Goal: Task Accomplishment & Management: Manage account settings

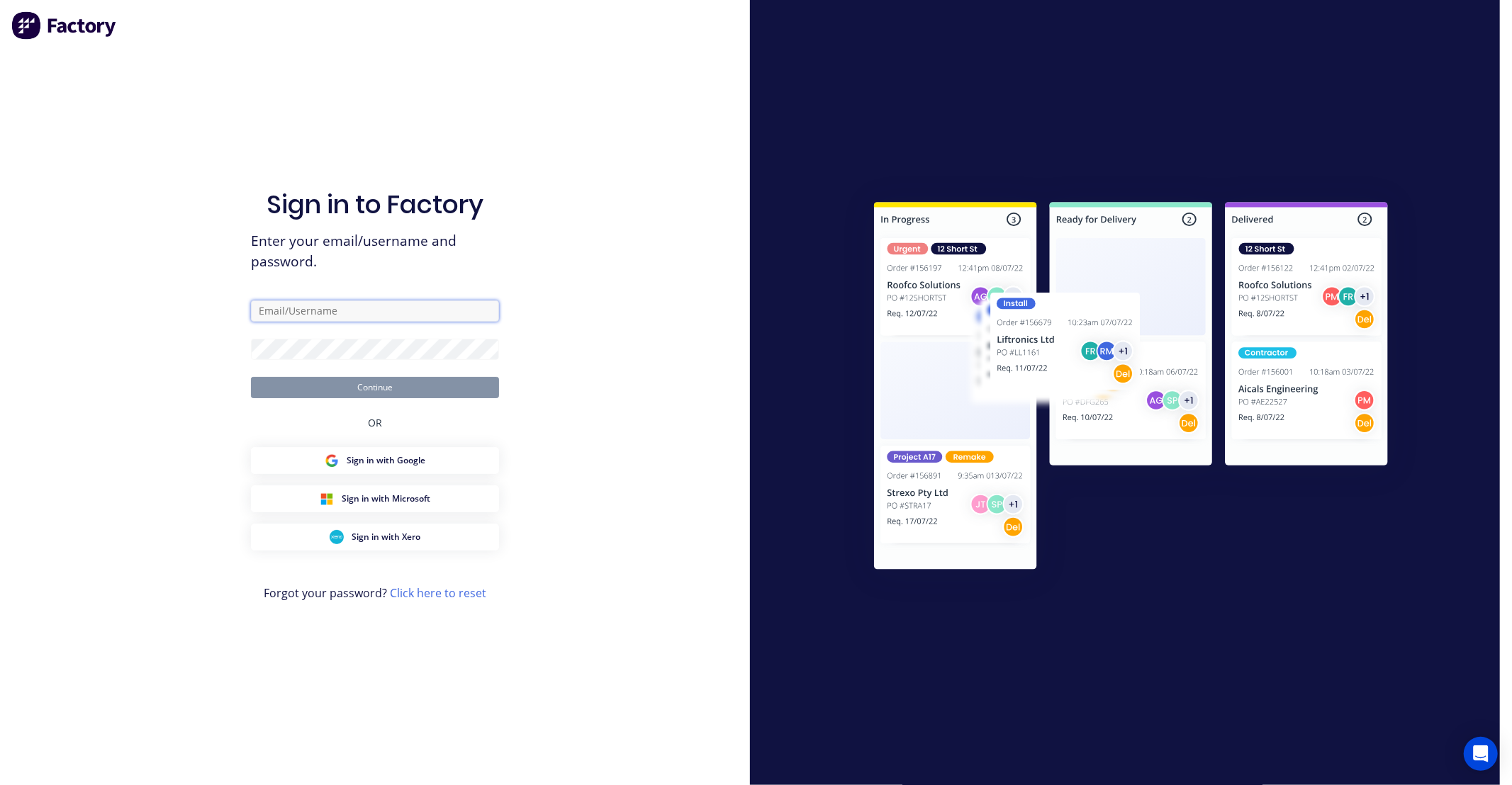
type input "[EMAIL_ADDRESS][PERSON_NAME][DOMAIN_NAME]"
click at [399, 387] on button "Continue" at bounding box center [375, 387] width 248 height 21
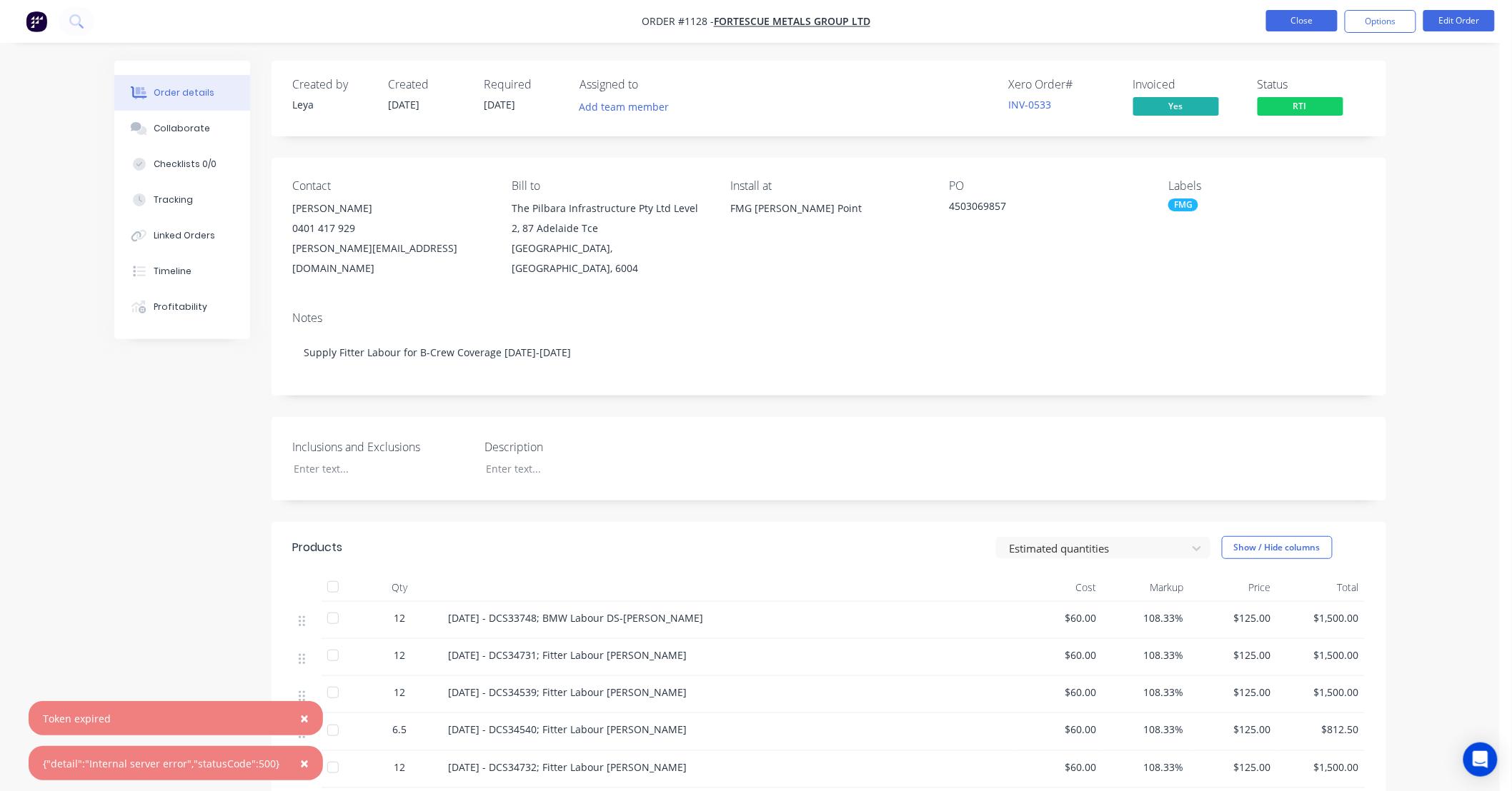
click at [1289, 31] on button "Close" at bounding box center [1302, 20] width 72 height 21
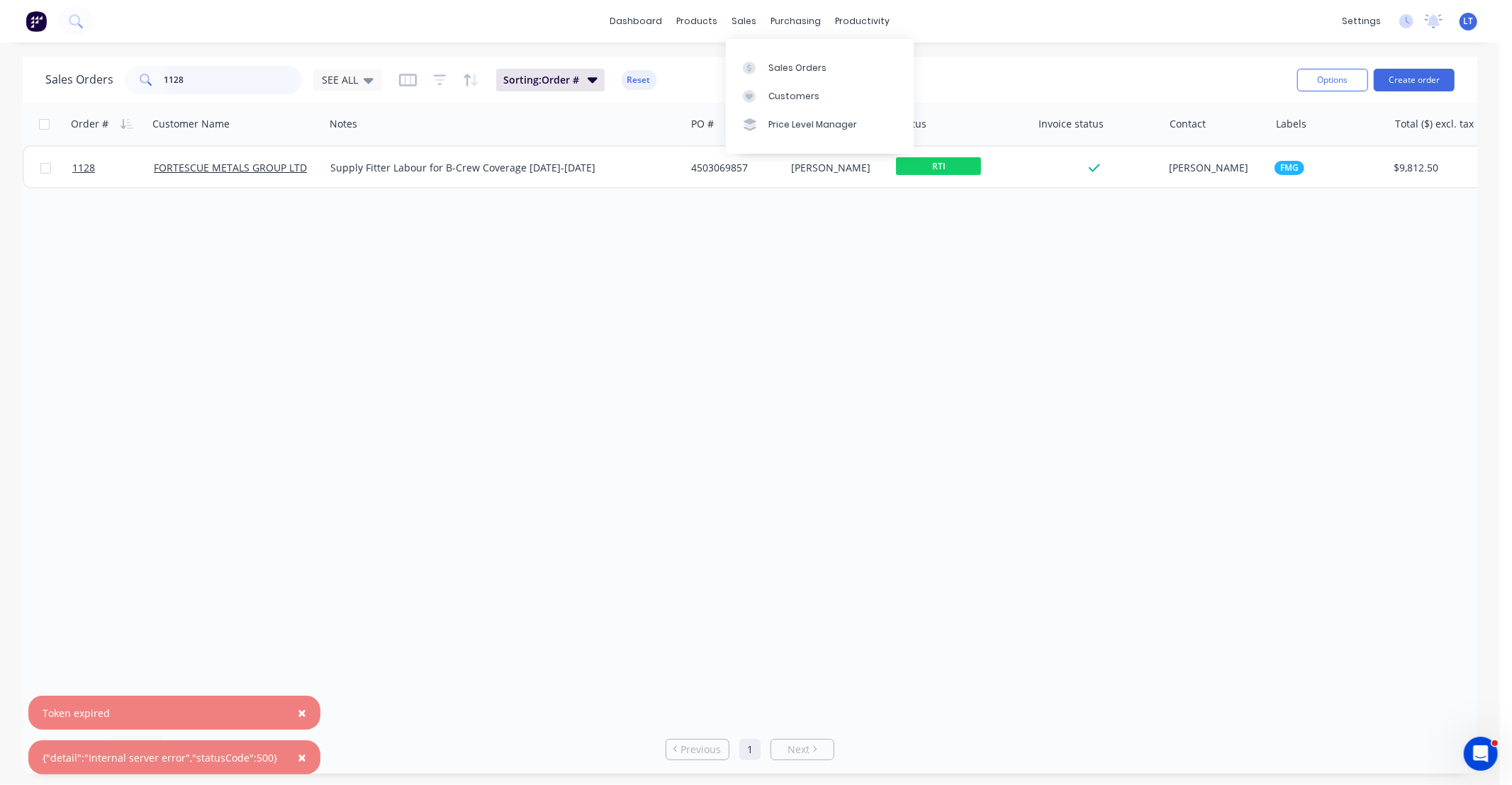
click at [0, 75] on div "Sales Orders 1128 SEE ALL Sorting: Order # Reset Options Create order Order # C…" at bounding box center [750, 415] width 1500 height 717
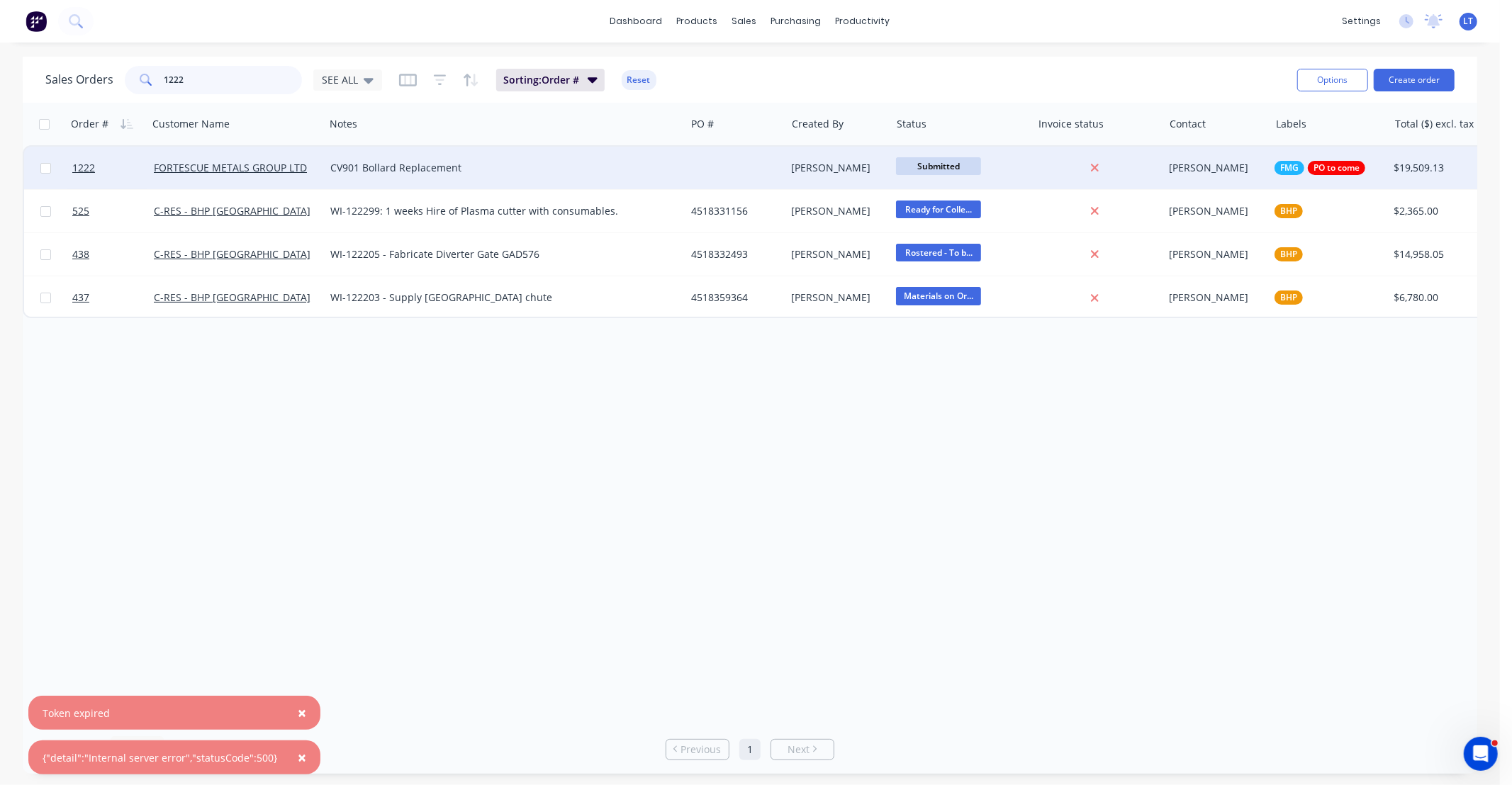
type input "1222"
click at [839, 163] on div "[PERSON_NAME]" at bounding box center [836, 167] width 88 height 14
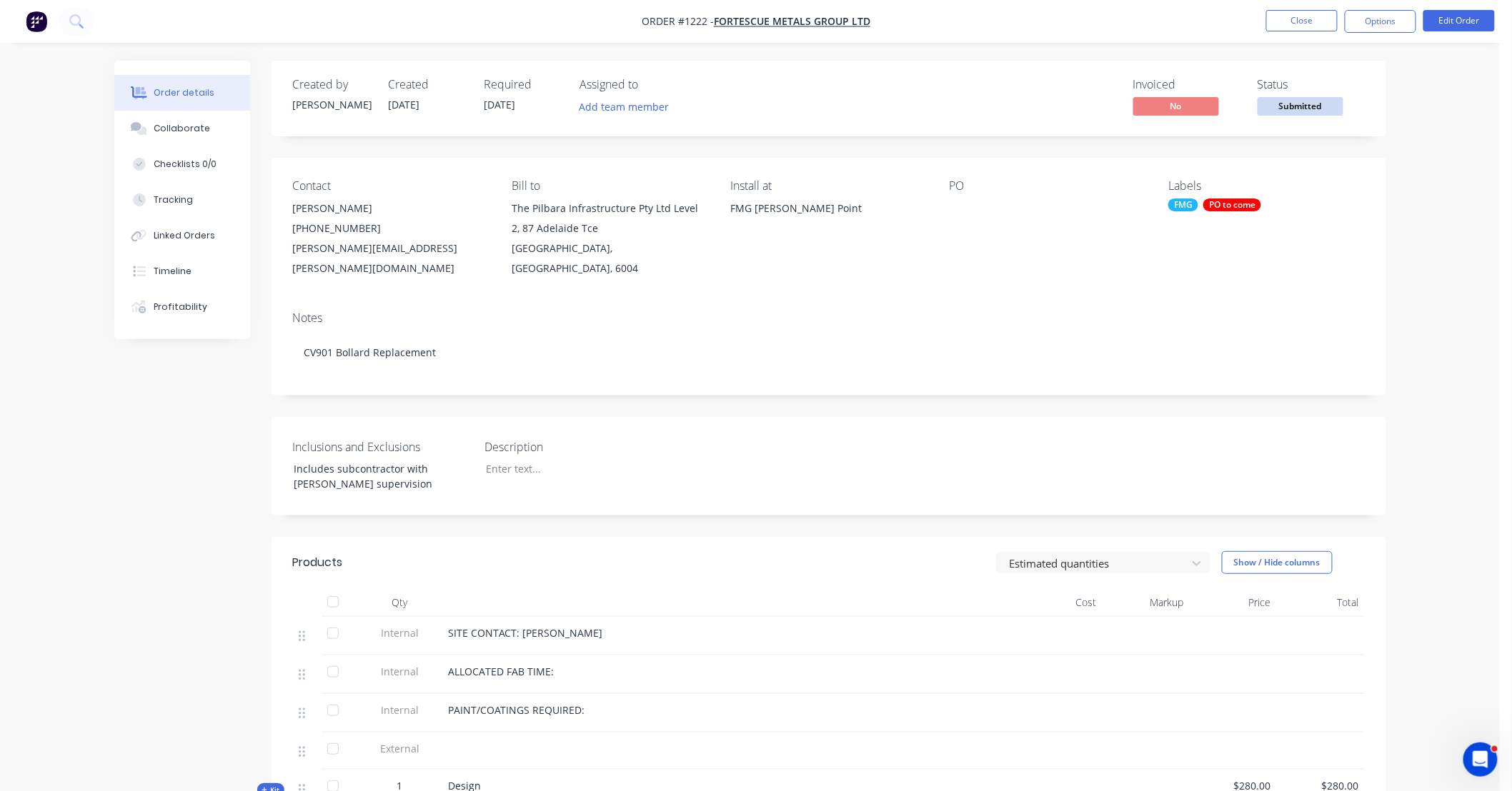
click at [1234, 208] on div "PO to come" at bounding box center [1232, 204] width 58 height 13
click at [1191, 358] on div at bounding box center [1195, 359] width 29 height 29
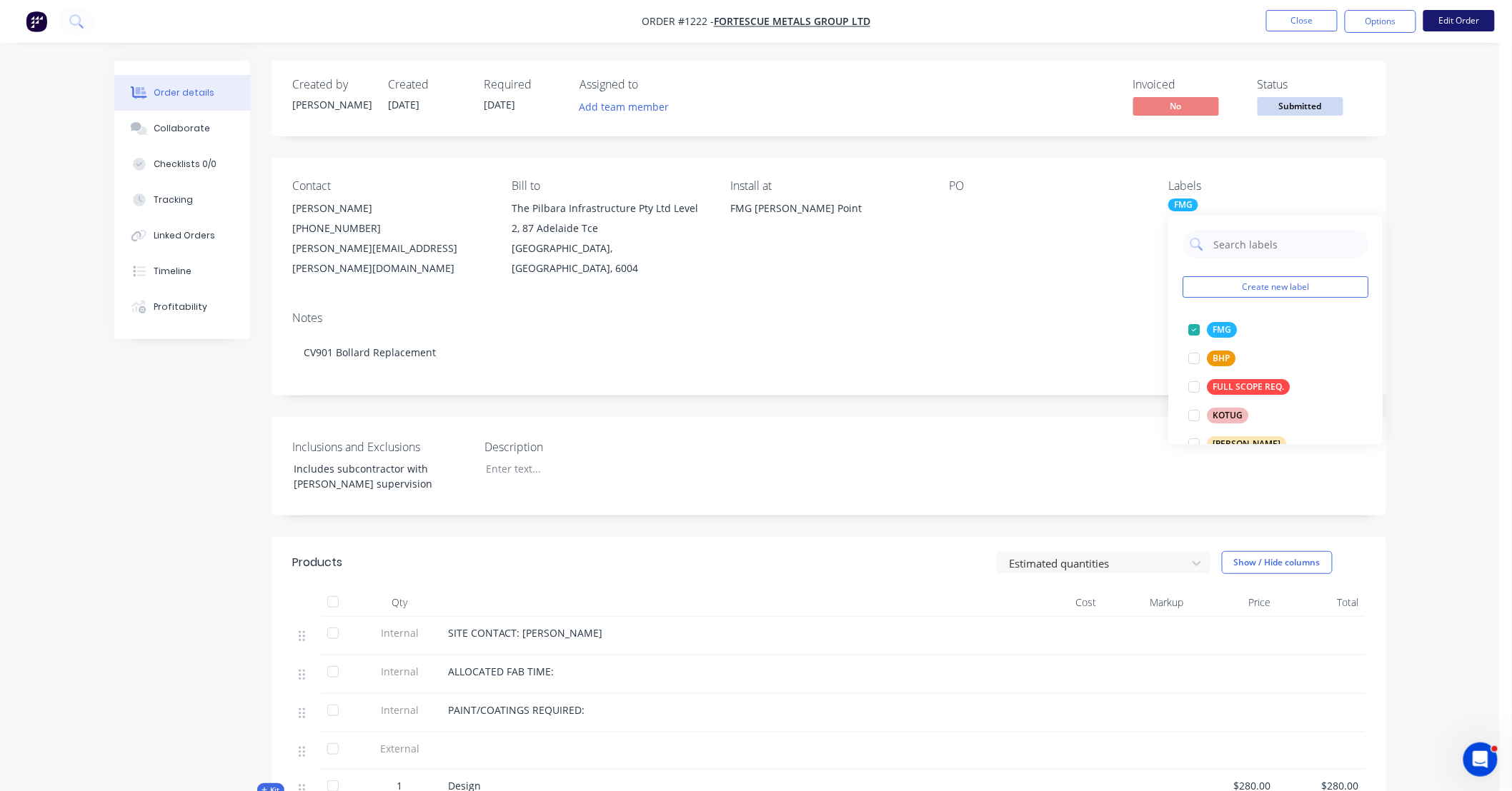
click at [1437, 29] on button "Edit Order" at bounding box center [1459, 20] width 72 height 21
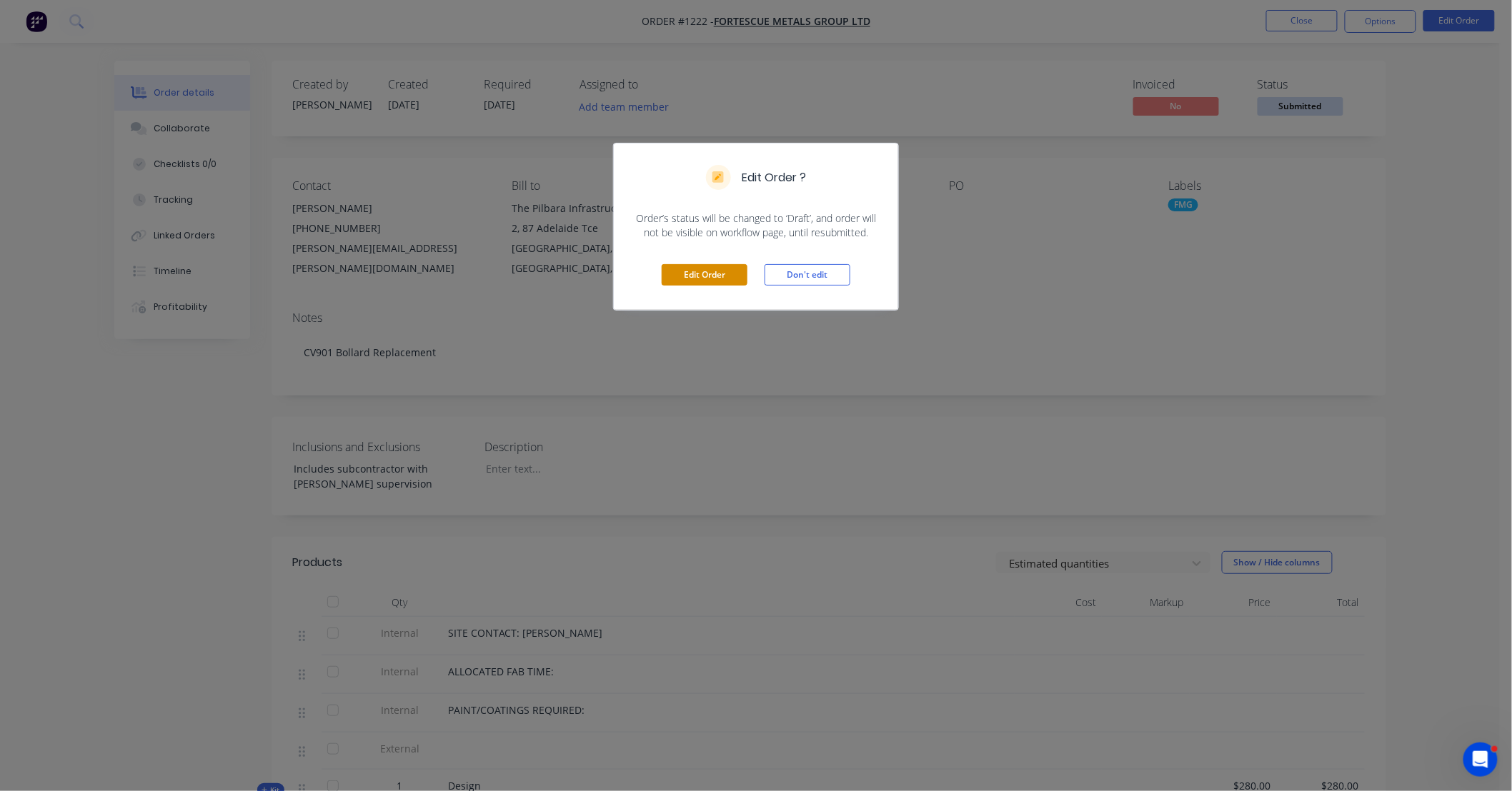
click at [703, 282] on button "Edit Order" at bounding box center [704, 275] width 86 height 21
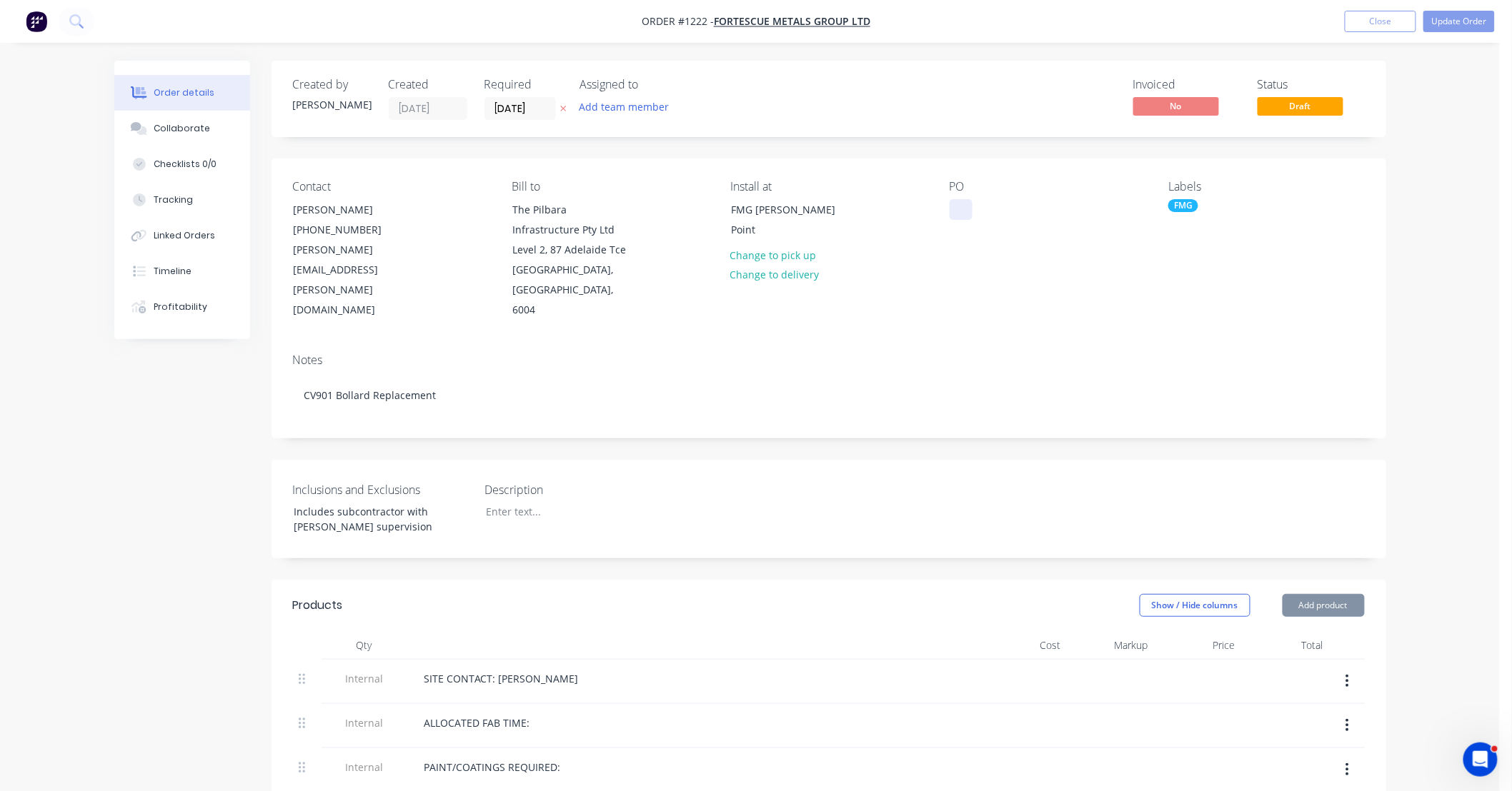
click at [962, 199] on div at bounding box center [961, 209] width 23 height 20
click at [1443, 17] on button "Update Order" at bounding box center [1459, 21] width 72 height 21
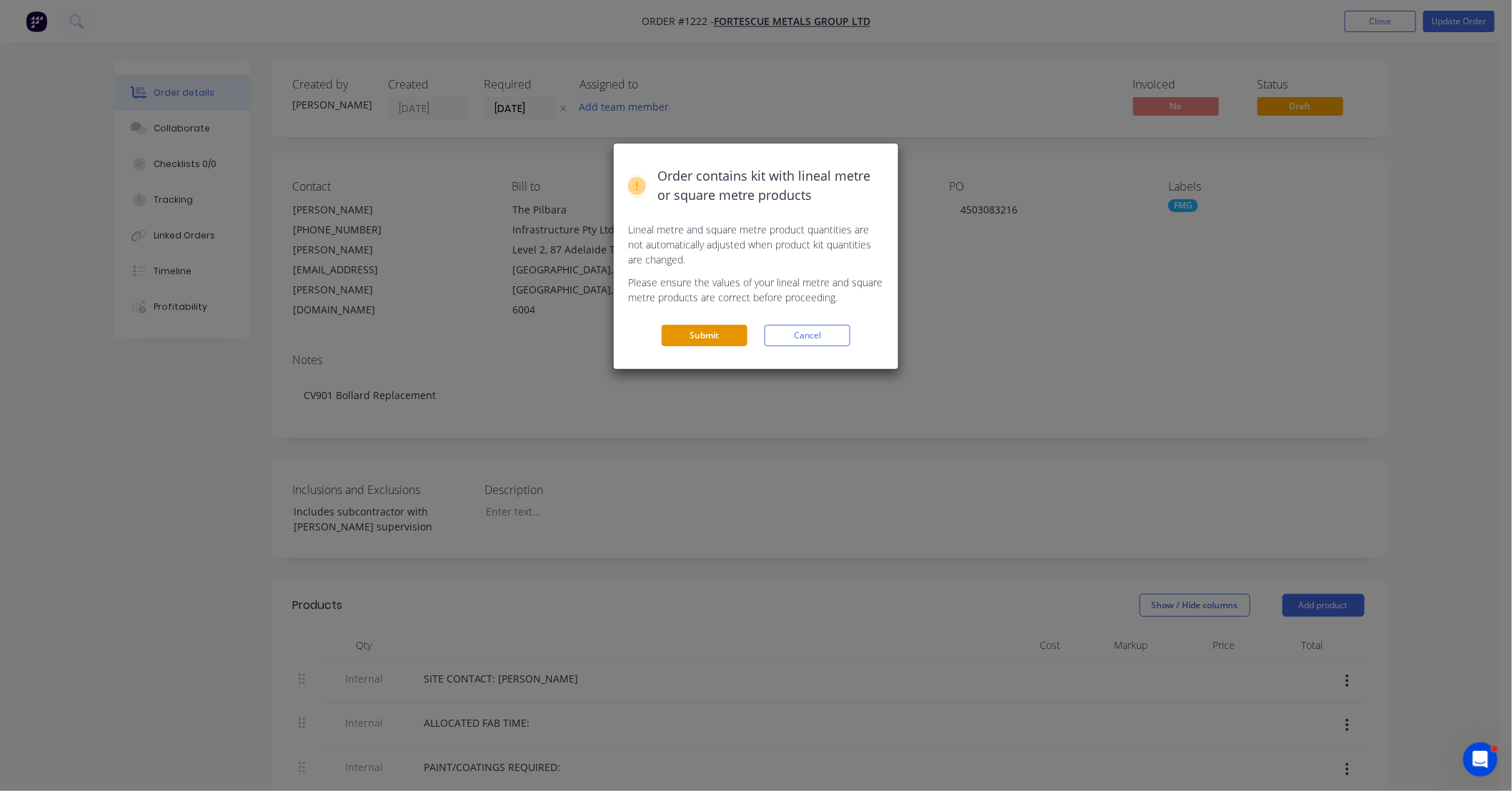
click at [709, 340] on button "Submit" at bounding box center [704, 336] width 86 height 21
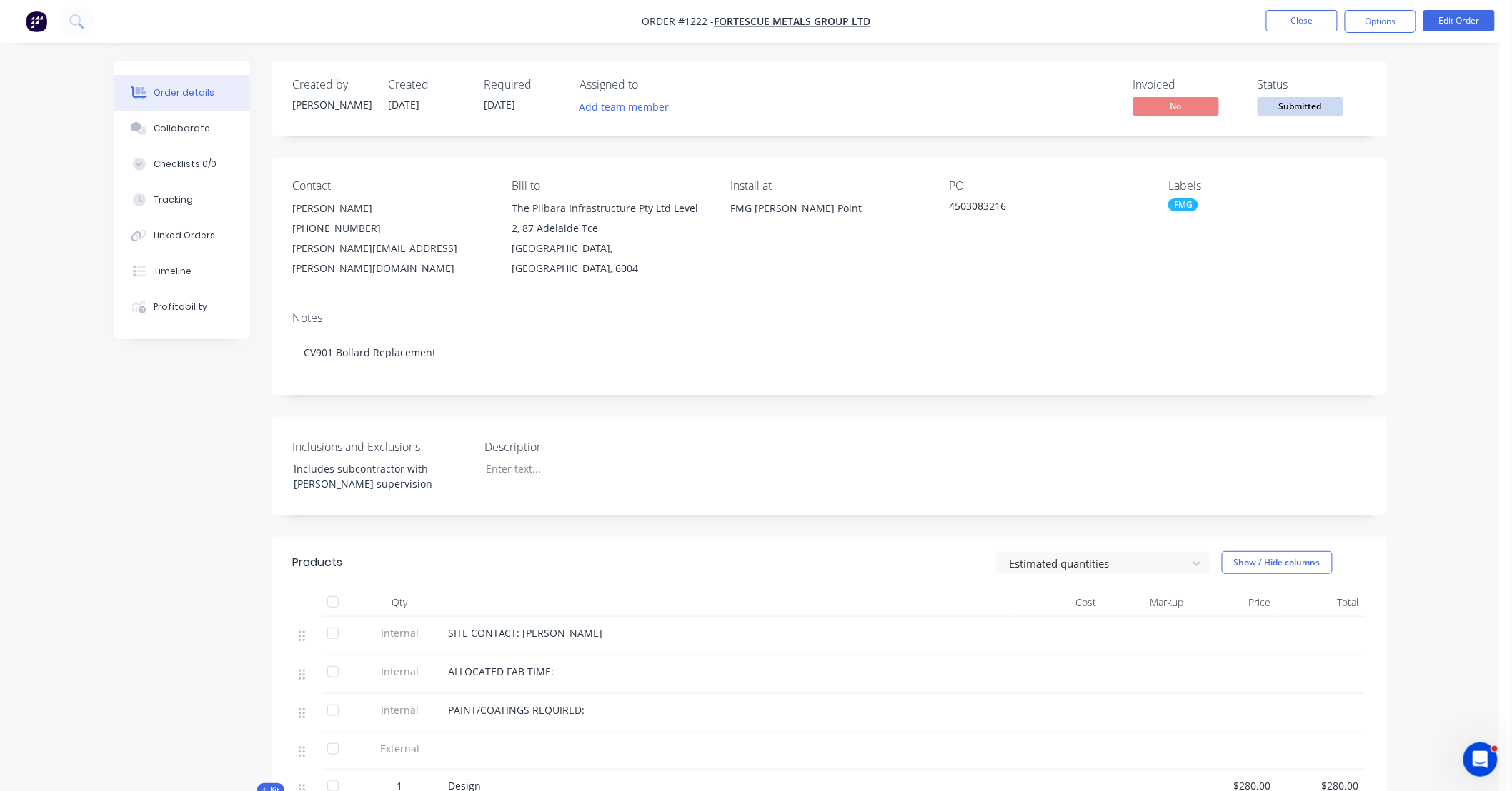
click at [1299, 105] on span "Submitted" at bounding box center [1300, 106] width 86 height 17
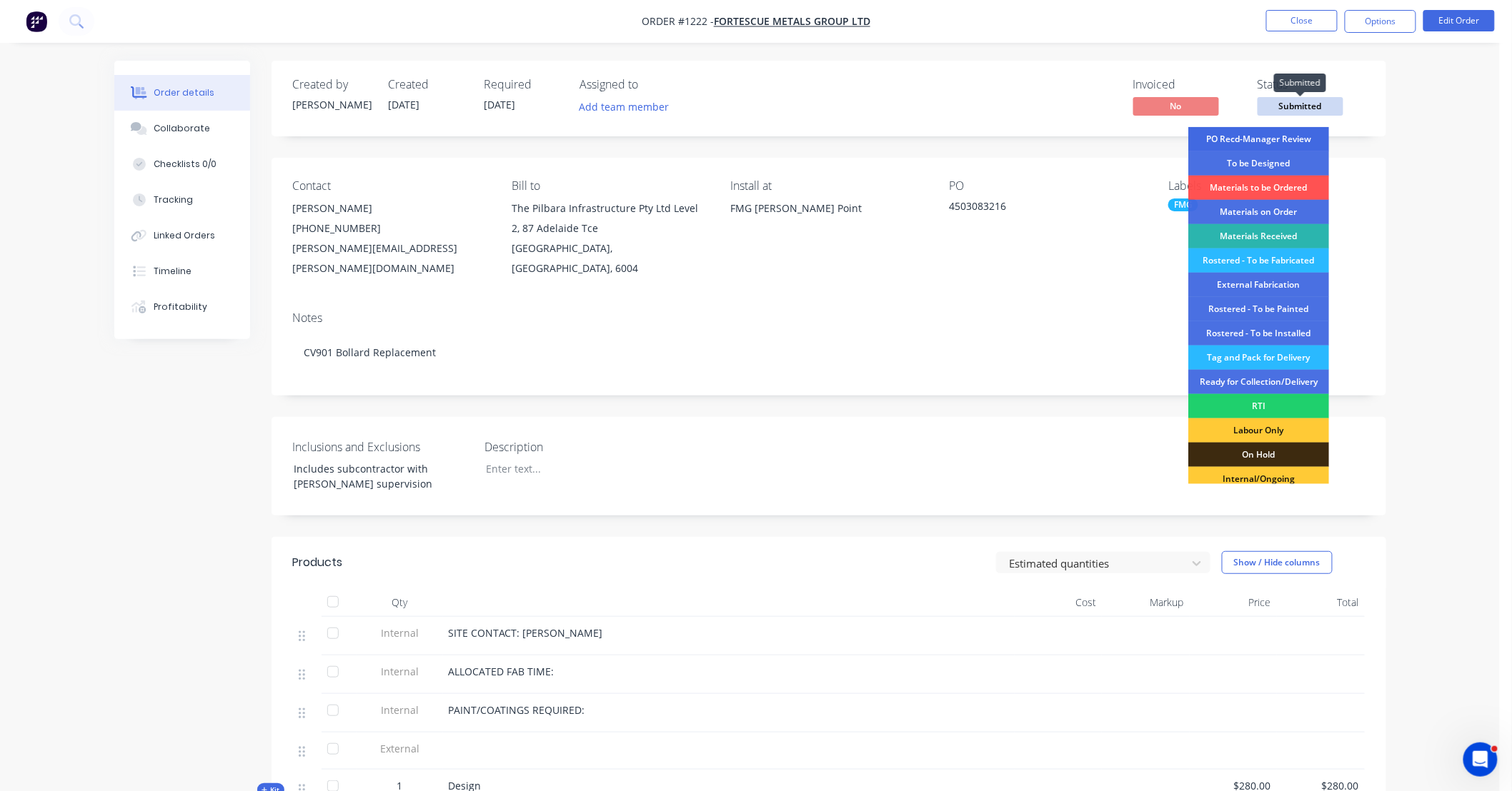
click at [1296, 134] on div "PO Recd-Manager Review" at bounding box center [1258, 138] width 140 height 24
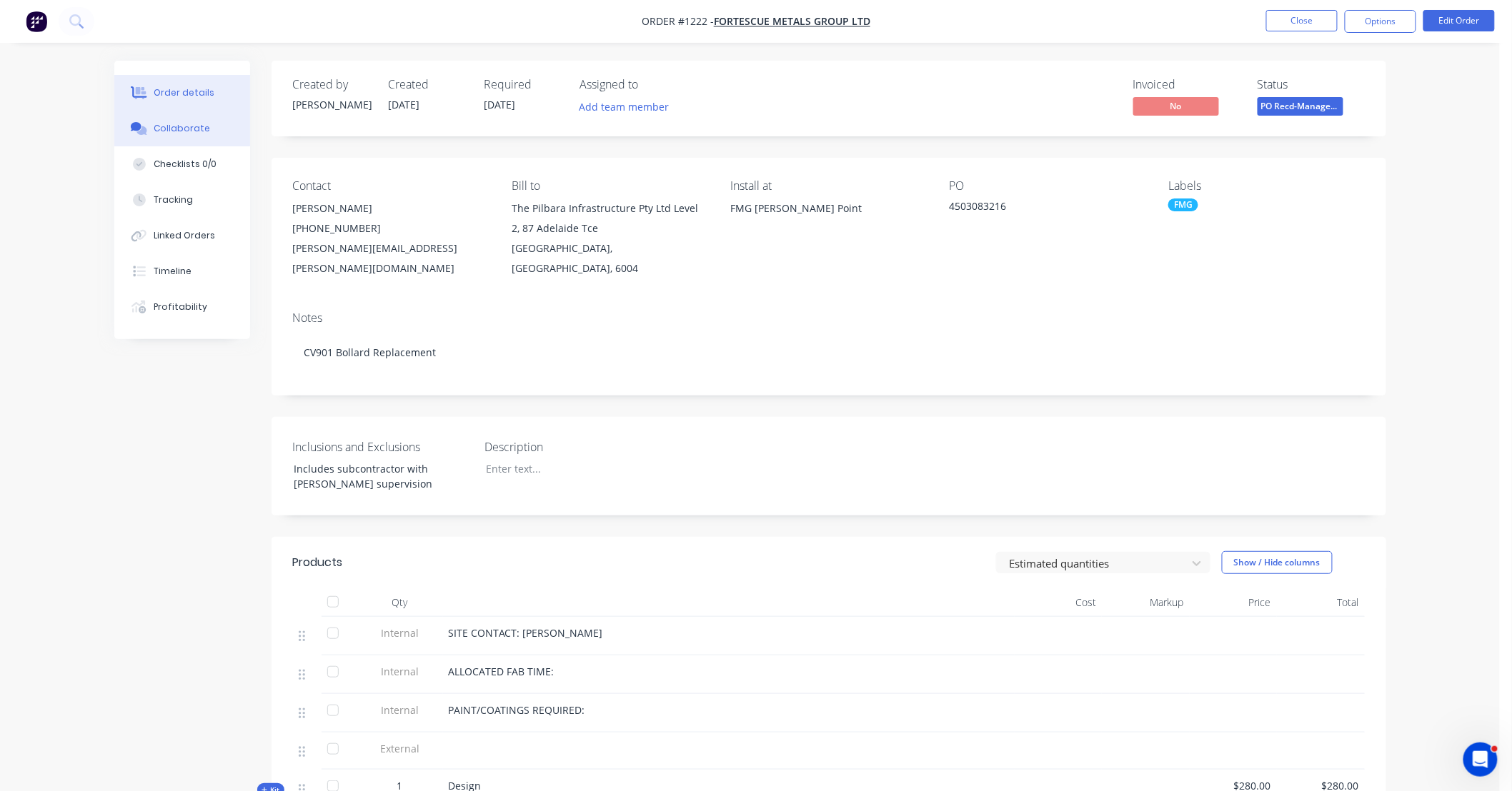
click at [194, 125] on div "Collaborate" at bounding box center [182, 128] width 56 height 13
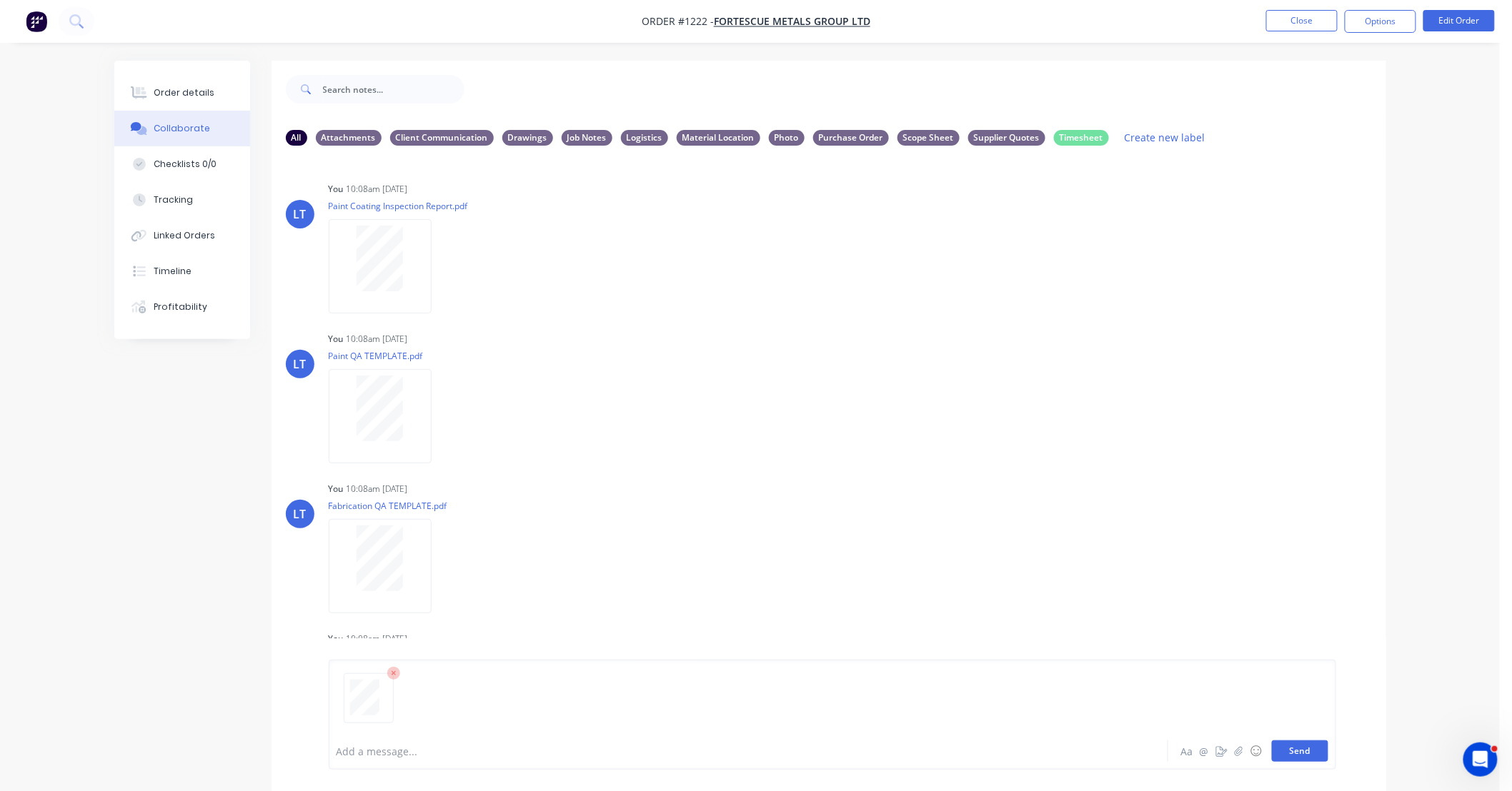
click at [1309, 750] on button "Send" at bounding box center [1300, 751] width 56 height 21
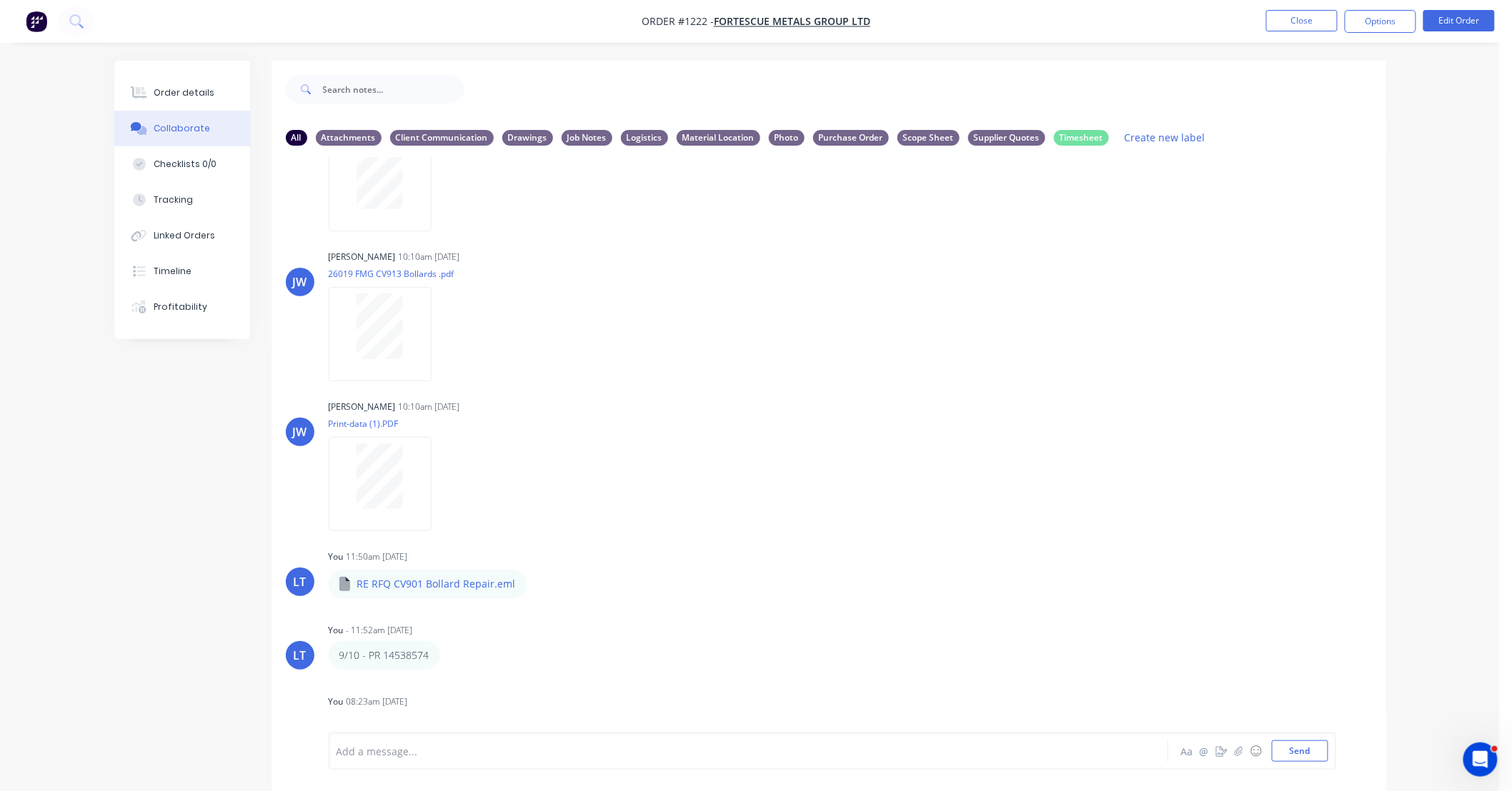
scroll to position [630, 0]
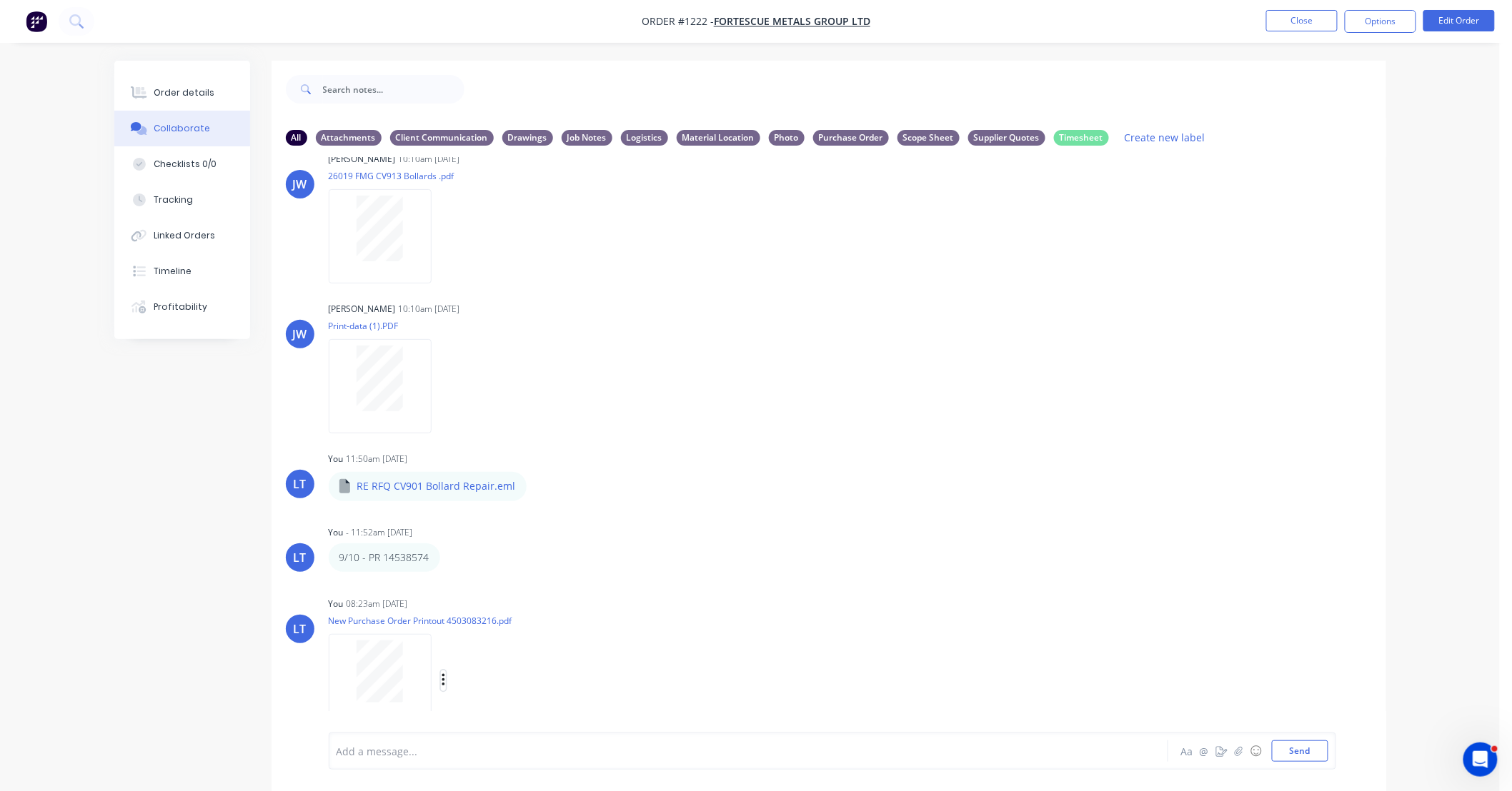
click at [444, 685] on icon "button" at bounding box center [443, 681] width 3 height 13
click at [513, 657] on button "Labels" at bounding box center [537, 650] width 161 height 32
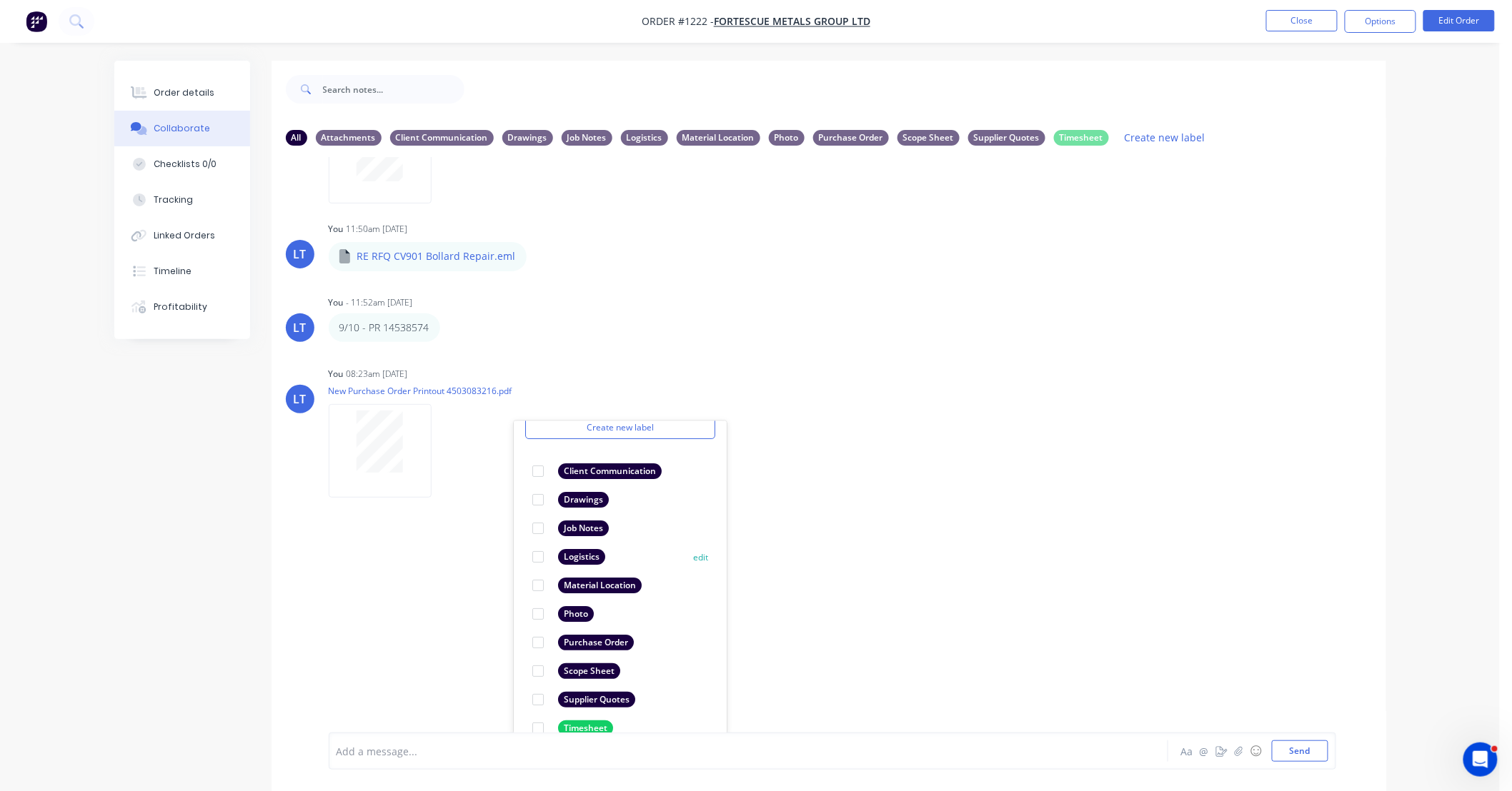
scroll to position [83, 0]
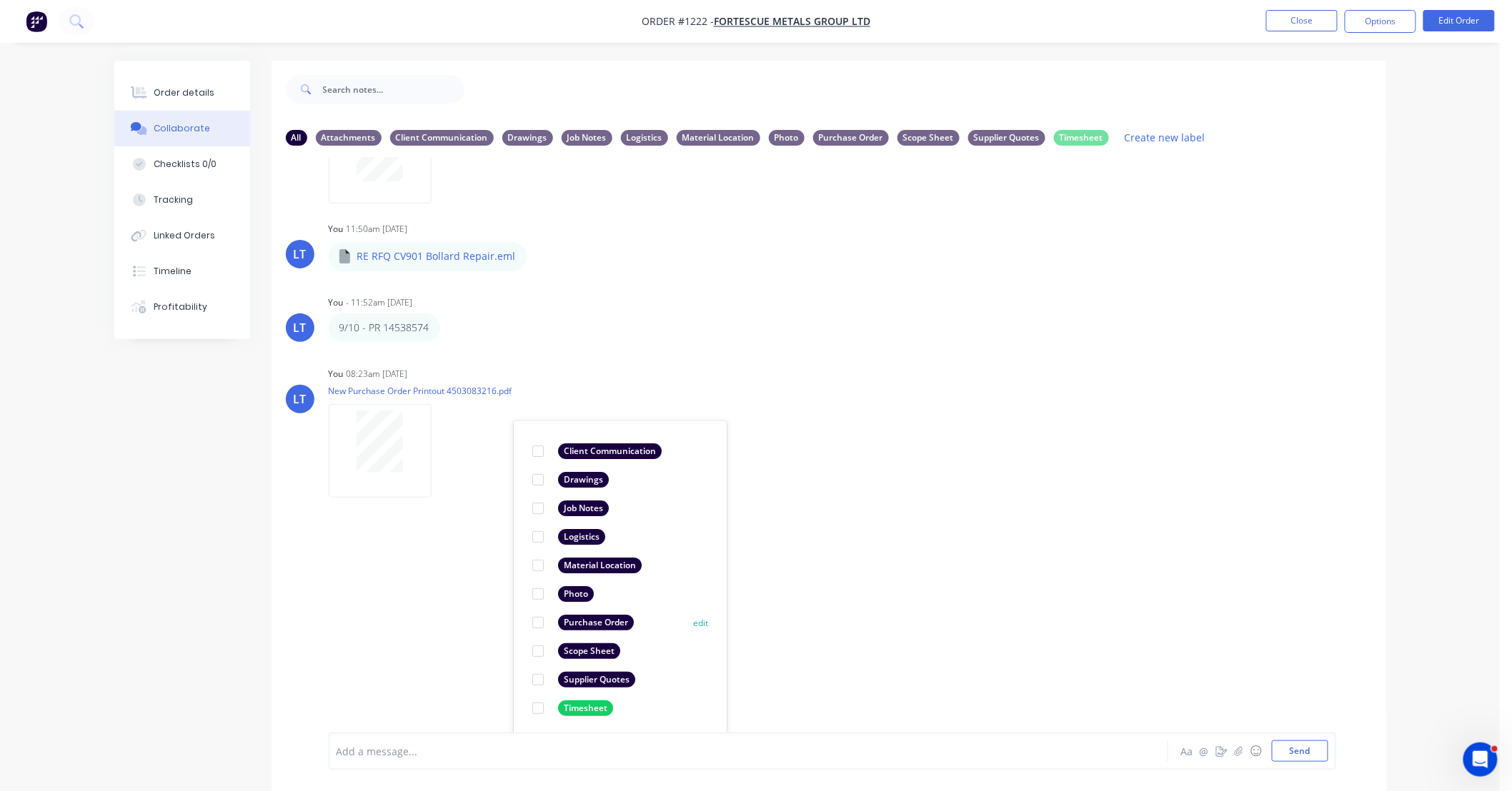
click at [538, 623] on div at bounding box center [539, 623] width 29 height 29
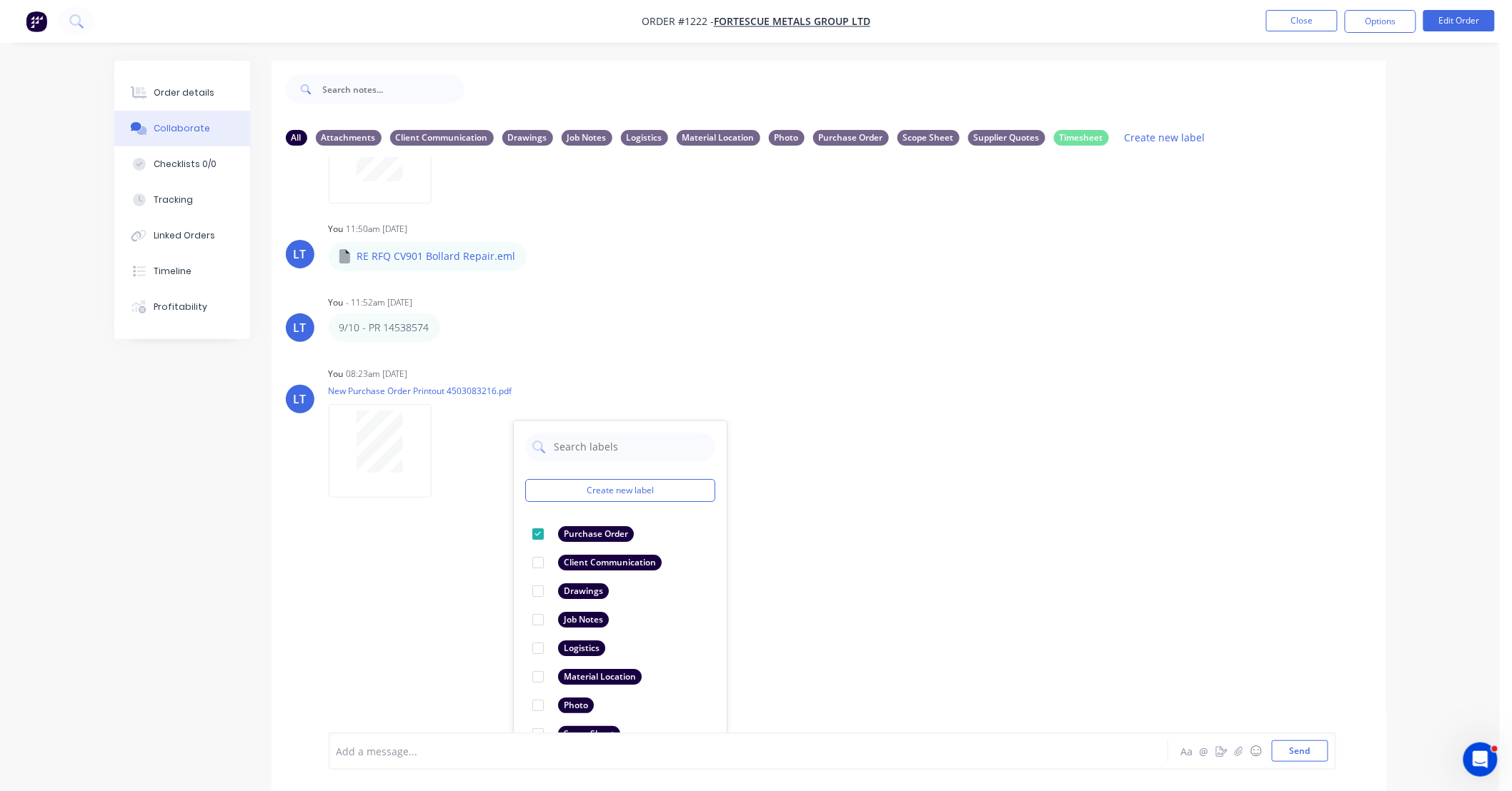
click at [1039, 588] on div "LT You 10:08am 09/10/25 Paint Coating Inspection Report.pdf Labels Download Del…" at bounding box center [828, 444] width 1115 height 576
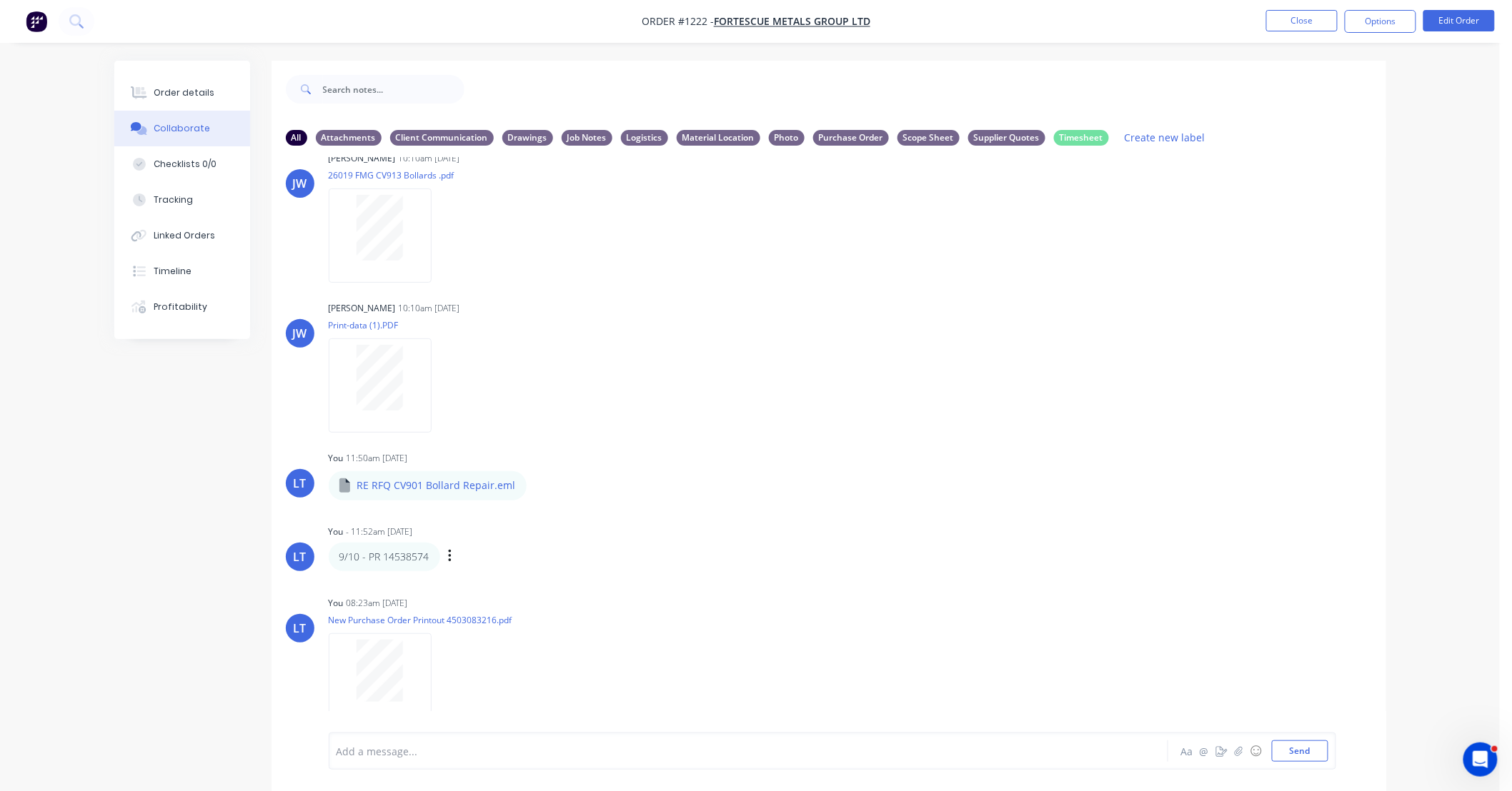
click at [959, 567] on div "LT You - 11:52am 09/10/25 9/10 - PR 14538574 Labels Edit Delete" at bounding box center [828, 546] width 1115 height 50
drag, startPoint x: 919, startPoint y: 568, endPoint x: 818, endPoint y: 567, distance: 101.0
drag, startPoint x: 818, startPoint y: 567, endPoint x: 910, endPoint y: 409, distance: 182.8
click at [747, 567] on div "9/10 - PR 14538574 Labels Edit Delete" at bounding box center [551, 558] width 447 height 29
click at [1284, 32] on li "Close" at bounding box center [1302, 21] width 72 height 23
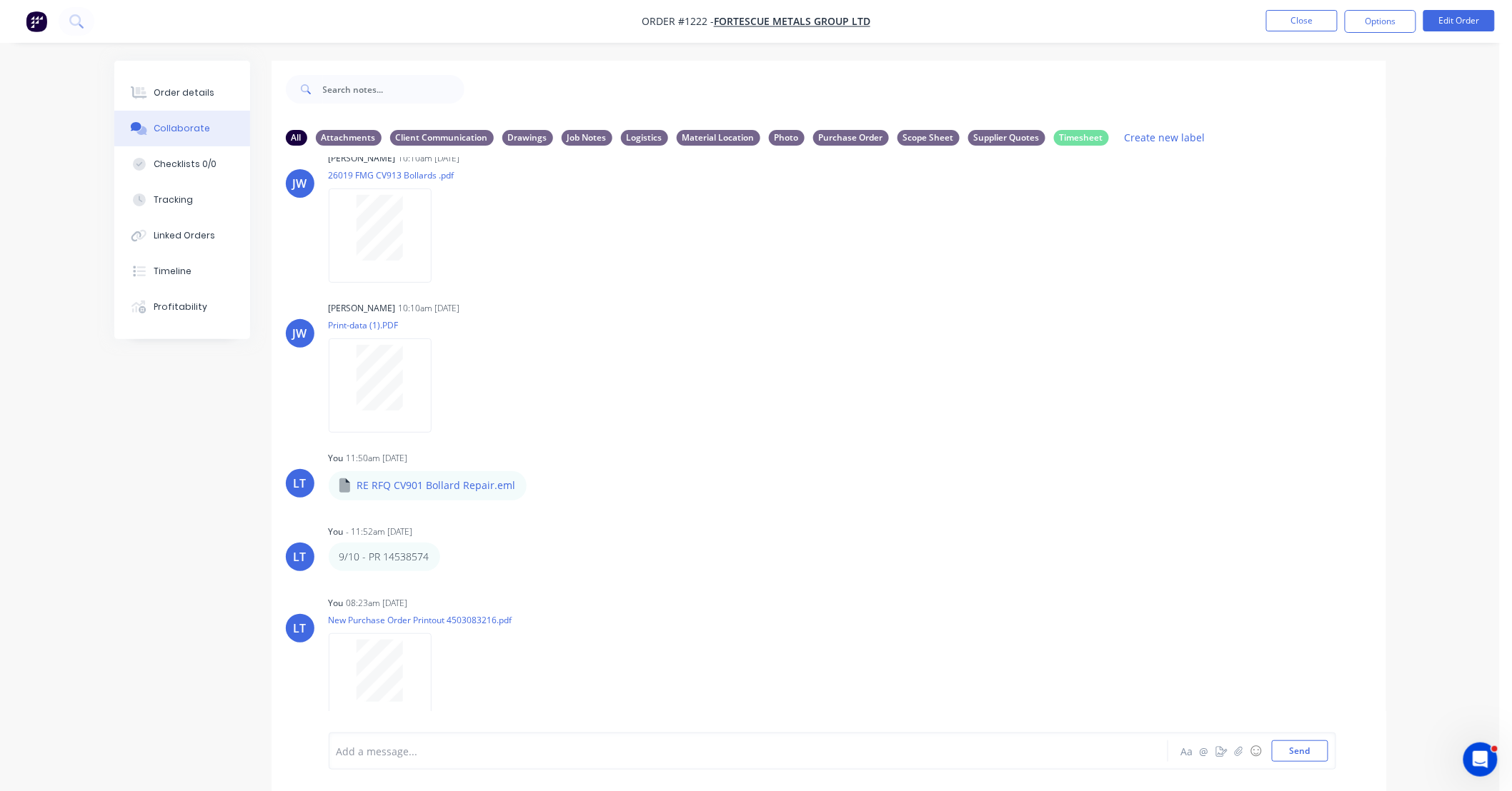
click at [1305, 33] on nav "Order #1222 - FORTESCUE METALS GROUP LTD Close Options Edit Order" at bounding box center [756, 21] width 1512 height 43
click at [1287, 23] on button "Close" at bounding box center [1302, 20] width 72 height 21
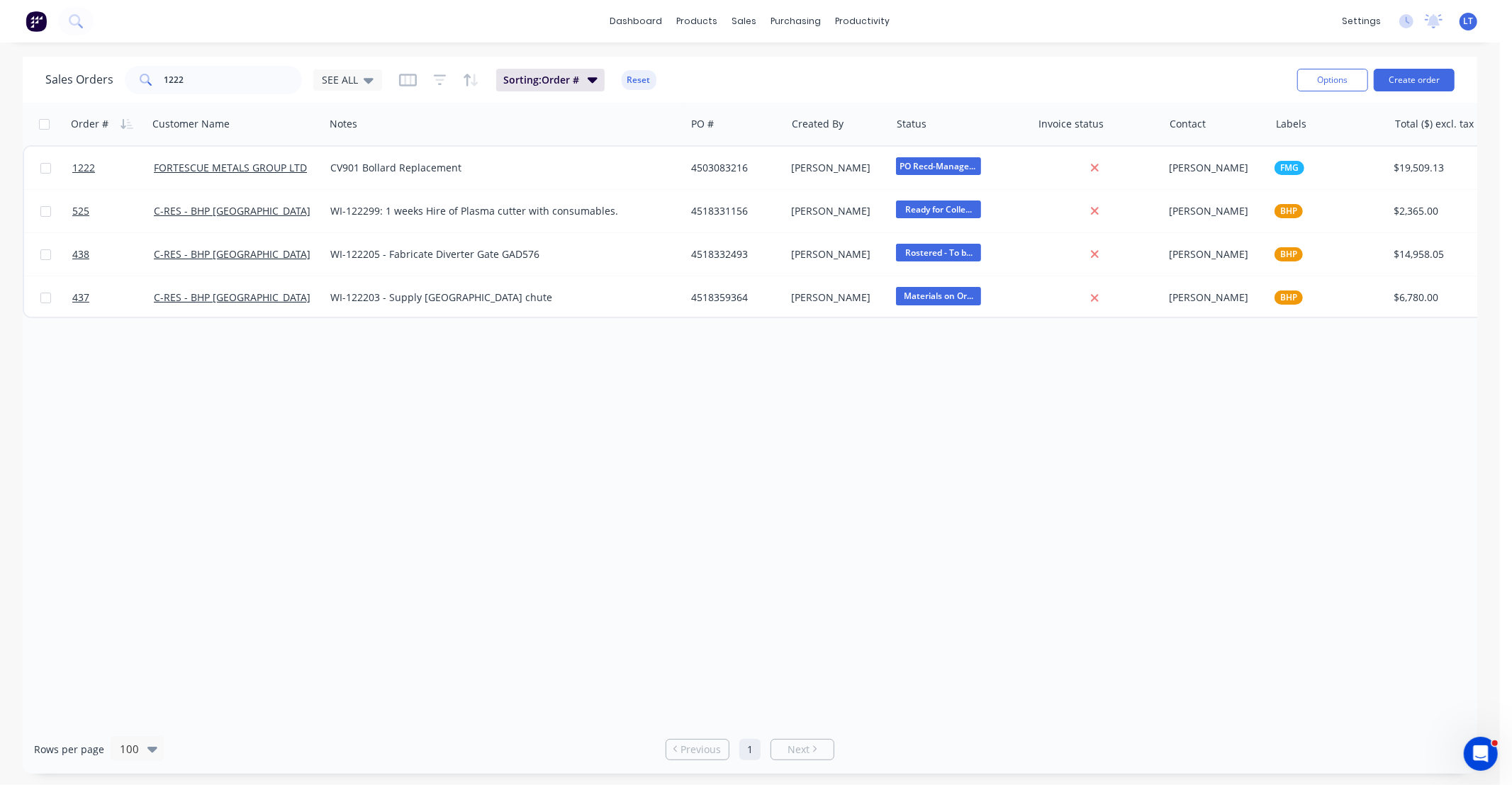
click at [859, 492] on div "Order # Customer Name Notes PO # Created By Status Invoice status Contact Label…" at bounding box center [751, 414] width 1455 height 623
drag, startPoint x: 859, startPoint y: 492, endPoint x: 642, endPoint y: 500, distance: 217.1
click at [699, 495] on div "Order # Customer Name Notes PO # Created By Status Invoice status Contact Label…" at bounding box center [751, 414] width 1455 height 623
click at [604, 503] on div "Order # Customer Name Notes PO # Created By Status Invoice status Contact Label…" at bounding box center [751, 414] width 1455 height 623
drag, startPoint x: 600, startPoint y: 503, endPoint x: 535, endPoint y: 506, distance: 65.1
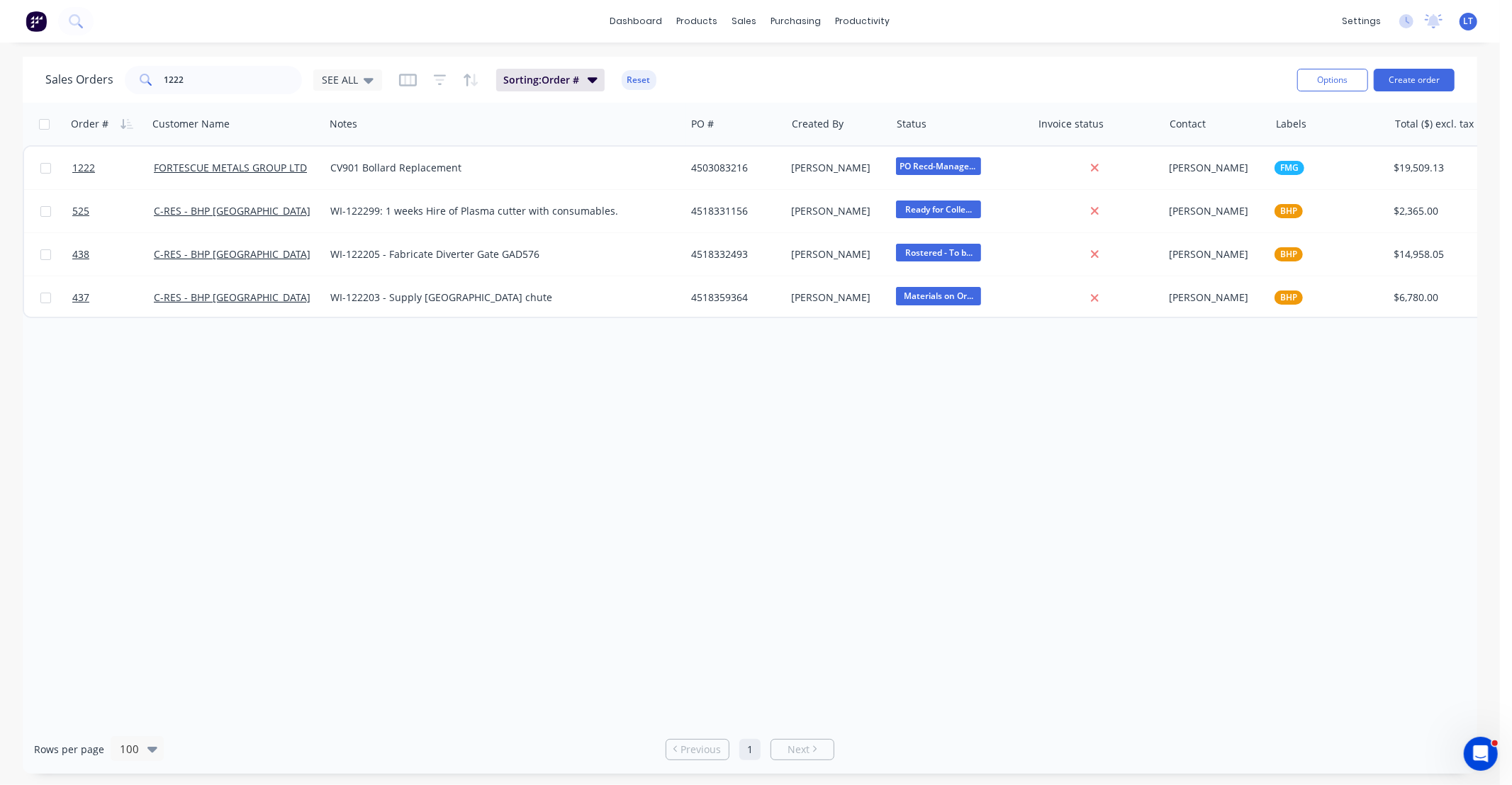
click at [535, 506] on div "Order # Customer Name Notes PO # Created By Status Invoice status Contact Label…" at bounding box center [751, 414] width 1455 height 623
click at [780, 492] on div "Order # Customer Name Notes PO # Created By Status Invoice status Contact Label…" at bounding box center [751, 414] width 1455 height 623
drag, startPoint x: 775, startPoint y: 492, endPoint x: 709, endPoint y: 483, distance: 66.6
drag, startPoint x: 709, startPoint y: 483, endPoint x: 631, endPoint y: 482, distance: 78.0
click at [631, 482] on div "Order # Customer Name Notes PO # Created By Status Invoice status Contact Label…" at bounding box center [751, 414] width 1455 height 623
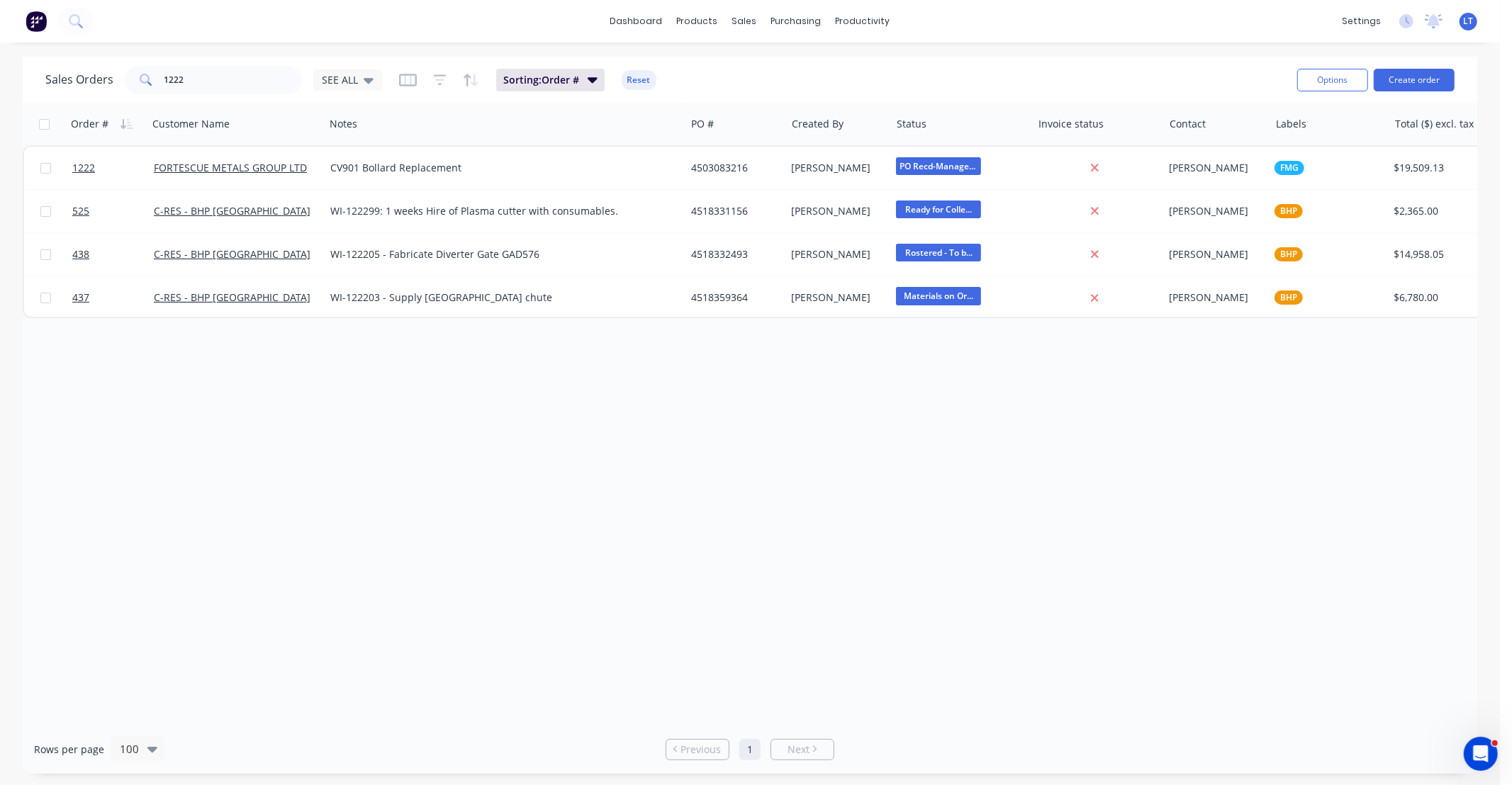
click at [974, 478] on div "Order # Customer Name Notes PO # Created By Status Invoice status Contact Label…" at bounding box center [751, 414] width 1455 height 623
click at [878, 477] on div "Order # Customer Name Notes PO # Created By Status Invoice status Contact Label…" at bounding box center [751, 414] width 1455 height 623
drag, startPoint x: 878, startPoint y: 477, endPoint x: 804, endPoint y: 469, distance: 74.4
click at [799, 471] on div "Order # Customer Name Notes PO # Created By Status Invoice status Contact Label…" at bounding box center [751, 414] width 1455 height 623
click at [827, 460] on div "Order # Customer Name Notes PO # Created By Status Invoice status Contact Label…" at bounding box center [751, 414] width 1455 height 623
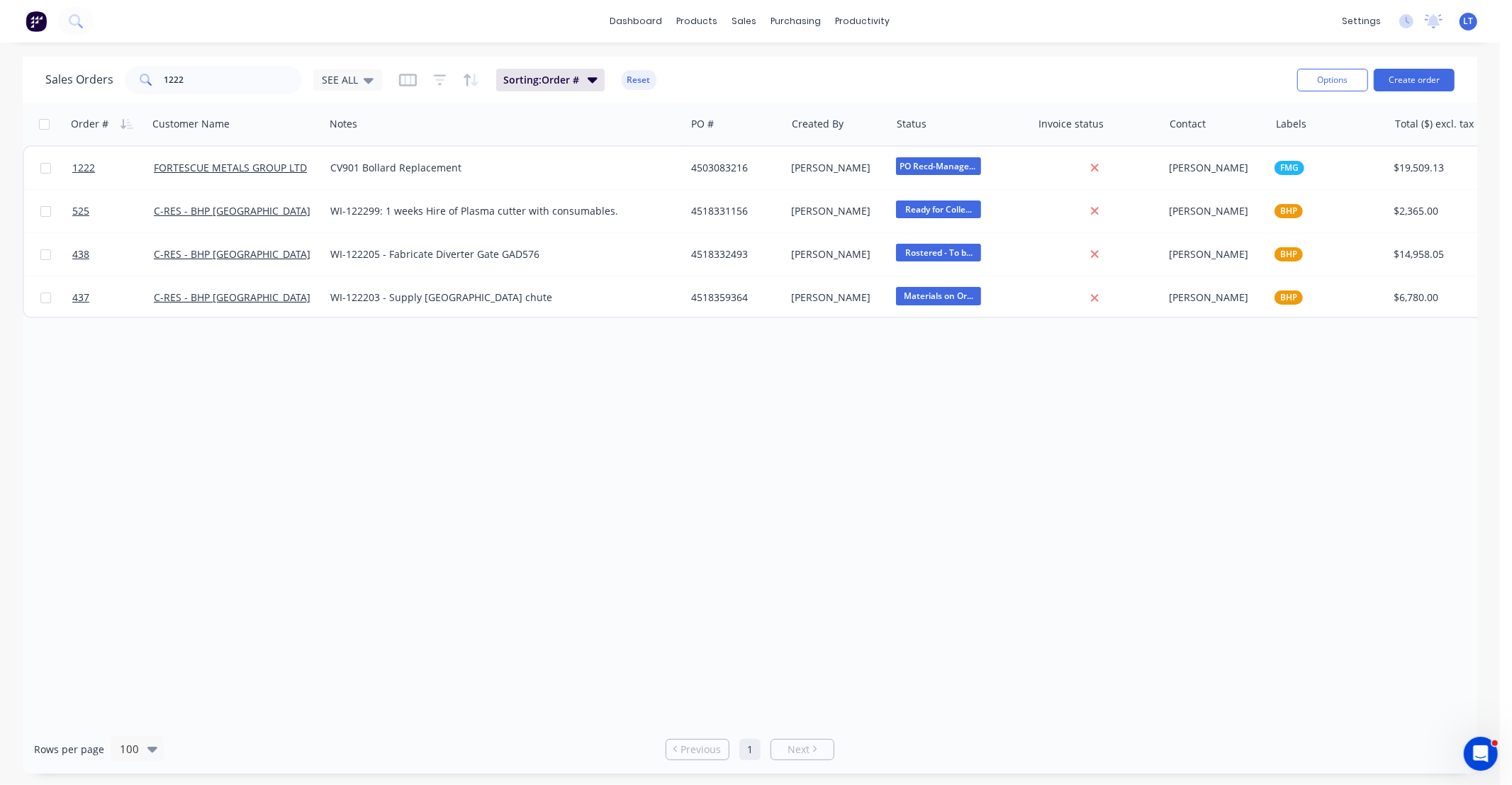
drag, startPoint x: 827, startPoint y: 460, endPoint x: 689, endPoint y: 465, distance: 138.1
click at [750, 464] on div "Order # Customer Name Notes PO # Created By Status Invoice status Contact Label…" at bounding box center [751, 414] width 1455 height 623
drag, startPoint x: 674, startPoint y: 466, endPoint x: 555, endPoint y: 469, distance: 119.0
click at [555, 469] on div "Order # Customer Name Notes PO # Created By Status Invoice status Contact Label…" at bounding box center [751, 414] width 1455 height 623
click at [766, 68] on link "Sales Orders" at bounding box center [819, 67] width 187 height 29
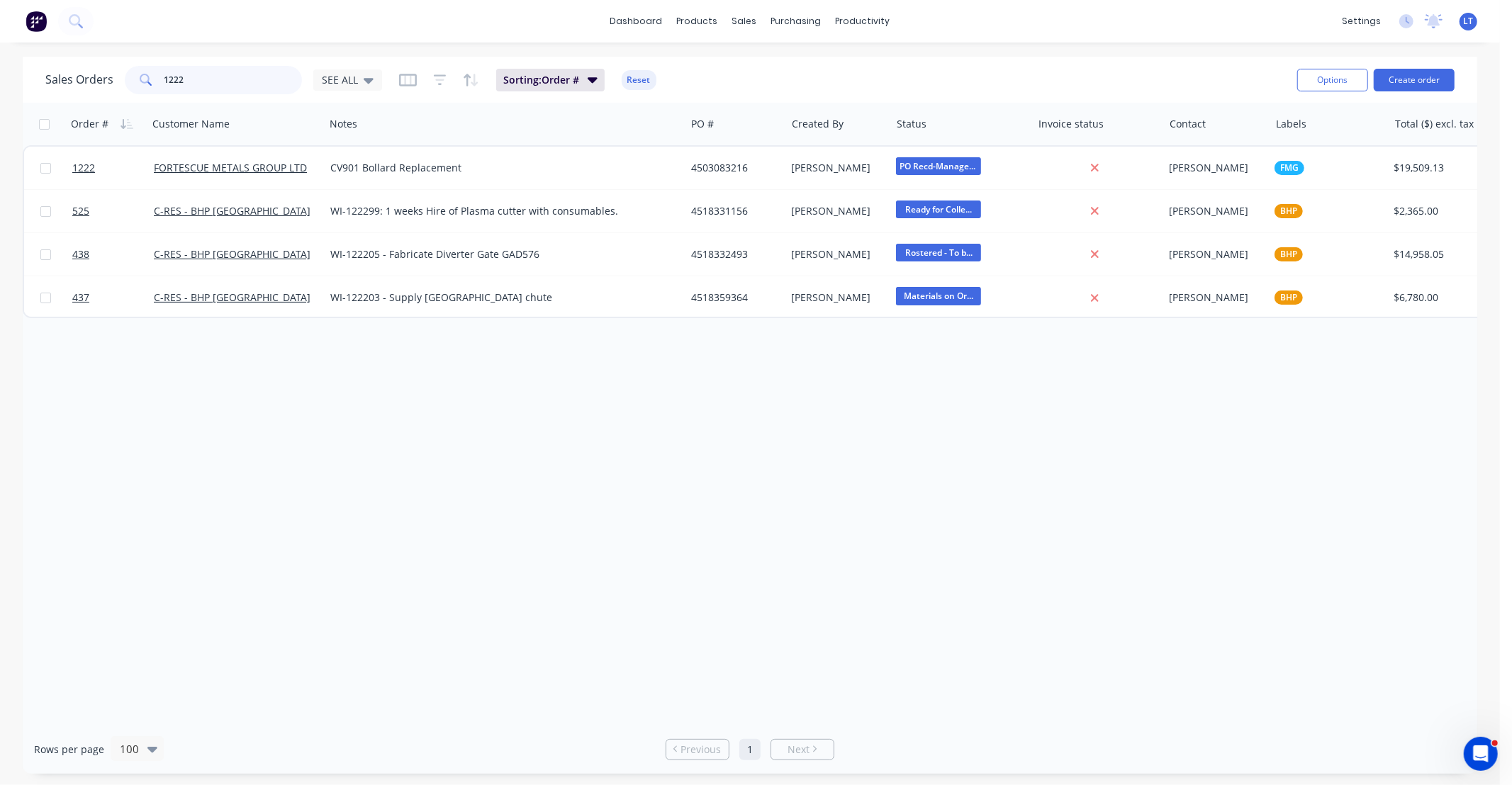
drag, startPoint x: 87, startPoint y: 69, endPoint x: 0, endPoint y: 50, distance: 89.1
click at [0, 50] on div "dashboard products sales purchasing productivity dashboard products Product Cat…" at bounding box center [750, 392] width 1500 height 785
type input "1209"
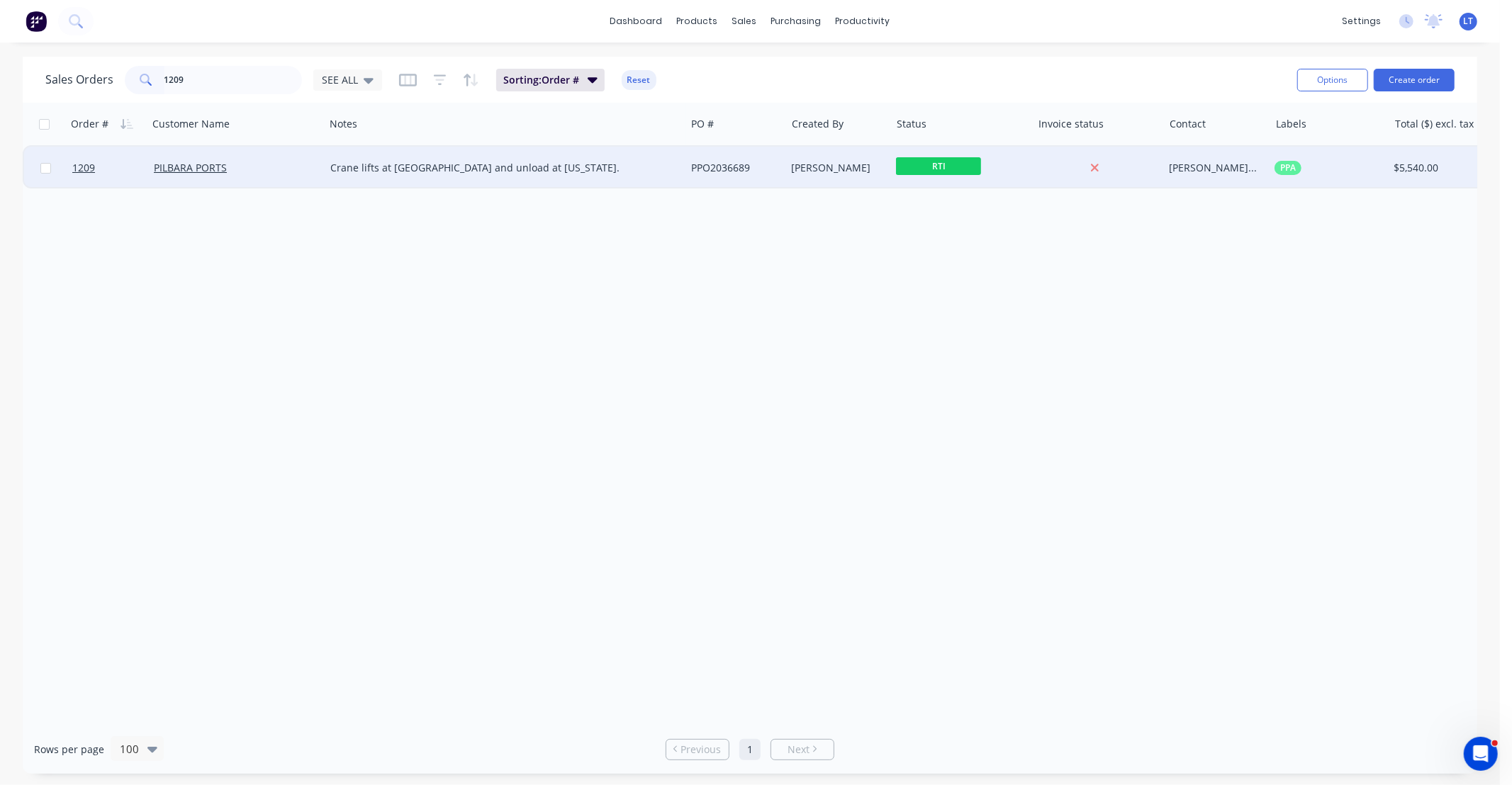
click at [772, 168] on div "PPO2036689" at bounding box center [733, 167] width 85 height 14
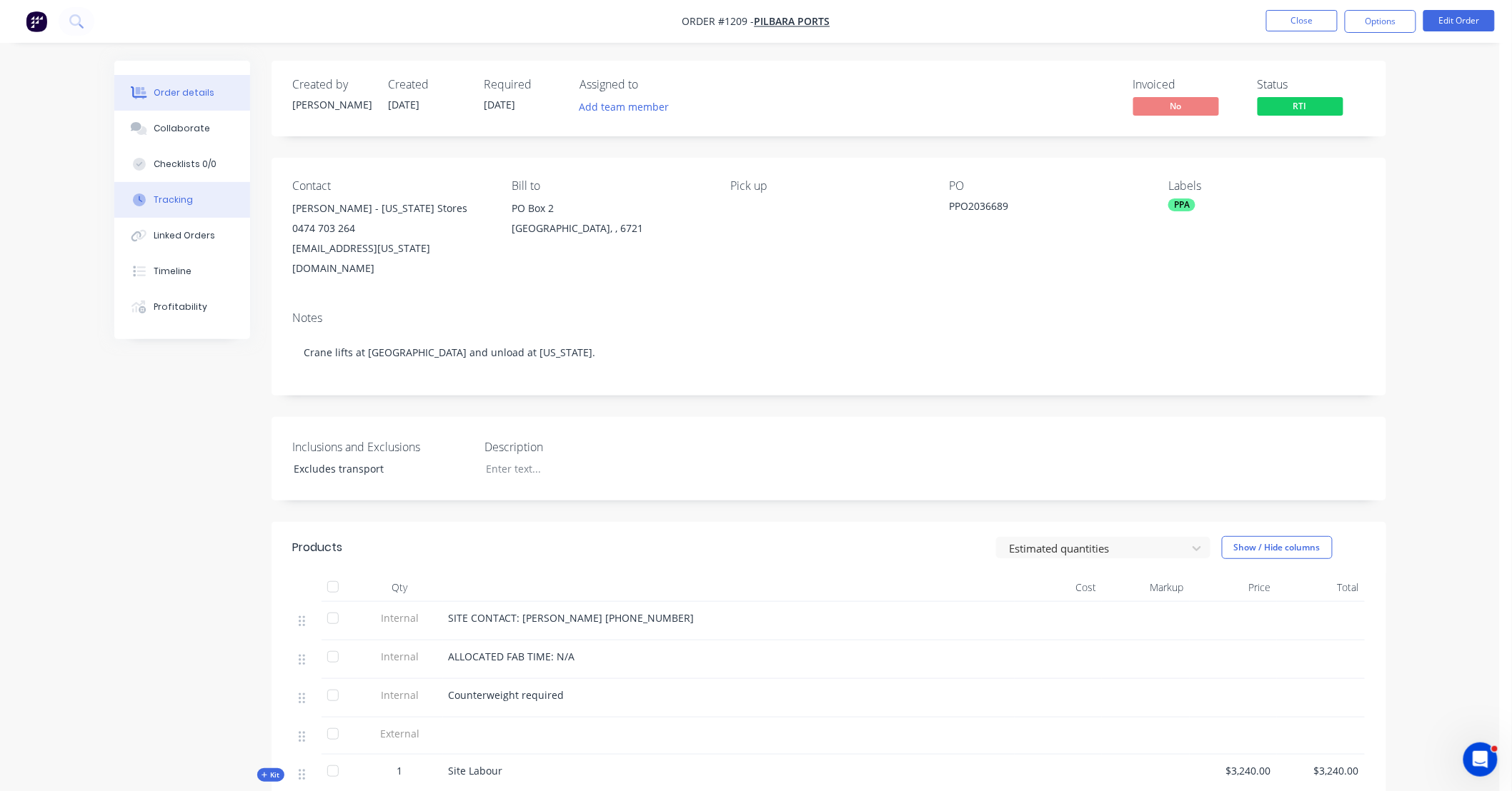
click at [207, 203] on button "Tracking" at bounding box center [182, 199] width 136 height 36
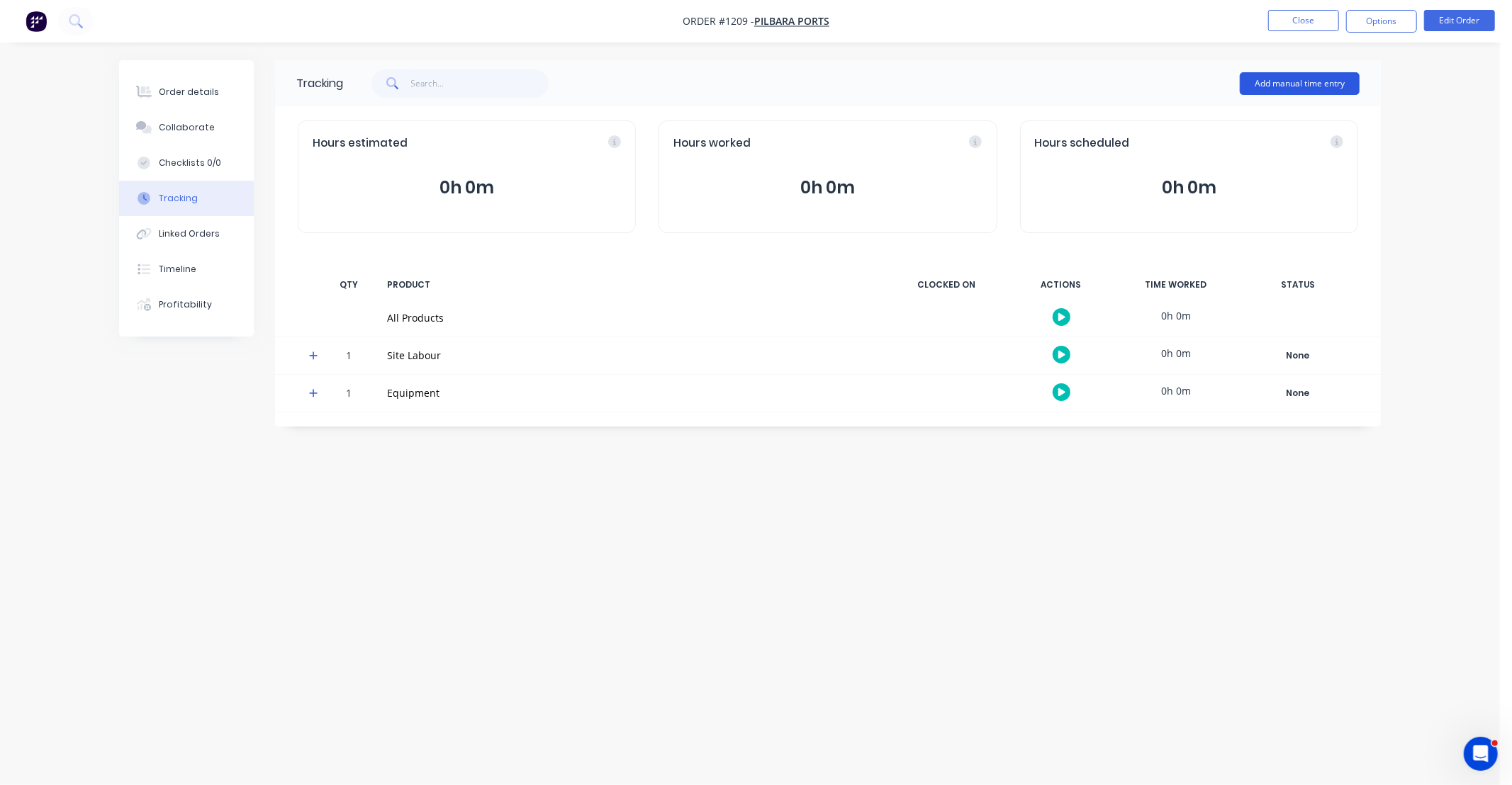
click at [1310, 83] on button "Add manual time entry" at bounding box center [1300, 84] width 120 height 23
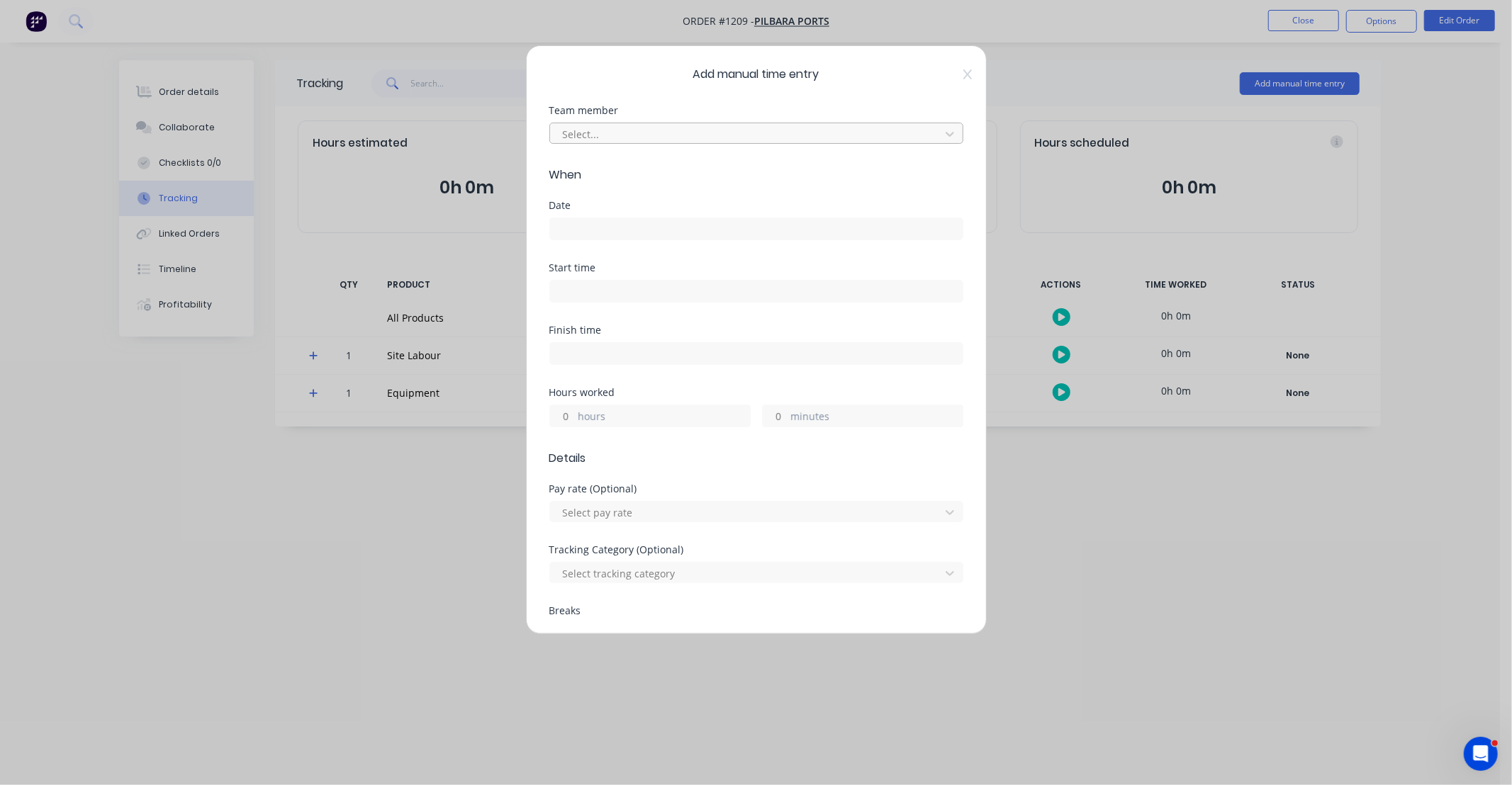
click at [649, 129] on div at bounding box center [747, 135] width 372 height 17
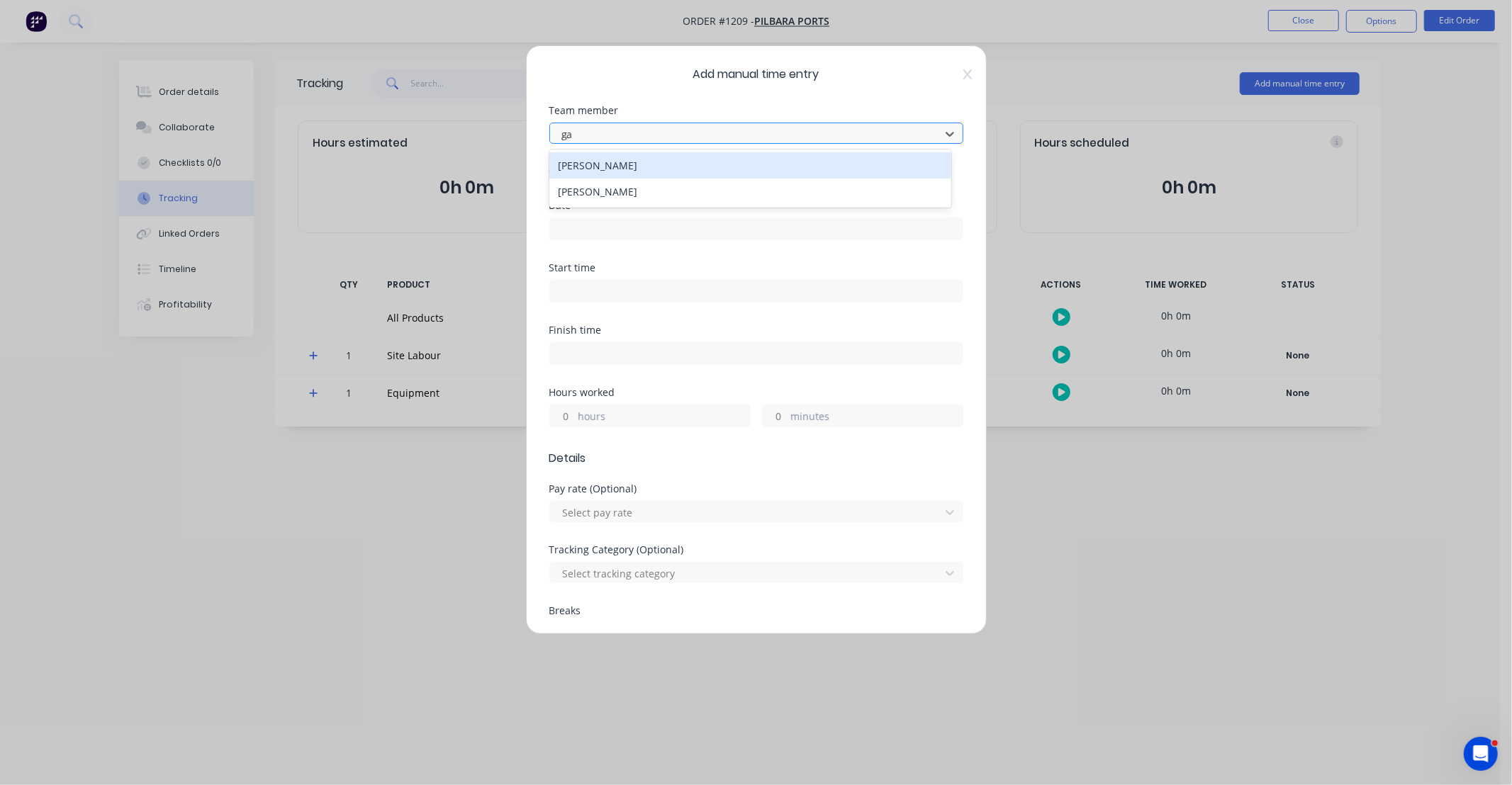
type input "gav"
click at [624, 170] on div "[PERSON_NAME]" at bounding box center [751, 165] width 402 height 26
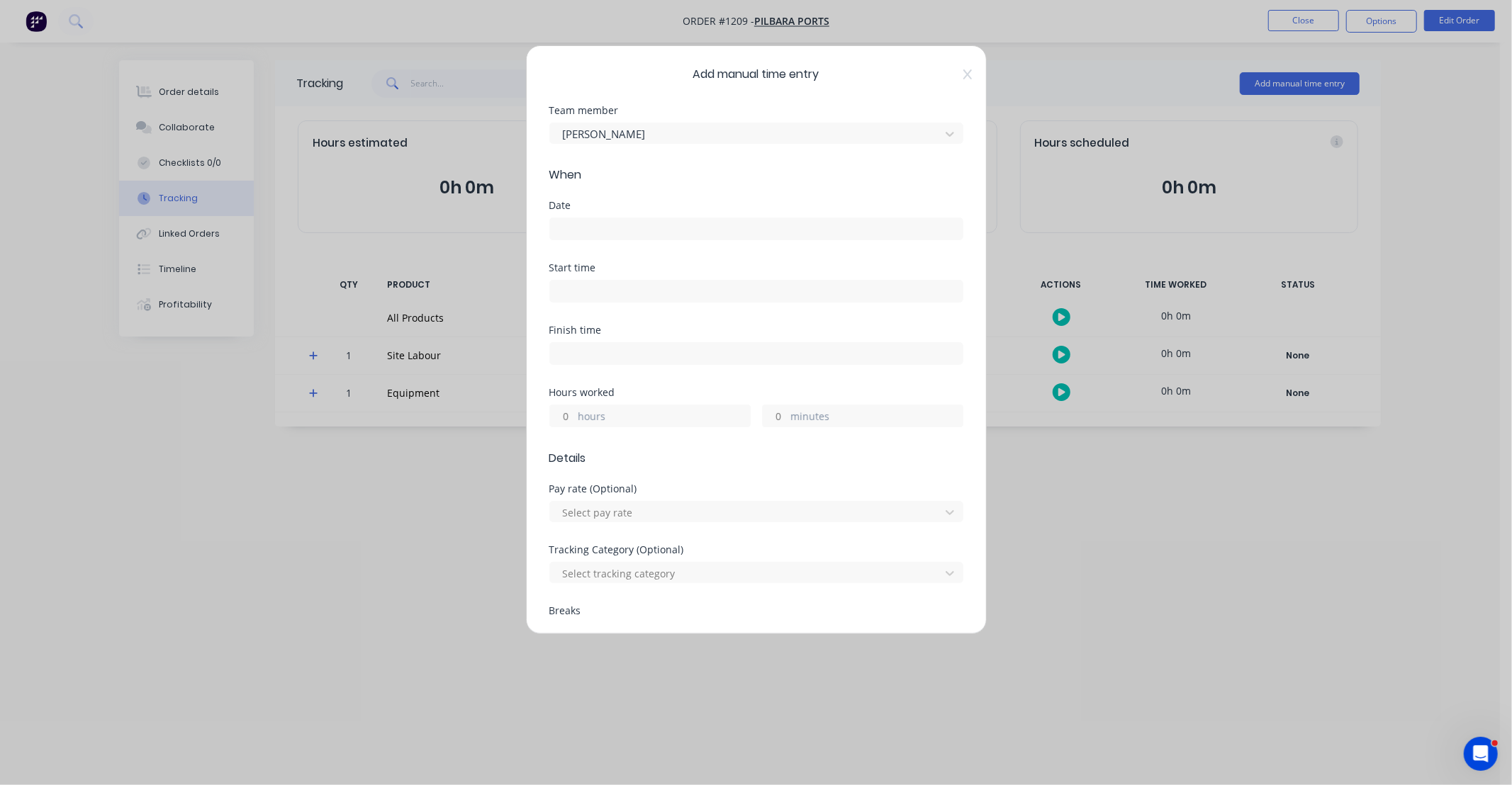
click at [640, 222] on input at bounding box center [756, 229] width 412 height 21
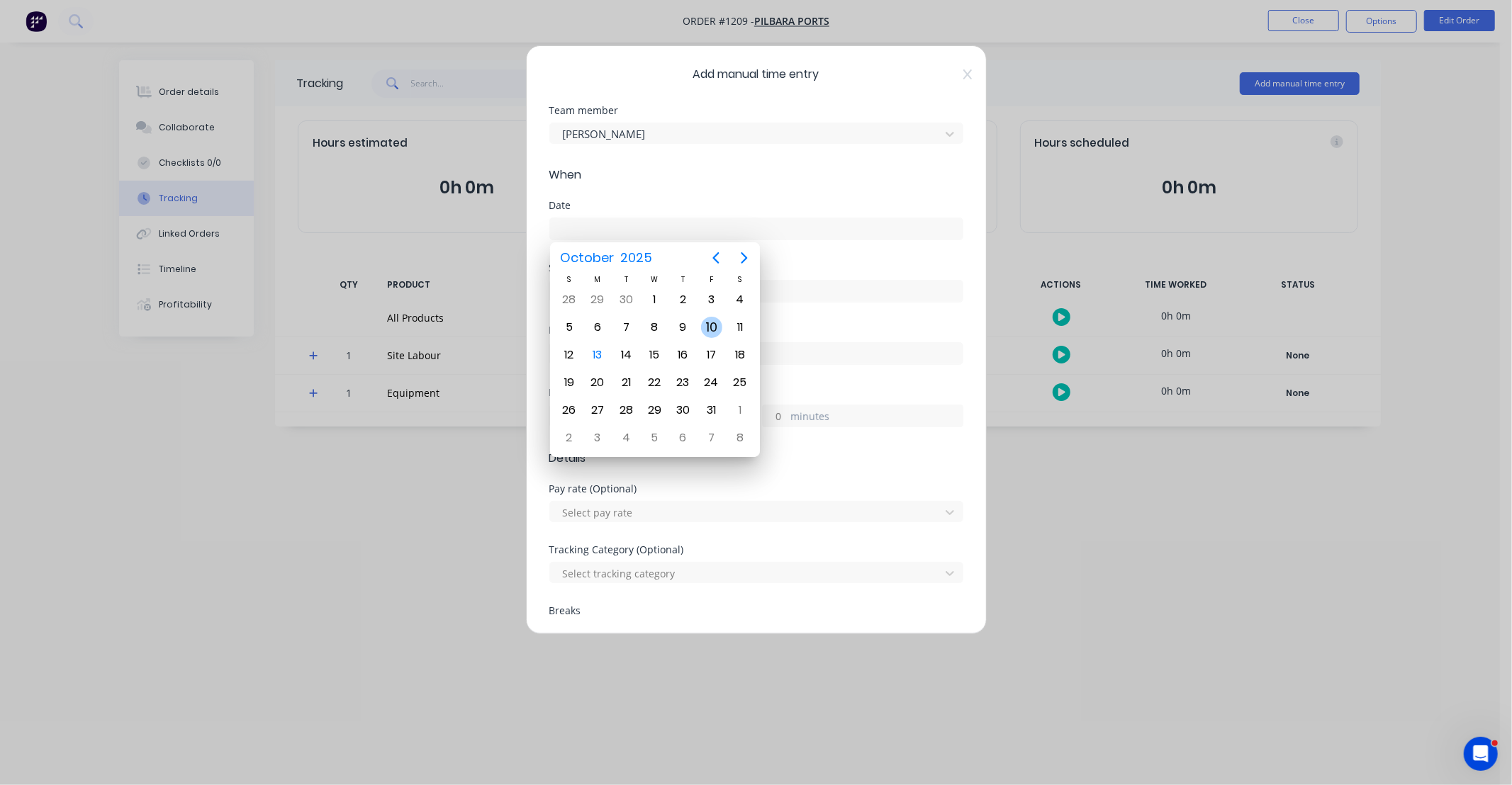
click at [709, 323] on div "10" at bounding box center [711, 328] width 21 height 21
type input "[DATE]"
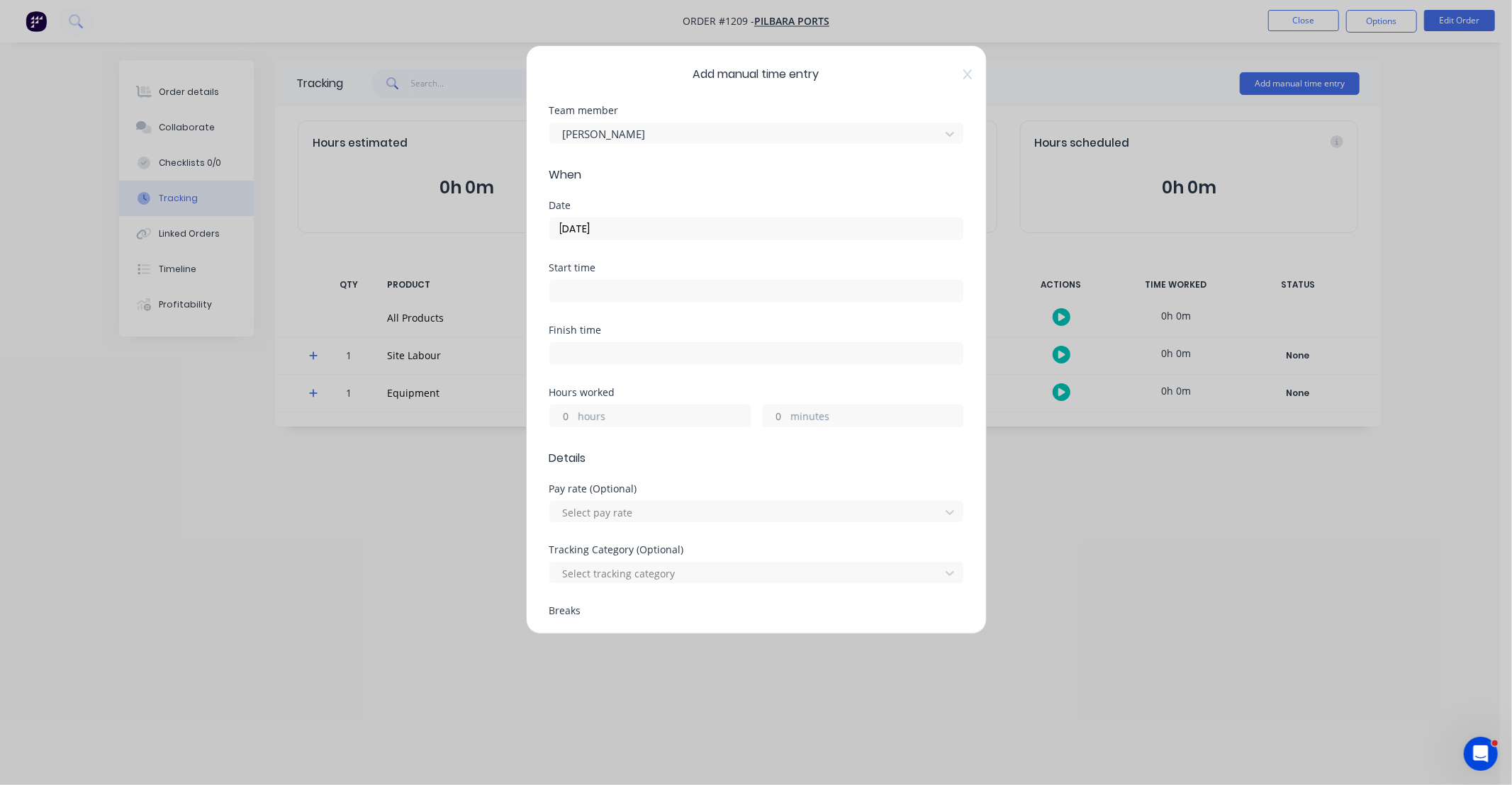
click at [568, 417] on input "hours" at bounding box center [562, 416] width 25 height 21
type input "8"
type input "30"
click at [685, 378] on div "Finish time" at bounding box center [756, 356] width 414 height 62
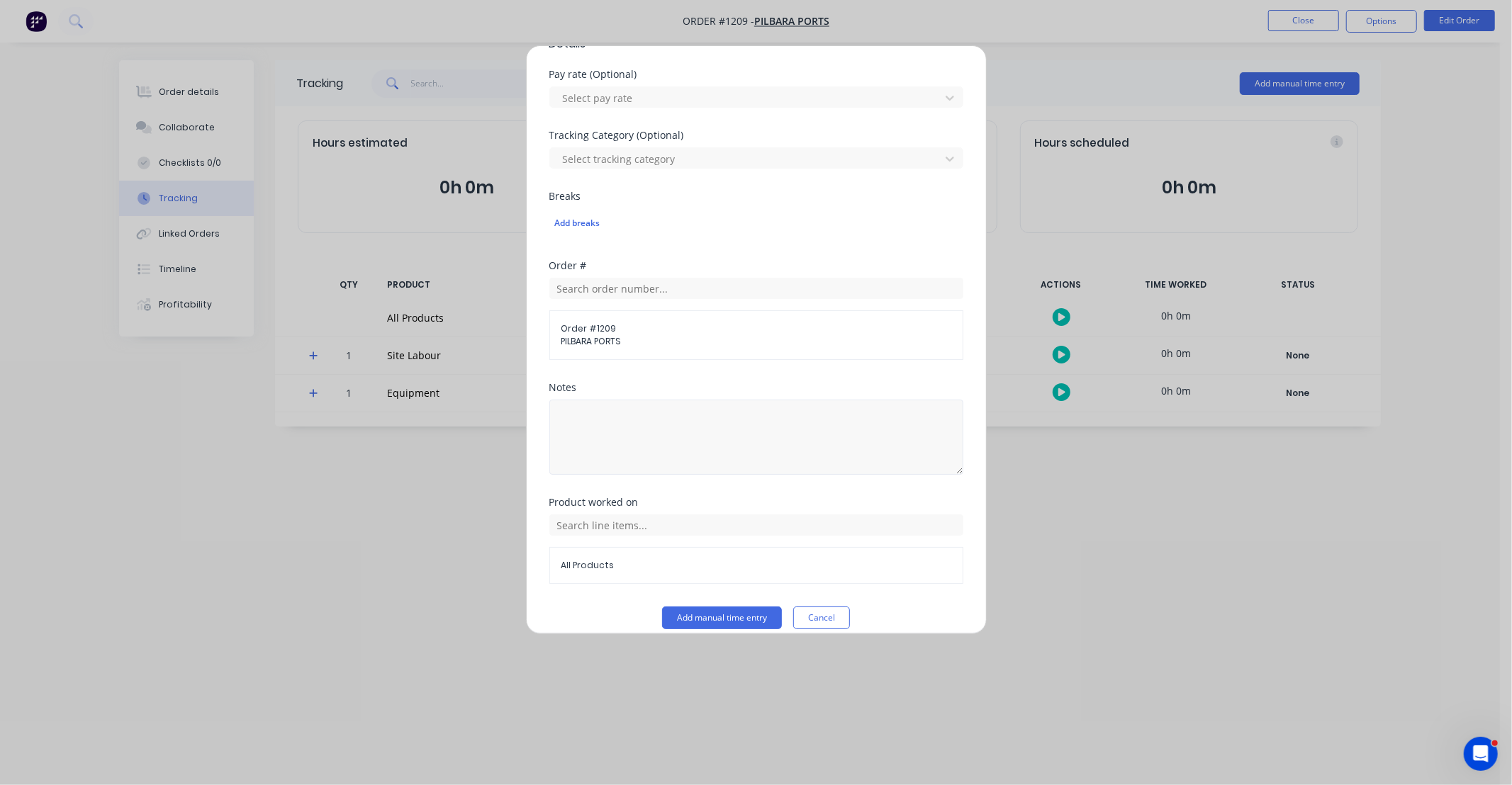
scroll to position [420, 0]
click at [723, 444] on textarea at bounding box center [756, 432] width 414 height 75
type textarea "DCS34820"
click at [726, 353] on div "Order # 1209 PILBARA PORTS" at bounding box center [756, 331] width 414 height 50
click at [716, 526] on input "text" at bounding box center [756, 520] width 414 height 21
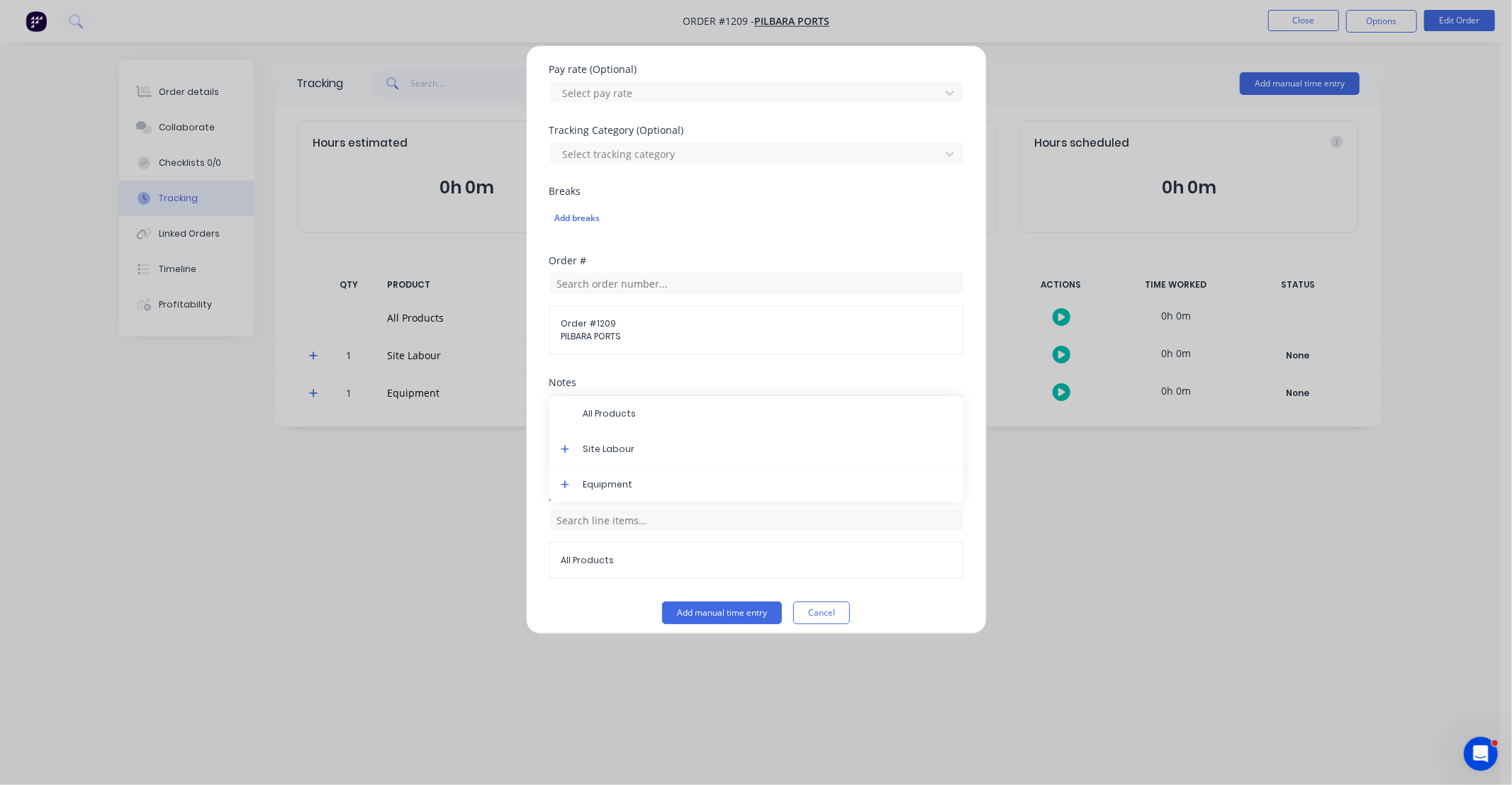
click at [560, 450] on icon at bounding box center [565, 449] width 10 height 10
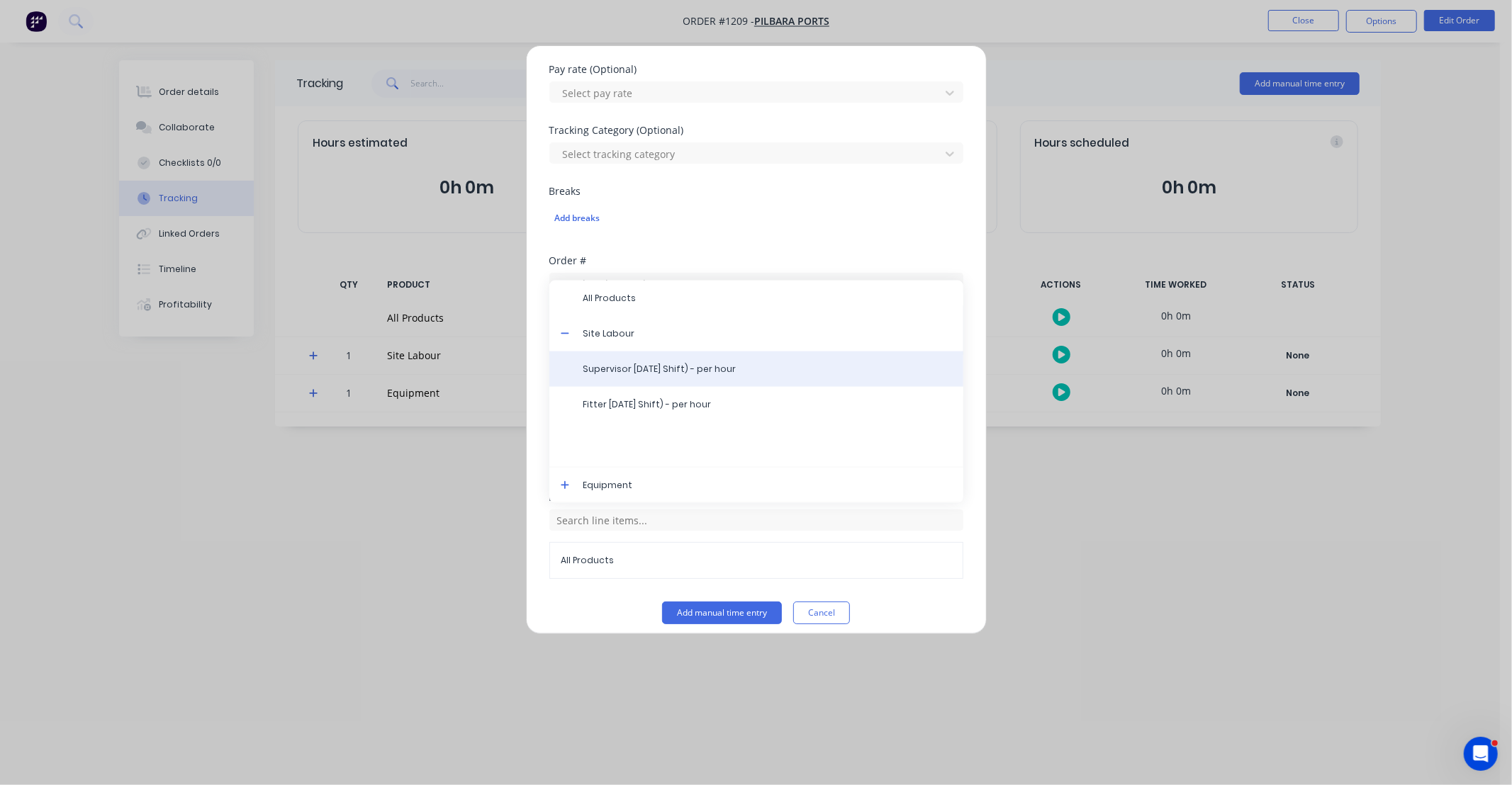
click at [679, 370] on span "Supervisor Labour (Day Shift) - per hour" at bounding box center [768, 369] width 369 height 12
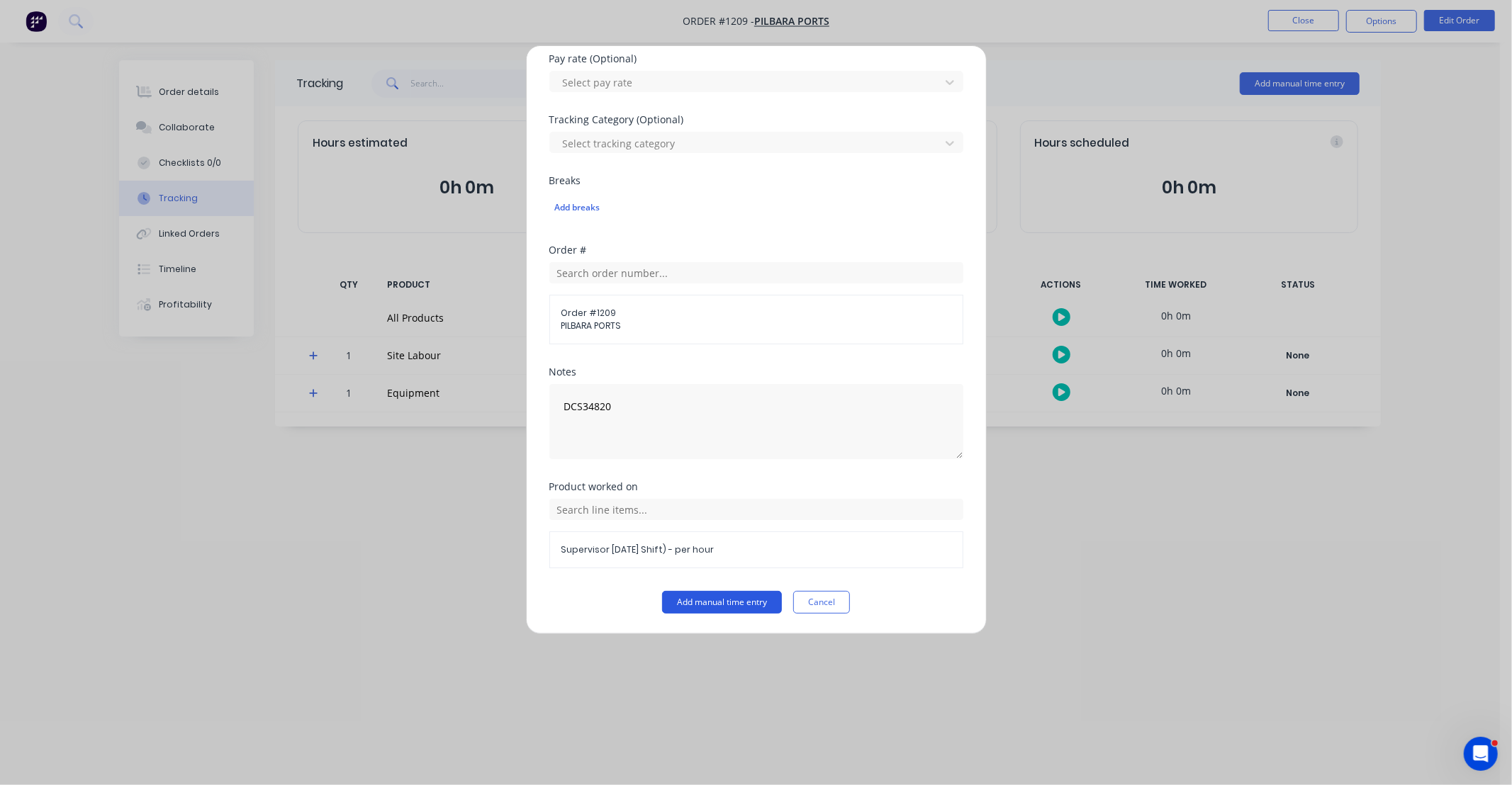
scroll to position [405, 0]
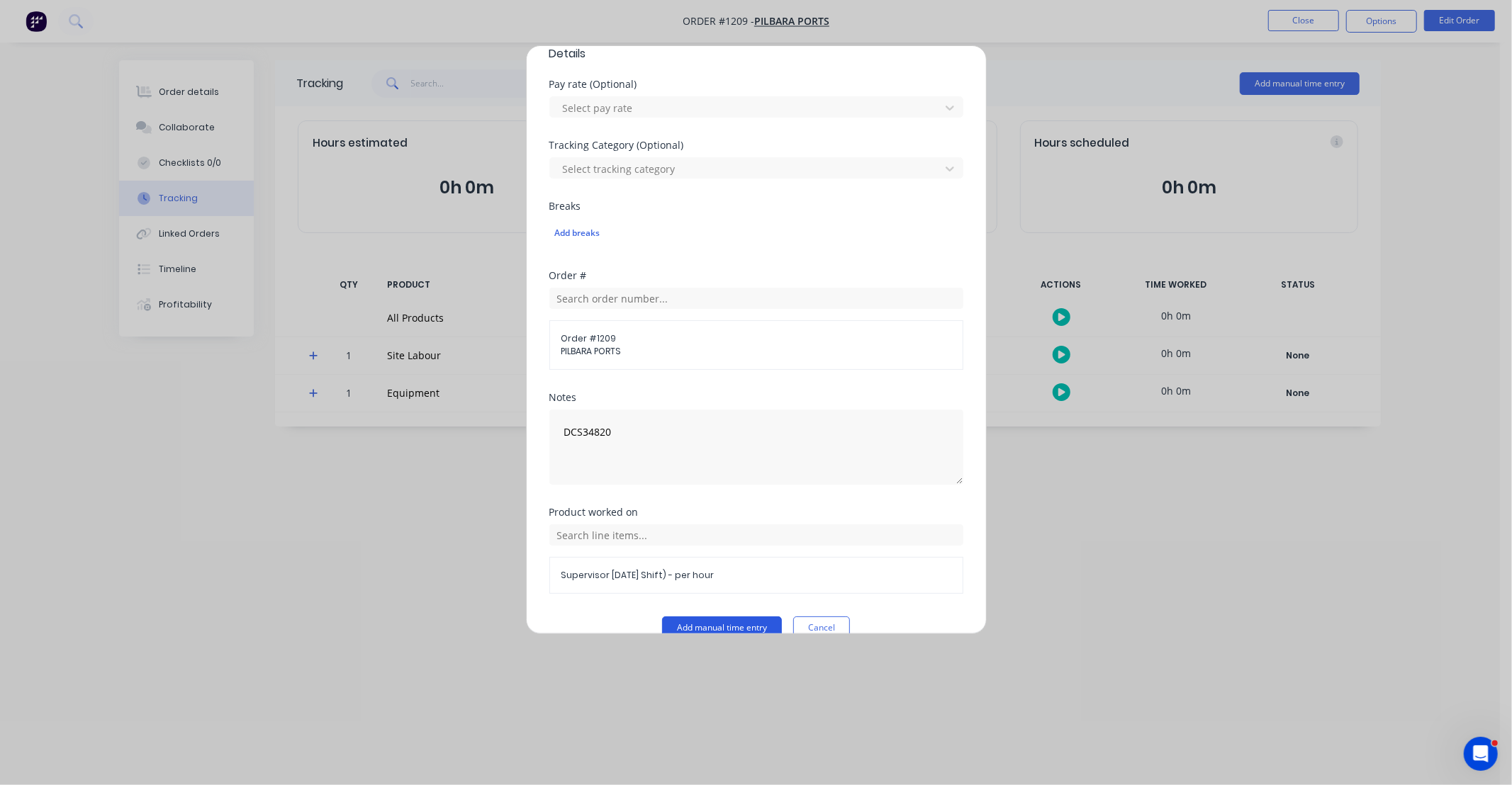
click at [724, 605] on div "Product worked on Supervisor Labour (Day Shift) - per hour" at bounding box center [756, 562] width 414 height 110
click at [733, 621] on button "Add manual time entry" at bounding box center [722, 628] width 120 height 23
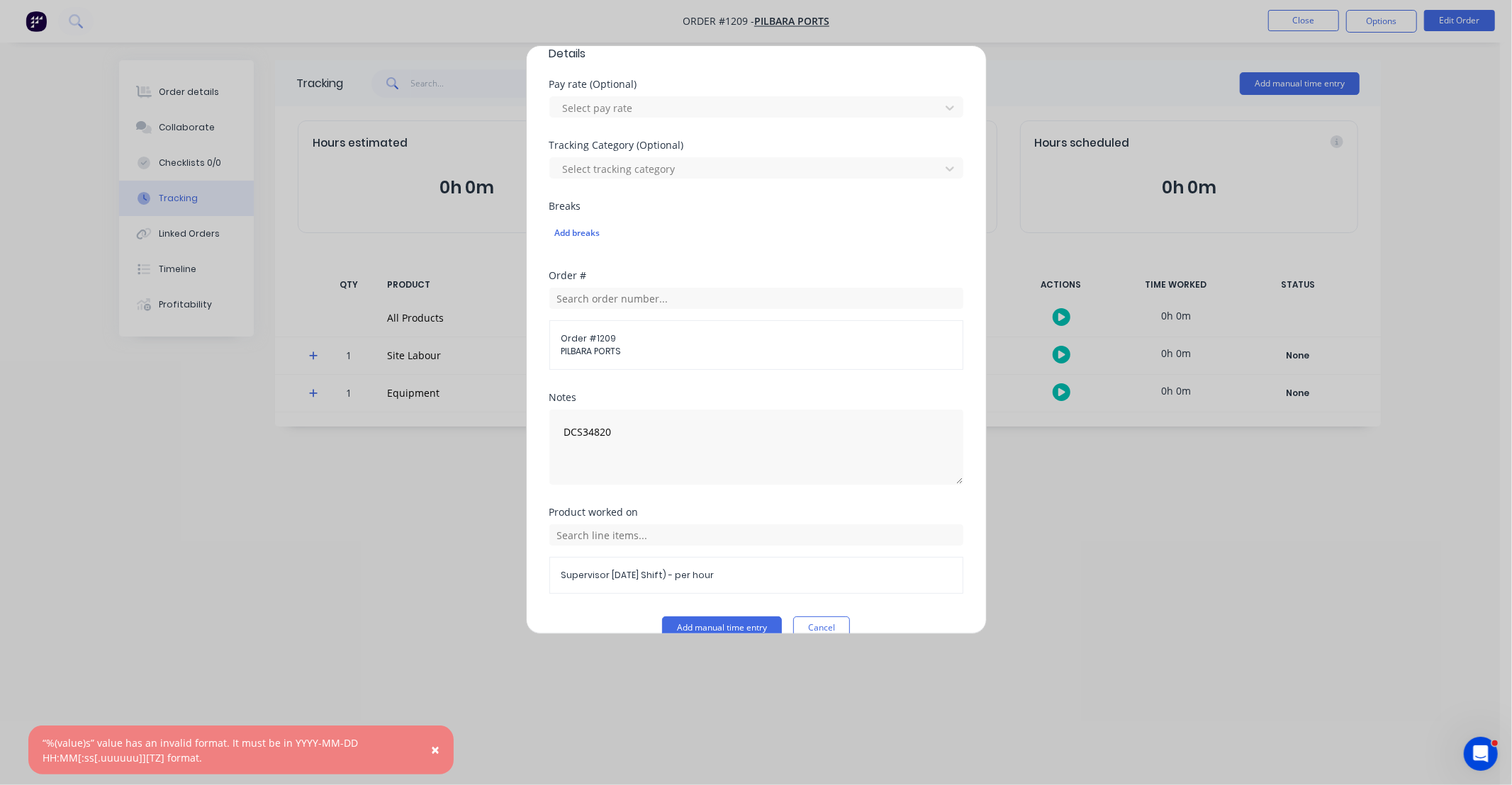
click at [832, 623] on button "Cancel" at bounding box center [821, 628] width 57 height 23
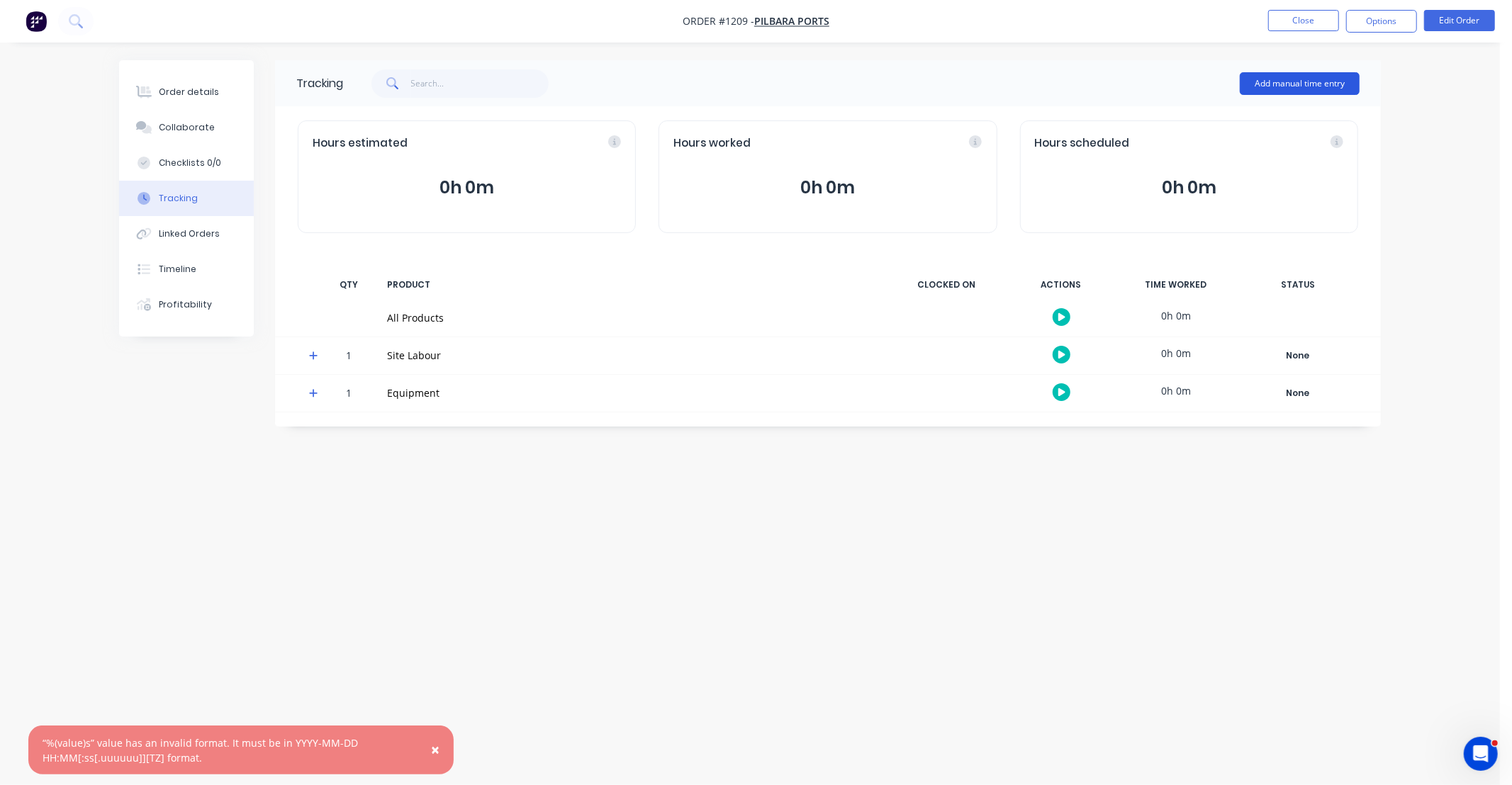
click at [1274, 83] on button "Add manual time entry" at bounding box center [1300, 84] width 120 height 23
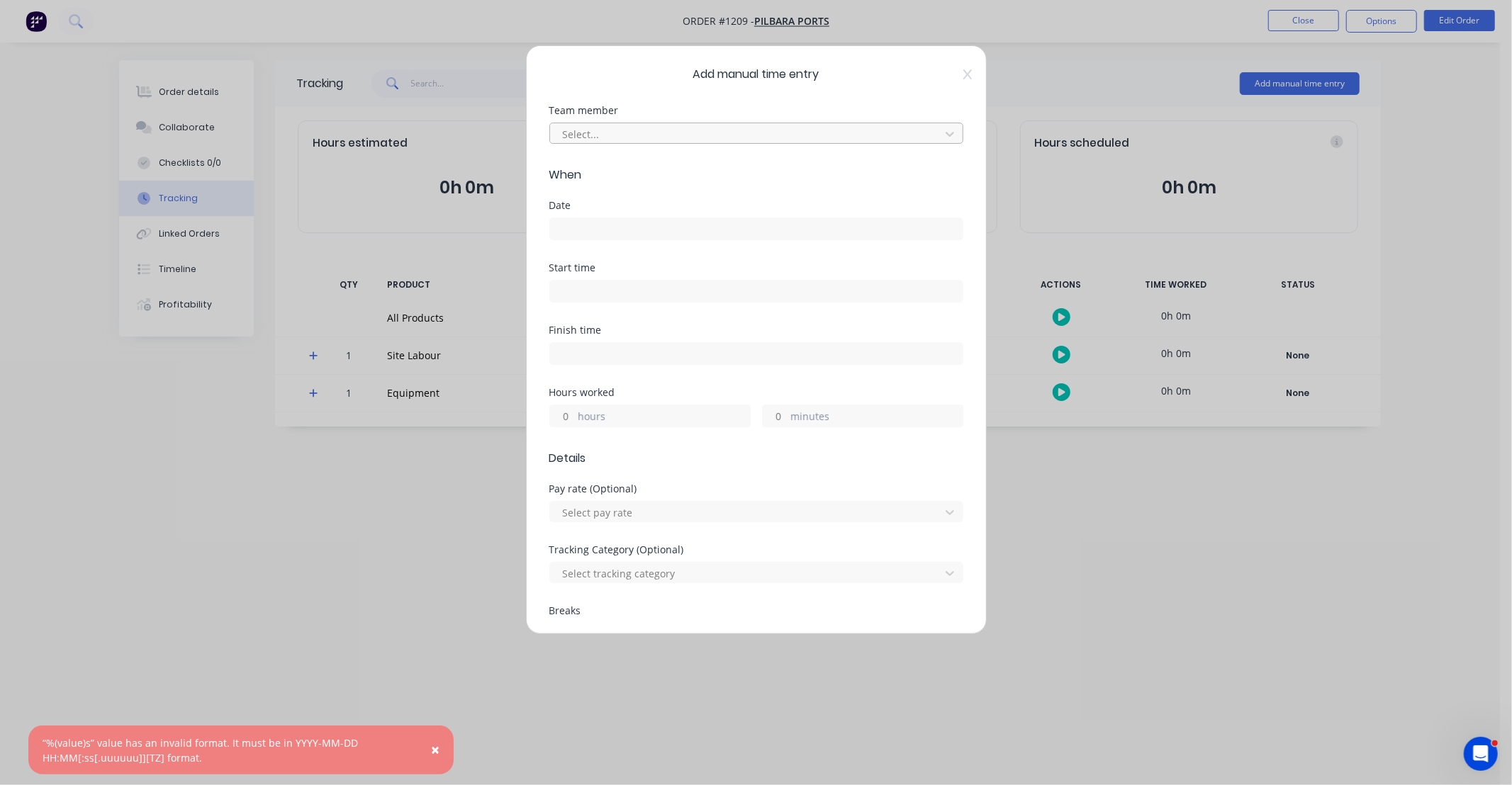
click at [627, 134] on div at bounding box center [747, 135] width 372 height 17
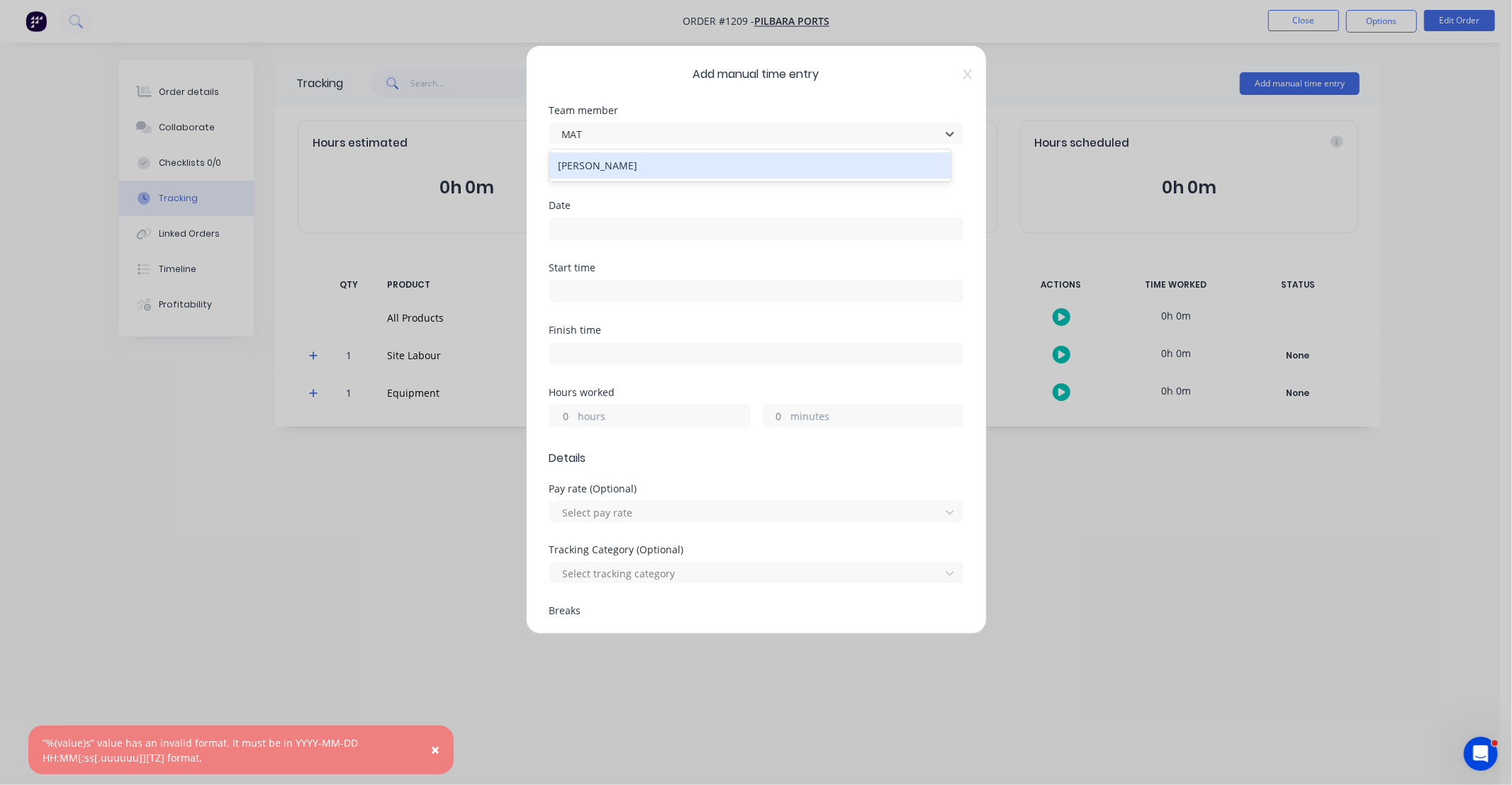
type input "MATT"
click at [621, 164] on div "[PERSON_NAME]" at bounding box center [751, 165] width 402 height 26
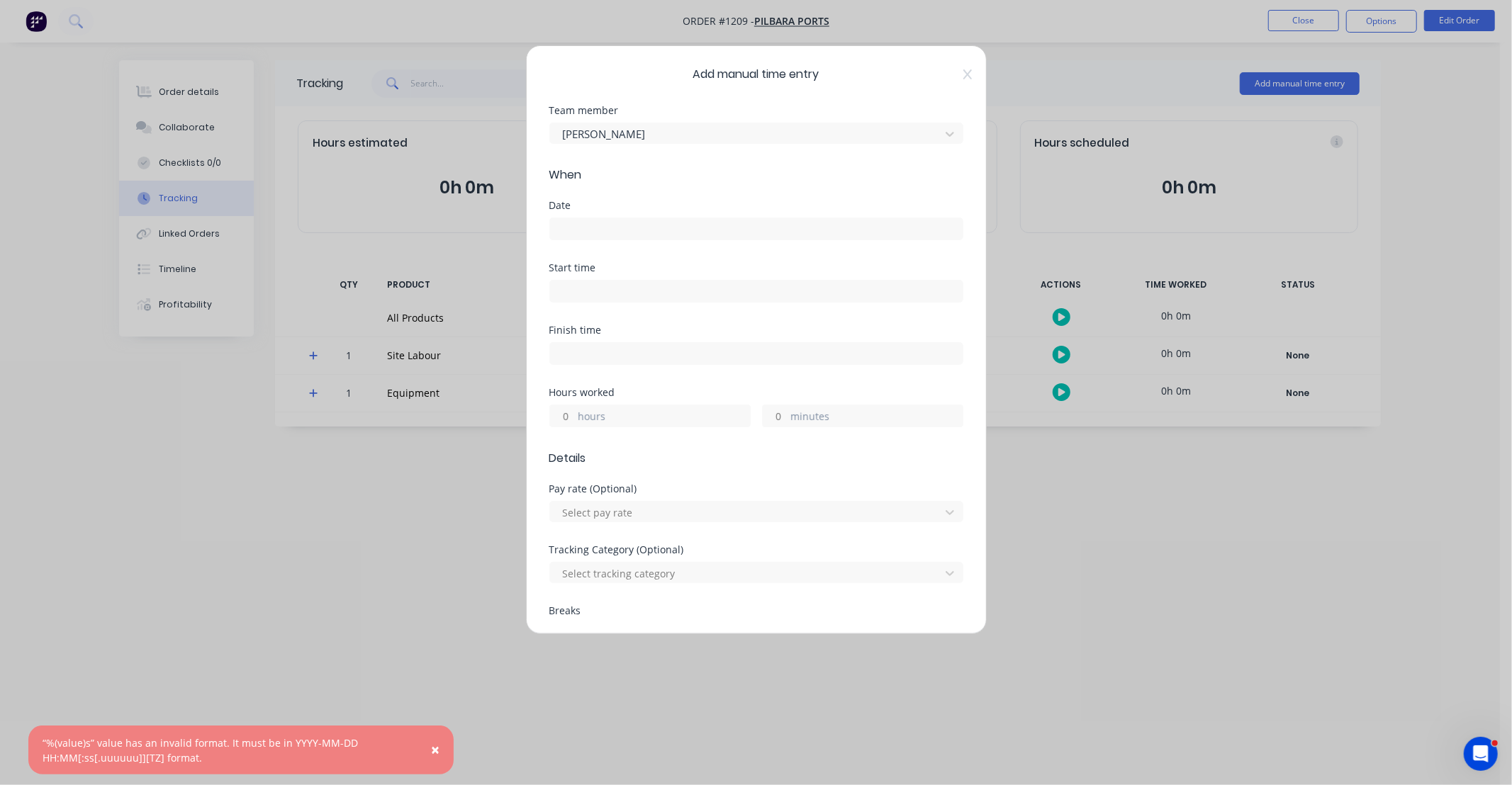
click at [689, 233] on input at bounding box center [756, 229] width 412 height 21
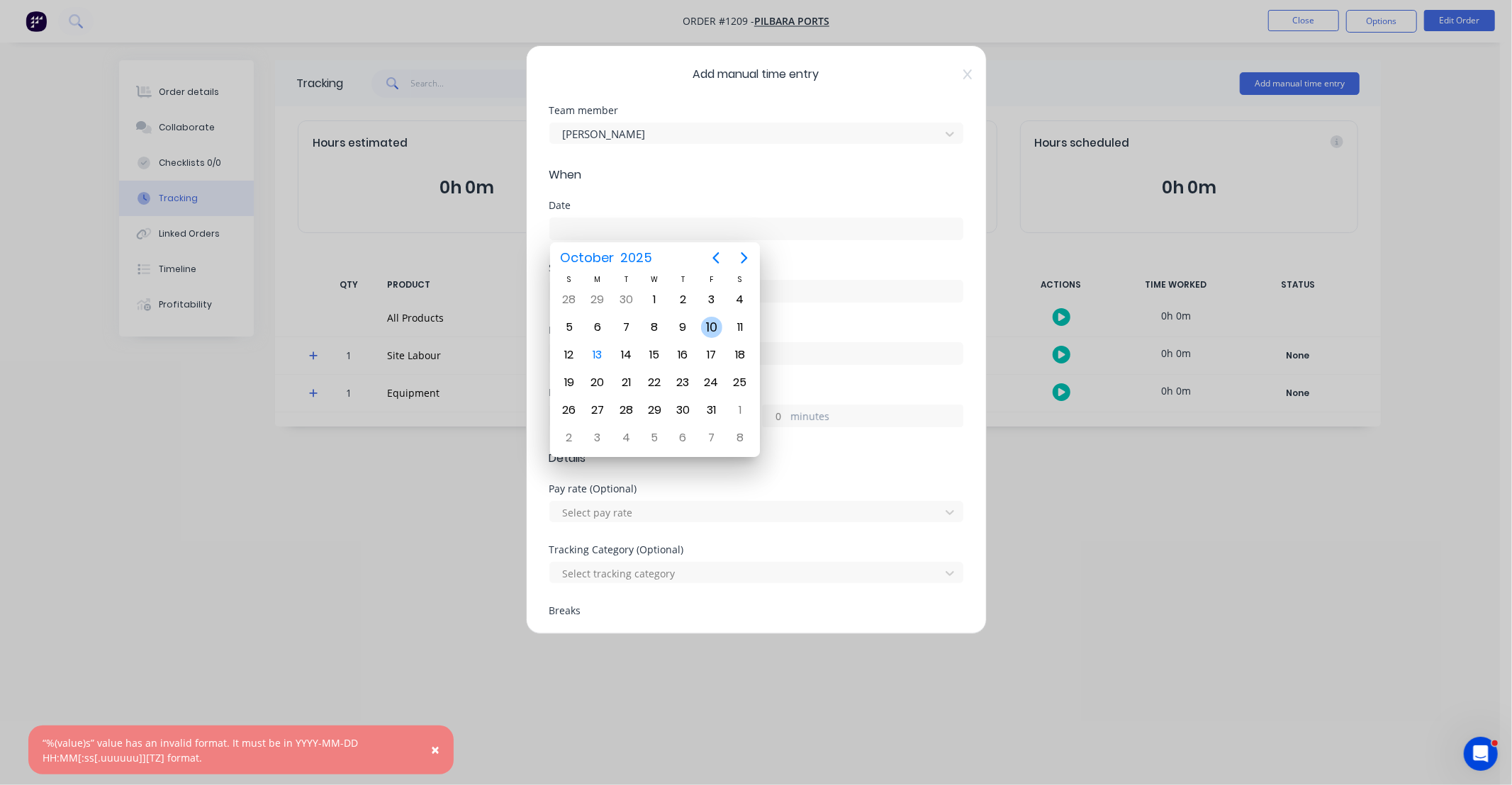
click at [706, 325] on div "10" at bounding box center [711, 328] width 21 height 21
type input "[DATE]"
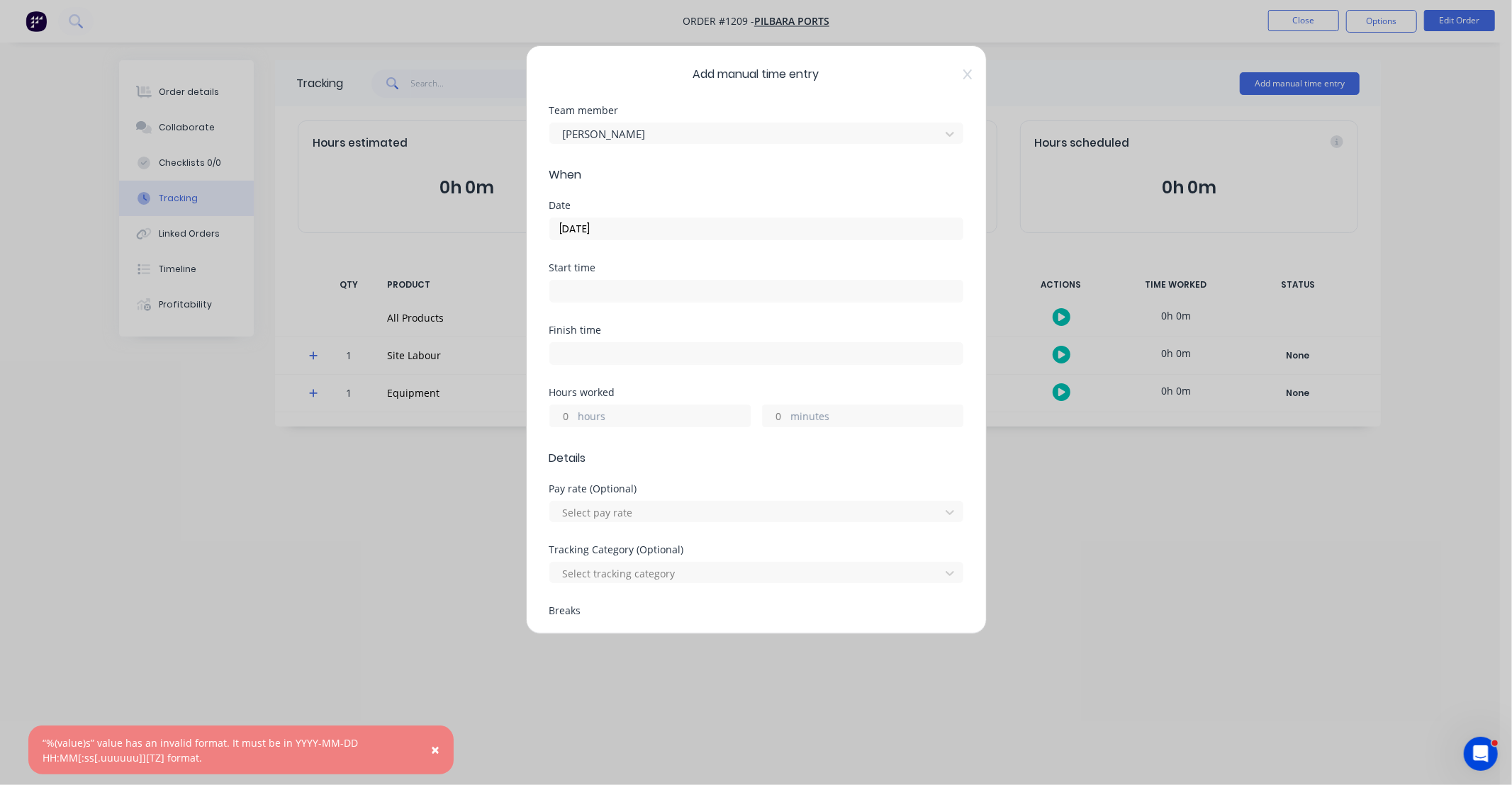
click at [565, 414] on input "hours" at bounding box center [562, 416] width 25 height 21
type input "8"
type input "30"
drag, startPoint x: 685, startPoint y: 390, endPoint x: 657, endPoint y: 390, distance: 28.0
click at [657, 390] on div "Hours worked" at bounding box center [756, 392] width 414 height 10
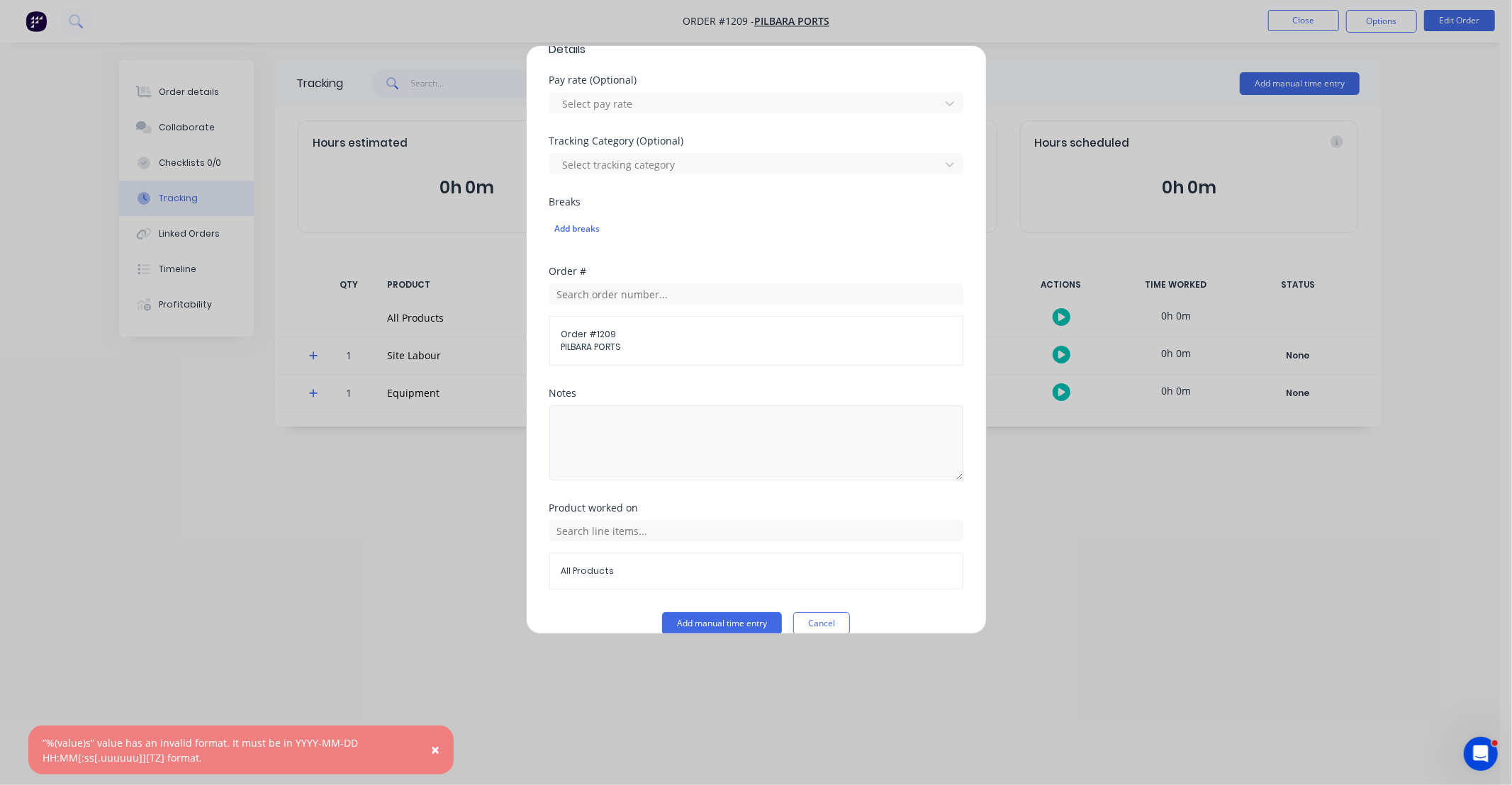
scroll to position [420, 0]
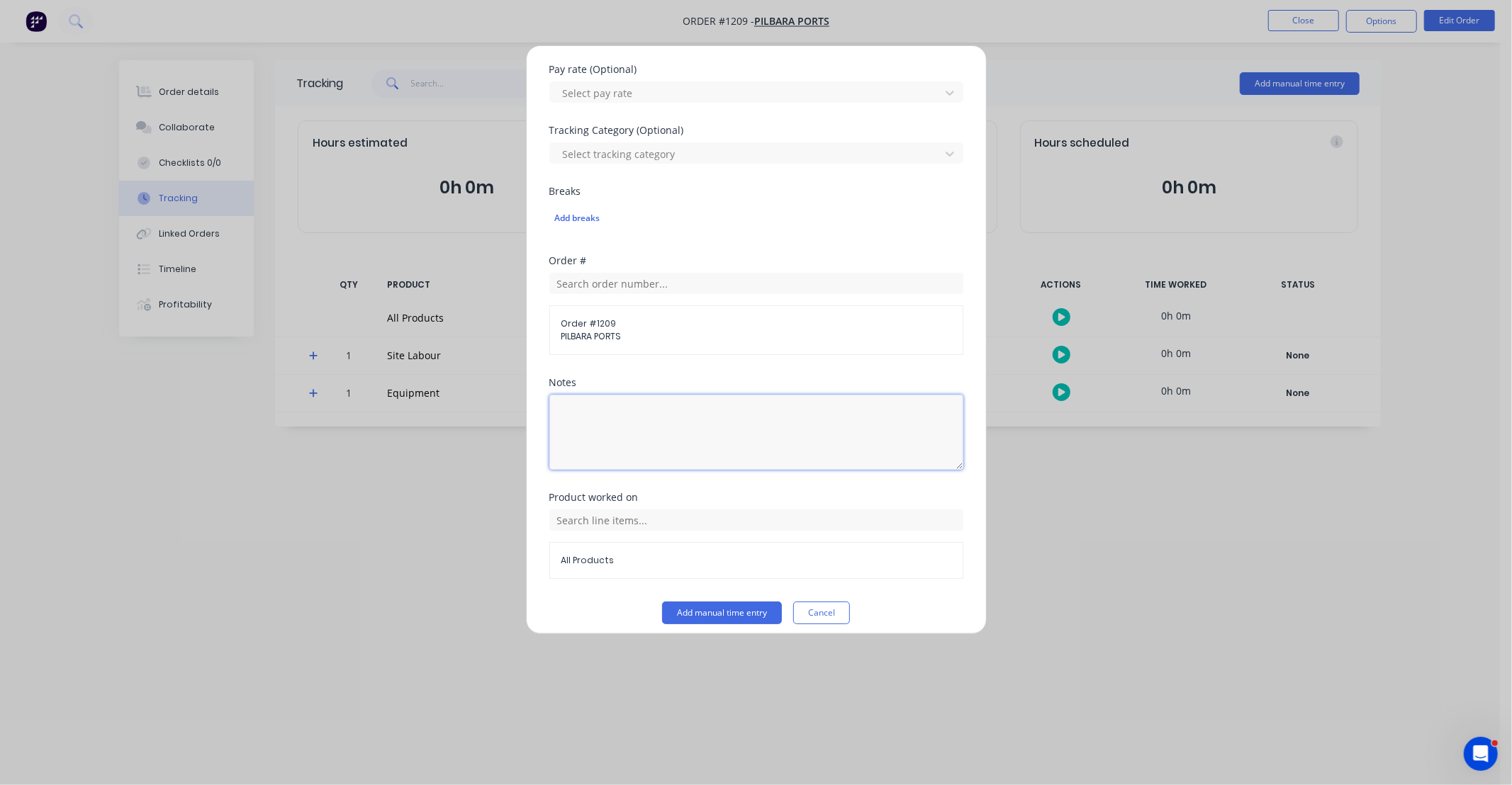
click at [725, 437] on textarea at bounding box center [756, 432] width 414 height 75
type textarea "DCS34820"
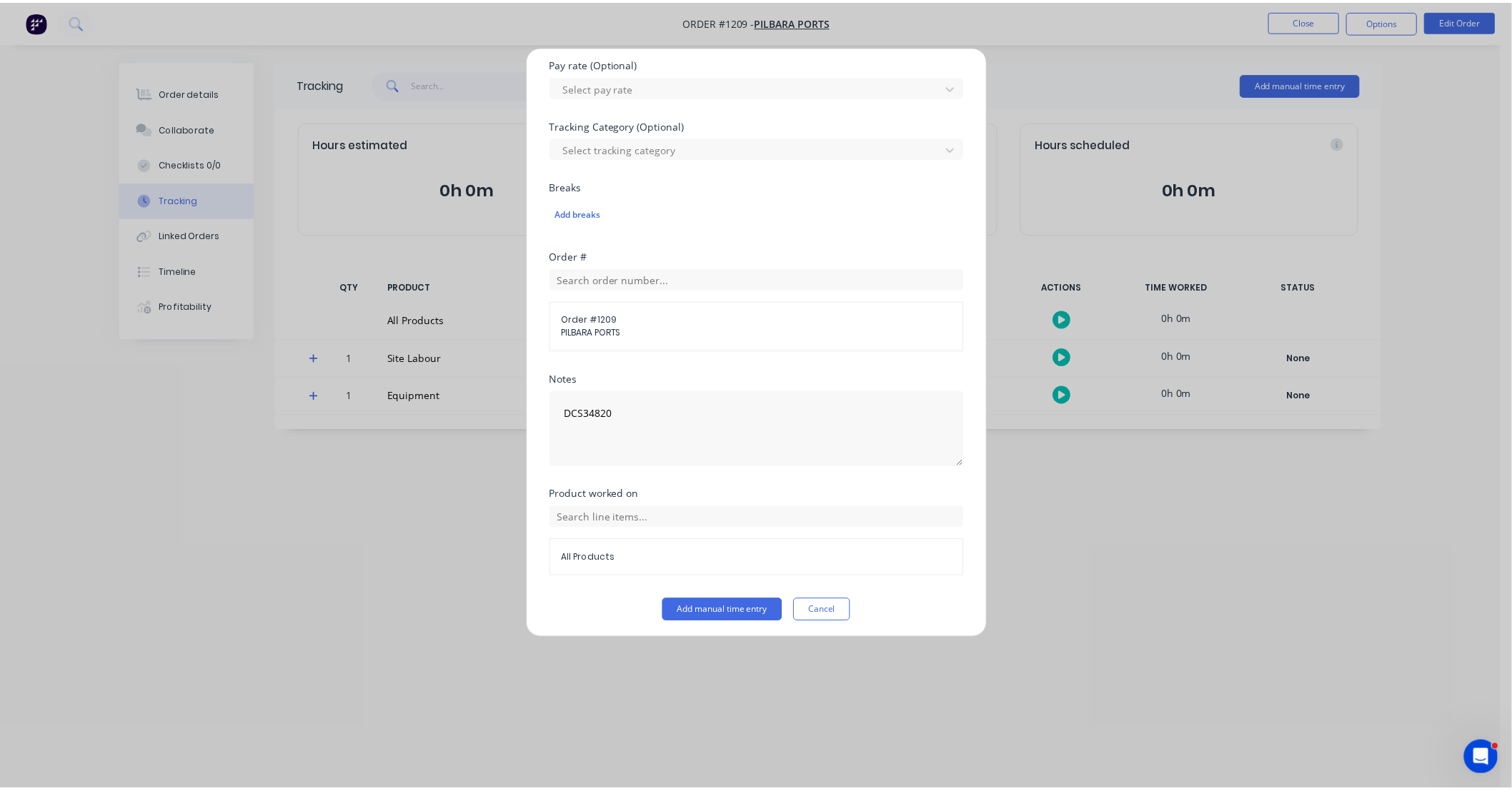
scroll to position [434, 0]
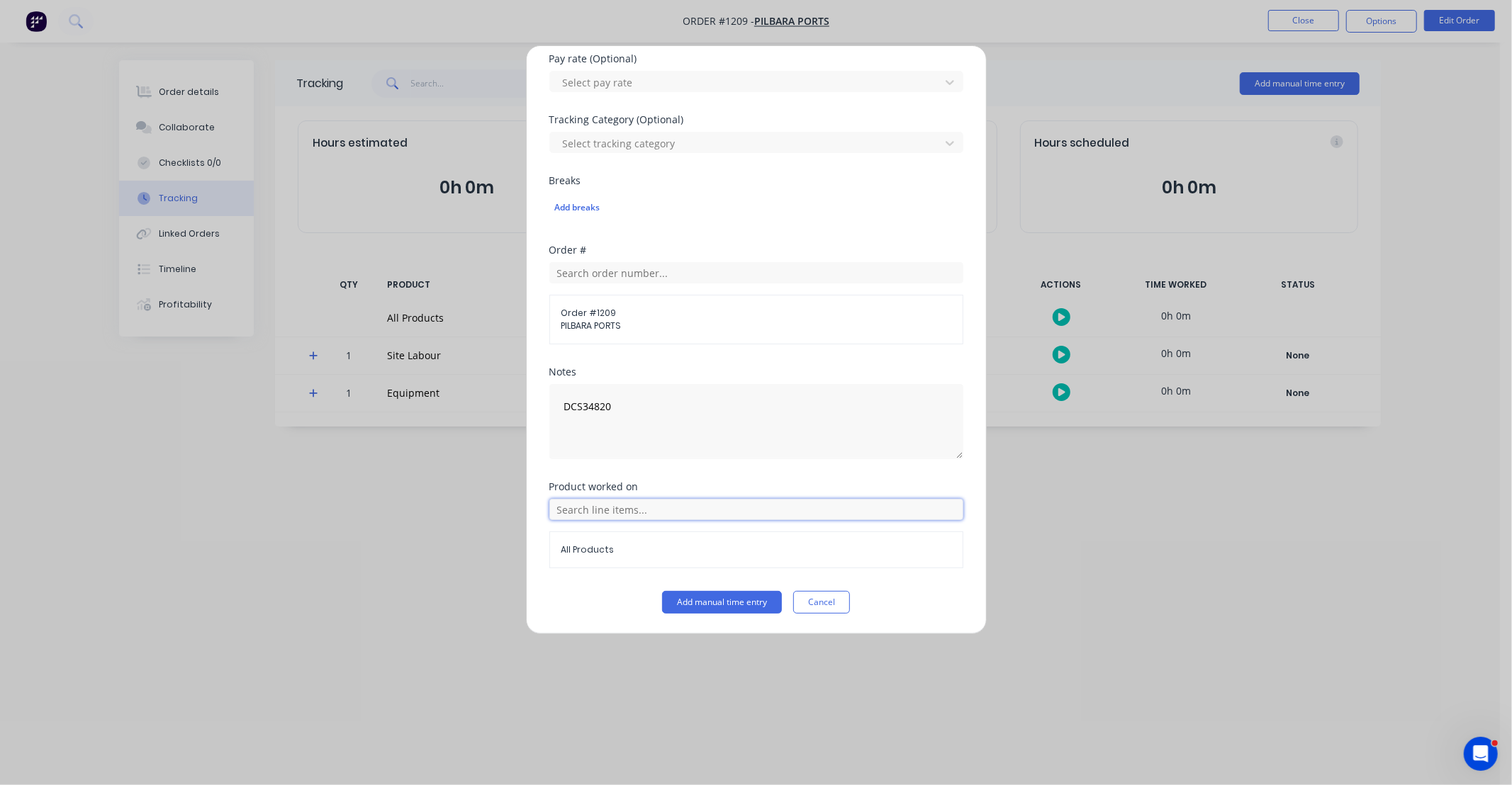
click at [644, 512] on input "text" at bounding box center [756, 509] width 414 height 21
click at [566, 439] on icon at bounding box center [565, 438] width 10 height 10
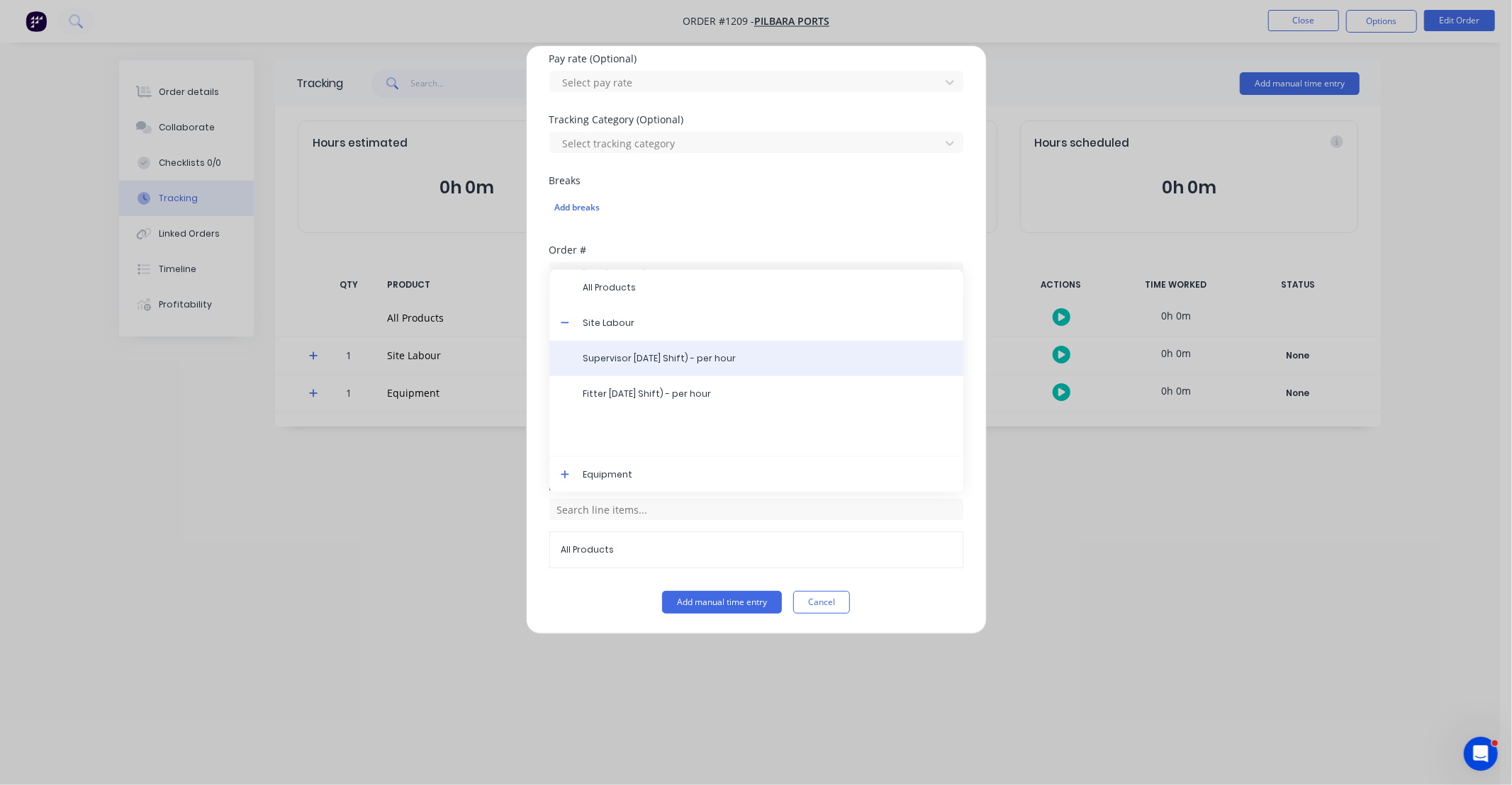
click at [615, 358] on span "Supervisor Labour (Day Shift) - per hour" at bounding box center [768, 358] width 369 height 12
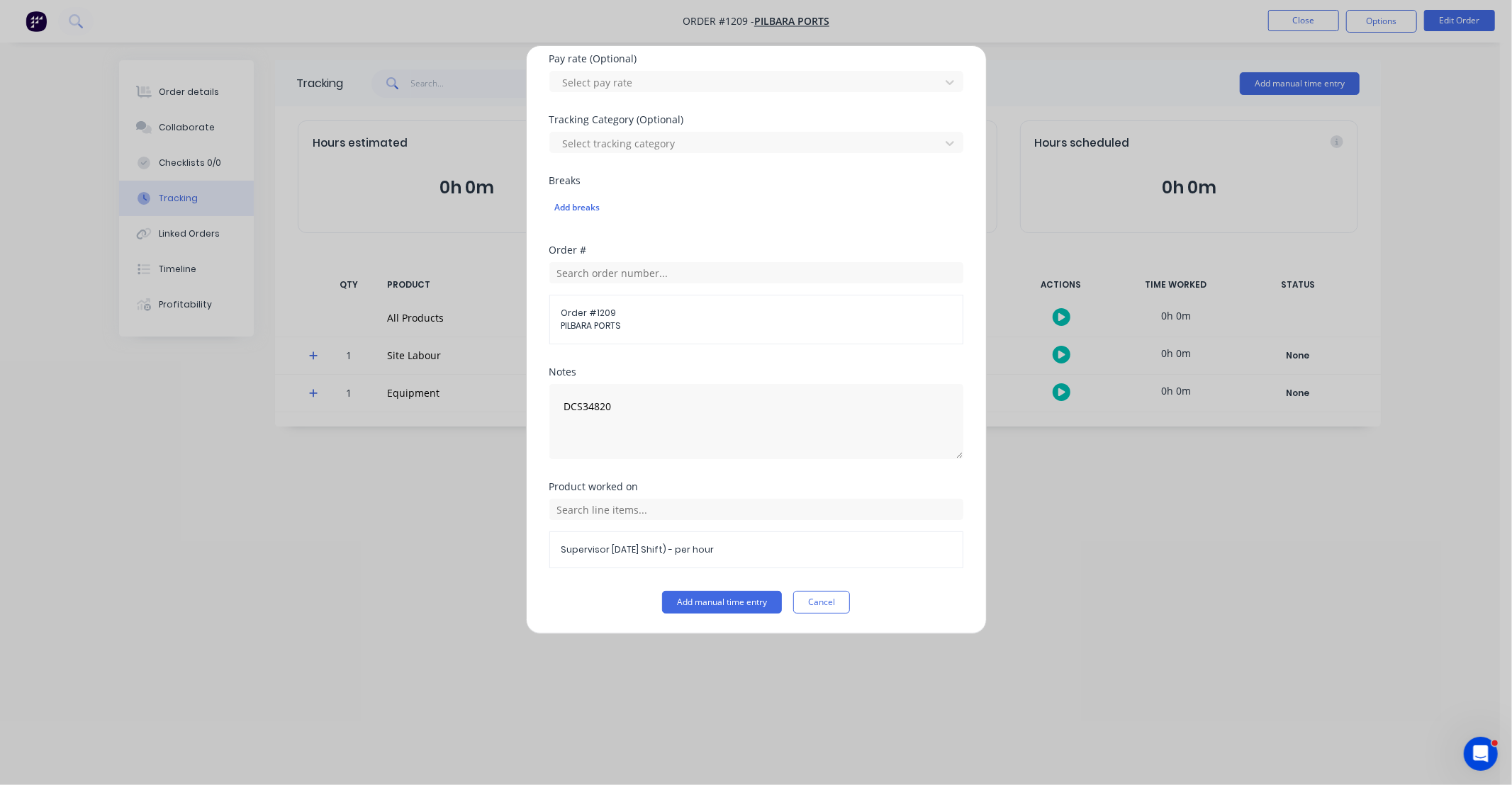
drag, startPoint x: 620, startPoint y: 556, endPoint x: 620, endPoint y: 548, distance: 8.0
click at [620, 548] on div "Supervisor Labour (Day Shift) - per hour" at bounding box center [756, 550] width 414 height 37
drag, startPoint x: 620, startPoint y: 548, endPoint x: 612, endPoint y: 510, distance: 38.8
click at [612, 510] on input "text" at bounding box center [756, 509] width 414 height 21
click at [563, 440] on icon at bounding box center [565, 438] width 10 height 10
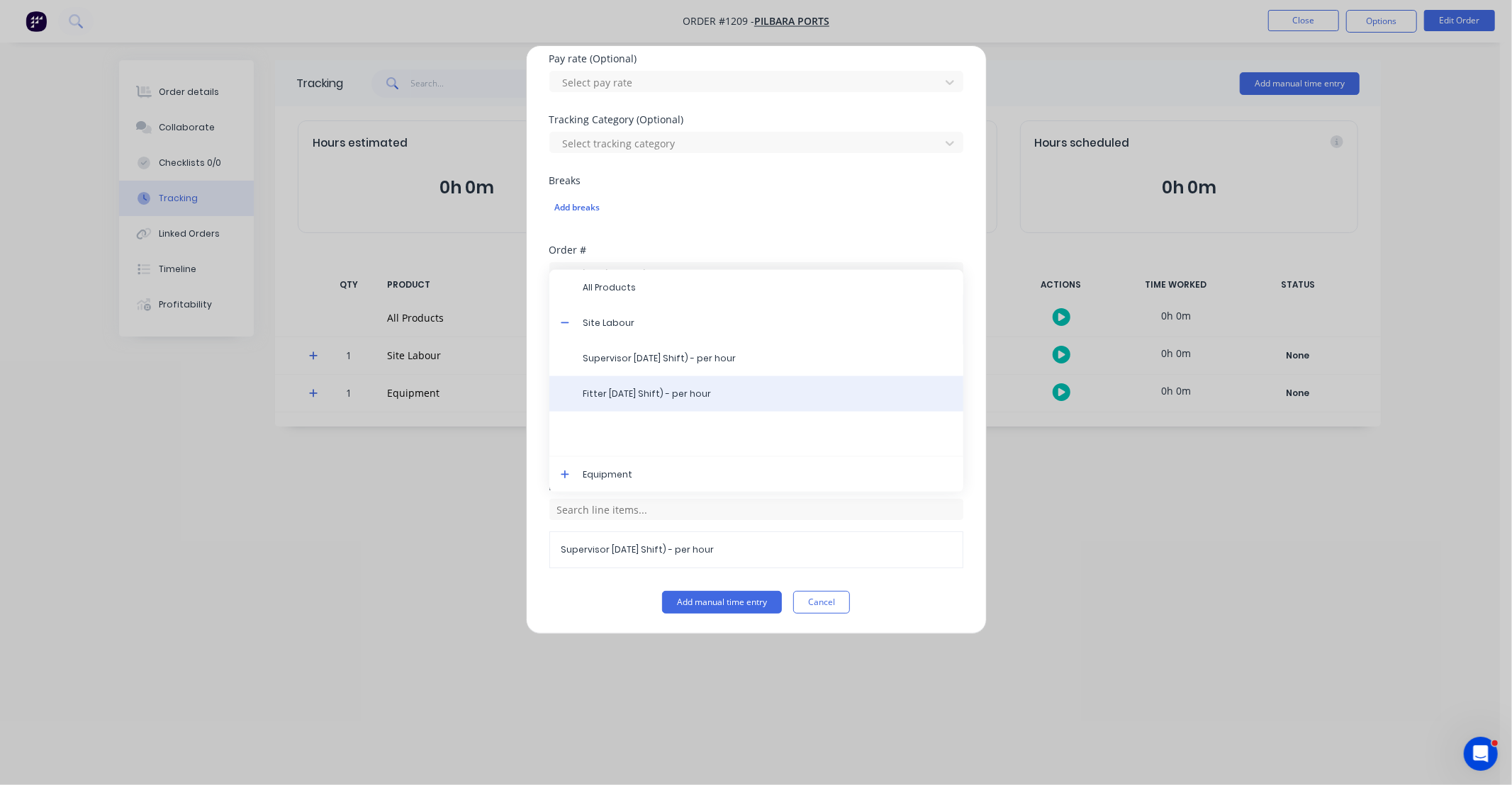
click at [647, 396] on span "Fitter Labour (Day Shift) - per hour" at bounding box center [768, 393] width 369 height 12
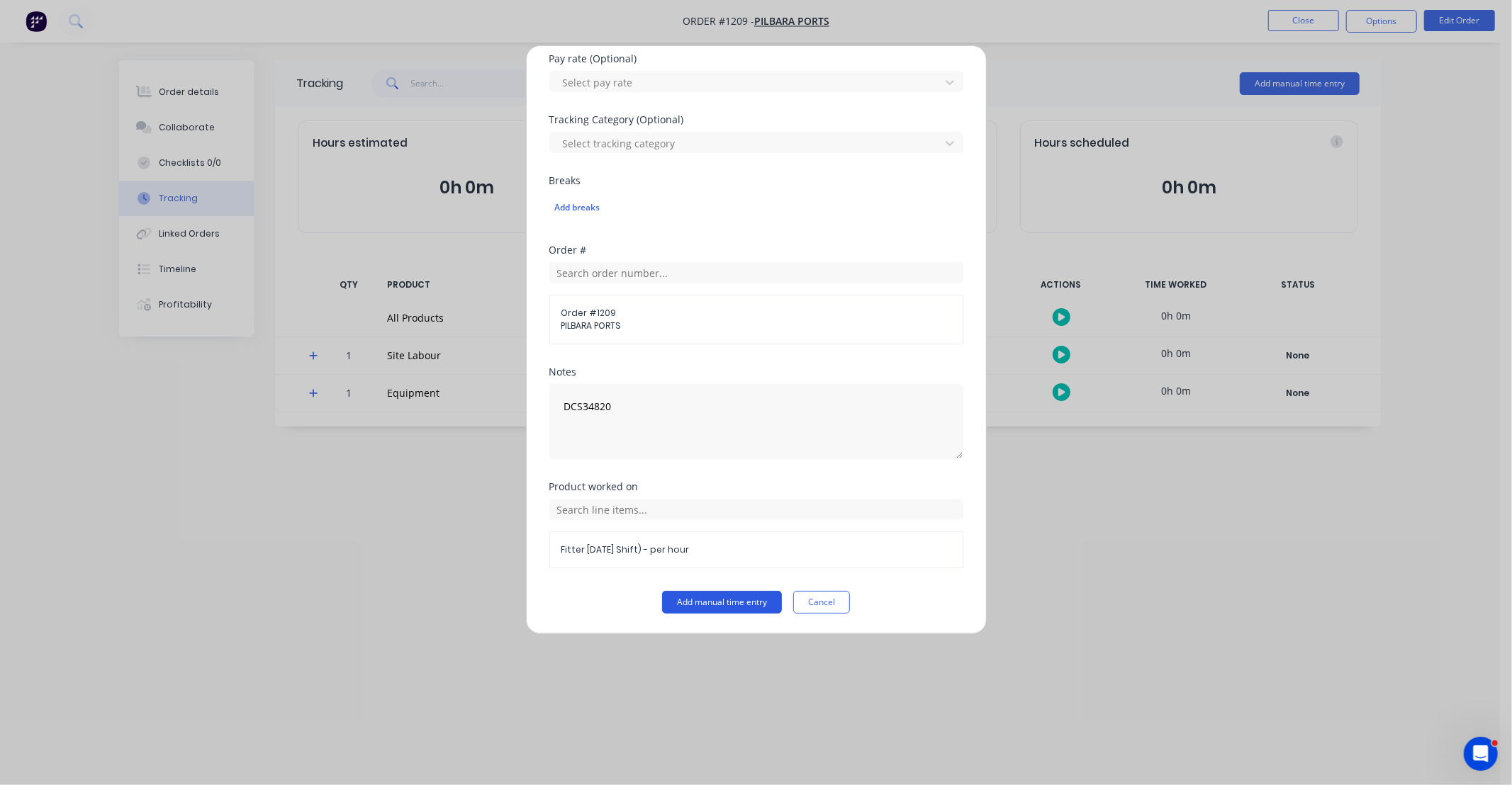
click at [739, 601] on button "Add manual time entry" at bounding box center [722, 602] width 120 height 23
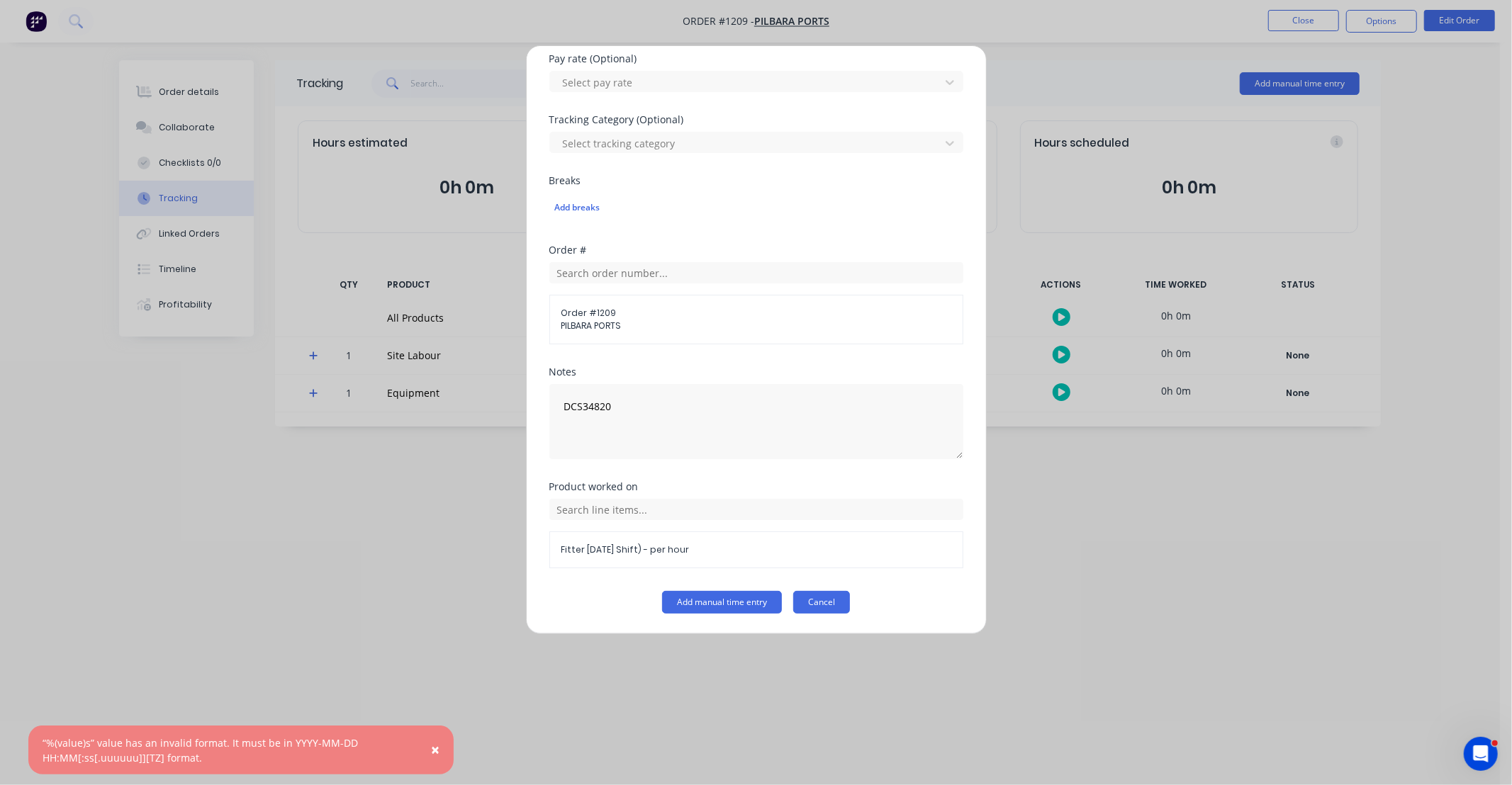
click at [820, 601] on button "Cancel" at bounding box center [821, 602] width 57 height 23
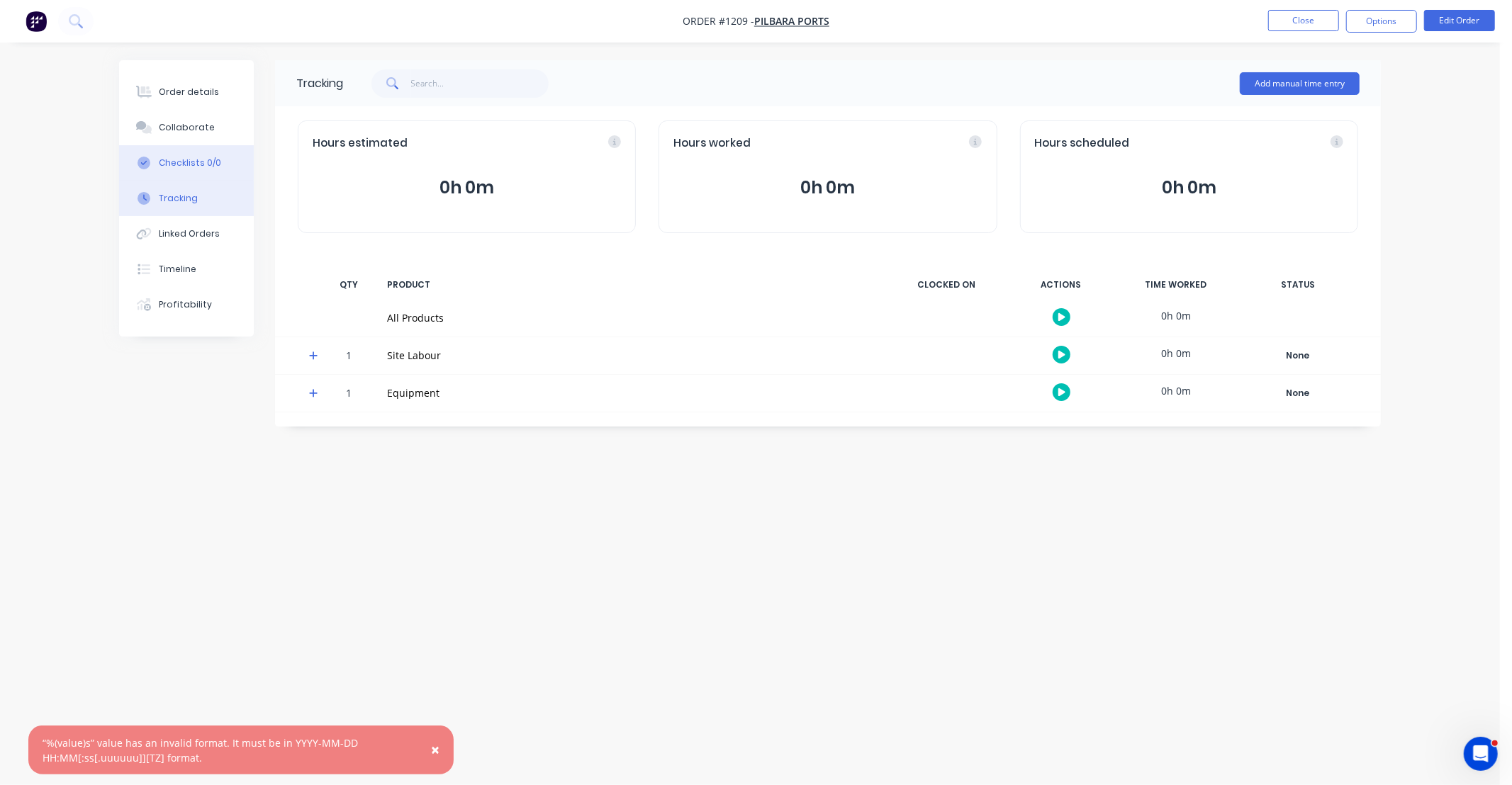
click at [211, 166] on div "Checklists 0/0" at bounding box center [189, 162] width 62 height 12
type textarea "x"
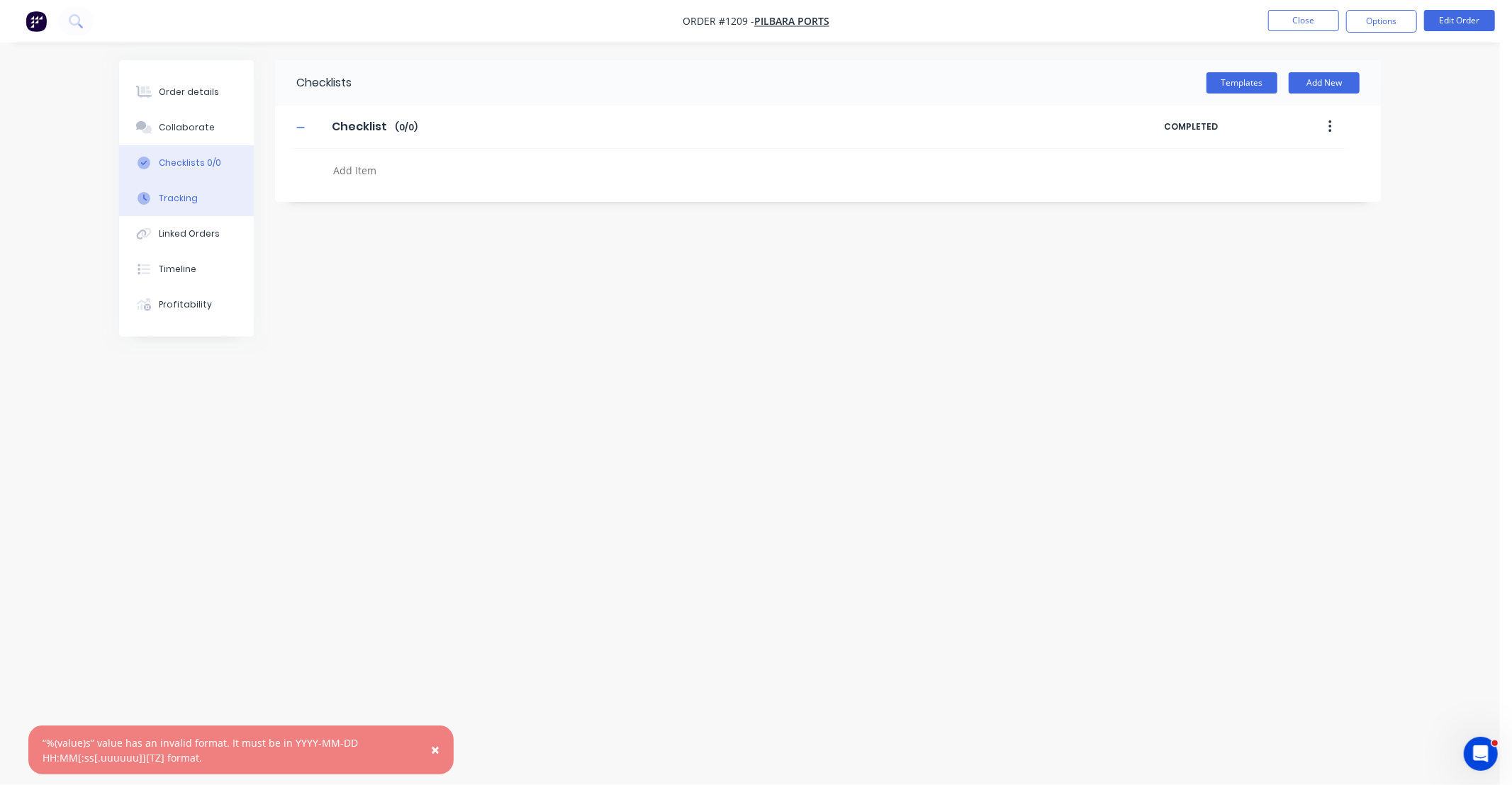
click at [189, 196] on div "Tracking" at bounding box center [178, 198] width 39 height 12
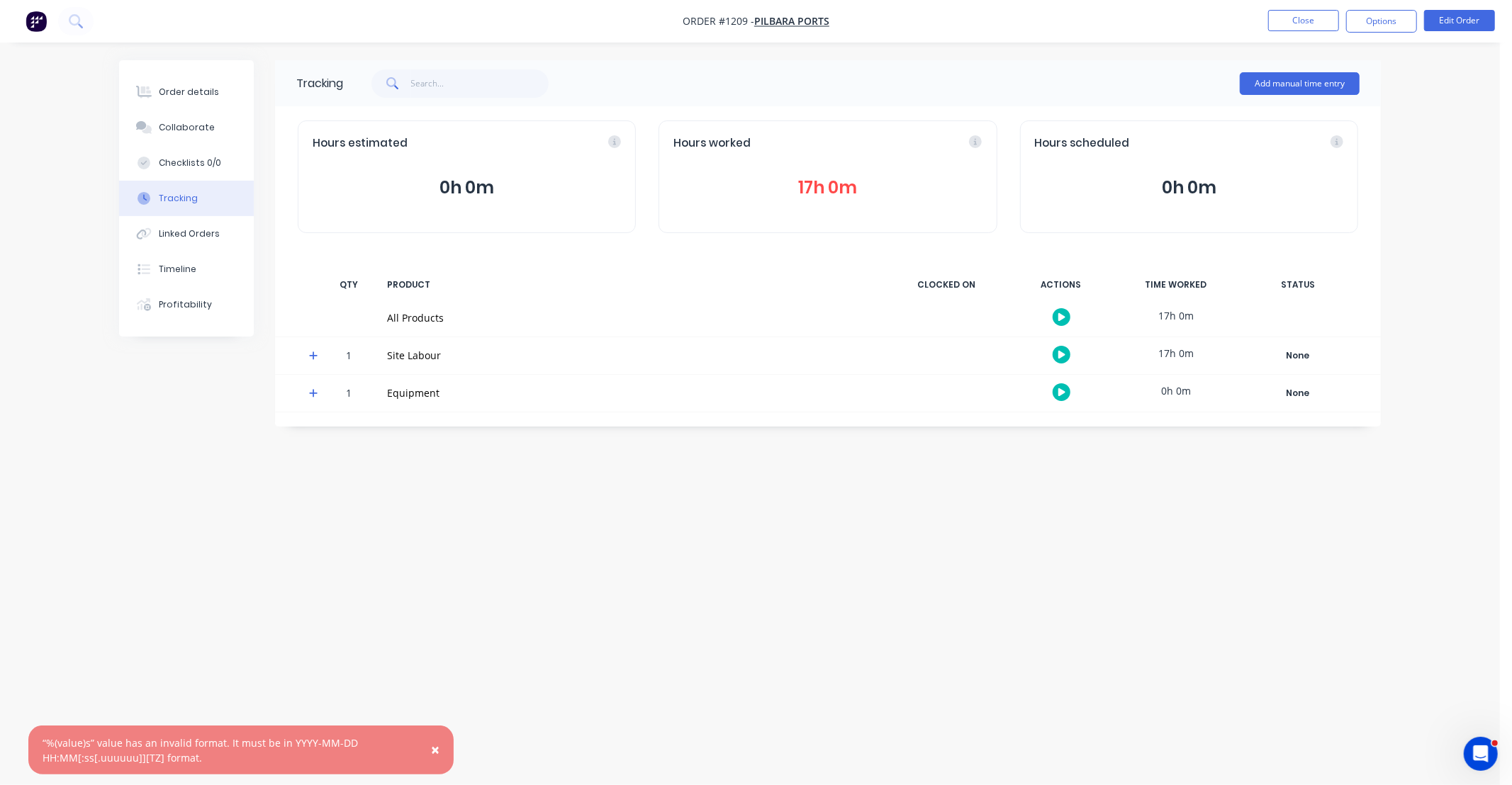
click at [320, 356] on span at bounding box center [316, 357] width 14 height 14
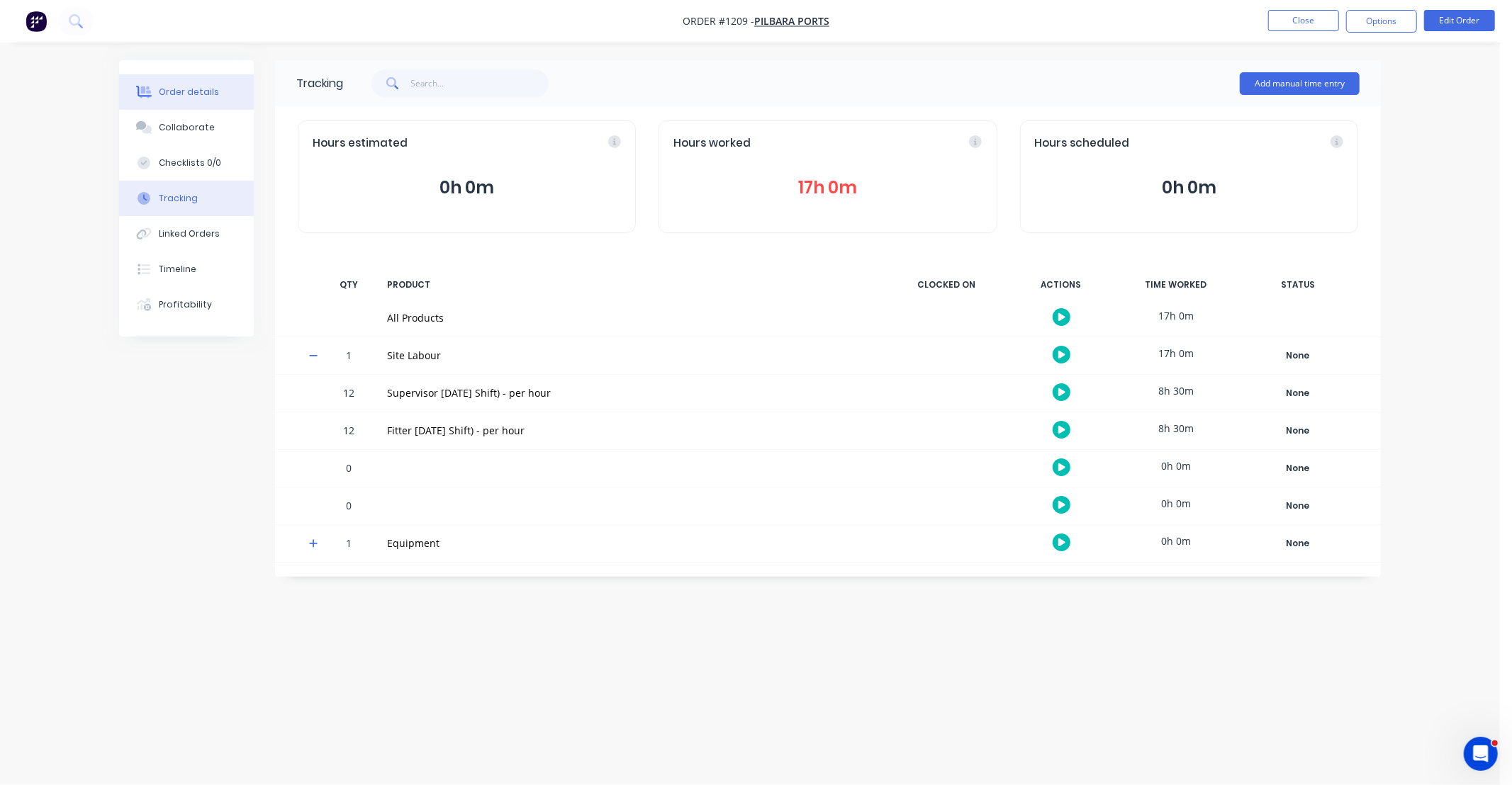
click at [178, 87] on div "Order details" at bounding box center [188, 91] width 61 height 12
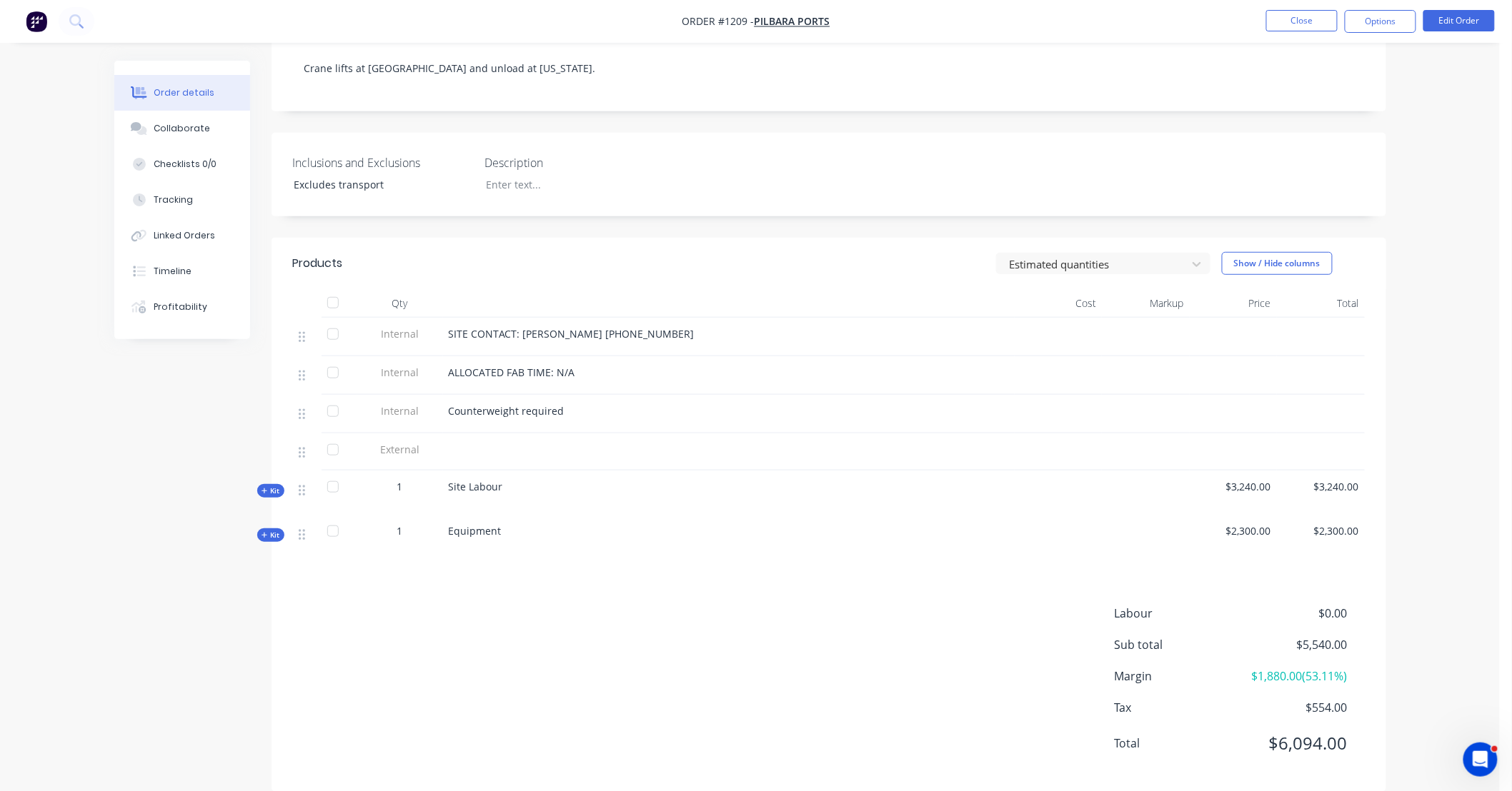
scroll to position [288, 0]
click at [581, 250] on div "Estimated quantities Show / Hide columns" at bounding box center [941, 260] width 844 height 23
drag, startPoint x: 574, startPoint y: 250, endPoint x: 505, endPoint y: 237, distance: 70.2
click at [505, 249] on div "Products" at bounding box center [406, 260] width 228 height 23
click at [271, 482] on span "Kit" at bounding box center [270, 487] width 18 height 11
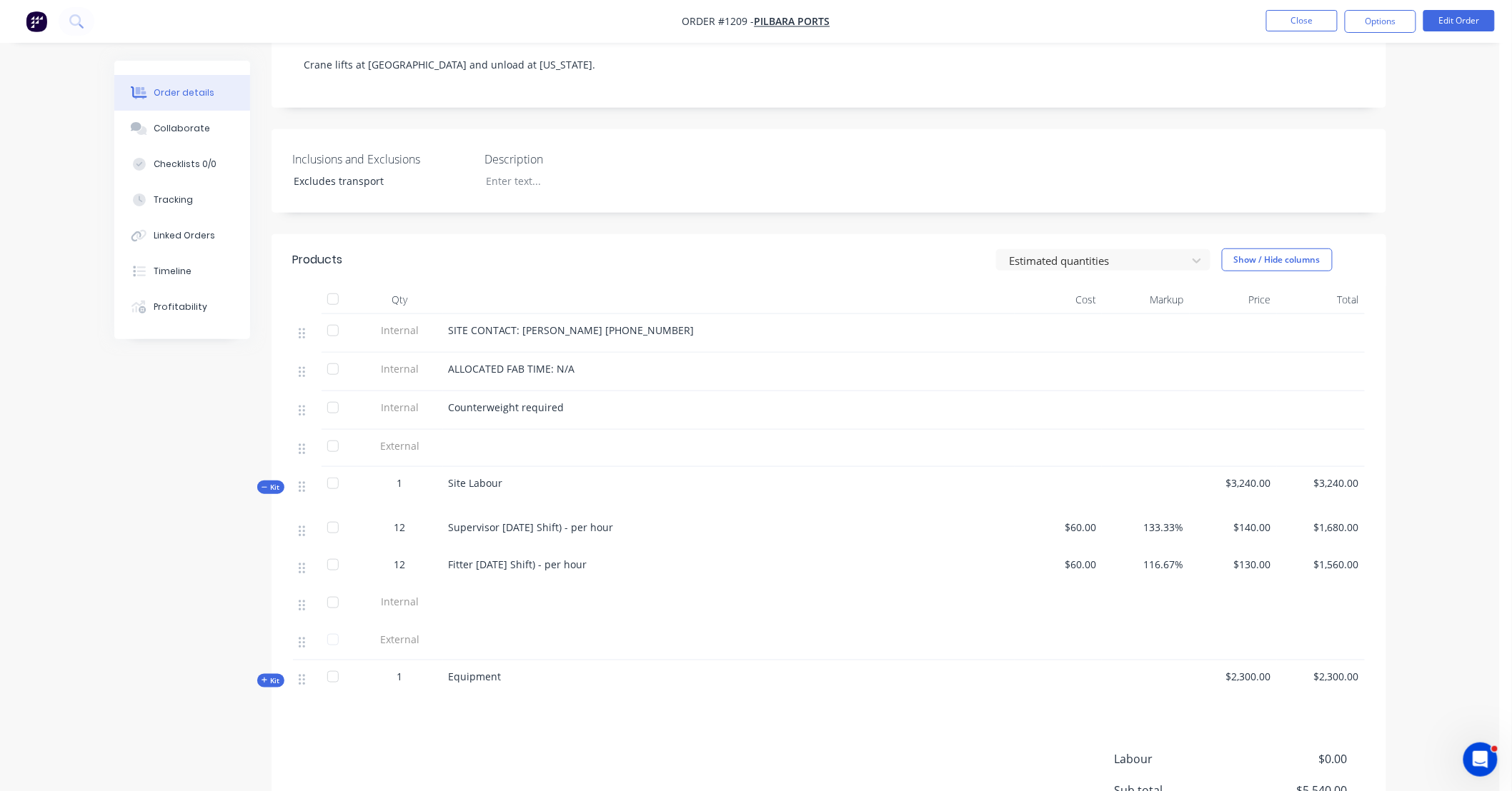
click at [187, 443] on div "Created by Justin Created 06/10/25 Required 06/10/25 Assigned to Add team membe…" at bounding box center [750, 365] width 1272 height 1186
click at [123, 425] on div "Created by Justin Created 06/10/25 Required 06/10/25 Assigned to Add team membe…" at bounding box center [750, 365] width 1272 height 1186
drag, startPoint x: 122, startPoint y: 425, endPoint x: 89, endPoint y: 403, distance: 39.7
click at [83, 403] on div "Order details Collaborate Checklists 0/0 Tracking Linked Orders Timeline Profit…" at bounding box center [750, 336] width 1499 height 1247
click at [143, 404] on div "Created by Justin Created 06/10/25 Required 06/10/25 Assigned to Add team membe…" at bounding box center [750, 365] width 1272 height 1186
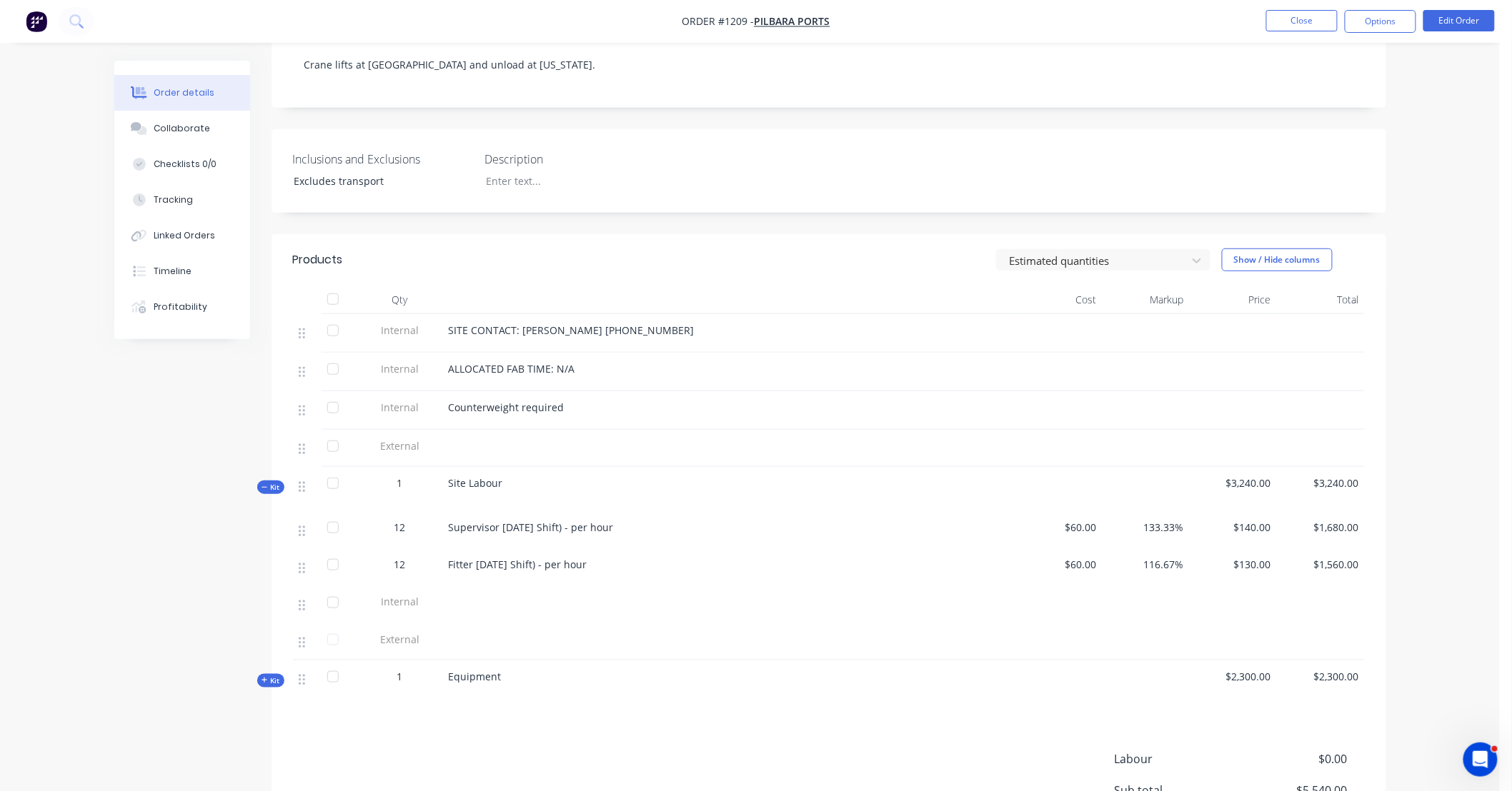
drag, startPoint x: 143, startPoint y: 404, endPoint x: 99, endPoint y: 397, distance: 44.6
click at [100, 397] on div "Order details Collaborate Checklists 0/0 Tracking Linked Orders Timeline Profit…" at bounding box center [750, 365] width 1300 height 1186
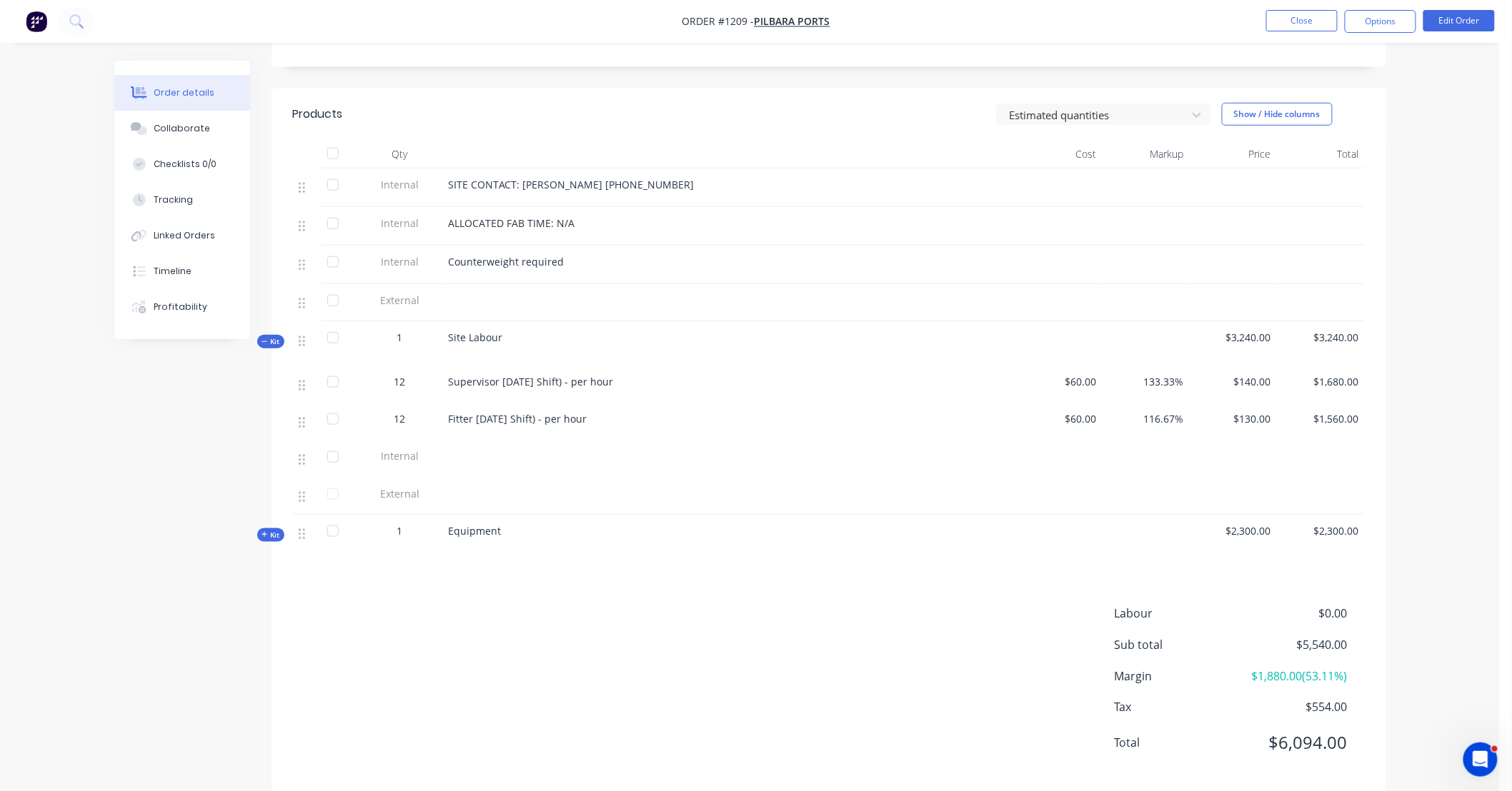
scroll to position [441, 0]
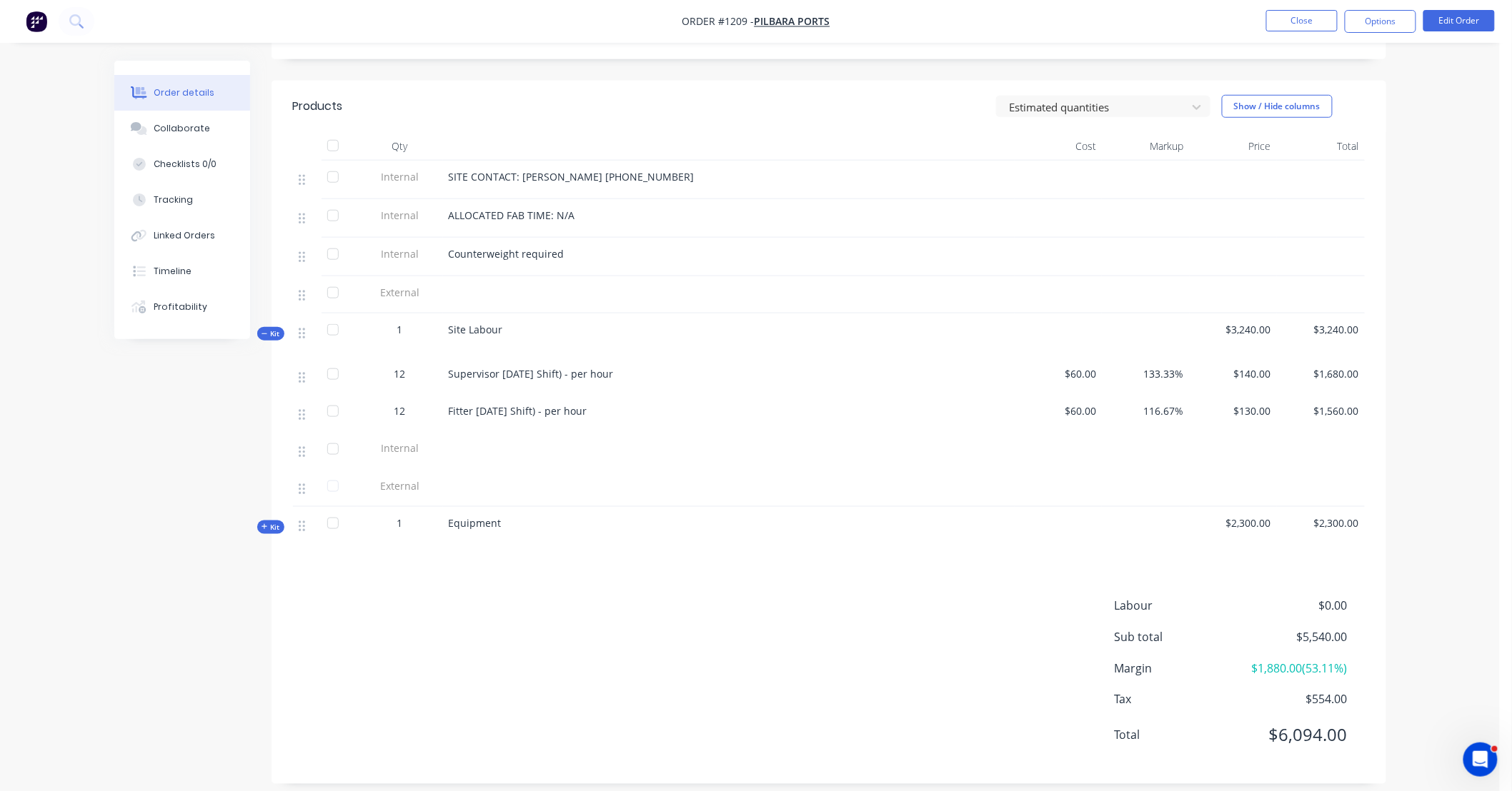
click at [192, 393] on div "Created by Justin Created 06/10/25 Required 06/10/25 Assigned to Add team membe…" at bounding box center [750, 212] width 1272 height 1186
drag, startPoint x: 189, startPoint y: 394, endPoint x: 155, endPoint y: 396, distance: 34.1
drag, startPoint x: 155, startPoint y: 396, endPoint x: 88, endPoint y: 385, distance: 67.9
click at [74, 388] on div "Order details Collaborate Checklists 0/0 Tracking Linked Orders Timeline Profit…" at bounding box center [750, 182] width 1499 height 1247
click at [272, 522] on span "Kit" at bounding box center [270, 527] width 18 height 11
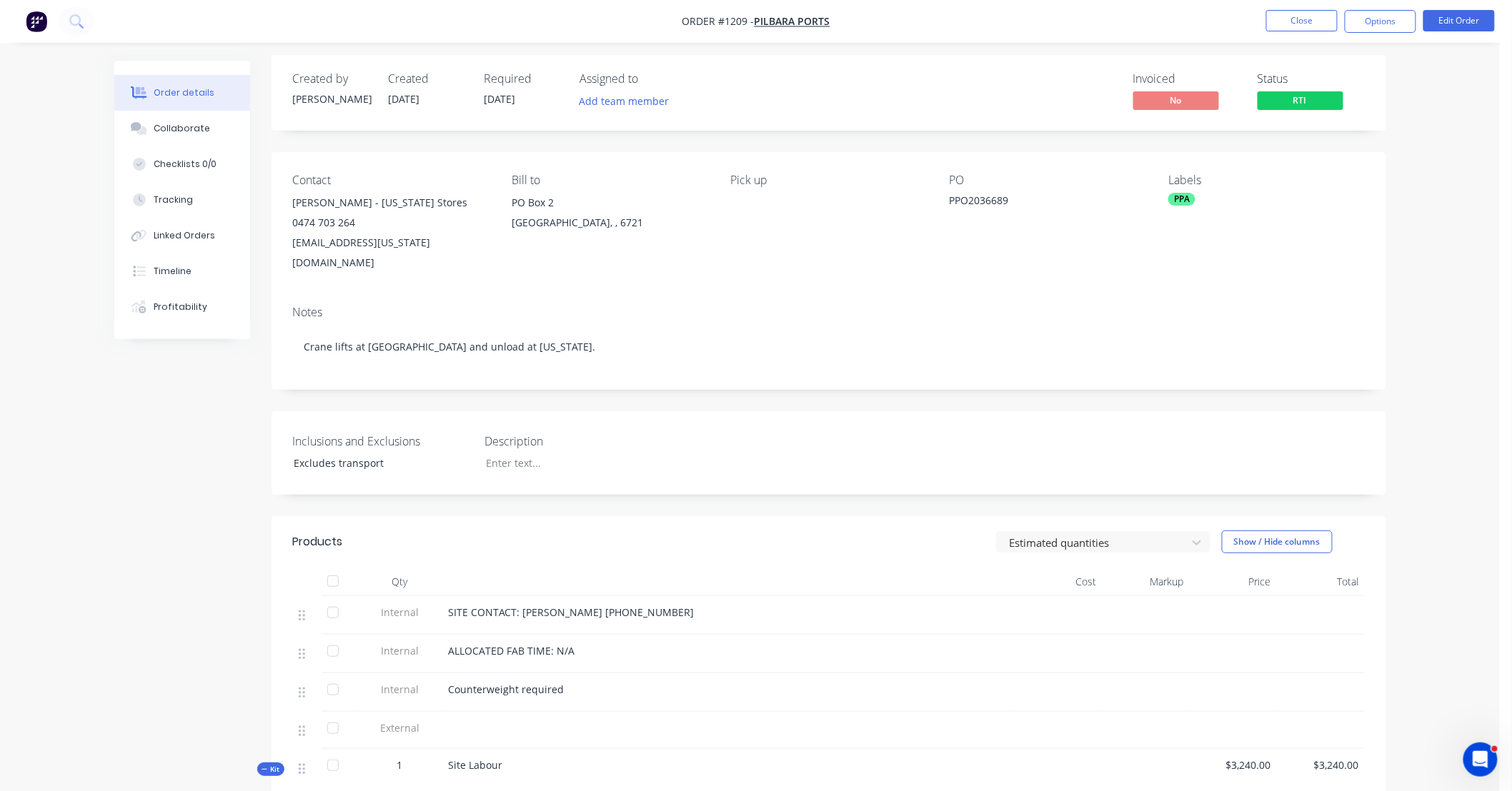
scroll to position [0, 0]
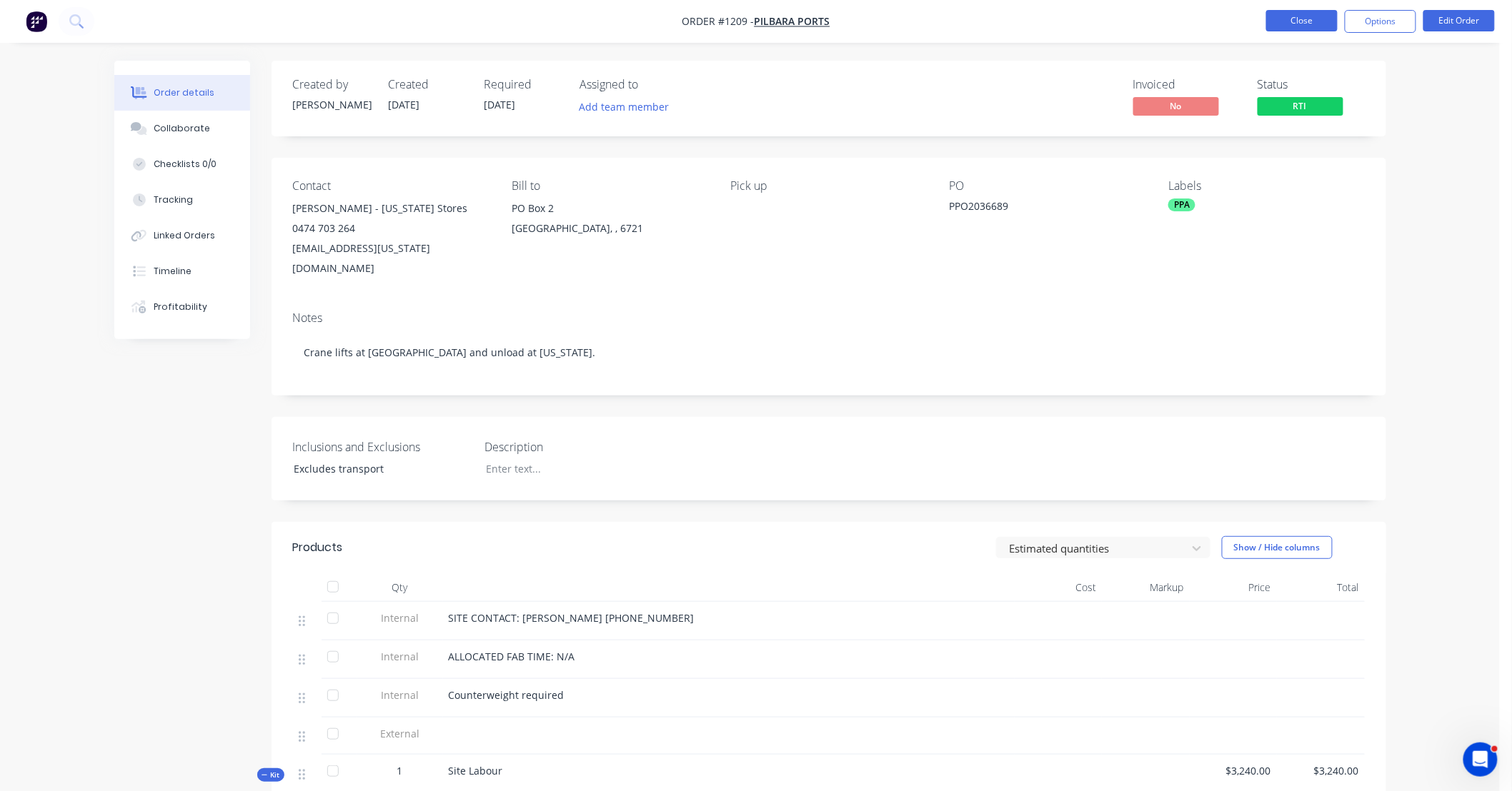
click at [1283, 22] on button "Close" at bounding box center [1302, 20] width 72 height 21
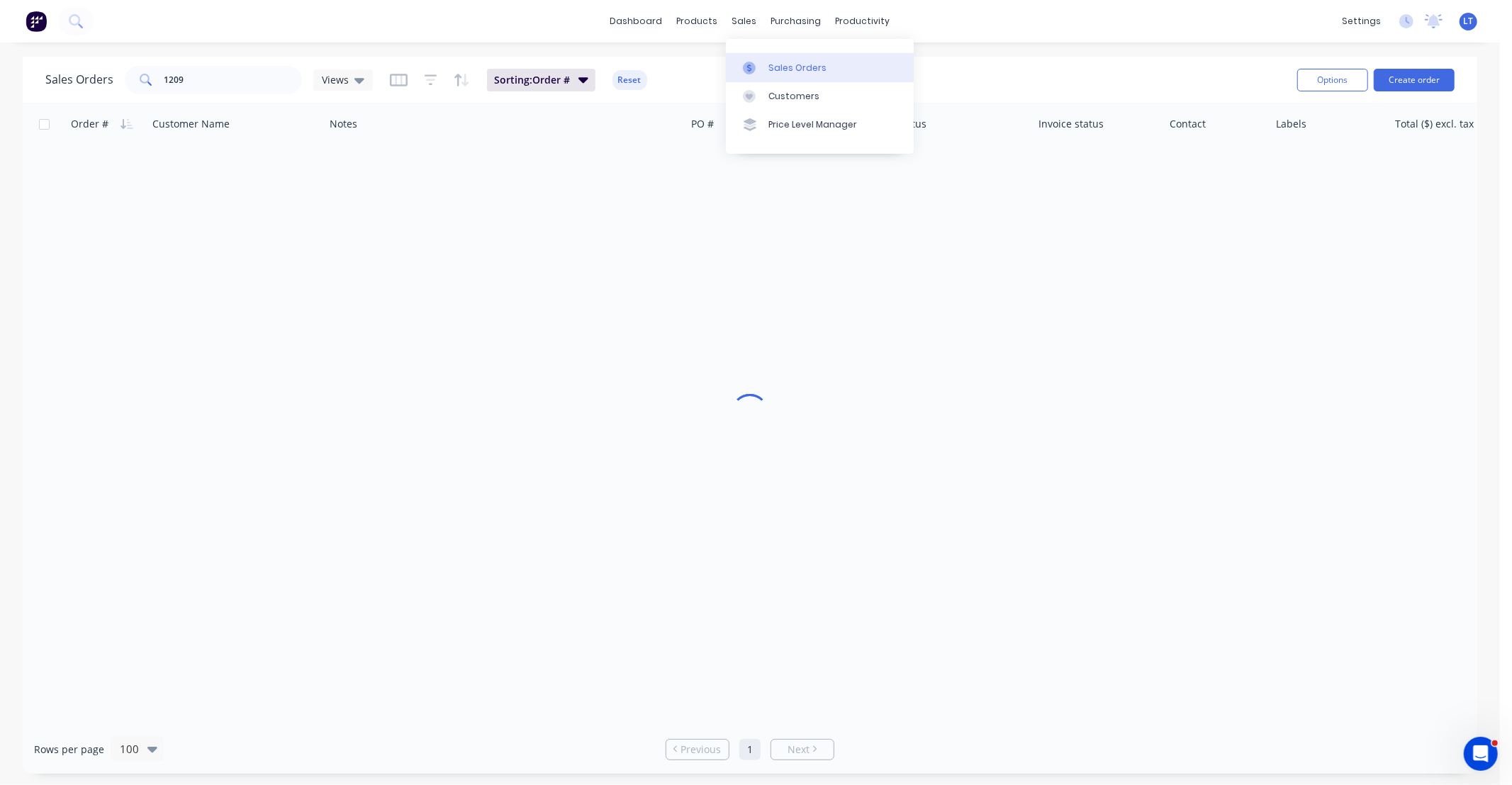
drag, startPoint x: 750, startPoint y: 61, endPoint x: 739, endPoint y: 61, distance: 11.0
click at [750, 61] on icon at bounding box center [749, 67] width 12 height 12
drag, startPoint x: 222, startPoint y: 80, endPoint x: 56, endPoint y: 72, distance: 166.2
click at [56, 73] on div "Sales Orders 1209 Views" at bounding box center [209, 81] width 328 height 29
type input "1205"
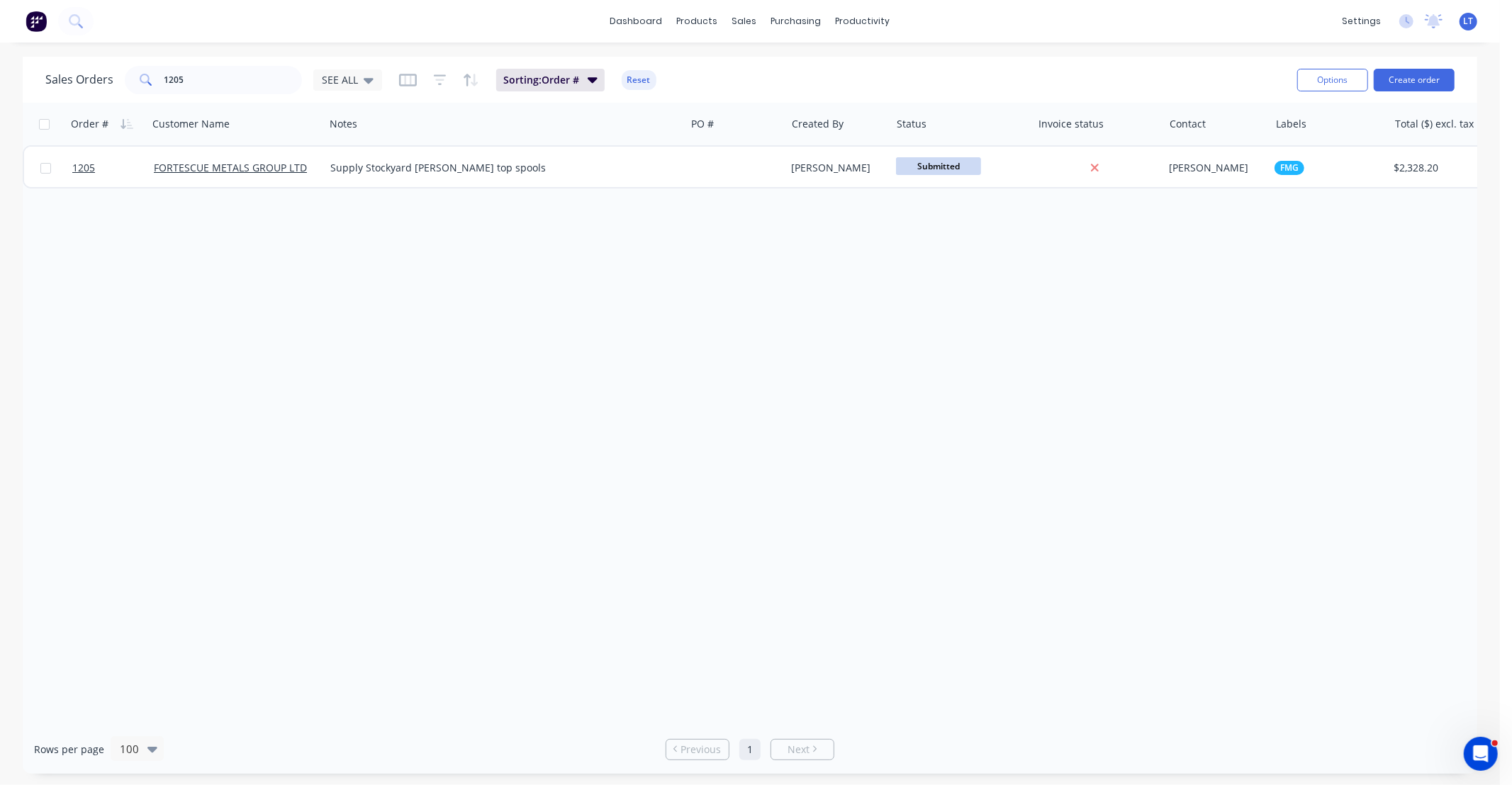
drag, startPoint x: 550, startPoint y: 263, endPoint x: 536, endPoint y: 241, distance: 26.1
click at [478, 268] on div "Order # Customer Name Notes PO # Created By Status Invoice status Contact Label…" at bounding box center [751, 414] width 1455 height 623
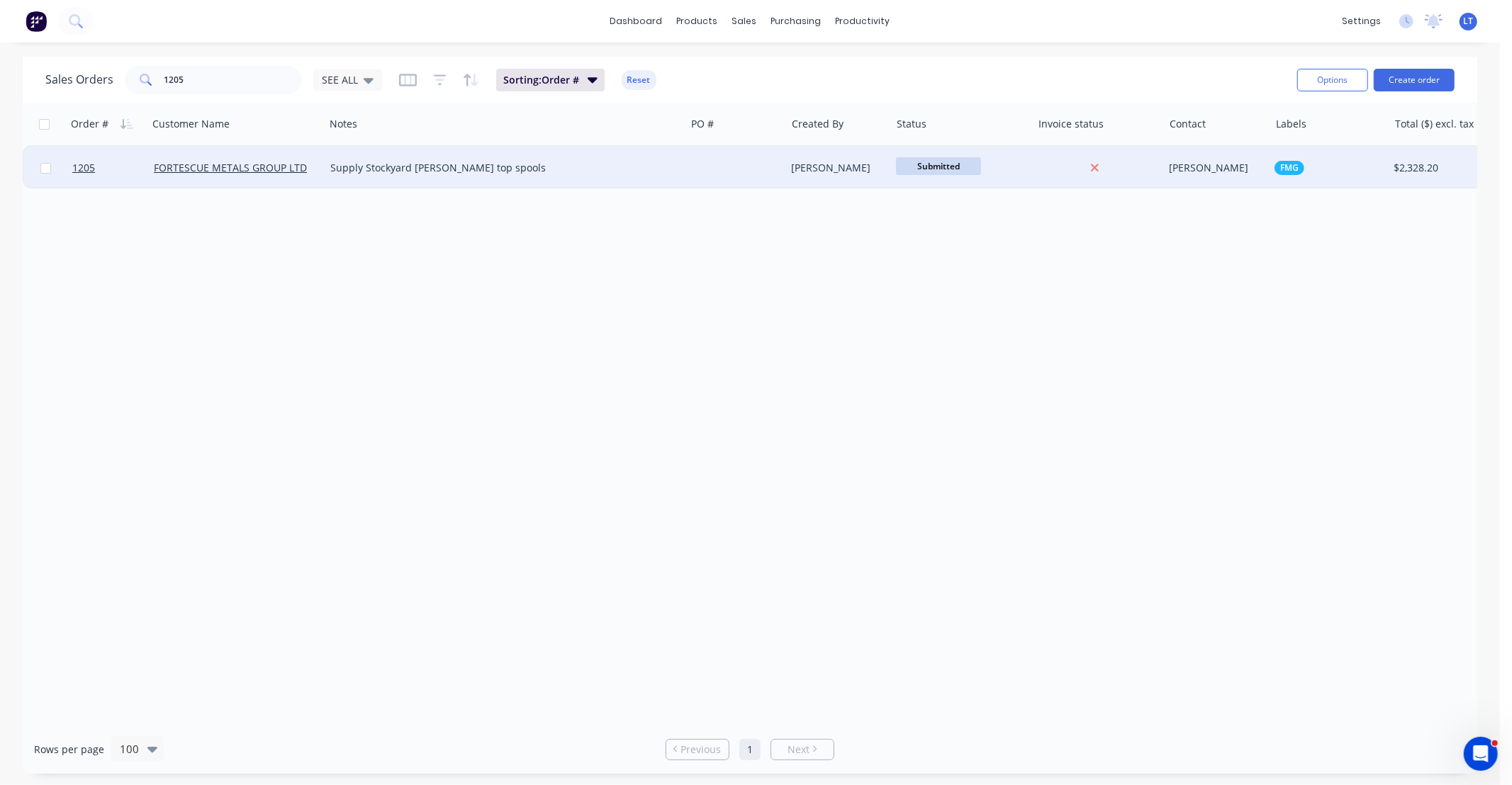
click at [853, 175] on div "[PERSON_NAME]" at bounding box center [838, 168] width 105 height 42
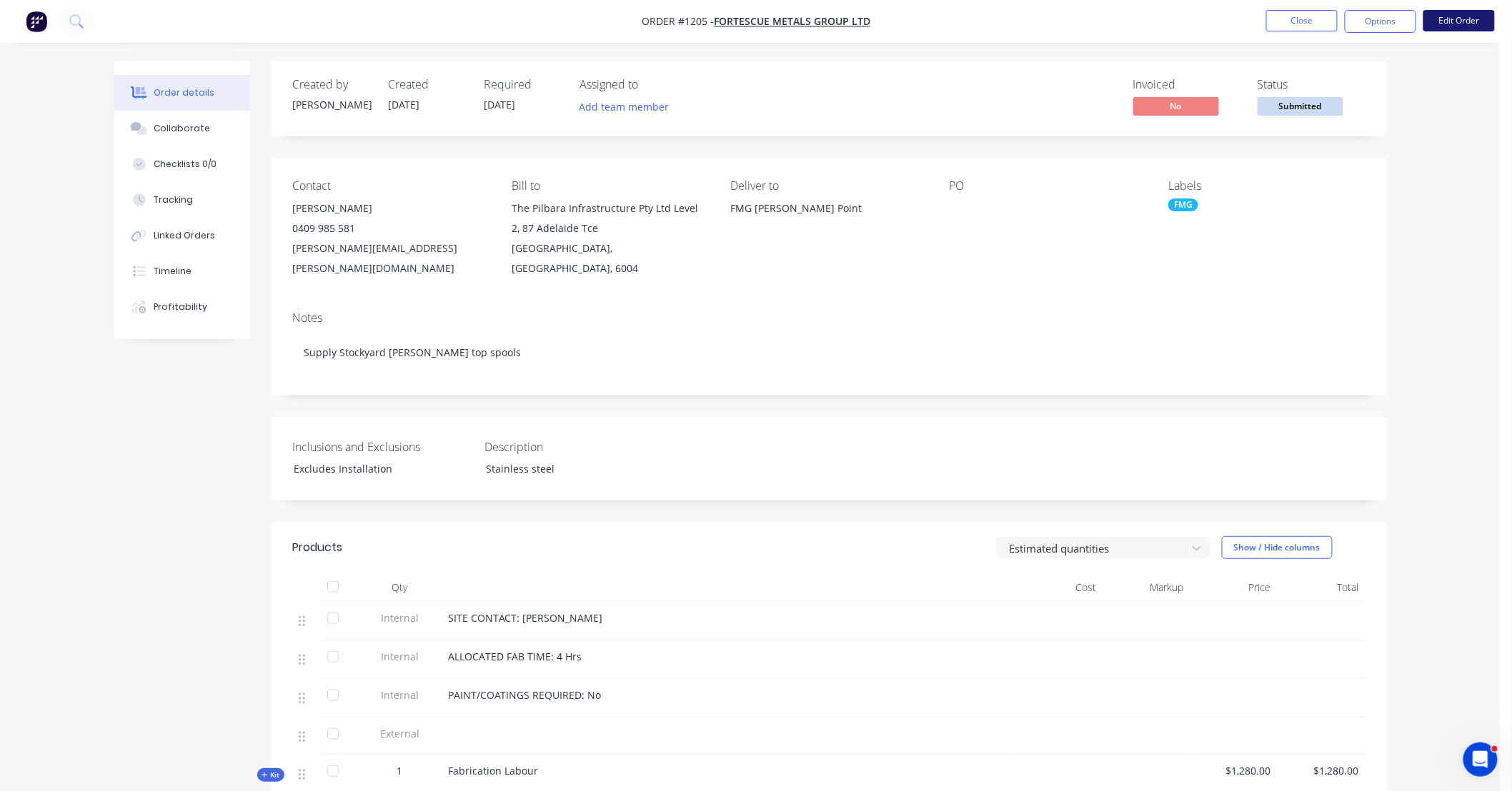
click at [1449, 16] on button "Edit Order" at bounding box center [1459, 20] width 72 height 21
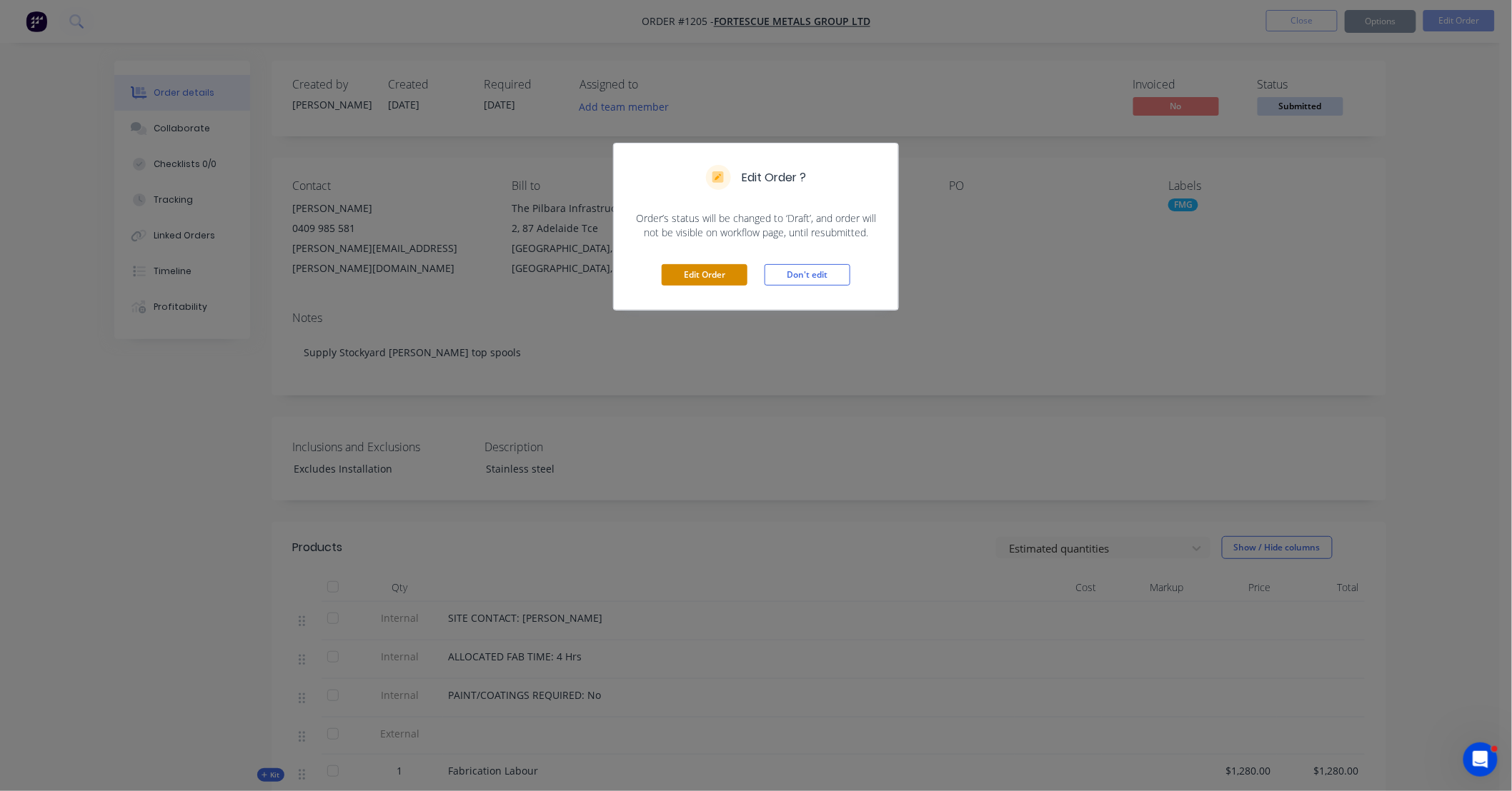
click at [691, 279] on button "Edit Order" at bounding box center [704, 275] width 86 height 21
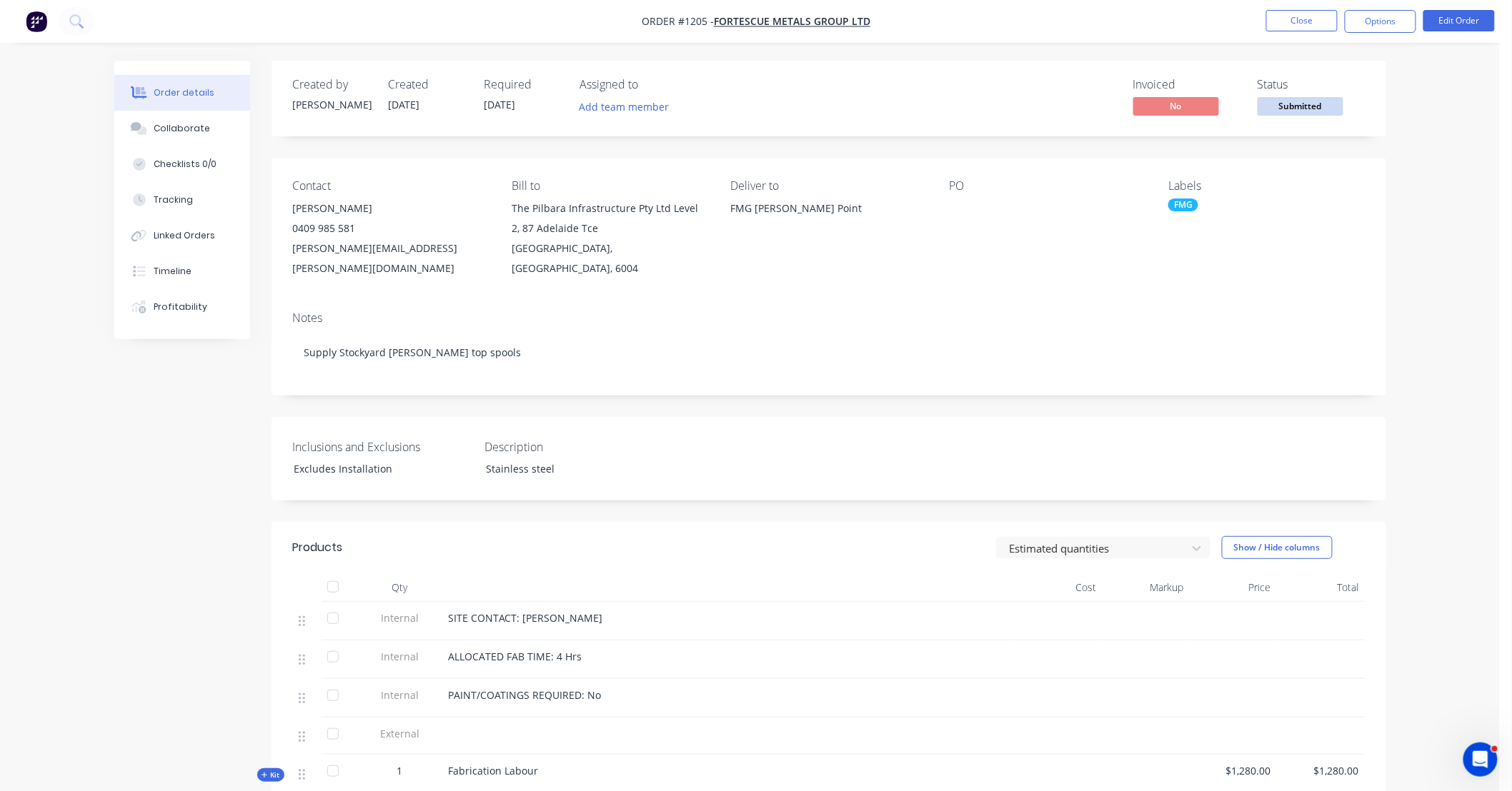
click at [960, 201] on div at bounding box center [1038, 208] width 178 height 20
click at [1463, 13] on button "Edit Order" at bounding box center [1459, 20] width 72 height 21
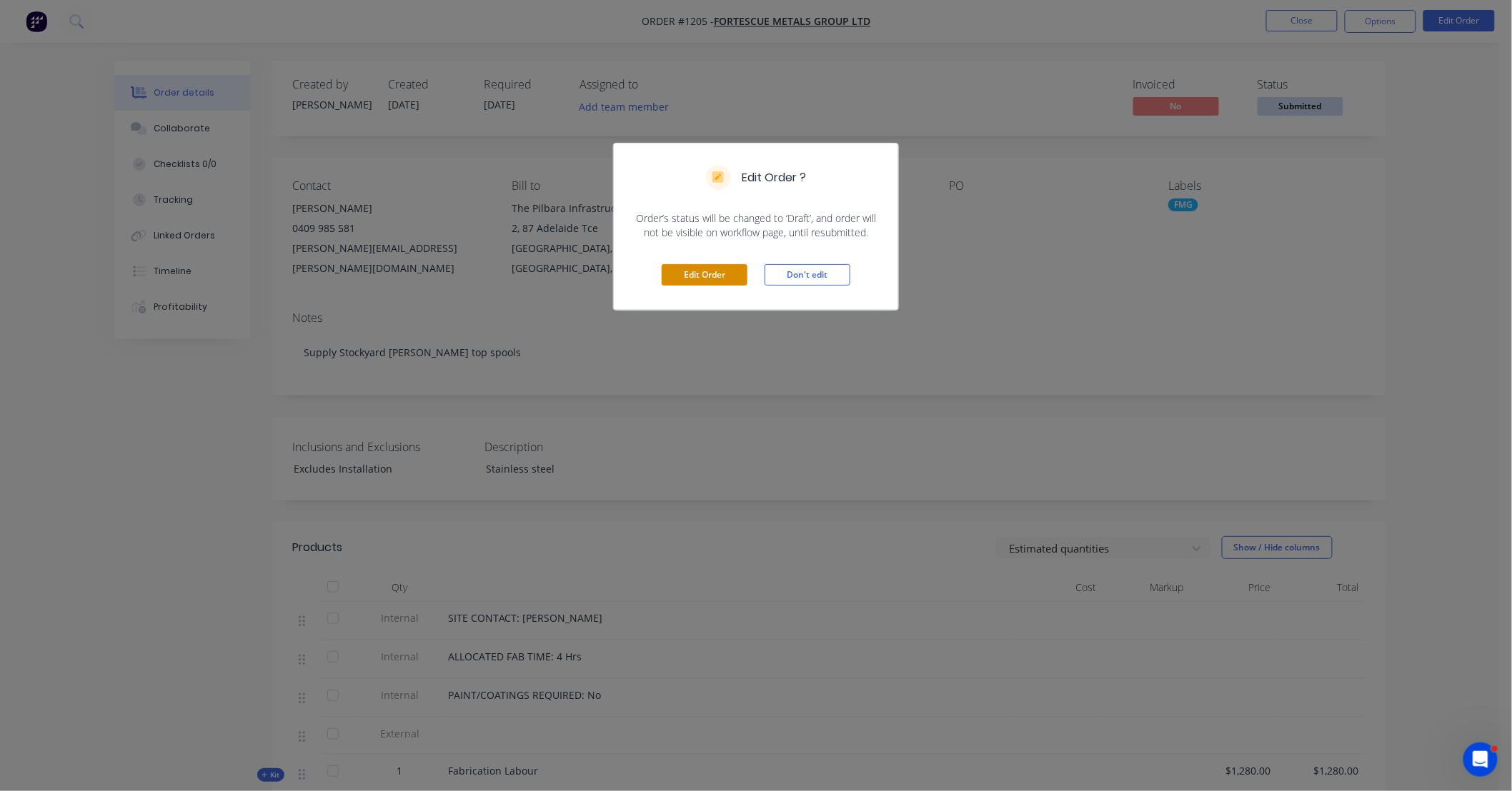
click at [709, 277] on button "Edit Order" at bounding box center [704, 275] width 86 height 21
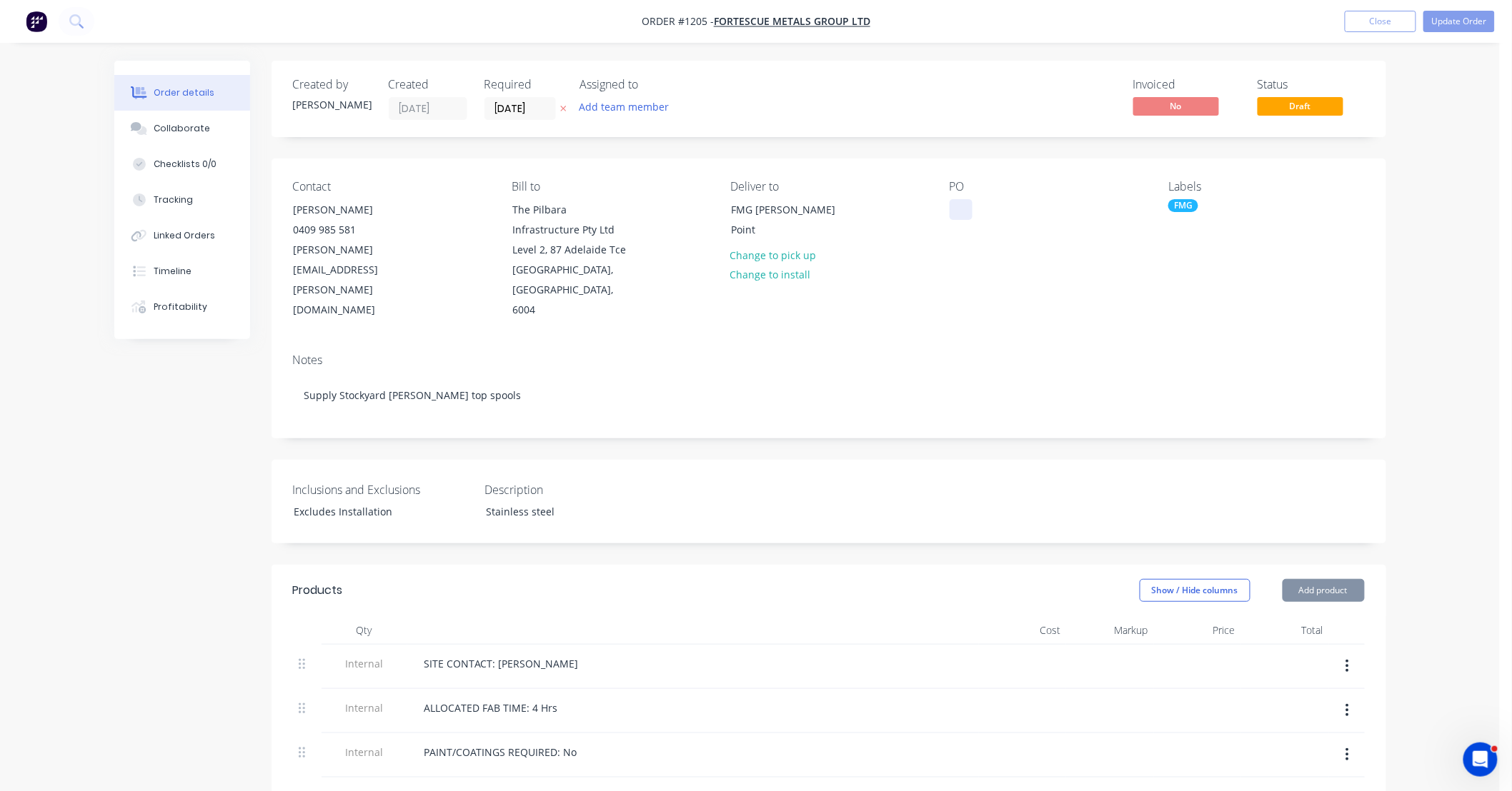
click at [966, 211] on div at bounding box center [961, 209] width 23 height 20
paste div
click at [187, 120] on button "Collaborate" at bounding box center [182, 128] width 136 height 36
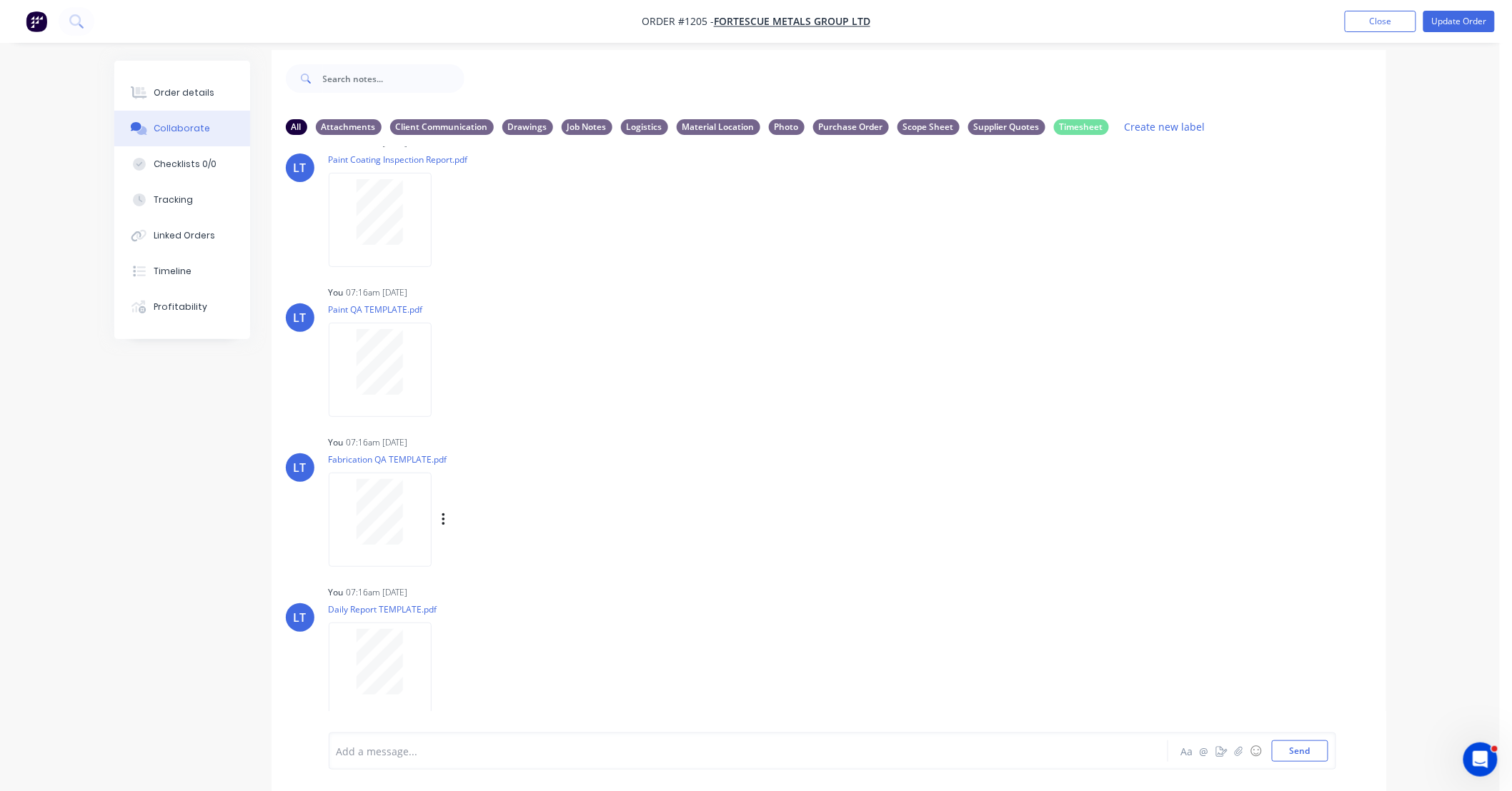
scroll to position [22, 0]
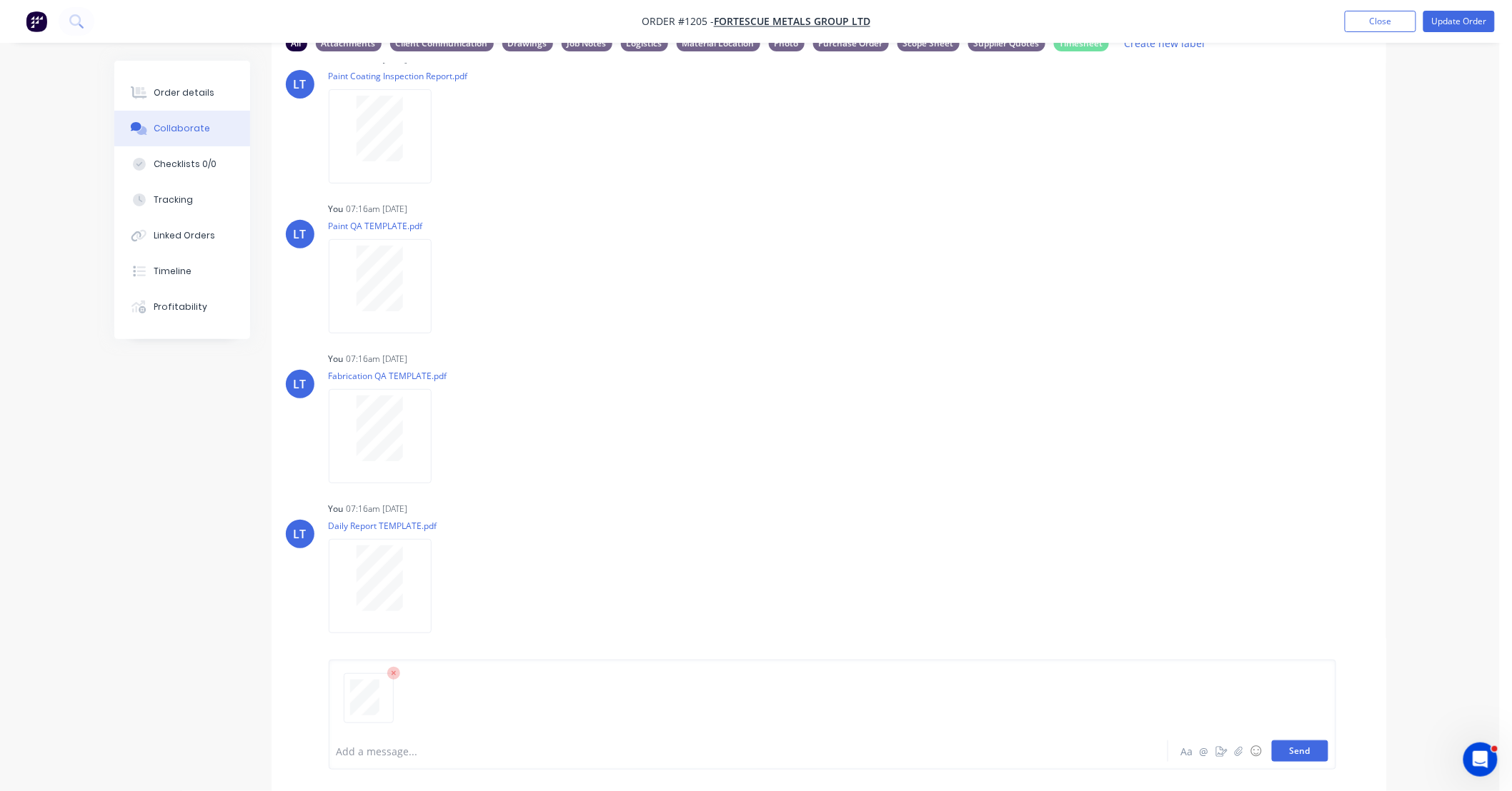
click at [1302, 758] on button "Send" at bounding box center [1300, 751] width 56 height 21
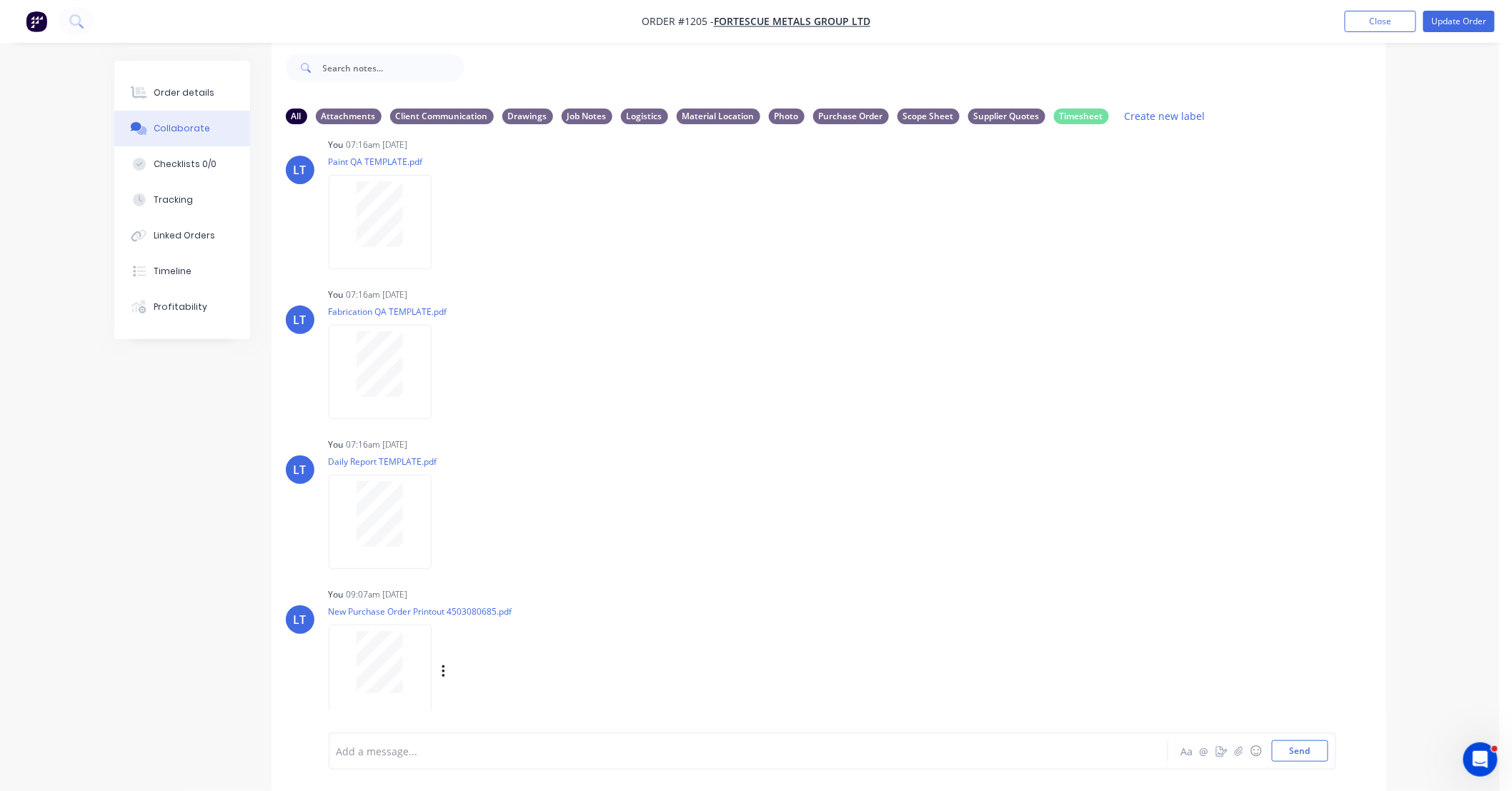
scroll to position [186, 0]
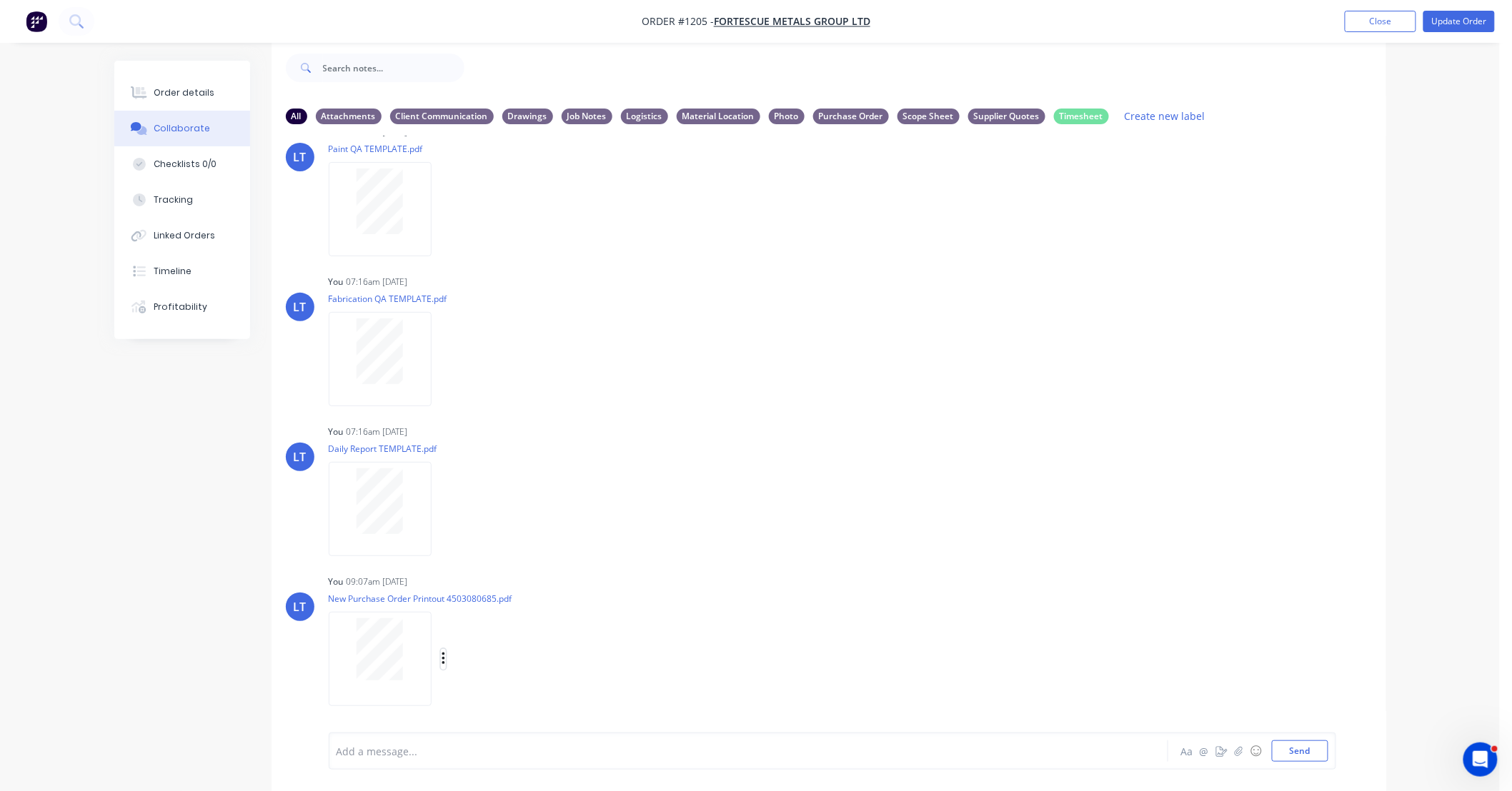
click at [445, 654] on icon "button" at bounding box center [444, 659] width 4 height 16
click at [482, 634] on button "Labels" at bounding box center [537, 628] width 161 height 32
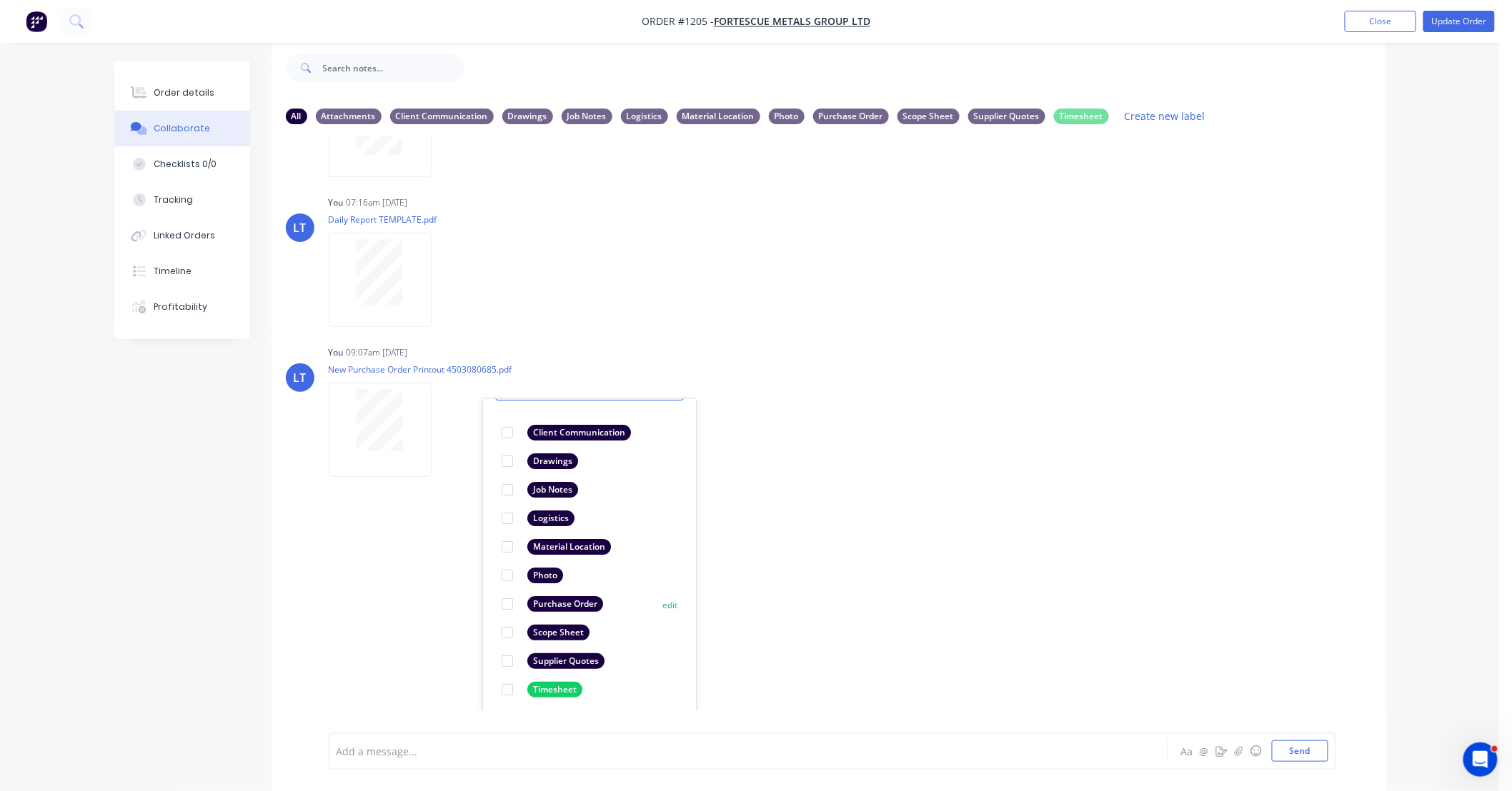
scroll to position [83, 0]
click at [505, 600] on div at bounding box center [508, 601] width 29 height 29
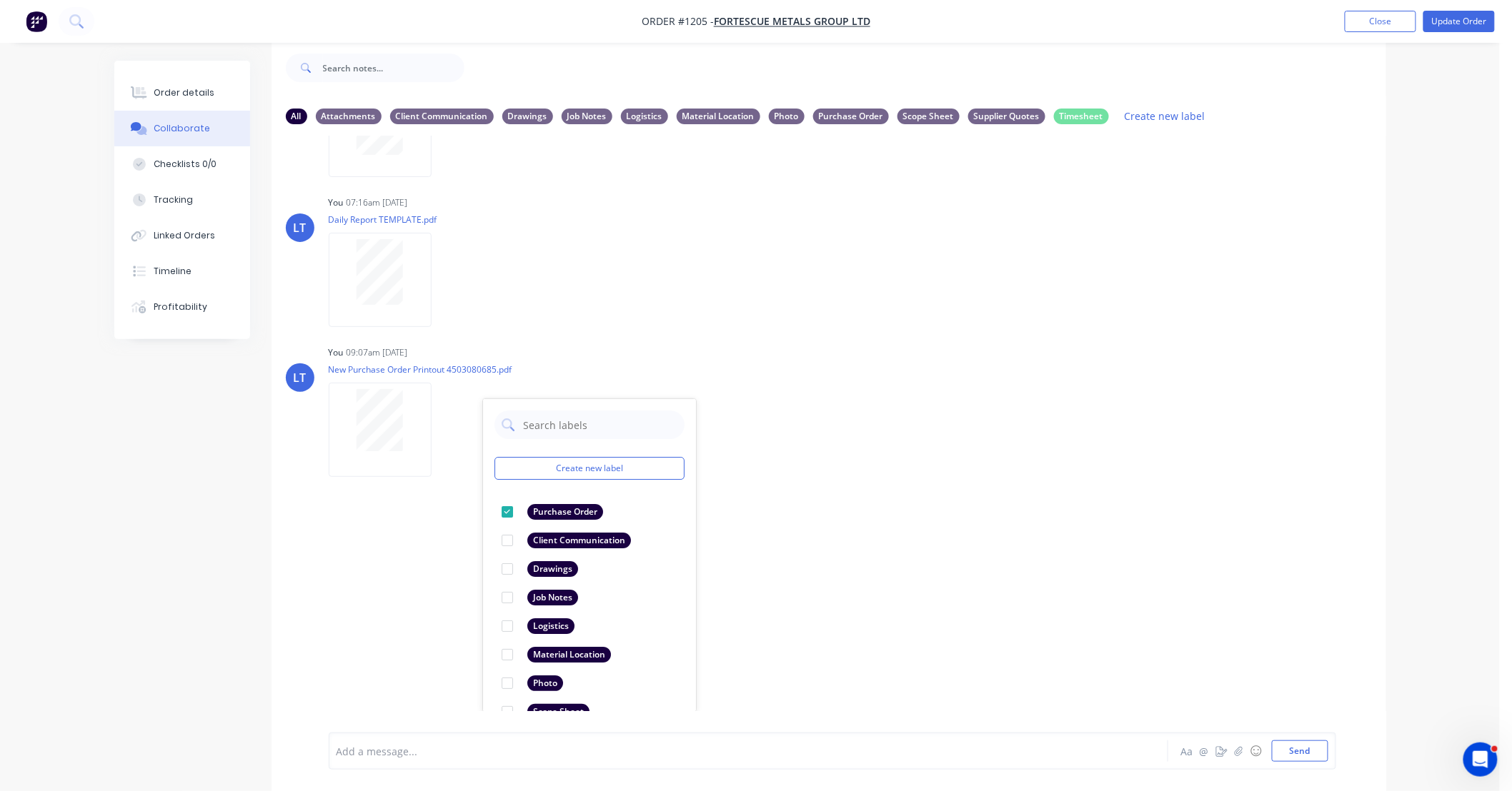
click at [894, 591] on div "LT You 07:16am 02/10/25 Paint Coating Inspection Report.pdf Labels Download Del…" at bounding box center [828, 423] width 1115 height 576
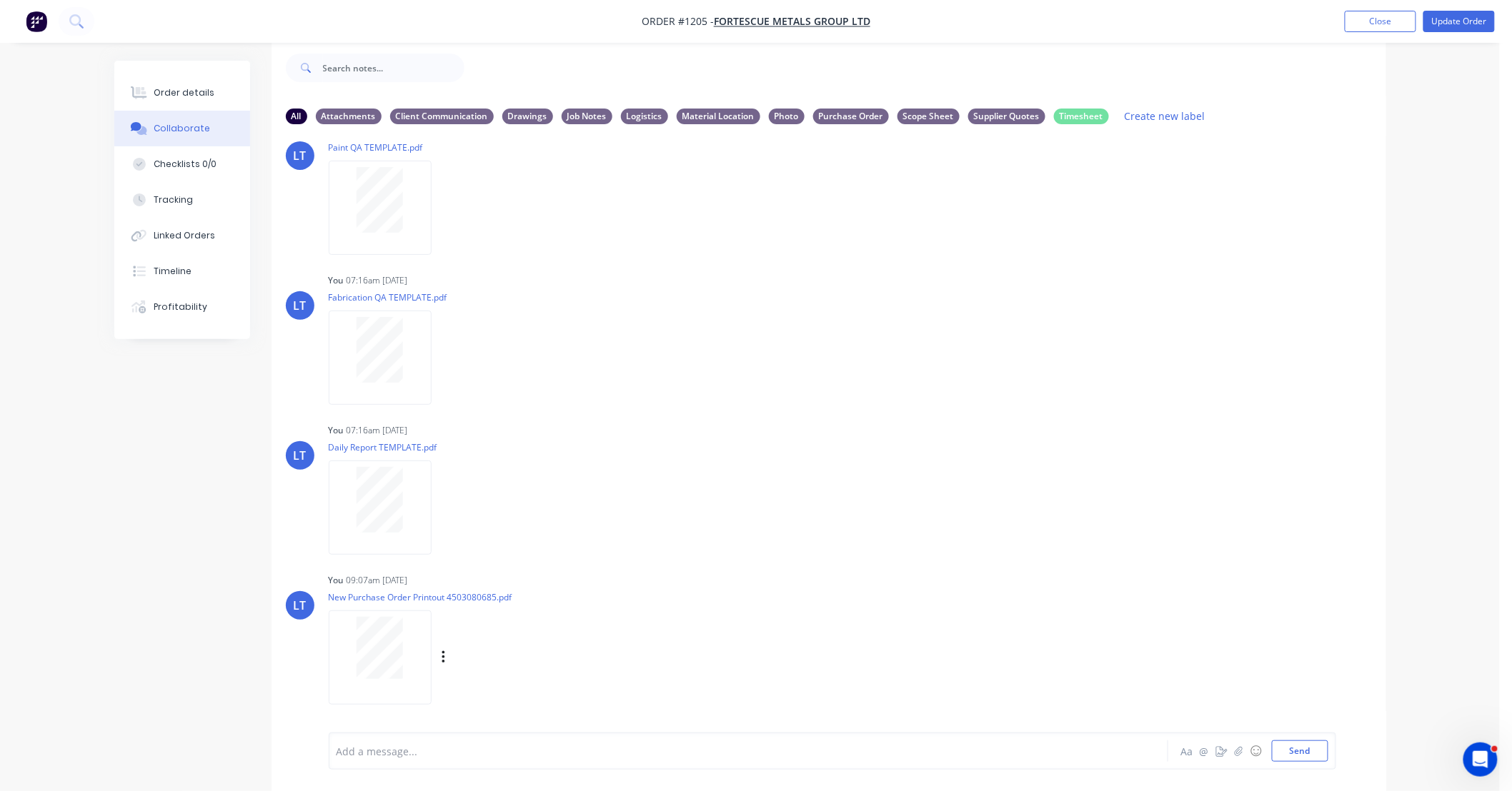
scroll to position [187, 0]
drag, startPoint x: 960, startPoint y: 581, endPoint x: 816, endPoint y: 569, distance: 144.5
click at [816, 570] on div "LT You 09:07am 13/10/25 New Purchase Order Printout 4503080685.pdf Labels Downl…" at bounding box center [828, 634] width 1115 height 129
click at [191, 91] on div "Order details" at bounding box center [184, 92] width 61 height 13
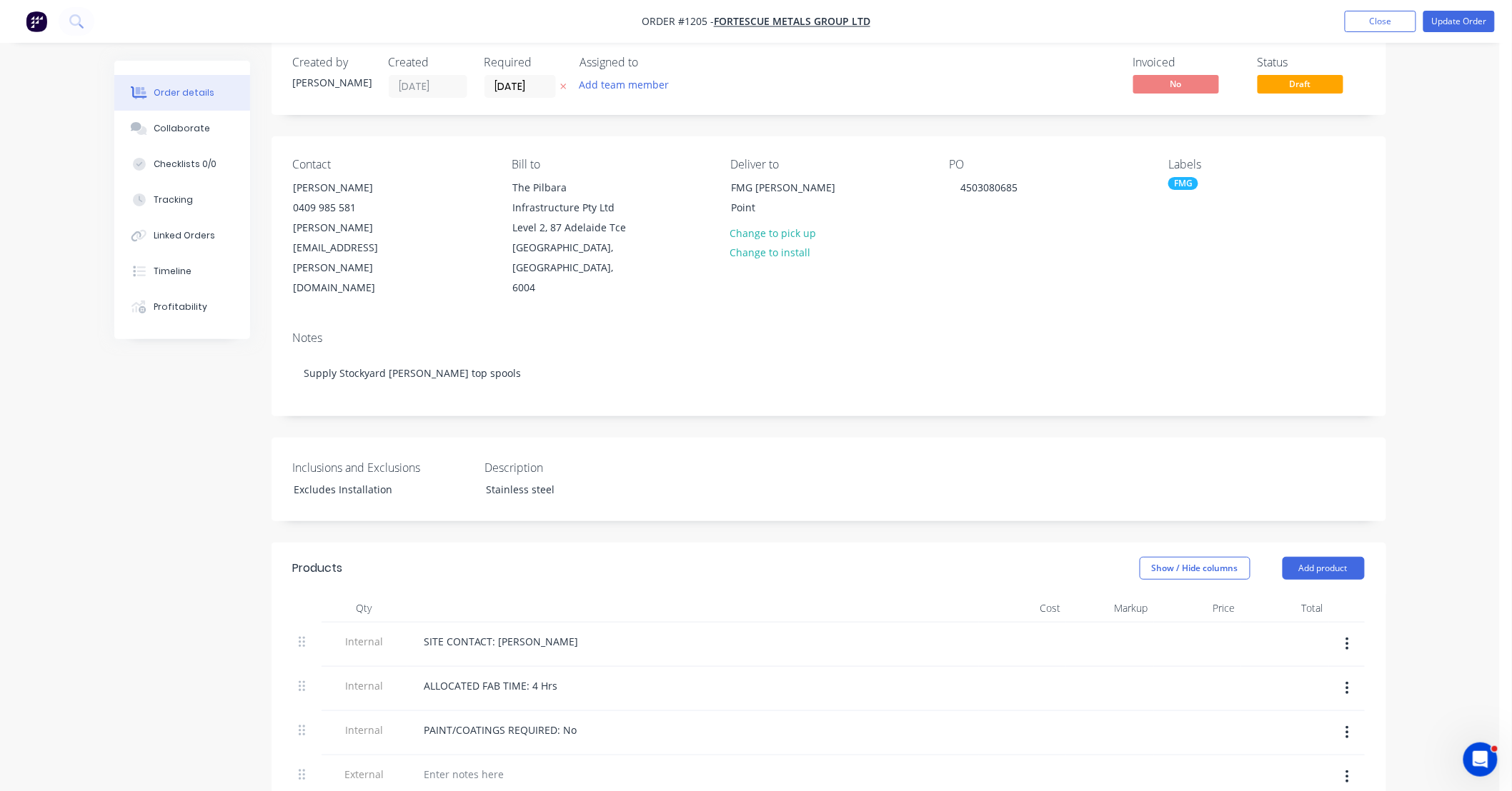
click at [1373, 282] on div "Contact Jake Harris 0409 985 581 jake.harris@fortescue.com Bill to The Pilbara …" at bounding box center [828, 228] width 1115 height 184
drag, startPoint x: 1373, startPoint y: 281, endPoint x: 1420, endPoint y: 83, distance: 203.5
click at [1404, 188] on div "Order details Collaborate Checklists 0/0 Tracking Linked Orders Timeline Profit…" at bounding box center [750, 687] width 1499 height 1419
click at [1438, 34] on nav "Order #1205 - FORTESCUE METALS GROUP LTD Add product Close Update Order" at bounding box center [756, 21] width 1512 height 43
click at [1441, 25] on button "Update Order" at bounding box center [1459, 21] width 72 height 21
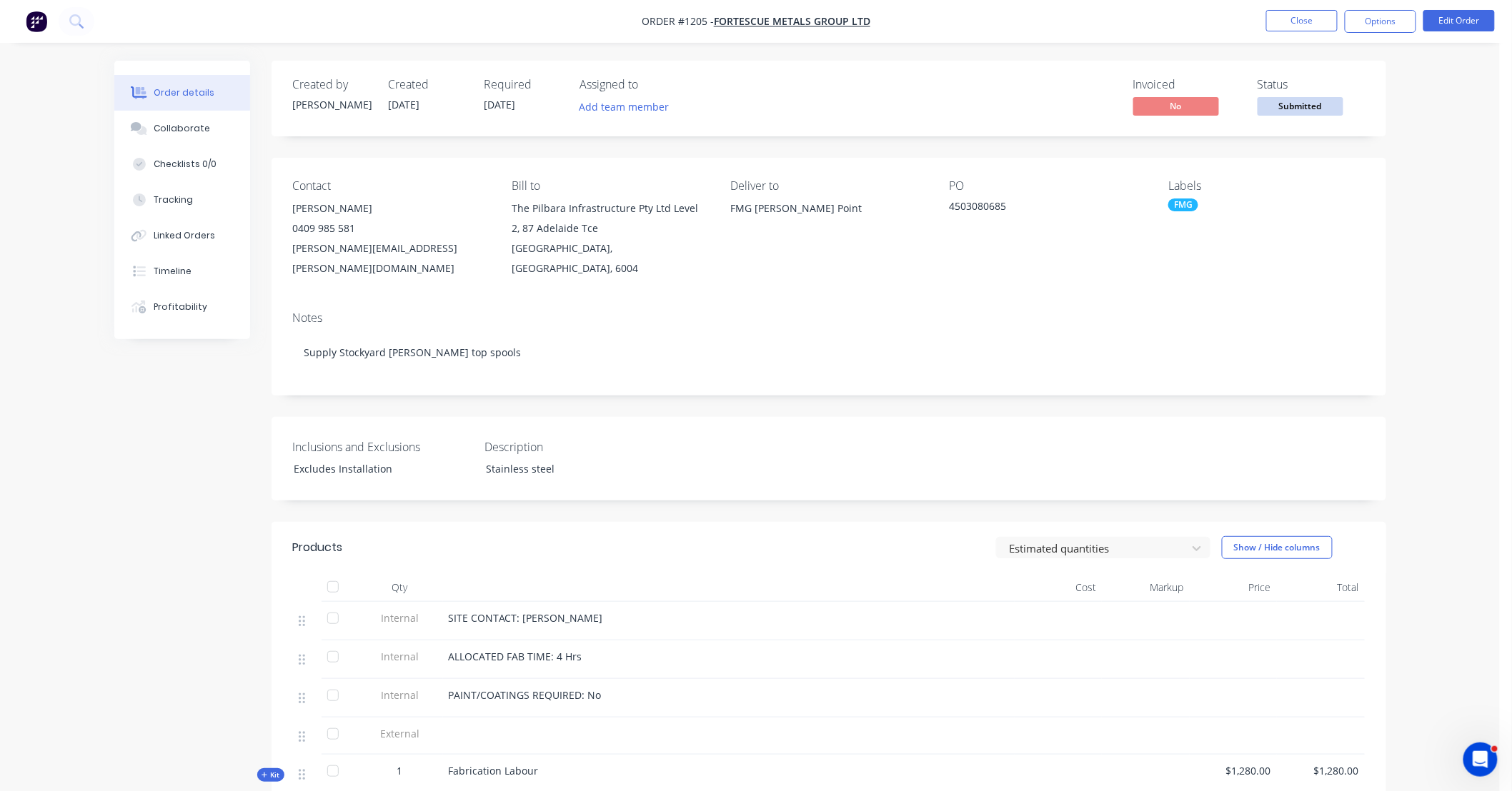
click at [798, 386] on div "Created by Justin Created 09/10/25 Required 02/10/25 Assigned to Add team membe…" at bounding box center [828, 591] width 1115 height 1060
drag, startPoint x: 793, startPoint y: 385, endPoint x: 709, endPoint y: 386, distance: 84.0
click at [709, 385] on div "Created by Justin Created 09/10/25 Required 02/10/25 Assigned to Add team membe…" at bounding box center [828, 591] width 1115 height 1060
click at [685, 382] on div "Created by Justin Created 09/10/25 Required 02/10/25 Assigned to Add team membe…" at bounding box center [828, 591] width 1115 height 1060
drag, startPoint x: 682, startPoint y: 382, endPoint x: 608, endPoint y: 382, distance: 74.0
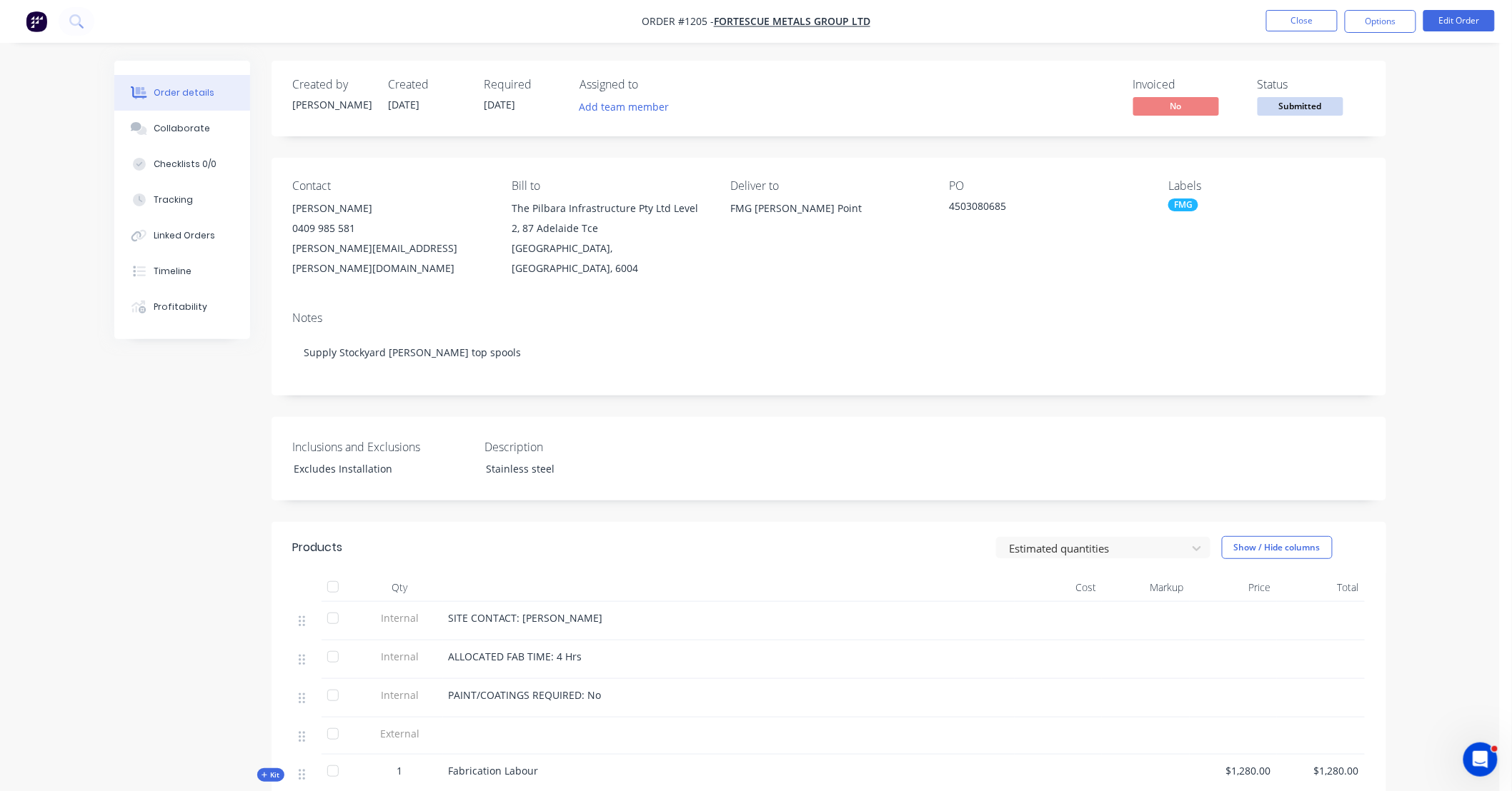
drag, startPoint x: 608, startPoint y: 382, endPoint x: 547, endPoint y: 384, distance: 61.0
click at [547, 384] on div "Created by Justin Created 09/10/25 Required 02/10/25 Assigned to Add team membe…" at bounding box center [828, 591] width 1115 height 1060
click at [1327, 108] on span "Submitted" at bounding box center [1300, 106] width 86 height 17
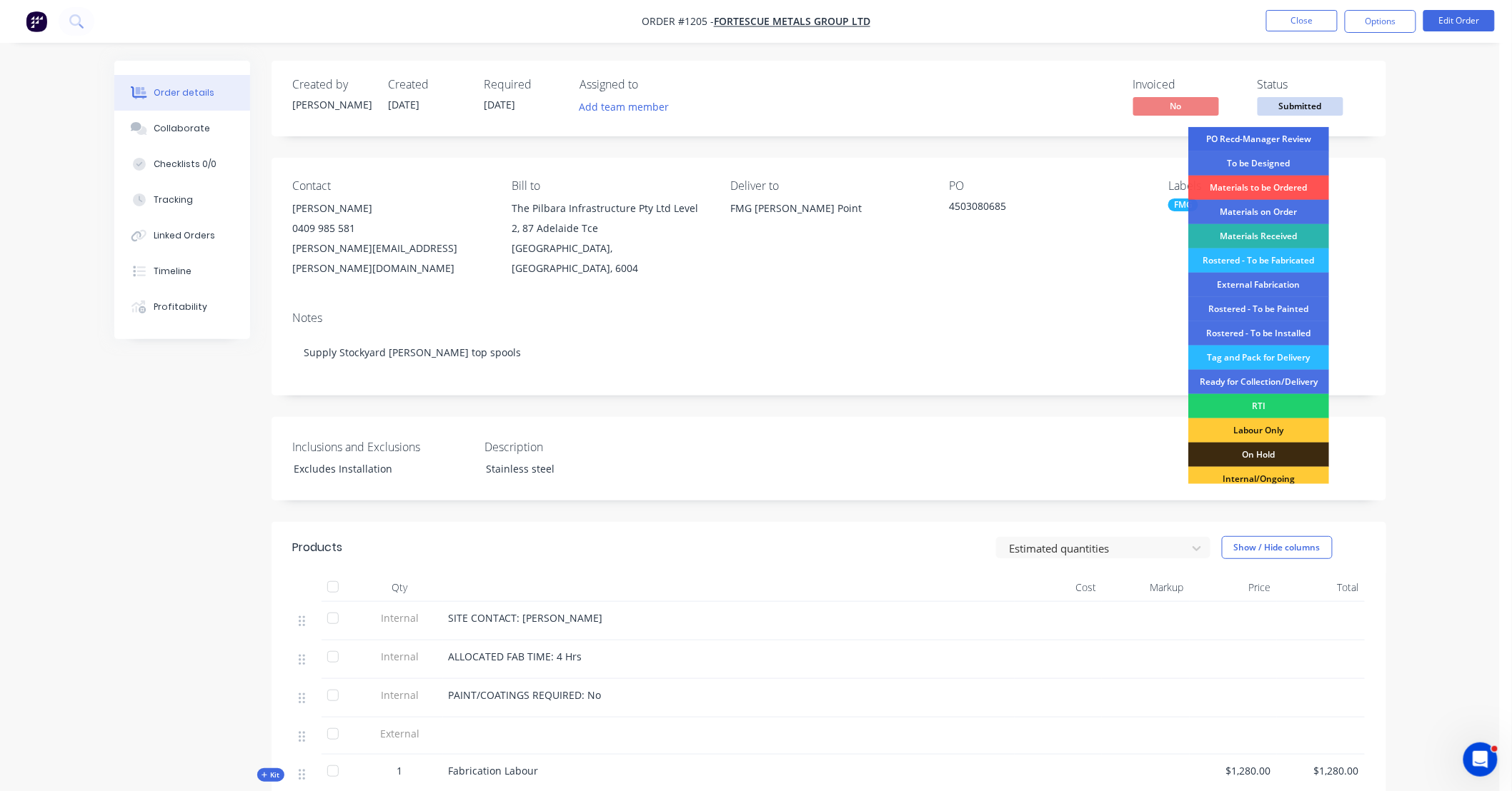
click at [1297, 140] on div "PO Recd-Manager Review" at bounding box center [1258, 138] width 140 height 24
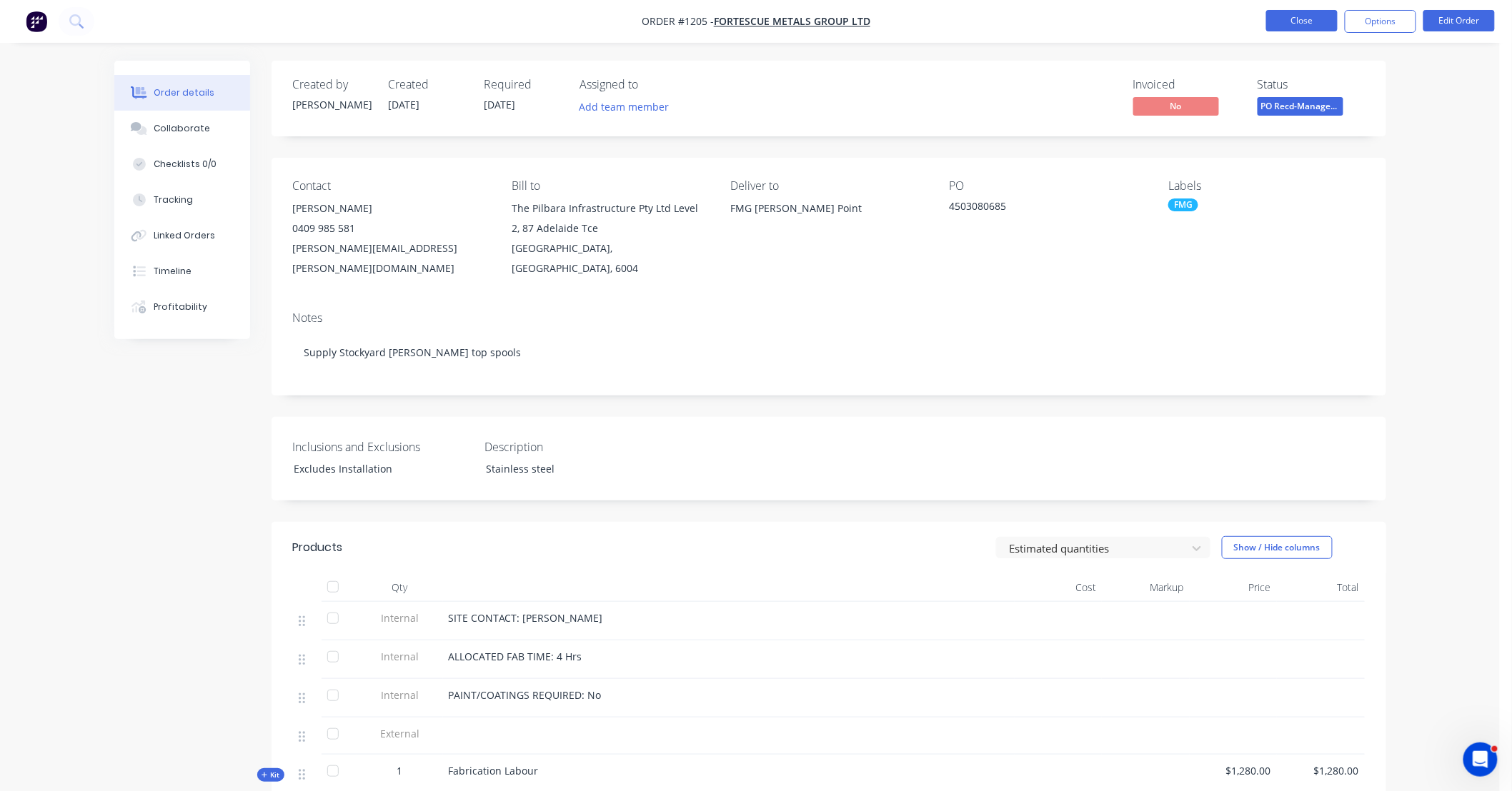
click at [1309, 20] on button "Close" at bounding box center [1302, 20] width 72 height 21
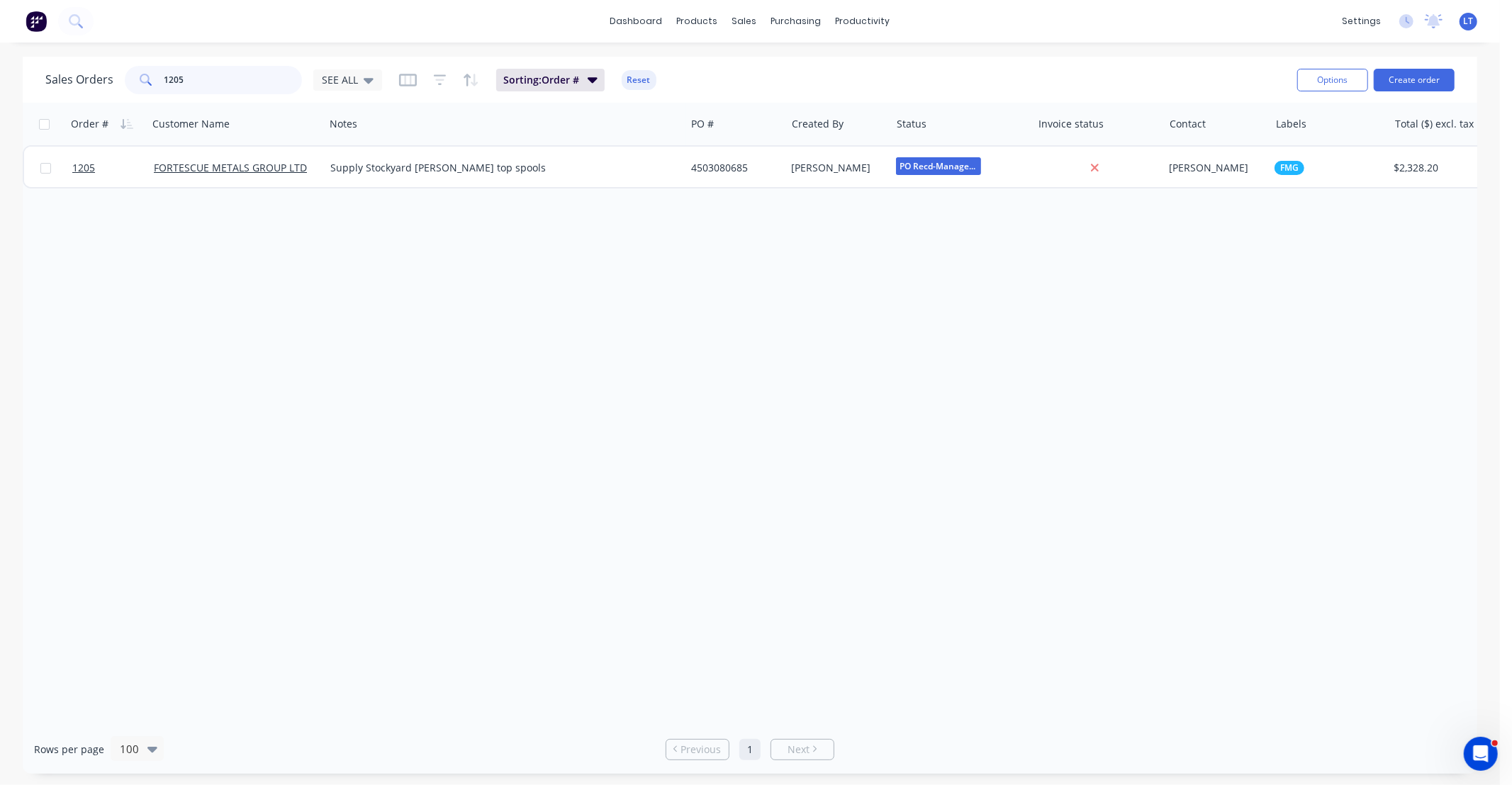
click at [0, 81] on div "Sales Orders 1205 SEE ALL Sorting: Order # Reset Options Create order Order # C…" at bounding box center [750, 415] width 1500 height 717
type input "1209"
click at [706, 313] on div "Order # Customer Name Notes PO # Created By Status Invoice status Contact Label…" at bounding box center [751, 414] width 1455 height 623
drag, startPoint x: 706, startPoint y: 313, endPoint x: 709, endPoint y: 293, distance: 20.2
click at [627, 301] on div "Order # Customer Name Notes PO # Created By Status Invoice status Contact Label…" at bounding box center [751, 414] width 1455 height 623
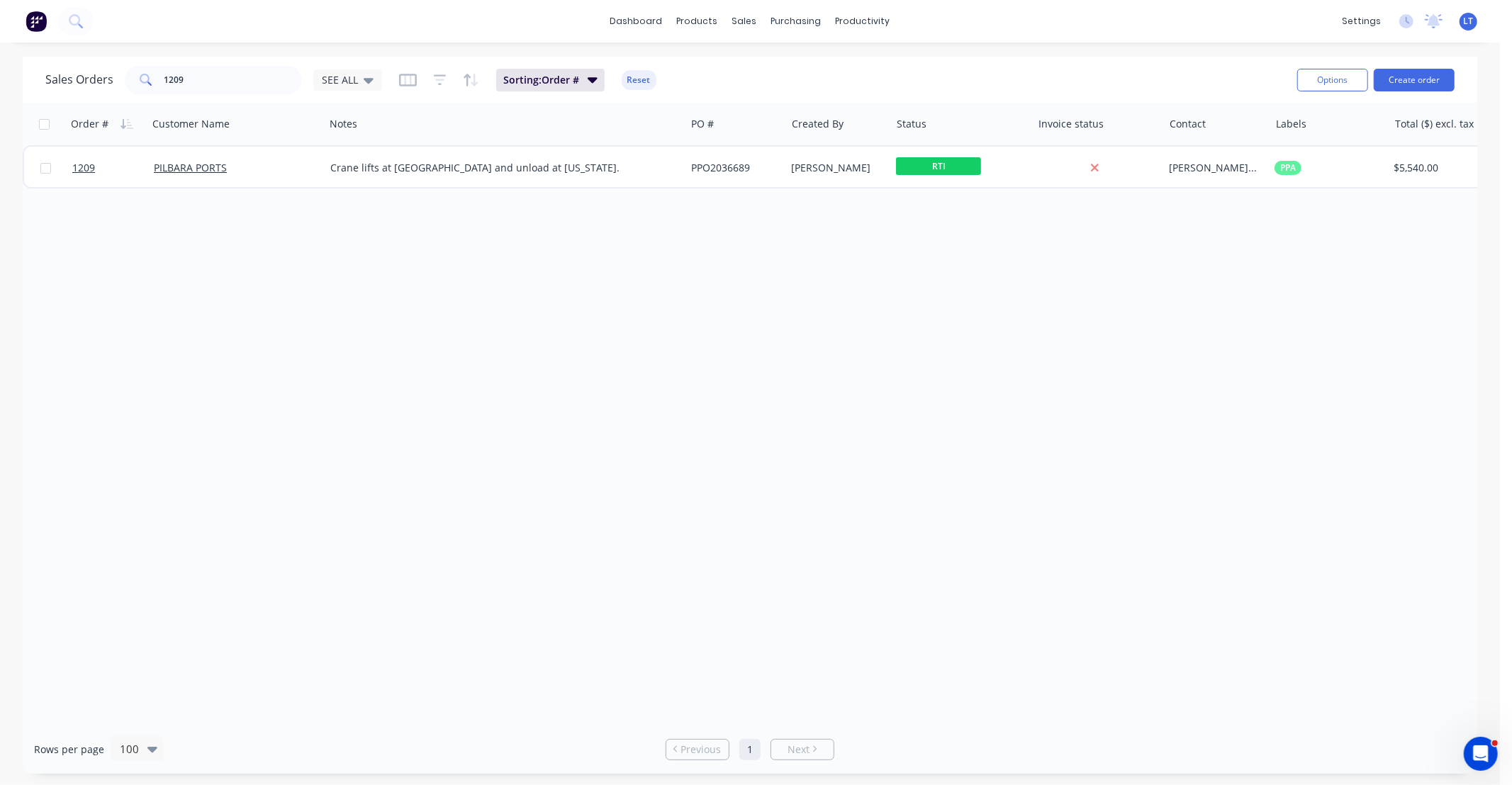
click at [898, 286] on div "Order # Customer Name Notes PO # Created By Status Invoice status Contact Label…" at bounding box center [751, 414] width 1455 height 623
drag, startPoint x: 898, startPoint y: 286, endPoint x: 739, endPoint y: 272, distance: 159.6
drag, startPoint x: 739, startPoint y: 272, endPoint x: 596, endPoint y: 279, distance: 143.2
click at [593, 279] on div "Order # Customer Name Notes PO # Created By Status Invoice status Contact Label…" at bounding box center [751, 414] width 1455 height 623
click at [755, 282] on div "Order # Customer Name Notes PO # Created By Status Invoice status Contact Label…" at bounding box center [751, 414] width 1455 height 623
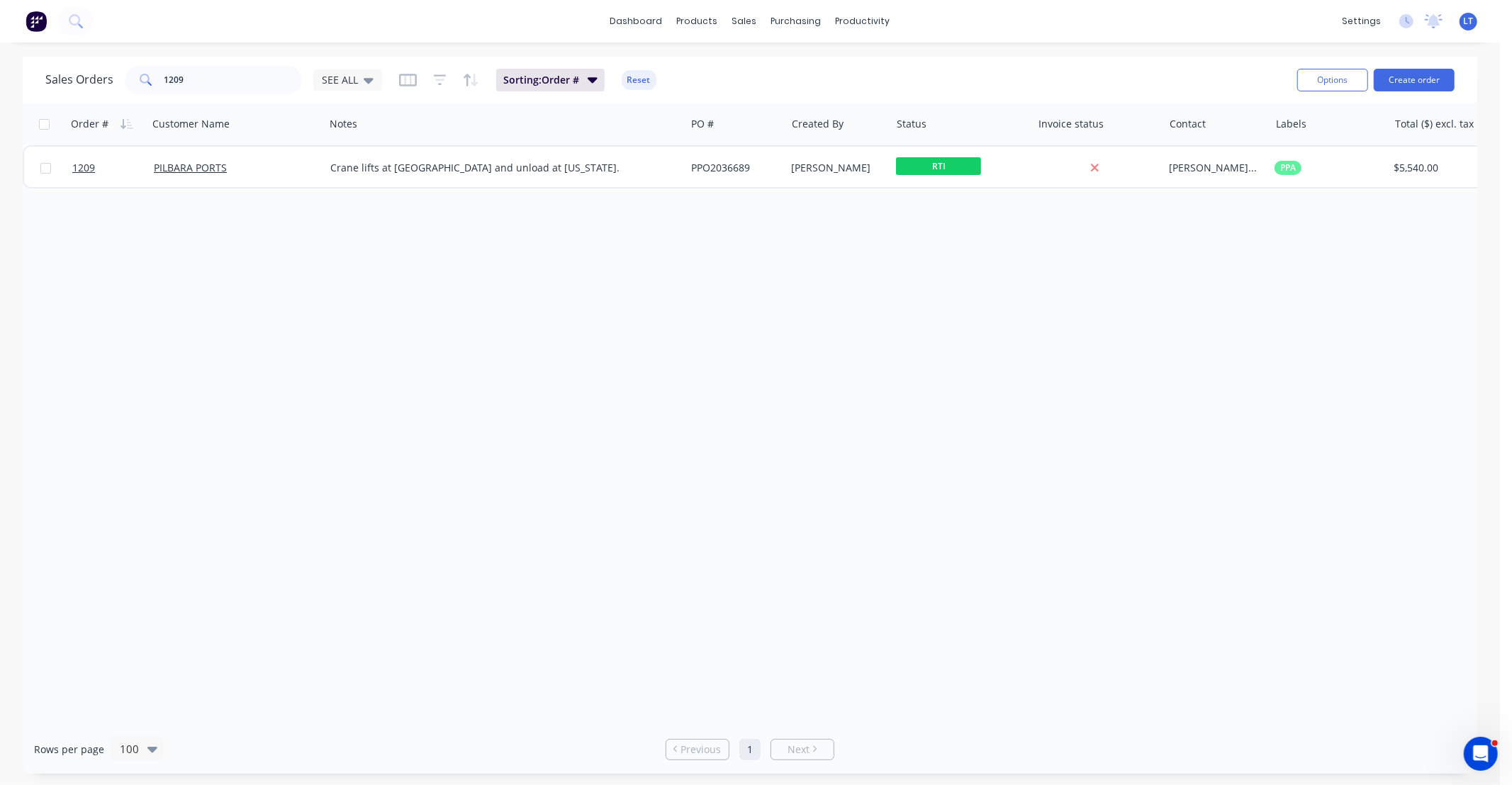
drag, startPoint x: 750, startPoint y: 284, endPoint x: 679, endPoint y: 351, distance: 97.6
click at [656, 293] on div "Order # Customer Name Notes PO # Created By Status Invoice status Contact Label…" at bounding box center [751, 414] width 1455 height 623
click at [851, 518] on div "Order # Customer Name Notes PO # Created By Status Invoice status Contact Label…" at bounding box center [751, 414] width 1455 height 623
drag, startPoint x: 851, startPoint y: 518, endPoint x: 674, endPoint y: 477, distance: 181.7
click at [624, 491] on div "Order # Customer Name Notes PO # Created By Status Invoice status Contact Label…" at bounding box center [751, 414] width 1455 height 623
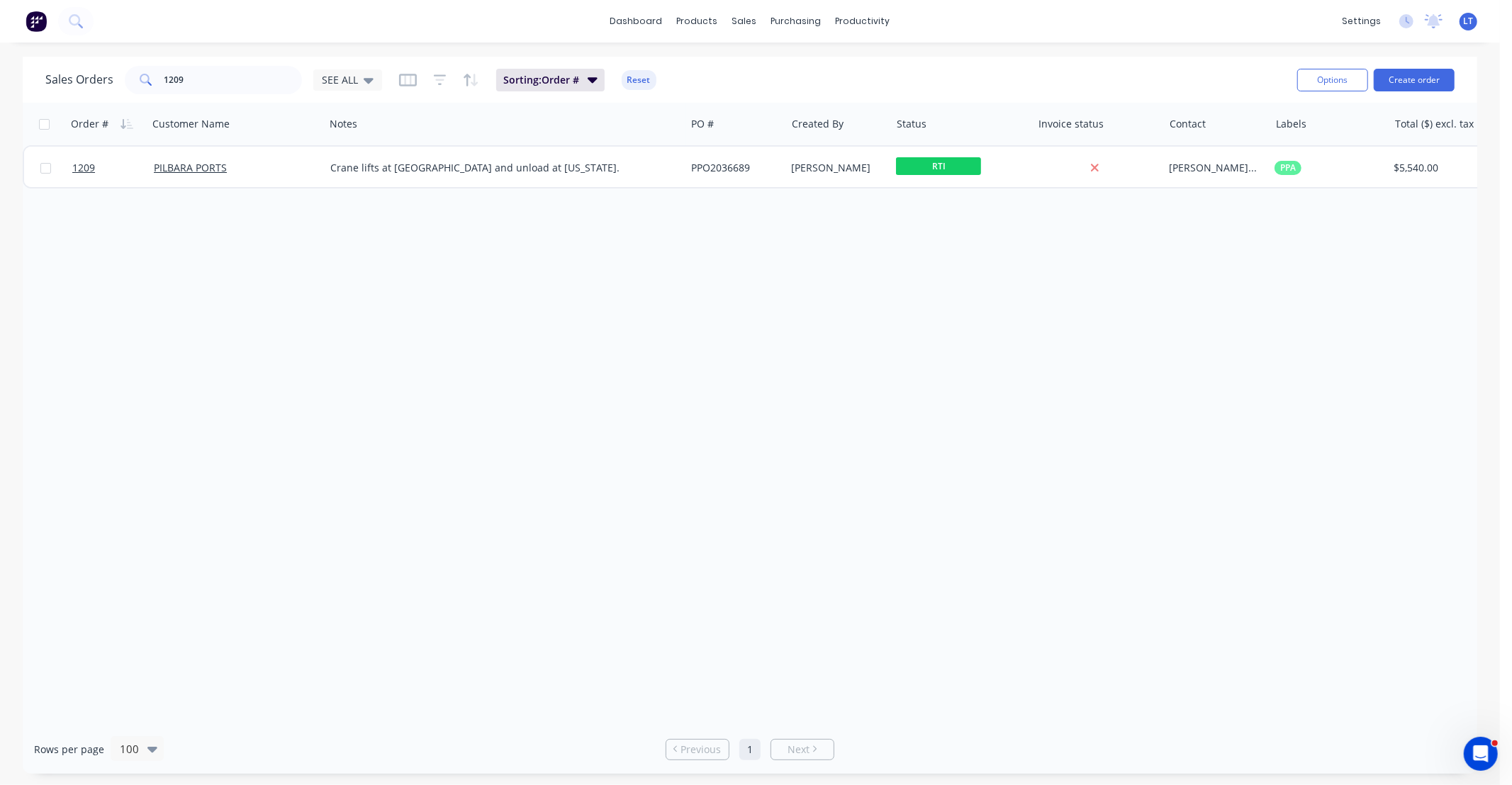
click at [941, 417] on div "Order # Customer Name Notes PO # Created By Status Invoice status Contact Label…" at bounding box center [751, 414] width 1455 height 623
drag, startPoint x: 941, startPoint y: 417, endPoint x: 812, endPoint y: 401, distance: 130.0
drag, startPoint x: 812, startPoint y: 401, endPoint x: 696, endPoint y: 401, distance: 116.0
click at [696, 401] on div "Order # Customer Name Notes PO # Created By Status Invoice status Contact Label…" at bounding box center [751, 414] width 1455 height 623
click at [796, 392] on div "Order # Customer Name Notes PO # Created By Status Invoice status Contact Label…" at bounding box center [751, 414] width 1455 height 623
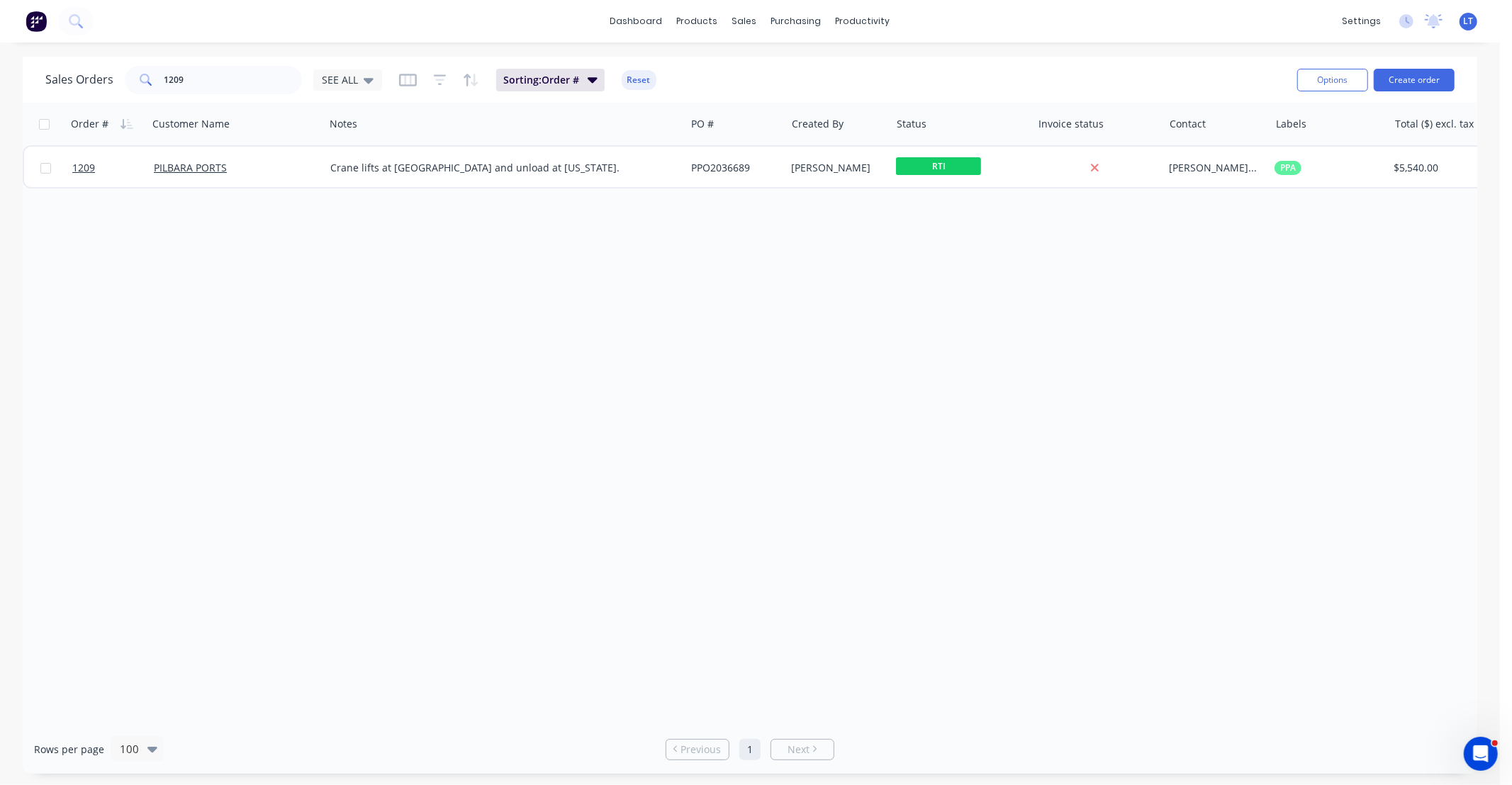
drag, startPoint x: 796, startPoint y: 392, endPoint x: 675, endPoint y: 386, distance: 121.1
click at [675, 386] on div "Order # Customer Name Notes PO # Created By Status Invoice status Contact Label…" at bounding box center [751, 414] width 1455 height 623
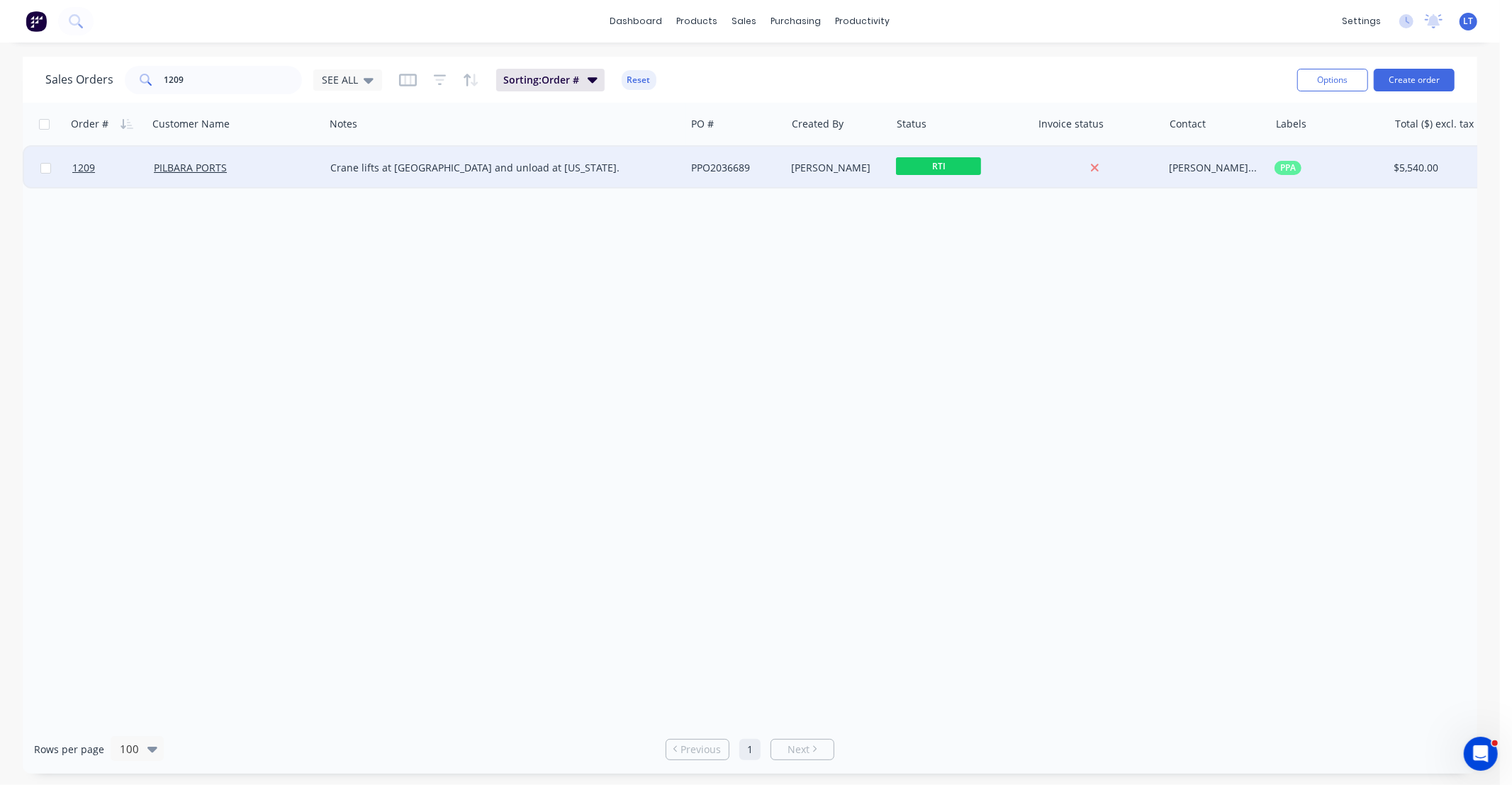
click at [844, 171] on div "[PERSON_NAME]" at bounding box center [836, 167] width 88 height 14
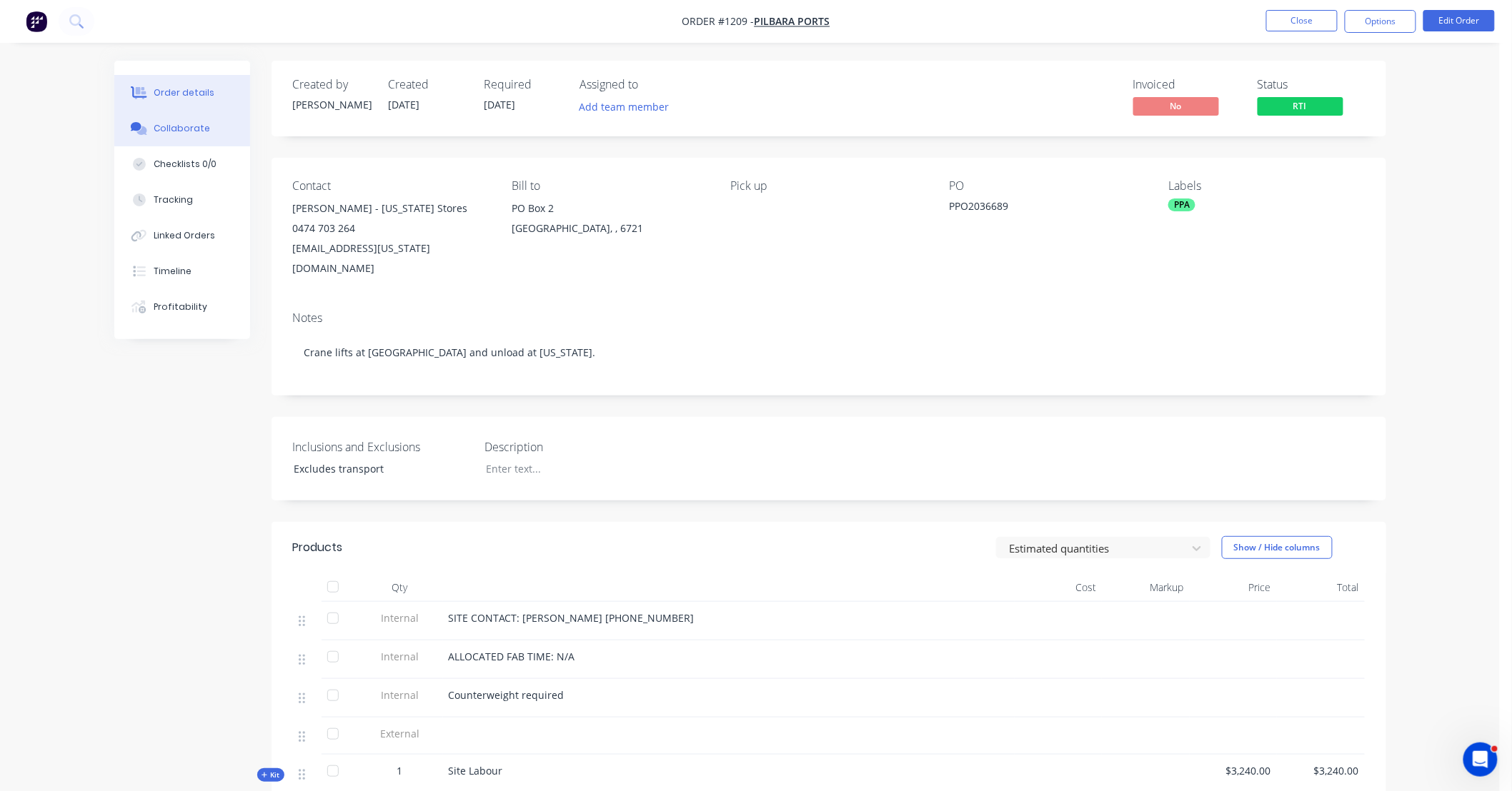
click at [192, 129] on div "Collaborate" at bounding box center [182, 128] width 56 height 13
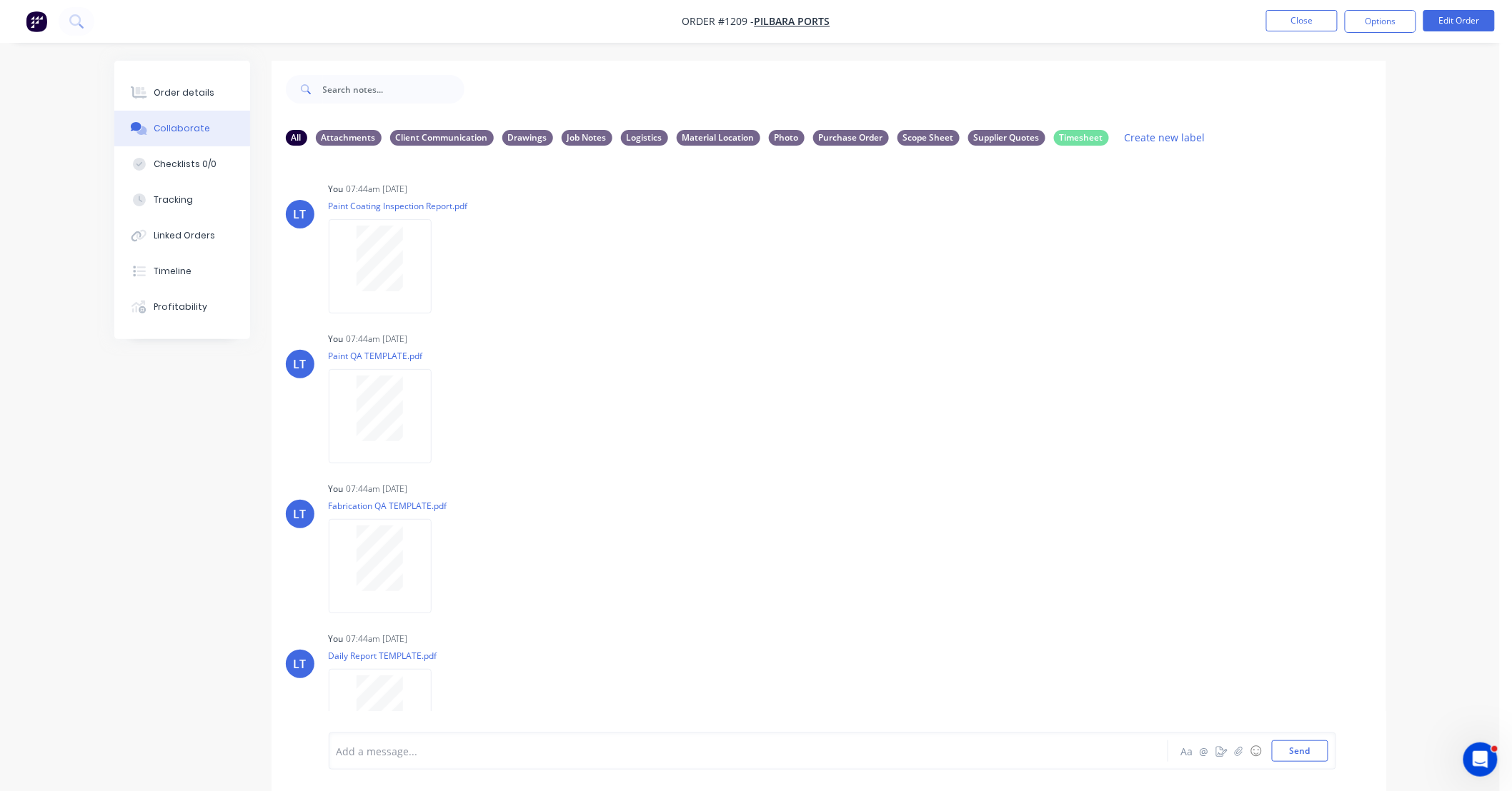
click at [213, 518] on div "All Attachments Client Communication Drawings Job Notes Logistics Material Loca…" at bounding box center [750, 437] width 1272 height 752
drag, startPoint x: 212, startPoint y: 518, endPoint x: 108, endPoint y: 511, distance: 104.2
click at [108, 511] on div "Order details Collaborate Checklists 0/0 Tracking Linked Orders Timeline Profit…" at bounding box center [750, 437] width 1300 height 752
click at [186, 89] on div "Order details" at bounding box center [184, 92] width 61 height 13
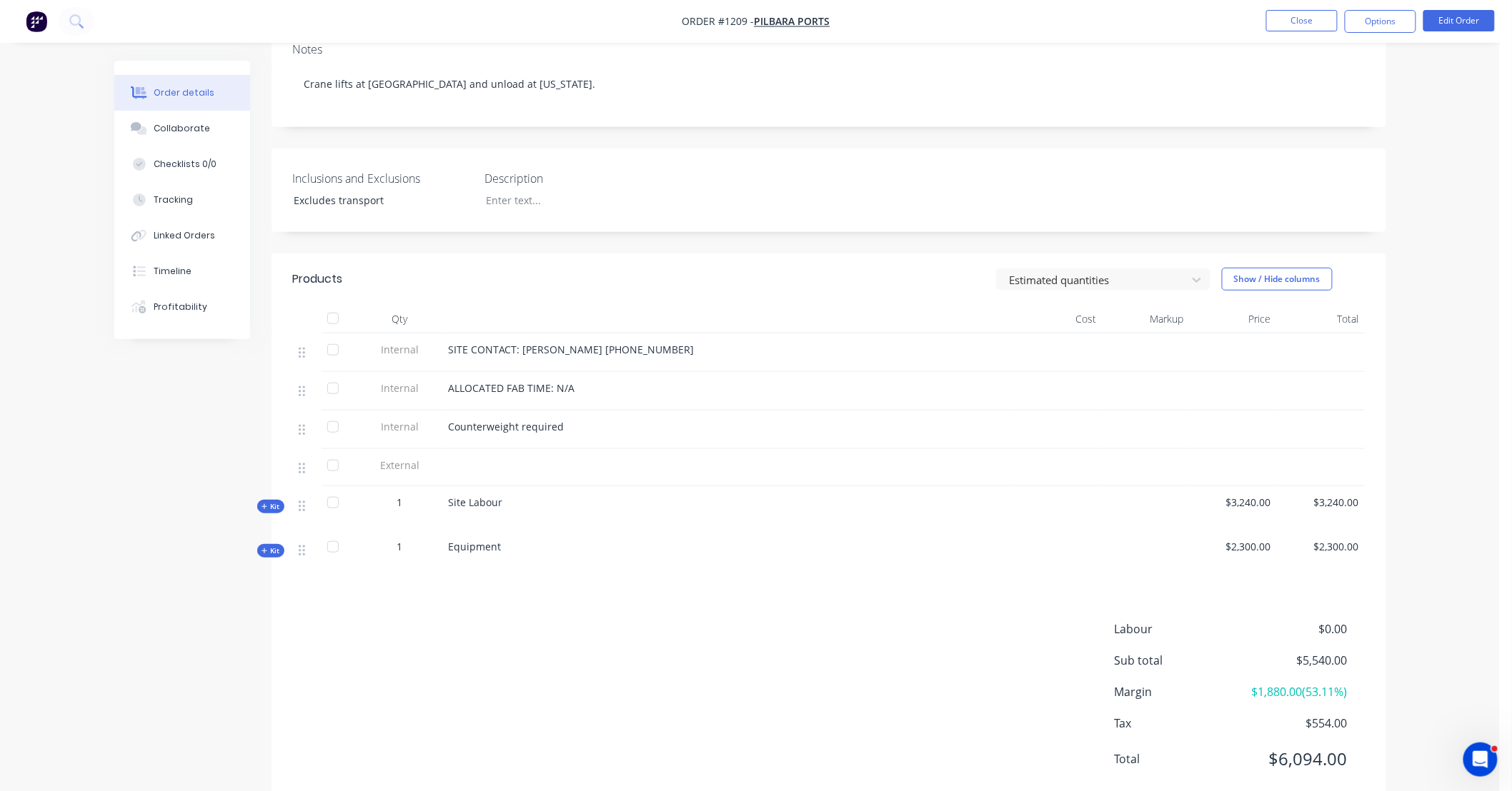
scroll to position [288, 0]
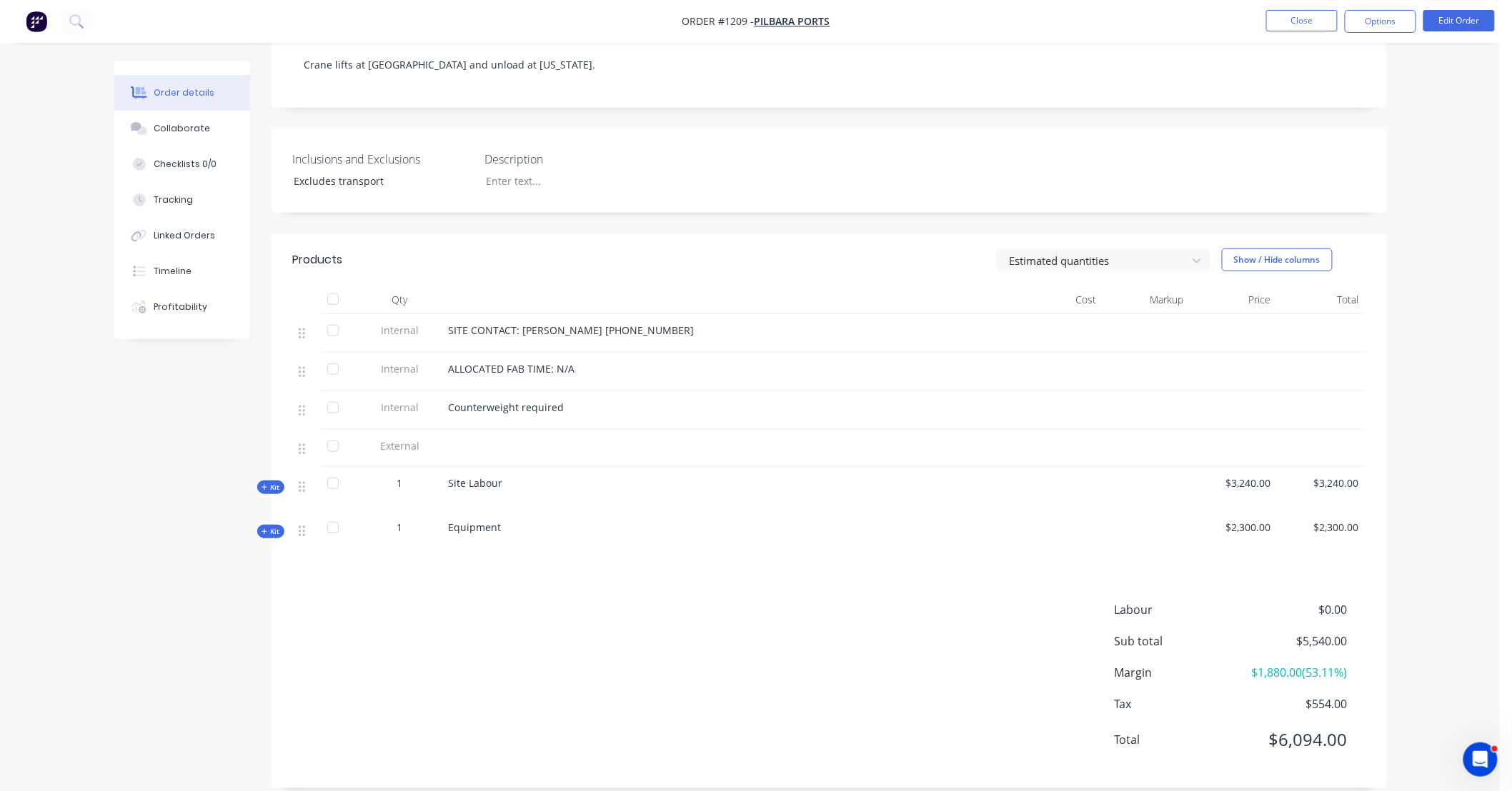
click at [267, 484] on icon "button" at bounding box center [264, 487] width 7 height 7
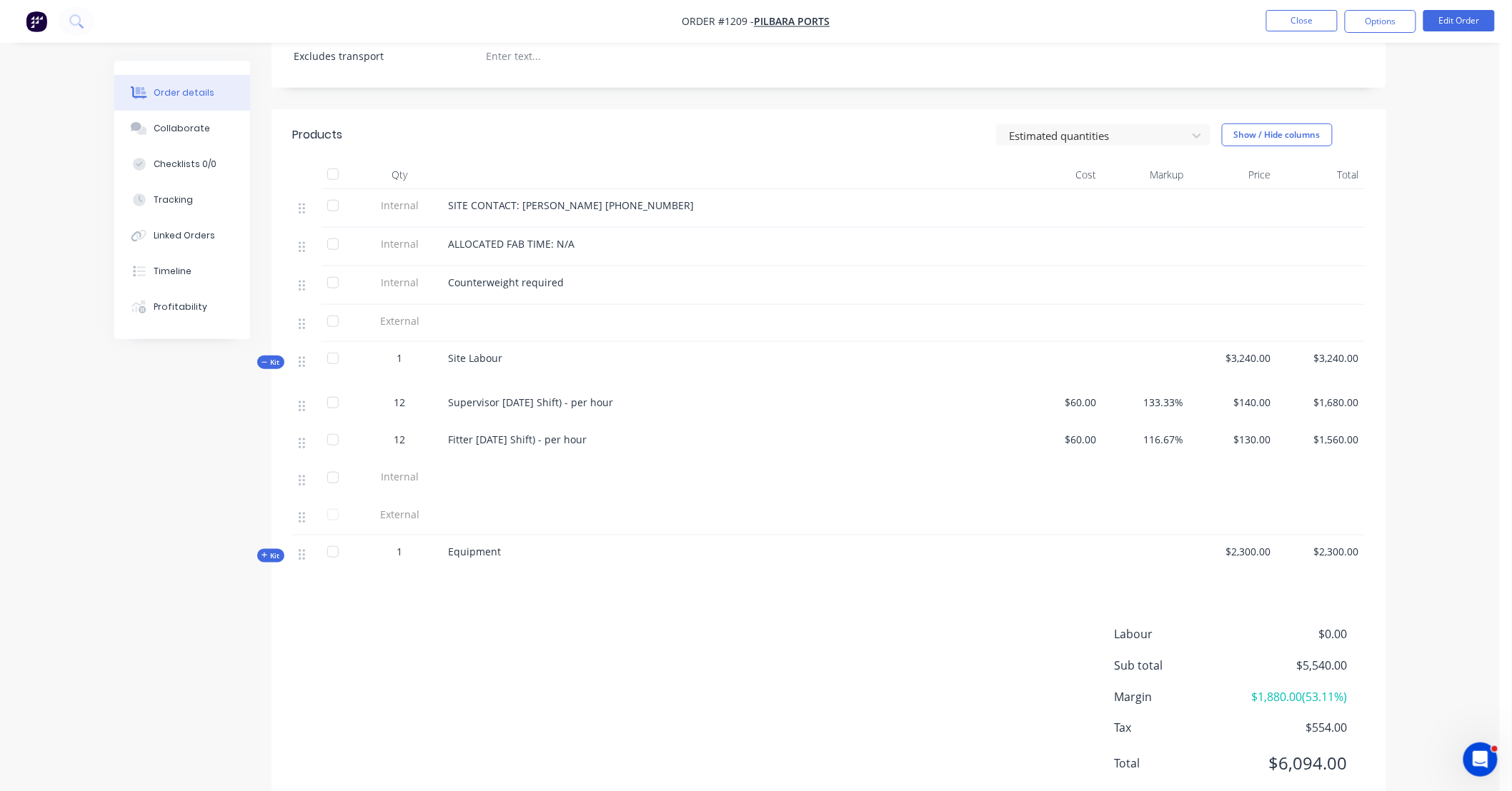
scroll to position [441, 0]
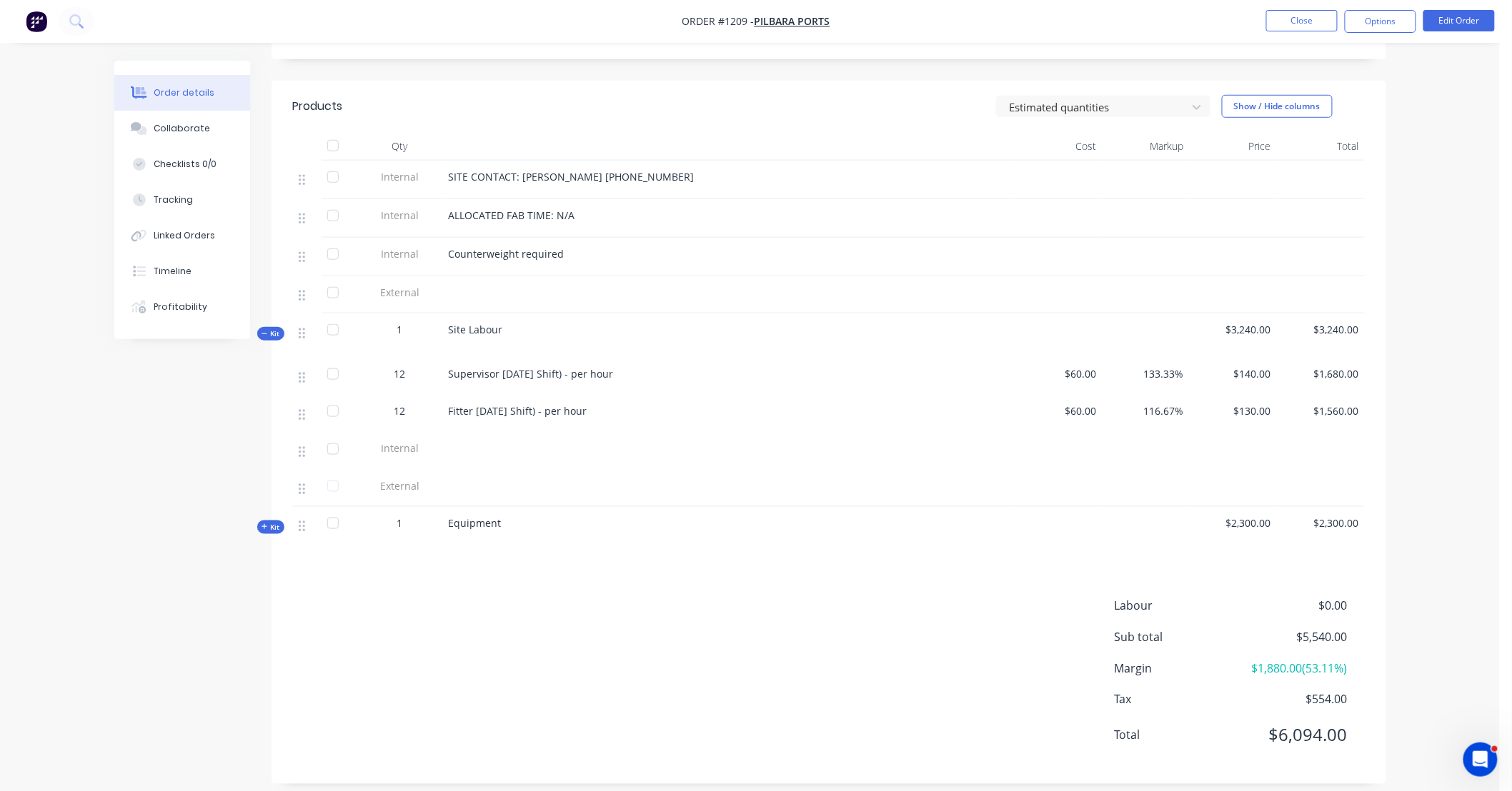
click at [418, 366] on div "12" at bounding box center [400, 373] width 75 height 15
click at [1466, 18] on button "Edit Order" at bounding box center [1459, 20] width 72 height 21
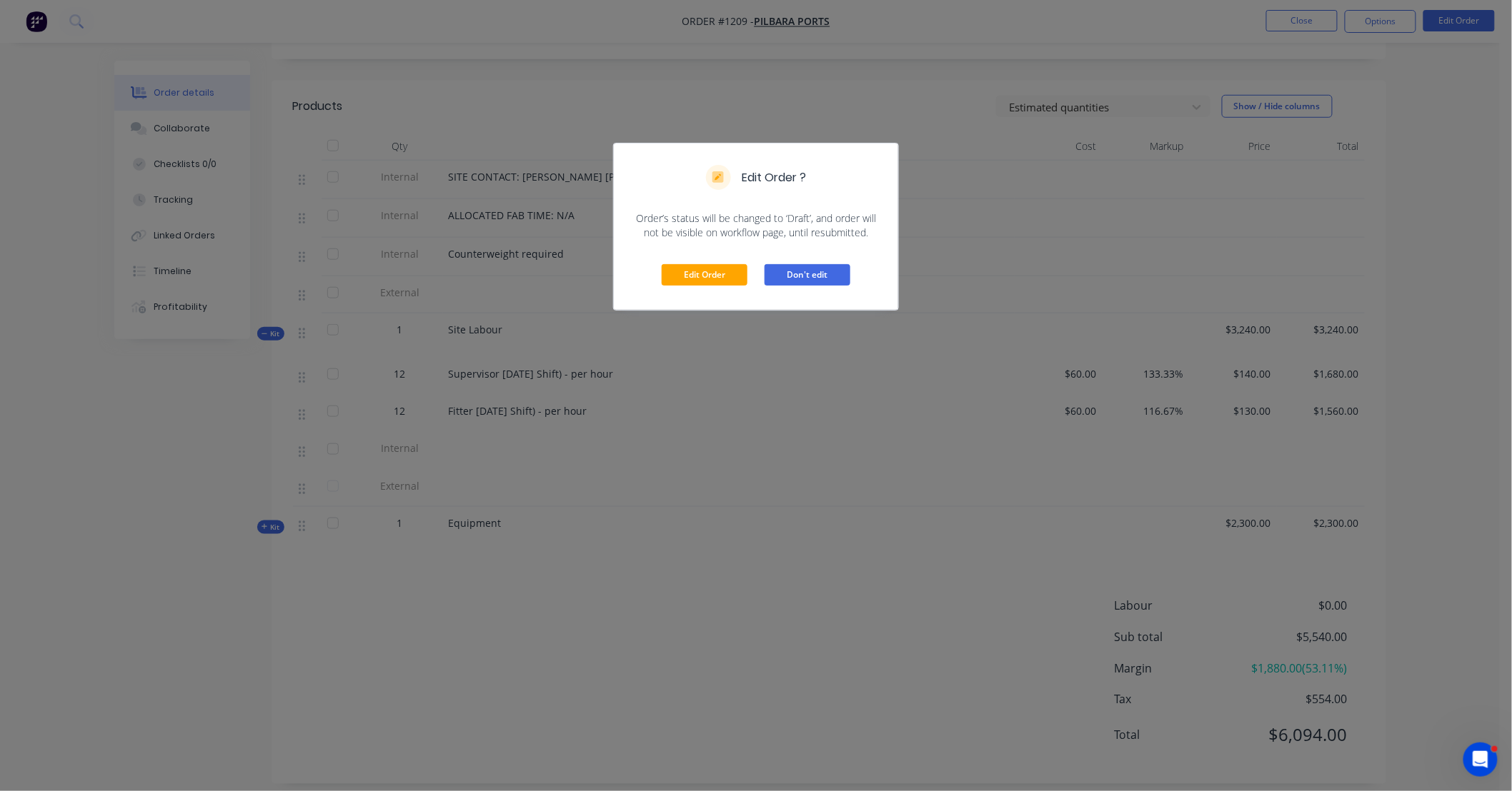
click at [817, 281] on button "Don't edit" at bounding box center [807, 275] width 86 height 21
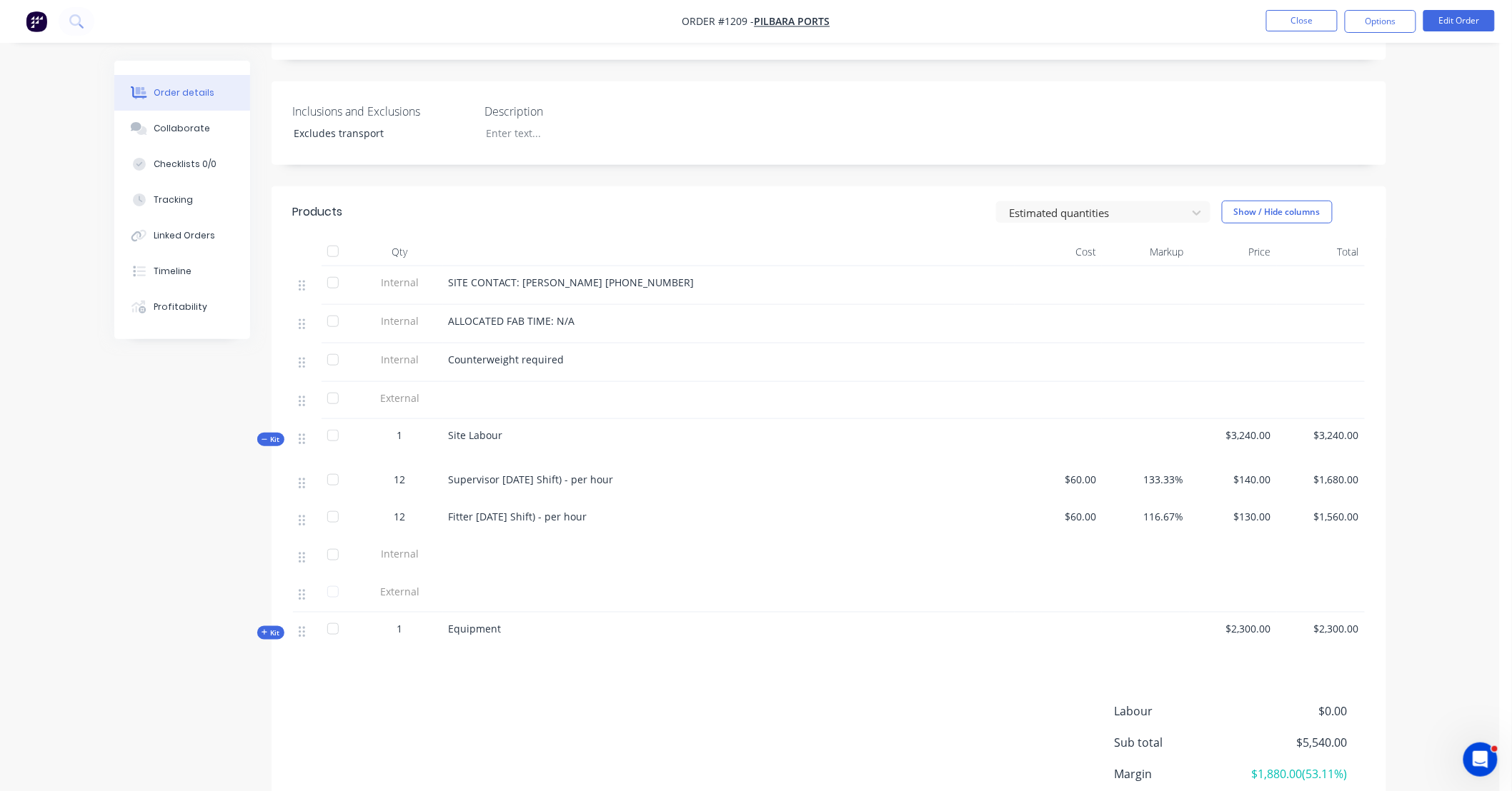
scroll to position [336, 0]
click at [1247, 200] on button "Show / Hide columns" at bounding box center [1277, 212] width 110 height 23
click at [1455, 187] on div "Order details Collaborate Checklists 0/0 Tracking Linked Orders Timeline Profit…" at bounding box center [750, 288] width 1499 height 1247
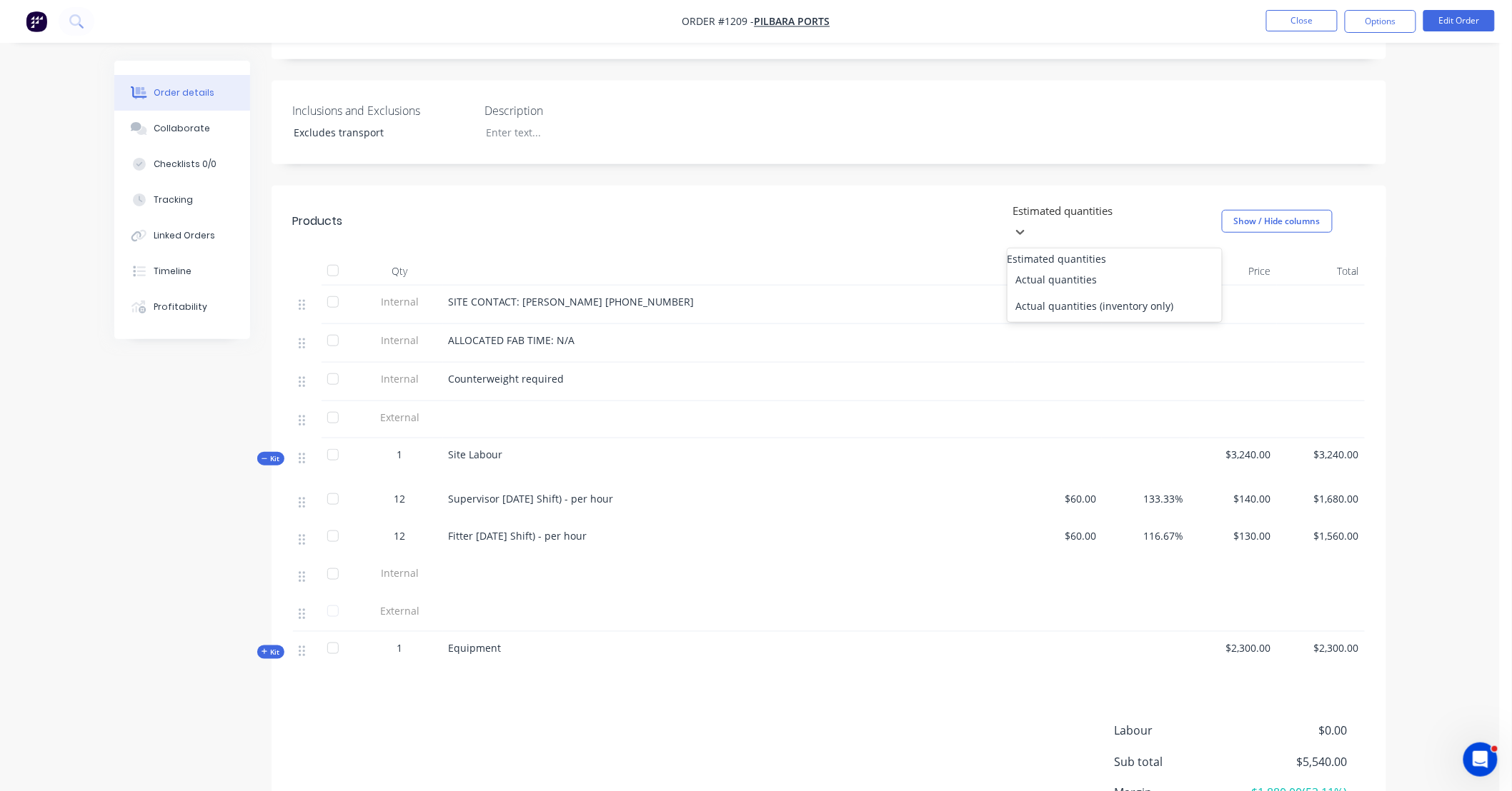
click at [1180, 200] on div "Estimated quantities" at bounding box center [1114, 211] width 214 height 21
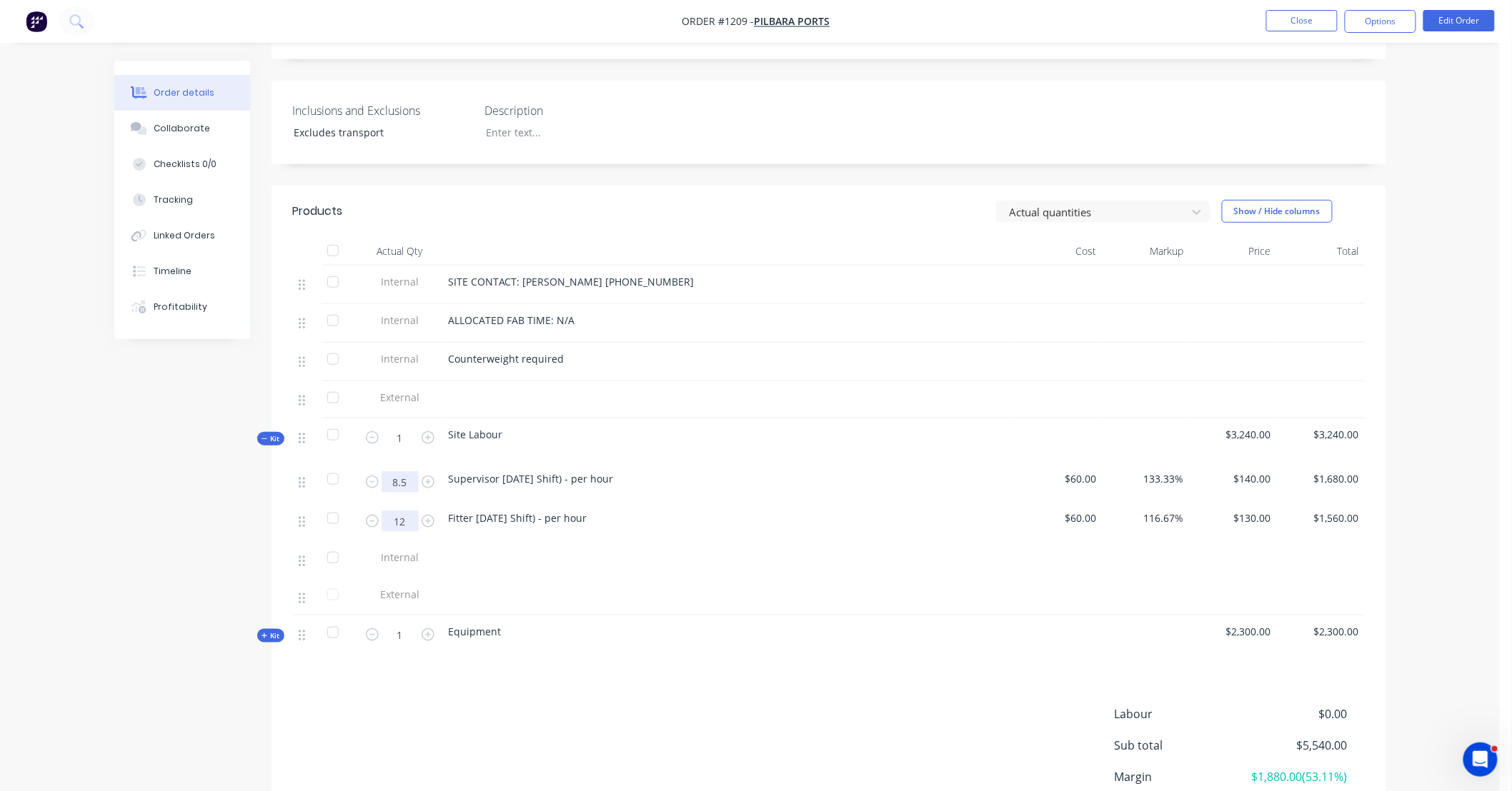
type input "8.5"
click at [393, 510] on input "12" at bounding box center [400, 521] width 37 height 21
type input "8.5"
click at [1409, 447] on div "Order details Collaborate Checklists 0/0 Tracking Linked Orders Timeline Profit…" at bounding box center [750, 289] width 1499 height 1251
click at [1063, 202] on div at bounding box center [1094, 211] width 171 height 17
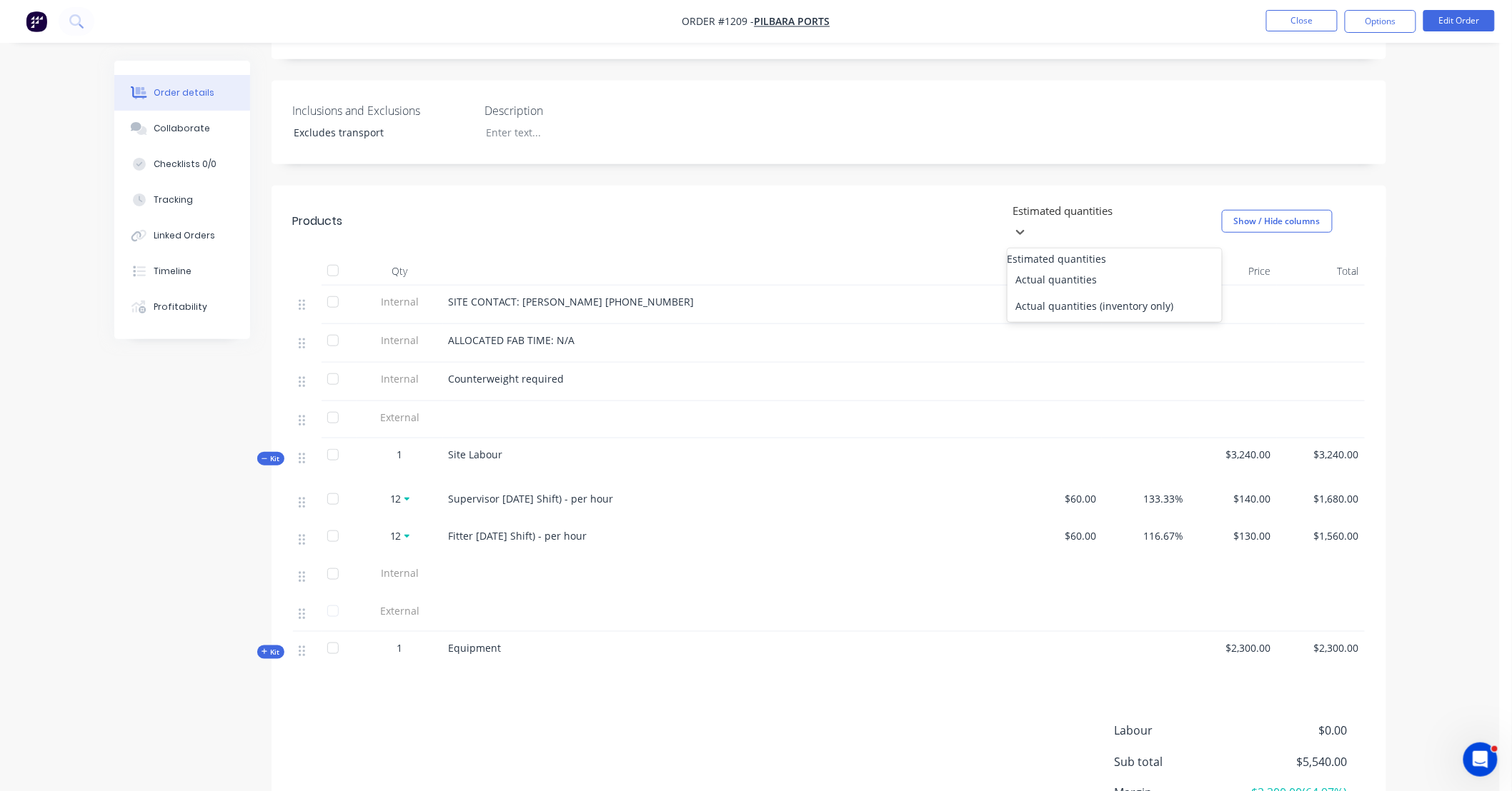
click at [1064, 201] on div at bounding box center [1114, 210] width 205 height 17
click at [1068, 266] on div "Actual quantities" at bounding box center [1114, 279] width 214 height 26
click at [1068, 201] on div at bounding box center [1114, 210] width 205 height 17
click at [1058, 252] on div "Estimated quantities" at bounding box center [1114, 264] width 214 height 26
click at [183, 301] on div "Profitability" at bounding box center [180, 307] width 53 height 13
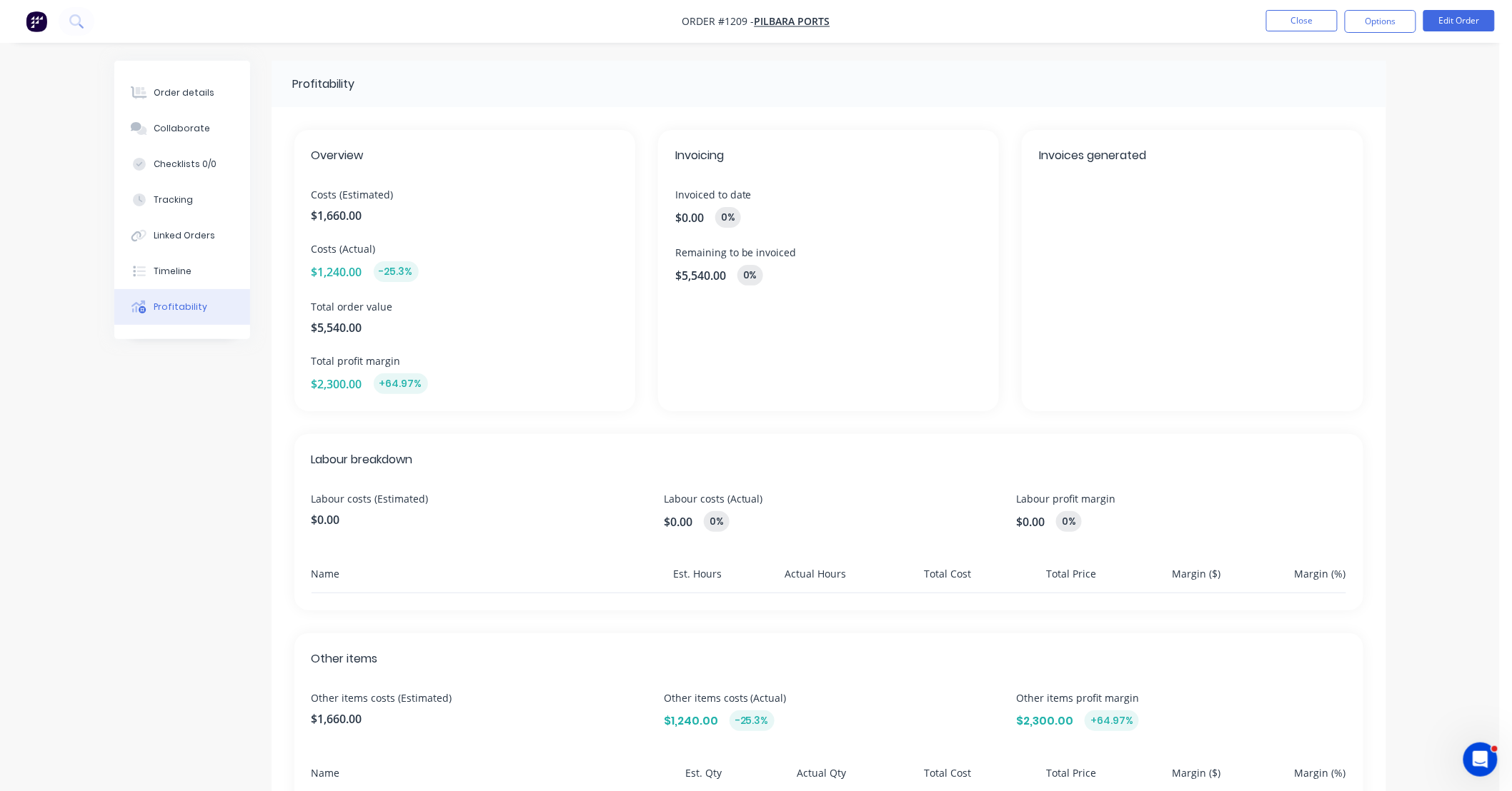
click at [641, 339] on div "Overview Costs (Estimated) $1,660.00 Costs (Actual) $1,240.00 -25.3% Total orde…" at bounding box center [828, 270] width 1068 height 282
drag, startPoint x: 641, startPoint y: 339, endPoint x: 633, endPoint y: 276, distance: 63.5
drag, startPoint x: 633, startPoint y: 276, endPoint x: 636, endPoint y: 232, distance: 44.1
drag, startPoint x: 636, startPoint y: 232, endPoint x: 633, endPoint y: 198, distance: 34.1
drag, startPoint x: 633, startPoint y: 198, endPoint x: 644, endPoint y: 172, distance: 28.2
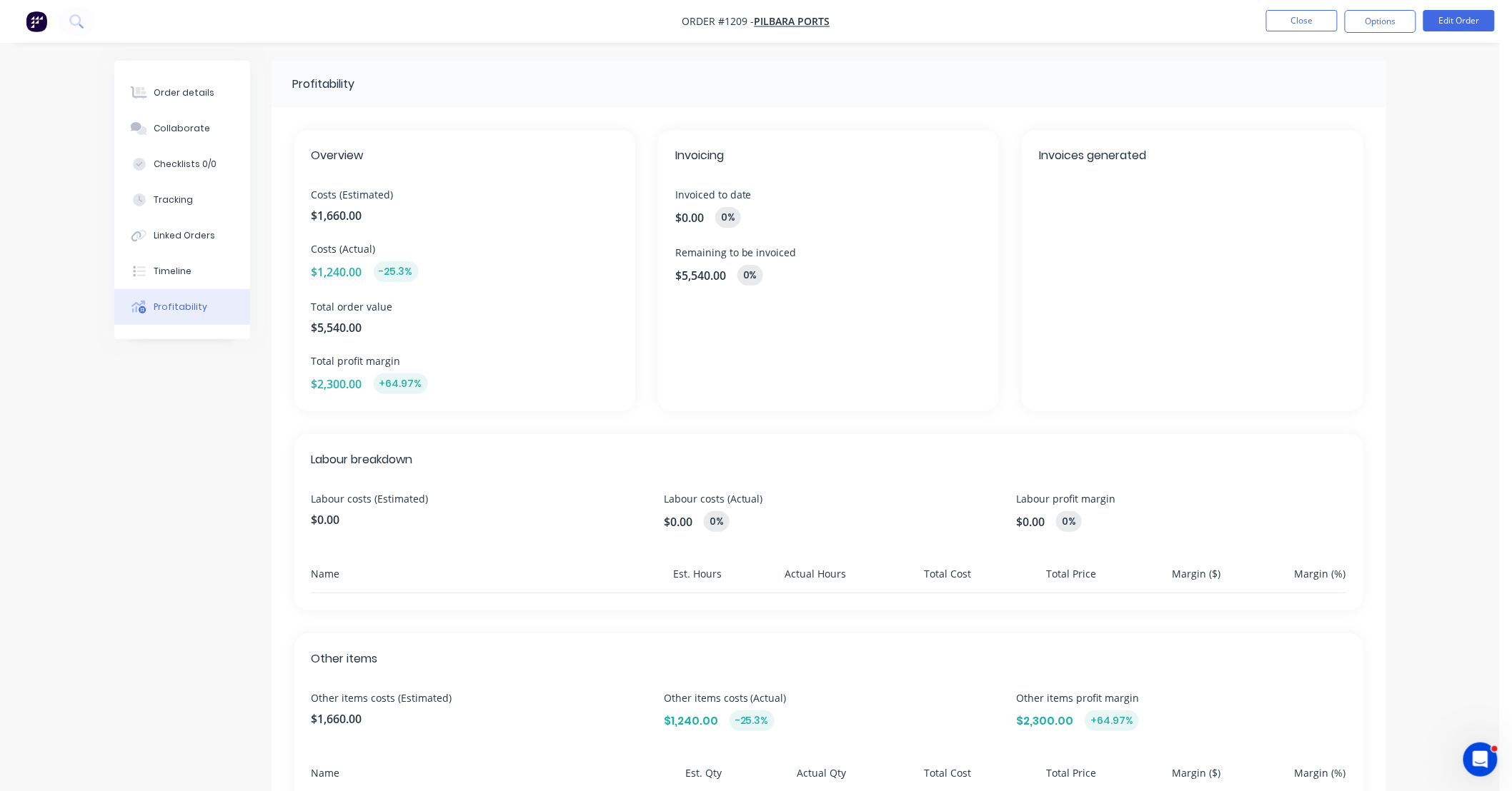
click at [644, 172] on div "Overview Costs (Estimated) $1,660.00 Costs (Actual) $1,240.00 -25.3% Total orde…" at bounding box center [828, 270] width 1068 height 282
click at [209, 84] on button "Order details" at bounding box center [182, 92] width 136 height 36
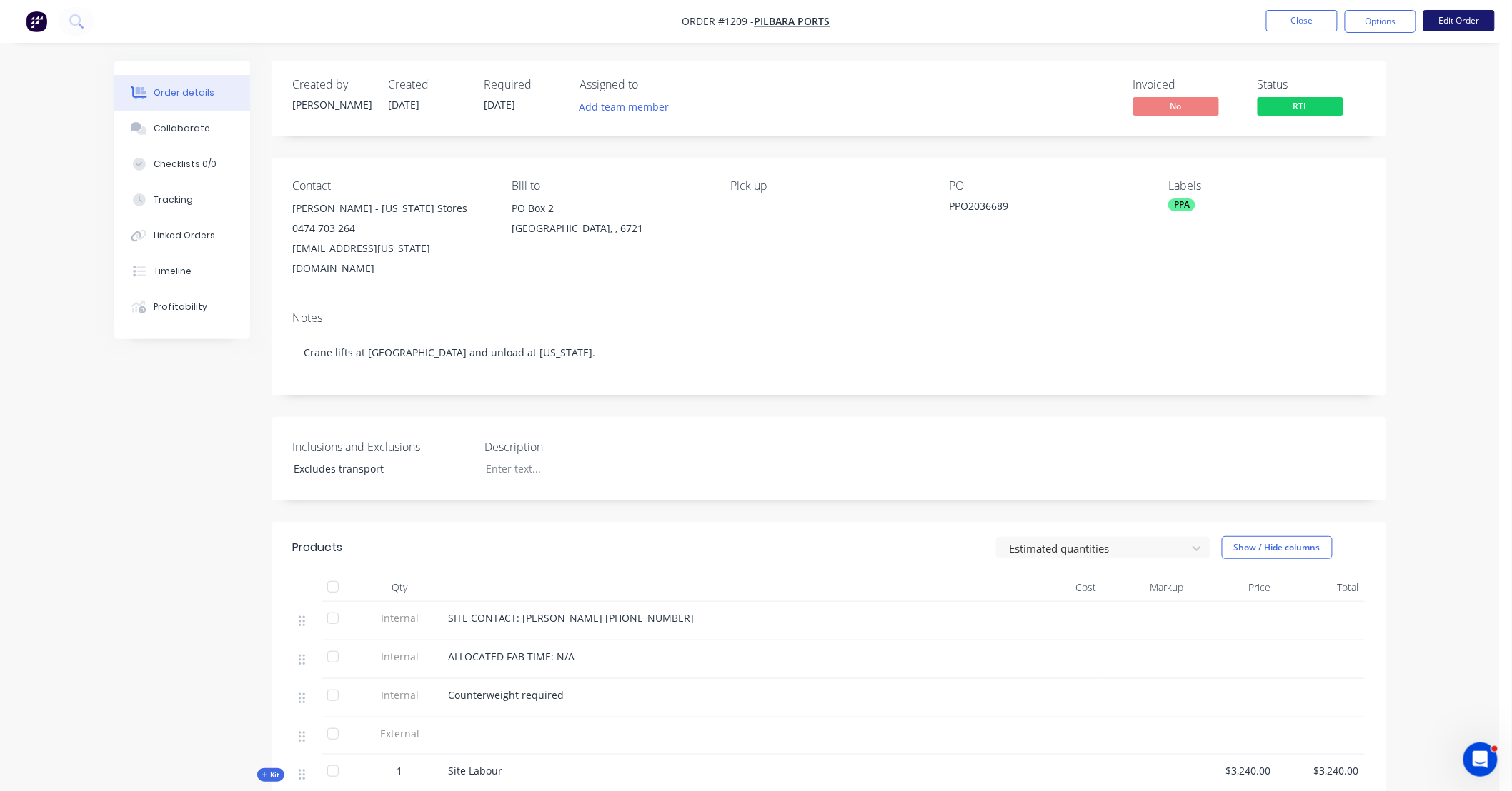
click at [1434, 24] on button "Edit Order" at bounding box center [1459, 20] width 72 height 21
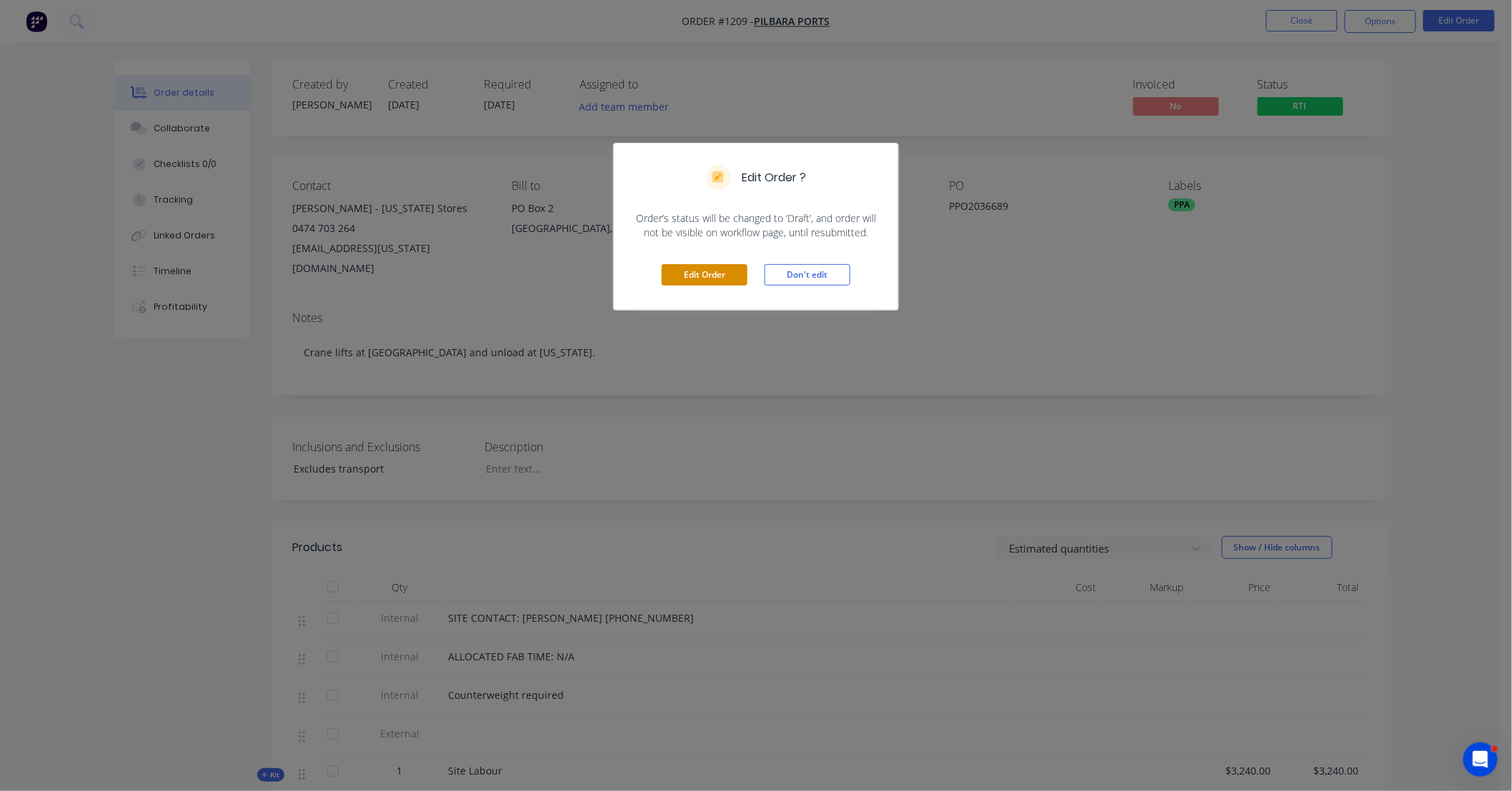
click at [712, 279] on button "Edit Order" at bounding box center [704, 275] width 86 height 21
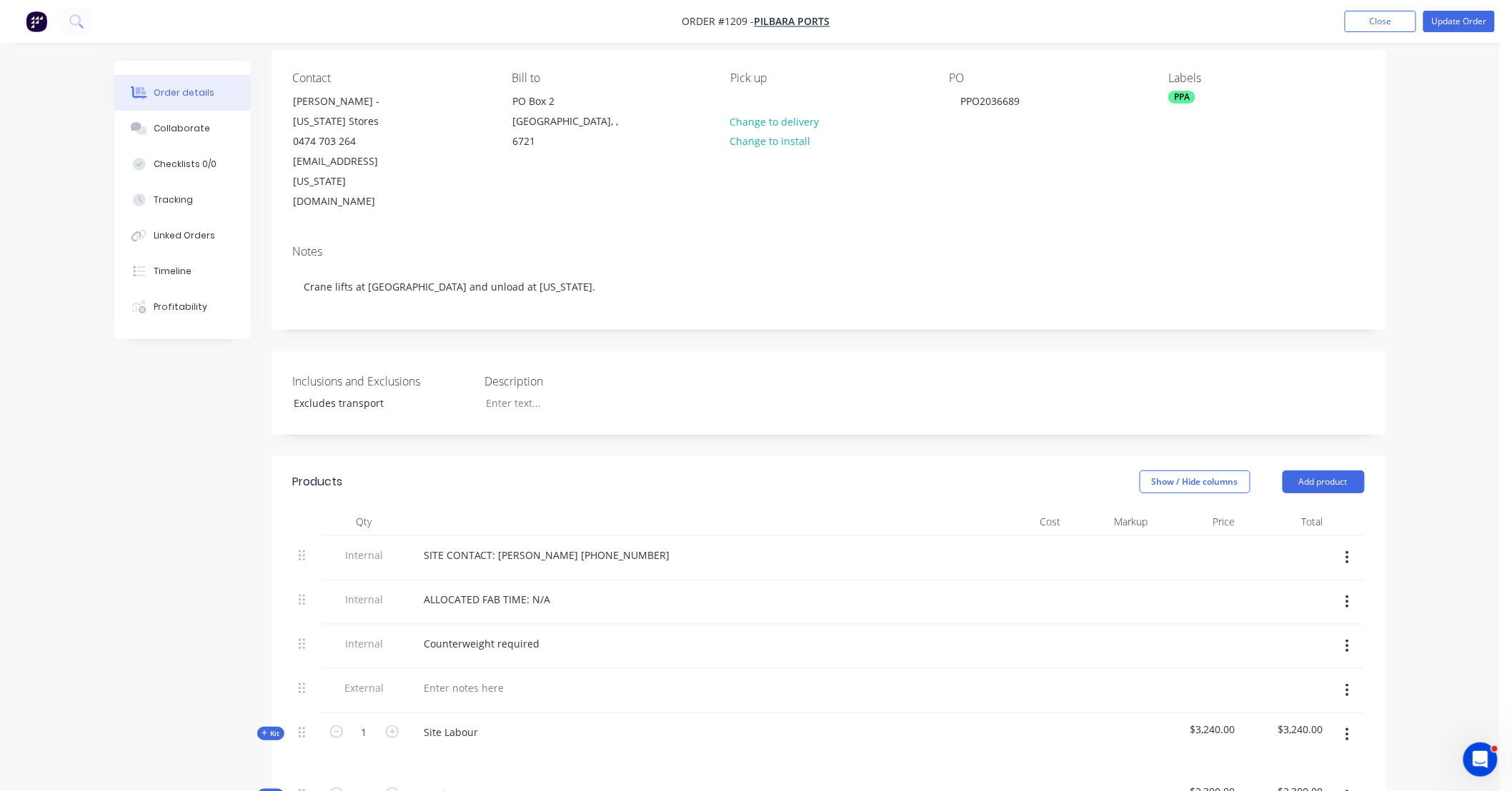
scroll to position [317, 0]
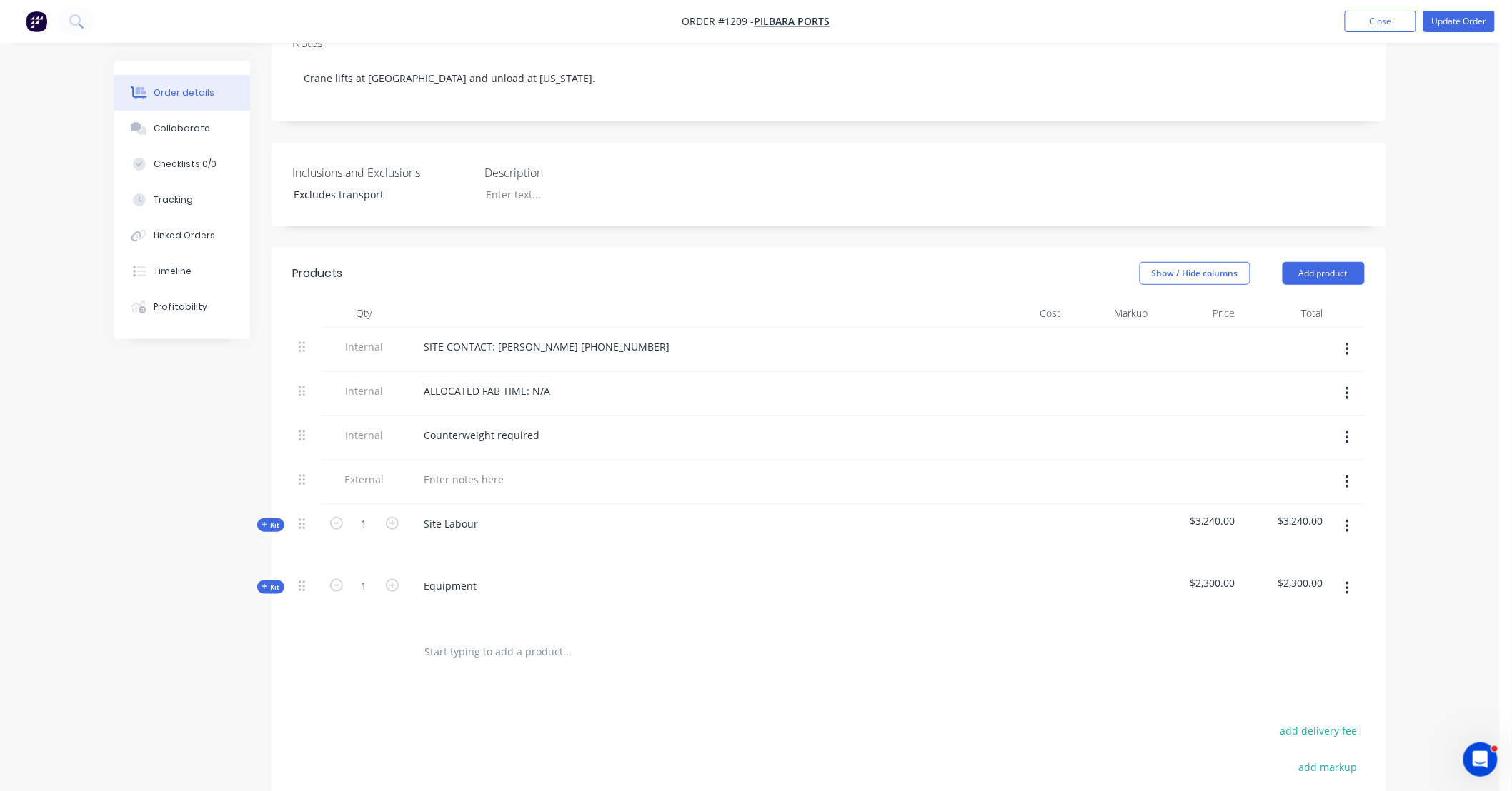
click at [272, 476] on div "Qty Cost Markup Price Total Internal SITE CONTACT: Warren 0428685729 Internal A…" at bounding box center [828, 487] width 1115 height 377
click at [270, 520] on span "Kit" at bounding box center [270, 525] width 18 height 11
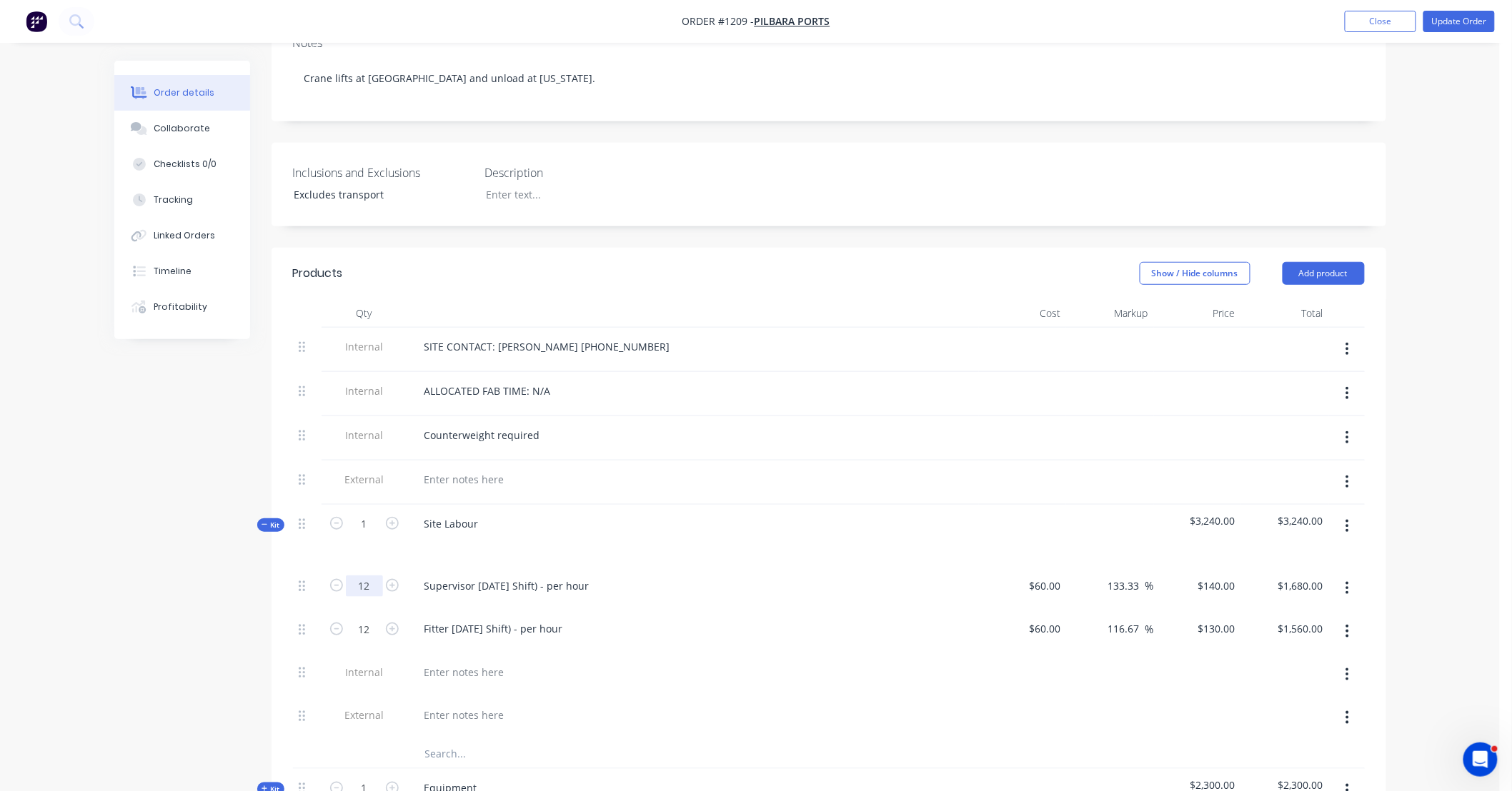
drag, startPoint x: 369, startPoint y: 539, endPoint x: 457, endPoint y: 527, distance: 88.8
click at [369, 576] on input "12" at bounding box center [364, 587] width 37 height 21
type input "8.5"
type input "$1,190.00"
click at [379, 619] on input "12" at bounding box center [364, 629] width 37 height 21
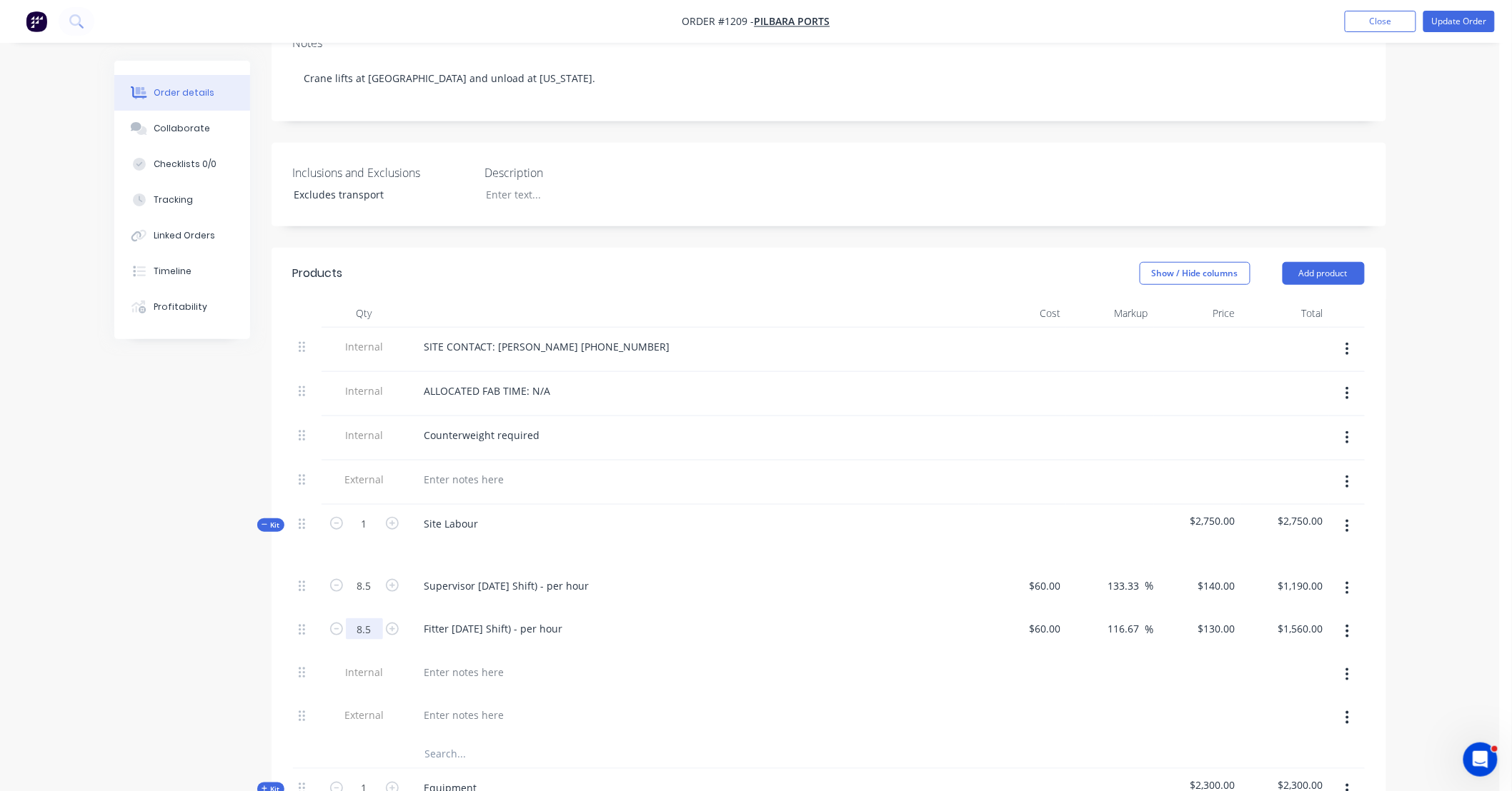
type input "8.5"
type input "$1,105.00"
drag, startPoint x: 111, startPoint y: 584, endPoint x: 481, endPoint y: 577, distance: 370.1
click at [113, 584] on div "Order details Collaborate Checklists 0/0 Tracking Linked Orders Timeline Profit…" at bounding box center [750, 492] width 1300 height 1498
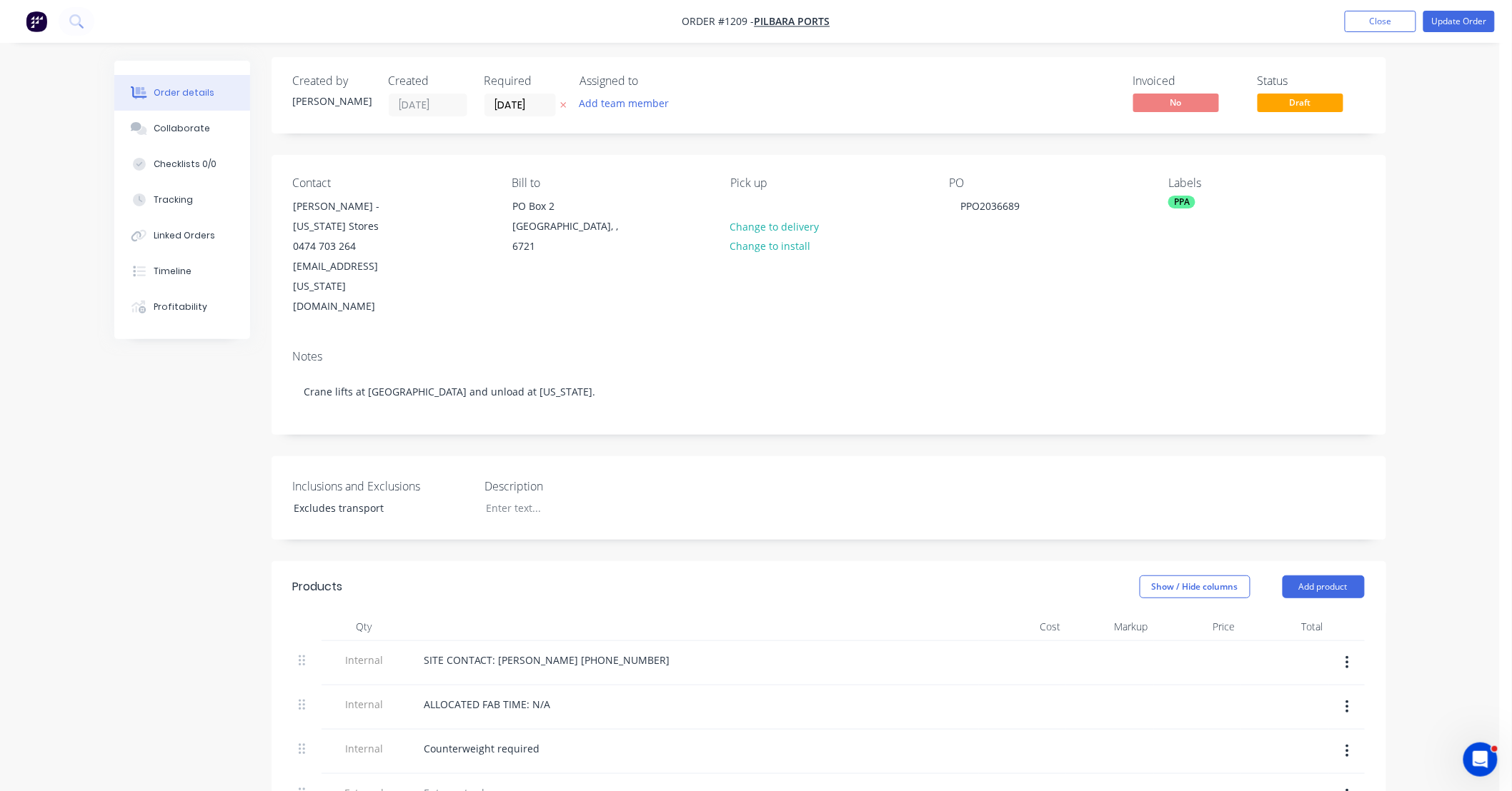
scroll to position [0, 0]
click at [1453, 18] on button "Update Order" at bounding box center [1459, 21] width 72 height 21
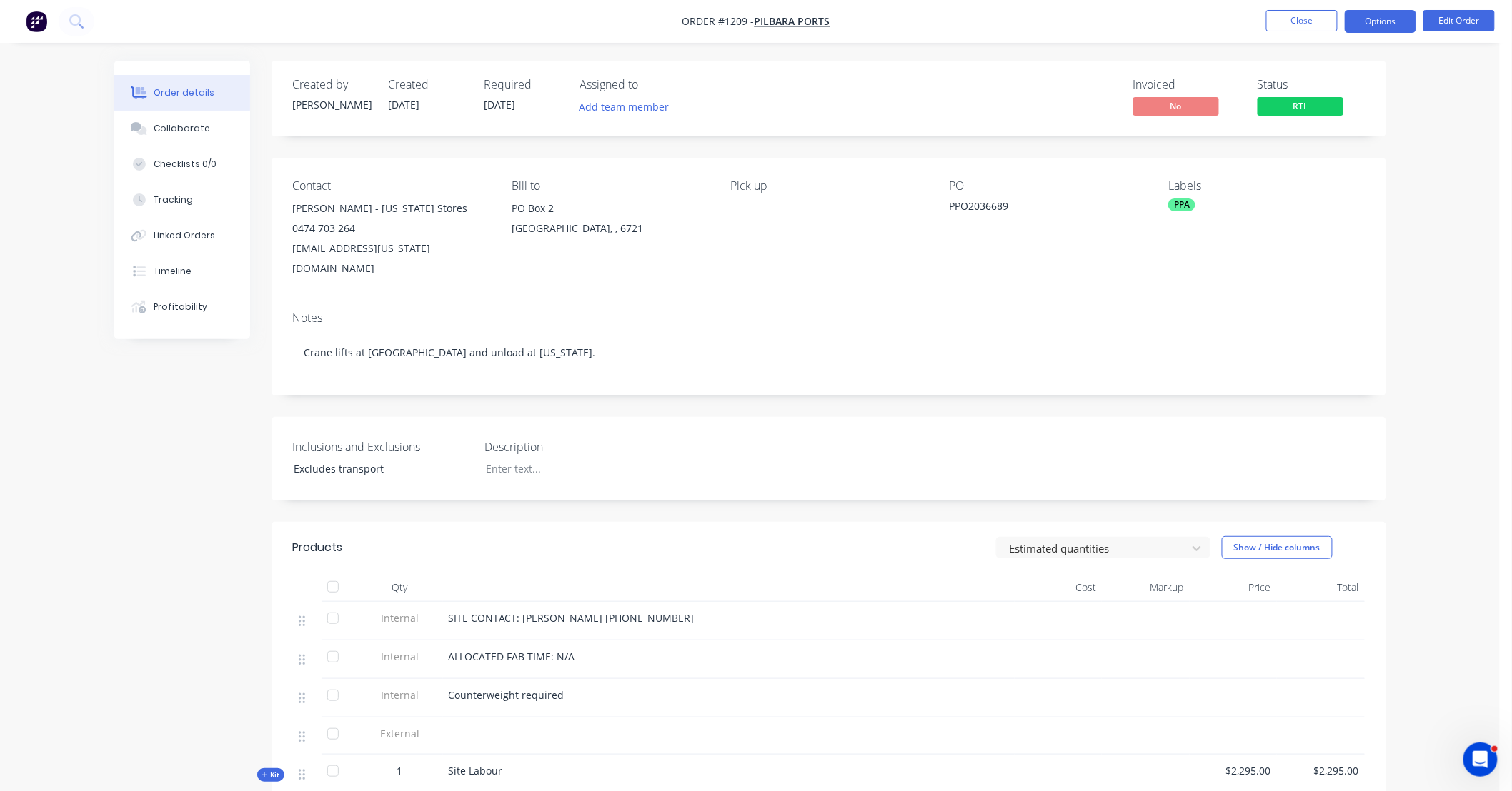
click at [1401, 21] on button "Options" at bounding box center [1380, 21] width 72 height 23
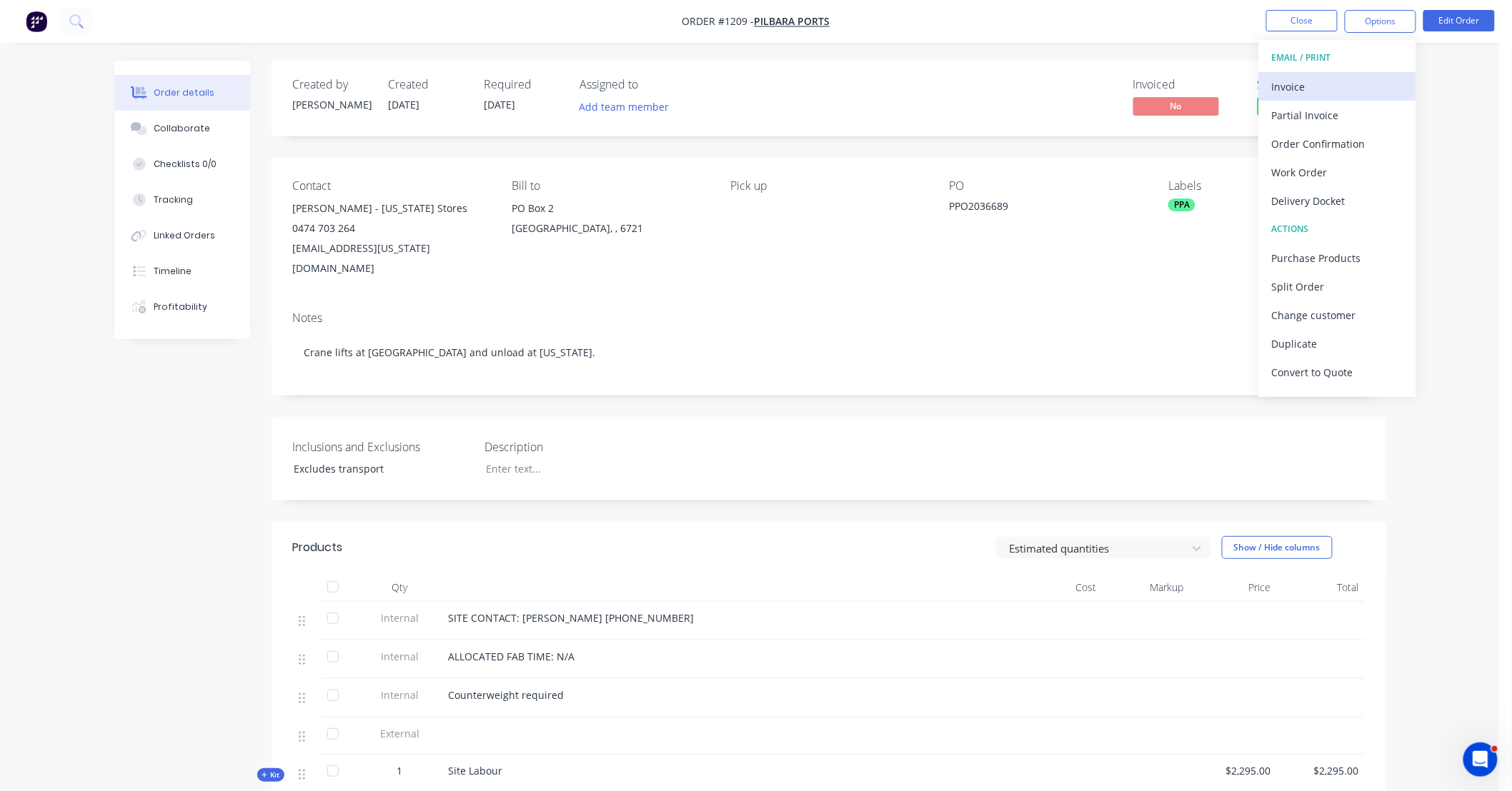
click at [1354, 86] on div "Invoice" at bounding box center [1338, 86] width 132 height 20
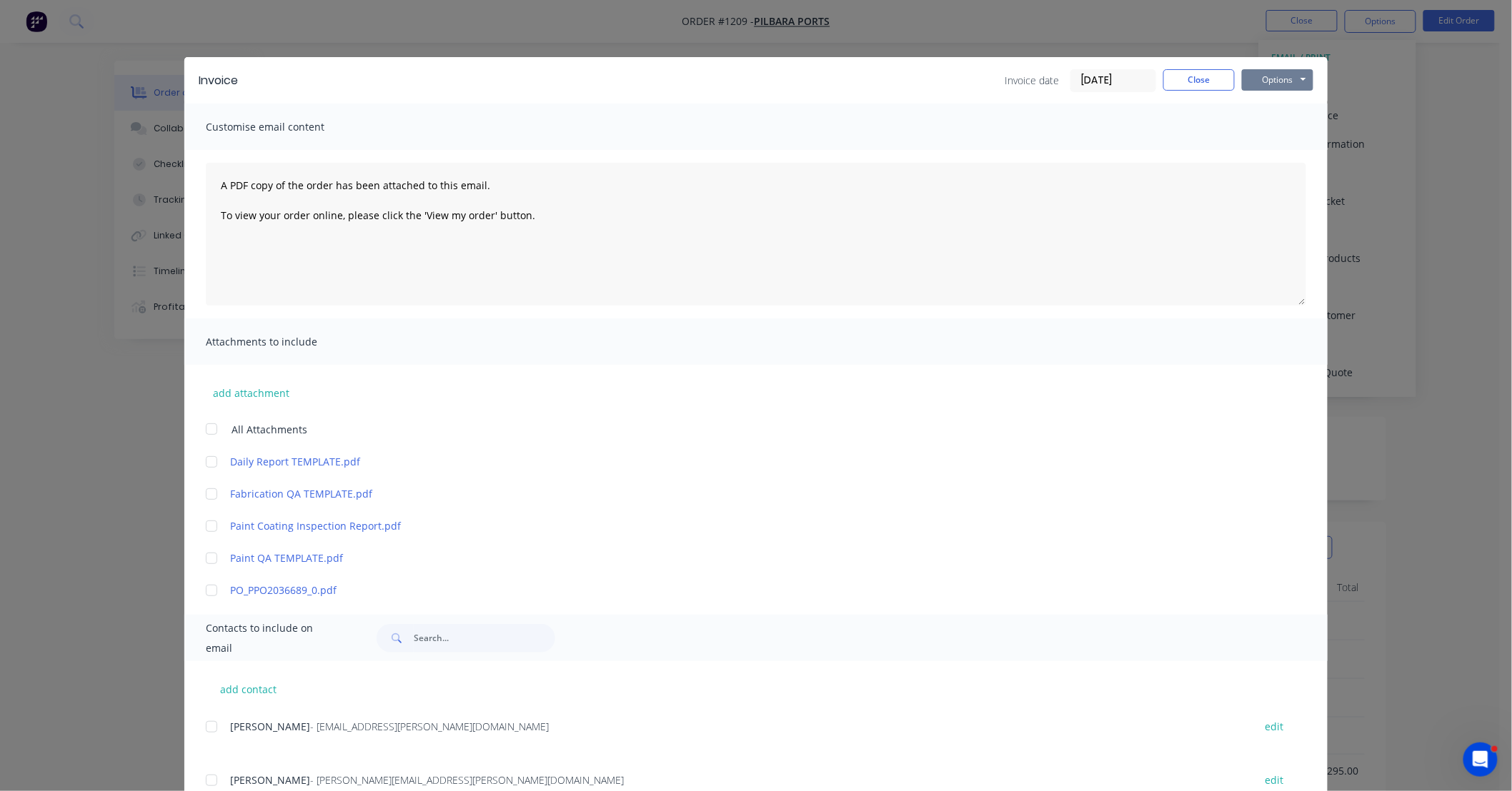
click at [1267, 77] on button "Options" at bounding box center [1278, 80] width 72 height 21
click at [1268, 130] on button "Print" at bounding box center [1287, 129] width 91 height 23
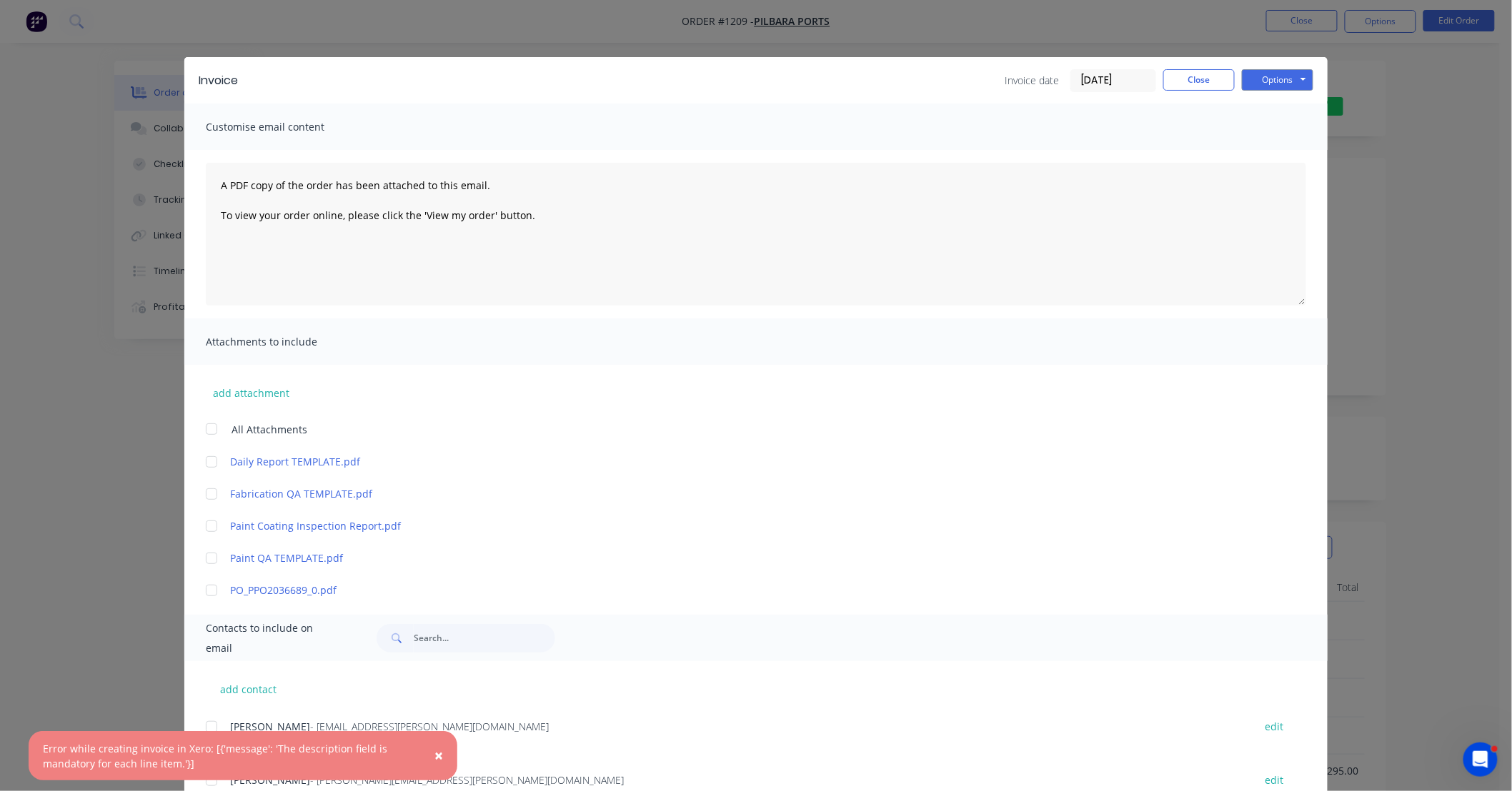
click at [1183, 98] on div "Invoice Invoice date 13/10/25 Close Options Preview Print Email" at bounding box center [756, 80] width 1143 height 46
click at [1193, 83] on button "Close" at bounding box center [1199, 80] width 72 height 21
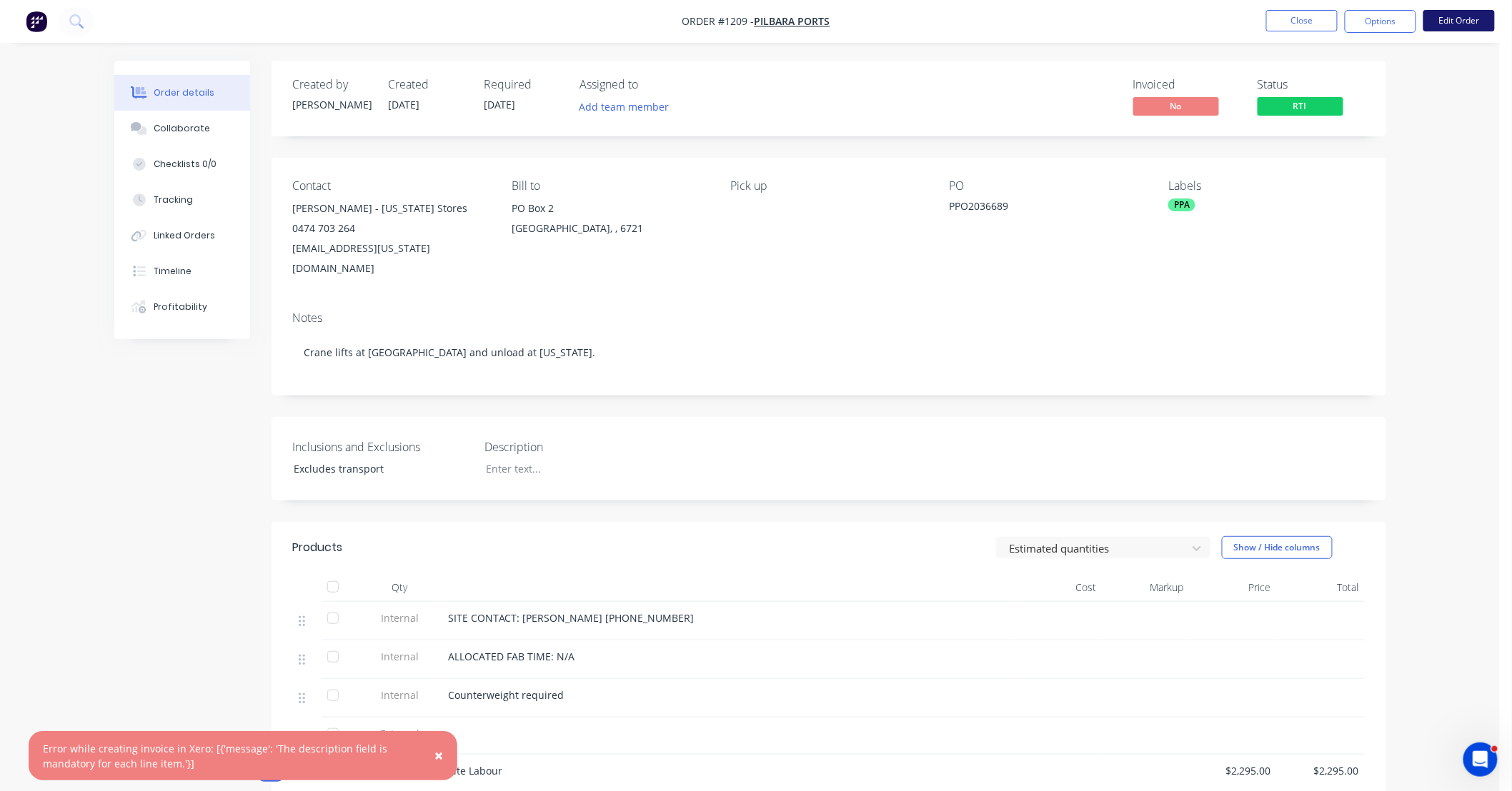
click at [1439, 23] on button "Edit Order" at bounding box center [1459, 20] width 72 height 21
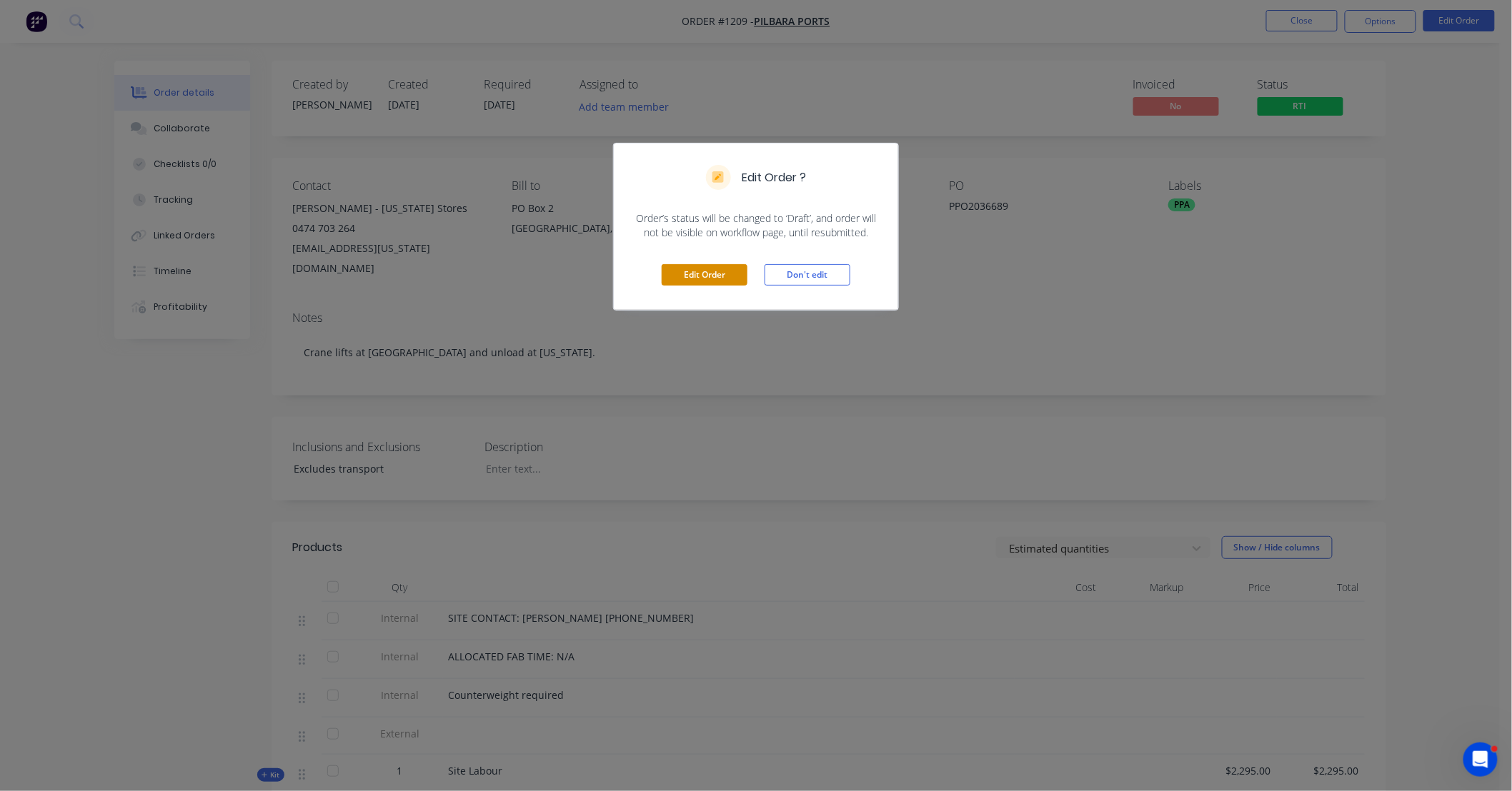
click at [709, 276] on button "Edit Order" at bounding box center [704, 275] width 86 height 21
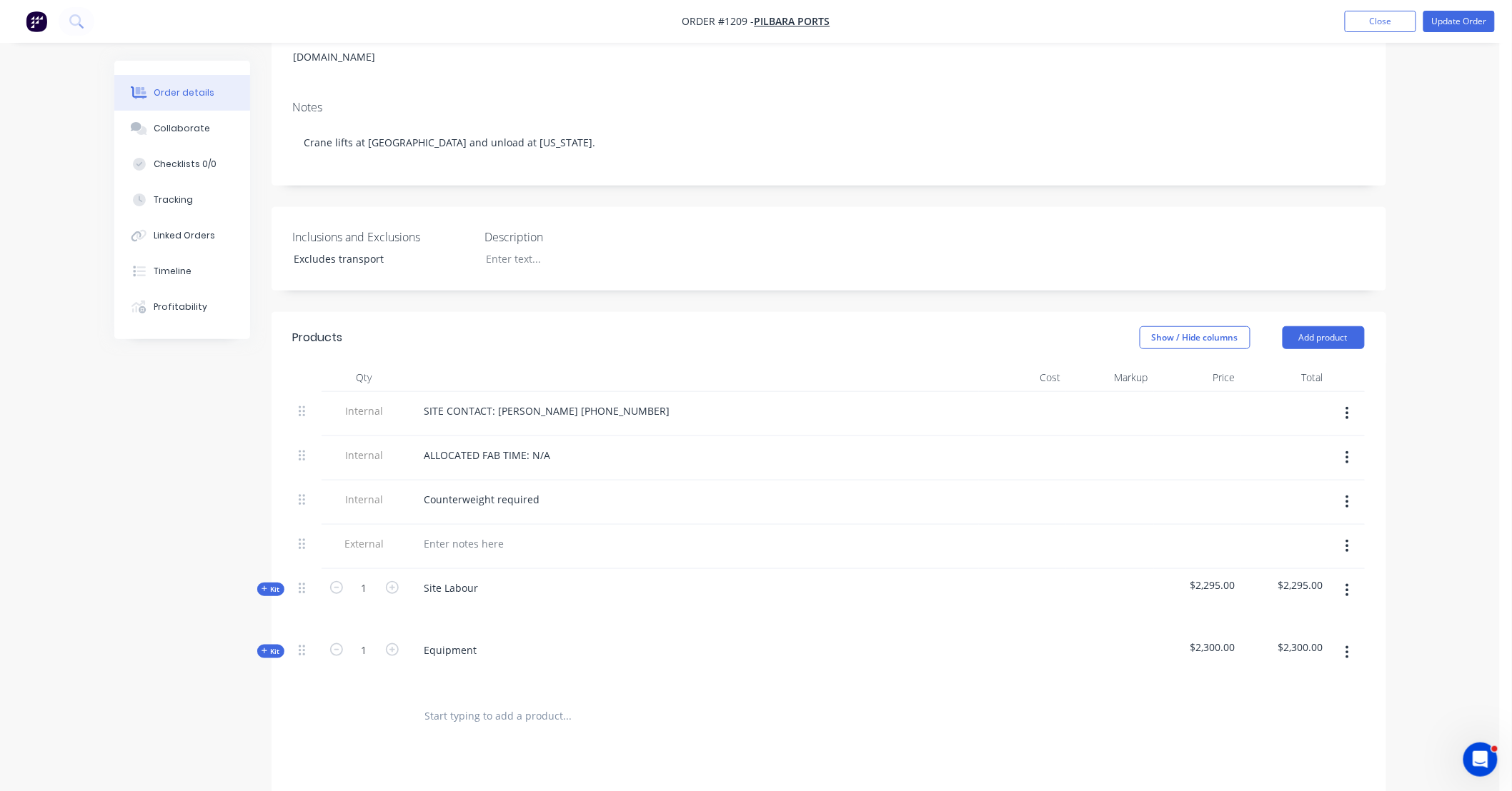
scroll to position [233, 0]
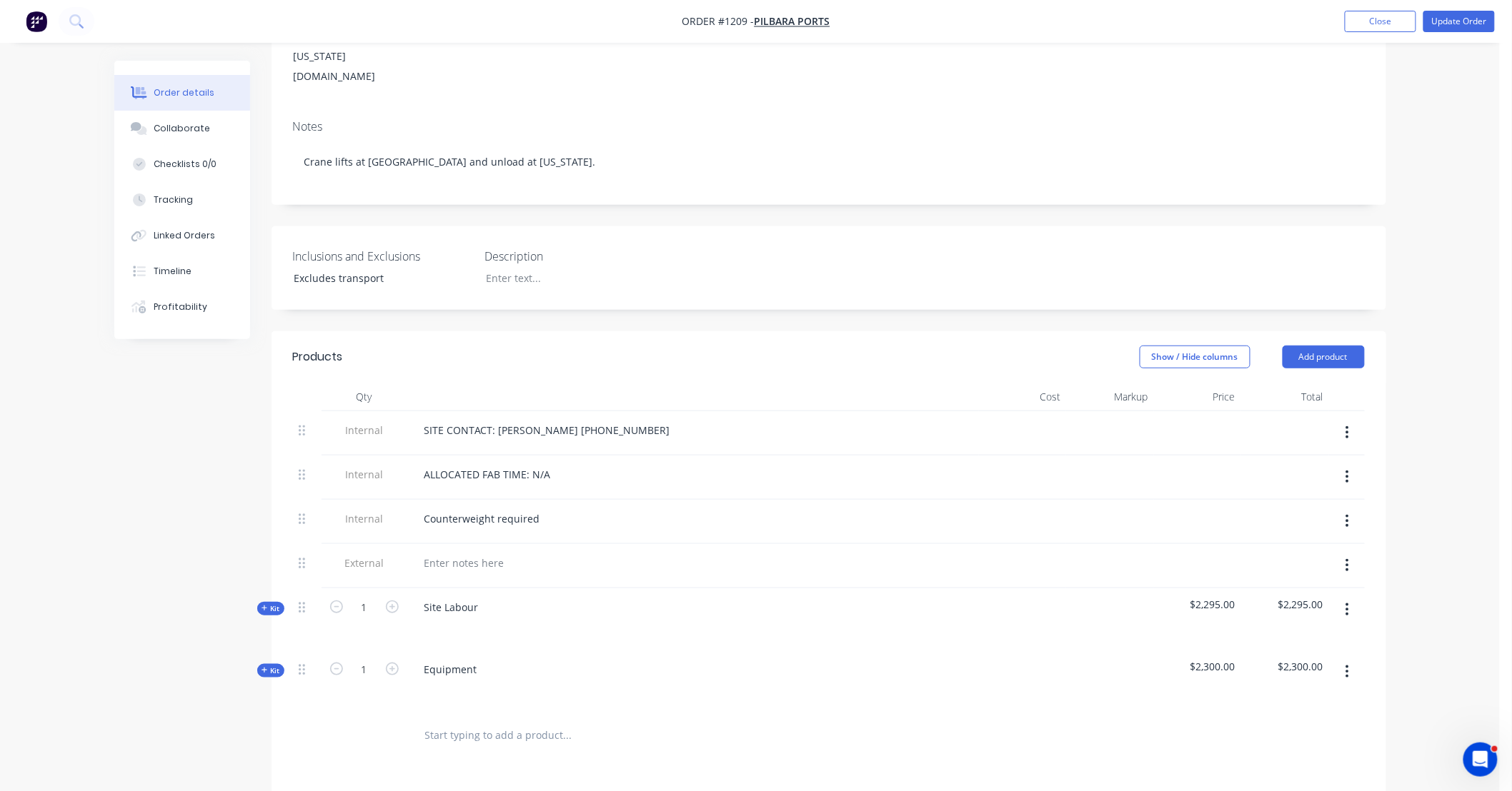
click at [1354, 553] on button "button" at bounding box center [1346, 565] width 34 height 26
click at [1330, 622] on div "Delete" at bounding box center [1297, 631] width 110 height 20
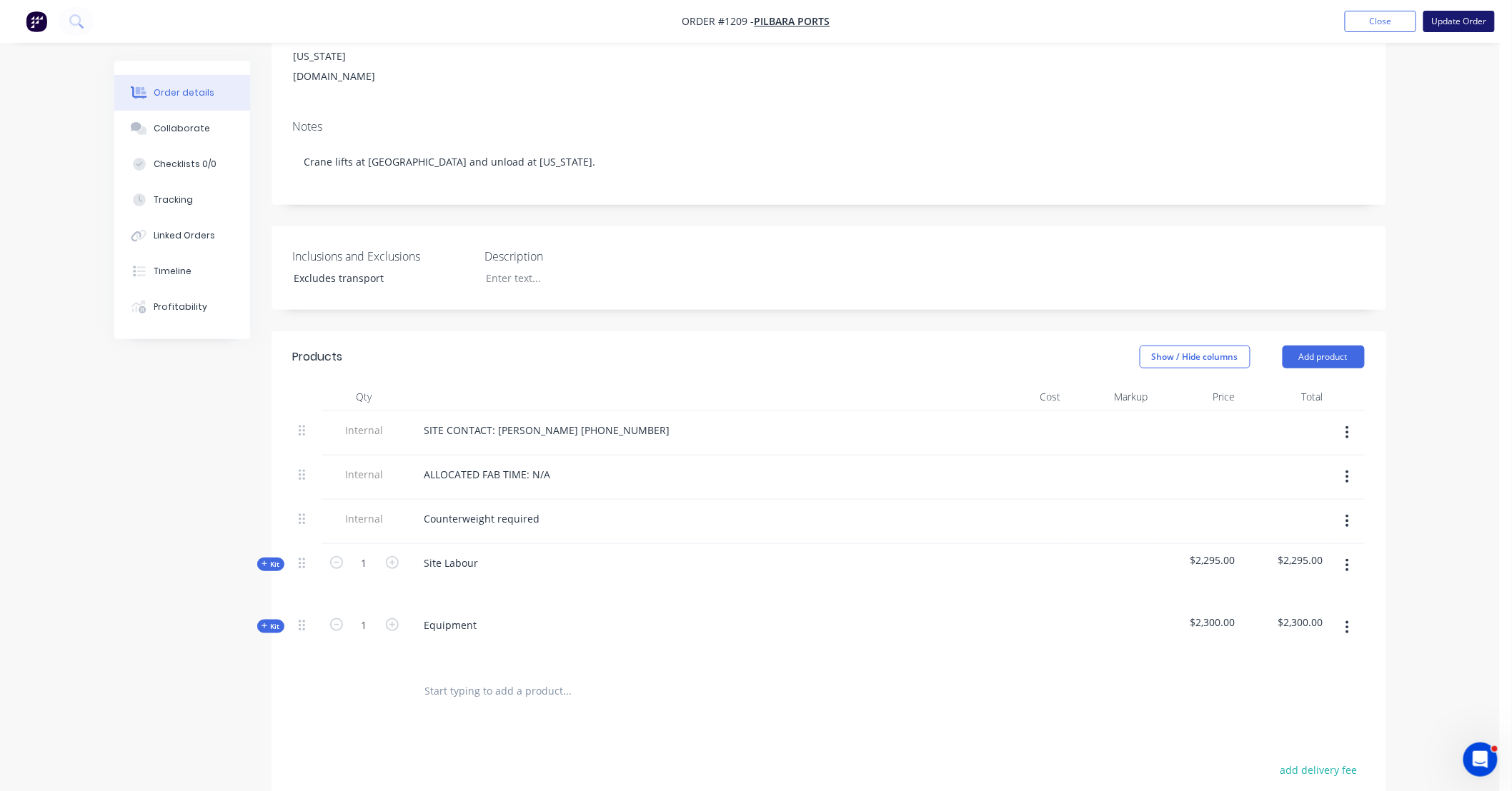
click at [1456, 25] on button "Update Order" at bounding box center [1459, 21] width 72 height 21
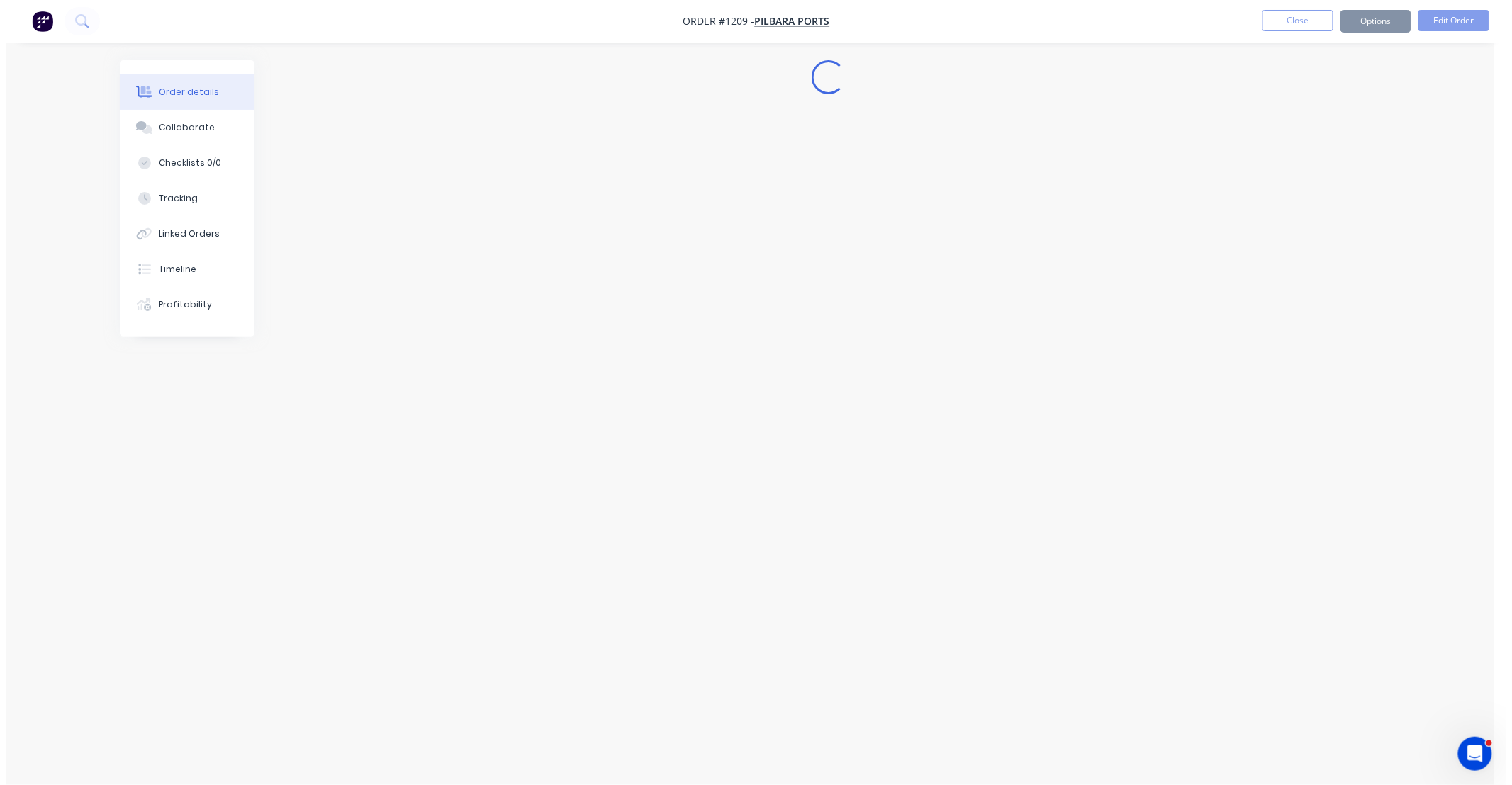
scroll to position [0, 0]
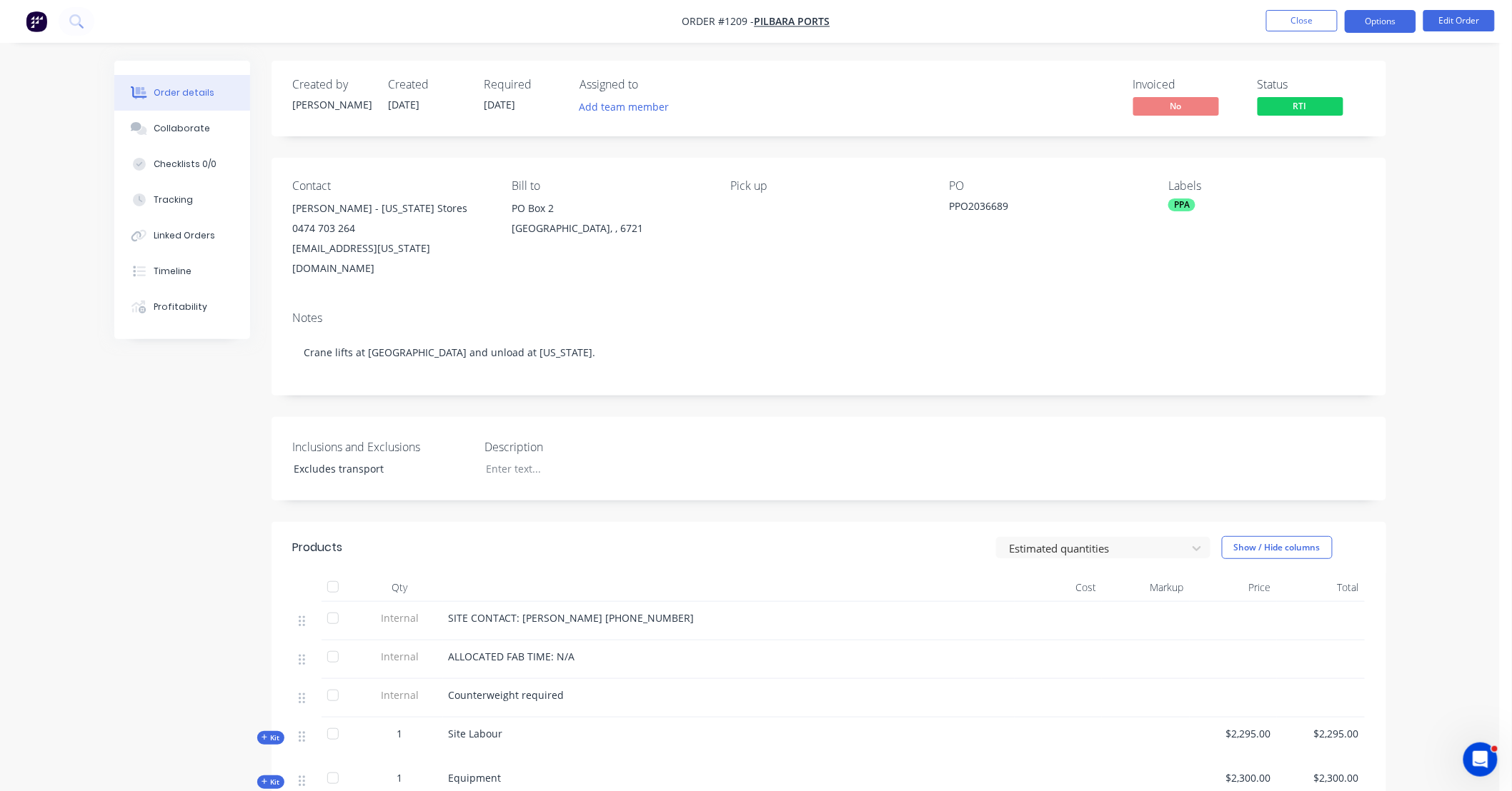
click at [1391, 23] on button "Options" at bounding box center [1380, 21] width 72 height 23
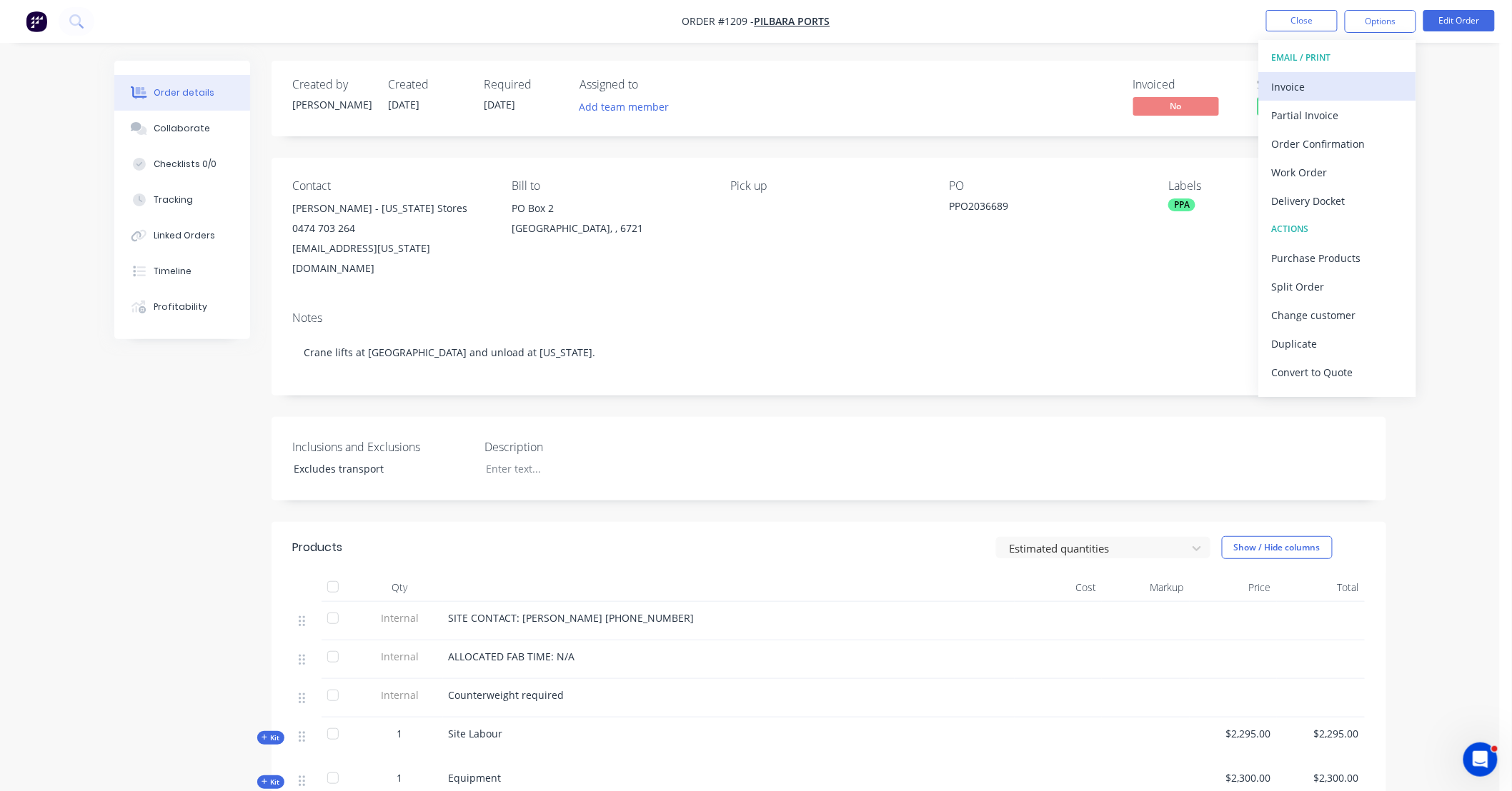
click at [1346, 80] on div "Invoice" at bounding box center [1338, 86] width 132 height 20
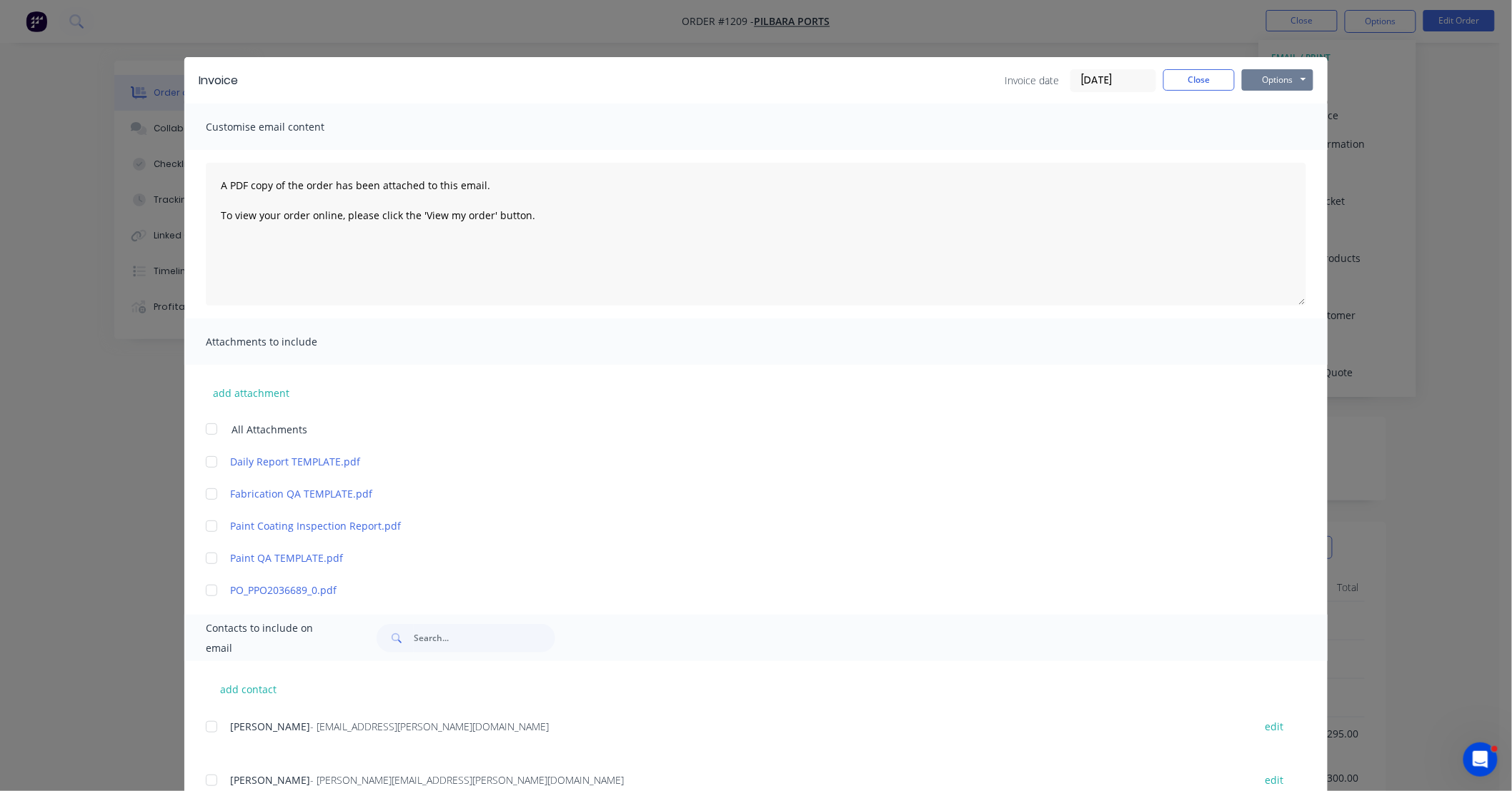
click at [1280, 84] on button "Options" at bounding box center [1278, 80] width 72 height 21
click at [1270, 127] on button "Print" at bounding box center [1287, 129] width 91 height 23
click at [1198, 82] on button "Close" at bounding box center [1199, 80] width 72 height 21
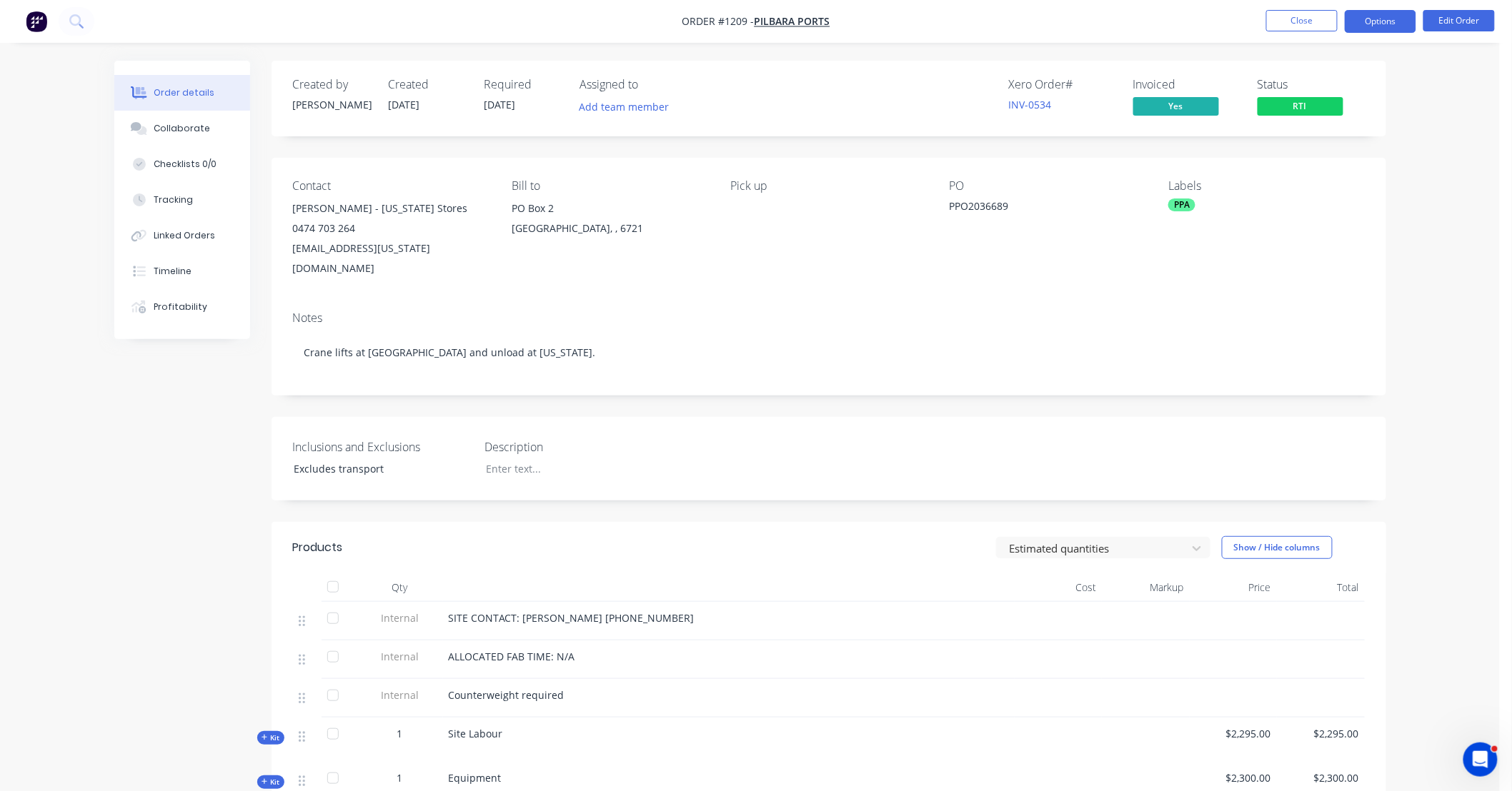
click at [1357, 18] on button "Options" at bounding box center [1380, 21] width 72 height 23
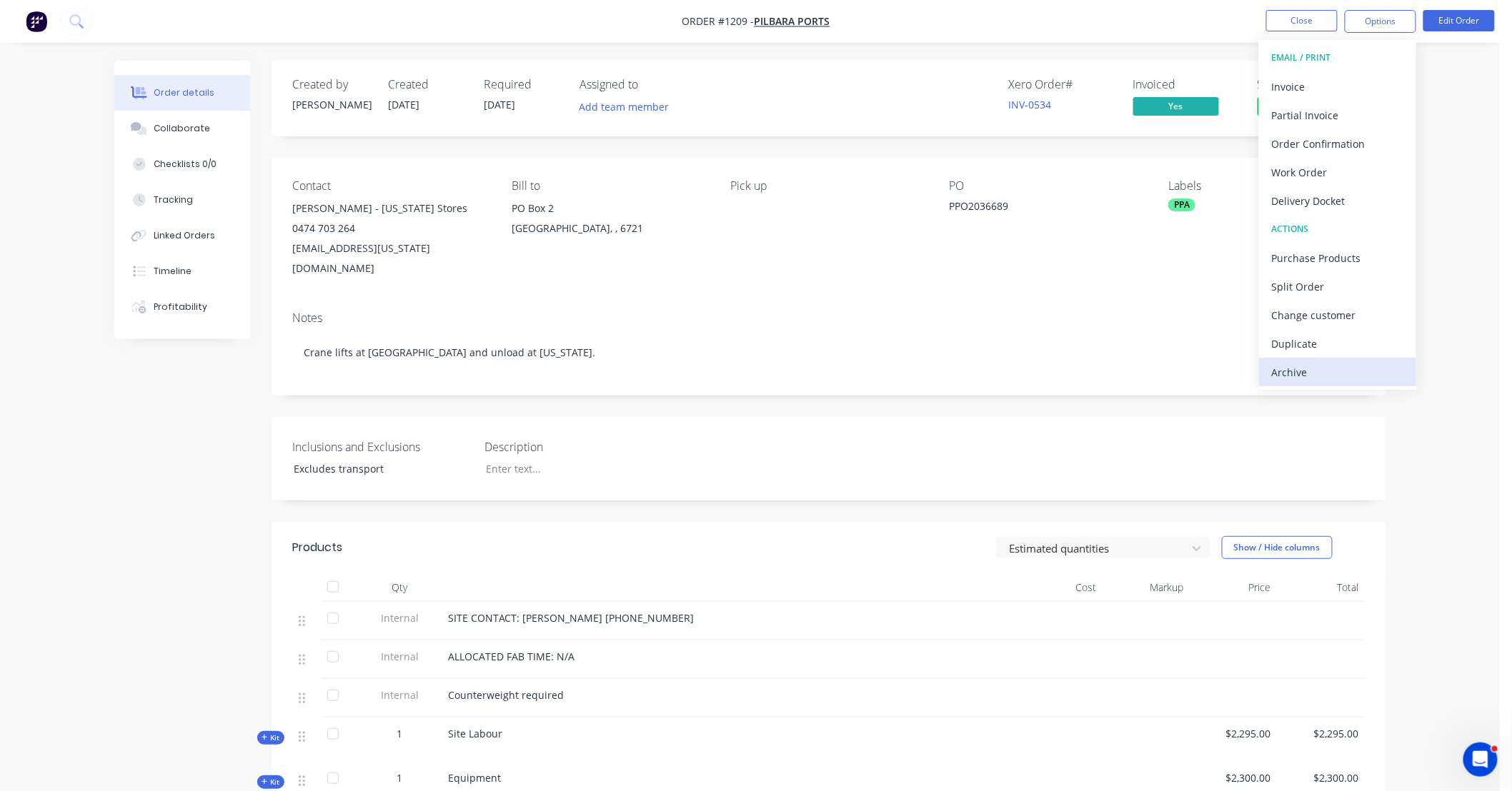
click at [1346, 369] on div "Archive" at bounding box center [1338, 372] width 132 height 20
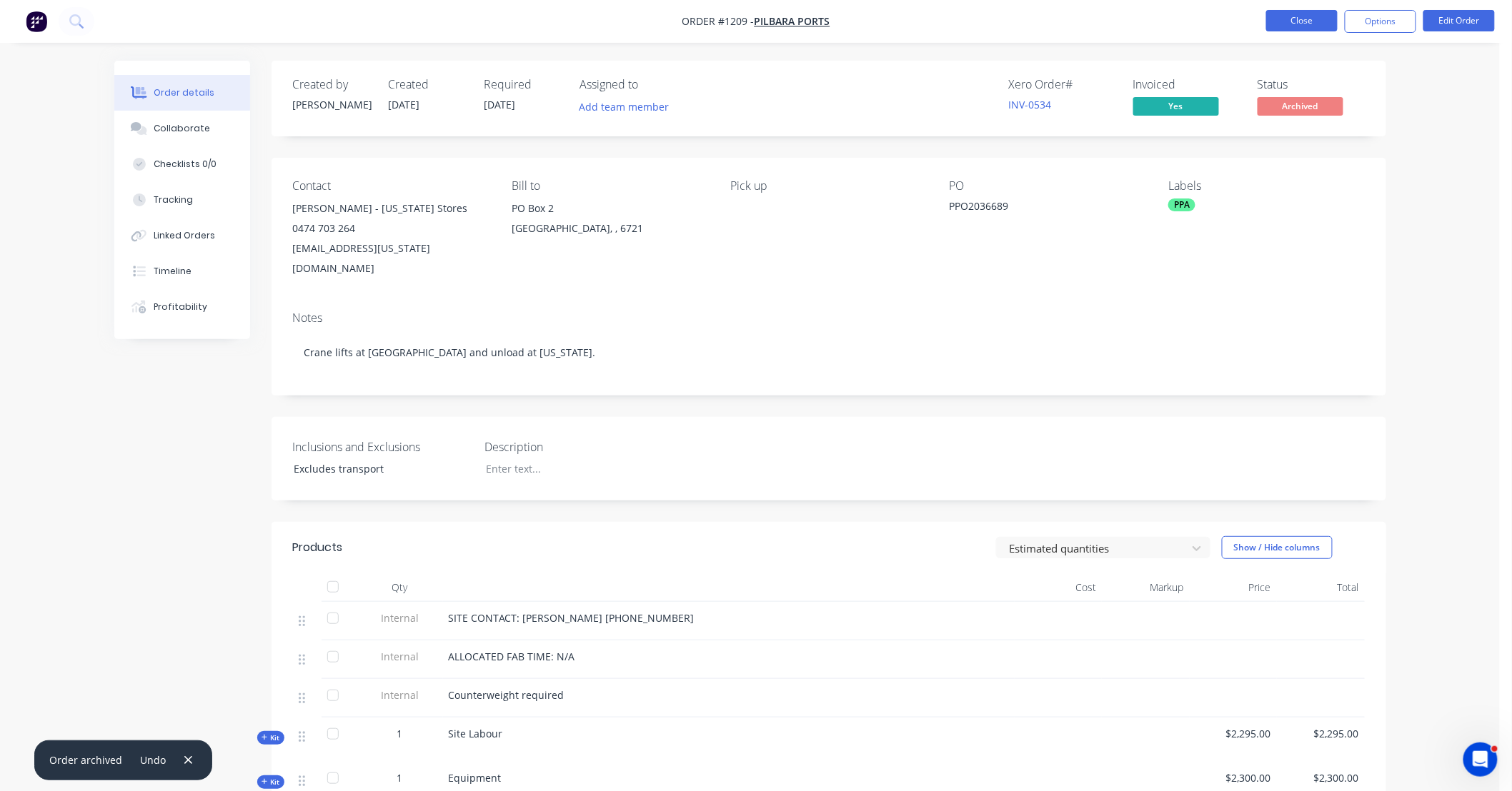
click at [1306, 13] on button "Close" at bounding box center [1302, 20] width 72 height 21
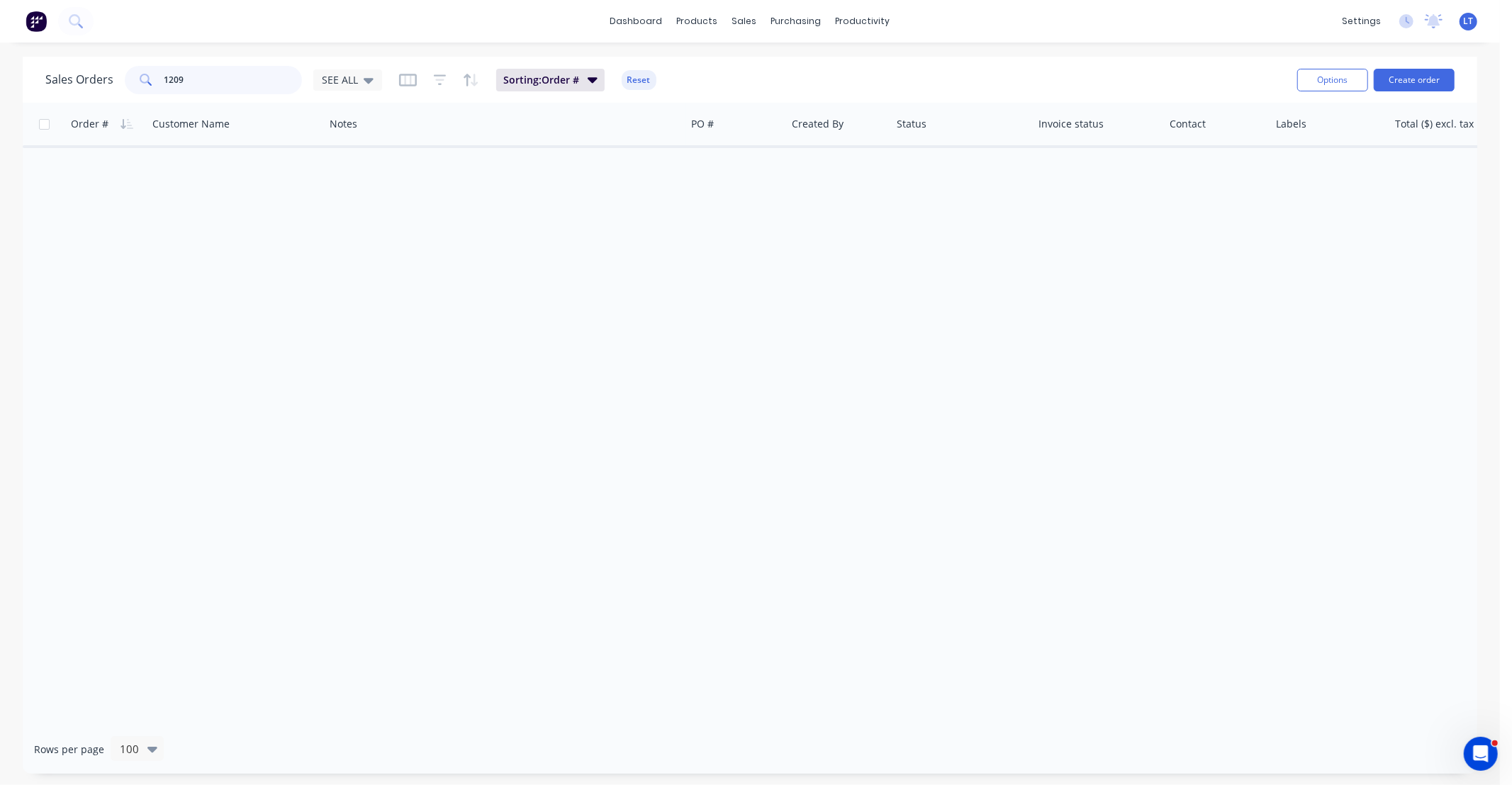
drag, startPoint x: 31, startPoint y: 86, endPoint x: 0, endPoint y: 87, distance: 31.0
click at [0, 87] on div "Sales Orders 1209 SEE ALL Sorting: Order # Reset Options Create order Order # C…" at bounding box center [750, 415] width 1500 height 717
type input "1170"
drag, startPoint x: 894, startPoint y: 285, endPoint x: 813, endPoint y: 268, distance: 82.8
click at [813, 268] on div "Order # Customer Name Notes PO # Created By Status Invoice status Contact Label…" at bounding box center [751, 414] width 1455 height 623
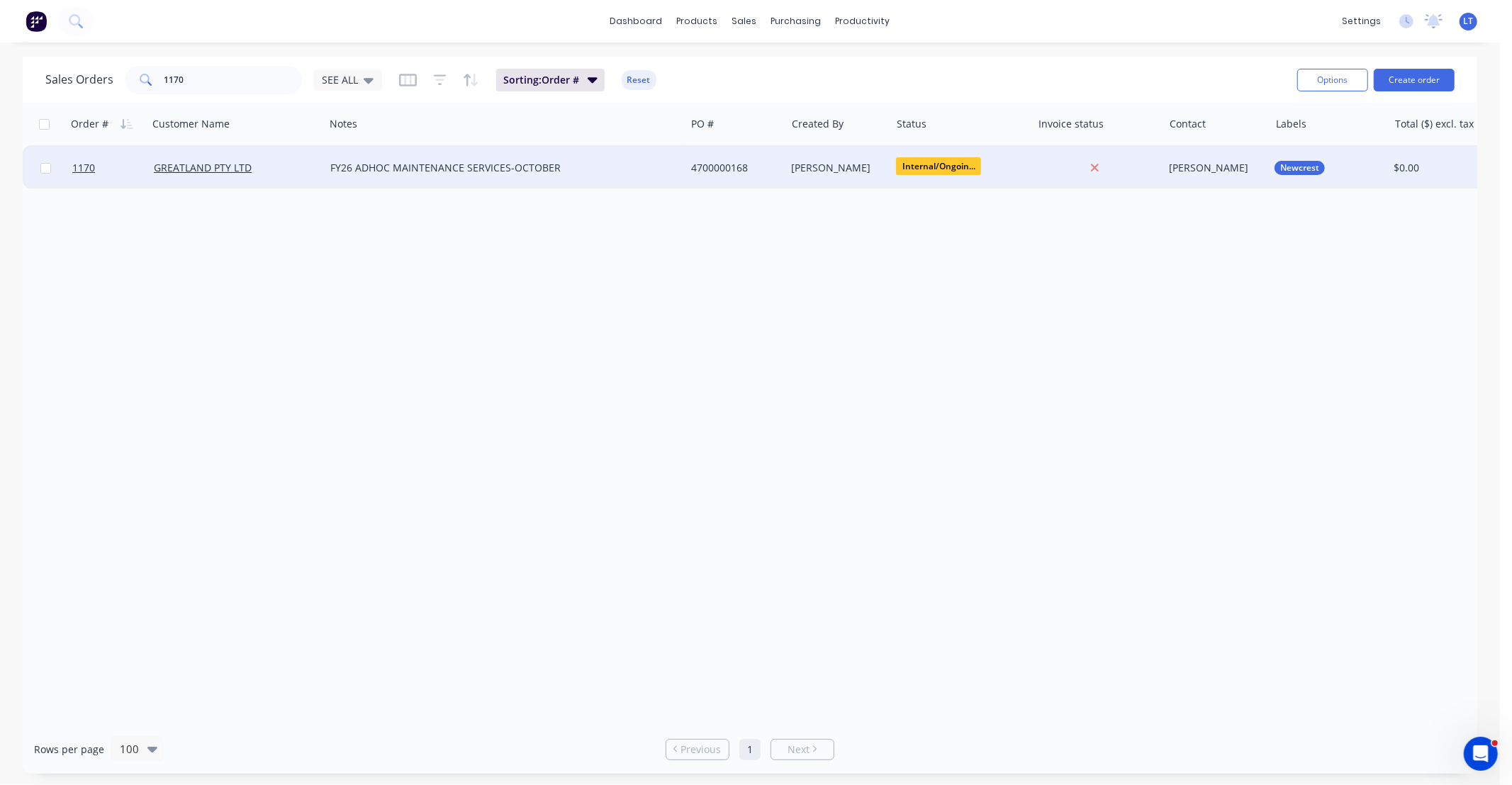
click at [861, 171] on div "[PERSON_NAME]" at bounding box center [836, 167] width 88 height 14
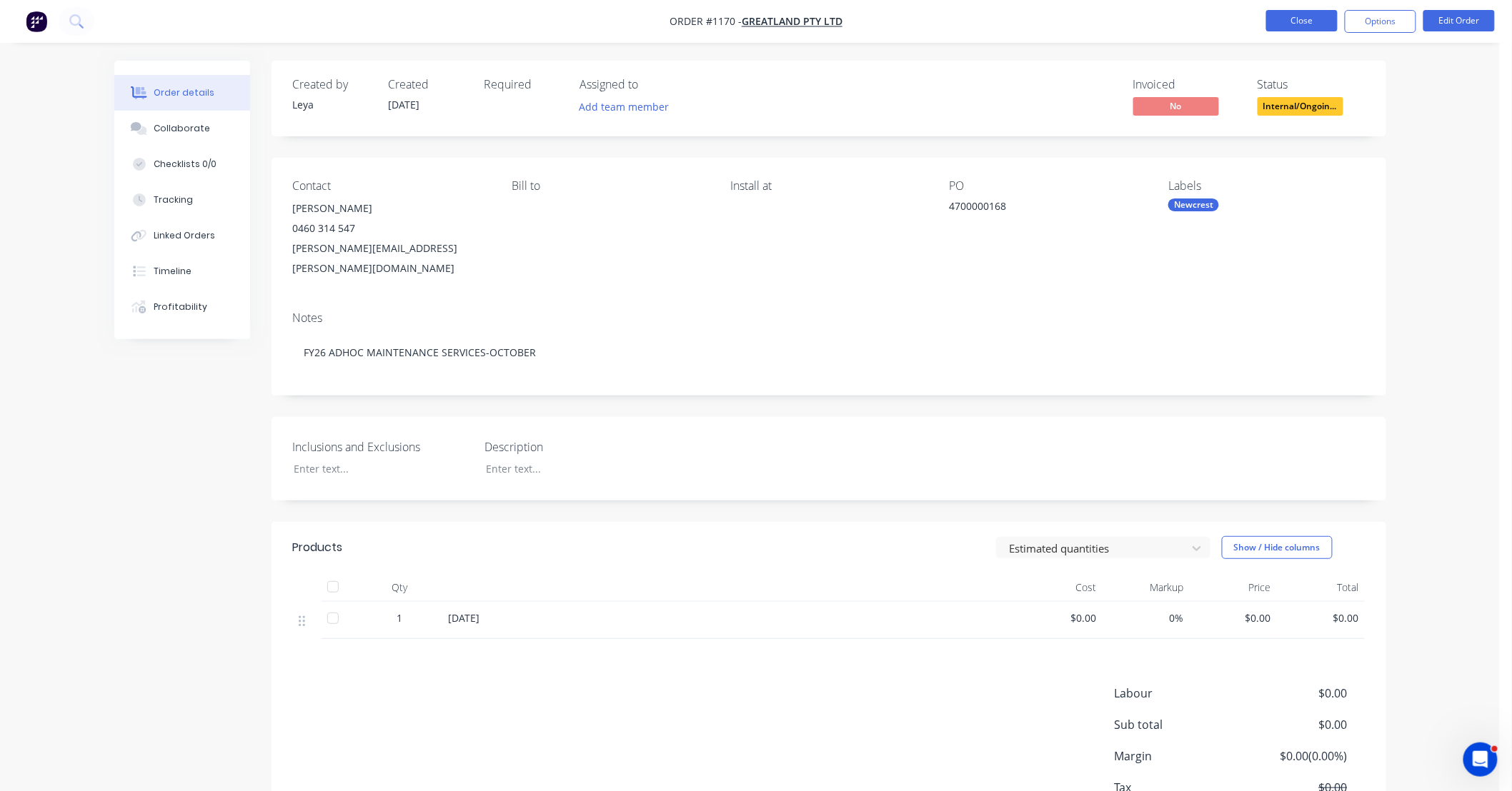
click at [1276, 12] on button "Close" at bounding box center [1302, 20] width 72 height 21
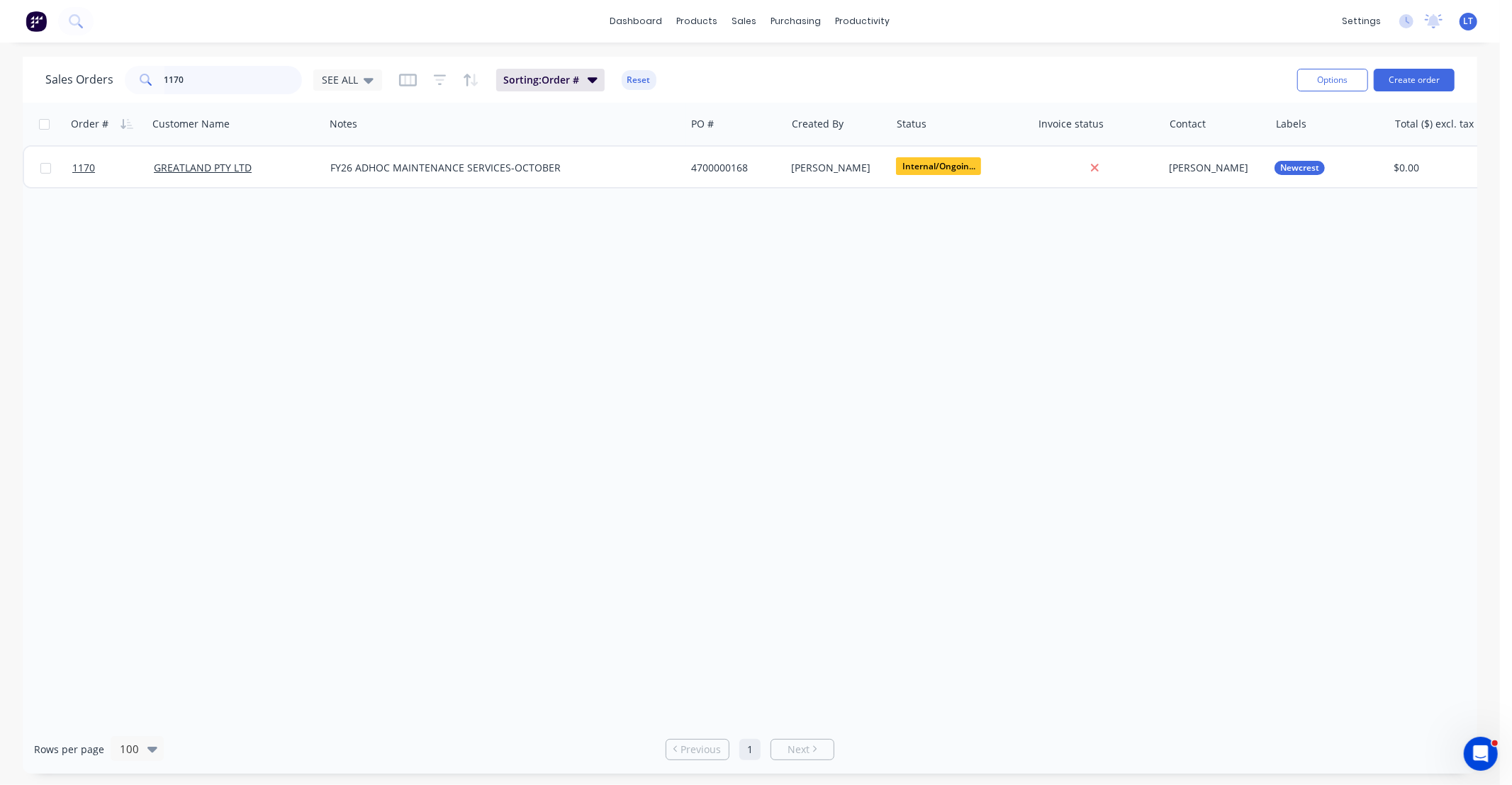
drag, startPoint x: 258, startPoint y: 74, endPoint x: 0, endPoint y: 43, distance: 259.9
click at [0, 43] on div "dashboard products sales purchasing productivity dashboard products Product Cat…" at bounding box center [750, 392] width 1500 height 785
type input "solenoid"
drag, startPoint x: 883, startPoint y: 279, endPoint x: 752, endPoint y: 266, distance: 131.6
drag, startPoint x: 752, startPoint y: 266, endPoint x: 633, endPoint y: 264, distance: 119.0
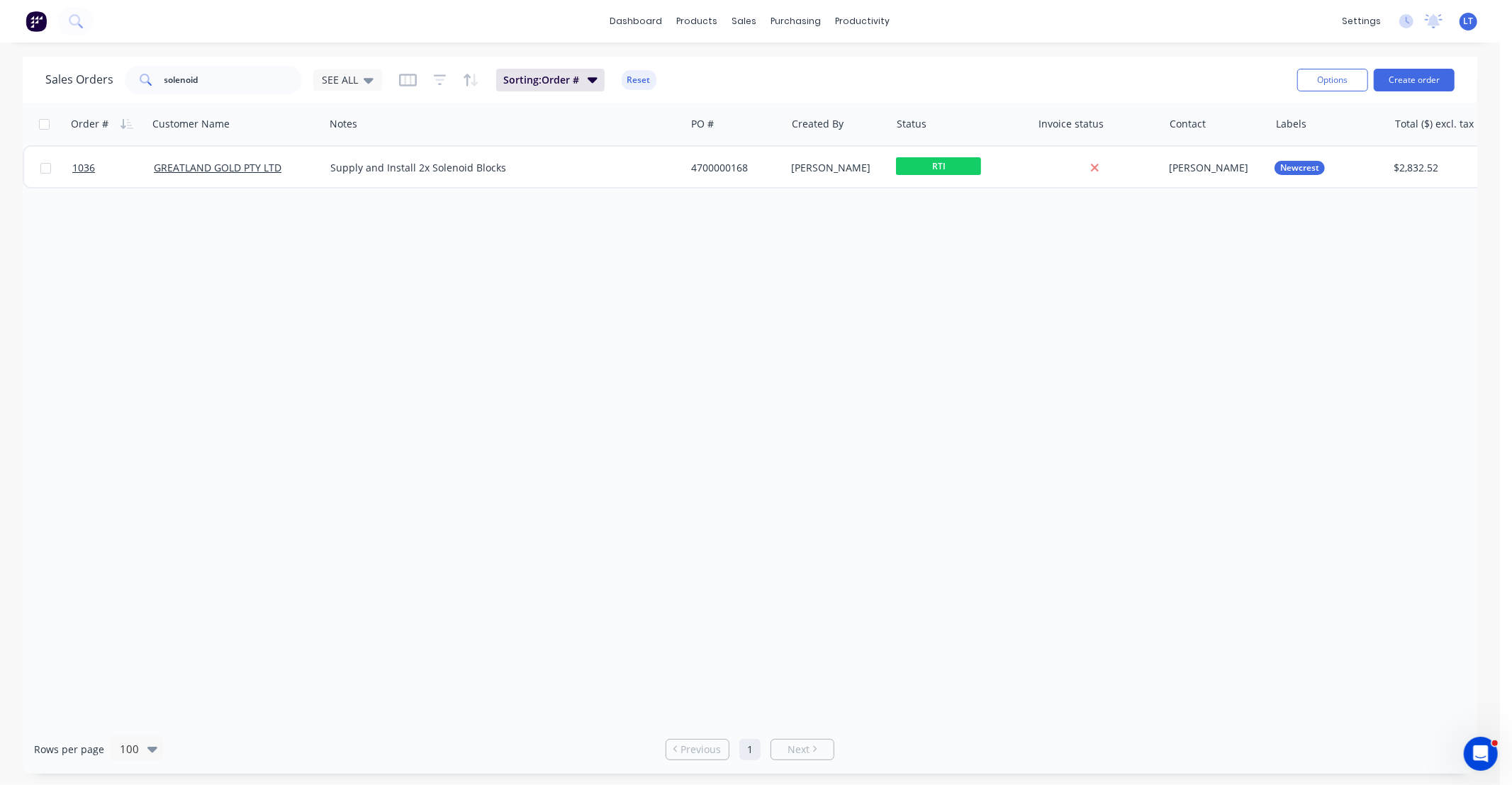
click at [633, 264] on div "Order # Customer Name Notes PO # Created By Status Invoice status Contact Label…" at bounding box center [751, 414] width 1455 height 623
click at [868, 285] on div "Order # Customer Name Notes PO # Created By Status Invoice status Contact Label…" at bounding box center [751, 414] width 1455 height 623
drag, startPoint x: 868, startPoint y: 285, endPoint x: 768, endPoint y: 275, distance: 100.5
drag, startPoint x: 768, startPoint y: 275, endPoint x: 666, endPoint y: 259, distance: 103.2
click at [666, 259] on div "Order # Customer Name Notes PO # Created By Status Invoice status Contact Label…" at bounding box center [751, 414] width 1455 height 623
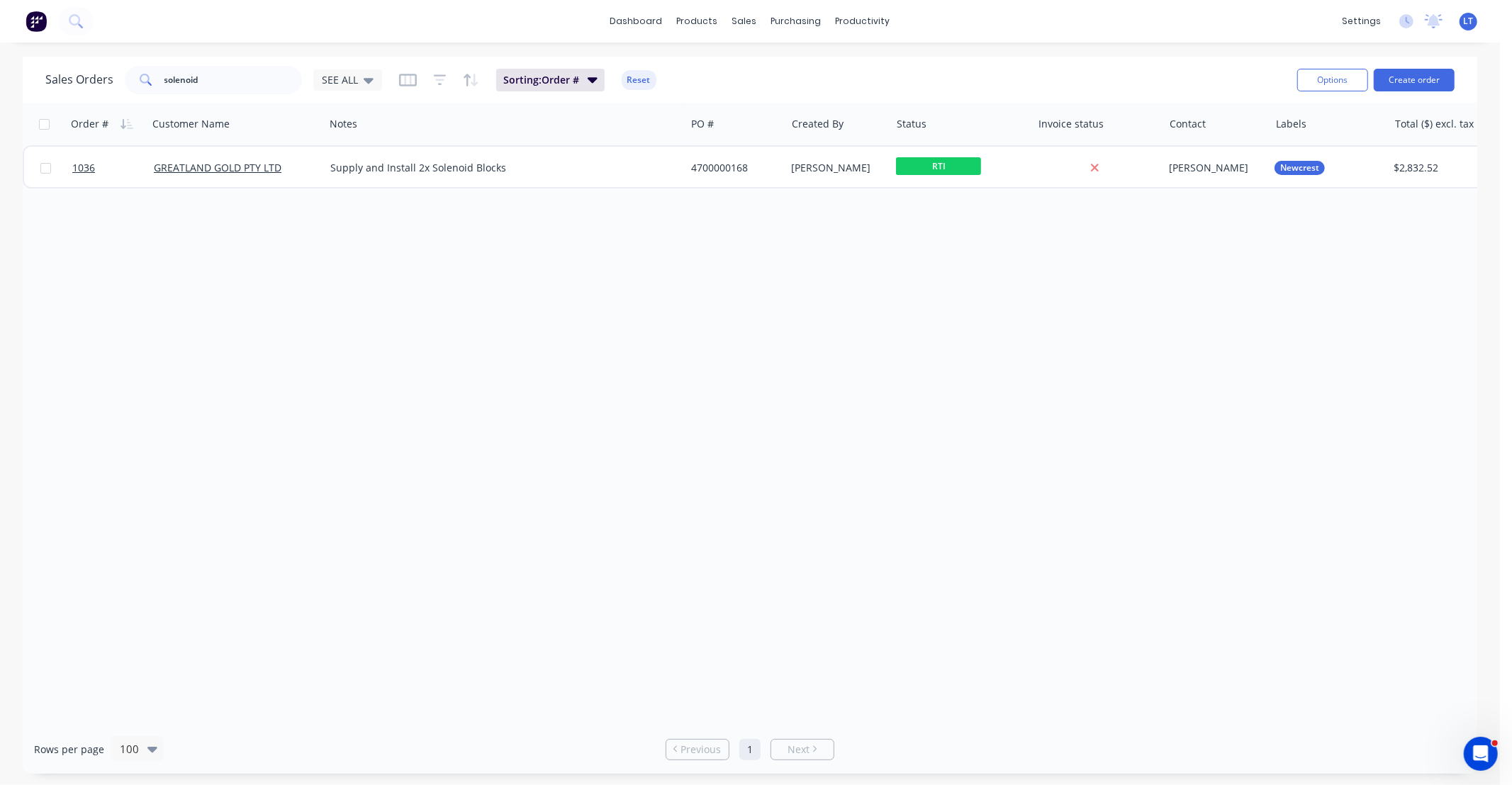
click at [743, 285] on div "Order # Customer Name Notes PO # Created By Status Invoice status Contact Label…" at bounding box center [751, 414] width 1455 height 623
click at [799, 280] on div "Order # Customer Name Notes PO # Created By Status Invoice status Contact Label…" at bounding box center [751, 414] width 1455 height 623
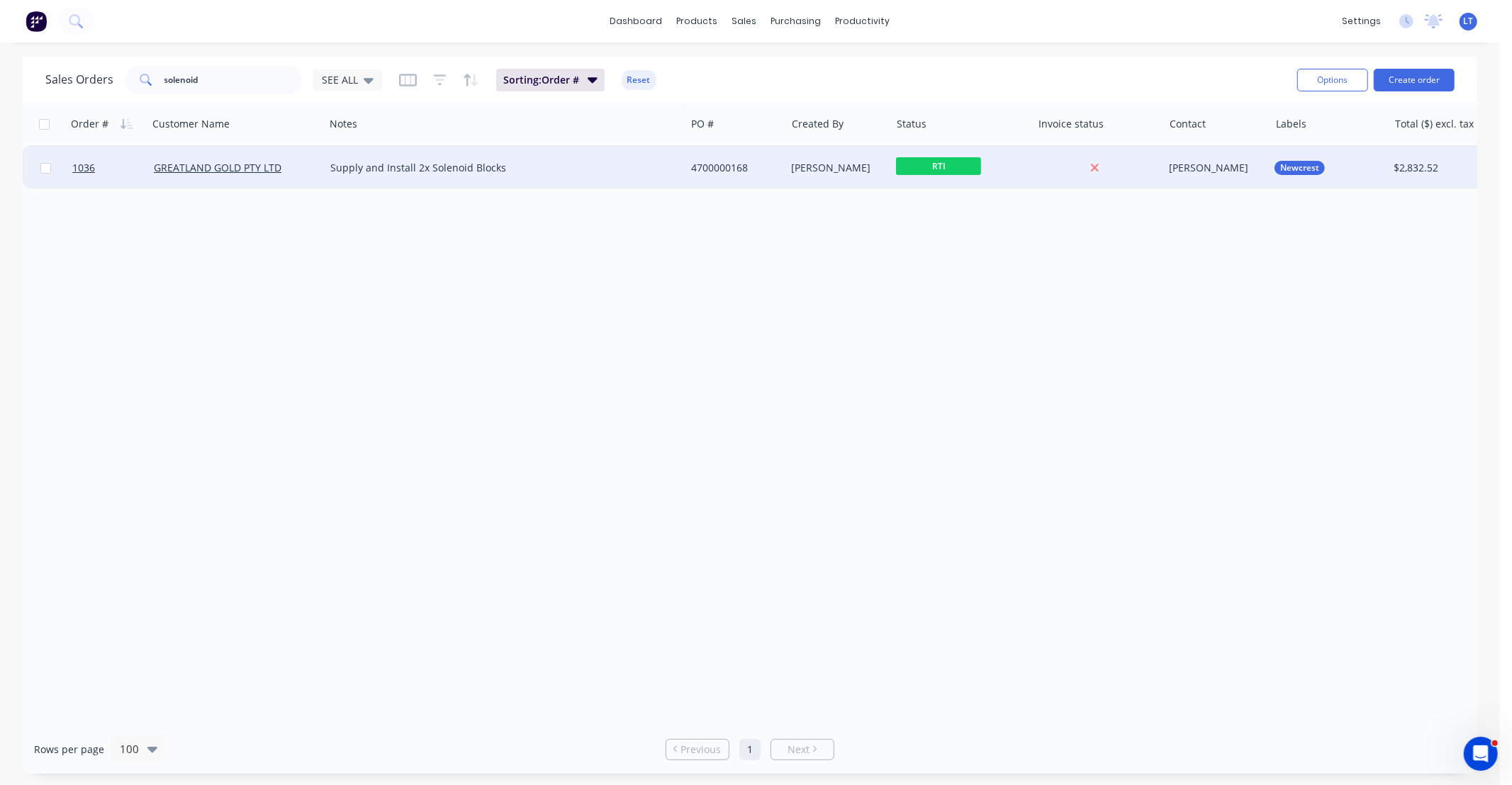
click at [763, 171] on div "4700000168" at bounding box center [733, 167] width 85 height 14
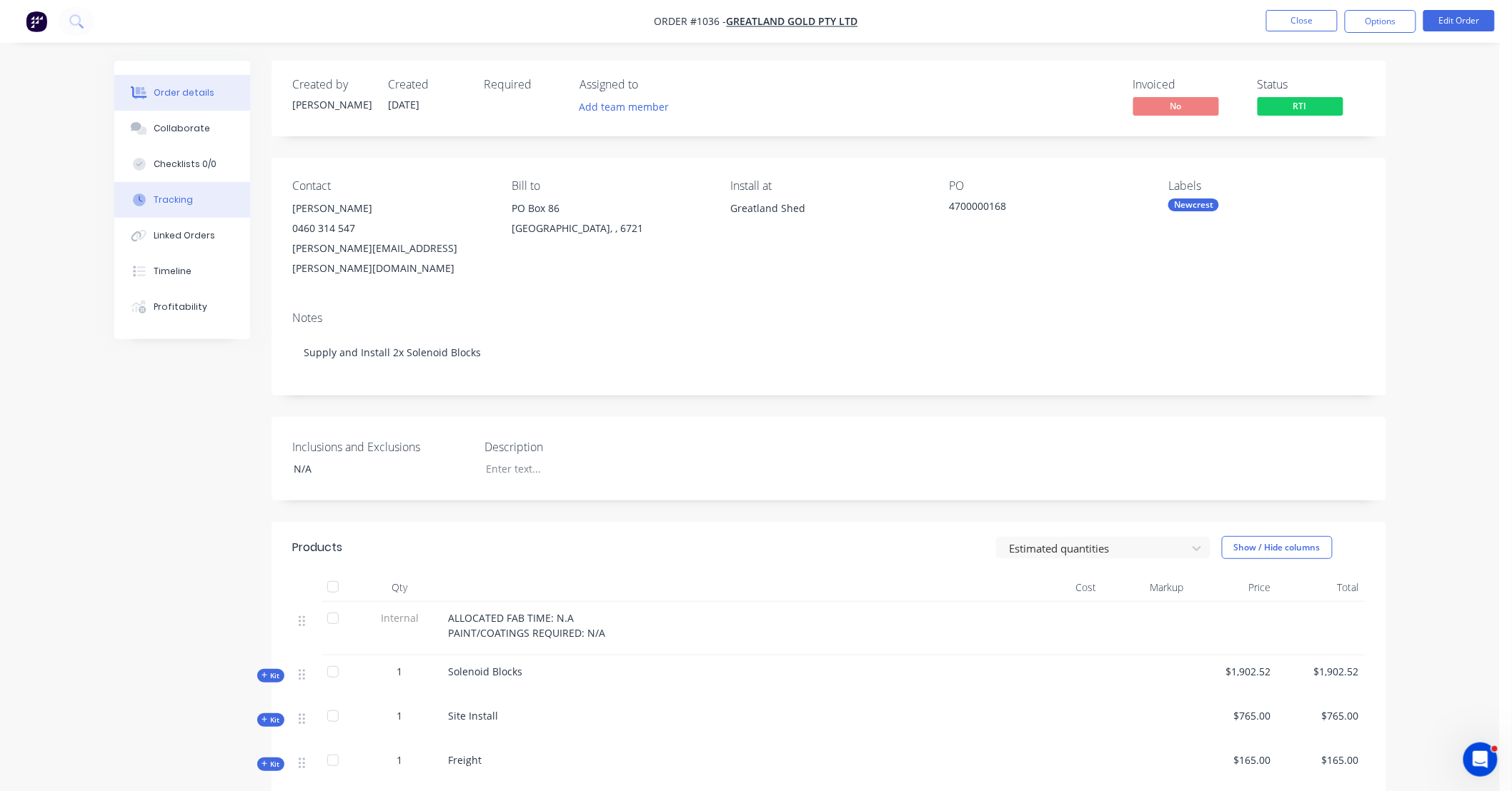
click at [192, 201] on button "Tracking" at bounding box center [182, 199] width 136 height 36
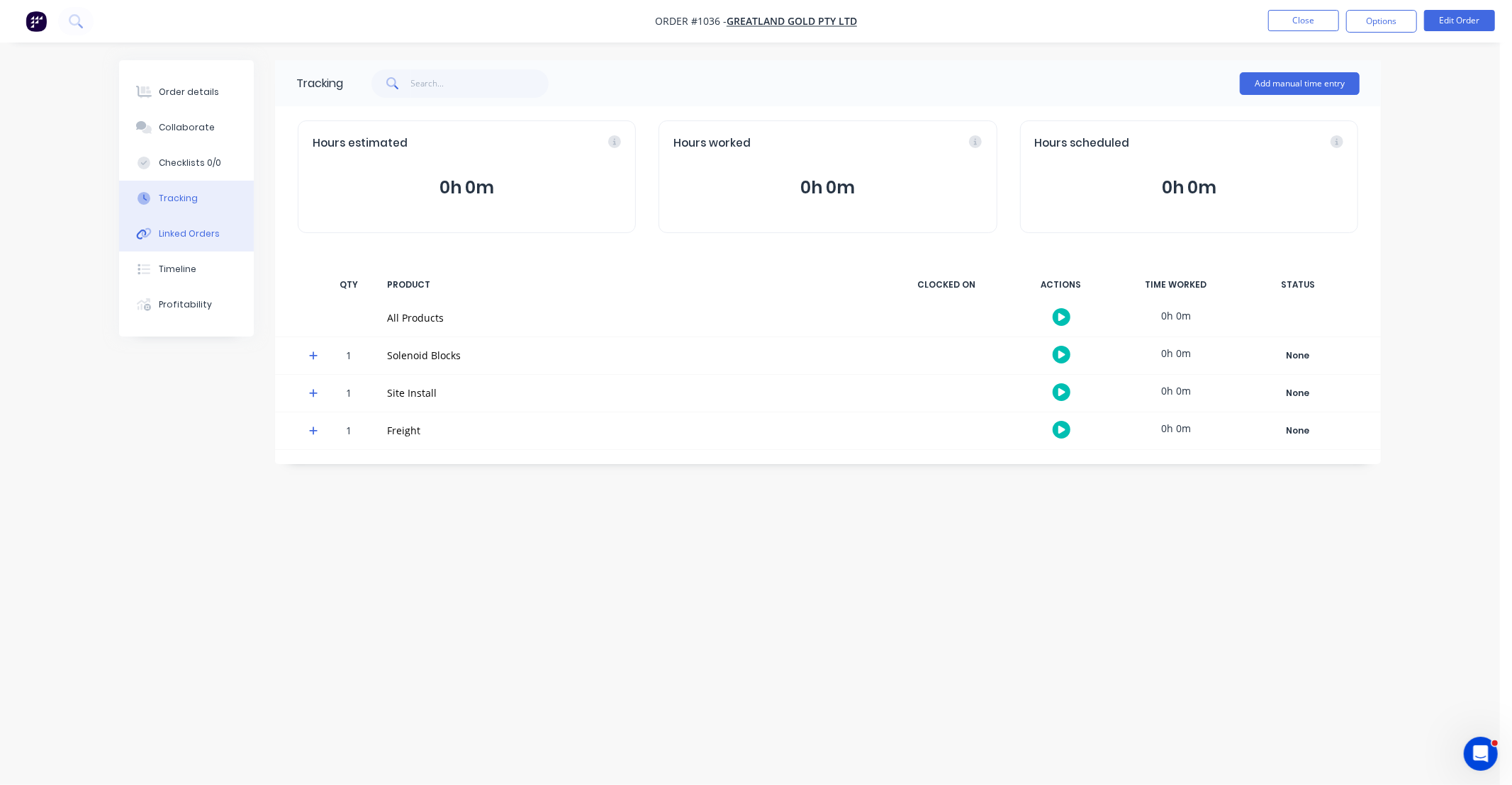
click at [199, 234] on div "Linked Orders" at bounding box center [188, 233] width 61 height 12
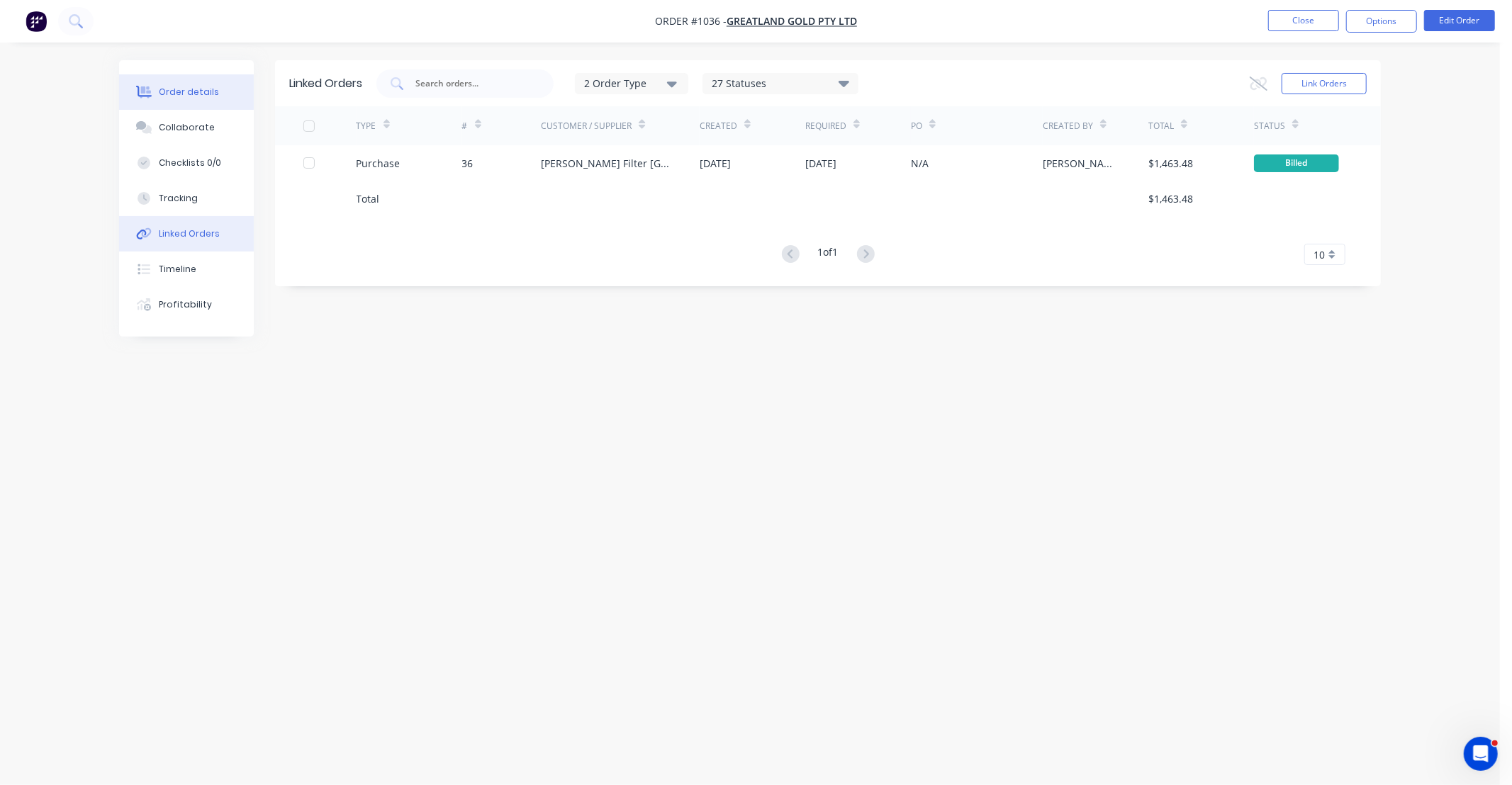
click at [193, 97] on div "Order details" at bounding box center [188, 91] width 61 height 12
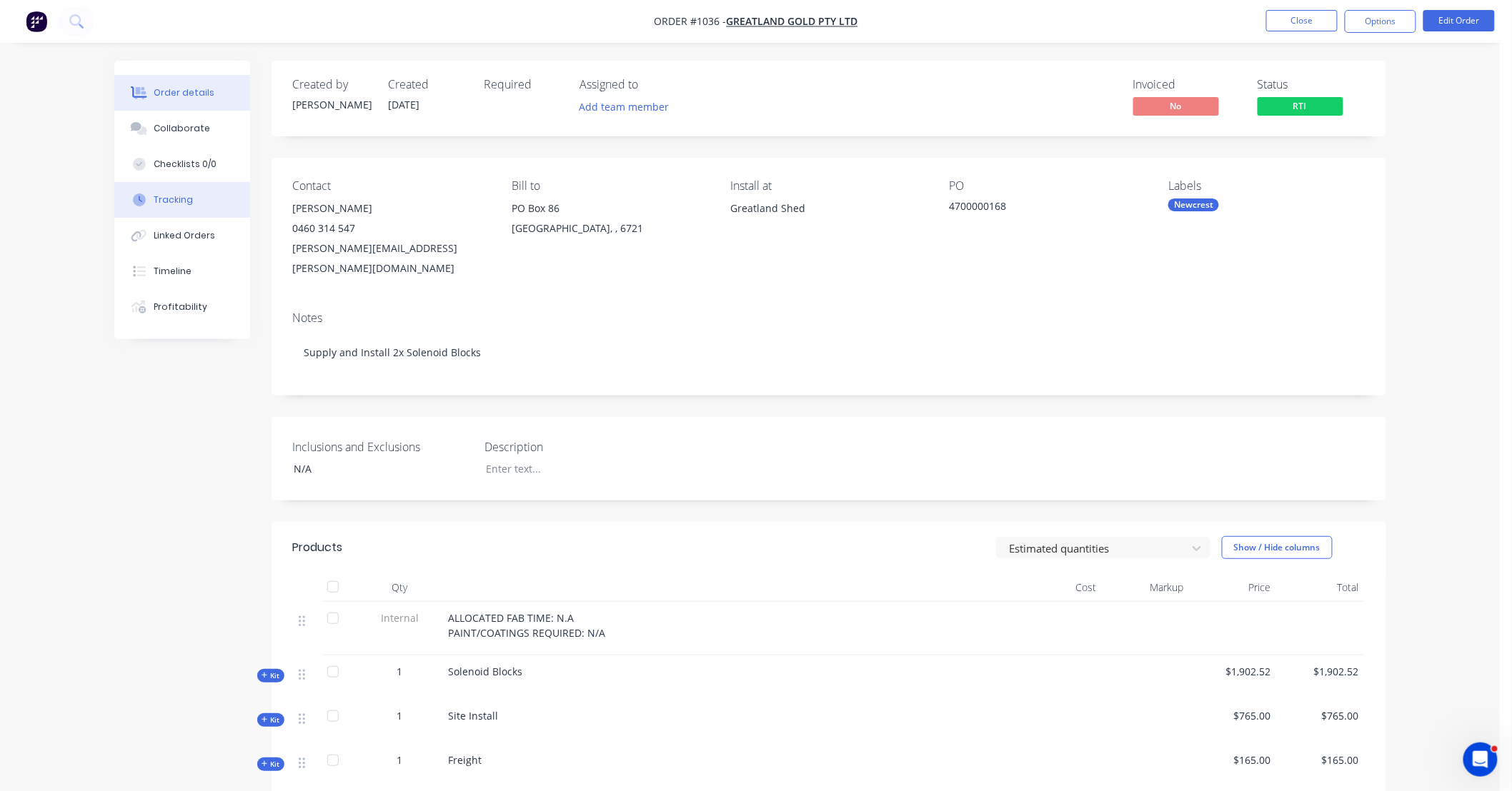
click at [181, 207] on button "Tracking" at bounding box center [182, 199] width 136 height 36
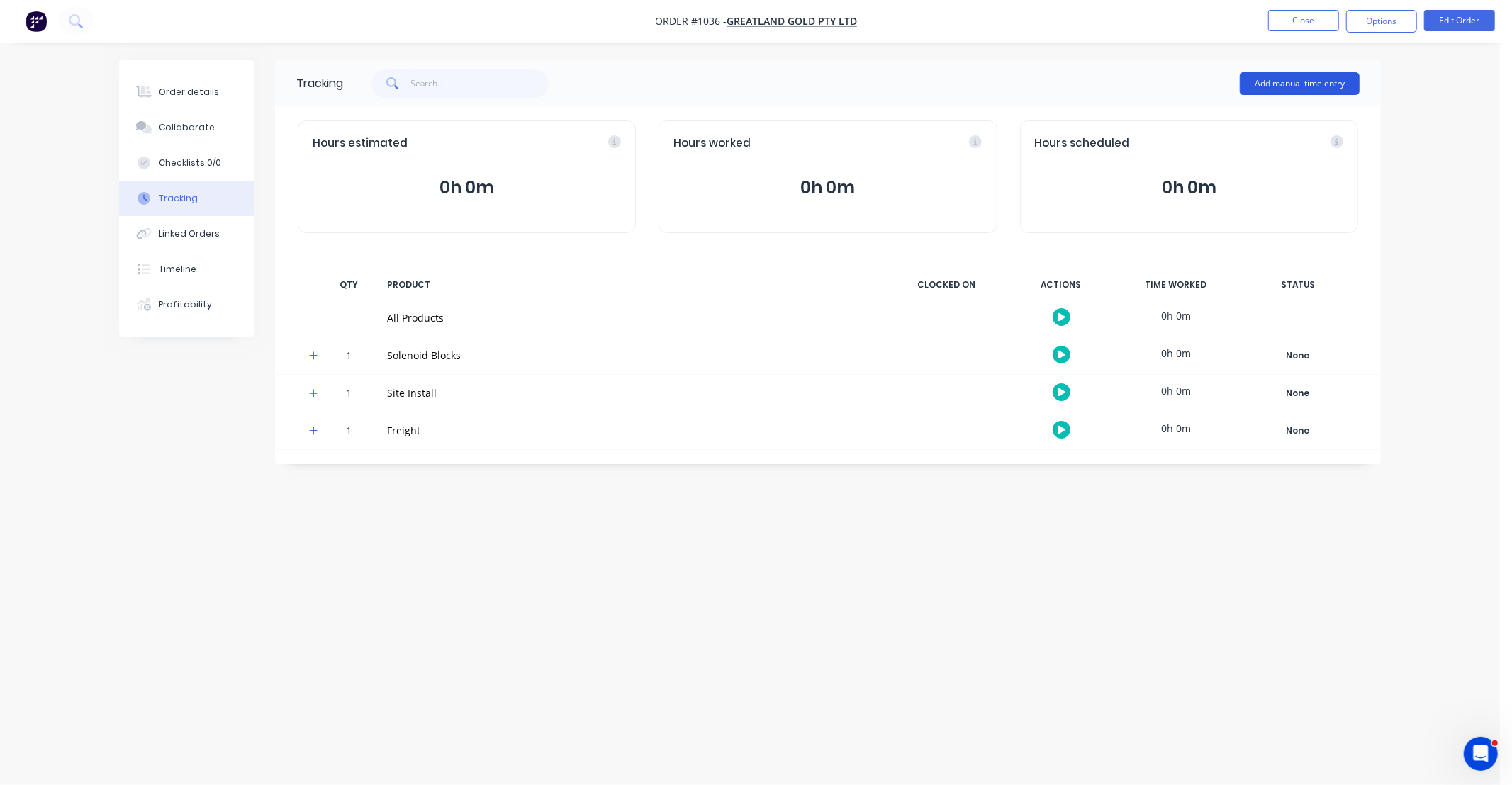
click at [1274, 83] on button "Add manual time entry" at bounding box center [1300, 84] width 120 height 23
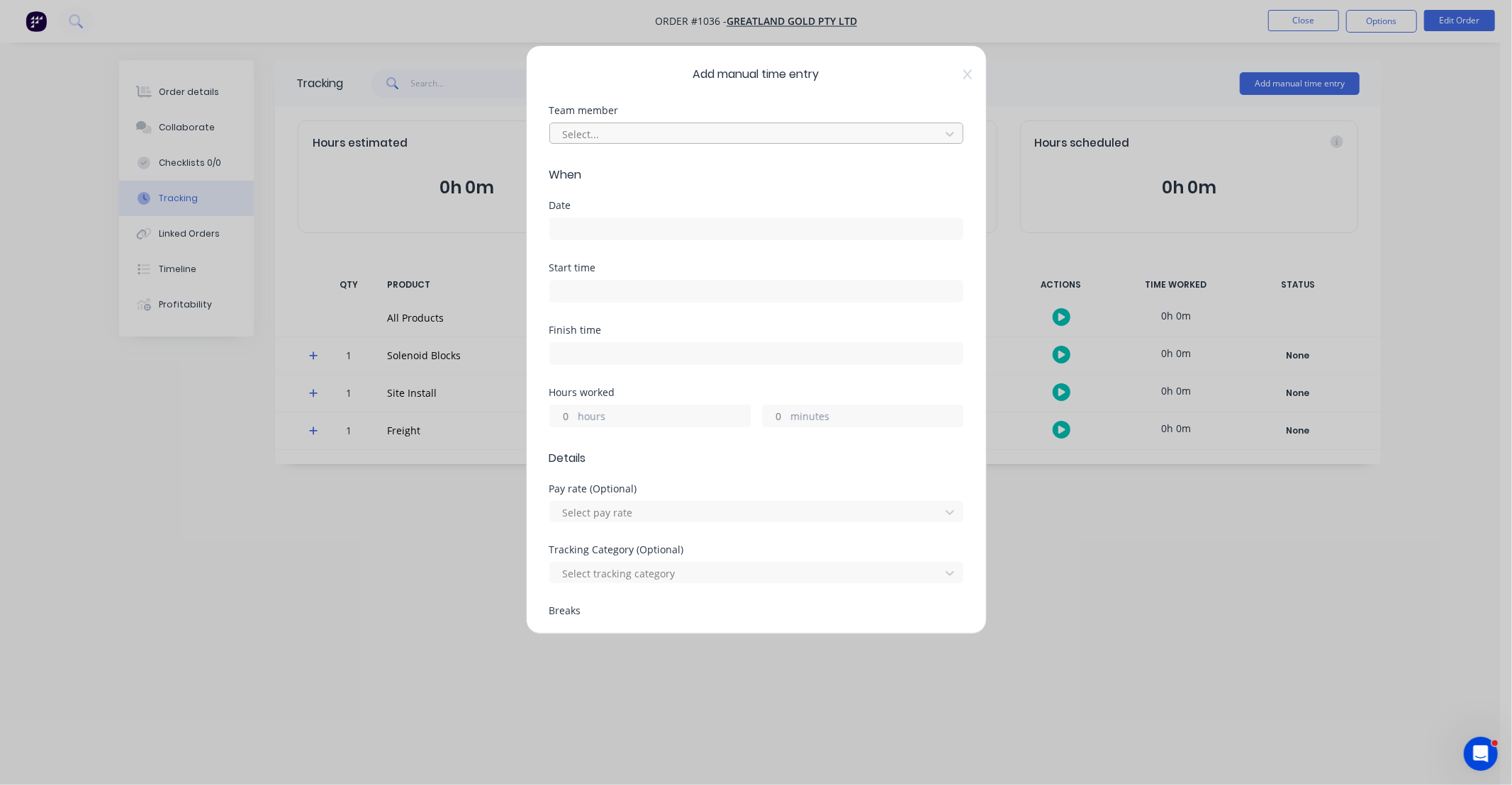
click at [577, 135] on div at bounding box center [747, 135] width 372 height 17
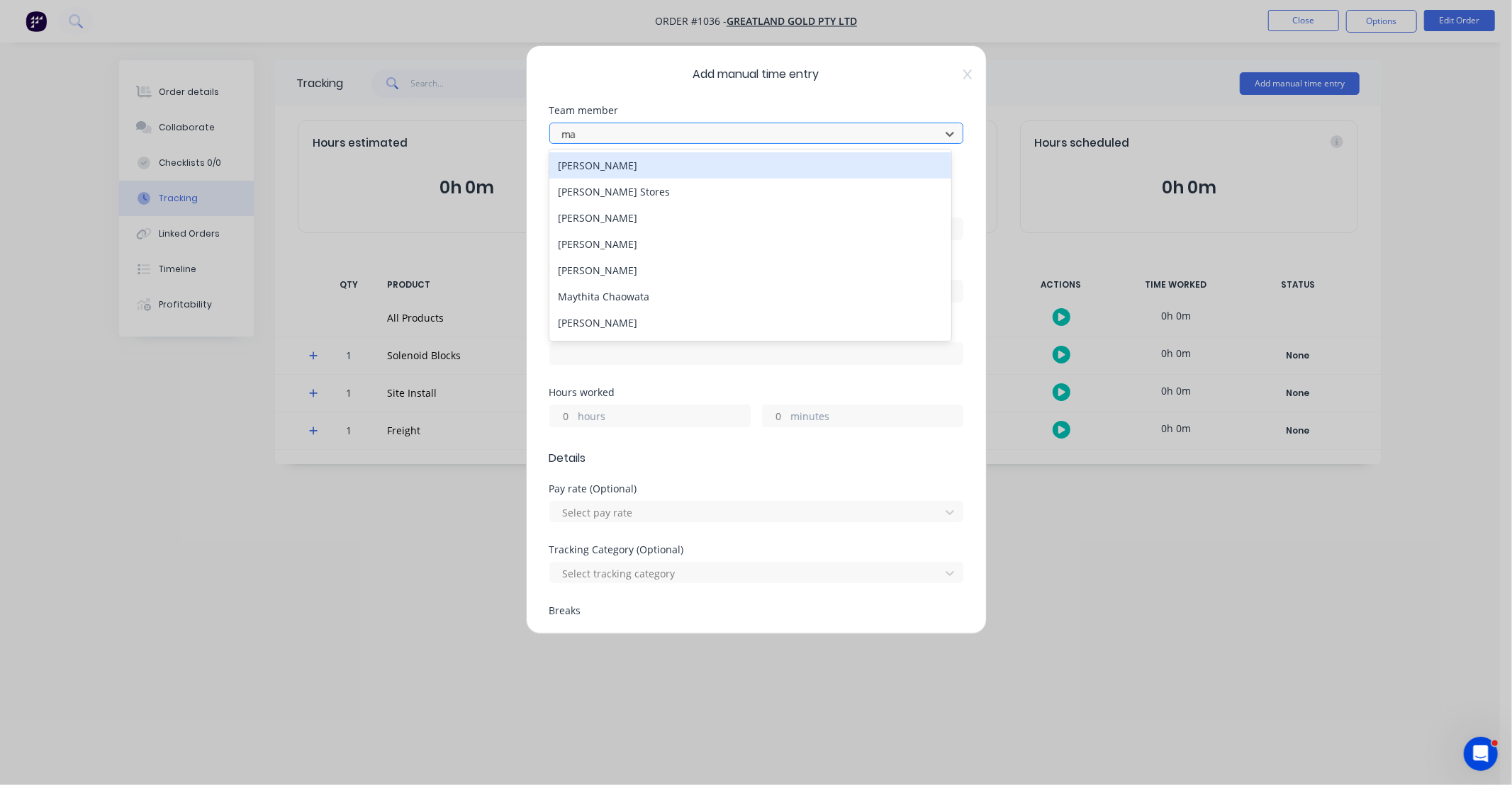
type input "max"
click at [582, 168] on div "[PERSON_NAME]" at bounding box center [751, 165] width 402 height 26
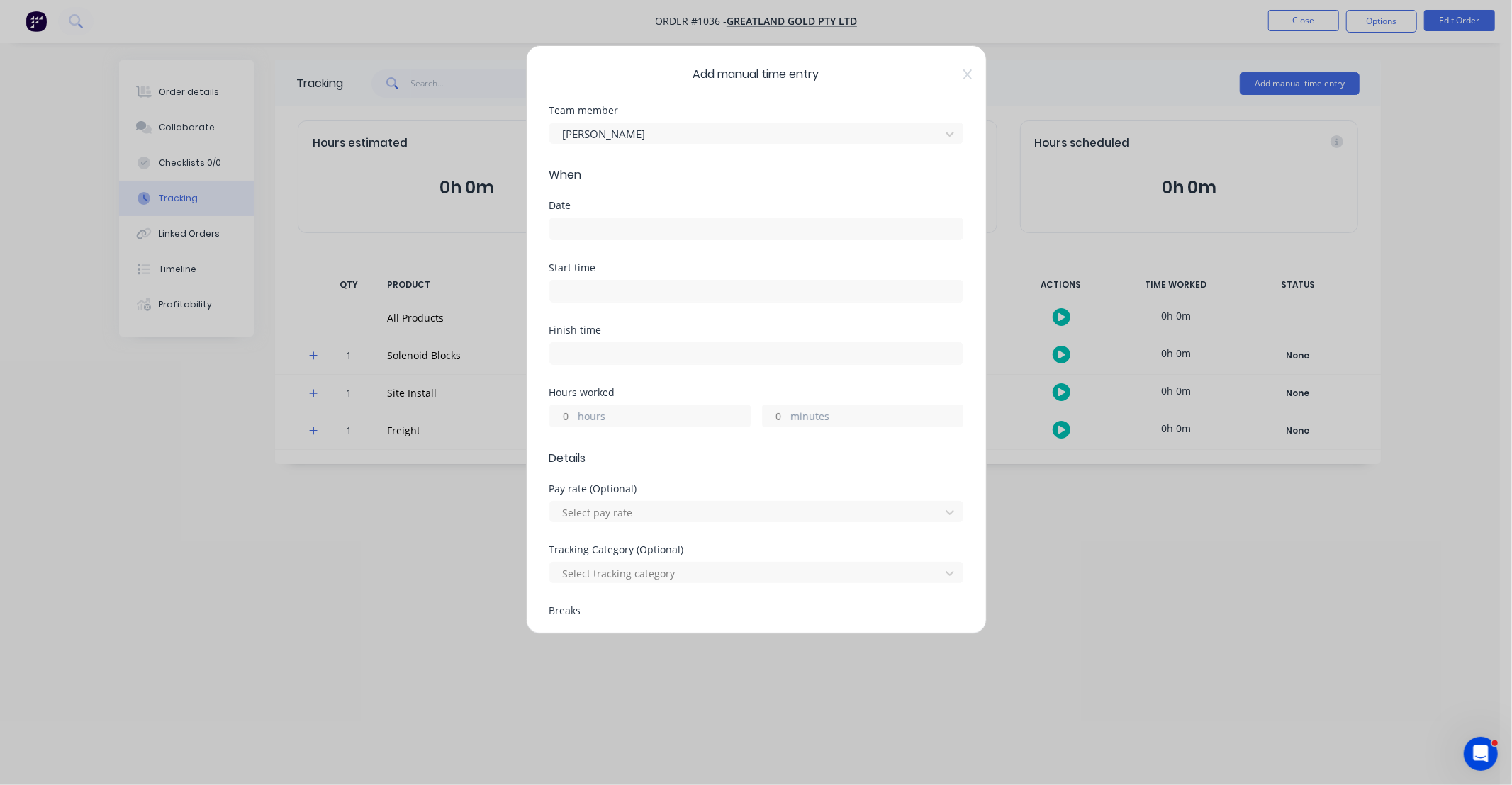
click at [607, 229] on input at bounding box center [756, 229] width 412 height 21
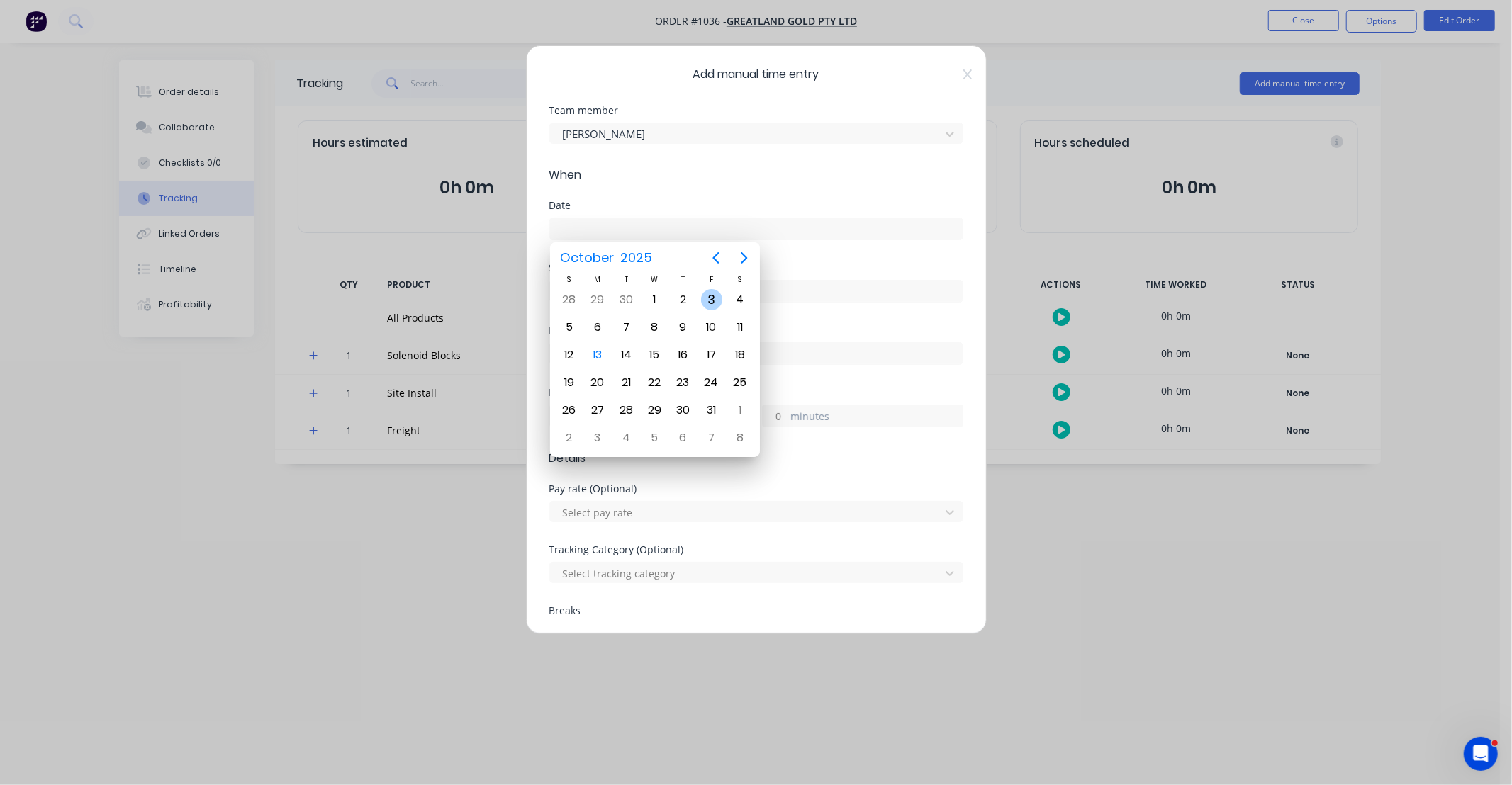
click at [709, 298] on div "3" at bounding box center [711, 300] width 21 height 21
type input "03/10/2025"
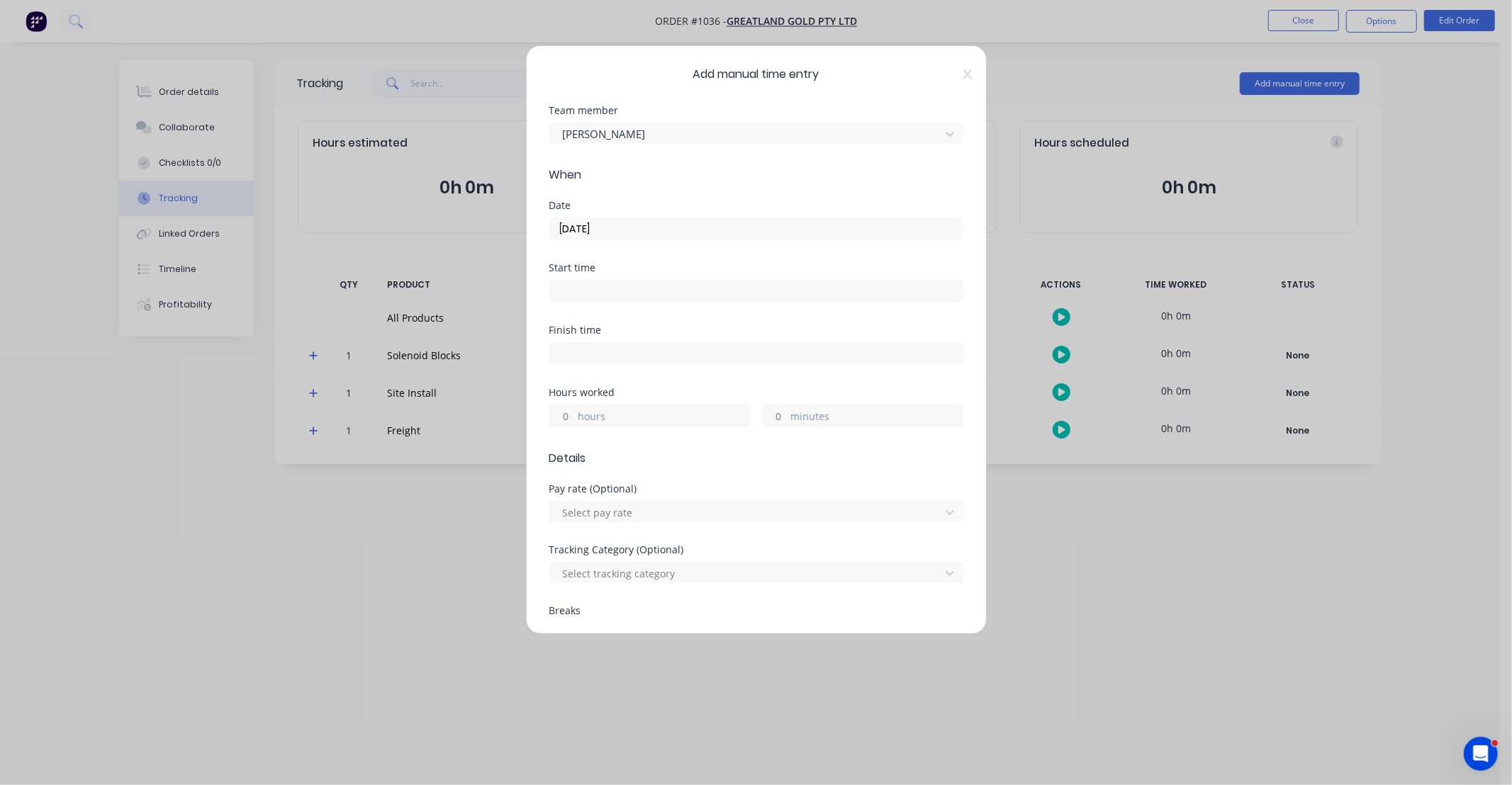
click at [565, 414] on input "hours" at bounding box center [562, 416] width 25 height 21
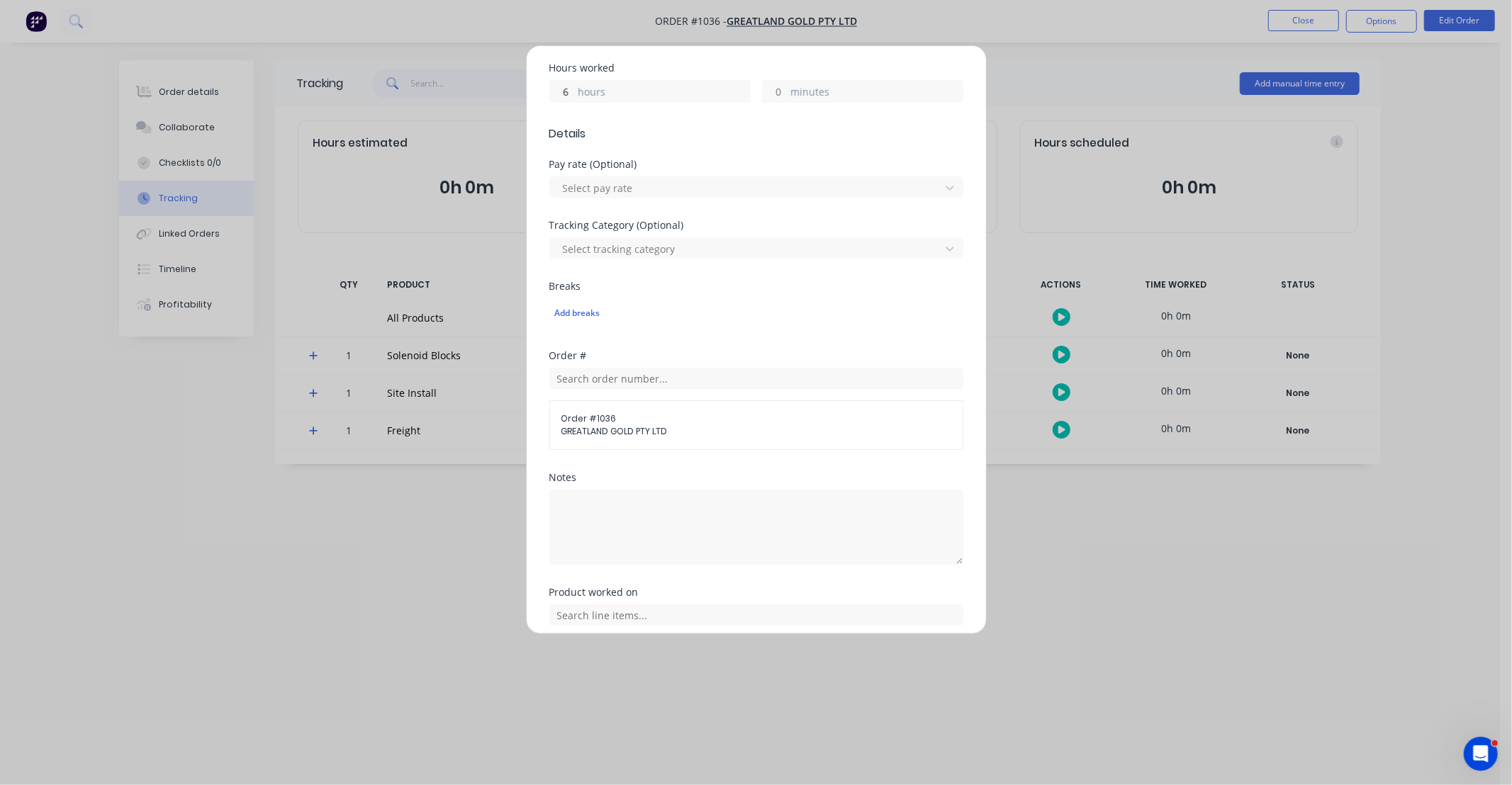
scroll to position [393, 0]
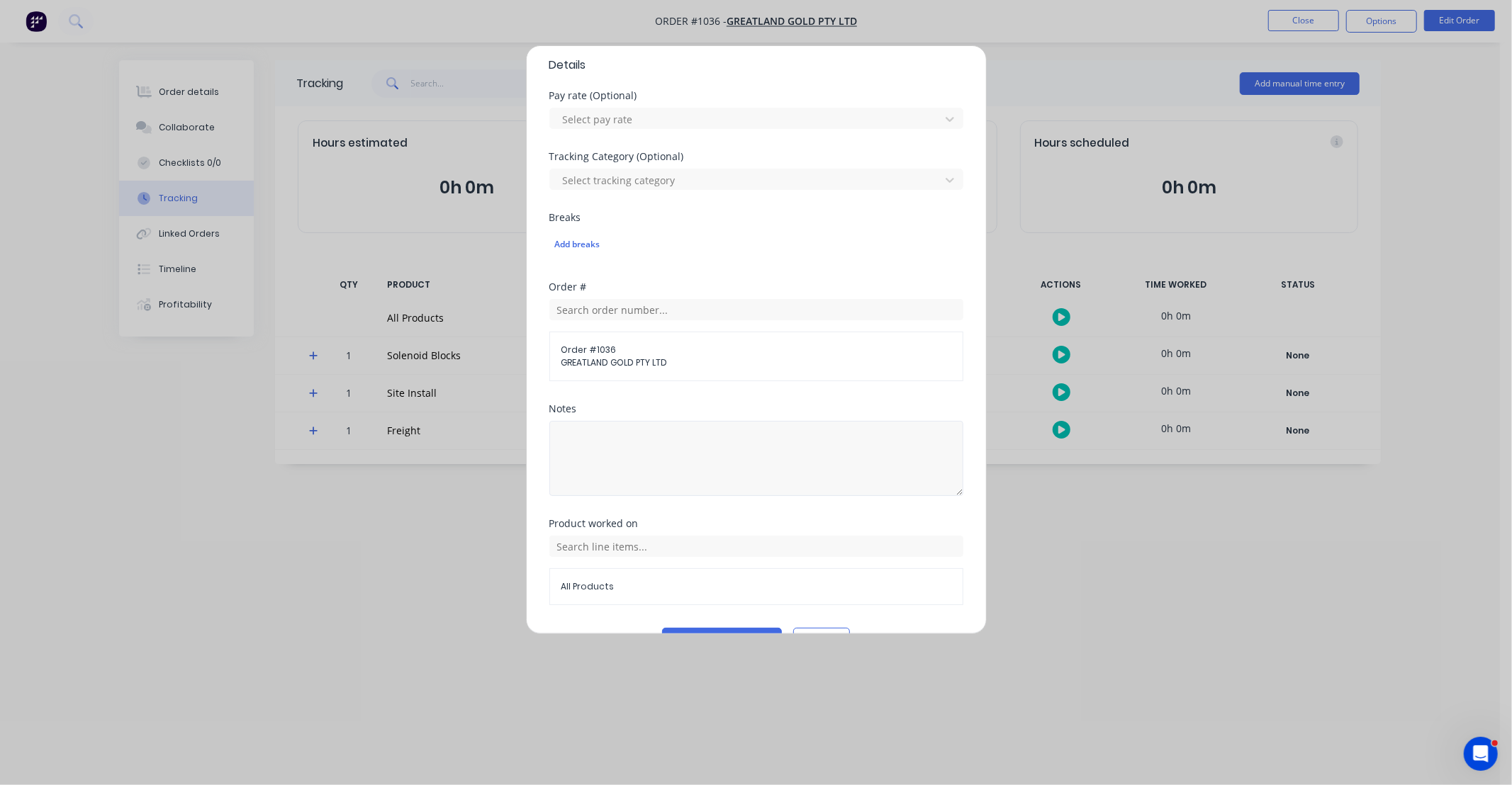
type input "6"
click at [689, 450] on textarea at bounding box center [756, 458] width 414 height 75
type textarea "DCS34785"
click at [720, 411] on div "Notes" at bounding box center [756, 408] width 414 height 10
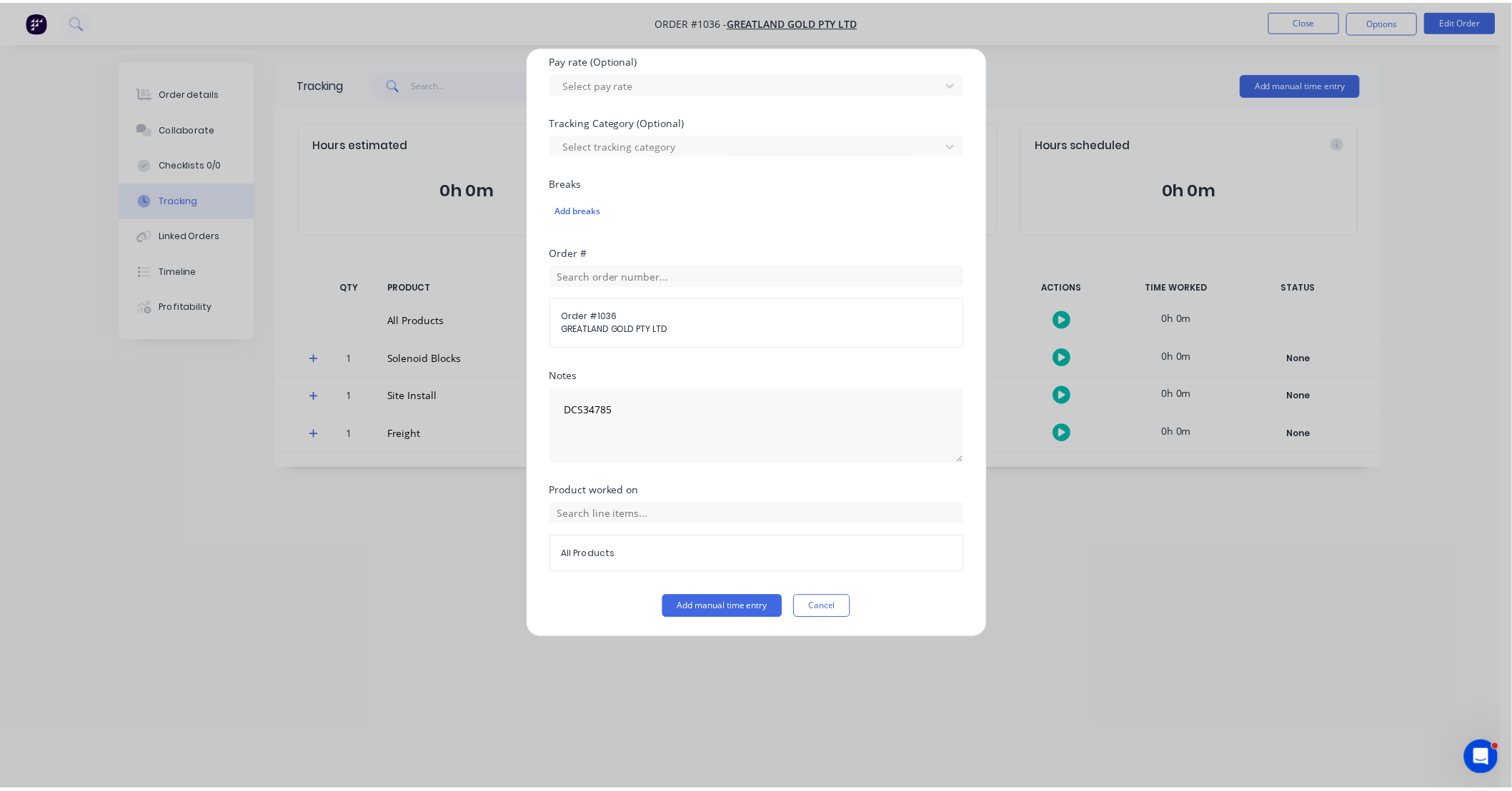
scroll to position [434, 0]
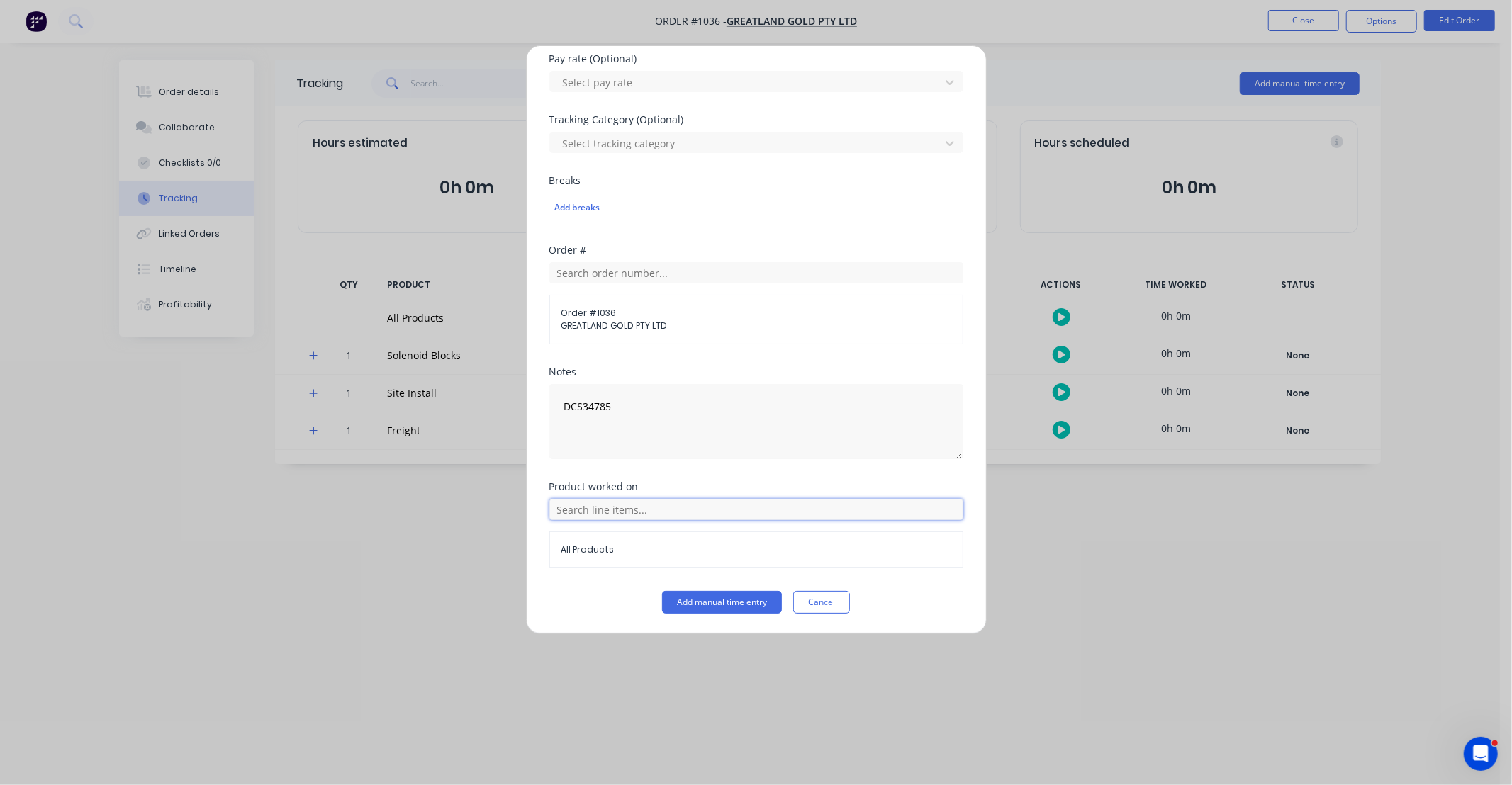
click at [749, 518] on input "text" at bounding box center [756, 509] width 414 height 21
click at [561, 438] on icon at bounding box center [564, 438] width 9 height 9
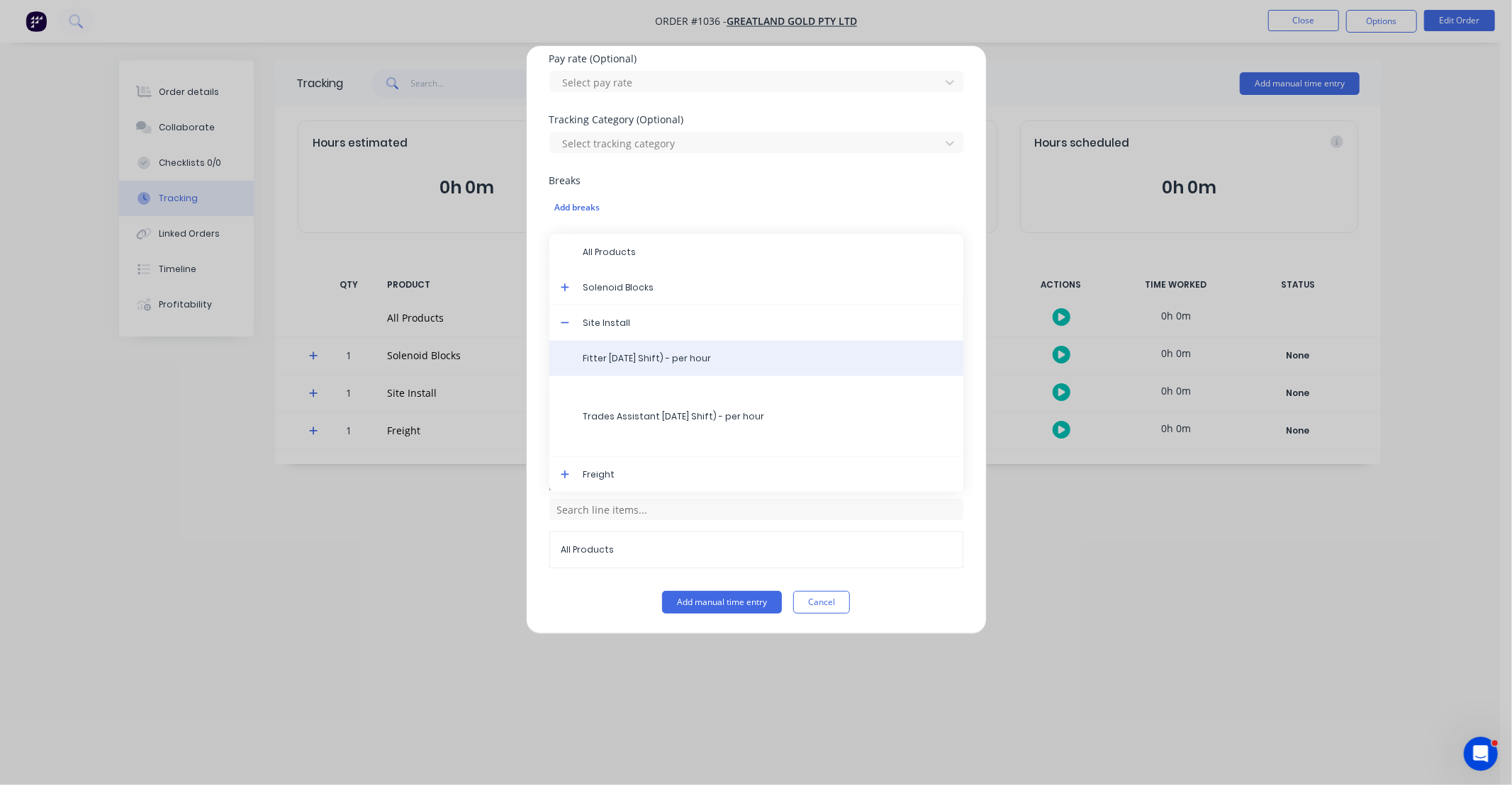
click at [649, 360] on span "Fitter Labour (Day Shift) - per hour" at bounding box center [768, 358] width 369 height 12
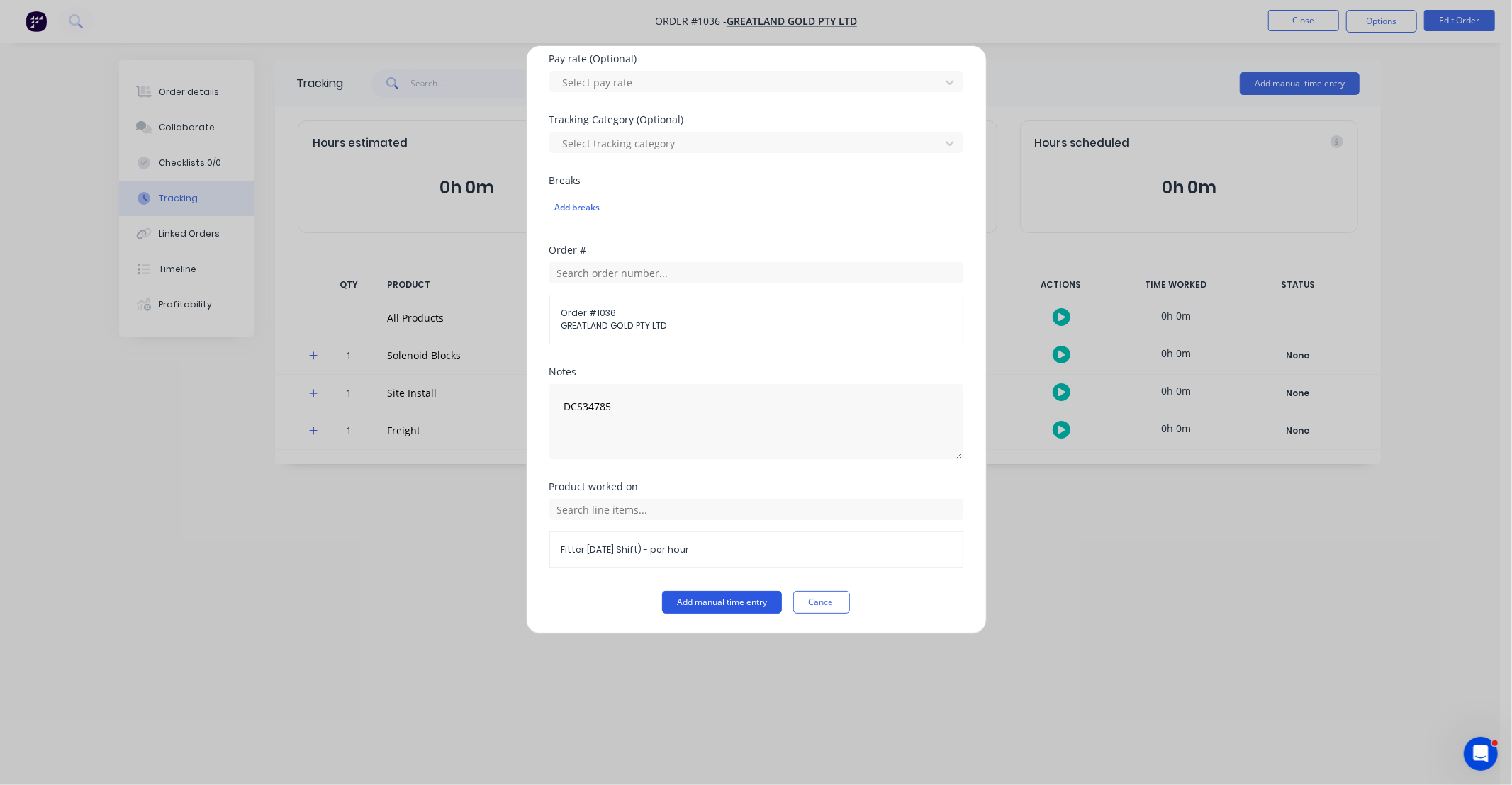
click at [706, 603] on button "Add manual time entry" at bounding box center [722, 602] width 120 height 23
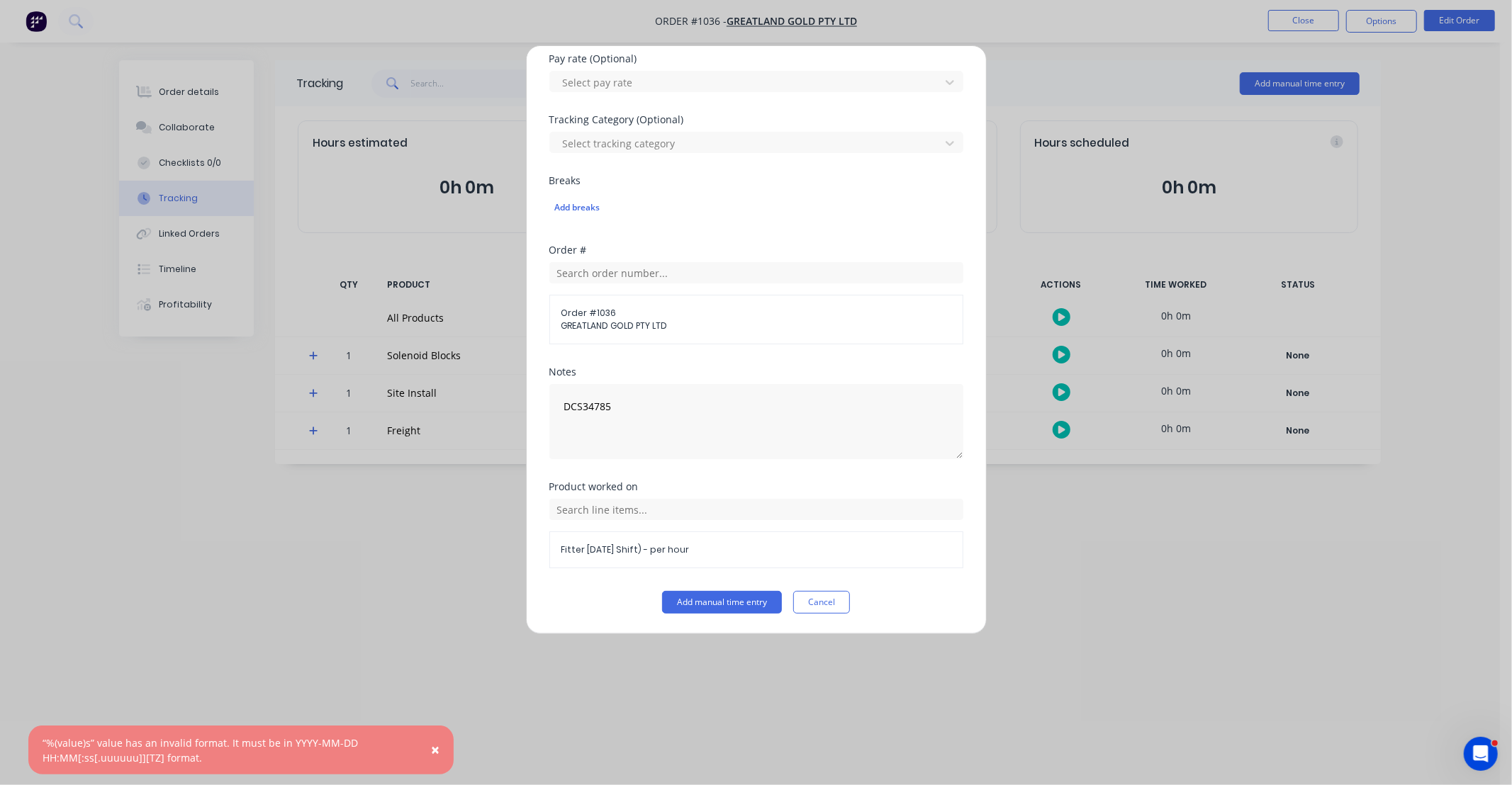
click at [805, 614] on div "Add manual time entry Team member Max Drosdeck When Date 03/10/2025 Start time …" at bounding box center [756, 339] width 460 height 589
click at [813, 607] on button "Cancel" at bounding box center [821, 602] width 57 height 23
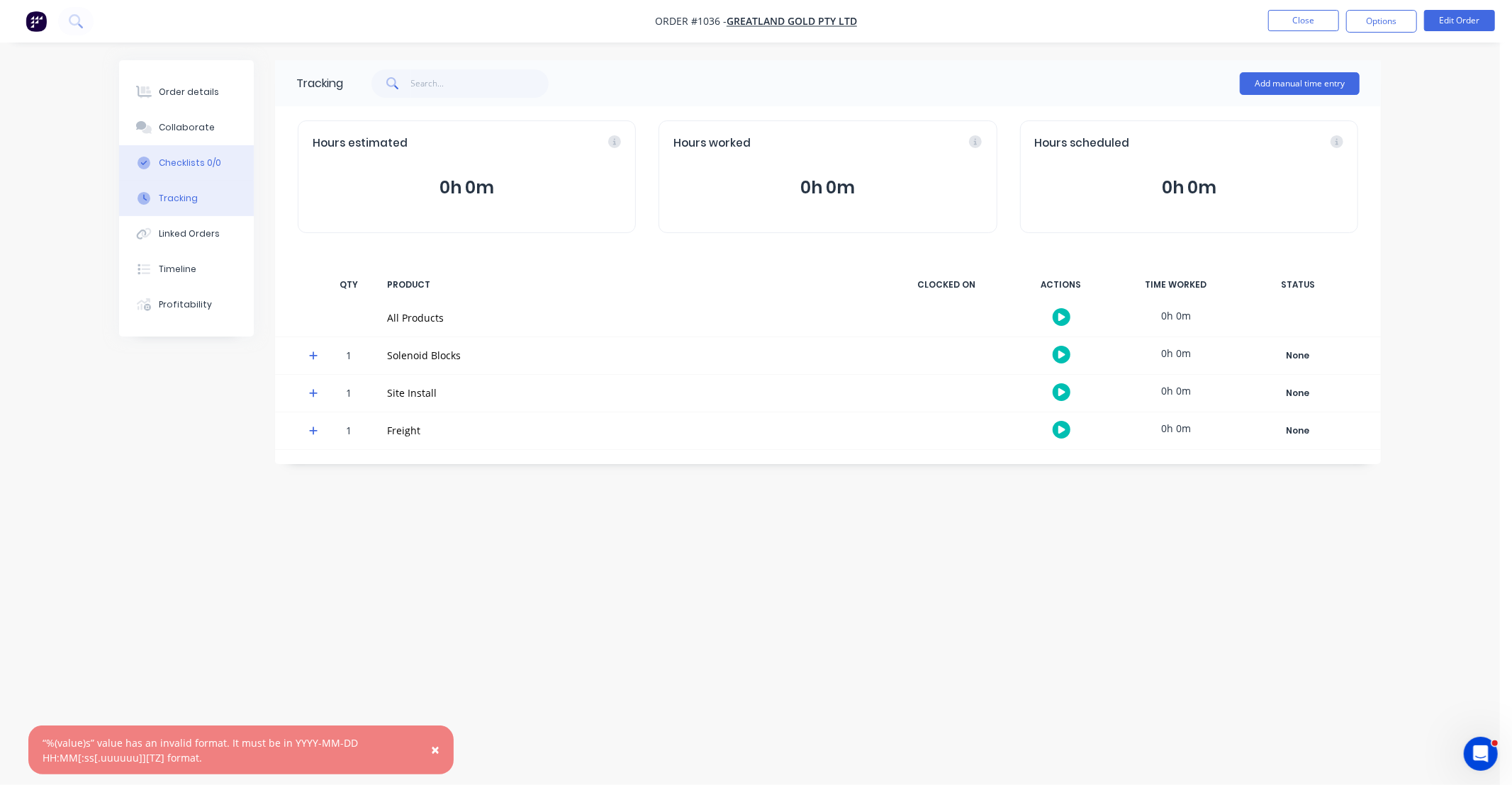
click at [156, 180] on button "Checklists 0/0" at bounding box center [186, 162] width 135 height 36
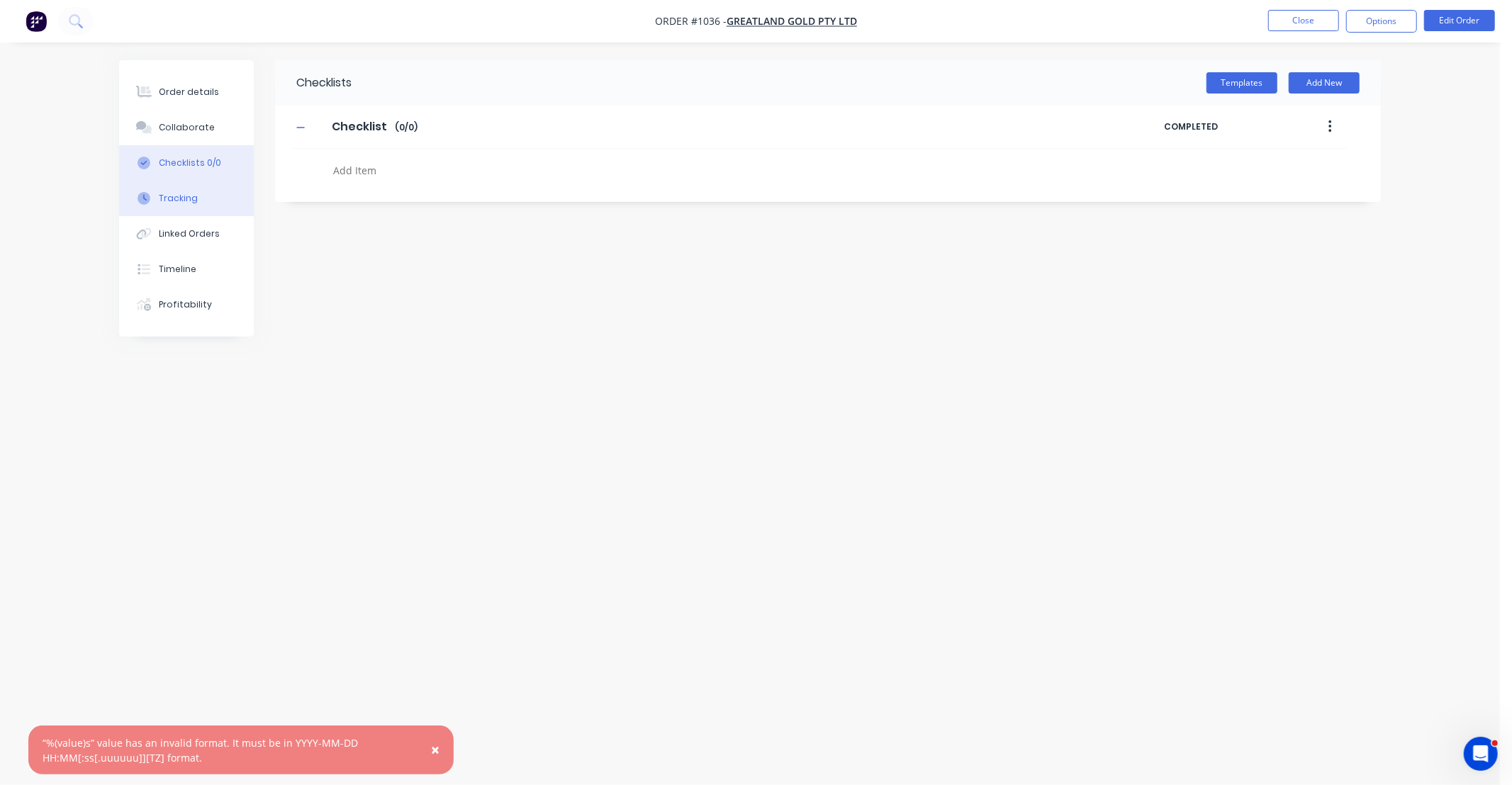
type textarea "x"
click at [193, 196] on div "Tracking" at bounding box center [178, 198] width 39 height 12
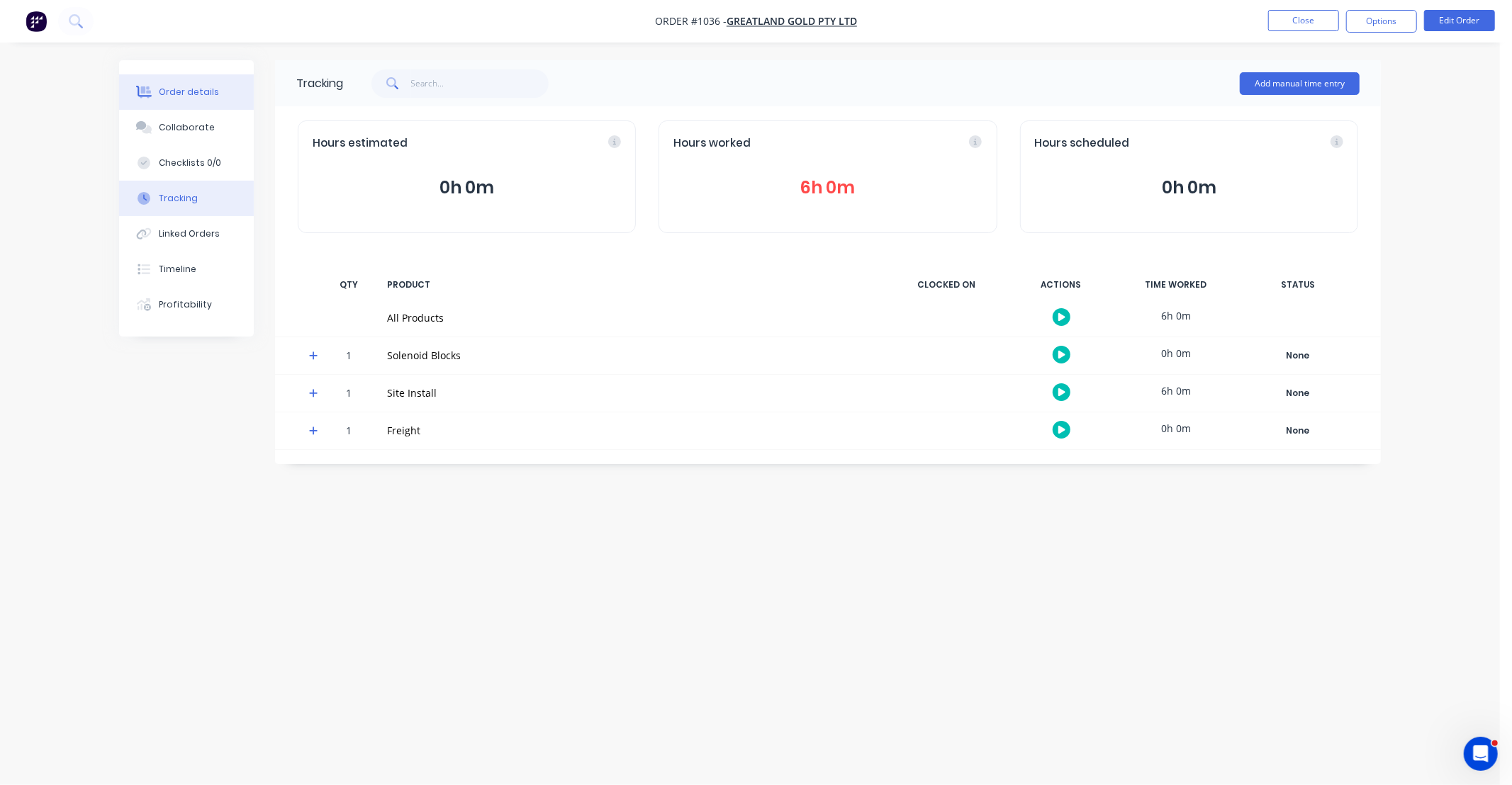
click at [173, 86] on div "Order details" at bounding box center [188, 91] width 61 height 12
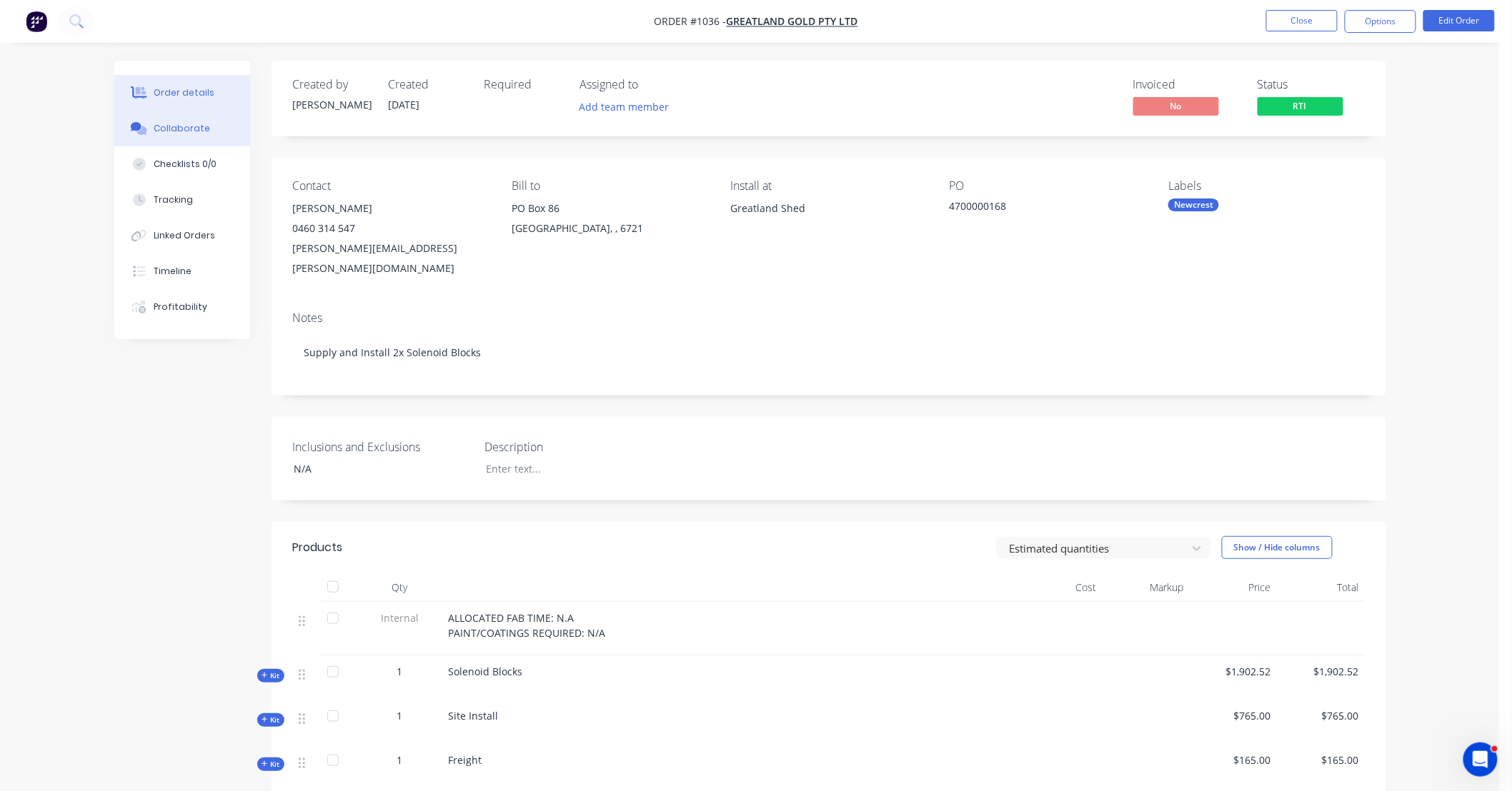
click at [163, 132] on div "Collaborate" at bounding box center [182, 128] width 56 height 13
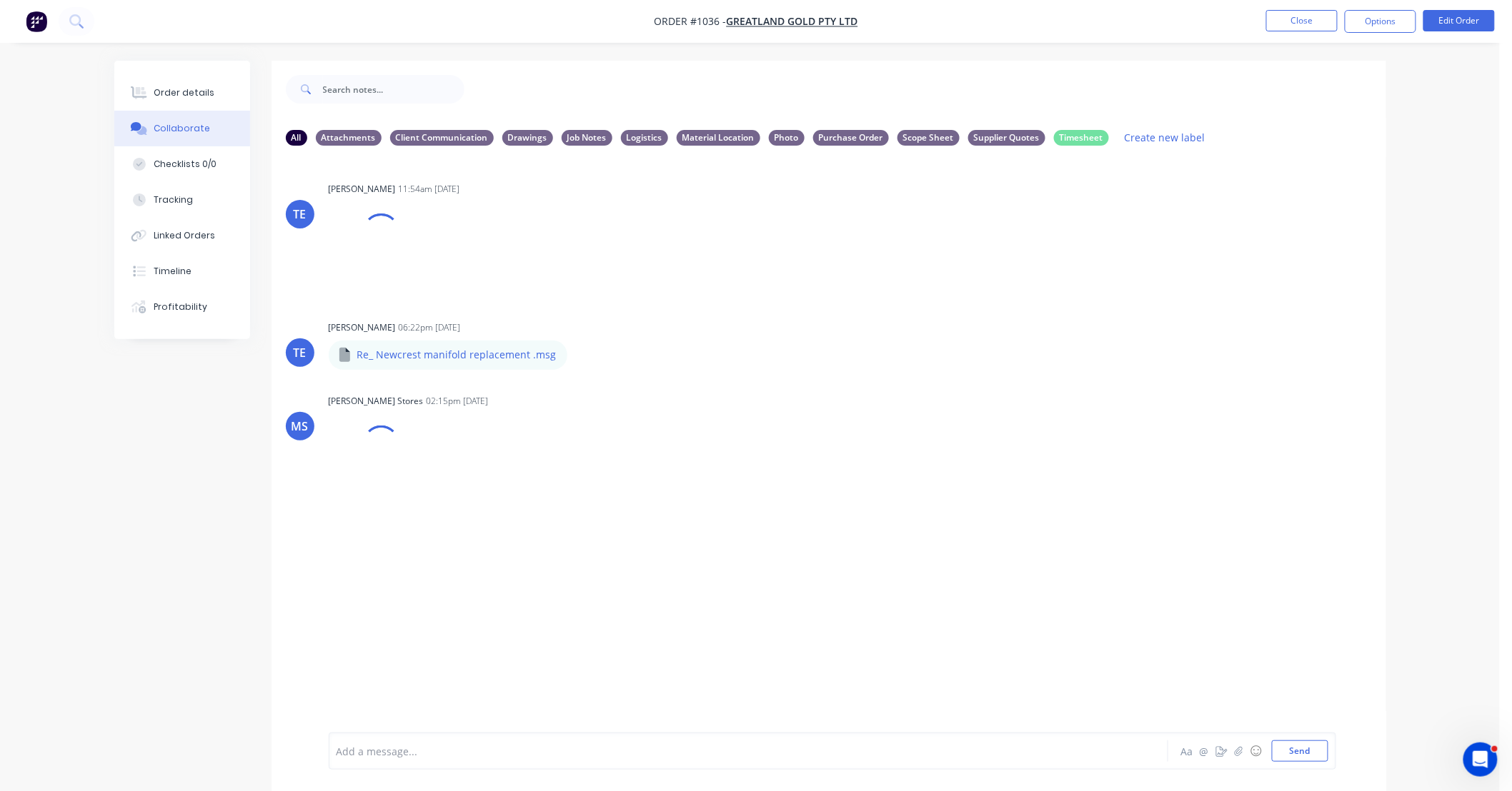
click at [516, 750] on div at bounding box center [708, 751] width 743 height 15
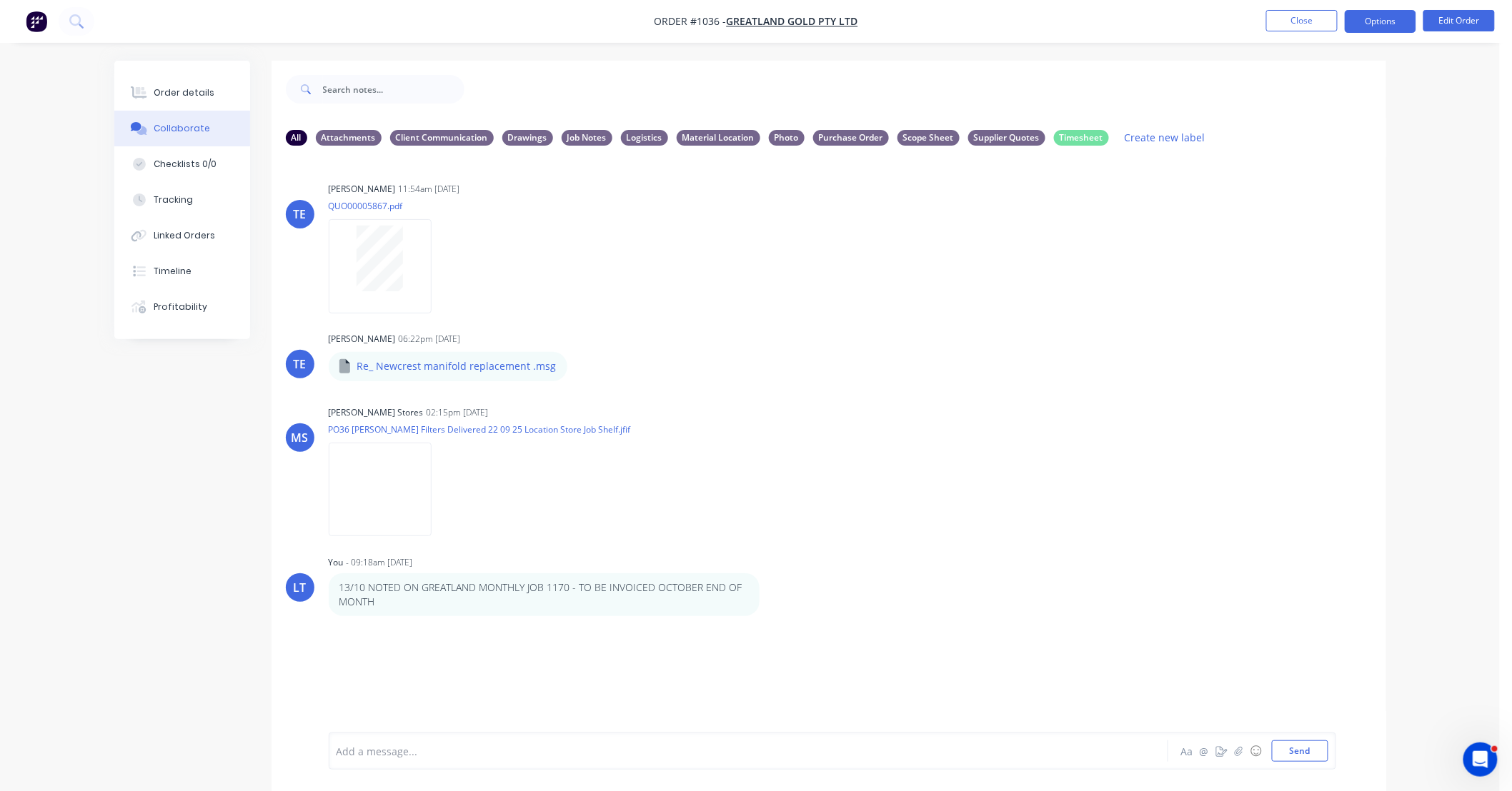
click at [1384, 22] on button "Options" at bounding box center [1380, 21] width 72 height 23
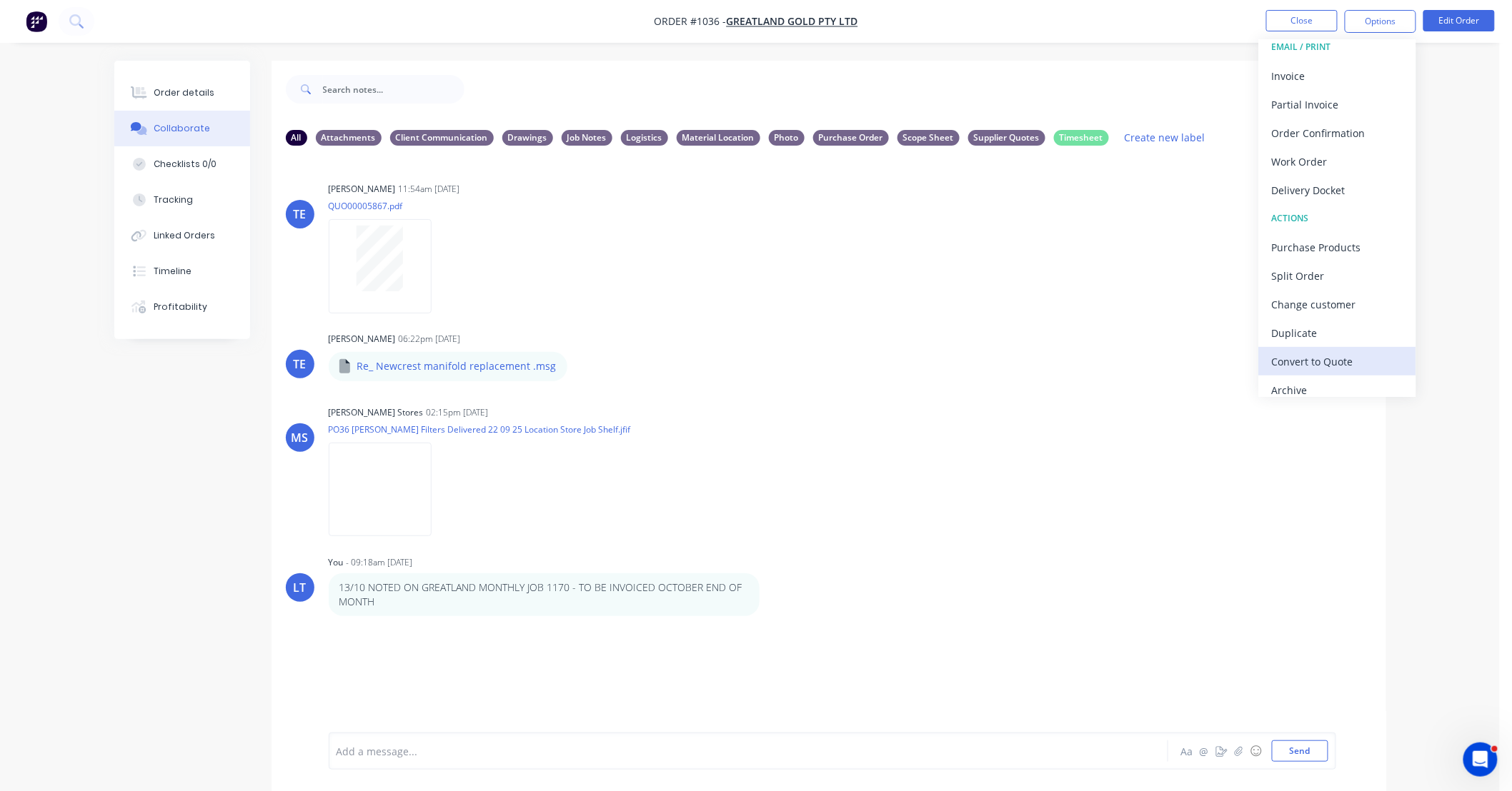
scroll to position [21, 0]
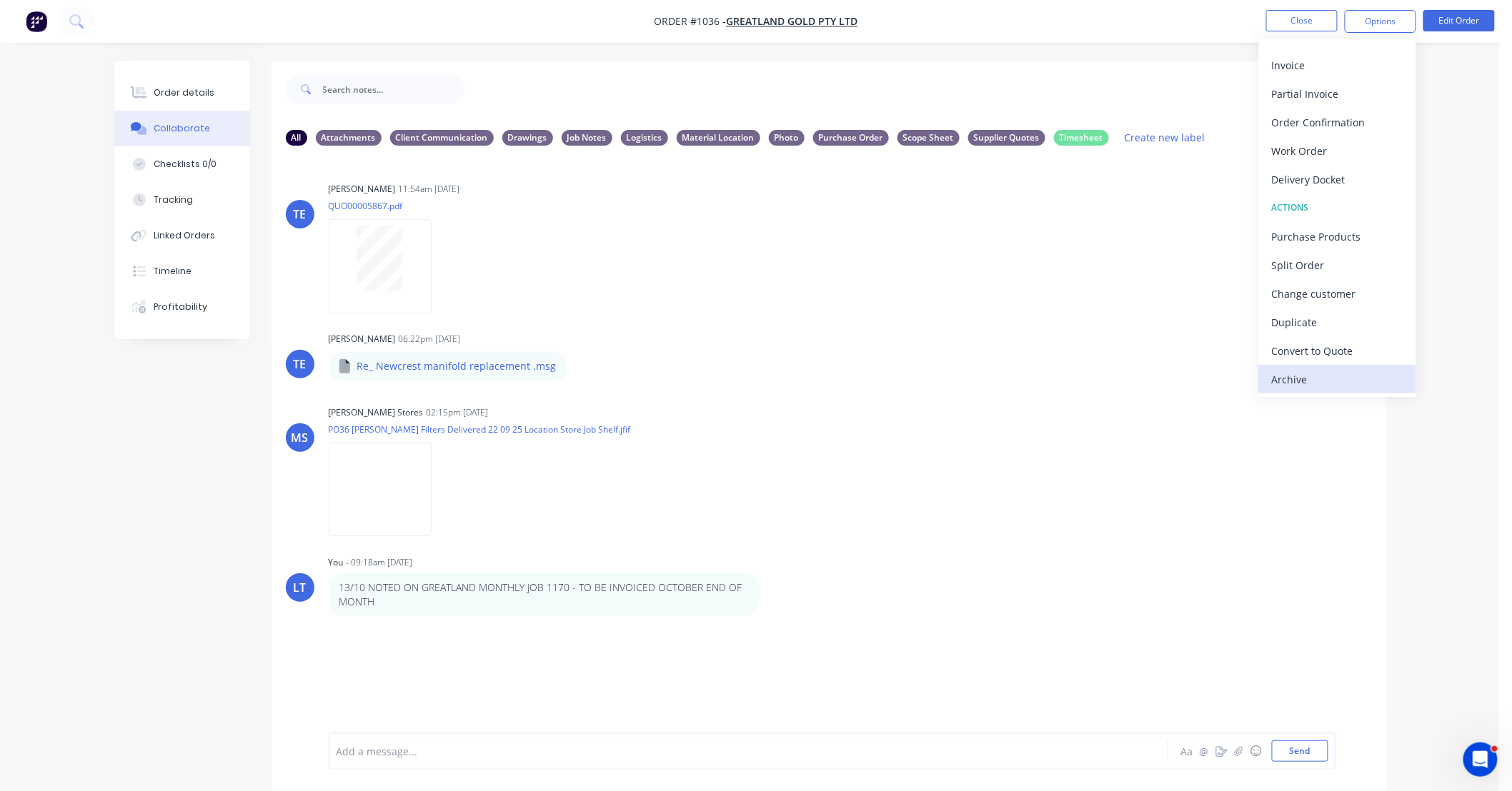
click at [1309, 379] on div "Archive" at bounding box center [1338, 379] width 132 height 20
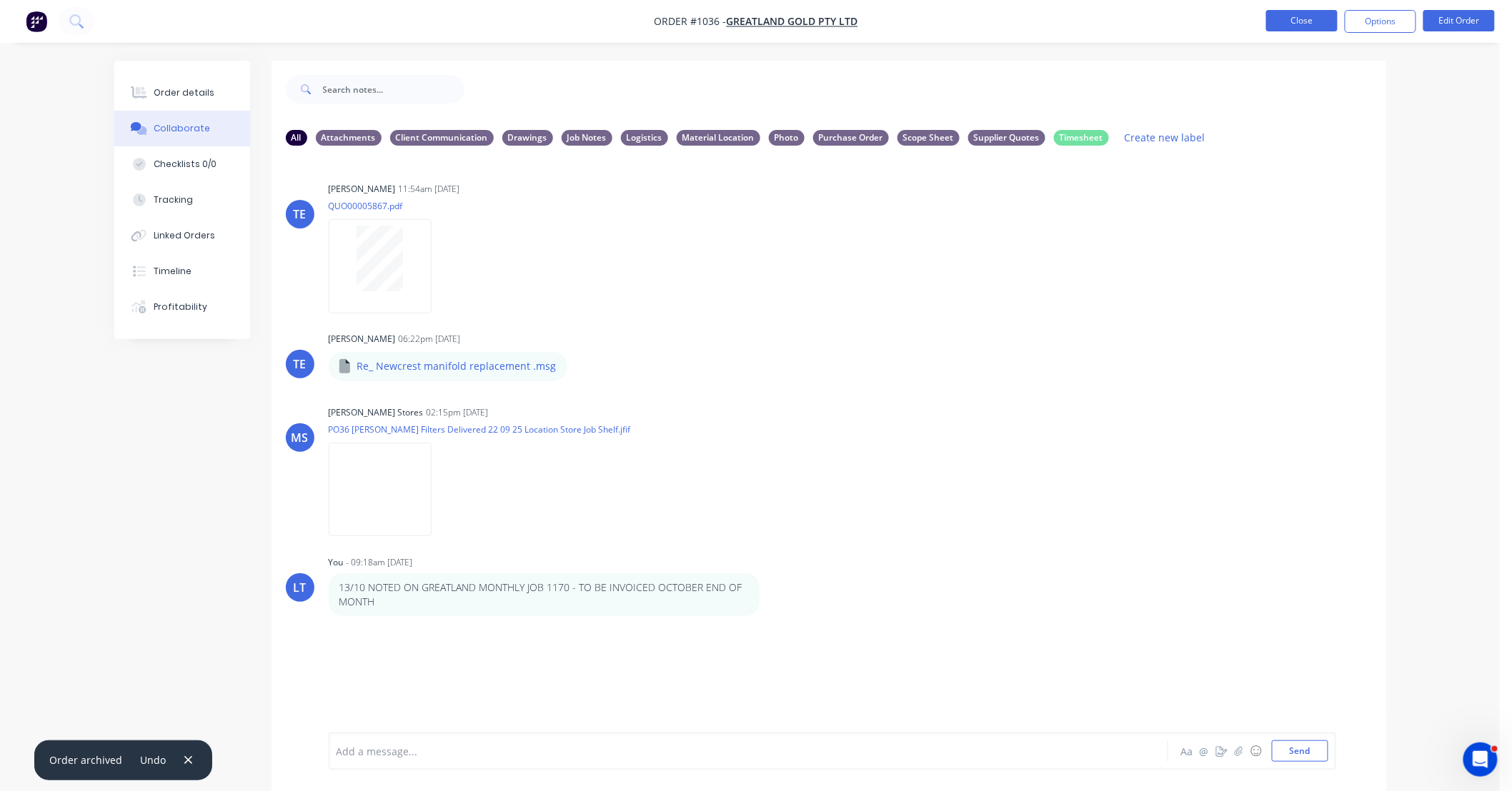
click at [1311, 24] on button "Close" at bounding box center [1302, 20] width 72 height 21
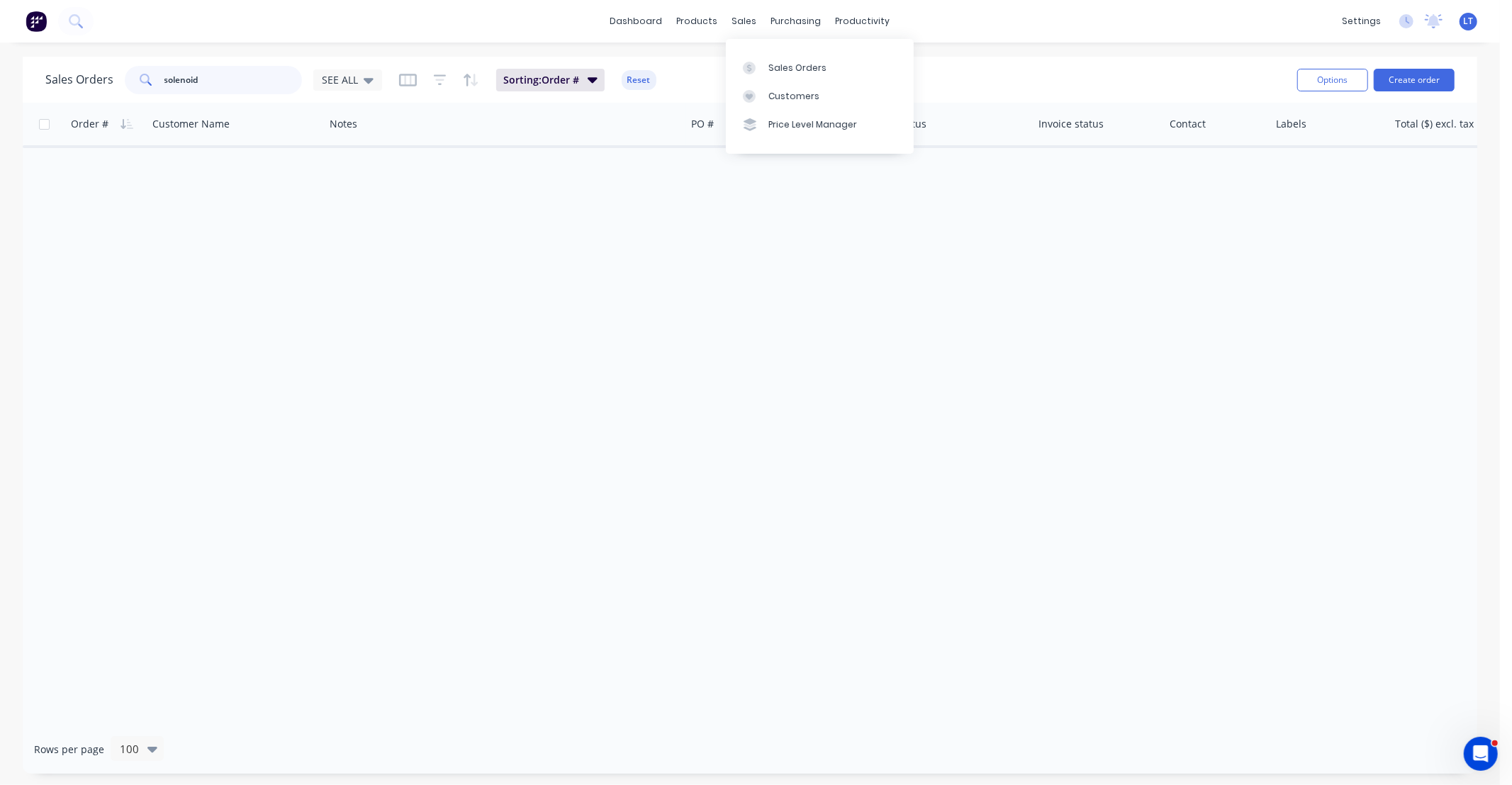
drag, startPoint x: 250, startPoint y: 72, endPoint x: 0, endPoint y: 59, distance: 250.3
click at [0, 59] on div "Sales Orders solenoid SEE ALL Sorting: Order # Reset Options Create order Order…" at bounding box center [750, 415] width 1500 height 717
type input "1170"
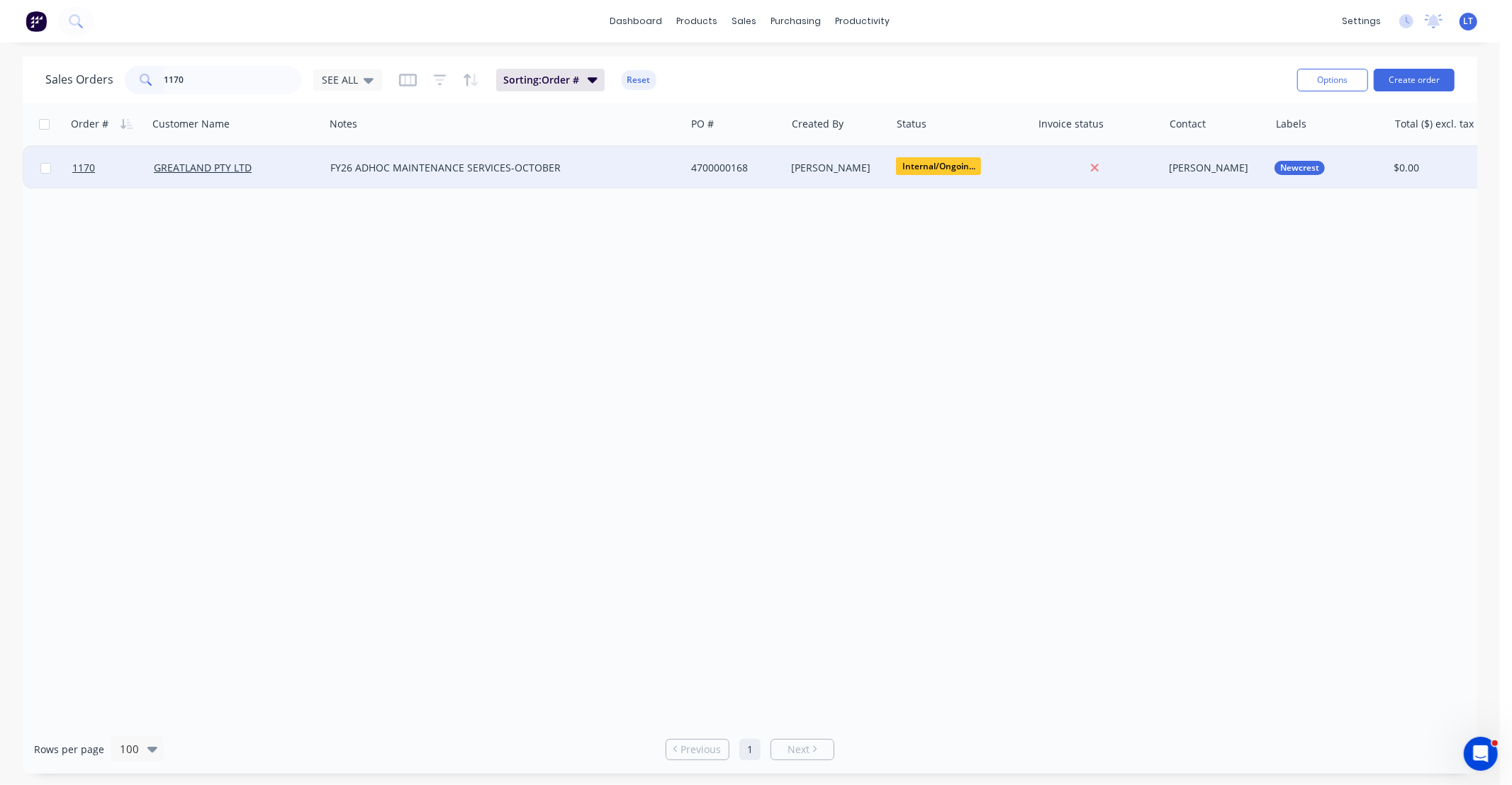
click at [833, 163] on div "[PERSON_NAME]" at bounding box center [836, 167] width 88 height 14
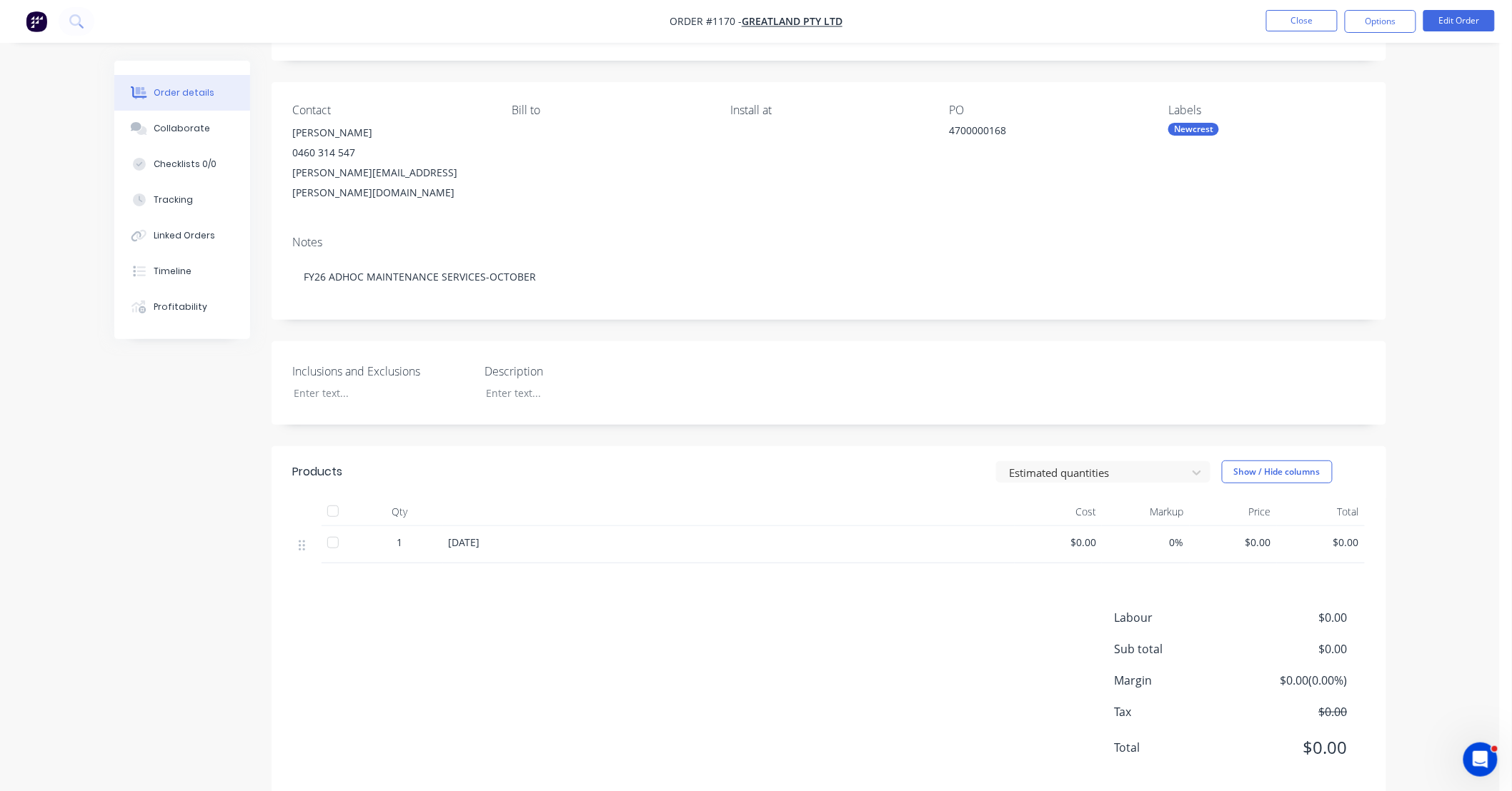
scroll to position [83, 0]
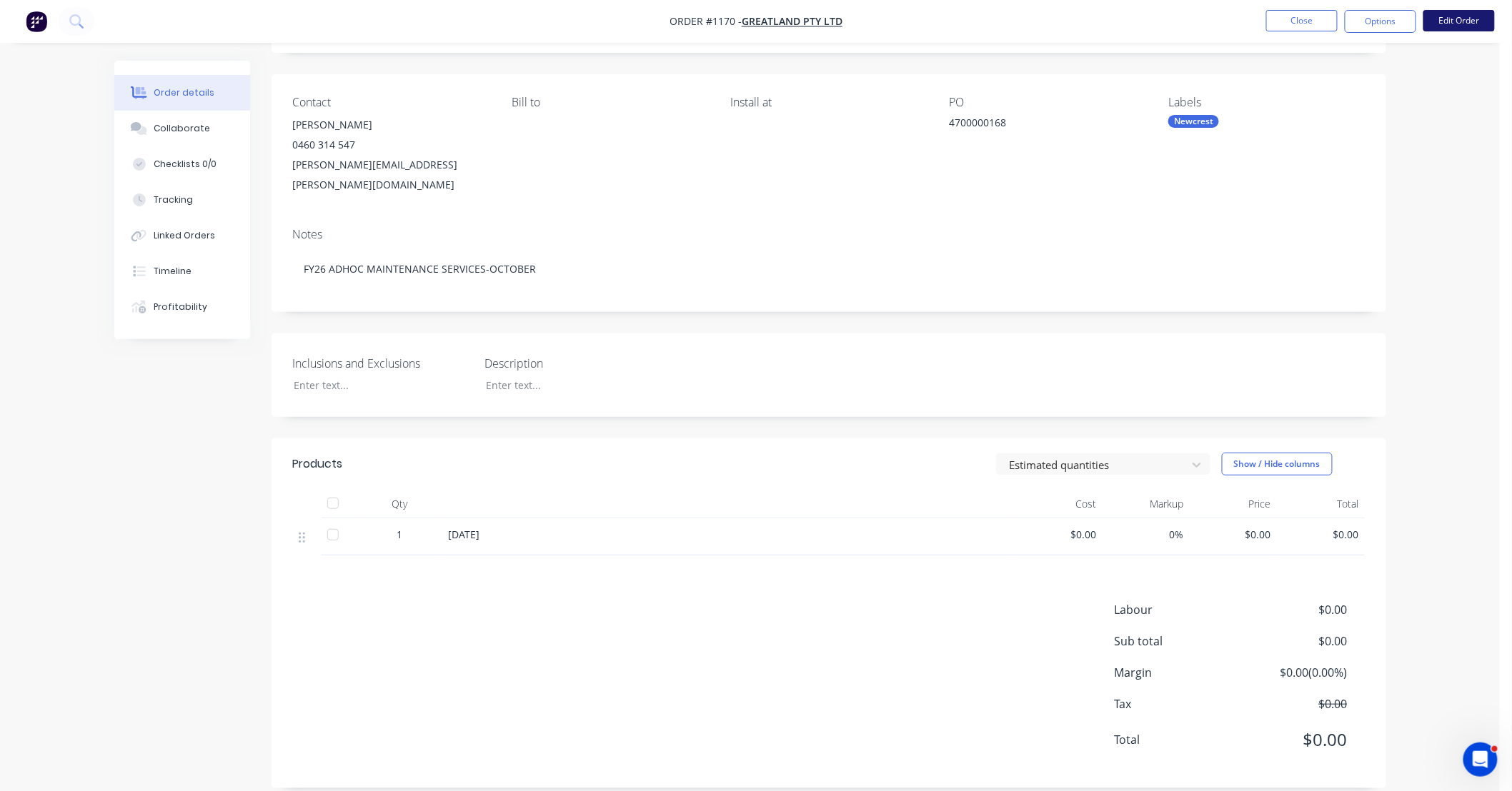
click at [1466, 19] on button "Edit Order" at bounding box center [1459, 20] width 72 height 21
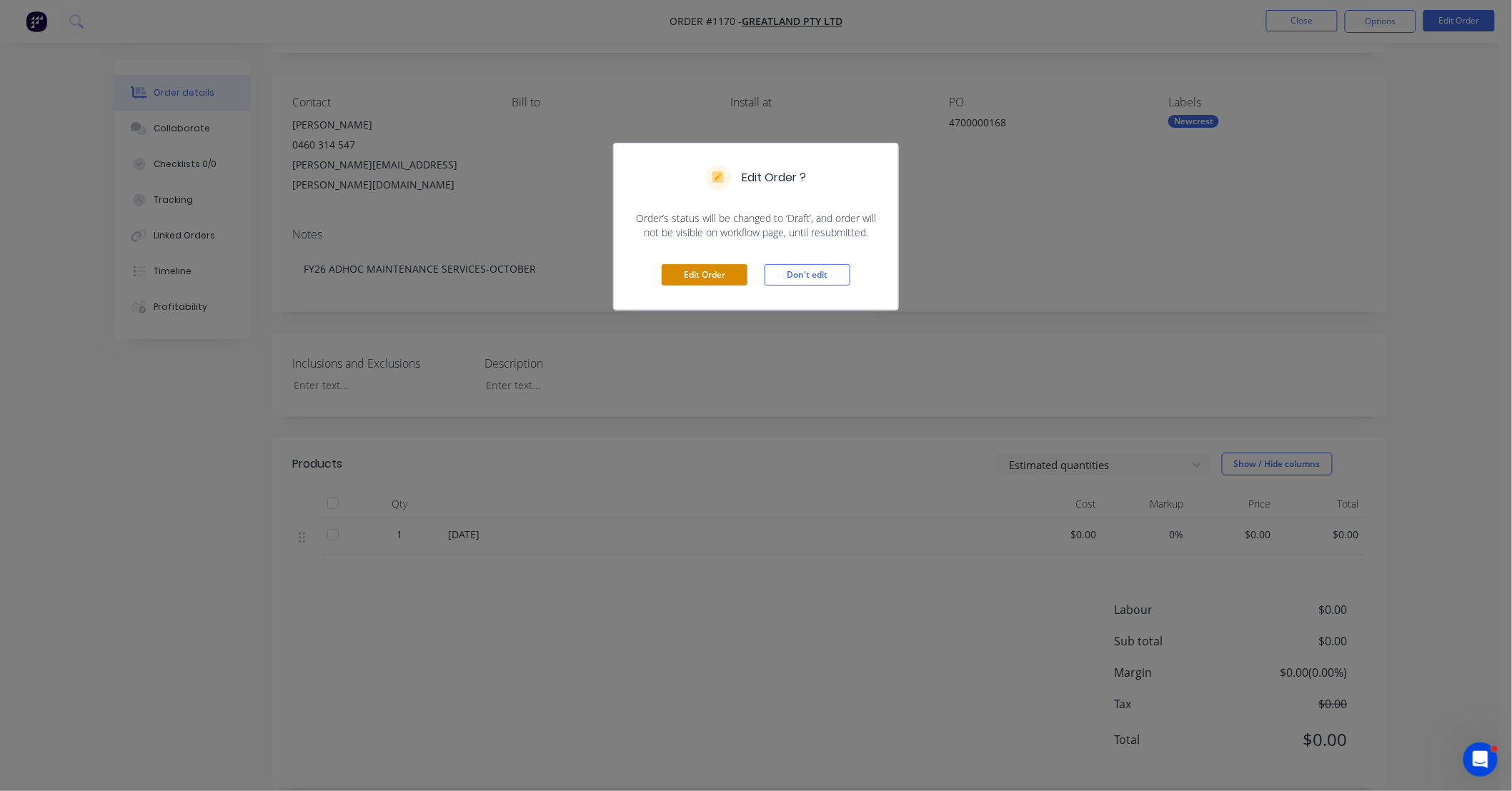
click at [701, 272] on button "Edit Order" at bounding box center [704, 275] width 86 height 21
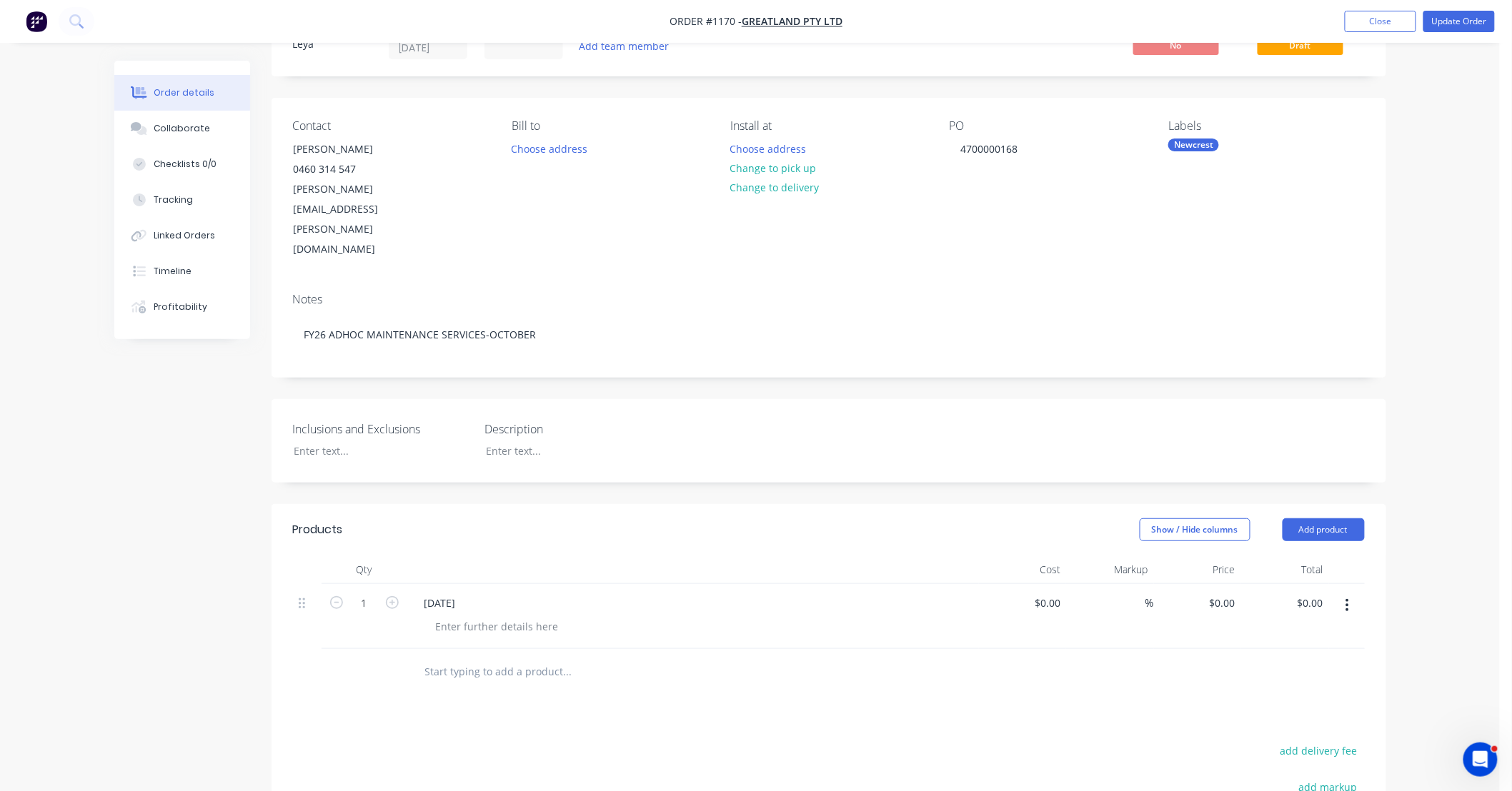
scroll to position [268, 0]
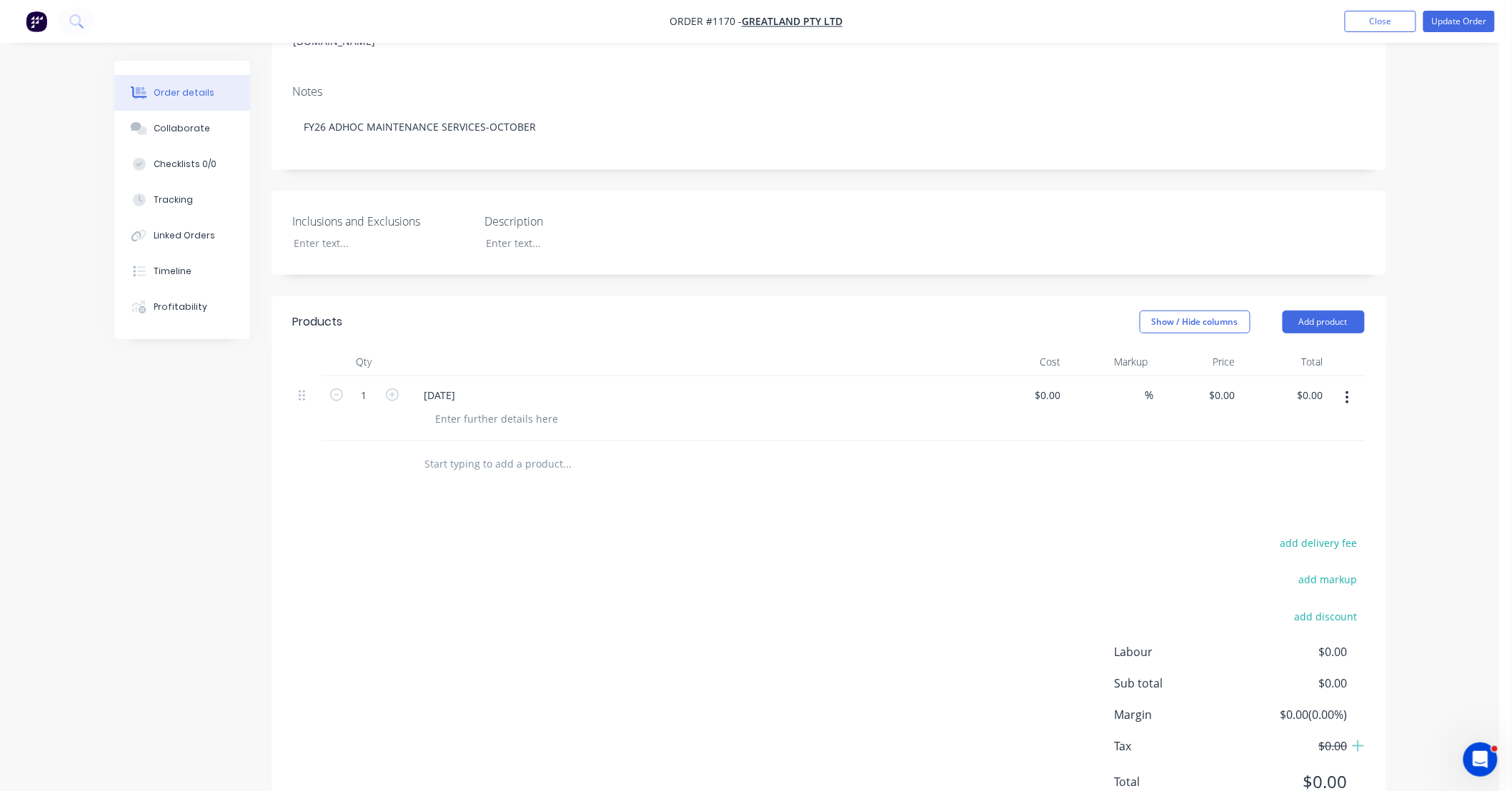
click at [489, 450] on input "text" at bounding box center [567, 465] width 286 height 29
type input "Quote 1036: Supply and Install 2x Solenoid Blocks"
click at [688, 496] on button "Add Quote 1036: Supply and Install 2x Solenoid Blocks to order" at bounding box center [644, 518] width 429 height 46
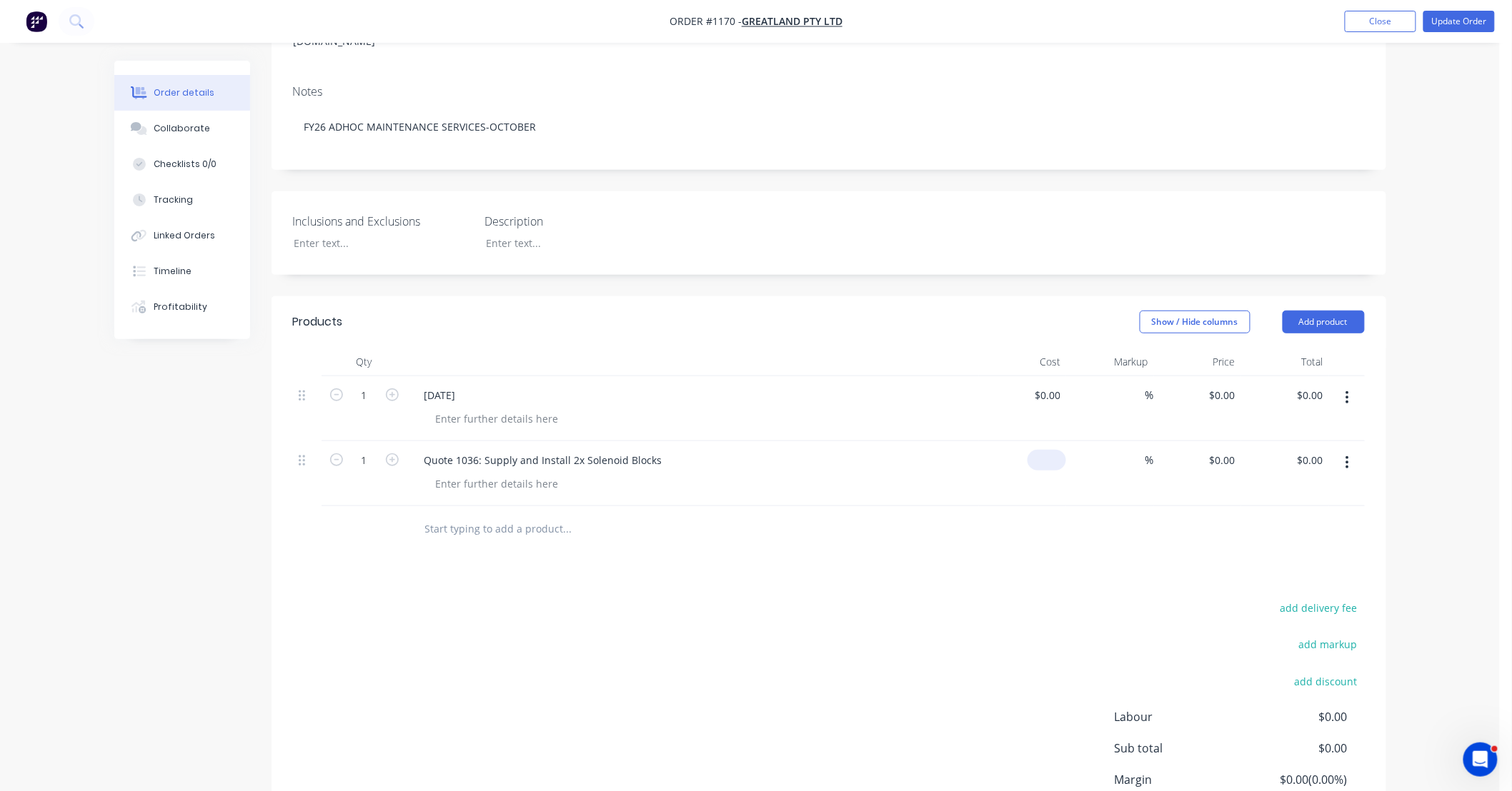
click at [1044, 441] on div "$0.00" at bounding box center [1023, 473] width 88 height 65
type input "$0.00"
type input "$2,832.52"
click at [1441, 348] on div "Order details Collaborate Checklists 0/0 Tracking Linked Orders Timeline Profit…" at bounding box center [750, 324] width 1499 height 1185
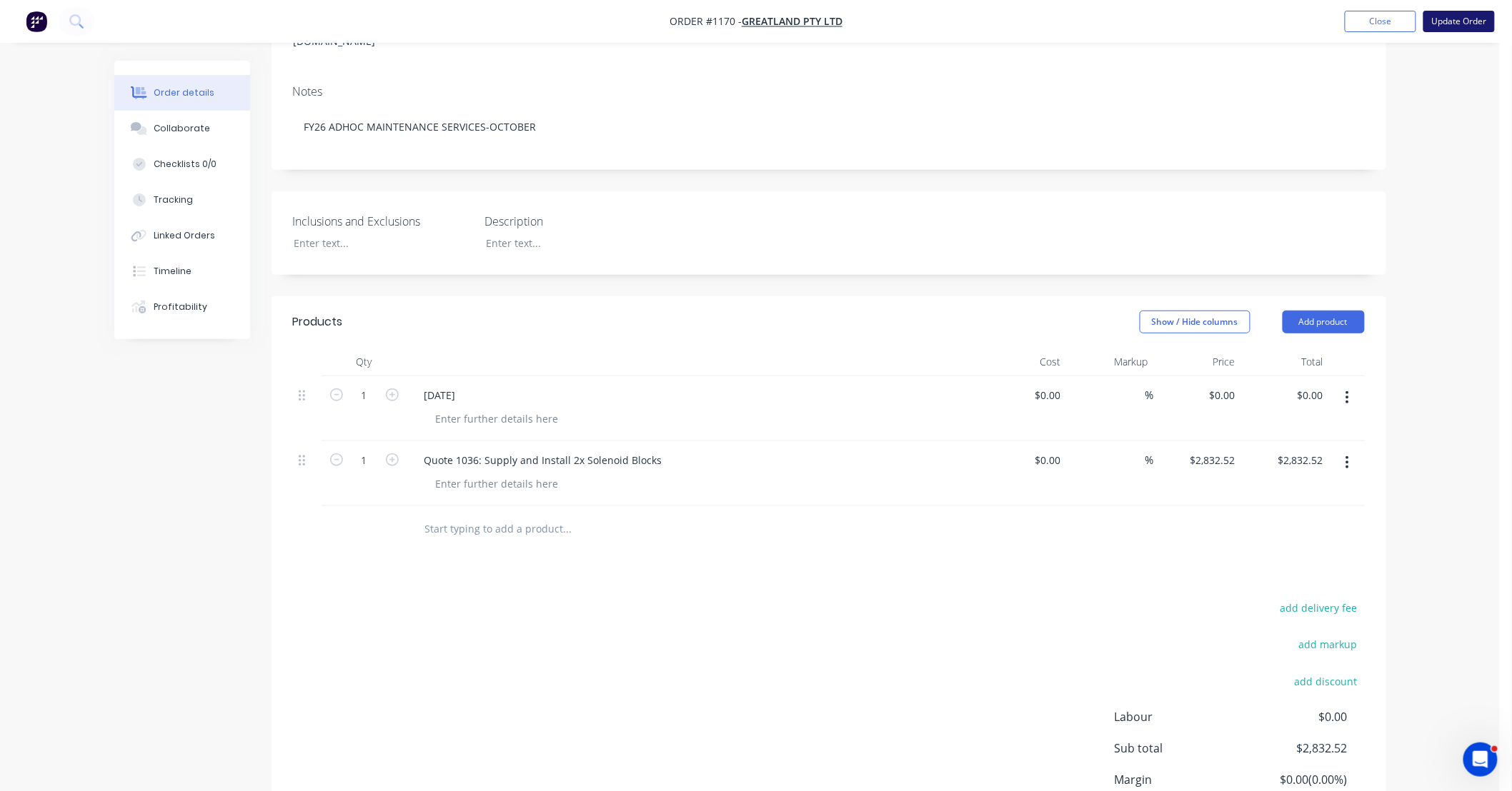
click at [1446, 24] on button "Update Order" at bounding box center [1459, 21] width 72 height 21
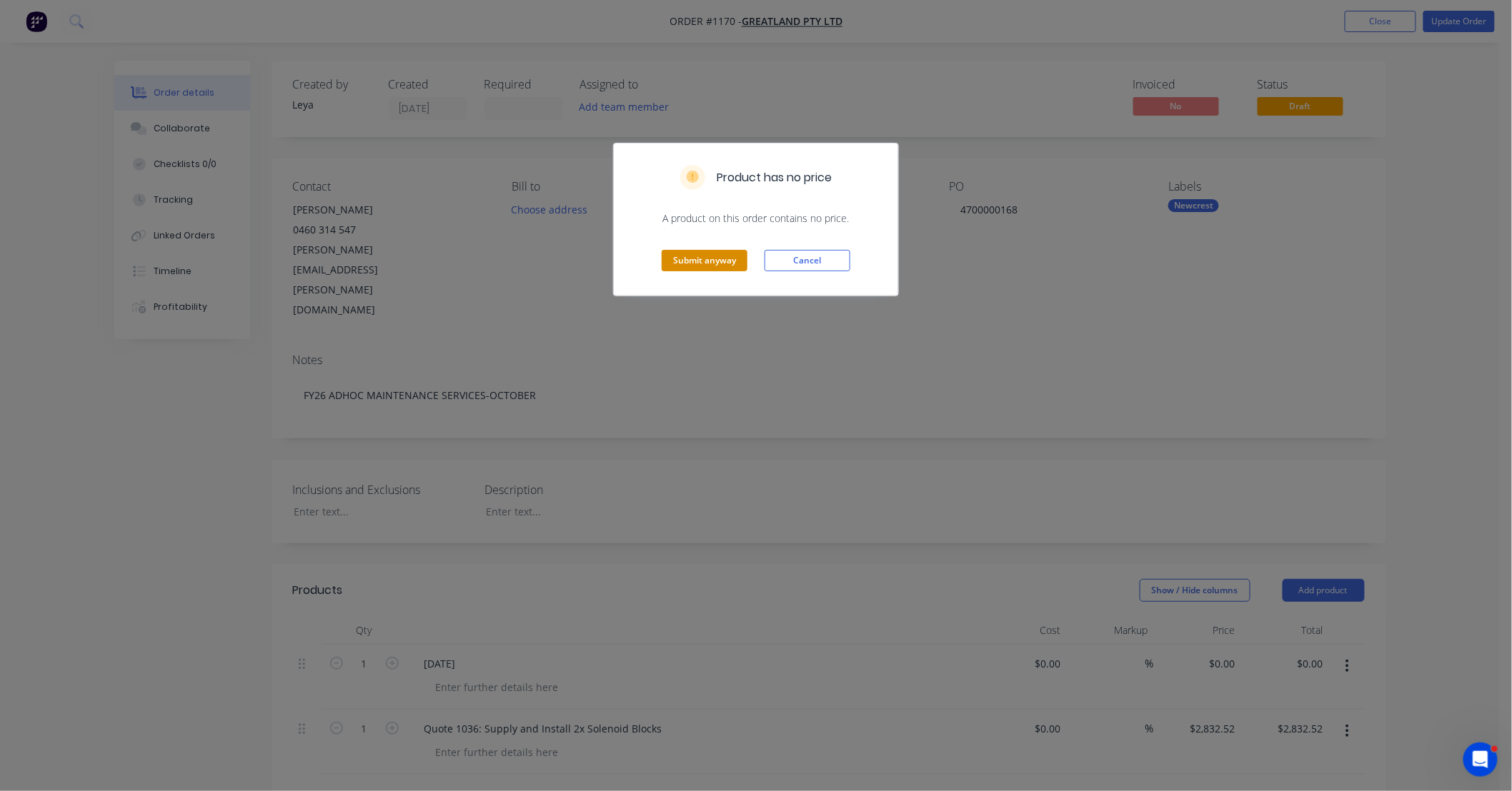
click at [712, 258] on button "Submit anyway" at bounding box center [704, 260] width 86 height 21
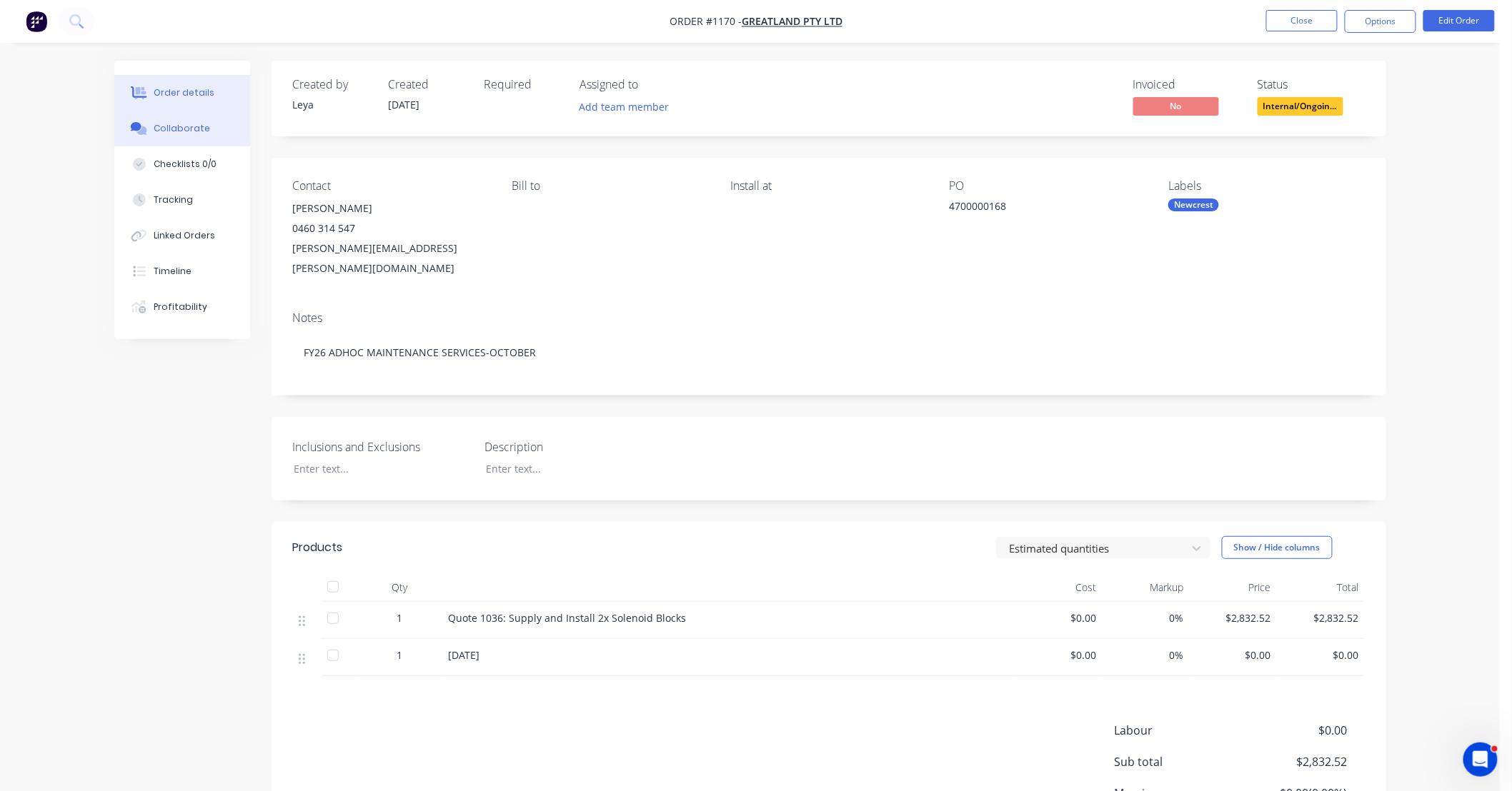
click at [203, 131] on div "Collaborate" at bounding box center [182, 128] width 56 height 13
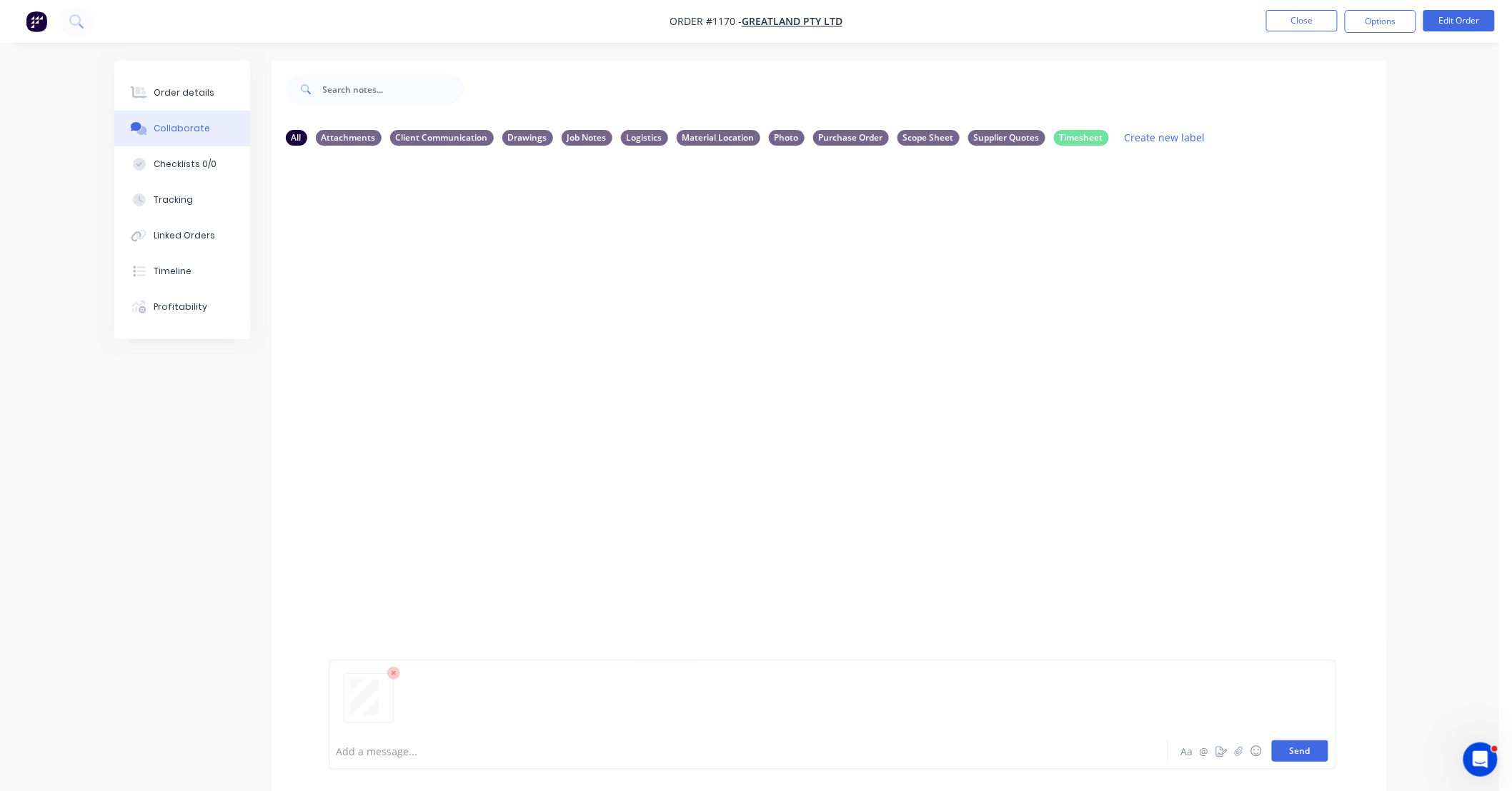
click at [1310, 755] on button "Send" at bounding box center [1300, 751] width 56 height 21
click at [1322, 25] on button "Close" at bounding box center [1302, 20] width 72 height 21
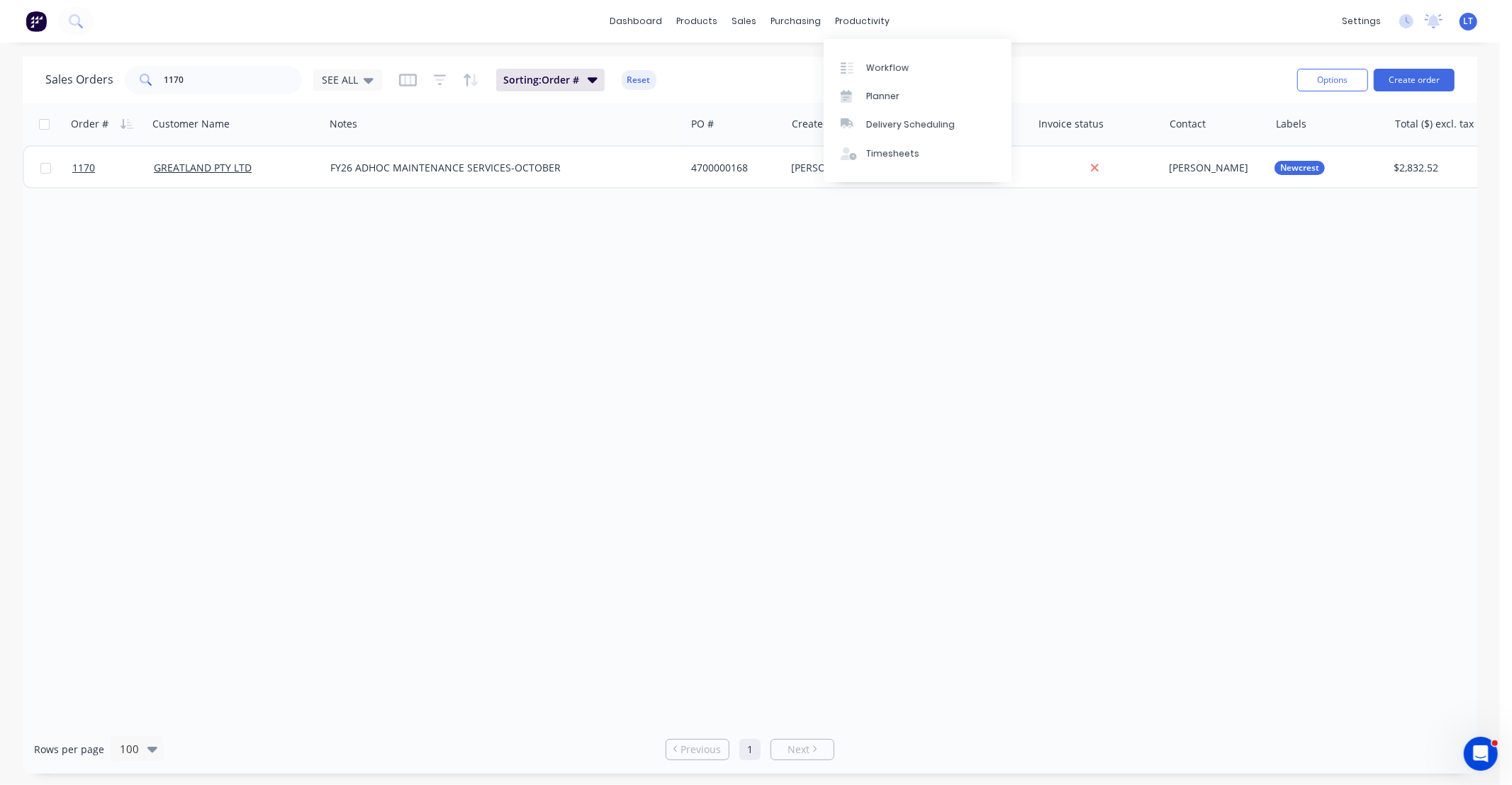
drag, startPoint x: 915, startPoint y: 364, endPoint x: 706, endPoint y: 379, distance: 209.5
drag, startPoint x: 706, startPoint y: 379, endPoint x: 542, endPoint y: 380, distance: 164.0
click at [542, 380] on div "Order # Customer Name Notes PO # Created By Status Invoice status Contact Label…" at bounding box center [751, 414] width 1455 height 623
click at [943, 563] on div "Order # Customer Name Notes PO # Created By Status Invoice status Contact Label…" at bounding box center [751, 414] width 1455 height 623
drag, startPoint x: 218, startPoint y: 83, endPoint x: 0, endPoint y: 45, distance: 221.3
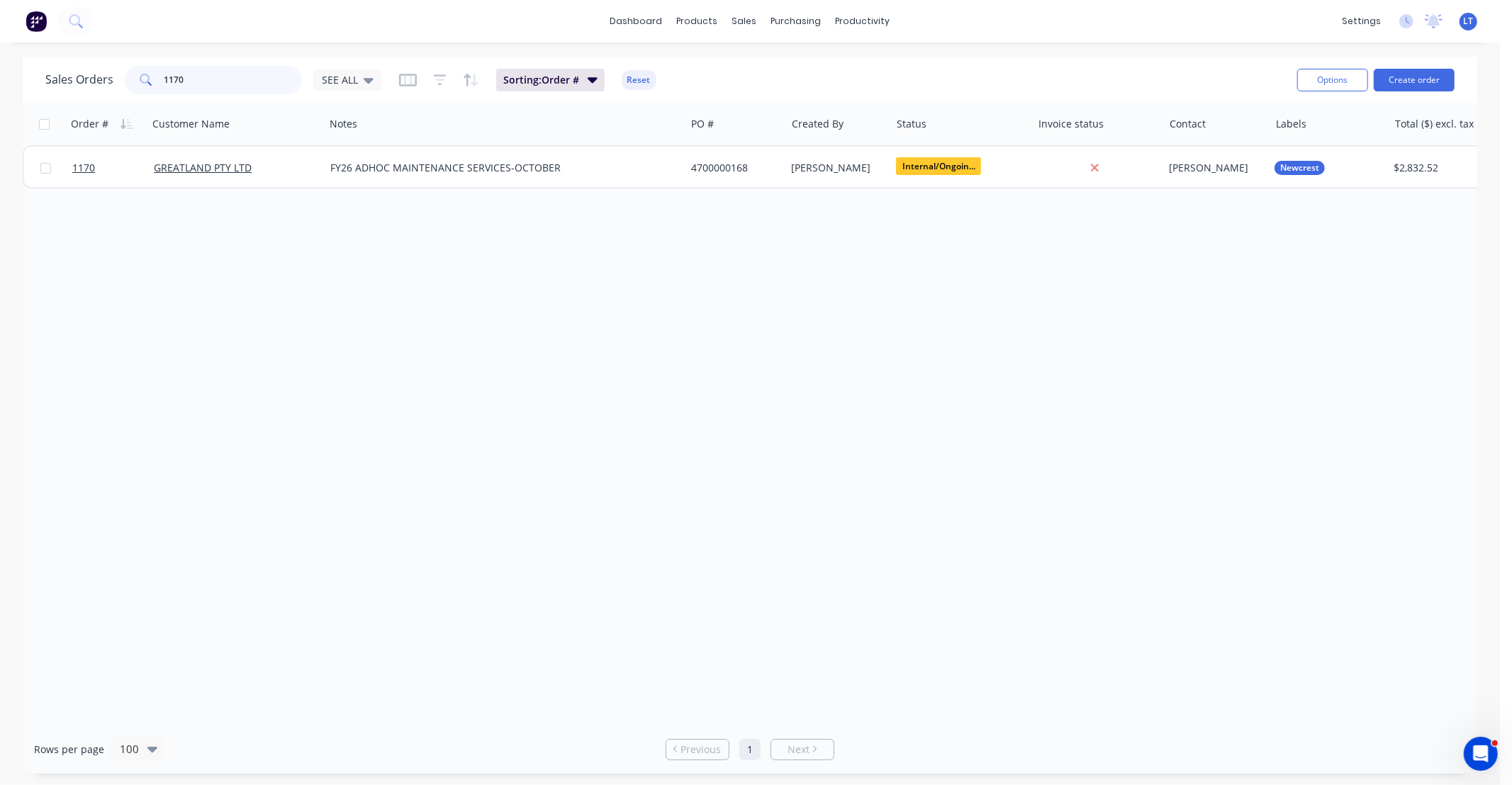
click at [0, 45] on div "dashboard products sales purchasing productivity dashboard products Product Cat…" at bounding box center [750, 392] width 1500 height 785
type input "1110"
drag, startPoint x: 575, startPoint y: 385, endPoint x: 518, endPoint y: 333, distance: 77.2
click at [501, 336] on div "Order # Customer Name Notes PO # Created By Status Invoice status Contact Label…" at bounding box center [751, 414] width 1455 height 623
click at [837, 319] on div "Order # Customer Name Notes PO # Created By Status Invoice status Contact Label…" at bounding box center [751, 414] width 1455 height 623
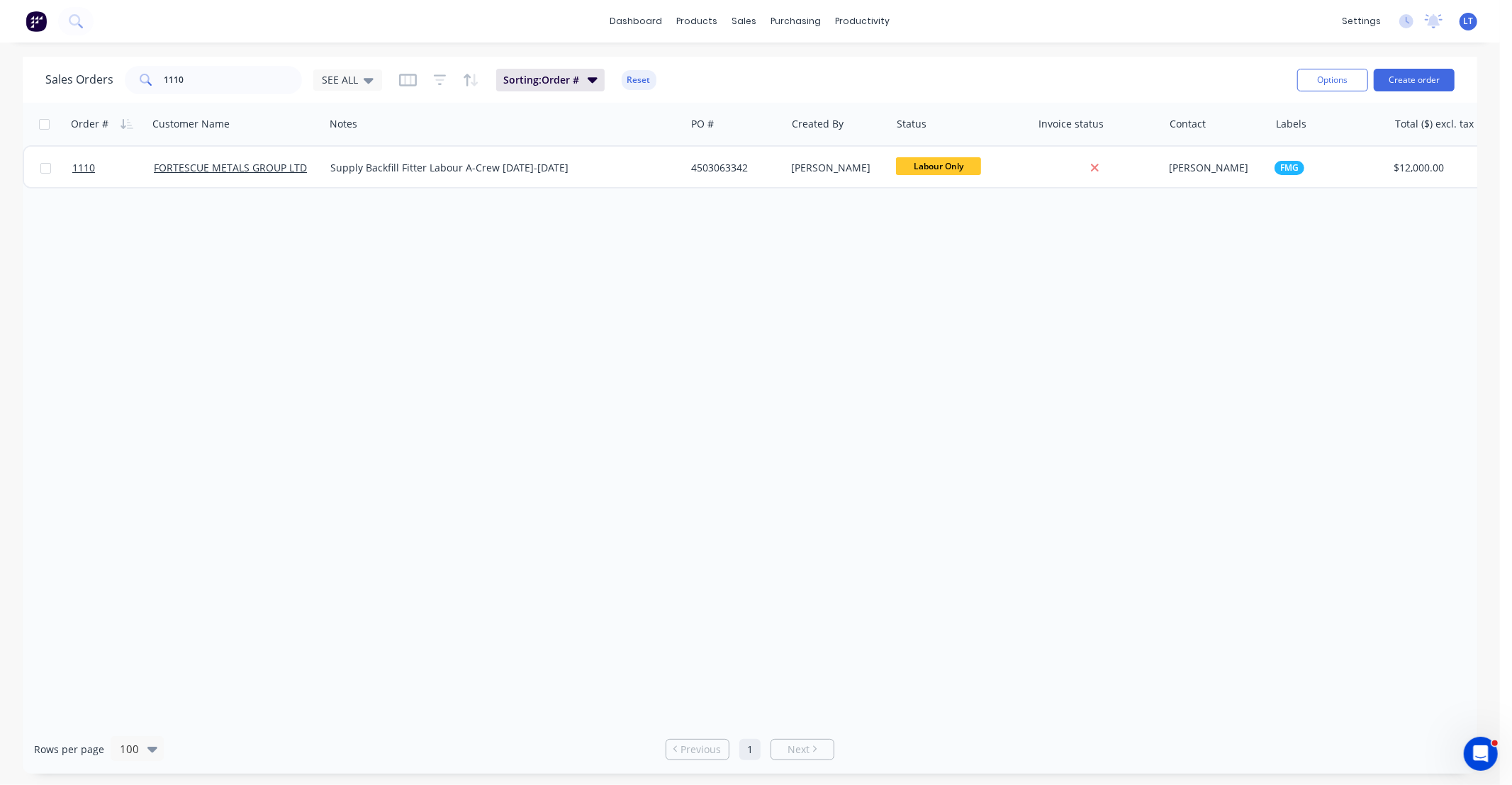
drag, startPoint x: 837, startPoint y: 319, endPoint x: 735, endPoint y: 283, distance: 108.2
click at [735, 283] on div "Order # Customer Name Notes PO # Created By Status Invoice status Contact Label…" at bounding box center [751, 414] width 1455 height 623
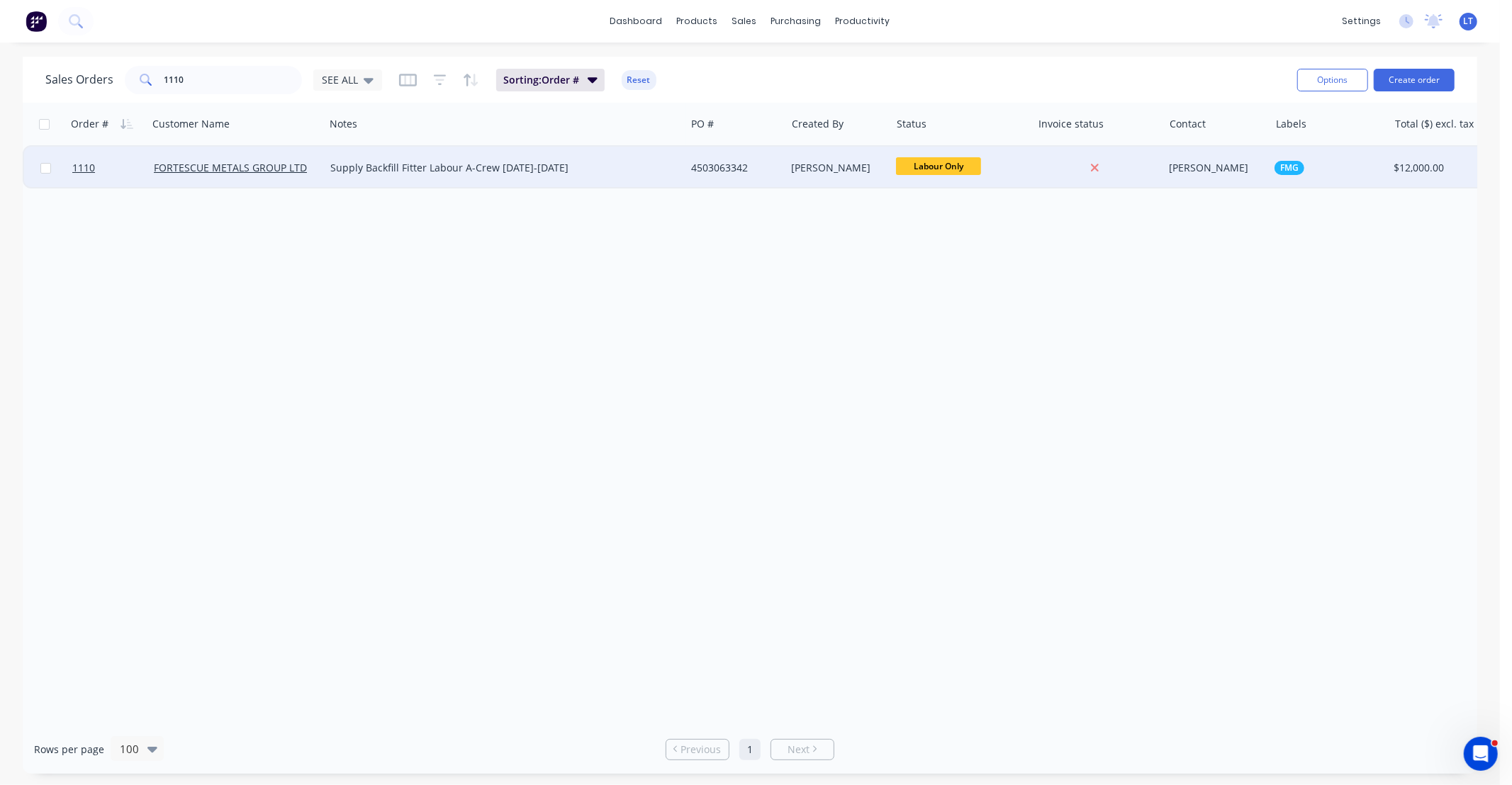
click at [831, 171] on div "[PERSON_NAME]" at bounding box center [836, 167] width 88 height 14
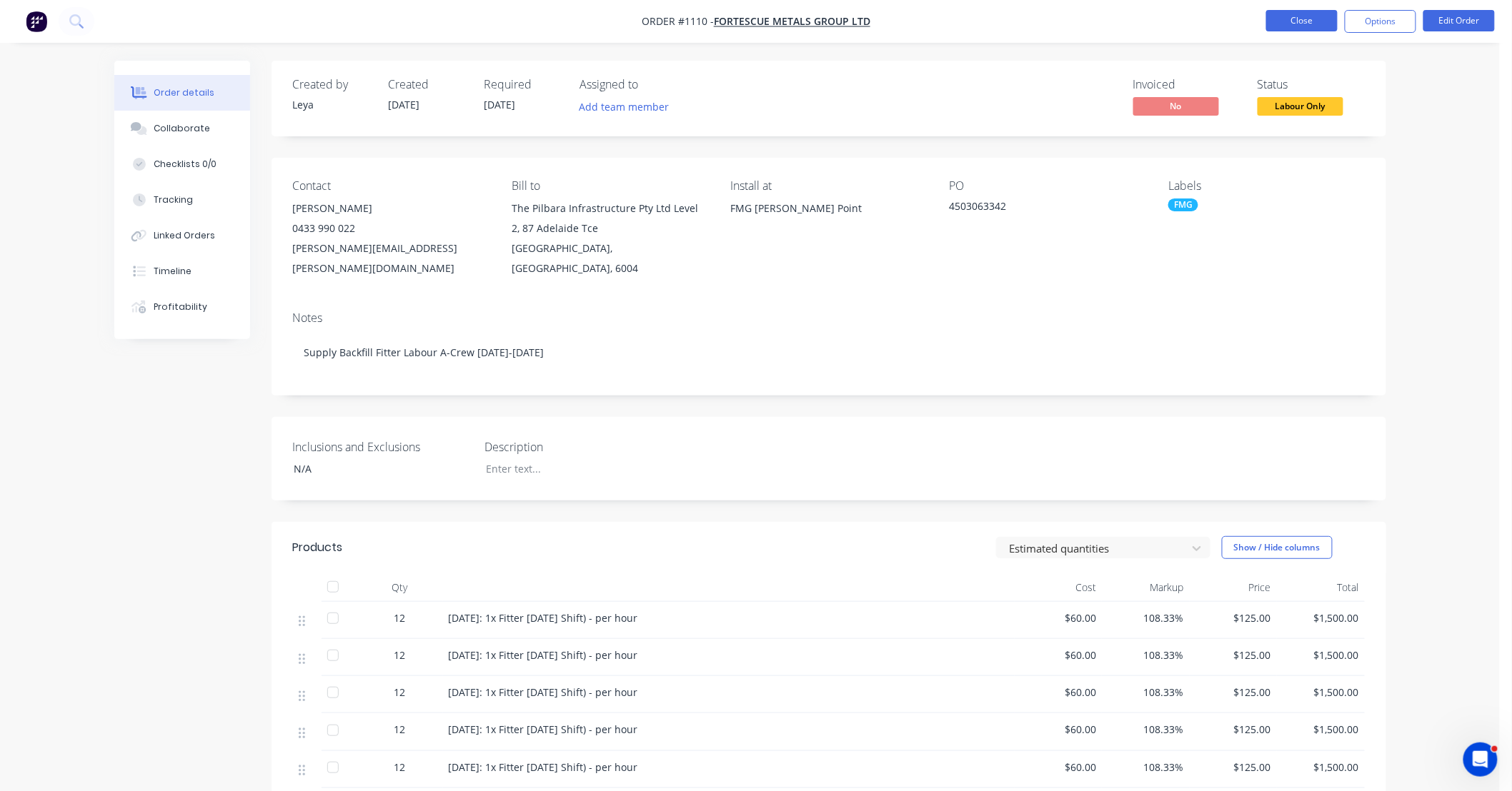
click at [1305, 20] on button "Close" at bounding box center [1302, 20] width 72 height 21
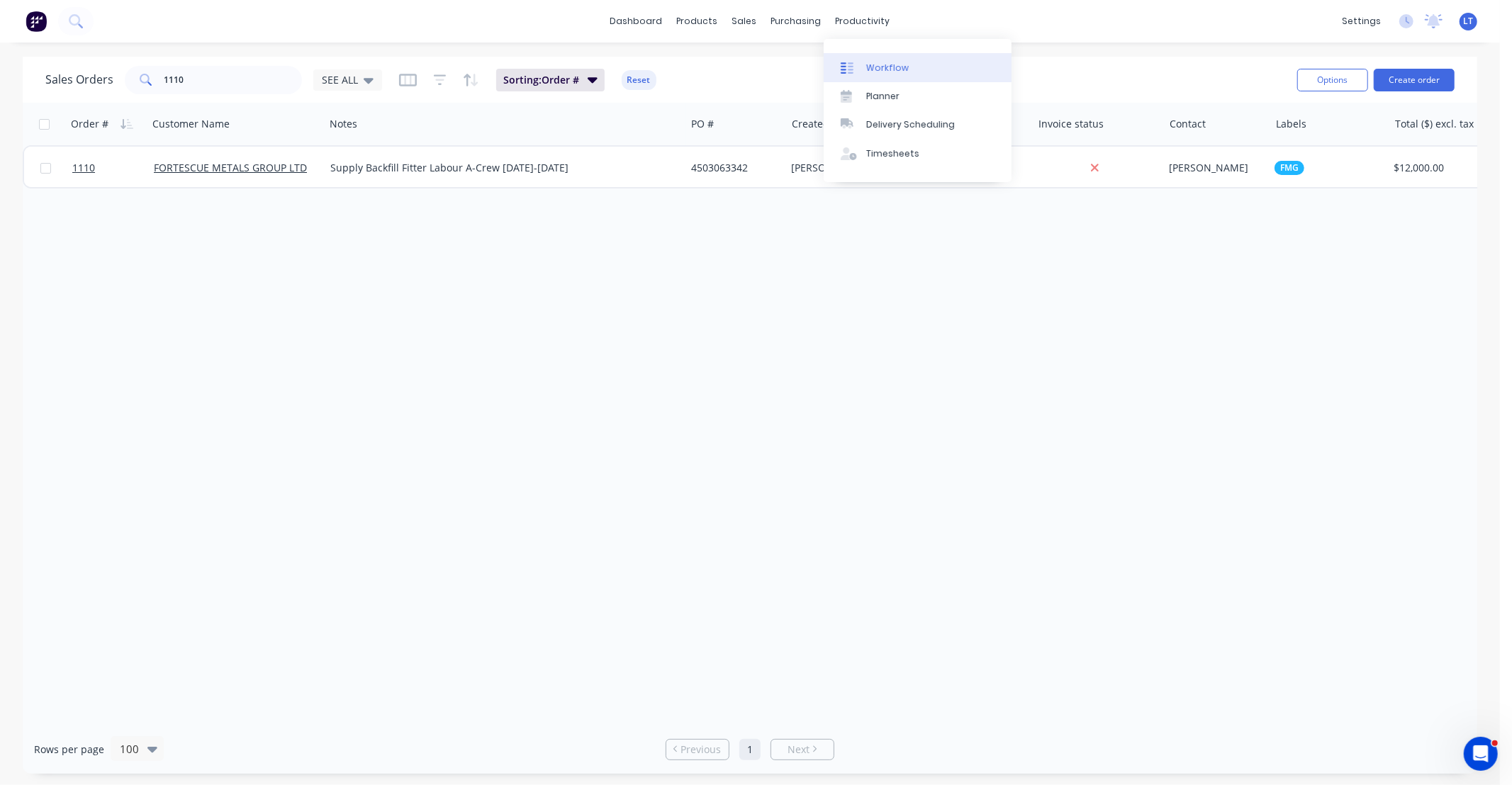
click at [894, 64] on div "Workflow" at bounding box center [887, 67] width 42 height 12
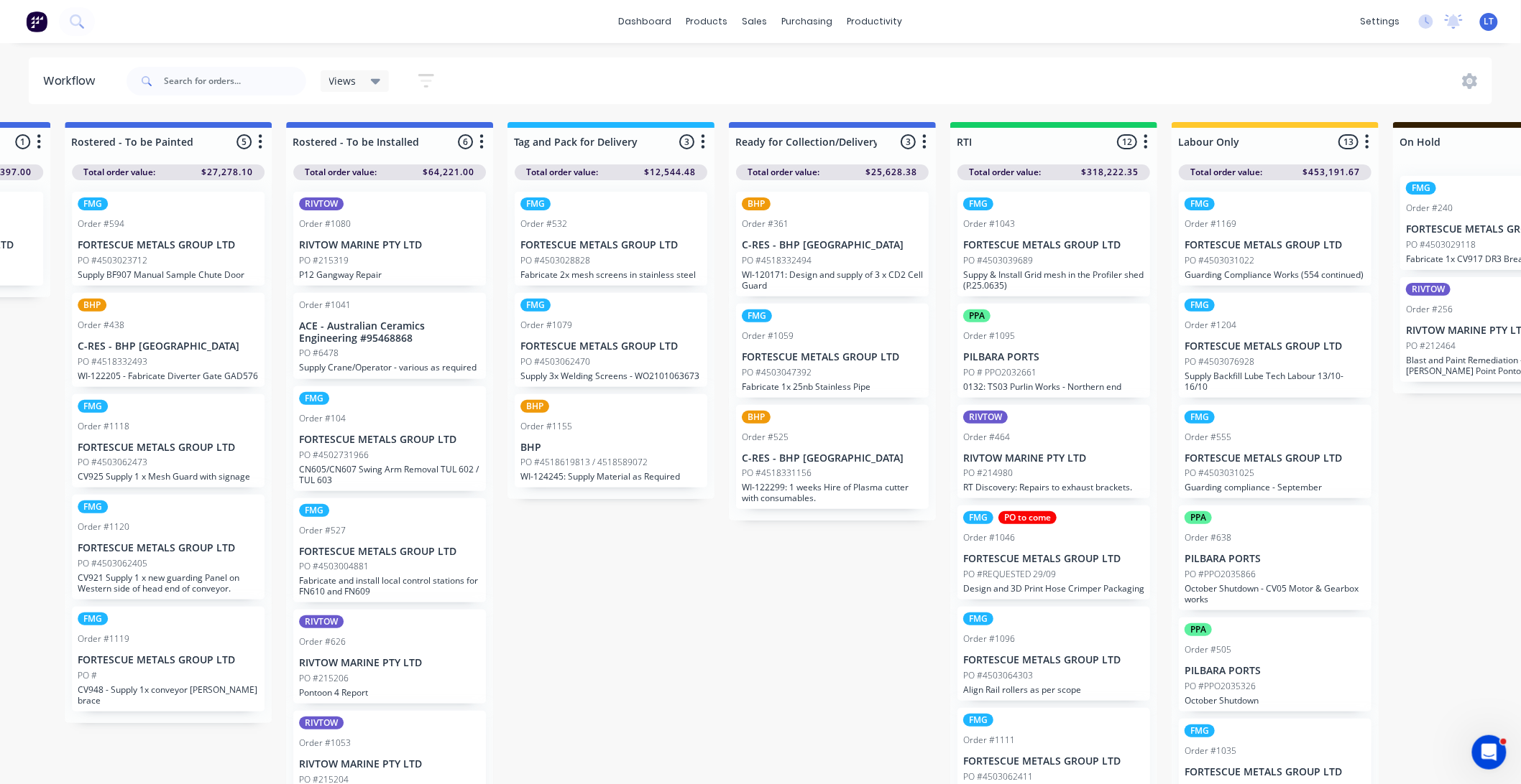
scroll to position [0, 2335]
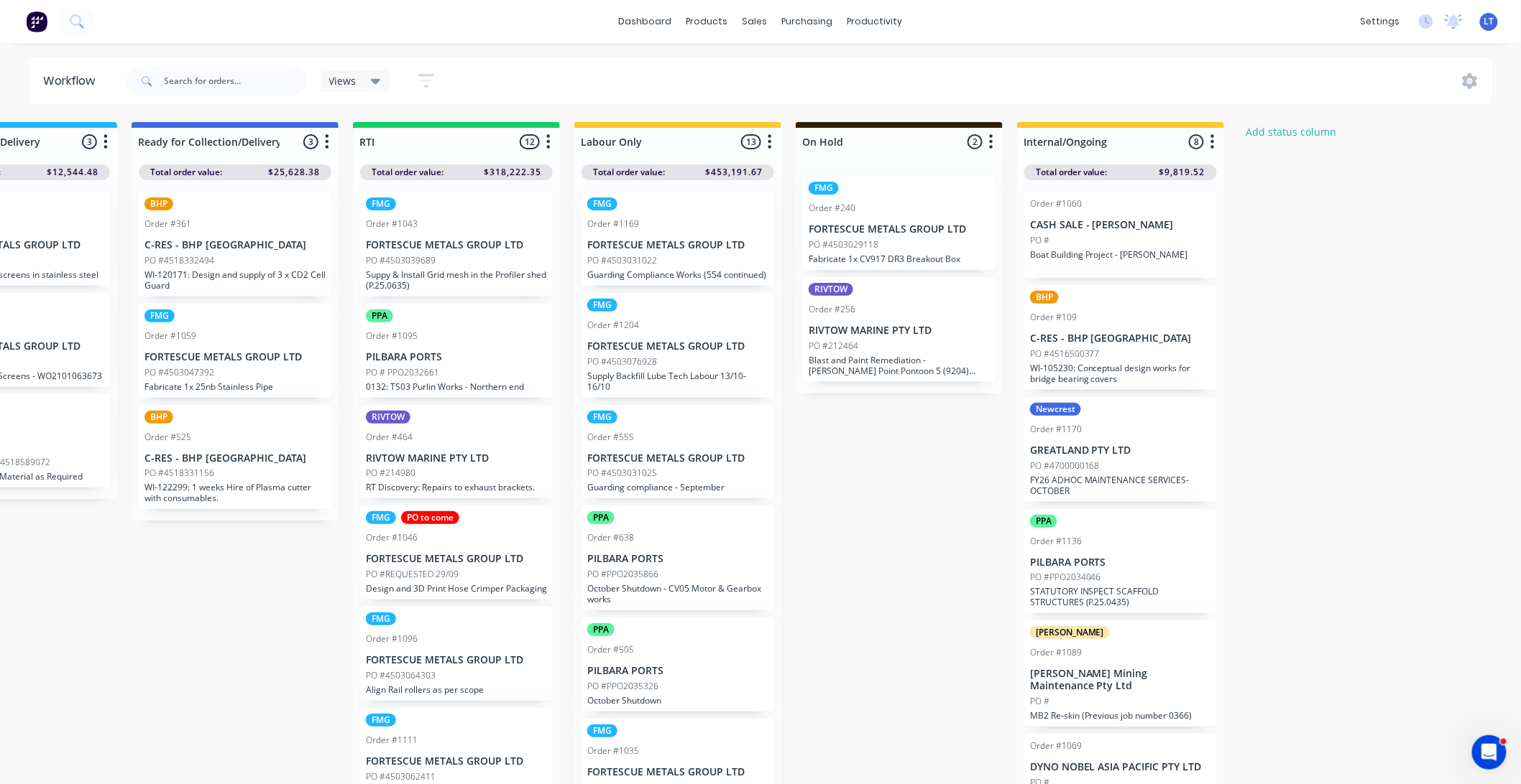
drag, startPoint x: 266, startPoint y: 604, endPoint x: 163, endPoint y: 597, distance: 103.2
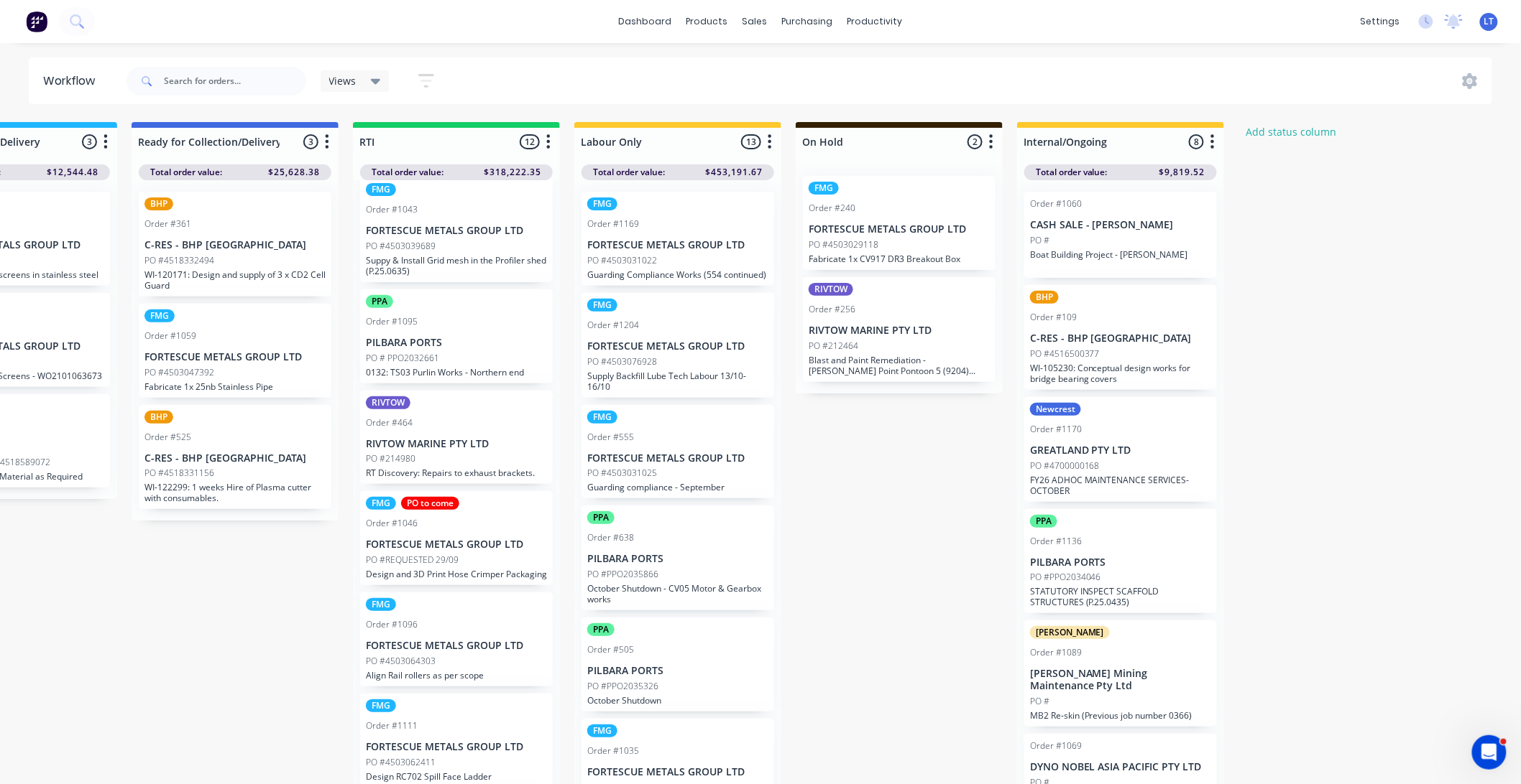
scroll to position [26, 0]
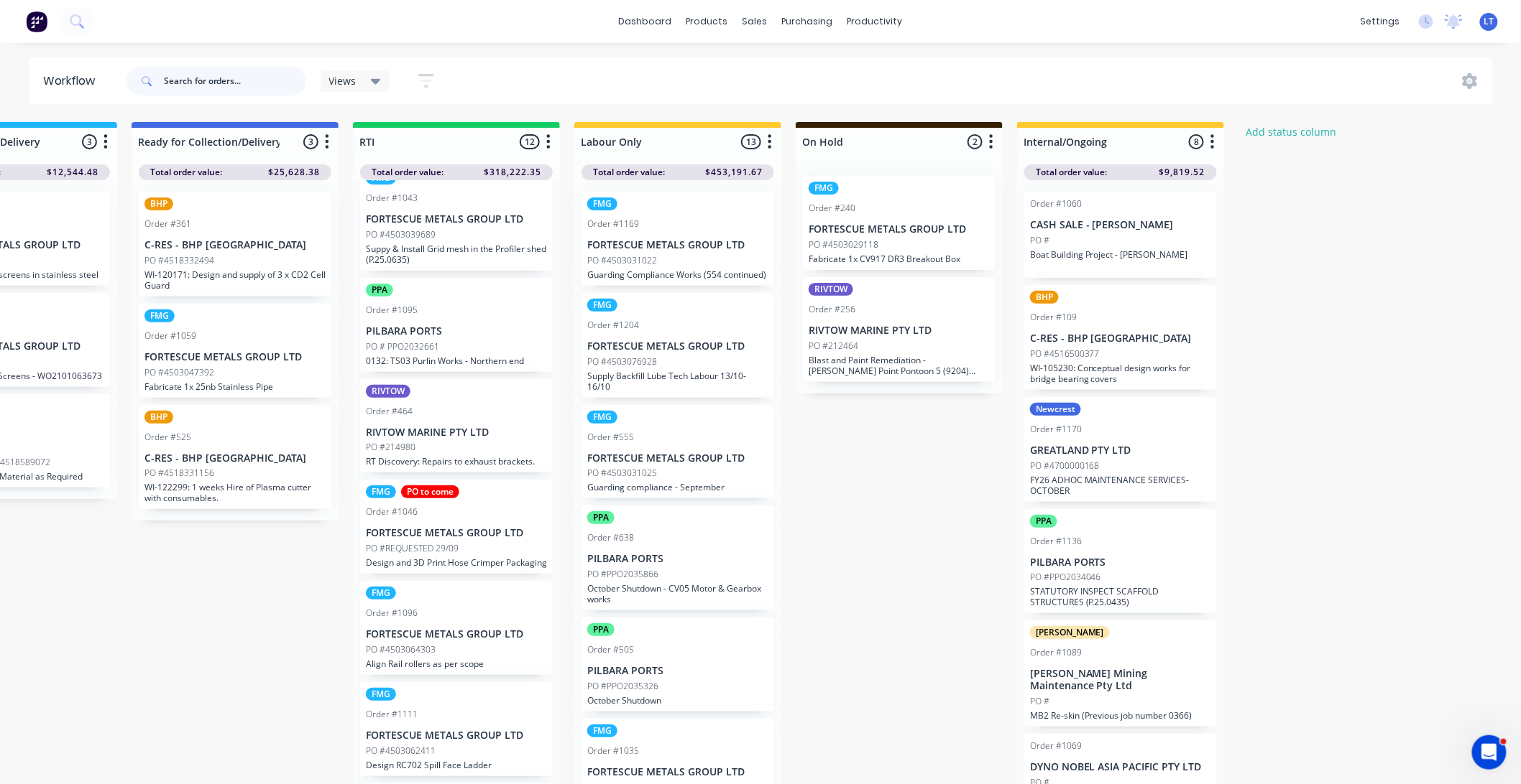
click at [247, 88] on input "text" at bounding box center [235, 82] width 142 height 29
click at [774, 64] on div at bounding box center [765, 68] width 21 height 13
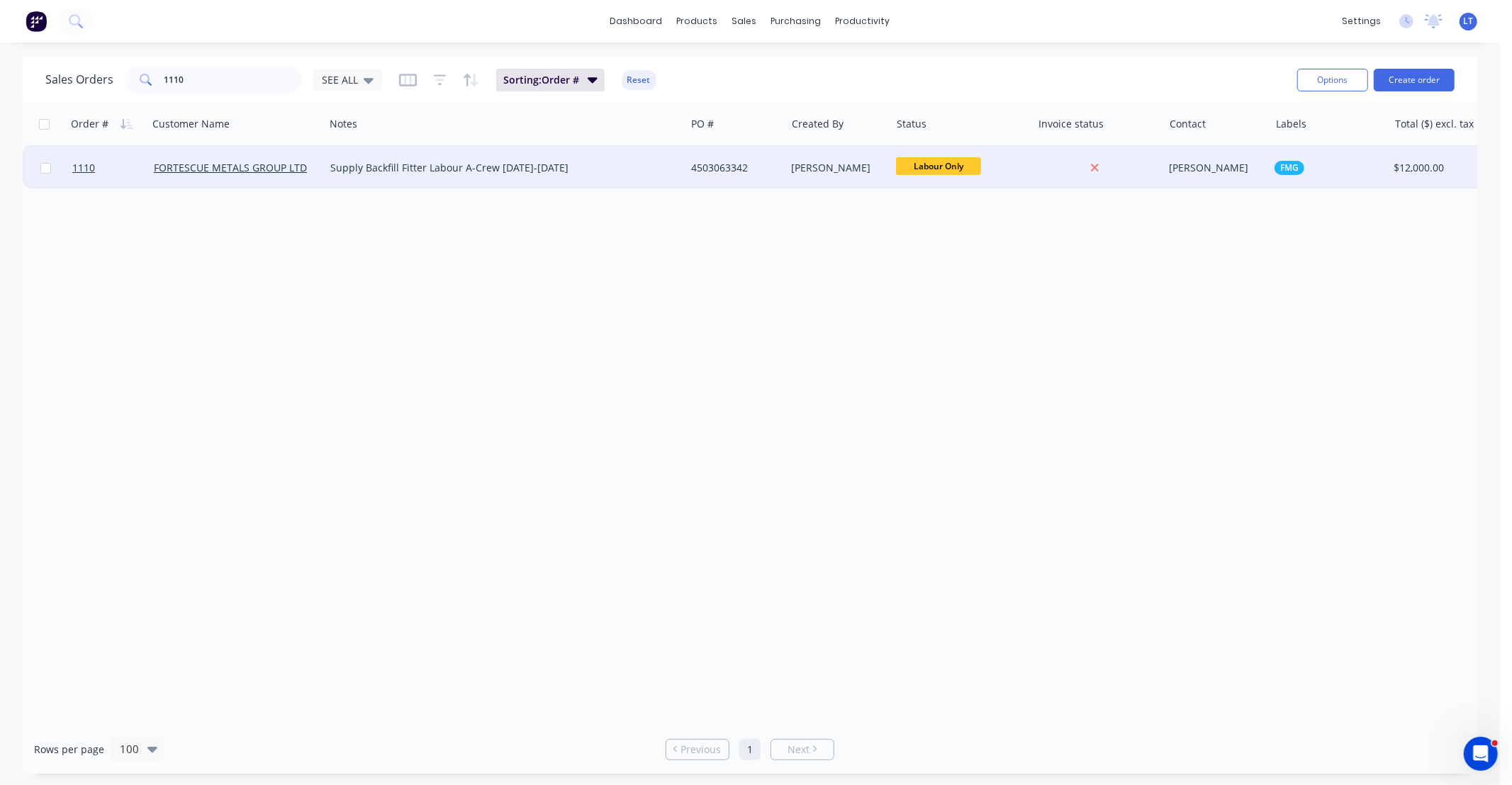
click at [774, 168] on div "4503063342" at bounding box center [733, 167] width 85 height 14
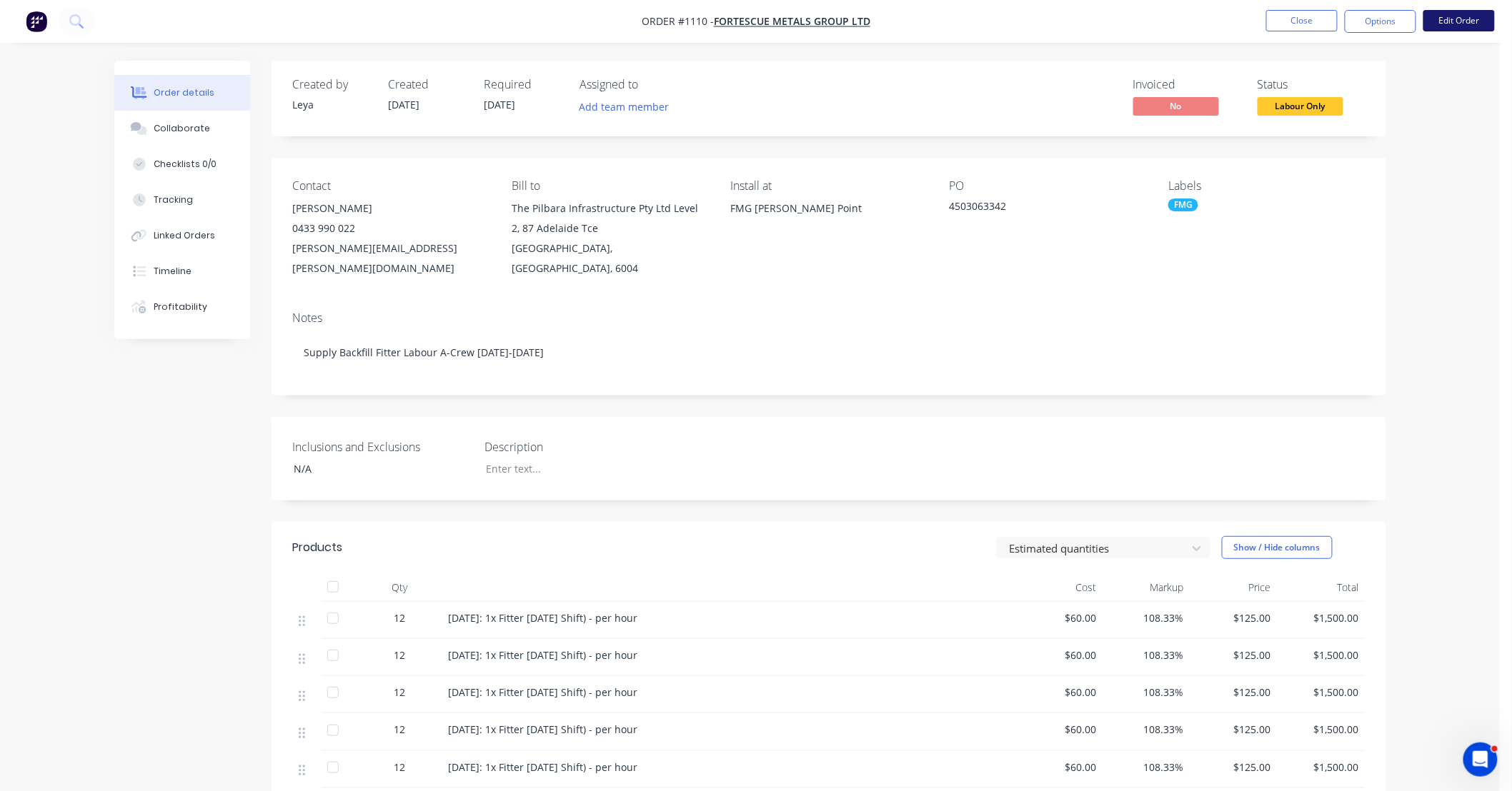
click at [1462, 23] on button "Edit Order" at bounding box center [1459, 20] width 72 height 21
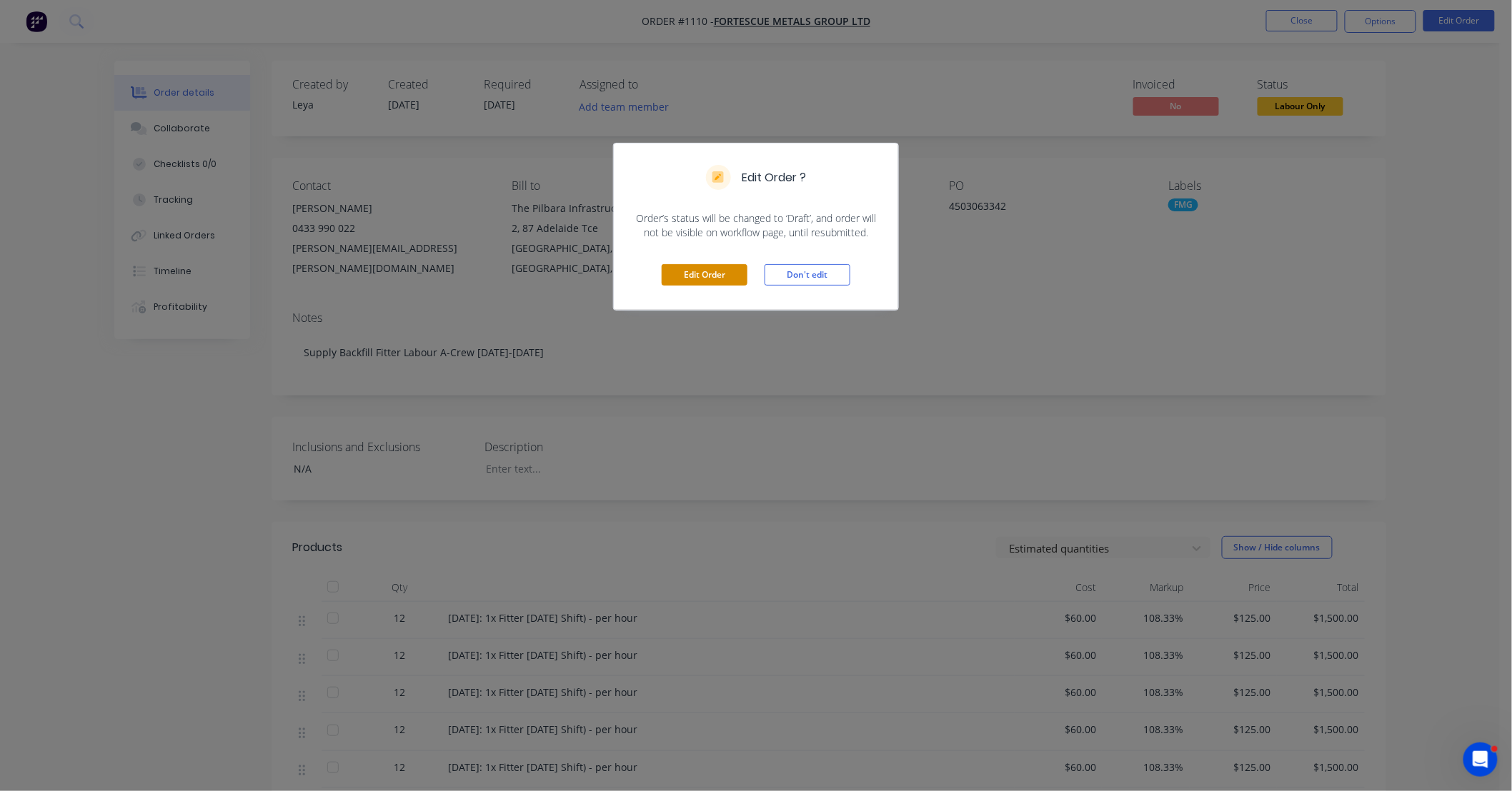
click at [677, 274] on button "Edit Order" at bounding box center [704, 275] width 86 height 21
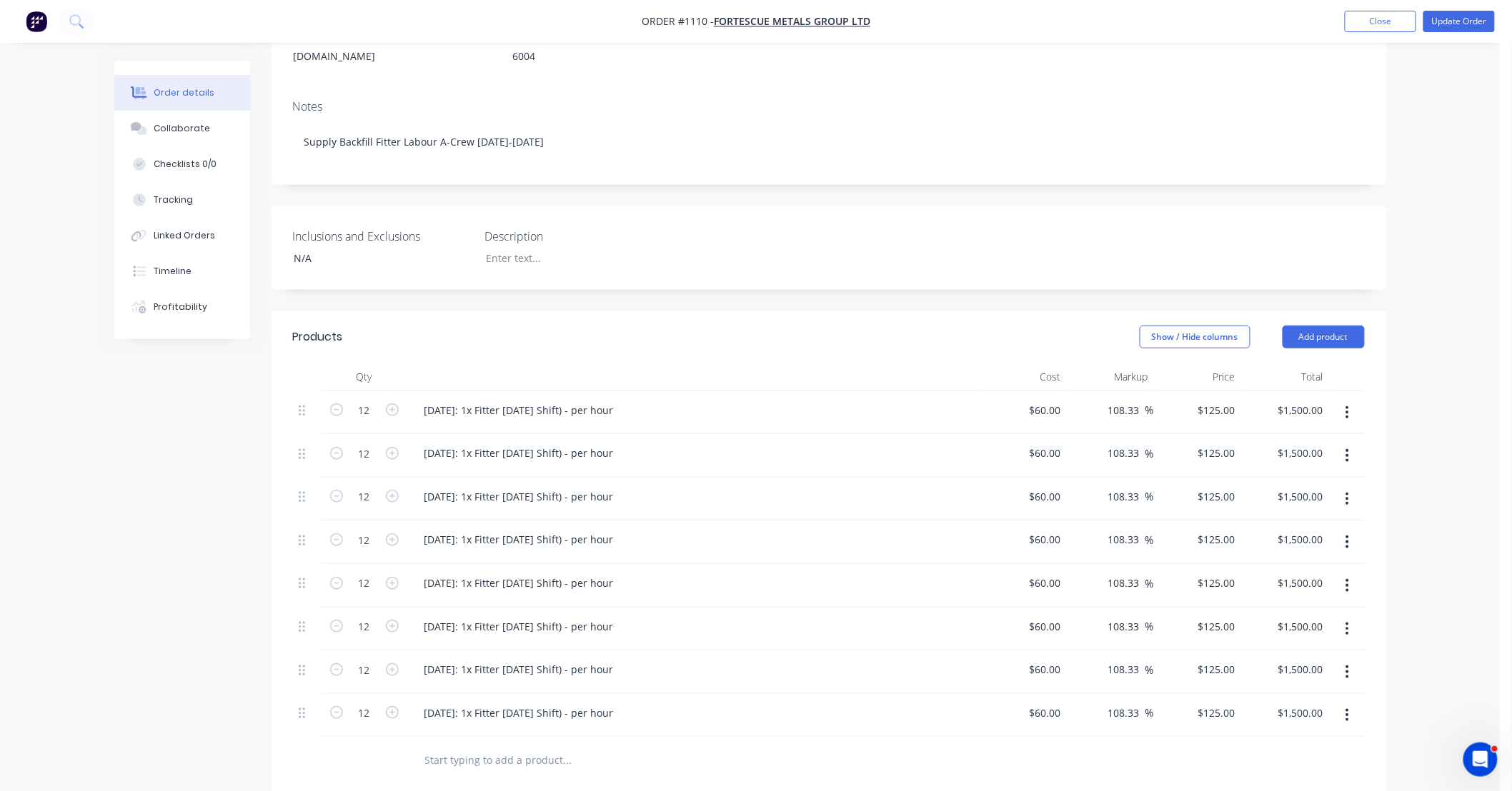
scroll to position [290, 0]
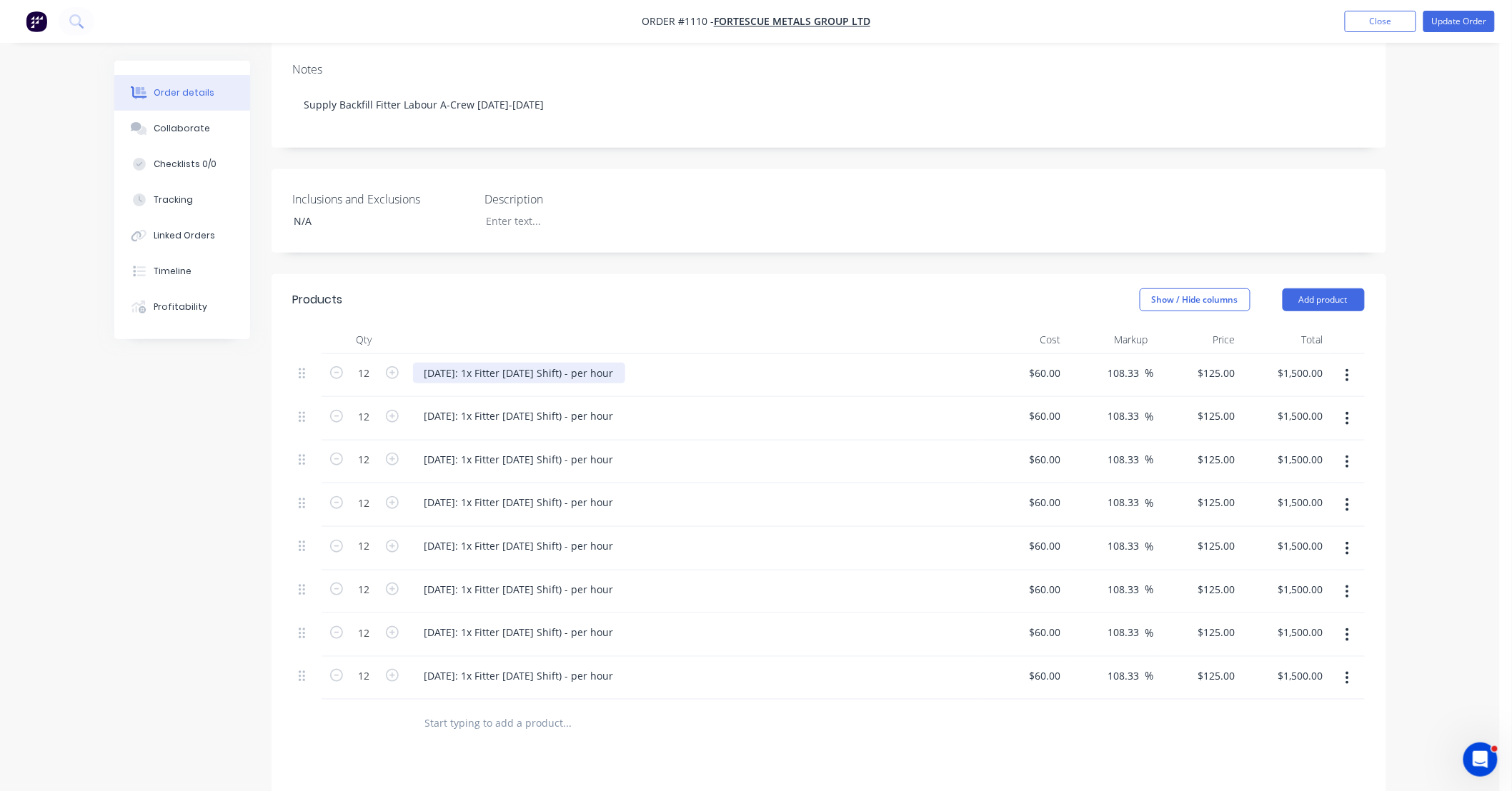
click at [524, 363] on div "08/10/25: 1x Fitter Labour (Day Shift) - per hour" at bounding box center [518, 373] width 212 height 20
drag, startPoint x: 464, startPoint y: 351, endPoint x: 1294, endPoint y: 375, distance: 830.3
click at [1295, 375] on div "12 08/10/25: 1x Fitter Labour (Day Shift) - per hour $60.00 $60.00 108.33 108.3…" at bounding box center [828, 376] width 1071 height 44
click at [514, 363] on div "08/10/25 - DCS33848; Fitter Labour DS-Jack" at bounding box center [543, 373] width 262 height 20
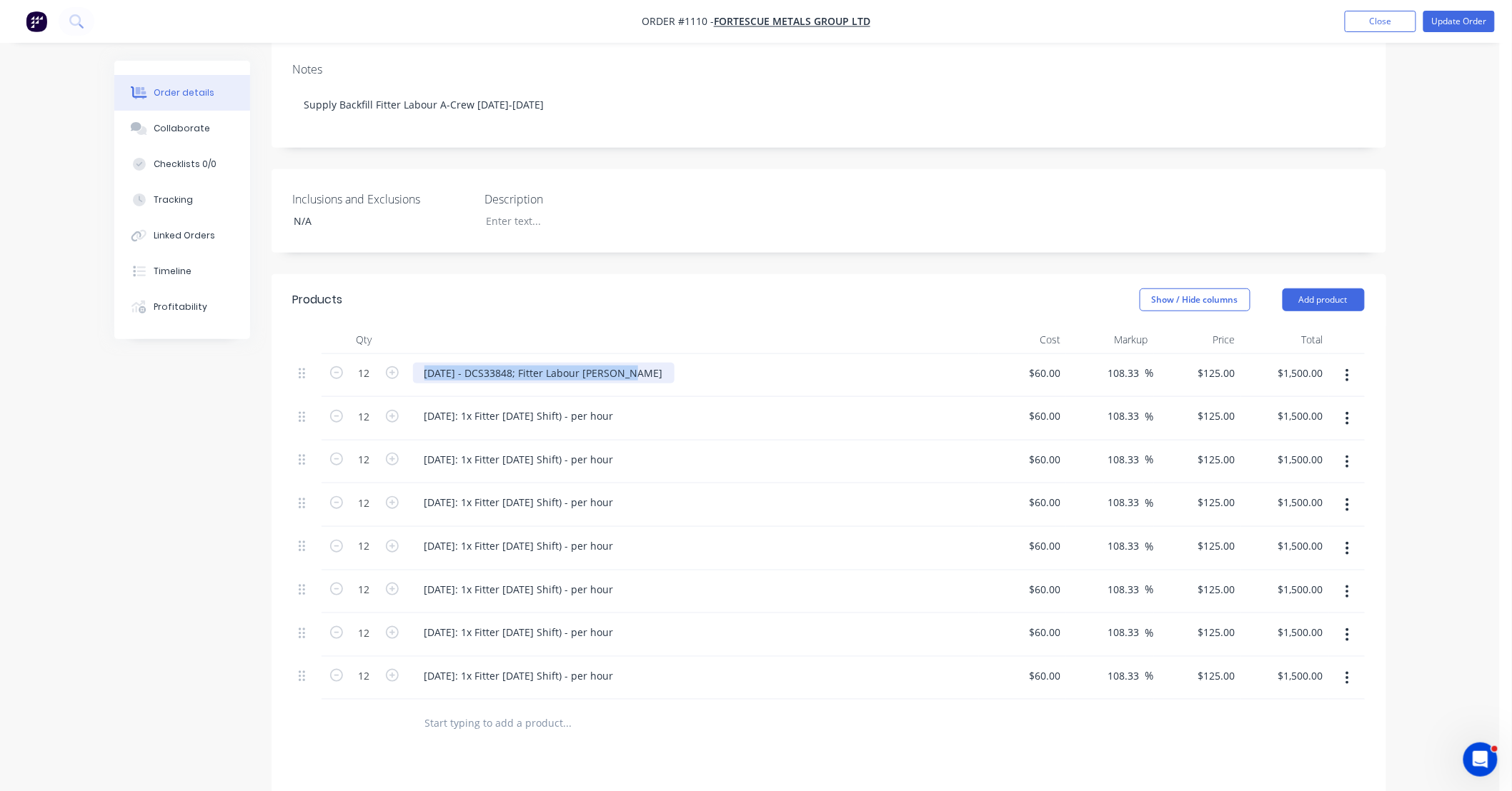
click at [514, 363] on div "08/10/25 - DCS33848; Fitter Labour DS-Jack" at bounding box center [543, 373] width 262 height 20
copy div "08/10/25 - DCS33848; Fitter Labour DS-Jack"
click at [505, 406] on div "09/10/25: 1x Fitter Labour (Day Shift) - per hour" at bounding box center [518, 415] width 212 height 20
click at [484, 406] on div "09/10/25: 1x Fitter Labour (Day Shift) - per hour" at bounding box center [518, 415] width 212 height 20
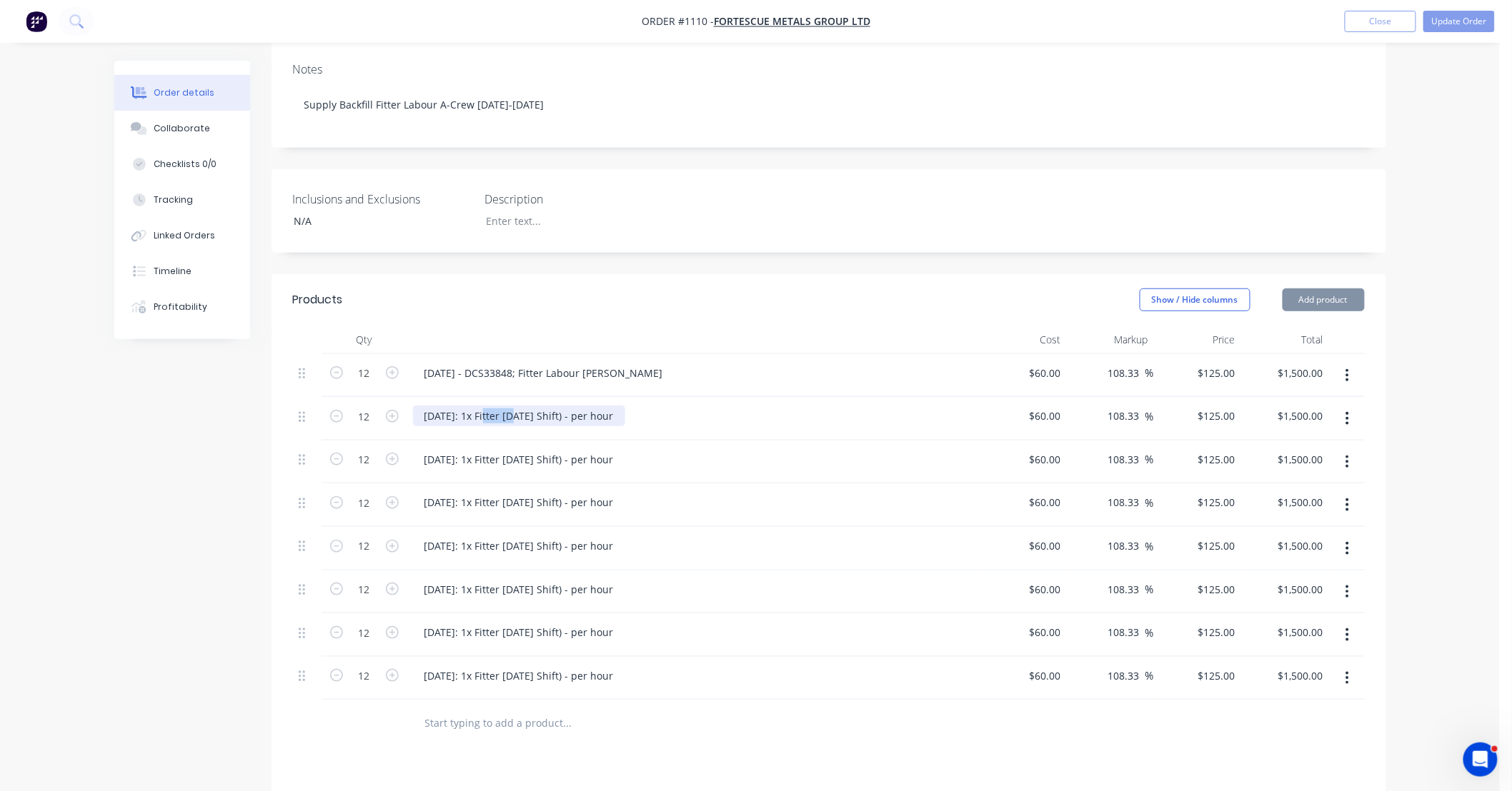
click at [484, 406] on div "09/10/25: 1x Fitter Labour (Day Shift) - per hour" at bounding box center [518, 415] width 212 height 20
paste div
click at [432, 406] on div "08/10/25 - DCS33848; Fitter Labour DS-Jack" at bounding box center [543, 415] width 262 height 20
drag, startPoint x: 519, startPoint y: 393, endPoint x: 527, endPoint y: 380, distance: 15.3
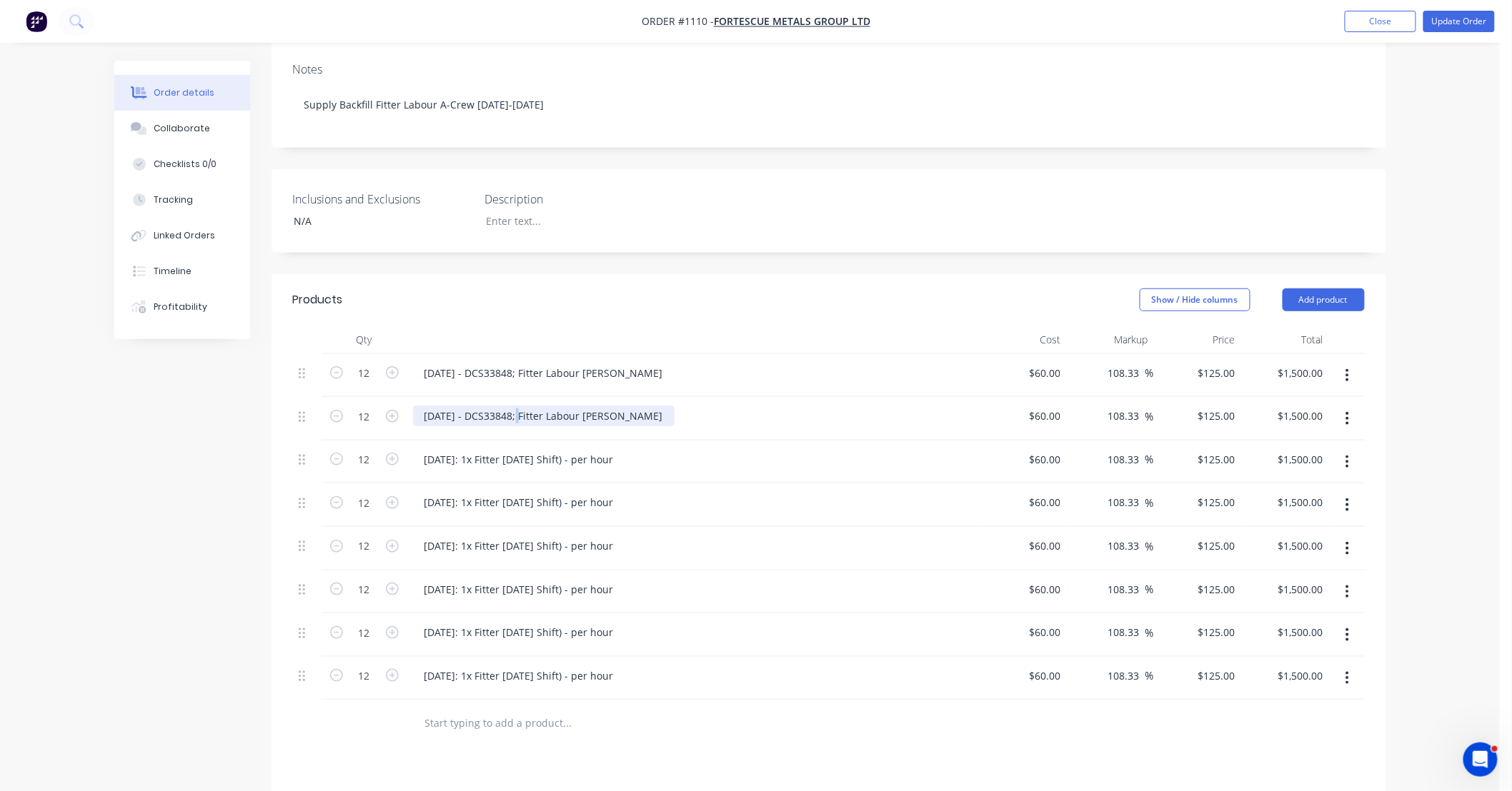
click at [517, 406] on div "09/10/25 - DCS33848; Fitter Labour DS-Jack" at bounding box center [543, 415] width 262 height 20
click at [498, 449] on div "10/10/25: 1x Fitter Labour (Day Shift) - per hour" at bounding box center [518, 459] width 212 height 20
paste div
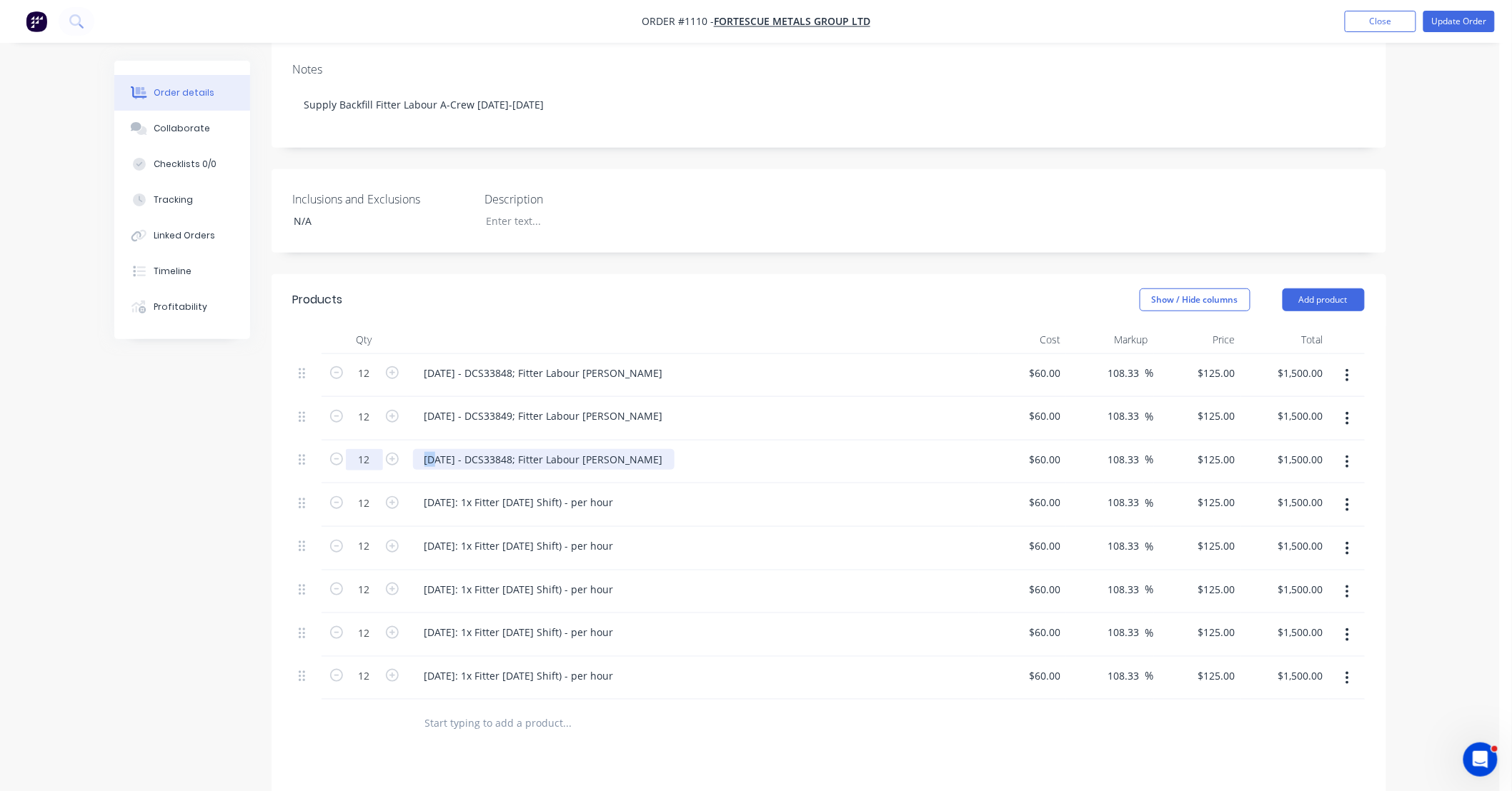
drag, startPoint x: 434, startPoint y: 438, endPoint x: 350, endPoint y: 429, distance: 84.5
click at [373, 441] on div "12 08/10/25 - DCS33848; Fitter Labour DS-Jack $60.00 $60.00 108.33 108.33 % $12…" at bounding box center [828, 462] width 1071 height 44
click at [516, 449] on div "10/10/25 - DCS33848; Fitter Labour DS-Jack" at bounding box center [543, 459] width 262 height 20
click at [571, 492] on div "11/10/25: 1x Fitter Labour (Day Shift) - per hour" at bounding box center [518, 502] width 212 height 20
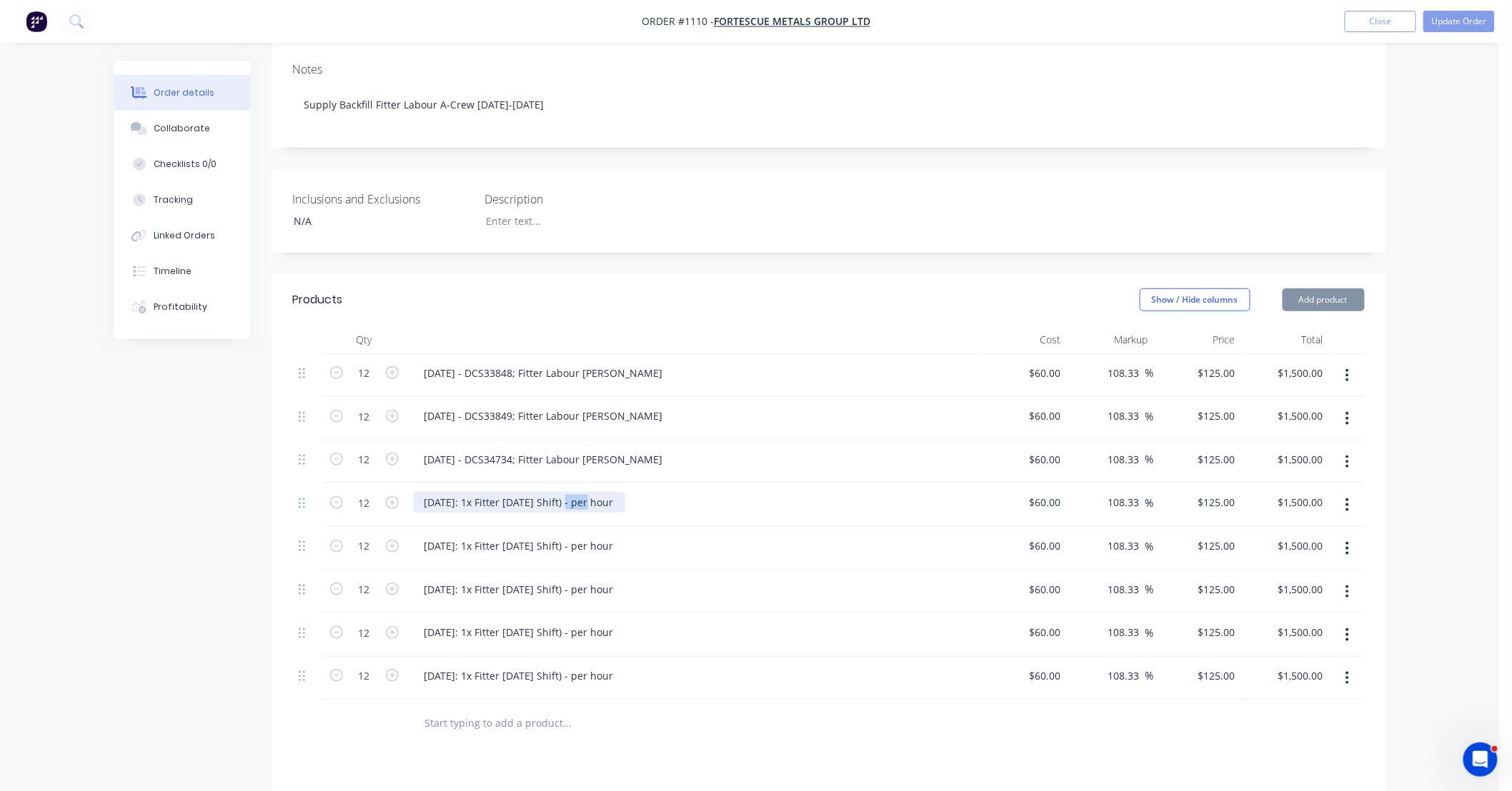
click at [571, 492] on div "11/10/25: 1x Fitter Labour (Day Shift) - per hour" at bounding box center [518, 502] width 212 height 20
paste div
drag, startPoint x: 438, startPoint y: 481, endPoint x: 404, endPoint y: 474, distance: 34.7
click at [404, 483] on div "12 08/10/25 - DCS33848; Fitter Labour DS-Jack $60.00 $60.00 108.33 108.33 % $12…" at bounding box center [828, 504] width 1071 height 44
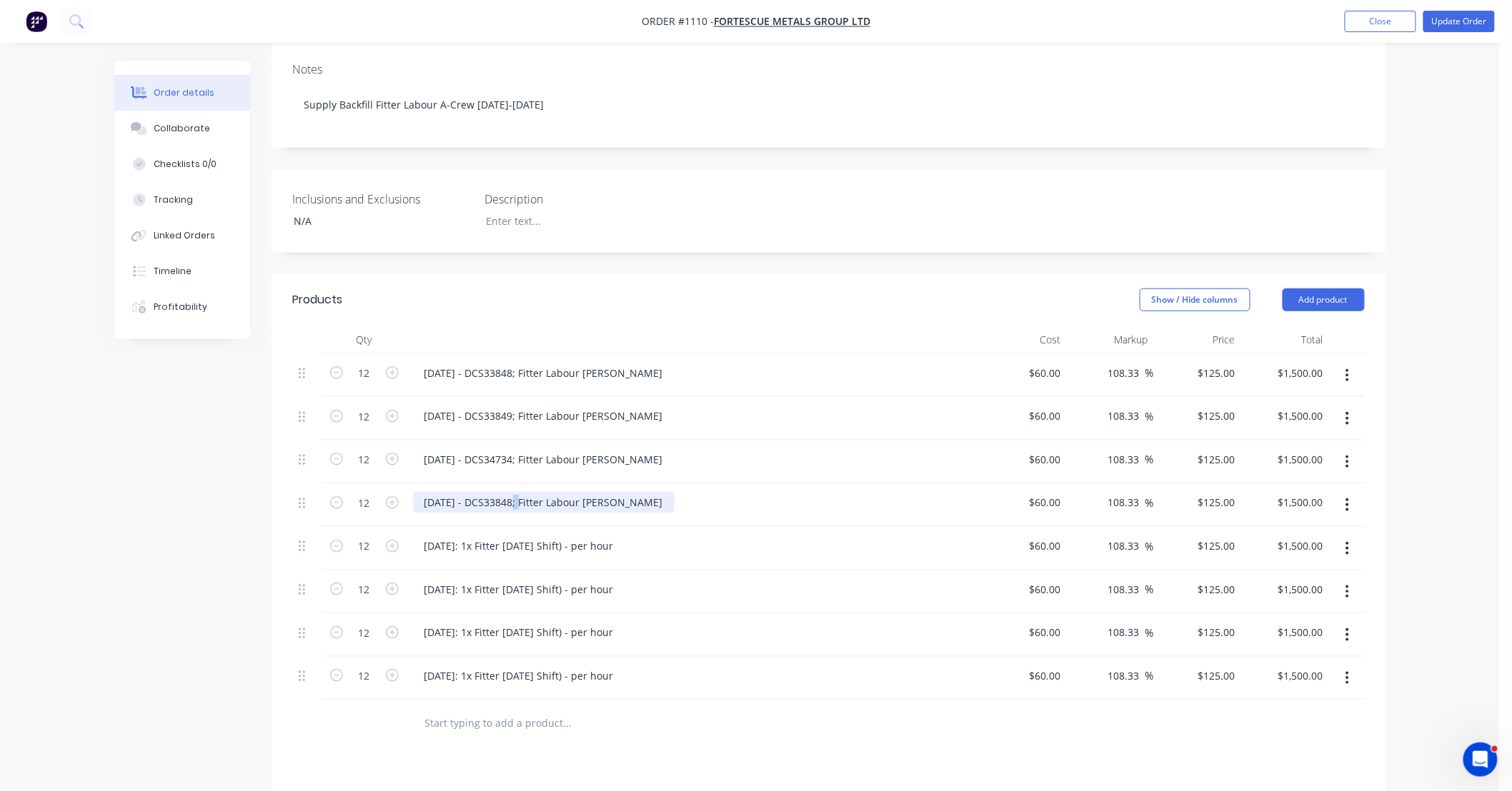
drag, startPoint x: 510, startPoint y: 481, endPoint x: 520, endPoint y: 480, distance: 10.0
click at [520, 492] on div "11/10/25 - DCS33848; Fitter Labour DS-Jack" at bounding box center [543, 502] width 262 height 20
click at [592, 492] on div "11/10/25 - DCS34735; Fitter Labour DS-Jack" at bounding box center [543, 502] width 262 height 20
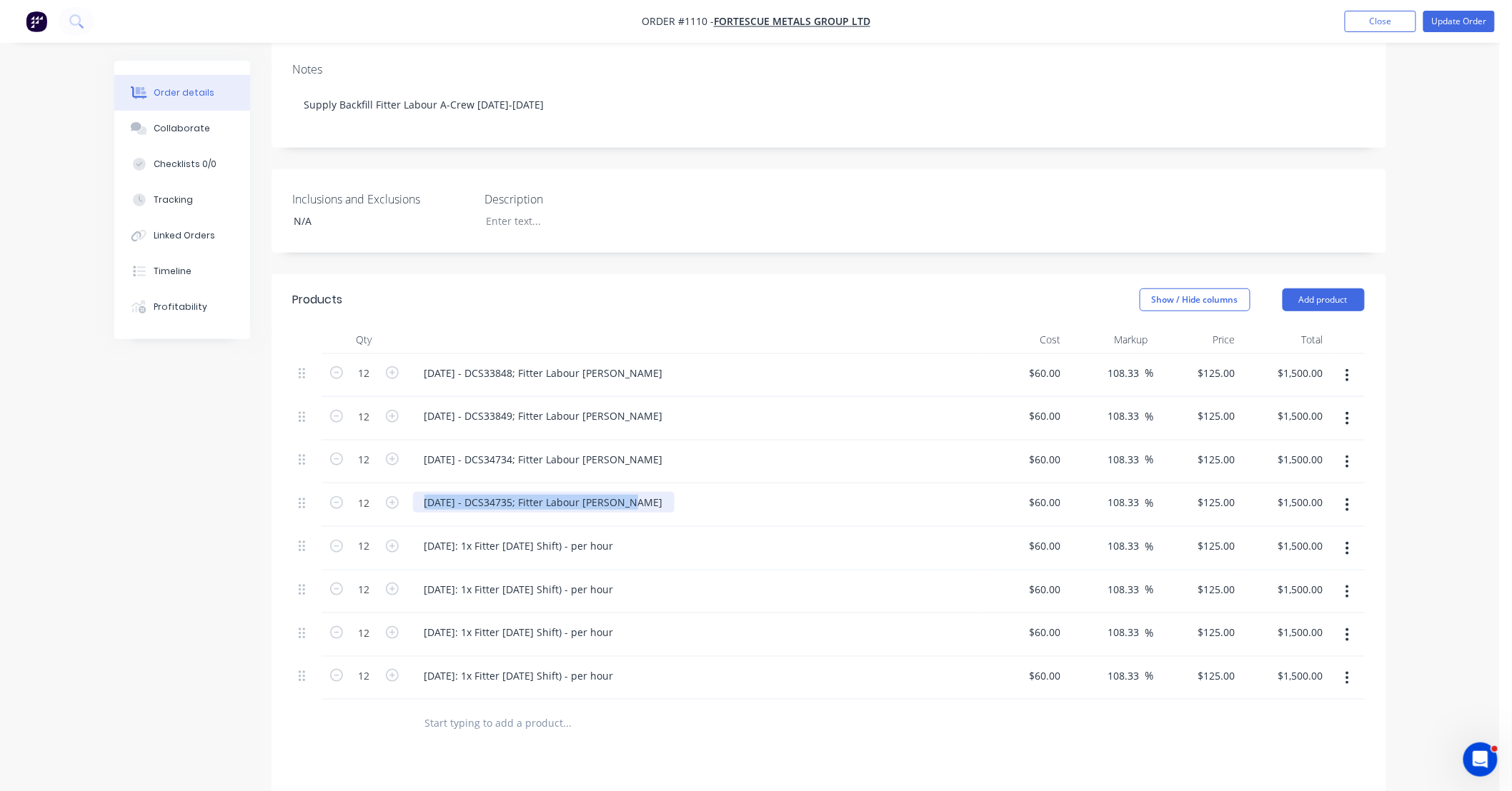
copy div "11/10/25 - DCS34735; Fitter Labour DS-Jack"
click at [516, 535] on div "12/10/25: 1x Fitter Labour (Day Shift) - per hour" at bounding box center [518, 545] width 212 height 20
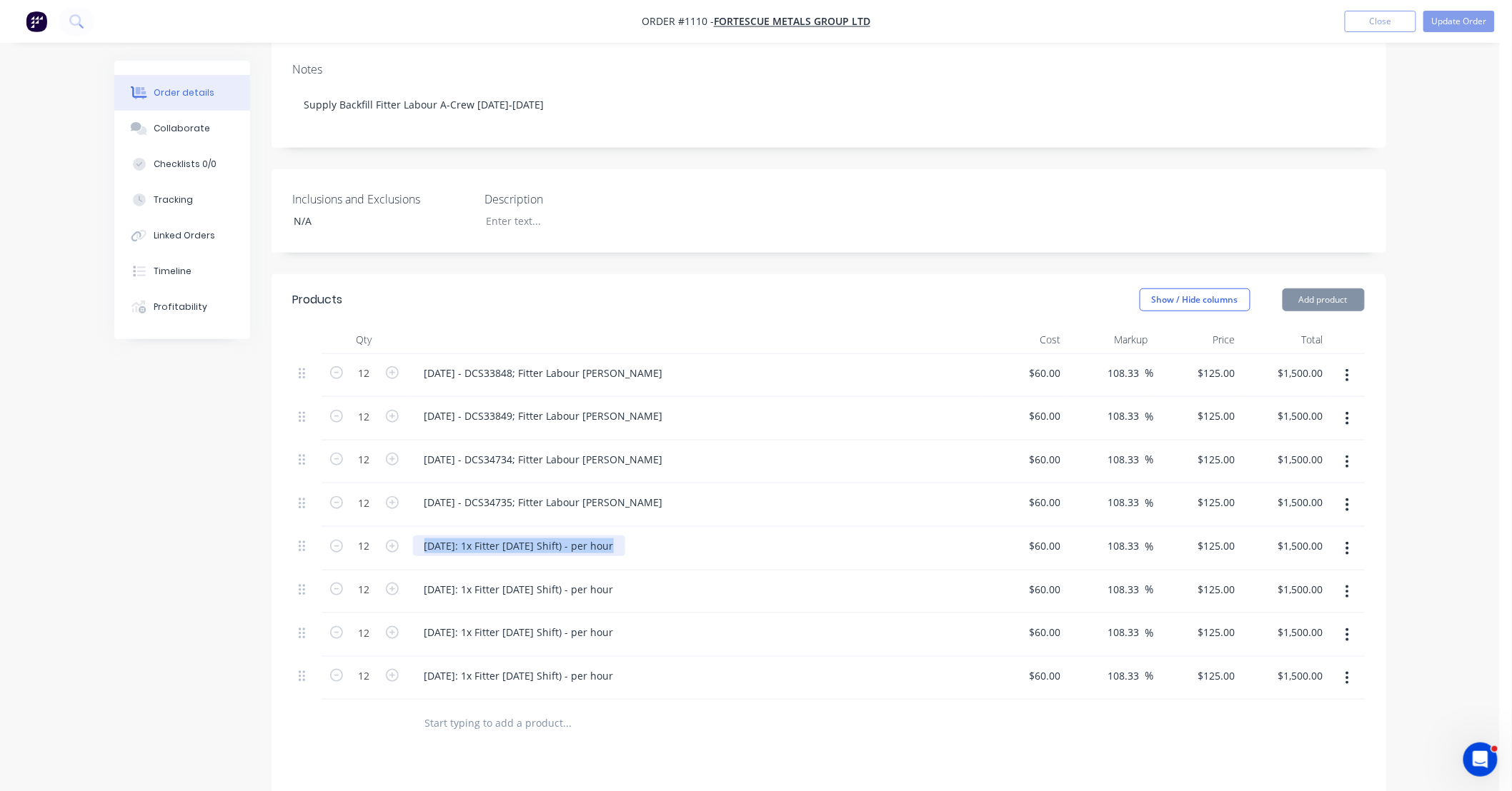
click at [516, 535] on div "12/10/25: 1x Fitter Labour (Day Shift) - per hour" at bounding box center [518, 545] width 212 height 20
paste div
click at [450, 535] on div "11/10/25 - DCS34735; Fitter Labour DS-Jack" at bounding box center [543, 545] width 262 height 20
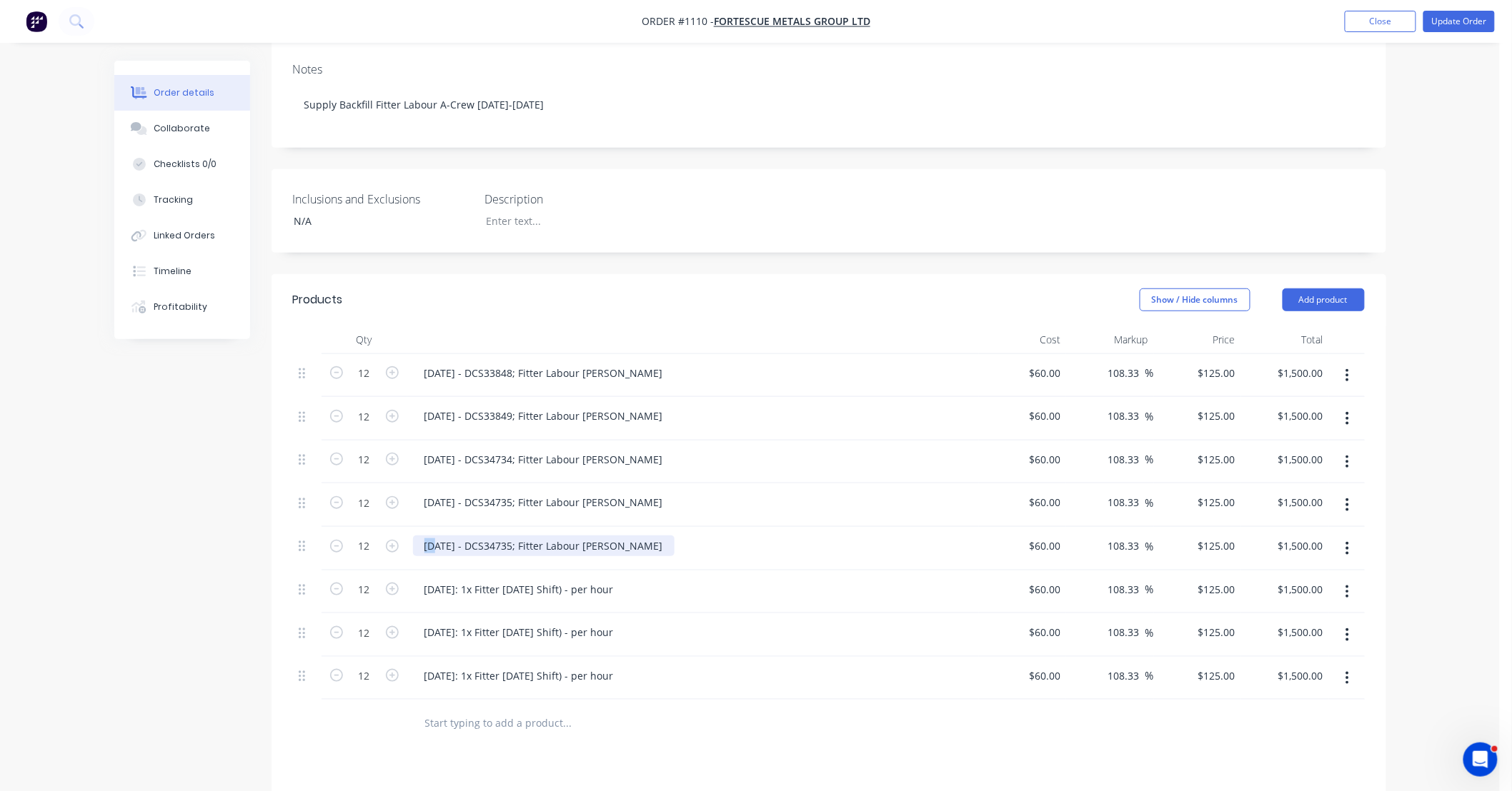
drag, startPoint x: 436, startPoint y: 524, endPoint x: 425, endPoint y: 524, distance: 11.0
click at [425, 535] on div "11/10/25 - DCS34735; Fitter Labour DS-Jack" at bounding box center [543, 545] width 262 height 20
click at [522, 535] on div "12/10/25 - DCS34735; Fitter Labour DS-Jack" at bounding box center [543, 545] width 262 height 20
click at [230, 522] on div "Created by Leya Created 18/09/25 Required 08/10/25 Assigned to Add team member …" at bounding box center [750, 440] width 1272 height 1340
click at [1448, 29] on button "Update Order" at bounding box center [1459, 21] width 72 height 21
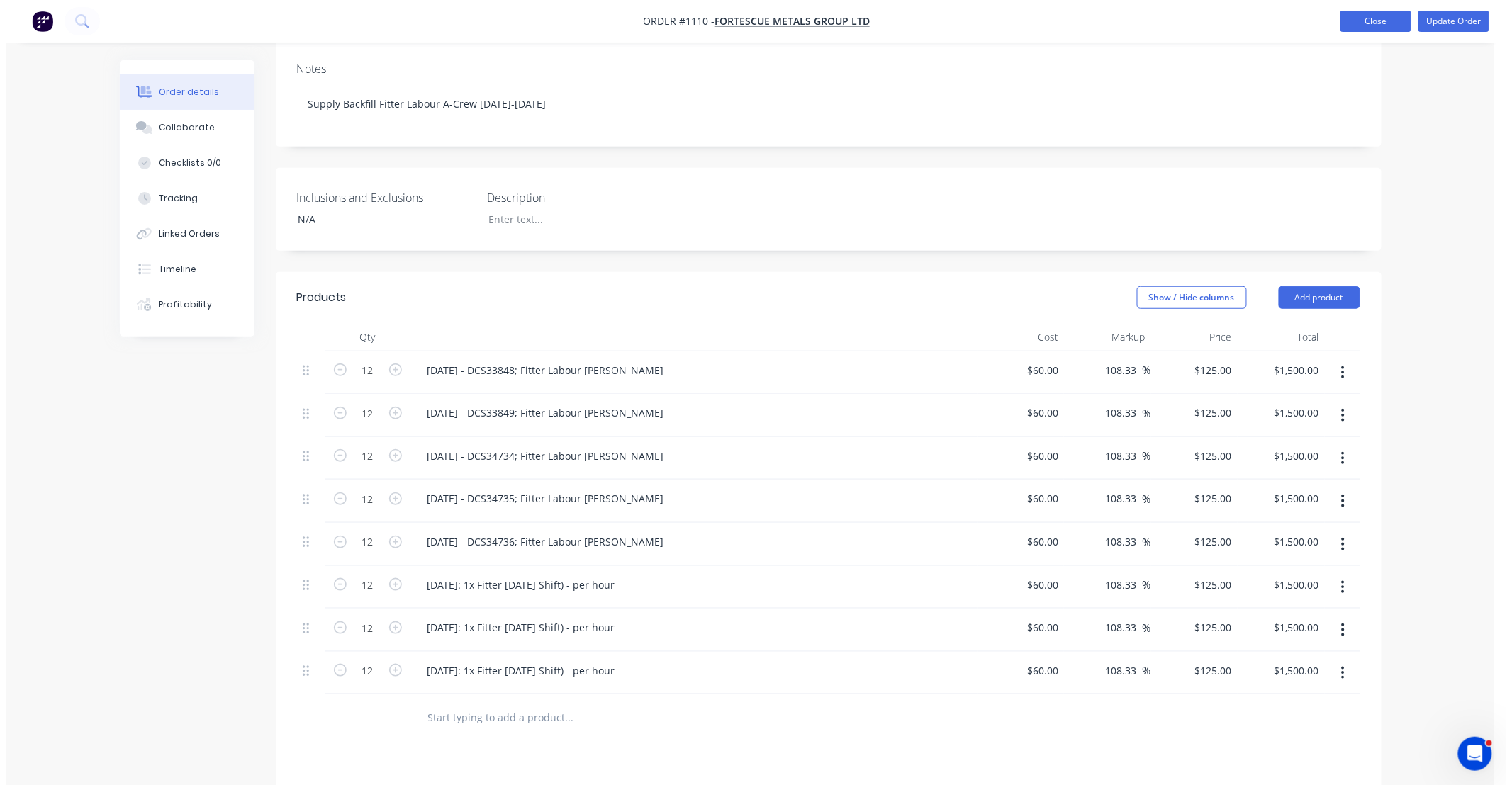
scroll to position [0, 0]
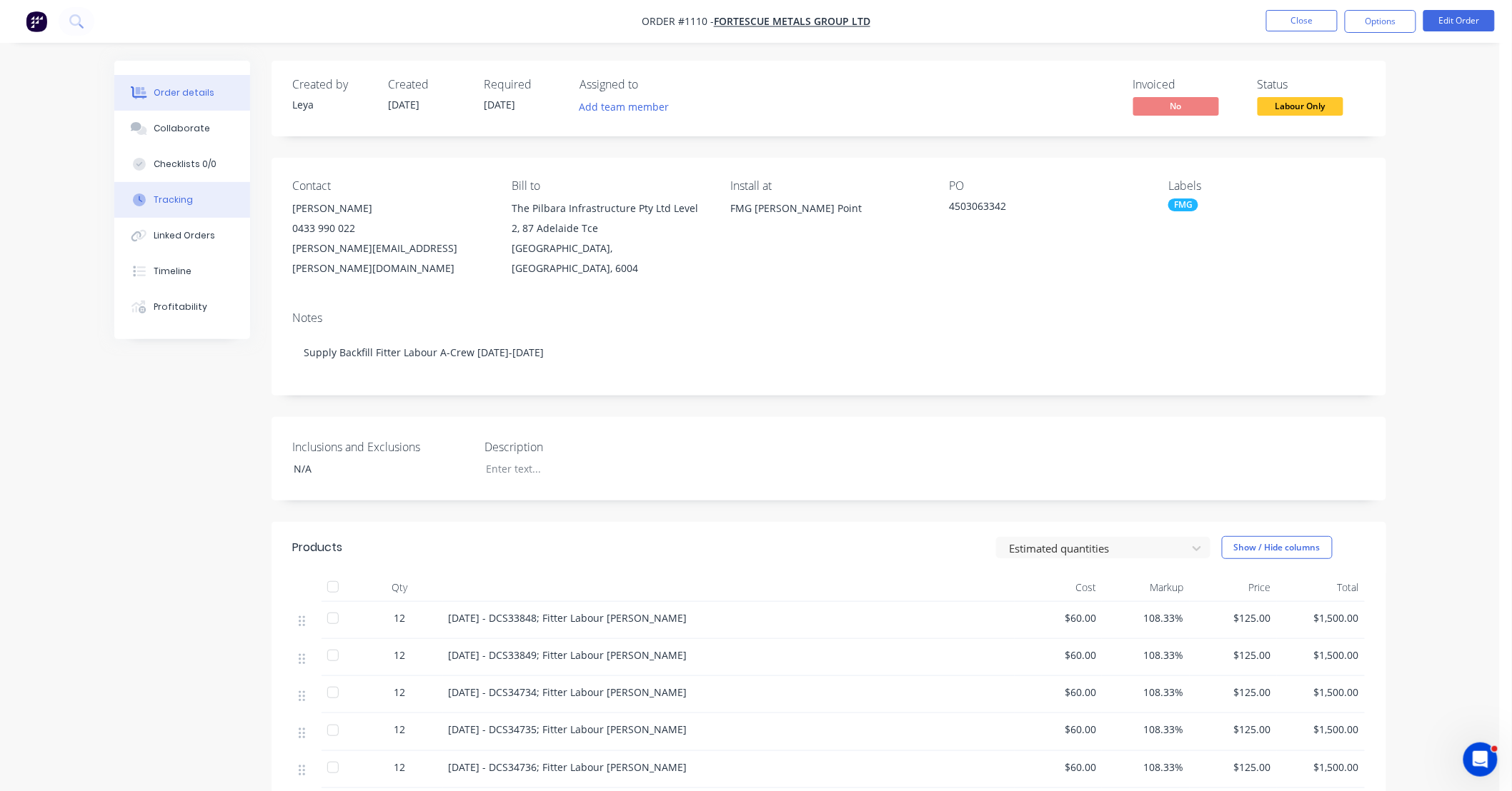
click at [178, 203] on div "Tracking" at bounding box center [173, 199] width 40 height 13
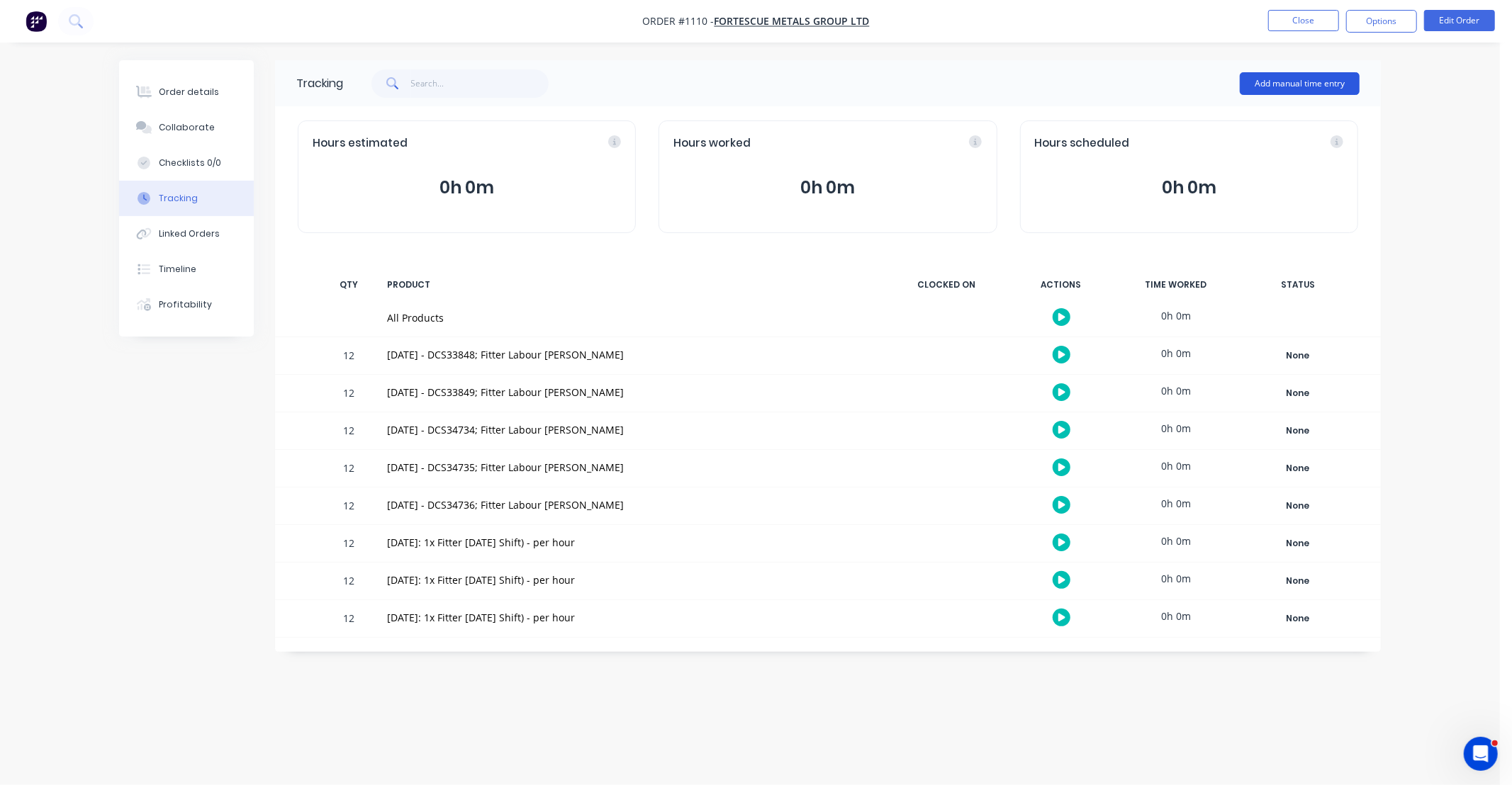
click at [1279, 80] on button "Add manual time entry" at bounding box center [1300, 84] width 120 height 23
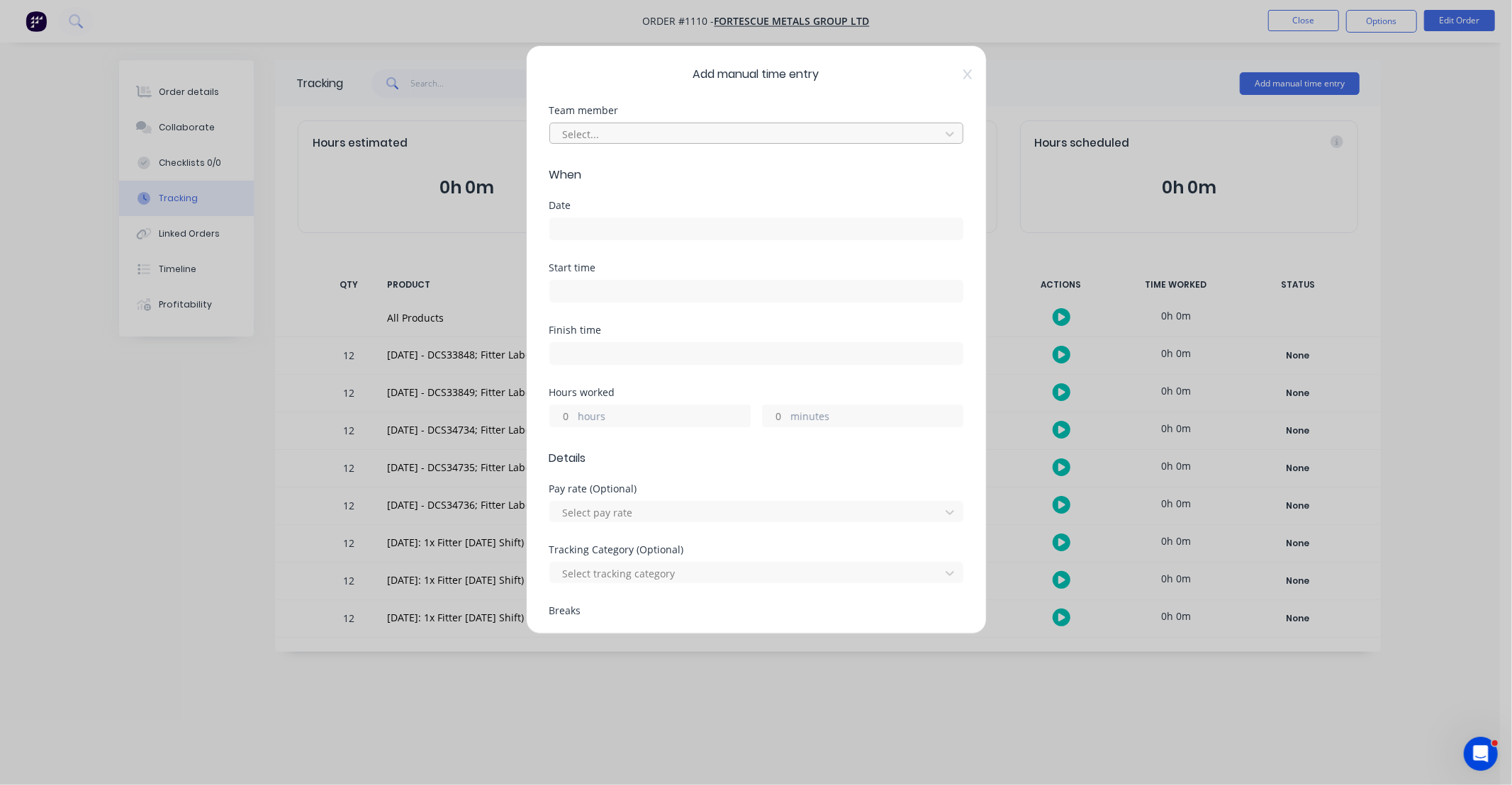
click at [593, 135] on div at bounding box center [747, 135] width 372 height 17
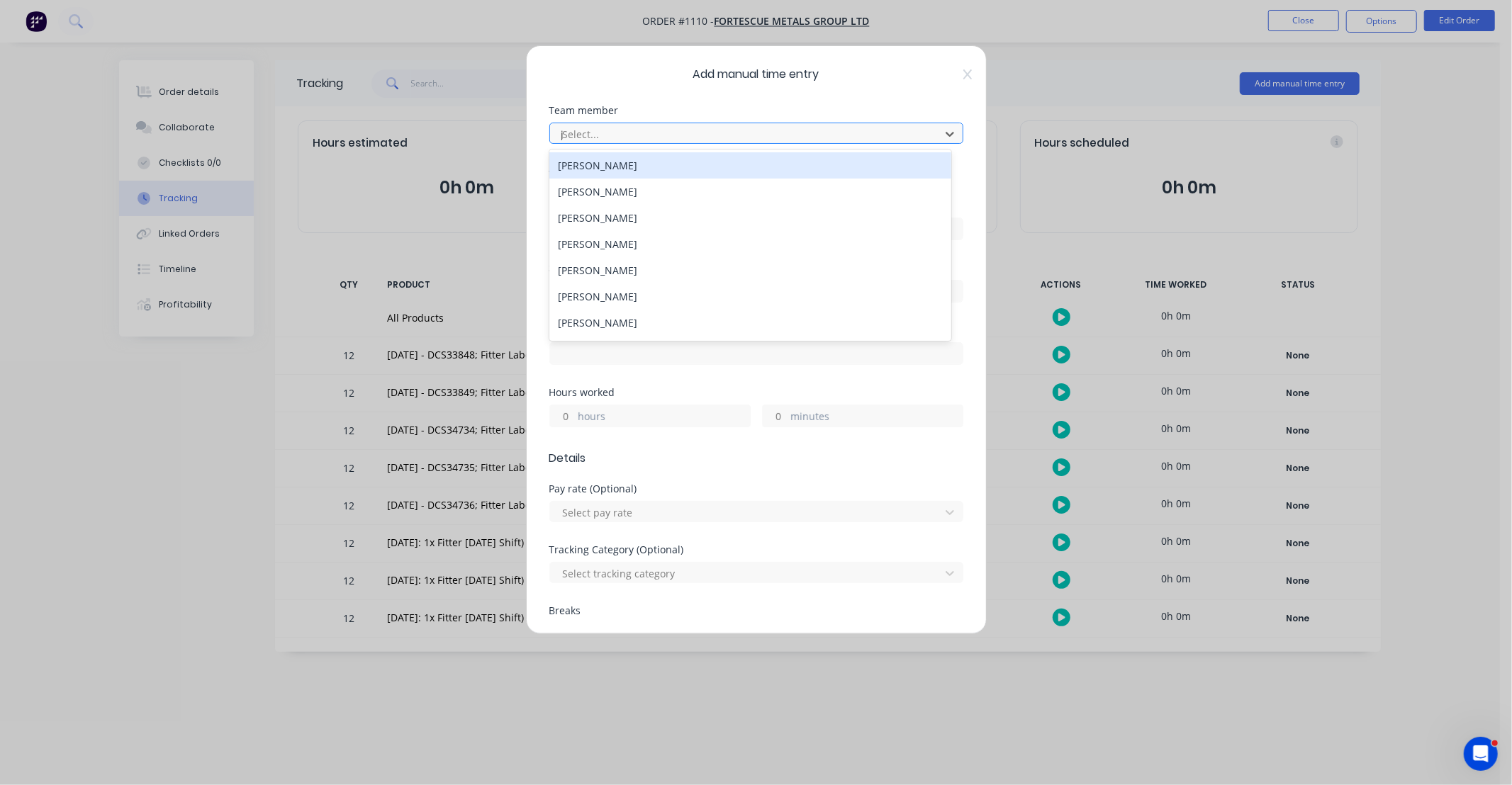
type input "ja"
click at [684, 165] on div "[PERSON_NAME]" at bounding box center [751, 165] width 402 height 26
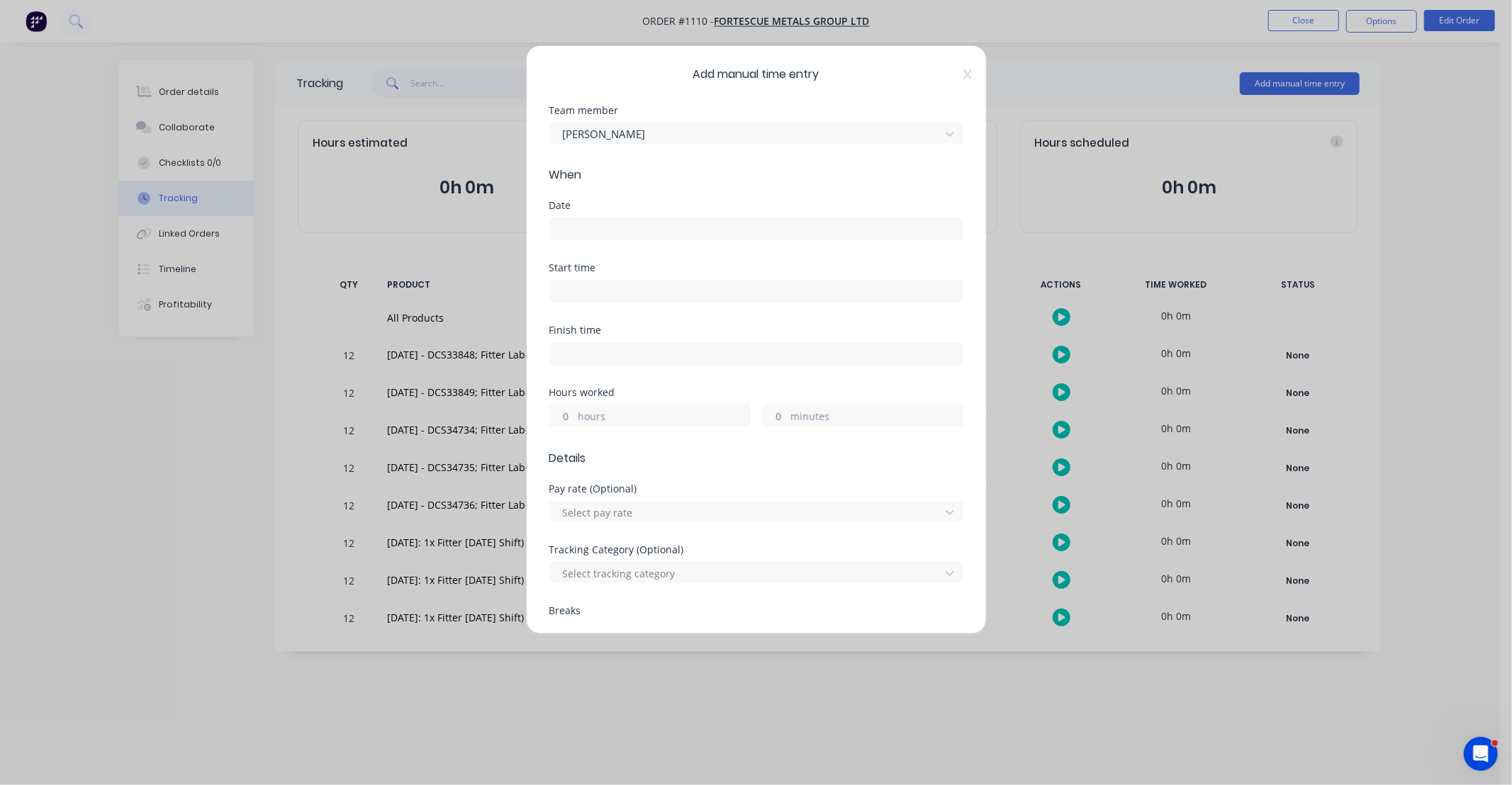
click at [612, 227] on input at bounding box center [756, 229] width 412 height 21
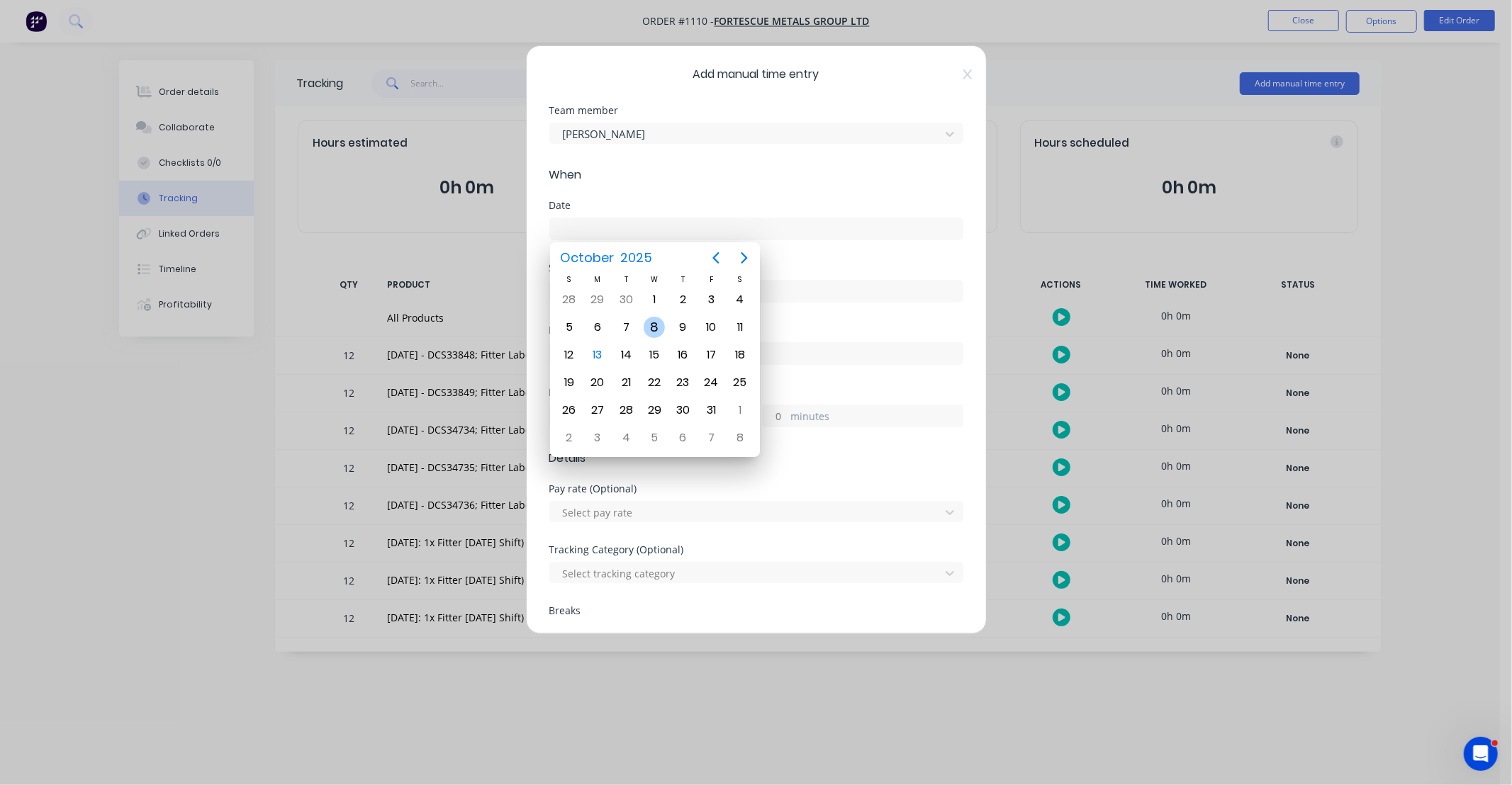
click at [648, 319] on div "8" at bounding box center [655, 328] width 21 height 21
type input "[DATE]"
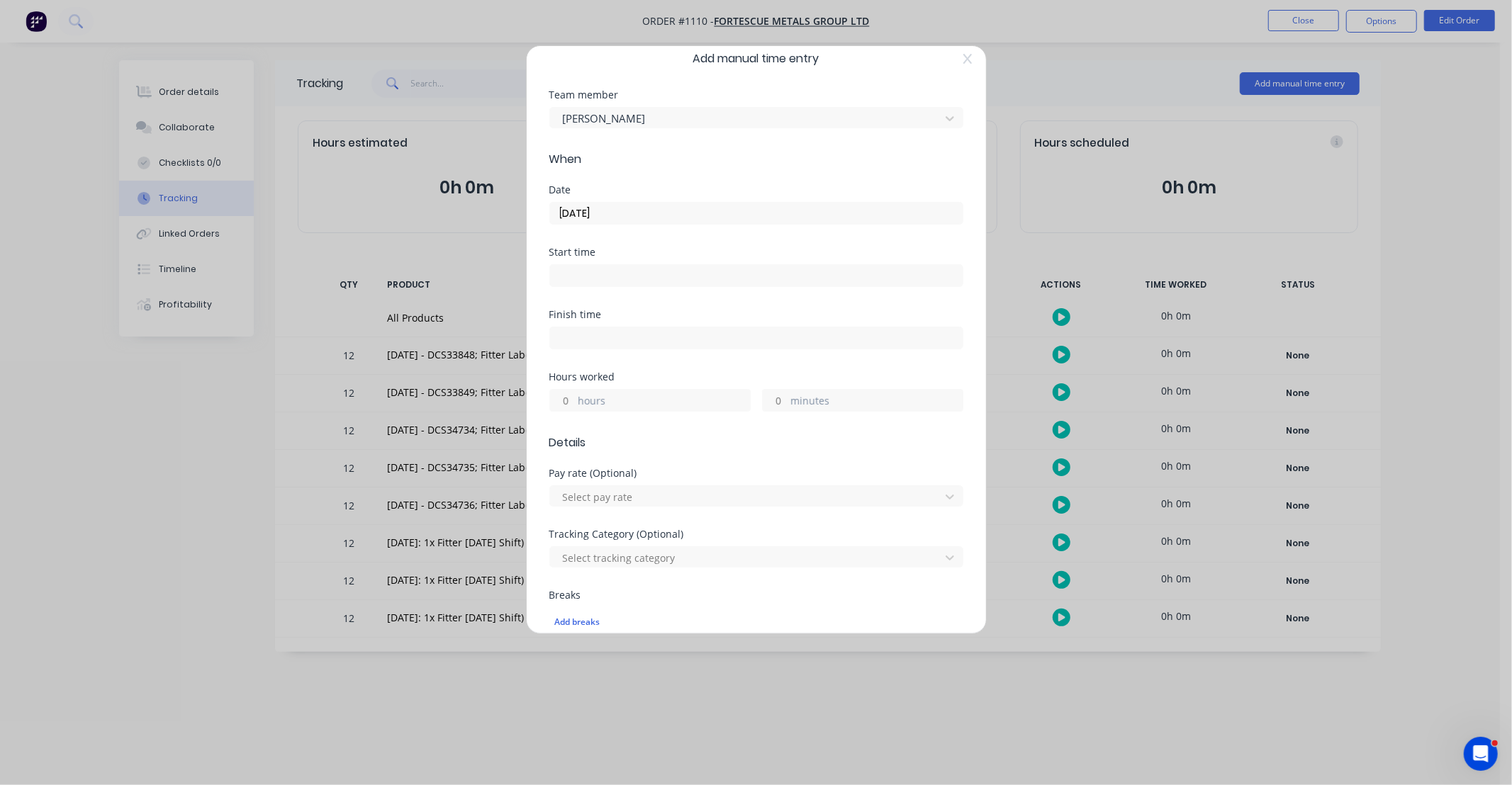
scroll to position [26, 0]
click at [569, 382] on input "hours" at bounding box center [562, 390] width 25 height 21
type input "12"
click at [633, 363] on div "Hours worked" at bounding box center [756, 367] width 414 height 10
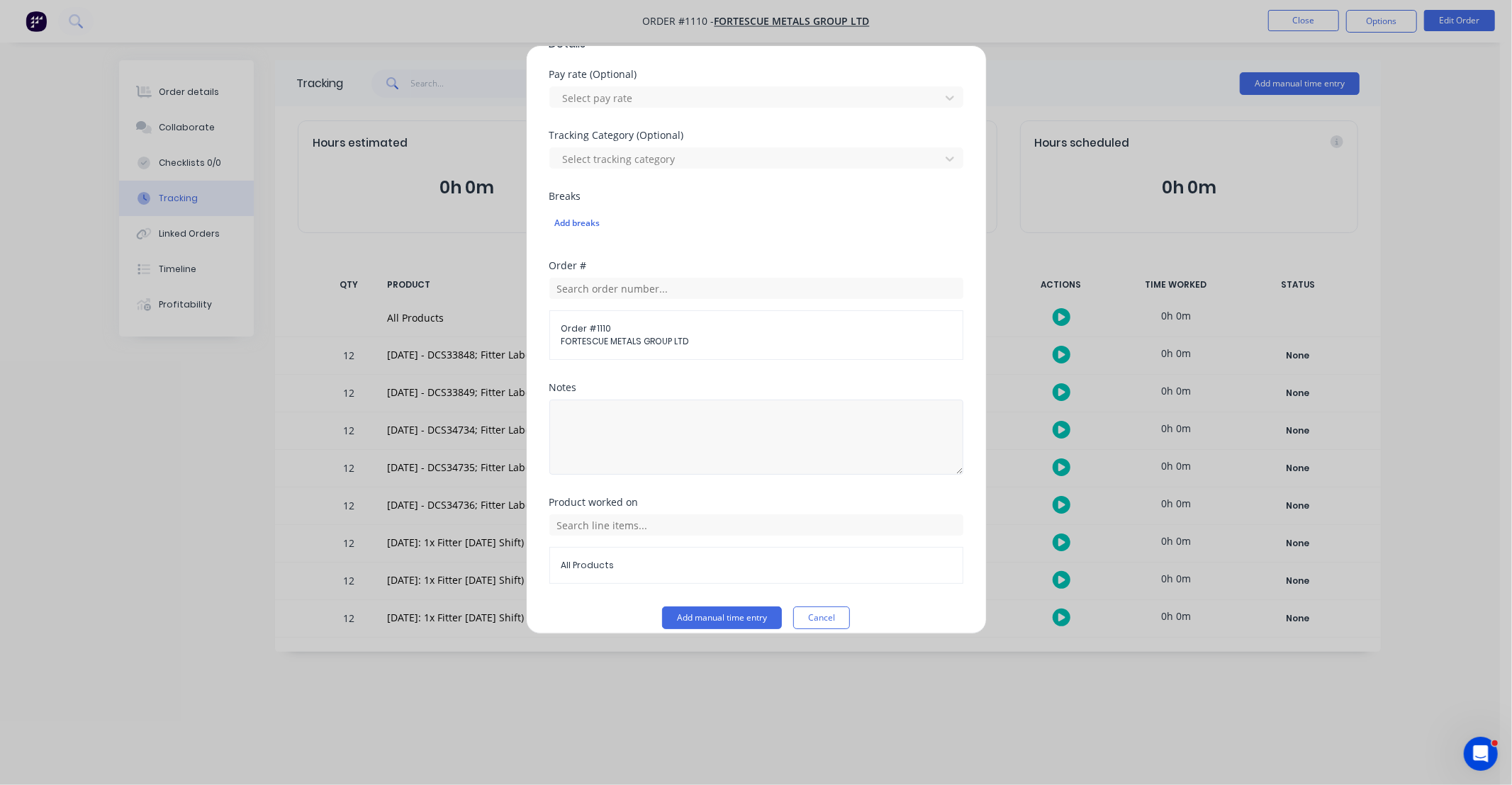
scroll to position [420, 0]
click at [672, 525] on input "text" at bounding box center [756, 520] width 414 height 21
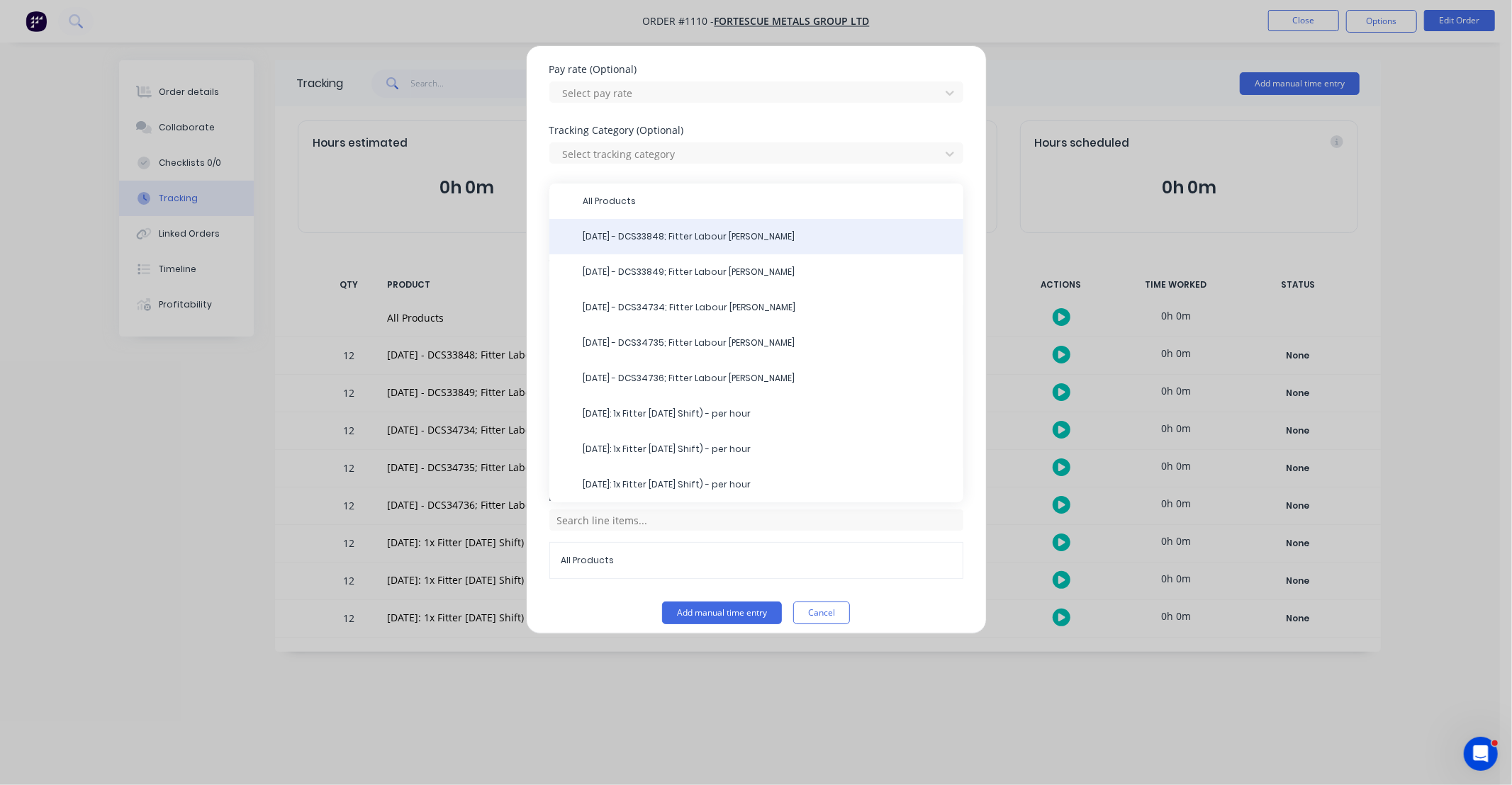
click at [657, 231] on span "08/10/25 - DCS33848; Fitter Labour DS-Jack" at bounding box center [768, 236] width 369 height 12
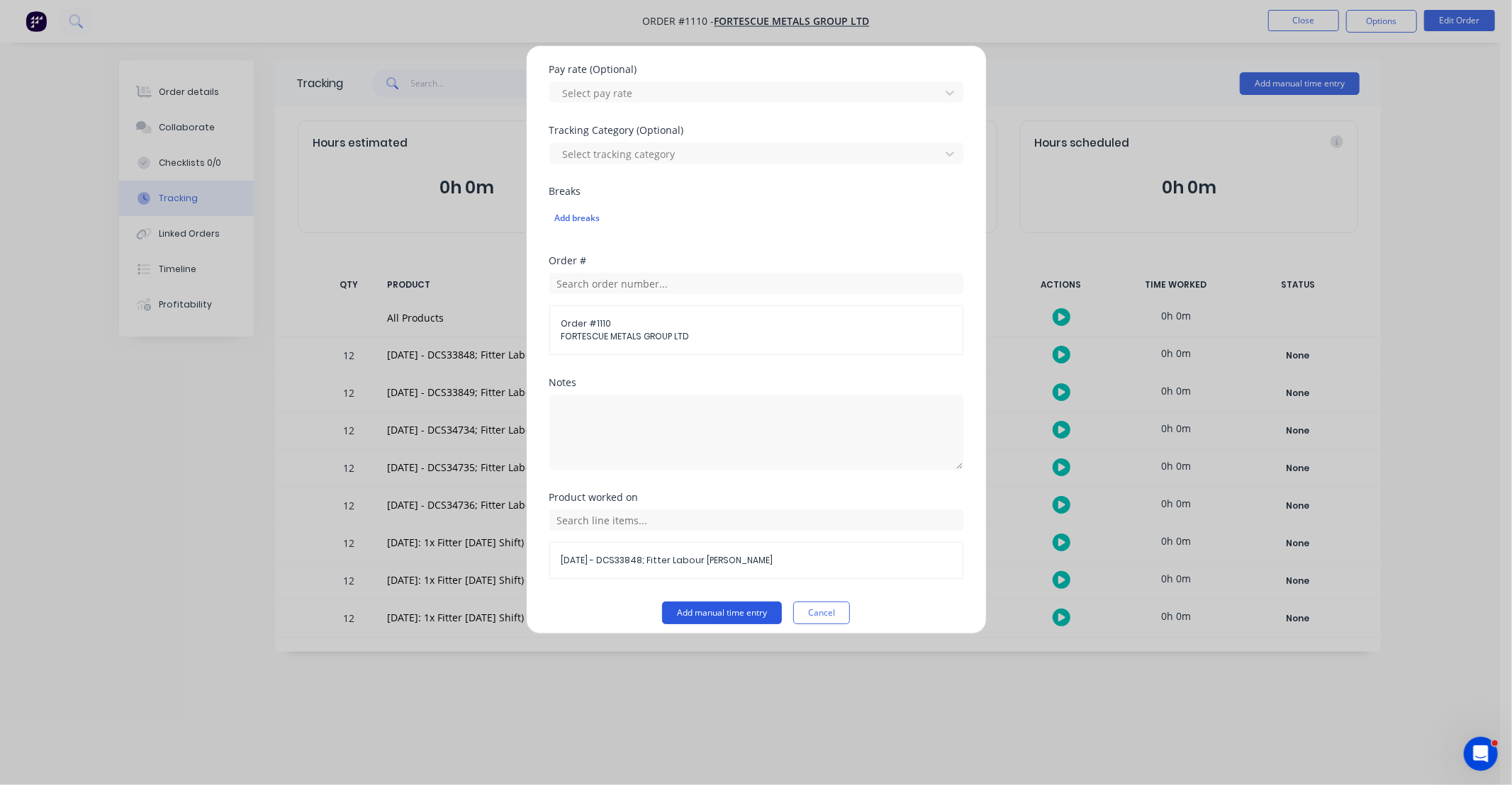
click at [726, 614] on button "Add manual time entry" at bounding box center [722, 613] width 120 height 23
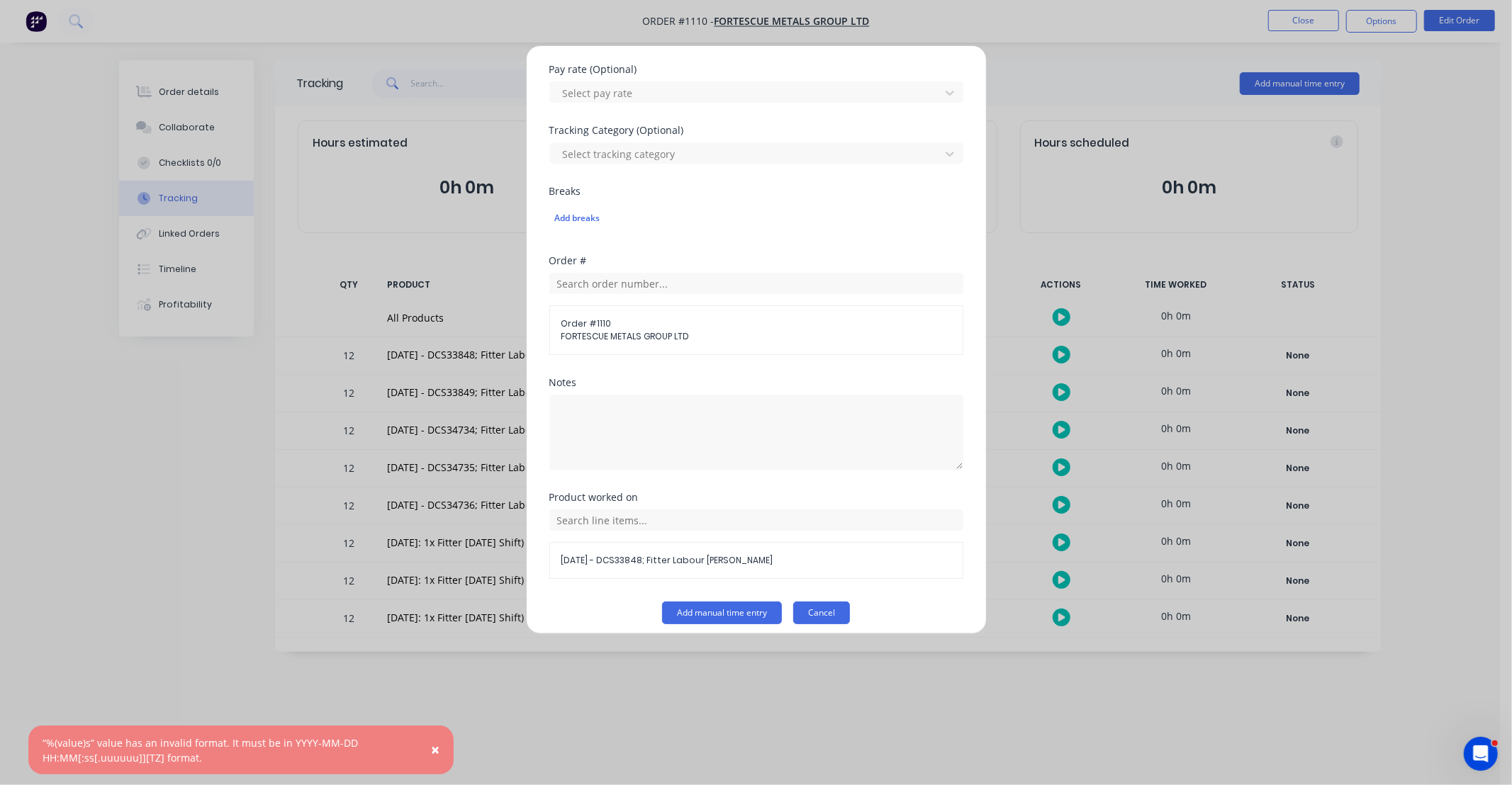
click at [824, 612] on button "Cancel" at bounding box center [821, 613] width 57 height 23
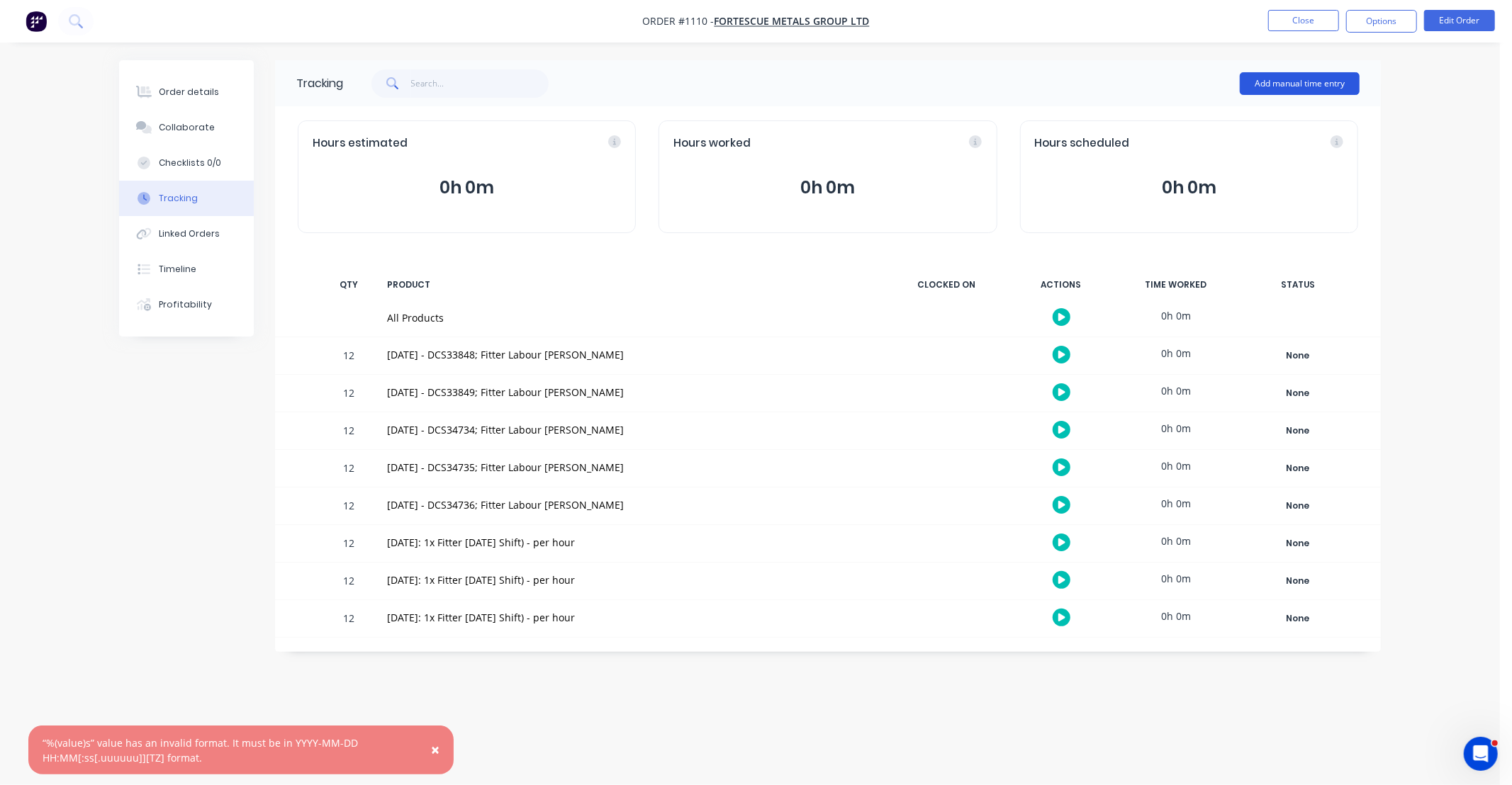
click at [1255, 79] on button "Add manual time entry" at bounding box center [1300, 84] width 120 height 23
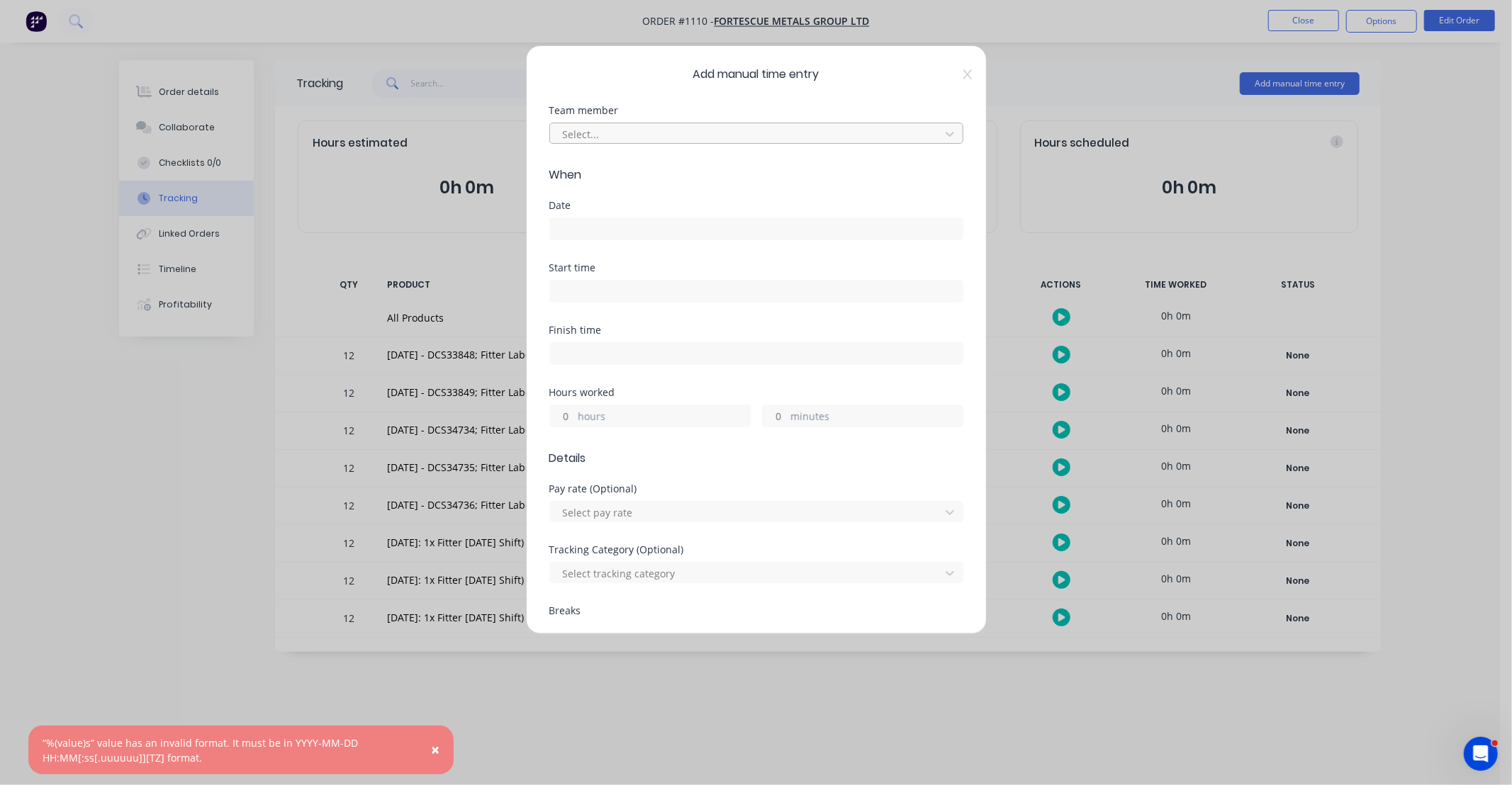
click at [681, 135] on div at bounding box center [747, 135] width 372 height 17
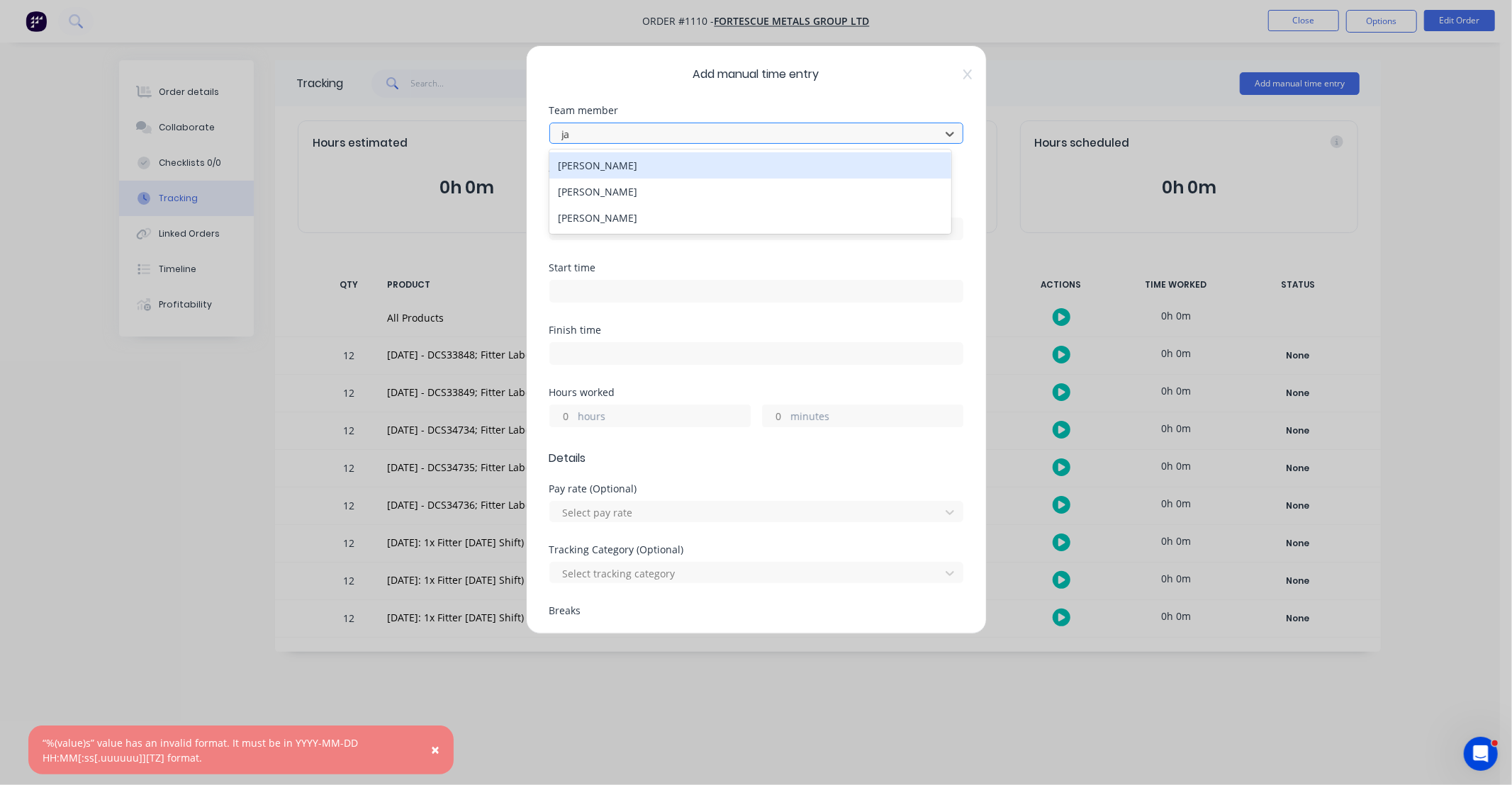
type input "jac"
click at [667, 172] on div "[PERSON_NAME]" at bounding box center [751, 165] width 402 height 26
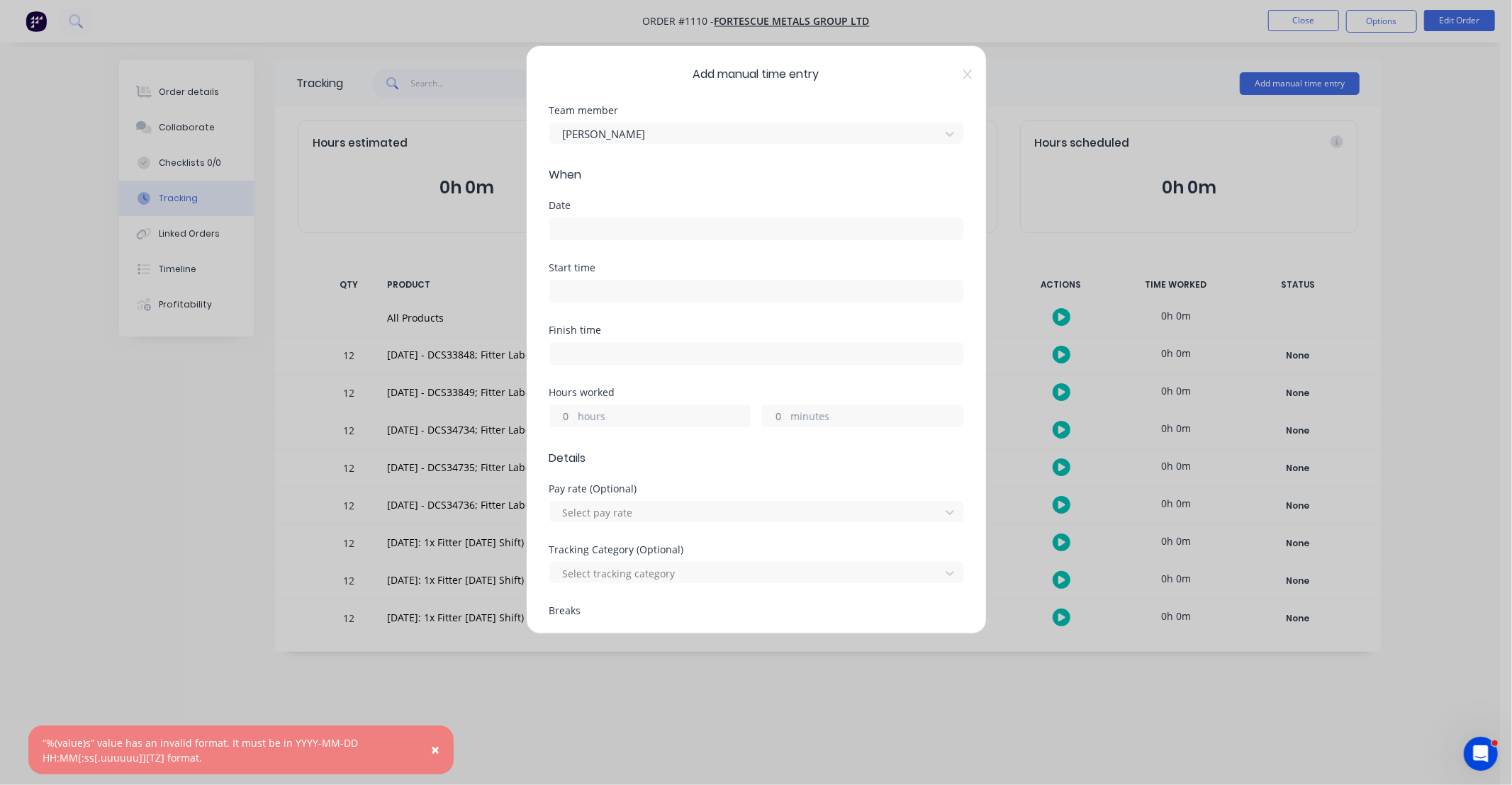
click at [639, 233] on input at bounding box center [756, 229] width 412 height 21
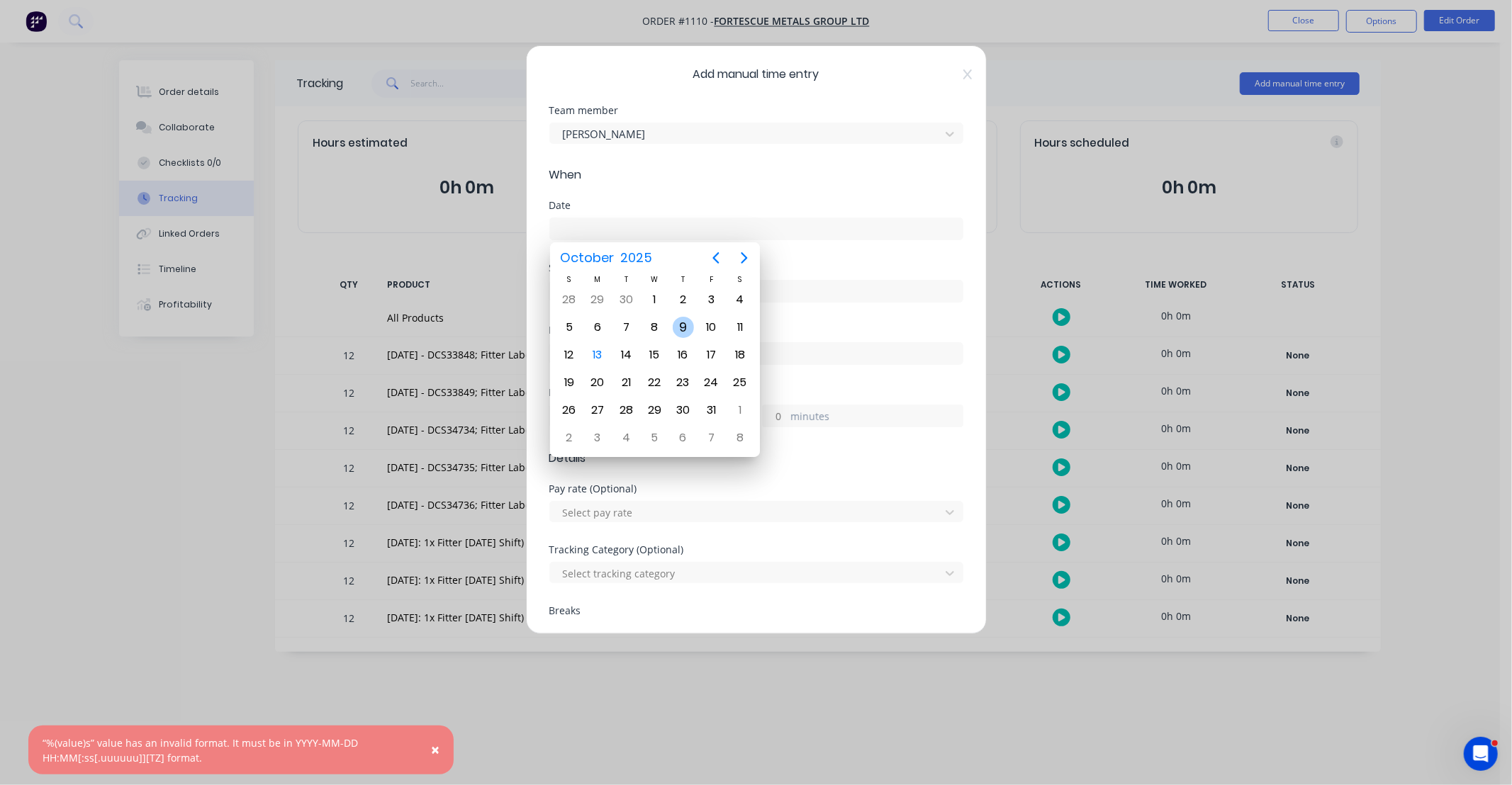
click at [684, 323] on div "9" at bounding box center [683, 328] width 21 height 21
type input "[DATE]"
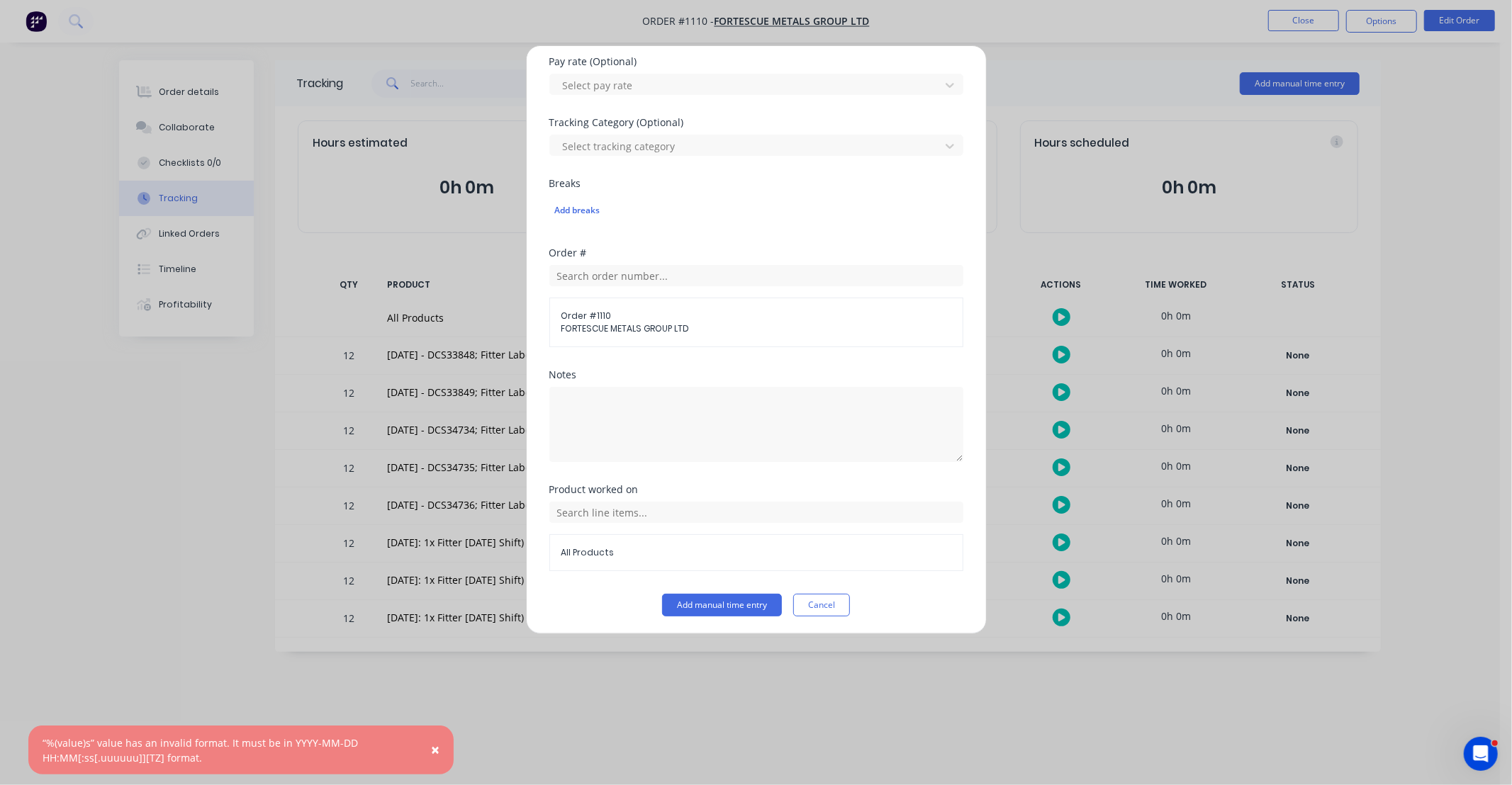
scroll to position [430, 0]
click at [643, 517] on input "text" at bounding box center [756, 509] width 414 height 21
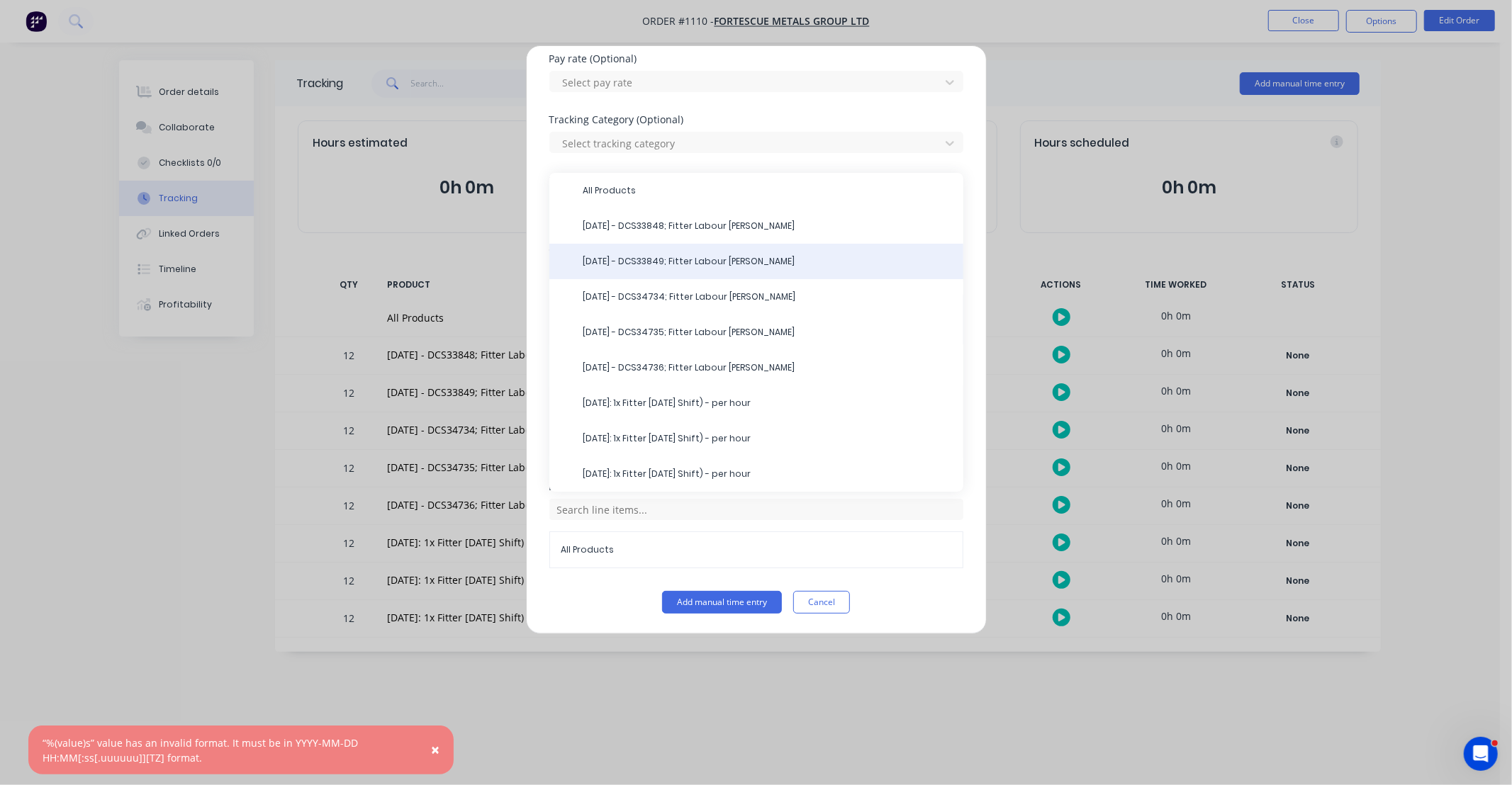
click at [623, 268] on div "09/10/25 - DCS33849; Fitter Labour DS-Jack" at bounding box center [756, 261] width 414 height 36
click at [605, 266] on span "09/10/25 - DCS33849; Fitter Labour DS-Jack" at bounding box center [768, 261] width 369 height 12
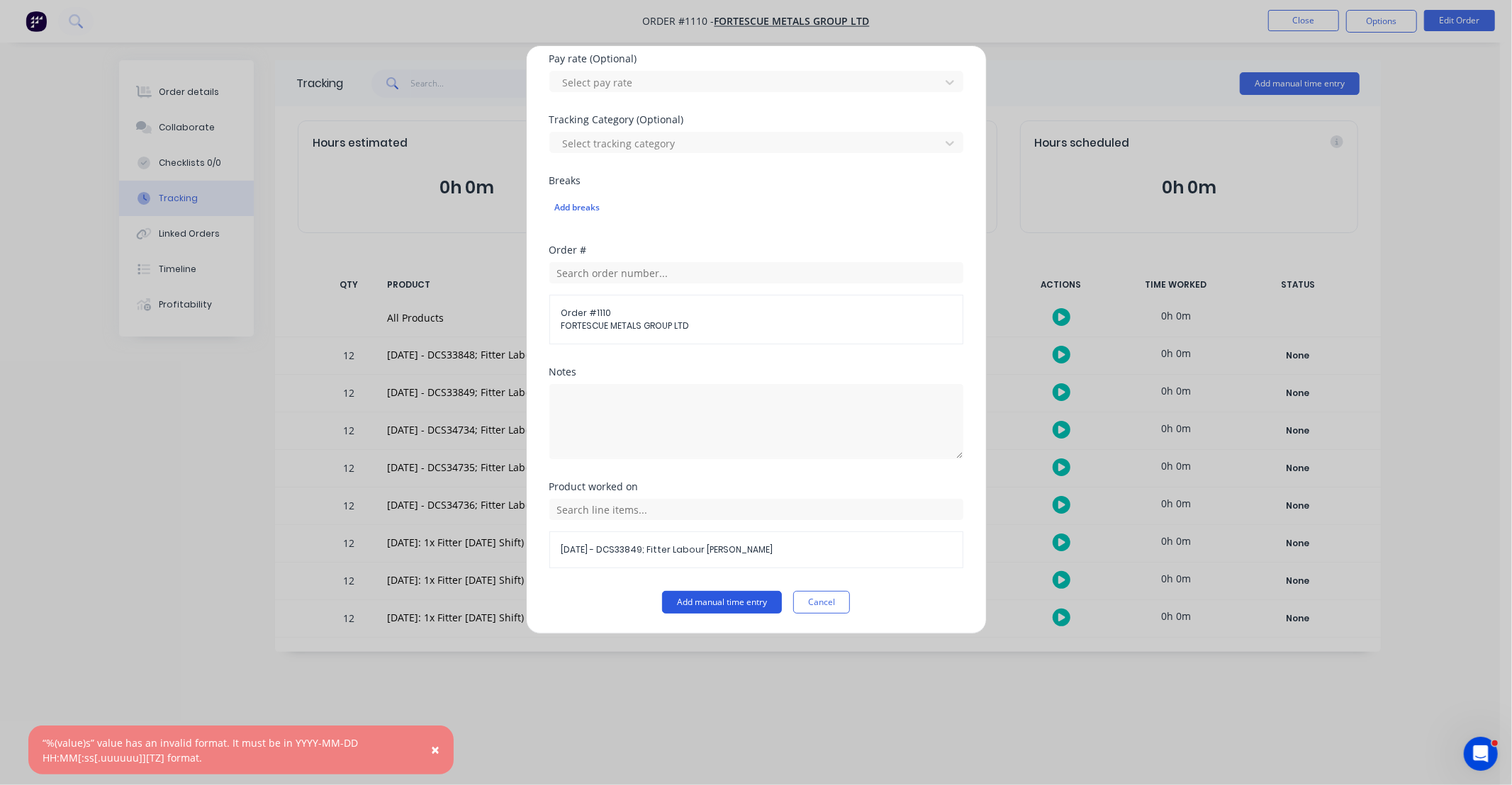
click at [734, 605] on button "Add manual time entry" at bounding box center [722, 602] width 120 height 23
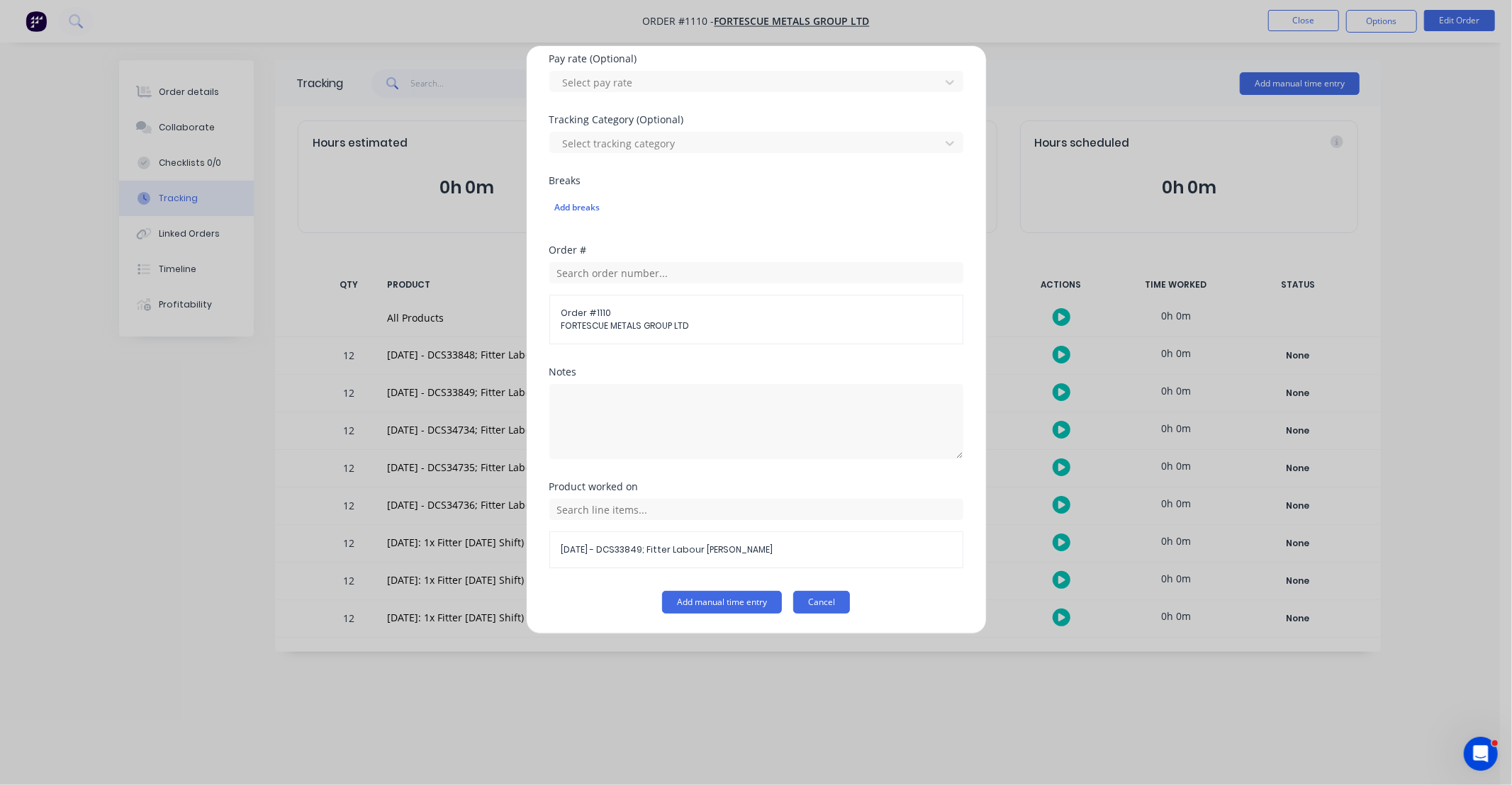
click at [818, 599] on button "Cancel" at bounding box center [821, 602] width 57 height 23
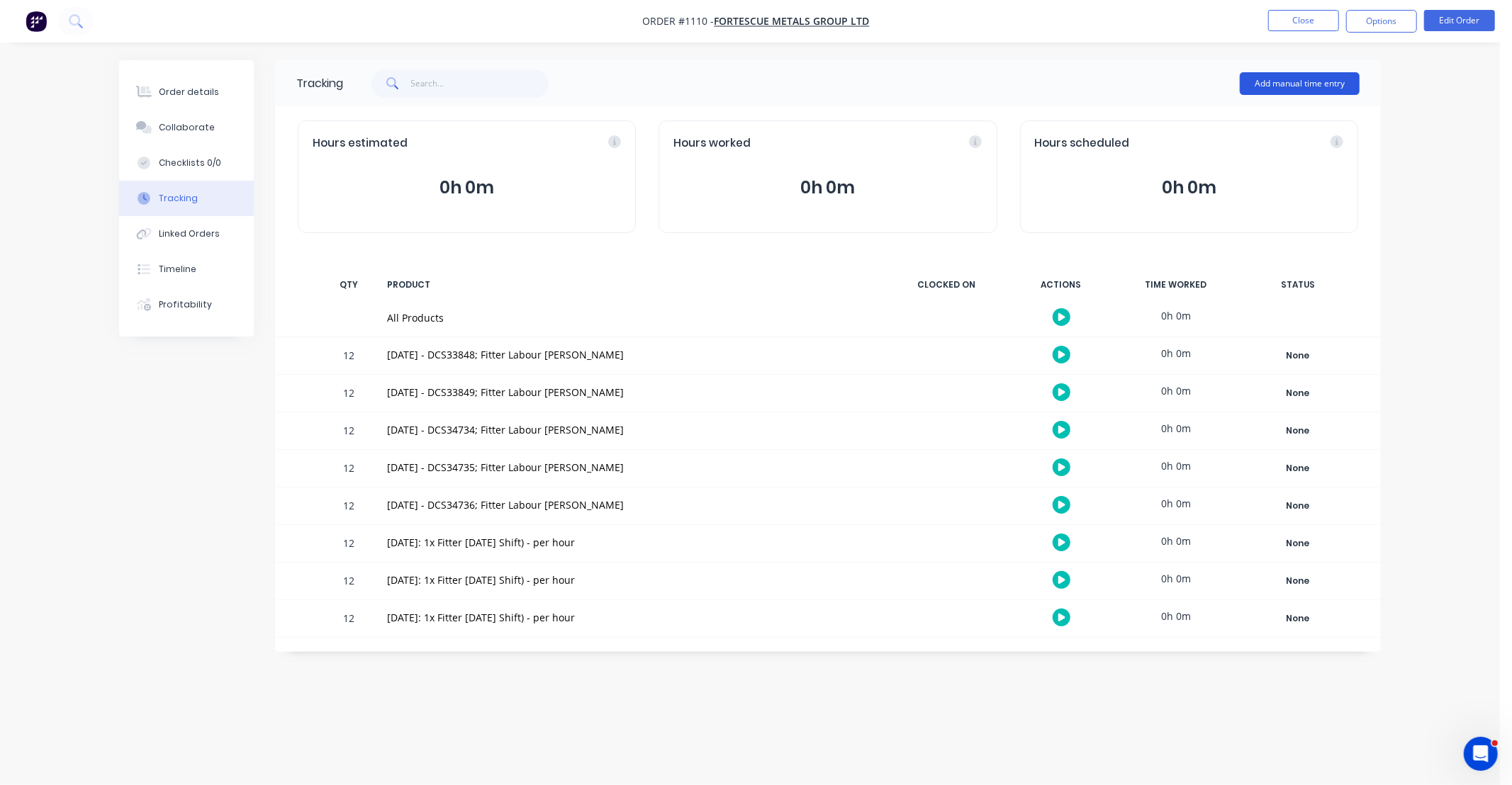
click at [1274, 90] on button "Add manual time entry" at bounding box center [1300, 84] width 120 height 23
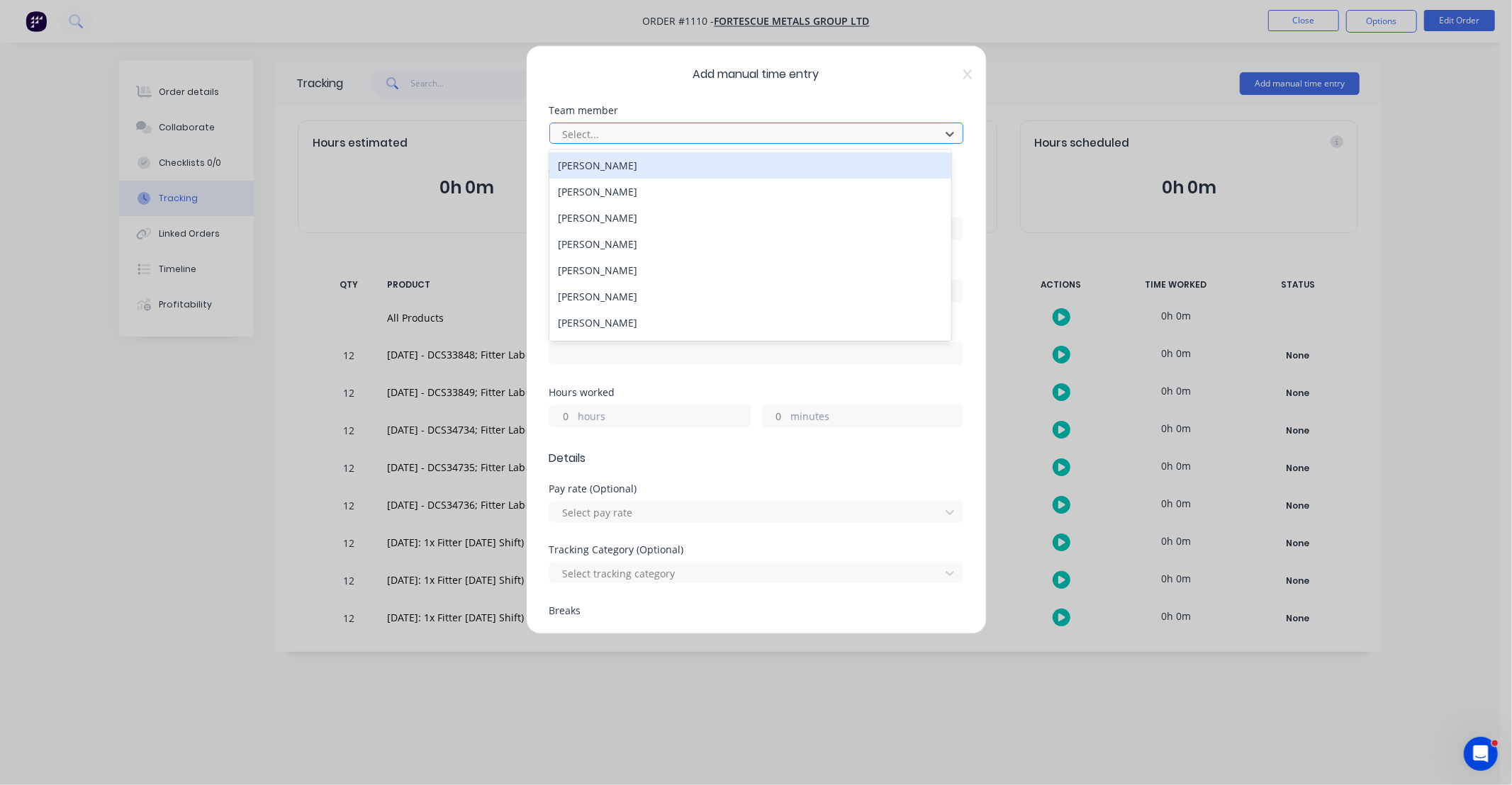
click at [712, 136] on div at bounding box center [747, 135] width 372 height 17
type input "jac"
click at [653, 166] on div "[PERSON_NAME]" at bounding box center [751, 165] width 402 height 26
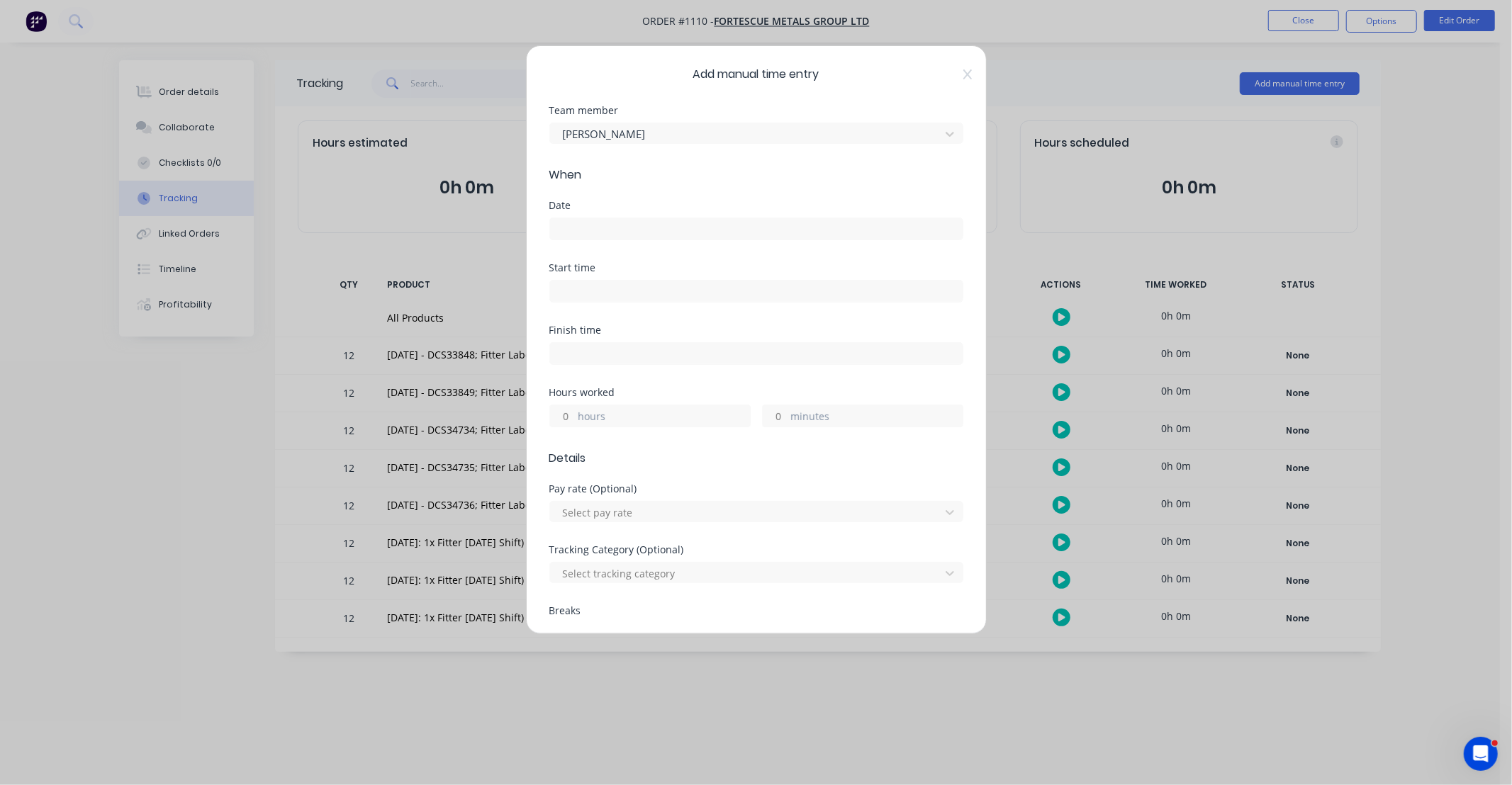
click at [622, 244] on div "Date" at bounding box center [756, 232] width 414 height 62
click at [626, 232] on input at bounding box center [756, 229] width 412 height 21
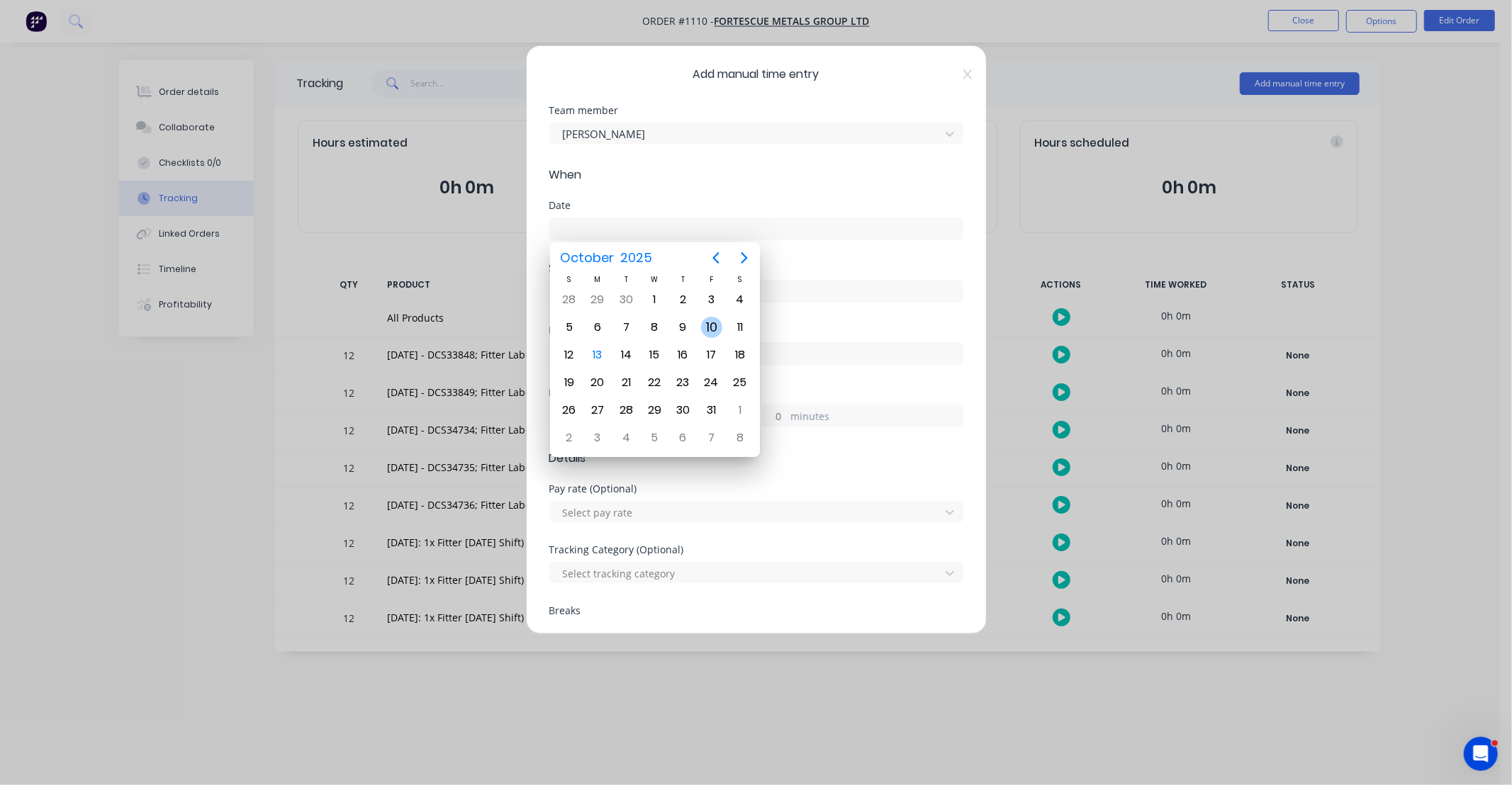
click at [713, 323] on div "10" at bounding box center [711, 328] width 21 height 21
type input "[DATE]"
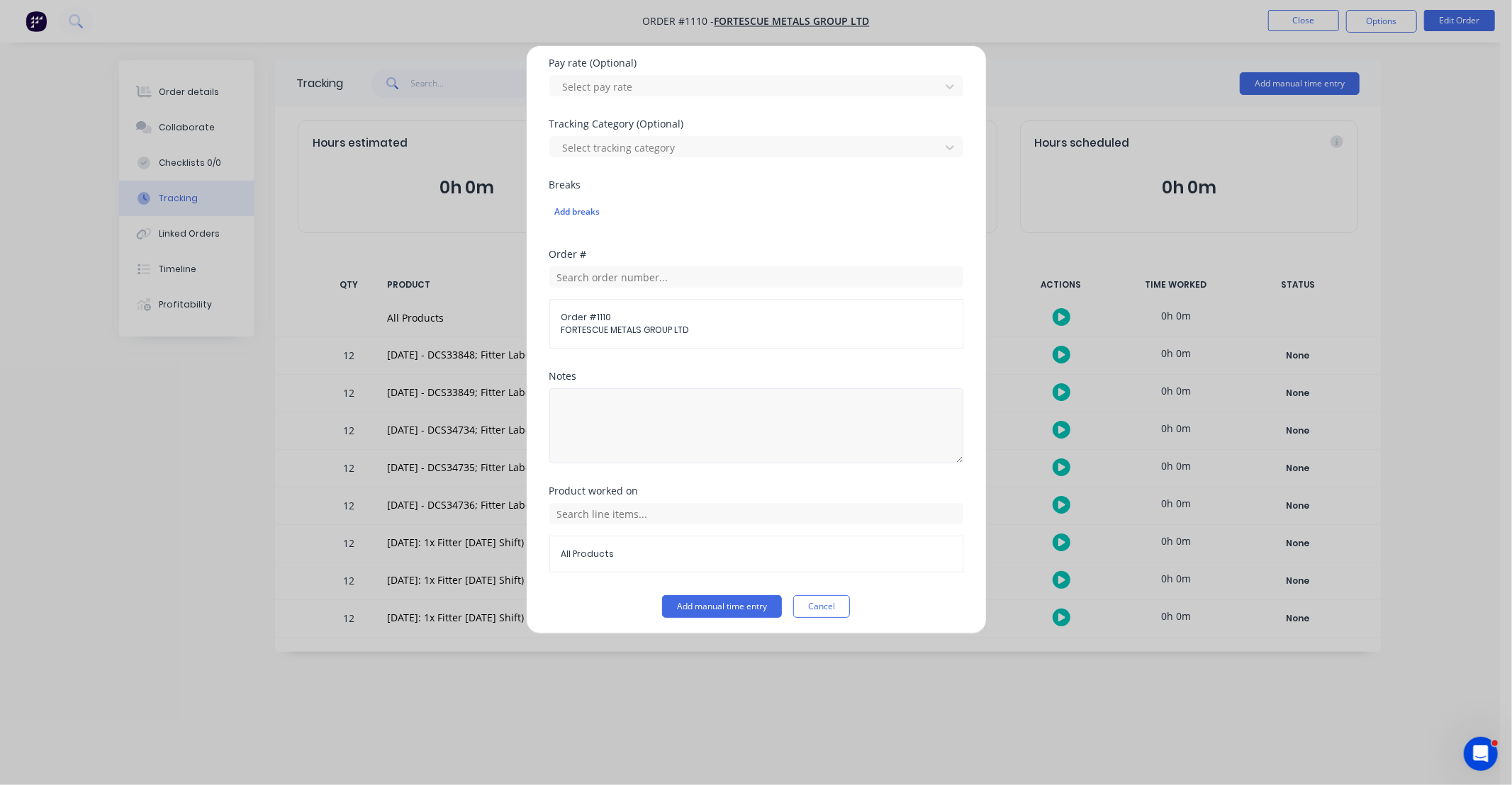
scroll to position [430, 0]
click at [717, 511] on input "text" at bounding box center [756, 509] width 414 height 21
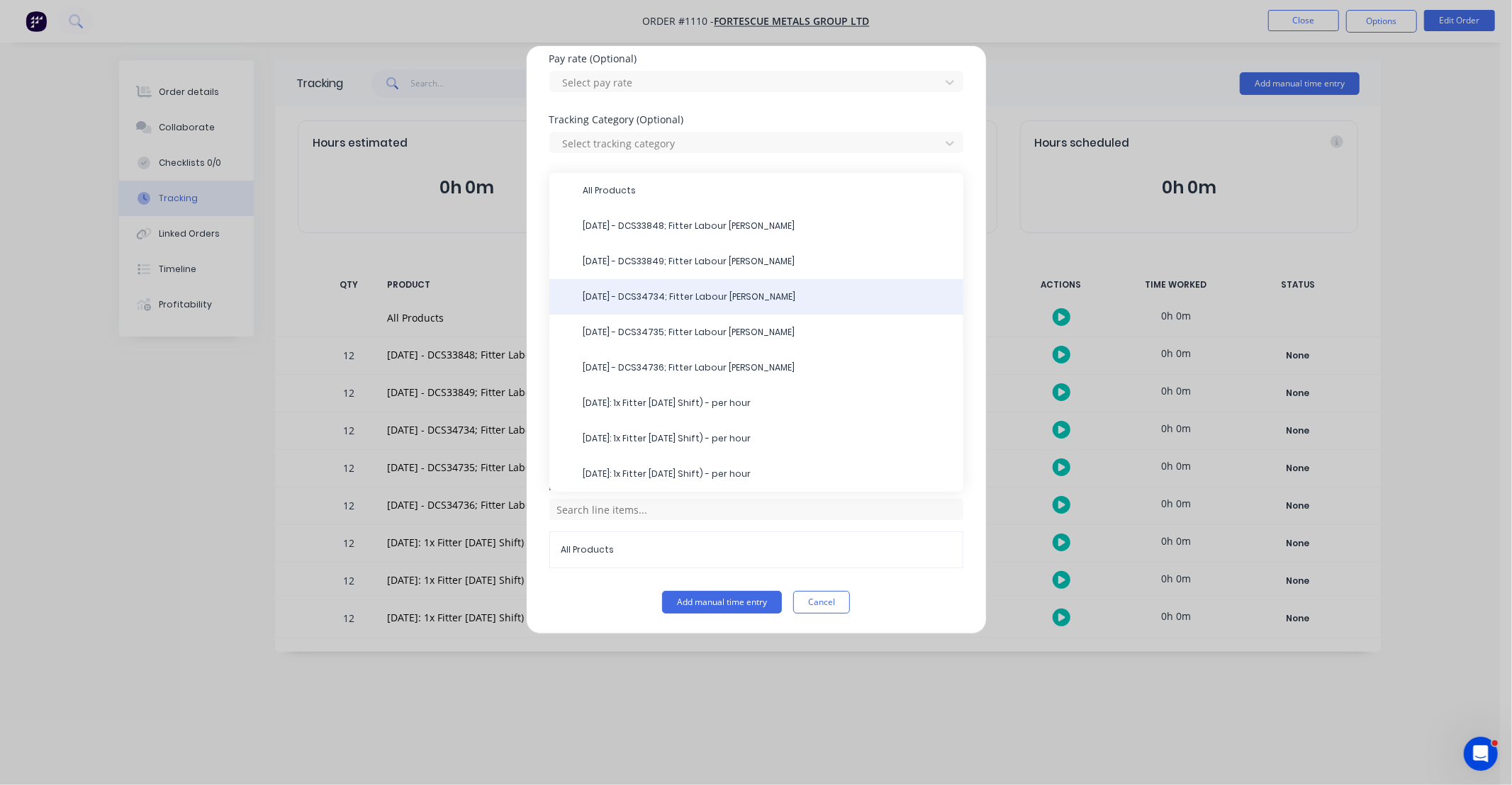
click at [656, 298] on span "10/10/25 - DCS34734; Fitter Labour DS-Jack" at bounding box center [768, 296] width 369 height 12
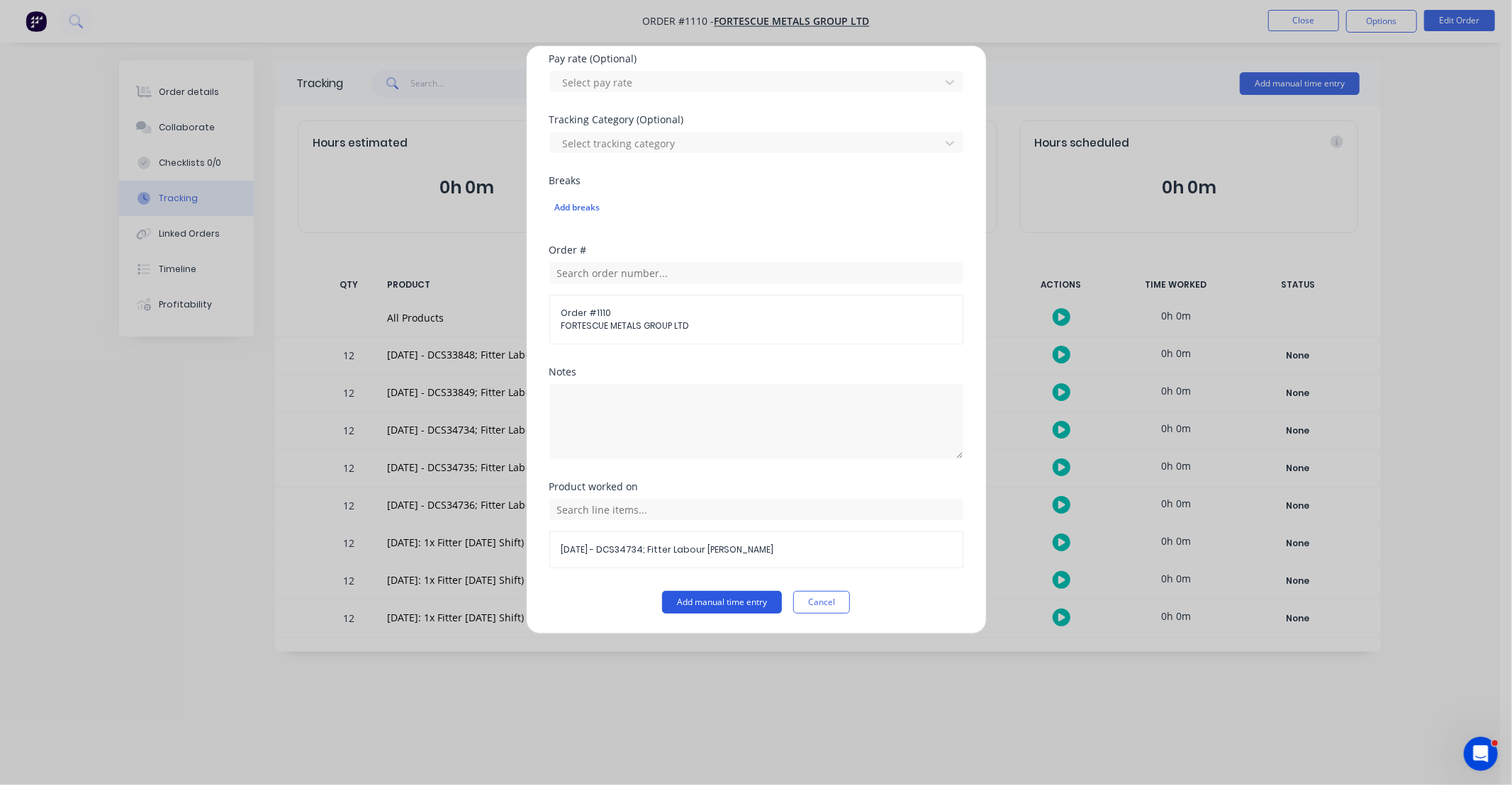
click at [747, 606] on button "Add manual time entry" at bounding box center [722, 602] width 120 height 23
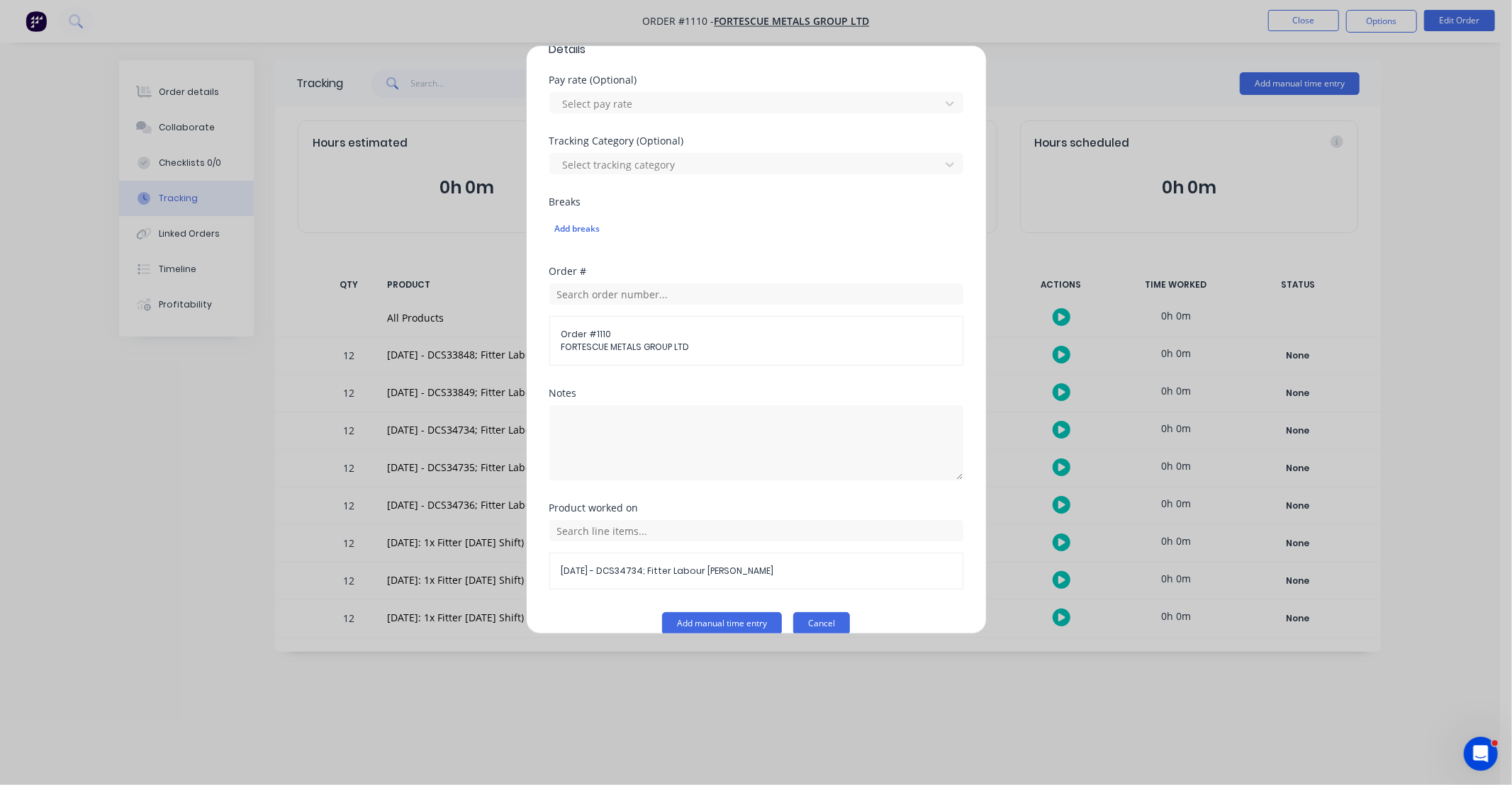
scroll to position [452, 0]
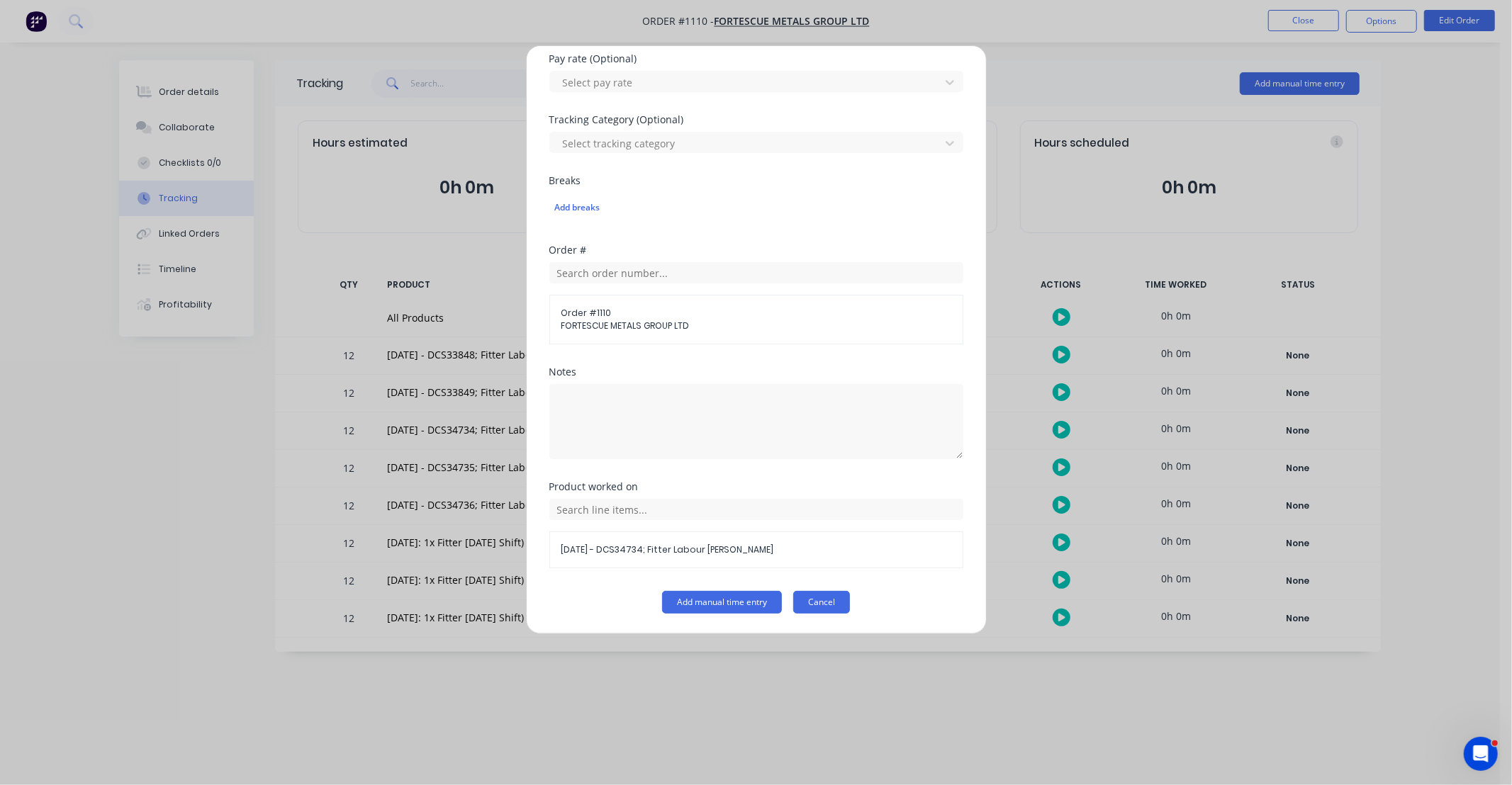
click at [819, 603] on button "Cancel" at bounding box center [821, 602] width 57 height 23
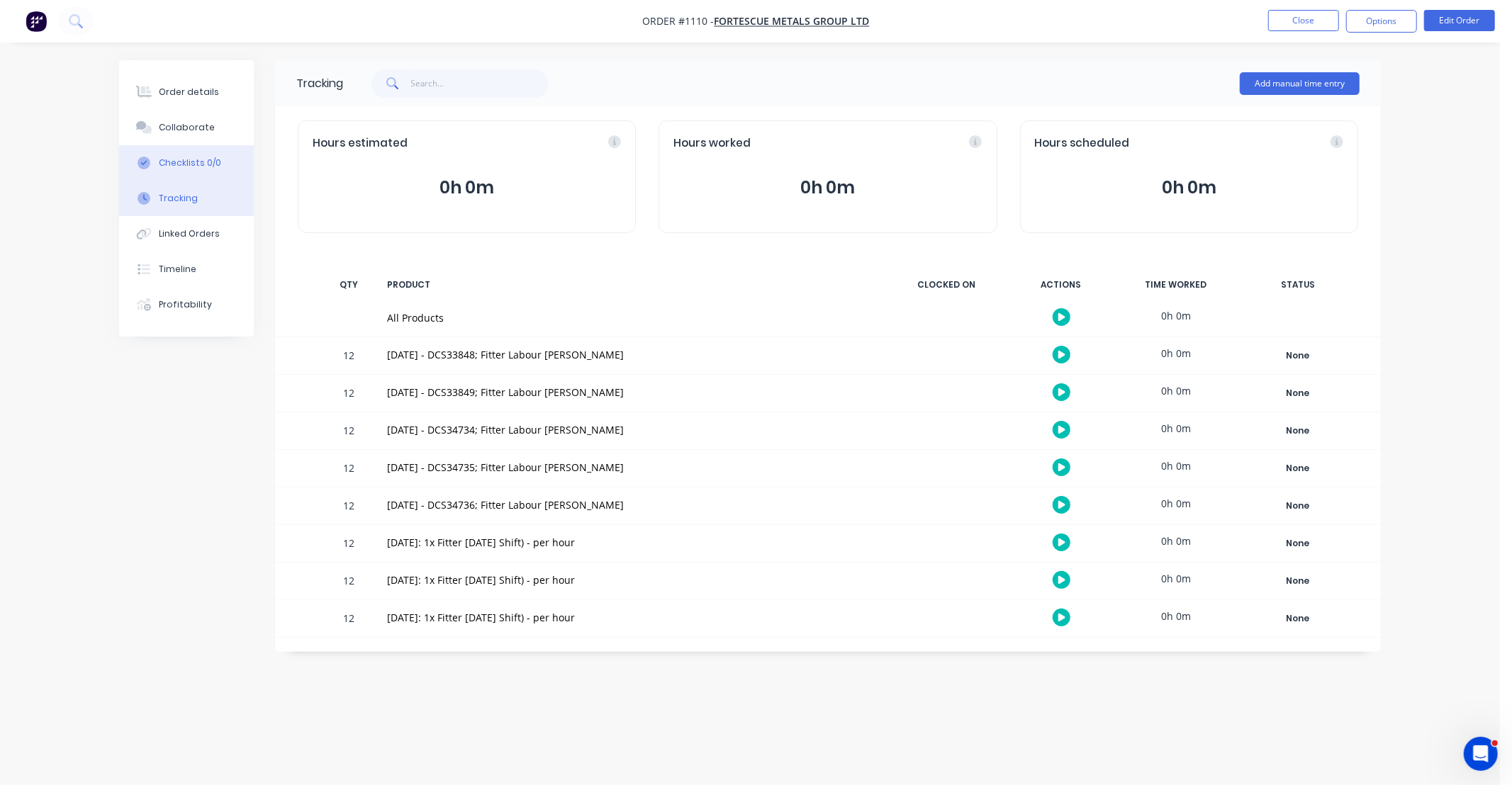
click at [201, 161] on div "Checklists 0/0" at bounding box center [189, 162] width 62 height 12
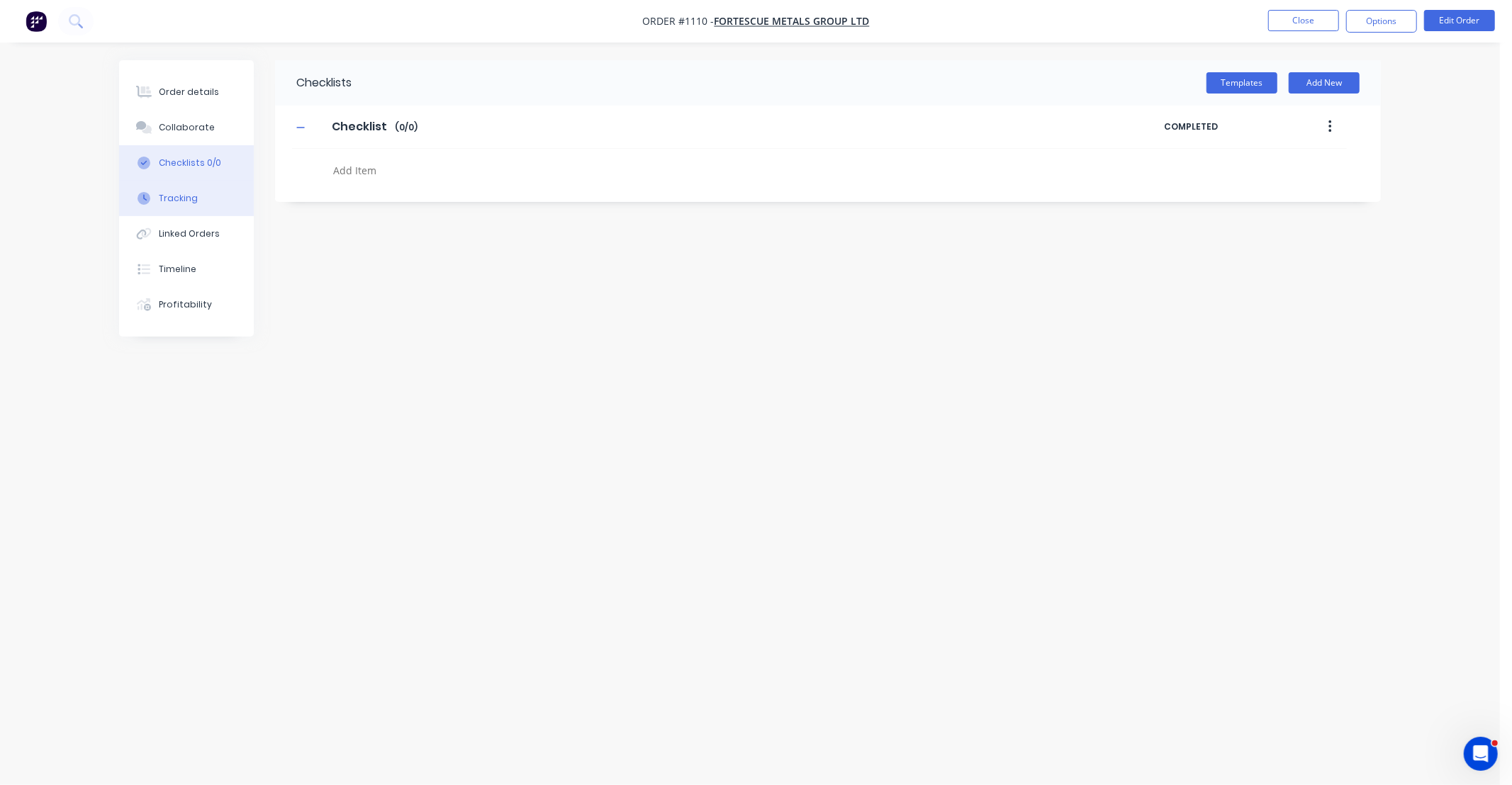
click at [199, 200] on button "Tracking" at bounding box center [186, 198] width 135 height 36
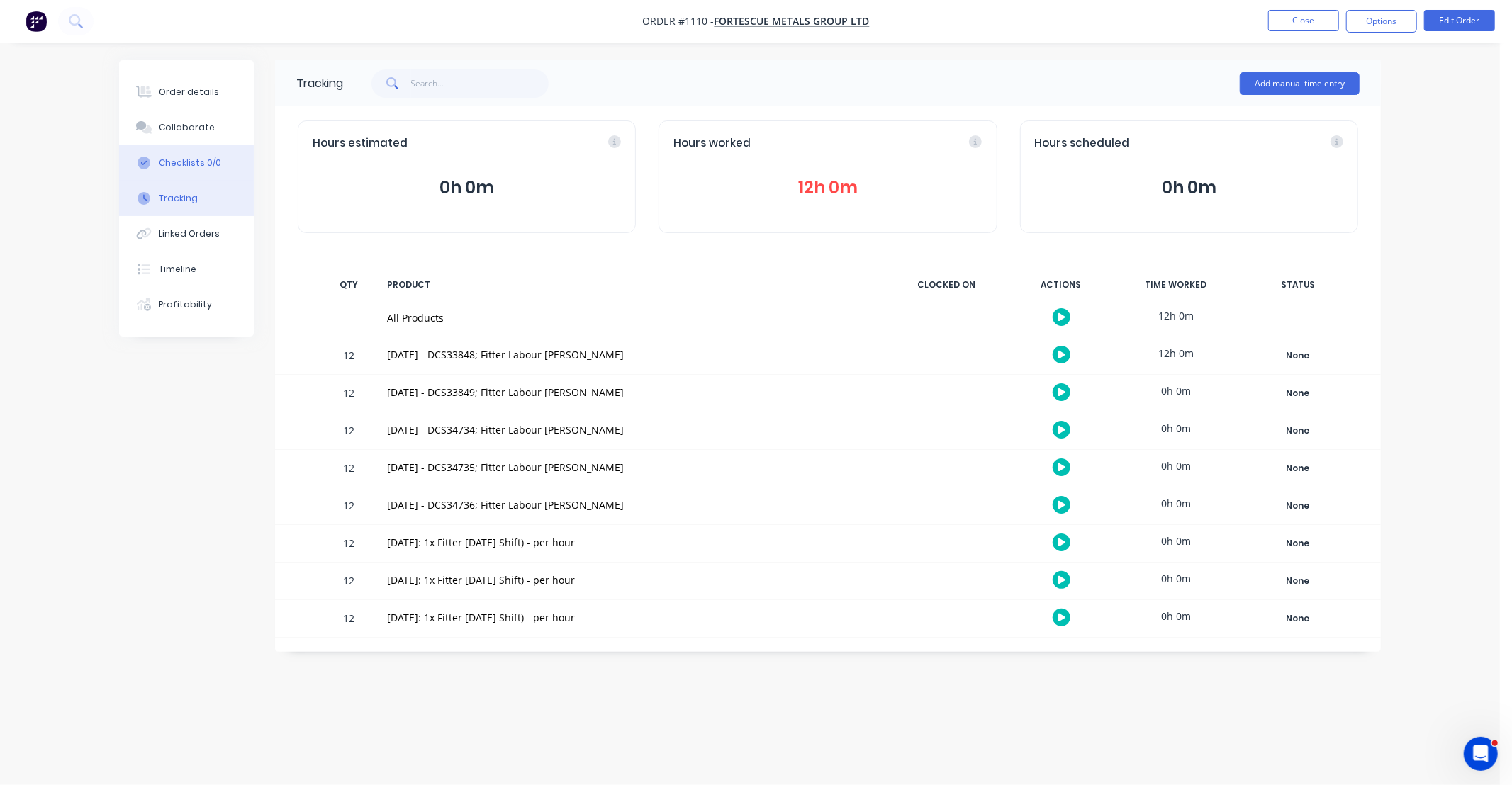
click at [186, 164] on div "Checklists 0/0" at bounding box center [189, 162] width 62 height 12
type textarea "x"
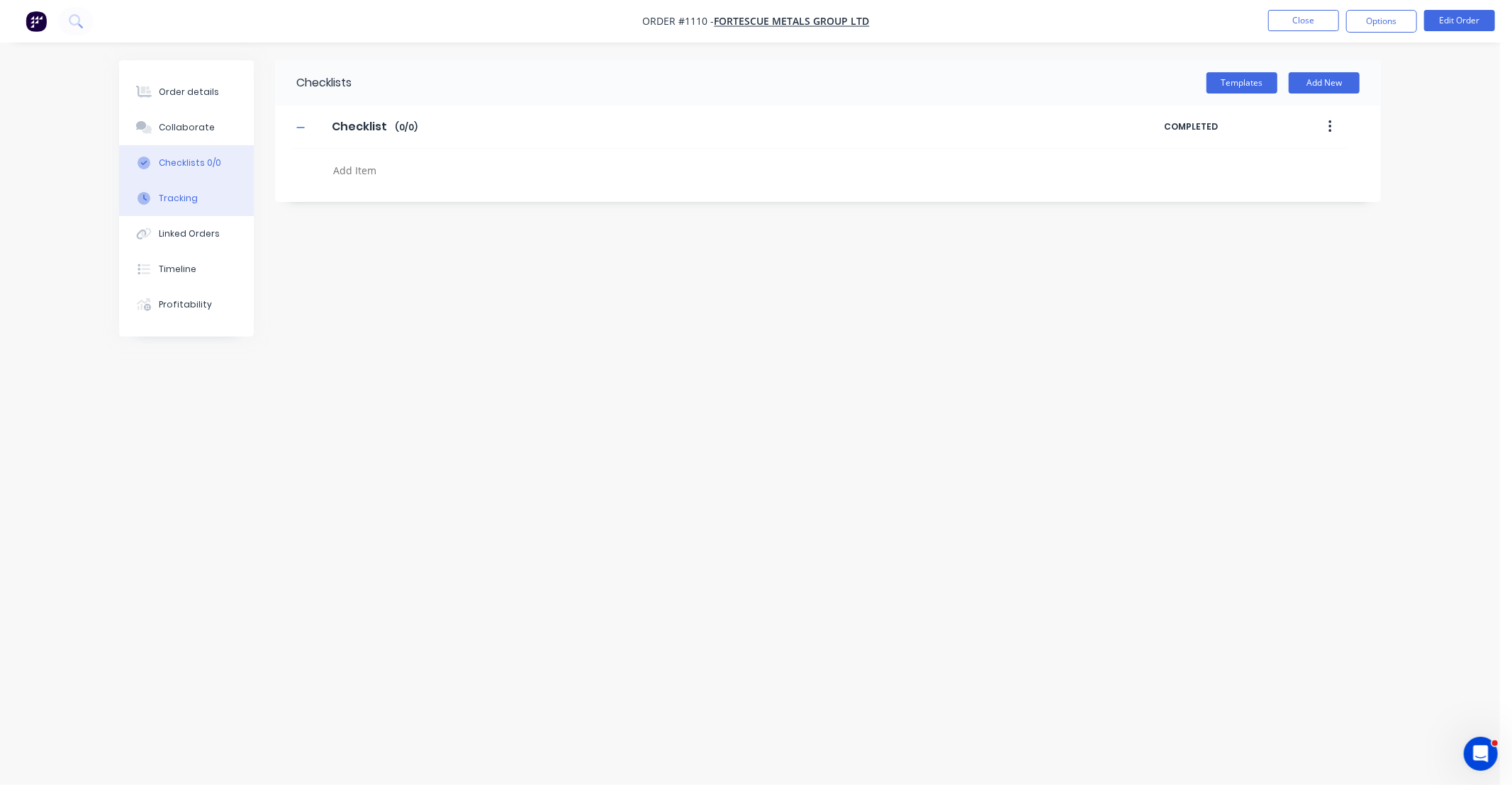
click at [189, 204] on button "Tracking" at bounding box center [186, 198] width 135 height 36
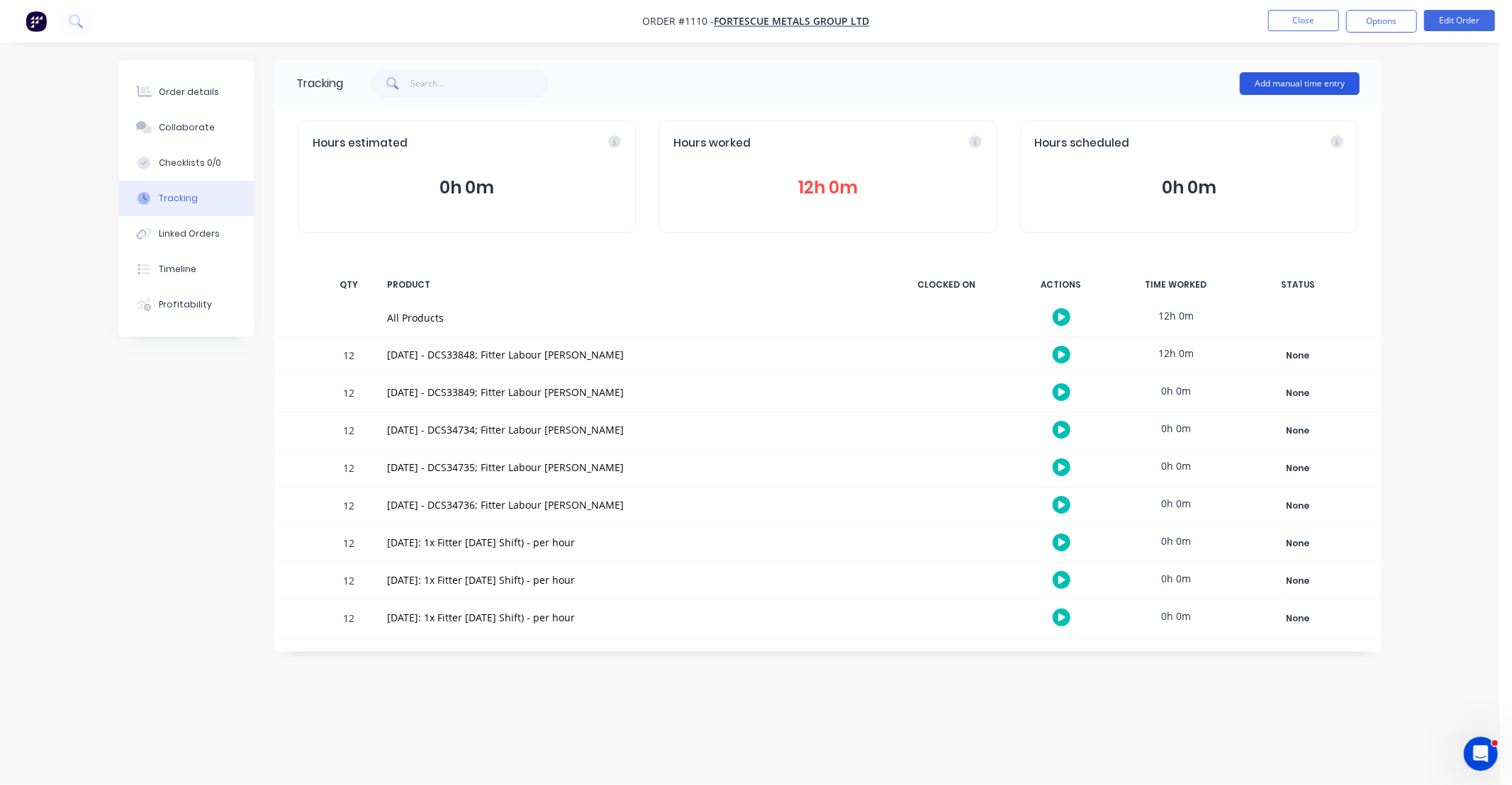
click at [1274, 74] on button "Add manual time entry" at bounding box center [1300, 84] width 120 height 23
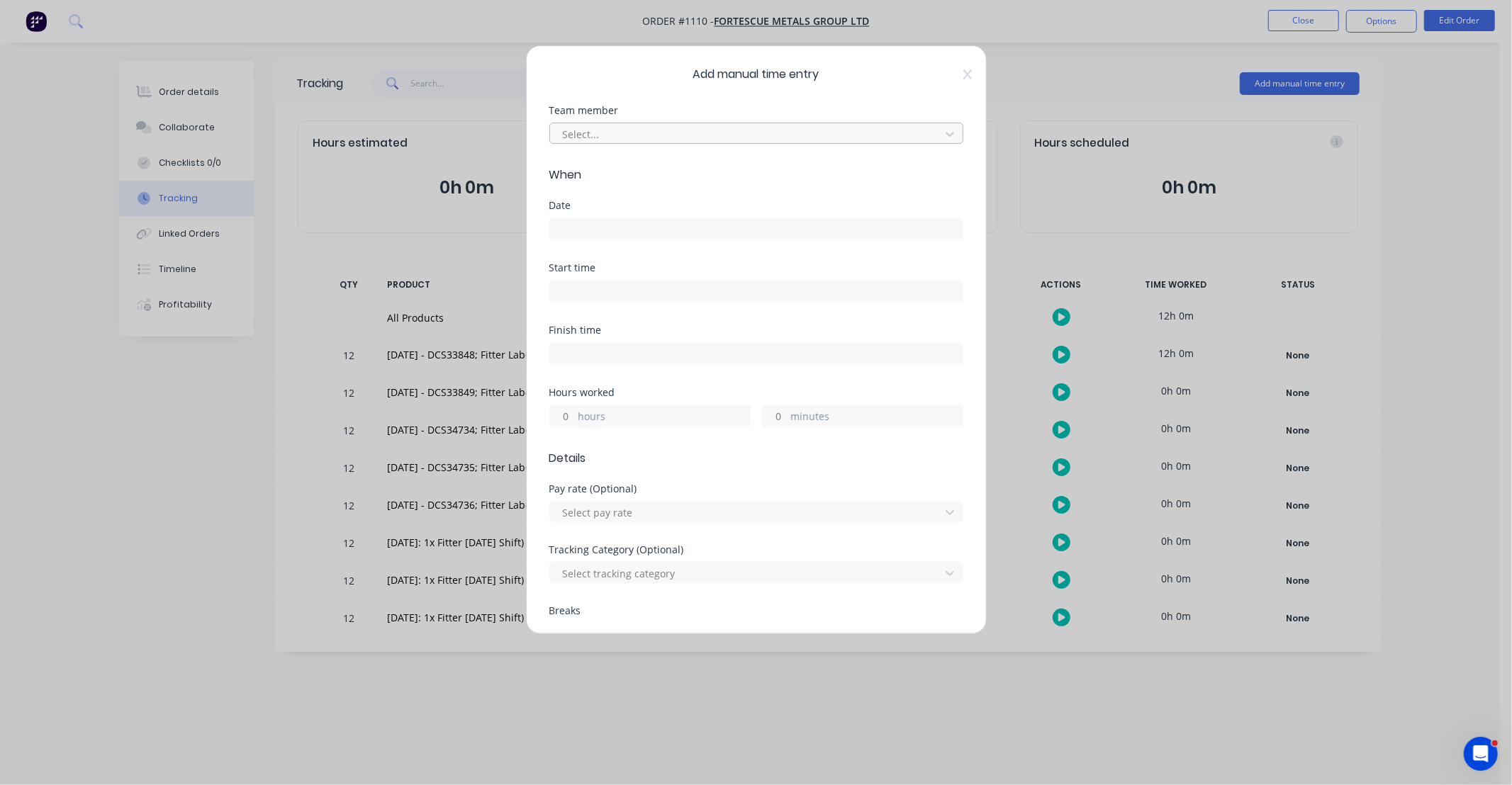
click at [693, 136] on div at bounding box center [747, 135] width 372 height 17
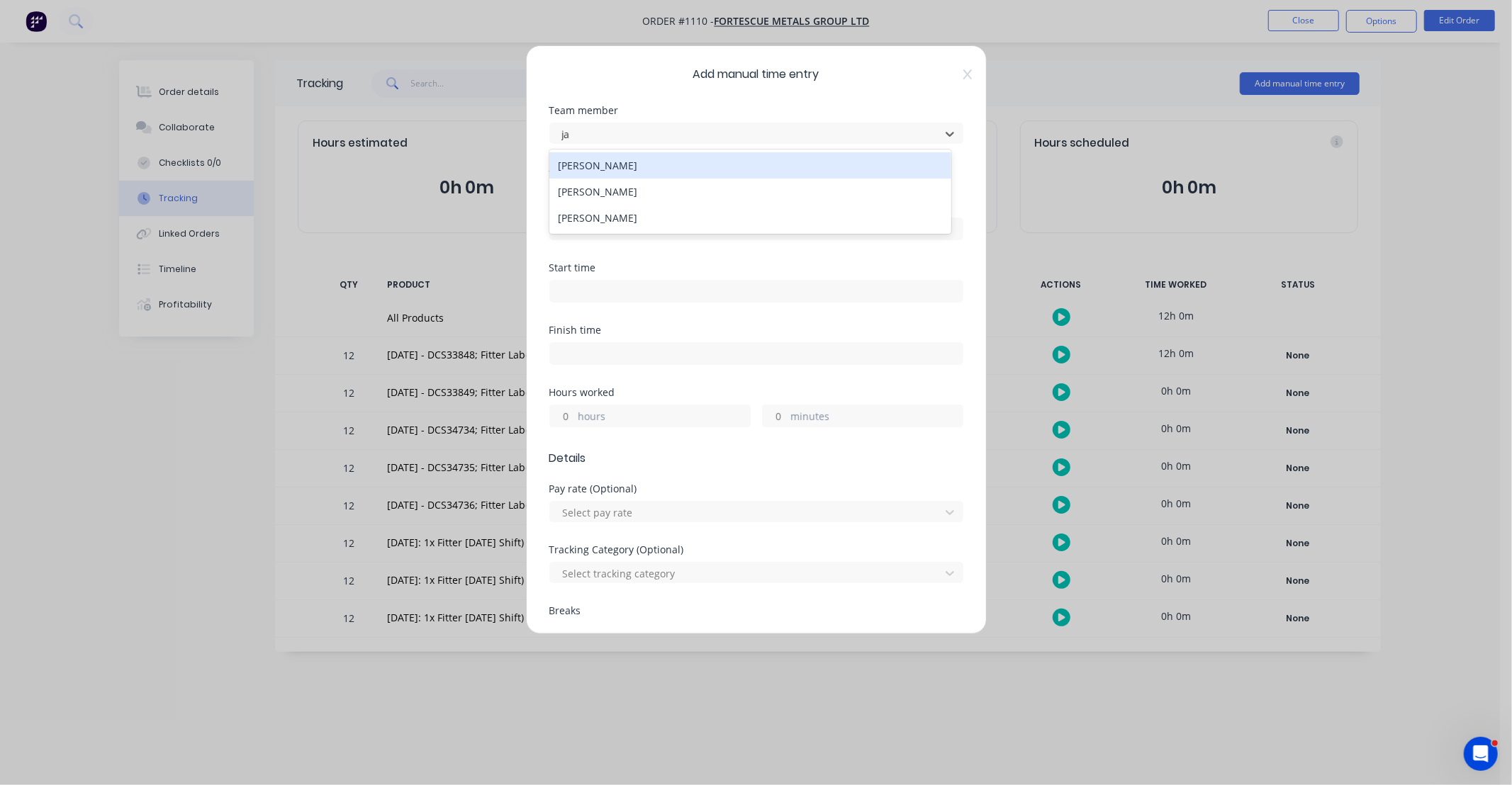
type input "jac"
click at [674, 164] on div "[PERSON_NAME]" at bounding box center [751, 165] width 402 height 26
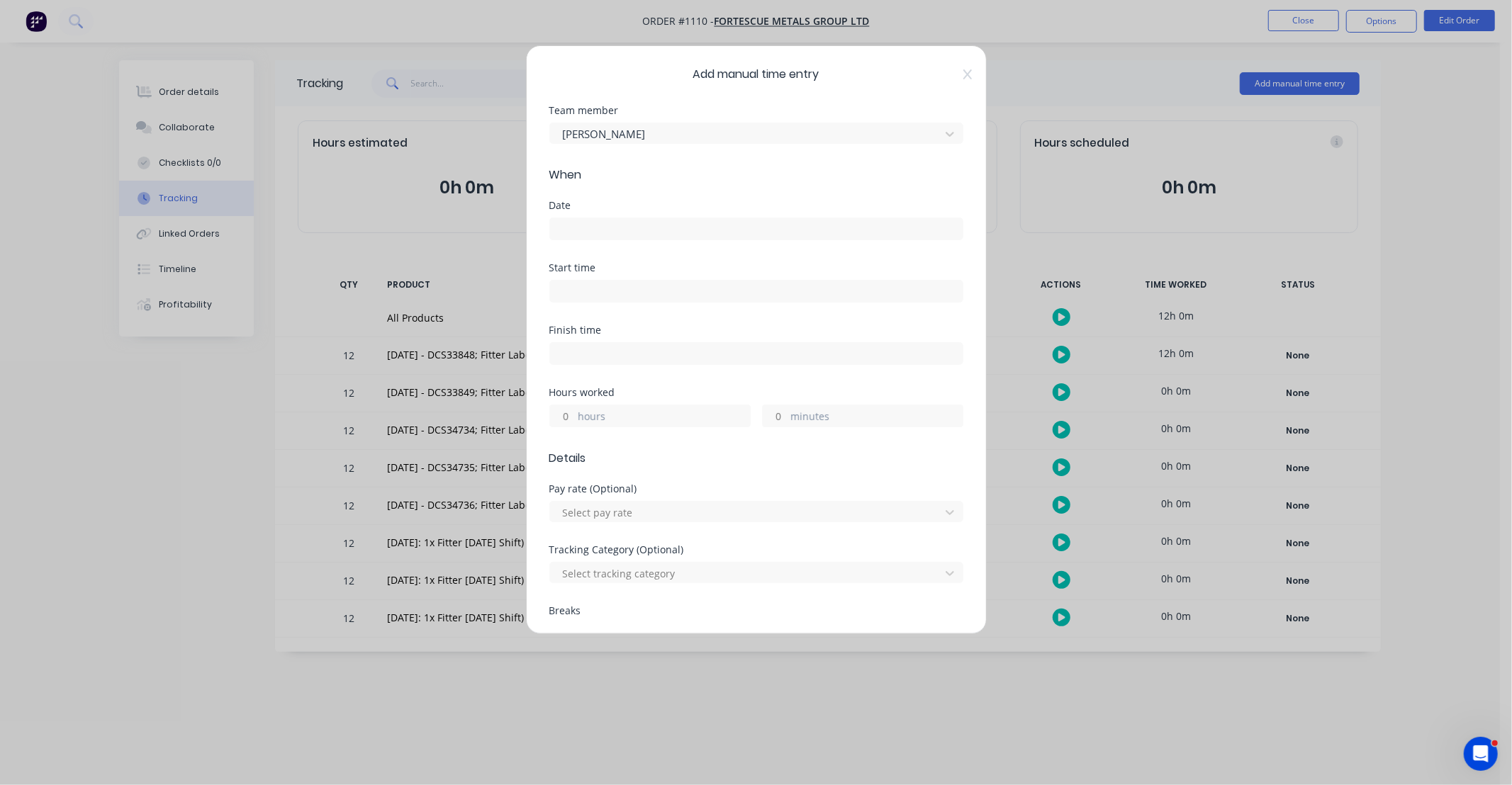
click at [661, 227] on input at bounding box center [756, 229] width 412 height 21
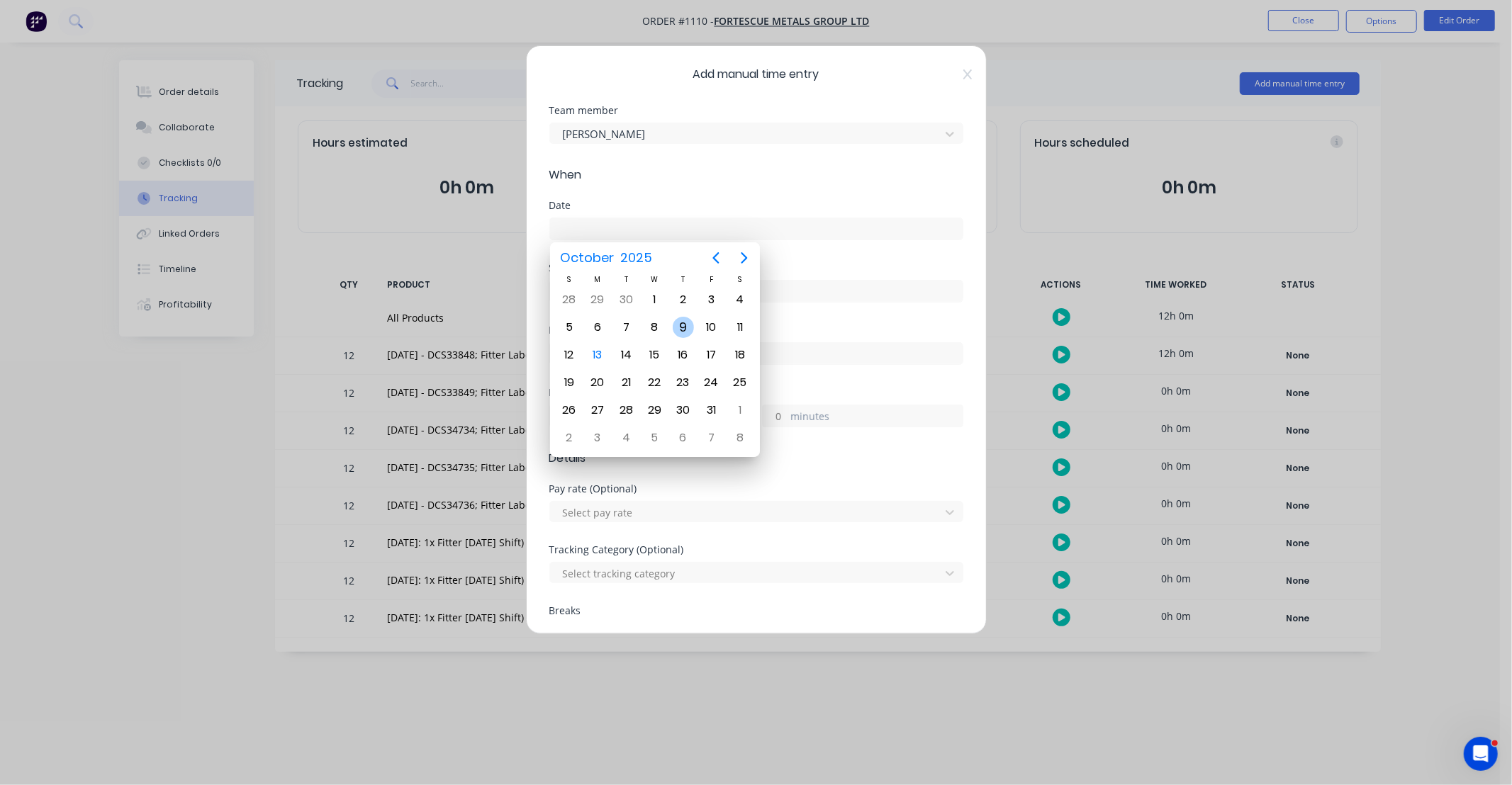
click at [682, 323] on div "9" at bounding box center [683, 328] width 21 height 21
type input "[DATE]"
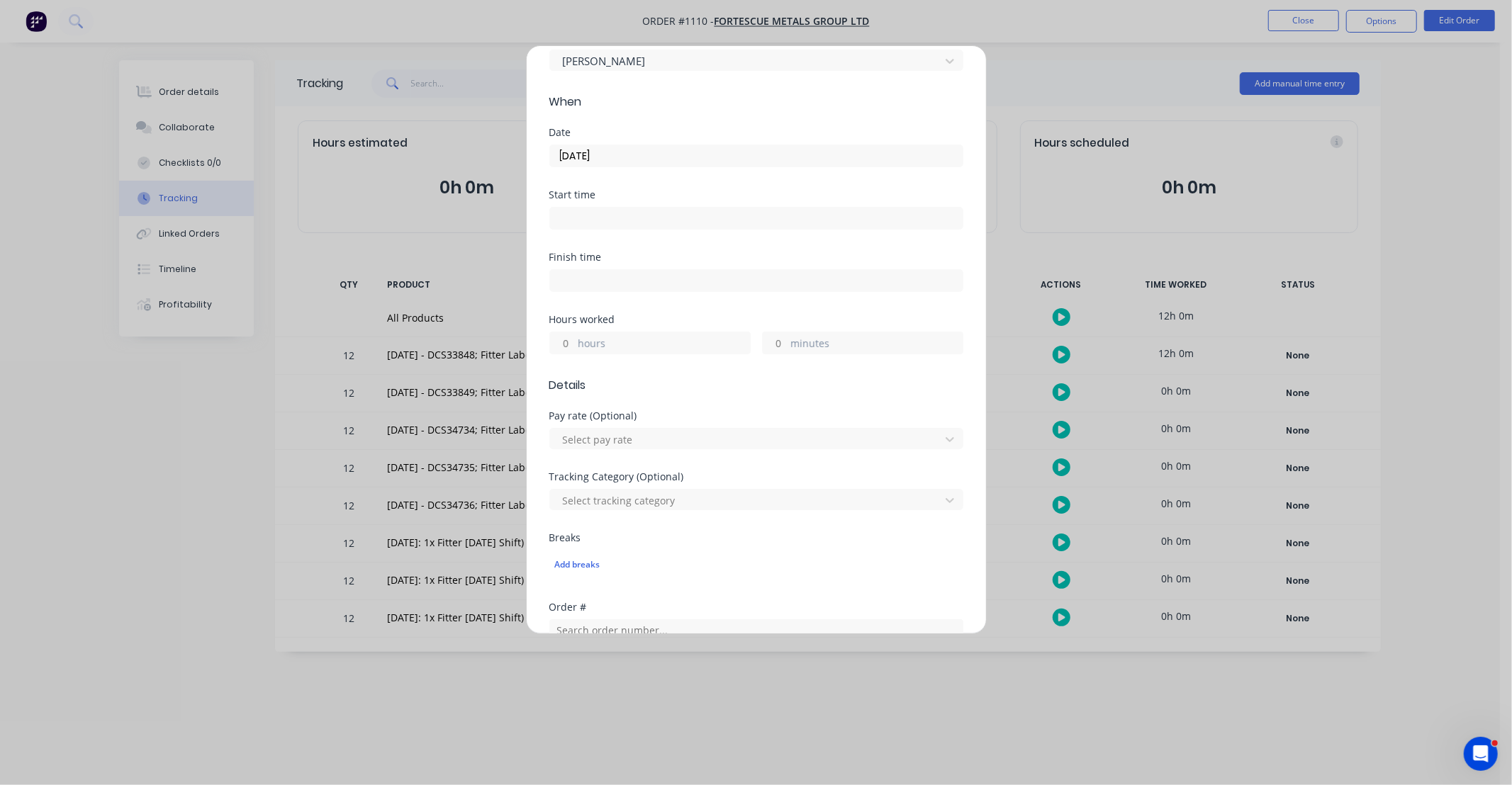
scroll to position [79, 0]
click at [563, 338] on input "hours" at bounding box center [562, 337] width 25 height 21
type input "12"
click at [648, 313] on div "Hours worked" at bounding box center [756, 314] width 414 height 10
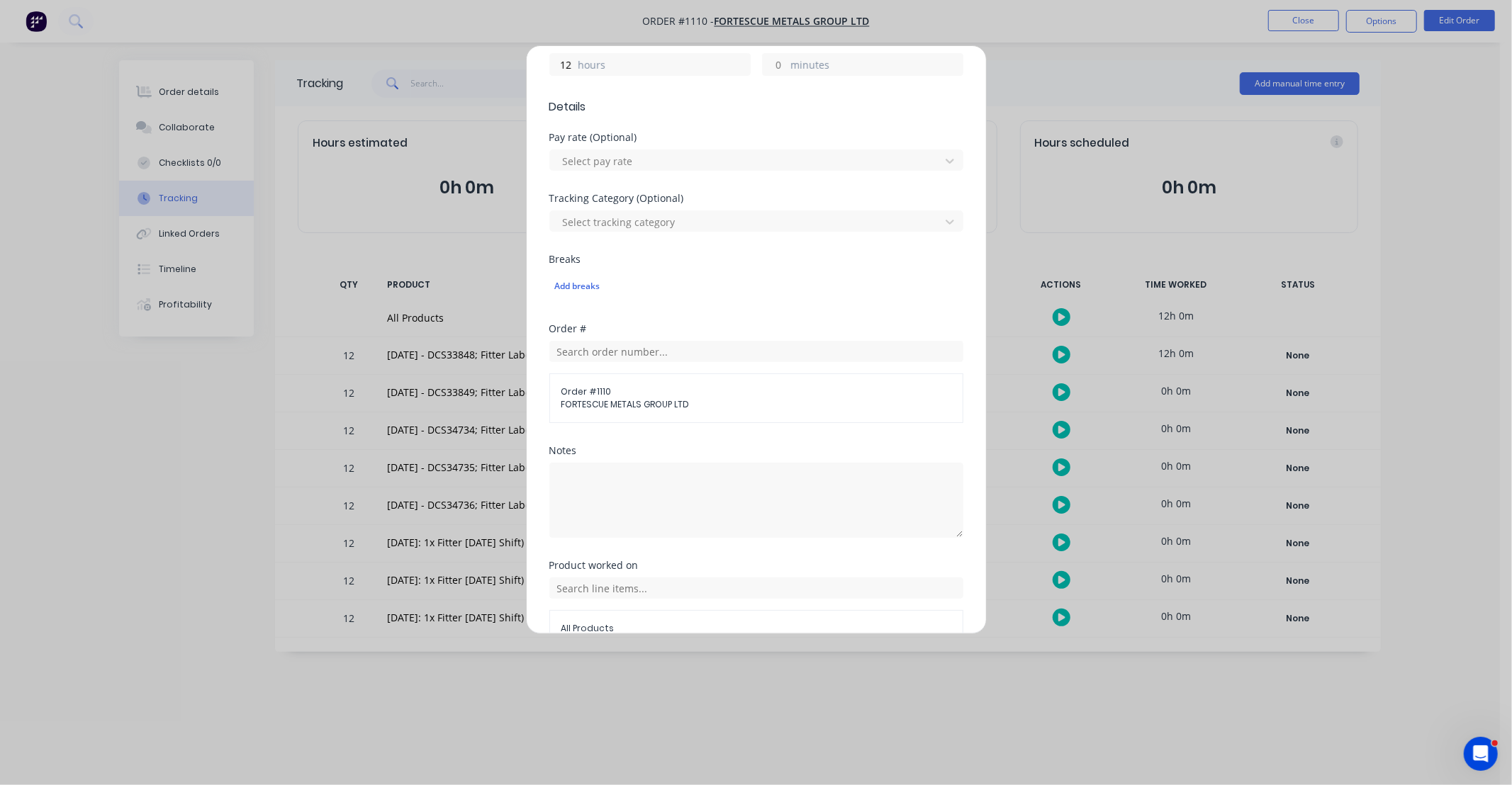
scroll to position [430, 0]
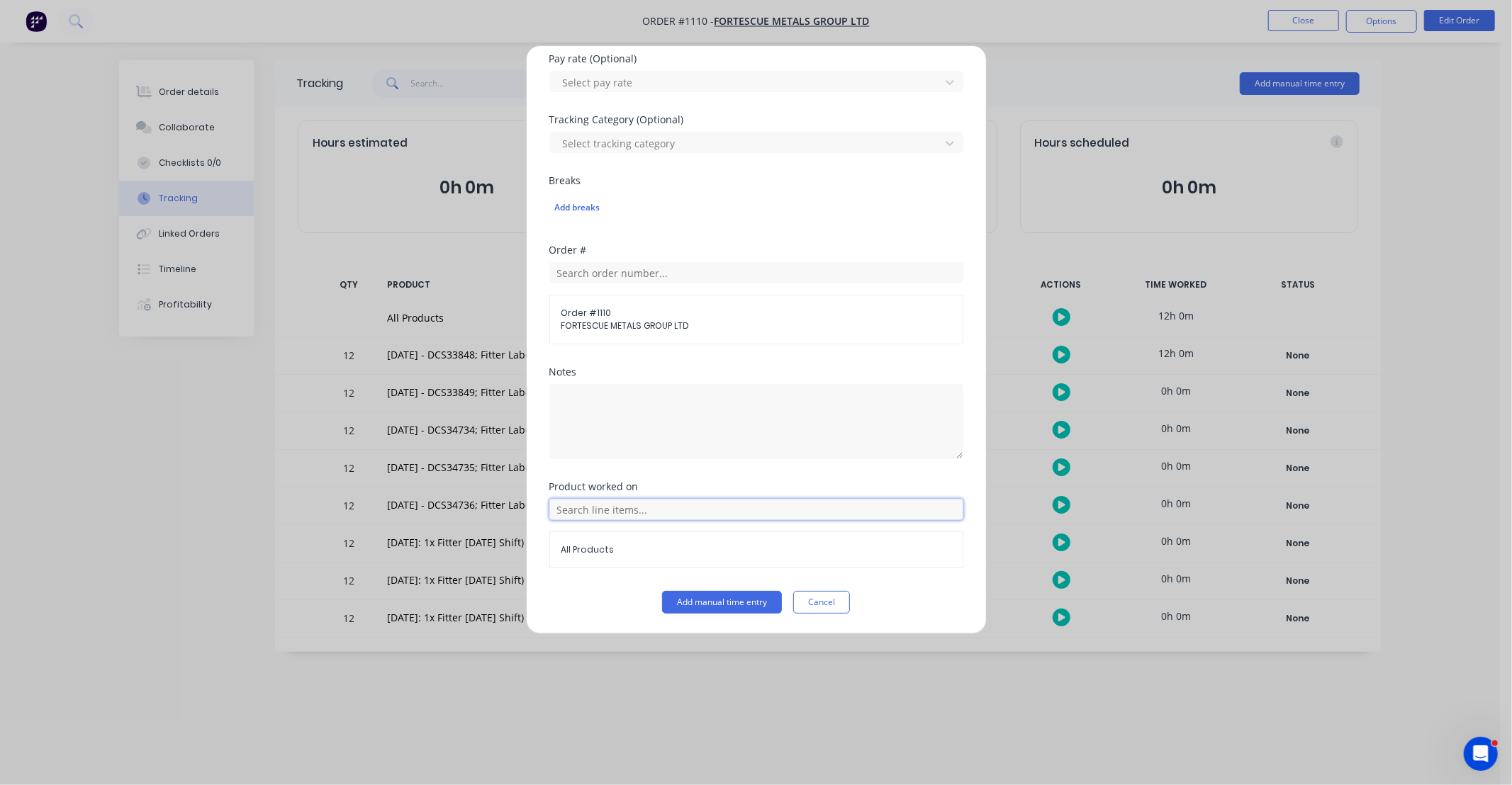
click at [626, 503] on input "text" at bounding box center [756, 509] width 414 height 21
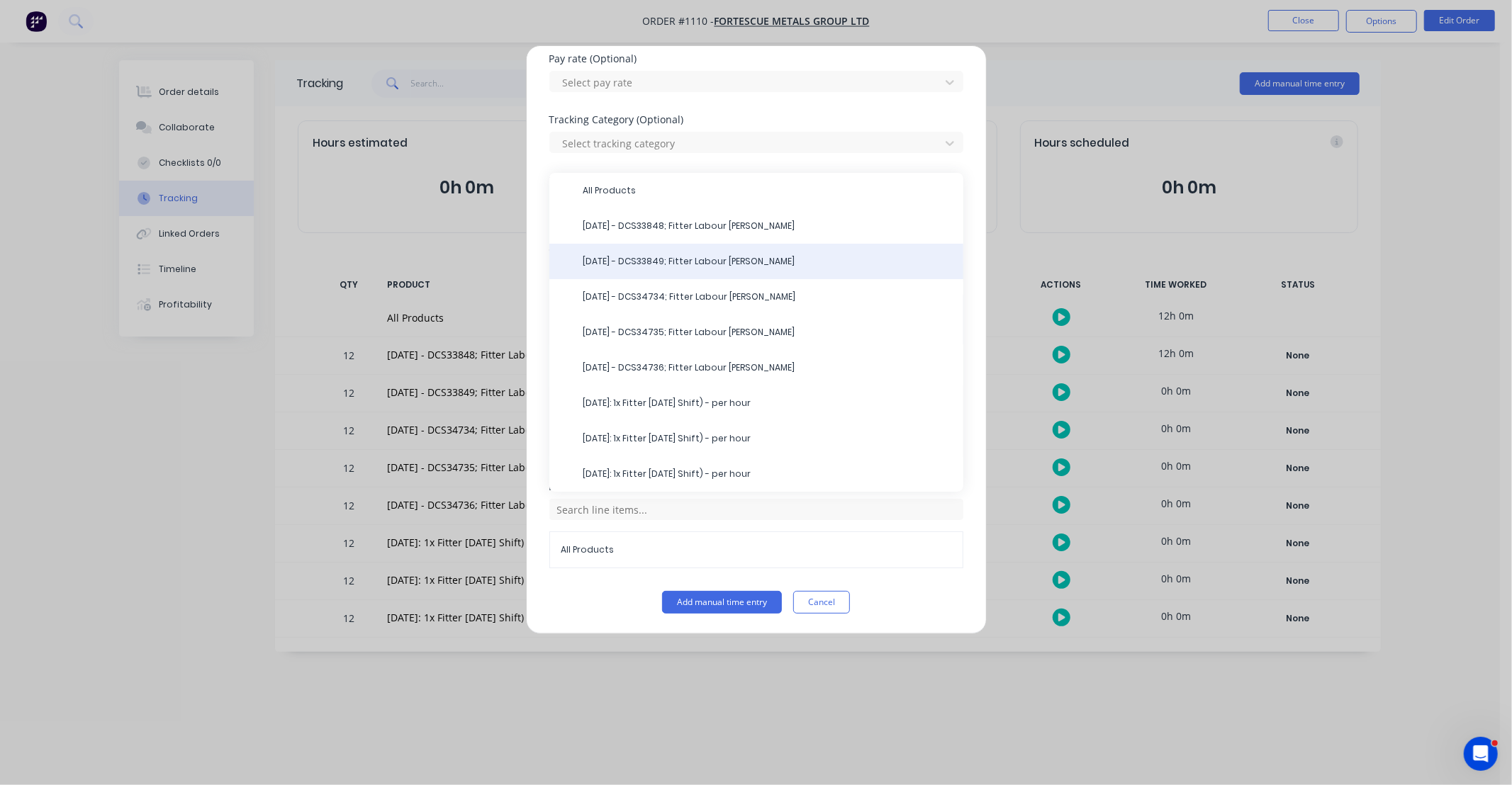
click at [620, 256] on span "09/10/25 - DCS33849; Fitter Labour DS-Jack" at bounding box center [768, 261] width 369 height 12
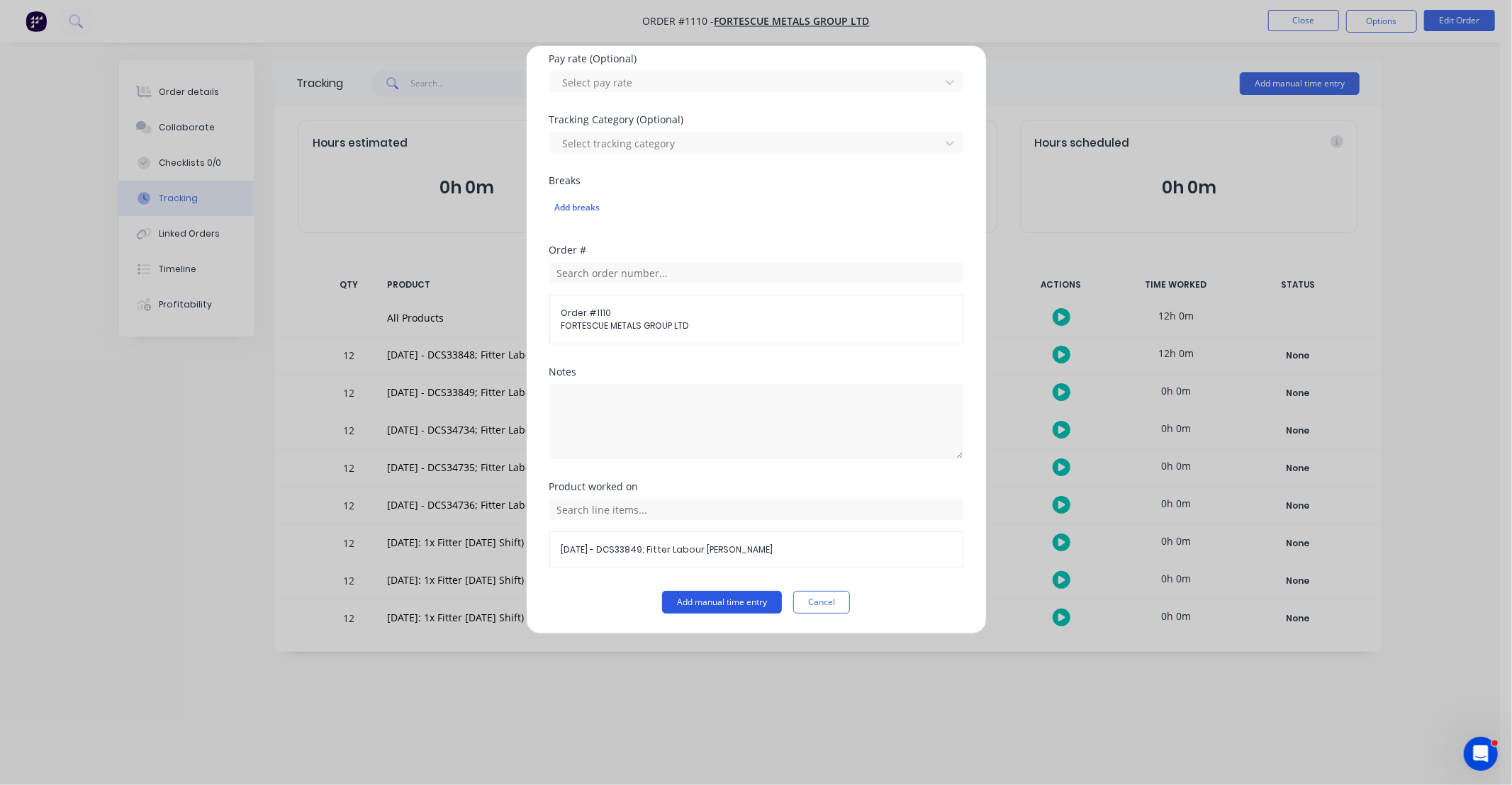
click at [723, 602] on button "Add manual time entry" at bounding box center [722, 602] width 120 height 23
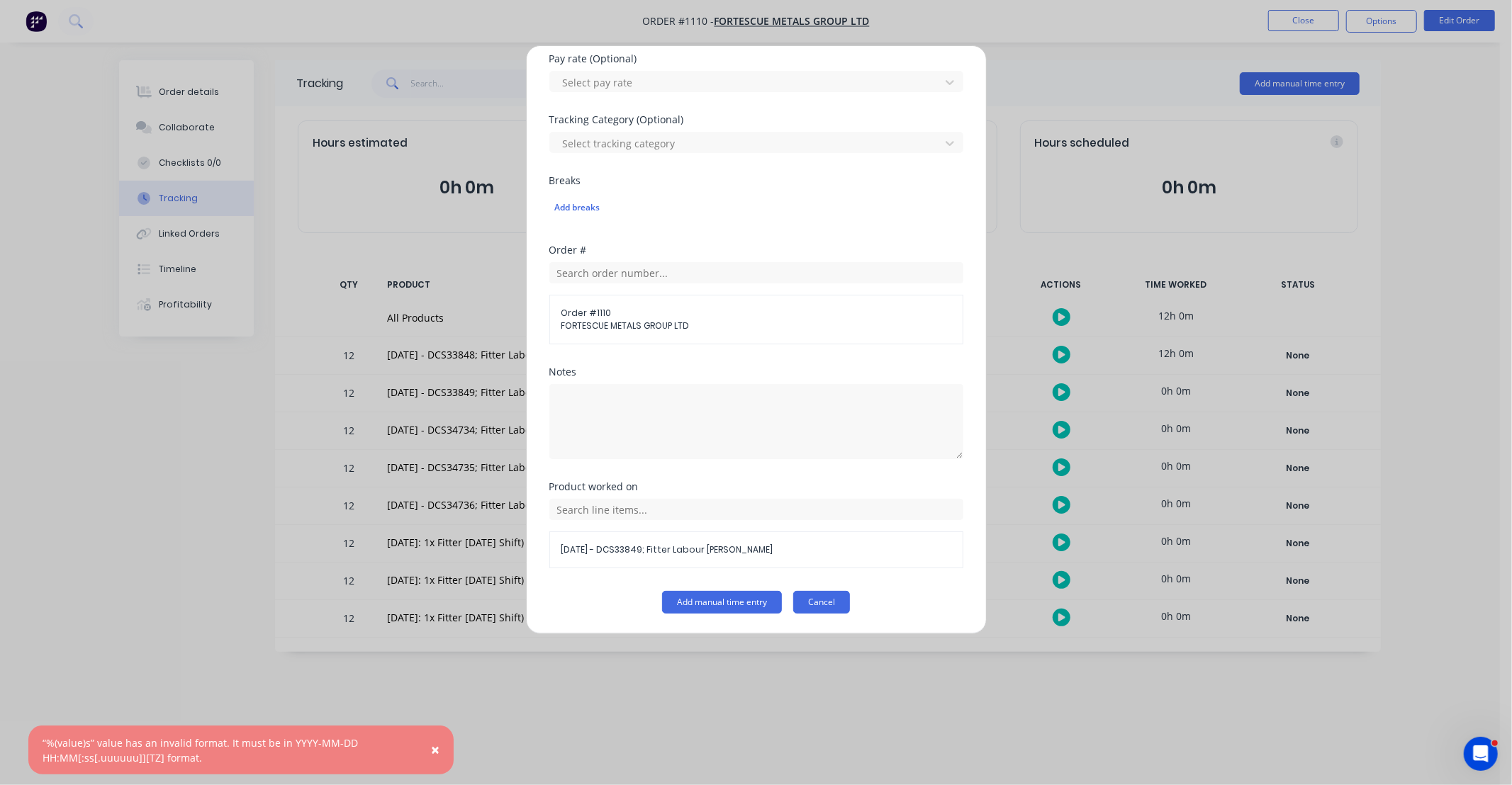
click at [817, 608] on button "Cancel" at bounding box center [821, 602] width 57 height 23
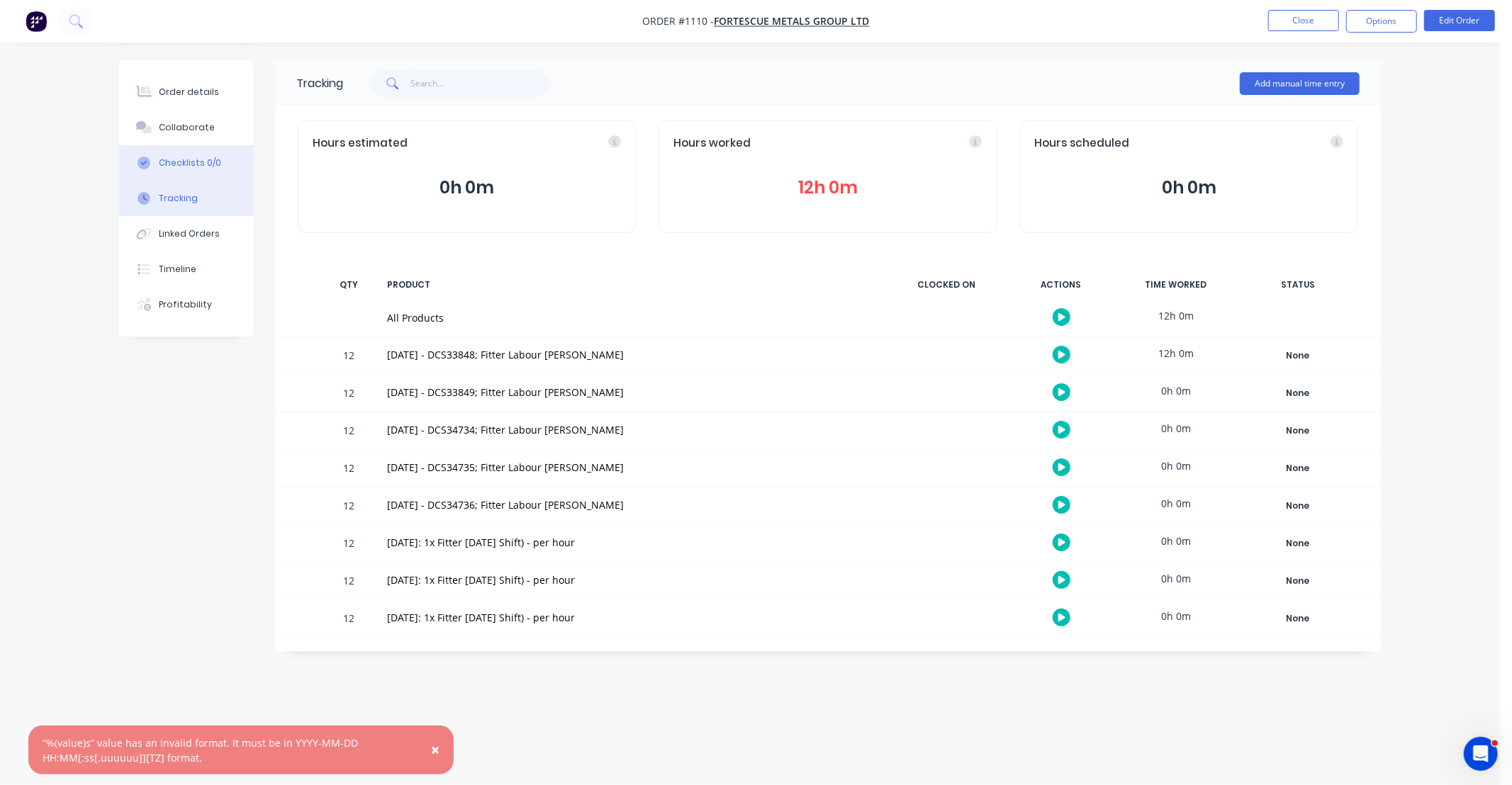
click at [211, 166] on div "Checklists 0/0" at bounding box center [189, 162] width 62 height 12
type textarea "x"
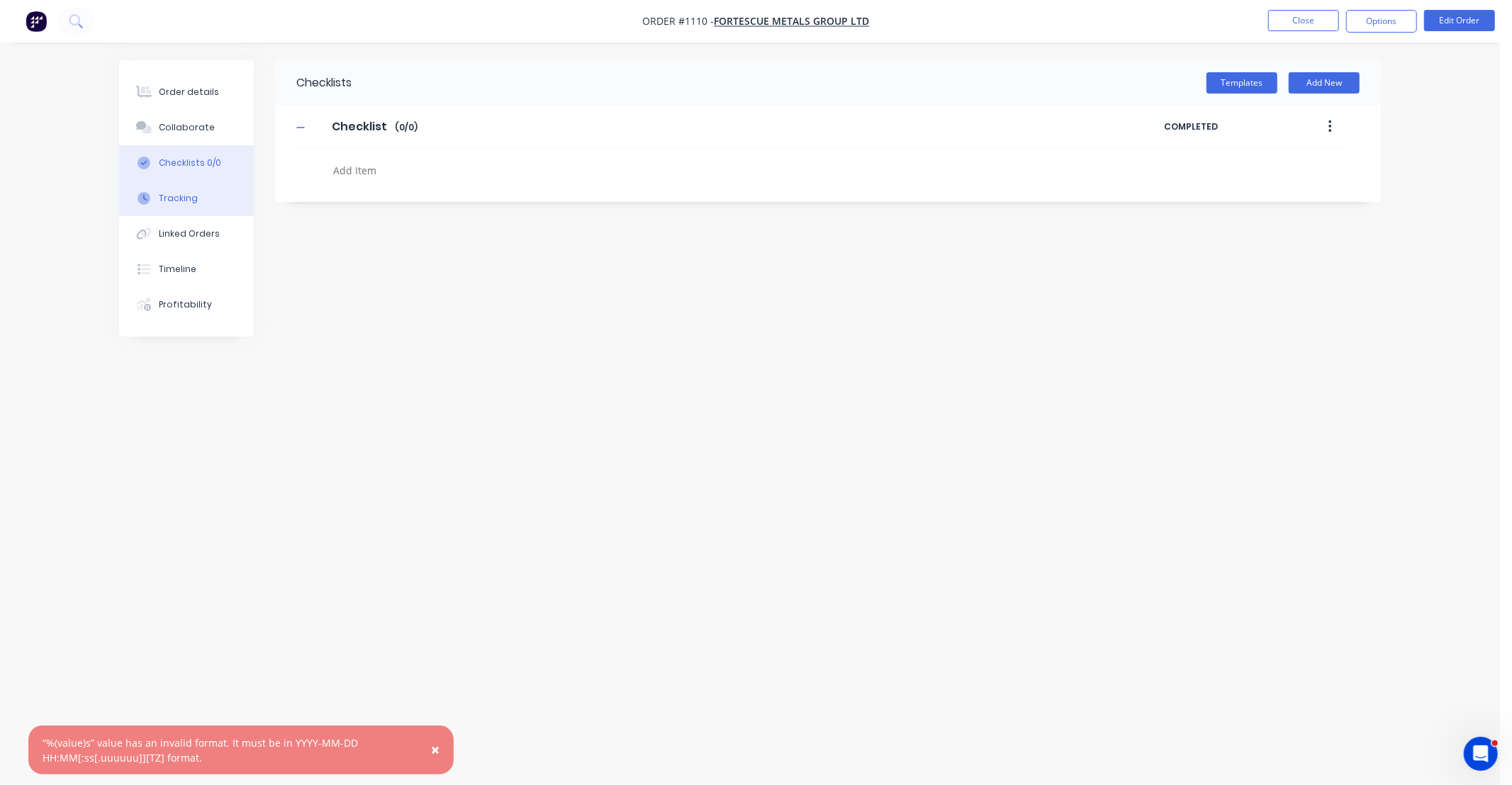
click at [186, 193] on div "Tracking" at bounding box center [178, 198] width 39 height 12
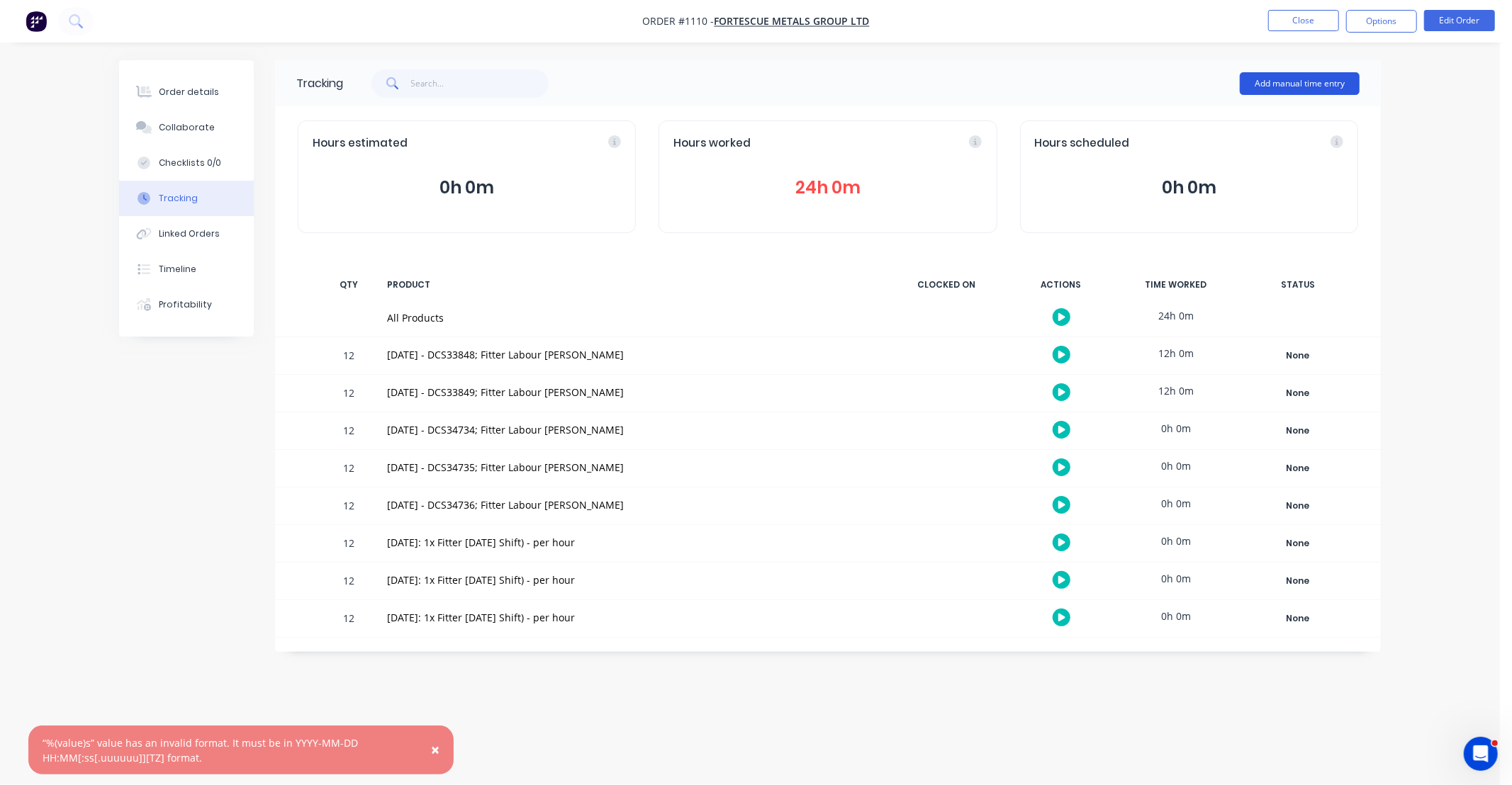
click at [1305, 79] on button "Add manual time entry" at bounding box center [1300, 84] width 120 height 23
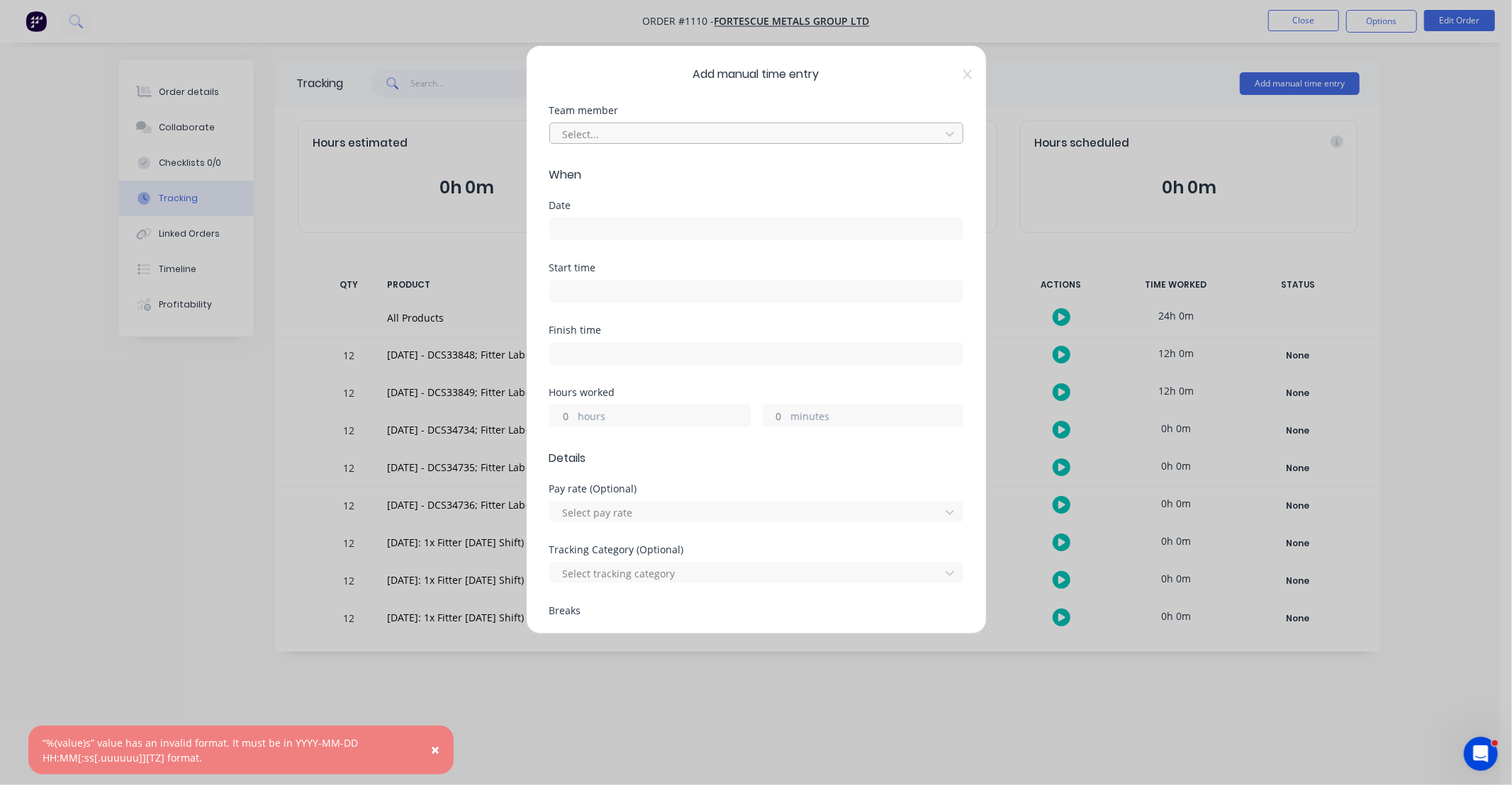
click at [714, 134] on div at bounding box center [747, 135] width 372 height 17
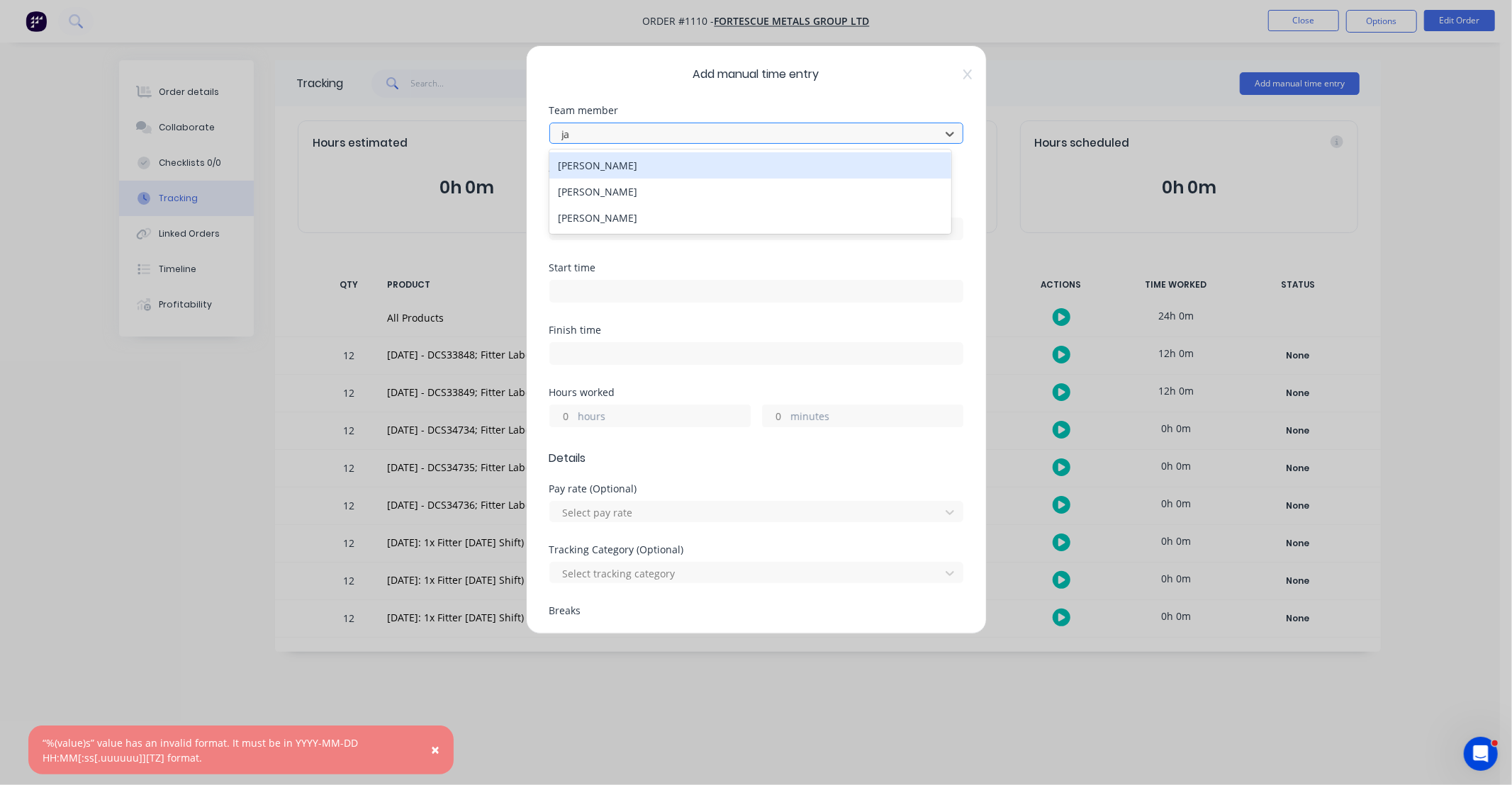
type input "jac"
click at [693, 165] on div "[PERSON_NAME]" at bounding box center [751, 165] width 402 height 26
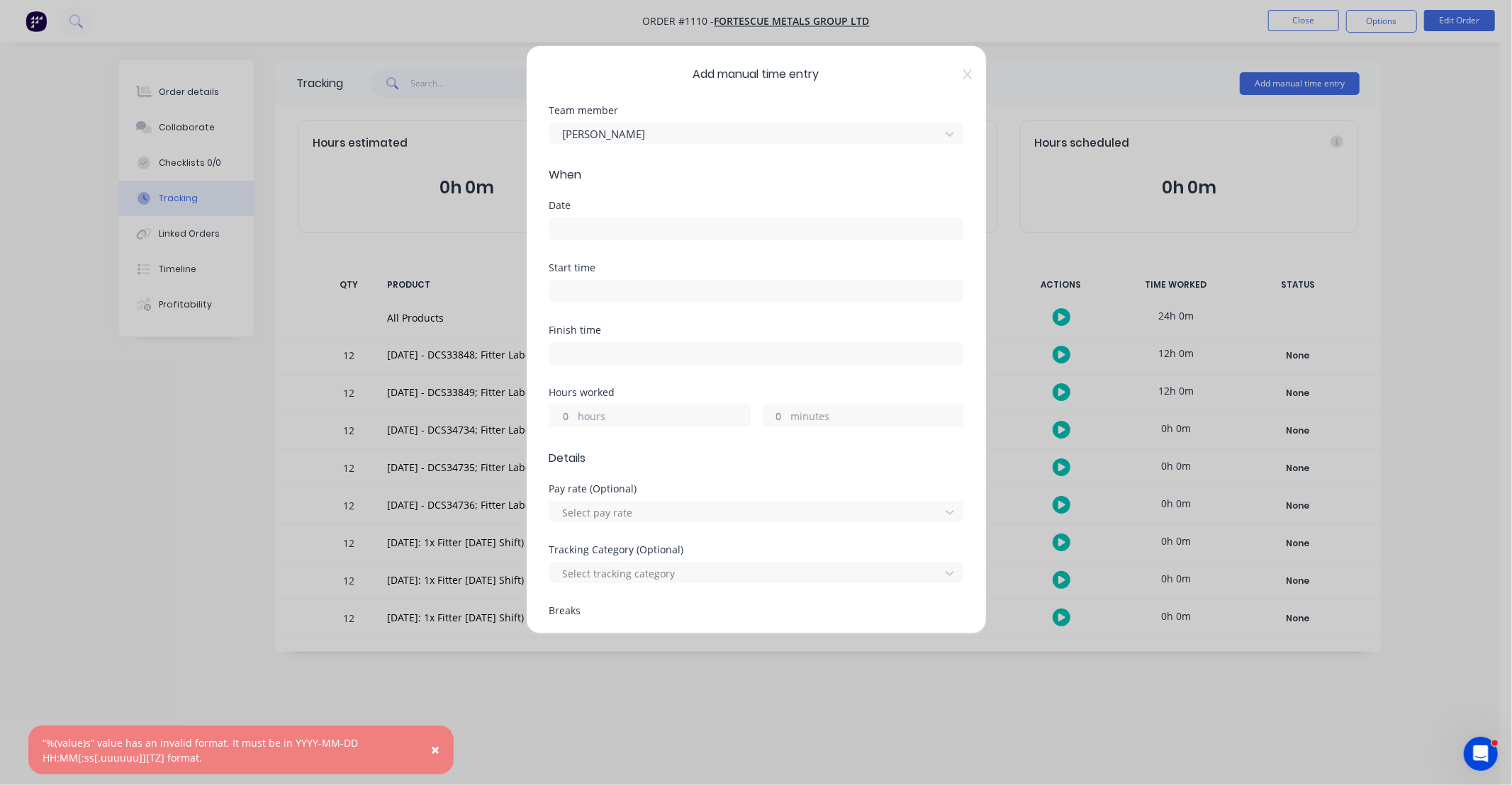
click at [670, 226] on input at bounding box center [756, 229] width 412 height 21
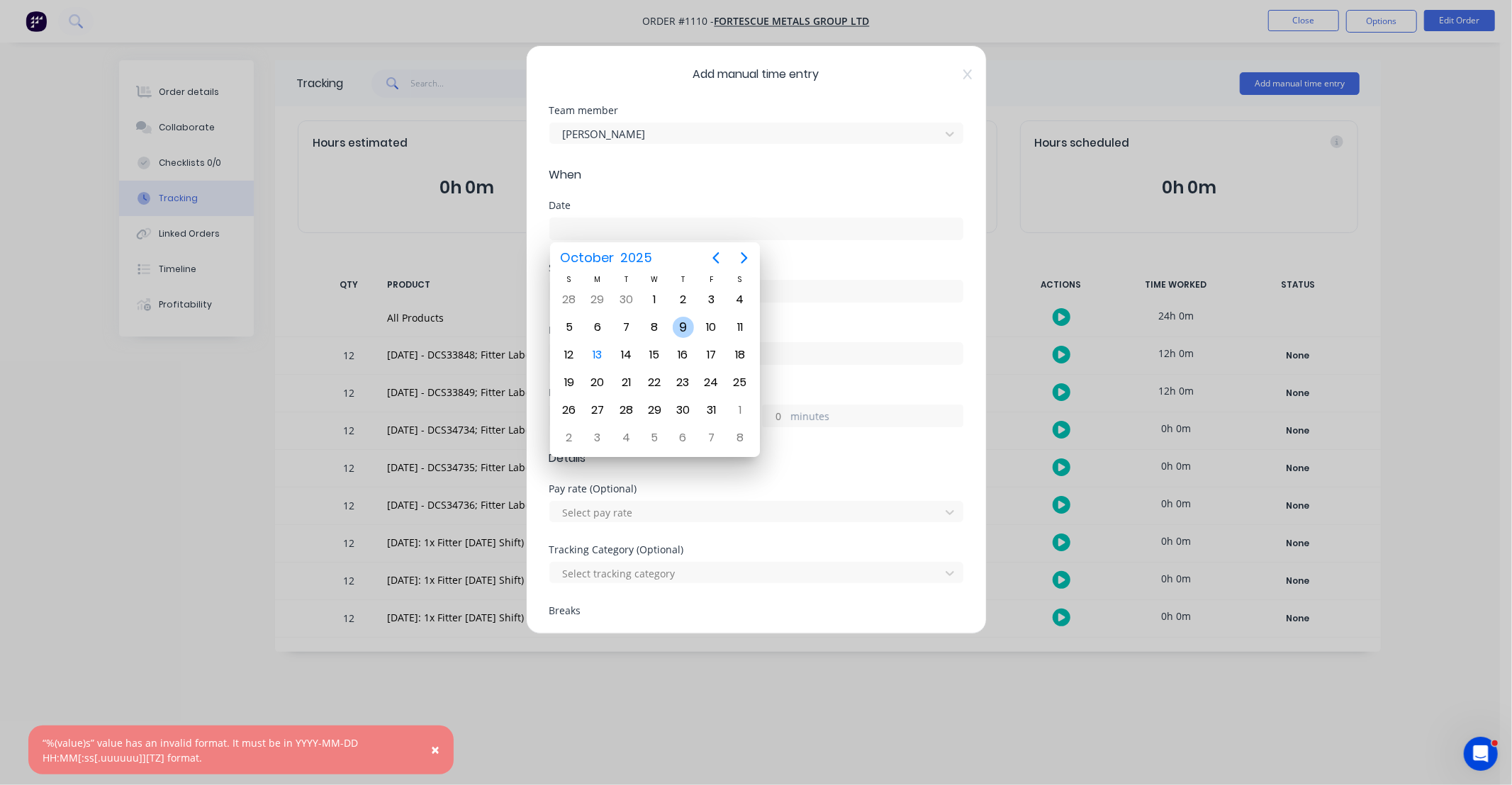
click at [704, 329] on div "10" at bounding box center [711, 328] width 21 height 21
type input "[DATE]"
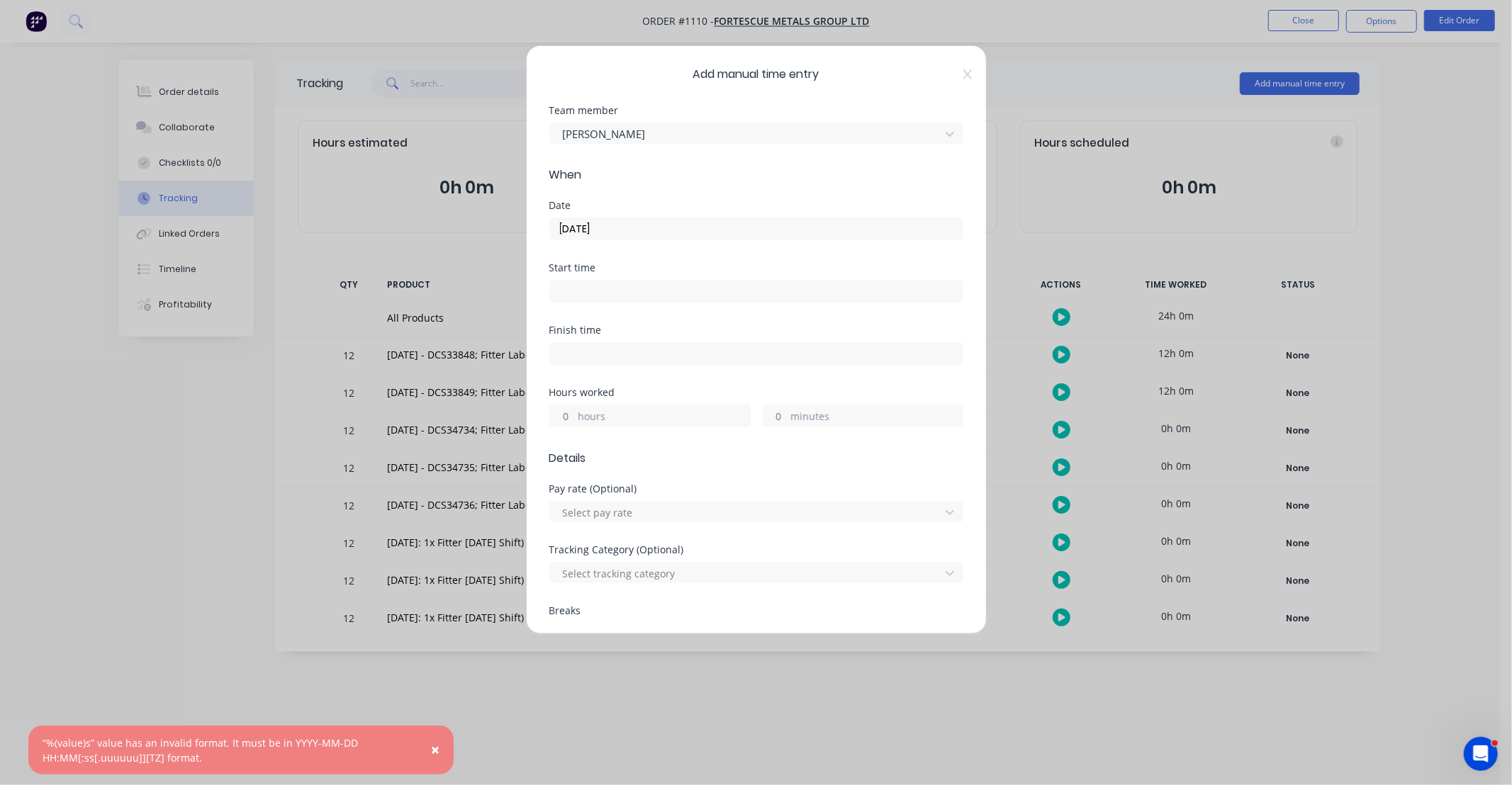
drag, startPoint x: 548, startPoint y: 416, endPoint x: 558, endPoint y: 414, distance: 10.2
click at [551, 416] on div "Add manual time entry Team member Jack Isherwood When Date 10/10/2025 Start tim…" at bounding box center [756, 339] width 460 height 589
click at [569, 409] on input "hours" at bounding box center [562, 416] width 25 height 21
click at [670, 392] on div "Hours worked" at bounding box center [756, 392] width 414 height 10
drag, startPoint x: 561, startPoint y: 414, endPoint x: 640, endPoint y: 406, distance: 79.4
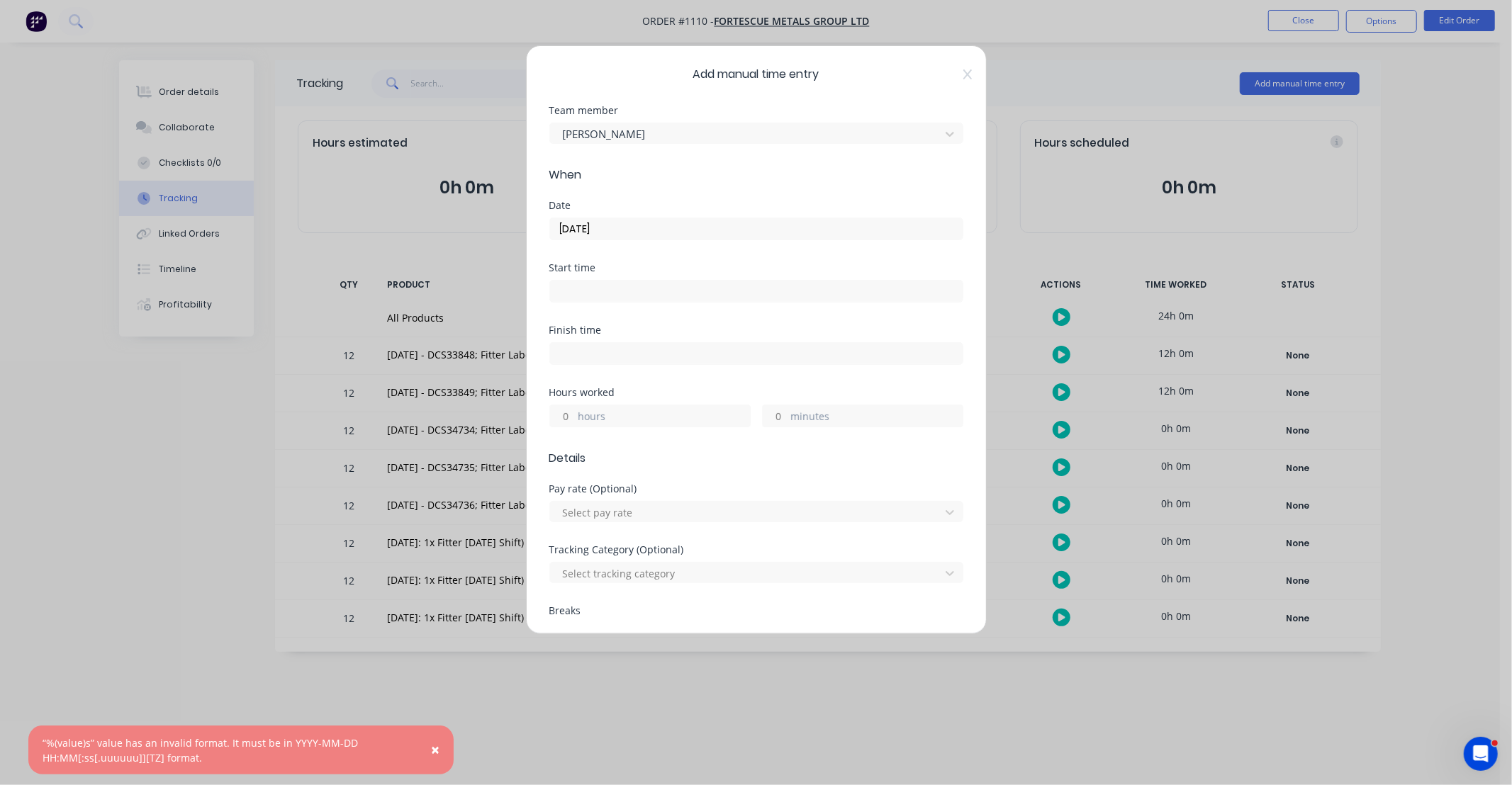
click at [561, 414] on input "hours" at bounding box center [562, 416] width 25 height 21
click at [660, 390] on div "Hours worked" at bounding box center [756, 392] width 414 height 10
drag, startPoint x: 570, startPoint y: 420, endPoint x: 599, endPoint y: 414, distance: 29.6
click at [570, 420] on input "1" at bounding box center [562, 416] width 25 height 21
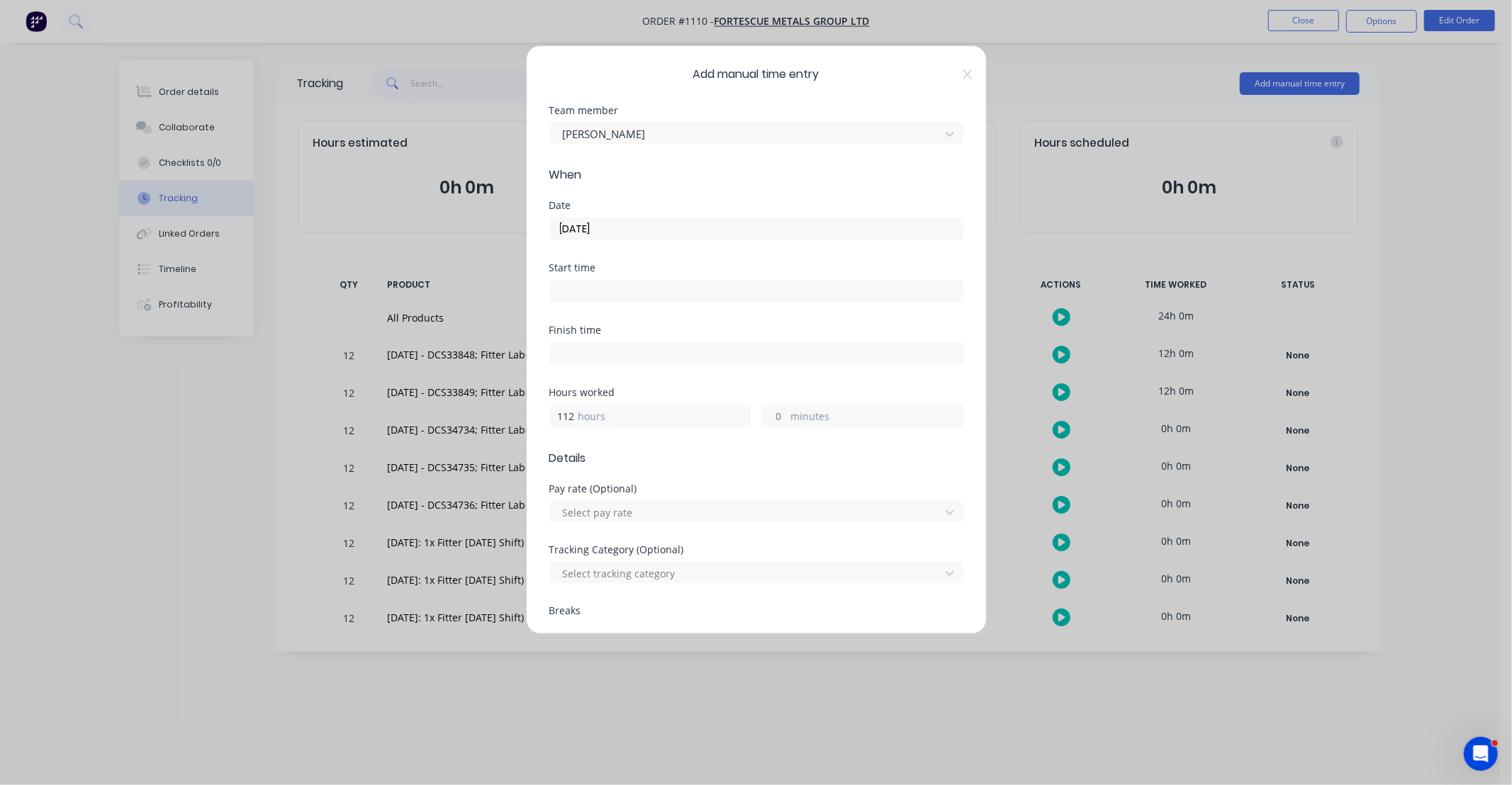
scroll to position [0, 1]
click at [567, 415] on input "112" at bounding box center [562, 416] width 25 height 21
type input "12"
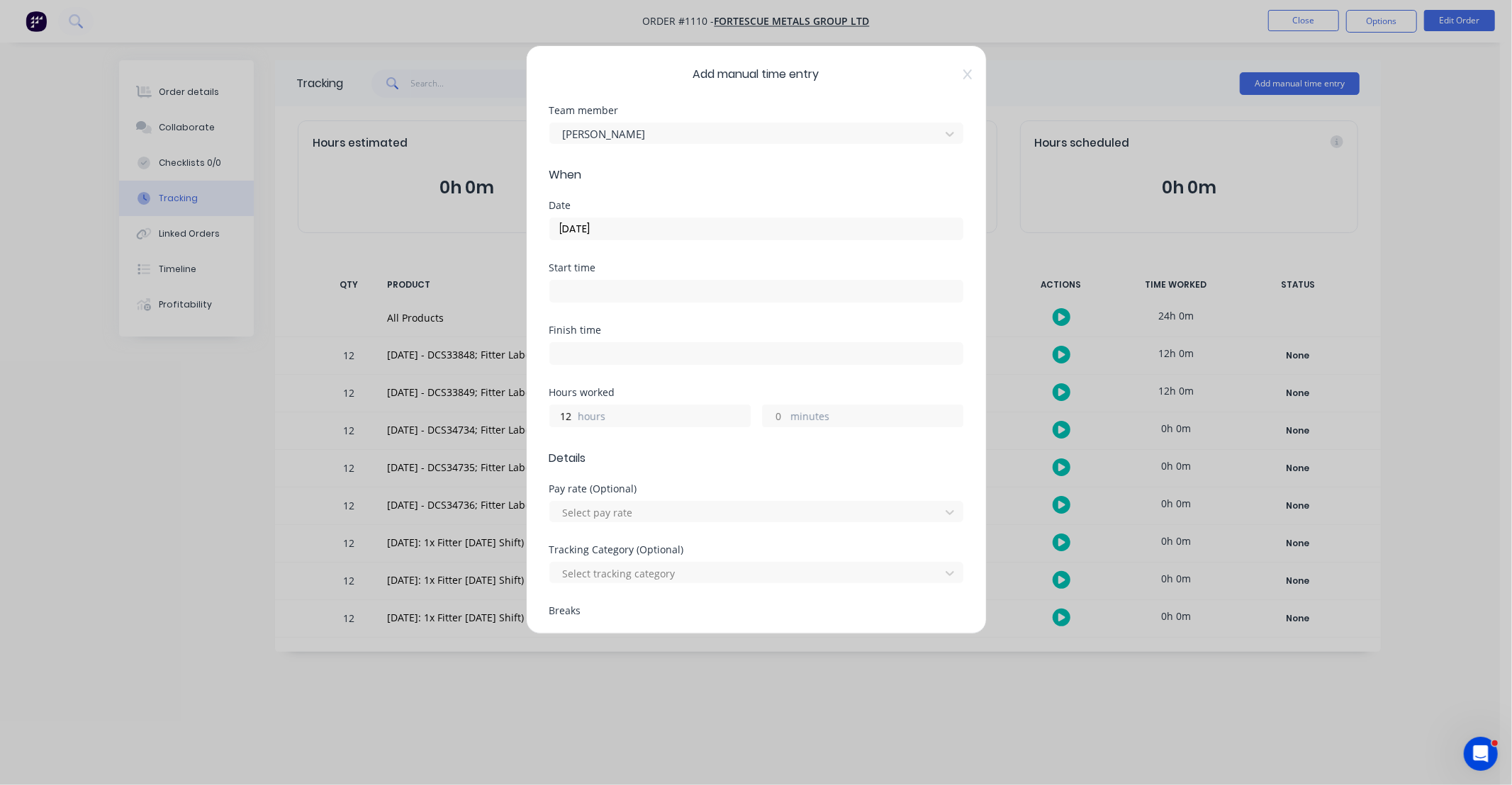
click at [656, 392] on div "Hours worked" at bounding box center [756, 392] width 414 height 10
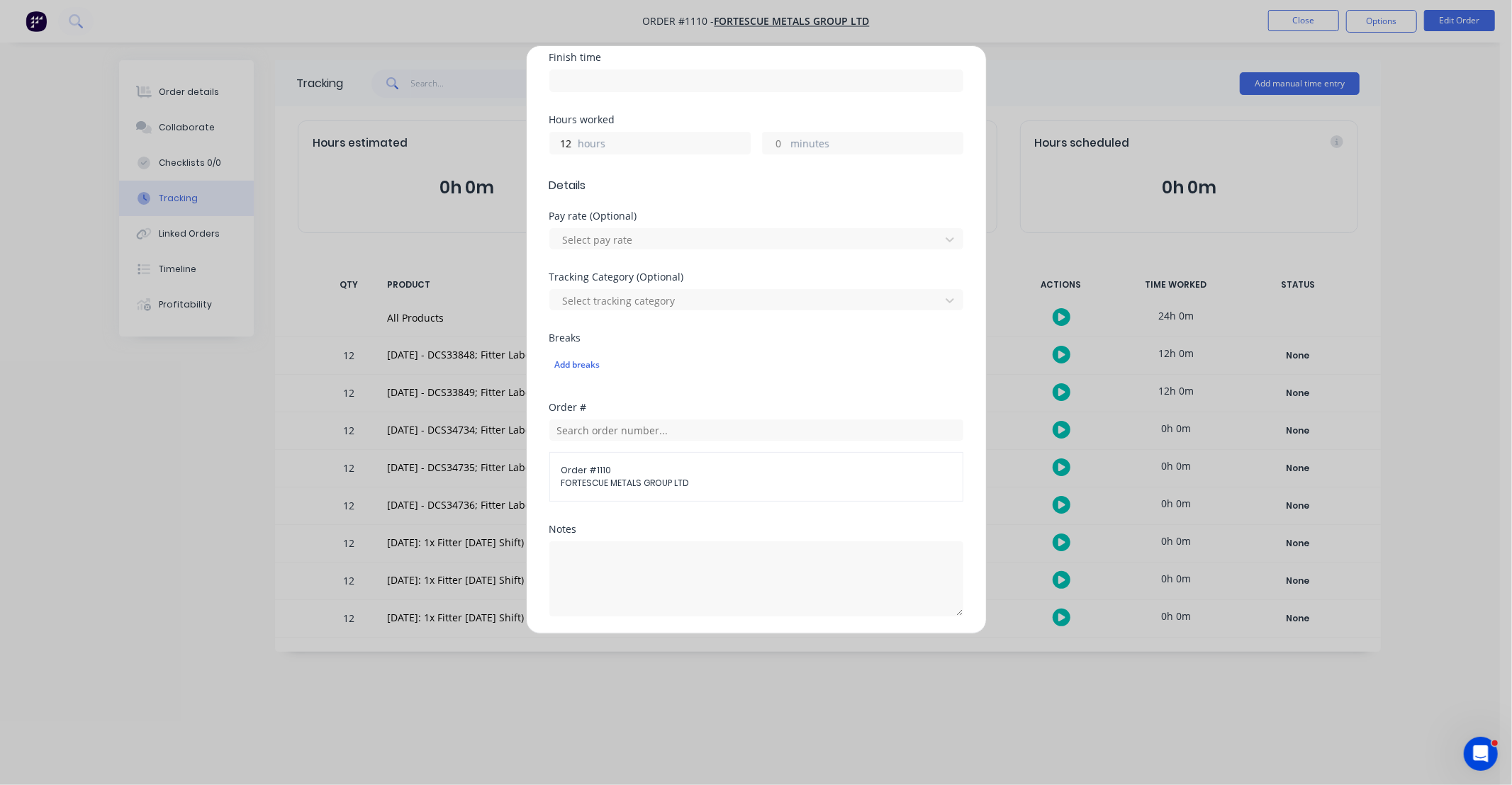
scroll to position [430, 0]
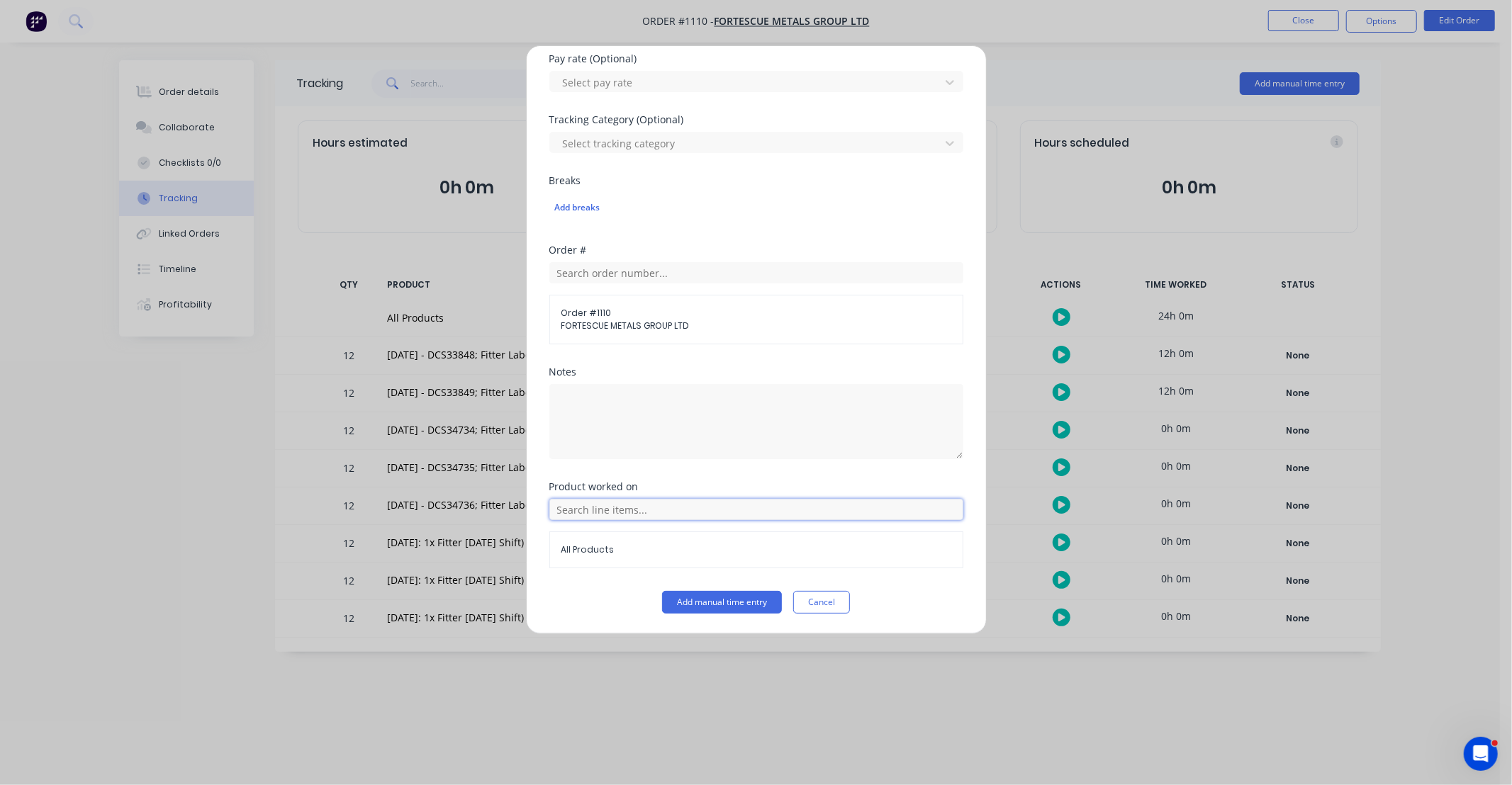
click at [671, 506] on input "text" at bounding box center [756, 509] width 414 height 21
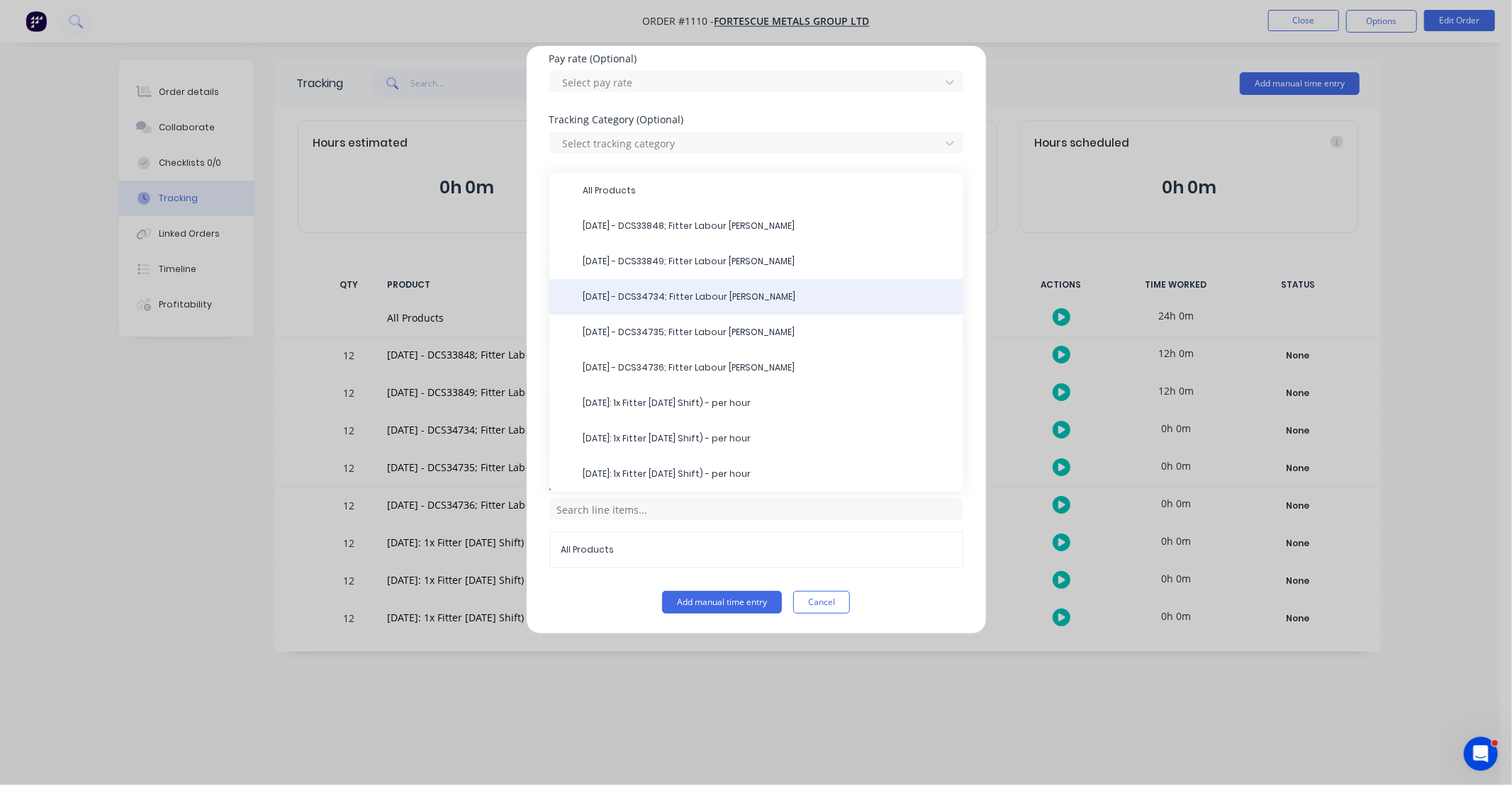
click at [625, 299] on span "10/10/25 - DCS34734; Fitter Labour DS-Jack" at bounding box center [768, 296] width 369 height 12
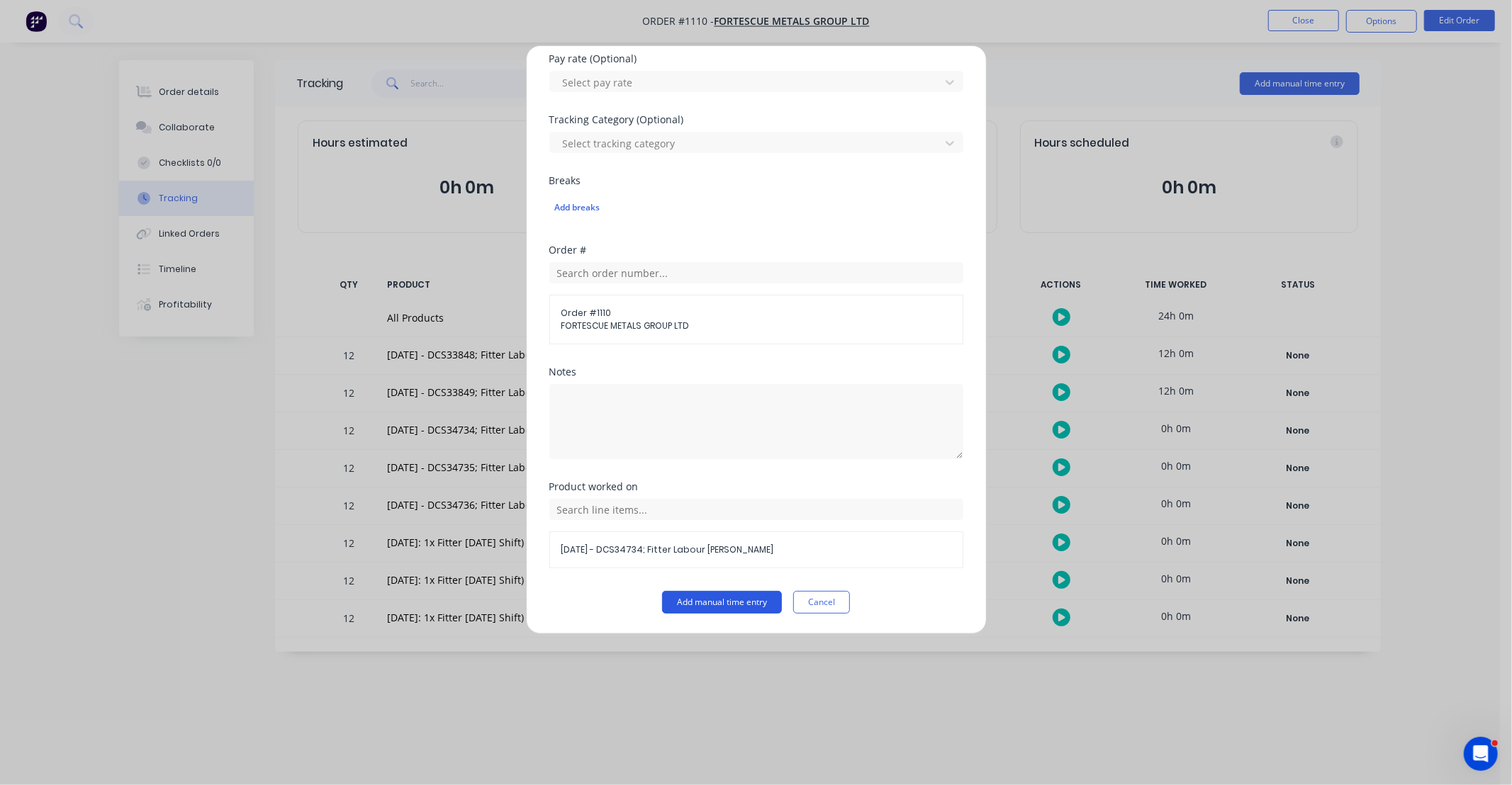
click at [731, 592] on button "Add manual time entry" at bounding box center [722, 602] width 120 height 23
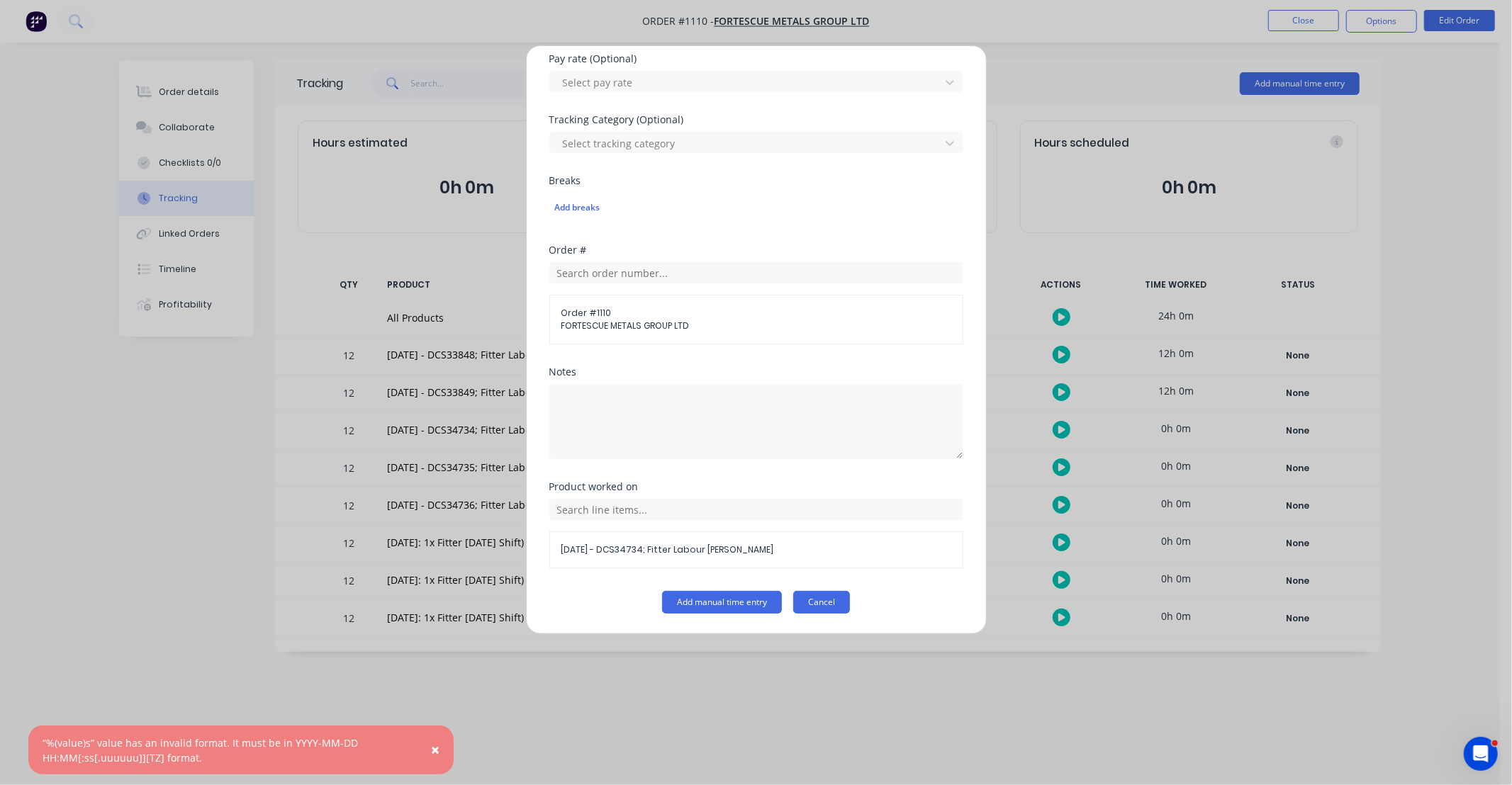
click at [823, 600] on button "Cancel" at bounding box center [821, 602] width 57 height 23
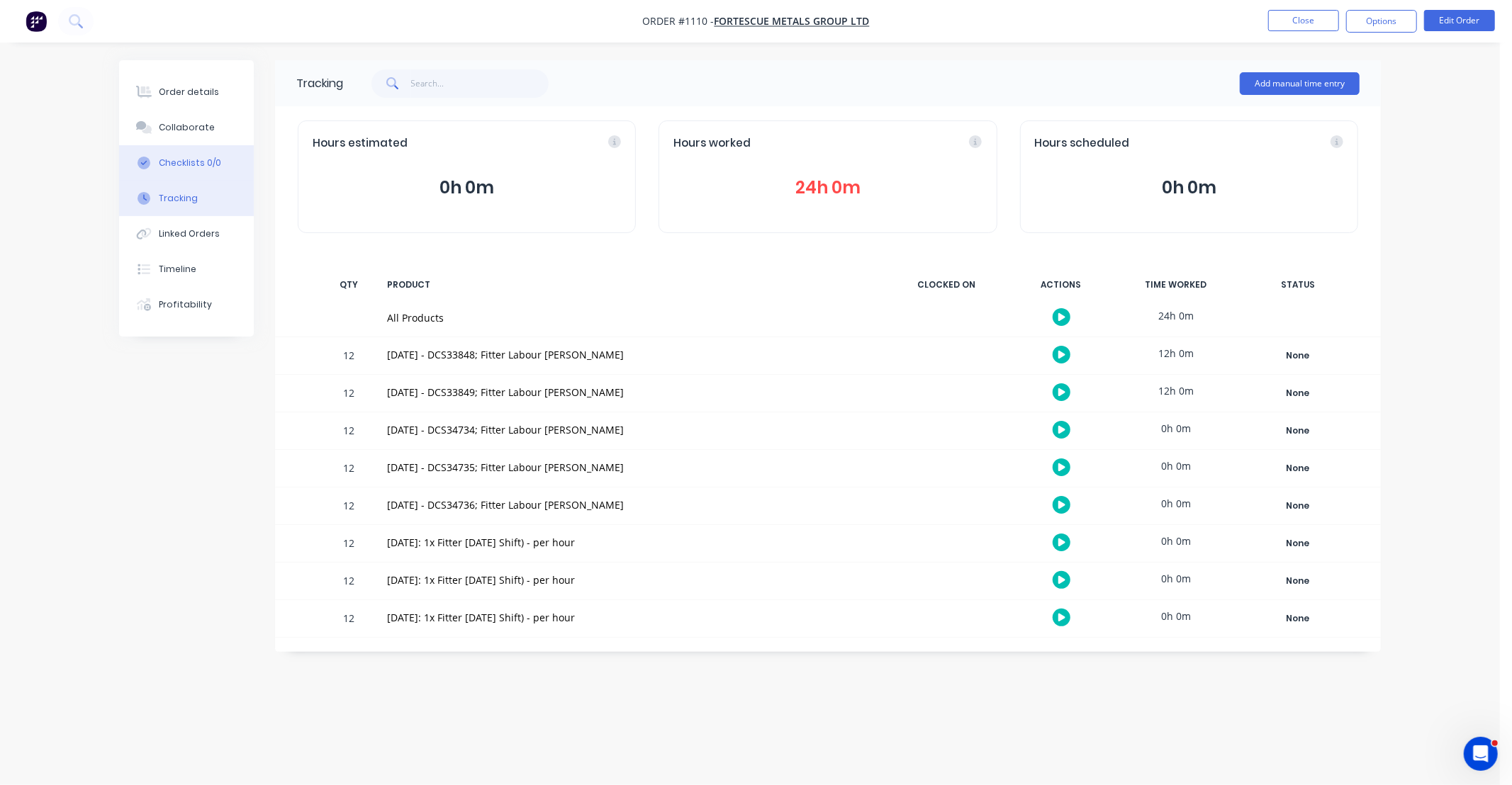
click at [183, 166] on div "Checklists 0/0" at bounding box center [189, 162] width 62 height 12
type textarea "x"
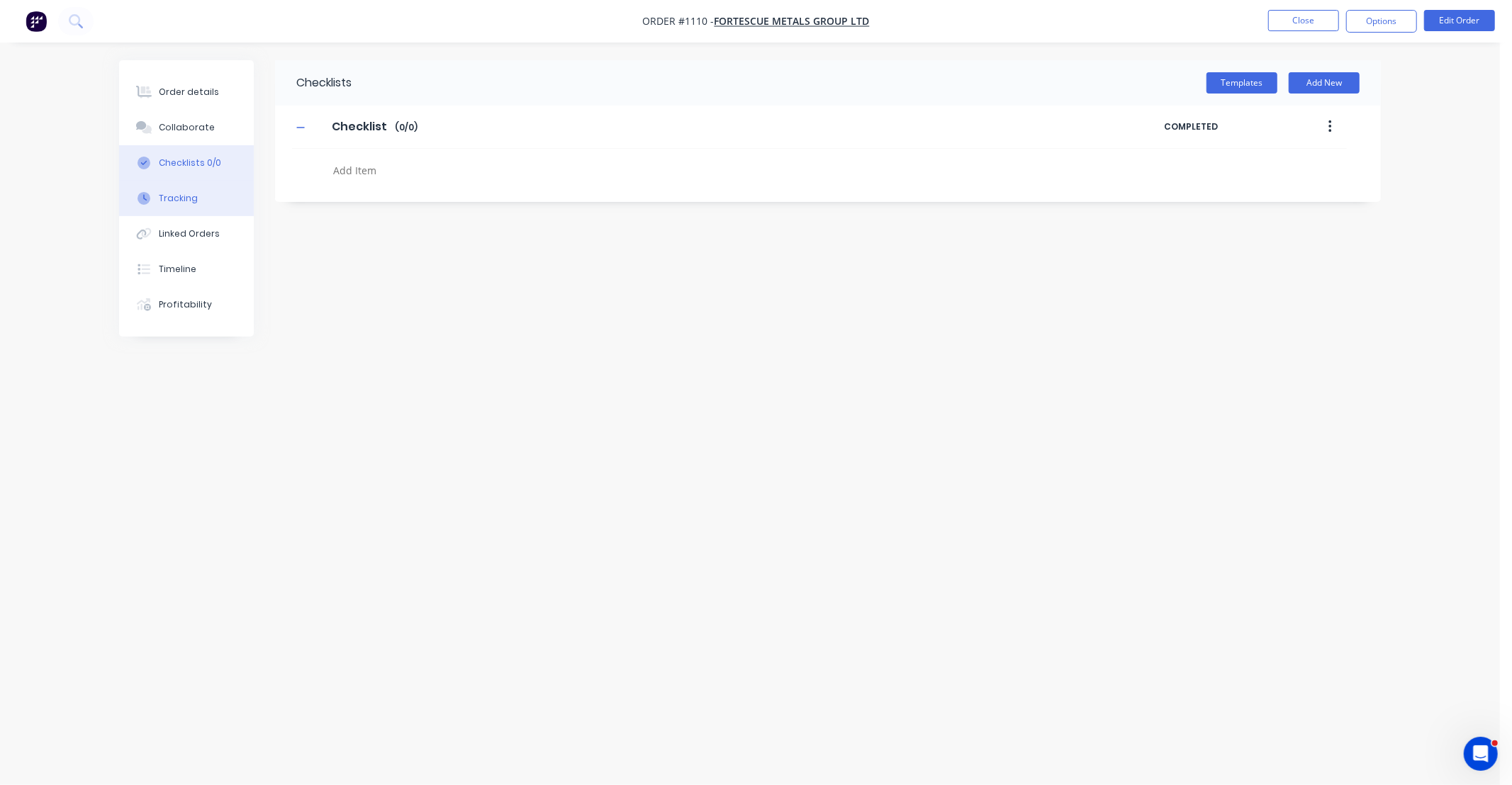
click at [186, 201] on div "Tracking" at bounding box center [178, 198] width 39 height 12
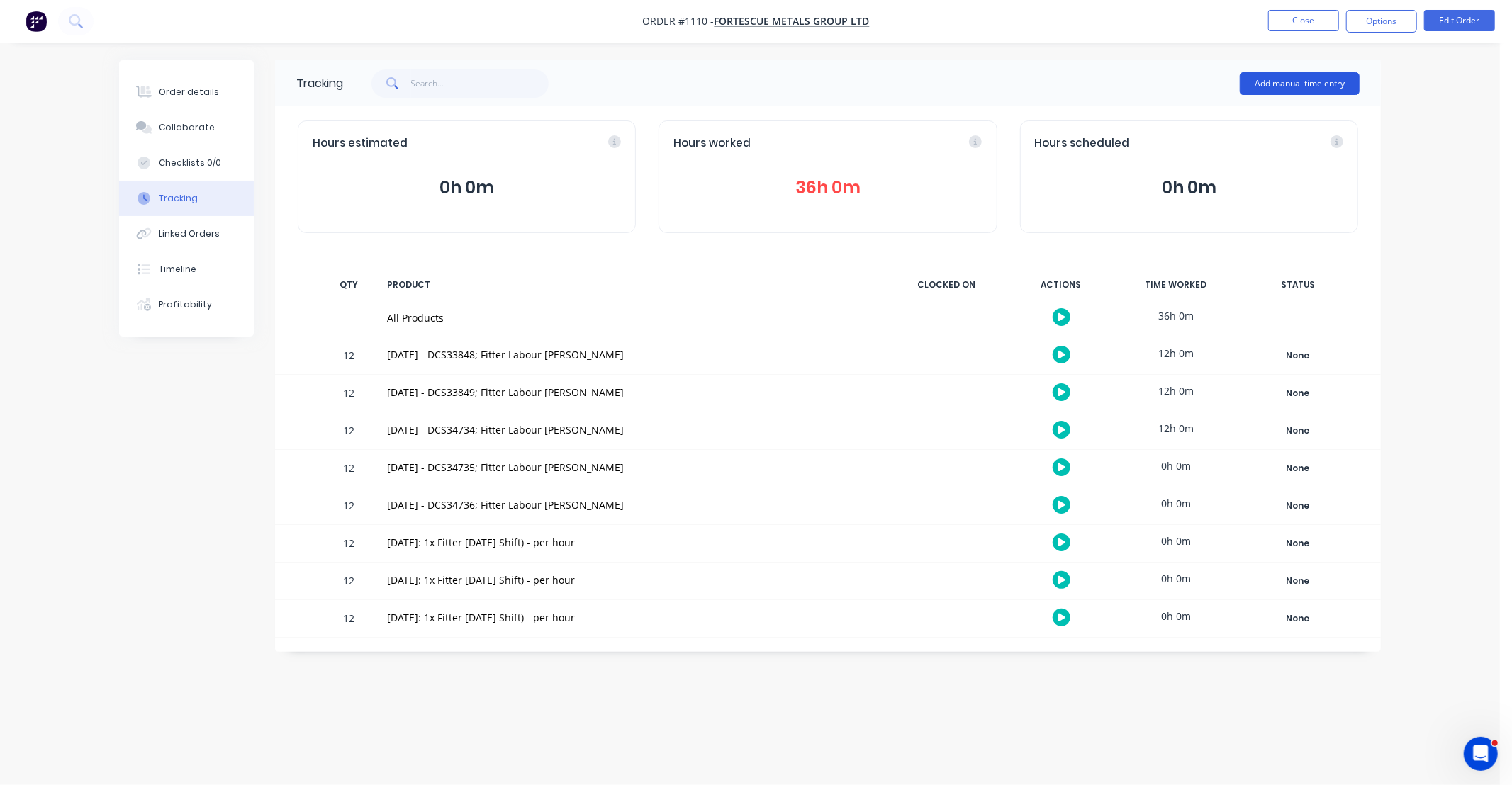
click at [1282, 80] on button "Add manual time entry" at bounding box center [1300, 84] width 120 height 23
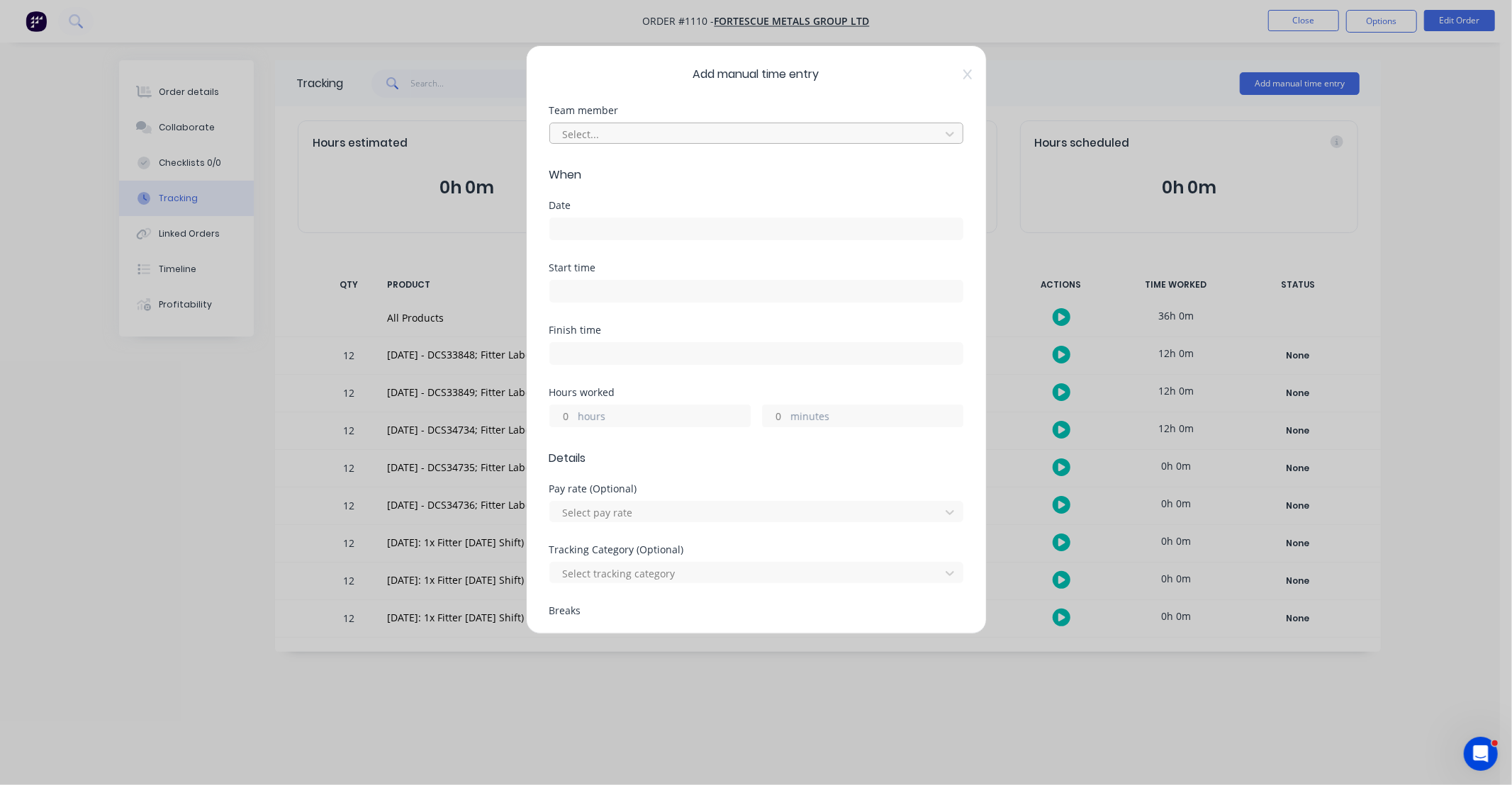
click at [669, 136] on div at bounding box center [747, 135] width 372 height 17
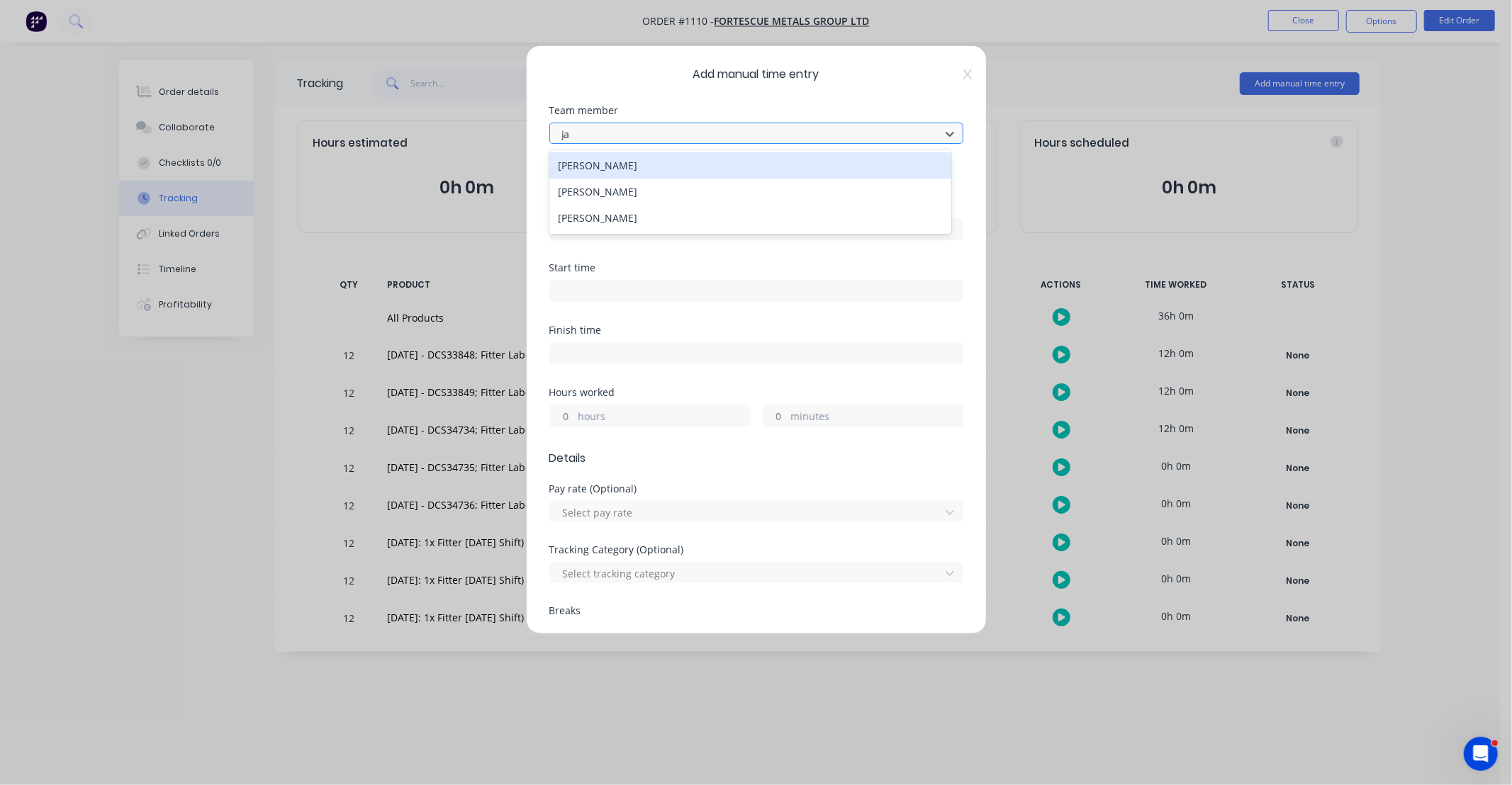
type input "jac"
click at [675, 160] on div "[PERSON_NAME]" at bounding box center [751, 165] width 402 height 26
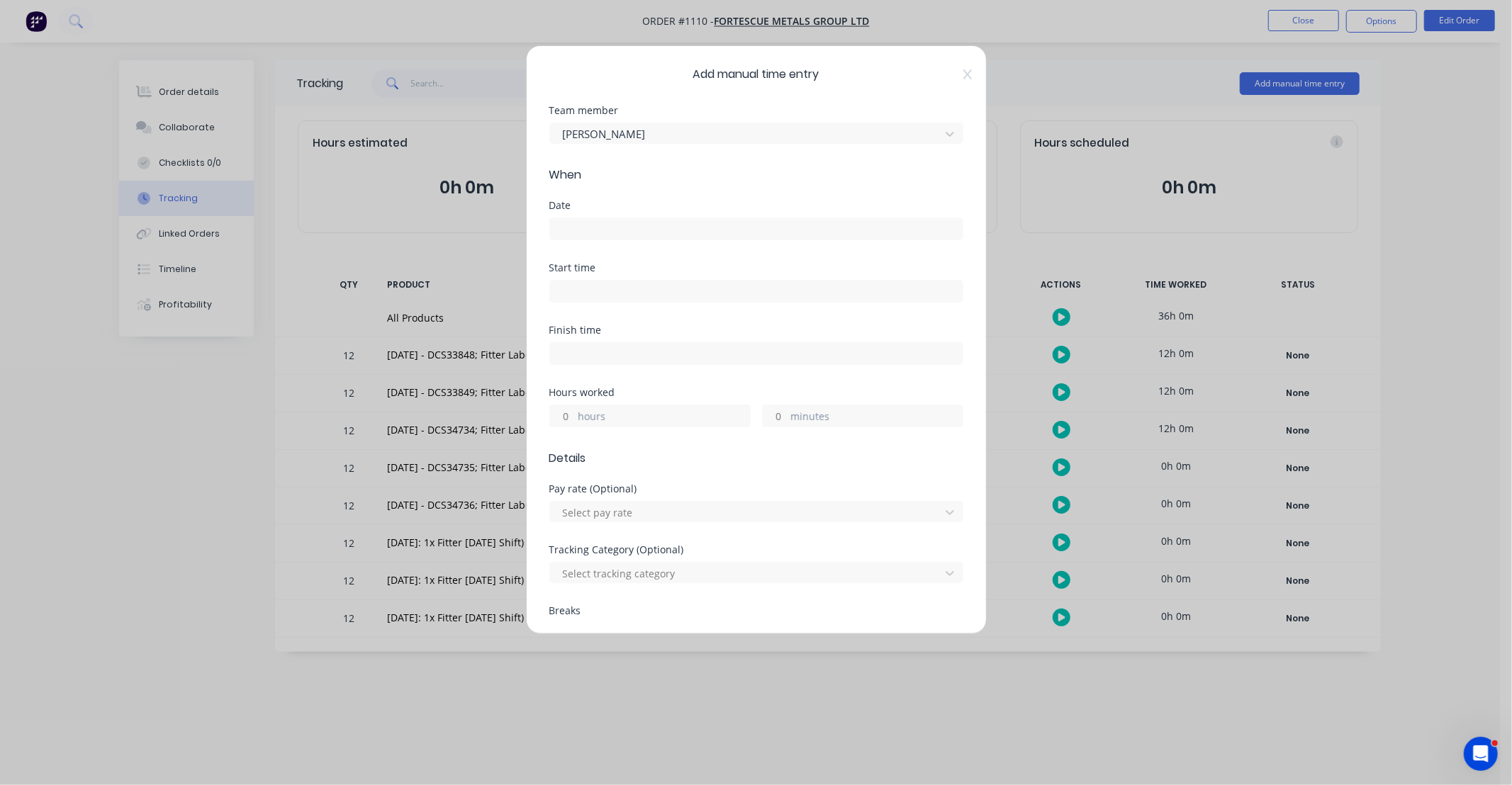
click at [624, 225] on input at bounding box center [756, 229] width 412 height 21
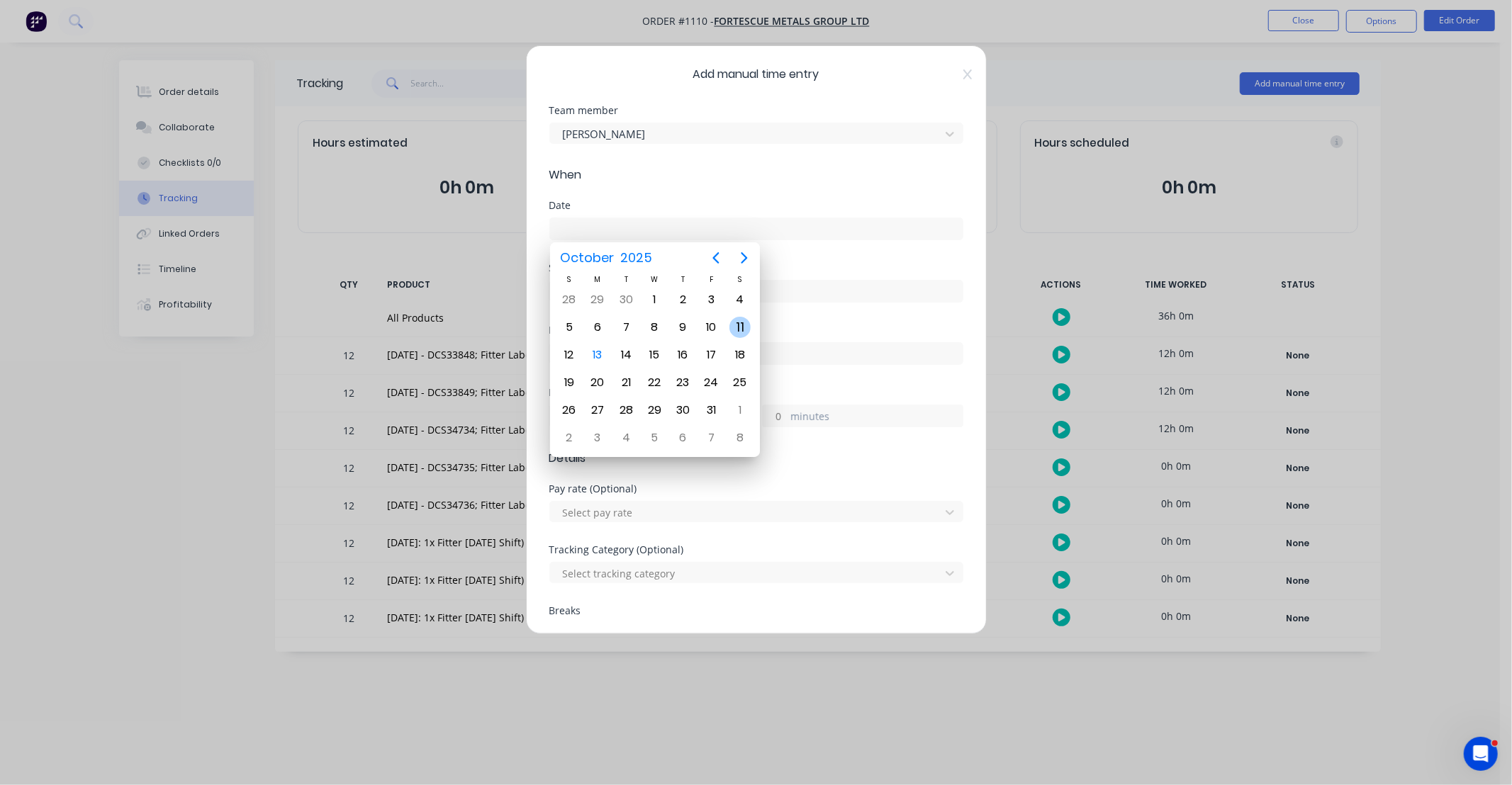
click at [738, 324] on div "11" at bounding box center [740, 328] width 21 height 21
type input "[DATE]"
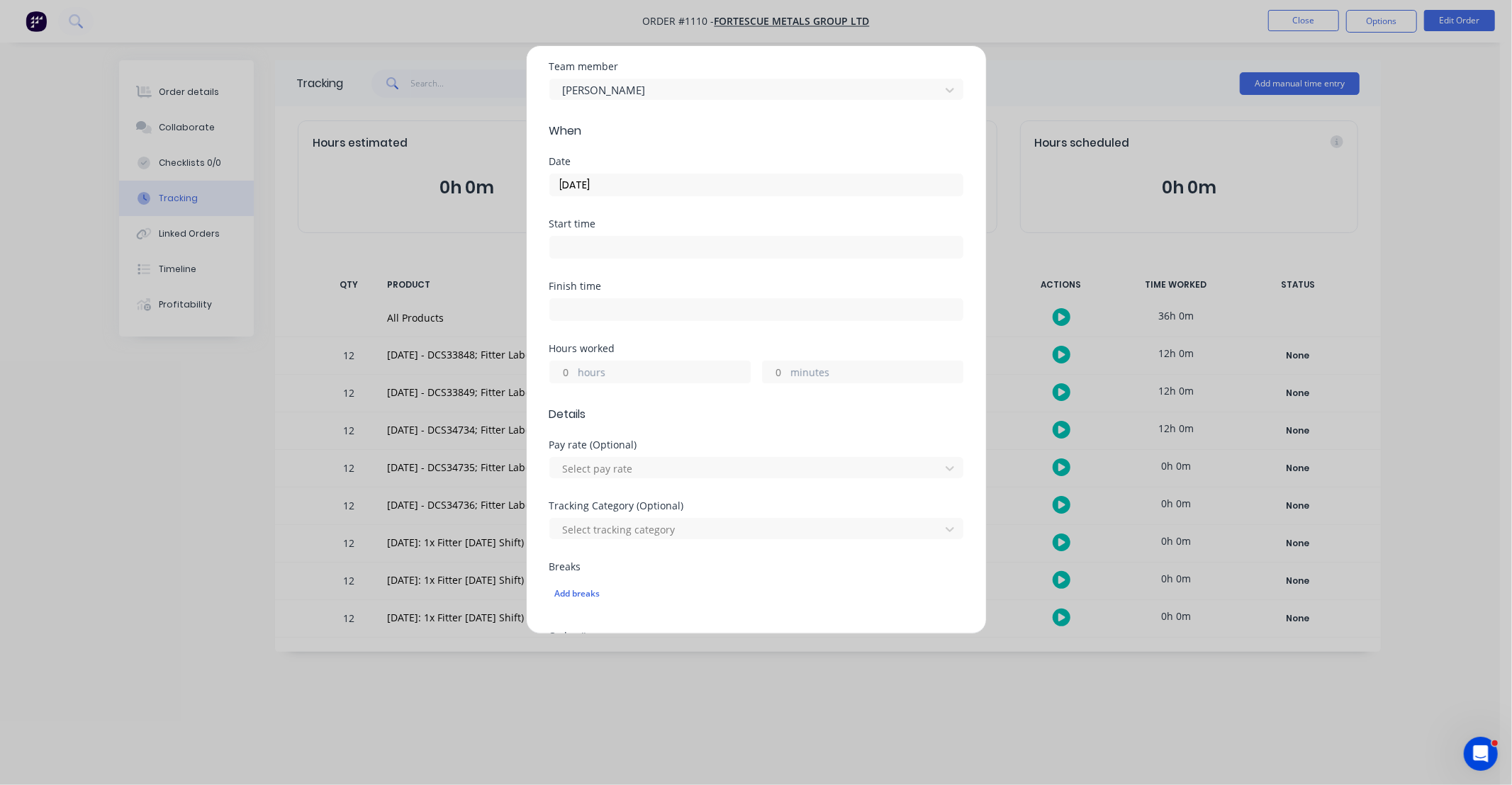
scroll to position [430, 0]
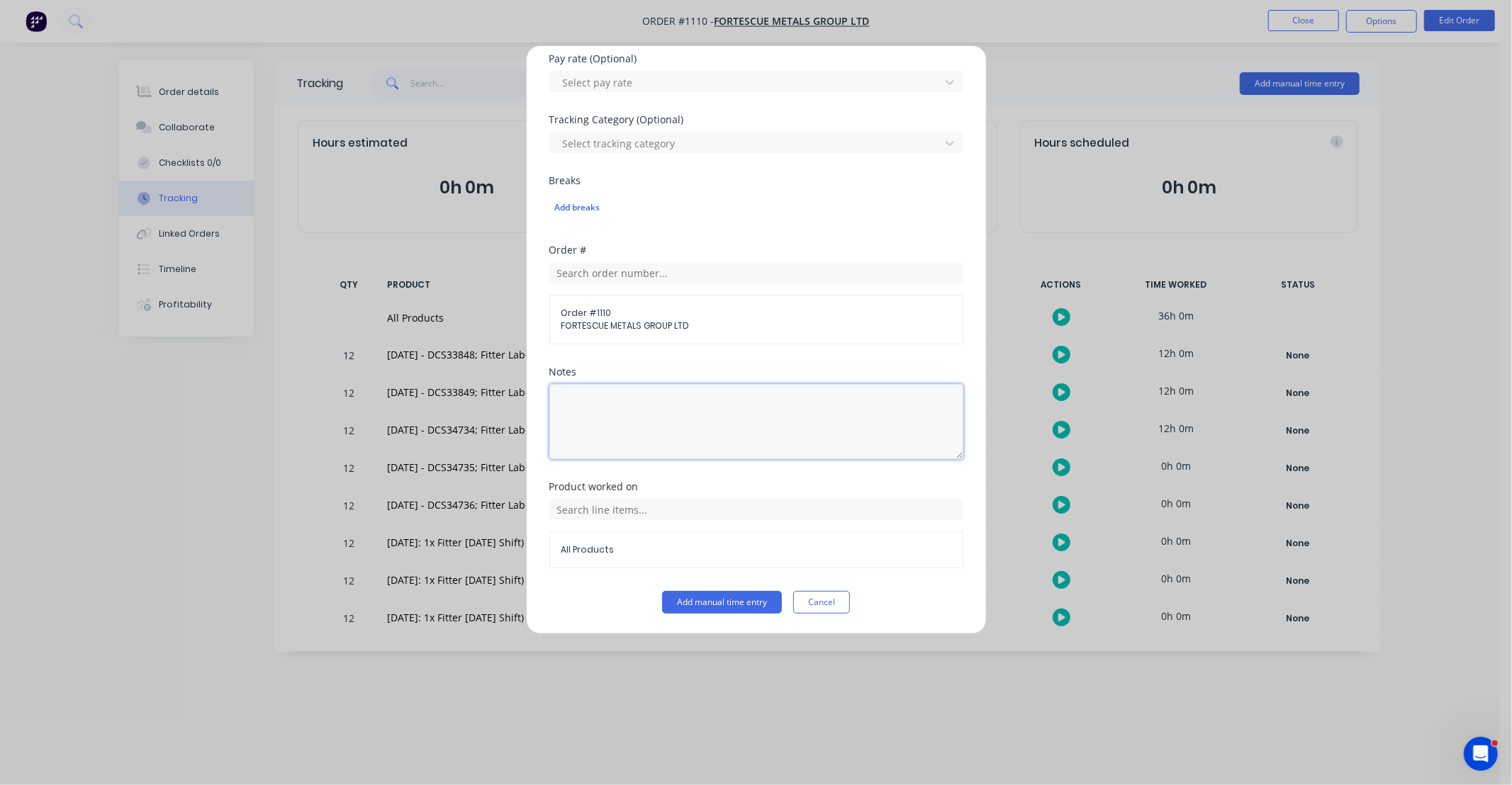
click at [642, 411] on textarea at bounding box center [756, 422] width 414 height 75
click at [593, 356] on div "Order # Order # 1110 FORTESCUE METALS GROUP LTD" at bounding box center [756, 306] width 414 height 122
click at [597, 506] on input "text" at bounding box center [756, 509] width 414 height 21
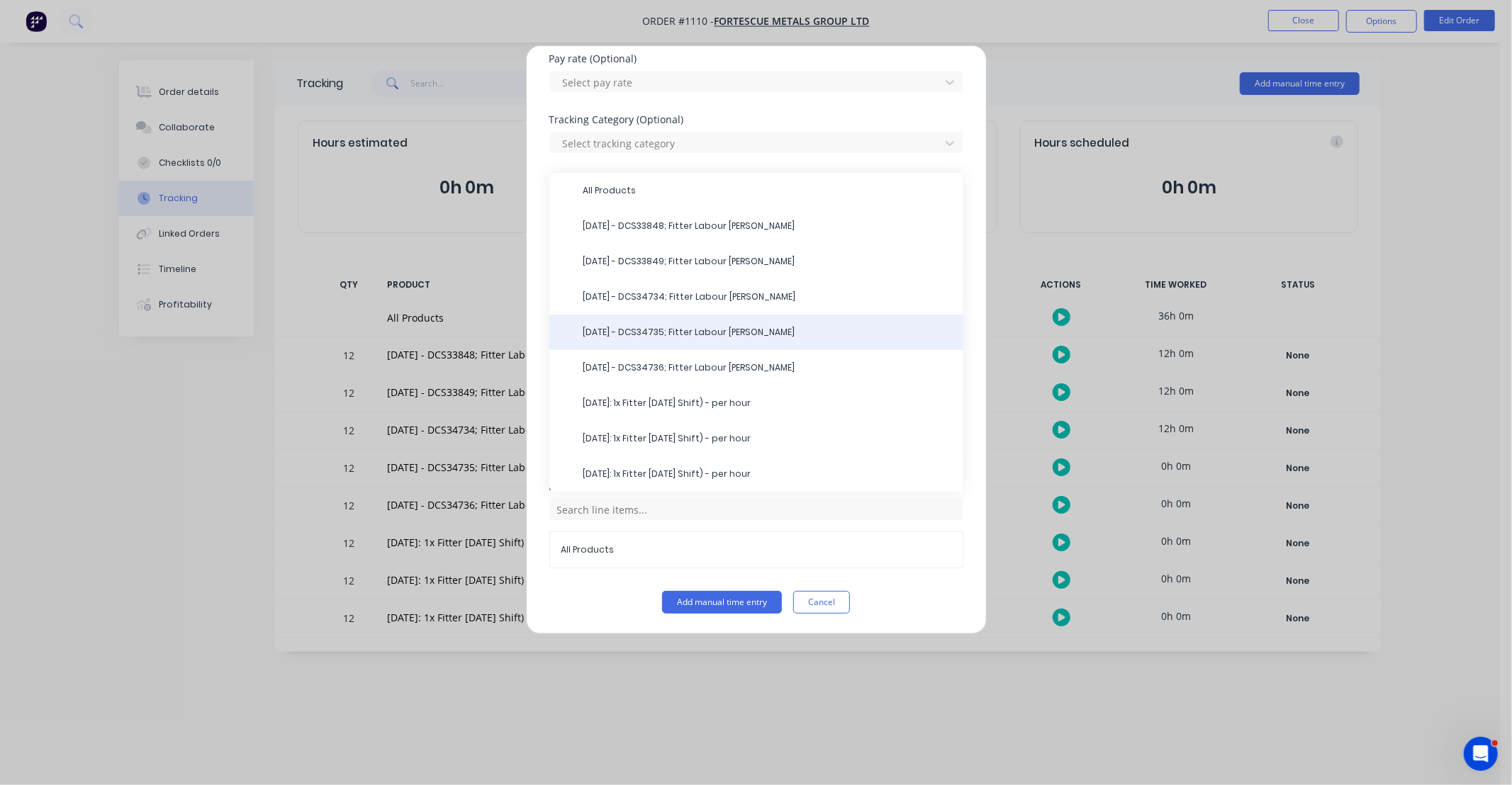
click at [612, 333] on span "11/10/25 - DCS34735; Fitter Labour DS-Jack" at bounding box center [768, 331] width 369 height 12
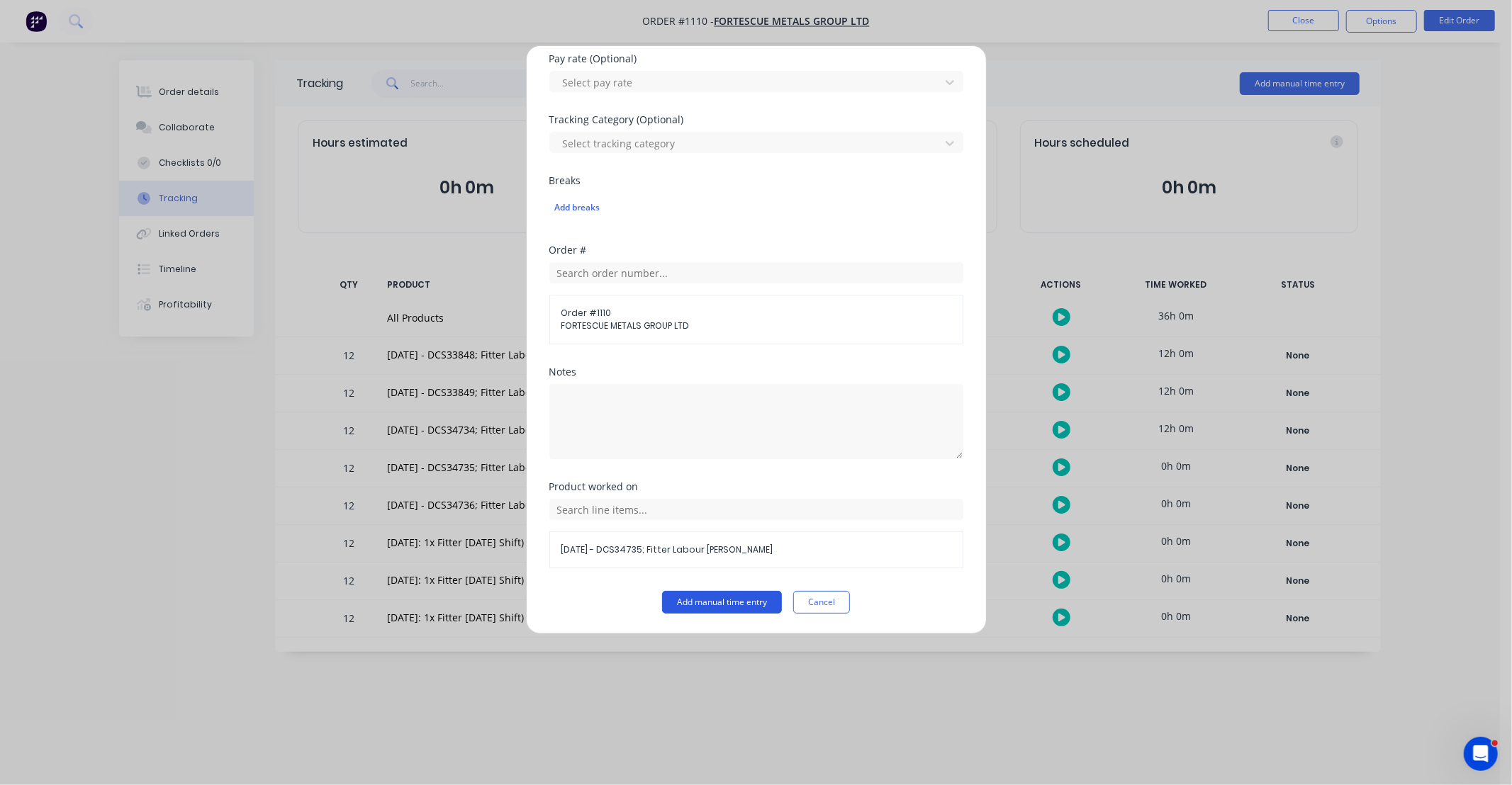
click at [714, 599] on button "Add manual time entry" at bounding box center [722, 602] width 120 height 23
click at [738, 593] on button "Add manual time entry" at bounding box center [722, 602] width 120 height 23
click at [744, 609] on button "Add manual time entry" at bounding box center [722, 602] width 120 height 23
click at [735, 597] on button "Add manual time entry" at bounding box center [722, 602] width 120 height 23
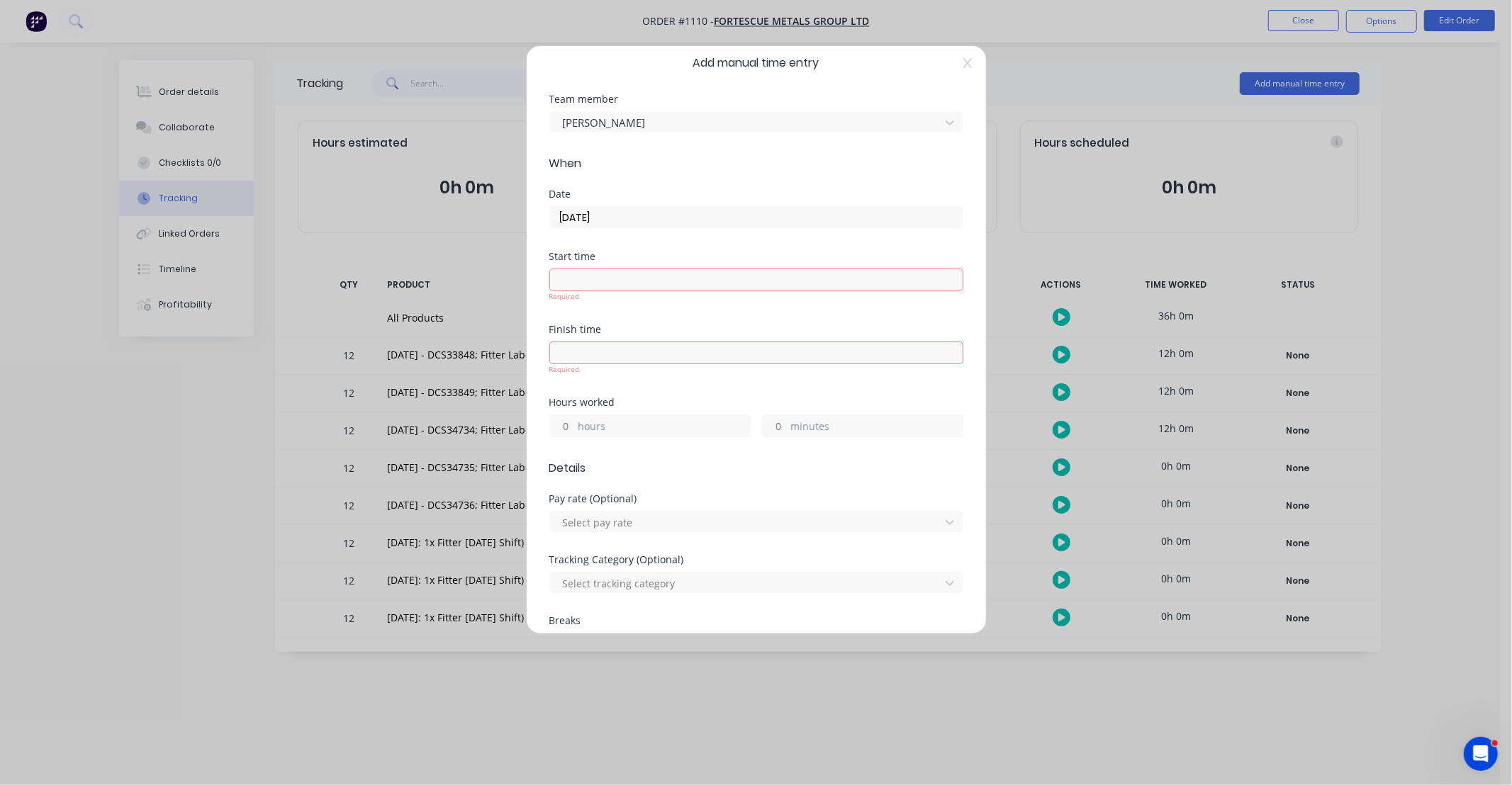
scroll to position [0, 0]
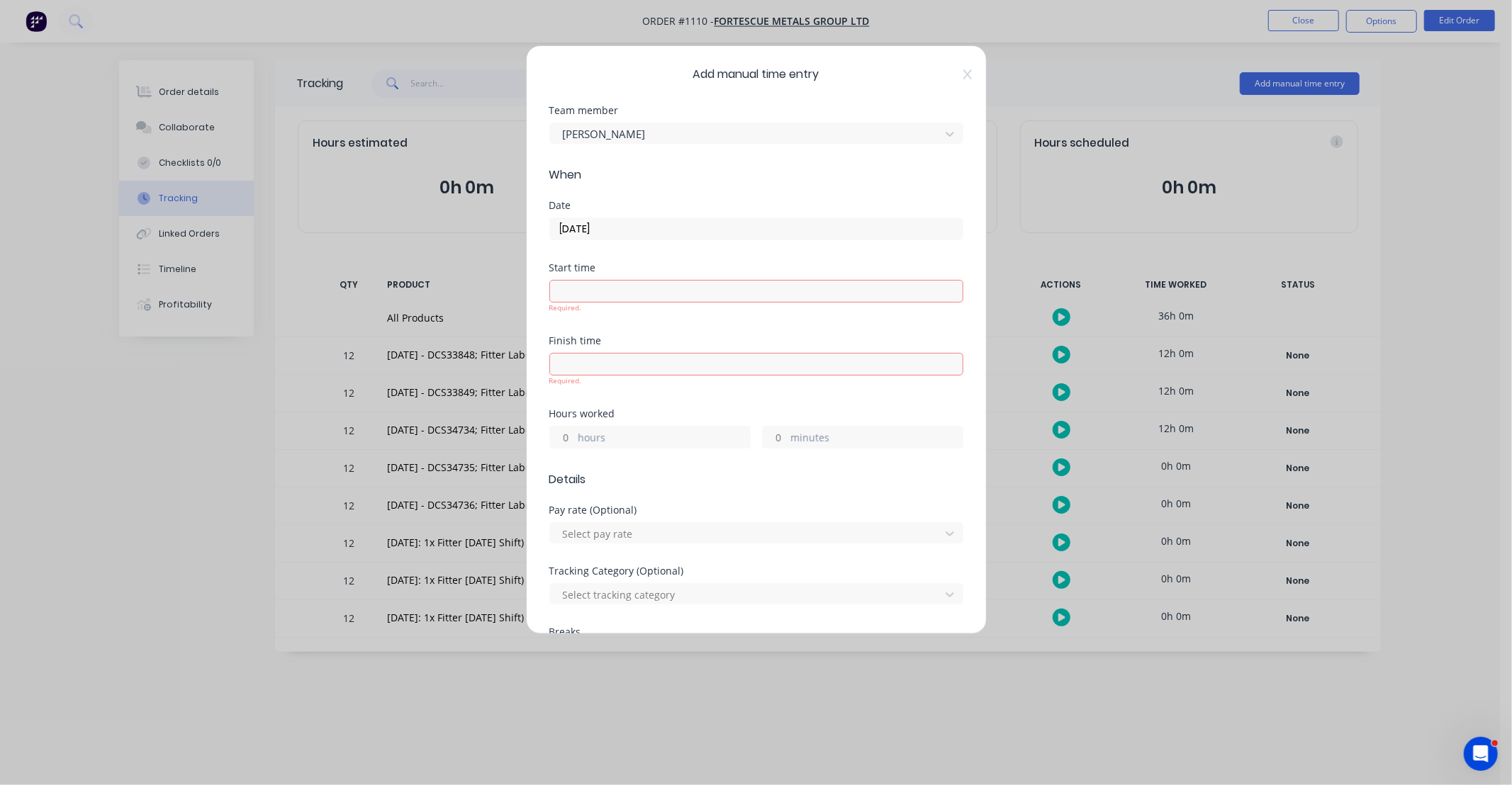
click at [565, 433] on input "hours" at bounding box center [562, 437] width 25 height 21
type input "12"
click at [678, 409] on div "Hours worked 12 hours minutes" at bounding box center [756, 429] width 414 height 39
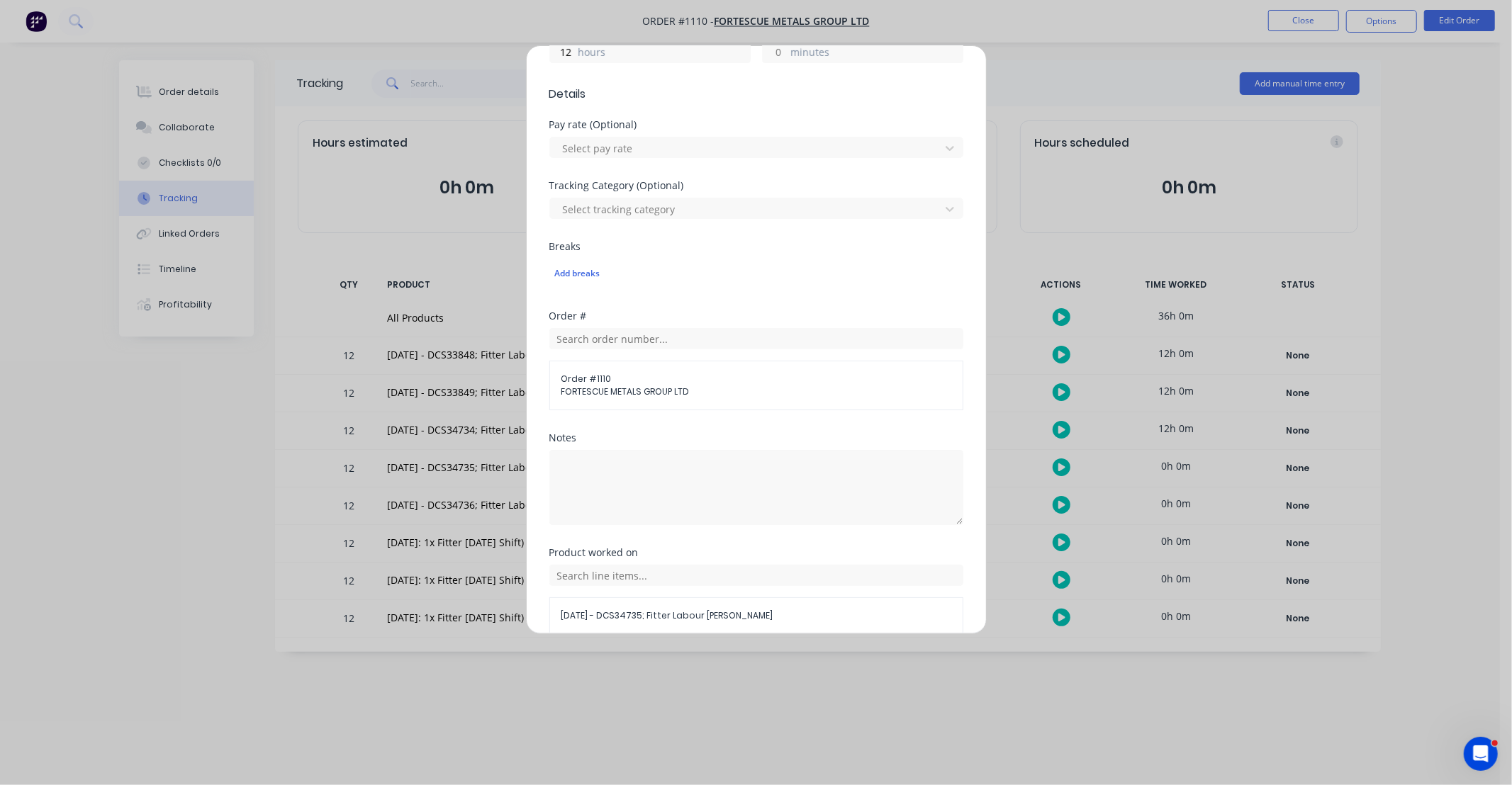
scroll to position [430, 0]
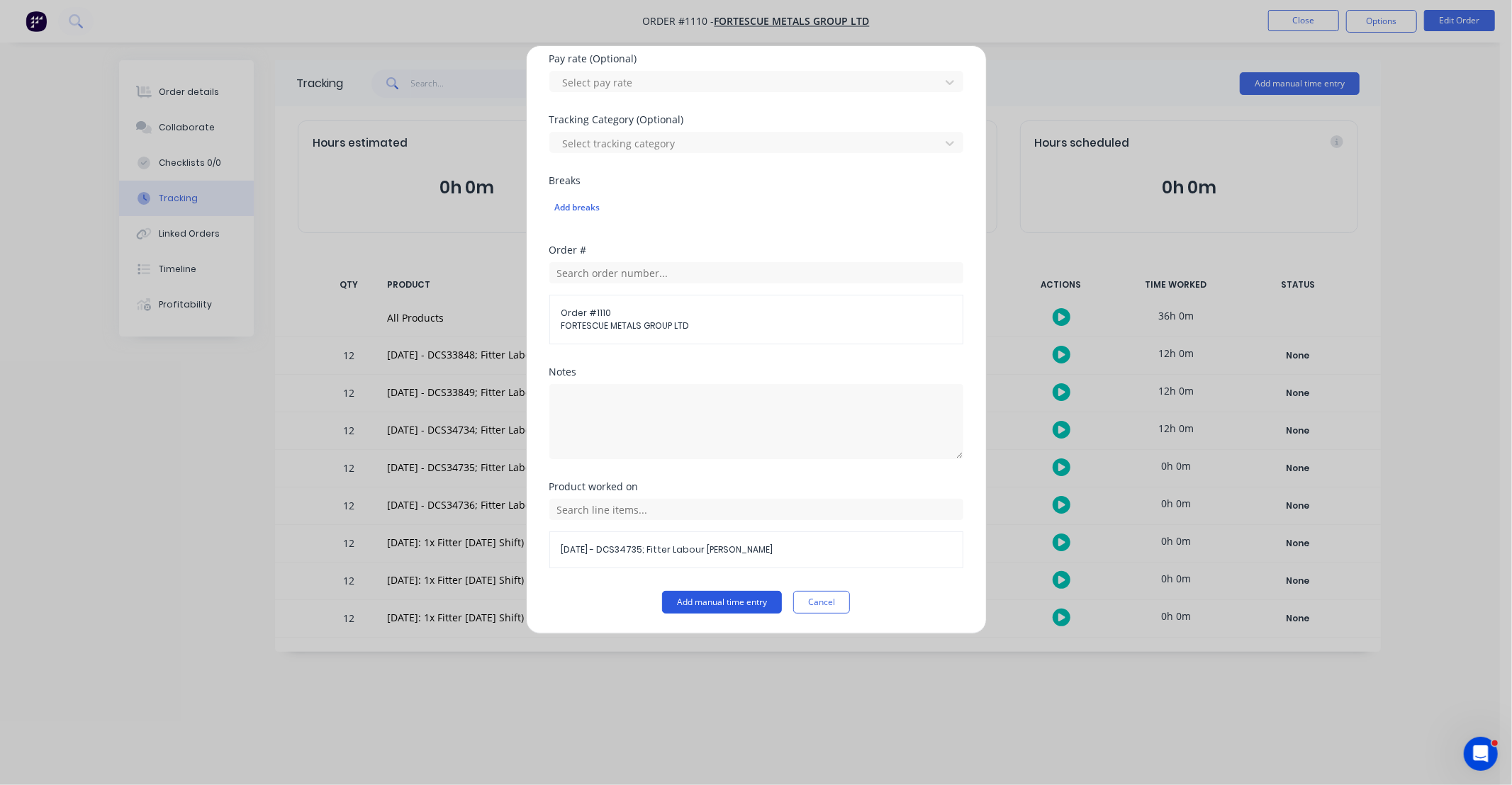
click at [731, 591] on button "Add manual time entry" at bounding box center [722, 602] width 120 height 23
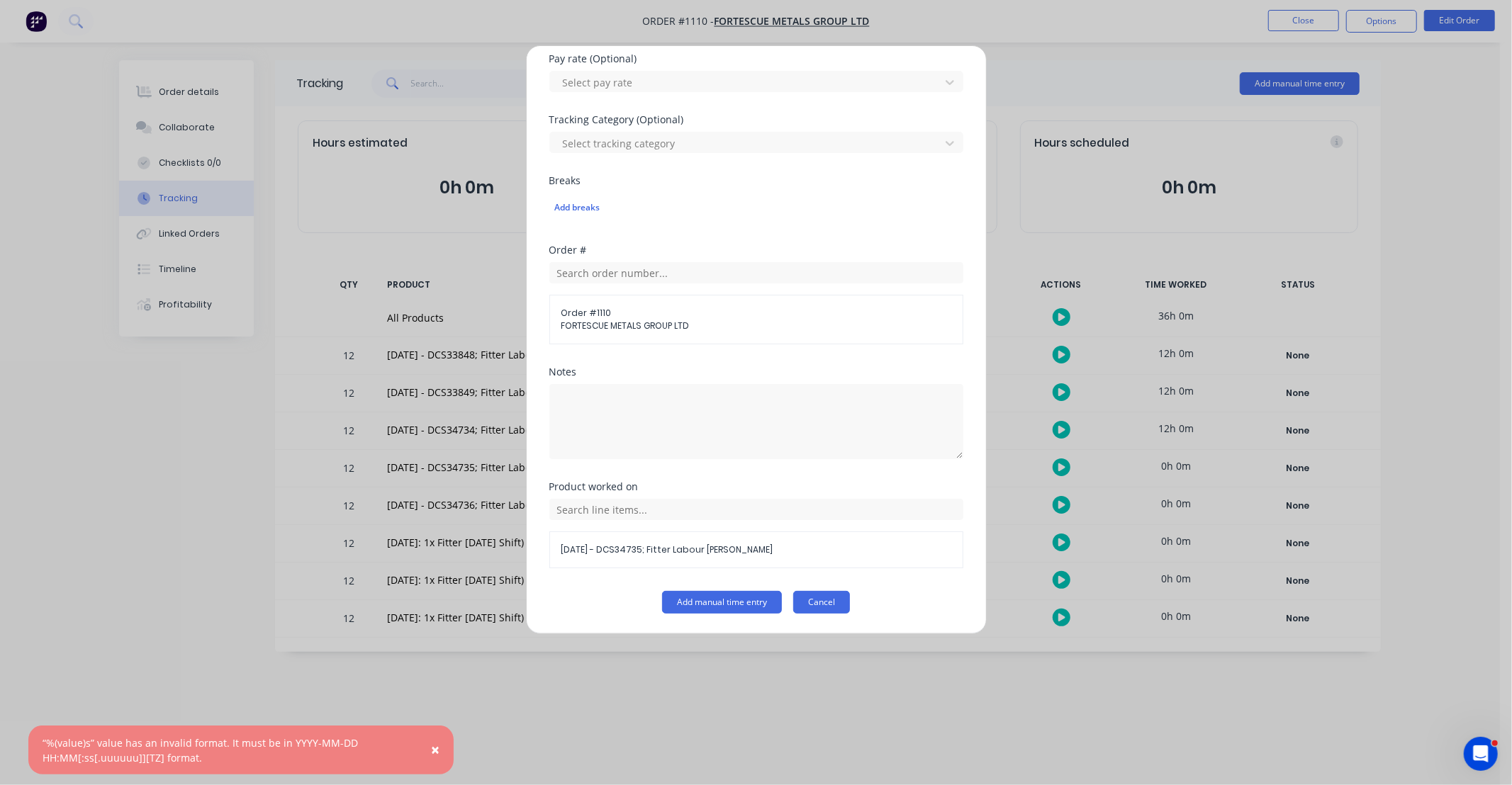
click at [820, 607] on button "Cancel" at bounding box center [821, 602] width 57 height 23
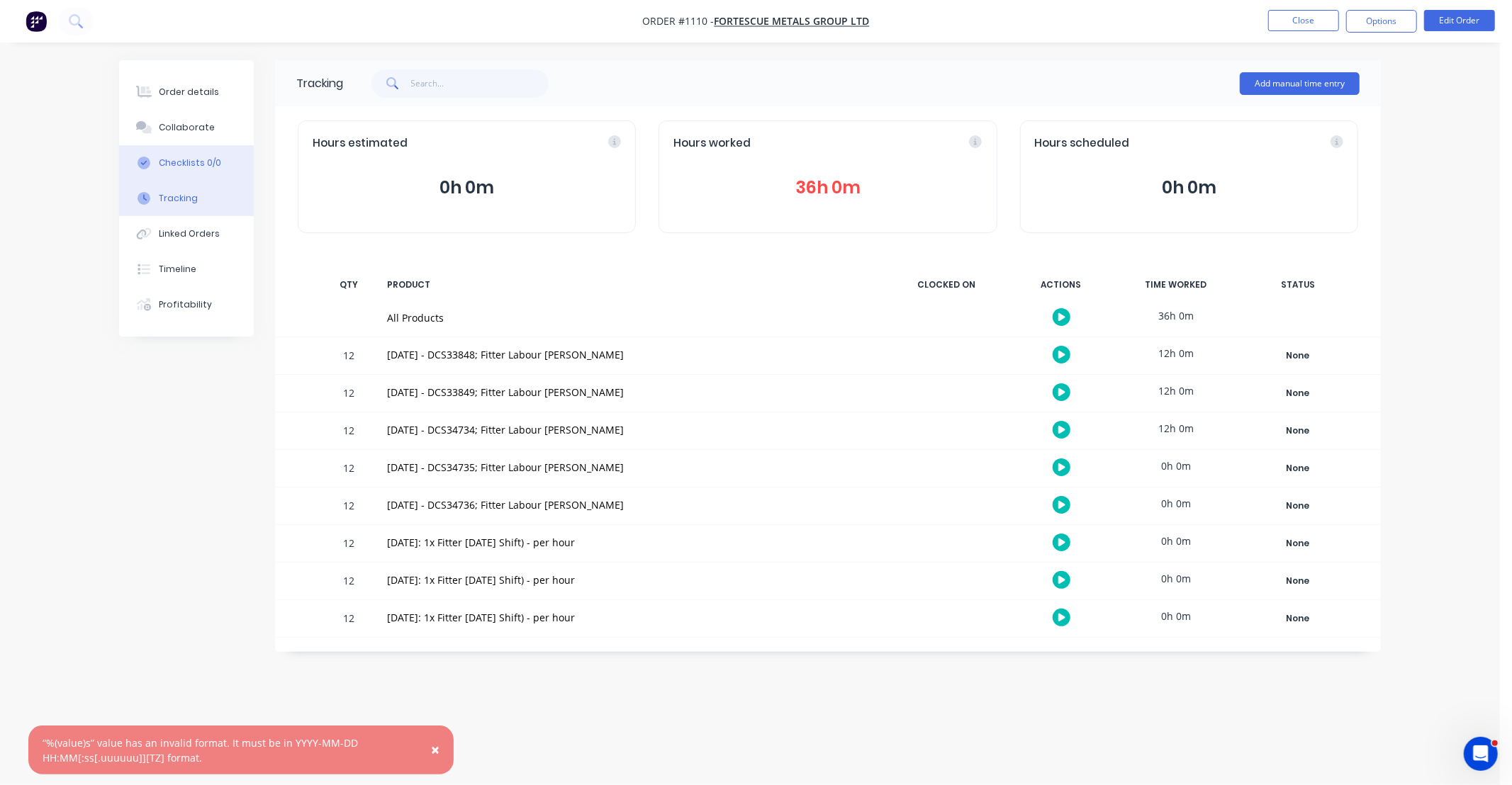
click at [211, 160] on div "Checklists 0/0" at bounding box center [189, 162] width 62 height 12
type textarea "x"
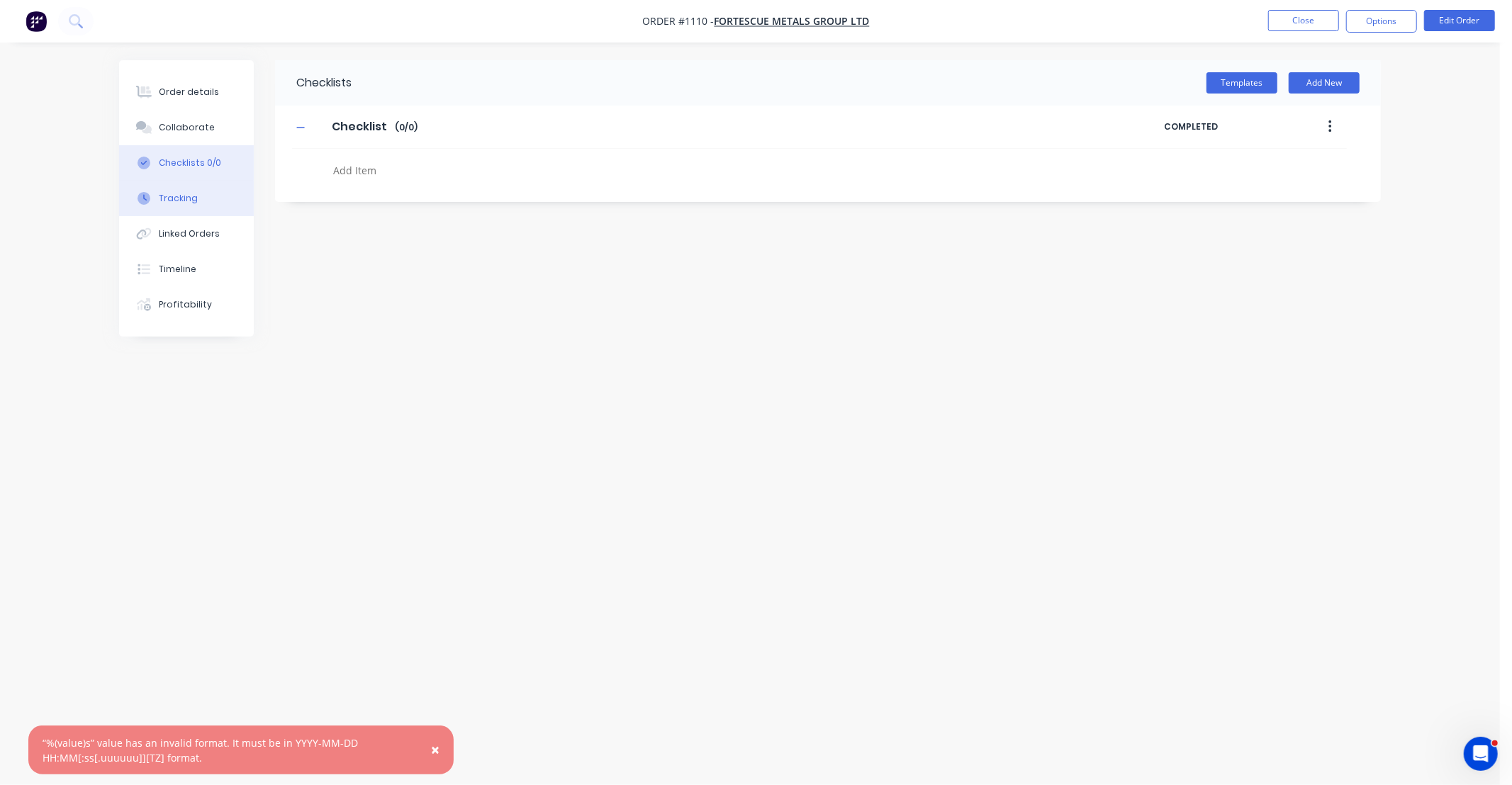
click at [189, 201] on div "Tracking" at bounding box center [178, 198] width 39 height 12
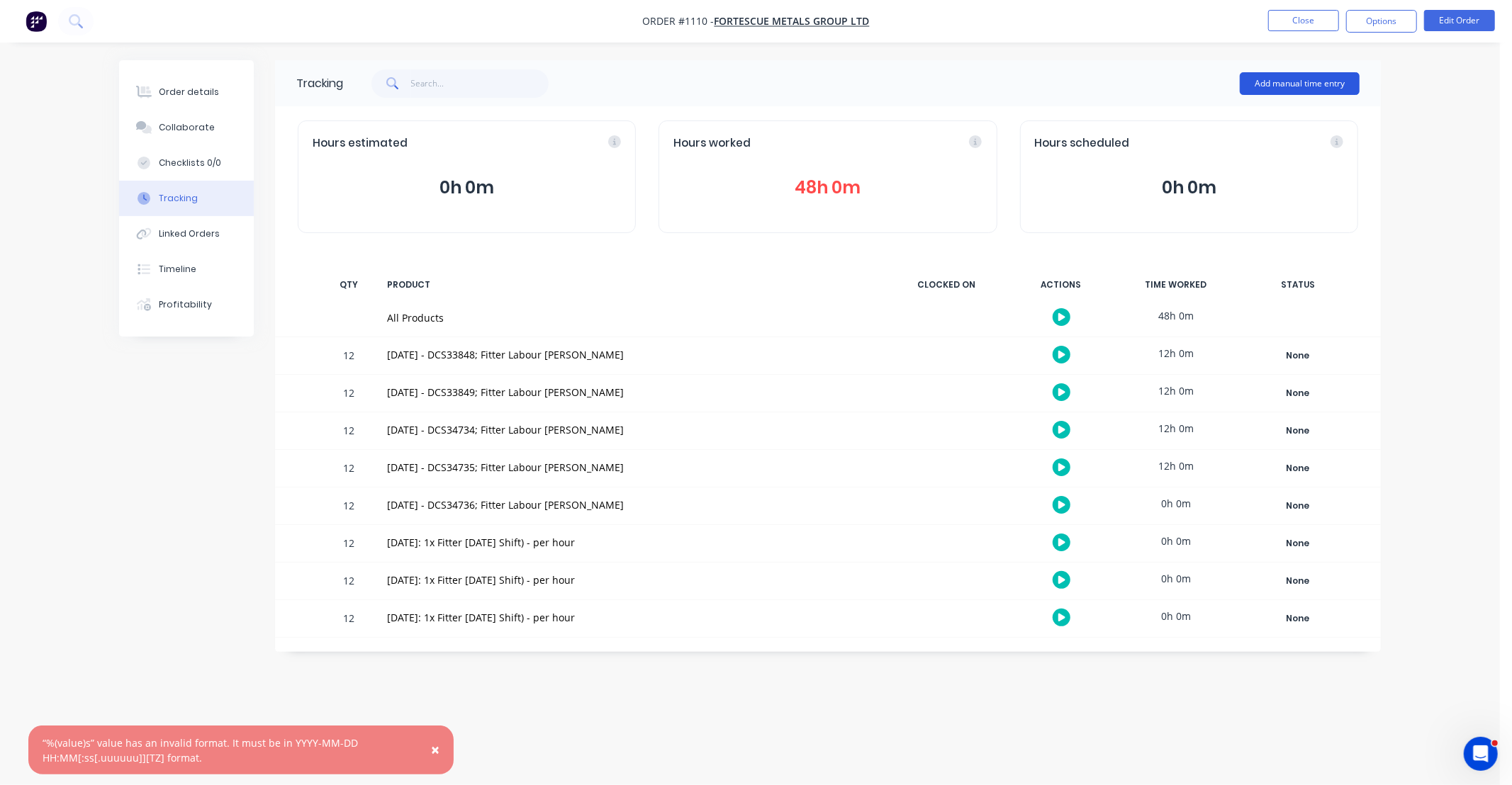
click at [1298, 92] on button "Add manual time entry" at bounding box center [1300, 84] width 120 height 23
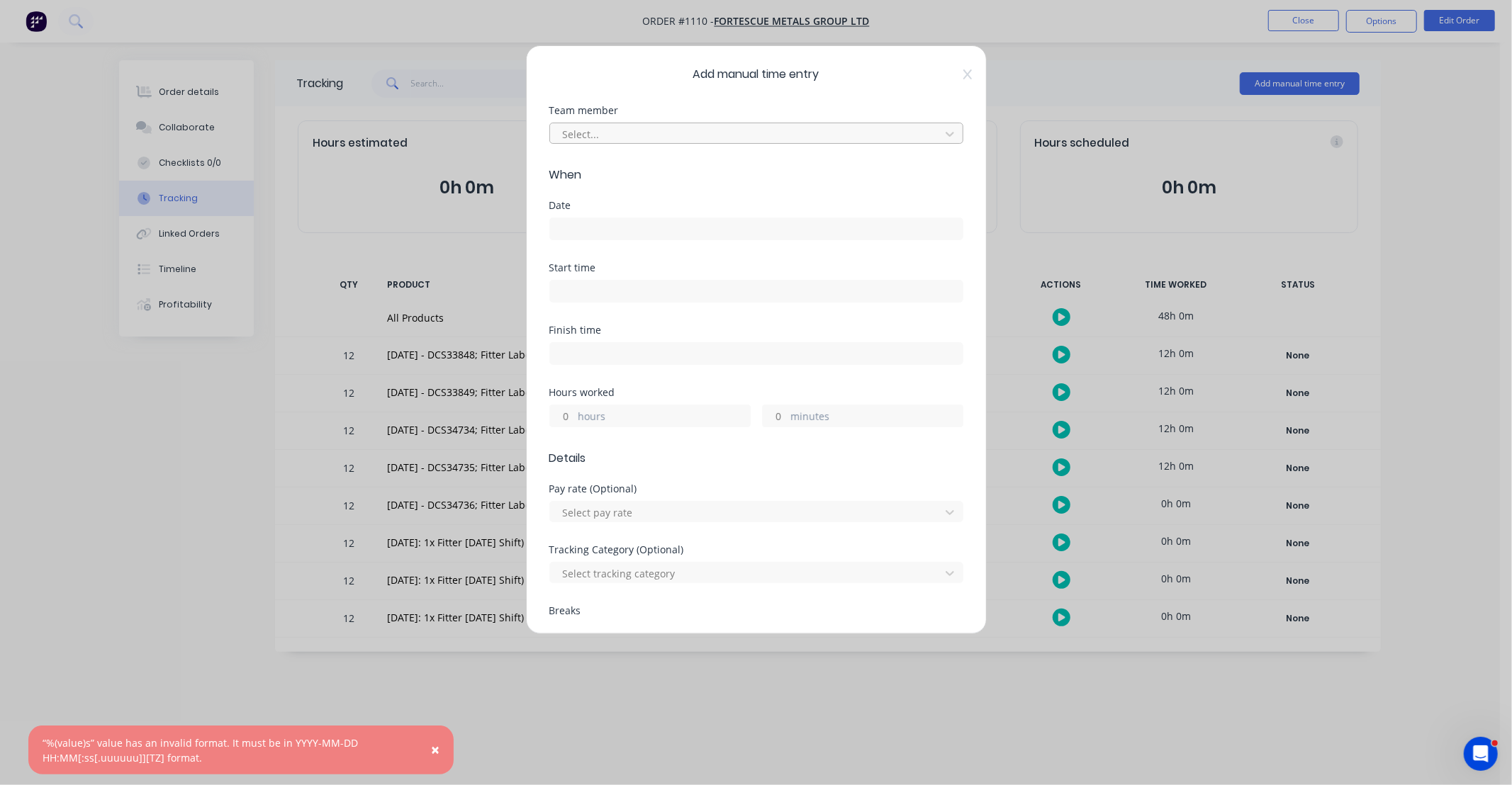
click at [614, 126] on div at bounding box center [747, 135] width 372 height 17
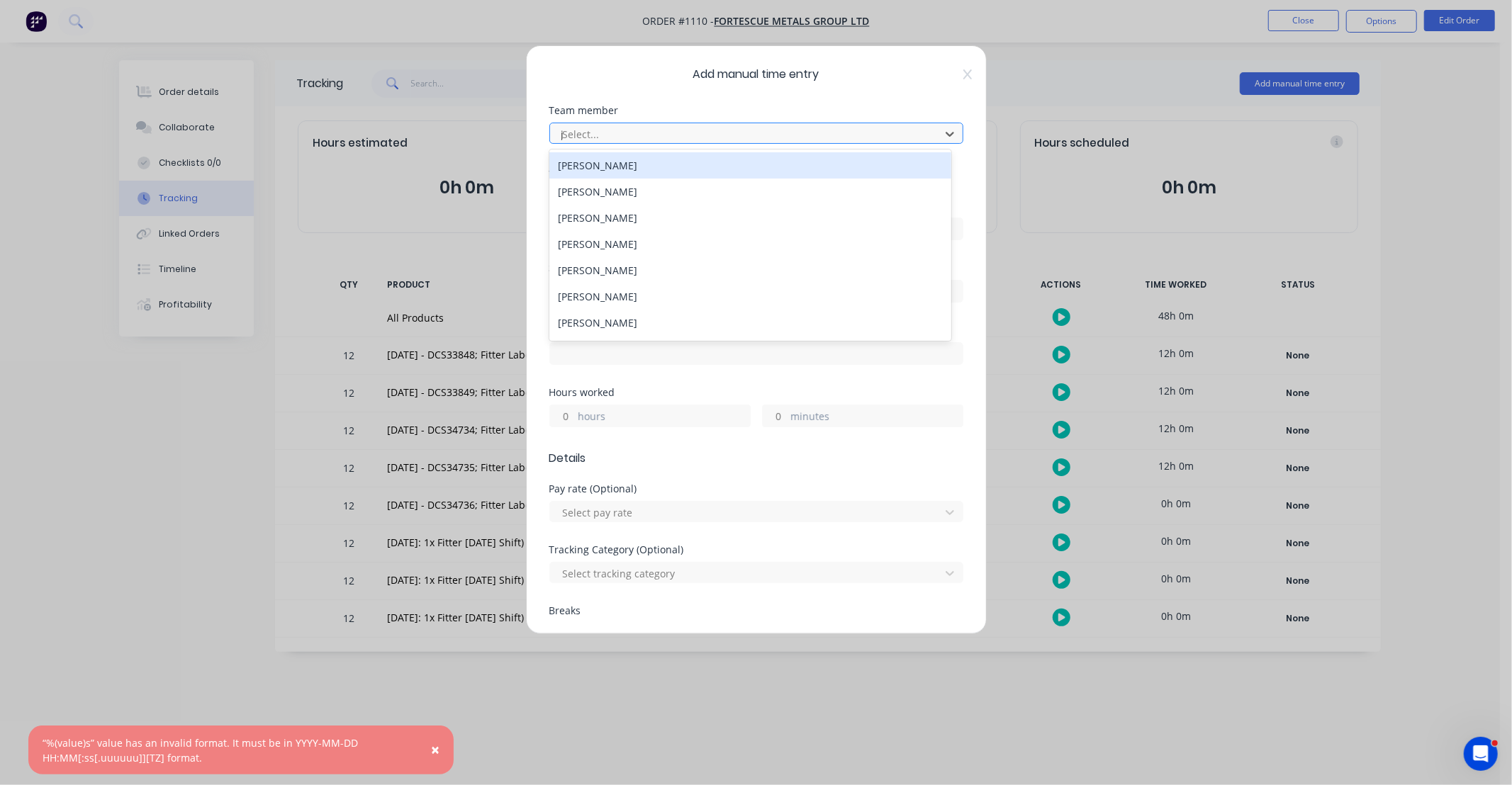
type input "ja"
click at [611, 160] on div "[PERSON_NAME]" at bounding box center [751, 165] width 402 height 26
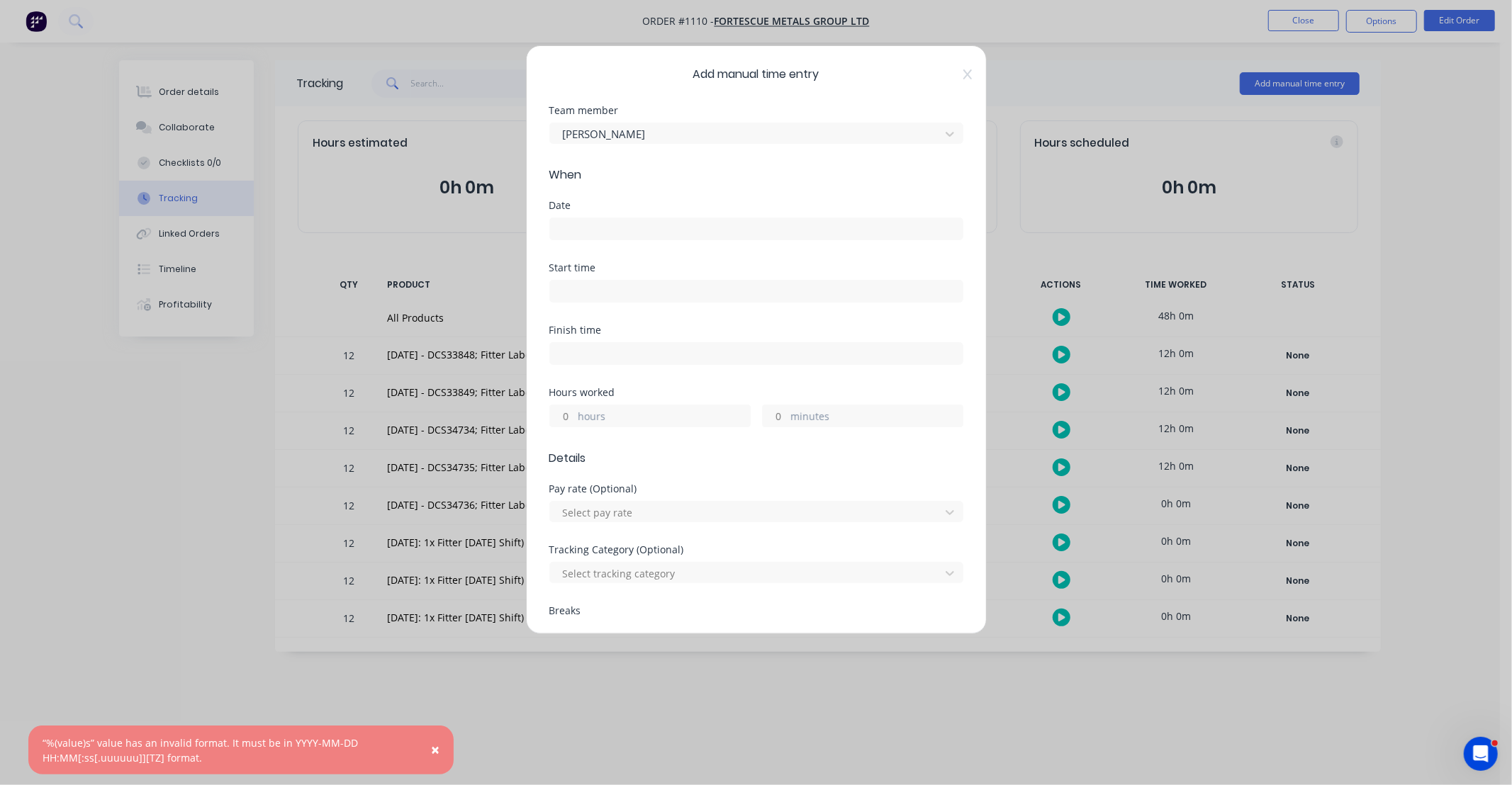
click at [613, 231] on input at bounding box center [756, 229] width 412 height 21
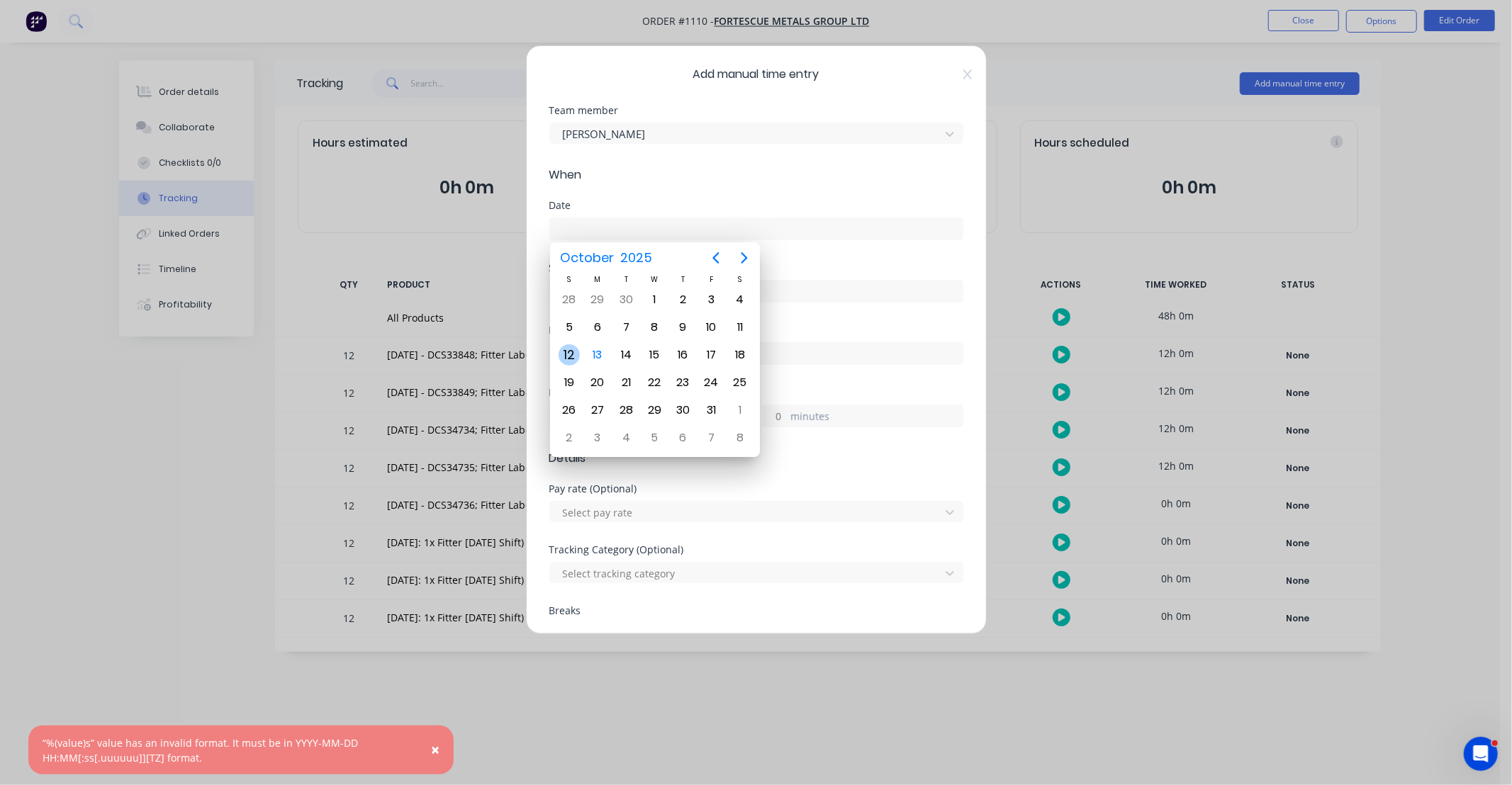
click at [568, 352] on div "12" at bounding box center [569, 355] width 21 height 21
type input "[DATE]"
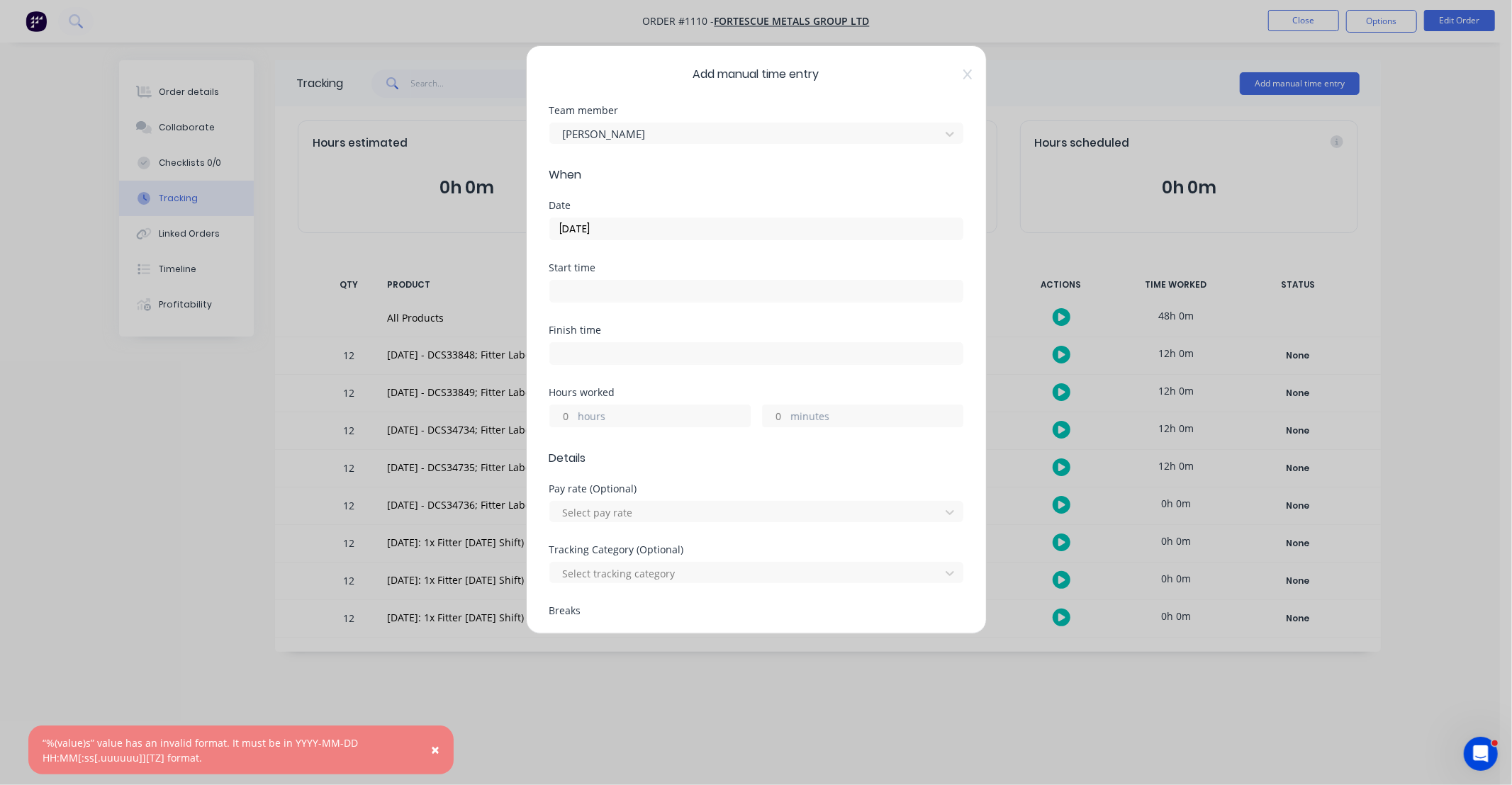
drag, startPoint x: 569, startPoint y: 430, endPoint x: 568, endPoint y: 414, distance: 16.0
click at [569, 429] on div "Hours worked hours minutes" at bounding box center [756, 418] width 414 height 62
drag, startPoint x: 568, startPoint y: 414, endPoint x: 589, endPoint y: 401, distance: 24.7
click at [568, 414] on input "hours" at bounding box center [562, 416] width 25 height 21
type input "12"
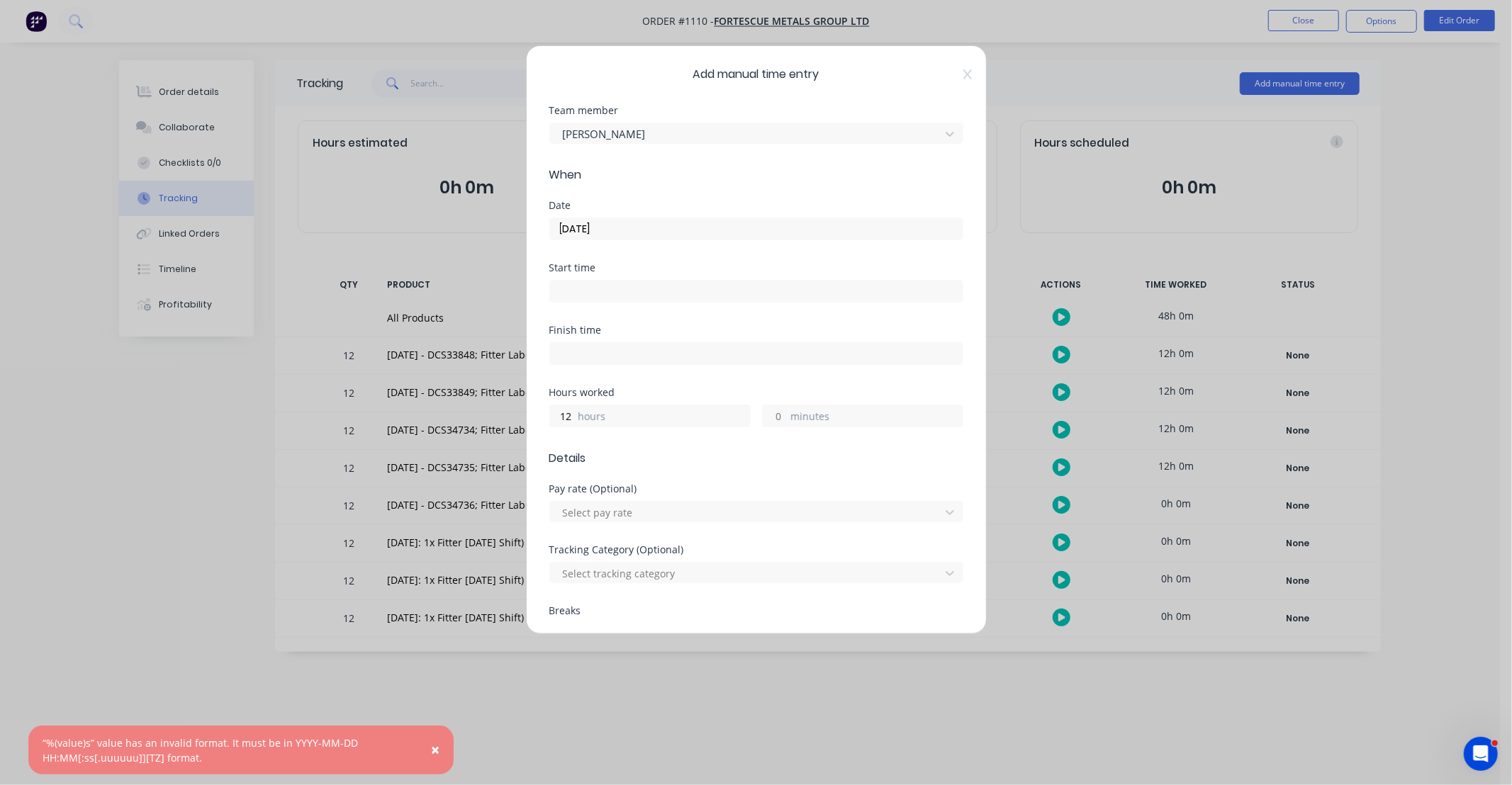
click at [645, 379] on div "Finish time" at bounding box center [756, 356] width 414 height 62
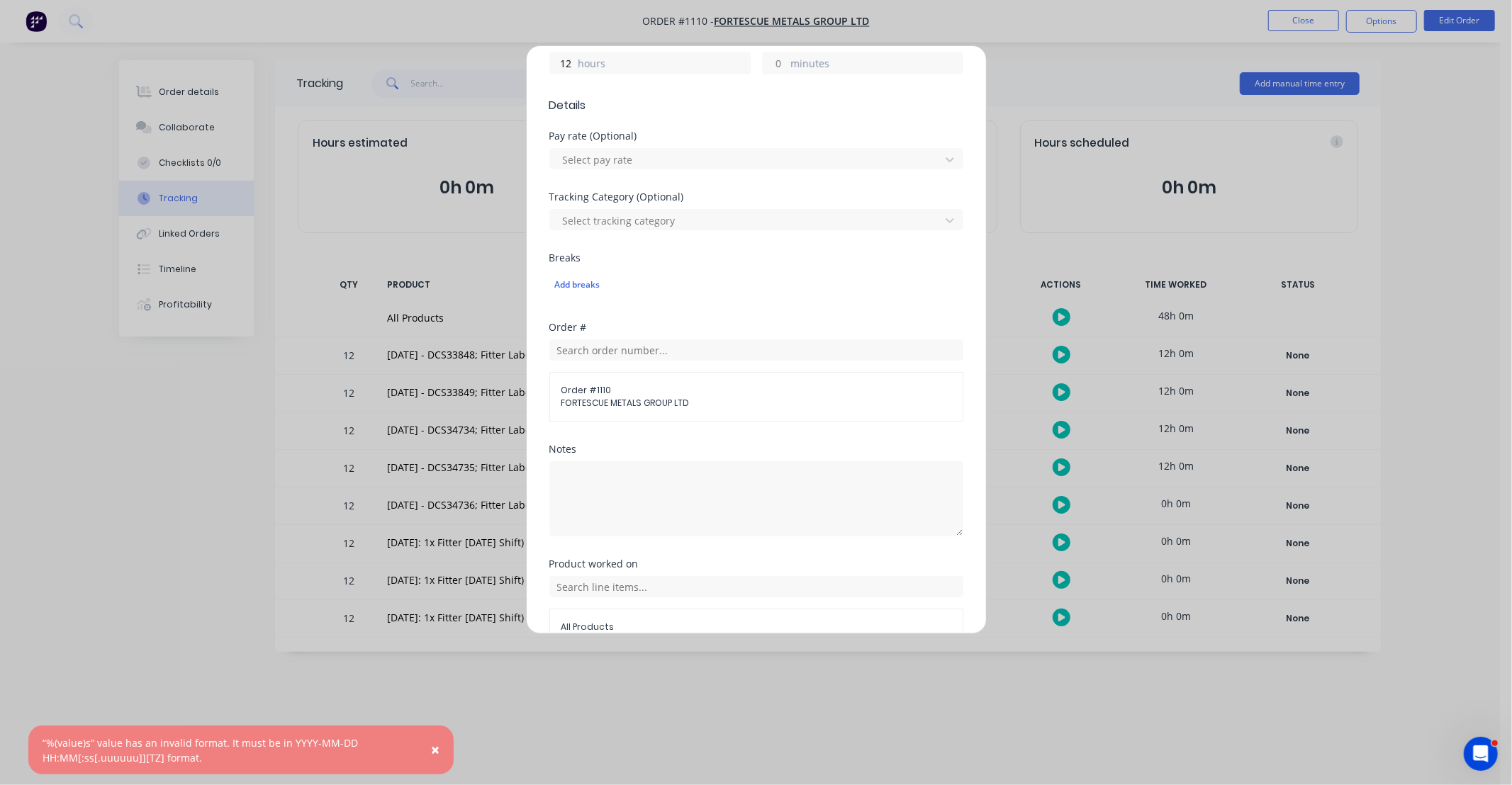
scroll to position [367, 0]
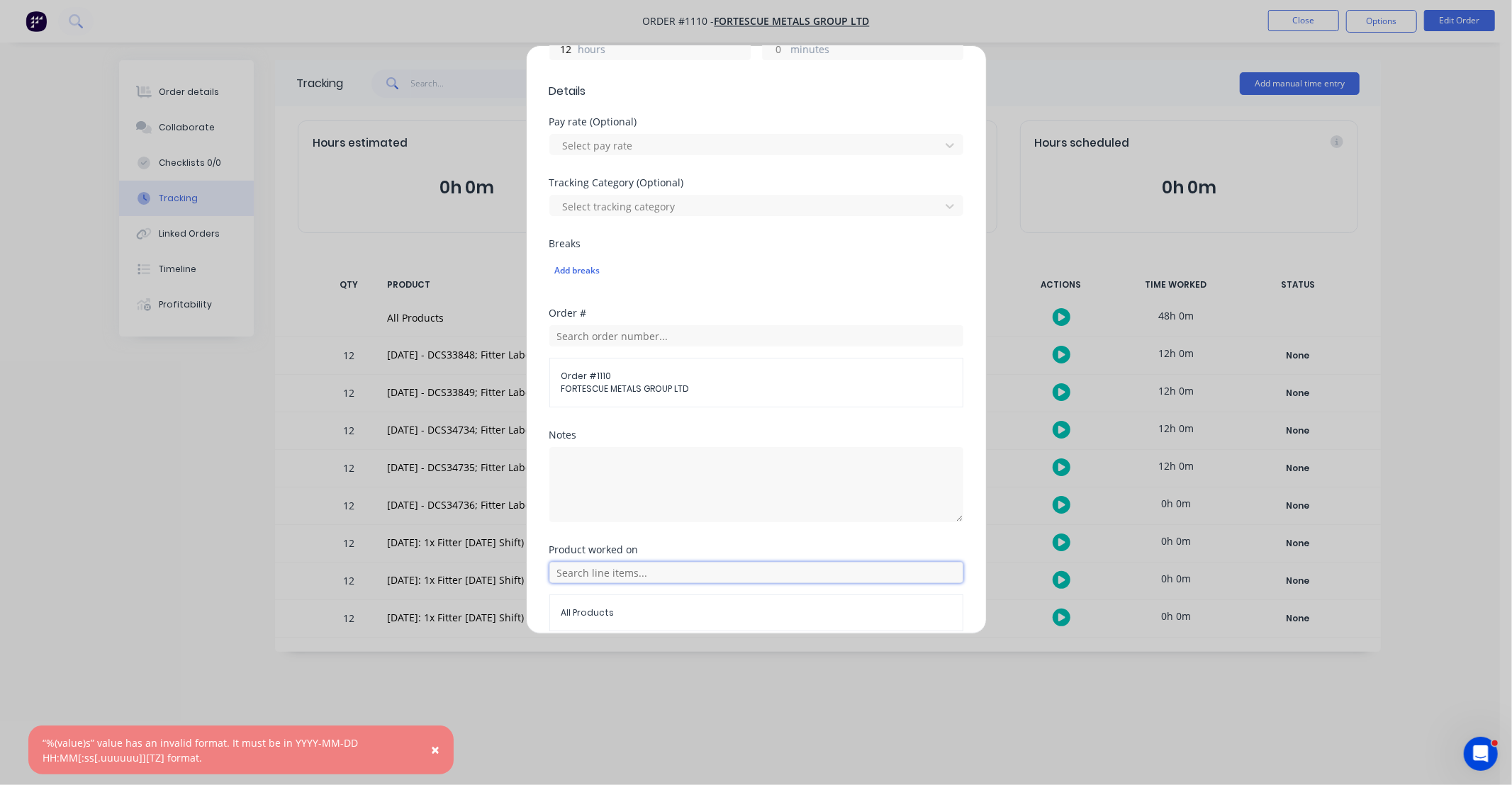
click at [629, 576] on input "text" at bounding box center [756, 573] width 414 height 21
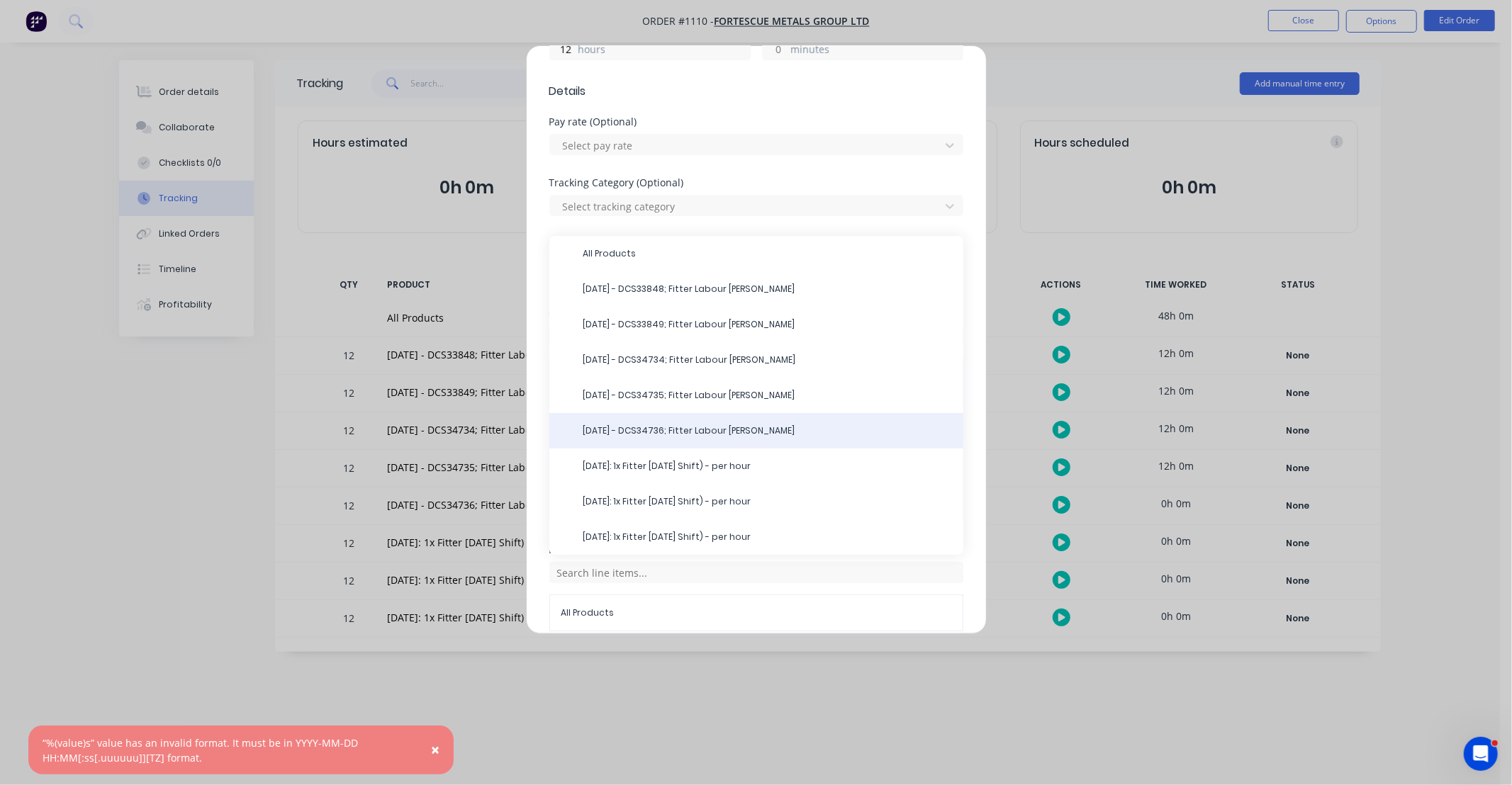
click at [629, 433] on span "12/10/25 - DCS34736; Fitter Labour DS-Jack" at bounding box center [768, 430] width 369 height 12
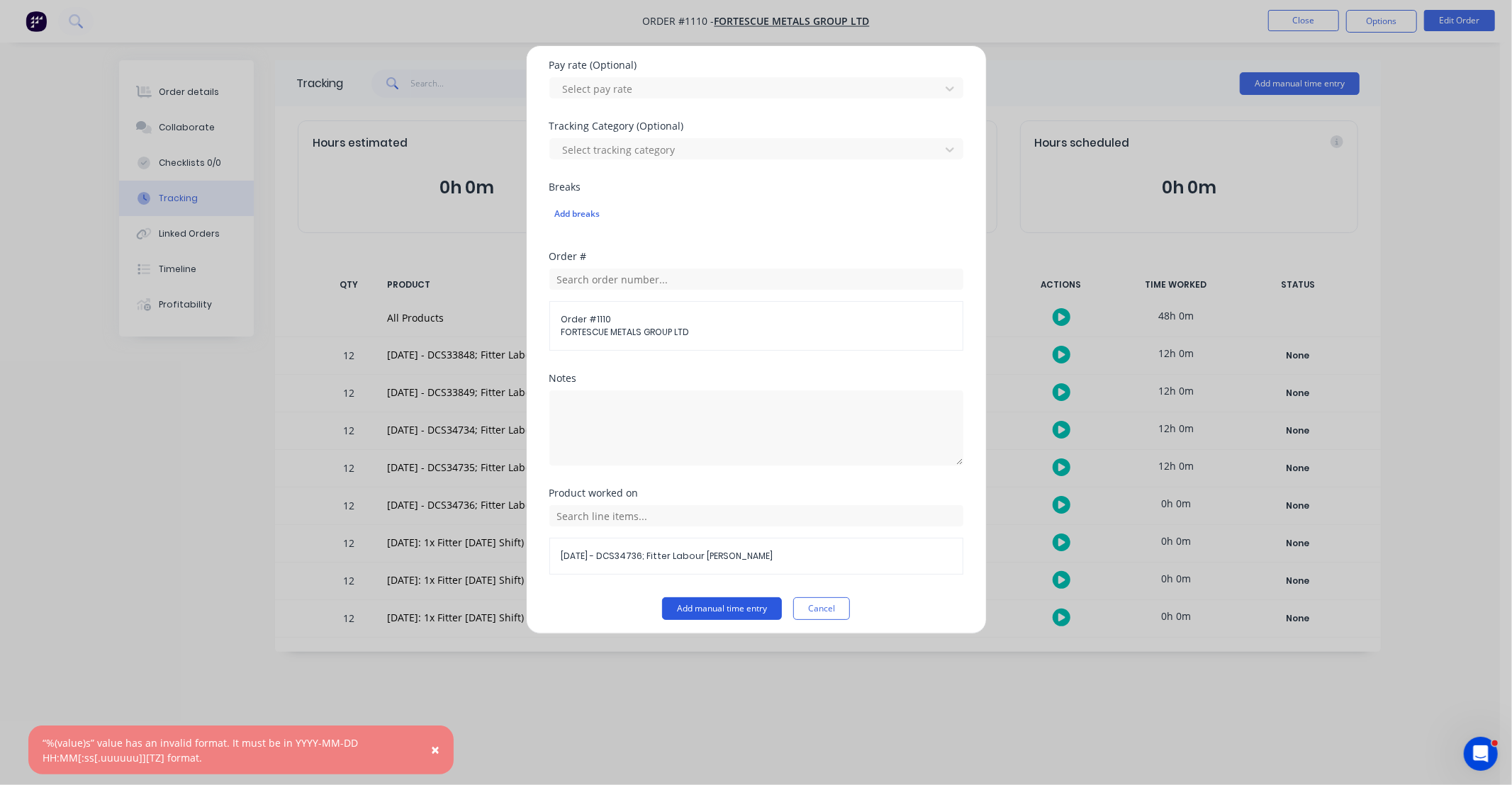
scroll to position [430, 0]
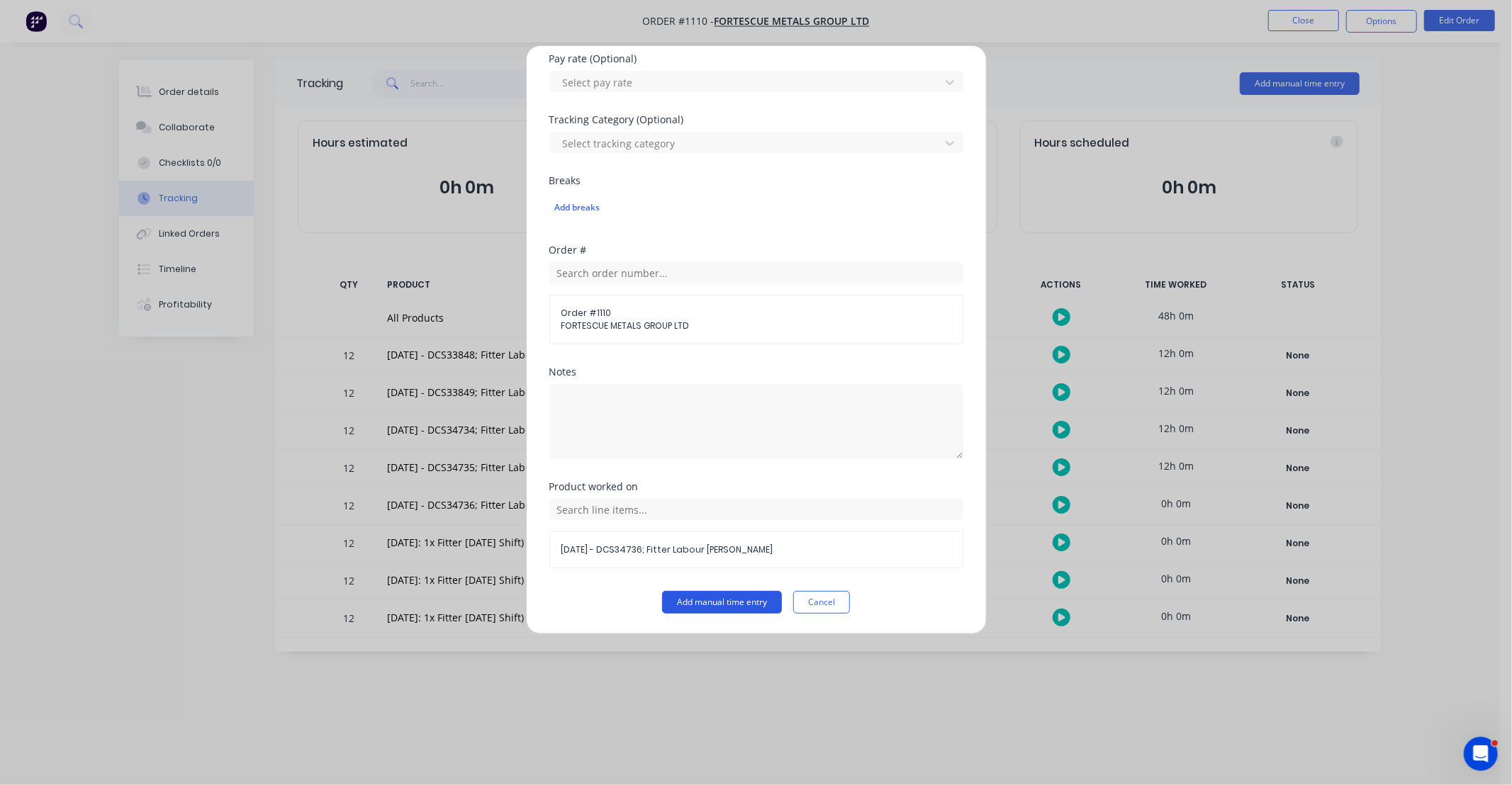
click at [742, 611] on button "Add manual time entry" at bounding box center [722, 602] width 120 height 23
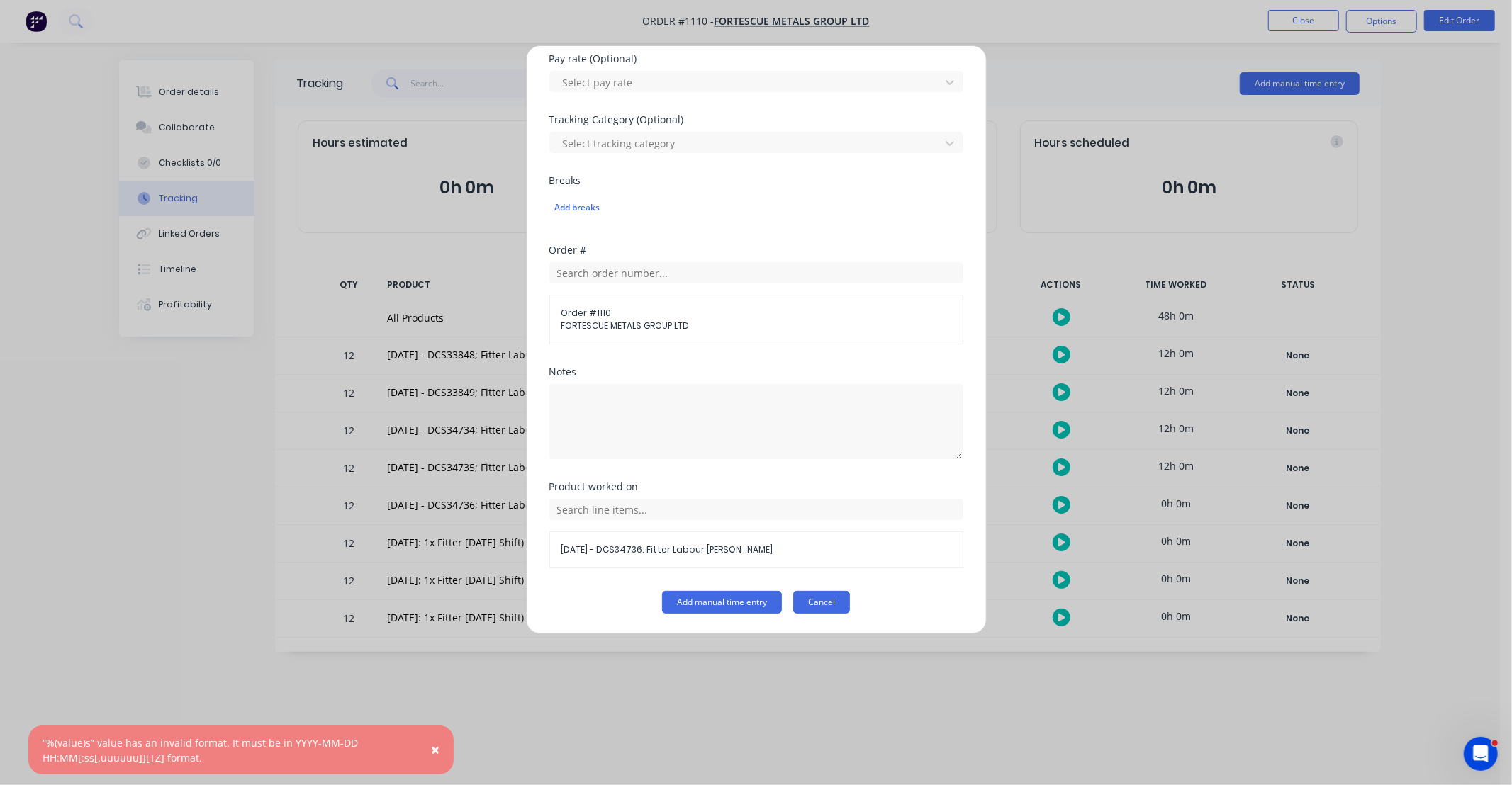
click at [815, 604] on button "Cancel" at bounding box center [821, 602] width 57 height 23
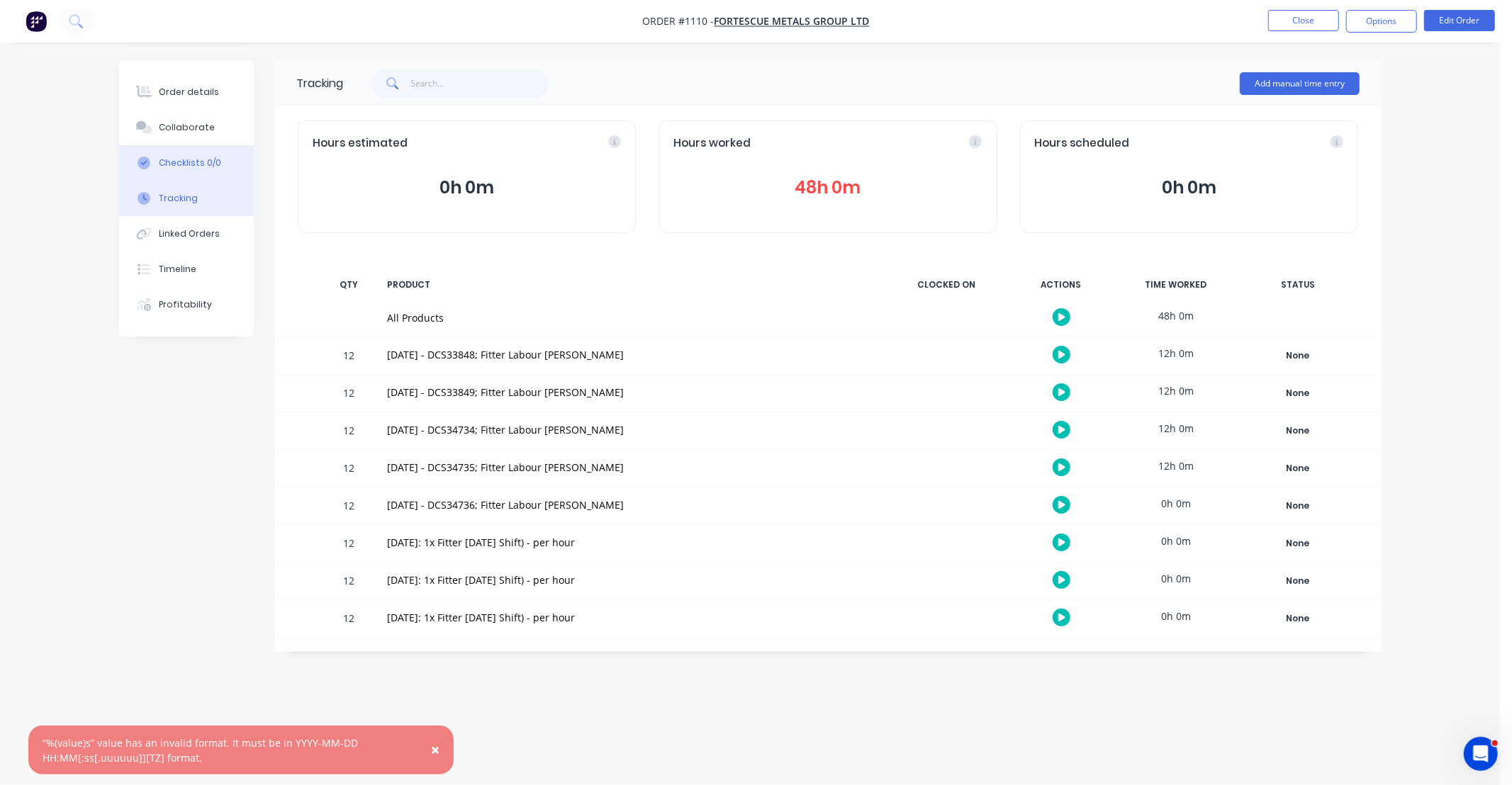
click at [172, 160] on div "Checklists 0/0" at bounding box center [189, 162] width 62 height 12
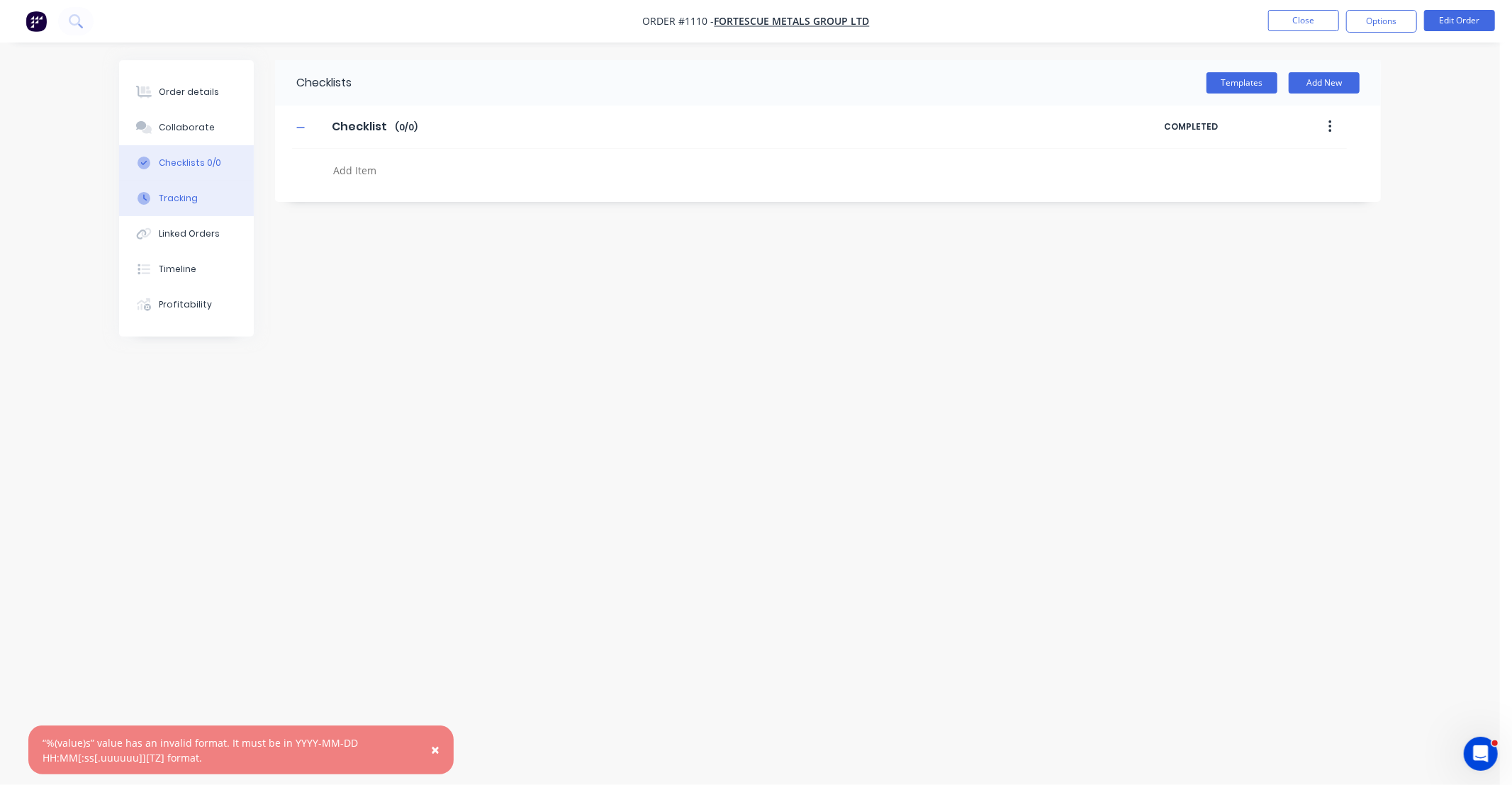
type textarea "x"
click at [192, 194] on div "Tracking" at bounding box center [178, 198] width 39 height 12
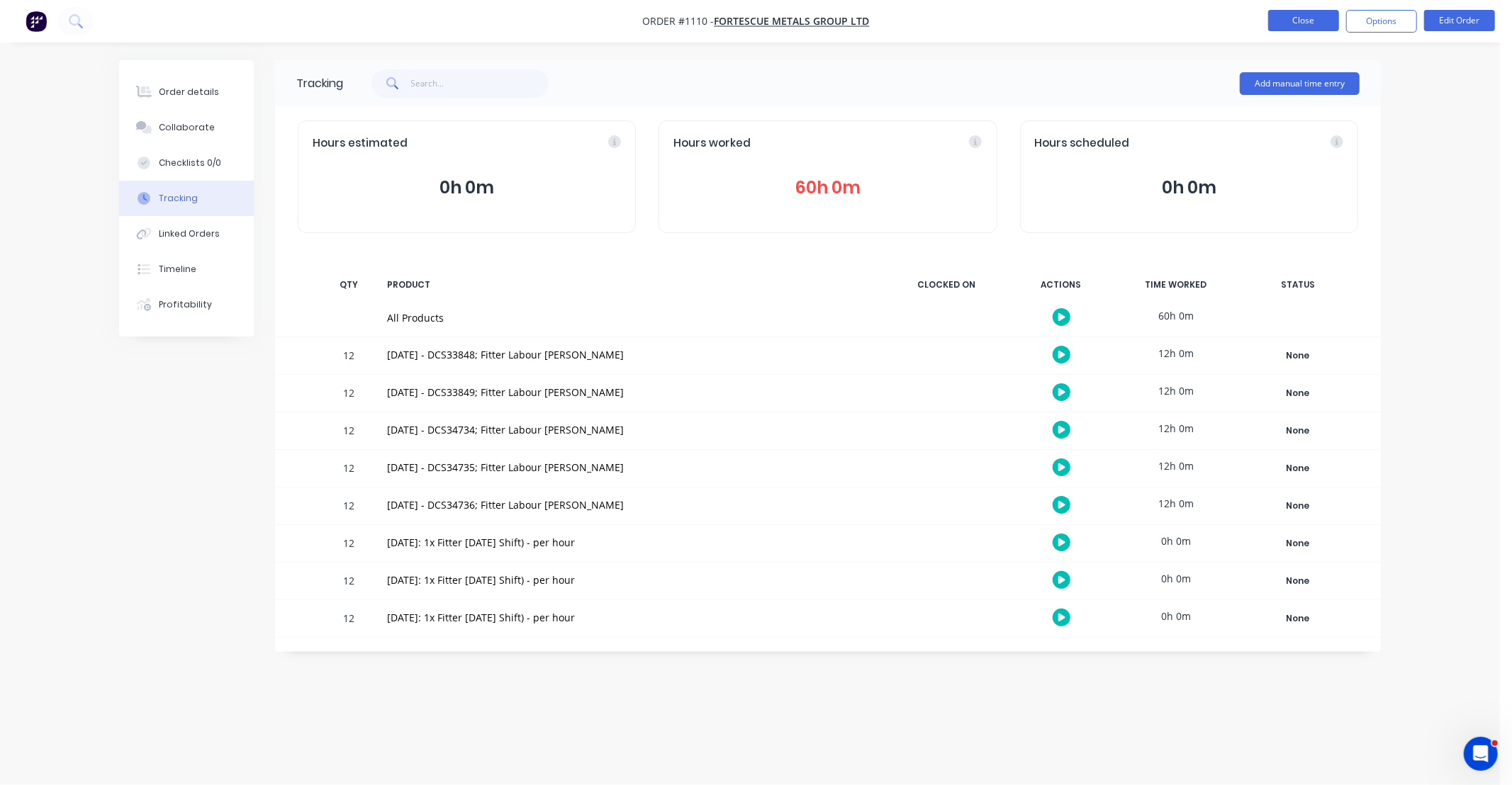
click at [1296, 21] on button "Close" at bounding box center [1304, 20] width 71 height 21
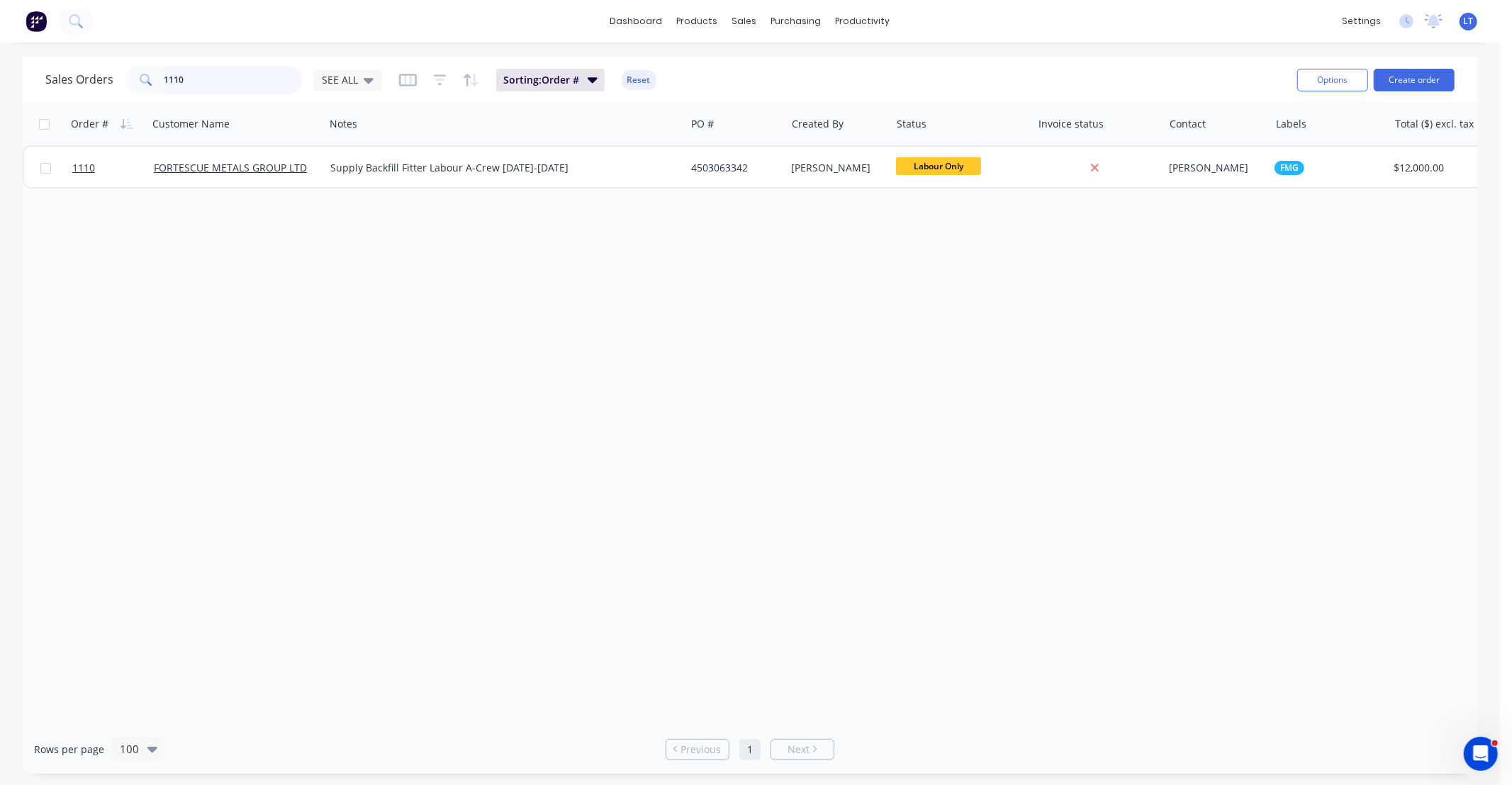
drag, startPoint x: 215, startPoint y: 80, endPoint x: 0, endPoint y: 93, distance: 215.4
click at [0, 93] on div "Sales Orders 1110 SEE ALL Sorting: Order # Reset Options Create order Order # C…" at bounding box center [750, 415] width 1500 height 717
type input "1095"
click at [1, 93] on div "Sales Orders 1095 SEE ALL Sorting: Order # Reset Options Create order Order # C…" at bounding box center [750, 415] width 1500 height 717
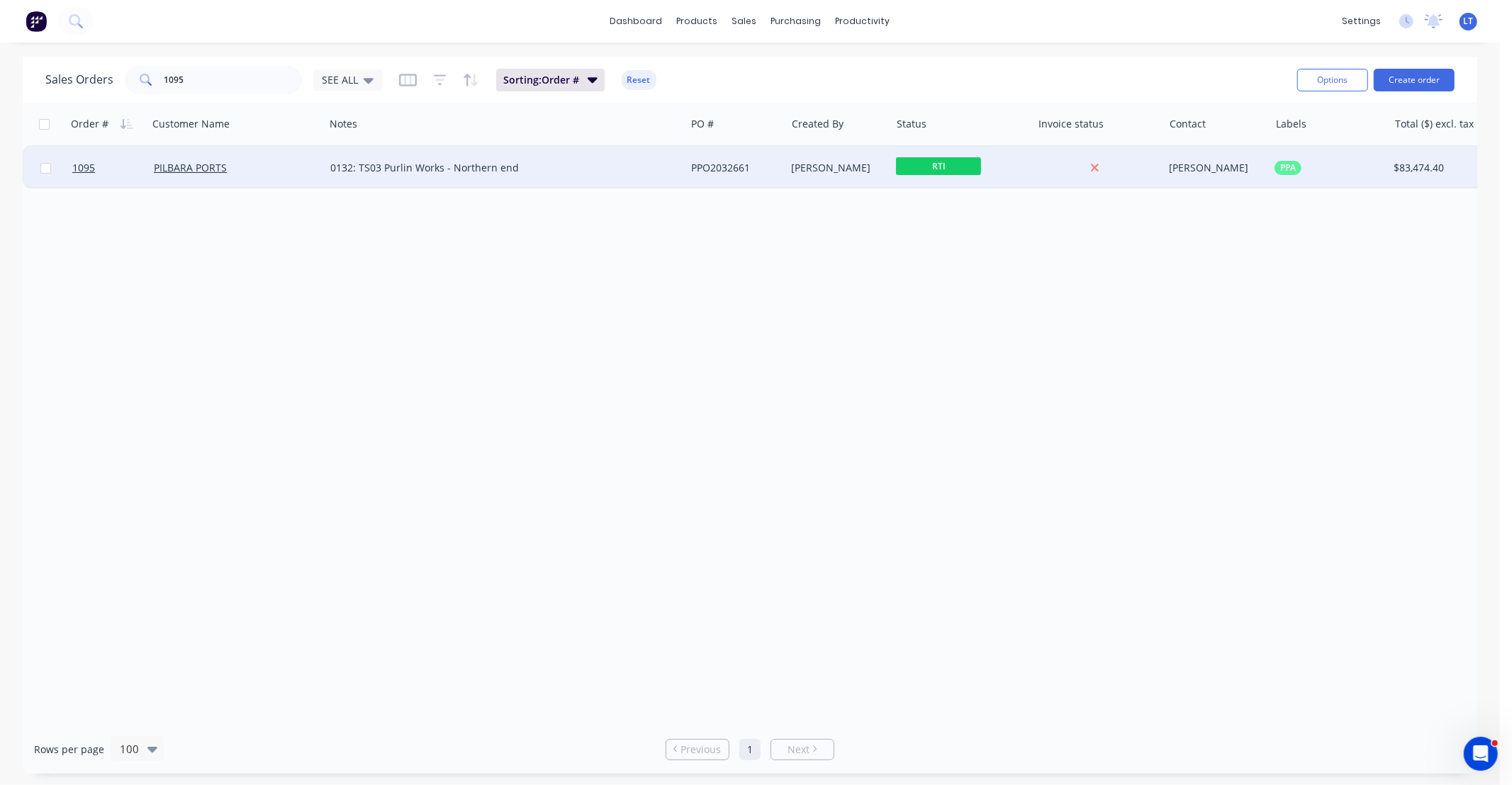
click at [818, 158] on div "[PERSON_NAME]" at bounding box center [838, 168] width 105 height 42
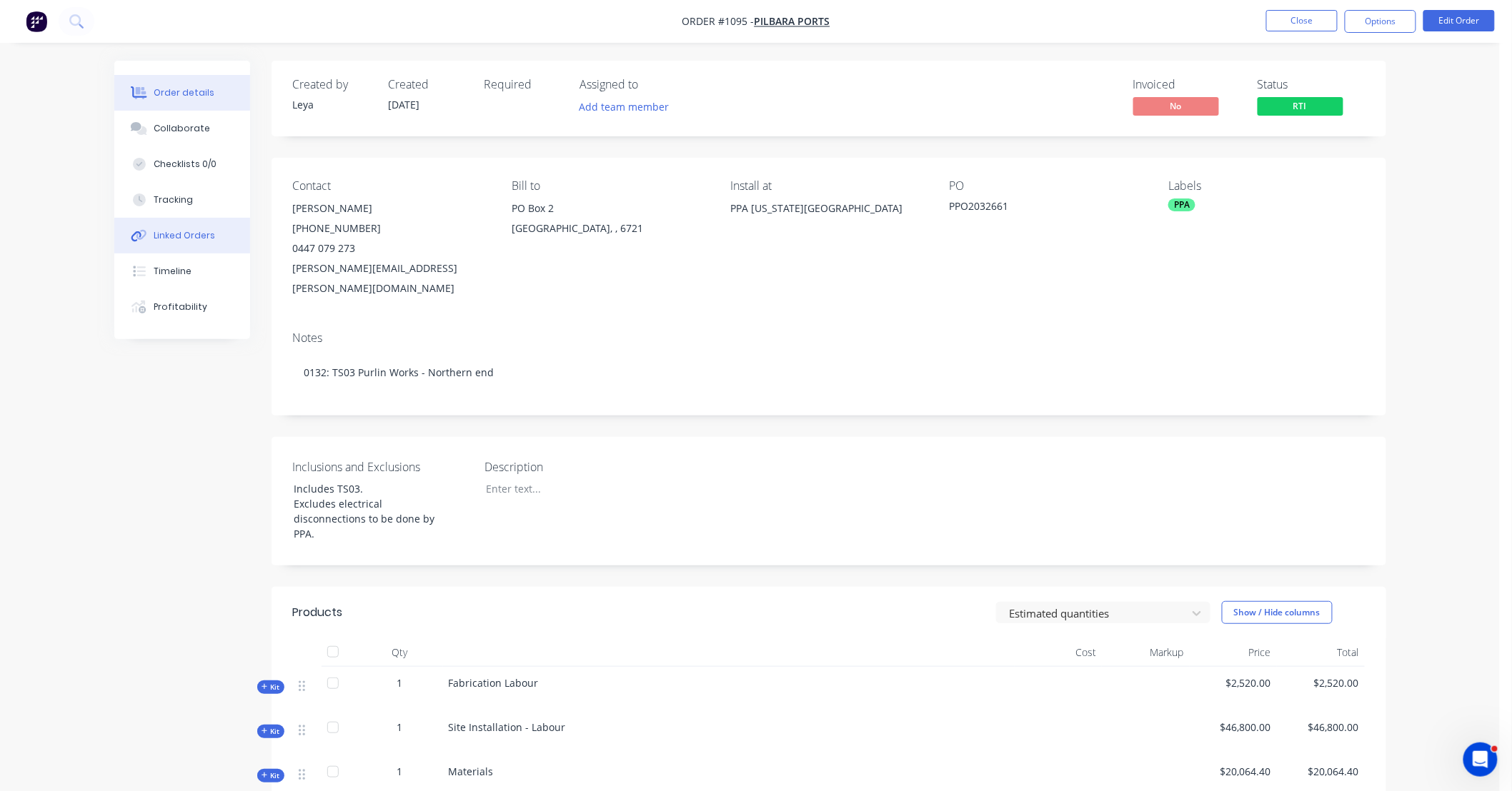
click at [216, 240] on button "Linked Orders" at bounding box center [182, 235] width 136 height 36
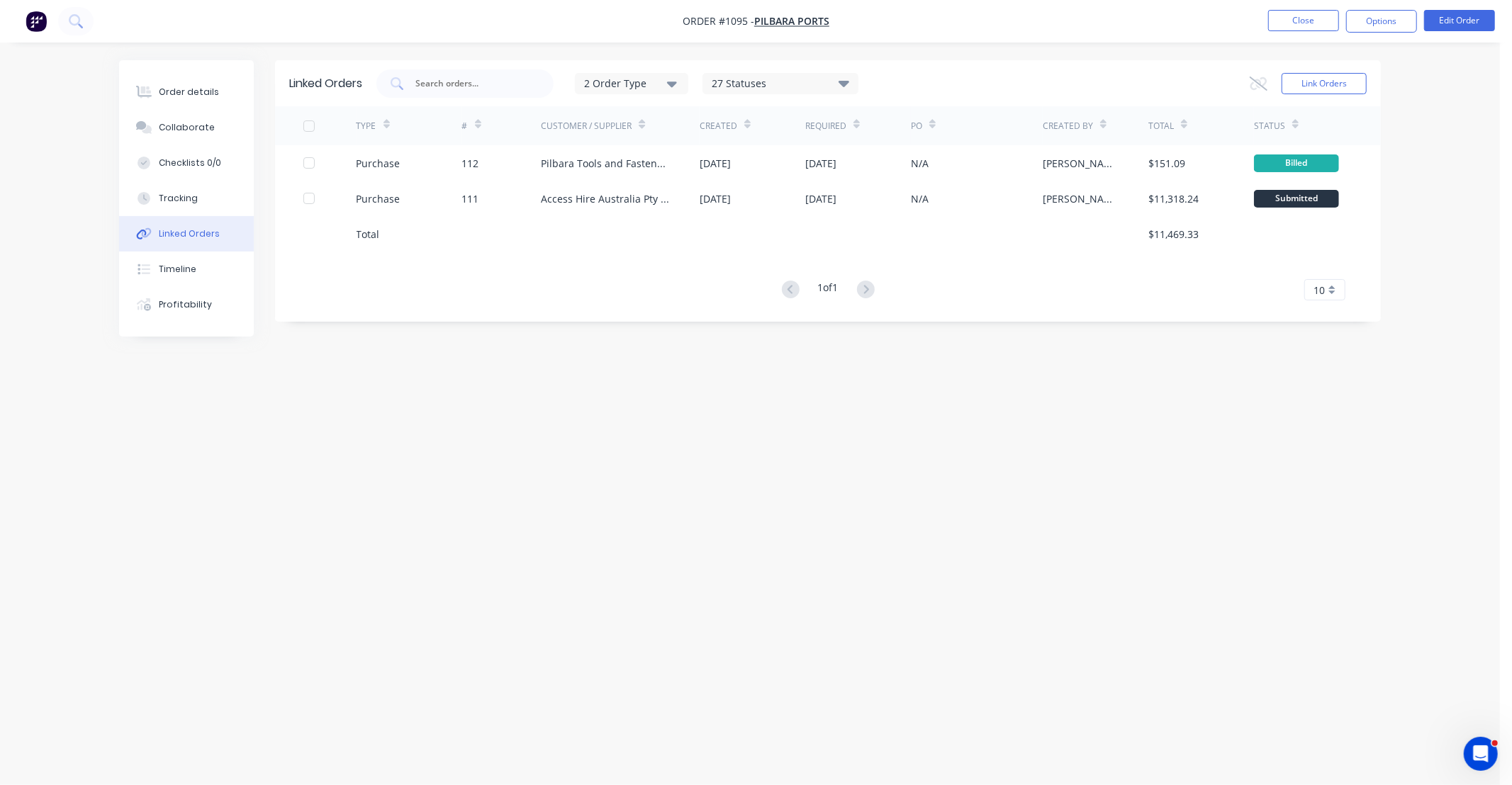
click at [814, 439] on div "Linked Orders 2 Order Type 27 Statuses Sales Order Status All Archived Draft Qu…" at bounding box center [750, 366] width 1262 height 611
drag, startPoint x: 804, startPoint y: 439, endPoint x: 554, endPoint y: 388, distance: 255.1
click at [657, 434] on div "Linked Orders 2 Order Type 27 Statuses Sales Order Status All Archived Draft Qu…" at bounding box center [750, 366] width 1262 height 611
click at [193, 90] on div "Order details" at bounding box center [188, 91] width 61 height 12
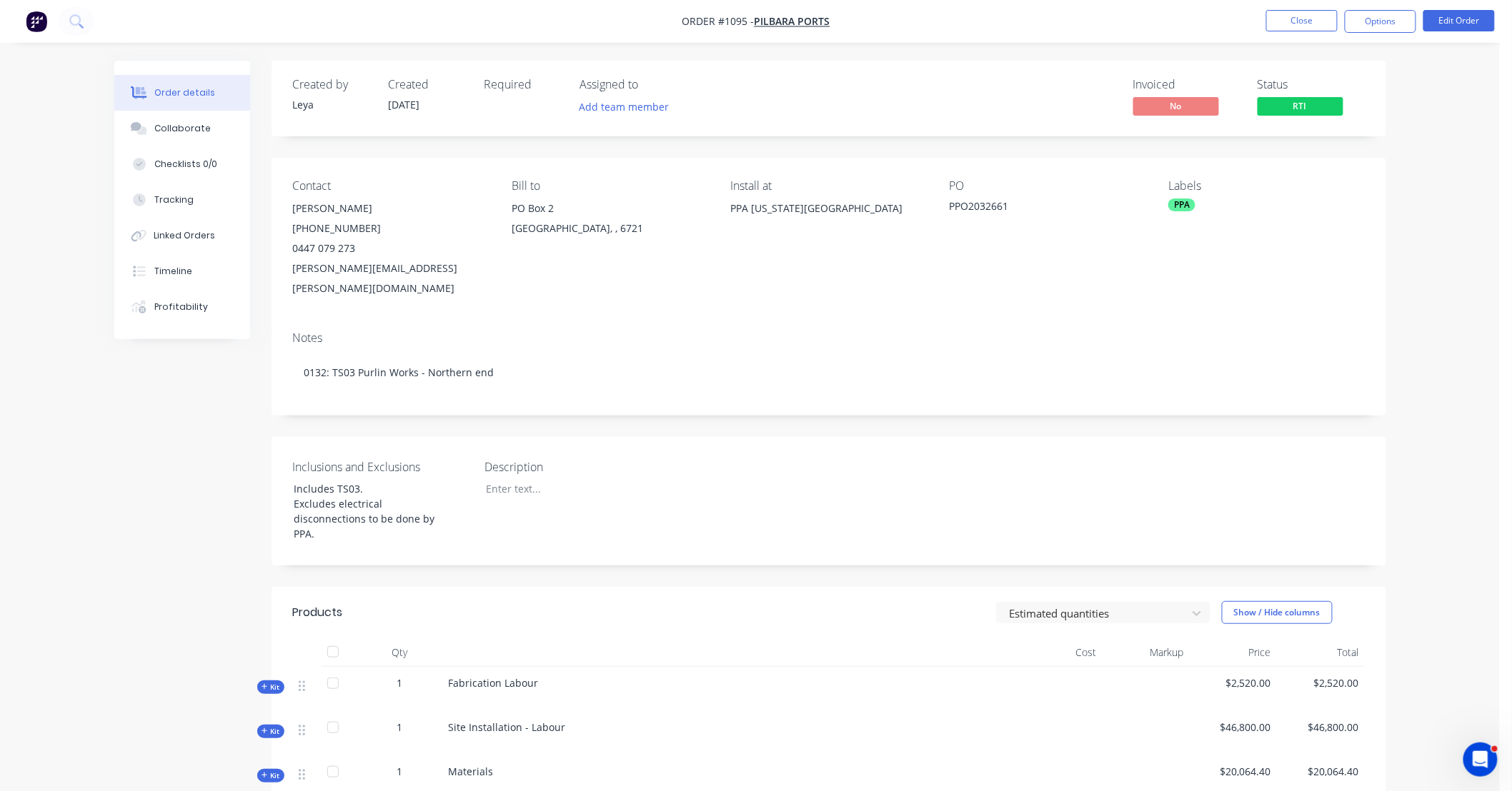
click at [631, 437] on div "Inclusions and Exclusions Includes TS03. Excludes electrical disconnections to …" at bounding box center [828, 501] width 1115 height 129
click at [498, 404] on div "Created by Leya Created 16/09/25 Required Assigned to Add team member Invoiced …" at bounding box center [828, 591] width 1115 height 1060
drag, startPoint x: 497, startPoint y: 404, endPoint x: 445, endPoint y: 403, distance: 52.0
click at [442, 403] on div "Created by Leya Created 16/09/25 Required Assigned to Add team member Invoiced …" at bounding box center [828, 591] width 1115 height 1060
click at [193, 197] on button "Tracking" at bounding box center [182, 199] width 136 height 36
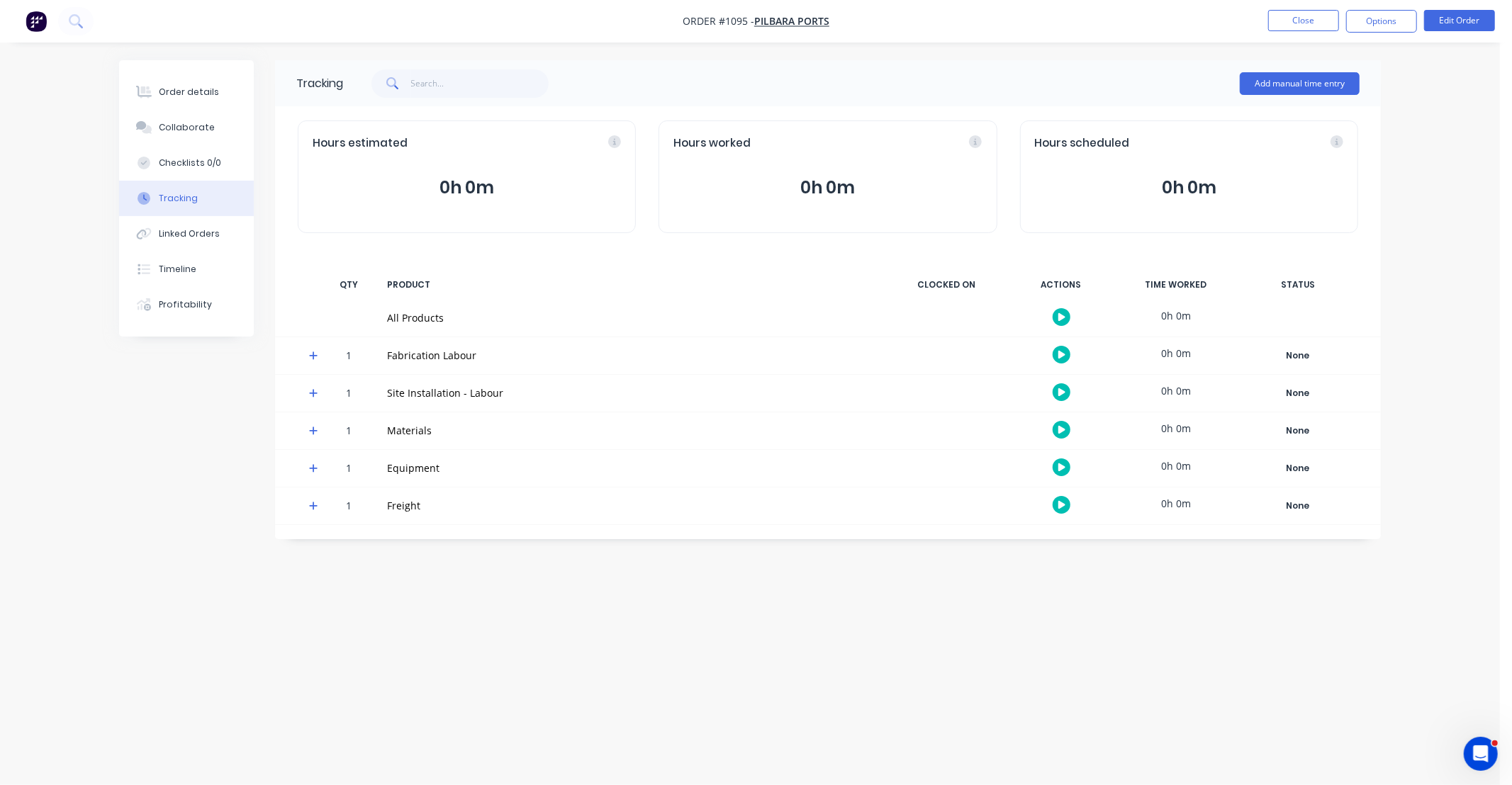
click at [310, 393] on icon at bounding box center [314, 393] width 10 height 10
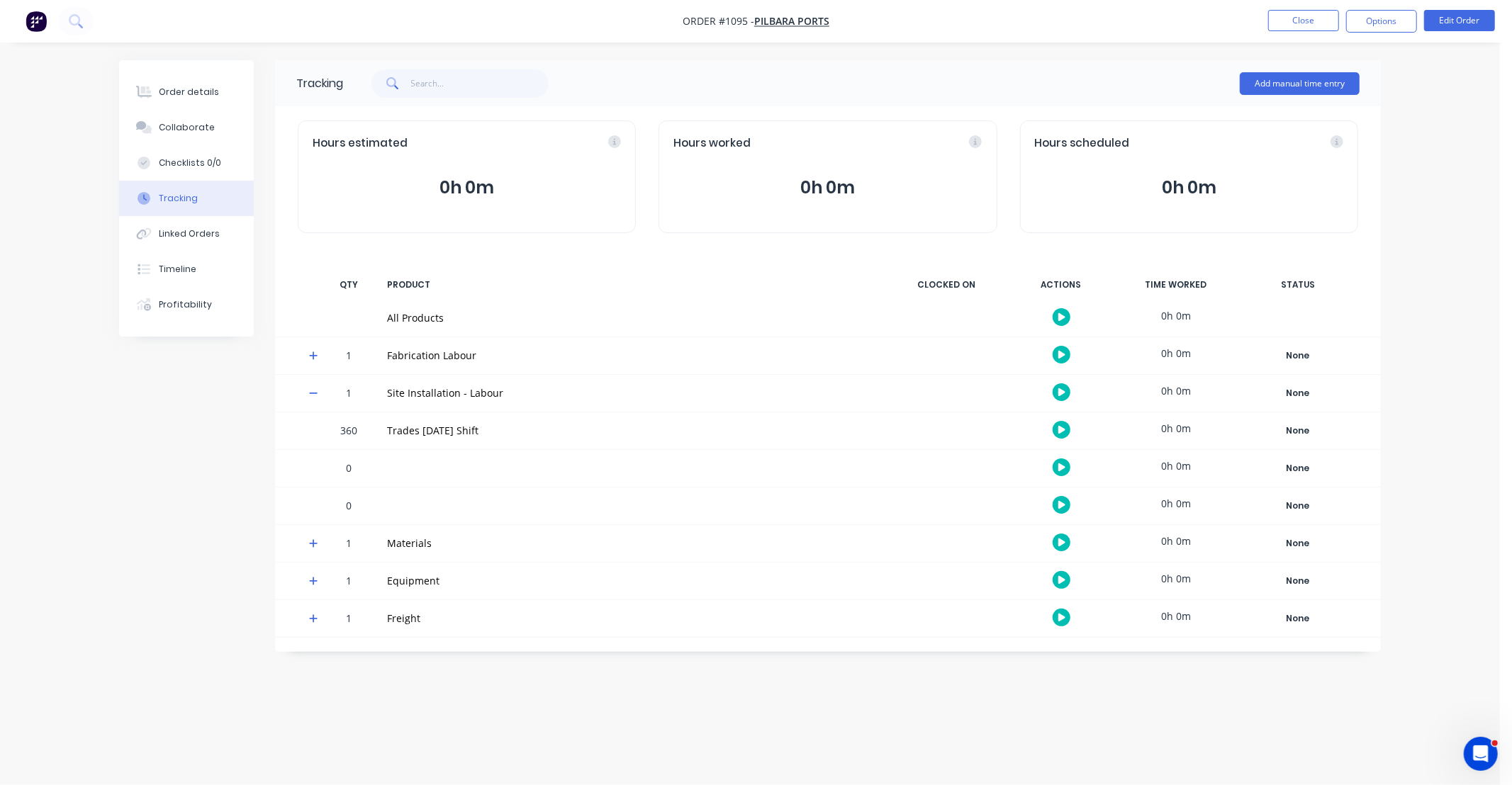
click at [611, 742] on div "Order details Collaborate Checklists 0/0 Tracking Linked Orders Timeline Profit…" at bounding box center [750, 392] width 1500 height 785
drag, startPoint x: 610, startPoint y: 741, endPoint x: 477, endPoint y: 730, distance: 133.5
click at [477, 730] on div "Order details Collaborate Checklists 0/0 Tracking Linked Orders Timeline Profit…" at bounding box center [750, 392] width 1500 height 785
drag, startPoint x: 660, startPoint y: 721, endPoint x: 539, endPoint y: 721, distance: 121.0
drag, startPoint x: 539, startPoint y: 721, endPoint x: 472, endPoint y: 720, distance: 67.0
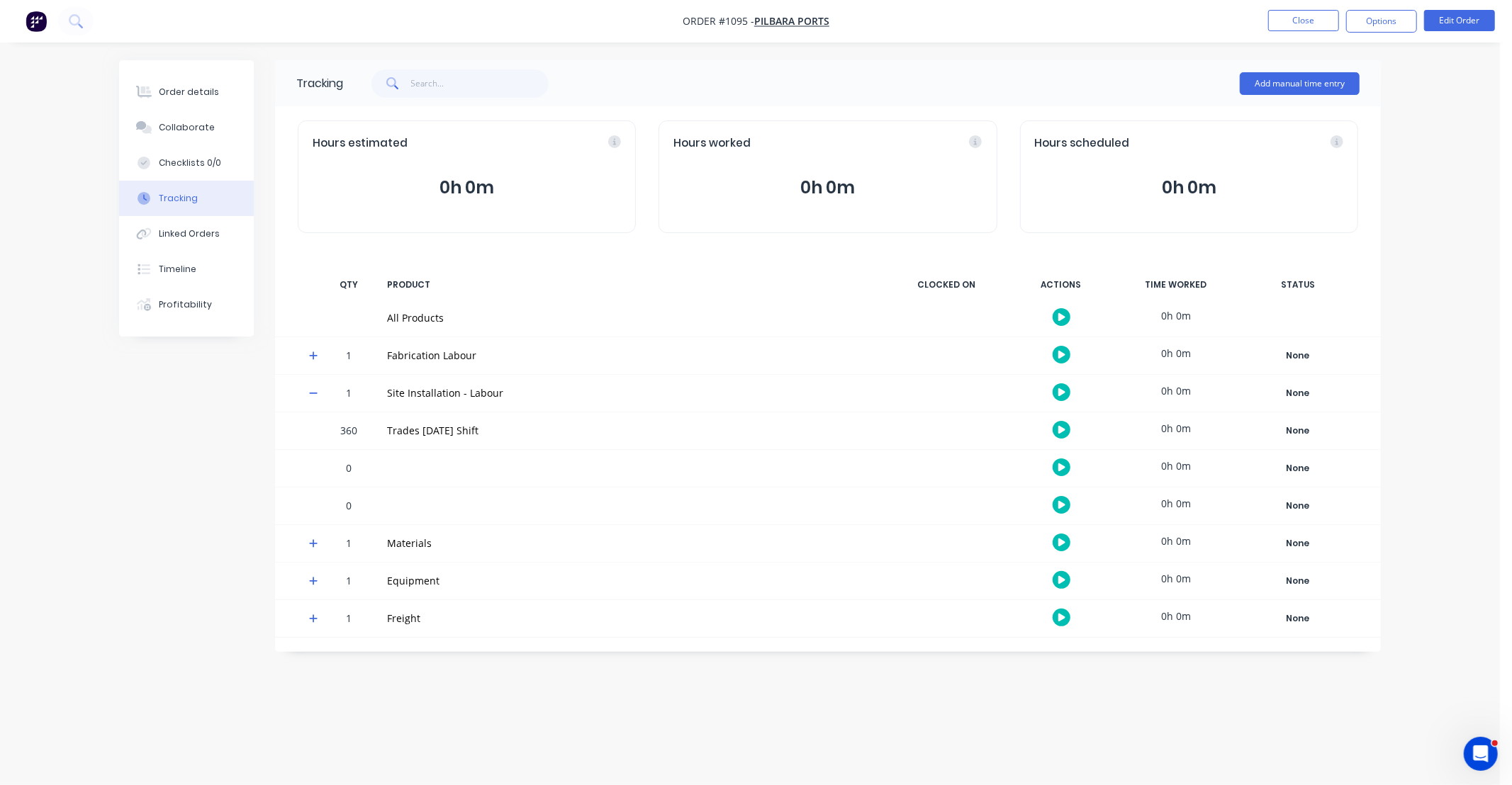
click at [472, 720] on div "Order details Collaborate Checklists 0/0 Tracking Linked Orders Timeline Profit…" at bounding box center [750, 392] width 1500 height 785
click at [1301, 14] on button "Close" at bounding box center [1304, 20] width 71 height 21
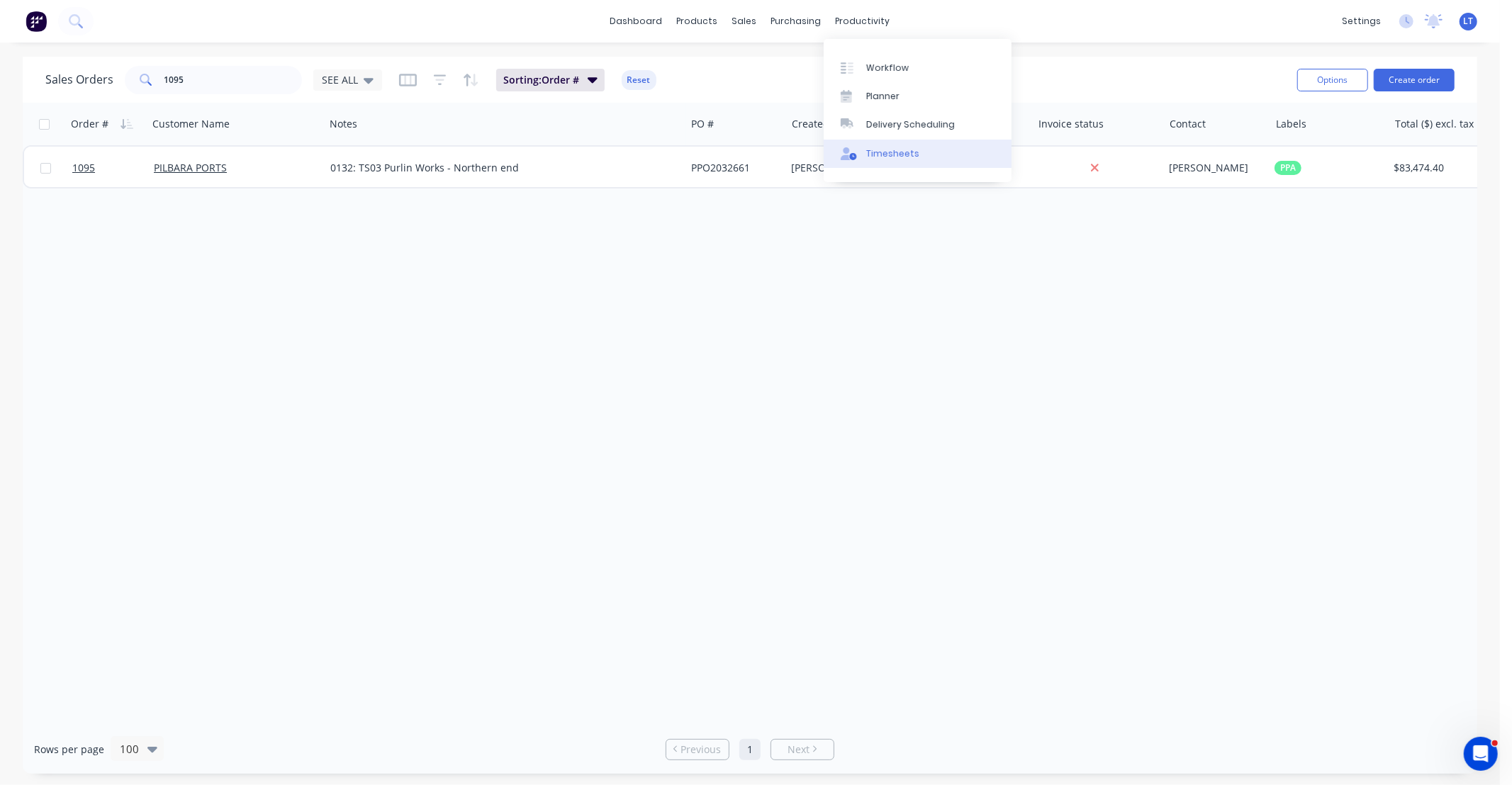
click at [899, 153] on div "Timesheets" at bounding box center [892, 153] width 53 height 12
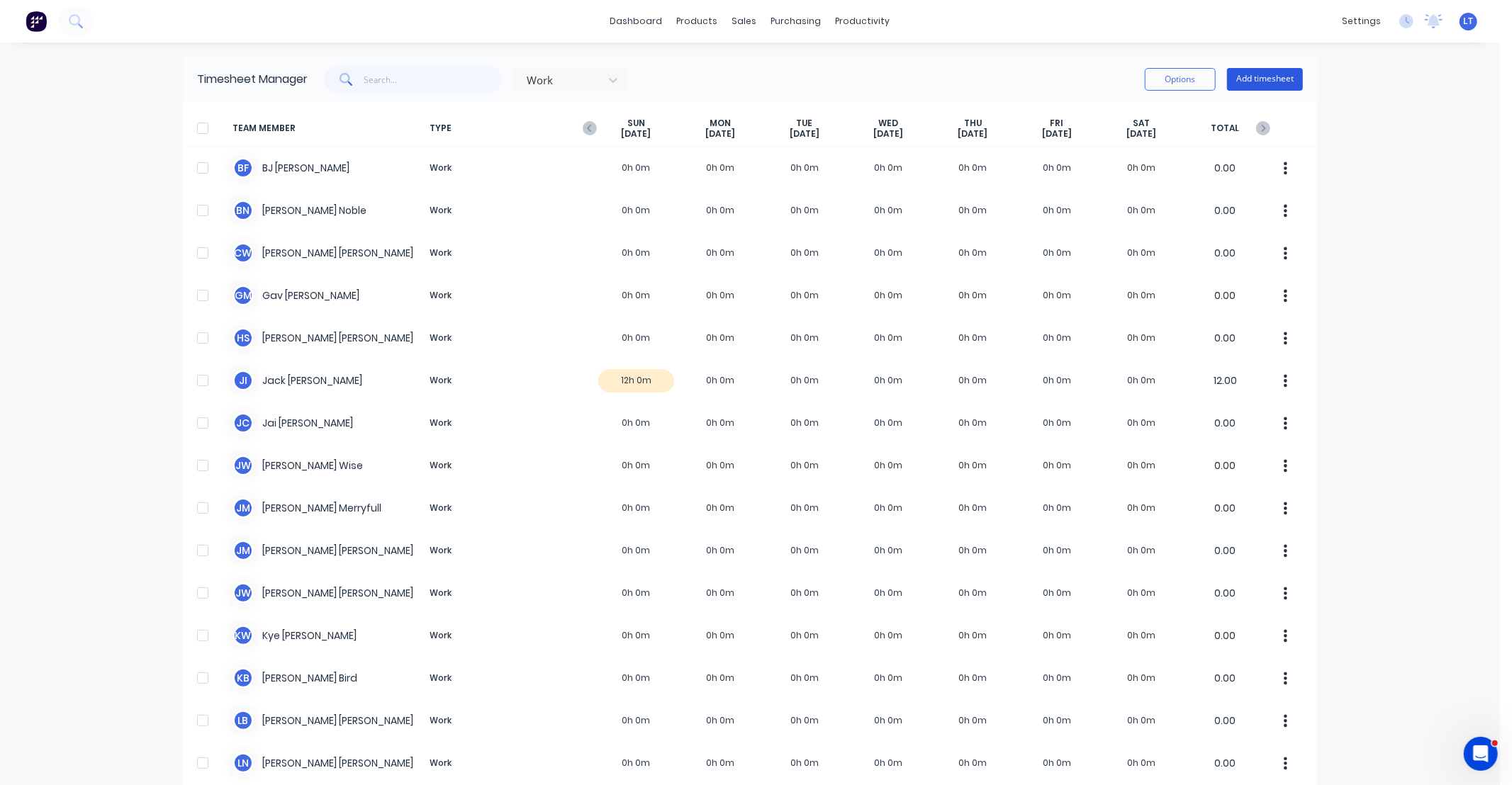
click at [1258, 84] on button "Add timesheet" at bounding box center [1265, 80] width 76 height 23
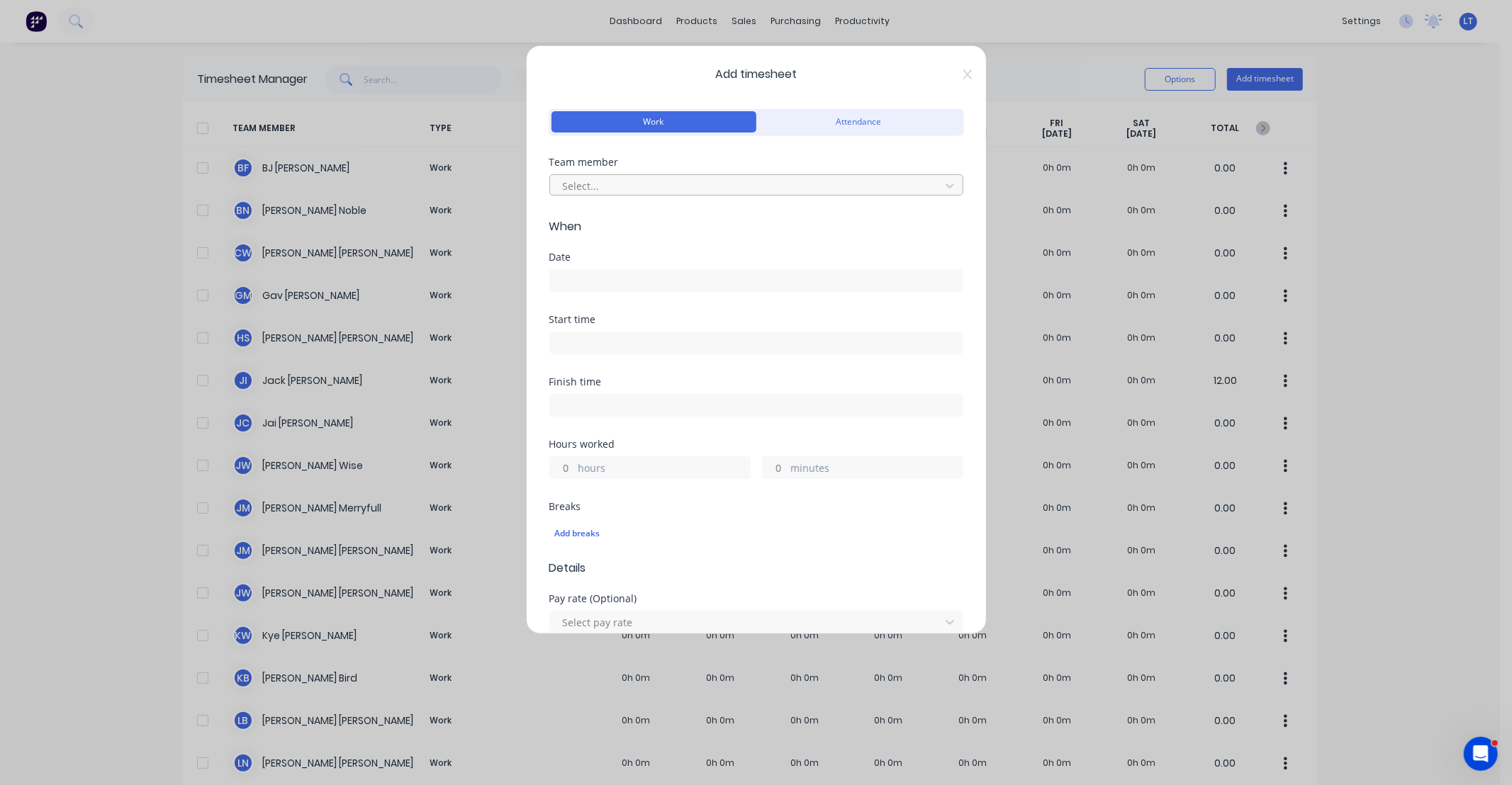
click at [775, 188] on div at bounding box center [747, 185] width 372 height 17
type input "ga"
click at [734, 185] on div at bounding box center [747, 185] width 372 height 17
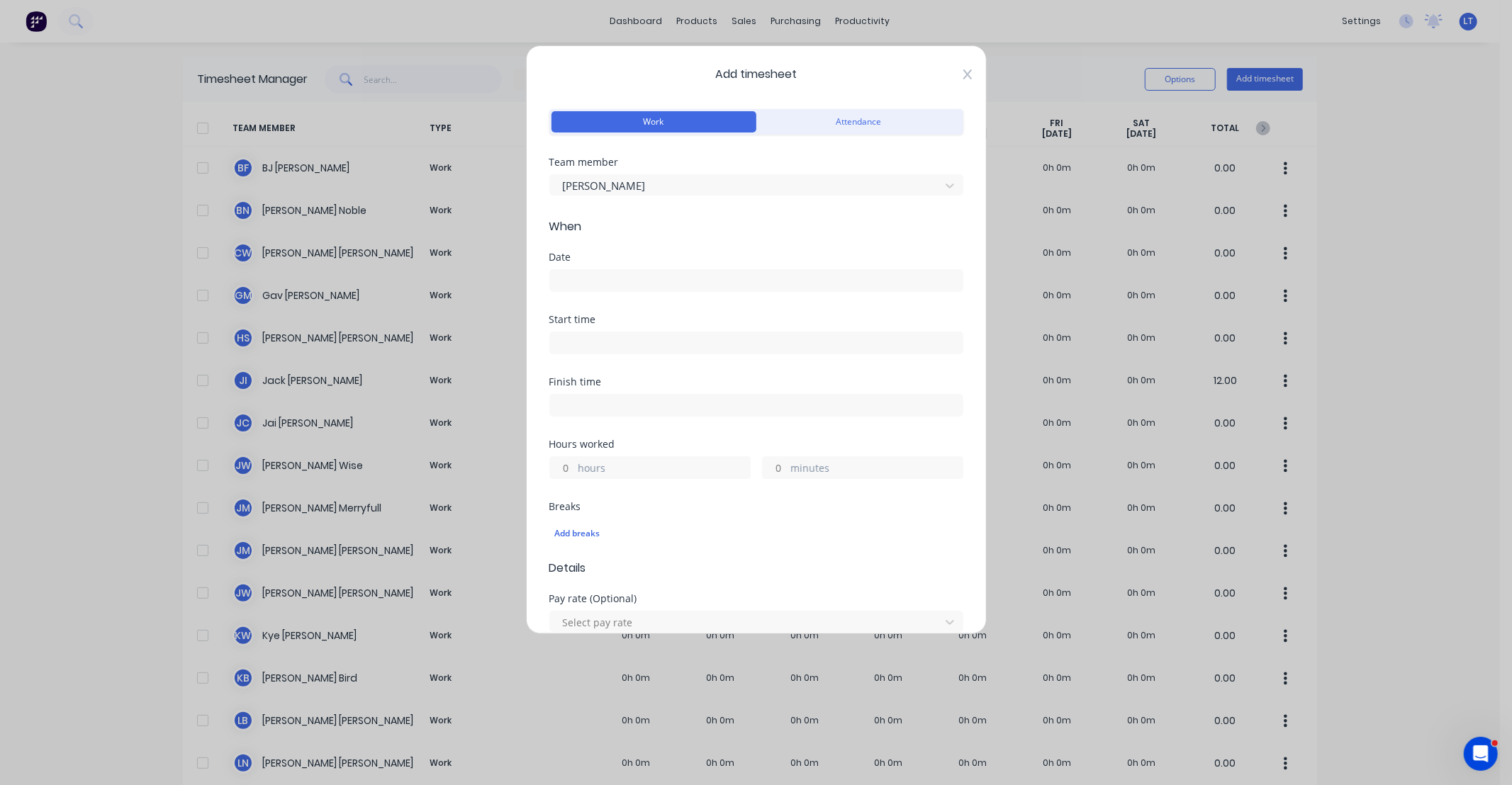
click at [963, 76] on icon at bounding box center [967, 74] width 9 height 10
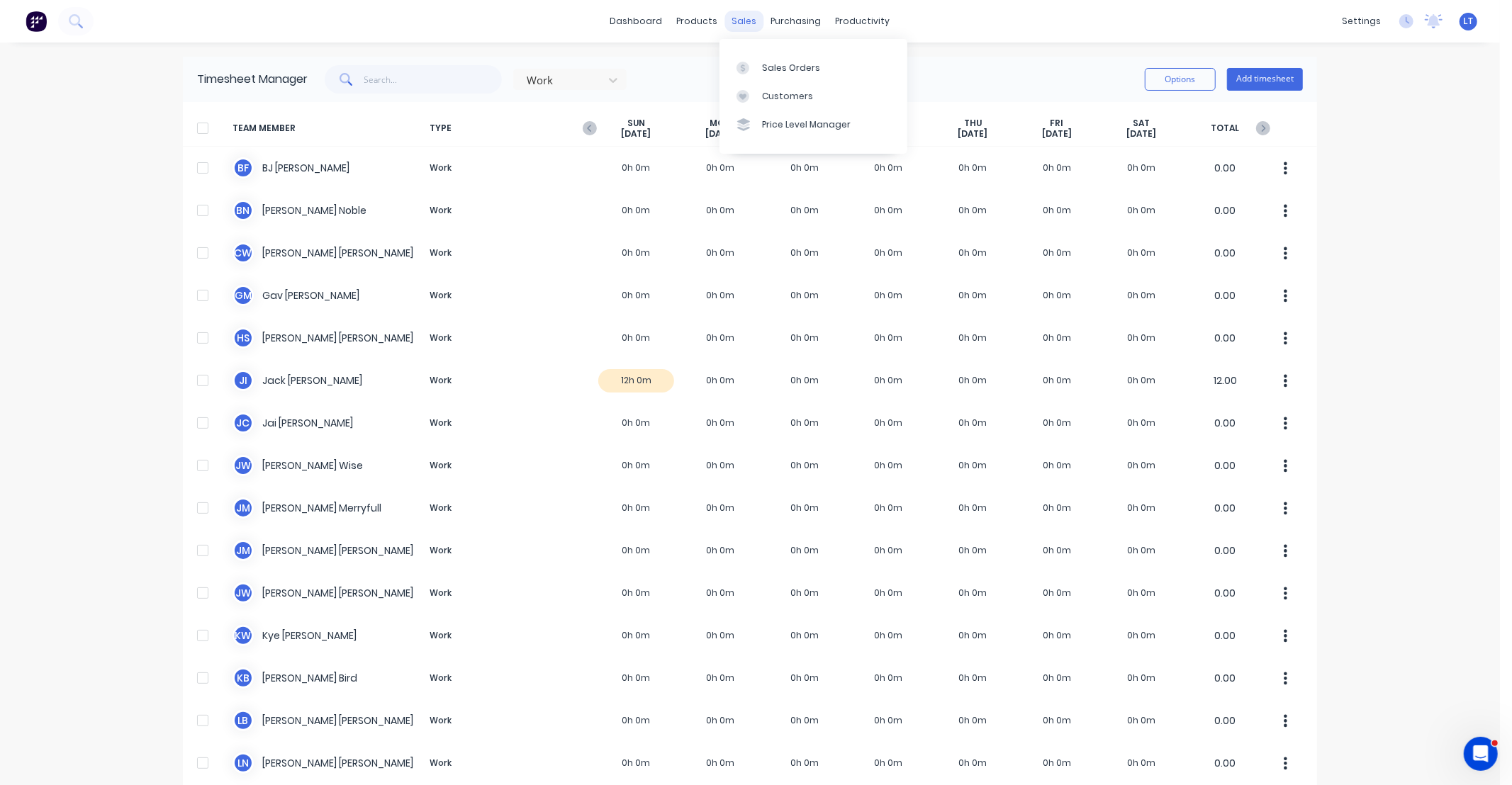
click at [736, 20] on div "sales" at bounding box center [745, 21] width 39 height 21
click at [764, 80] on link "Sales Orders" at bounding box center [813, 67] width 187 height 29
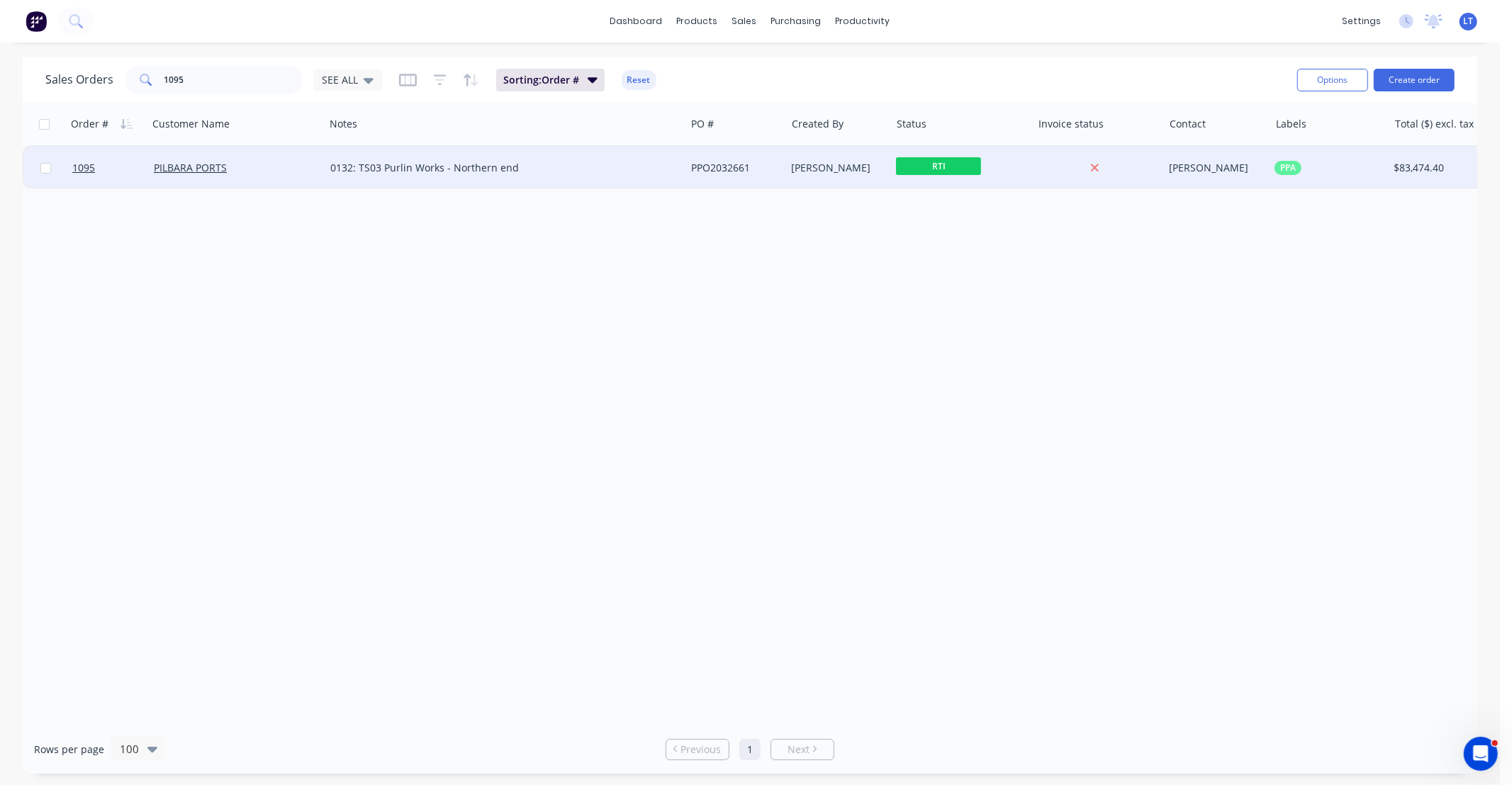
click at [766, 166] on div "PPO2032661" at bounding box center [733, 167] width 85 height 14
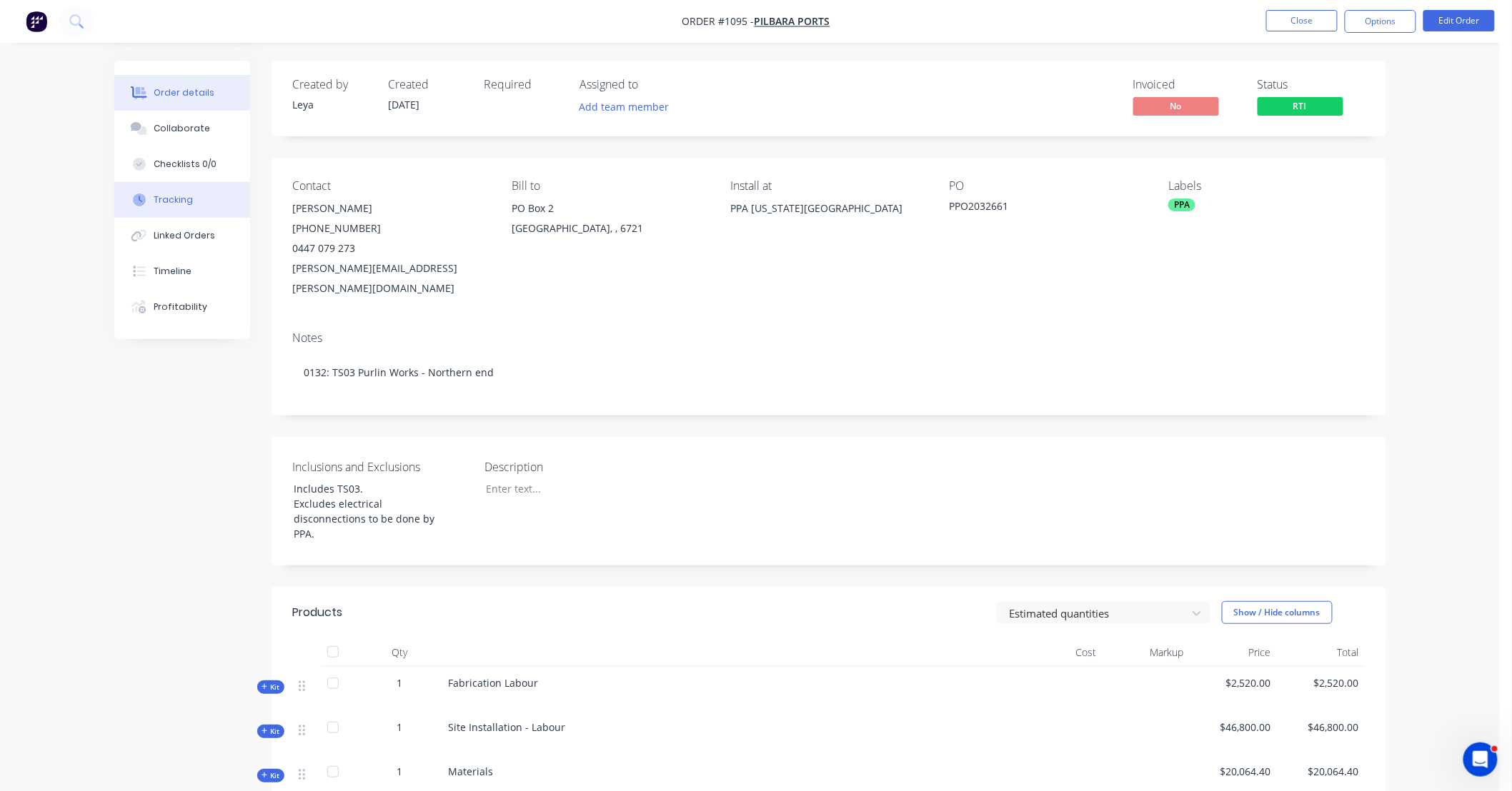
click at [195, 201] on button "Tracking" at bounding box center [182, 199] width 136 height 36
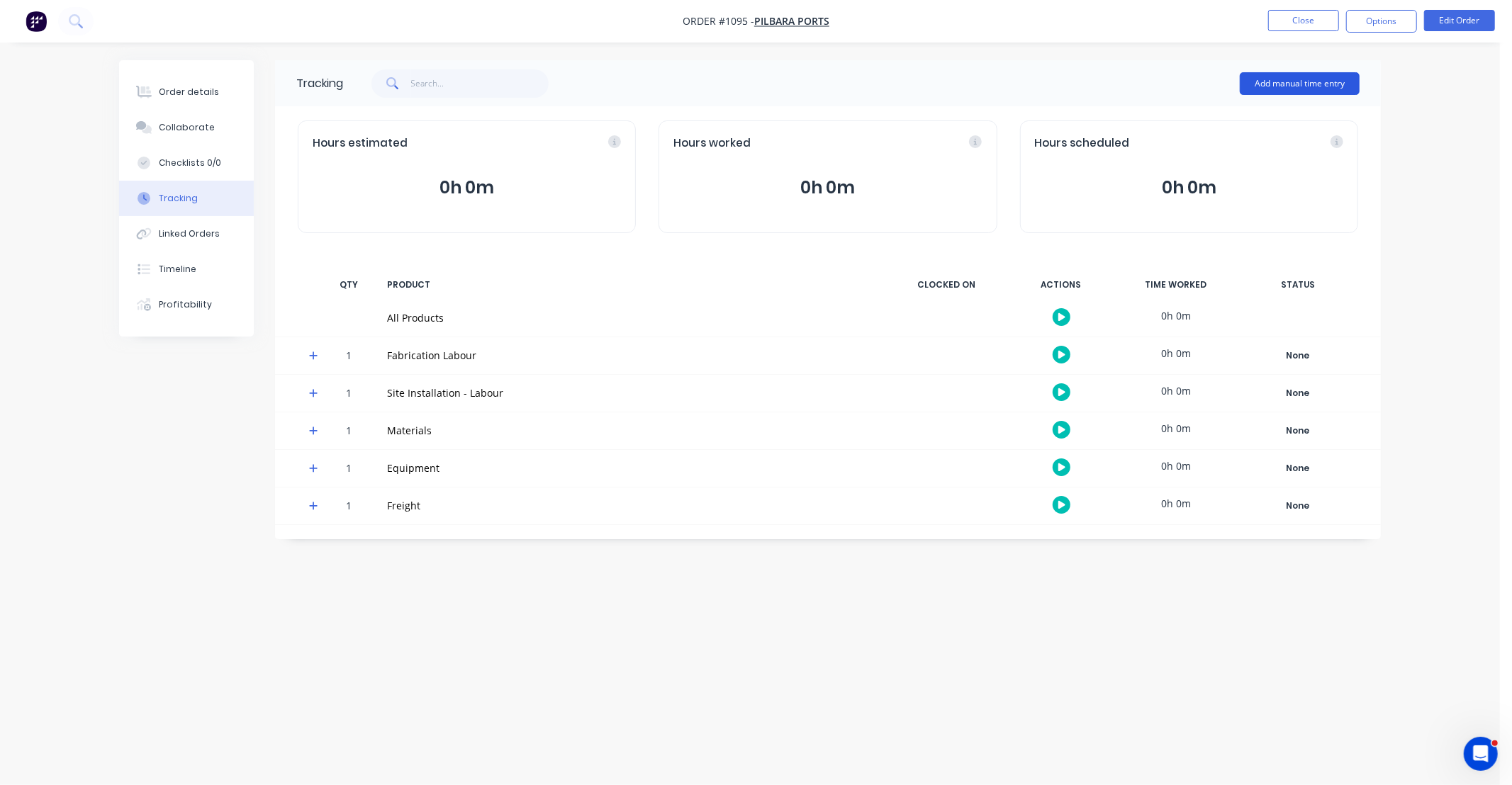
click at [1299, 92] on button "Add manual time entry" at bounding box center [1300, 84] width 120 height 23
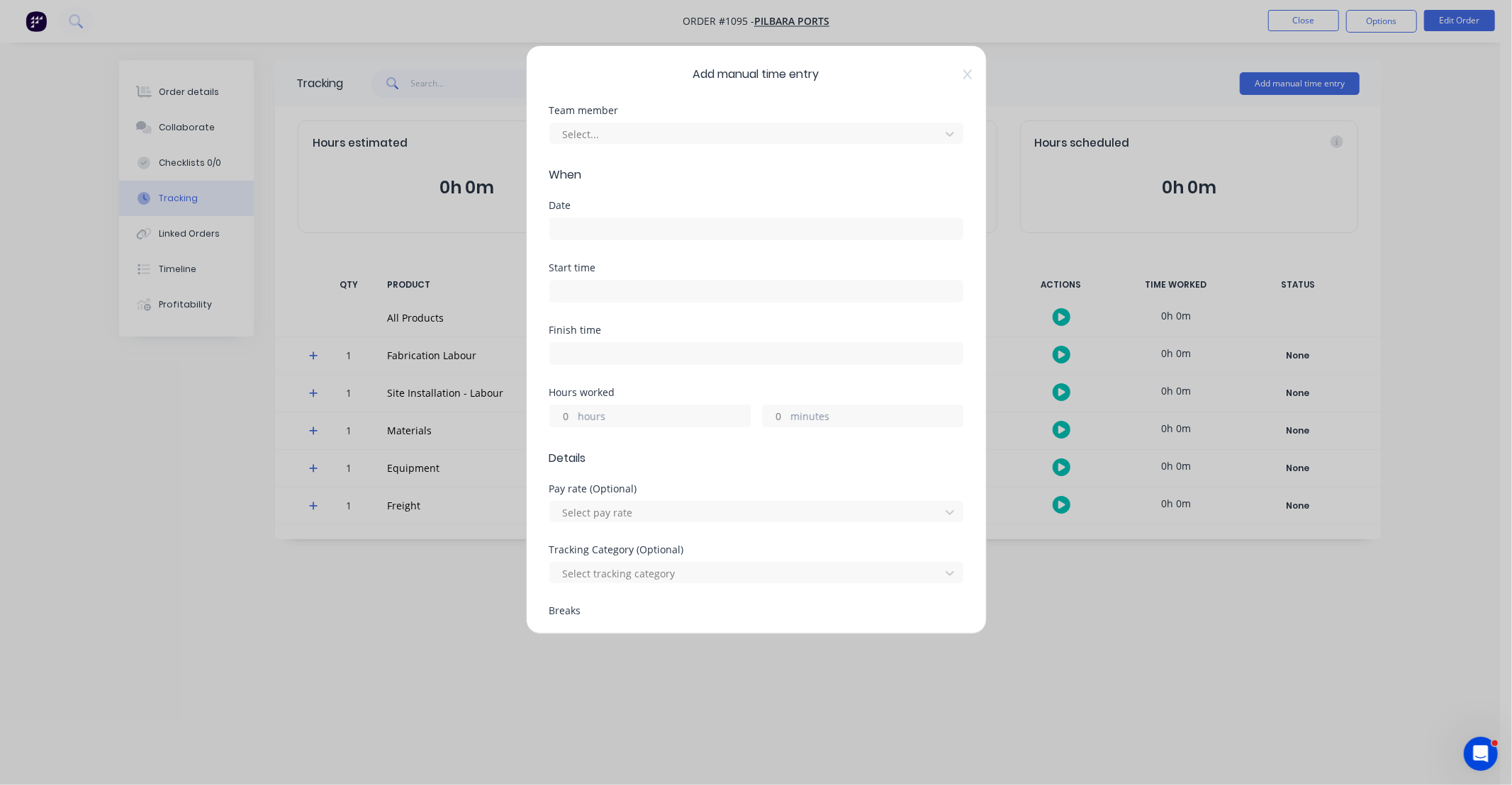
click at [600, 120] on div "Select..." at bounding box center [756, 132] width 414 height 25
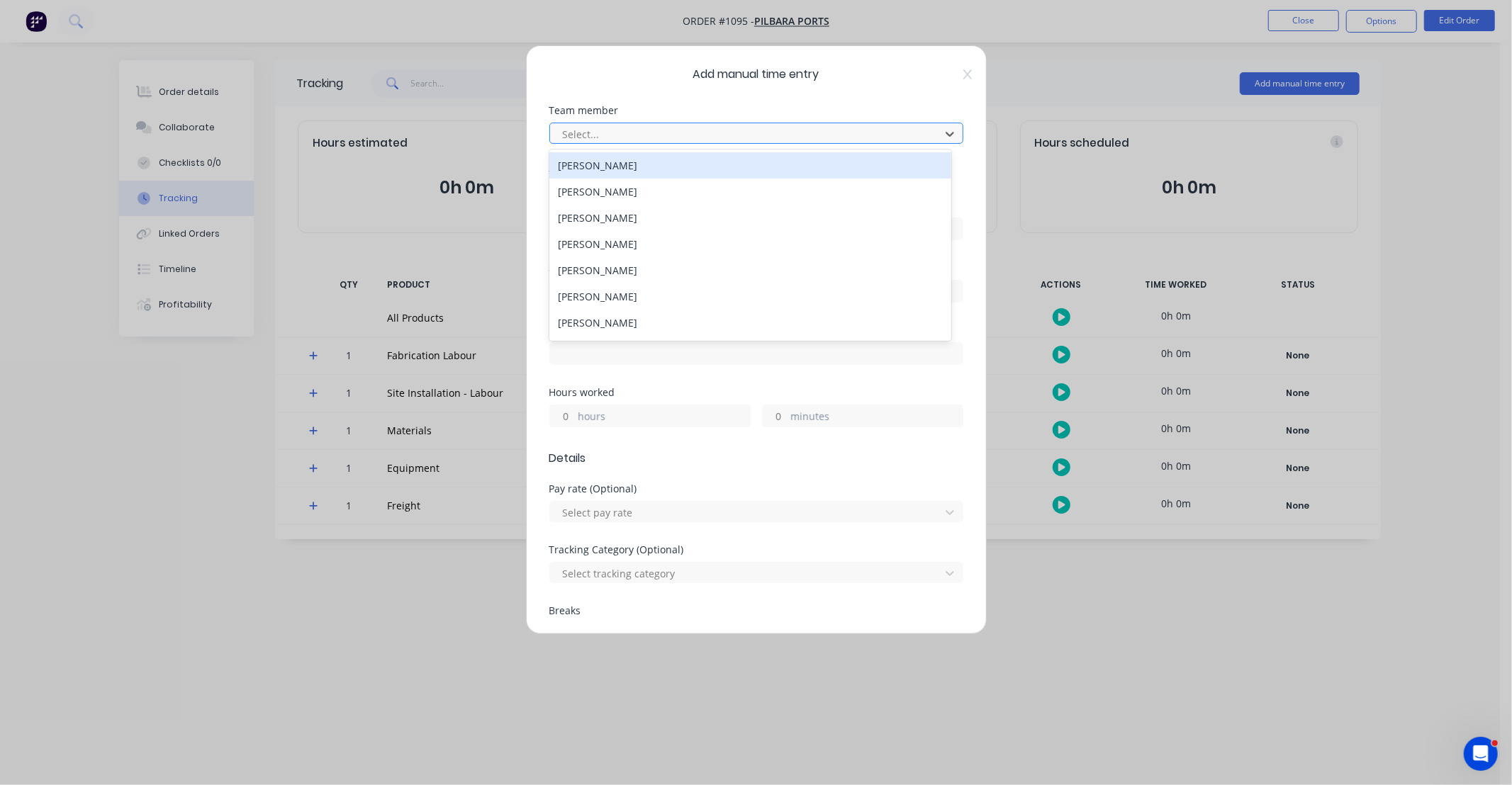
click at [607, 131] on div at bounding box center [747, 135] width 372 height 17
type input "gav"
click at [612, 160] on div "[PERSON_NAME]" at bounding box center [751, 165] width 402 height 26
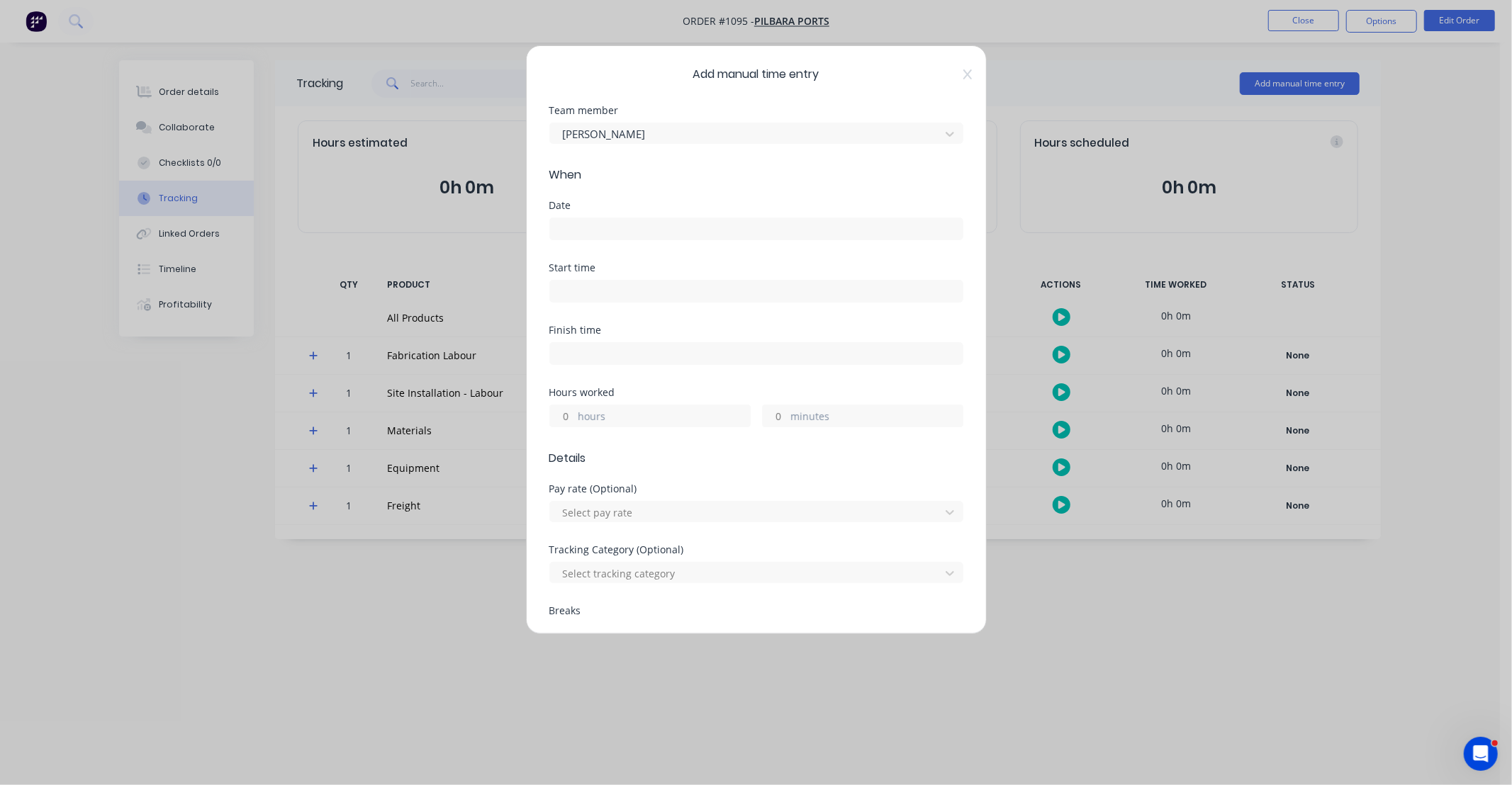
click at [633, 229] on input at bounding box center [756, 229] width 412 height 21
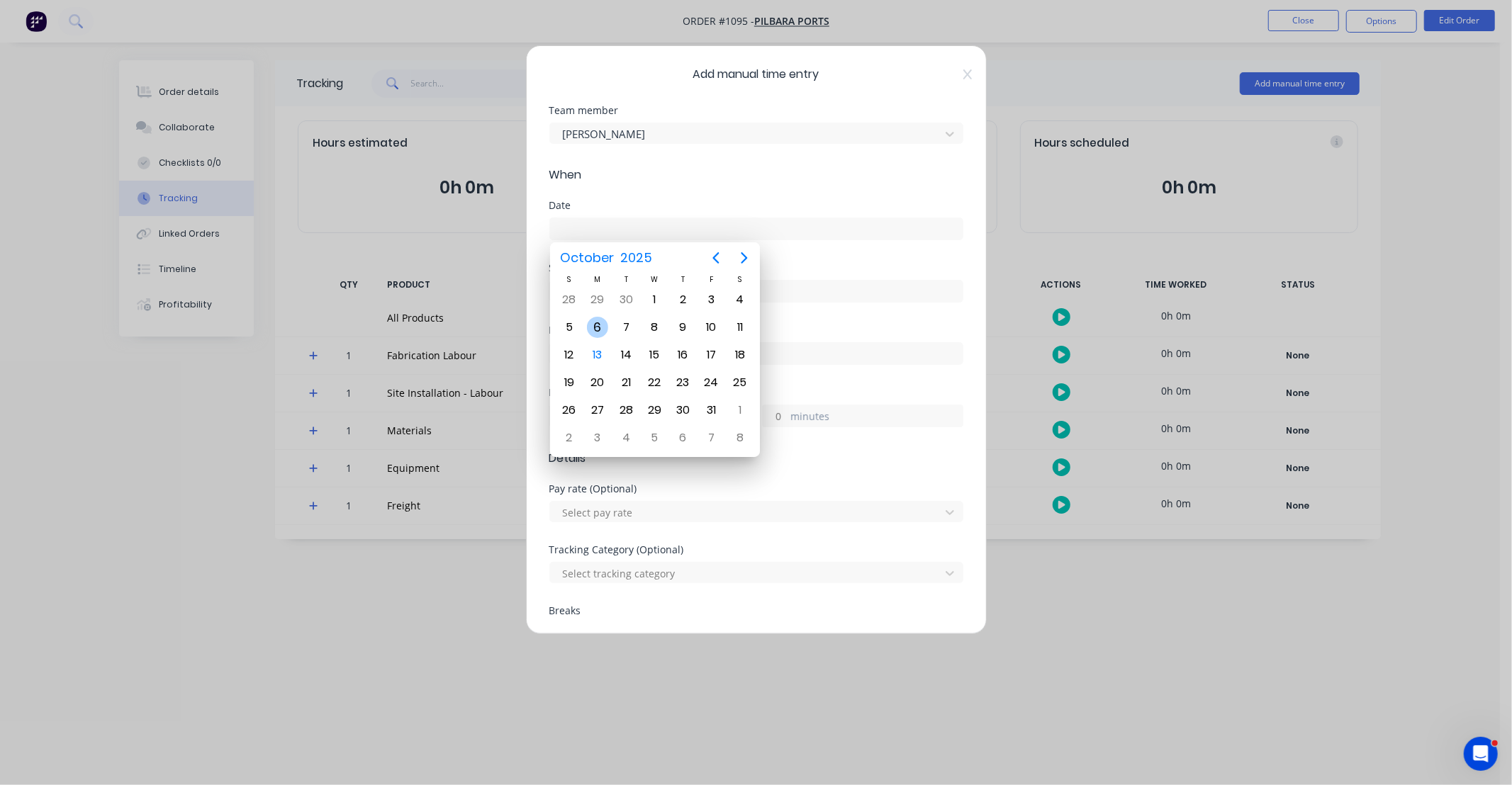
click at [590, 330] on div "6" at bounding box center [598, 328] width 21 height 21
type input "[DATE]"
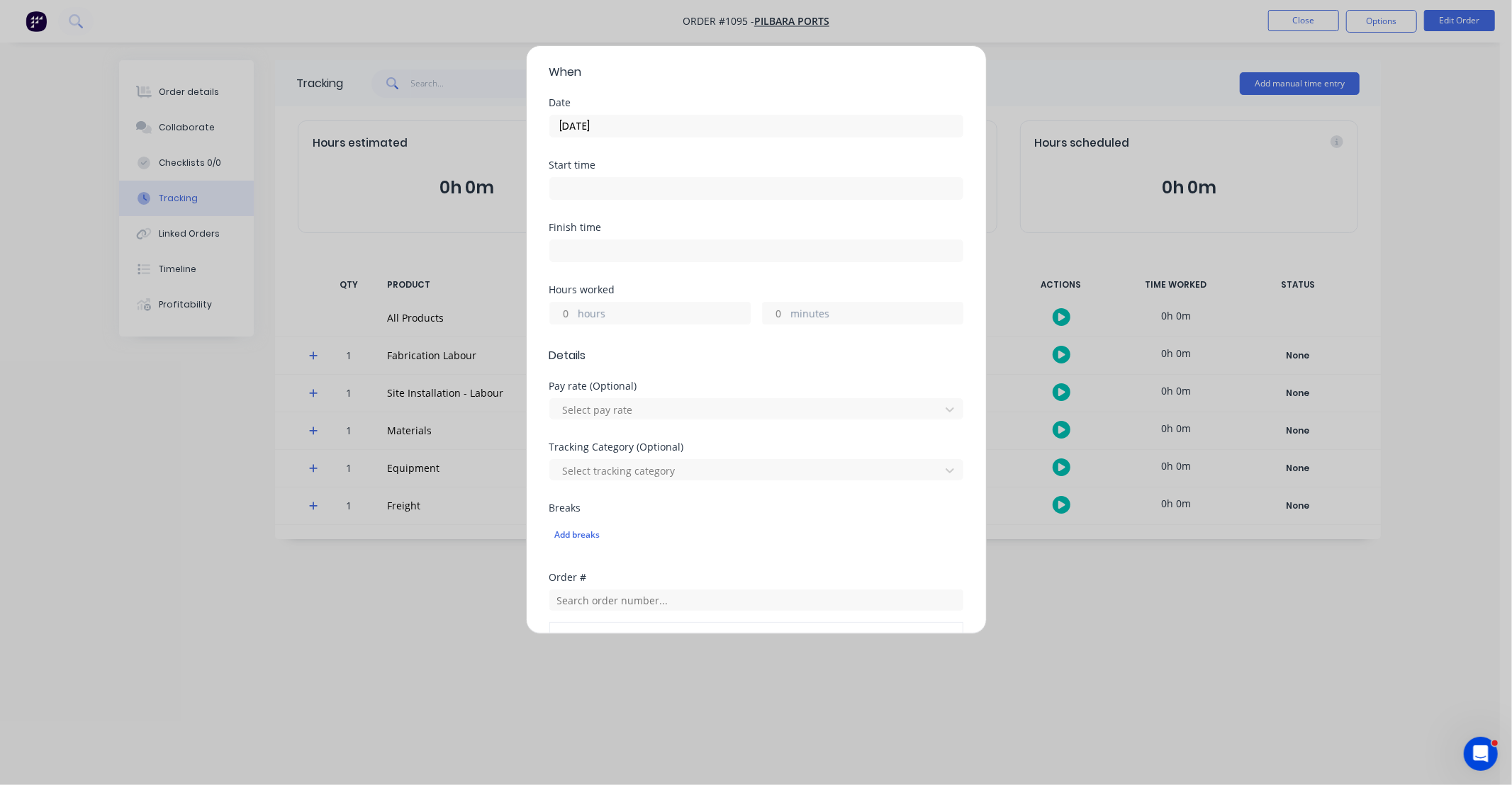
scroll to position [79, 0]
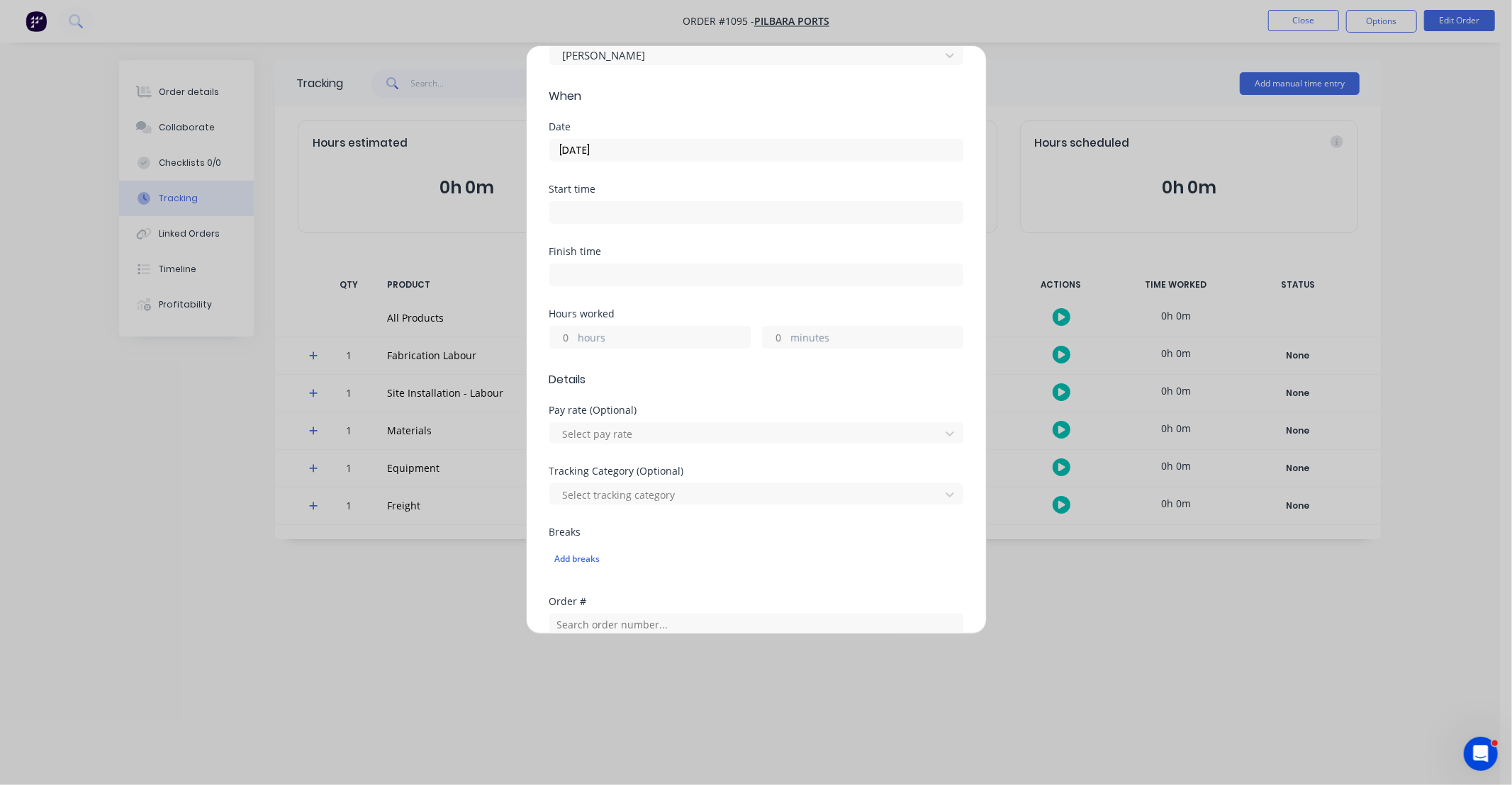
drag, startPoint x: 566, startPoint y: 343, endPoint x: 635, endPoint y: 310, distance: 76.5
click at [566, 343] on input "hours" at bounding box center [562, 337] width 25 height 21
type input "10"
type input "30"
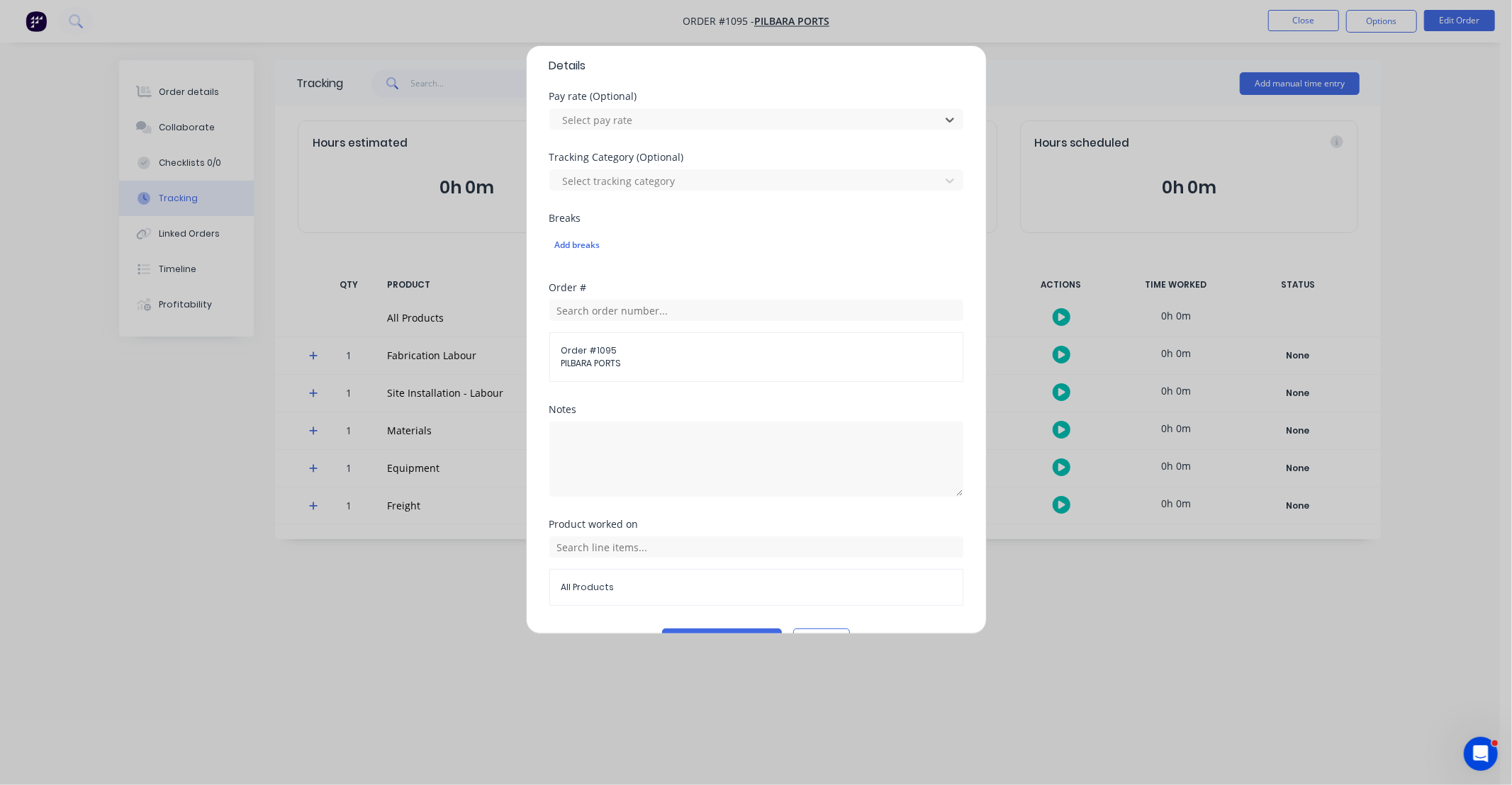
scroll to position [393, 0]
click at [697, 448] on textarea at bounding box center [756, 458] width 414 height 75
drag, startPoint x: 697, startPoint y: 448, endPoint x: 466, endPoint y: 391, distance: 237.9
click at [466, 391] on div "Add manual time entry Team member Gav Myers When Date 06/10/2025 Start time Fin…" at bounding box center [756, 392] width 1512 height 785
type textarea "DCS34815"
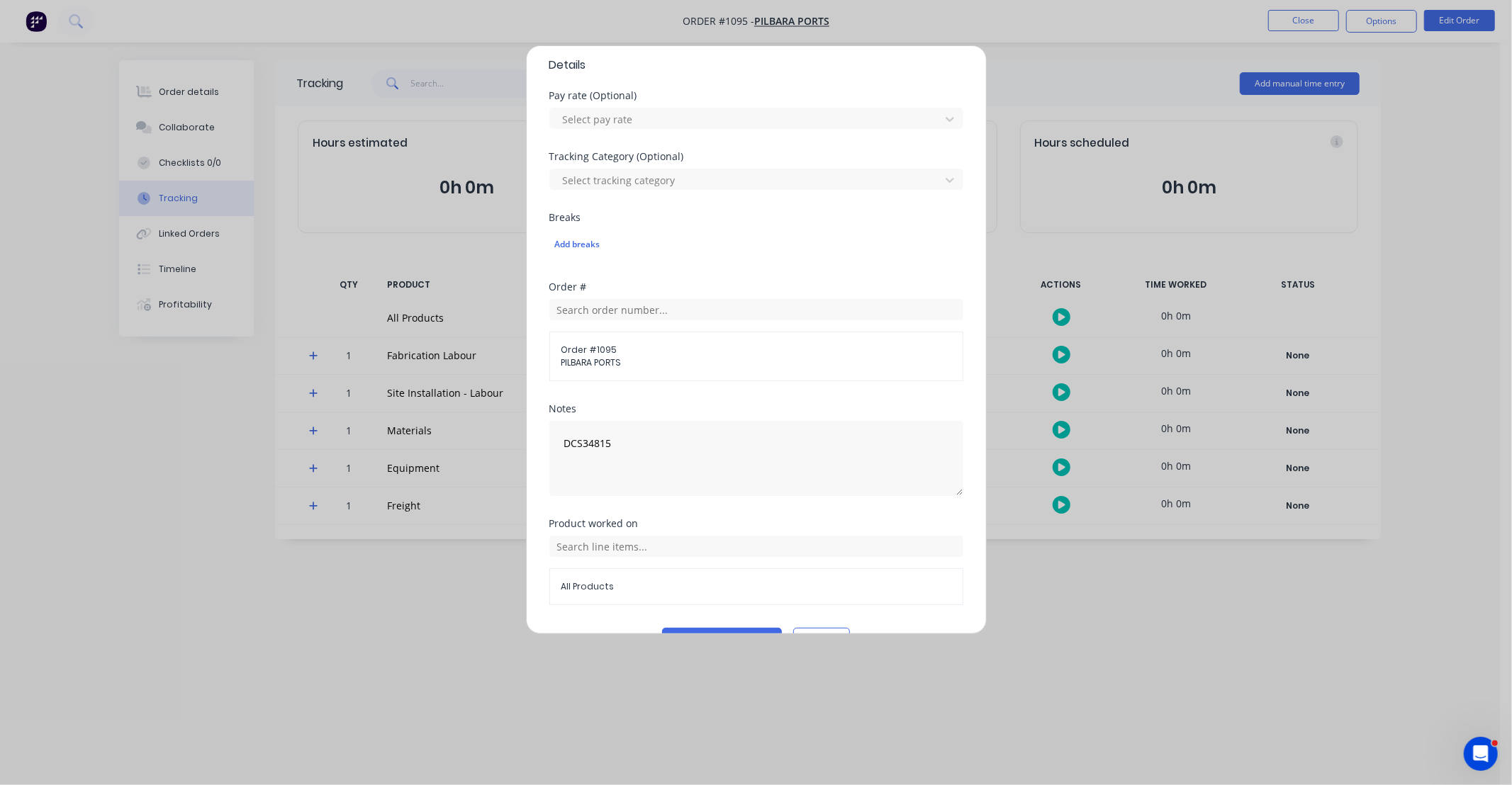
click at [641, 404] on div "Notes" at bounding box center [756, 408] width 414 height 10
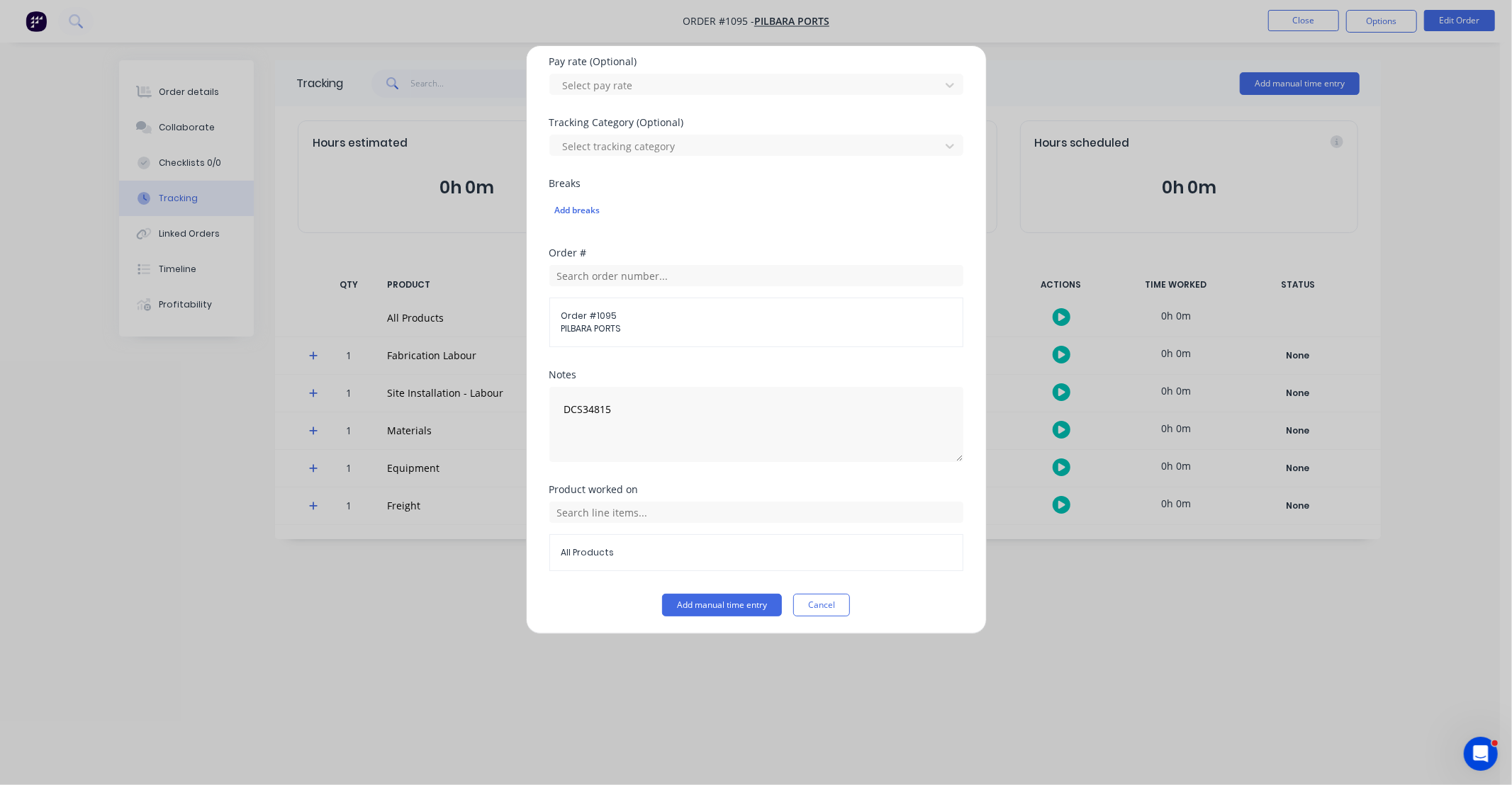
scroll to position [430, 0]
click at [709, 521] on div "All Products" at bounding box center [756, 533] width 414 height 69
click at [709, 522] on div "All Products" at bounding box center [756, 533] width 414 height 69
drag, startPoint x: 709, startPoint y: 522, endPoint x: 706, endPoint y: 513, distance: 9.5
click at [706, 513] on input "text" at bounding box center [756, 509] width 414 height 21
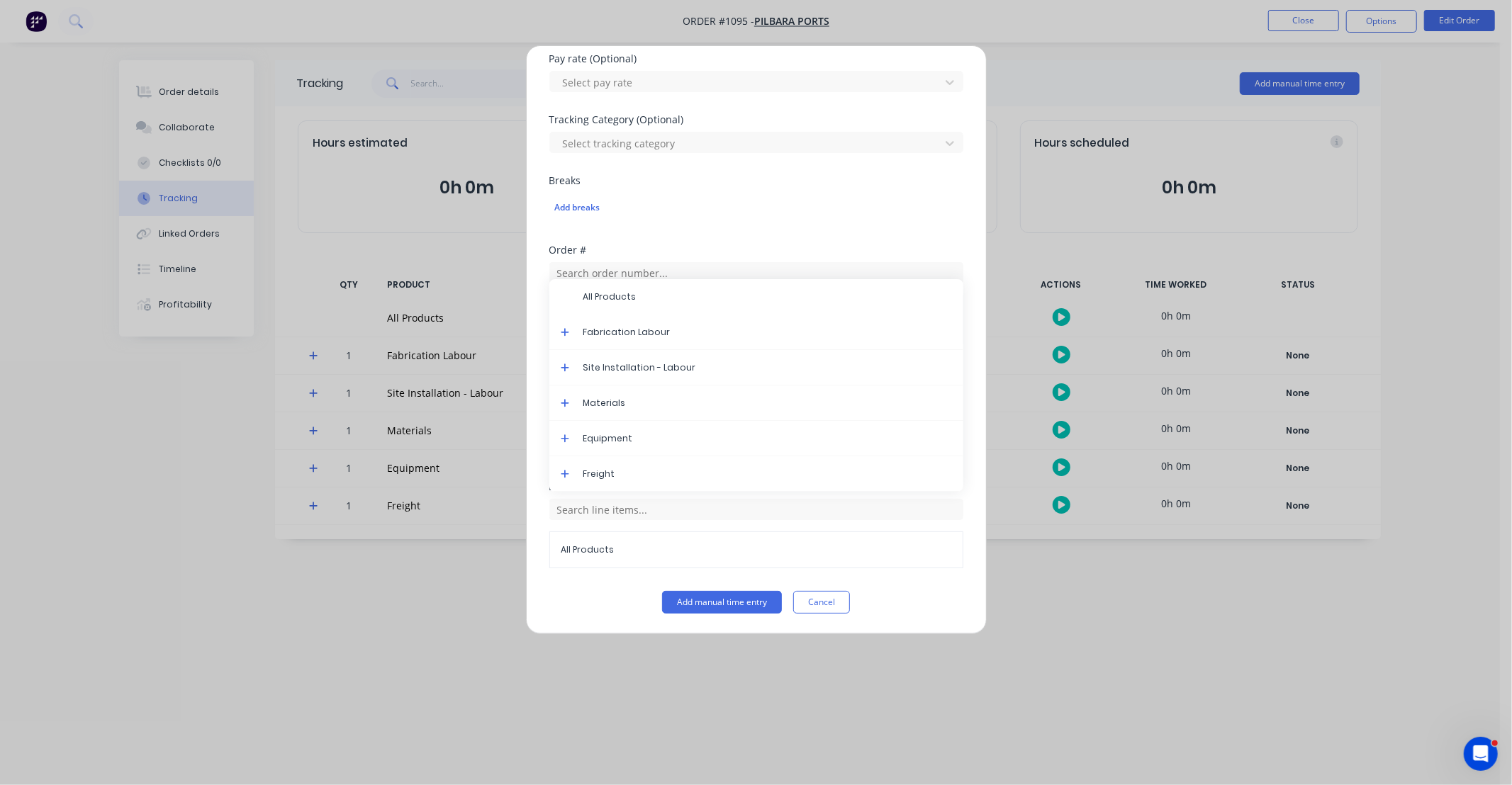
click at [563, 365] on icon at bounding box center [565, 368] width 10 height 10
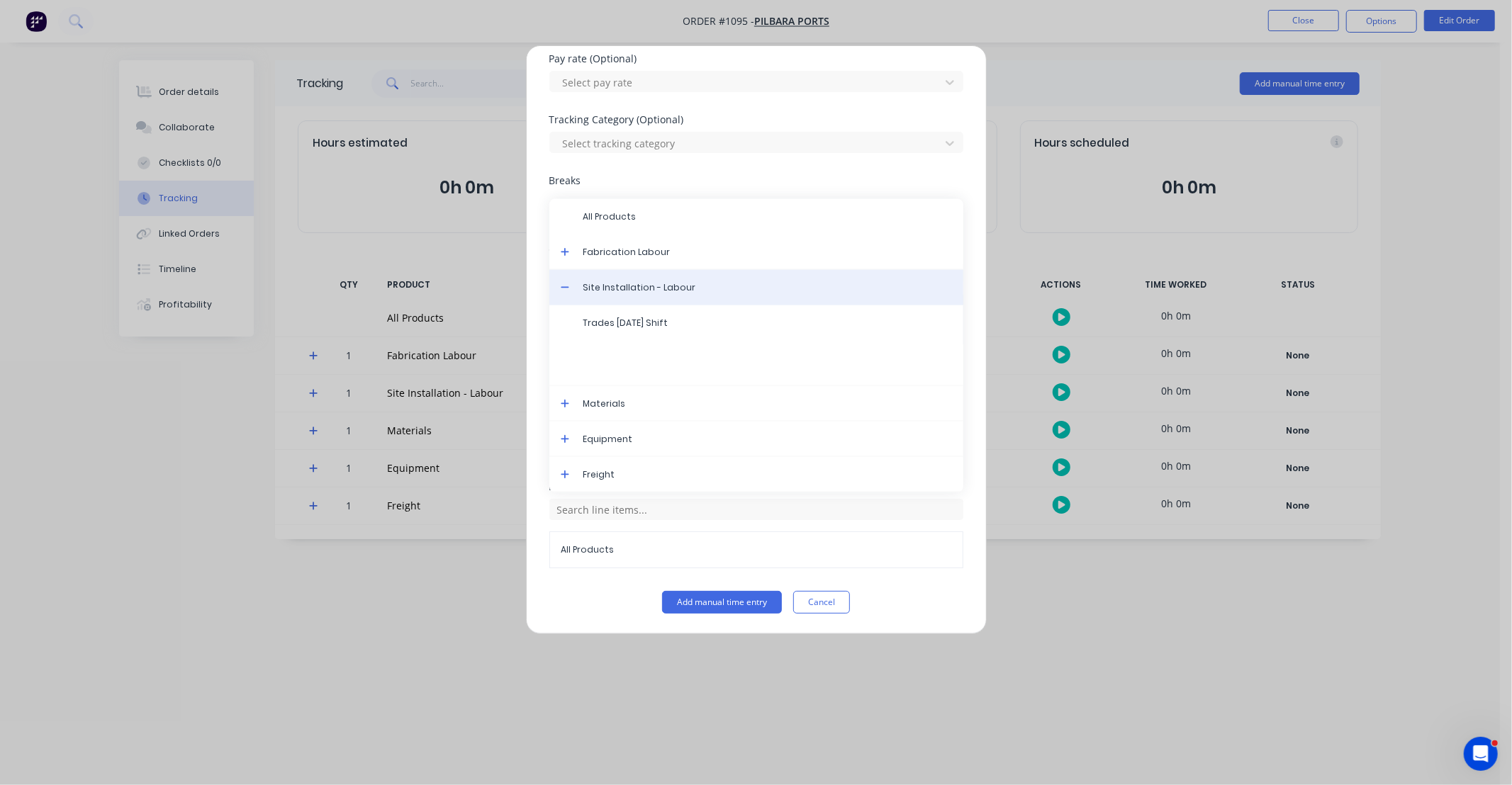
click at [629, 284] on span "Site Installation - Labour" at bounding box center [768, 287] width 369 height 12
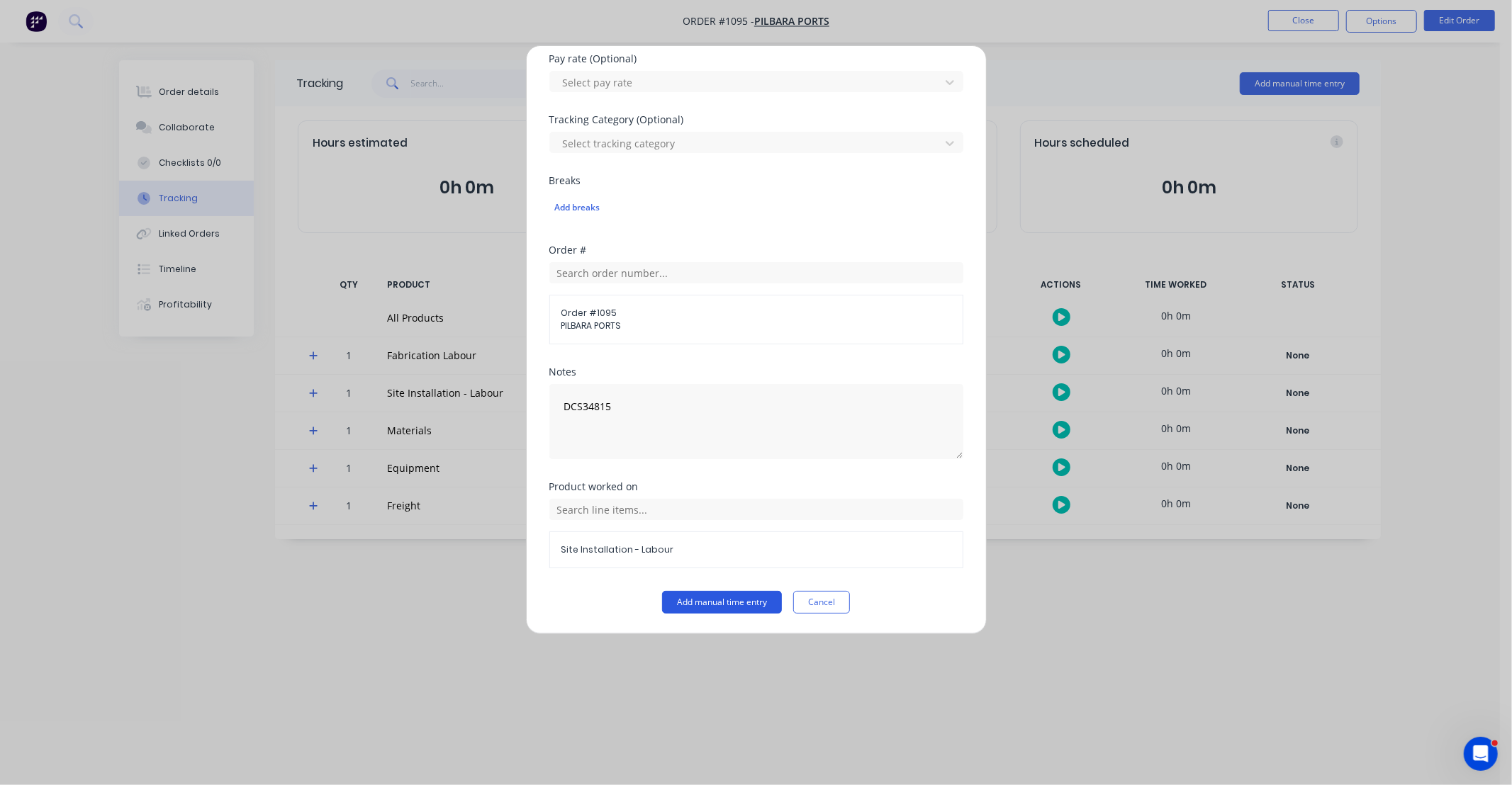
click at [736, 599] on button "Add manual time entry" at bounding box center [722, 602] width 120 height 23
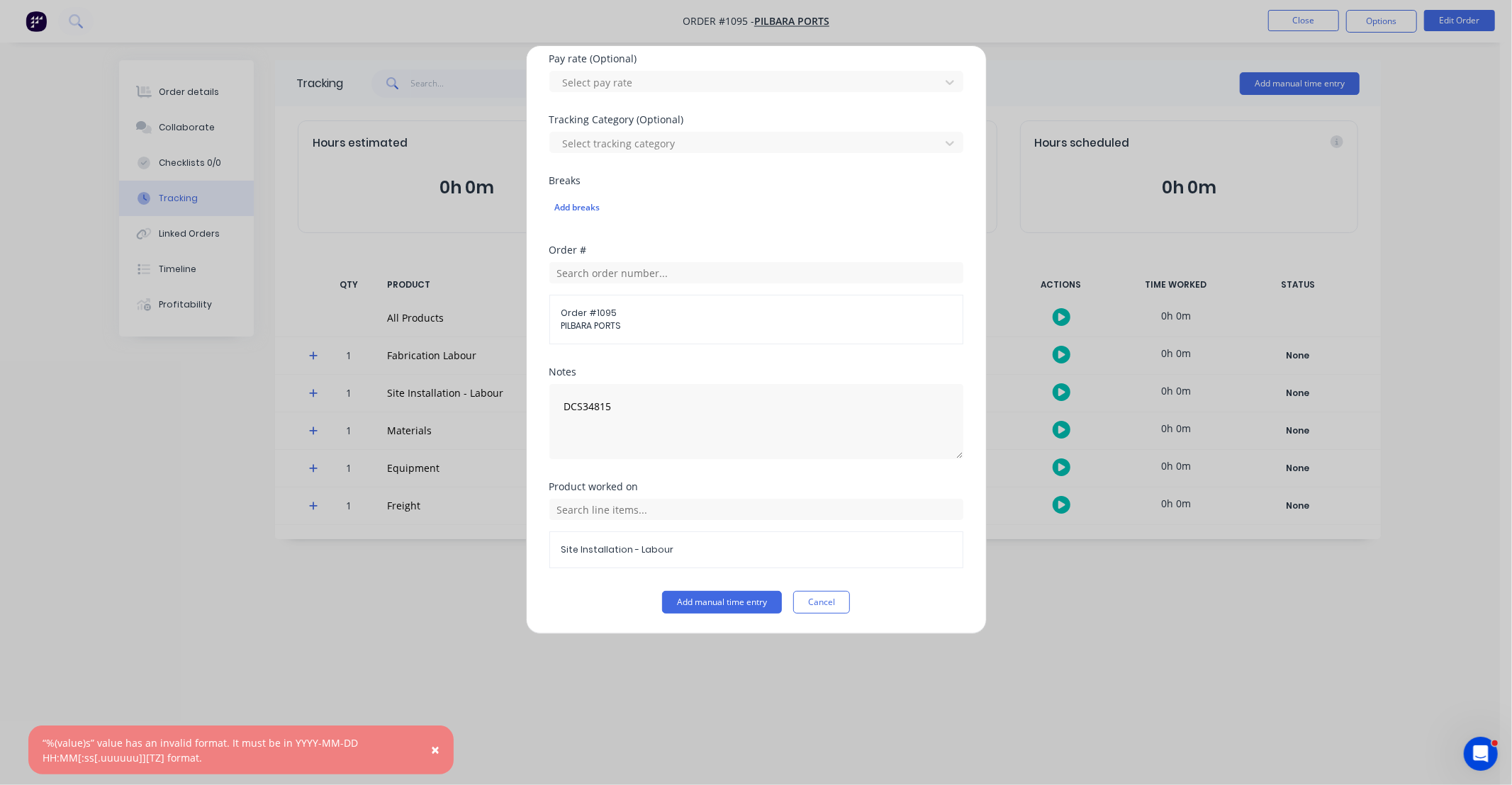
click at [816, 606] on button "Cancel" at bounding box center [821, 602] width 57 height 23
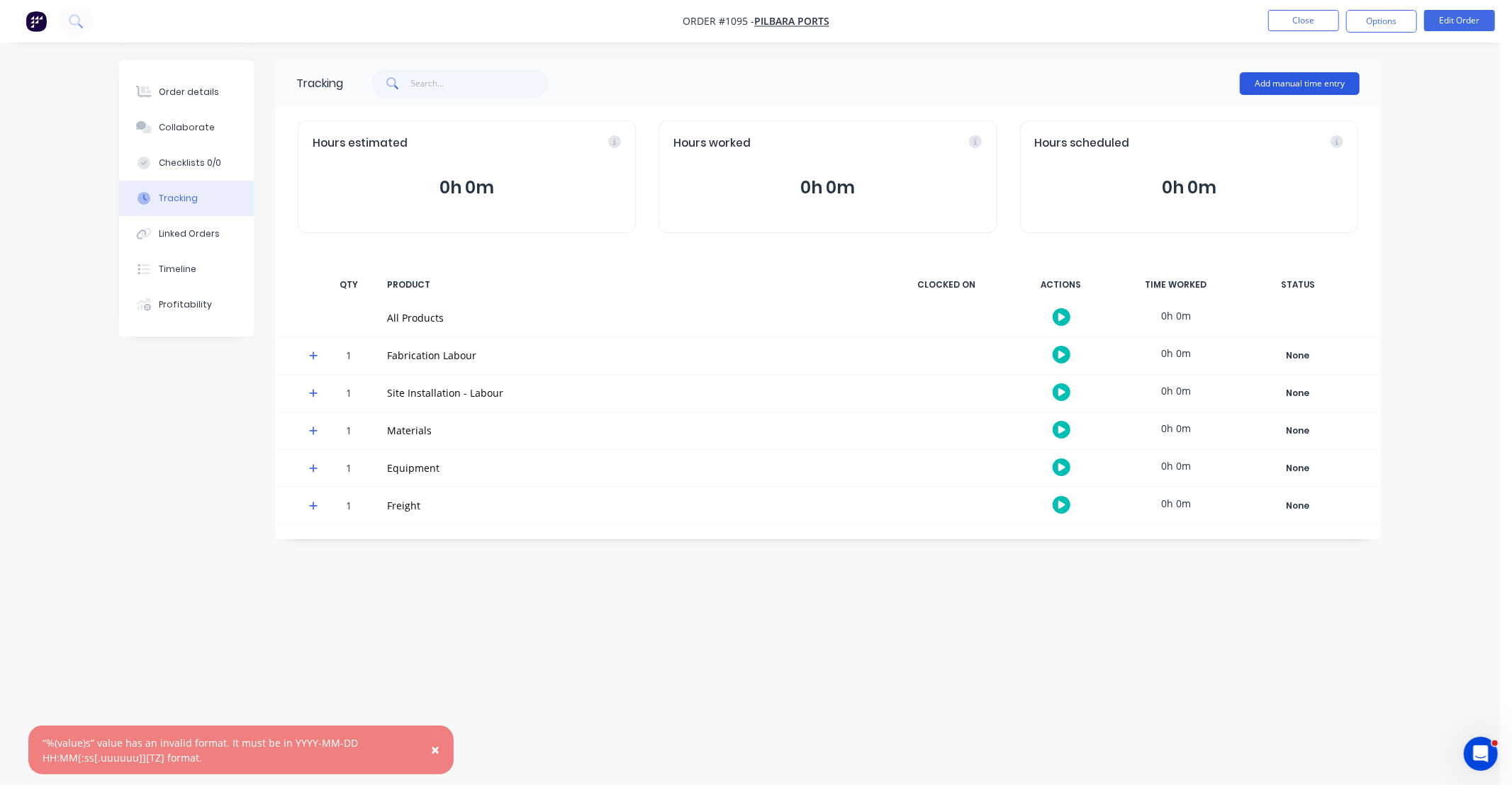
click at [1298, 81] on button "Add manual time entry" at bounding box center [1300, 84] width 120 height 23
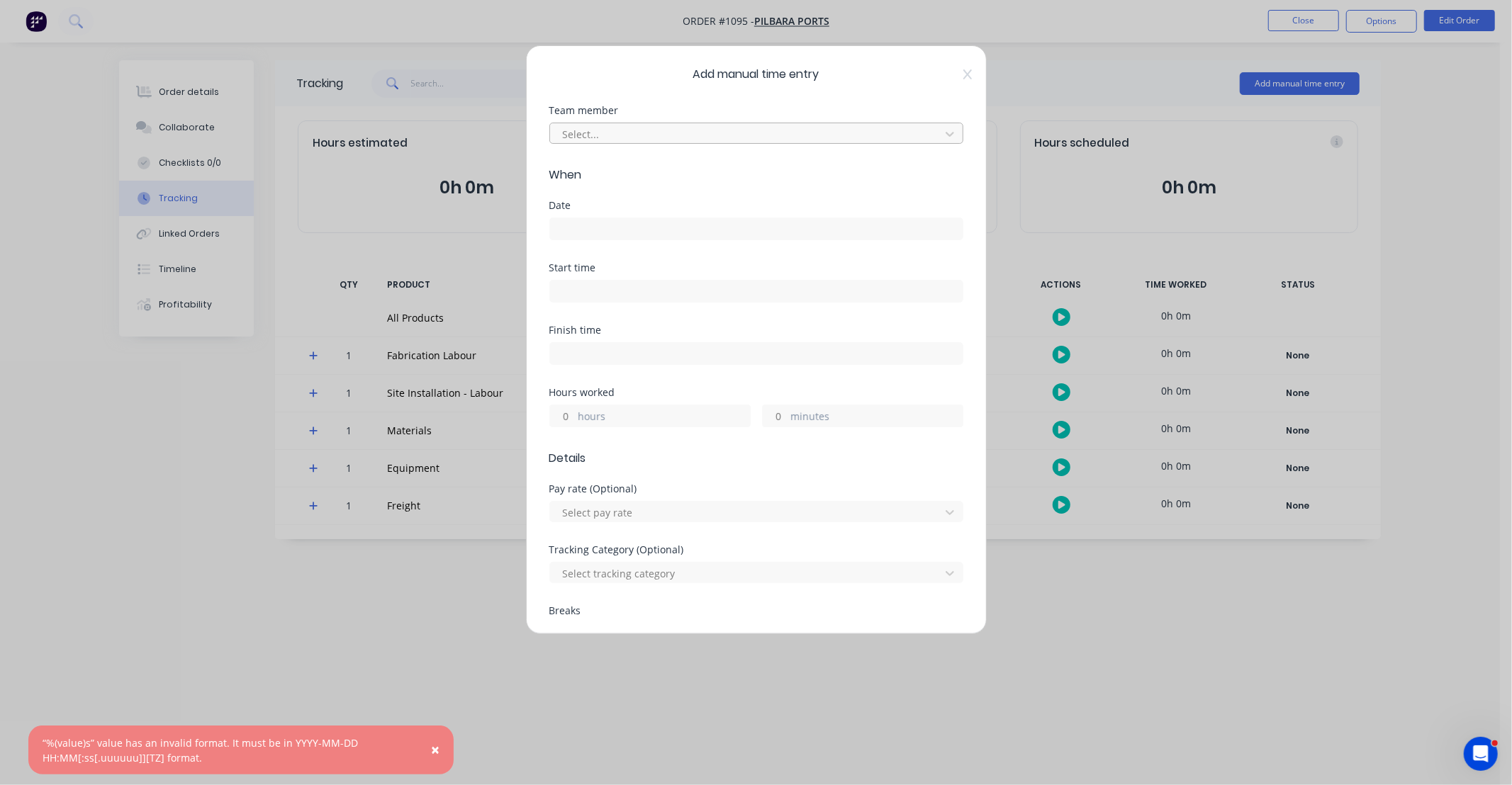
click at [619, 140] on div at bounding box center [747, 135] width 372 height 17
type input "C"
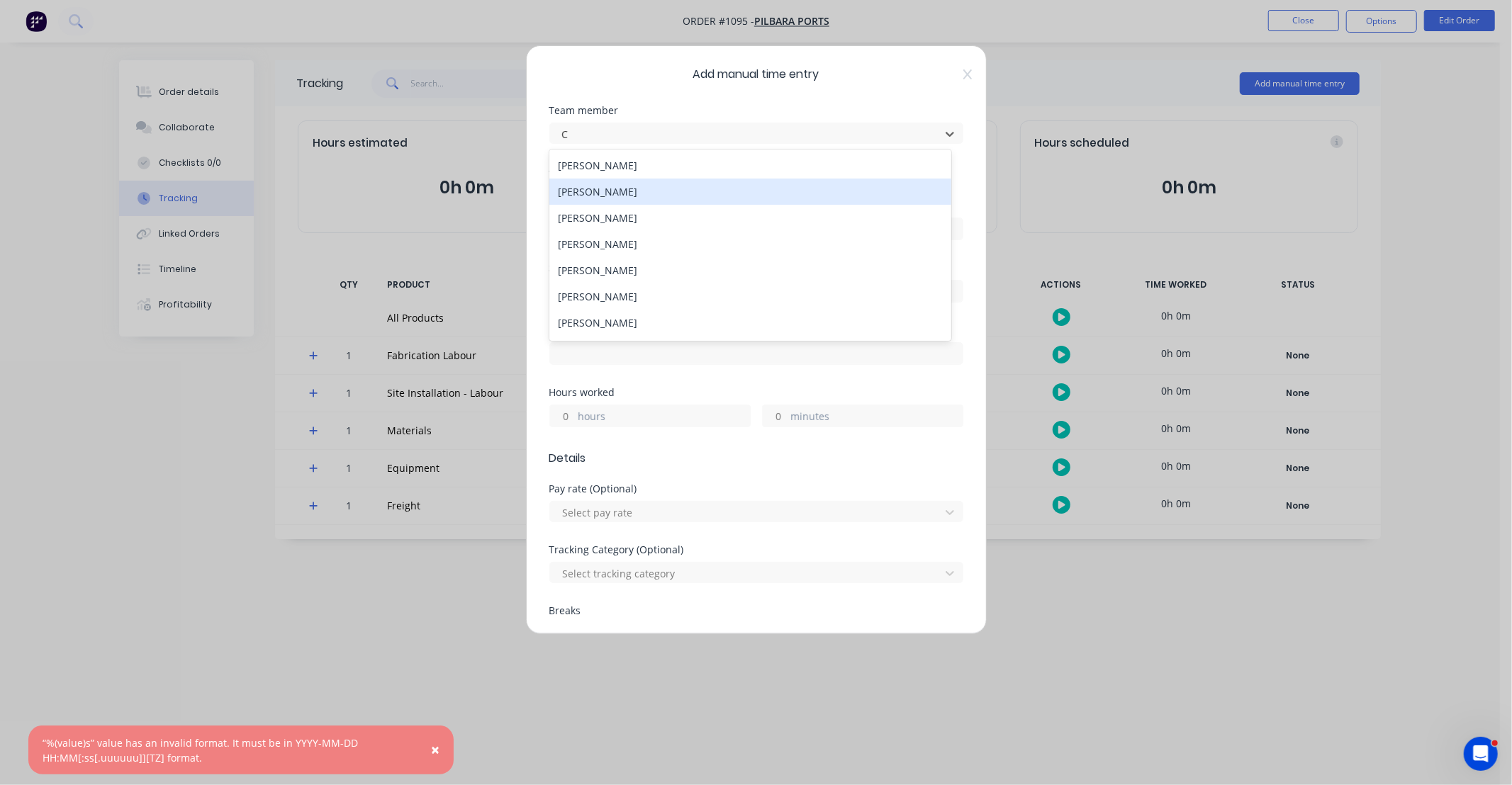
click at [617, 187] on div "[PERSON_NAME]" at bounding box center [751, 191] width 402 height 26
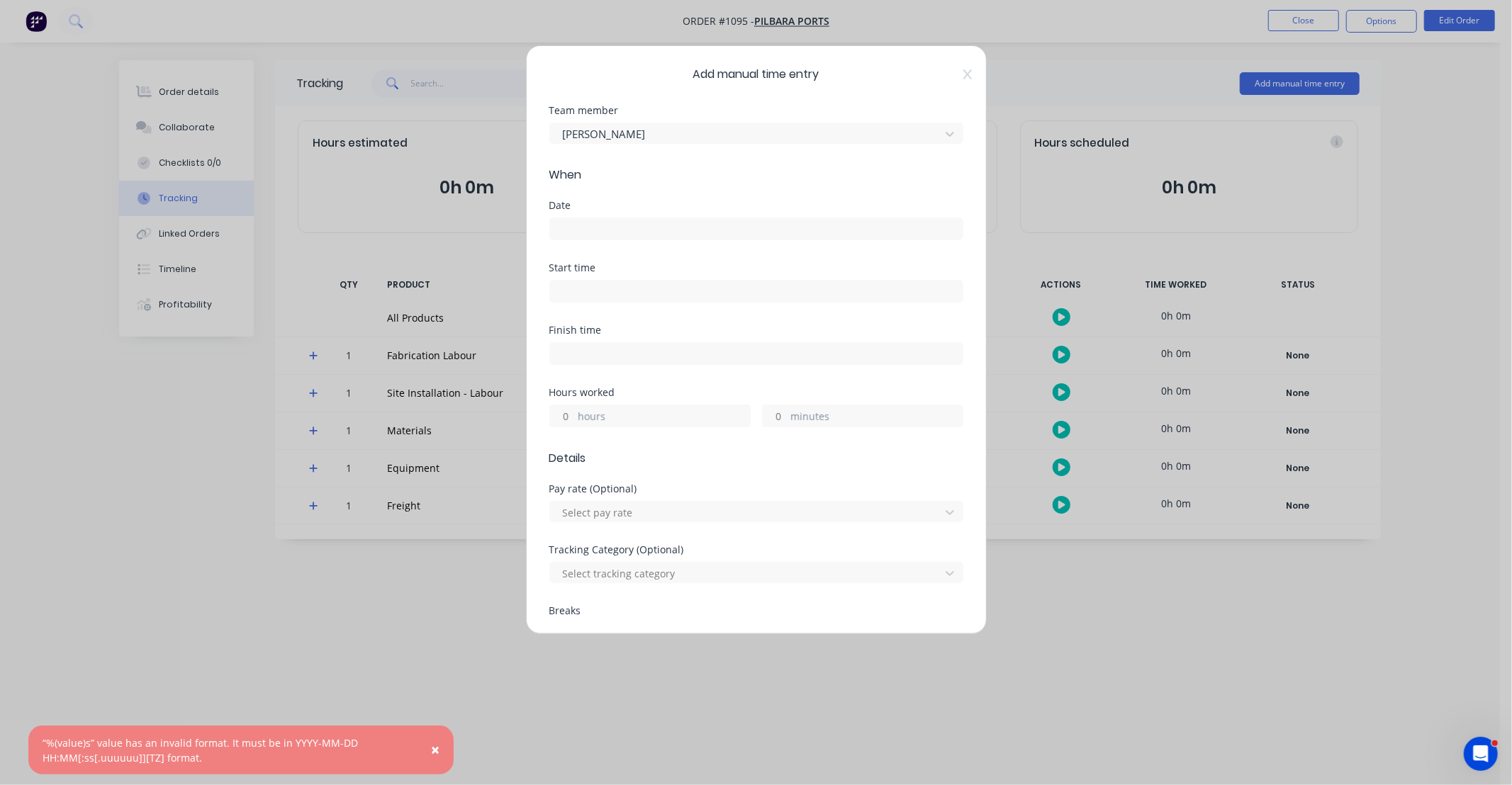
click at [612, 218] on label at bounding box center [756, 229] width 414 height 23
click at [612, 218] on input at bounding box center [756, 229] width 412 height 21
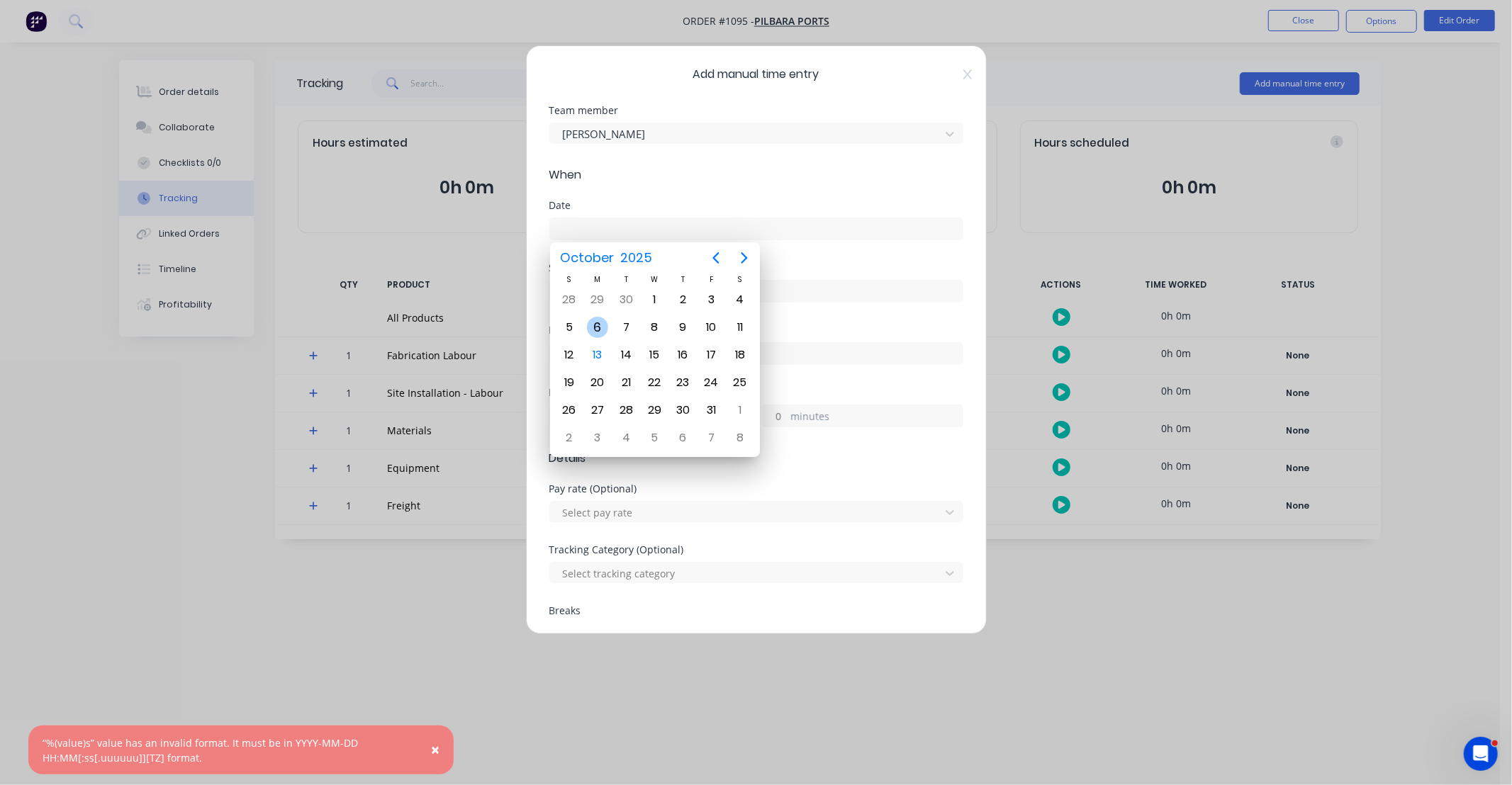
click at [603, 327] on div "6" at bounding box center [598, 328] width 21 height 21
type input "[DATE]"
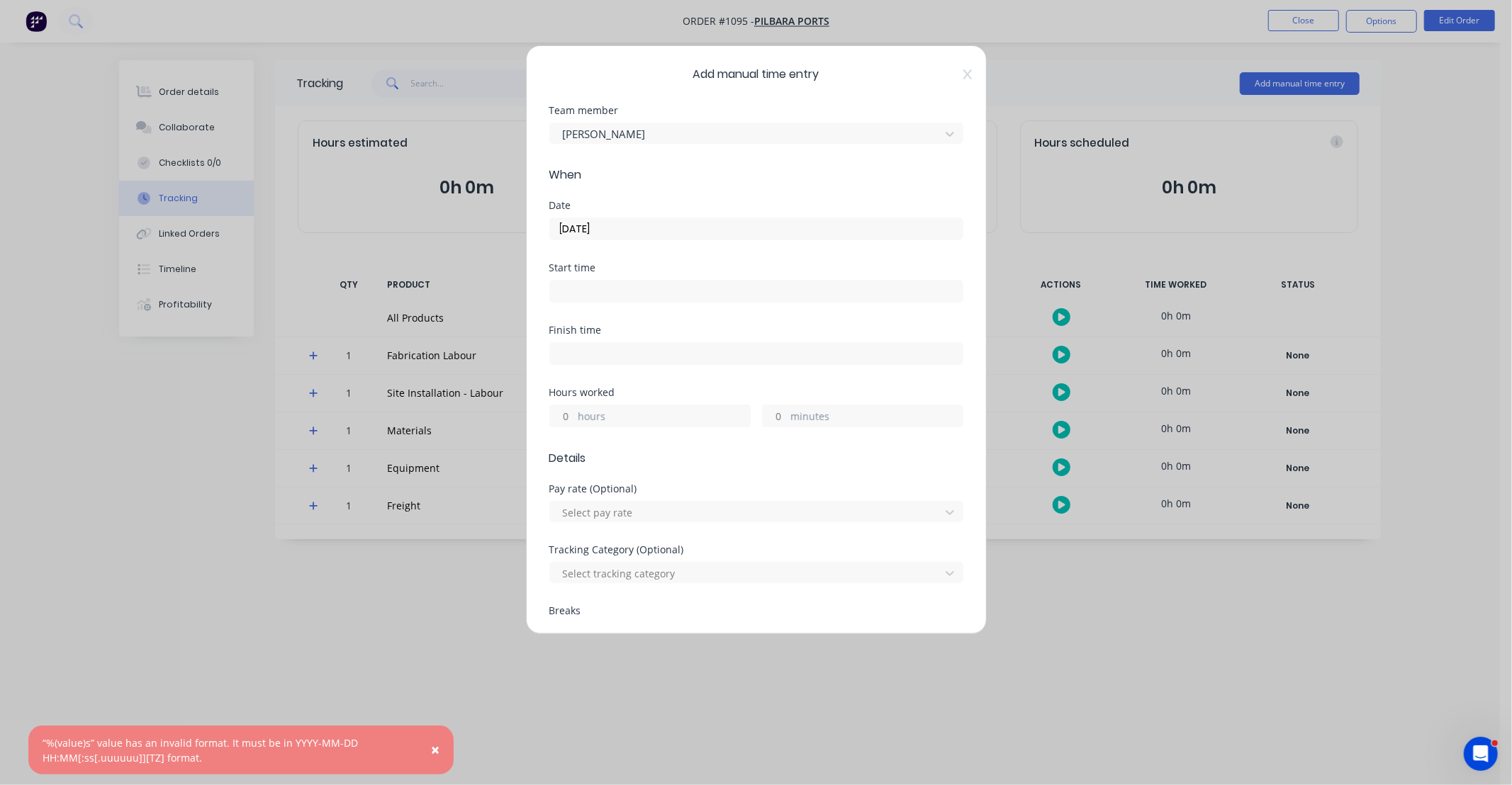
scroll to position [26, 0]
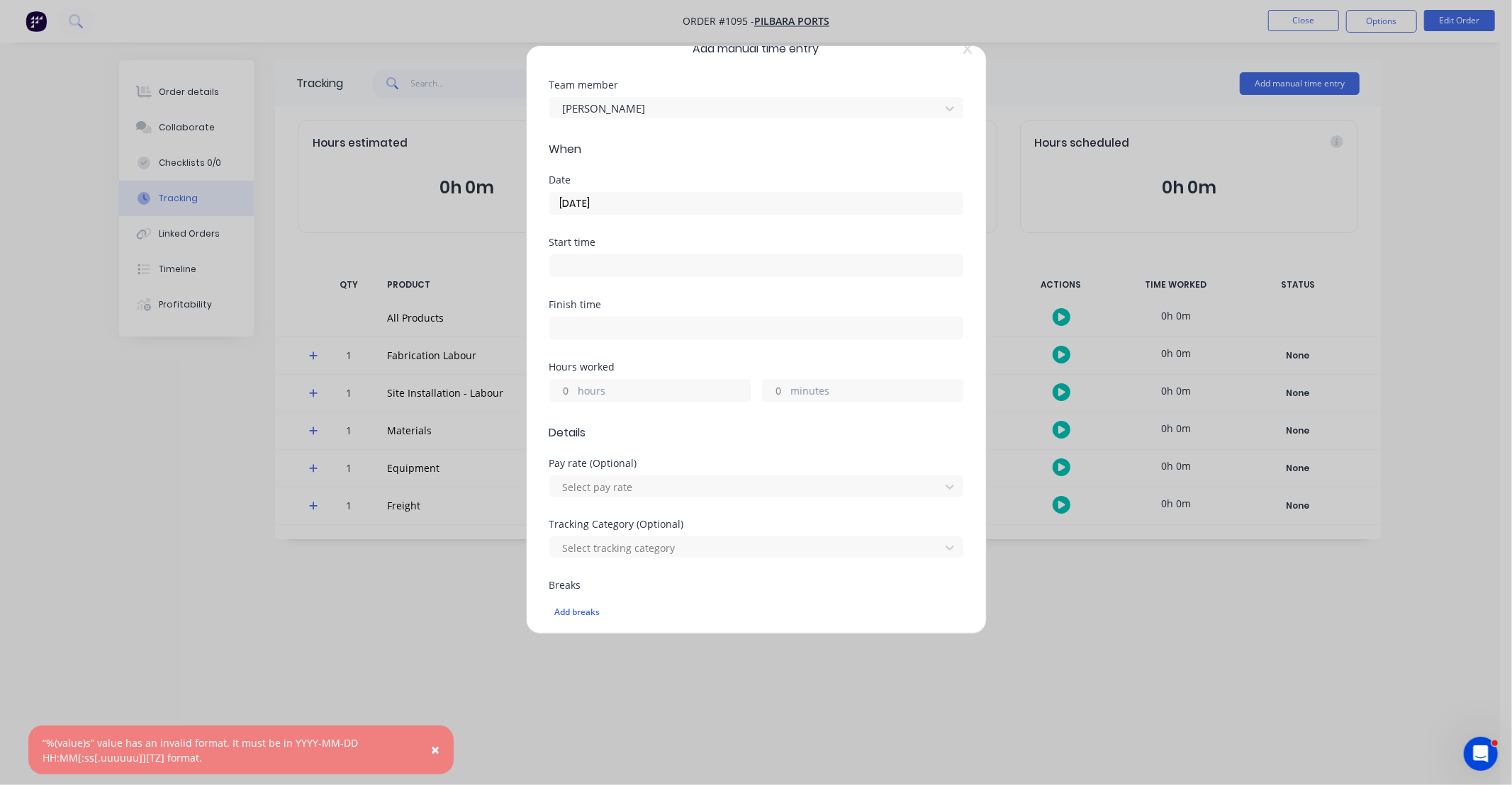
click at [563, 377] on div "hours minutes" at bounding box center [756, 388] width 414 height 26
drag, startPoint x: 564, startPoint y: 393, endPoint x: 596, endPoint y: 364, distance: 43.2
click at [566, 390] on input "hours" at bounding box center [562, 390] width 25 height 21
type input "10"
type input "30"
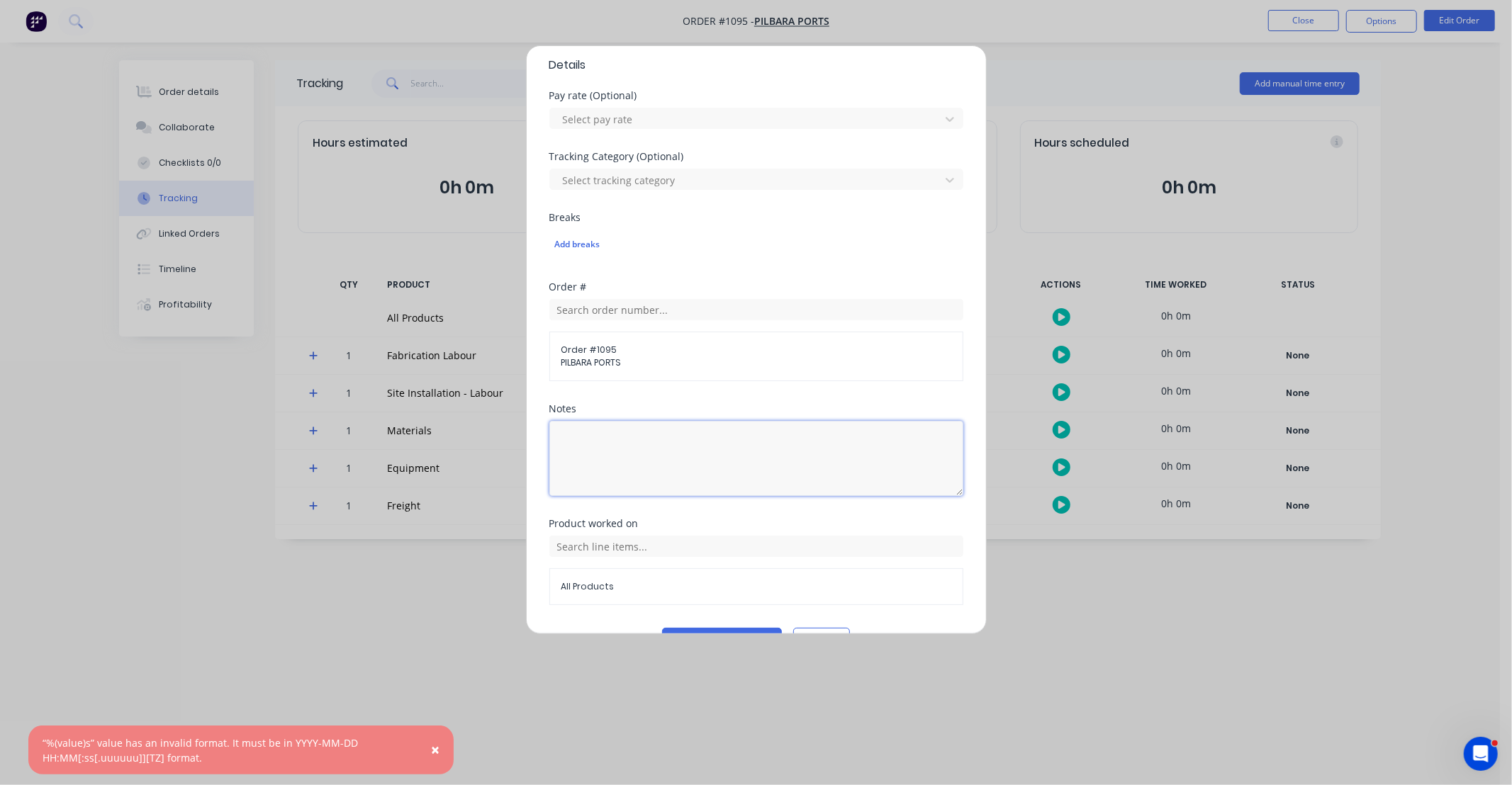
click at [746, 486] on textarea at bounding box center [756, 458] width 414 height 75
paste textarea "DCS34815"
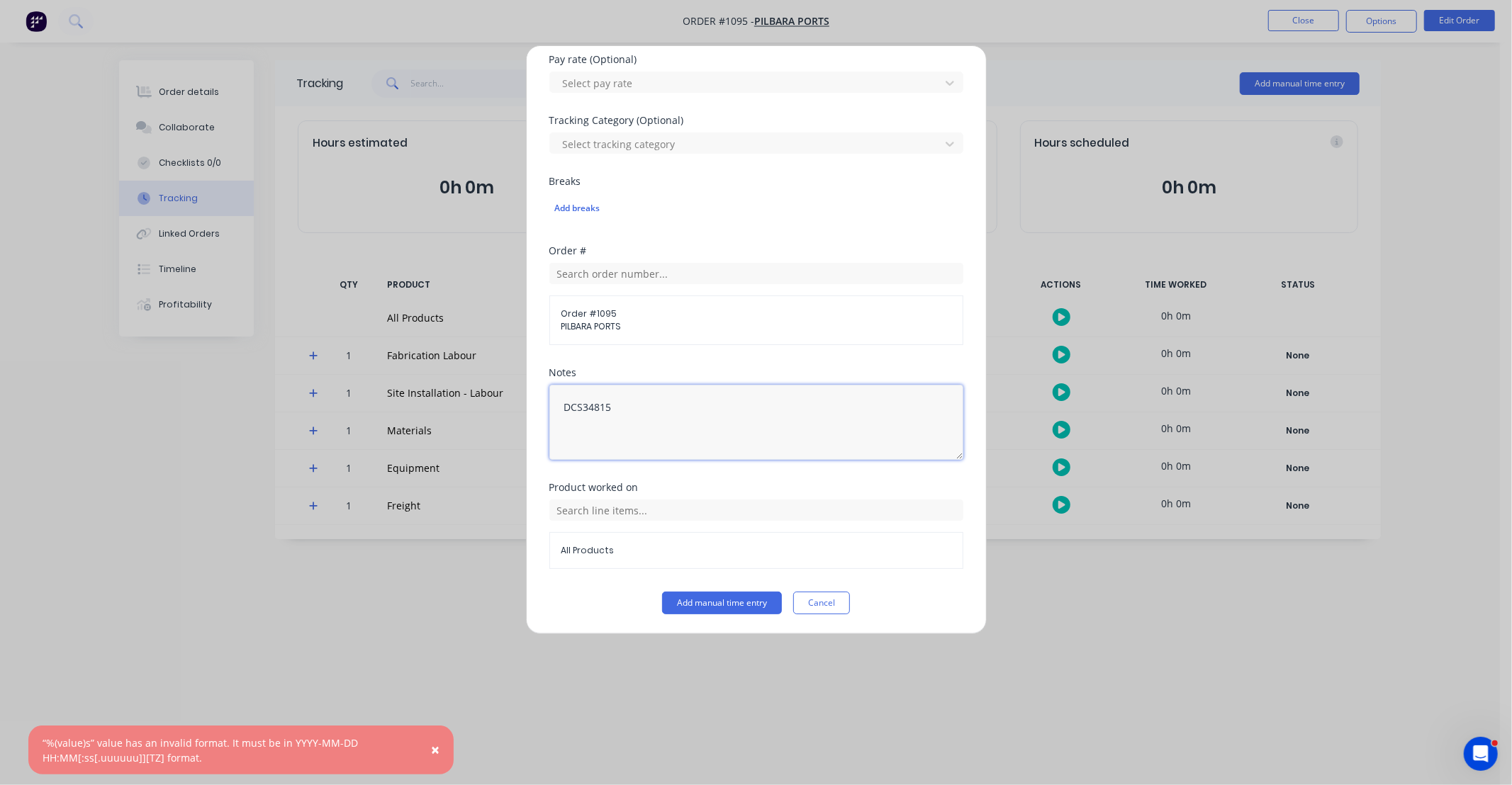
scroll to position [430, 0]
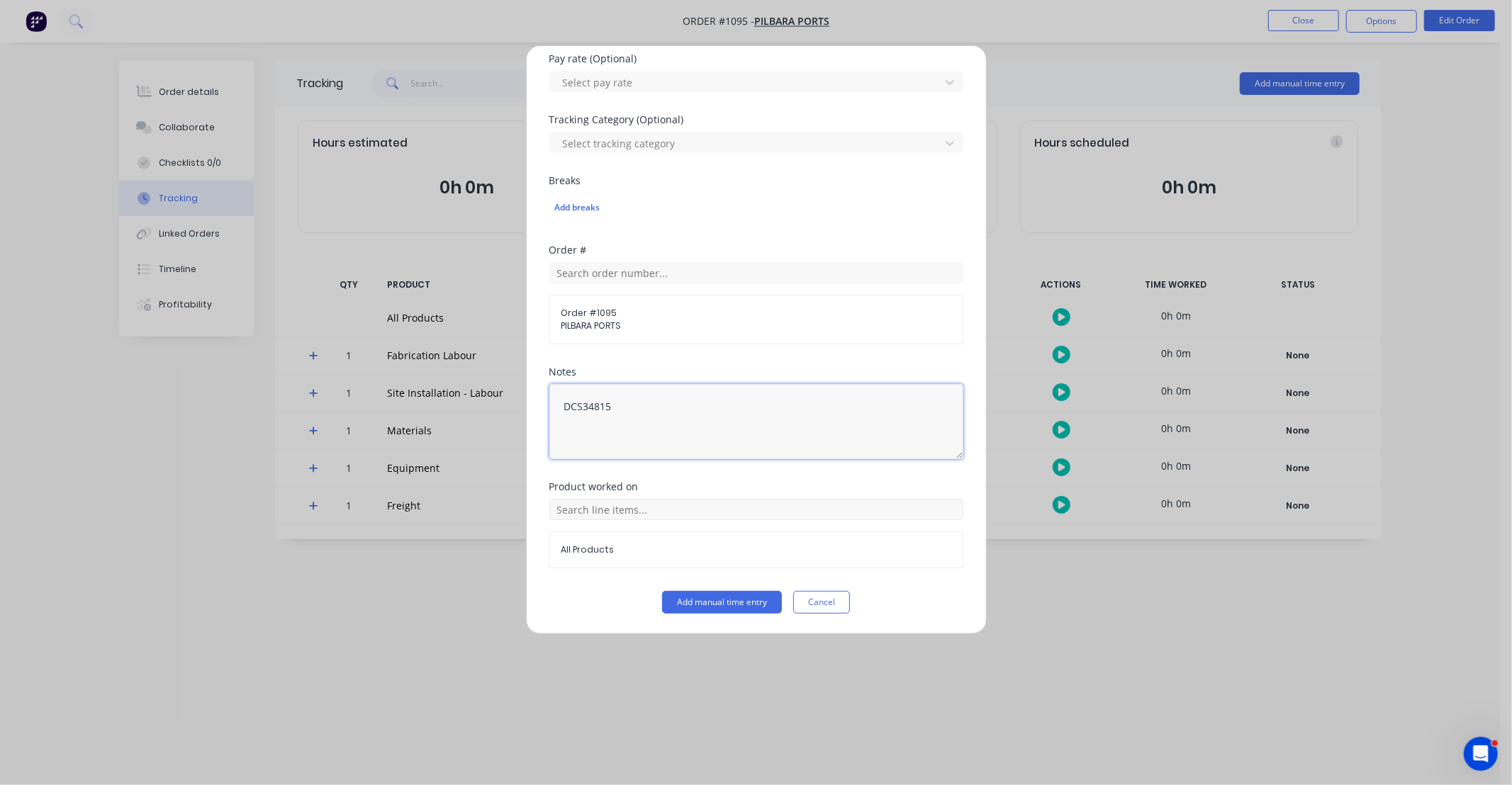
type textarea "DCS34815"
click at [571, 516] on input "text" at bounding box center [756, 509] width 414 height 21
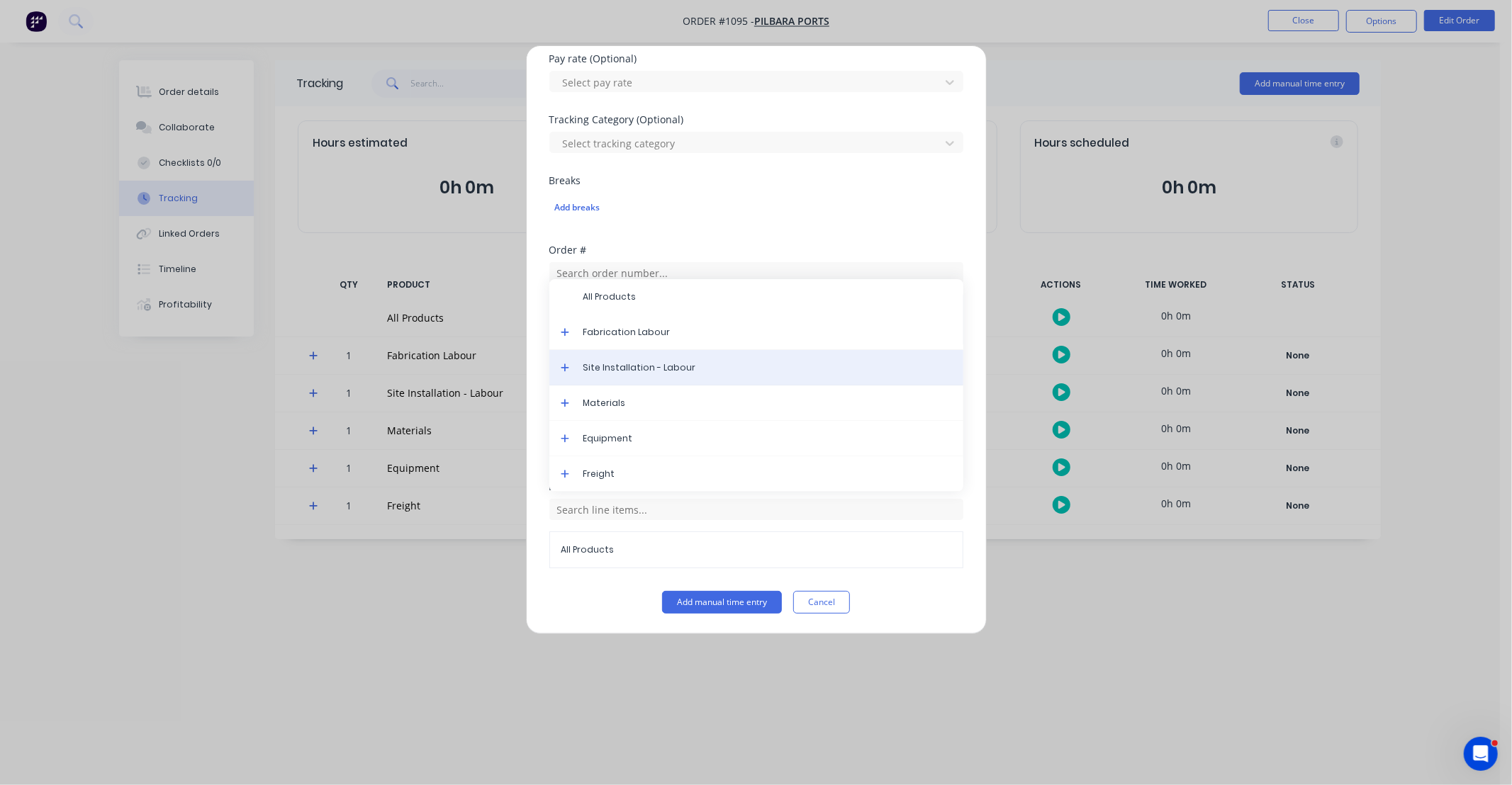
click at [612, 372] on span "Site Installation - Labour" at bounding box center [768, 367] width 369 height 12
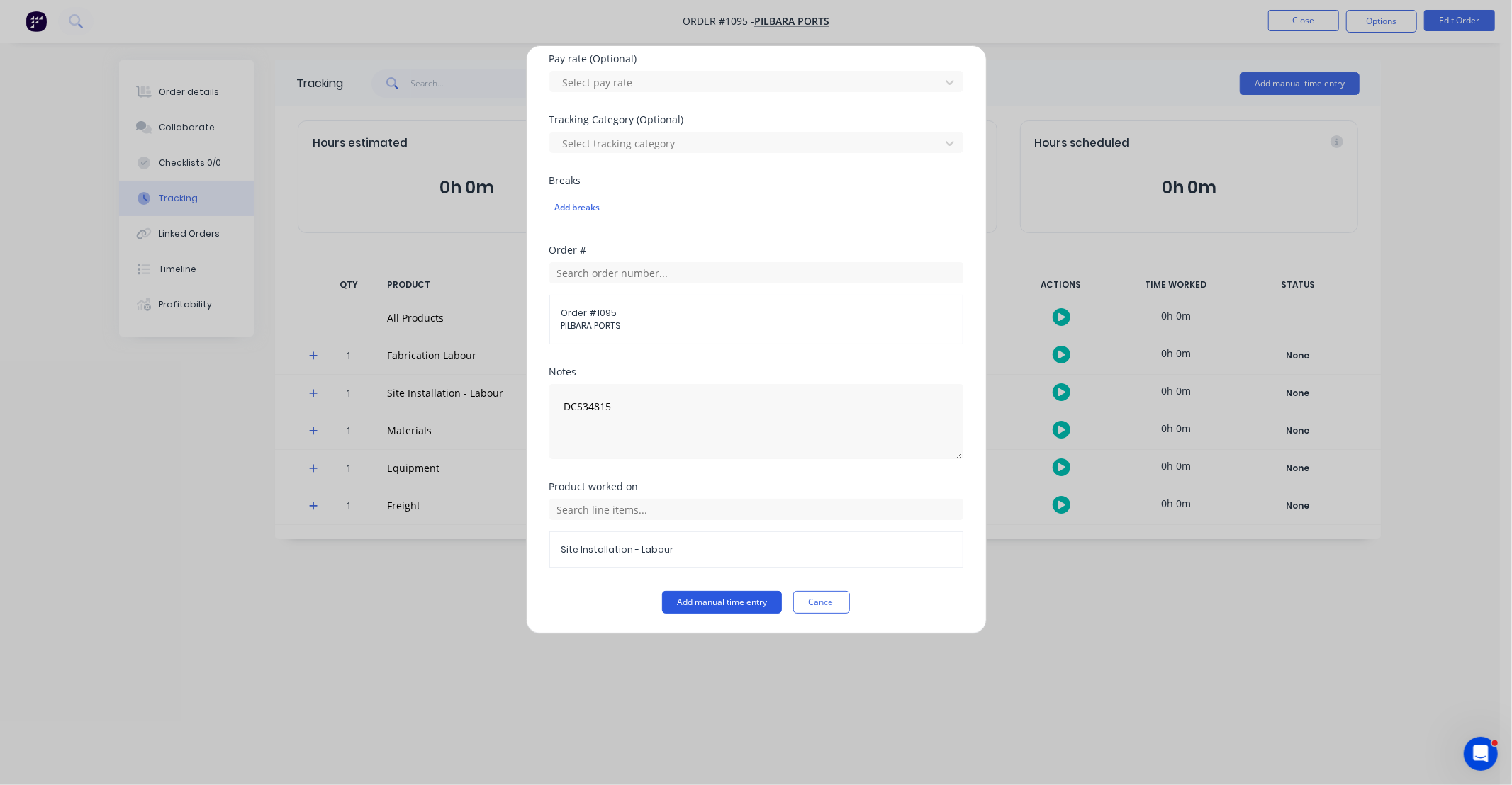
click at [731, 599] on button "Add manual time entry" at bounding box center [722, 602] width 120 height 23
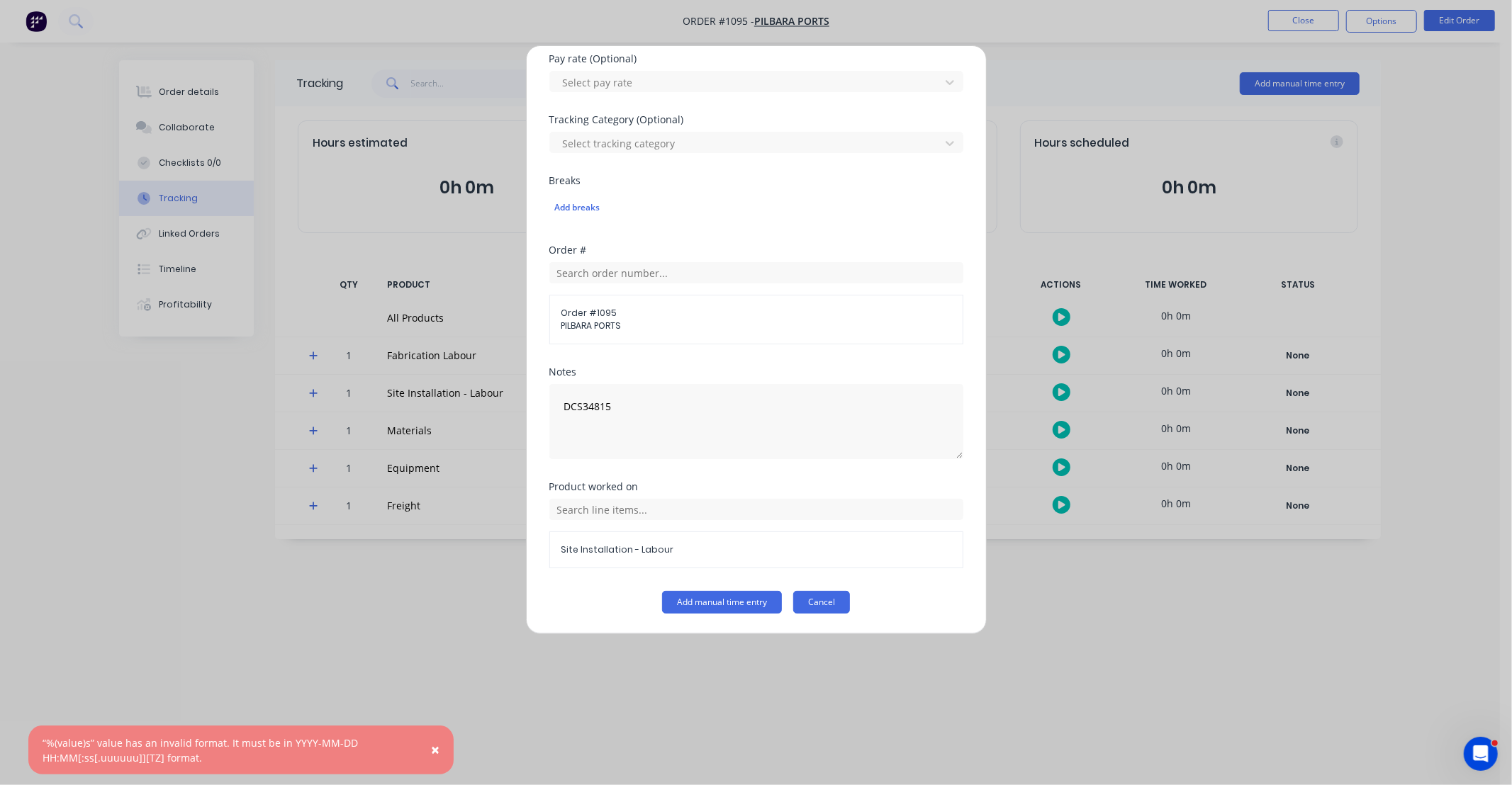
drag, startPoint x: 830, startPoint y: 598, endPoint x: 842, endPoint y: 579, distance: 22.5
click at [832, 596] on button "Cancel" at bounding box center [821, 602] width 57 height 23
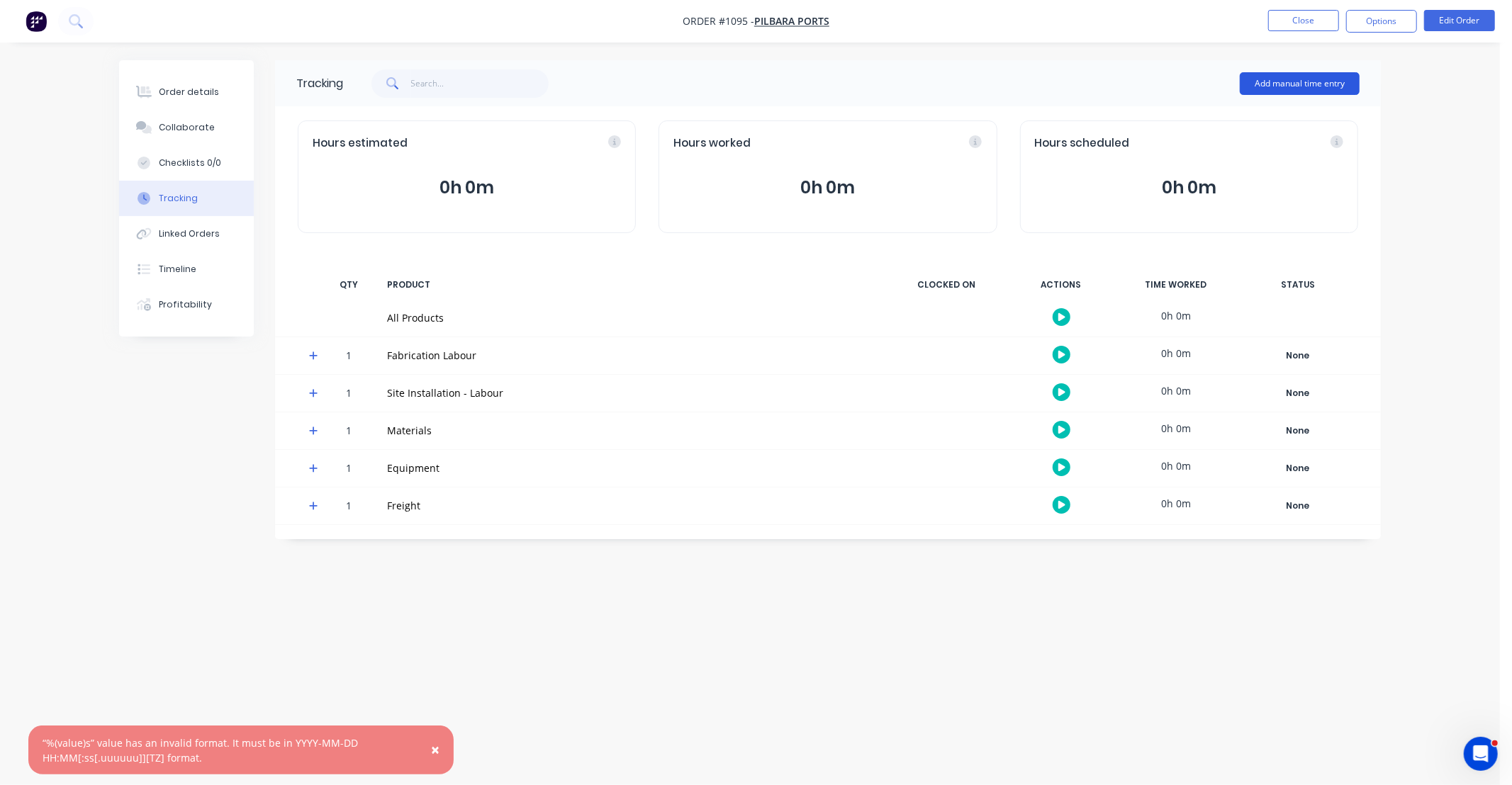
click at [1279, 78] on button "Add manual time entry" at bounding box center [1300, 84] width 120 height 23
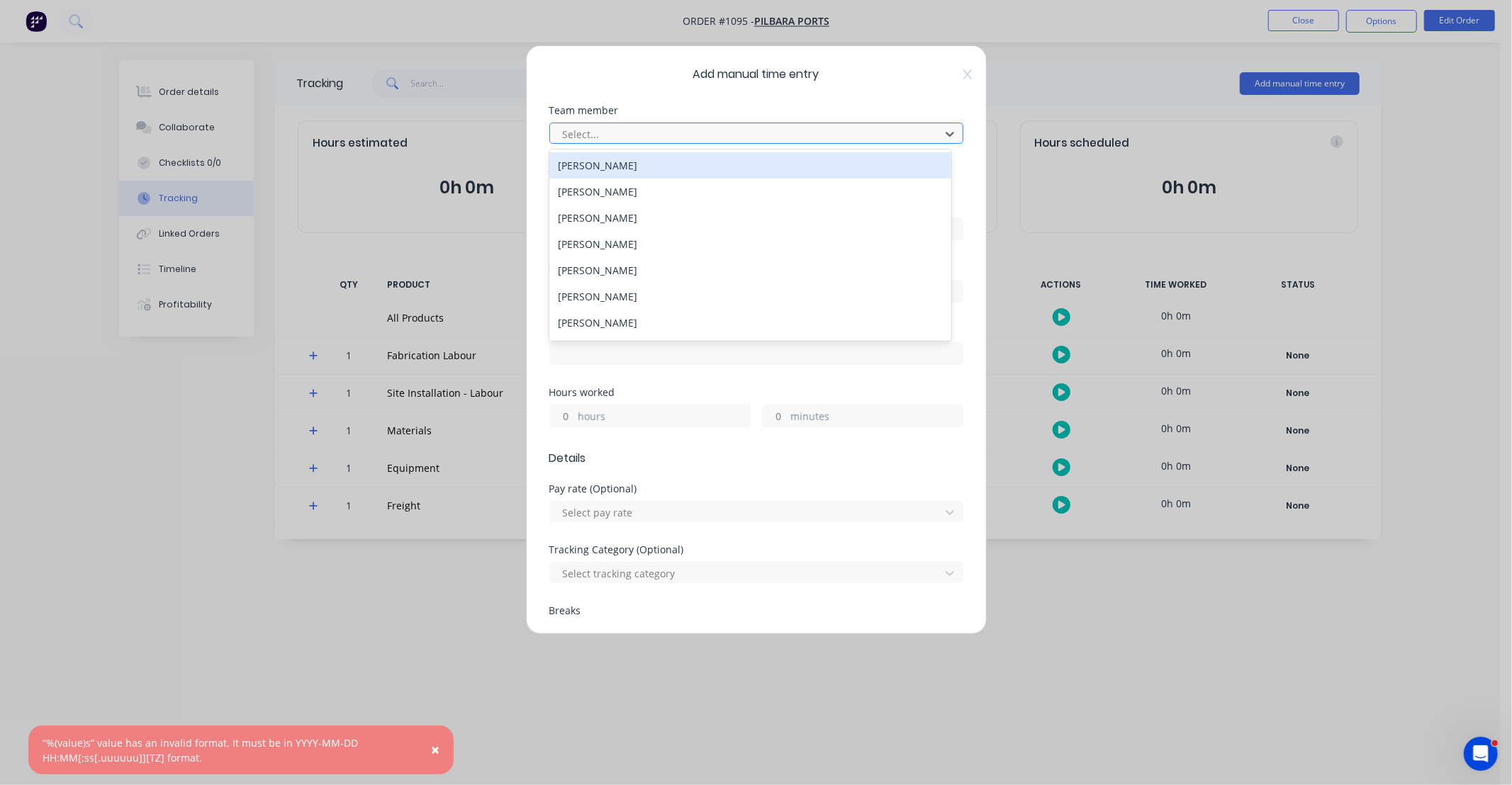
click at [669, 139] on div at bounding box center [747, 135] width 372 height 17
type input "JOS"
click at [649, 164] on div "[PERSON_NAME]" at bounding box center [751, 165] width 402 height 26
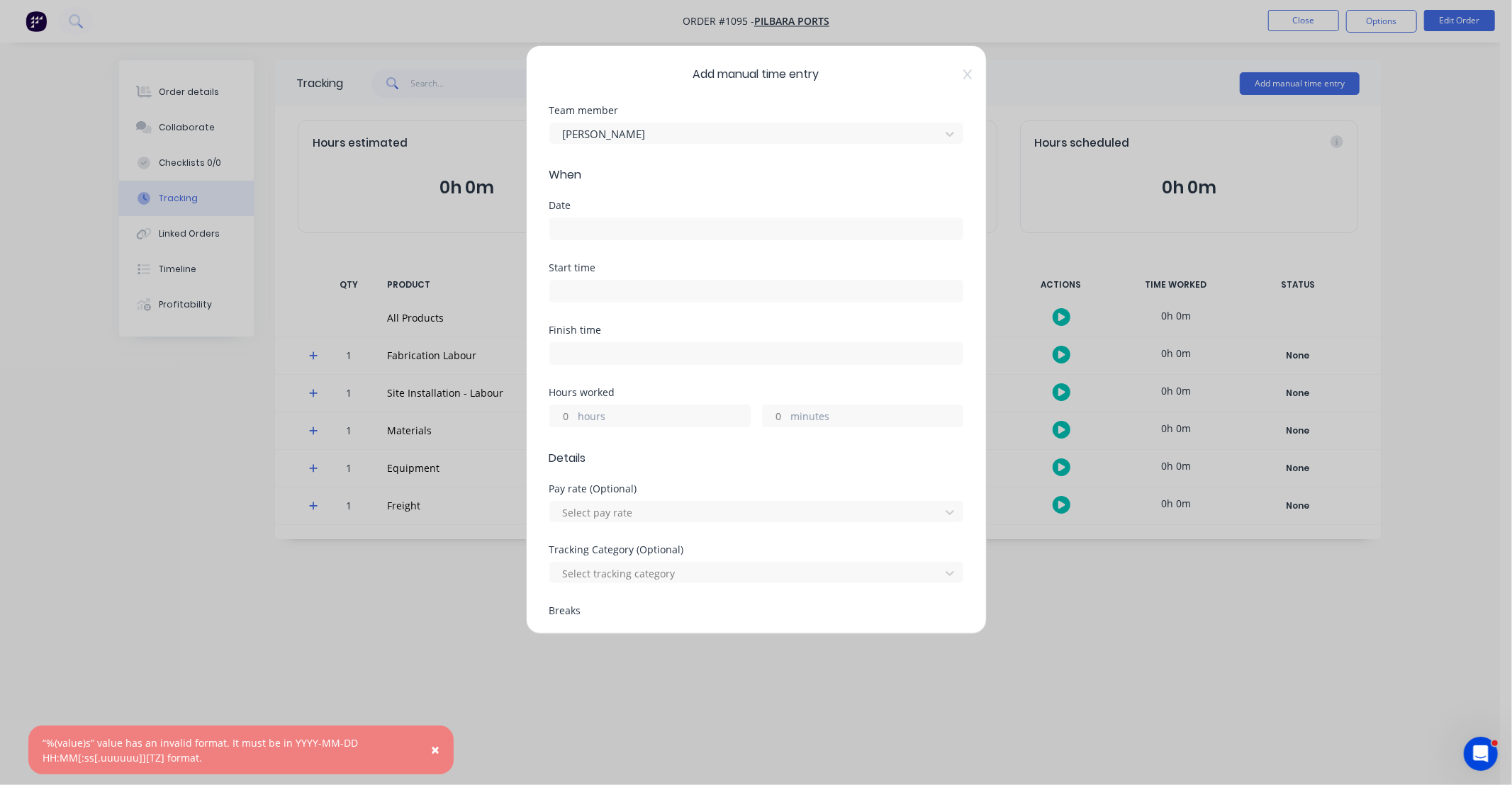
click at [624, 224] on input at bounding box center [756, 229] width 412 height 21
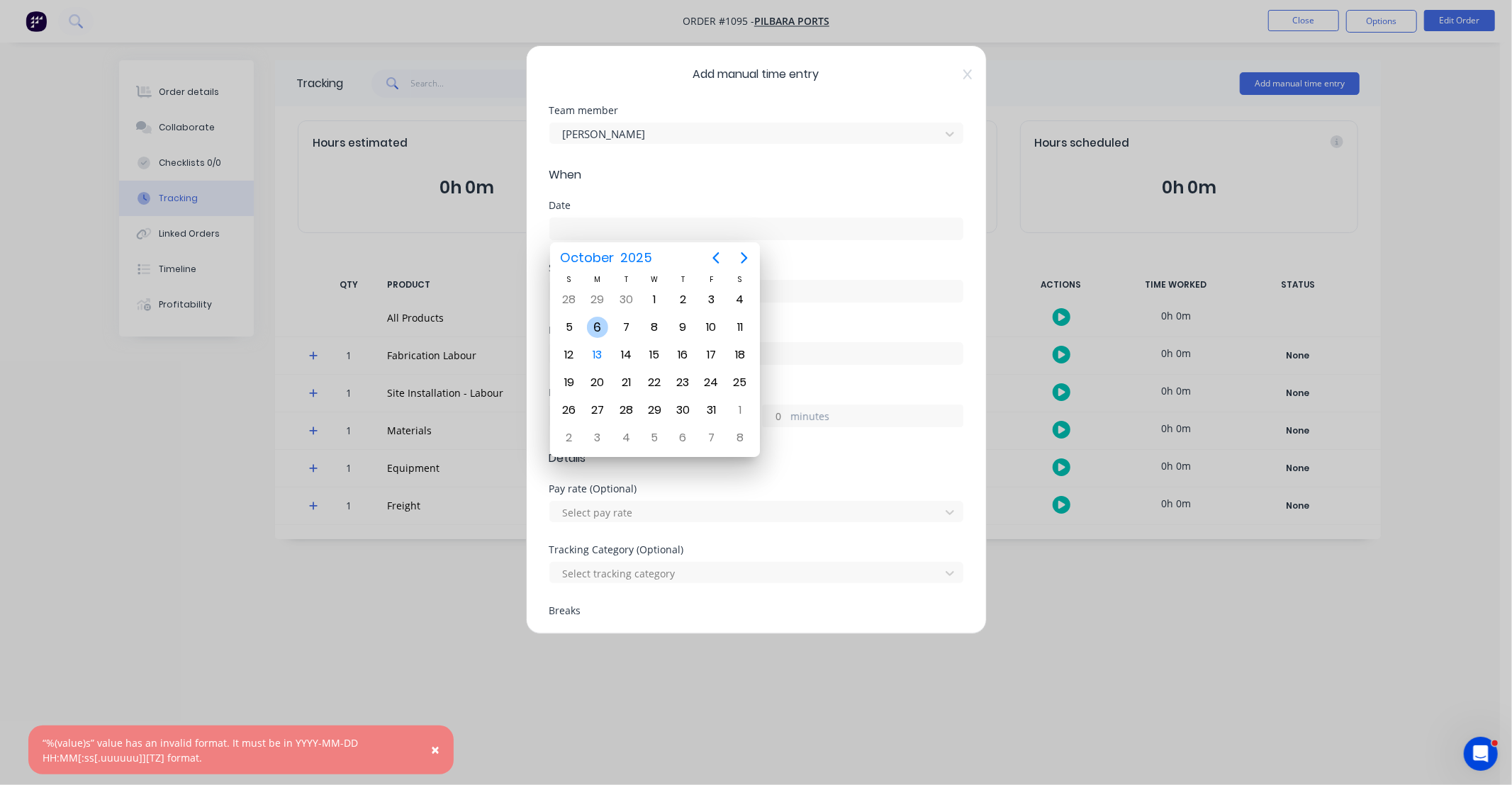
click at [600, 328] on div "6" at bounding box center [598, 328] width 21 height 21
type input "[DATE]"
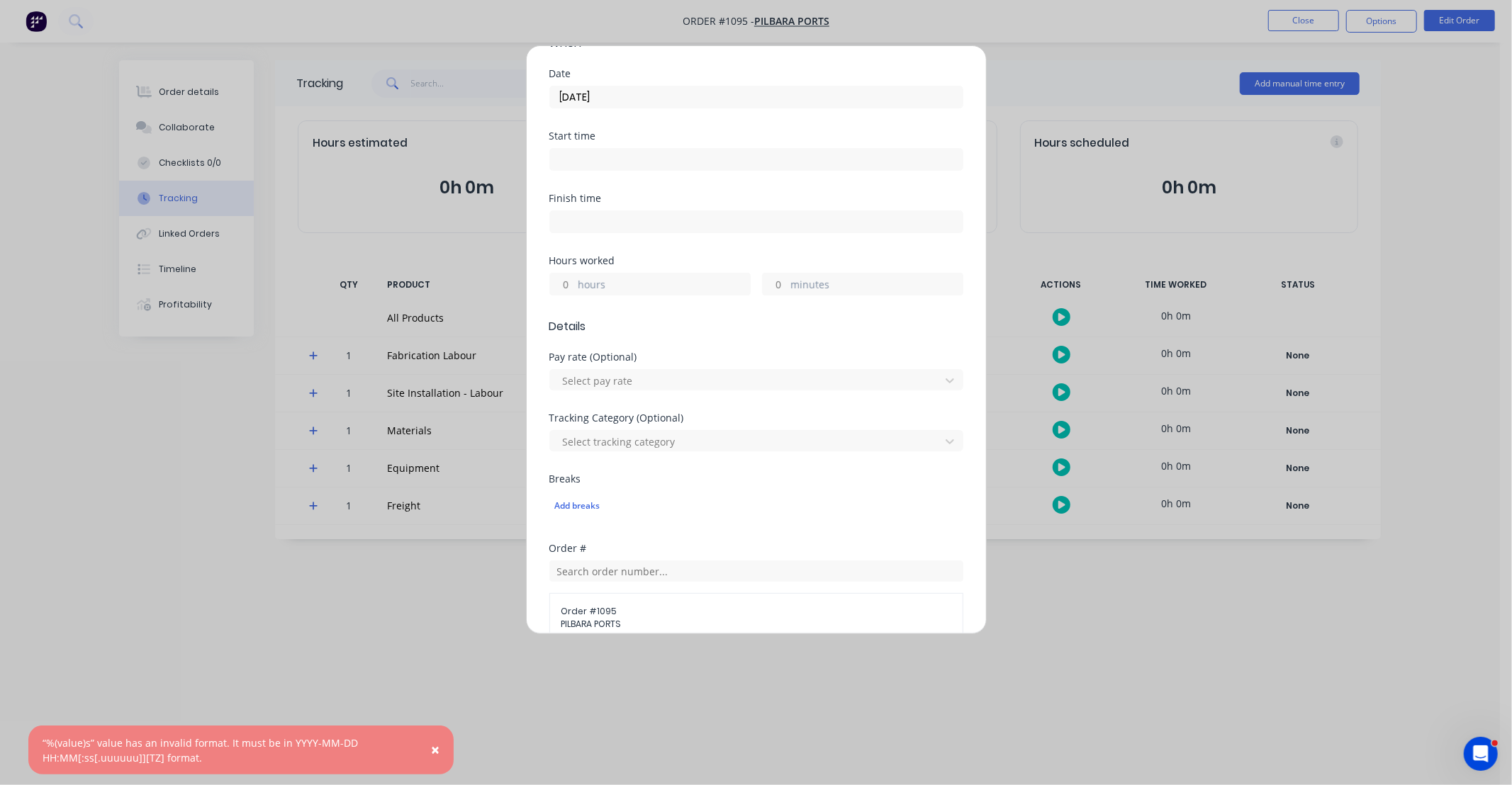
scroll to position [131, 0]
click at [568, 285] on input "hours" at bounding box center [562, 284] width 25 height 21
type input "10"
type input "30"
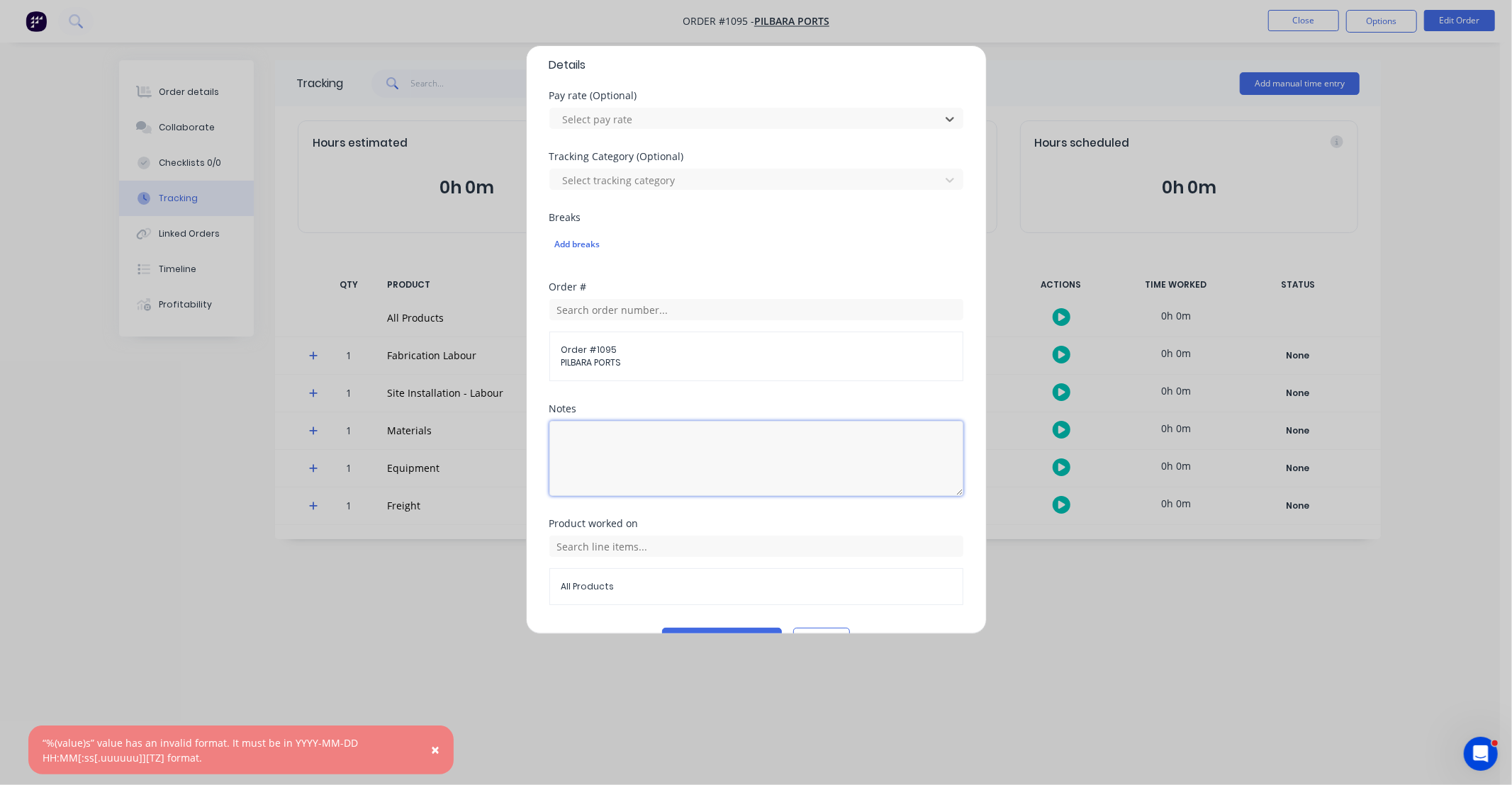
click at [707, 483] on textarea at bounding box center [756, 458] width 414 height 75
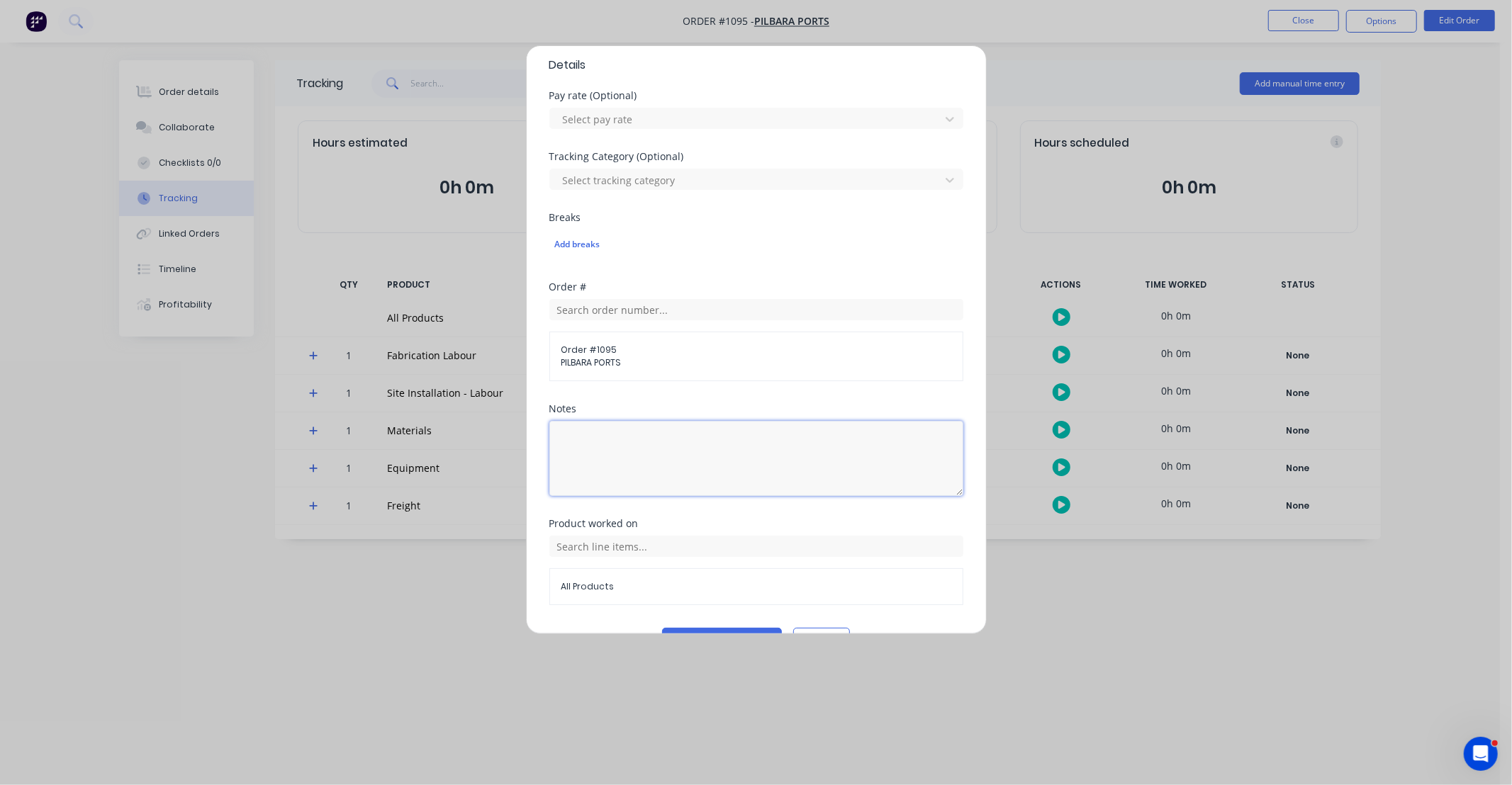
paste textarea "DCS34815"
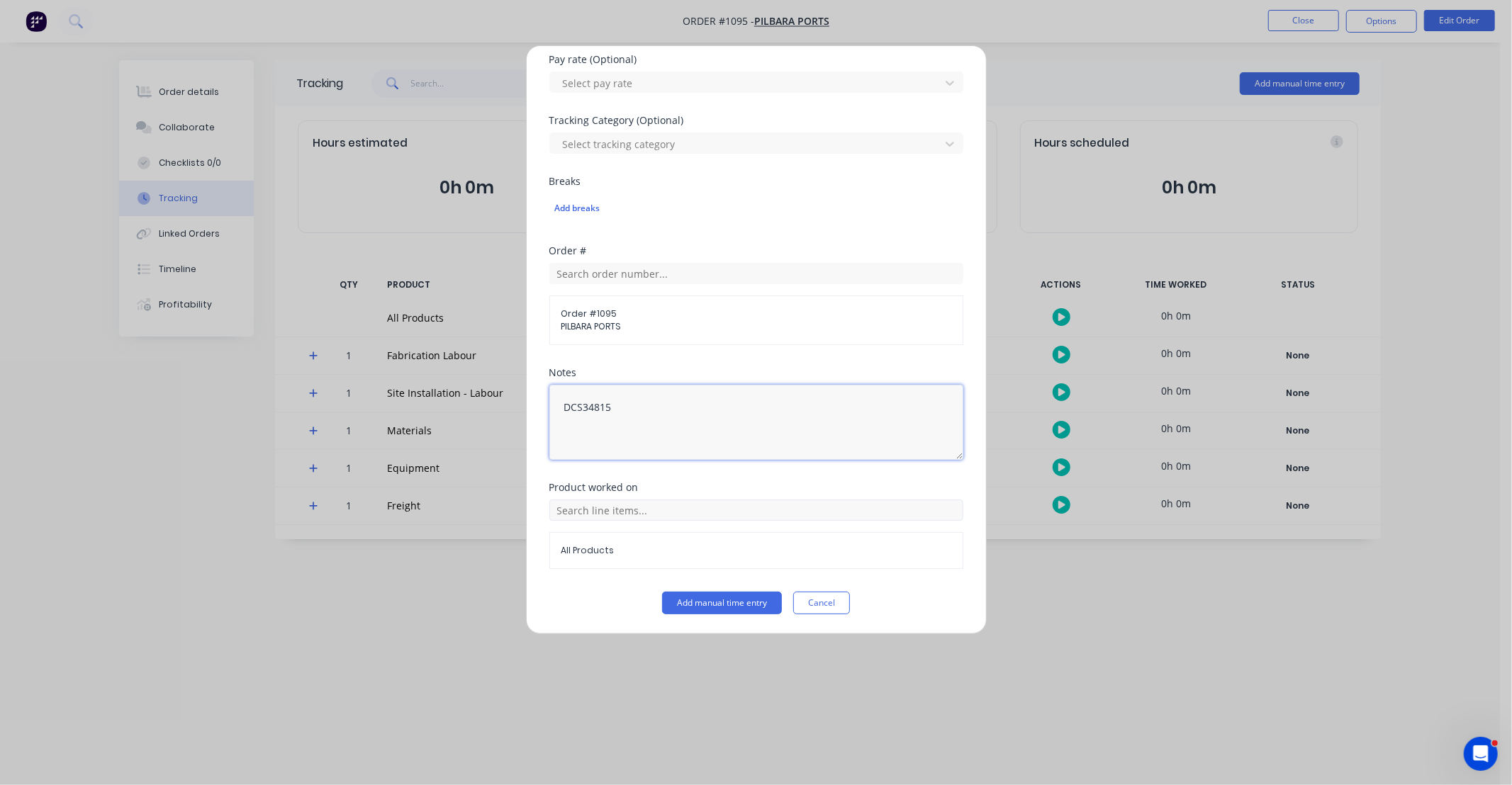
scroll to position [430, 0]
type textarea "DCS34815"
click at [562, 502] on input "text" at bounding box center [756, 509] width 414 height 21
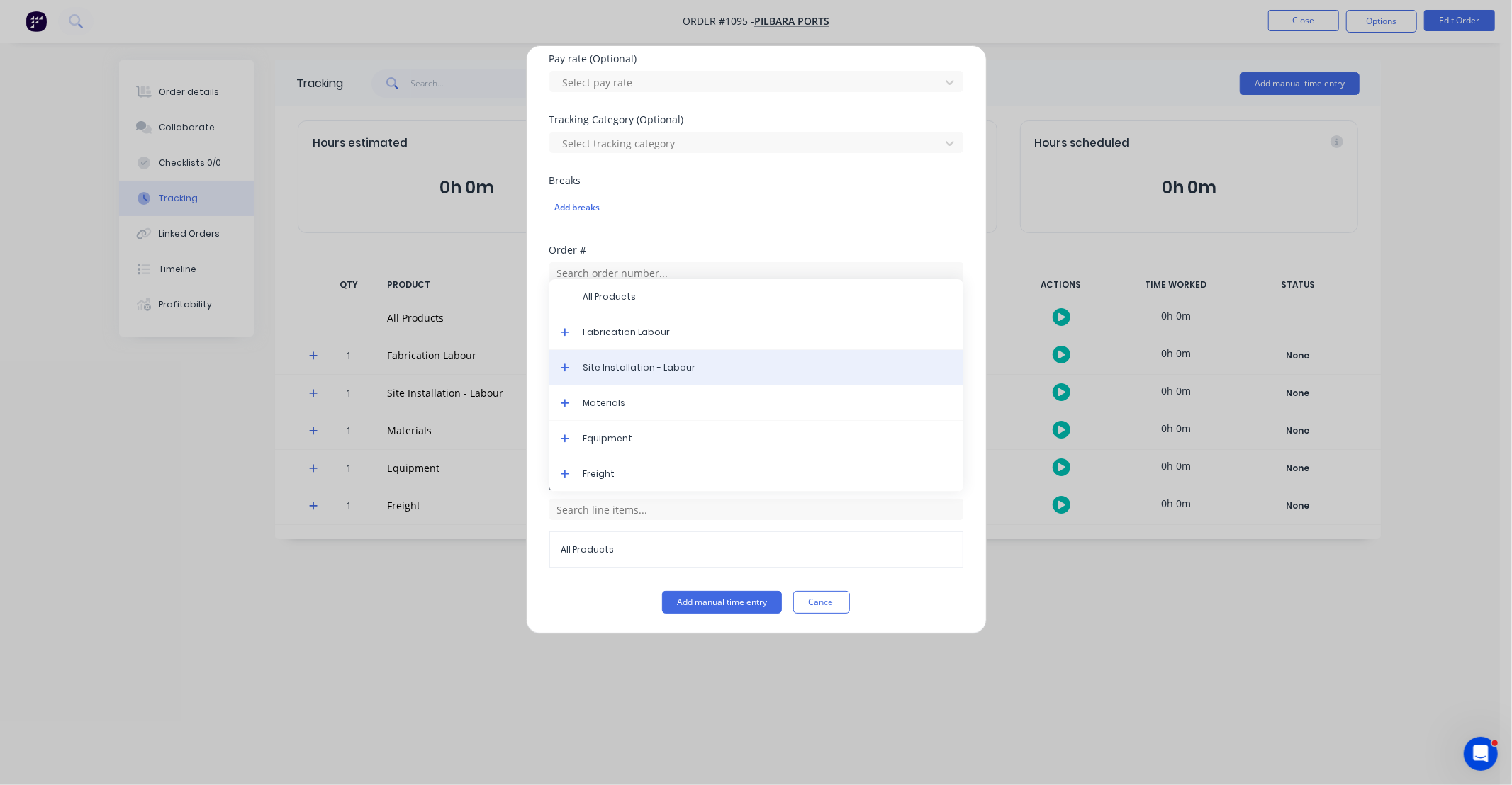
click at [584, 364] on span "Site Installation - Labour" at bounding box center [768, 367] width 369 height 12
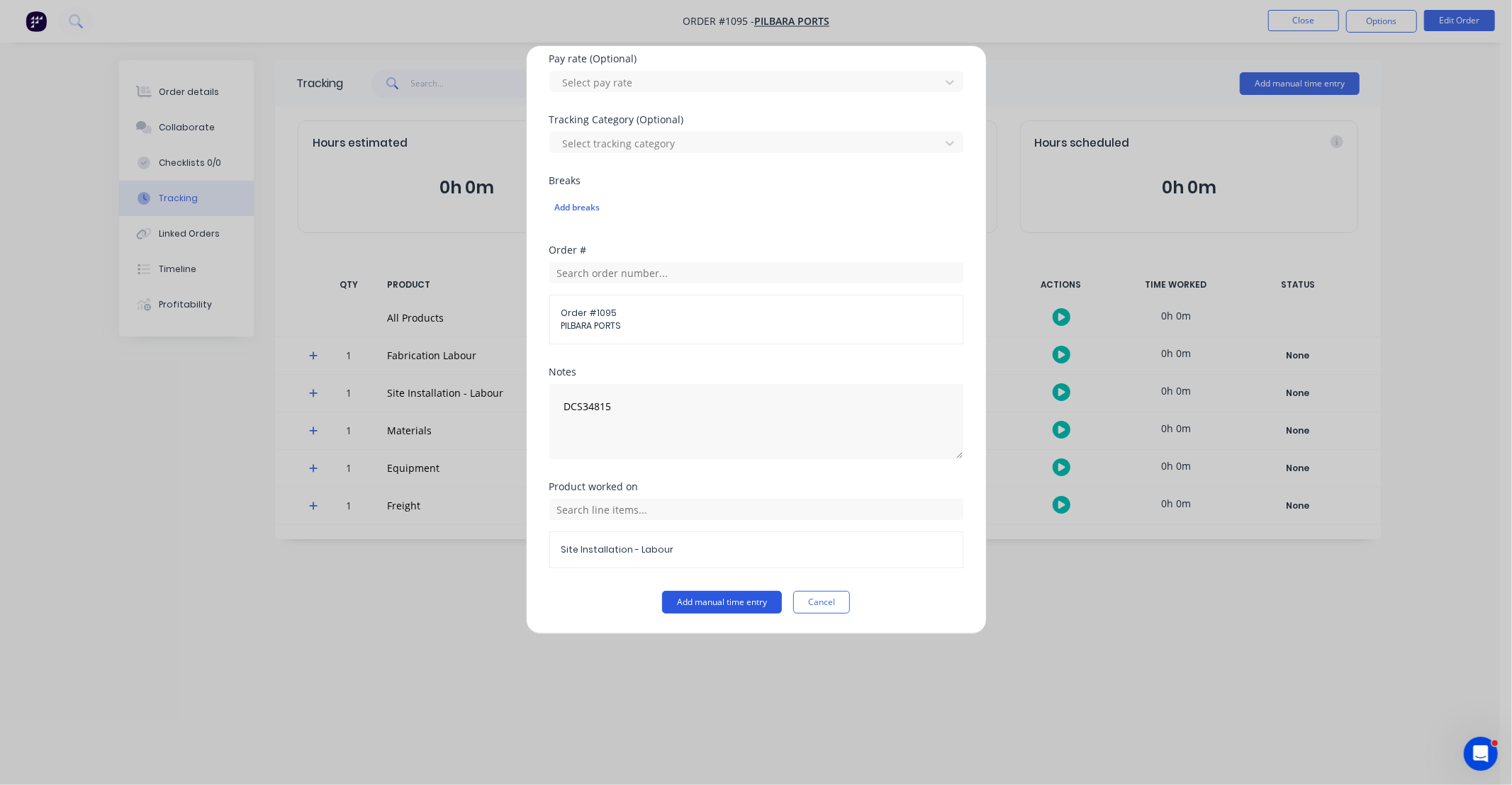
click at [745, 599] on button "Add manual time entry" at bounding box center [722, 602] width 120 height 23
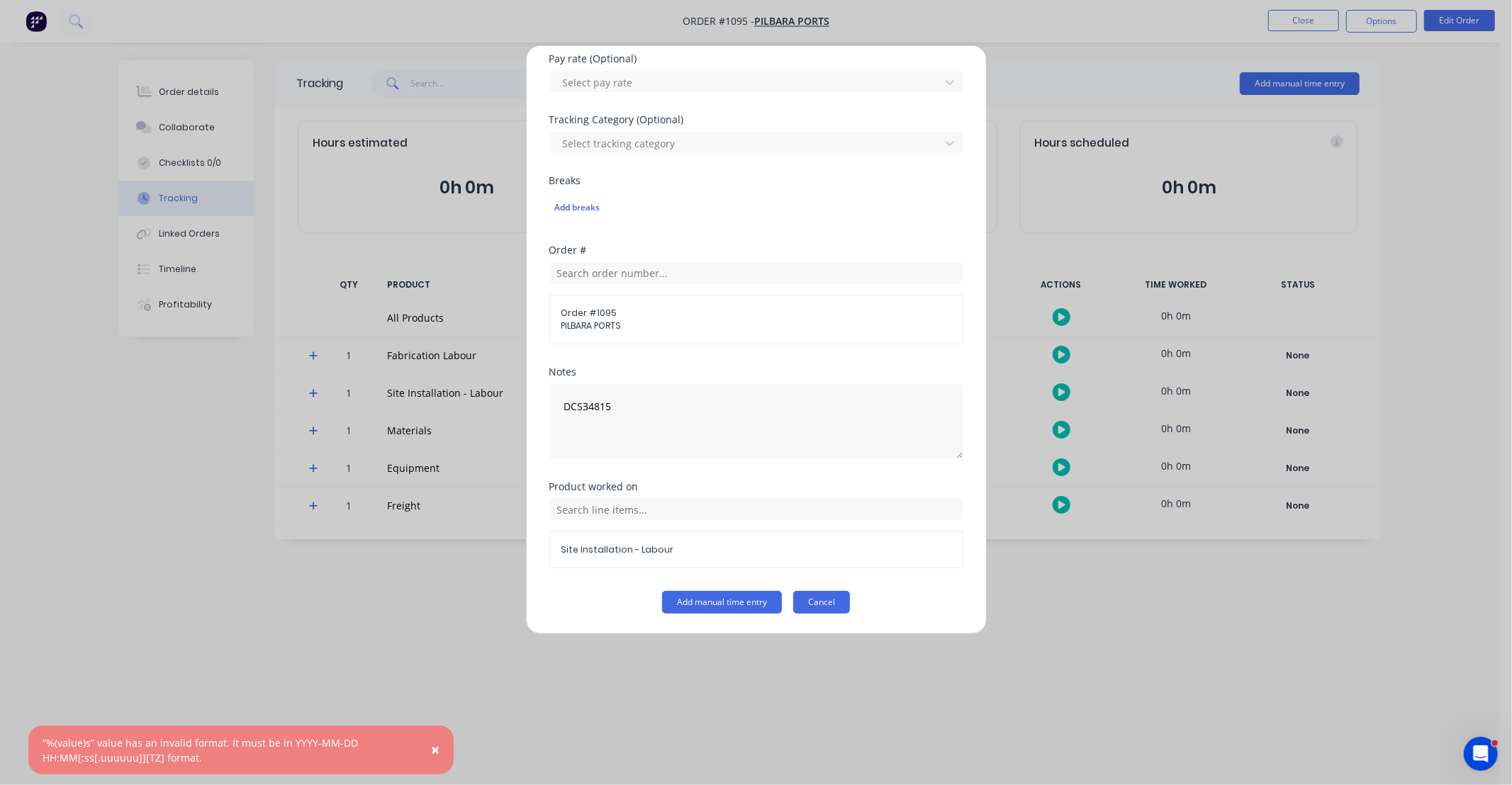
click at [829, 613] on button "Cancel" at bounding box center [821, 602] width 57 height 23
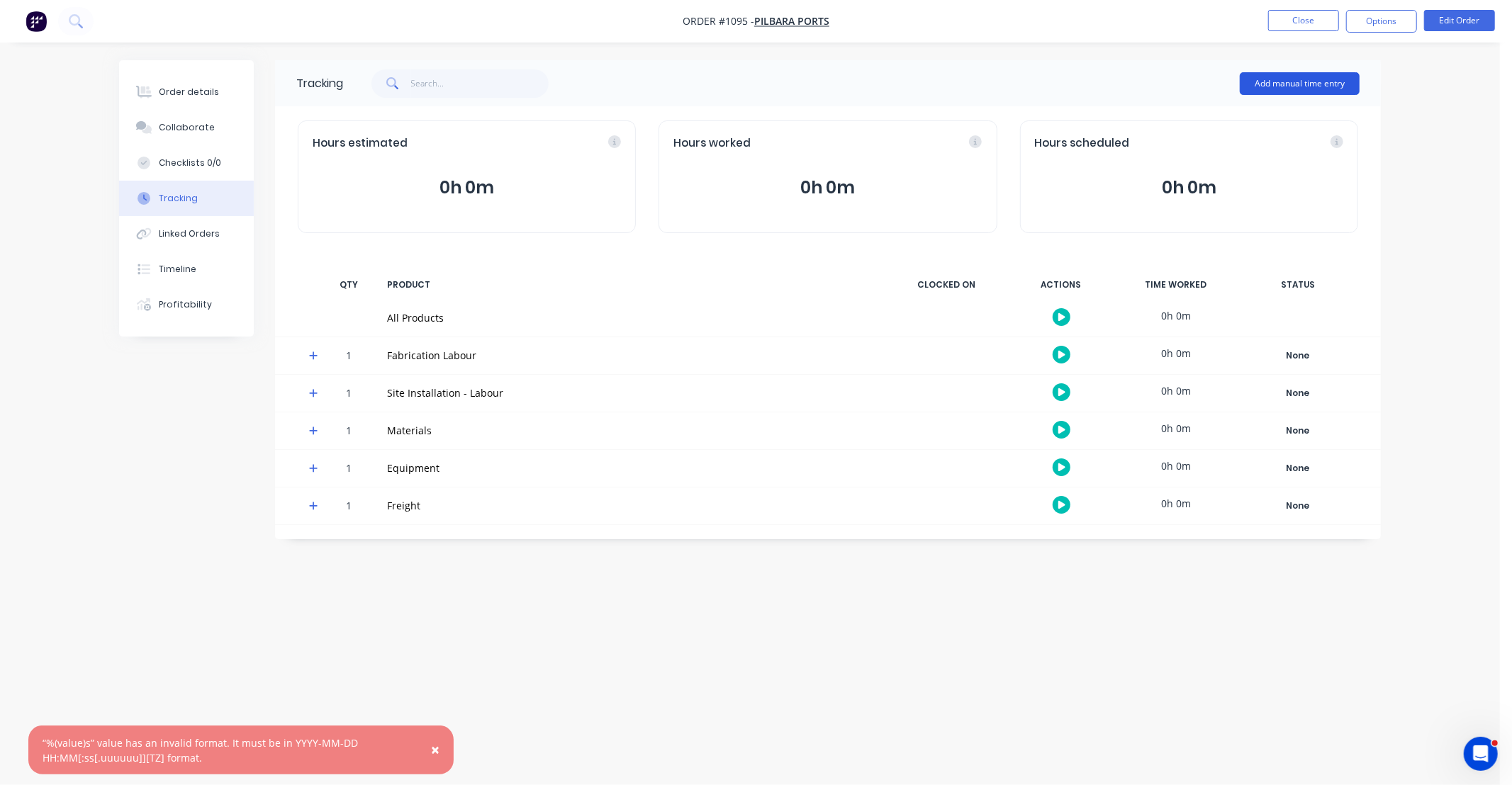
click at [1267, 79] on button "Add manual time entry" at bounding box center [1300, 84] width 120 height 23
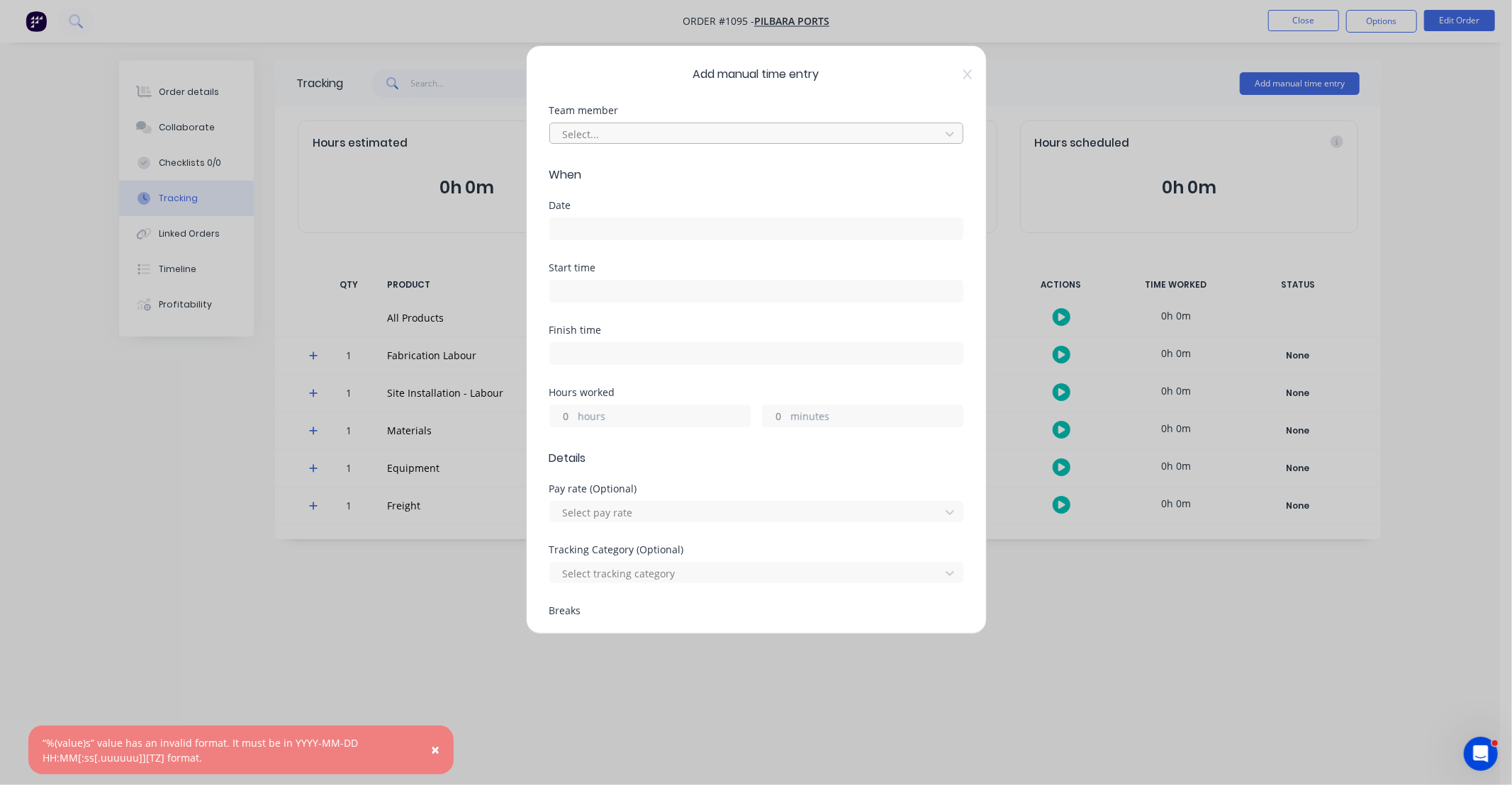
click at [690, 140] on div at bounding box center [747, 135] width 372 height 17
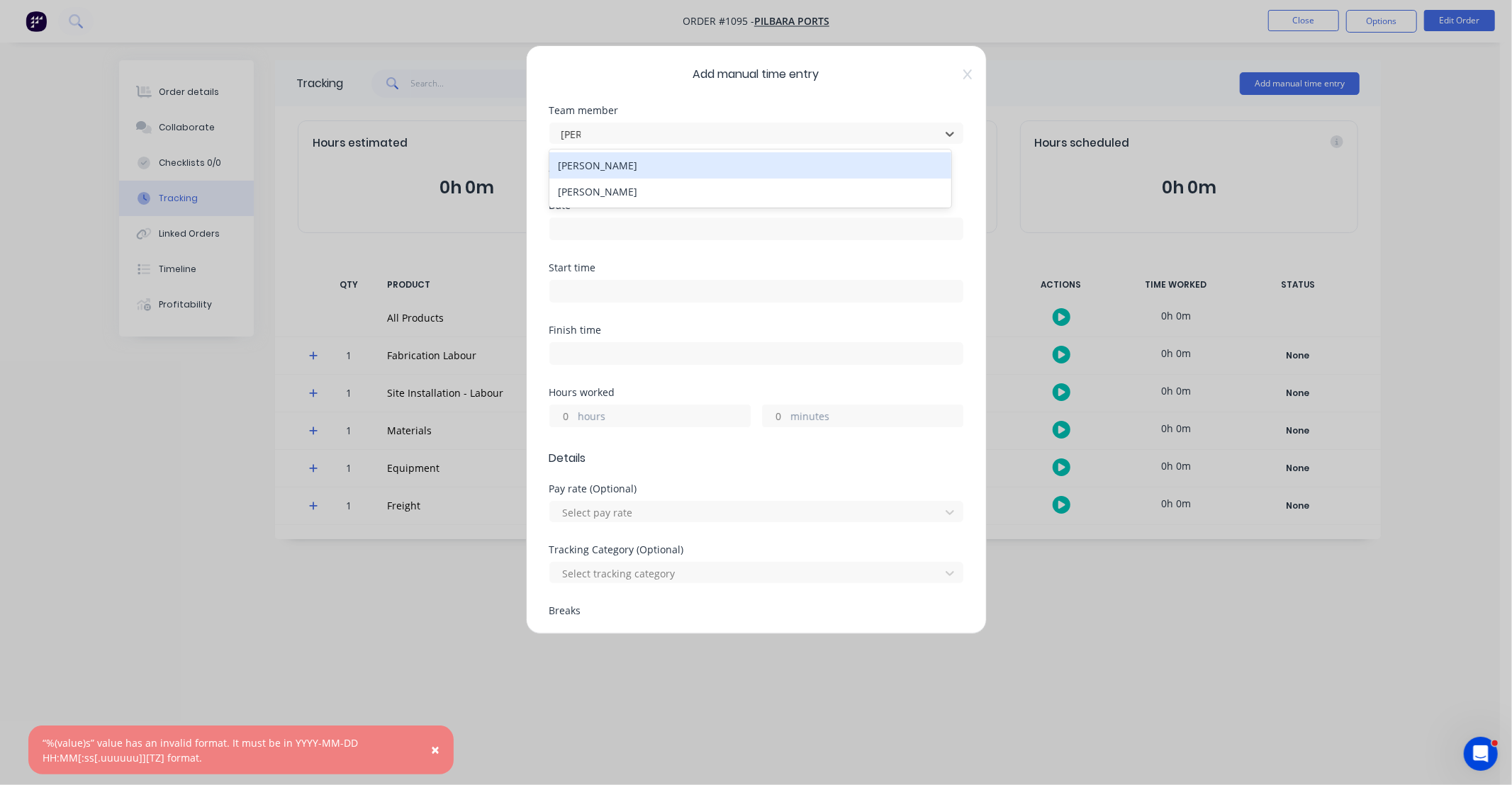
type input "JOSH"
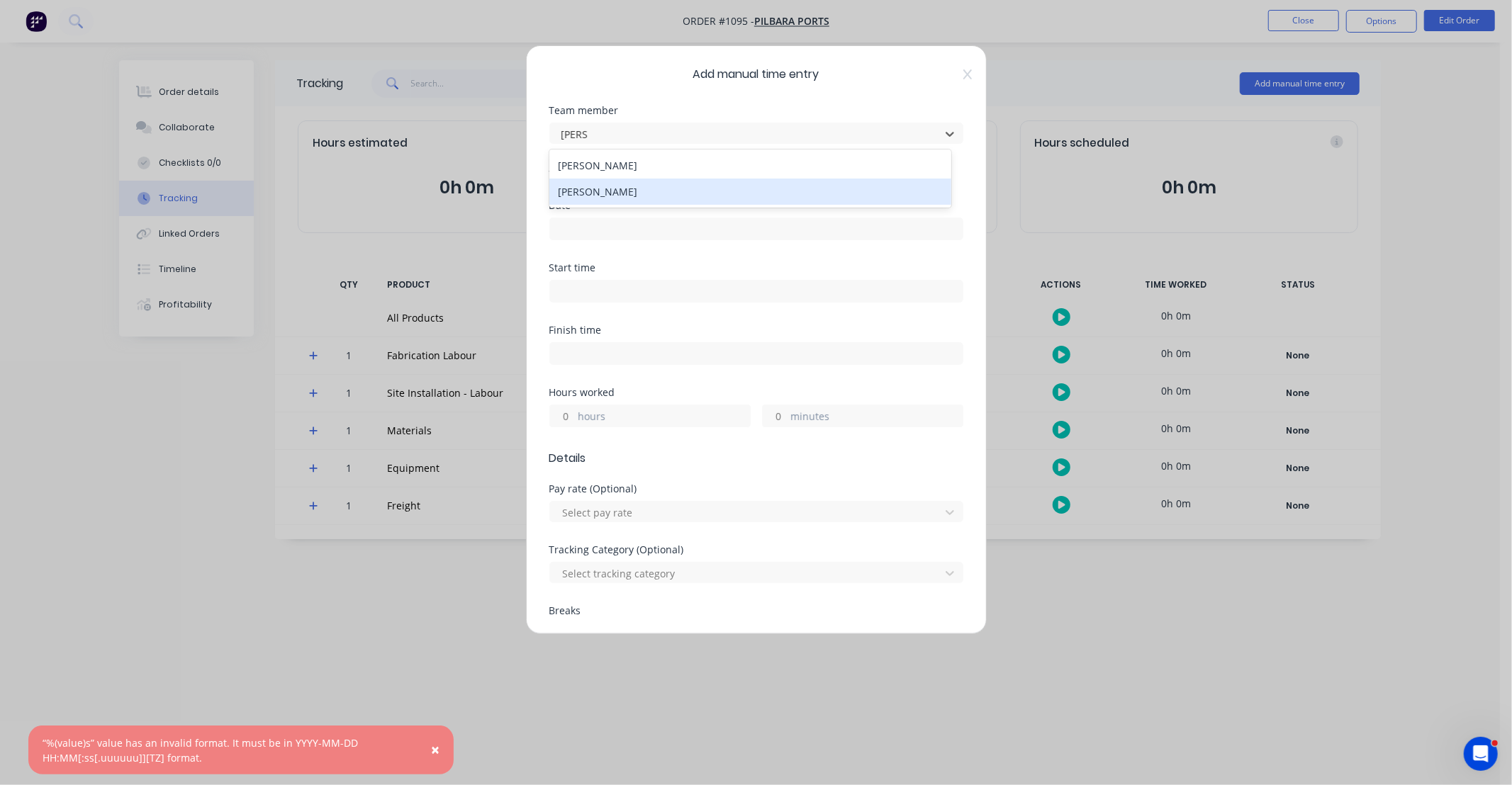
click at [604, 192] on div "[PERSON_NAME]" at bounding box center [751, 191] width 402 height 26
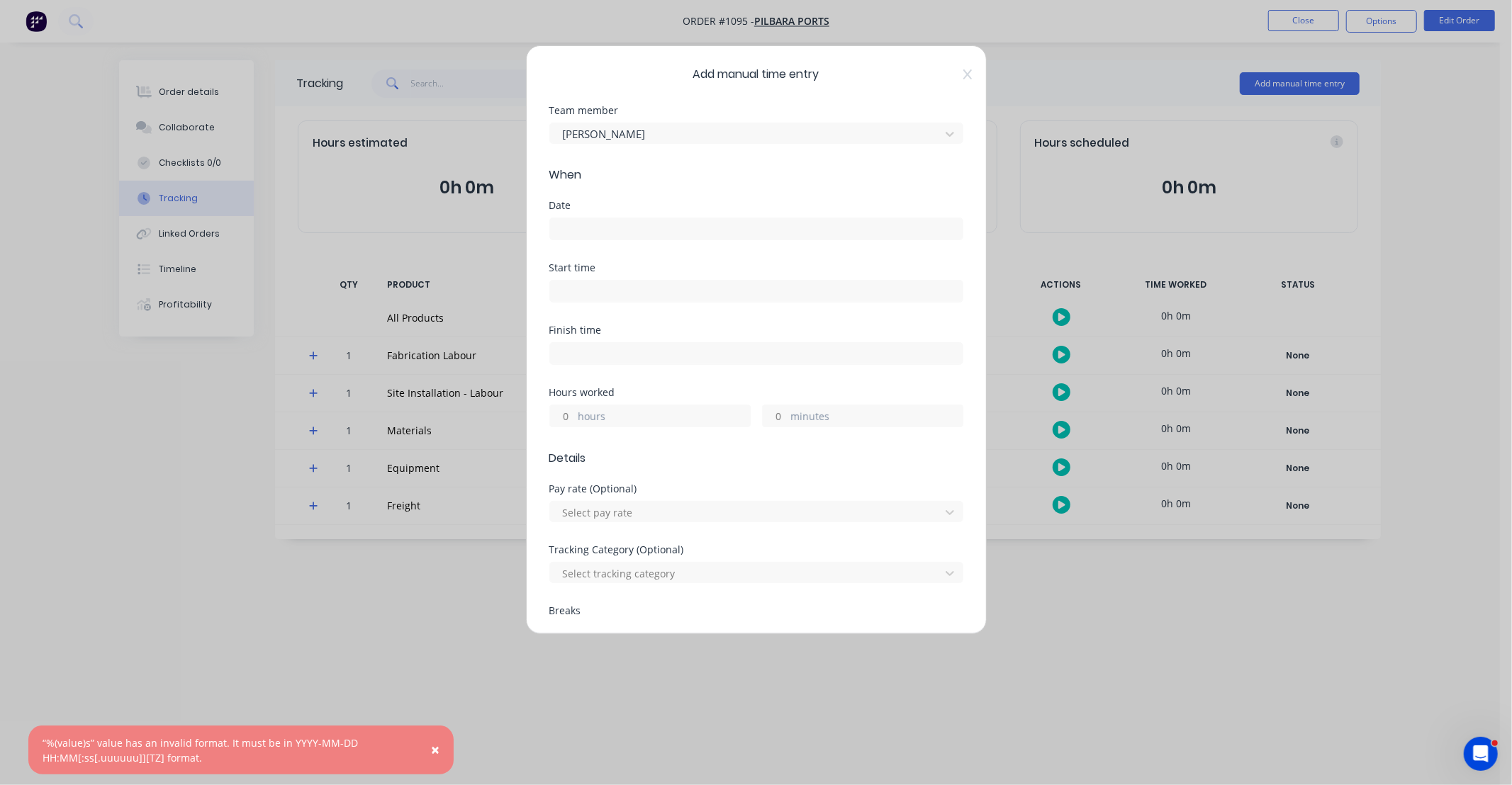
click at [611, 217] on label at bounding box center [756, 229] width 414 height 23
click at [611, 218] on input at bounding box center [756, 229] width 412 height 21
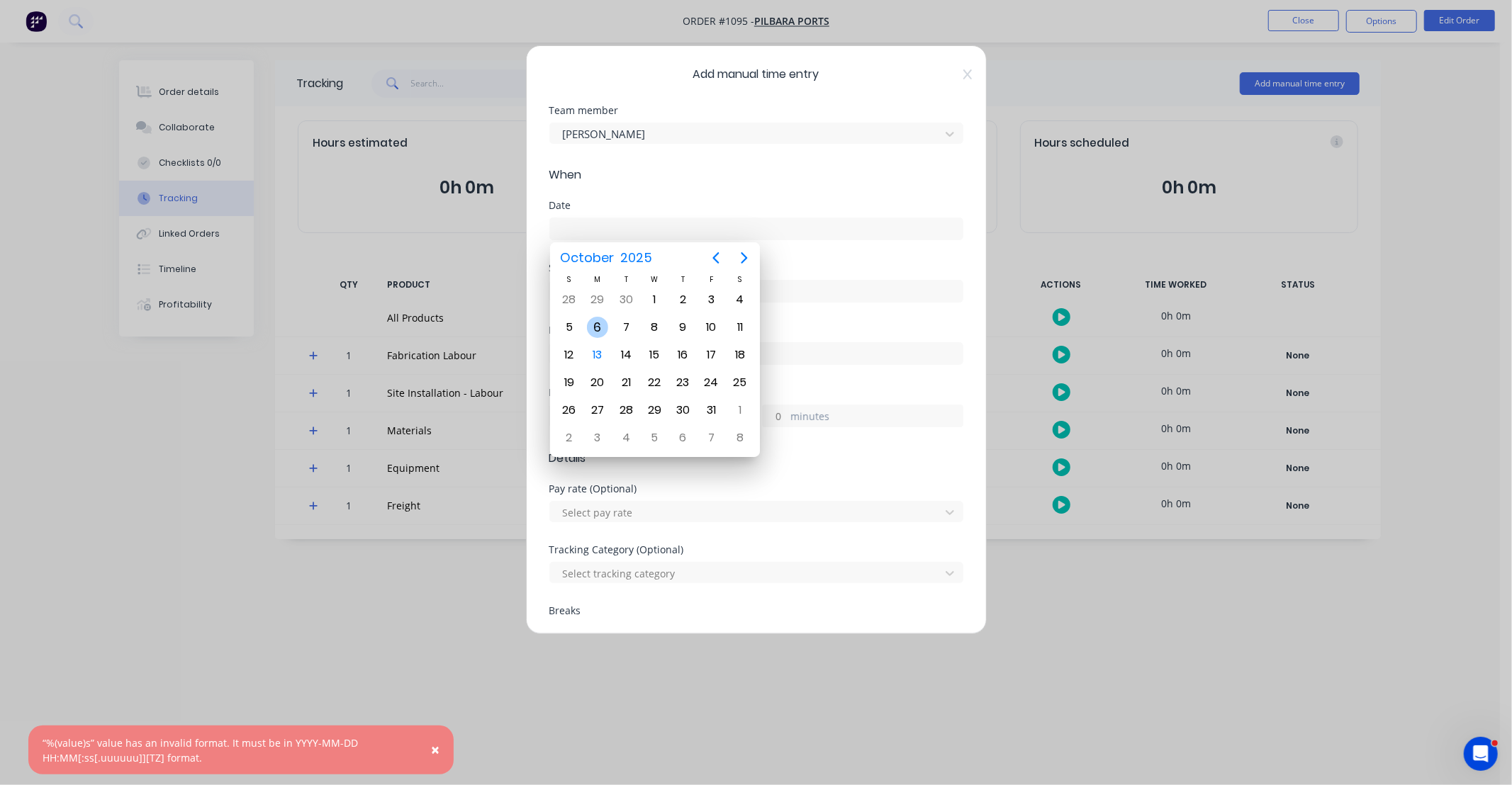
click at [605, 330] on div "6" at bounding box center [598, 328] width 21 height 21
type input "[DATE]"
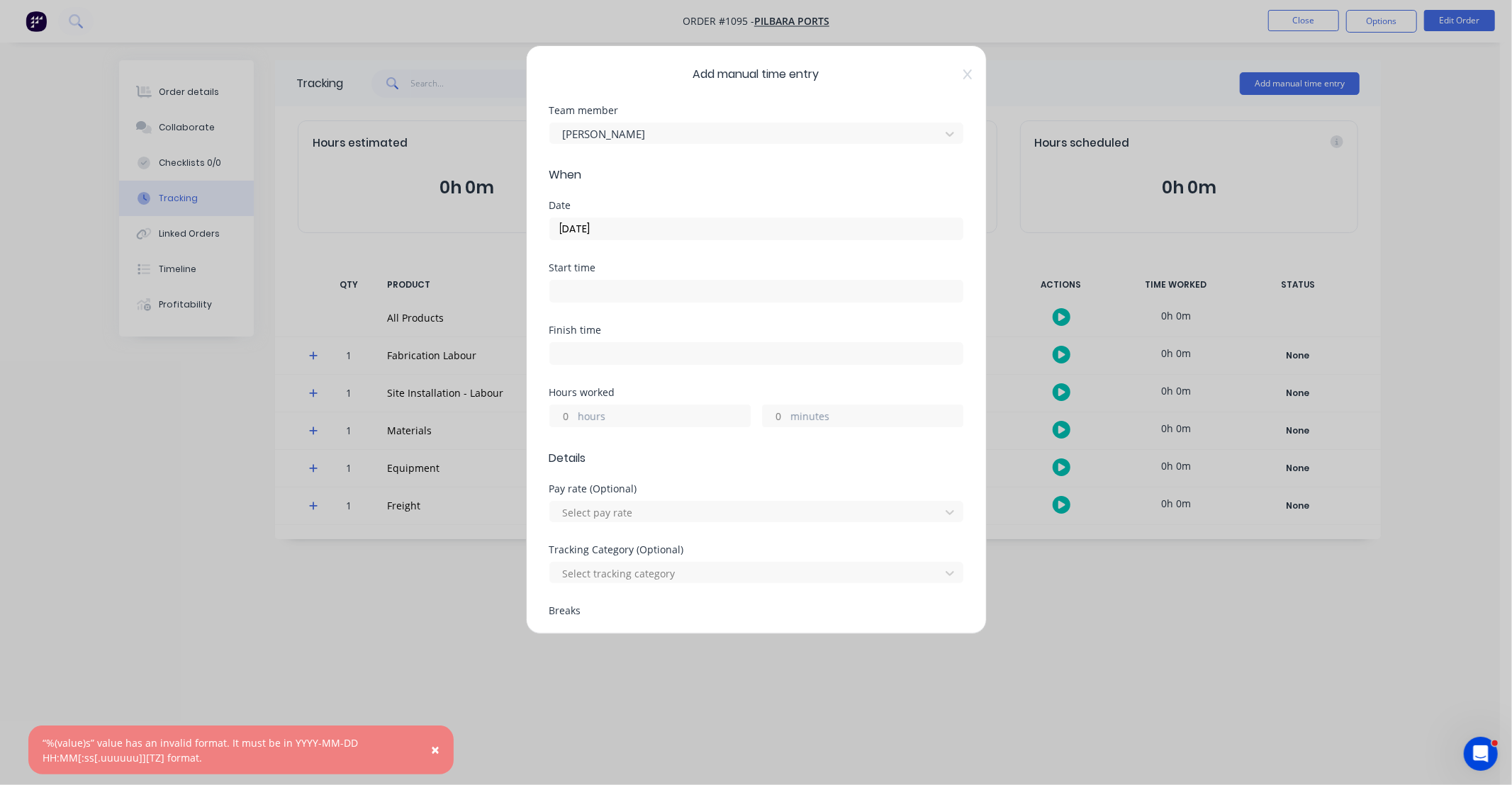
drag, startPoint x: 568, startPoint y: 413, endPoint x: 679, endPoint y: 345, distance: 130.2
click at [568, 413] on input "hours" at bounding box center [562, 416] width 25 height 21
type input "10"
type input "30"
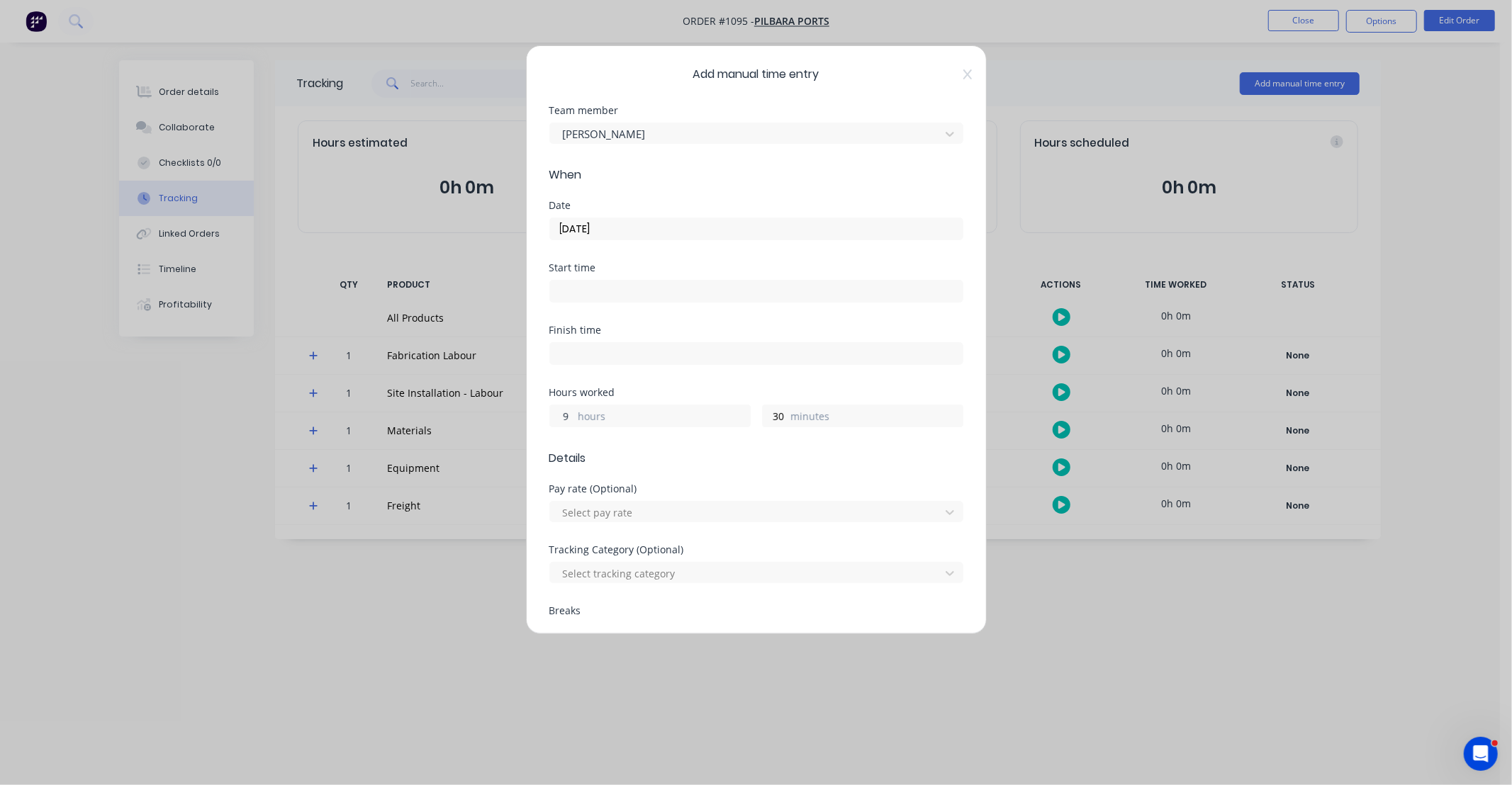
type input "9"
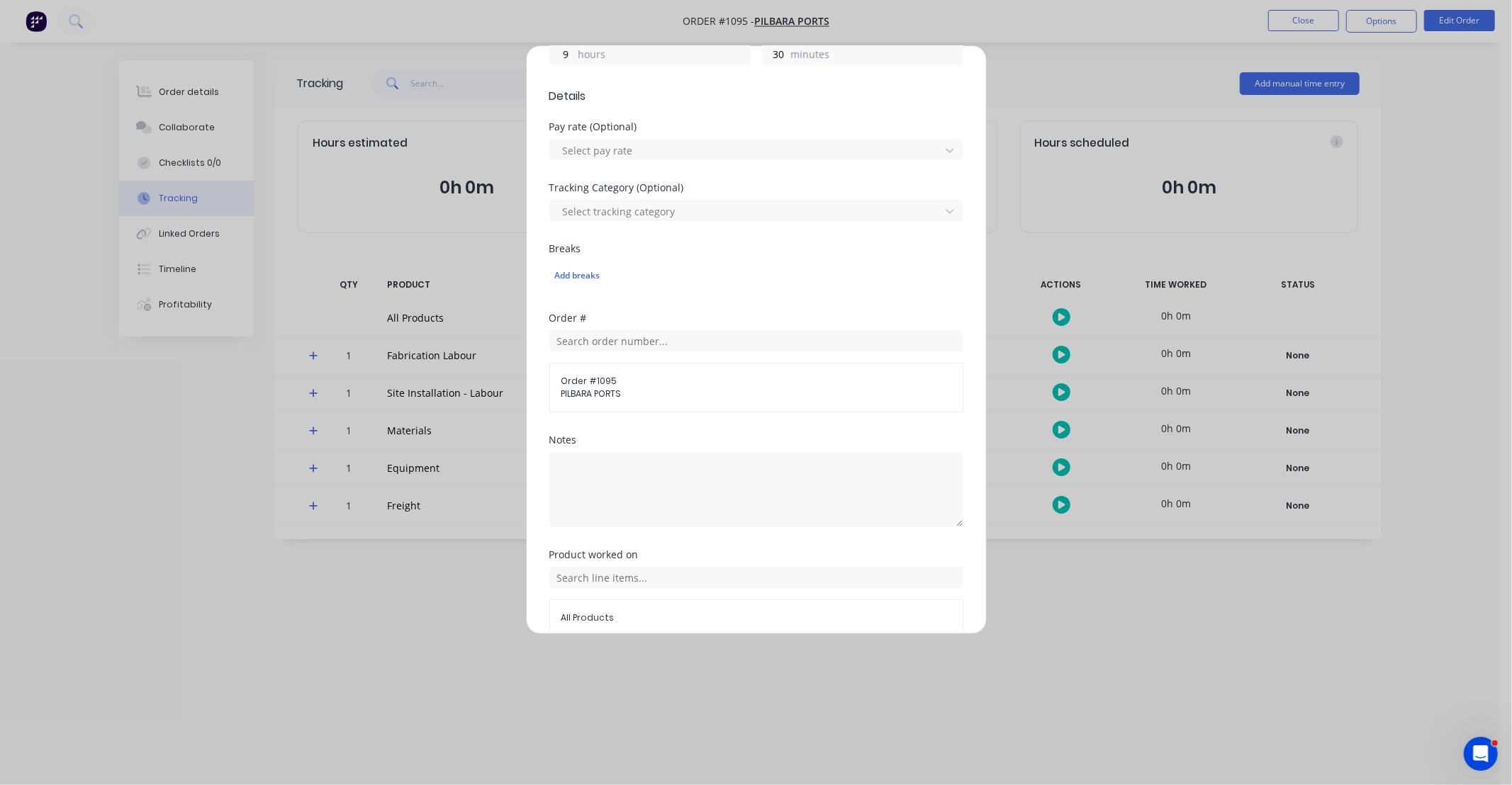
click at [657, 429] on form "Team member Joshua Merryfull When Date 06/10/2025 Start time Finish time Hours …" at bounding box center [756, 212] width 414 height 939
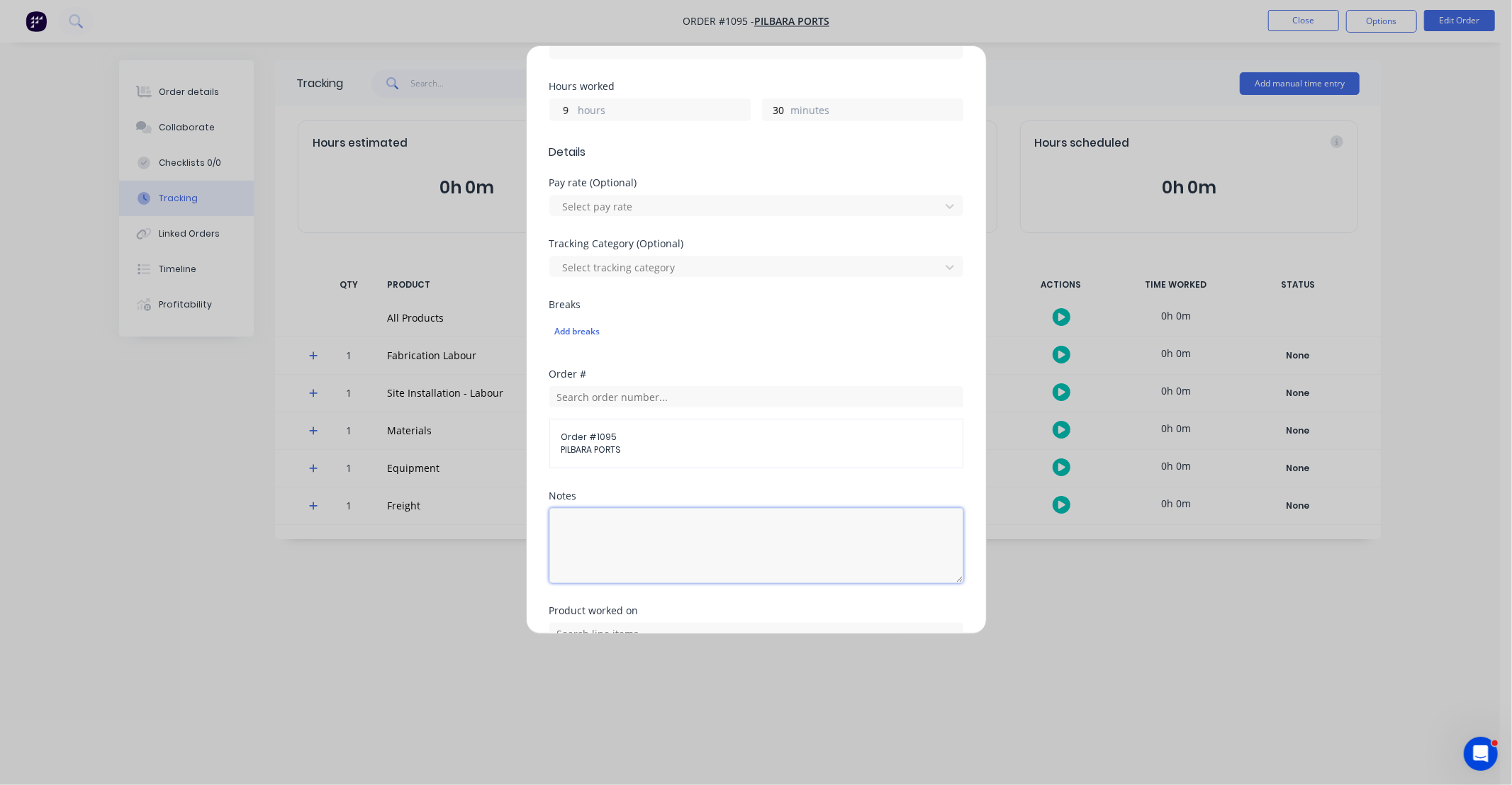
drag, startPoint x: 650, startPoint y: 556, endPoint x: 650, endPoint y: 548, distance: 8.0
click at [650, 555] on textarea at bounding box center [756, 546] width 414 height 75
paste textarea "DCS34815"
type textarea "DCS34815"
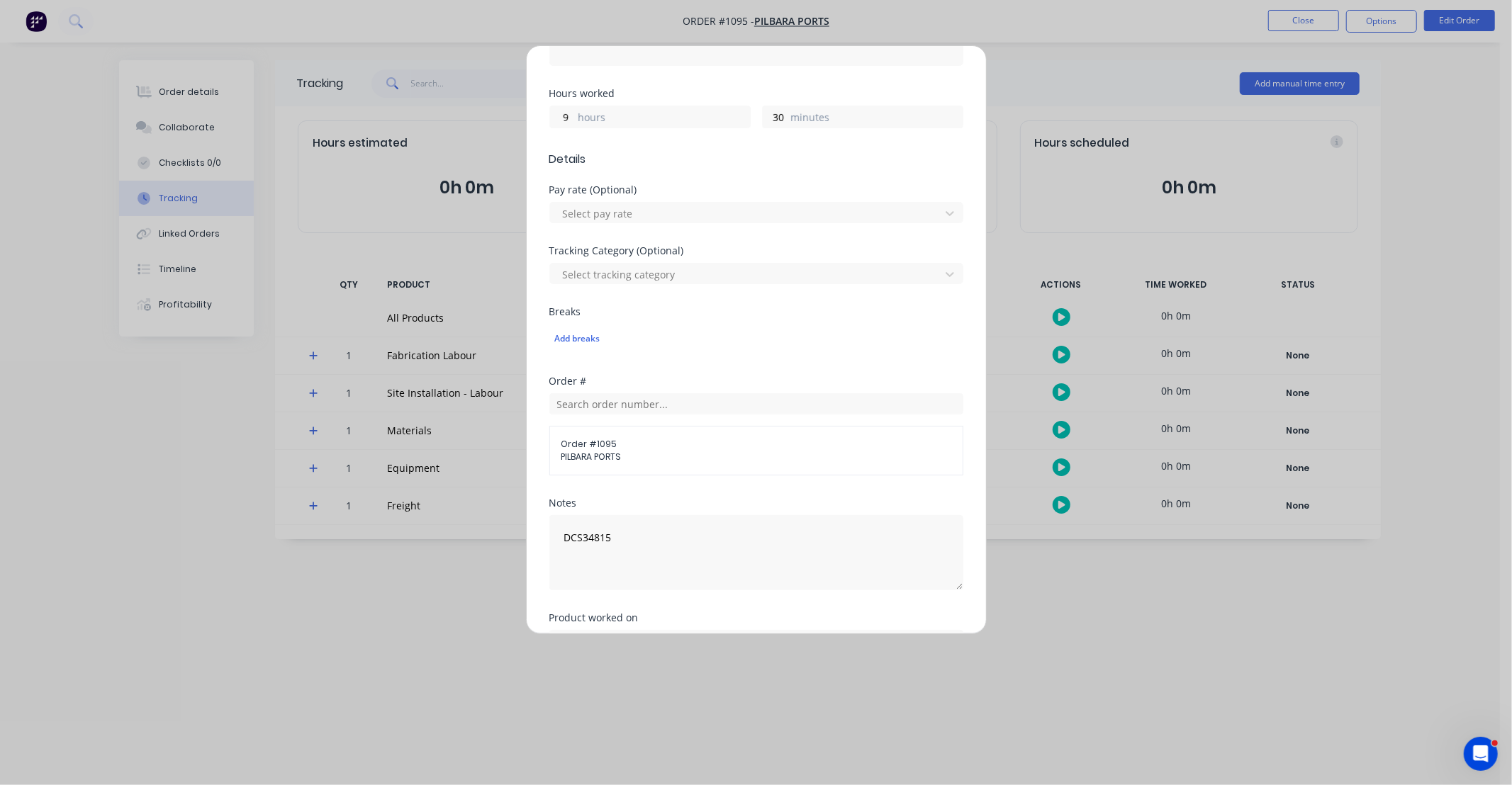
click at [656, 498] on div "Order # Order # 1095 PILBARA PORTS" at bounding box center [756, 437] width 414 height 122
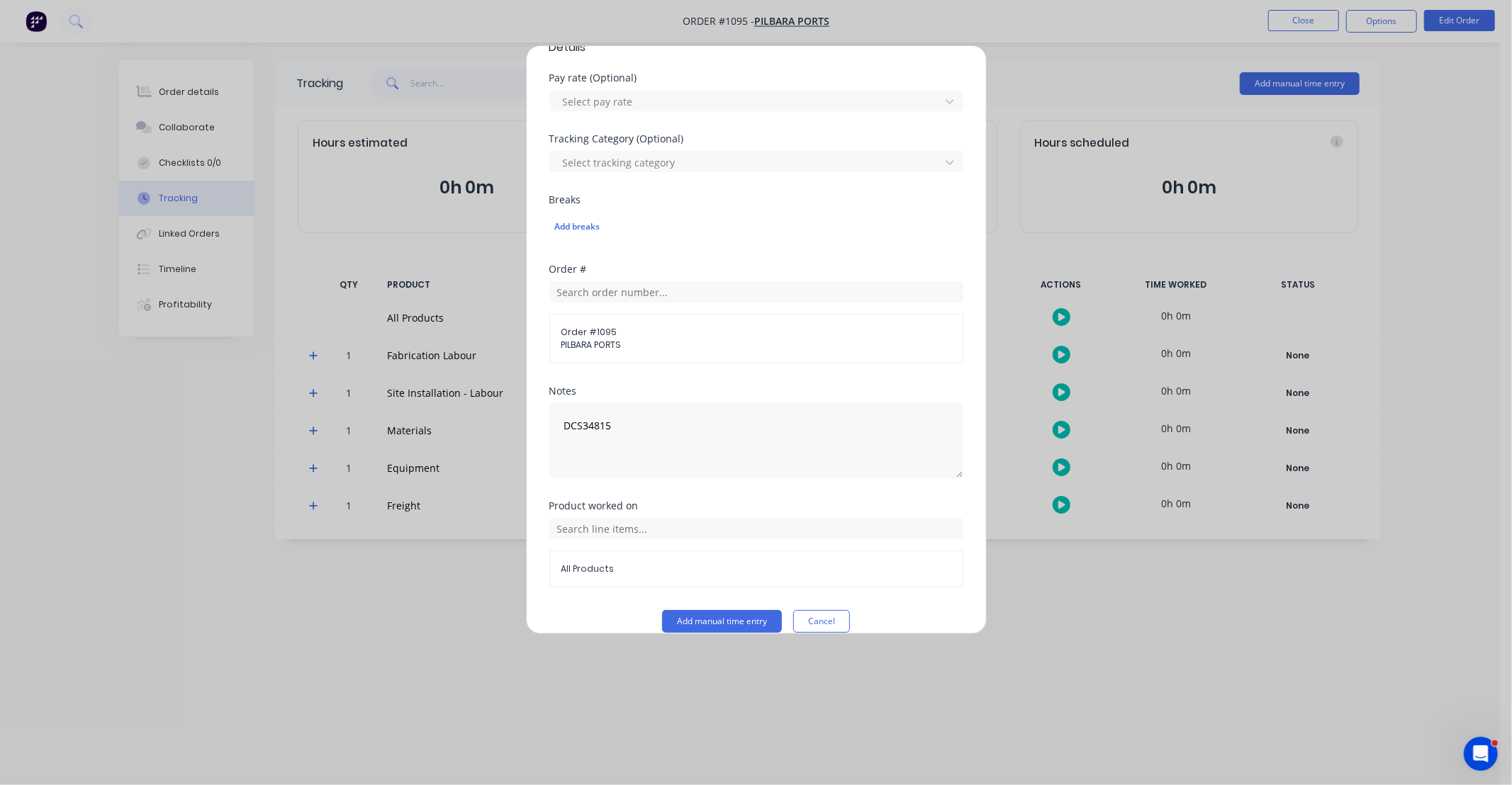
scroll to position [430, 0]
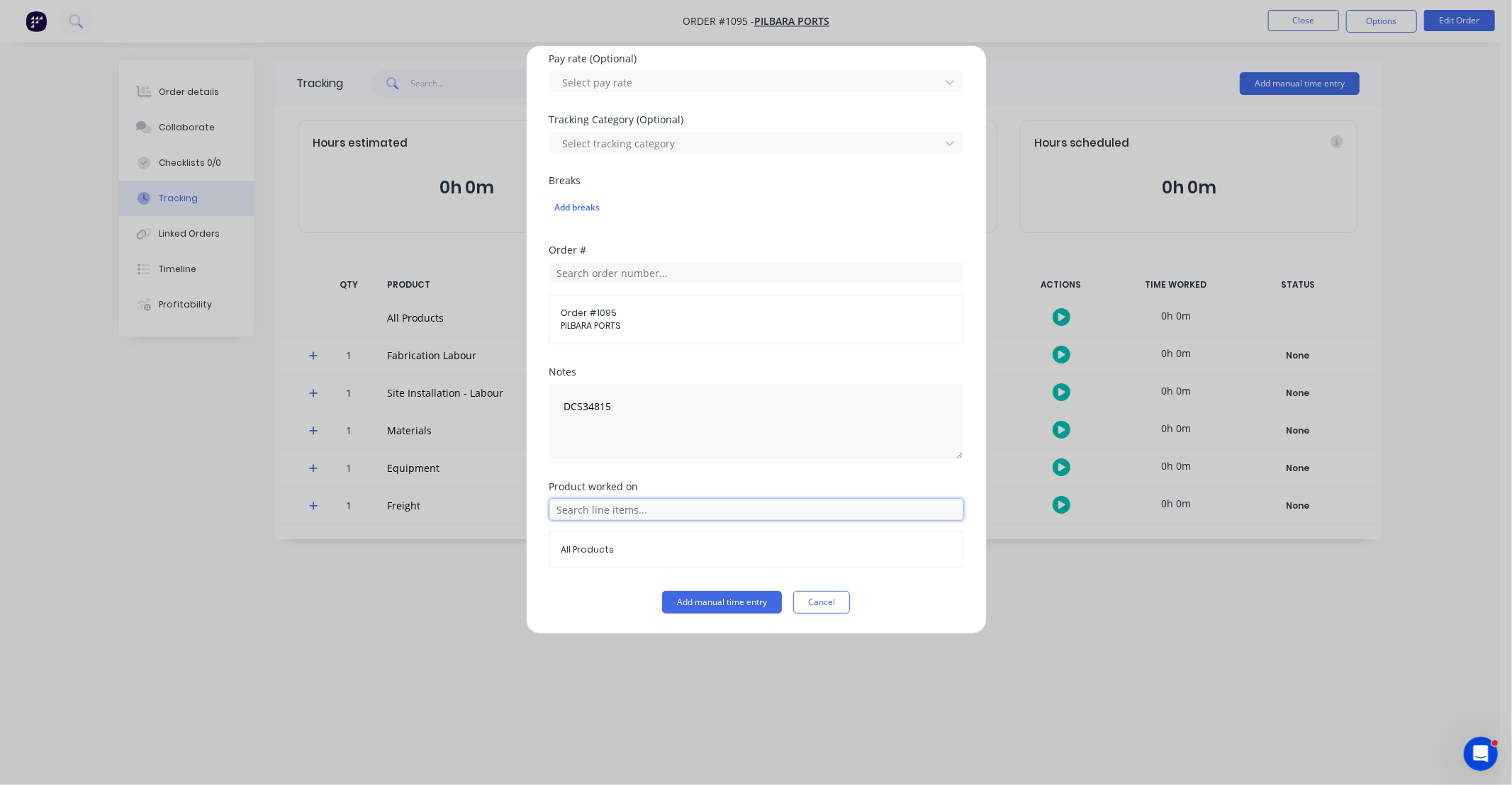
click at [656, 520] on input "text" at bounding box center [756, 509] width 414 height 21
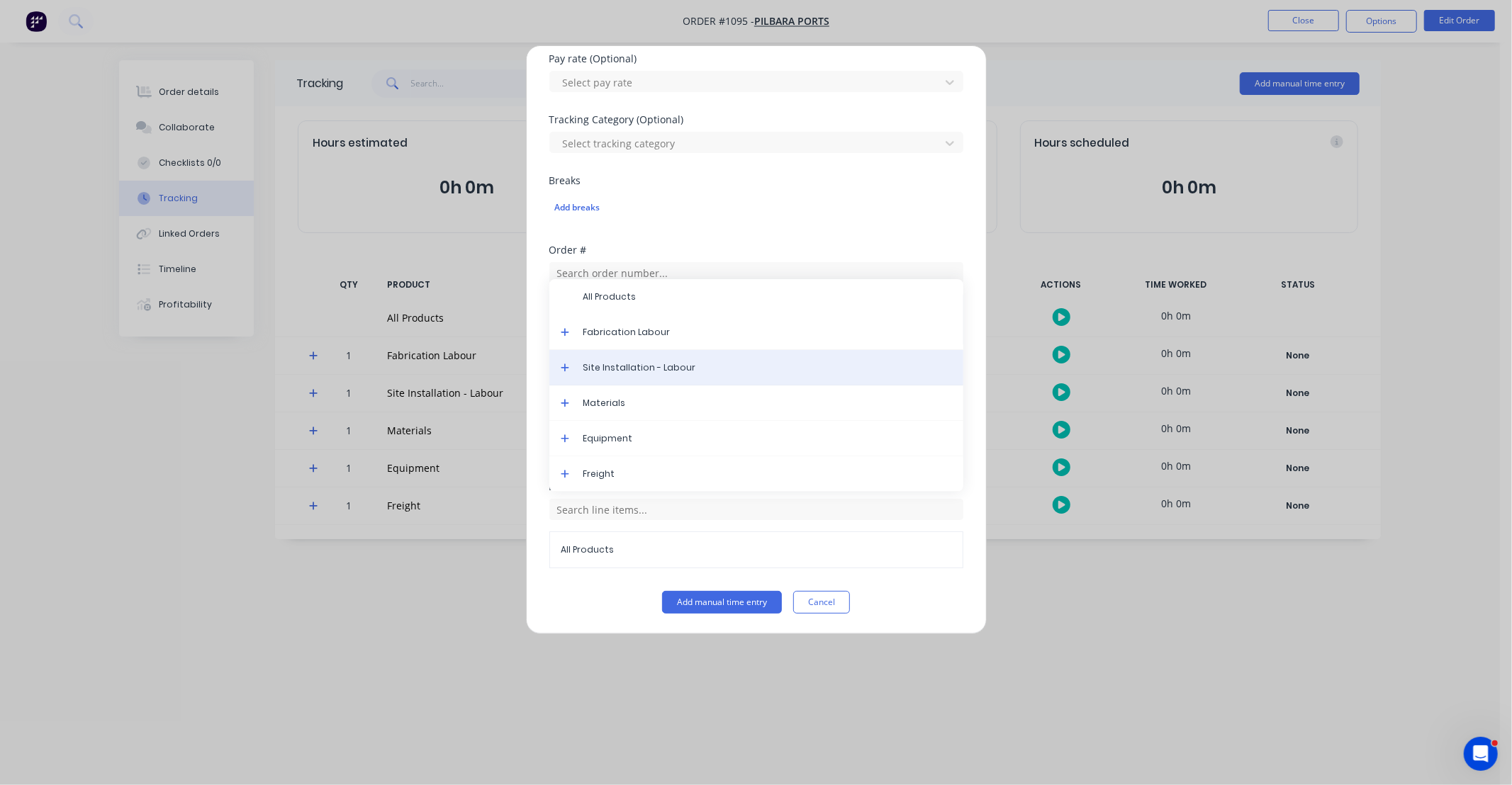
click at [644, 370] on span "Site Installation - Labour" at bounding box center [768, 367] width 369 height 12
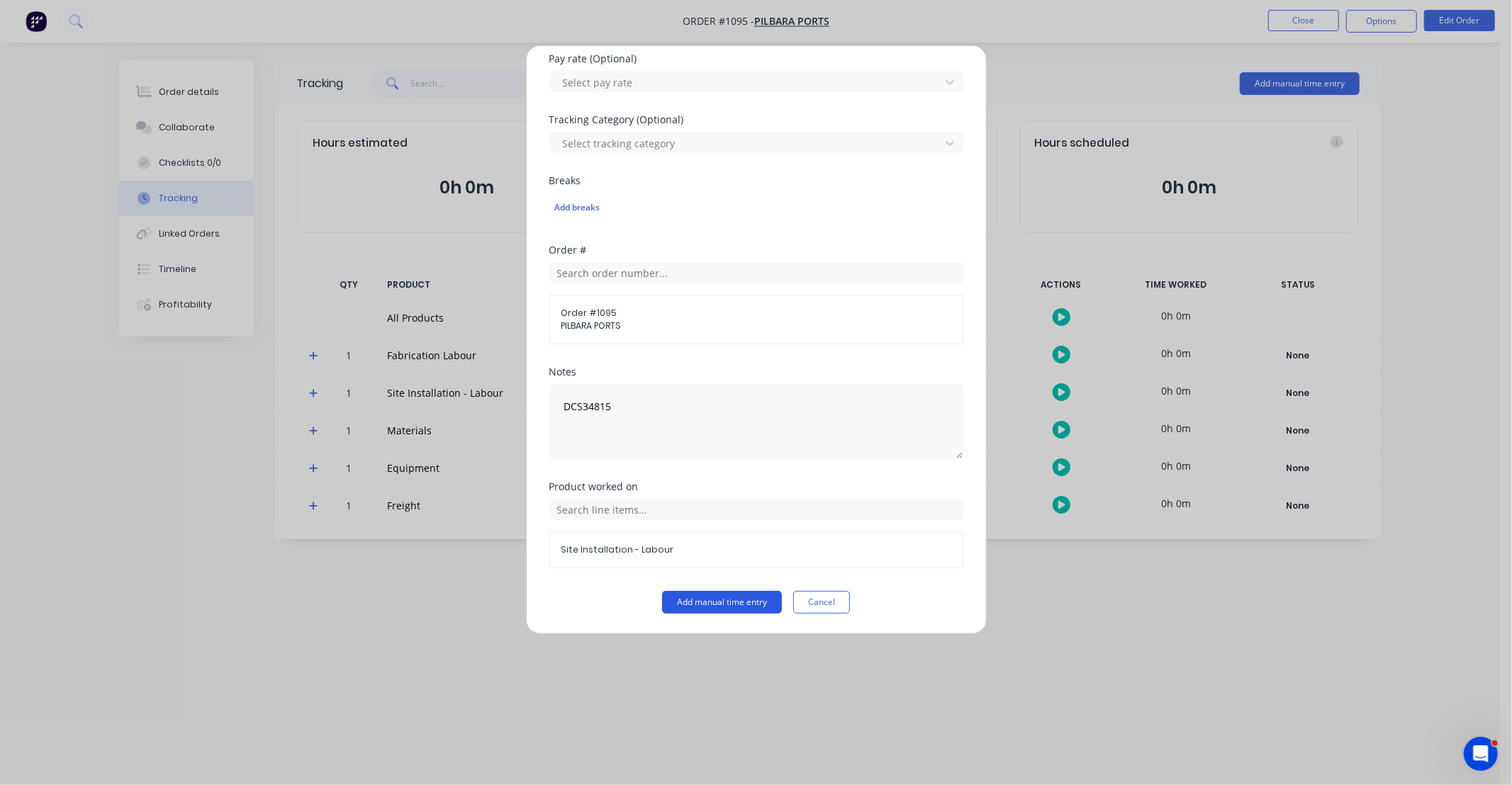
click at [748, 603] on button "Add manual time entry" at bounding box center [722, 602] width 120 height 23
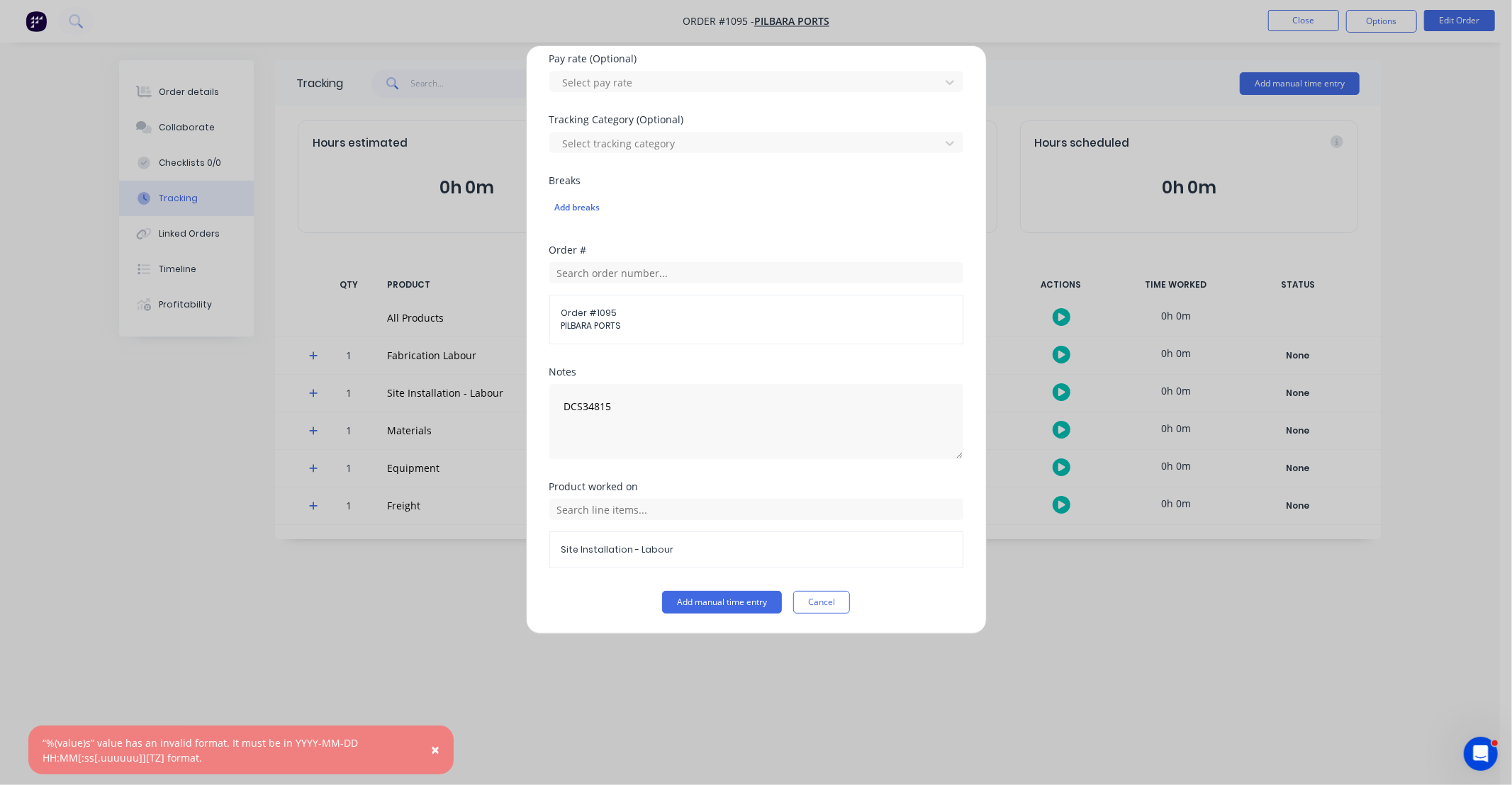
drag, startPoint x: 819, startPoint y: 597, endPoint x: 830, endPoint y: 579, distance: 21.1
click at [820, 596] on button "Cancel" at bounding box center [821, 602] width 57 height 23
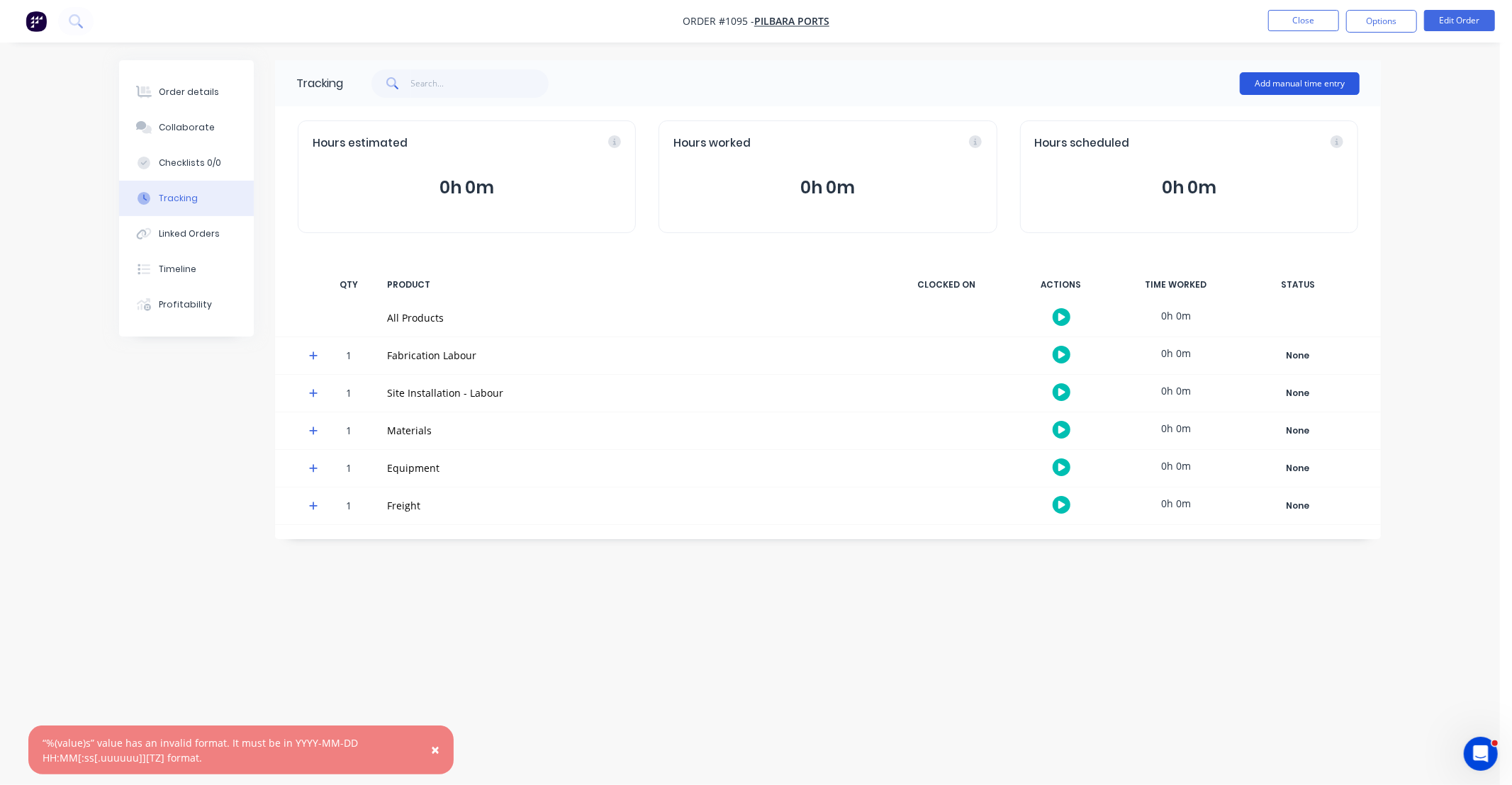
click at [1279, 81] on button "Add manual time entry" at bounding box center [1300, 84] width 120 height 23
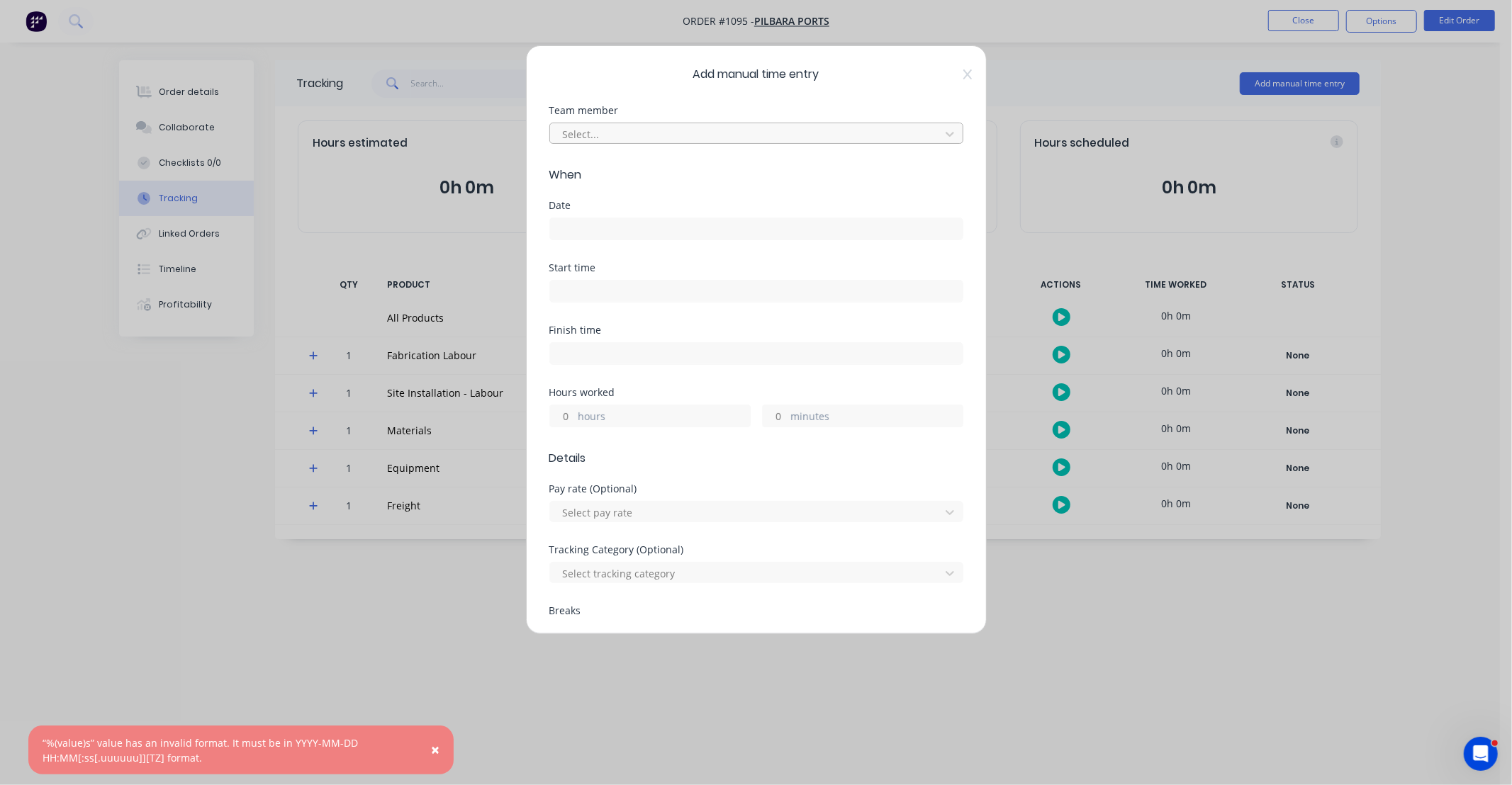
click at [675, 134] on div at bounding box center [747, 135] width 372 height 17
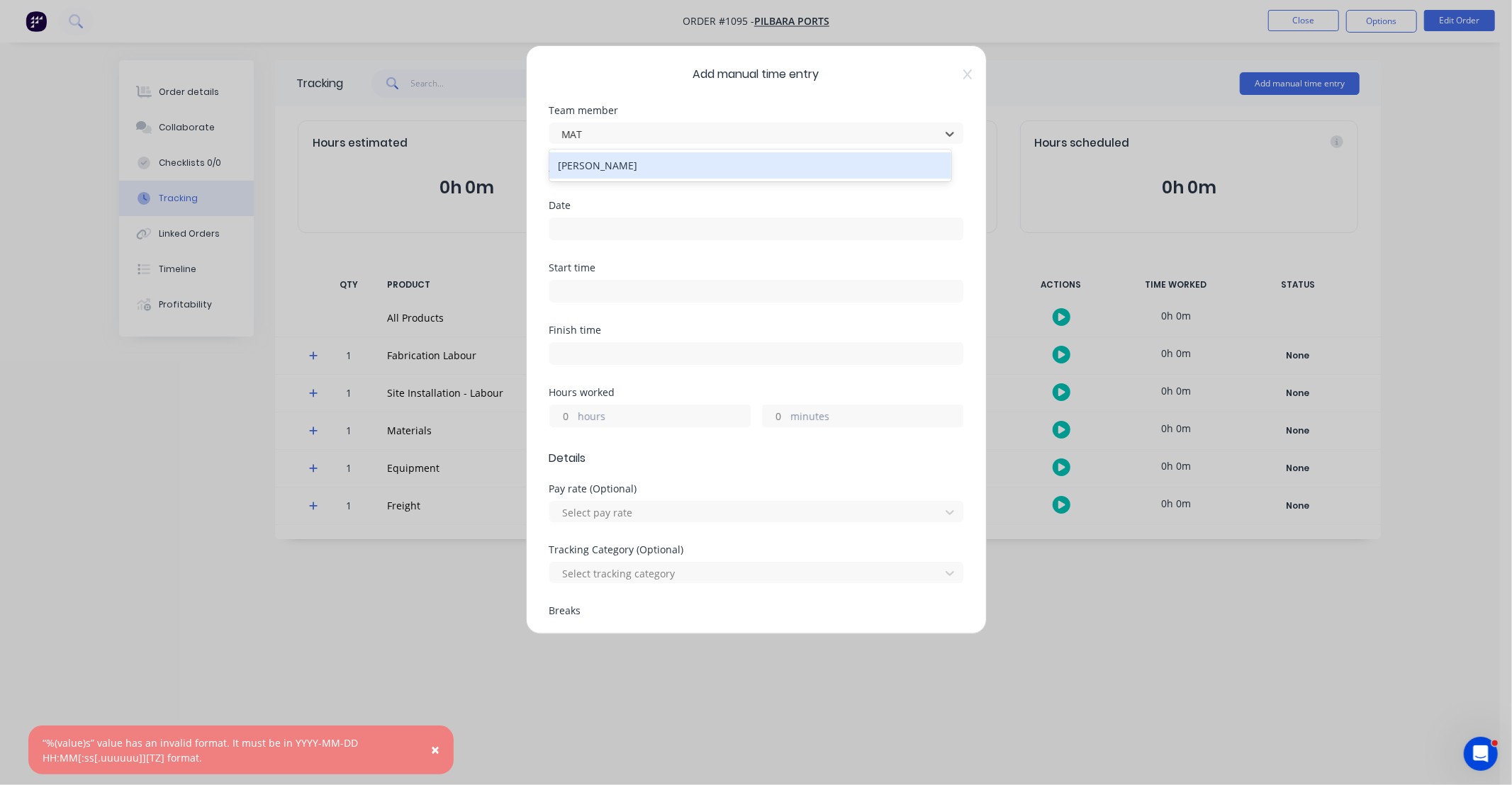
type input "MATT"
click at [650, 172] on div "[PERSON_NAME]" at bounding box center [751, 165] width 402 height 26
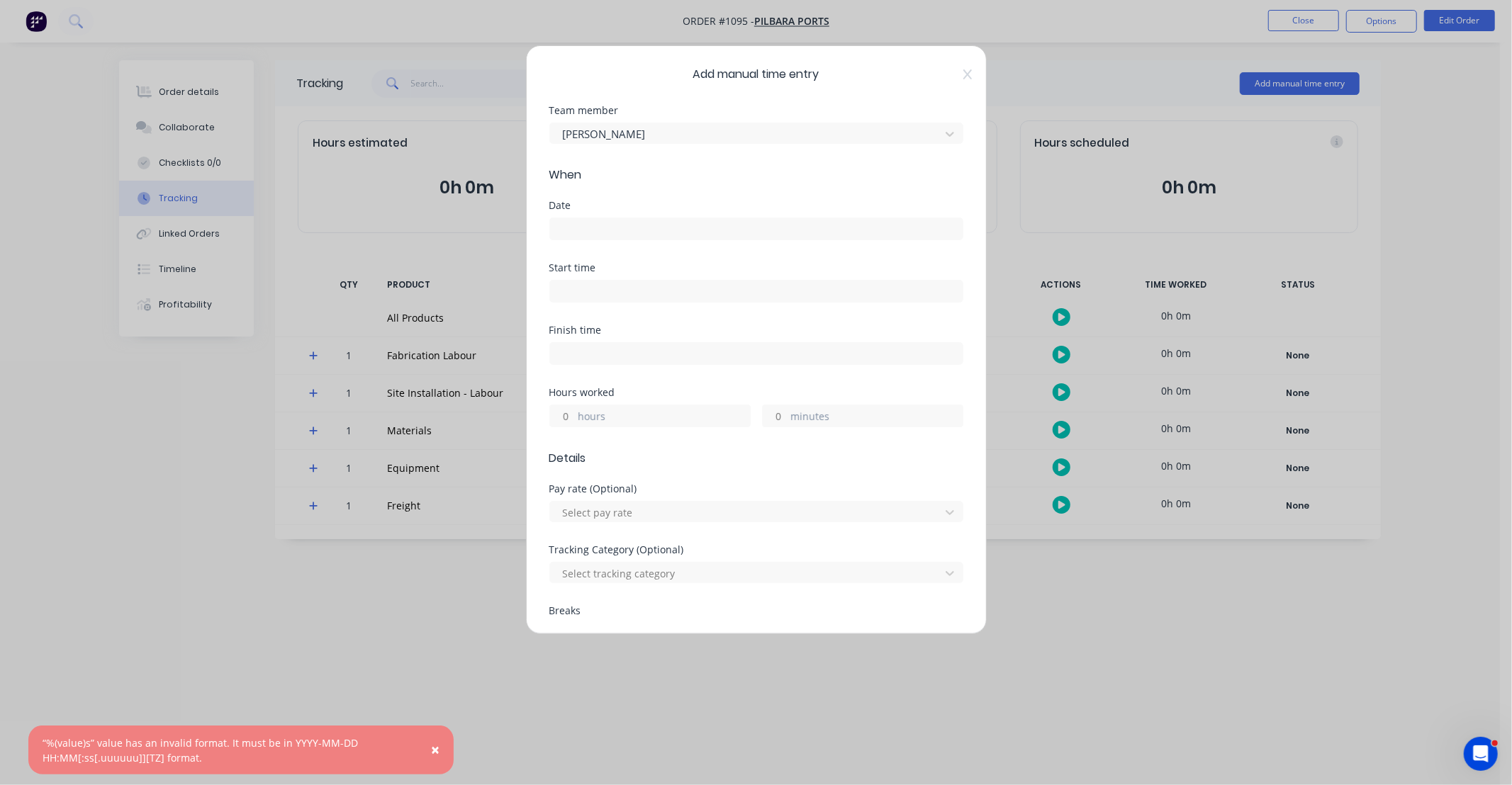
click at [650, 227] on input at bounding box center [756, 229] width 412 height 21
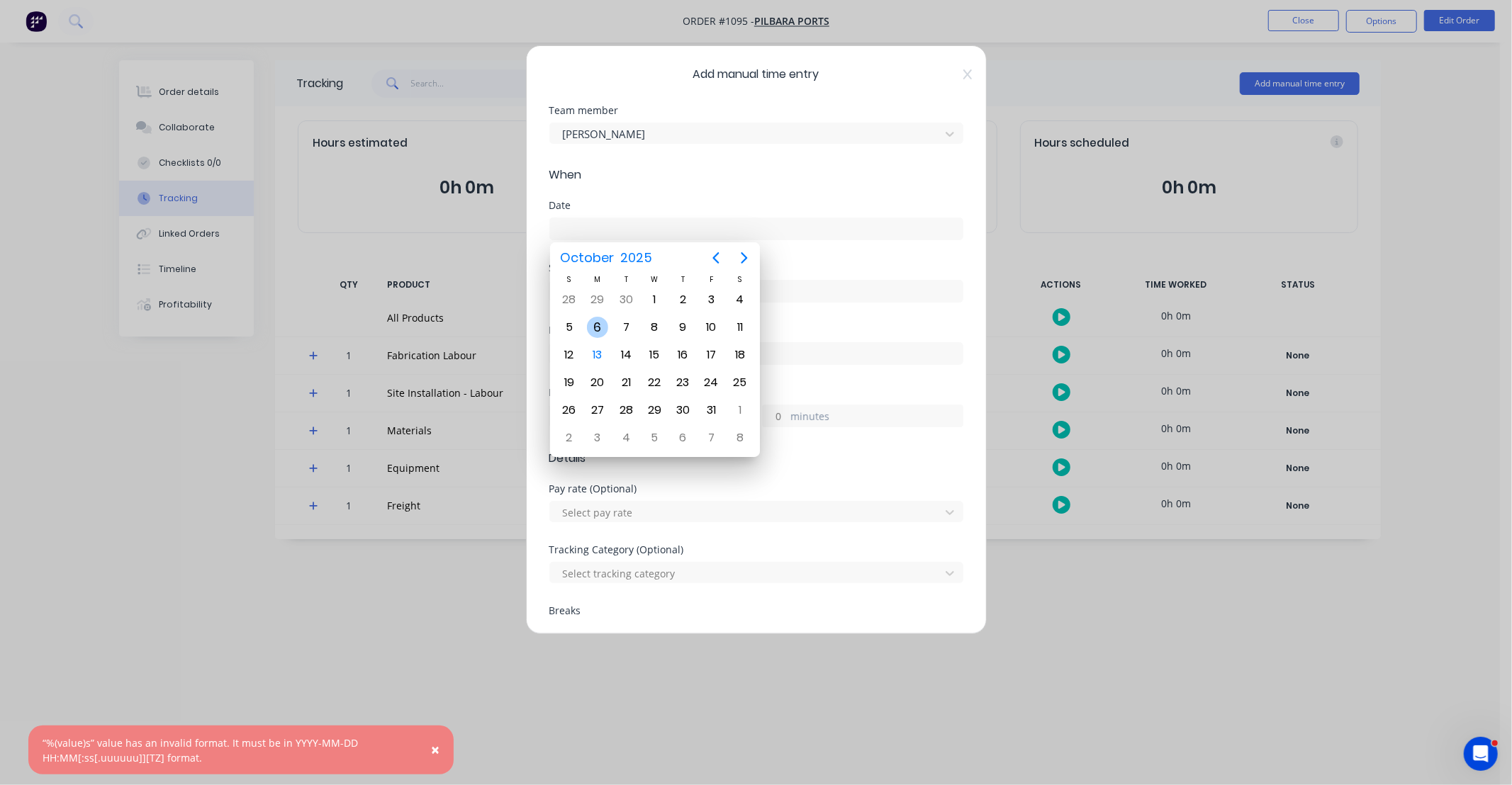
click at [594, 326] on div "6" at bounding box center [598, 328] width 21 height 21
type input "[DATE]"
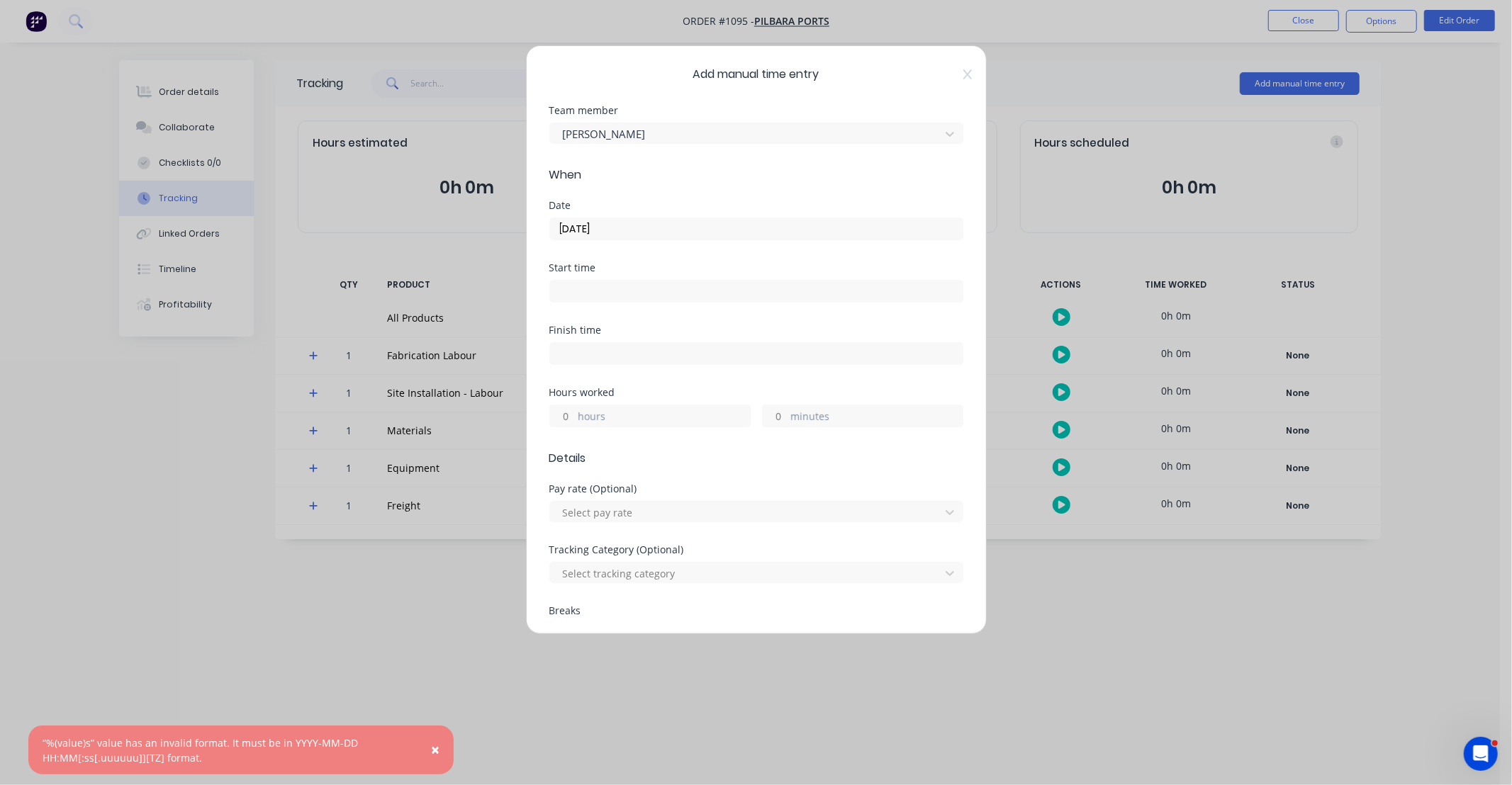
drag, startPoint x: 563, startPoint y: 419, endPoint x: 578, endPoint y: 411, distance: 17.0
click at [563, 419] on input "hours" at bounding box center [562, 416] width 25 height 21
type input "10"
type input "30"
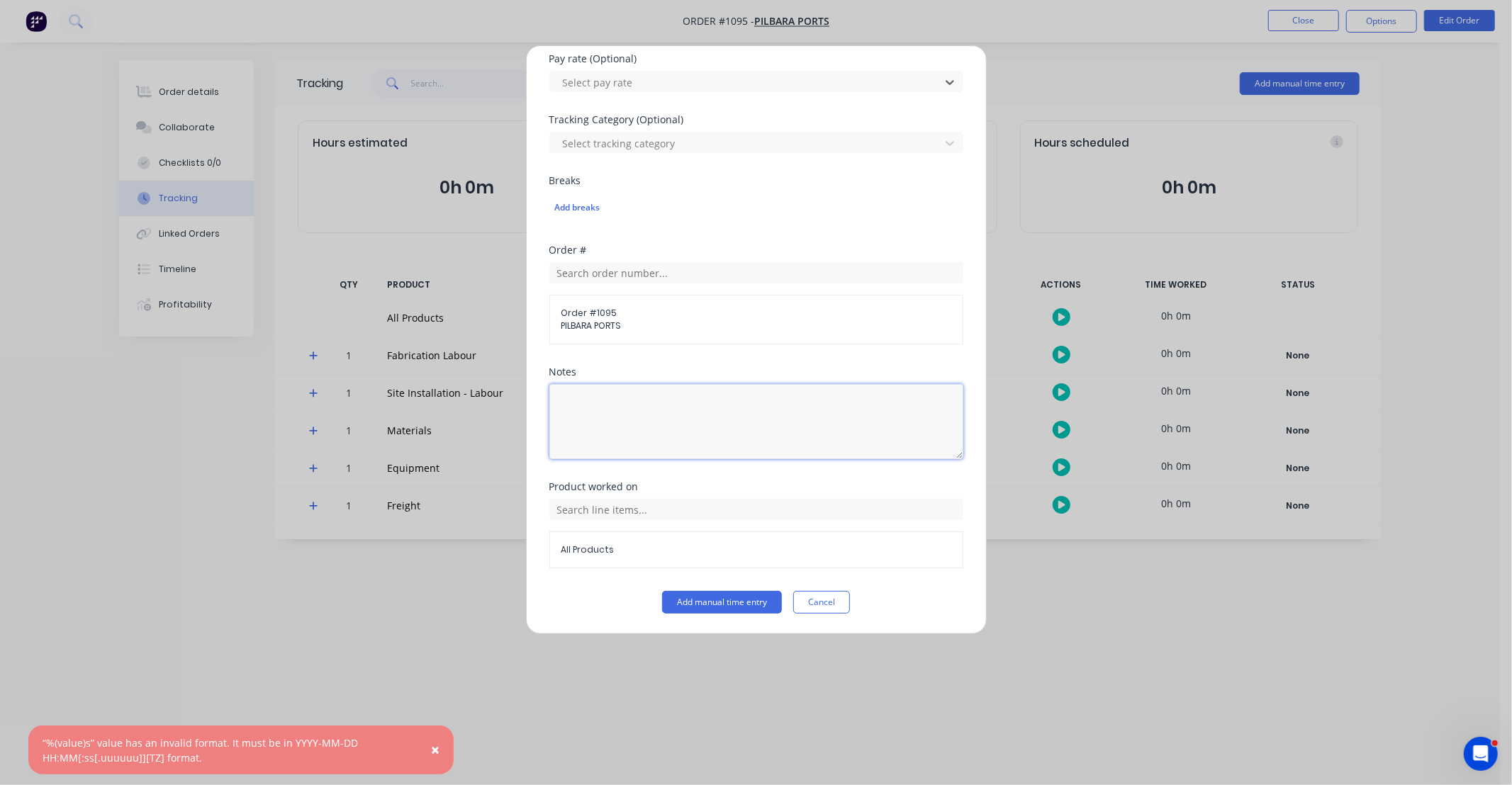
click at [636, 412] on textarea at bounding box center [756, 422] width 414 height 75
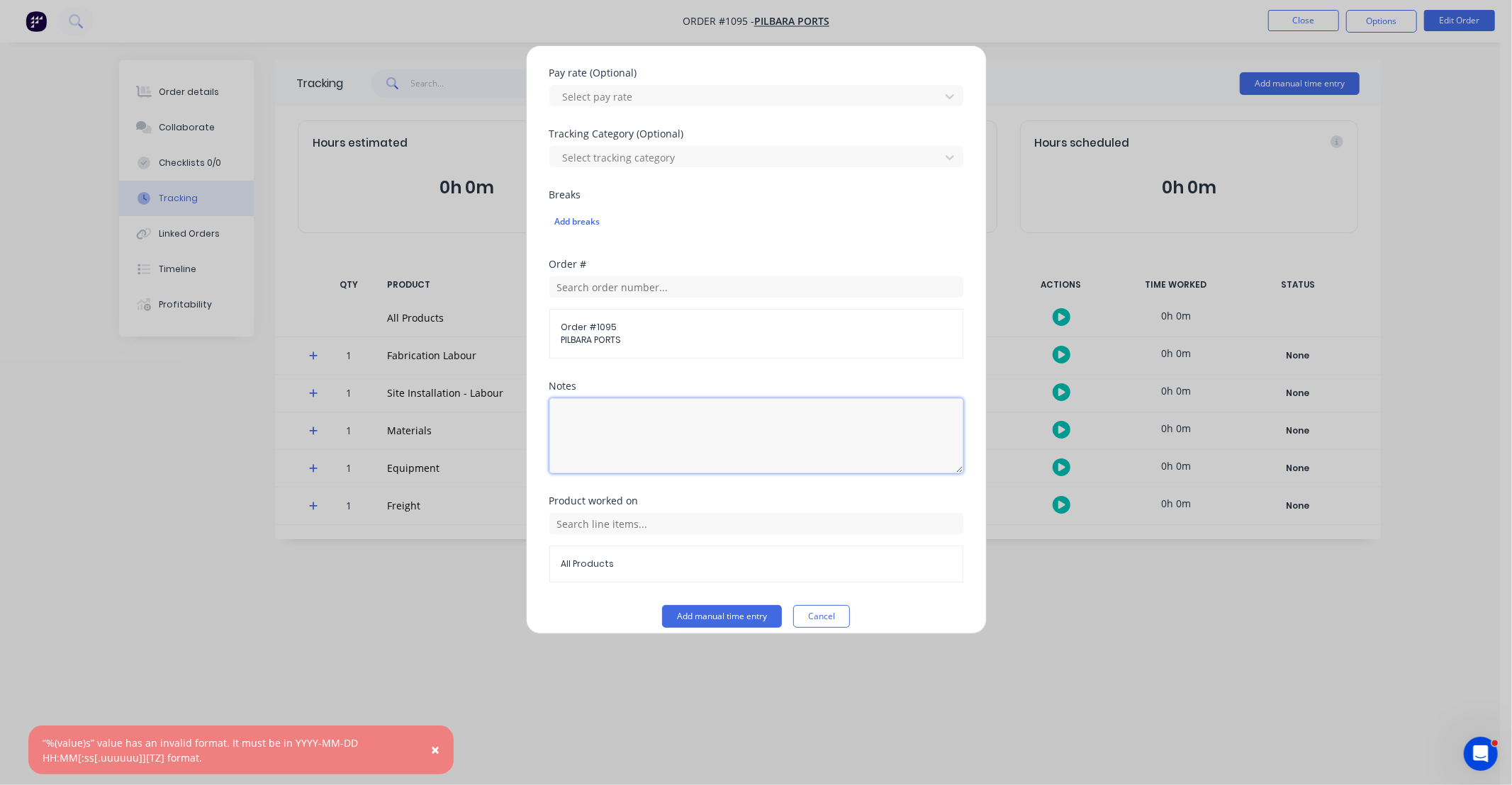
scroll to position [405, 0]
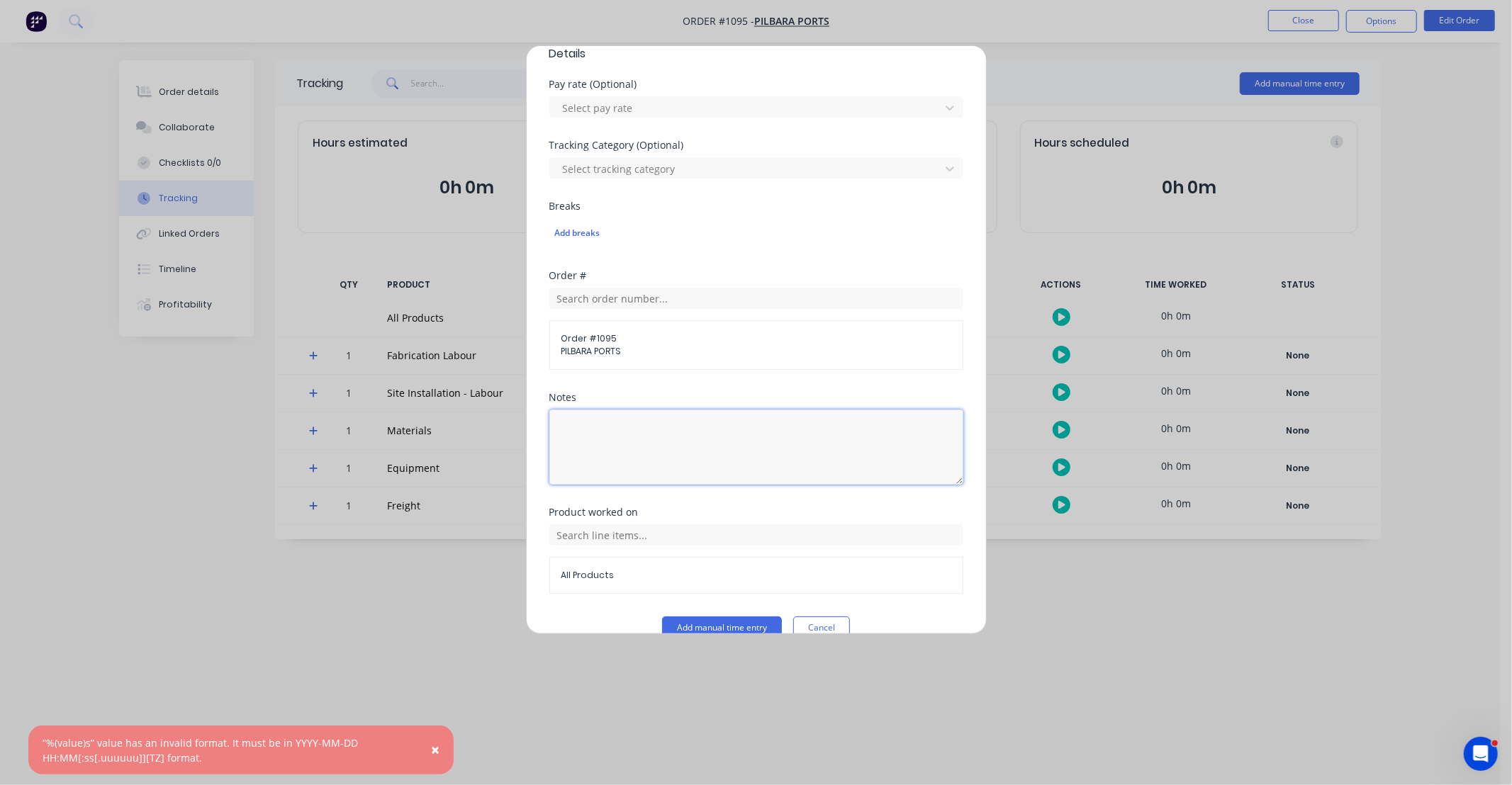
paste textarea "DCS34815"
type textarea "DCS34815"
click at [630, 532] on input "text" at bounding box center [756, 535] width 414 height 21
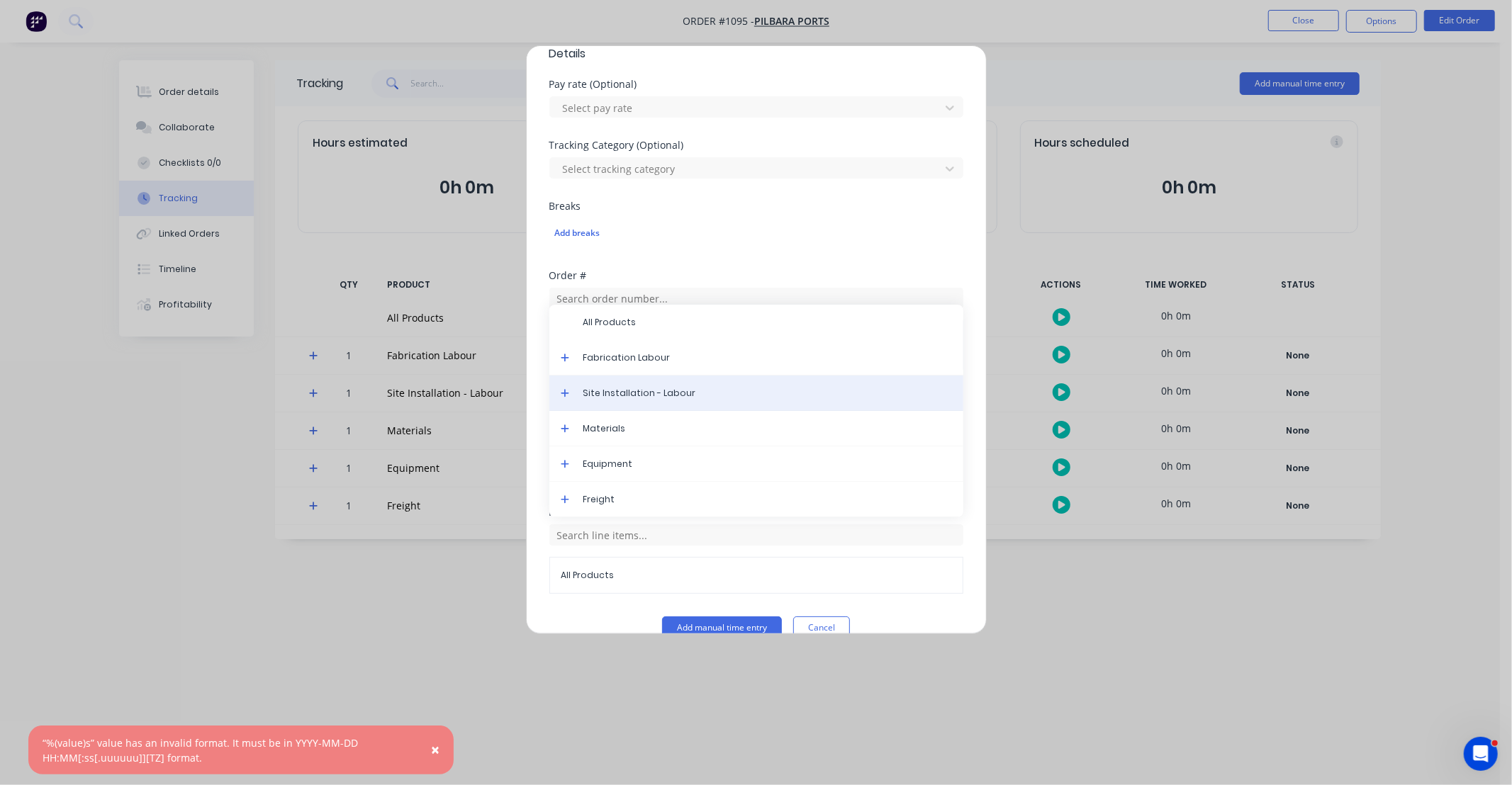
click at [631, 401] on div "Site Installation - Labour" at bounding box center [756, 393] width 414 height 36
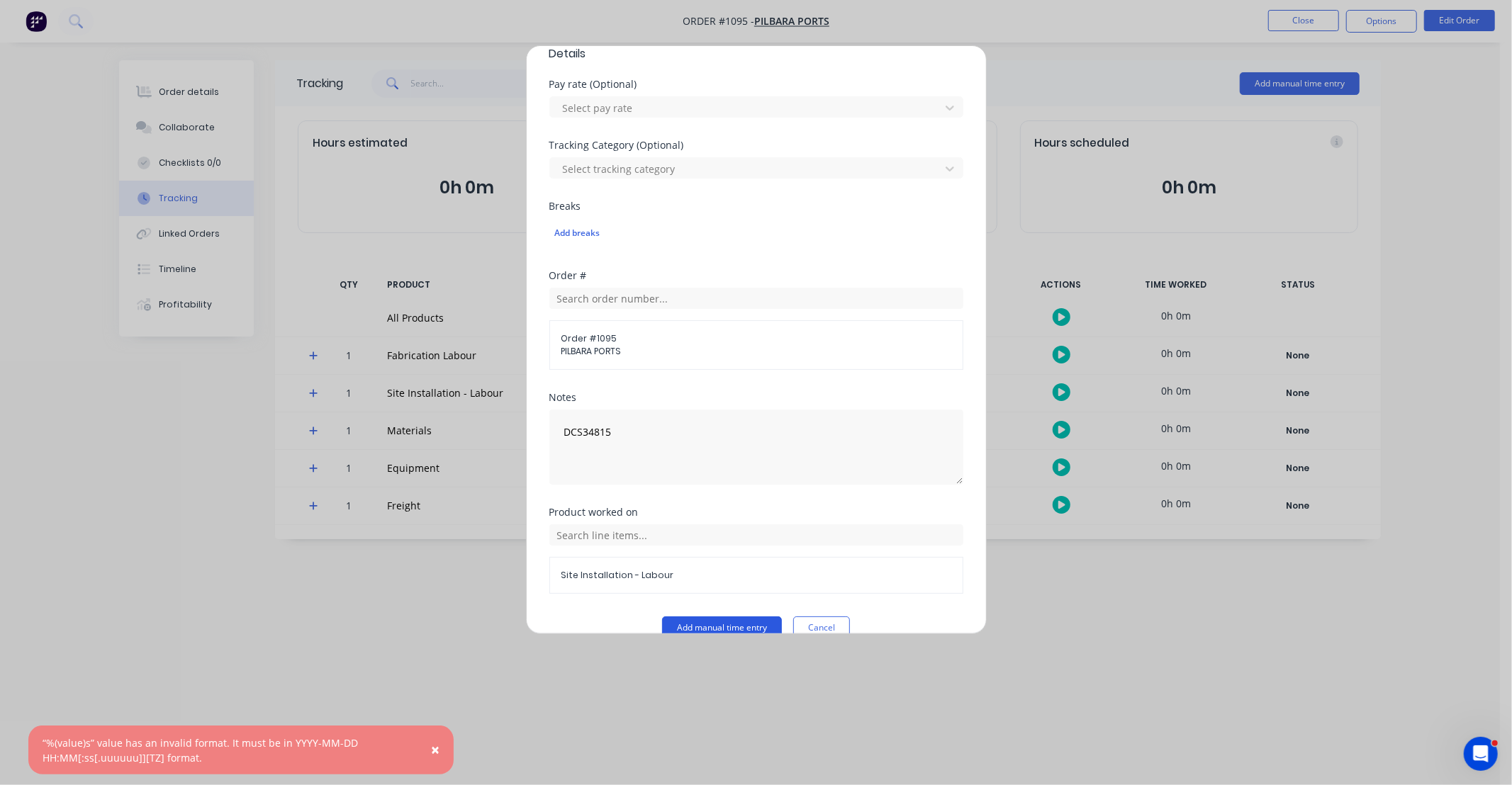
click at [699, 629] on button "Add manual time entry" at bounding box center [722, 628] width 120 height 23
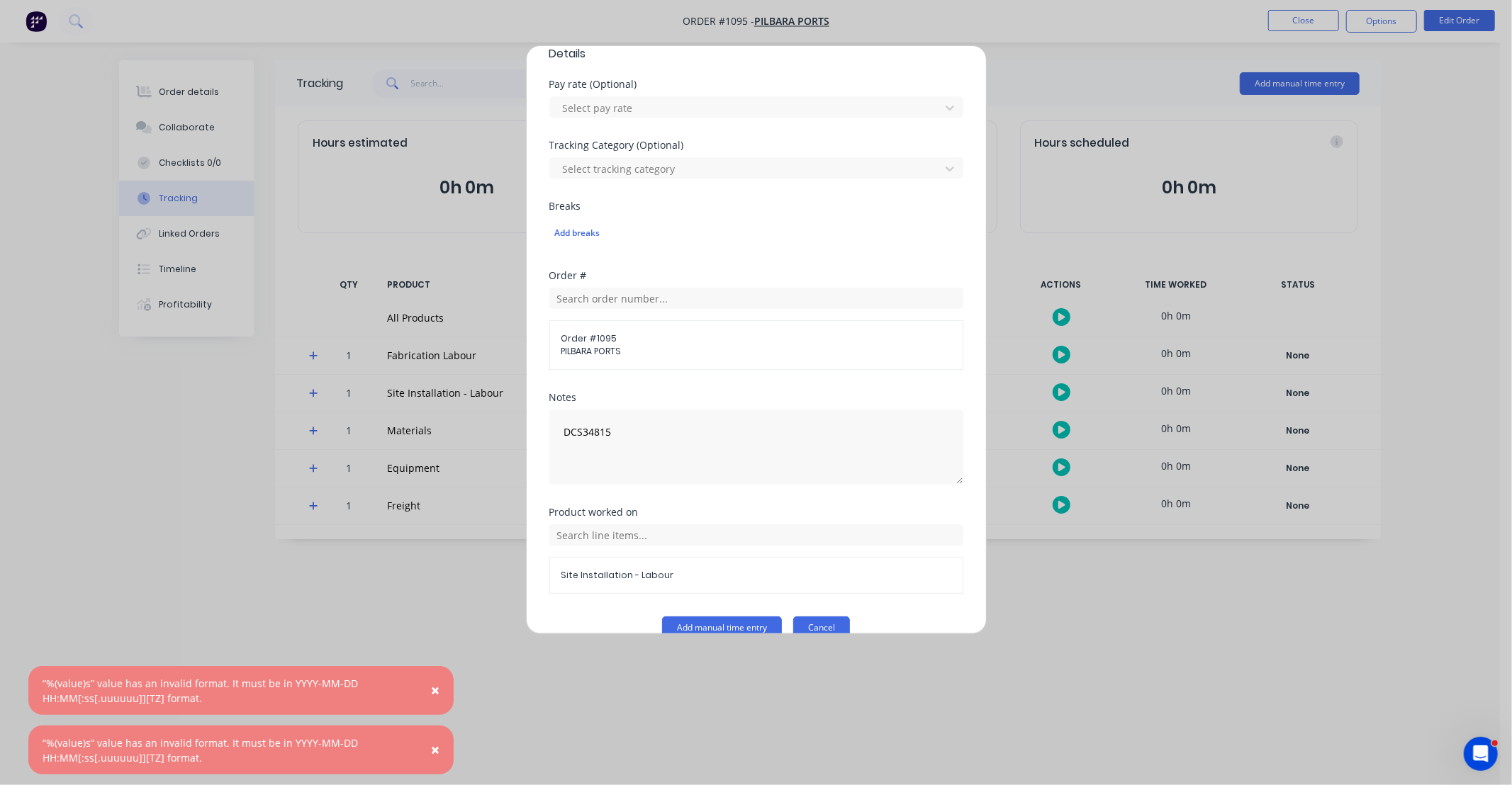
click at [826, 623] on button "Cancel" at bounding box center [821, 628] width 57 height 23
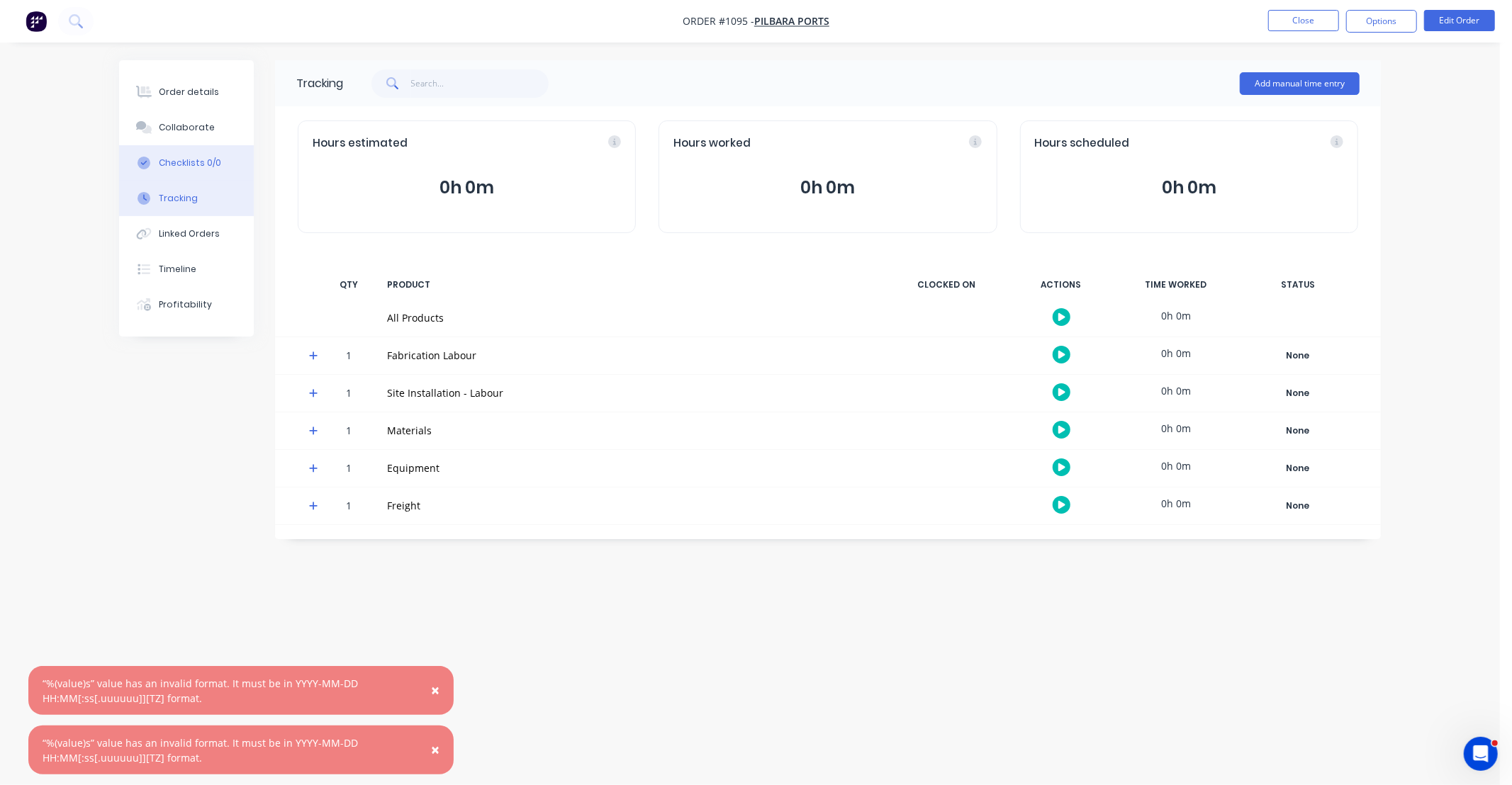
click at [214, 158] on div "Checklists 0/0" at bounding box center [189, 162] width 62 height 12
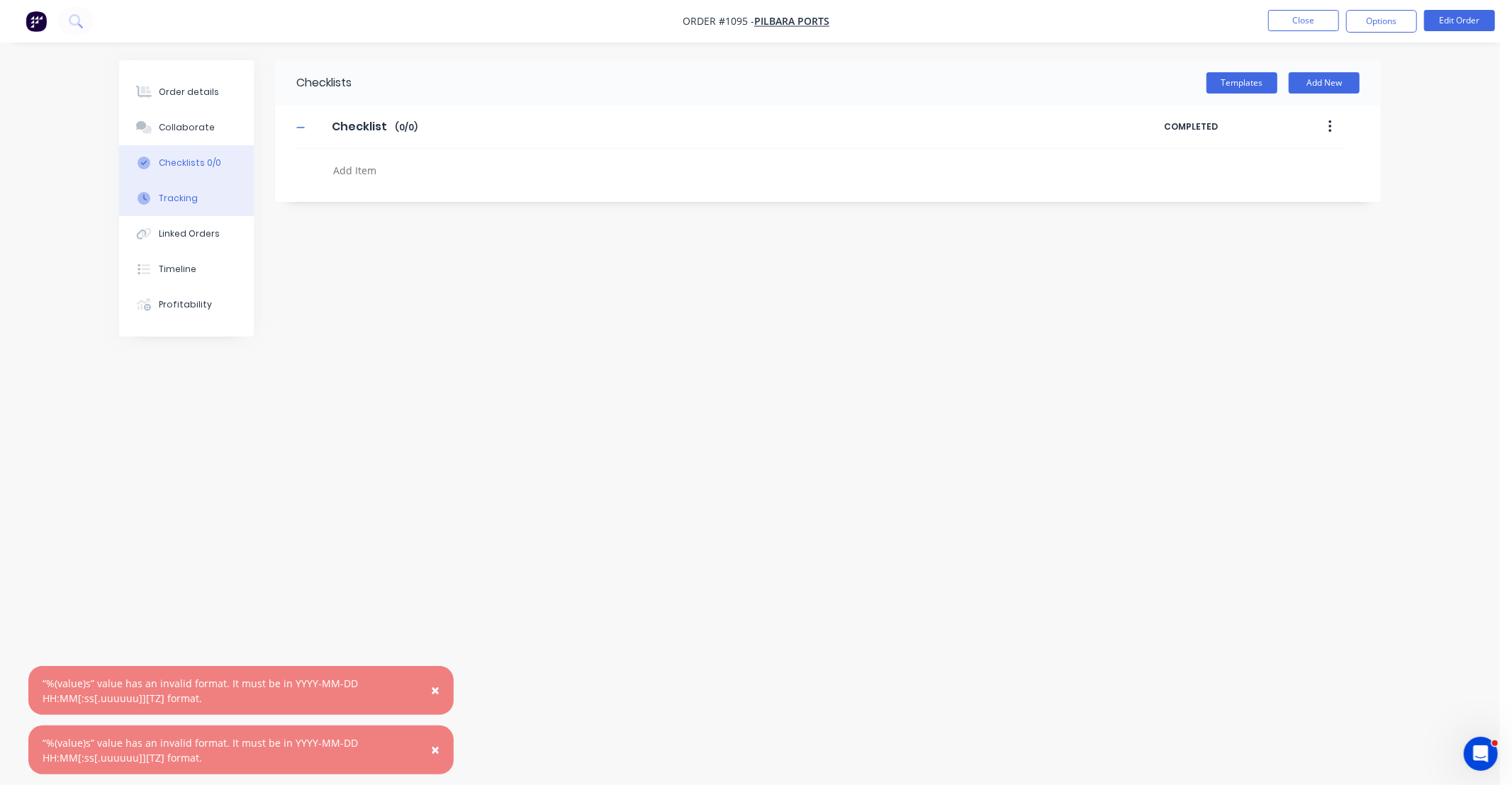
type textarea "x"
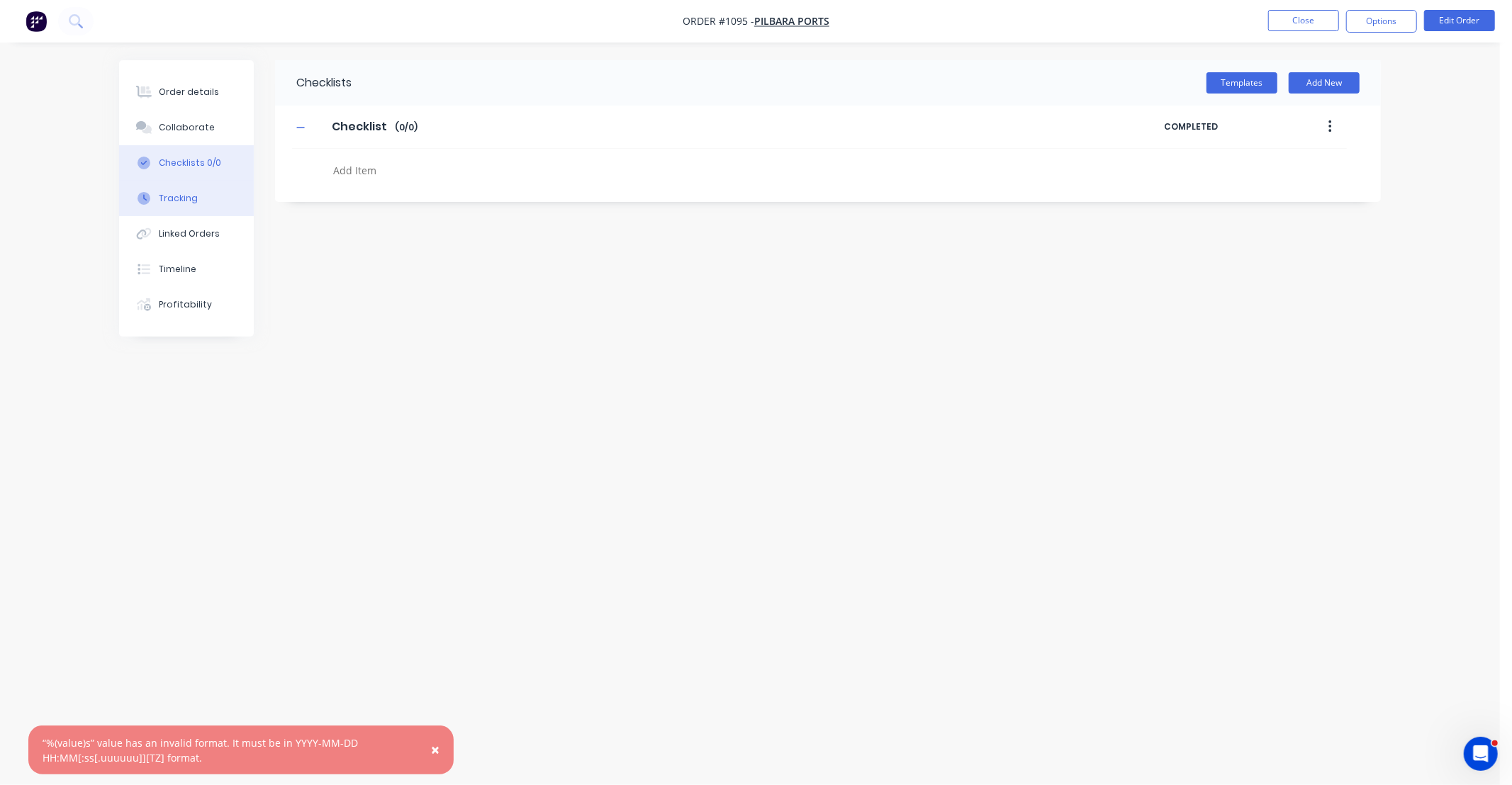
click at [185, 194] on div "Tracking" at bounding box center [178, 198] width 39 height 12
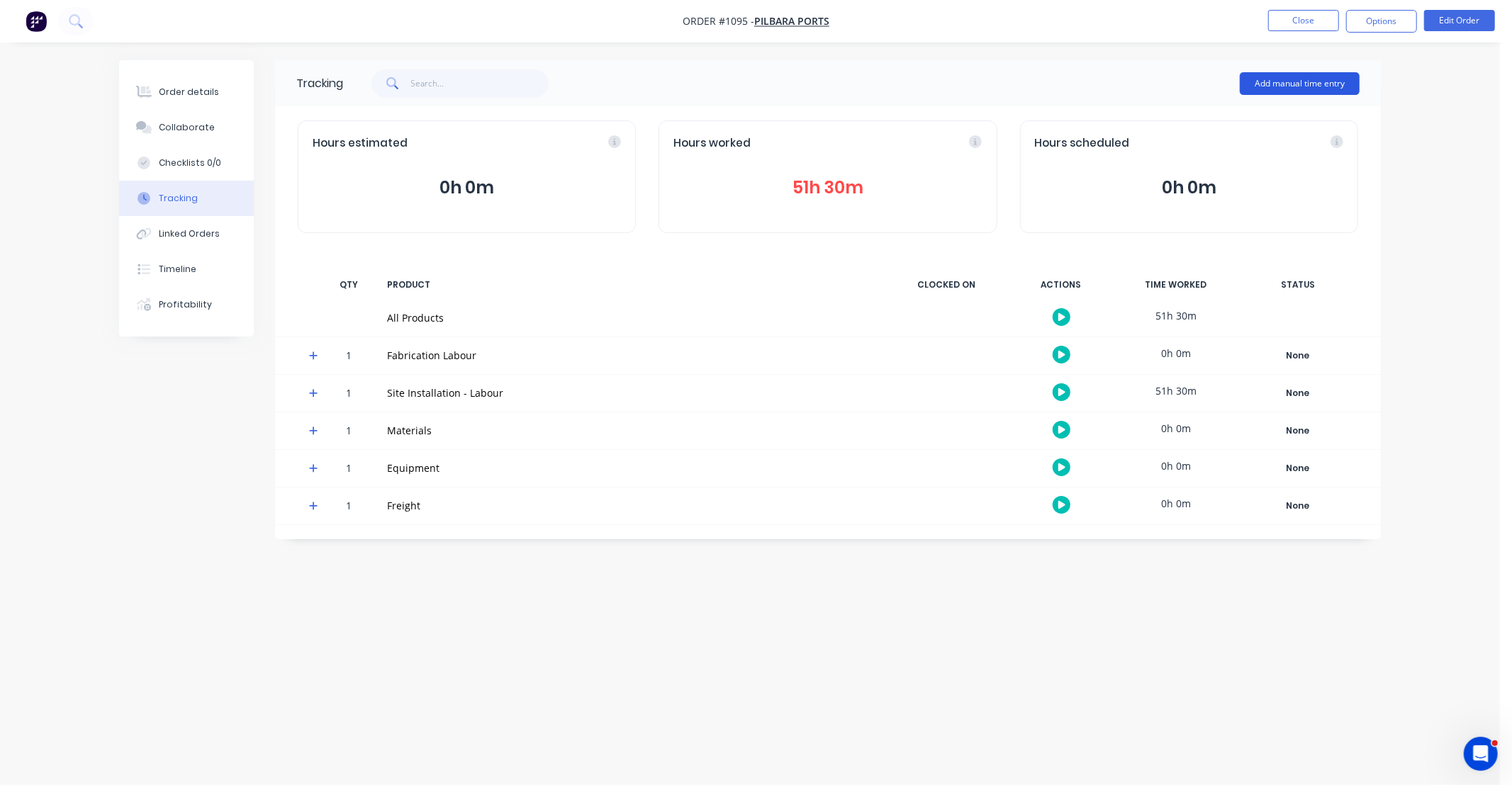
click at [1264, 83] on button "Add manual time entry" at bounding box center [1300, 84] width 120 height 23
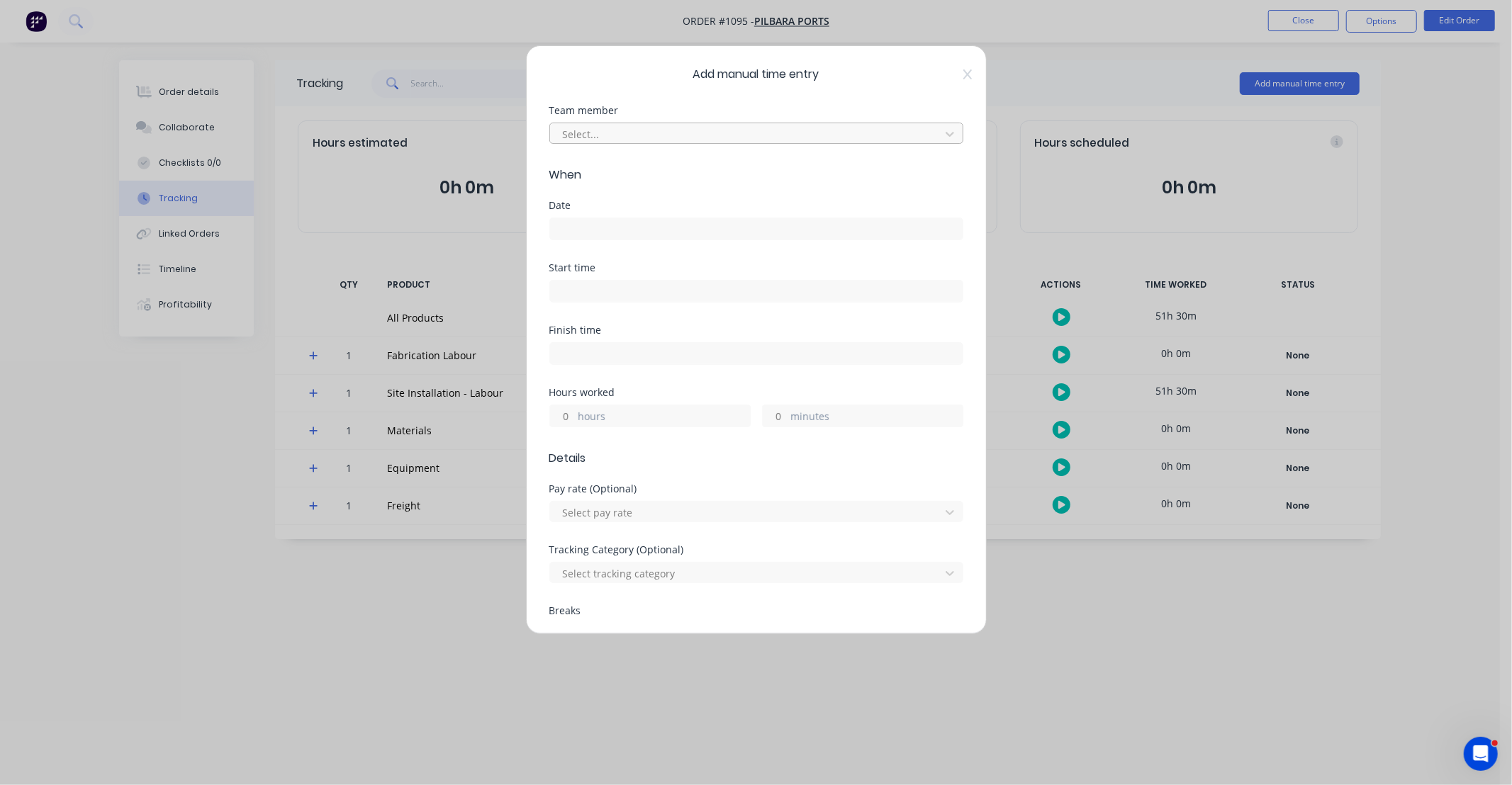
click at [636, 132] on div at bounding box center [747, 135] width 372 height 17
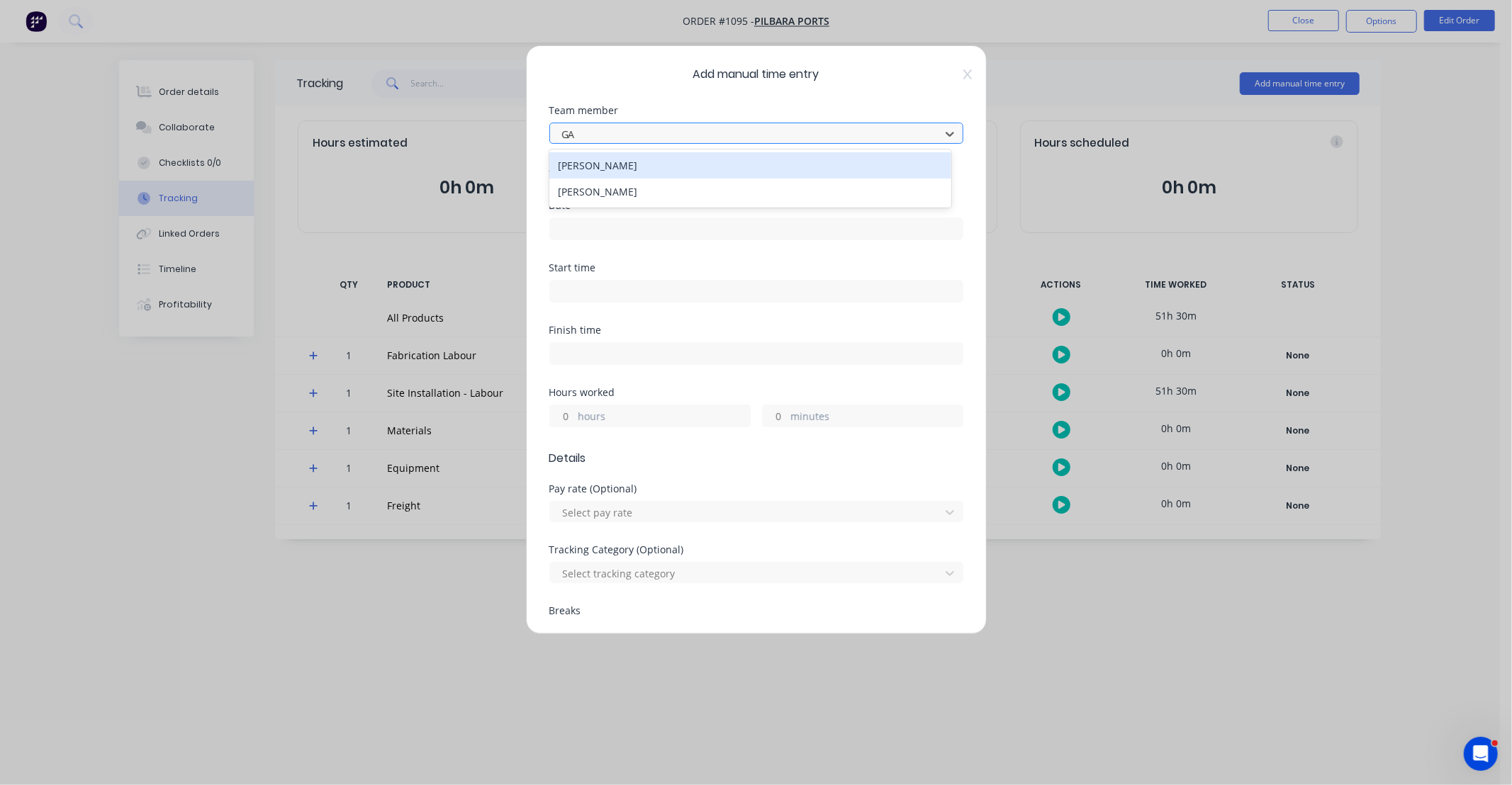
type input "GAV"
click at [622, 160] on div "[PERSON_NAME]" at bounding box center [751, 165] width 402 height 26
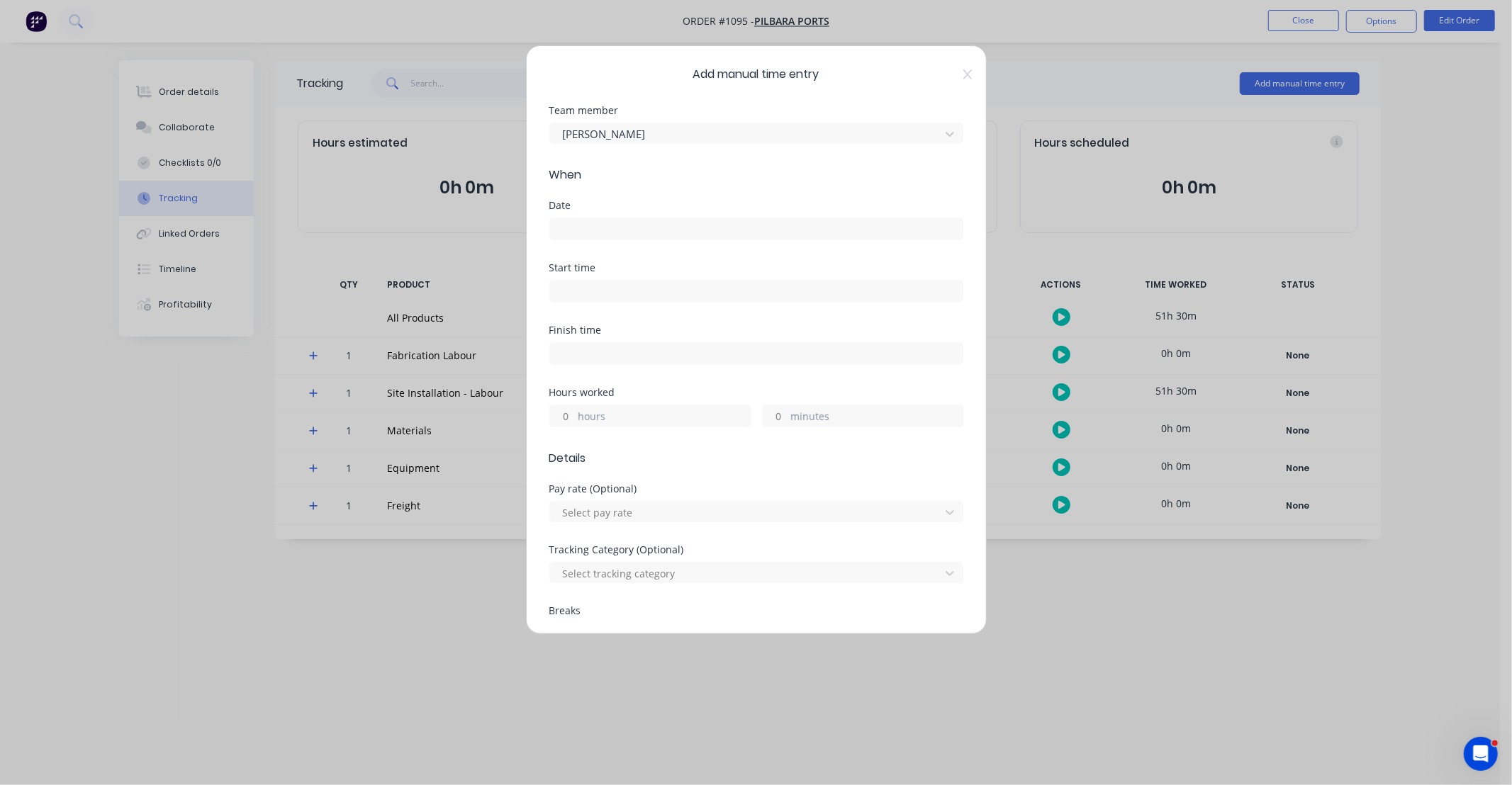
click at [636, 229] on input at bounding box center [756, 229] width 412 height 21
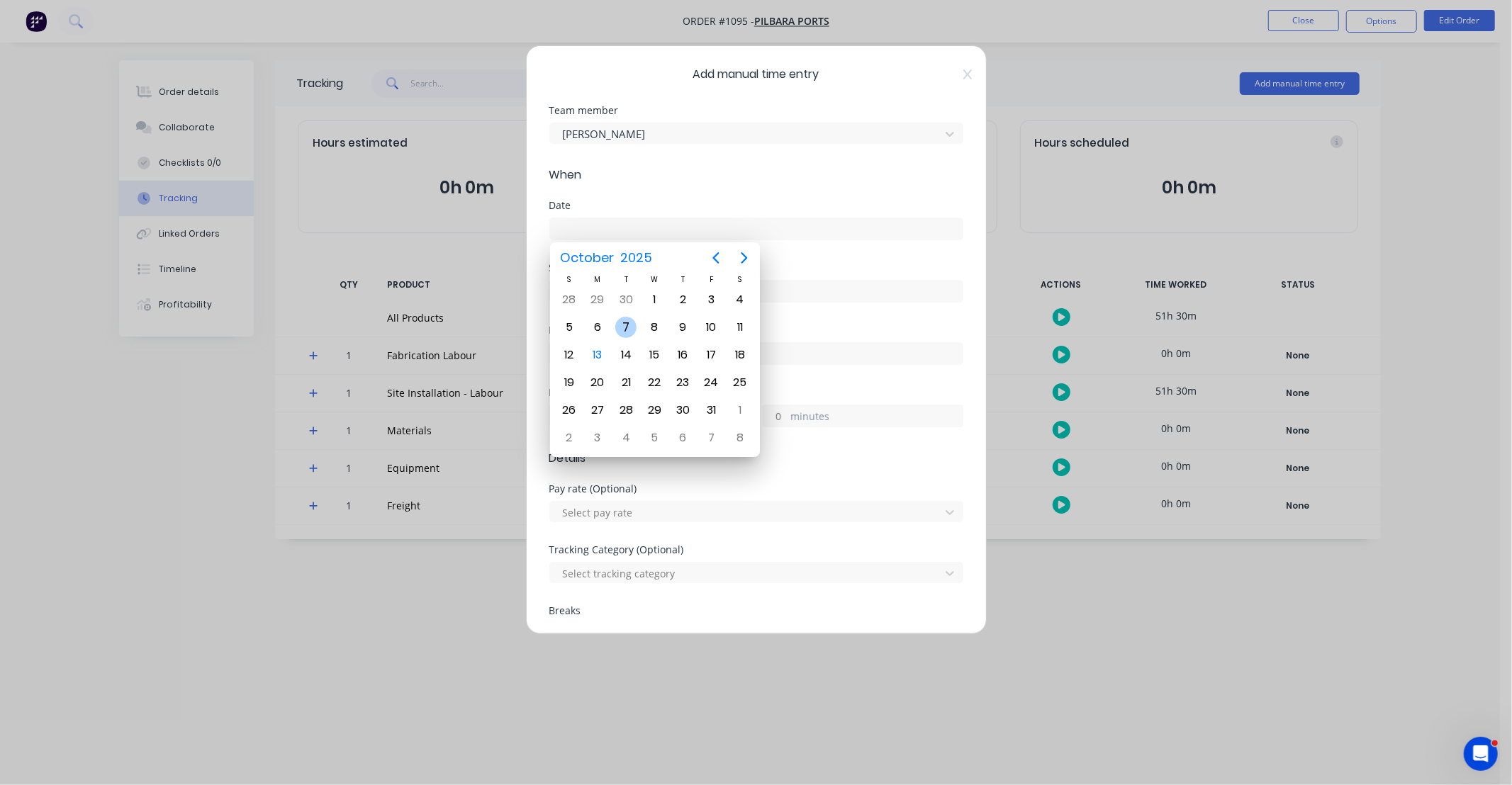
click at [626, 329] on div "7" at bounding box center [626, 328] width 21 height 21
type input "[DATE]"
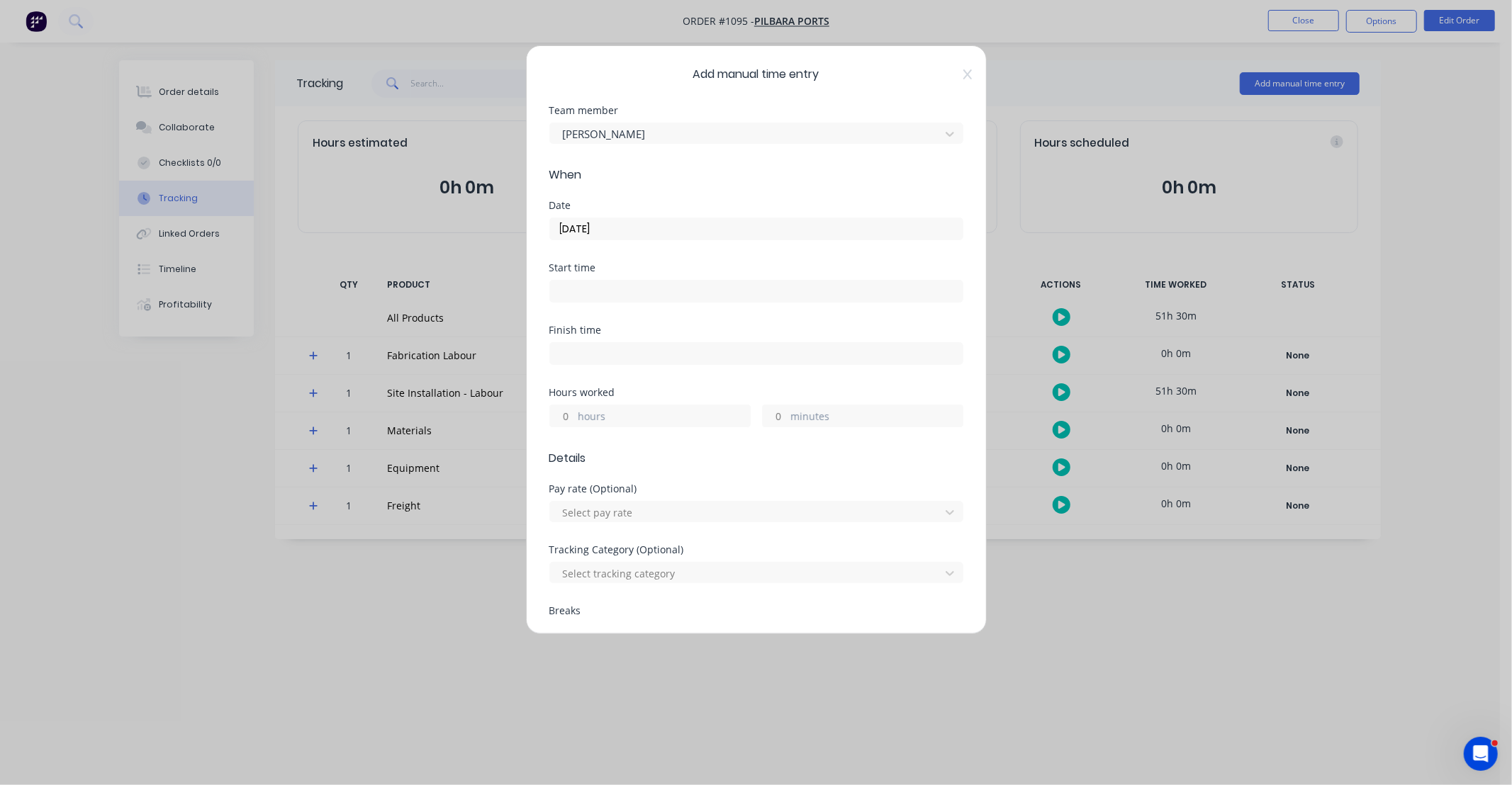
drag, startPoint x: 566, startPoint y: 421, endPoint x: 643, endPoint y: 400, distance: 79.8
click at [566, 421] on input "hours" at bounding box center [562, 416] width 25 height 21
type input "11"
type input "30"
click at [657, 390] on div "Hours worked" at bounding box center [756, 392] width 414 height 10
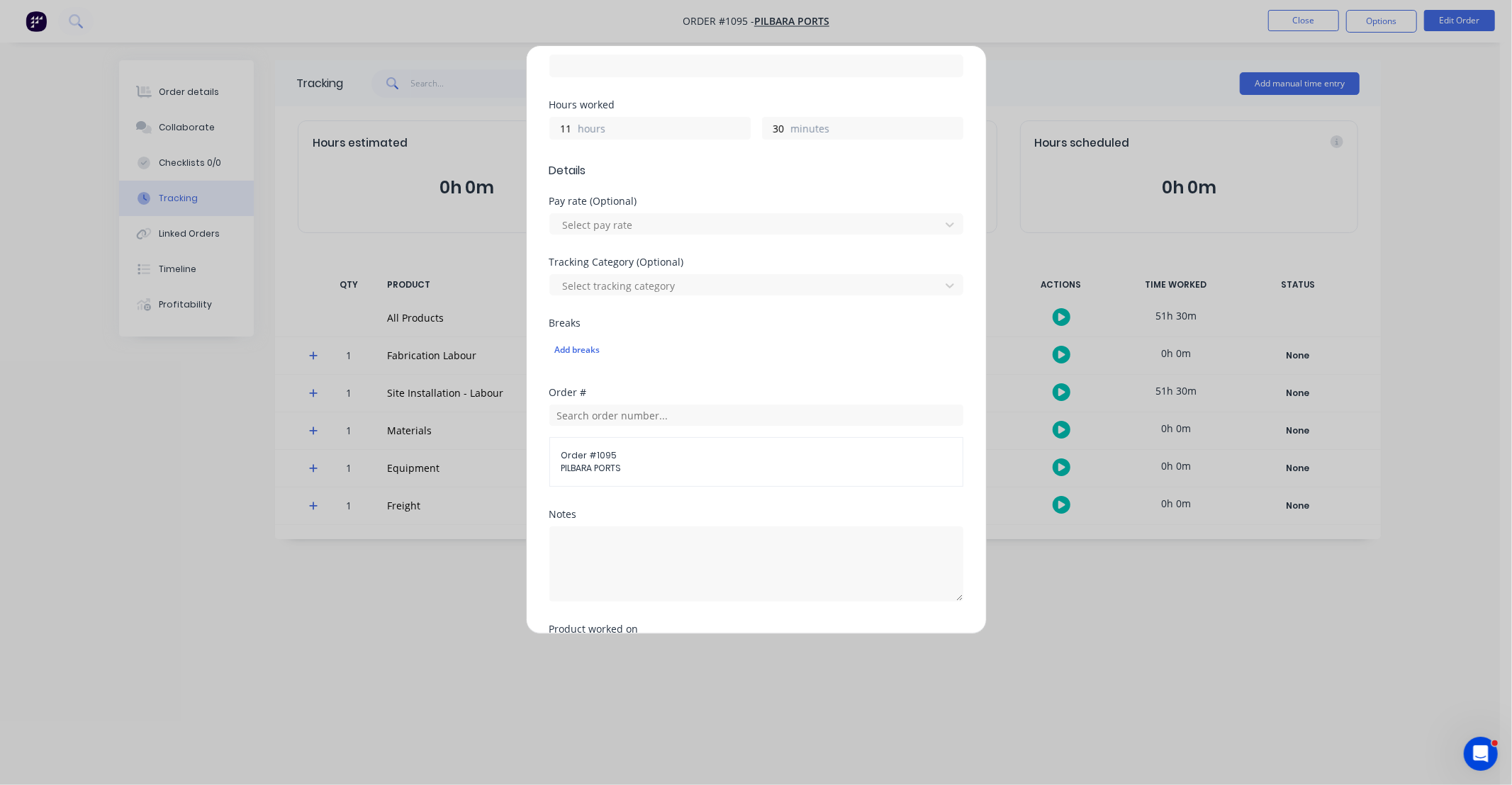
scroll to position [288, 0]
drag, startPoint x: 725, startPoint y: 567, endPoint x: 729, endPoint y: 556, distance: 11.7
click at [726, 563] on textarea at bounding box center [756, 563] width 414 height 75
drag, startPoint x: 722, startPoint y: 566, endPoint x: 329, endPoint y: 539, distance: 393.9
click at [329, 541] on div "Add manual time entry Team member Gav Myers When Date 07/10/2025 Start time Fin…" at bounding box center [756, 392] width 1512 height 785
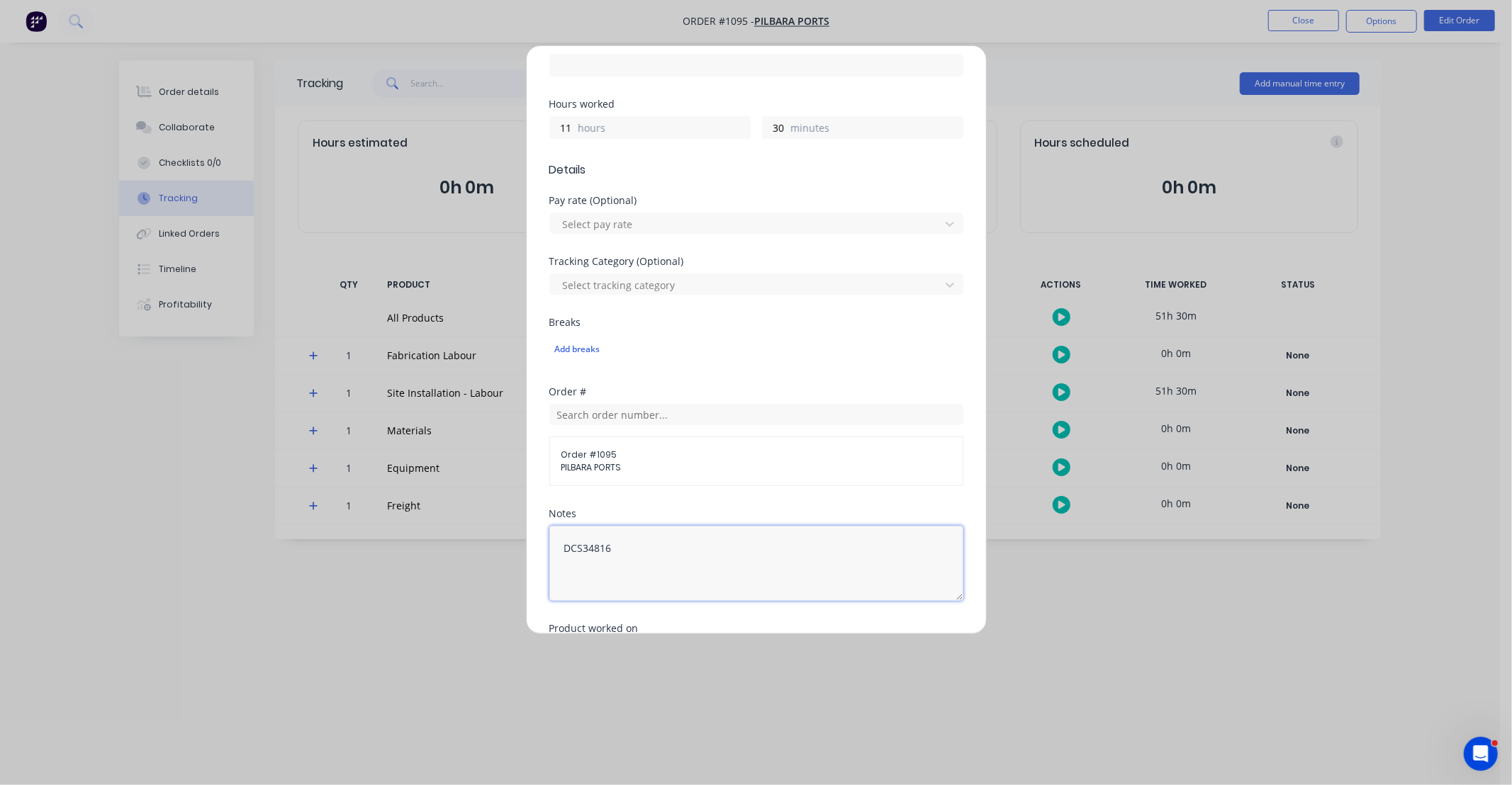
type textarea "DCS34816"
click at [639, 492] on div "Order # Order # 1095 PILBARA PORTS" at bounding box center [756, 448] width 414 height 122
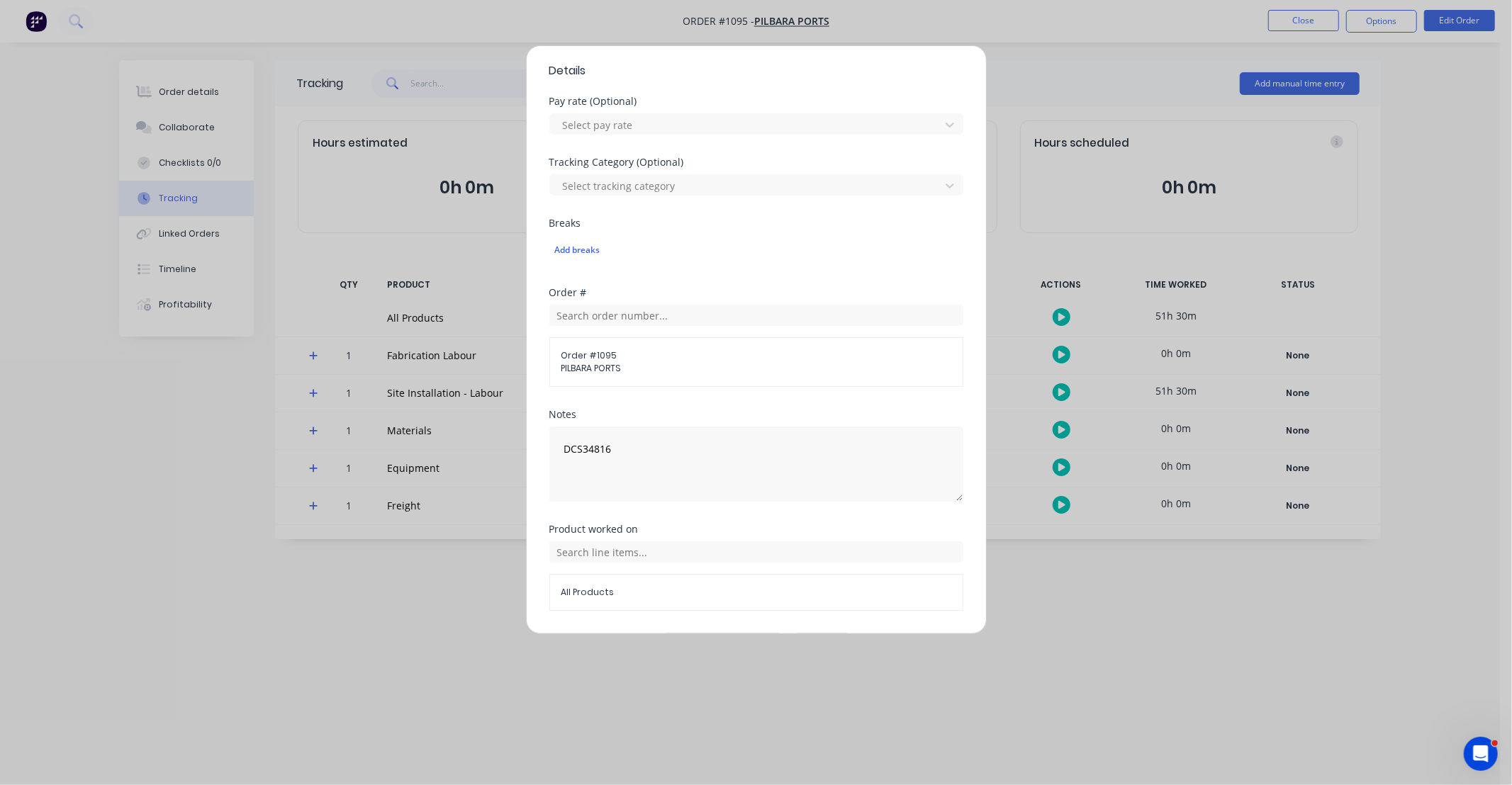
click at [635, 506] on div "Notes DCS34816" at bounding box center [756, 466] width 414 height 114
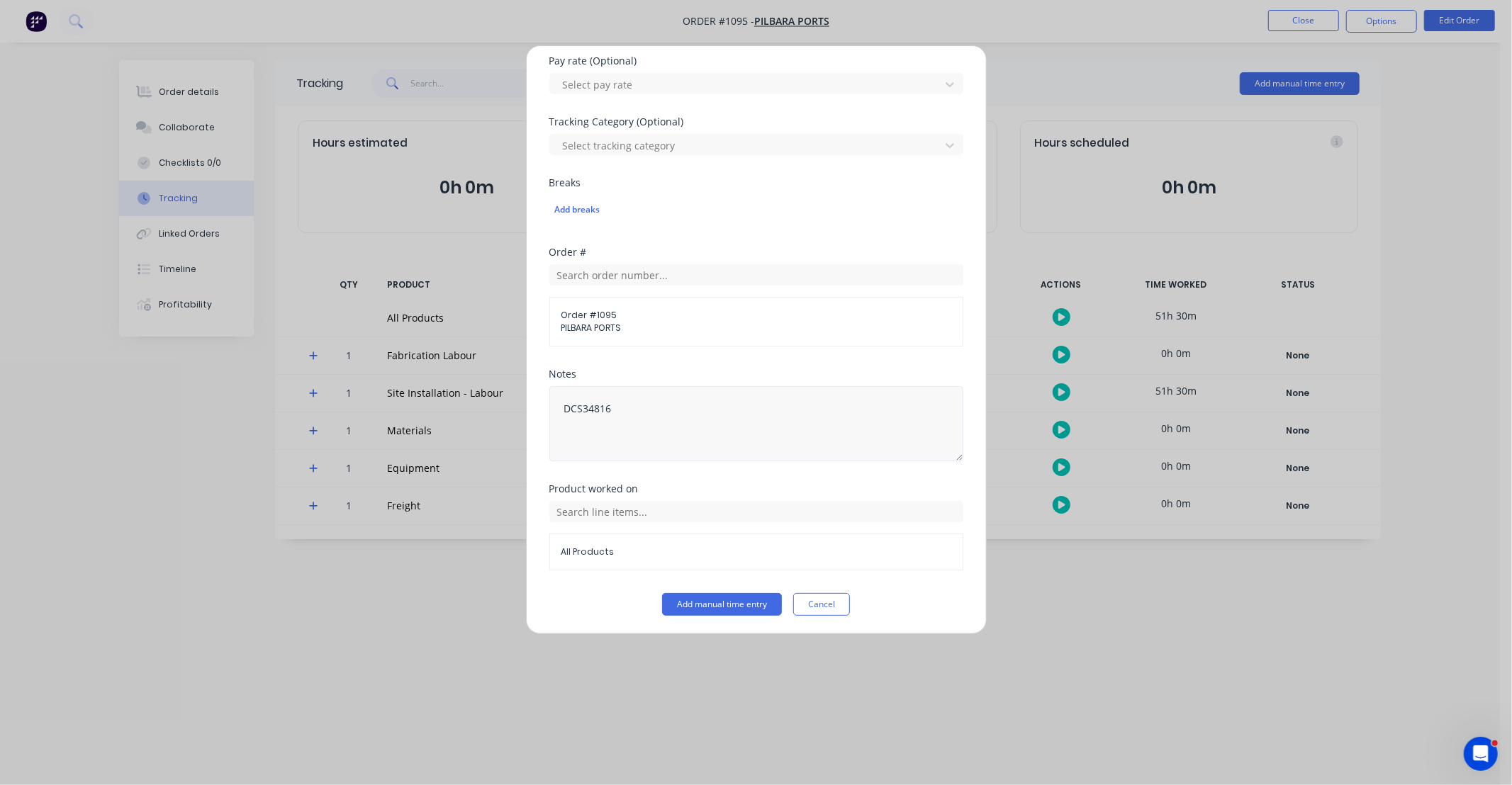
scroll to position [430, 0]
click at [664, 512] on input "text" at bounding box center [756, 509] width 414 height 21
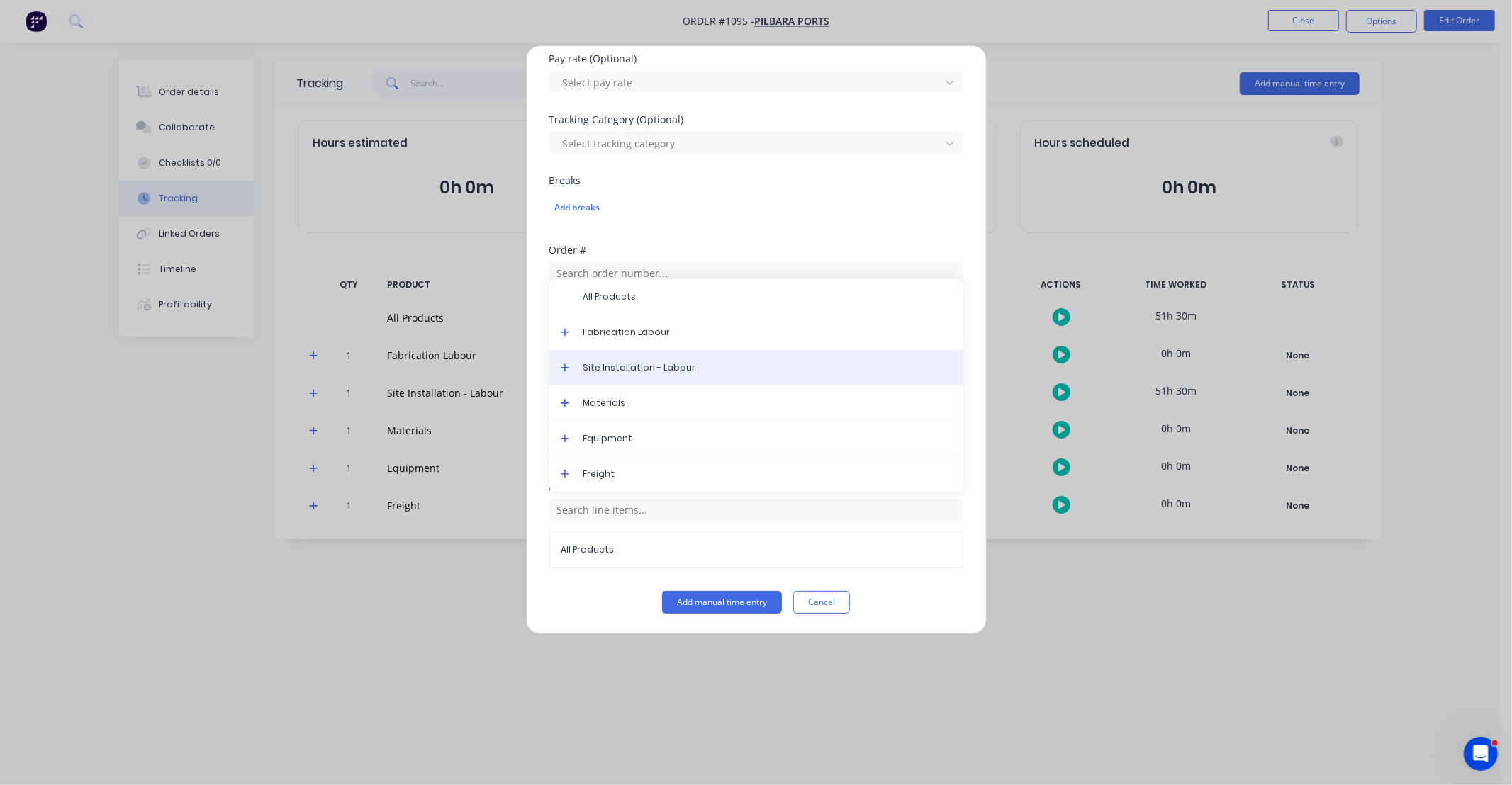
click at [600, 380] on div "Site Installation - Labour" at bounding box center [756, 367] width 414 height 36
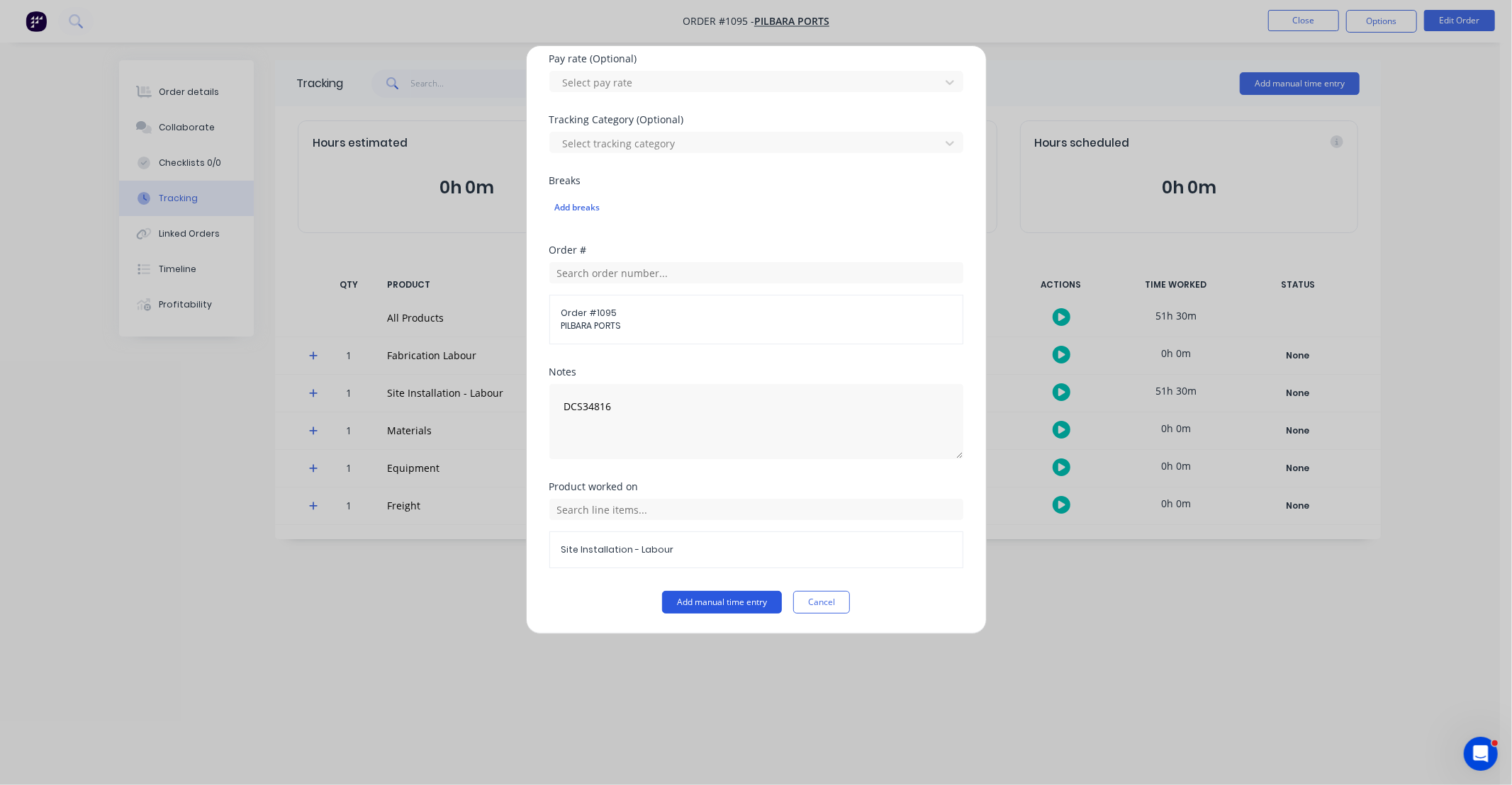
click at [753, 608] on button "Add manual time entry" at bounding box center [722, 602] width 120 height 23
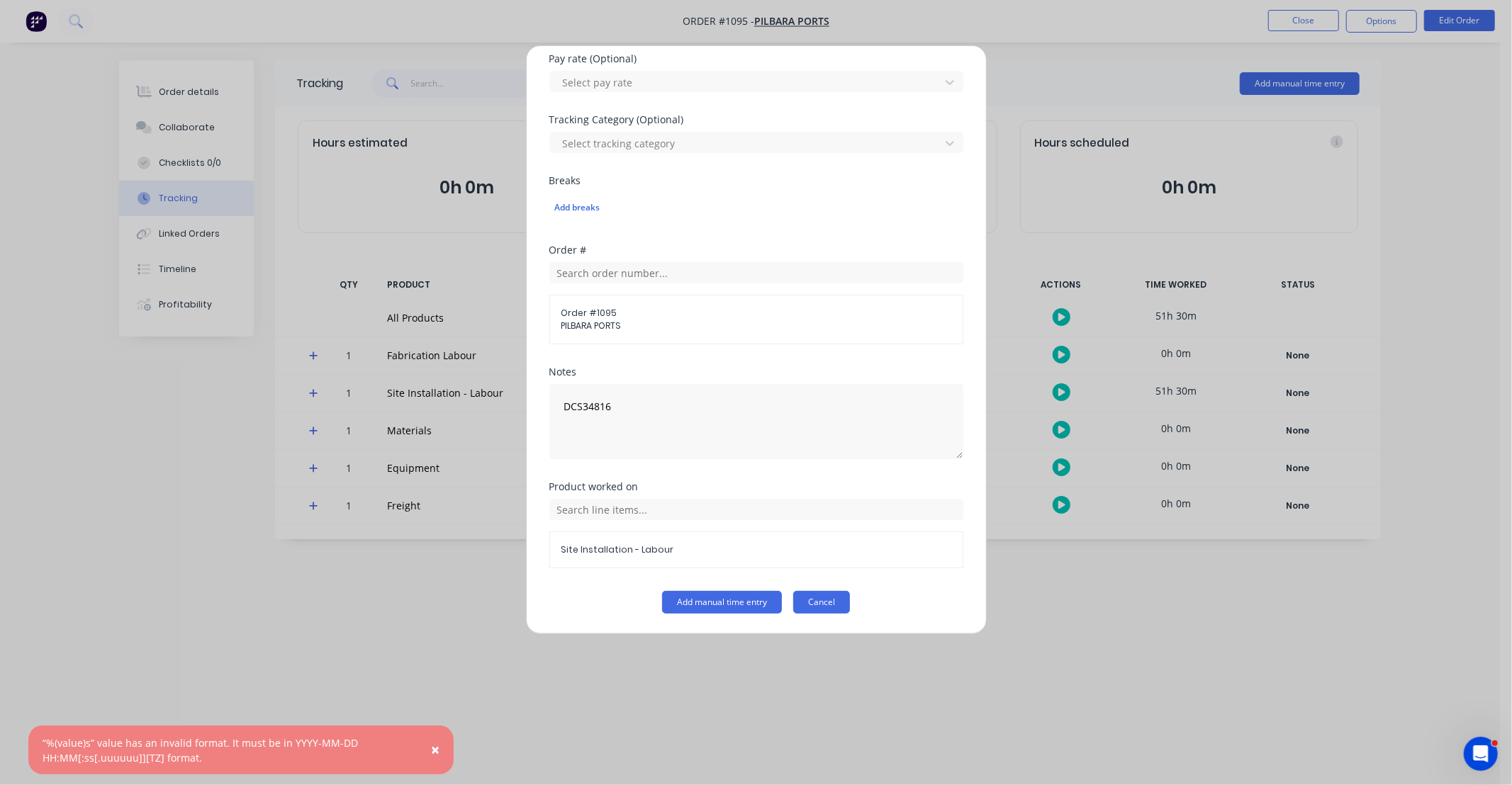
click at [827, 601] on button "Cancel" at bounding box center [821, 602] width 57 height 23
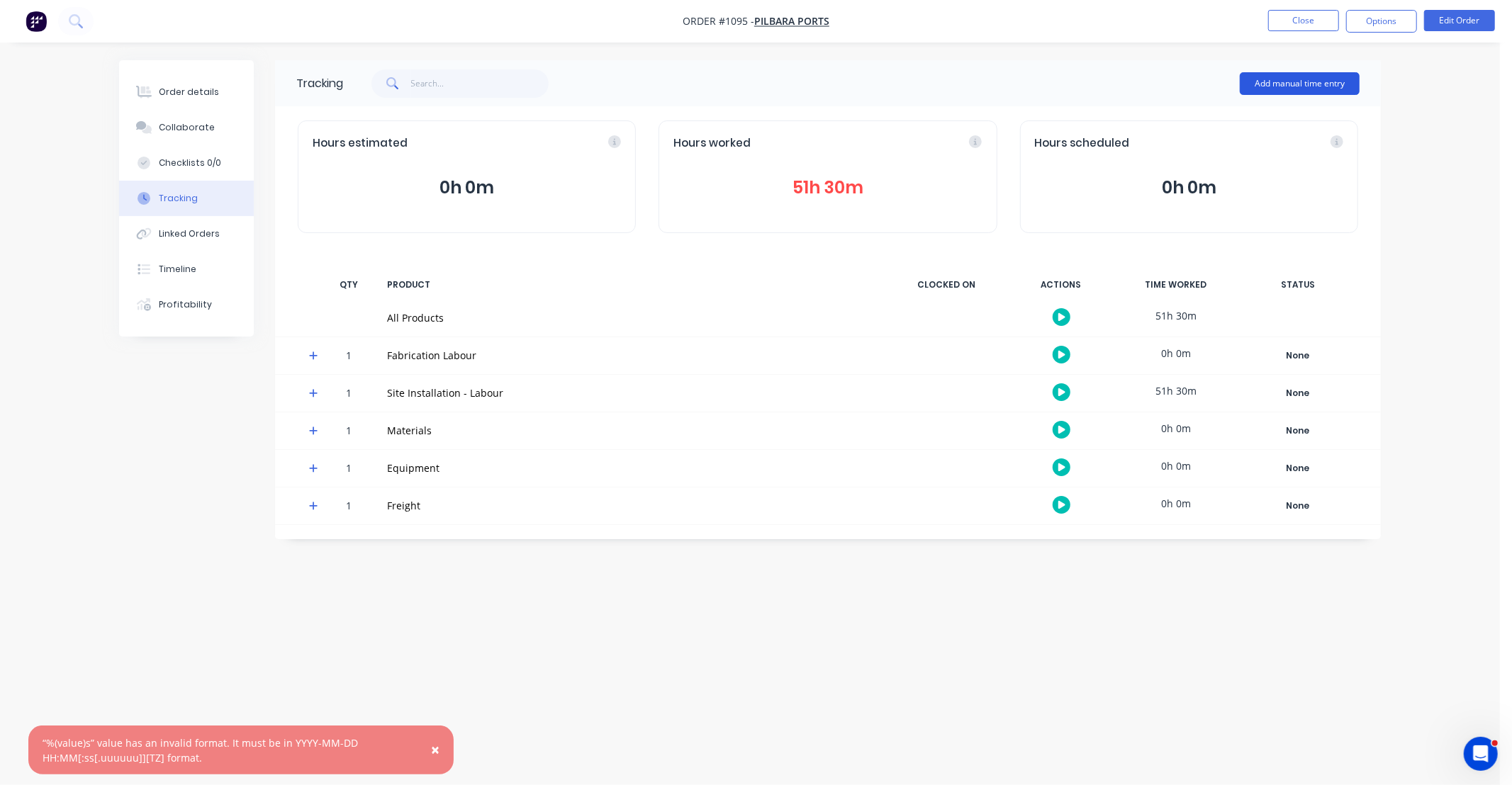
click at [1273, 78] on button "Add manual time entry" at bounding box center [1300, 84] width 120 height 23
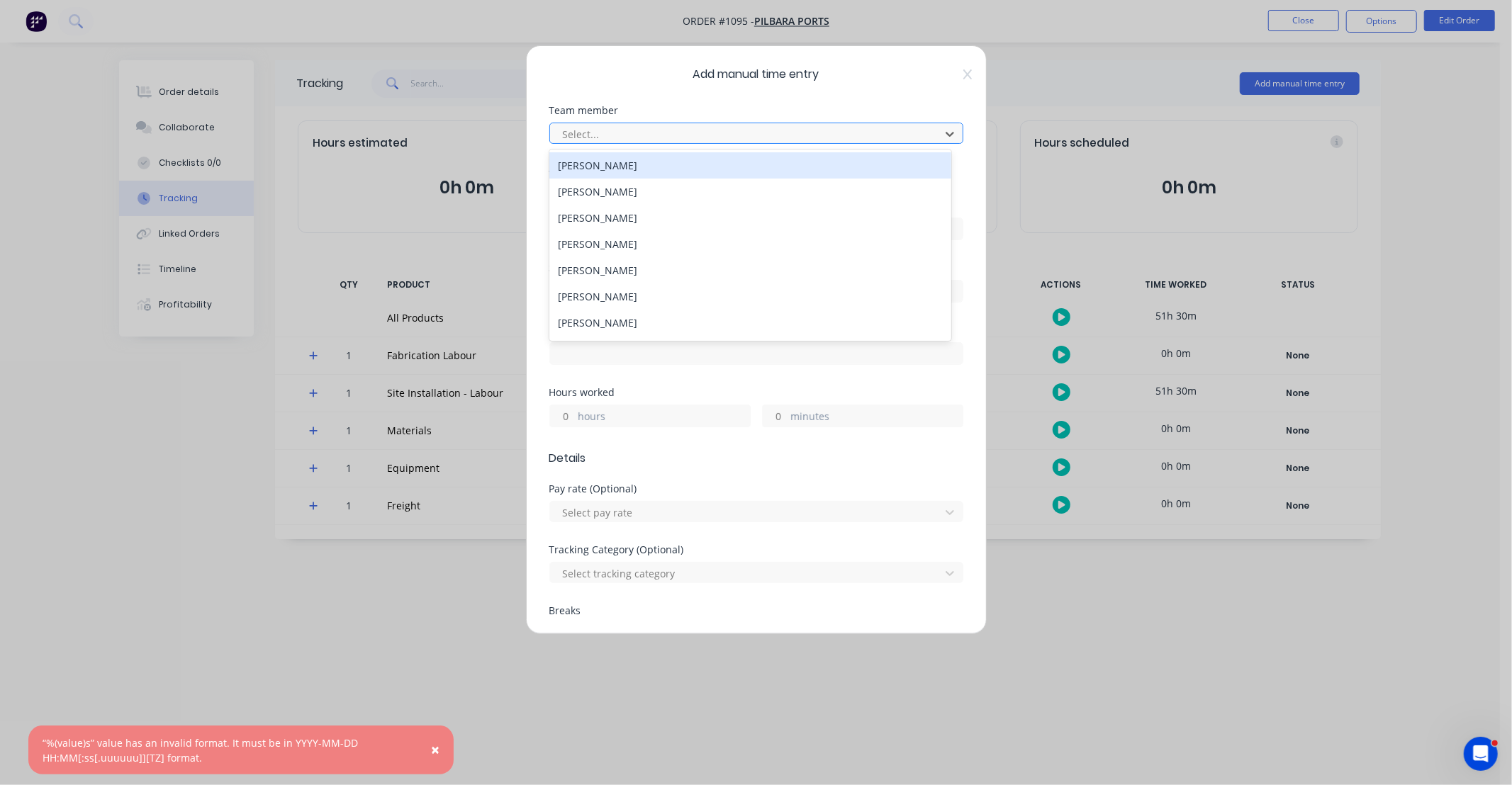
click at [629, 139] on div at bounding box center [747, 135] width 372 height 17
type input "cli"
click at [612, 170] on div "[PERSON_NAME]" at bounding box center [751, 165] width 402 height 26
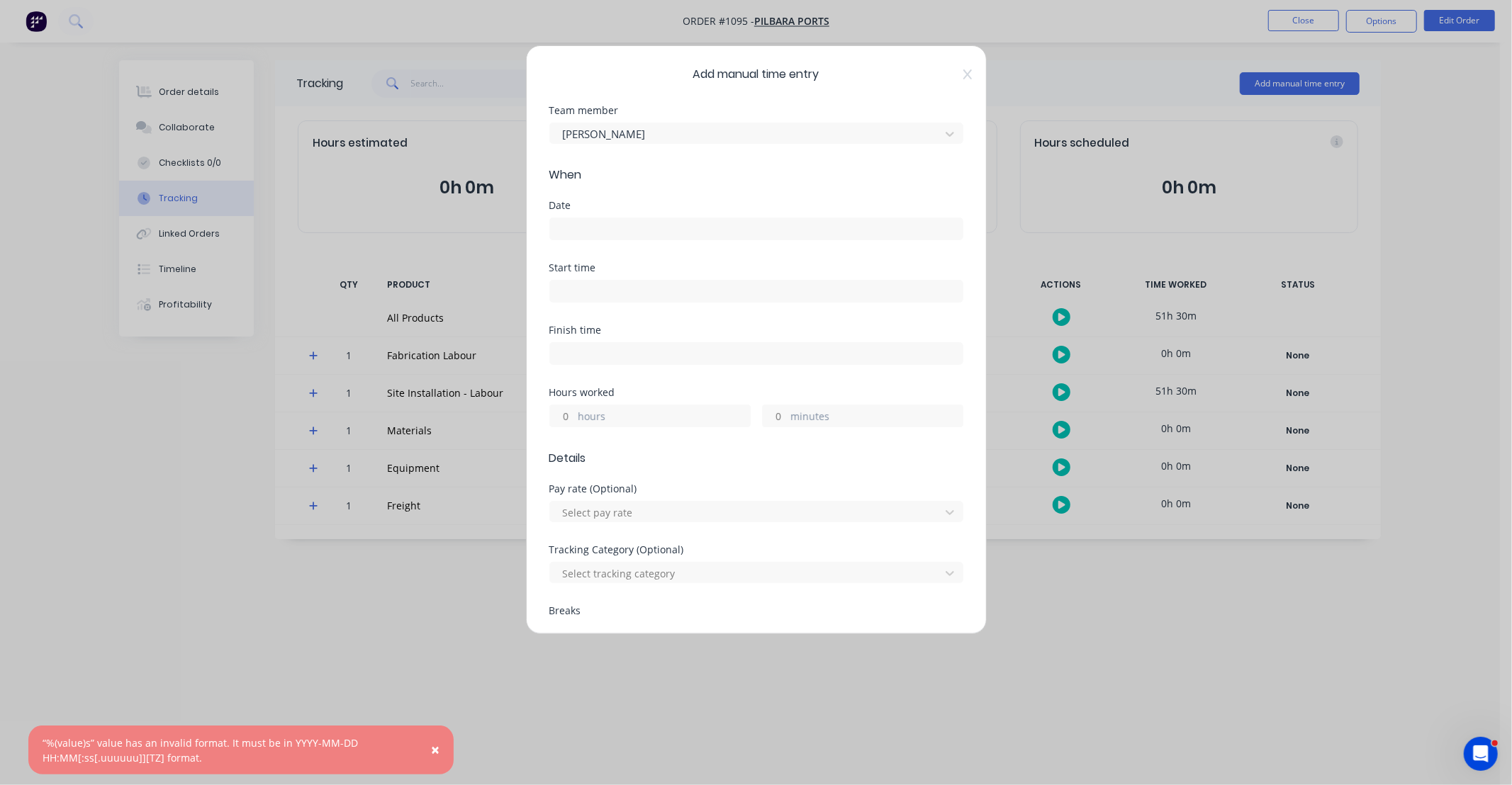
drag, startPoint x: 621, startPoint y: 228, endPoint x: 633, endPoint y: 244, distance: 20.0
click at [625, 229] on input at bounding box center [756, 229] width 412 height 21
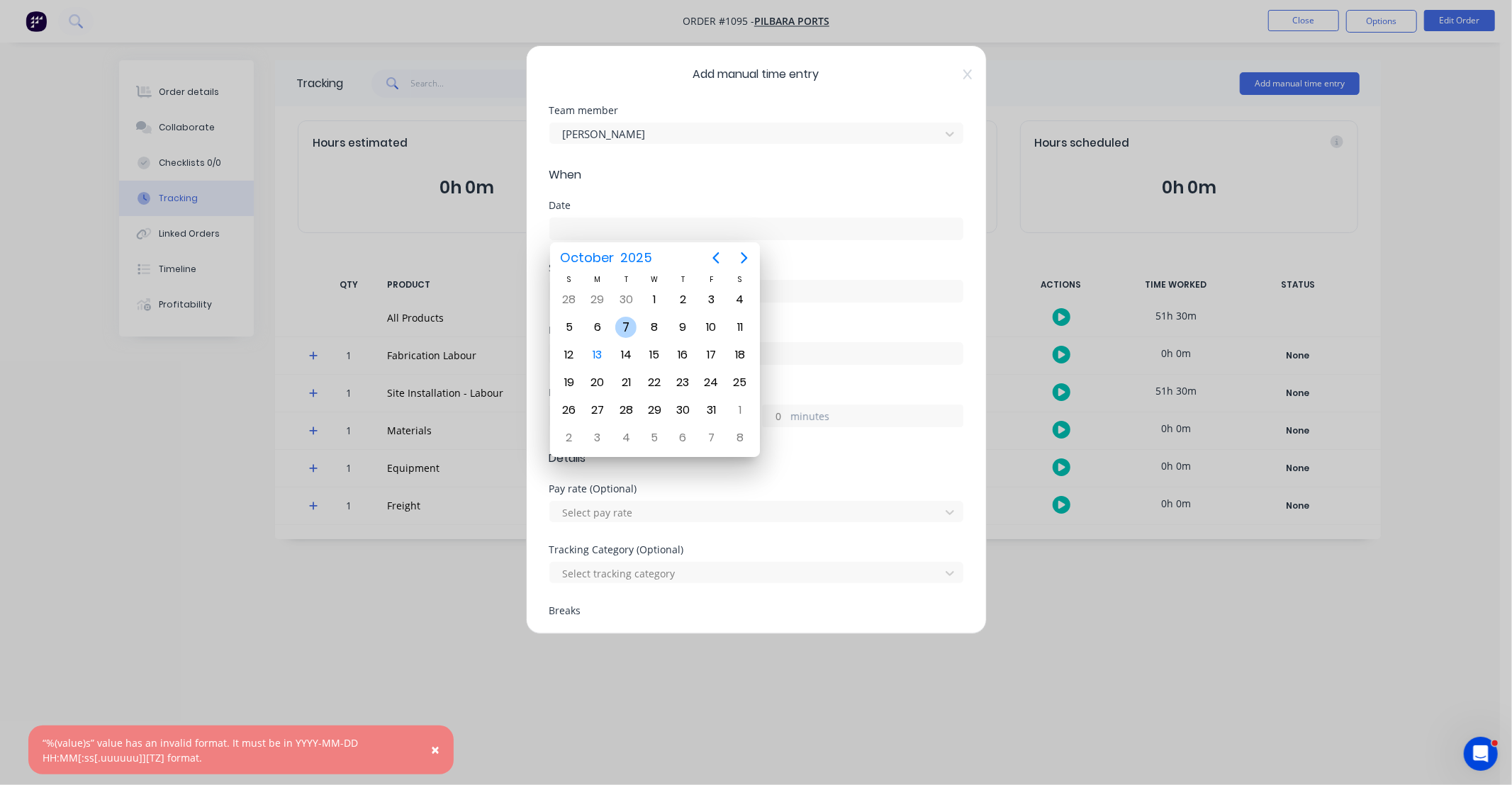
click at [627, 325] on div "7" at bounding box center [626, 328] width 21 height 21
type input "[DATE]"
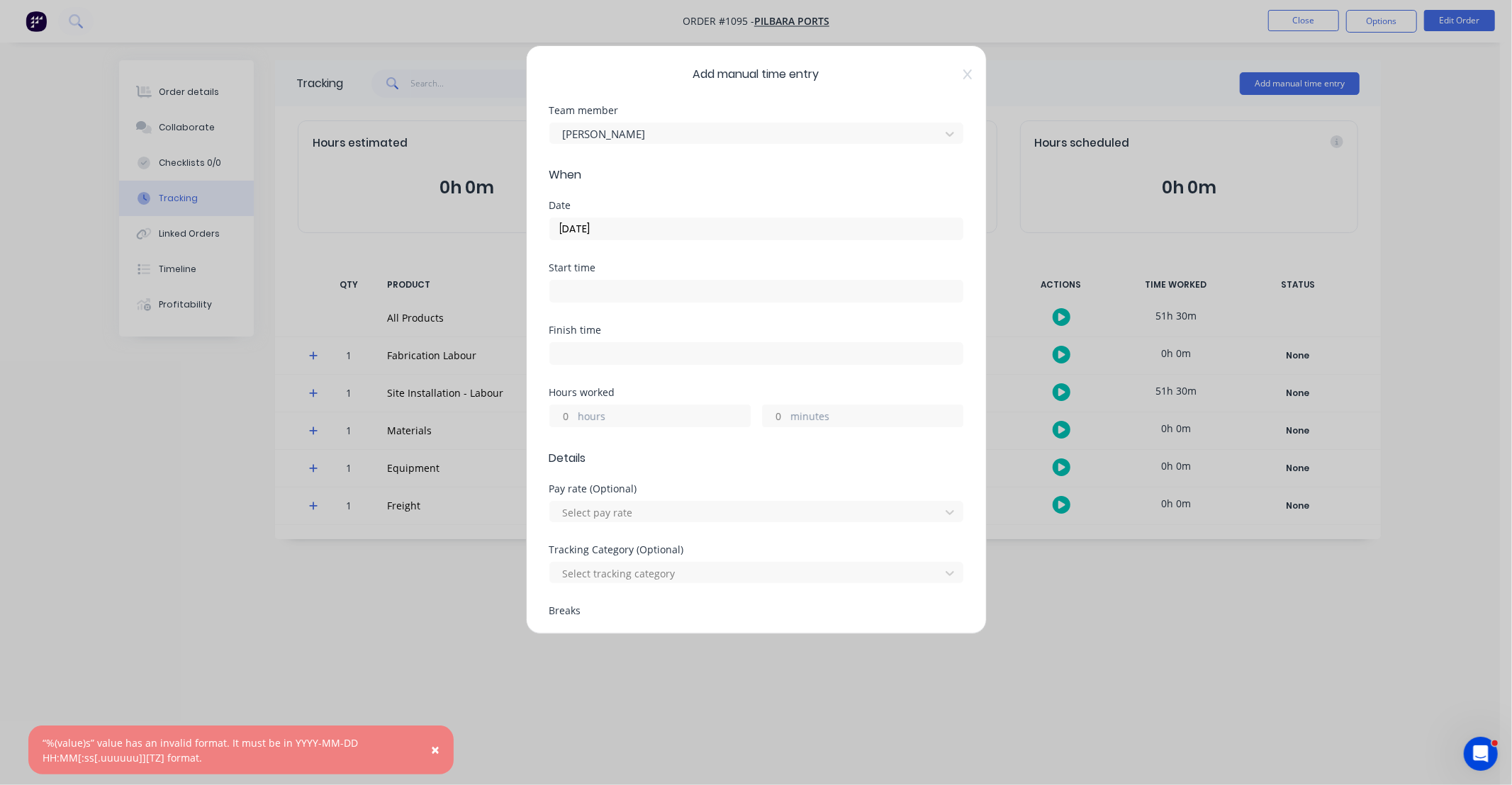
click at [566, 420] on input "hours" at bounding box center [562, 416] width 25 height 21
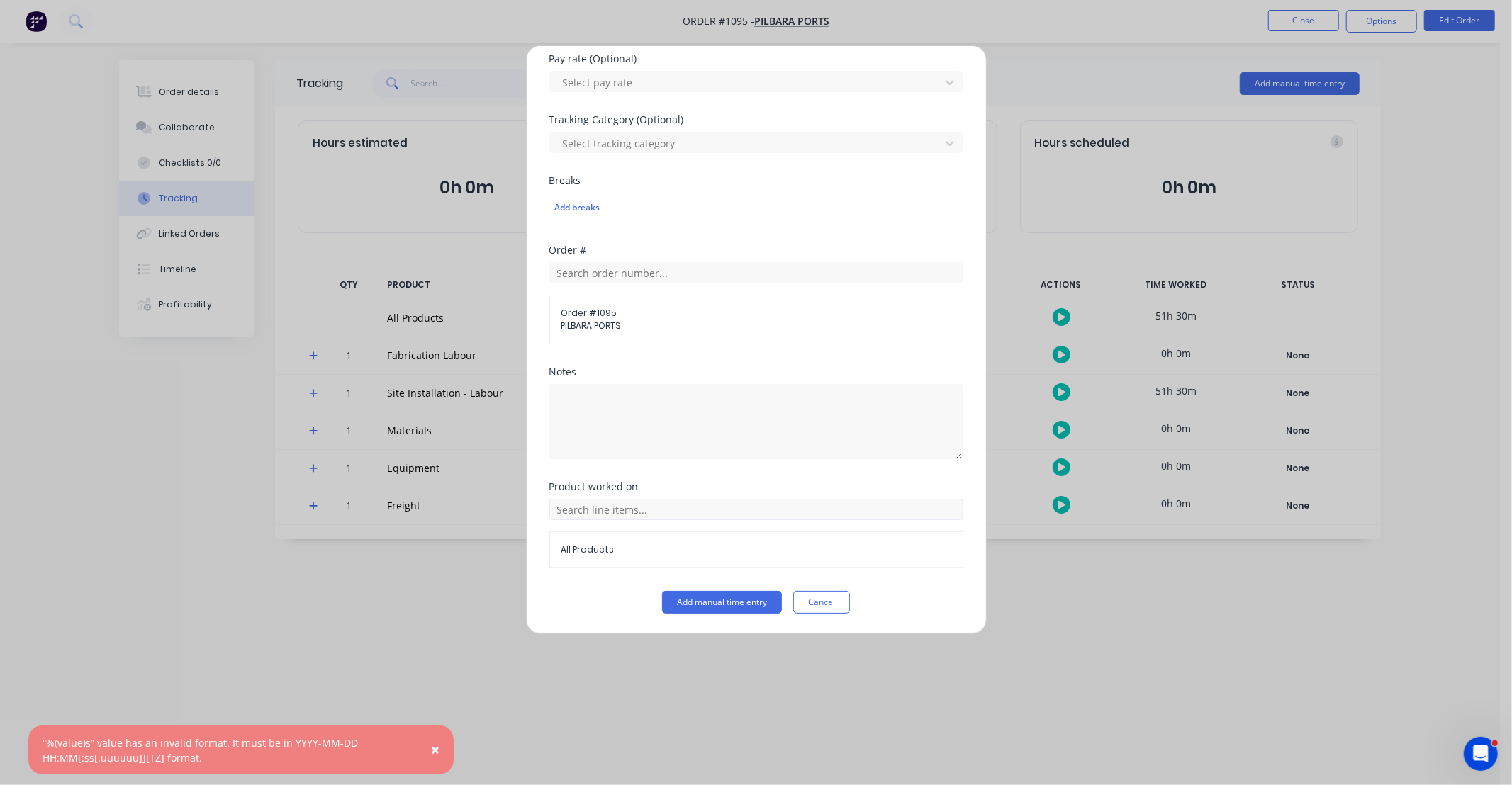
type input "11"
click at [666, 510] on input "text" at bounding box center [756, 509] width 414 height 21
click at [629, 362] on span "Site Installation - Labour" at bounding box center [768, 367] width 369 height 12
click at [639, 397] on textarea at bounding box center [756, 422] width 414 height 75
paste textarea "DCS34816"
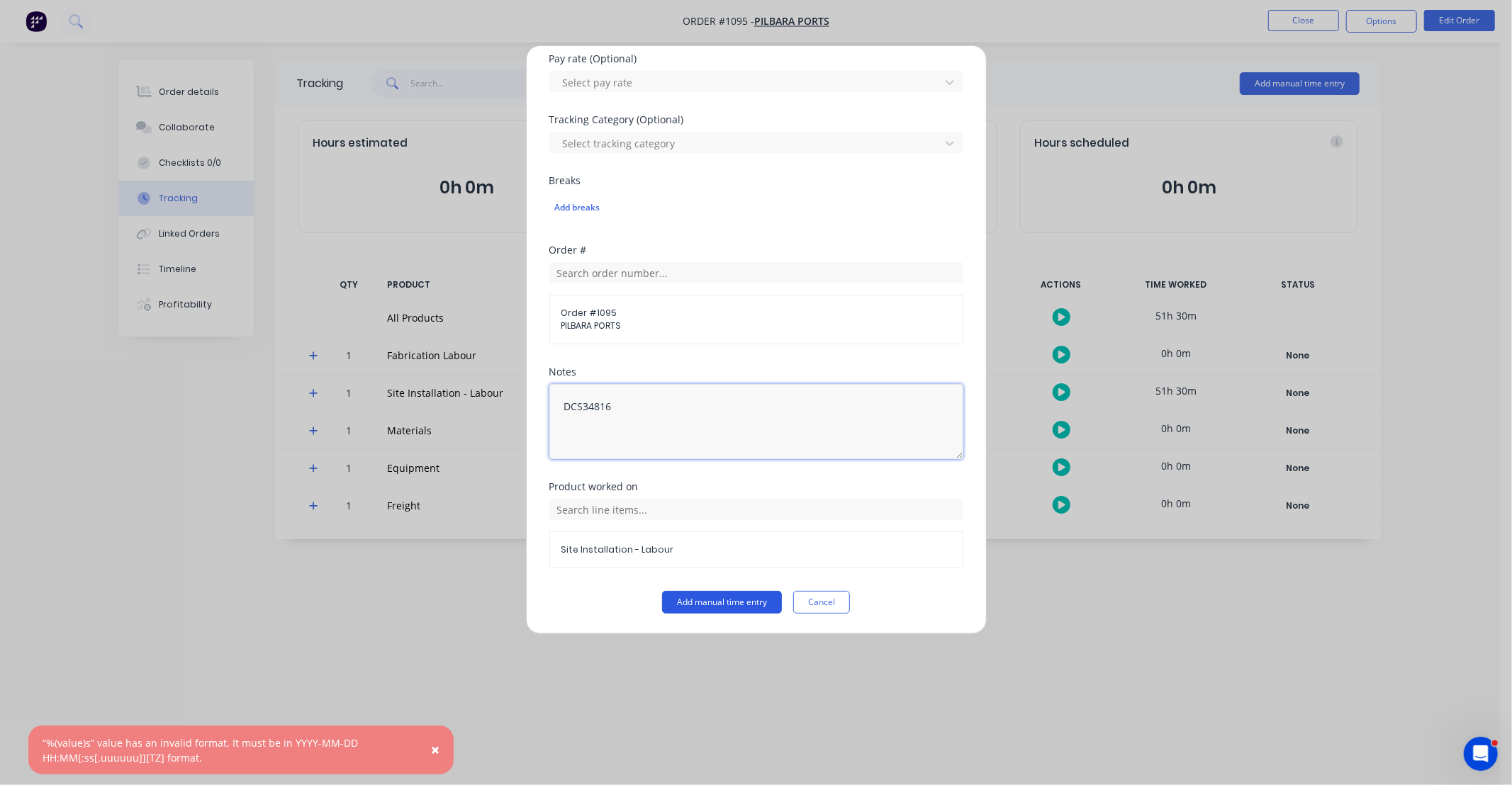
type textarea "DCS34816"
click at [738, 600] on button "Add manual time entry" at bounding box center [722, 602] width 120 height 23
click at [817, 602] on button "Cancel" at bounding box center [821, 602] width 57 height 23
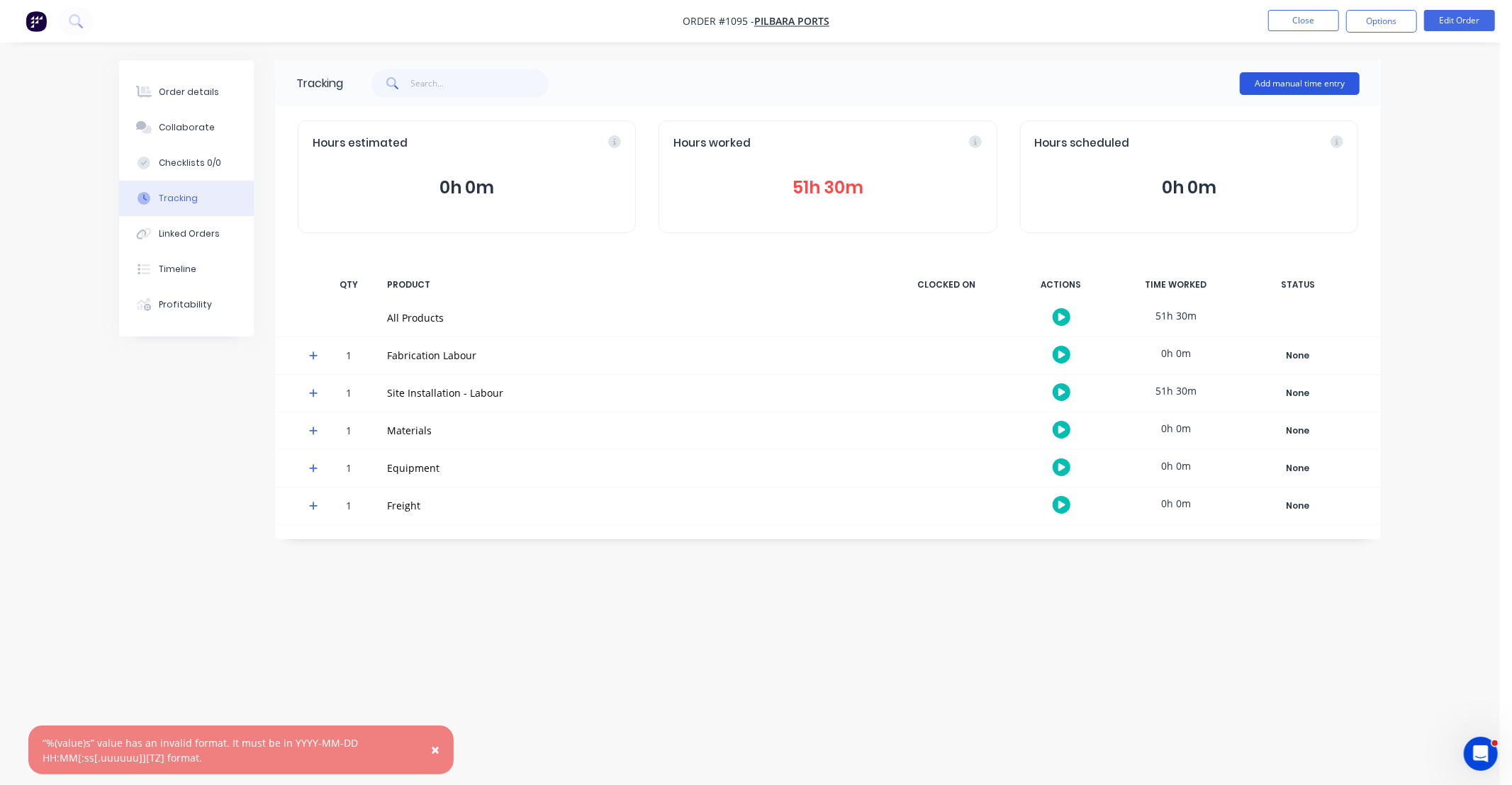
click at [1308, 82] on button "Add manual time entry" at bounding box center [1300, 84] width 120 height 23
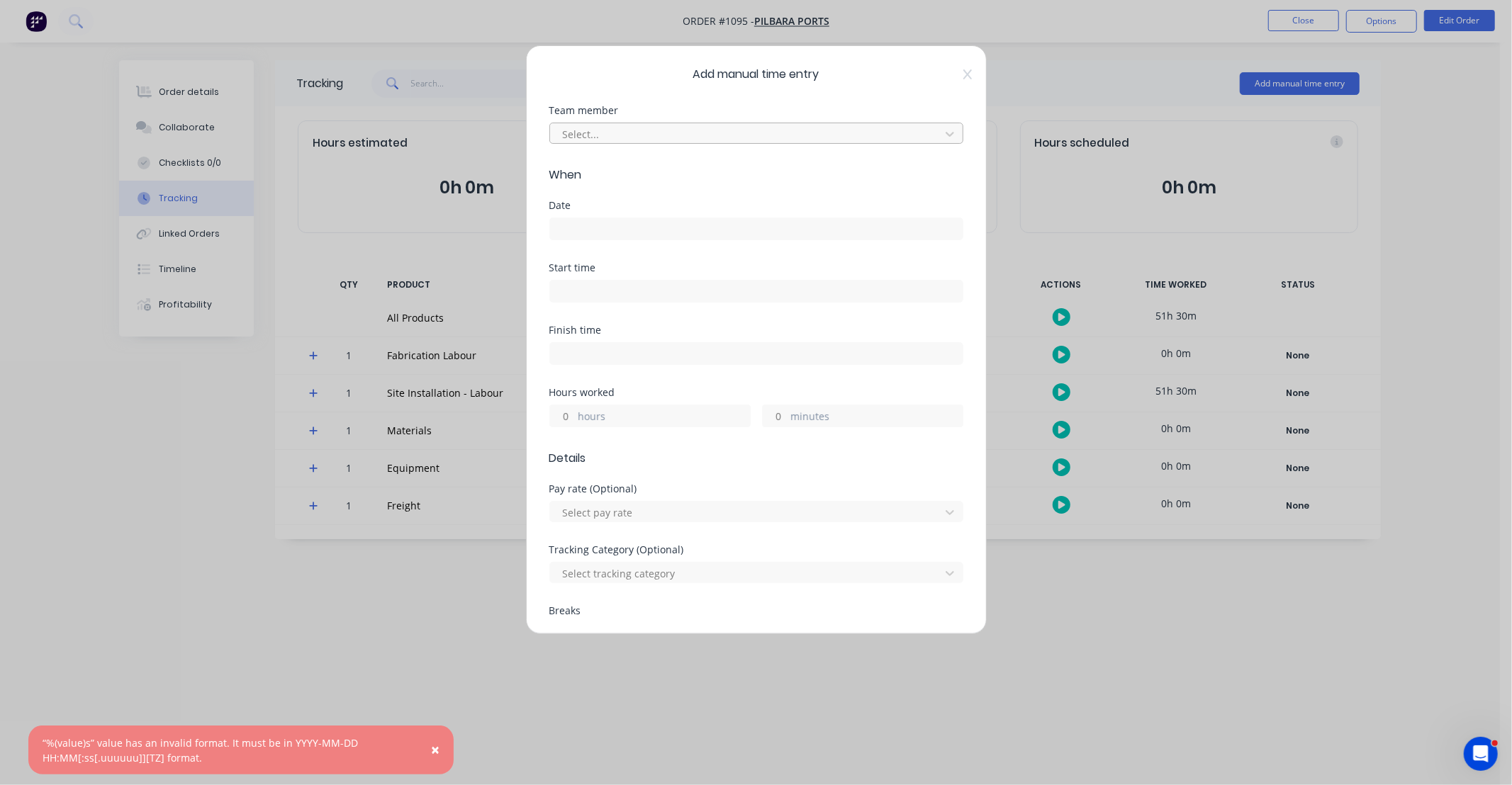
click at [625, 128] on div at bounding box center [747, 135] width 372 height 17
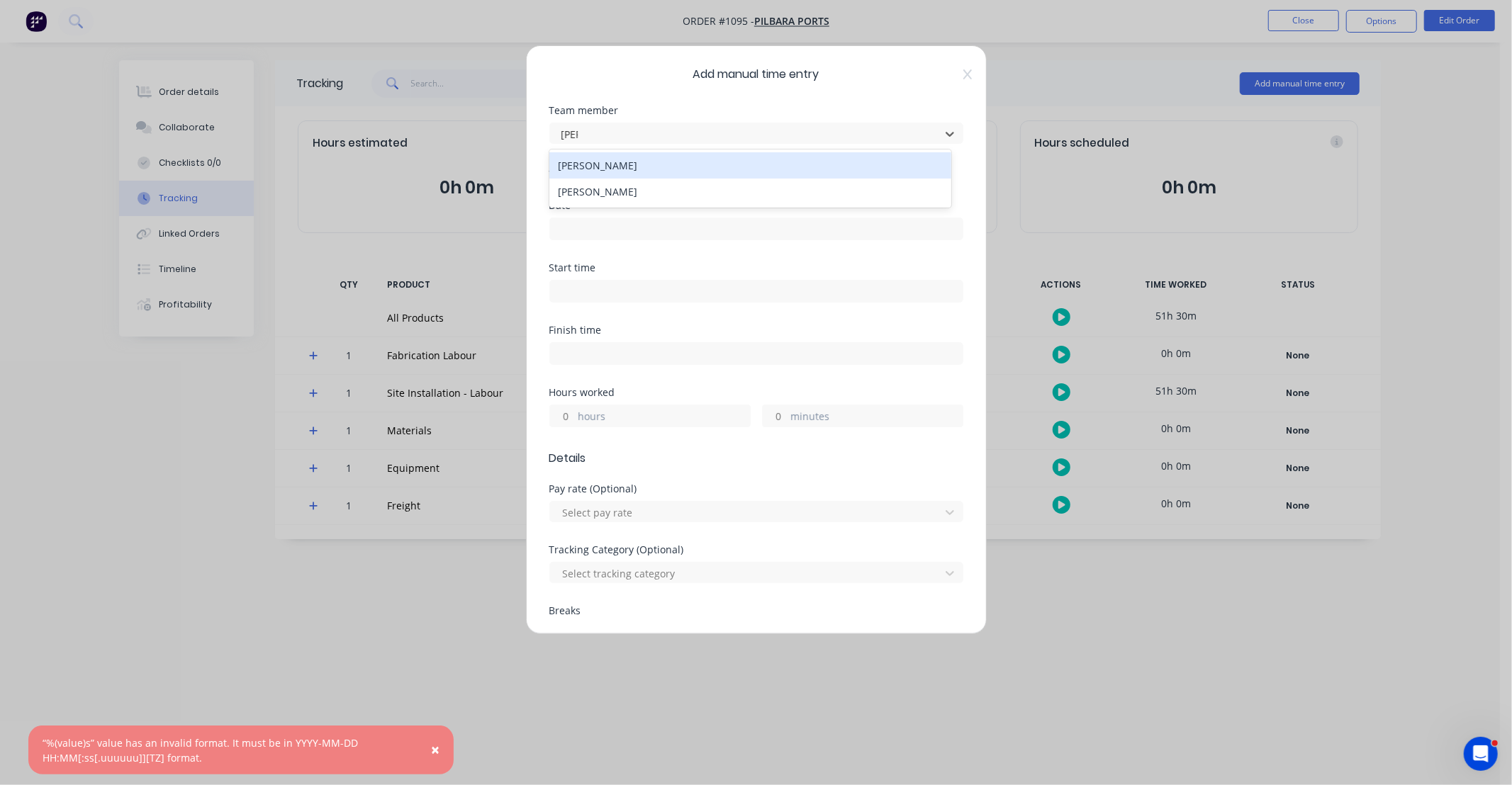
type input "[PERSON_NAME]"
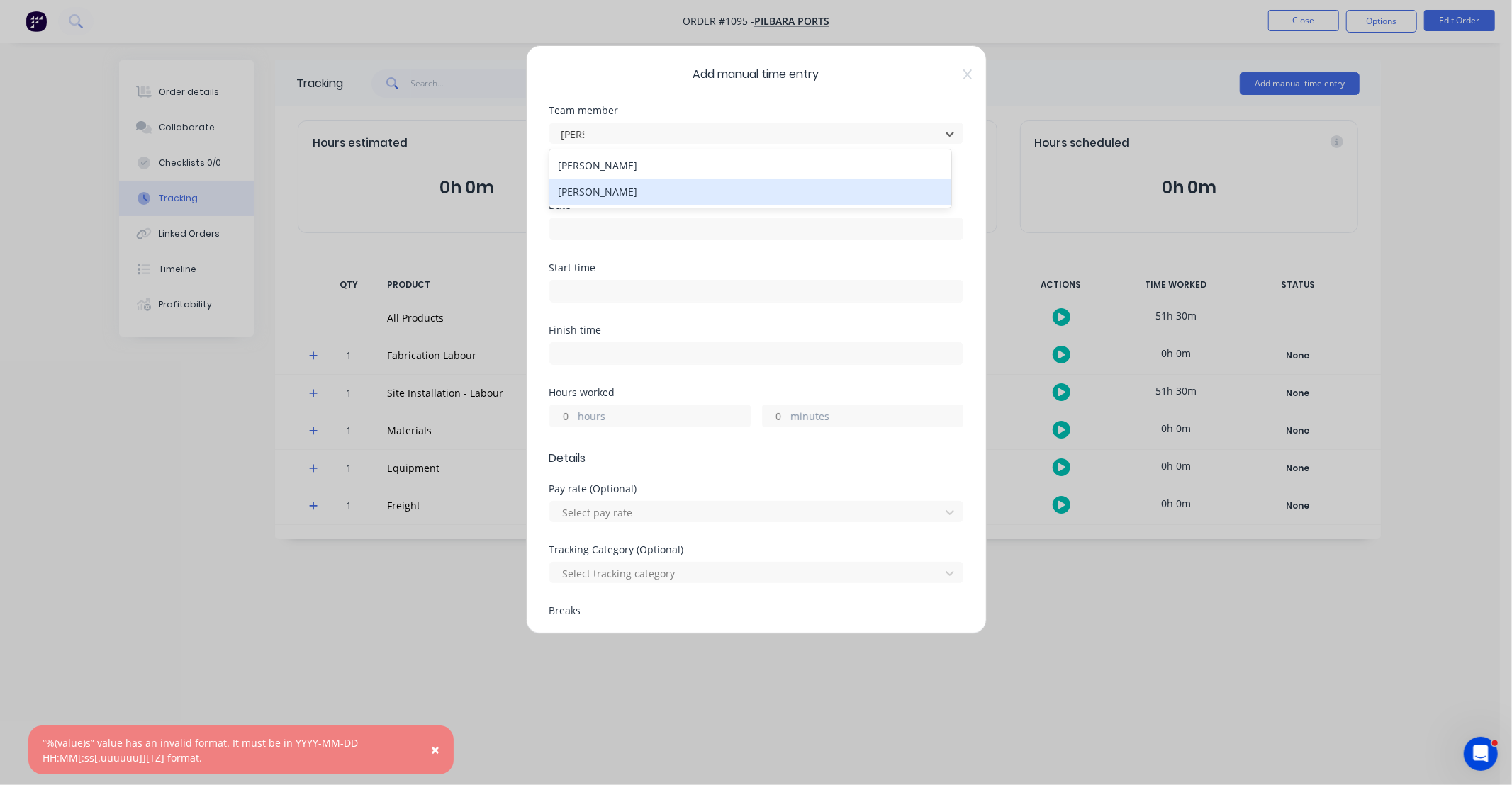
click at [633, 195] on div "[PERSON_NAME]" at bounding box center [751, 191] width 402 height 26
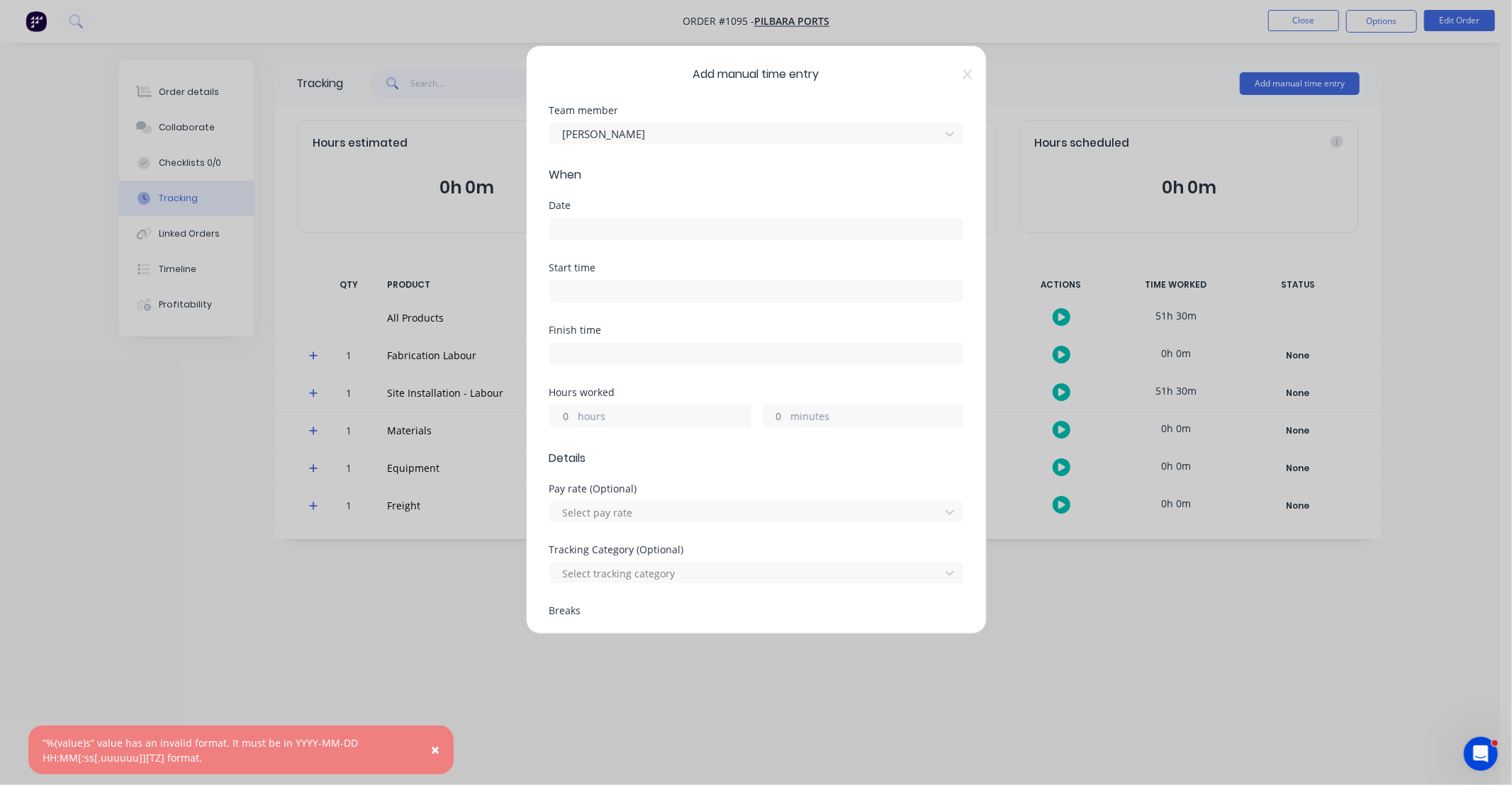
click at [621, 230] on input at bounding box center [756, 229] width 412 height 21
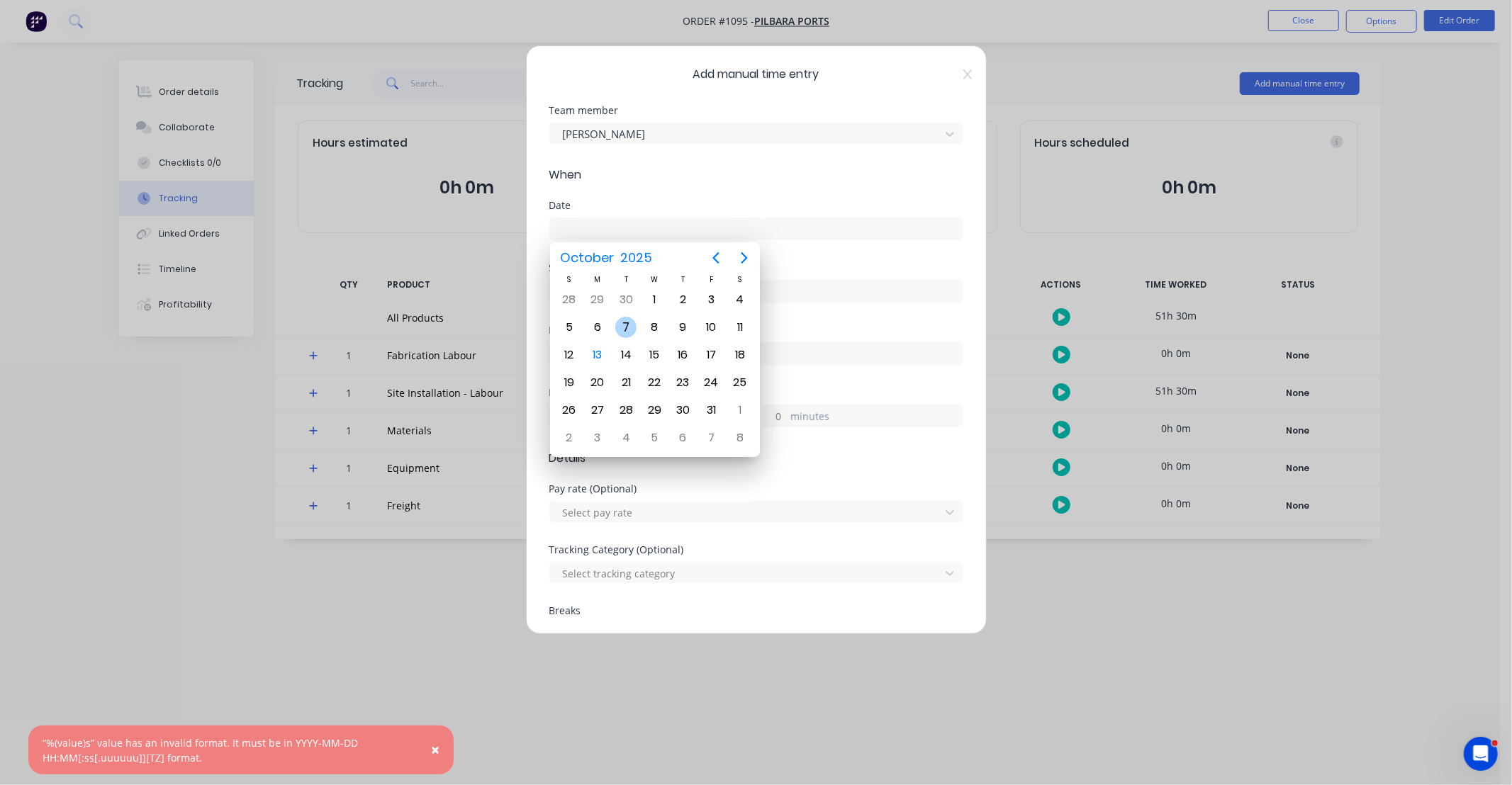
click at [626, 319] on div "7" at bounding box center [626, 328] width 21 height 21
type input "[DATE]"
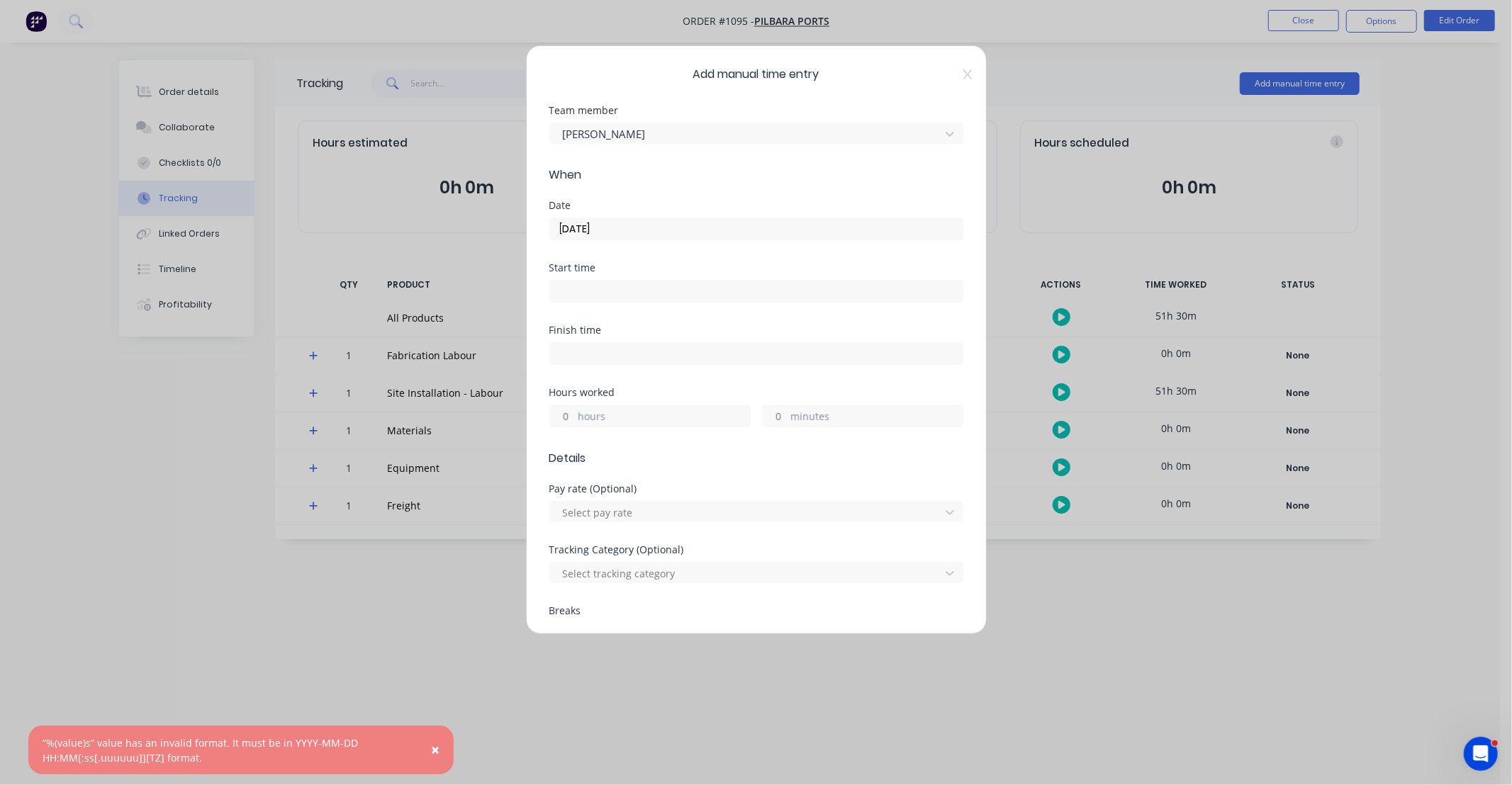
click at [561, 423] on input "hours" at bounding box center [562, 416] width 25 height 21
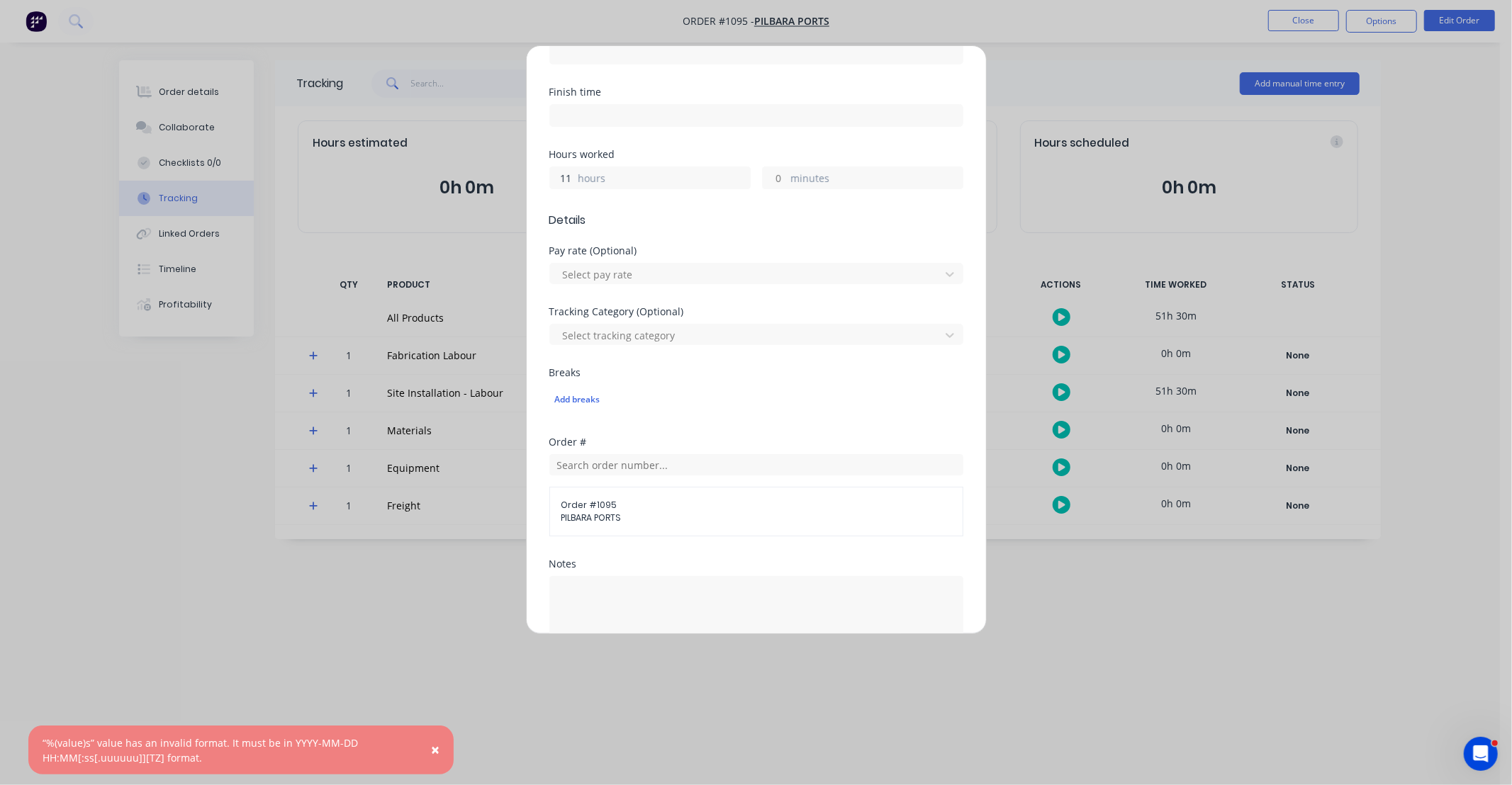
scroll to position [341, 0]
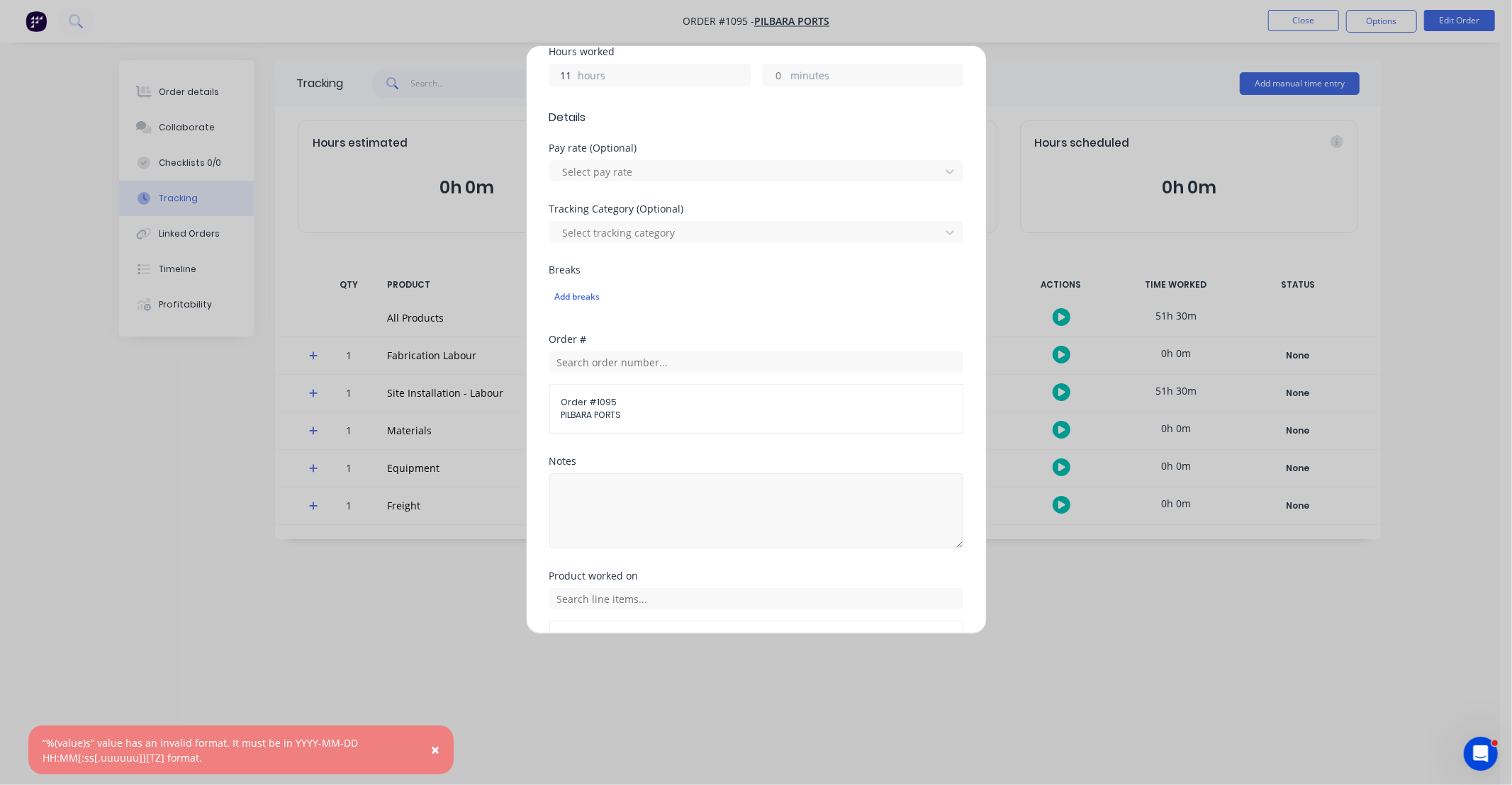
type input "11"
click at [668, 520] on textarea at bounding box center [756, 511] width 414 height 75
paste textarea "DCS34816"
type textarea "DCS34816"
click at [660, 449] on div "Order # Order # 1095 PILBARA PORTS" at bounding box center [756, 395] width 414 height 122
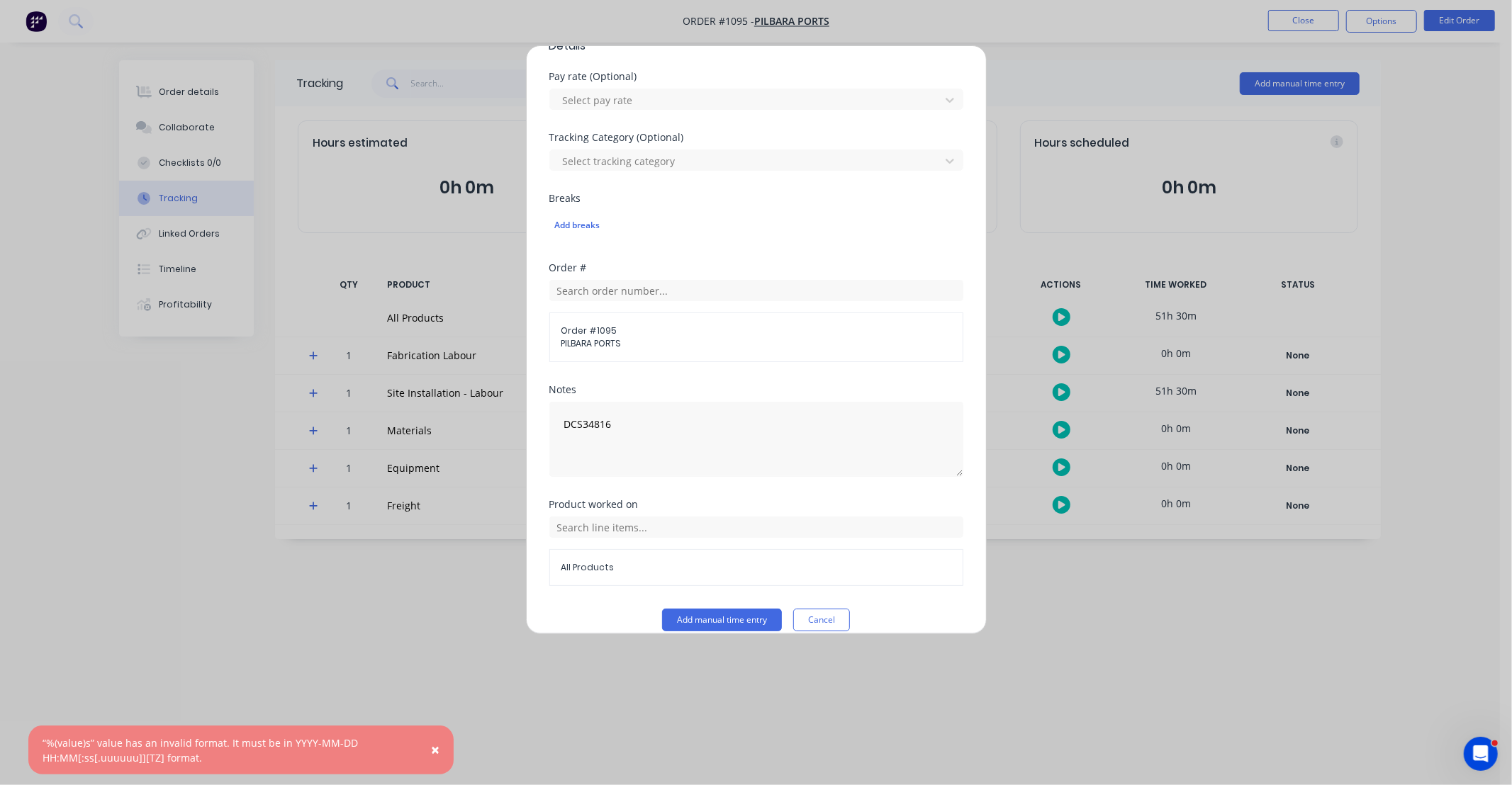
scroll to position [430, 0]
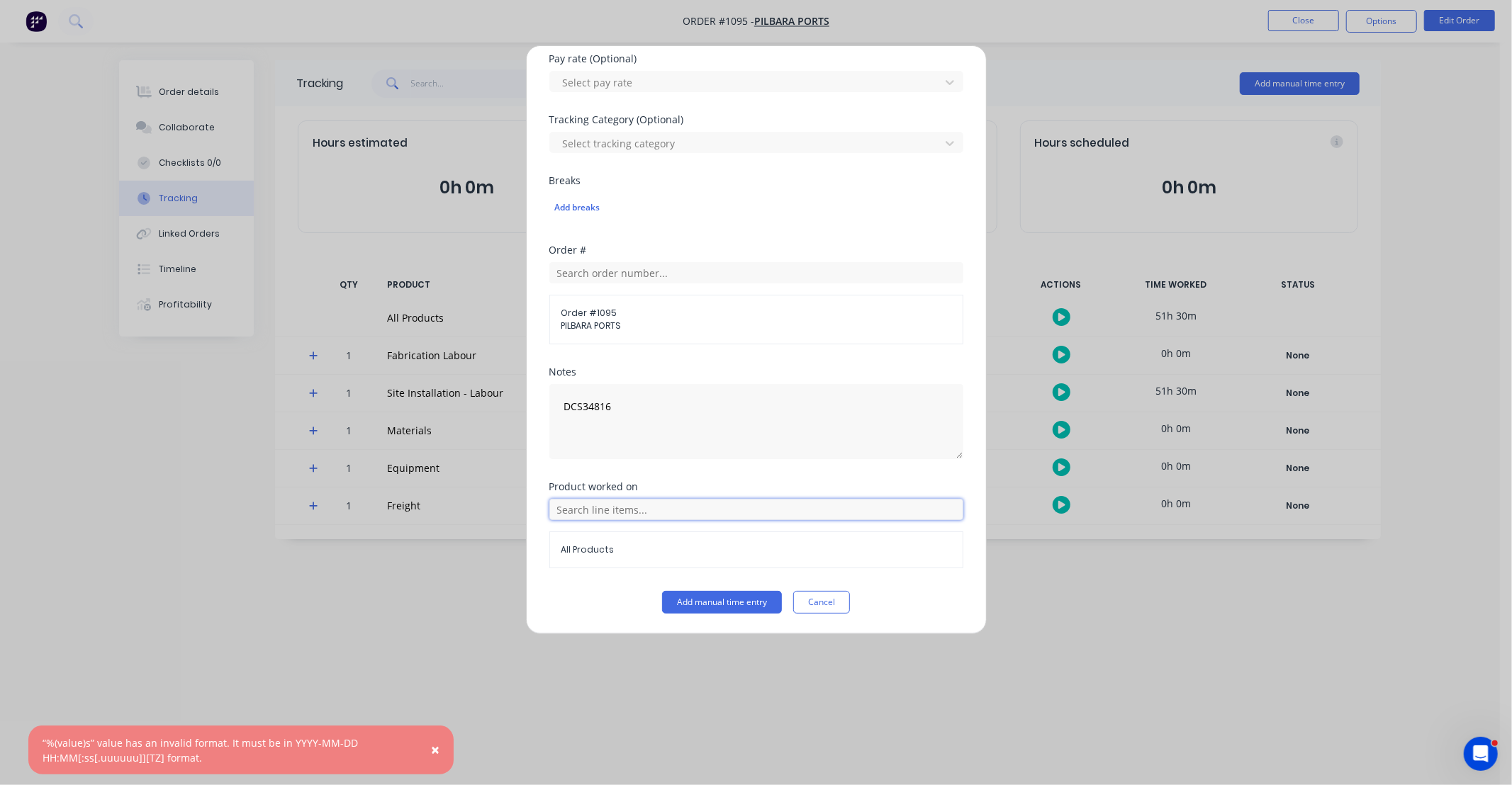
click at [672, 512] on input "text" at bounding box center [756, 509] width 414 height 21
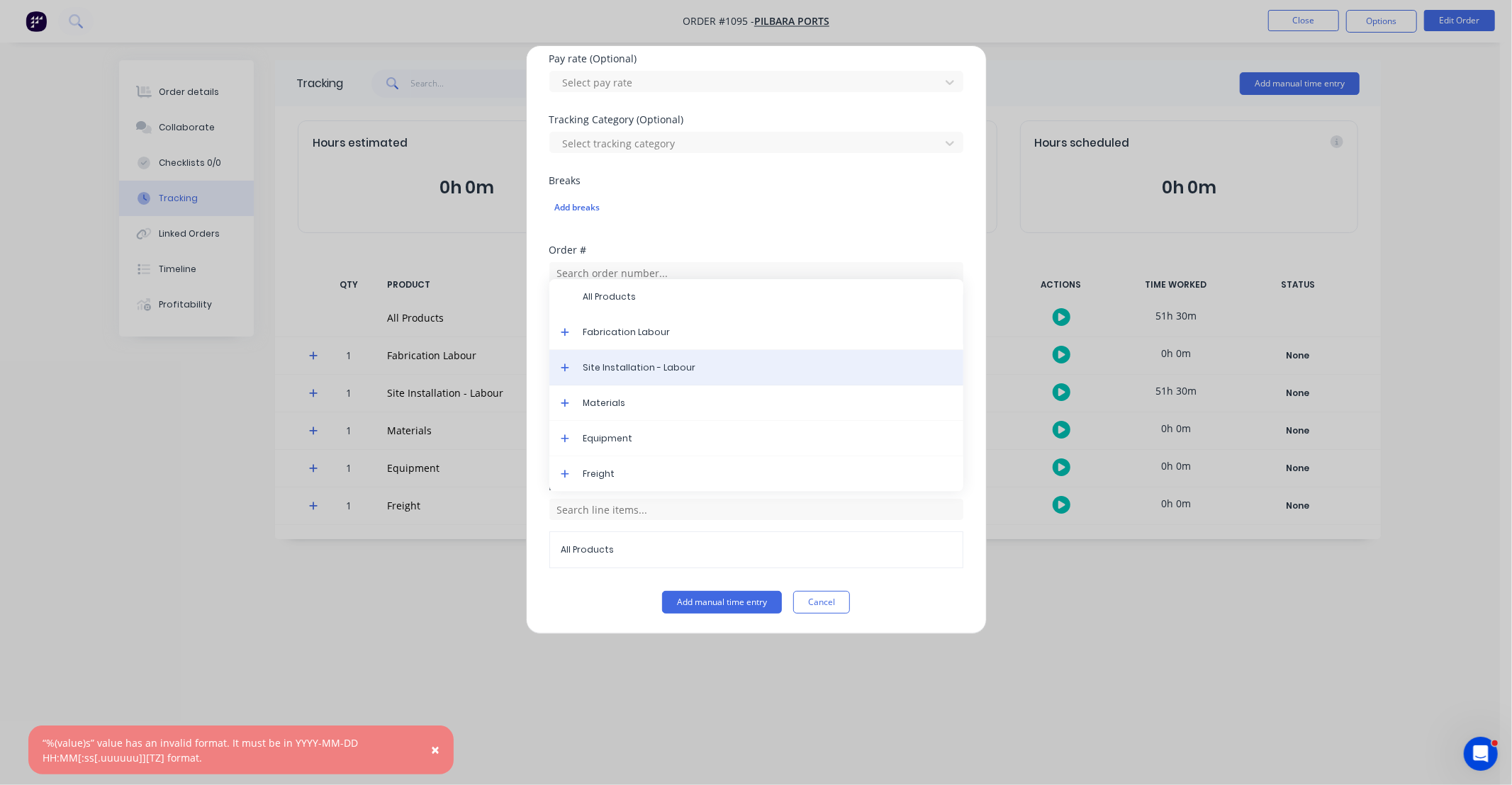
click at [604, 371] on span "Site Installation - Labour" at bounding box center [768, 367] width 369 height 12
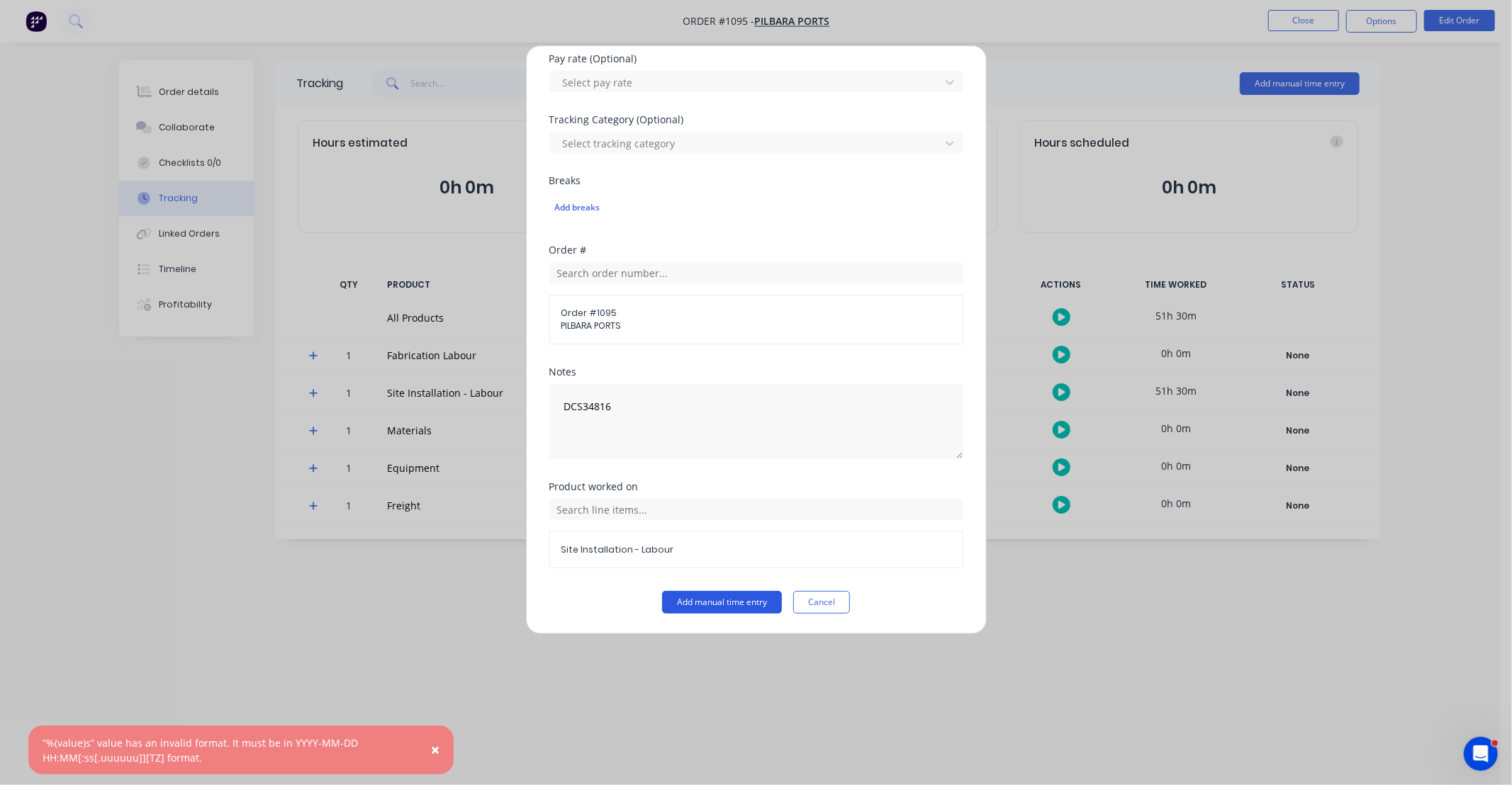
click at [721, 605] on button "Add manual time entry" at bounding box center [722, 602] width 120 height 23
click at [809, 606] on button "Cancel" at bounding box center [821, 602] width 57 height 23
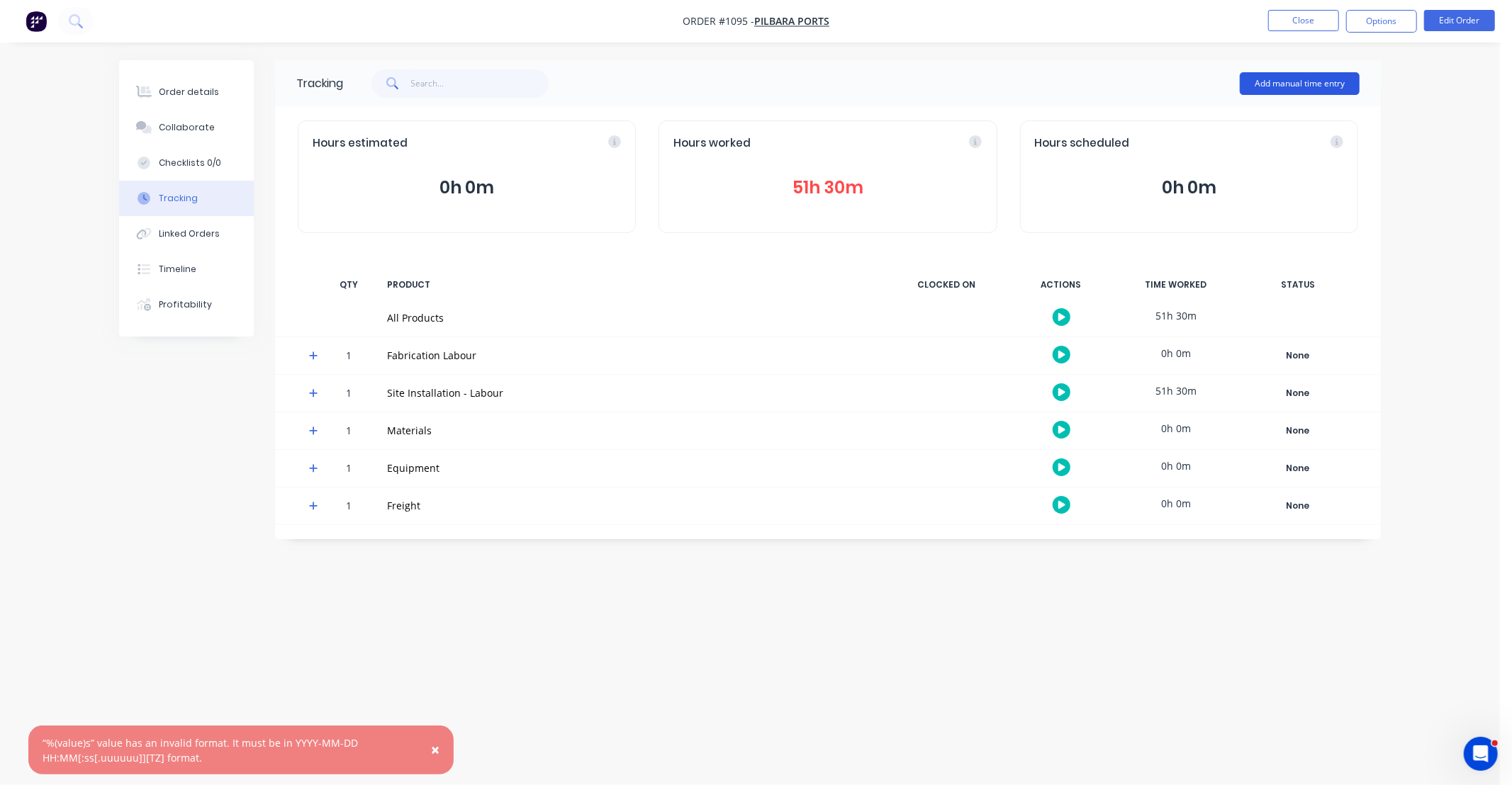
click at [1296, 93] on button "Add manual time entry" at bounding box center [1300, 84] width 120 height 23
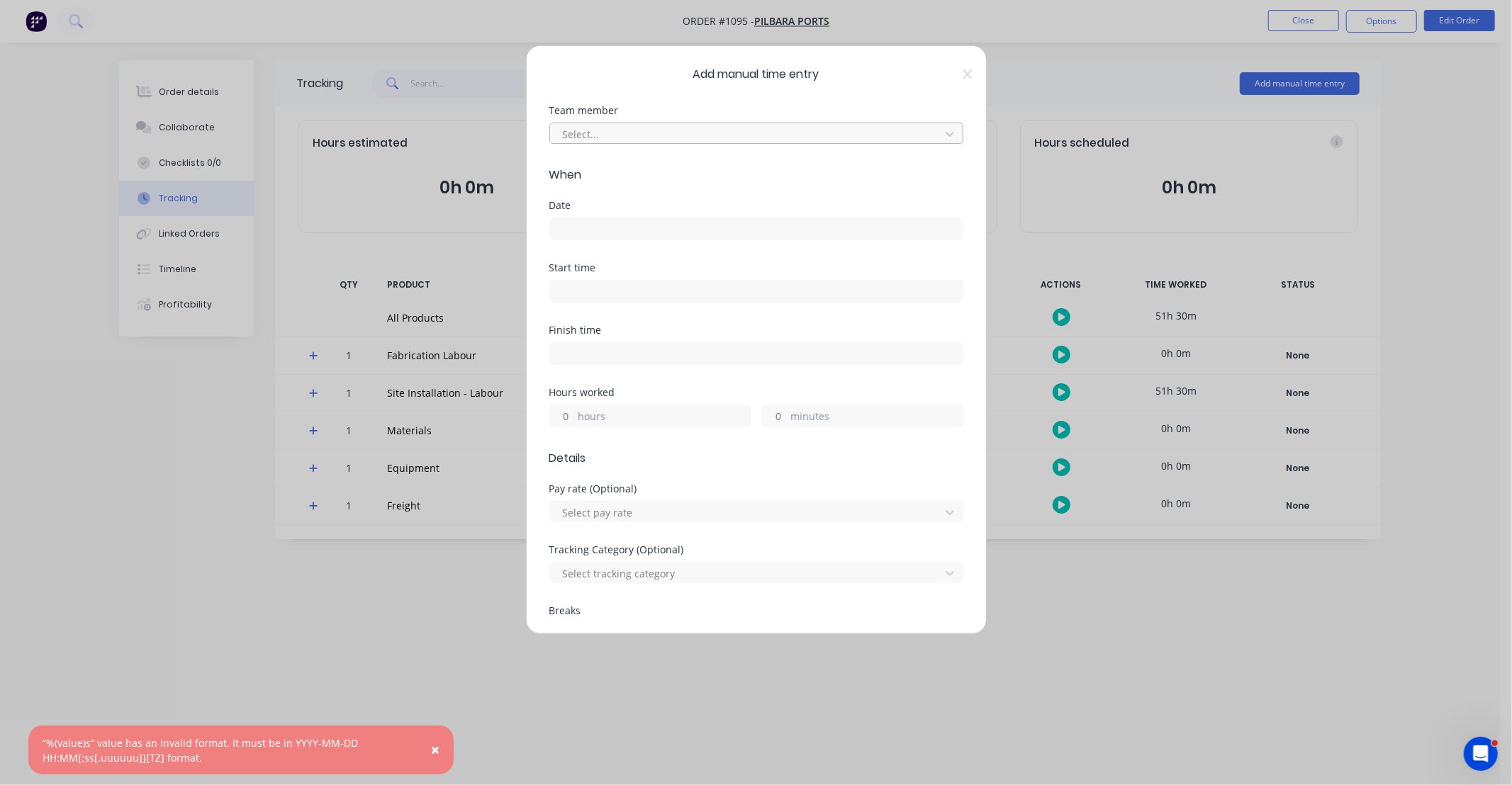
click at [660, 142] on div at bounding box center [747, 135] width 372 height 17
type input "josh mu"
drag, startPoint x: 669, startPoint y: 138, endPoint x: 414, endPoint y: 140, distance: 255.0
click at [414, 140] on div "Add manual time entry Team member Select... When Date Start time Finish time Ho…" at bounding box center [756, 392] width 1512 height 785
click at [593, 136] on div at bounding box center [747, 135] width 372 height 17
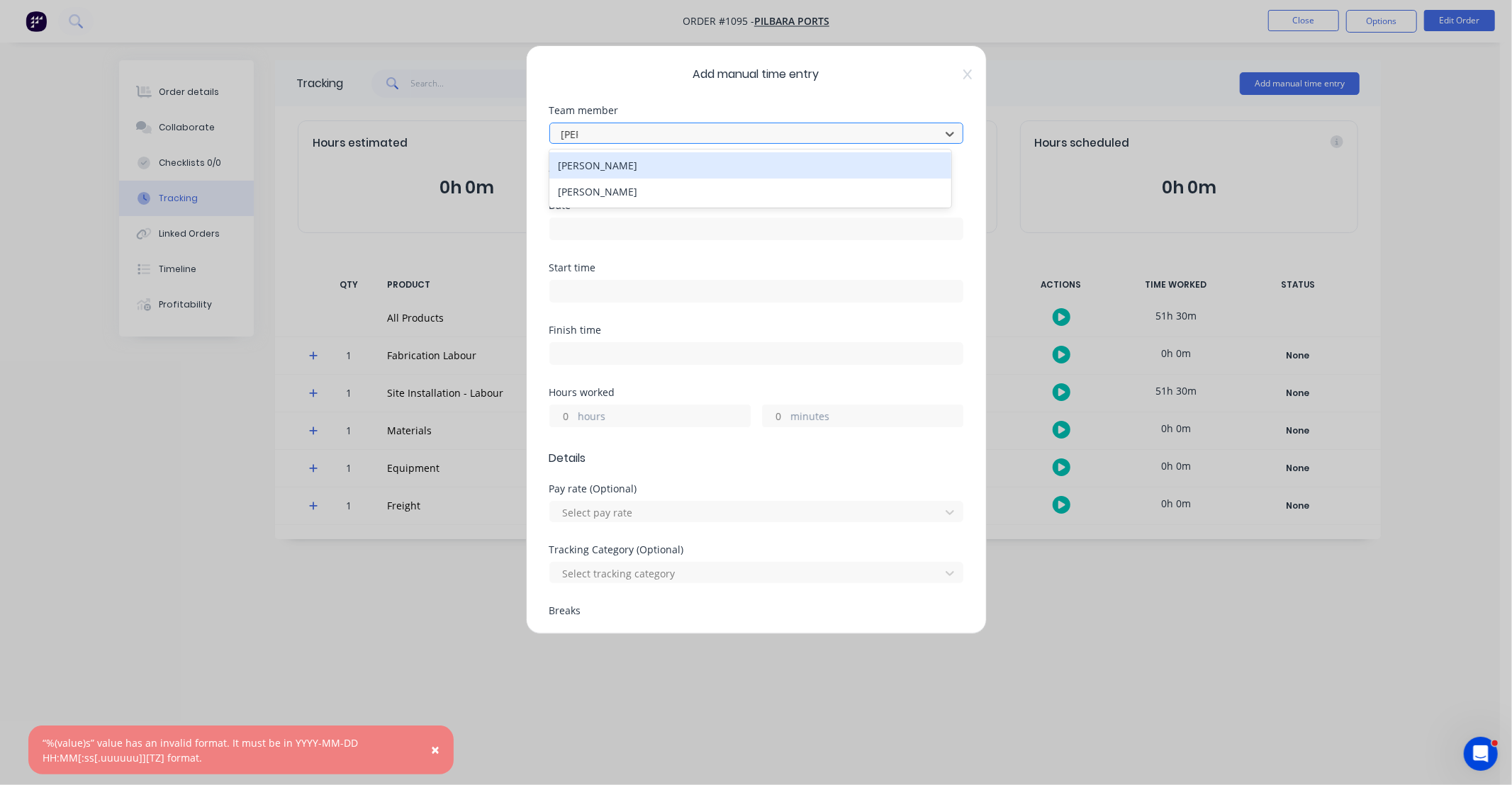
type input "[PERSON_NAME]"
click at [607, 171] on div "[PERSON_NAME]" at bounding box center [751, 165] width 402 height 26
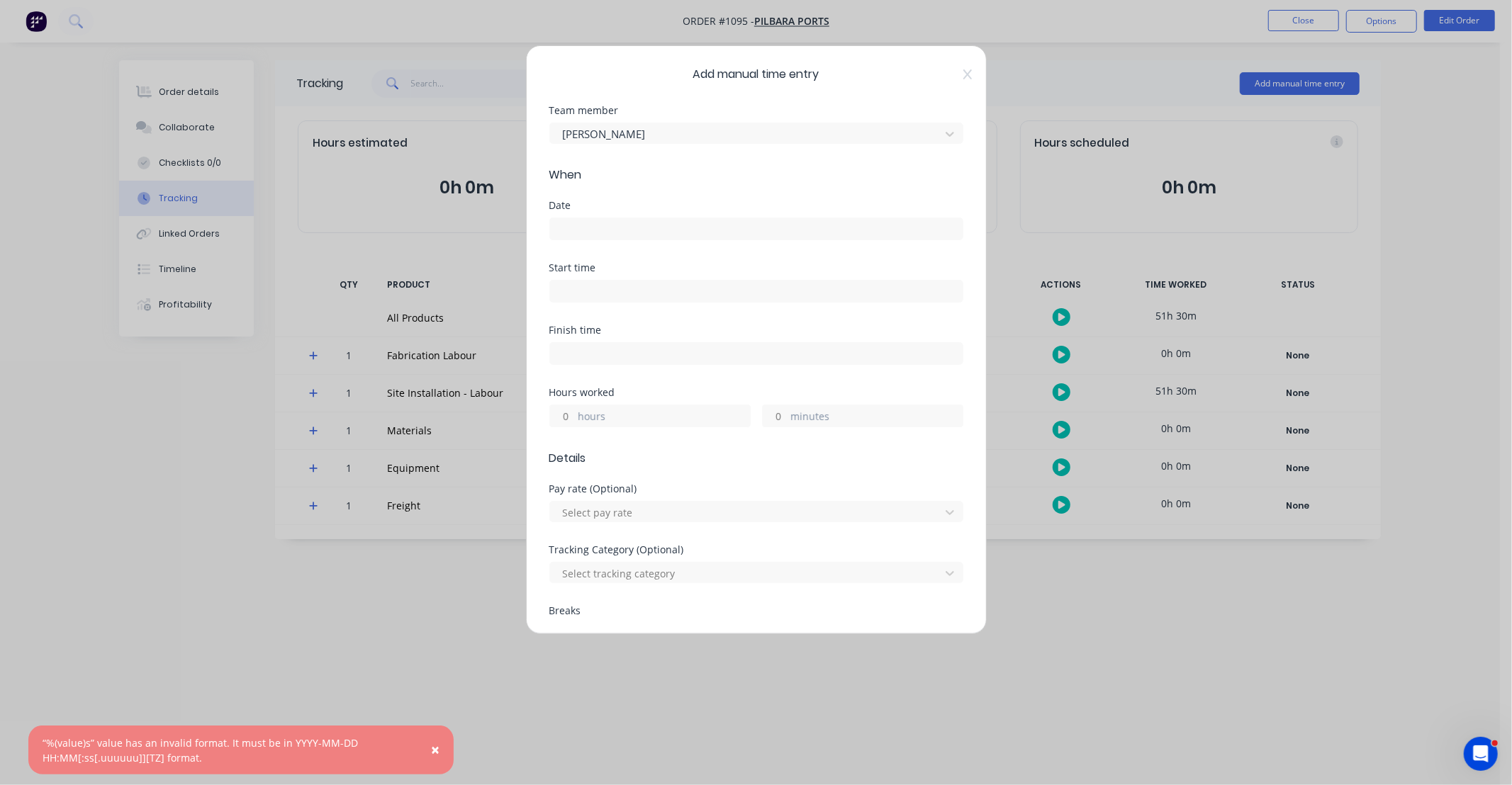
click at [617, 209] on div "Date" at bounding box center [756, 206] width 414 height 10
click at [620, 229] on input at bounding box center [756, 229] width 412 height 21
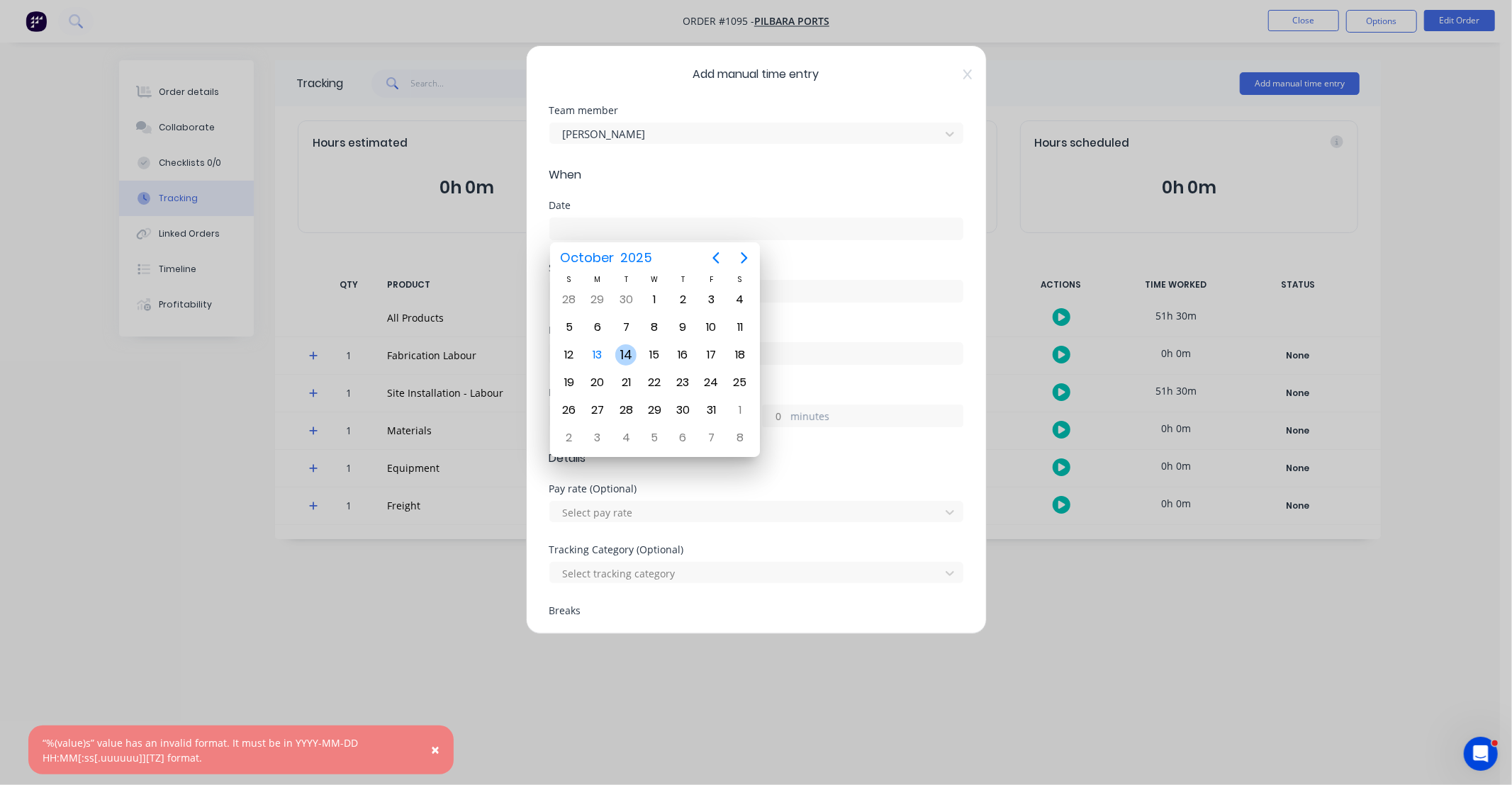
click at [627, 333] on div "7" at bounding box center [626, 328] width 21 height 21
type input "[DATE]"
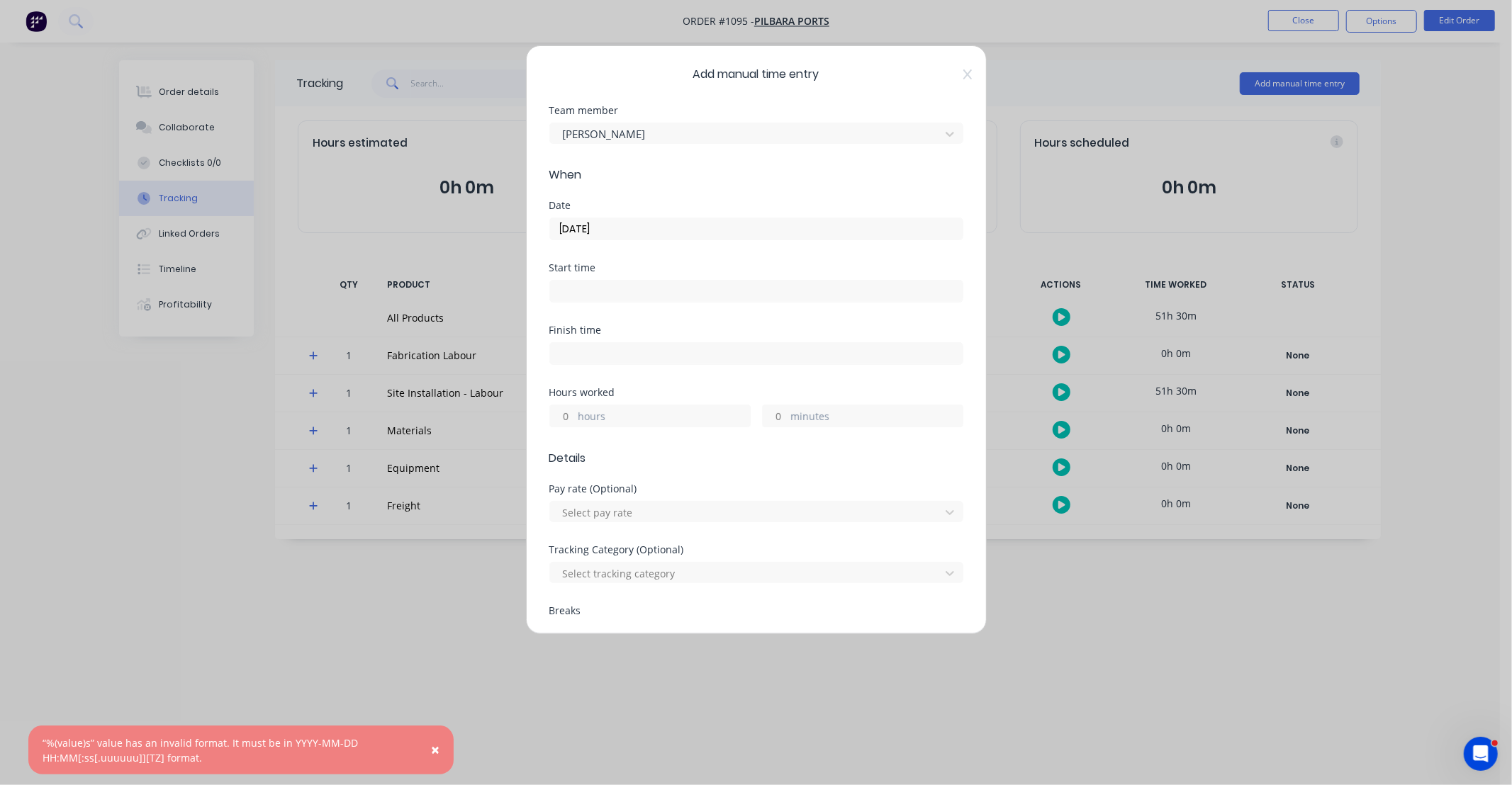
click at [562, 420] on input "hours" at bounding box center [562, 416] width 25 height 21
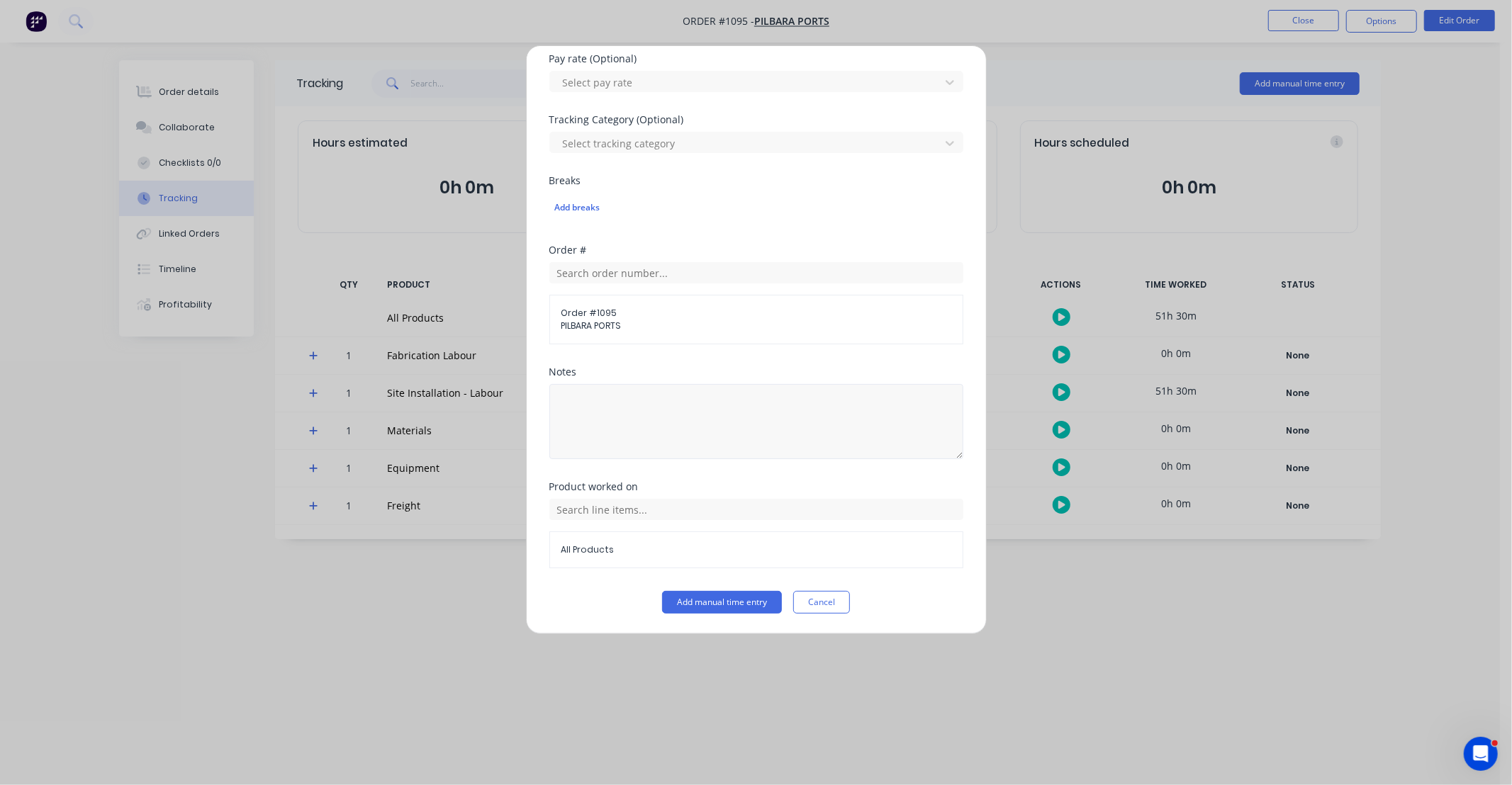
type input "11"
click at [669, 438] on textarea at bounding box center [756, 422] width 414 height 75
paste textarea "DCS34816"
type textarea "DCS34816"
click at [558, 508] on input "text" at bounding box center [756, 509] width 414 height 21
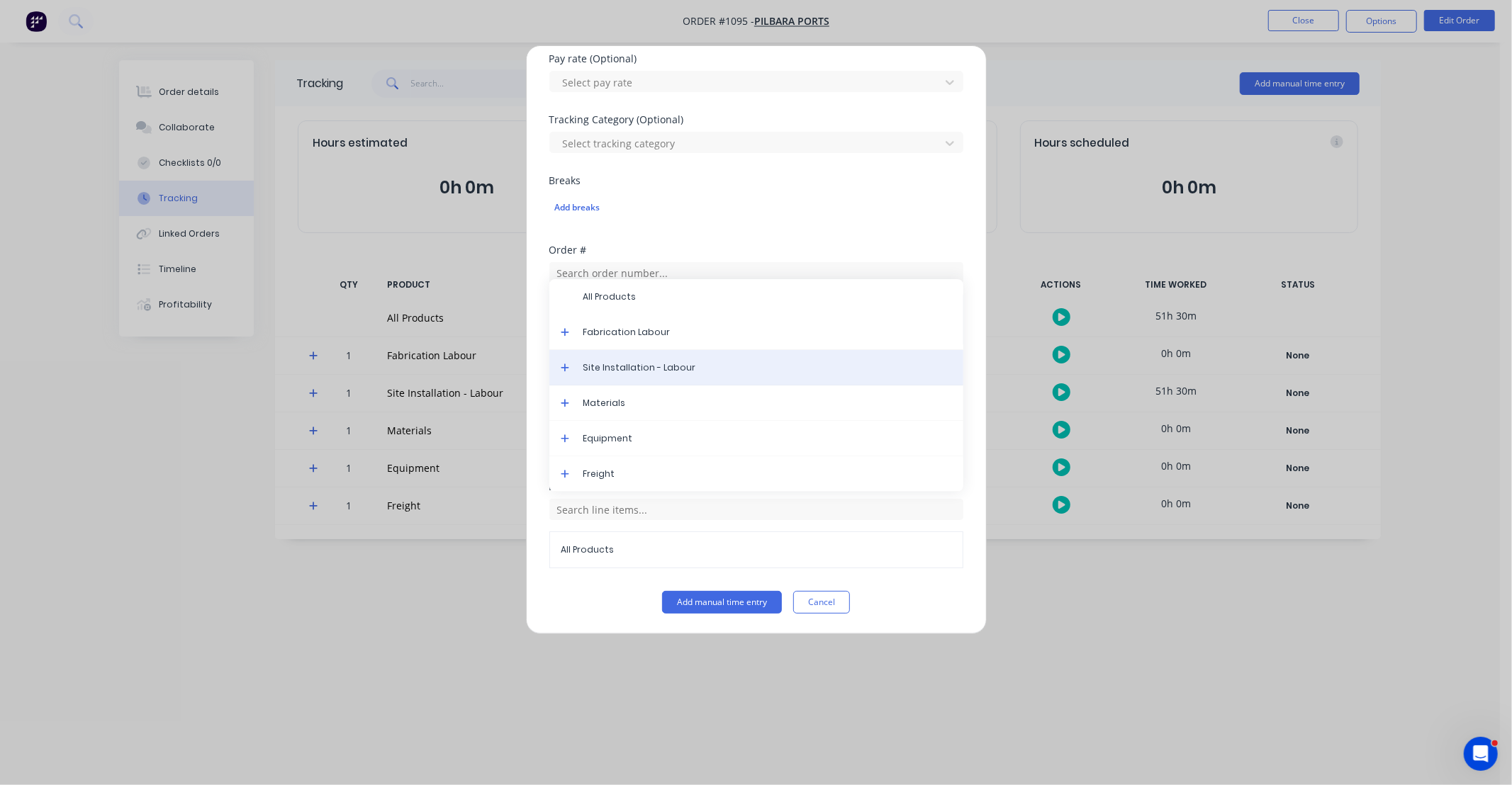
click at [625, 372] on span "Site Installation - Labour" at bounding box center [768, 367] width 369 height 12
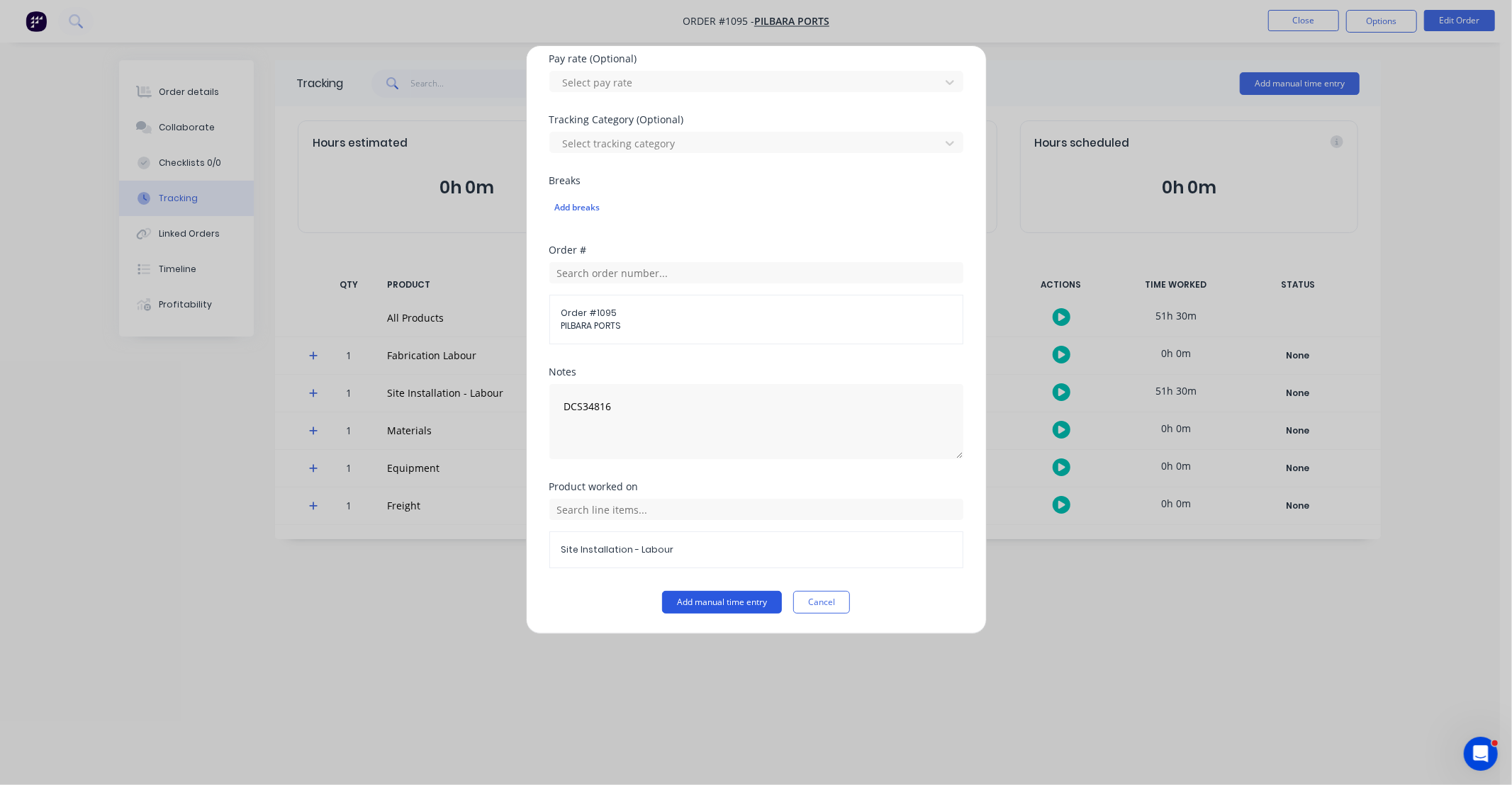
click at [742, 604] on button "Add manual time entry" at bounding box center [722, 602] width 120 height 23
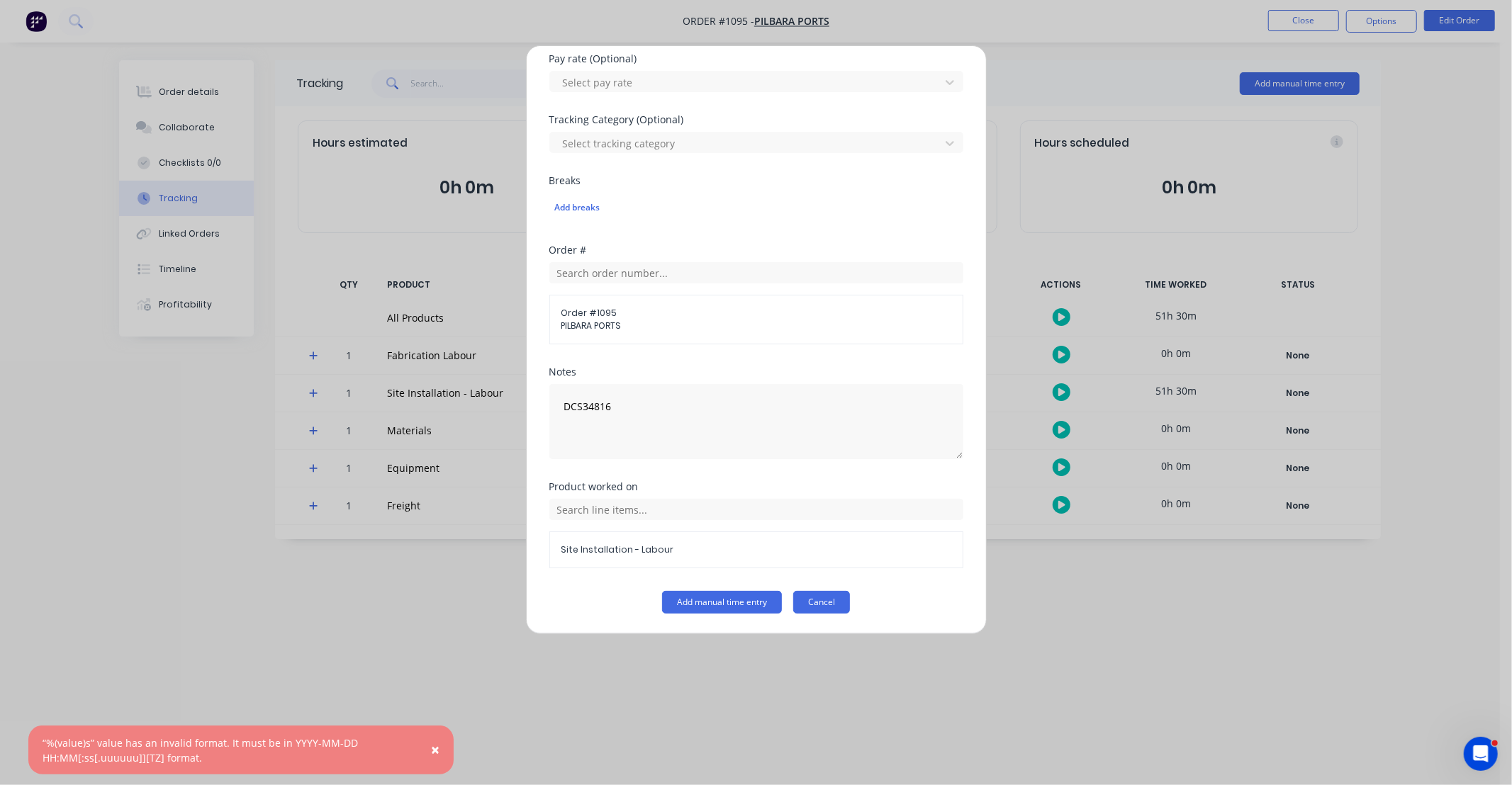
click at [817, 603] on button "Cancel" at bounding box center [821, 602] width 57 height 23
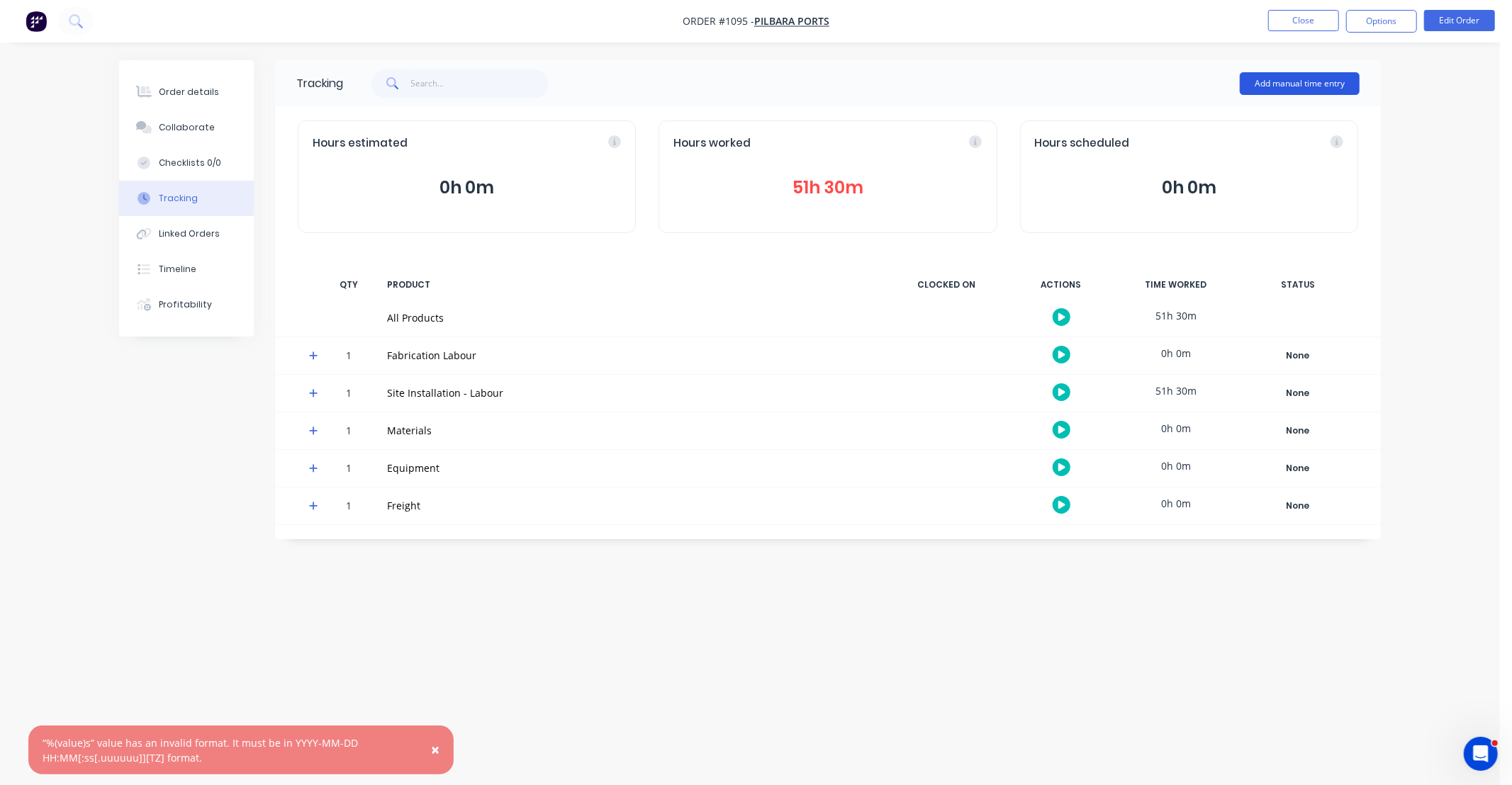
click at [1296, 80] on button "Add manual time entry" at bounding box center [1300, 84] width 120 height 23
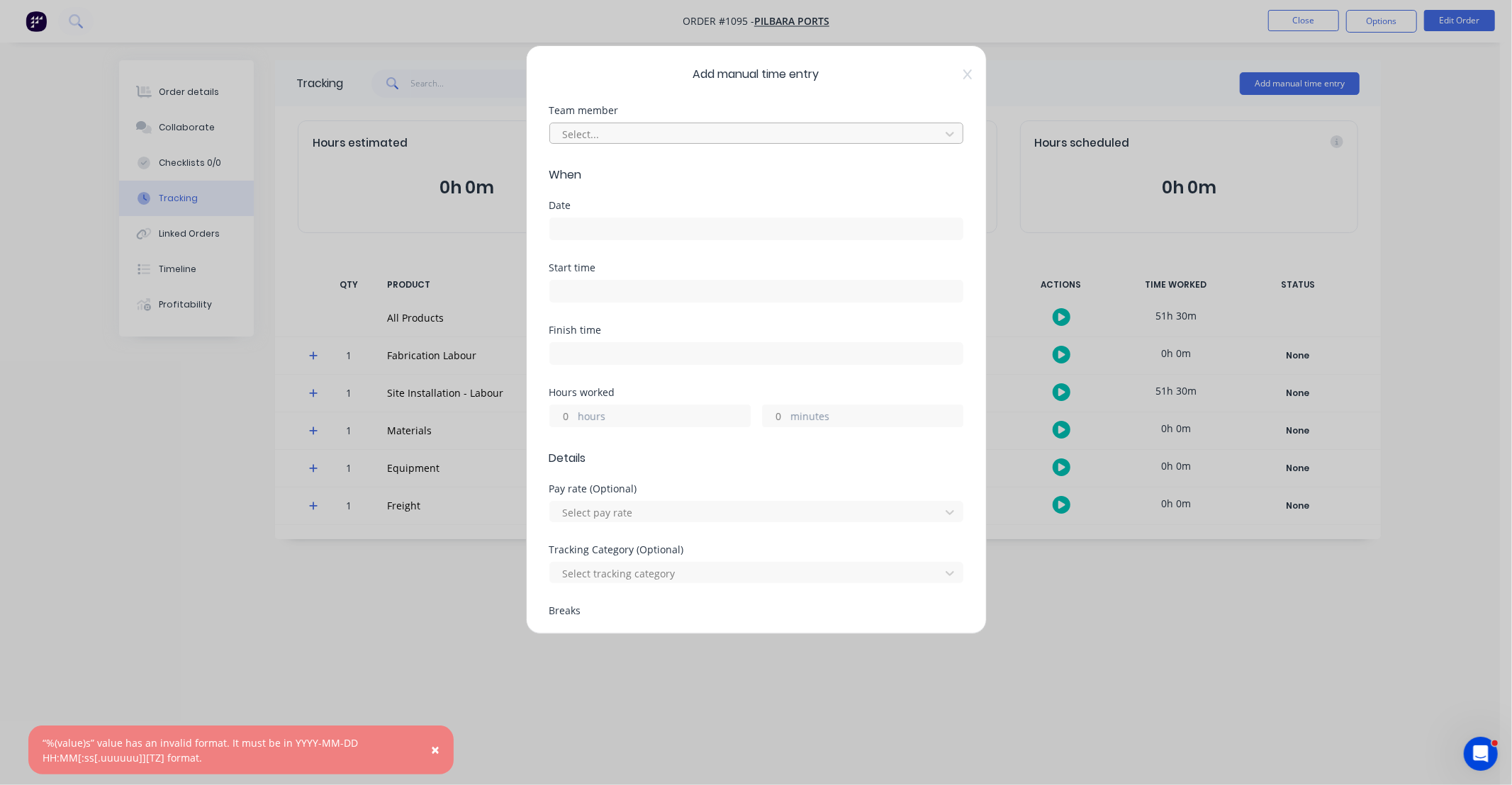
click at [657, 135] on div at bounding box center [747, 135] width 372 height 17
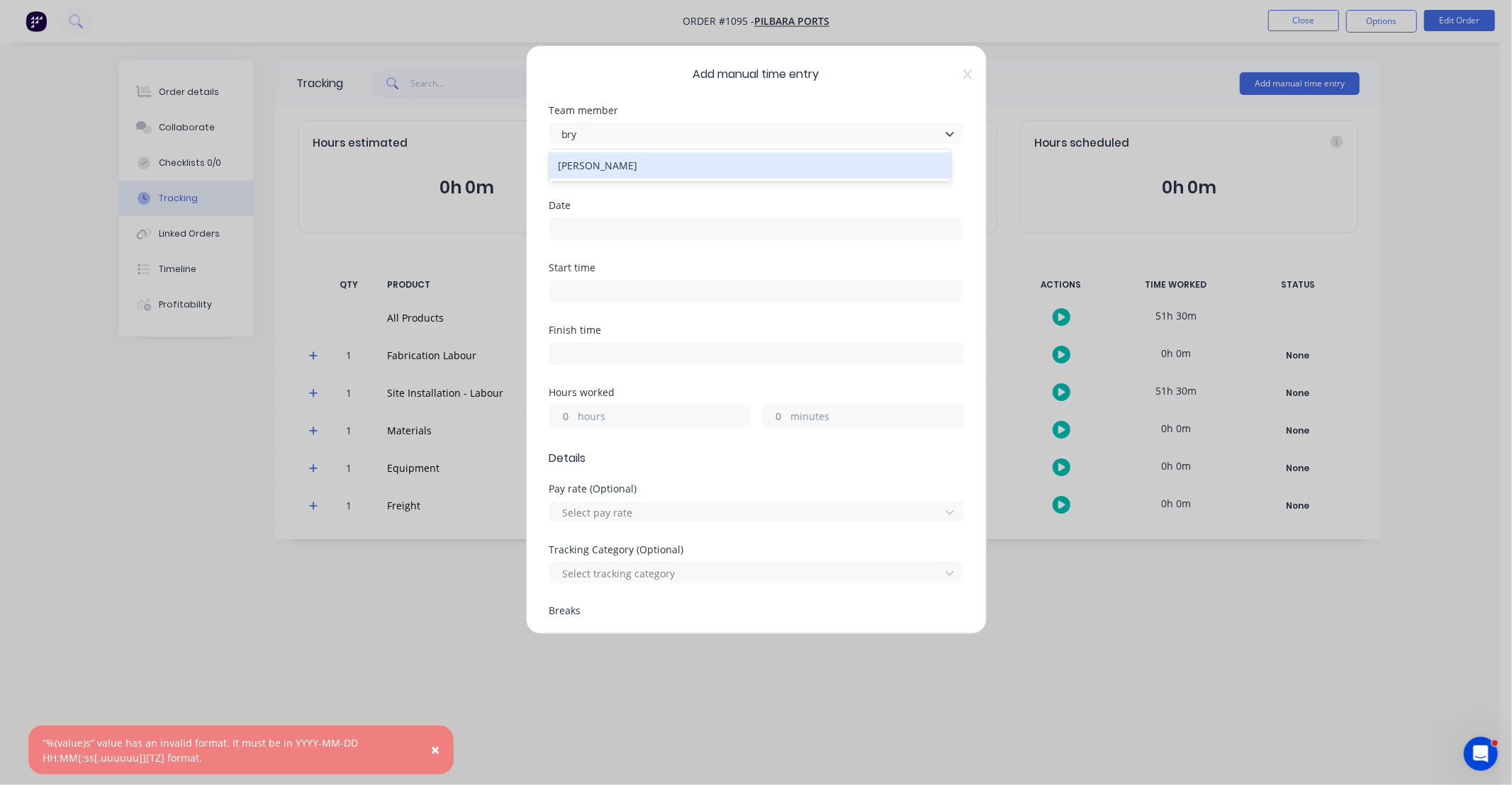
type input "[PERSON_NAME]"
click at [647, 163] on div "[PERSON_NAME]" at bounding box center [751, 165] width 402 height 26
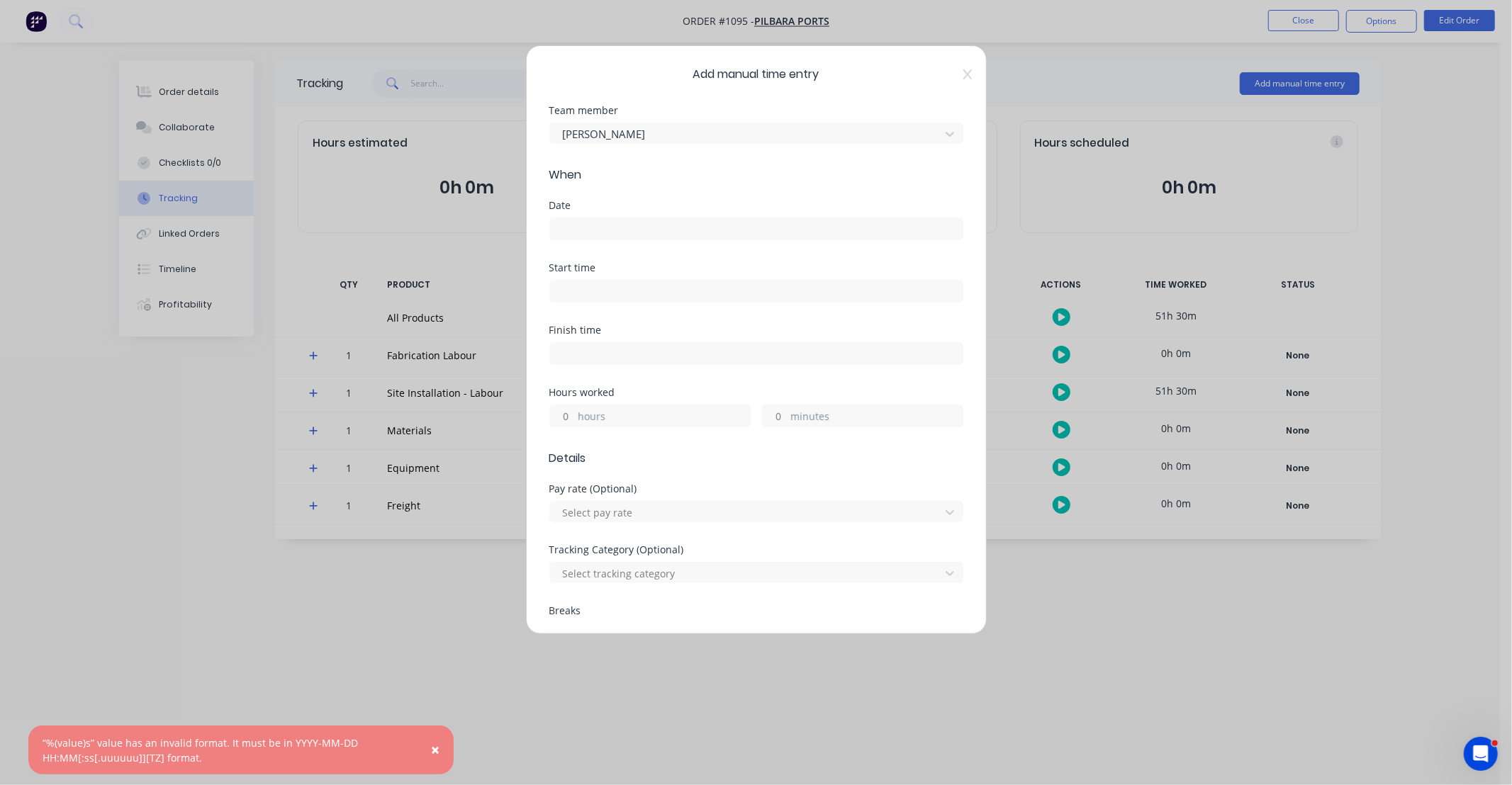
drag, startPoint x: 649, startPoint y: 243, endPoint x: 649, endPoint y: 234, distance: 9.0
click at [649, 239] on div "Date" at bounding box center [756, 232] width 414 height 62
click at [655, 229] on input at bounding box center [756, 229] width 412 height 21
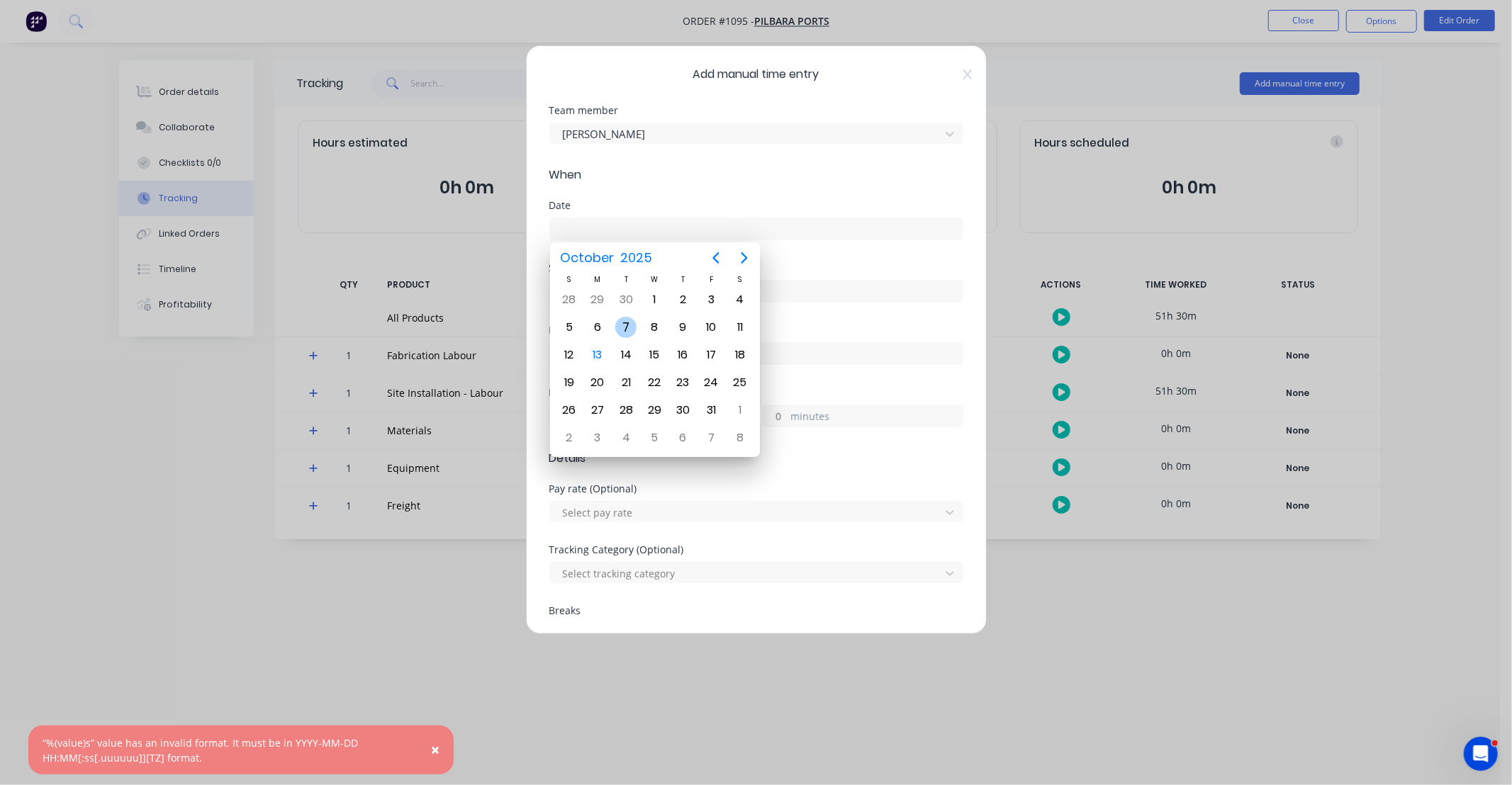
click at [628, 319] on div "7" at bounding box center [626, 328] width 21 height 21
type input "[DATE]"
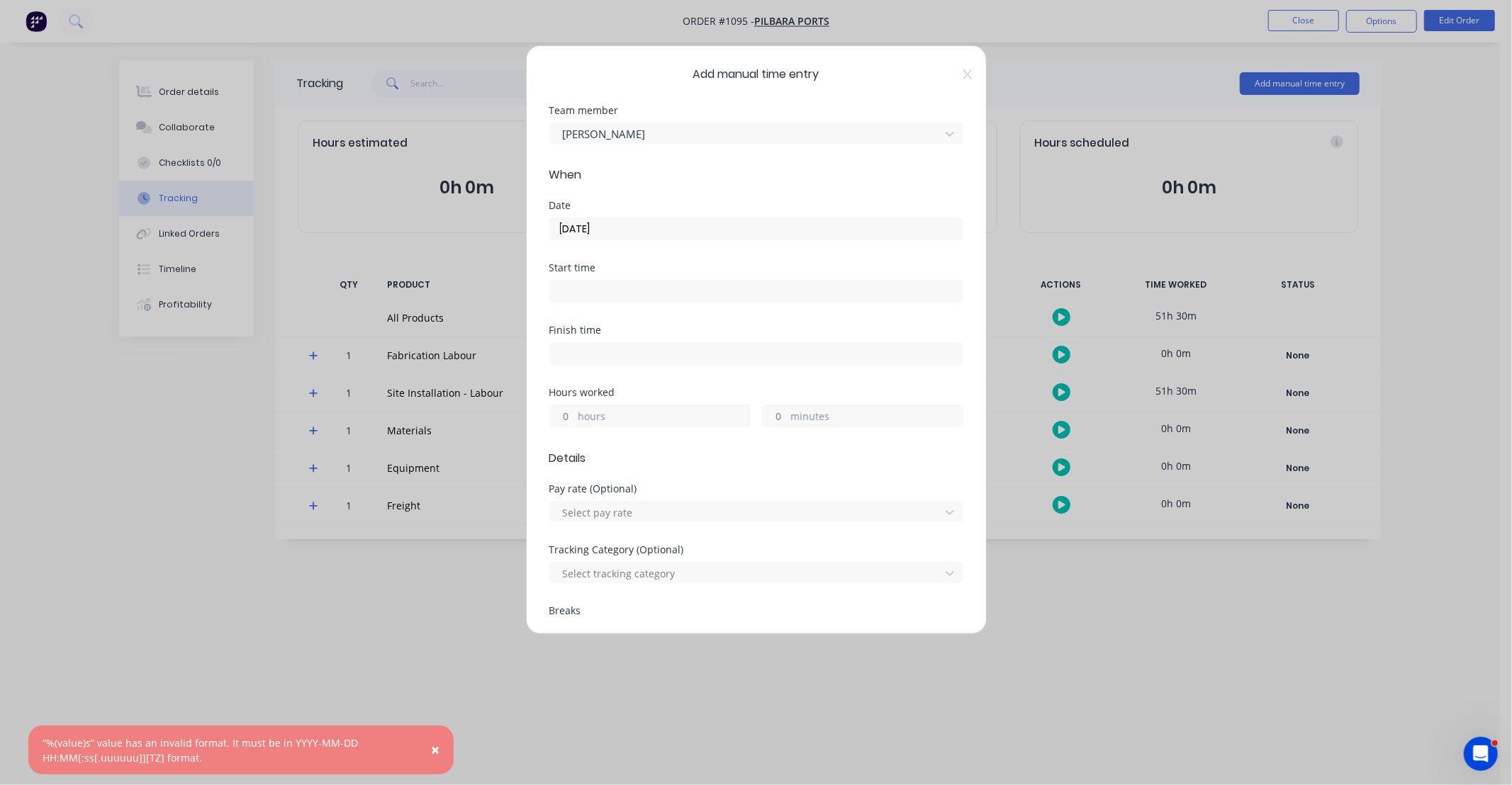
click at [558, 422] on input "hours" at bounding box center [562, 416] width 25 height 21
type input "11"
type input "30"
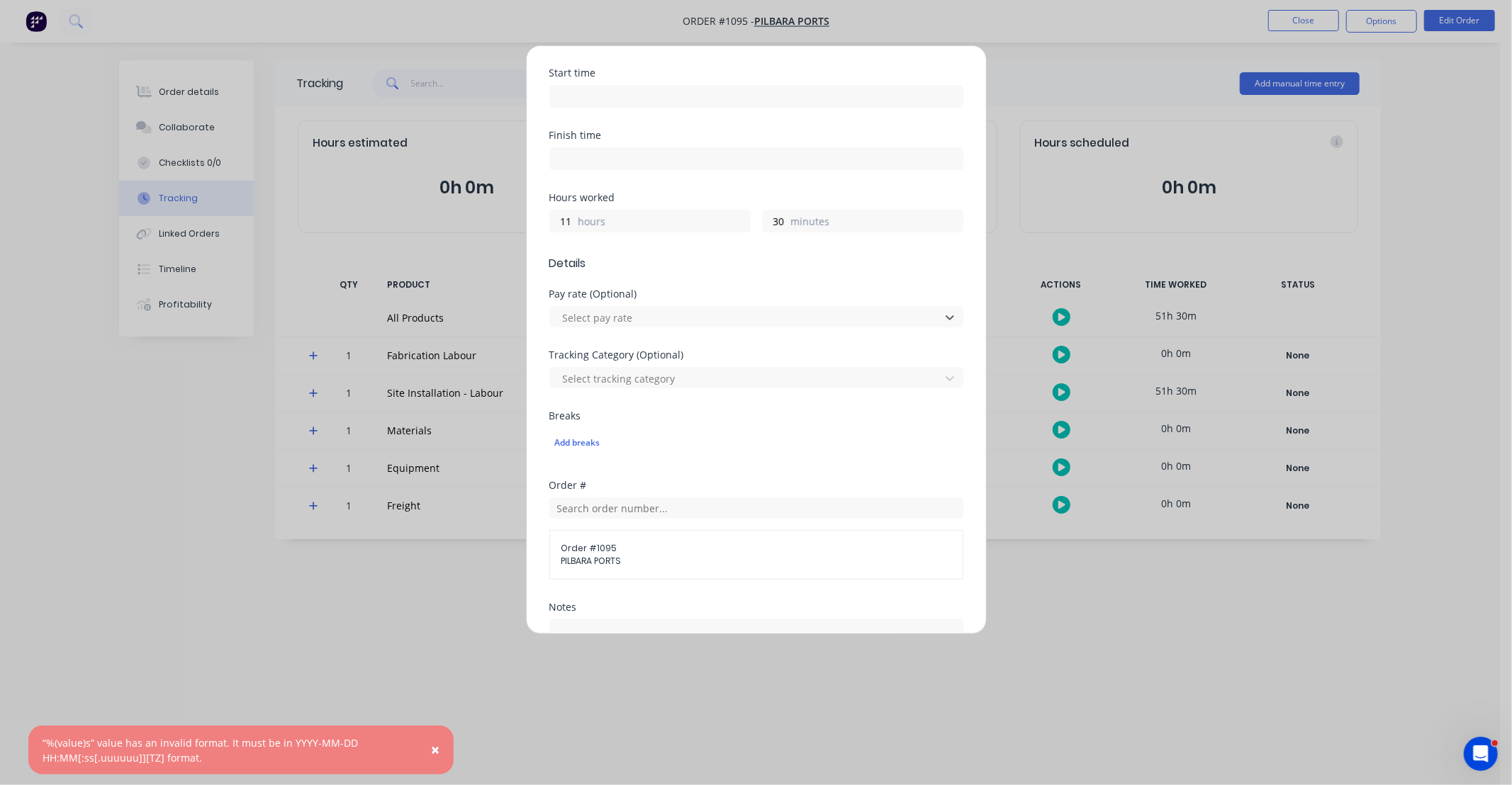
scroll to position [288, 0]
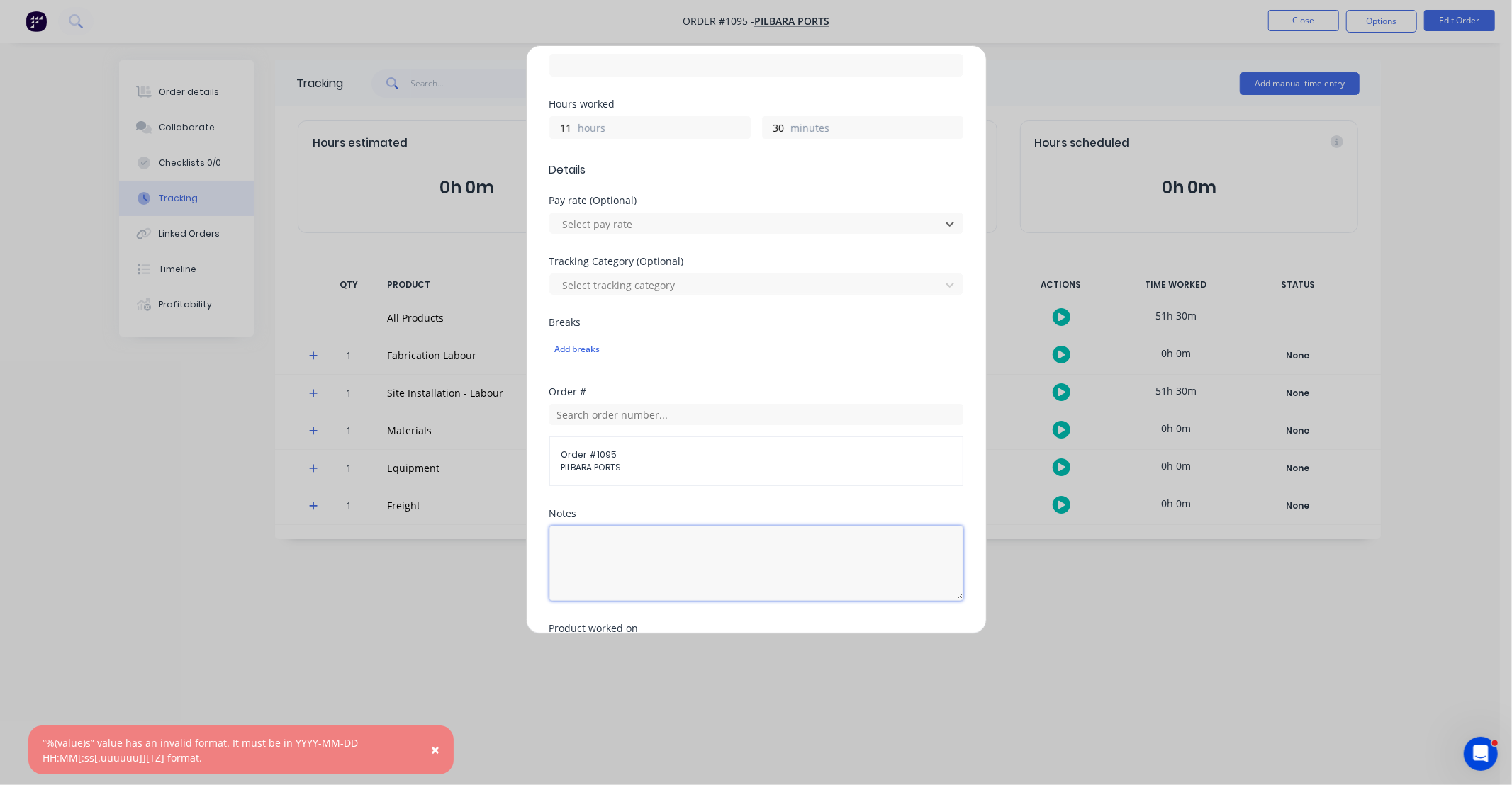
drag, startPoint x: 674, startPoint y: 588, endPoint x: 672, endPoint y: 578, distance: 10.2
click at [674, 588] on textarea at bounding box center [756, 563] width 414 height 75
paste textarea "DCS34816"
type textarea "DCS34816"
click at [706, 498] on div "Order # Order # 1095 PILBARA PORTS" at bounding box center [756, 448] width 414 height 122
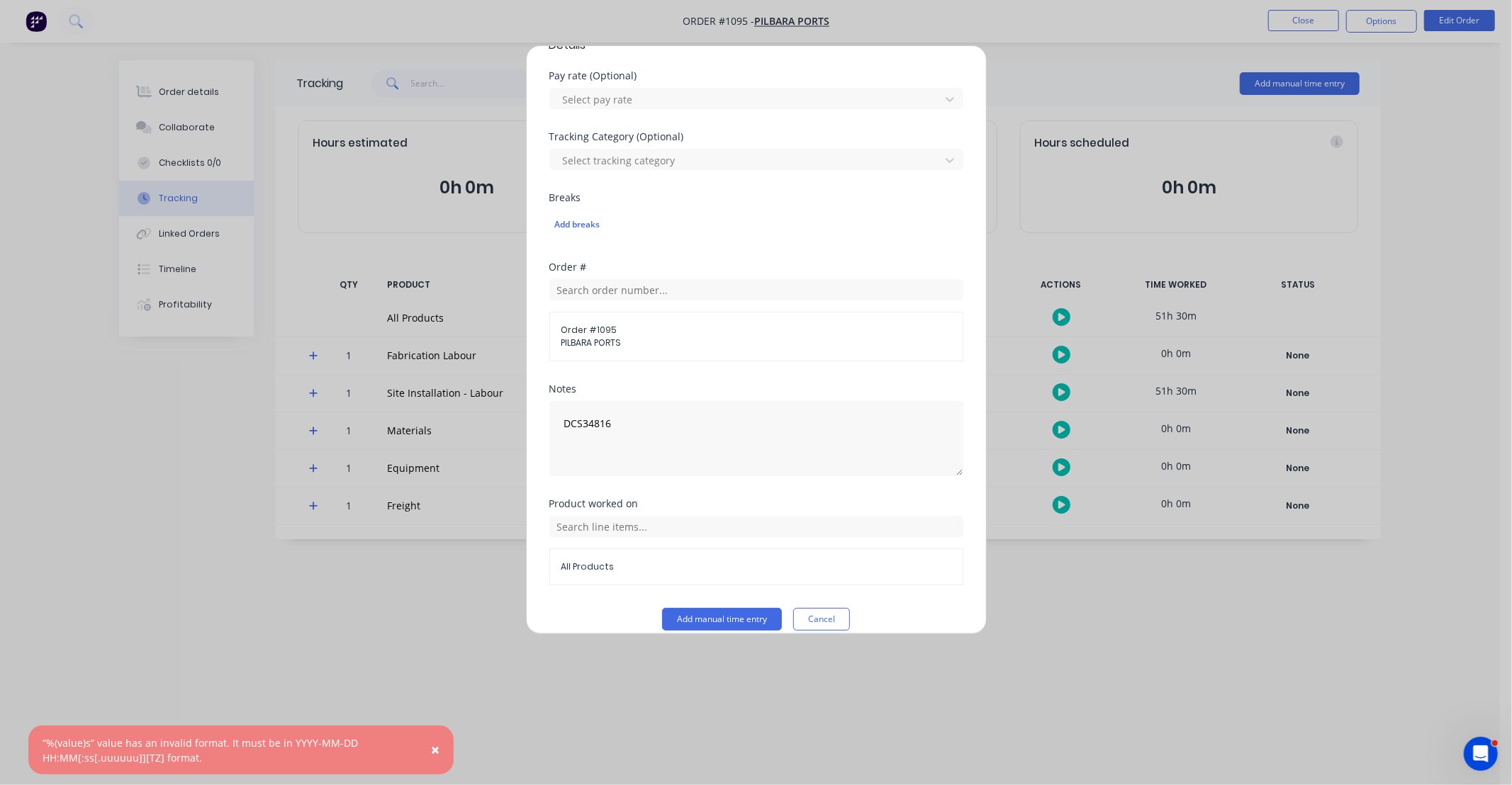
scroll to position [430, 0]
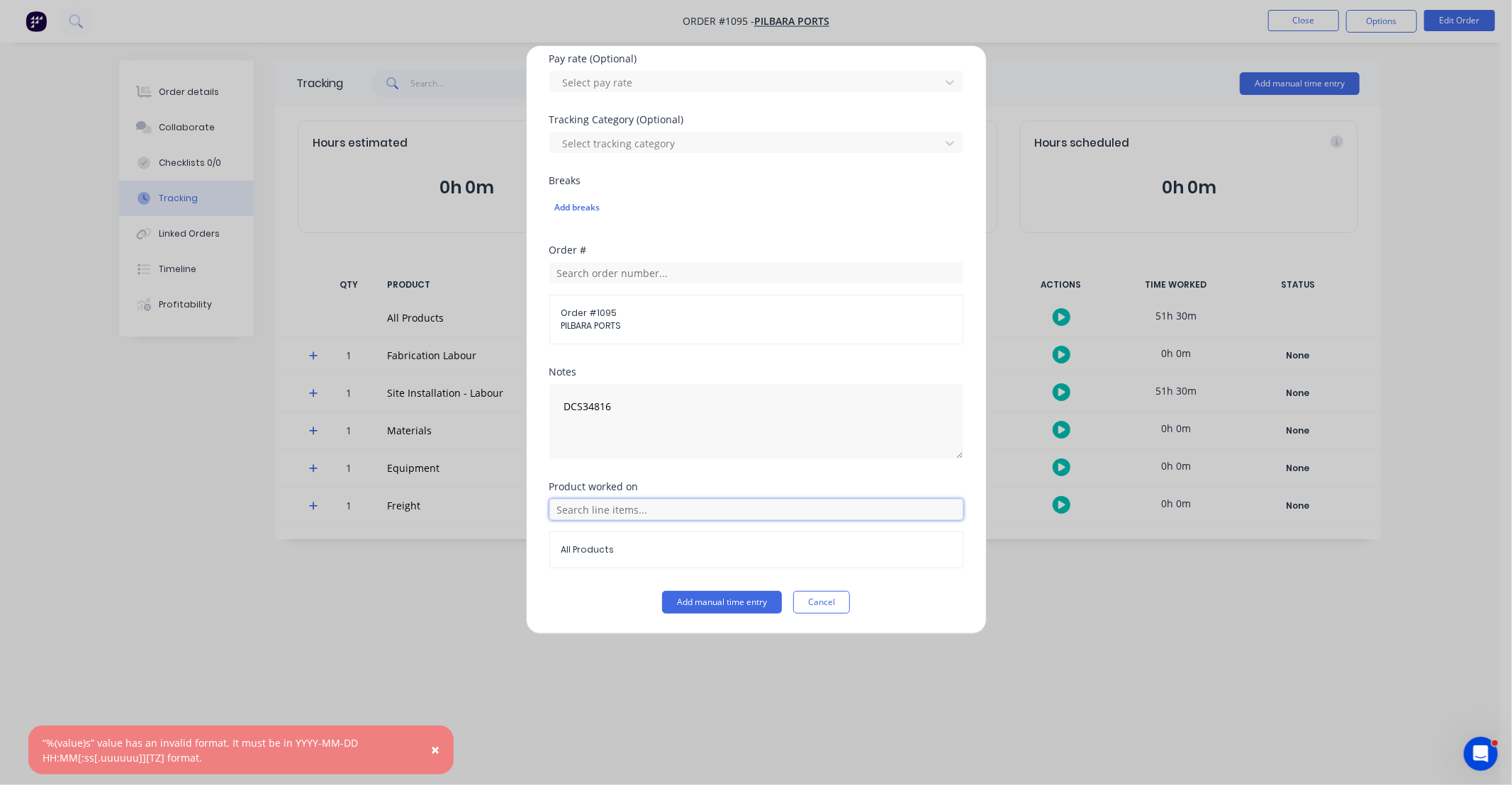
click at [669, 513] on input "text" at bounding box center [756, 509] width 414 height 21
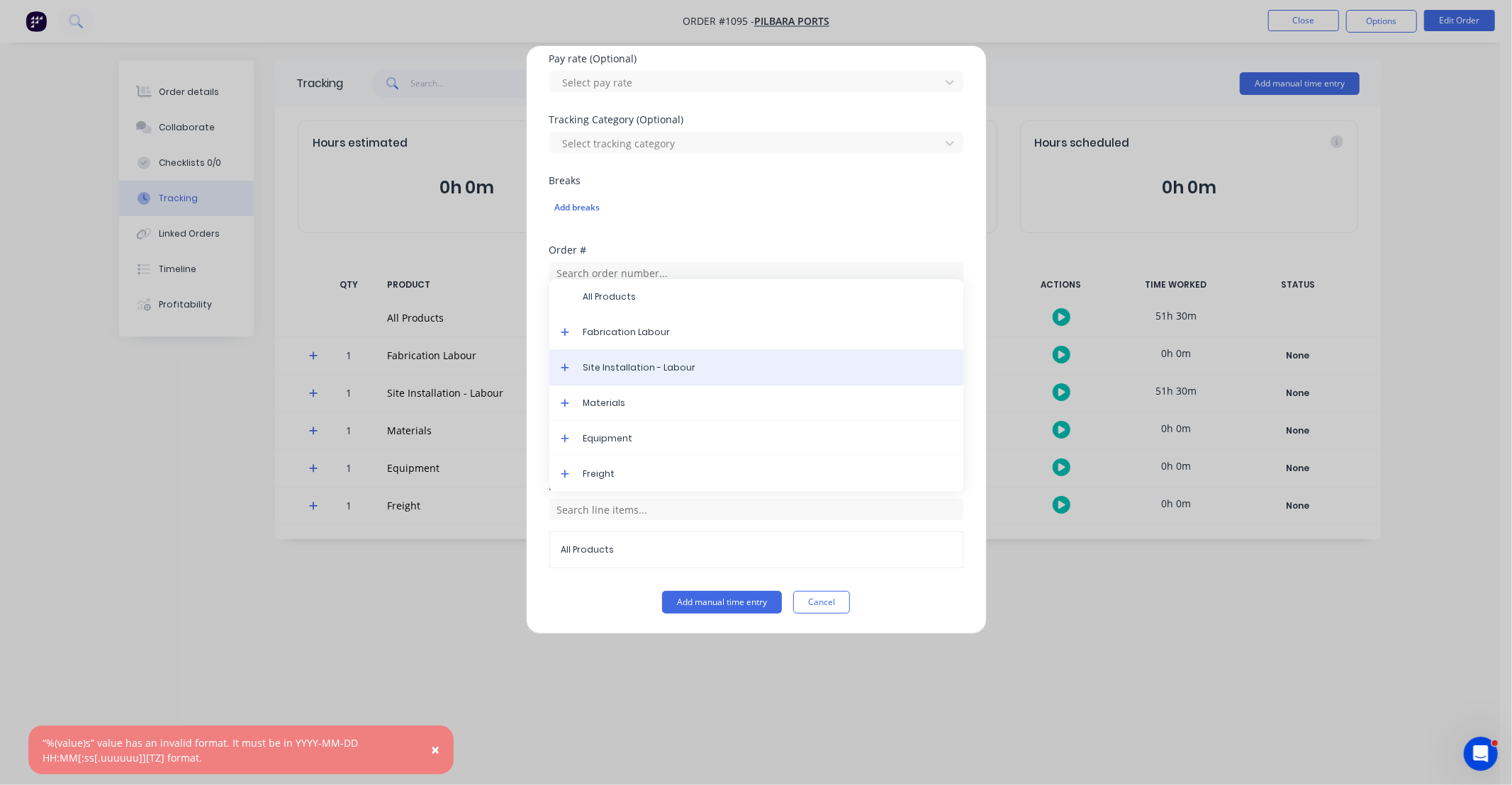
click at [664, 367] on span "Site Installation - Labour" at bounding box center [768, 367] width 369 height 12
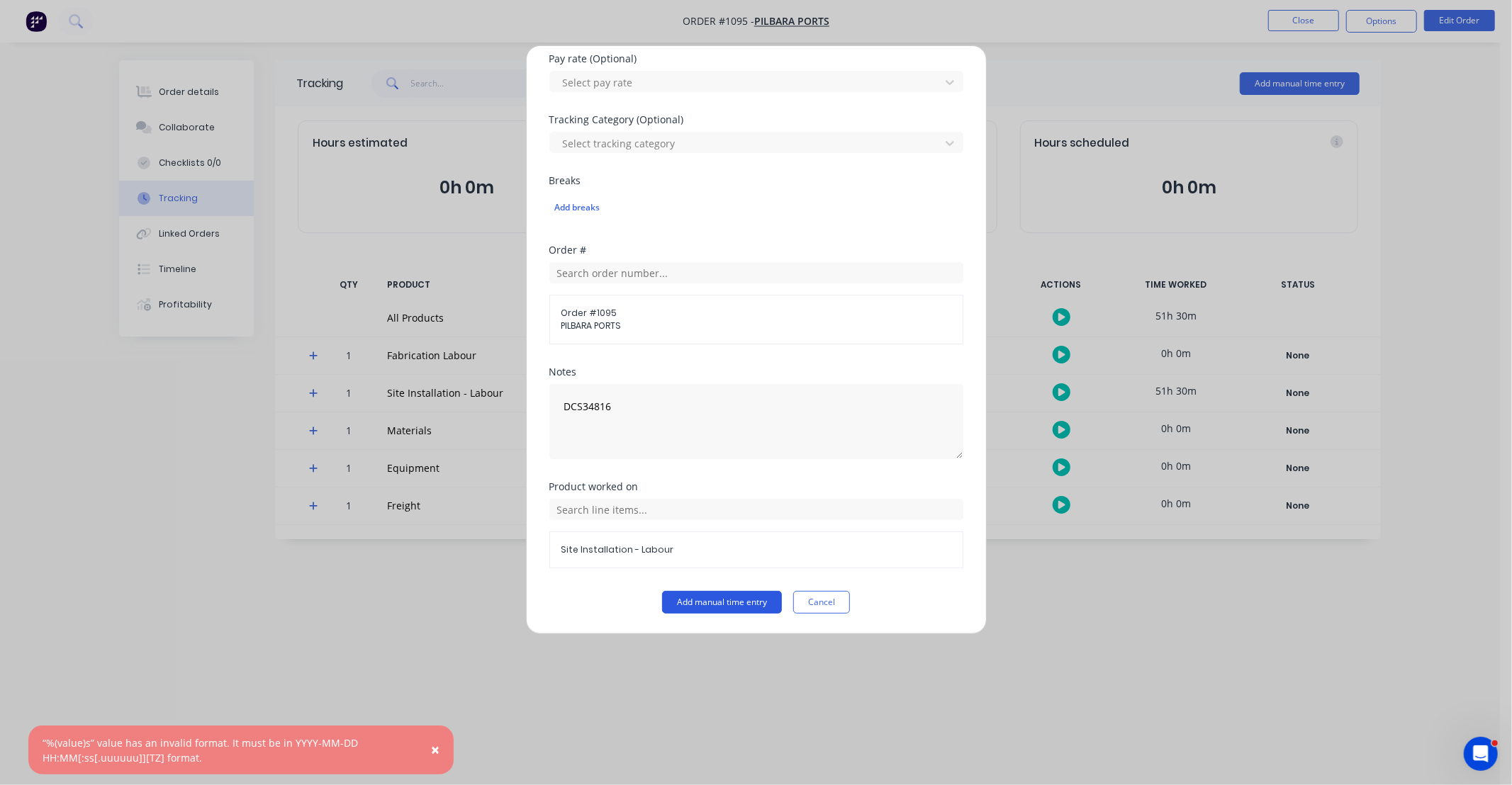
click at [707, 601] on button "Add manual time entry" at bounding box center [722, 602] width 120 height 23
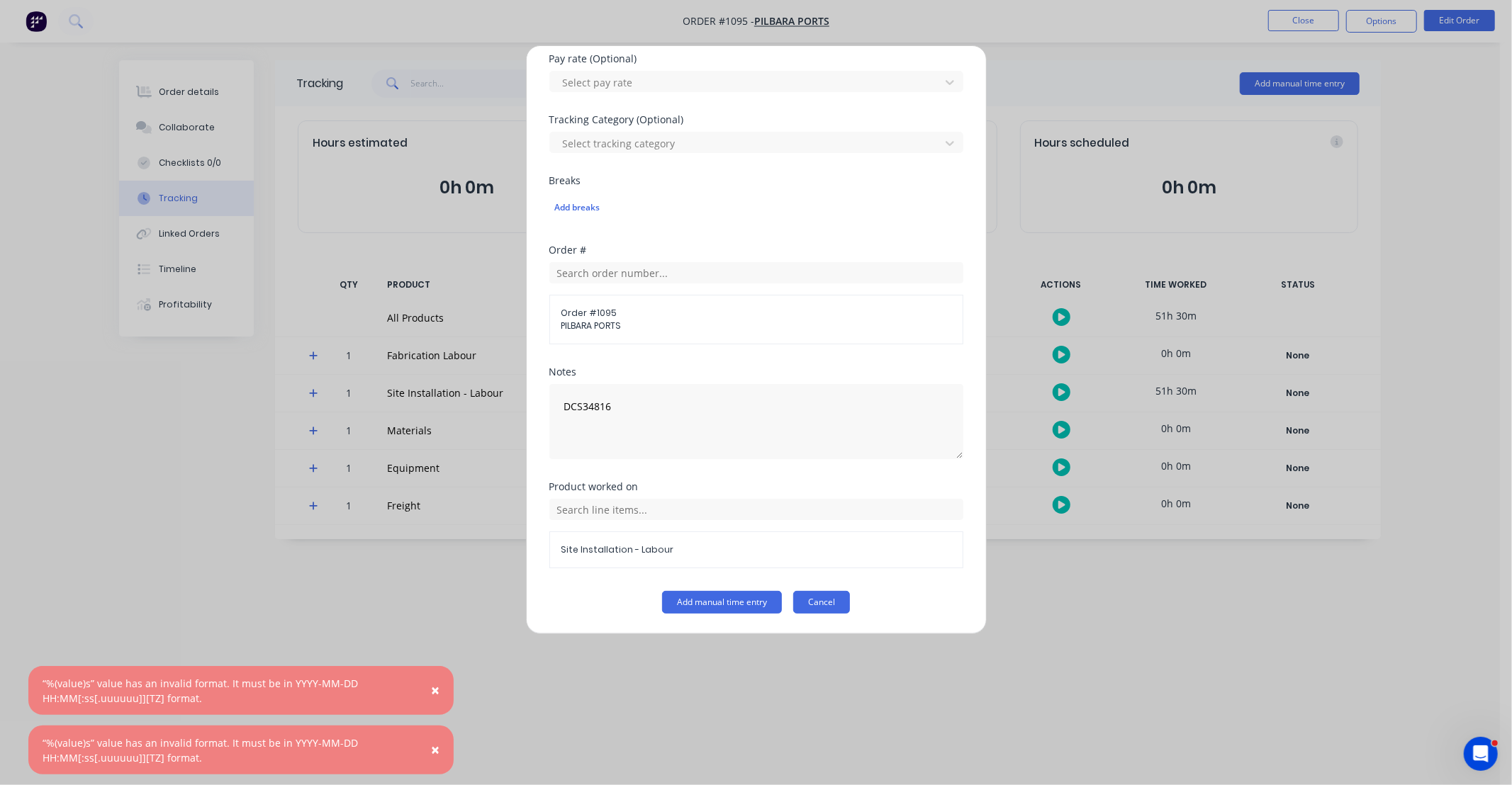
click at [810, 600] on button "Cancel" at bounding box center [821, 602] width 57 height 23
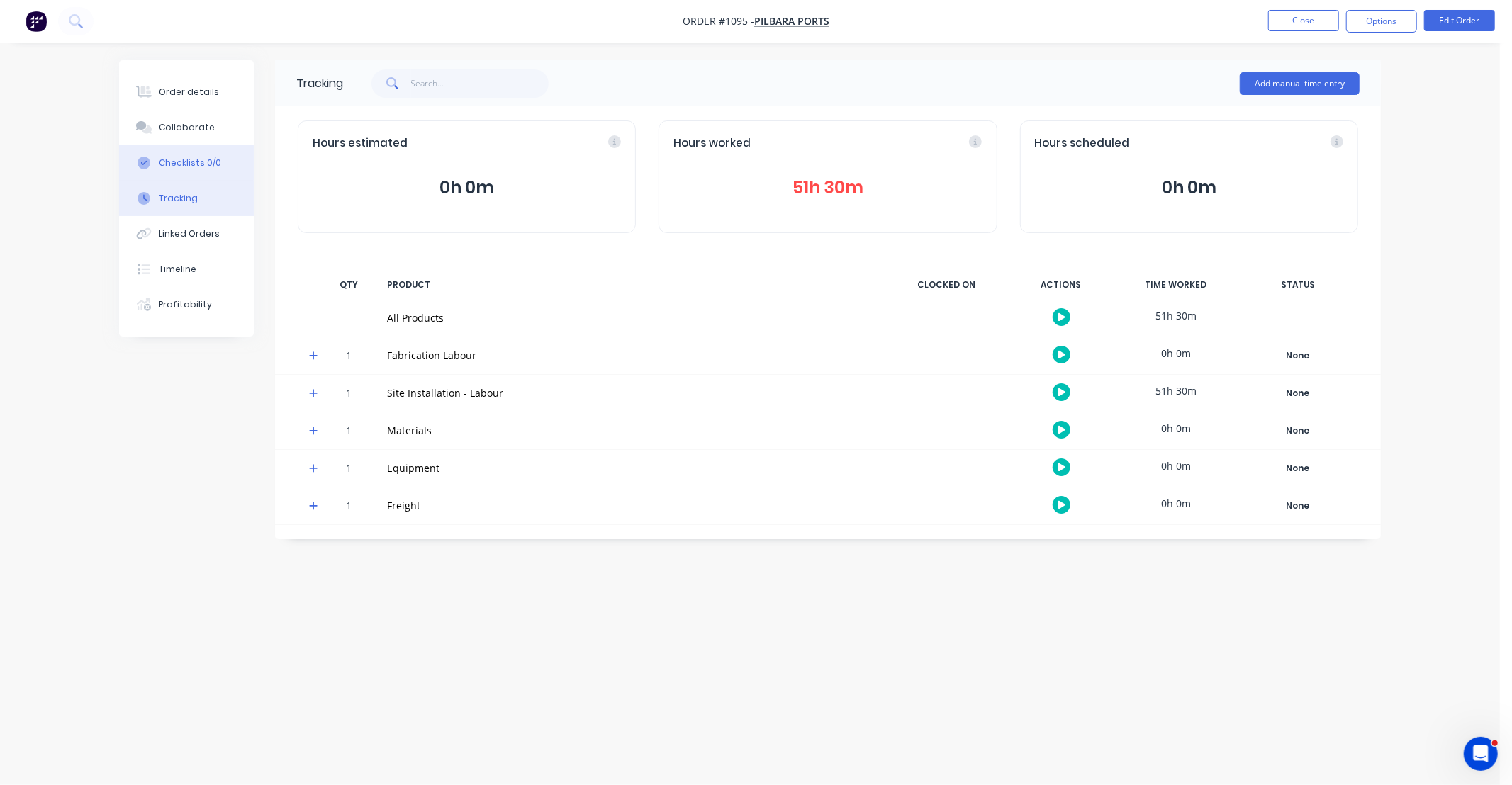
click at [201, 163] on div "Checklists 0/0" at bounding box center [189, 162] width 62 height 12
type textarea "x"
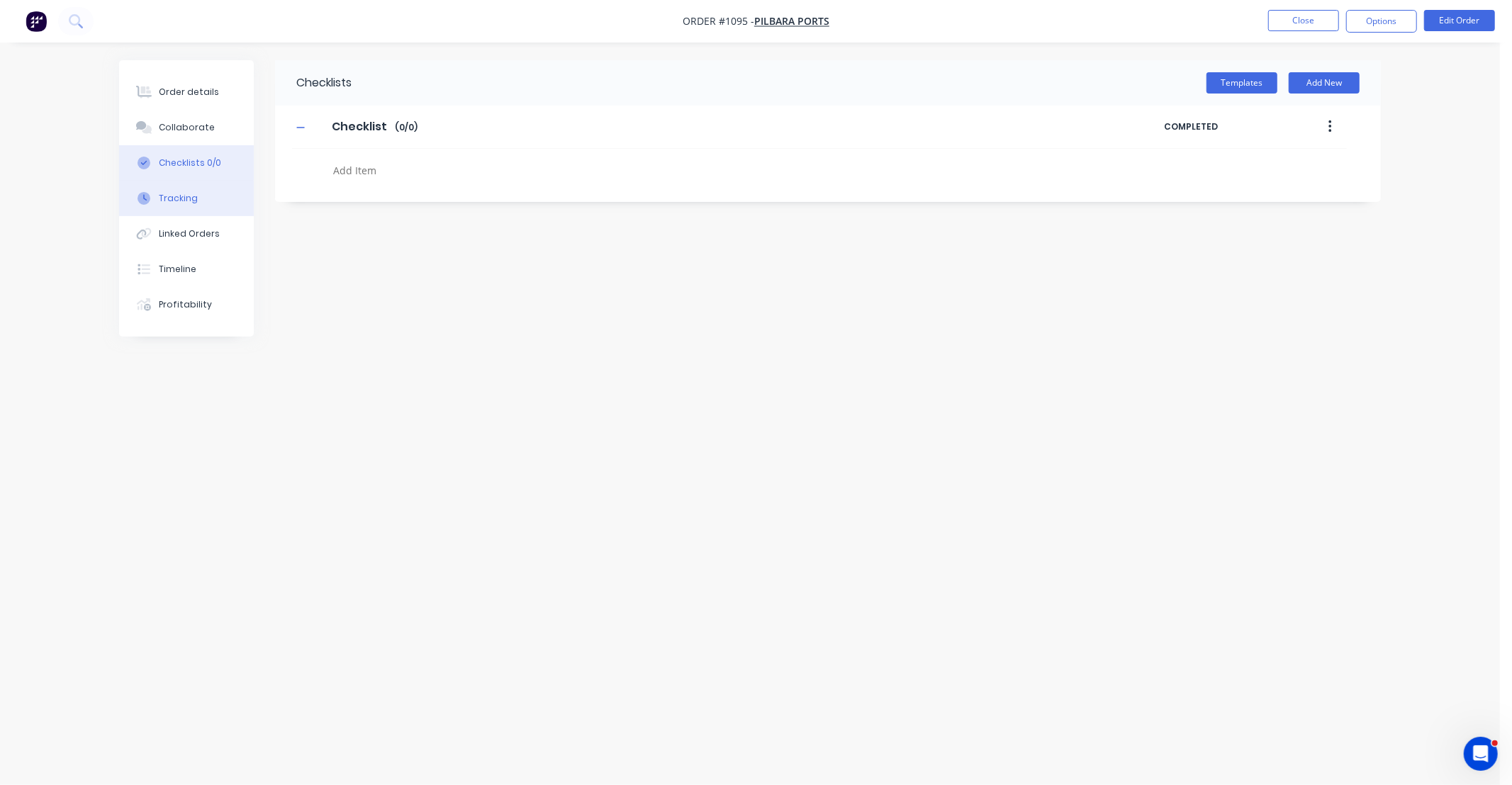
click at [187, 196] on div "Tracking" at bounding box center [178, 198] width 39 height 12
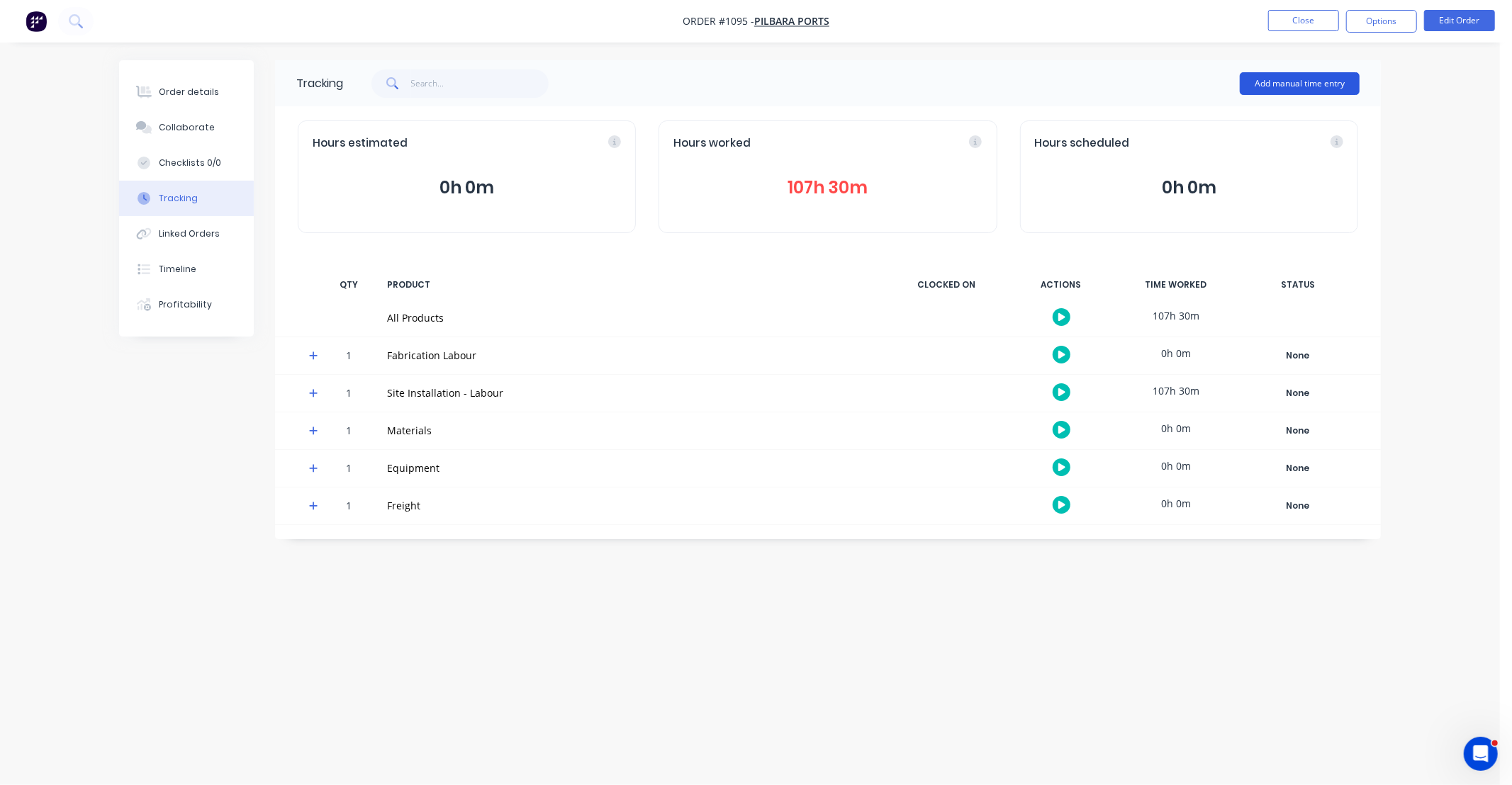
click at [1279, 82] on button "Add manual time entry" at bounding box center [1300, 84] width 120 height 23
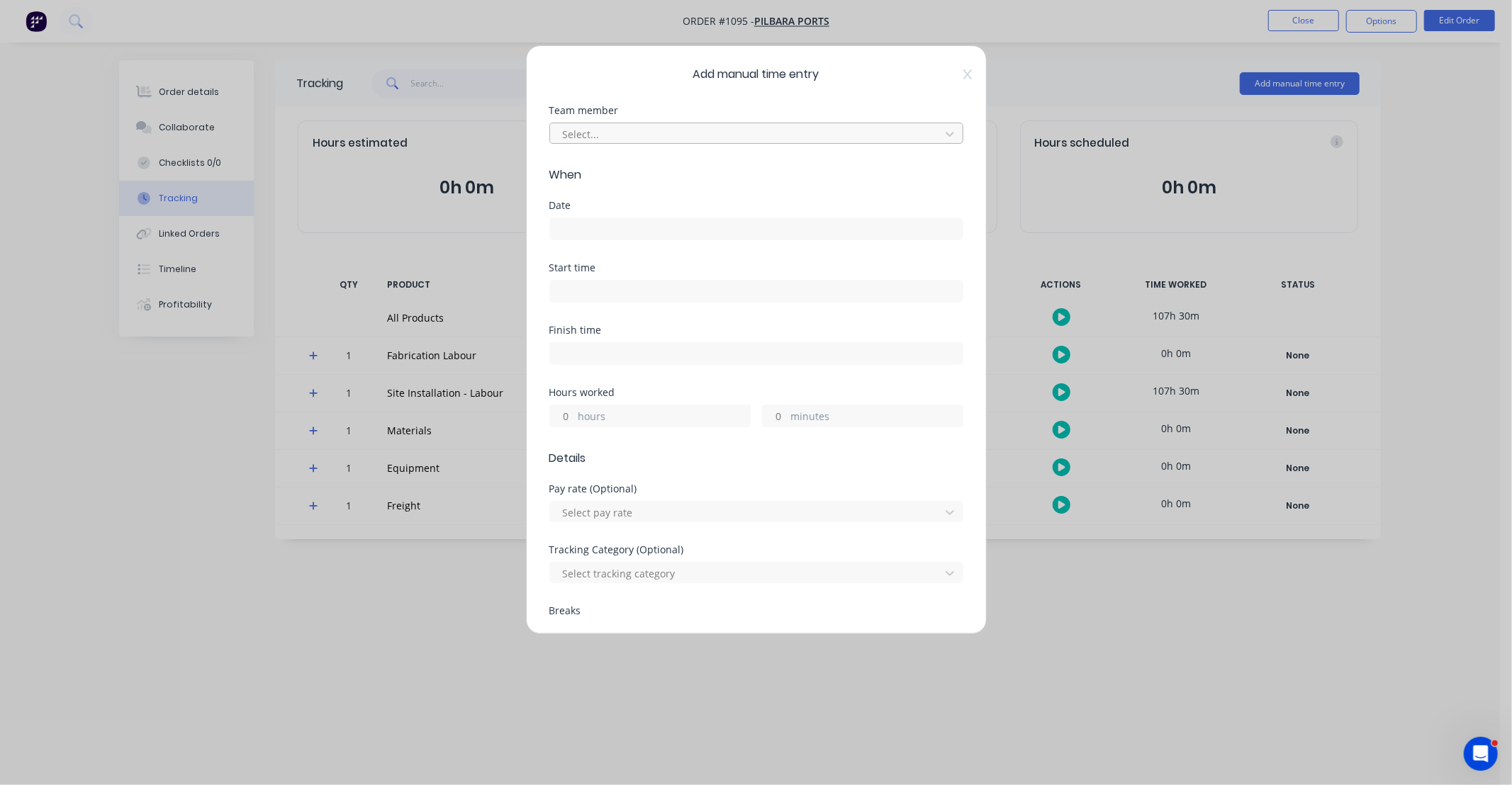
click at [720, 138] on div at bounding box center [747, 135] width 372 height 17
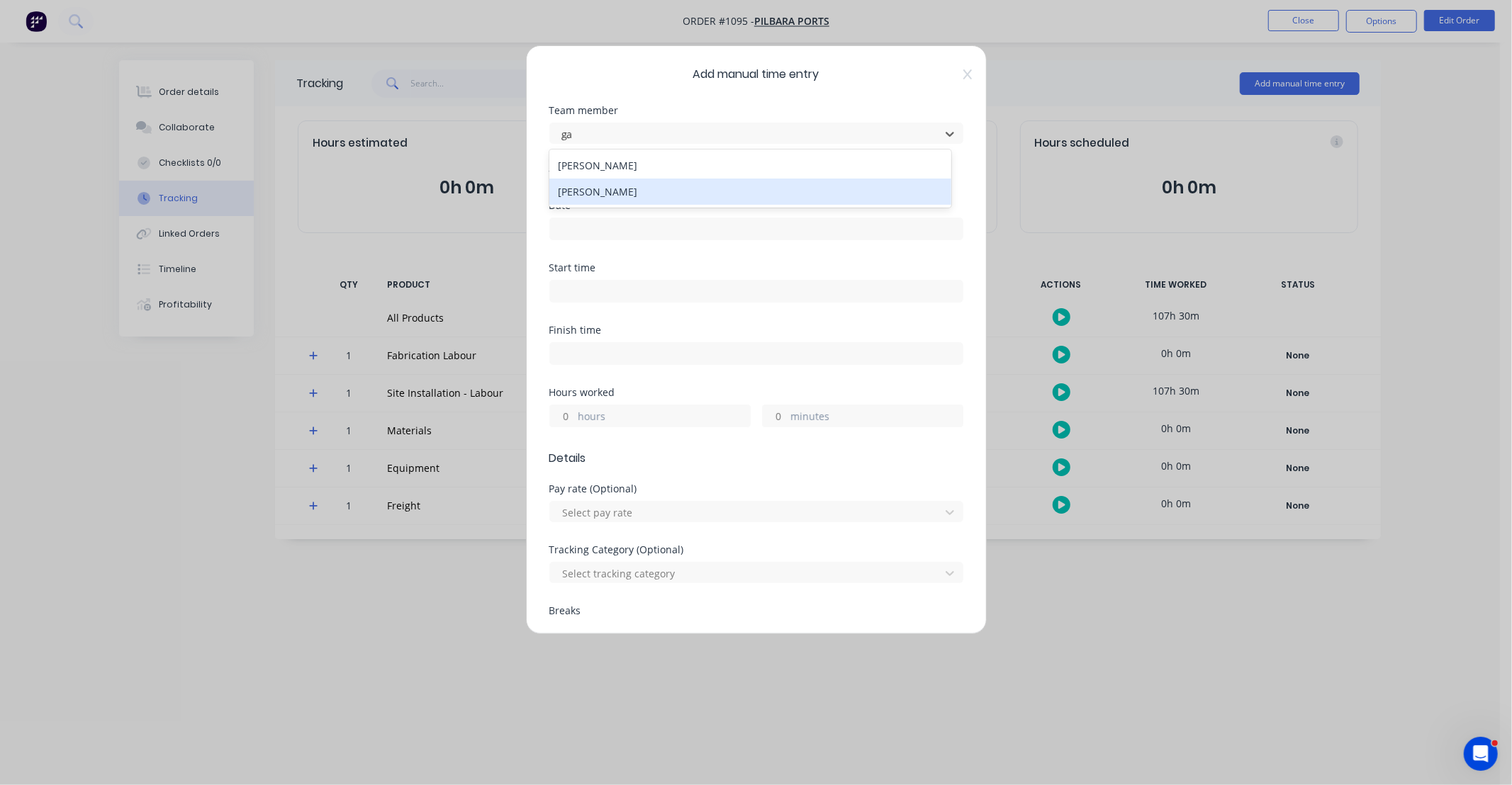
type input "gav"
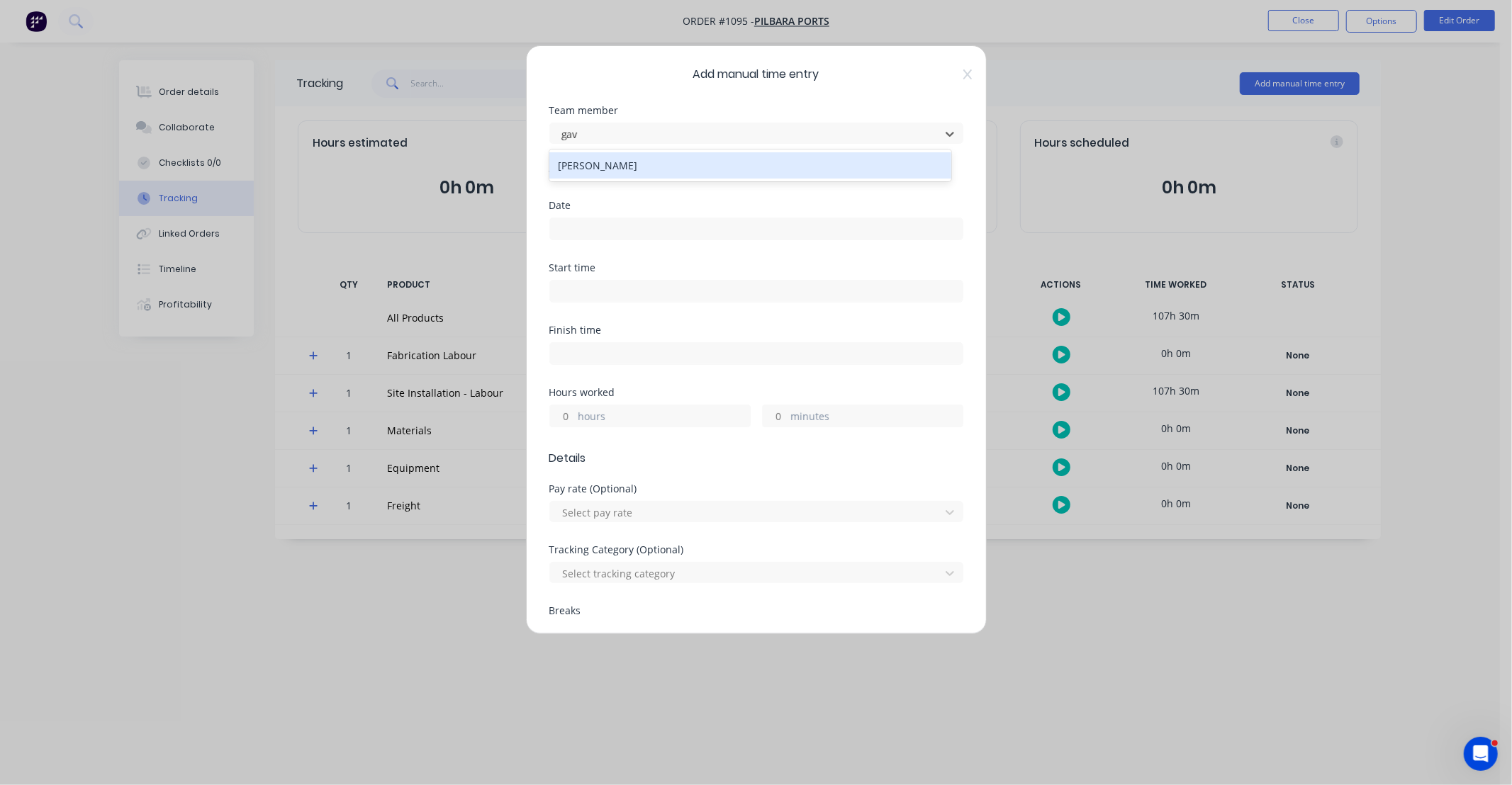
click at [660, 171] on div "[PERSON_NAME]" at bounding box center [751, 165] width 402 height 26
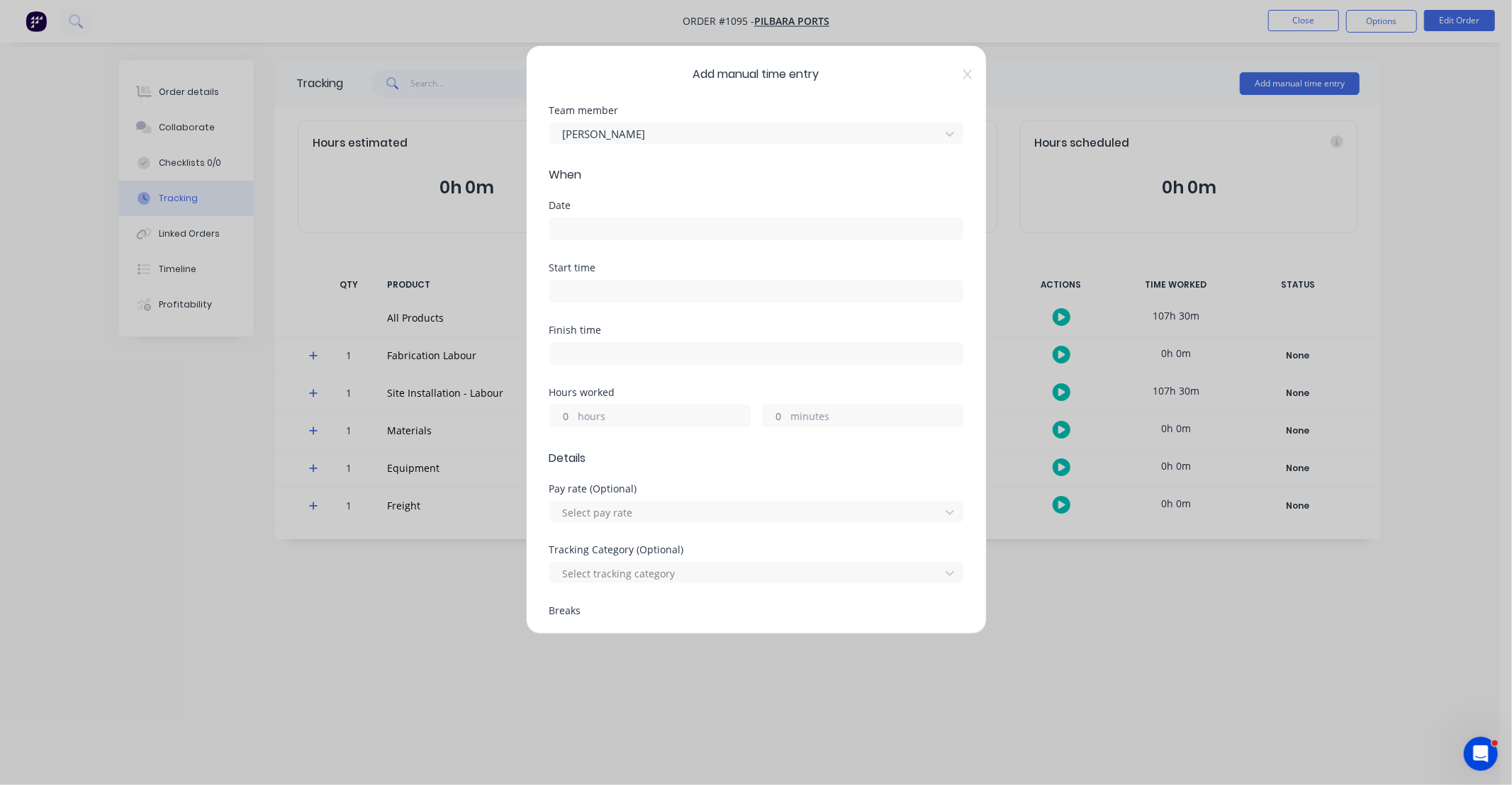
click at [647, 234] on input at bounding box center [756, 229] width 412 height 21
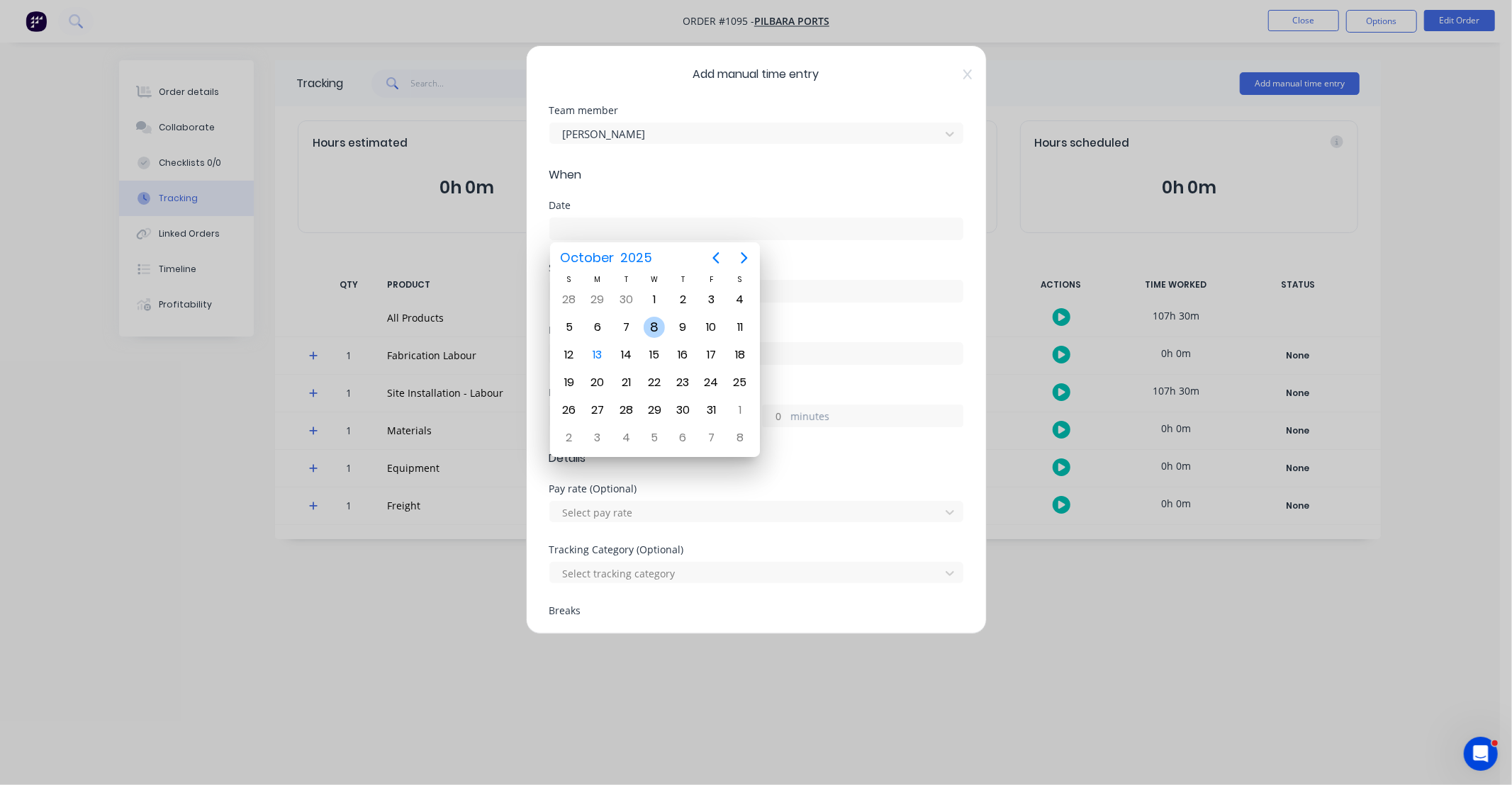
click at [651, 329] on div "8" at bounding box center [655, 328] width 21 height 21
type input "[DATE]"
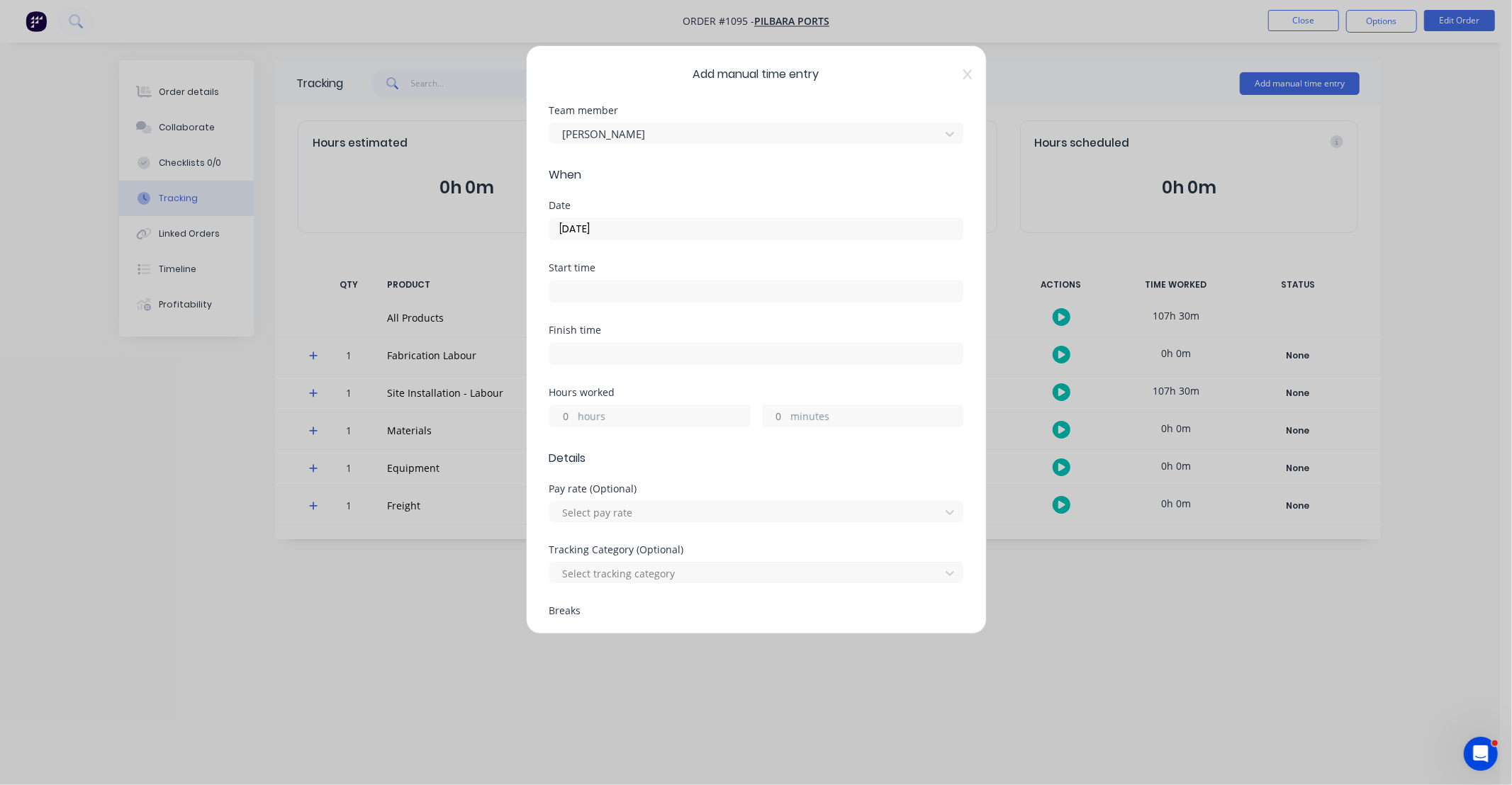
click at [566, 411] on input "hours" at bounding box center [562, 416] width 25 height 21
type input "10"
type input "30"
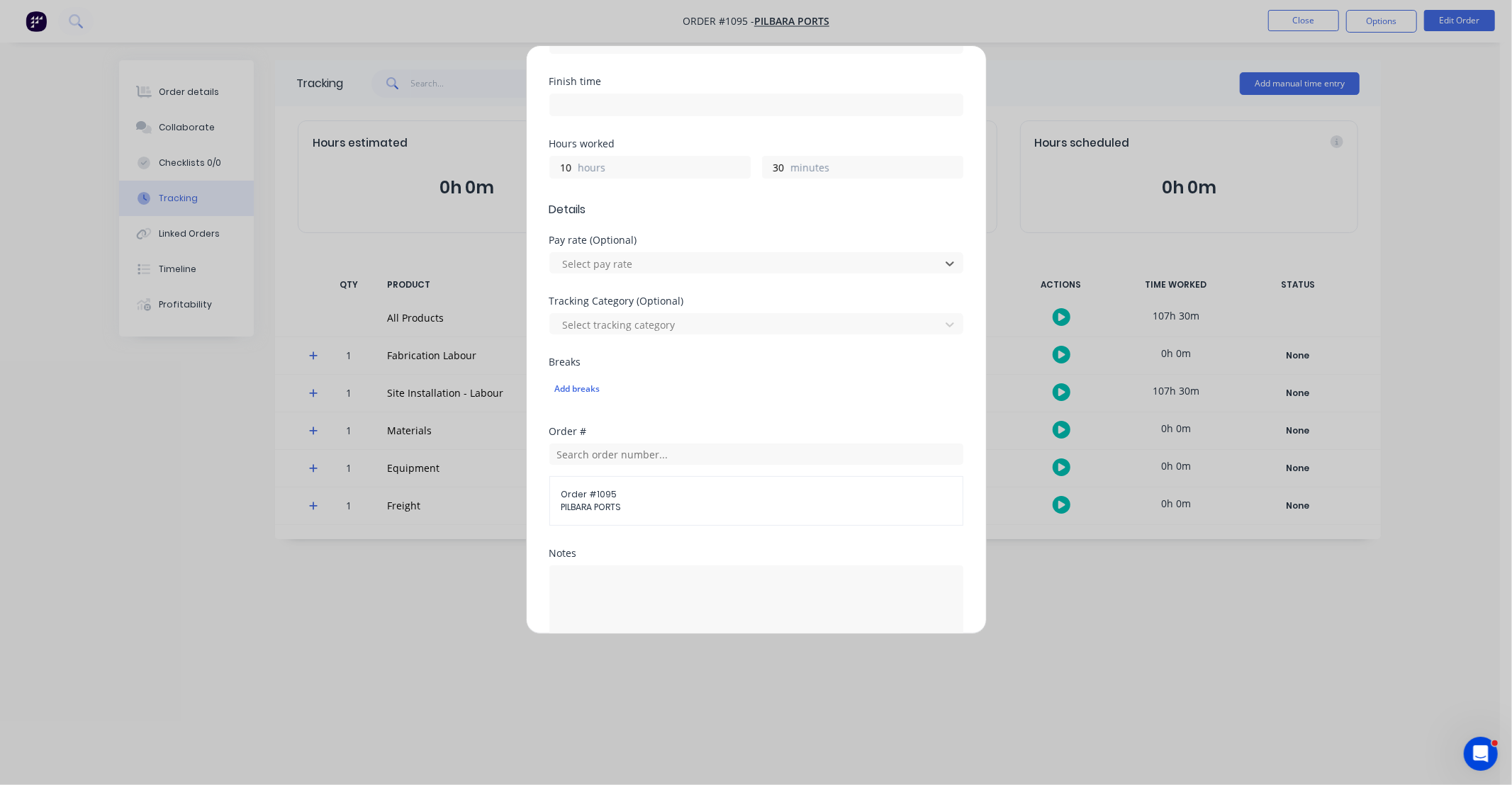
scroll to position [341, 0]
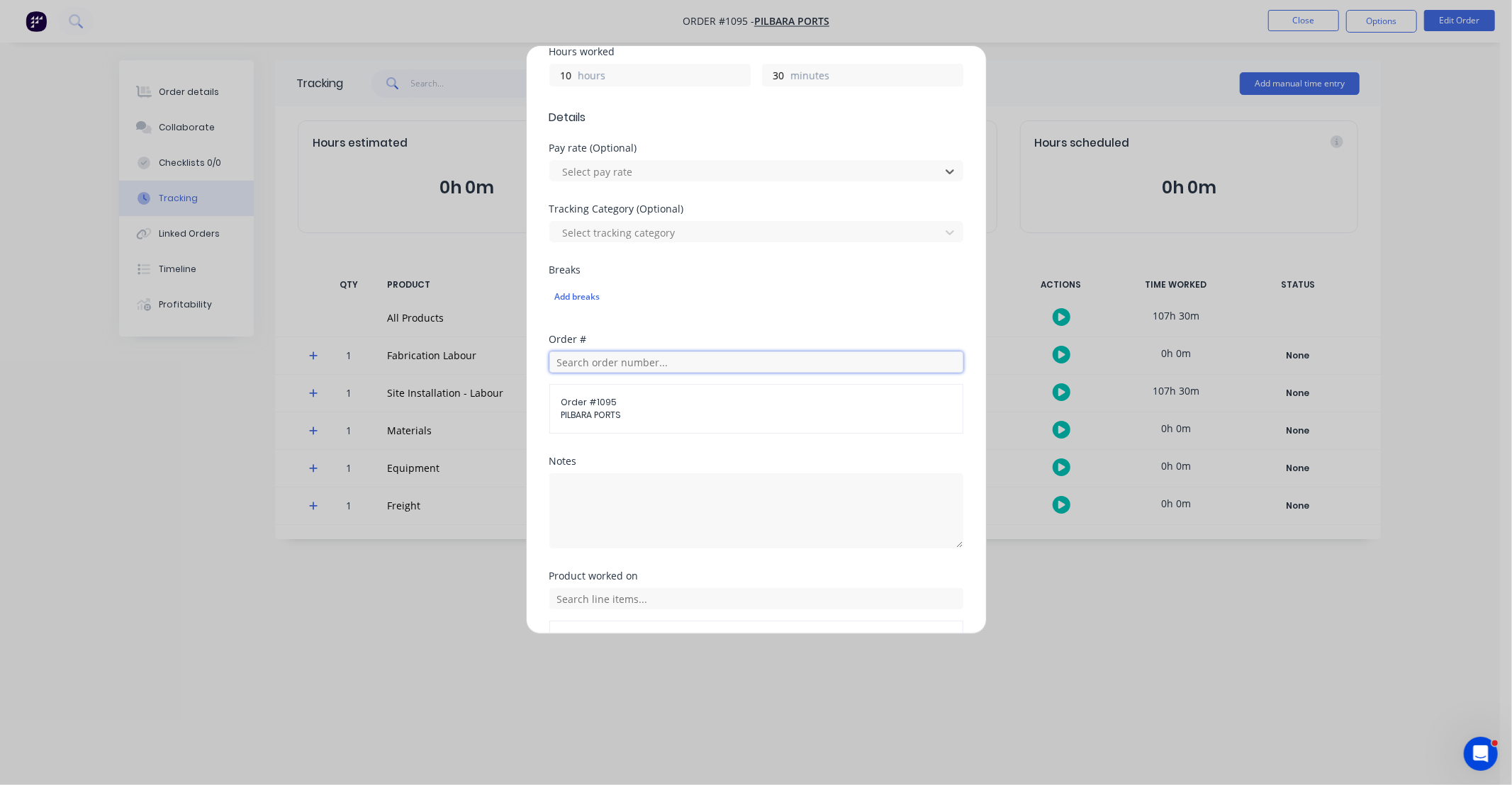
click at [650, 366] on input "text" at bounding box center [756, 362] width 414 height 21
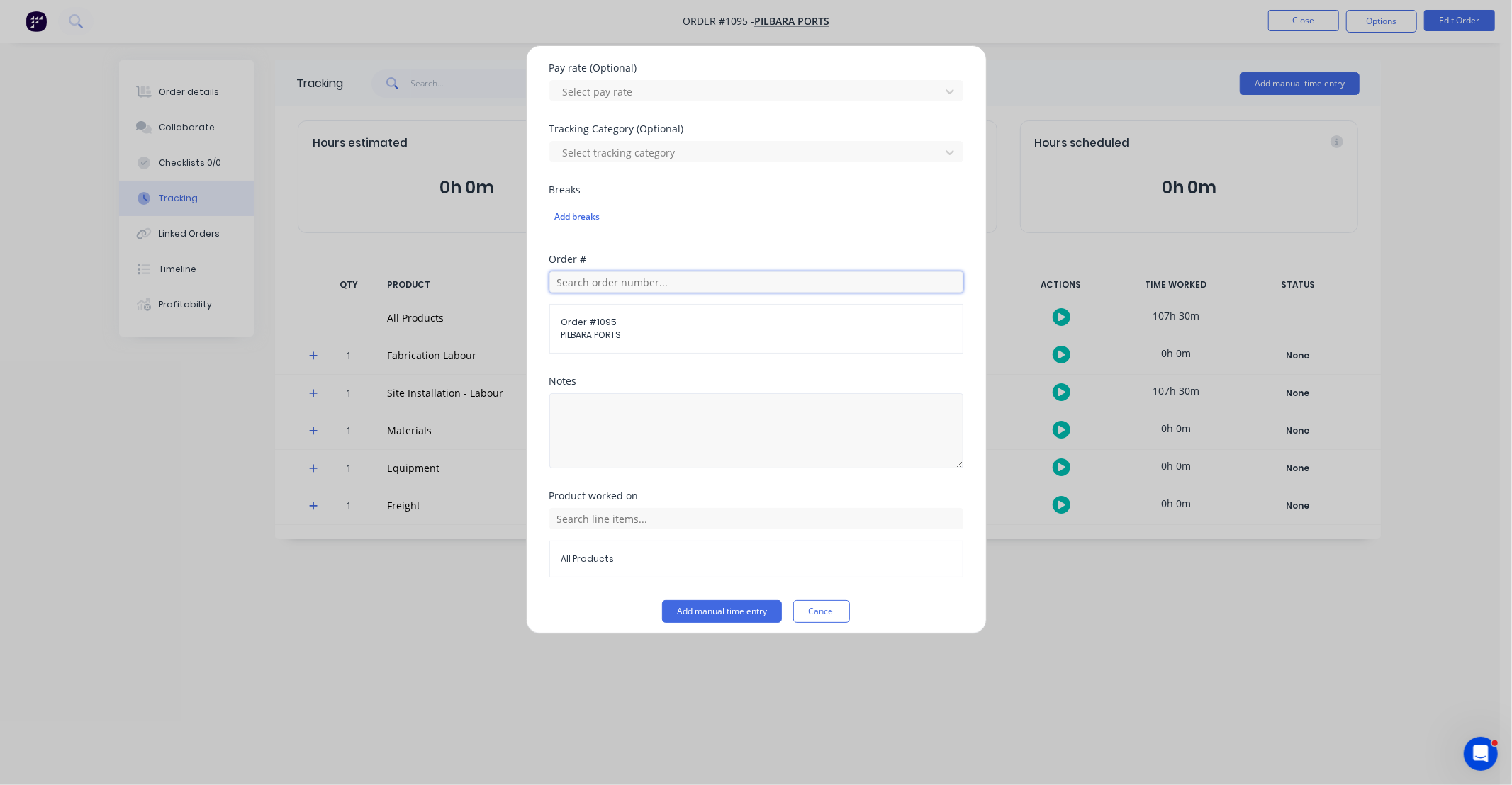
scroll to position [430, 0]
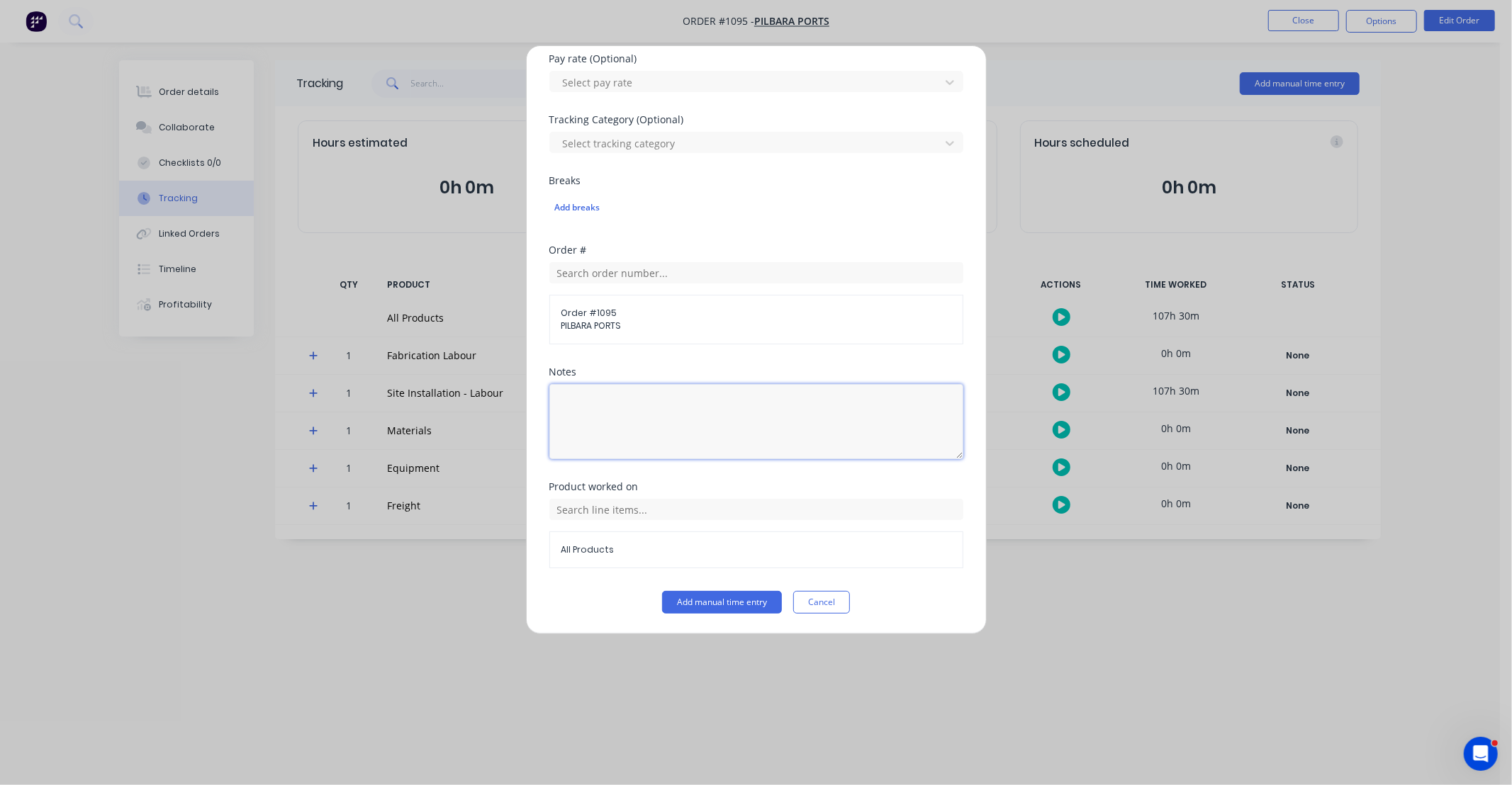
click at [649, 409] on textarea at bounding box center [756, 422] width 414 height 75
drag, startPoint x: 650, startPoint y: 409, endPoint x: 500, endPoint y: 412, distance: 150.0
click at [500, 412] on div "Add manual time entry Team member Gav Myers When Date 08/10/2025 Start time Fin…" at bounding box center [756, 392] width 1512 height 785
type textarea "DCS34817"
click at [641, 365] on div "Order # Order # 1095 PILBARA PORTS" at bounding box center [756, 306] width 414 height 122
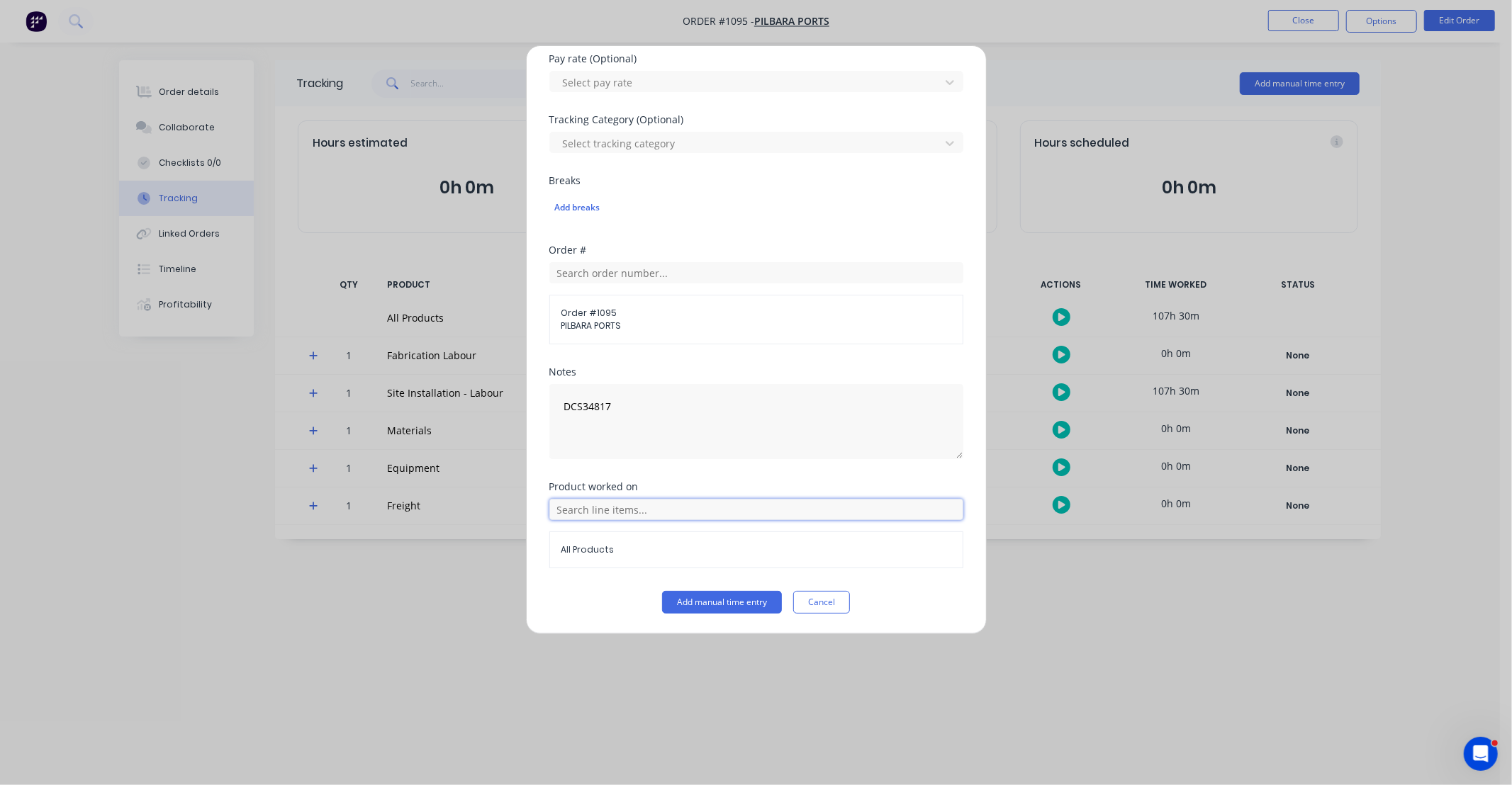
click at [662, 512] on input "text" at bounding box center [756, 509] width 414 height 21
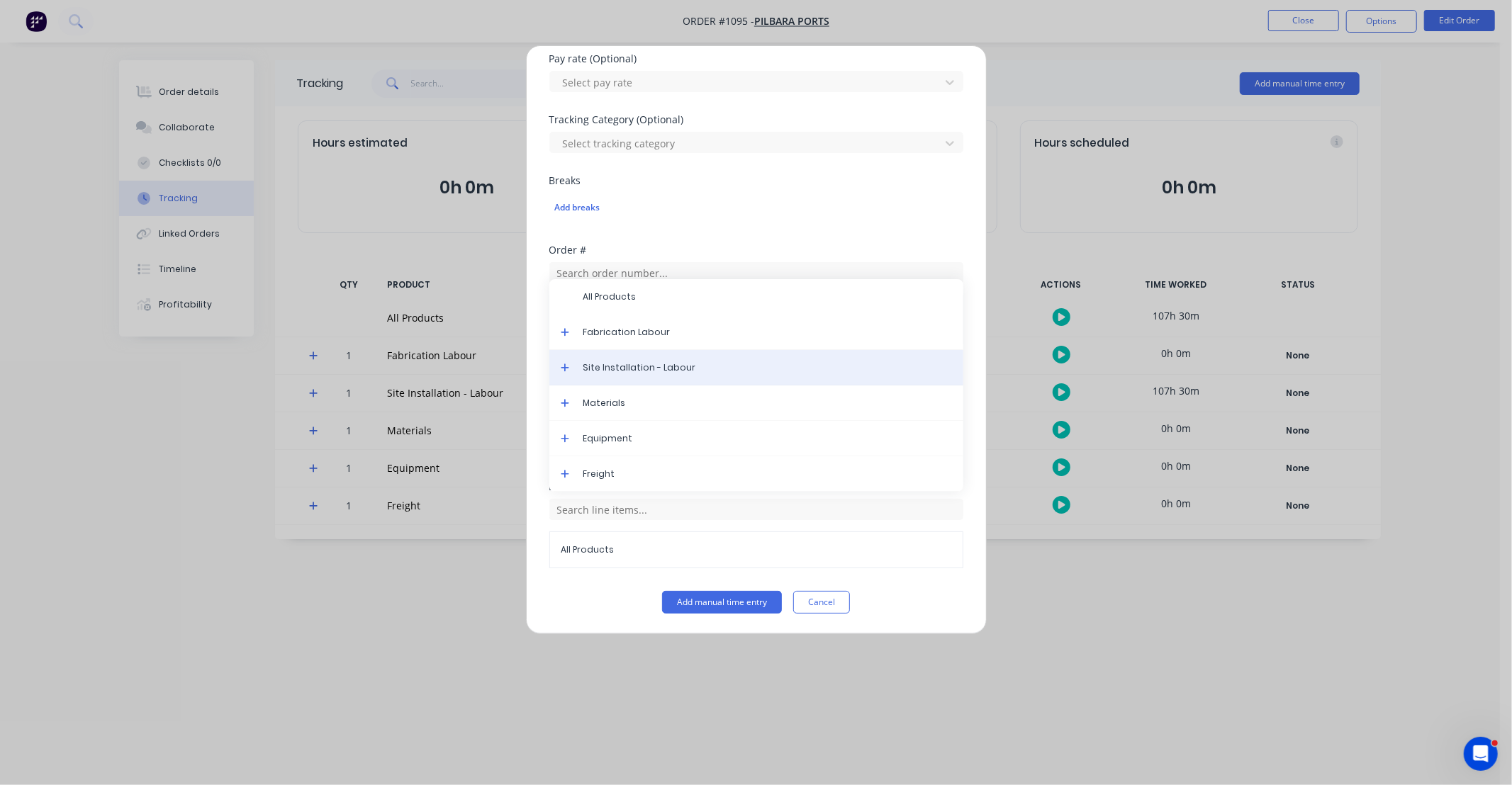
click at [670, 373] on span "Site Installation - Labour" at bounding box center [768, 367] width 369 height 12
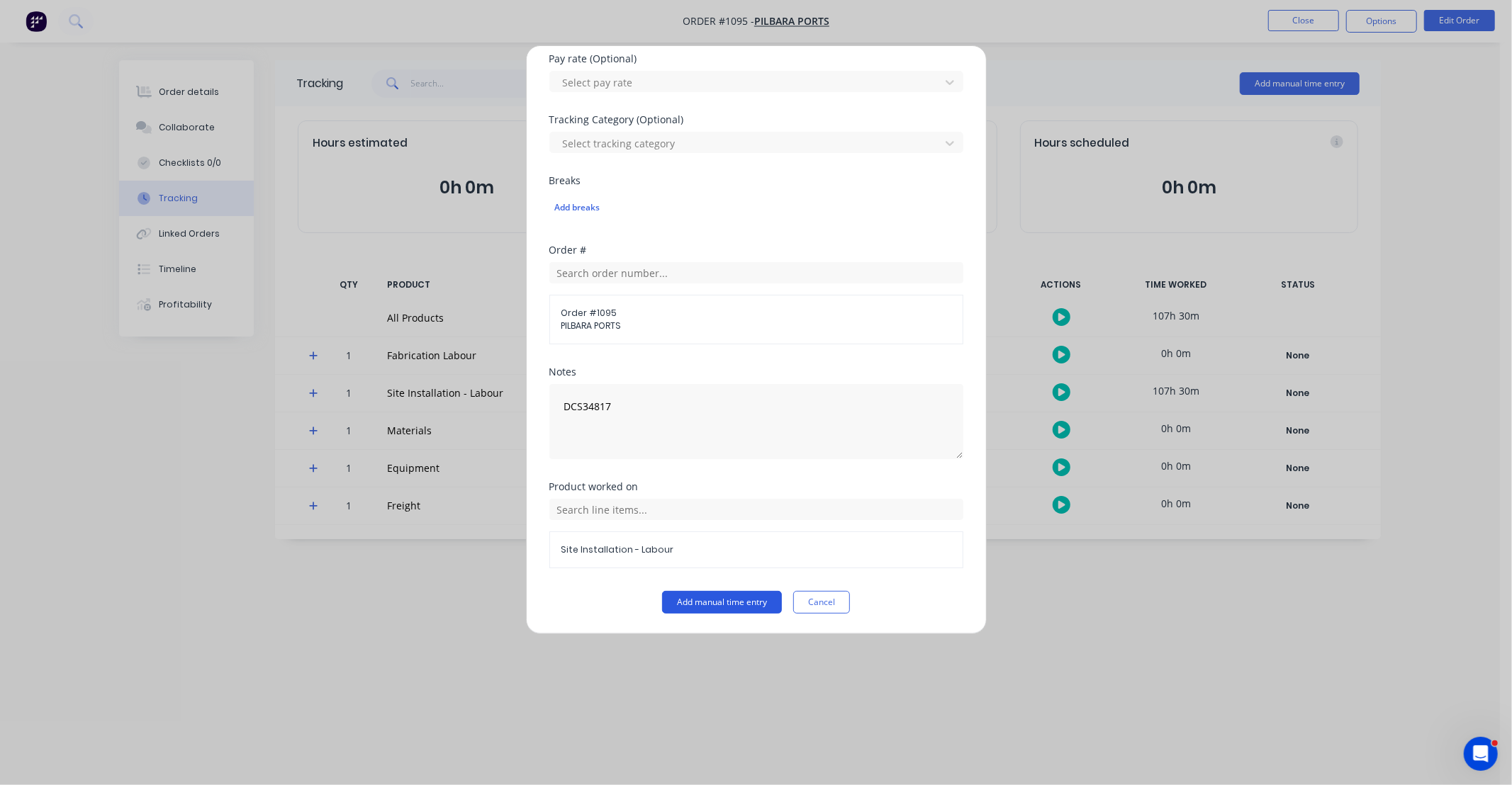
click at [750, 603] on button "Add manual time entry" at bounding box center [722, 602] width 120 height 23
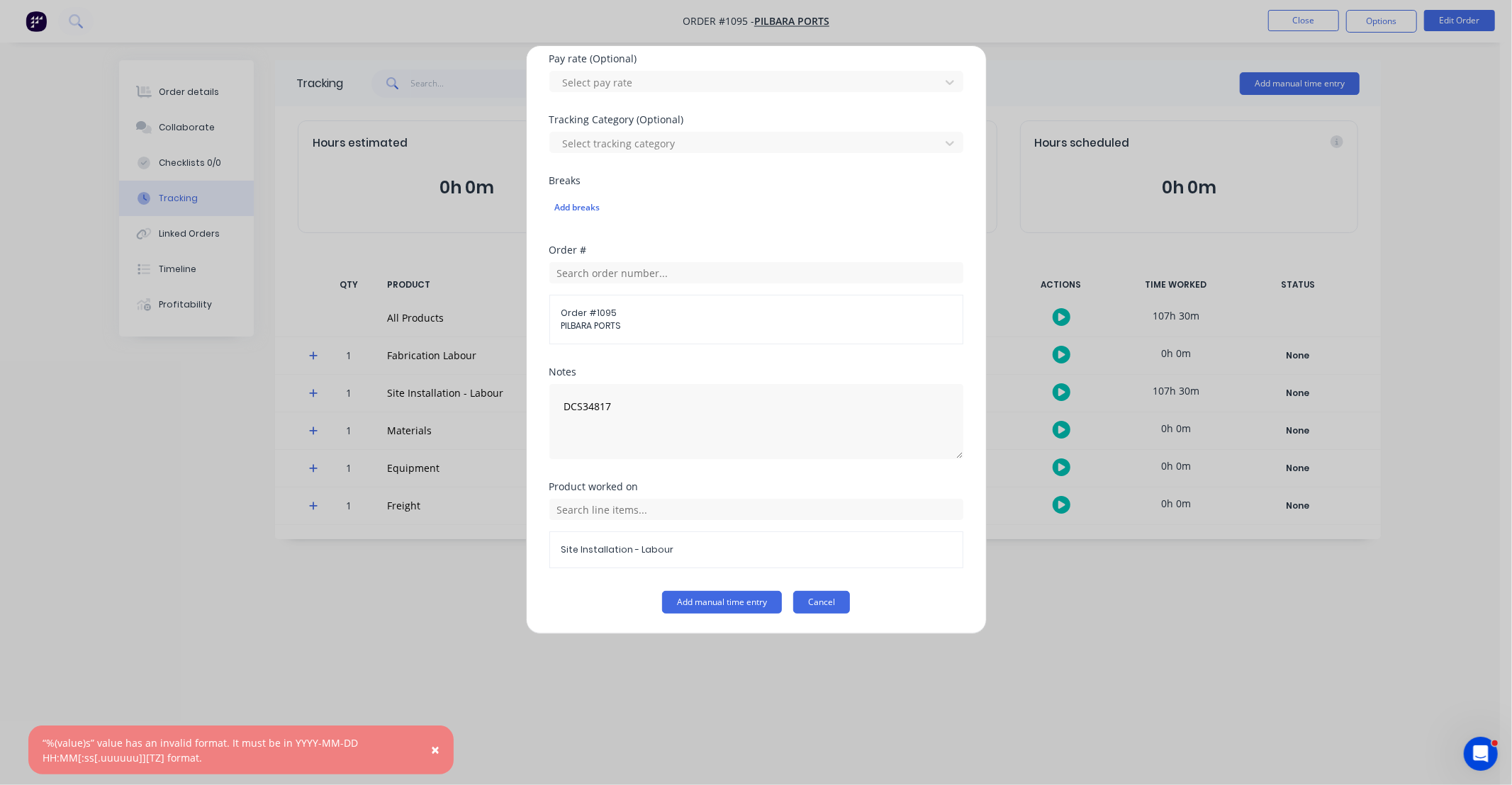
click at [815, 604] on button "Cancel" at bounding box center [821, 602] width 57 height 23
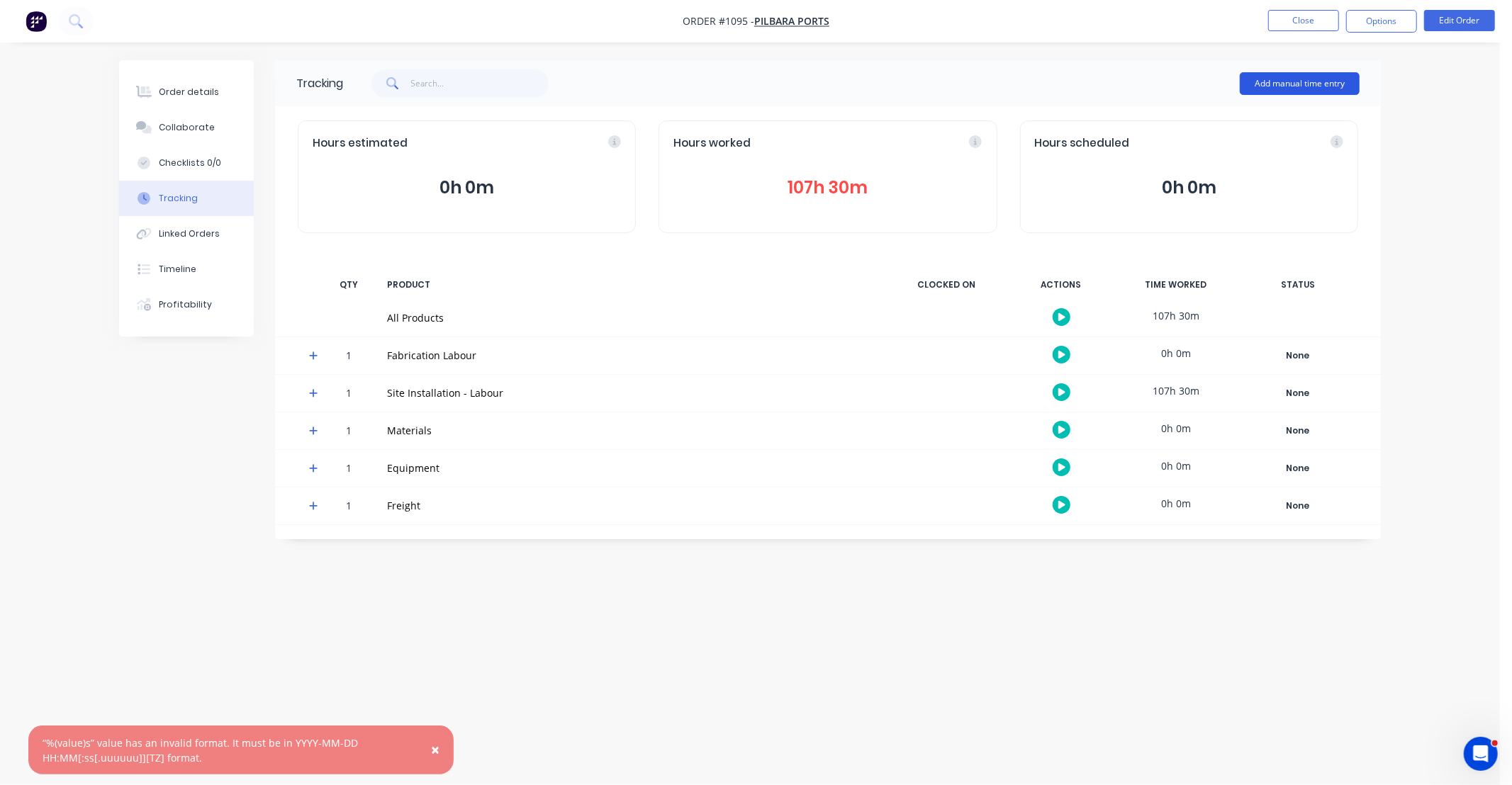
click at [1305, 84] on button "Add manual time entry" at bounding box center [1300, 84] width 120 height 23
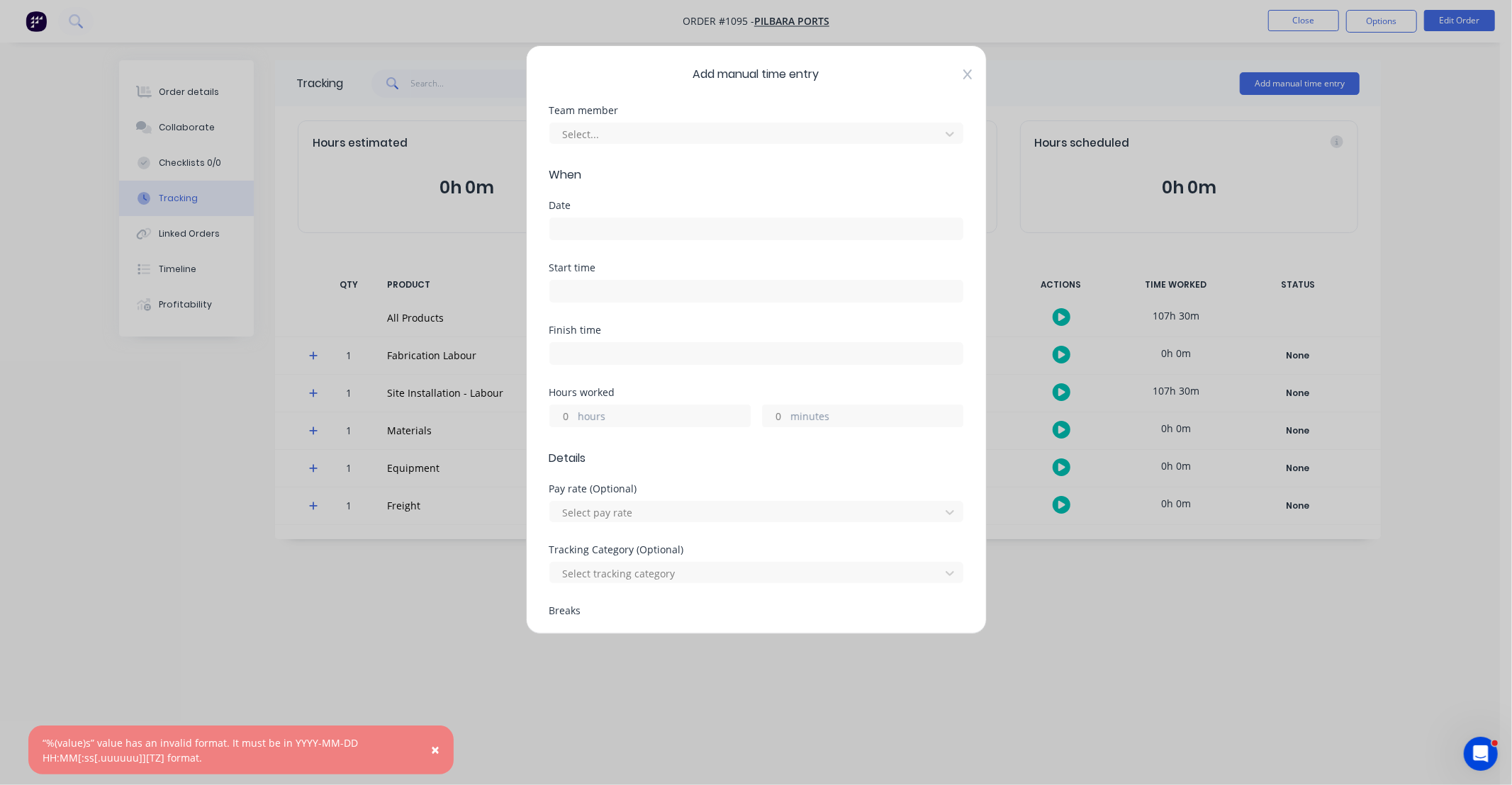
click at [963, 69] on icon at bounding box center [967, 74] width 9 height 10
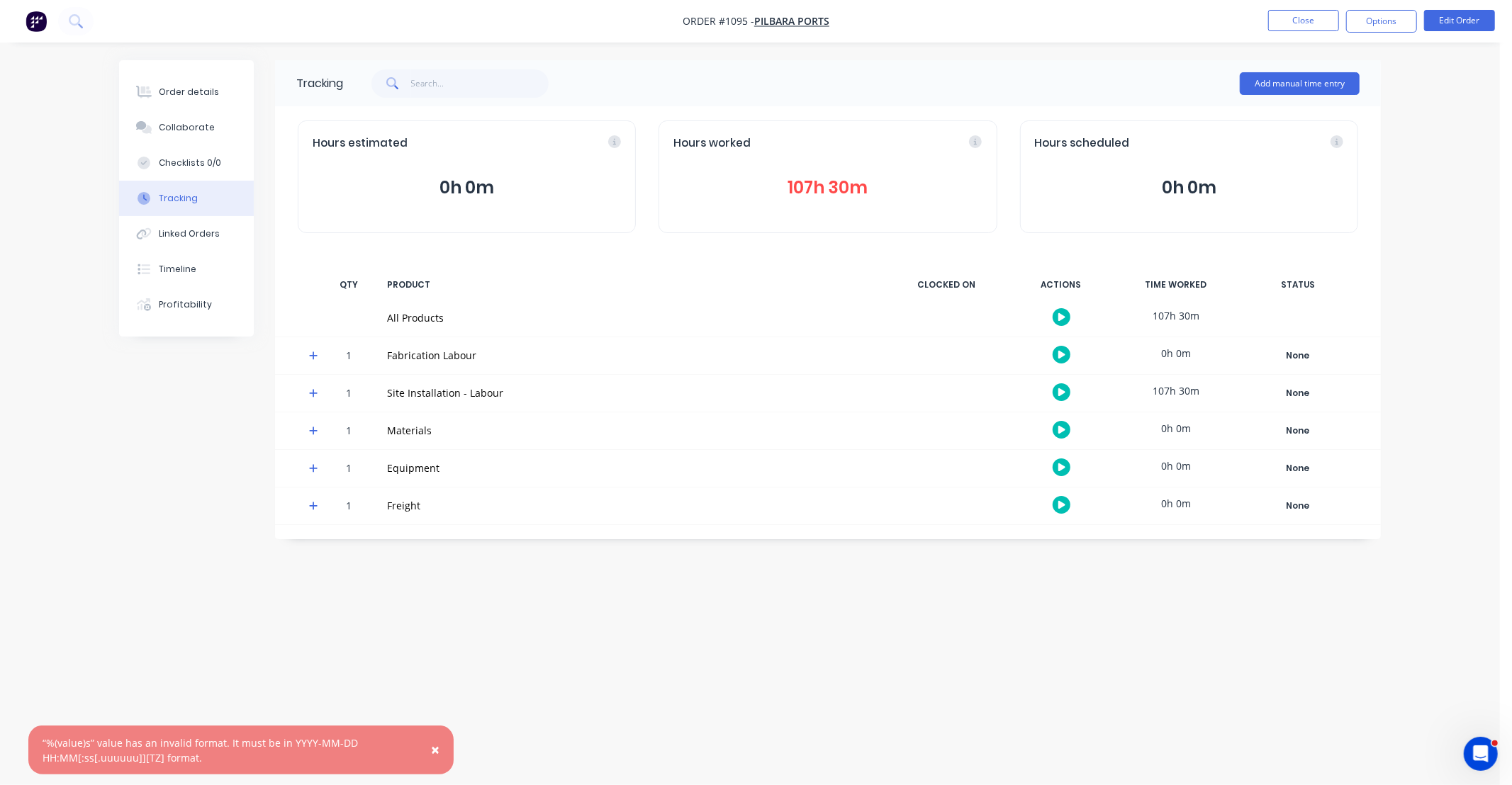
click at [869, 178] on button "107h 30m" at bounding box center [828, 187] width 309 height 27
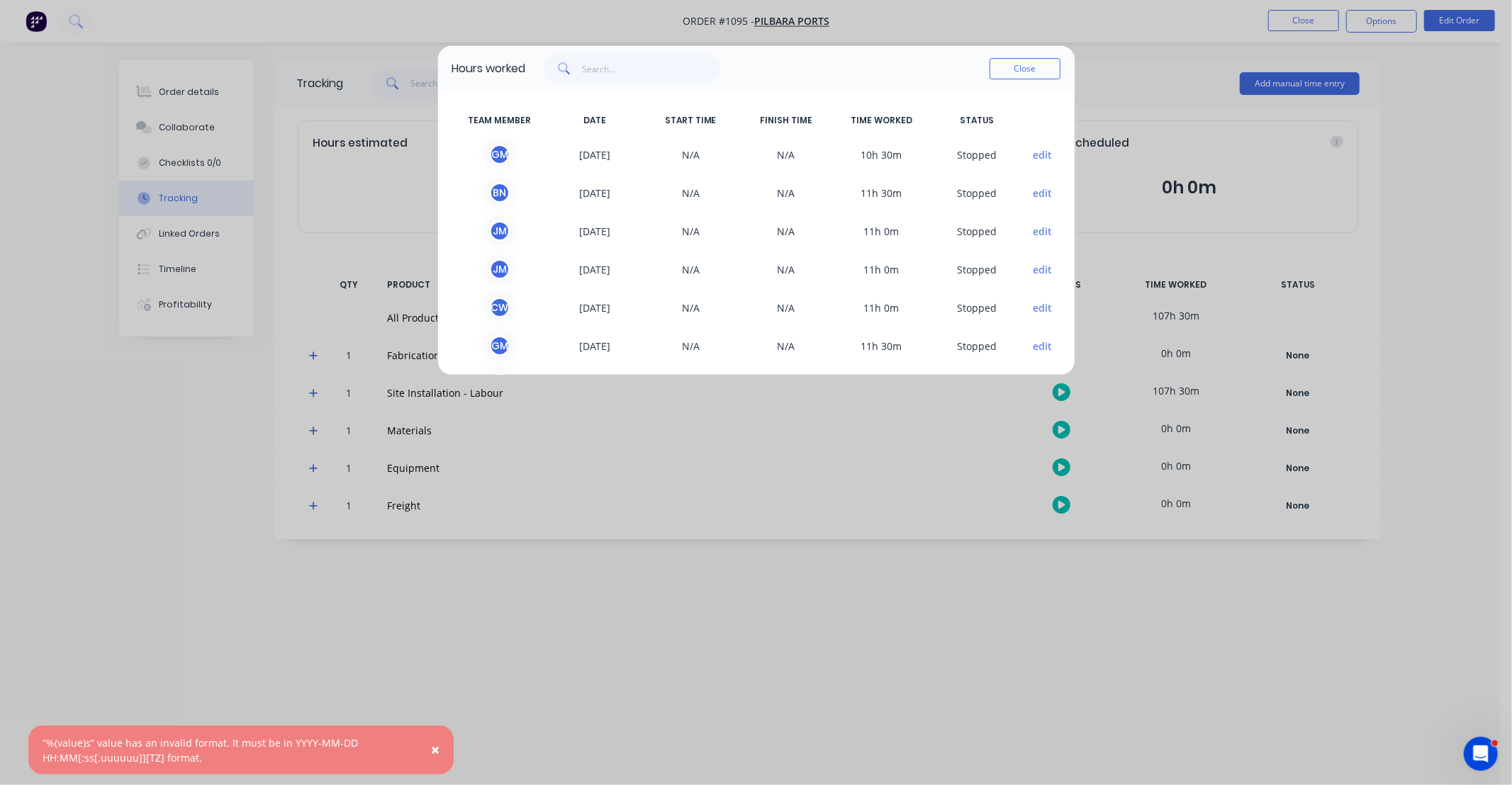
click at [1037, 72] on button "Close" at bounding box center [1026, 68] width 71 height 21
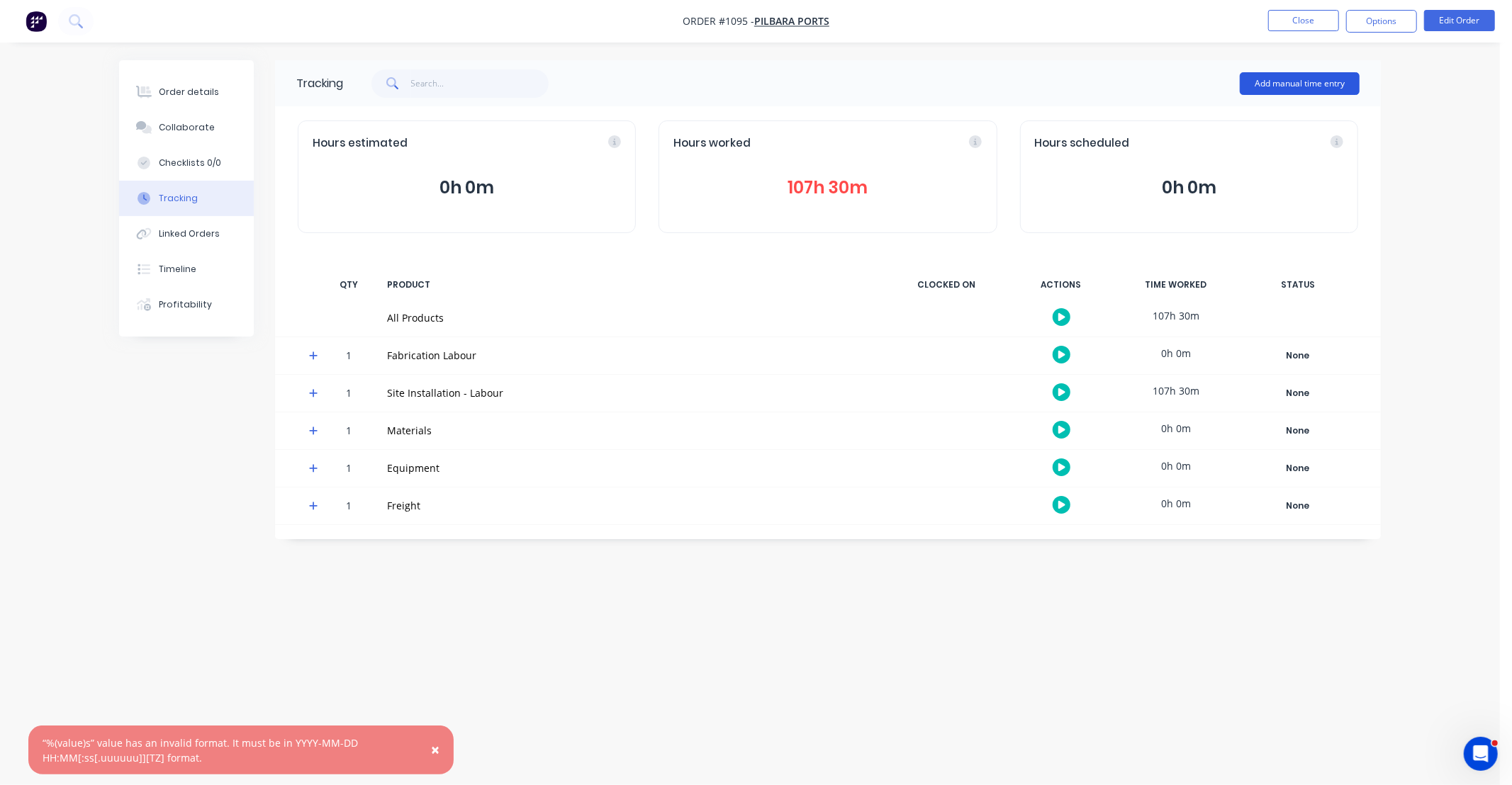
click at [1250, 87] on button "Add manual time entry" at bounding box center [1300, 84] width 120 height 23
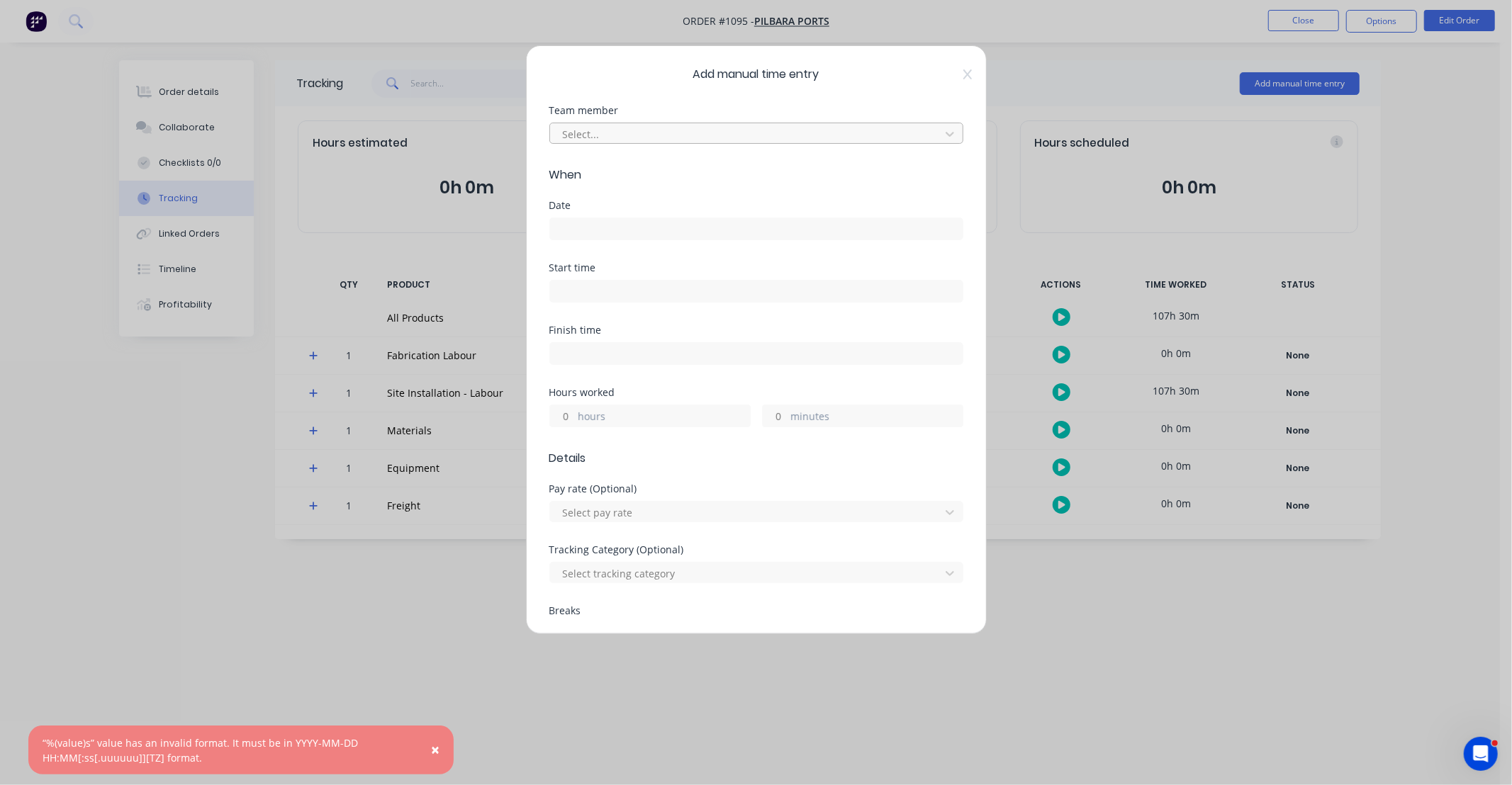
click at [627, 139] on div at bounding box center [747, 135] width 372 height 17
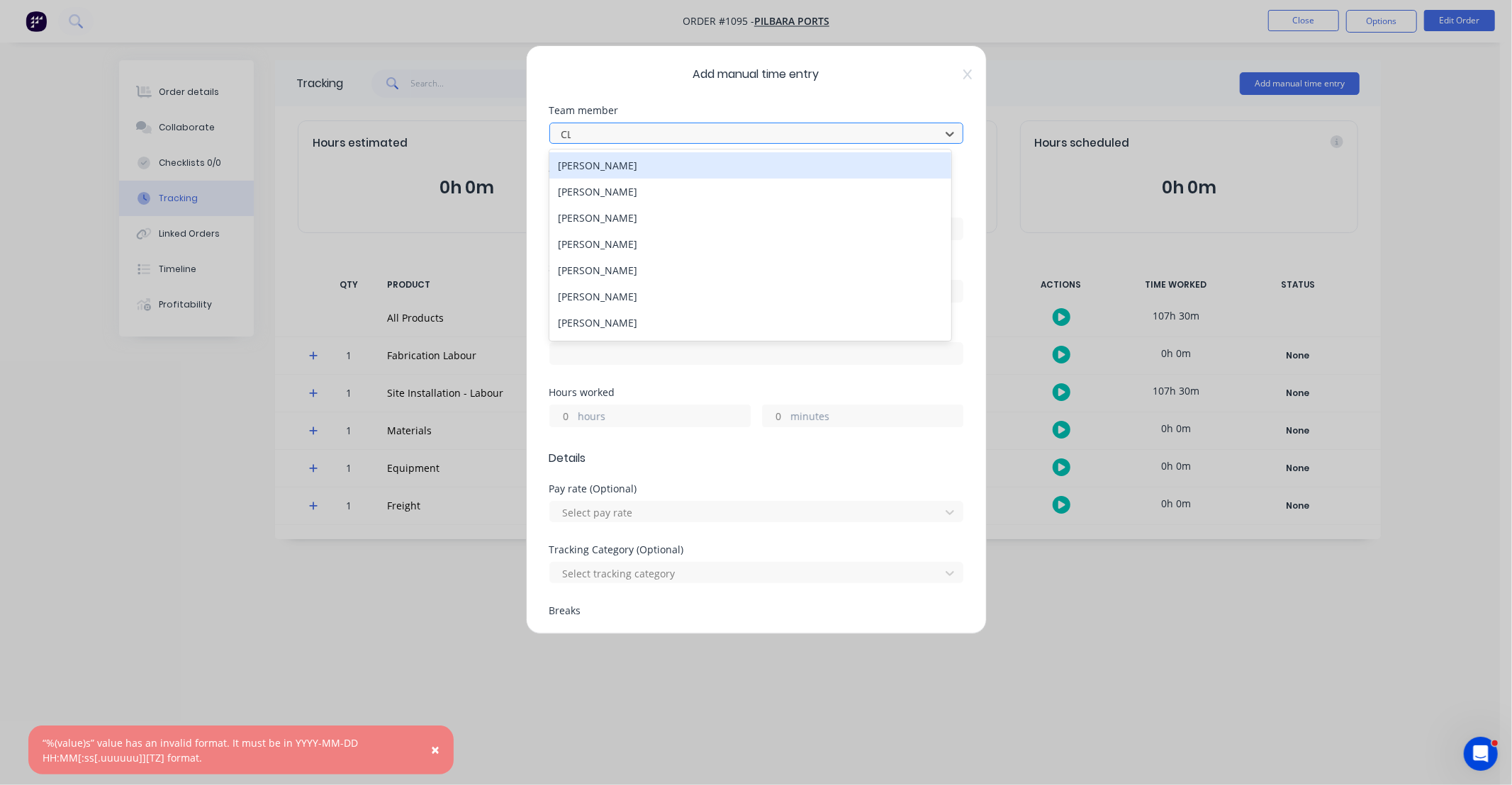
type input "CLI"
click at [607, 159] on div "[PERSON_NAME]" at bounding box center [751, 165] width 402 height 26
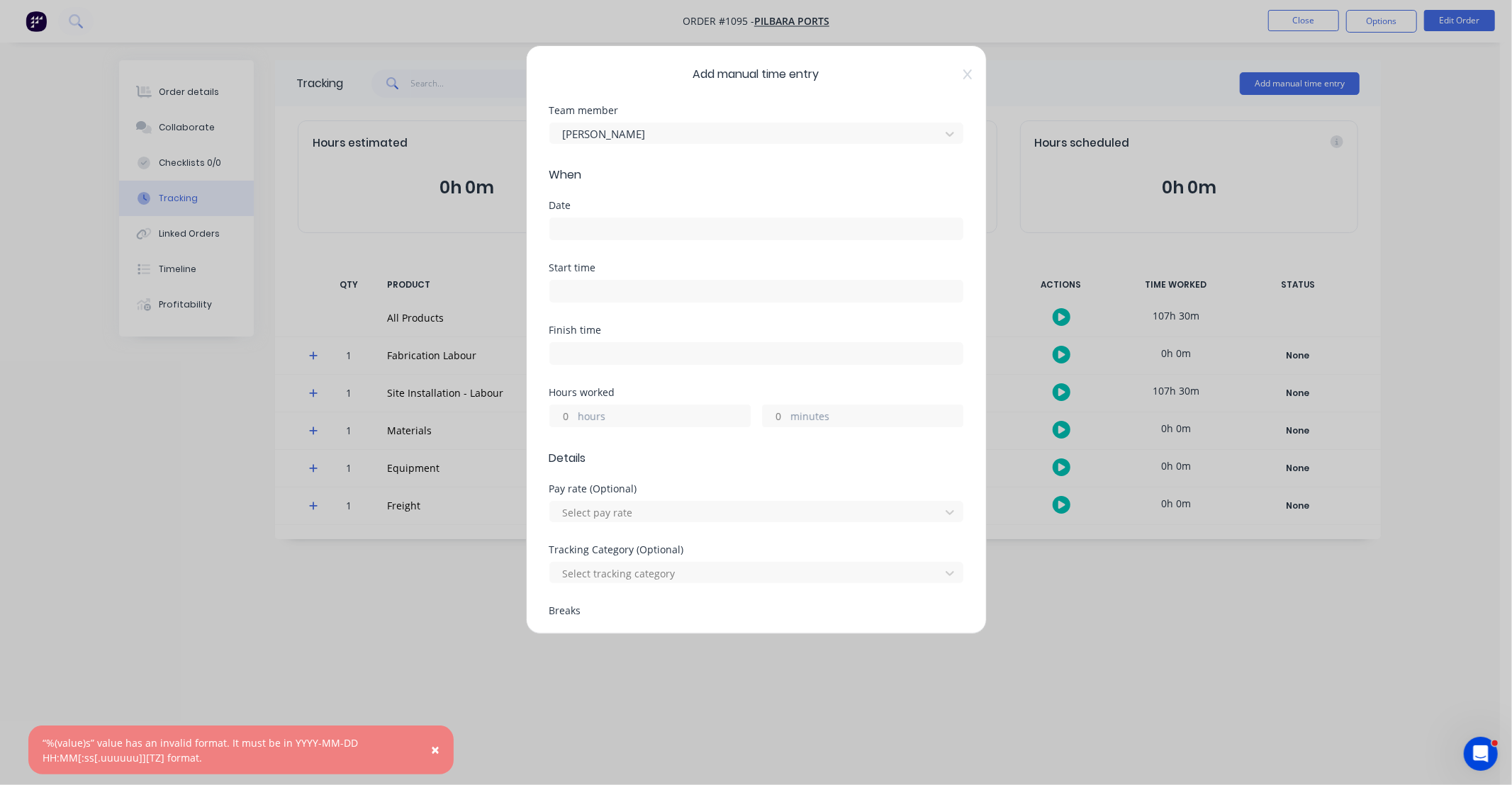
click at [607, 229] on input at bounding box center [756, 229] width 412 height 21
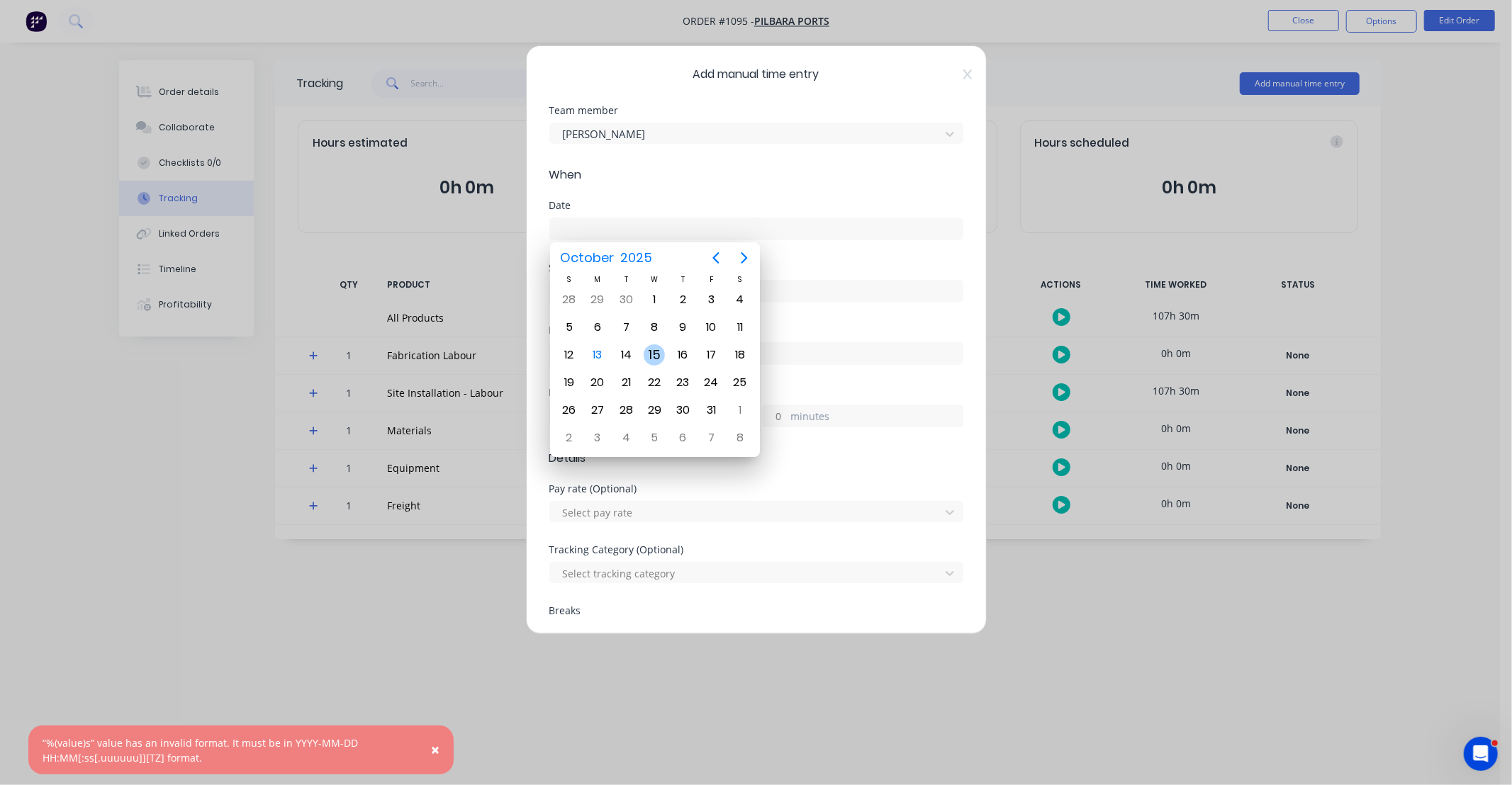
click at [654, 344] on div "15" at bounding box center [655, 355] width 21 height 21
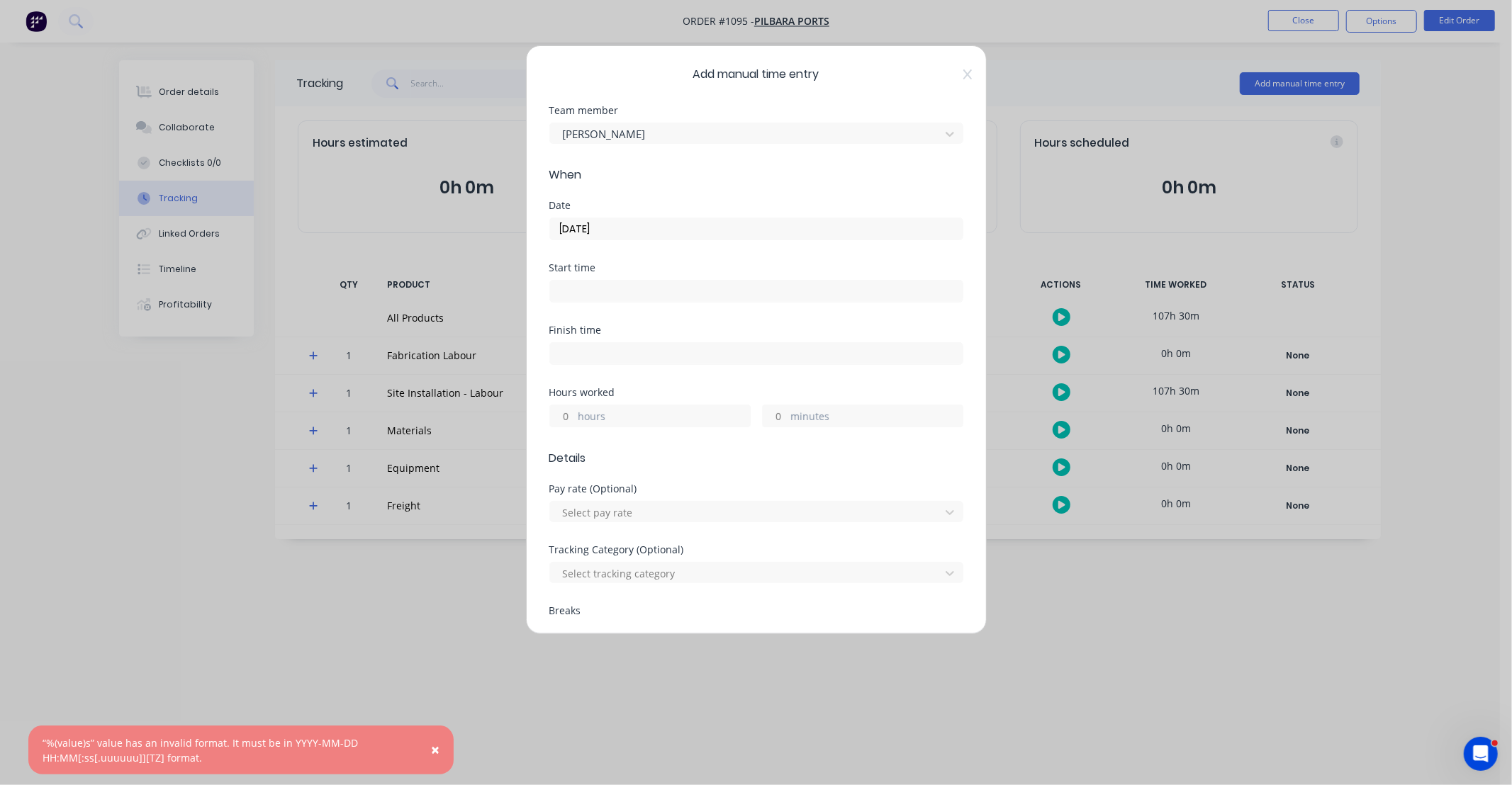
click at [642, 229] on input "15/10/2025" at bounding box center [756, 229] width 412 height 21
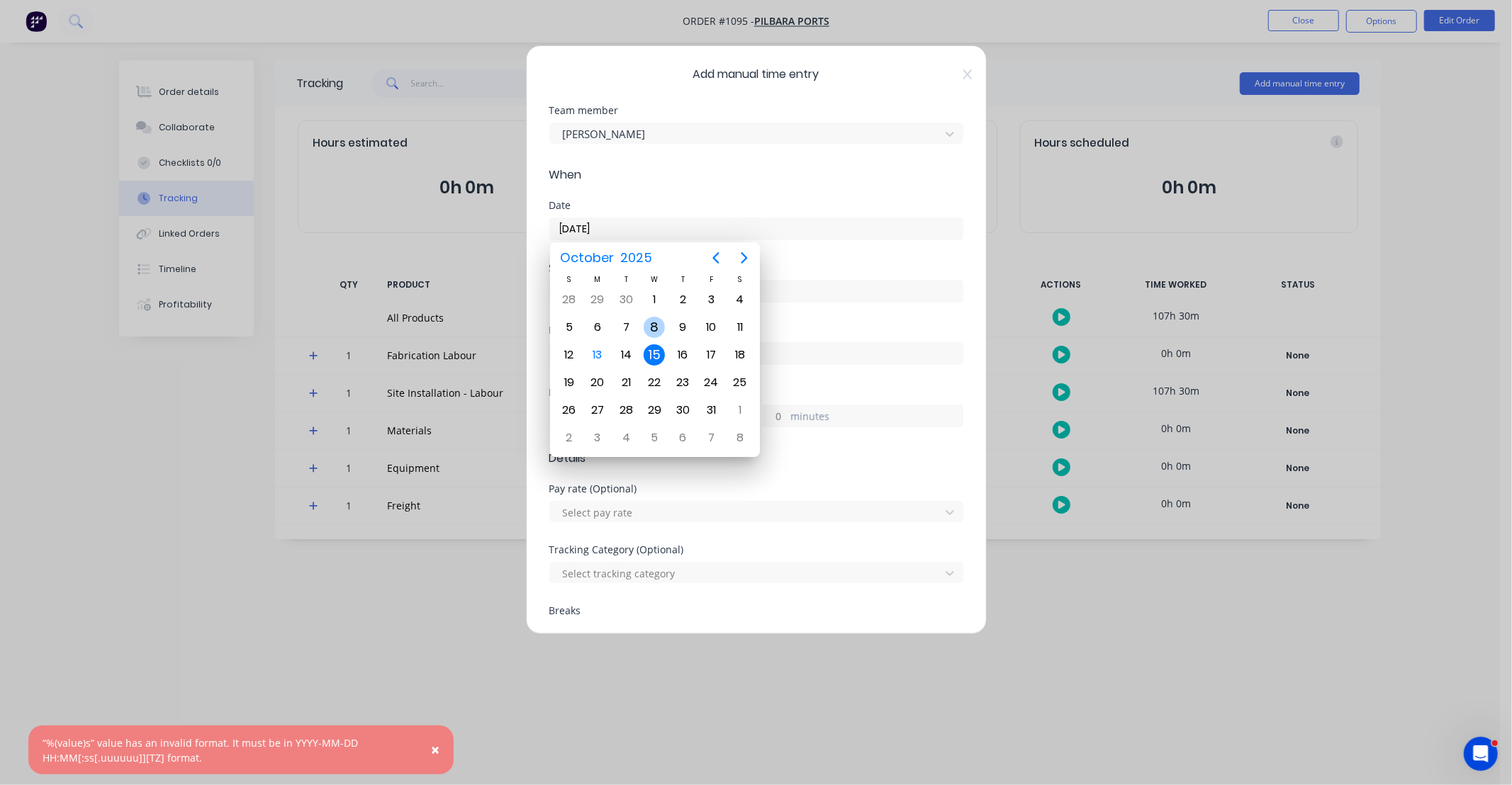
click at [657, 326] on div "8" at bounding box center [655, 328] width 21 height 21
type input "[DATE]"
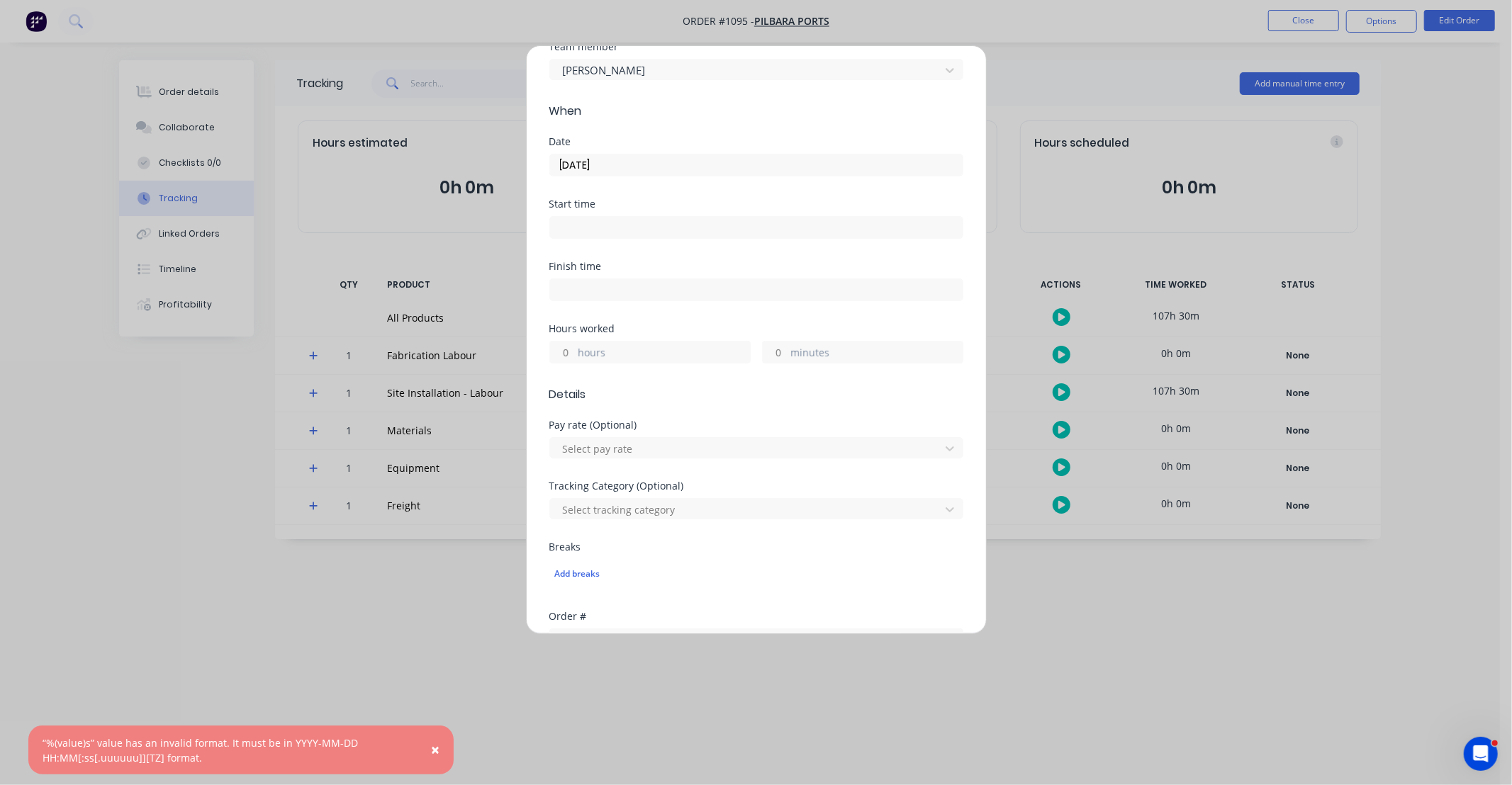
scroll to position [79, 0]
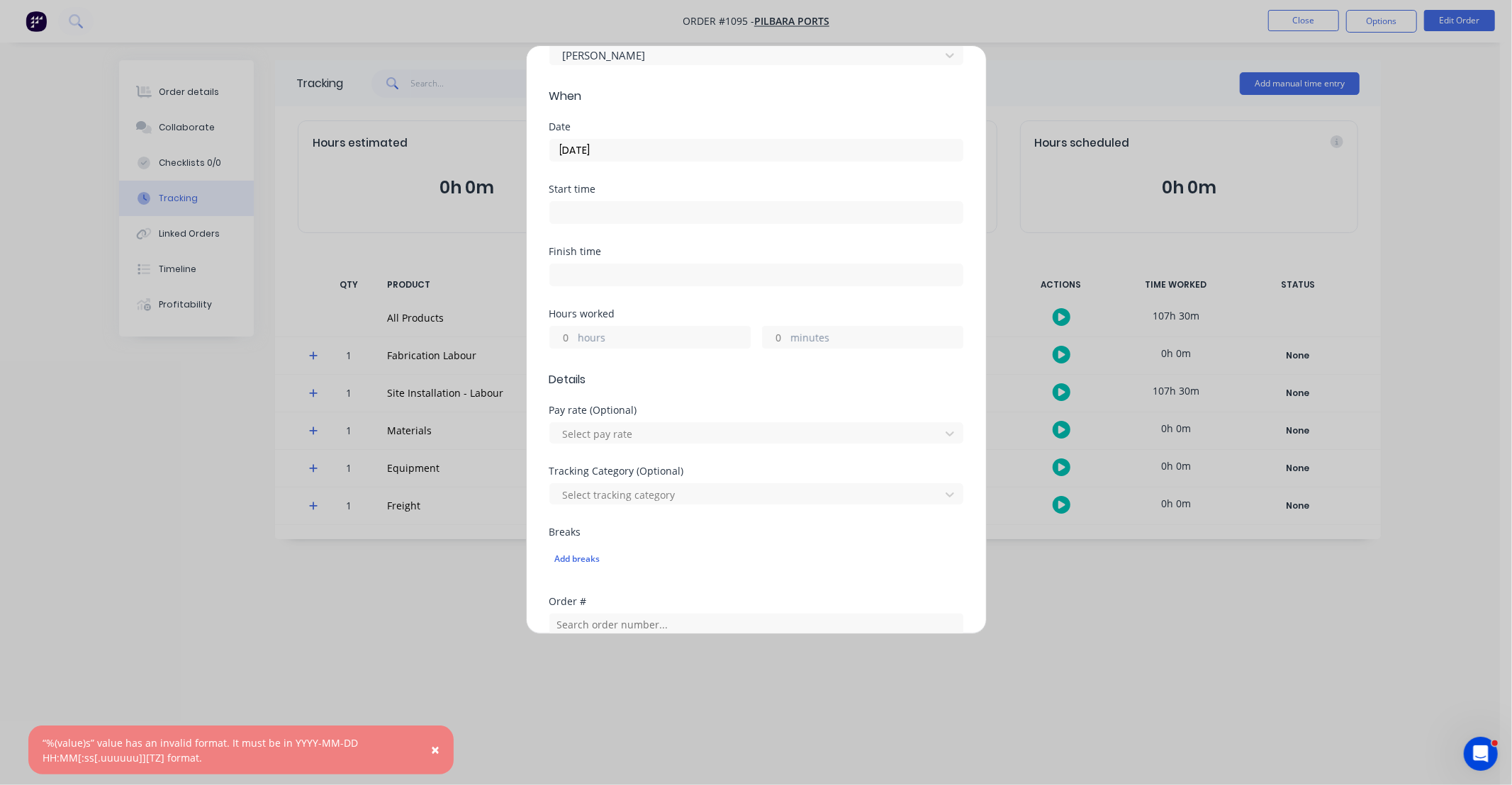
click at [575, 338] on div "hours" at bounding box center [650, 337] width 201 height 23
drag, startPoint x: 564, startPoint y: 337, endPoint x: 671, endPoint y: 285, distance: 119.0
click at [564, 337] on input "hours" at bounding box center [562, 337] width 25 height 21
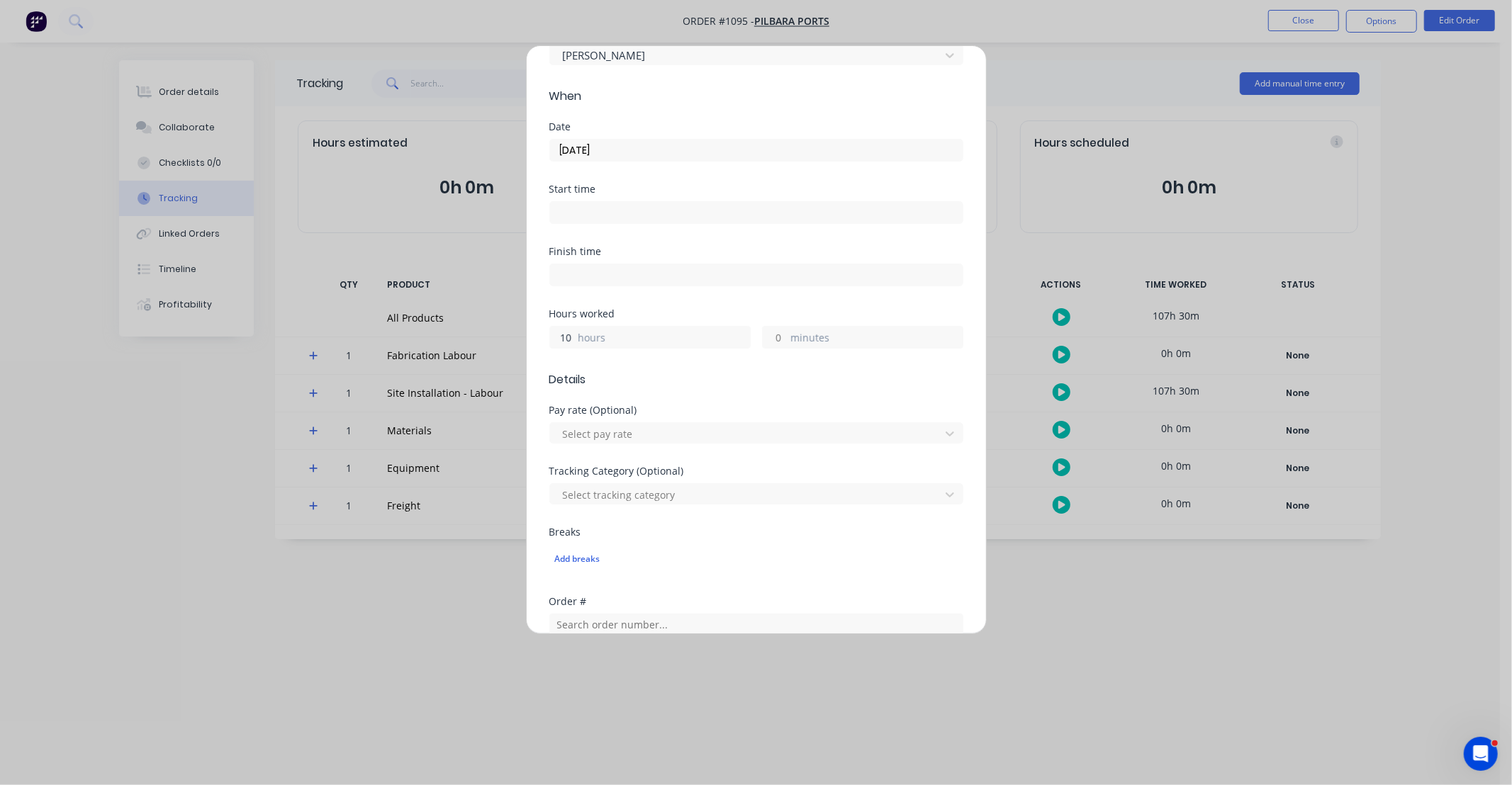
type input "10"
type input "30"
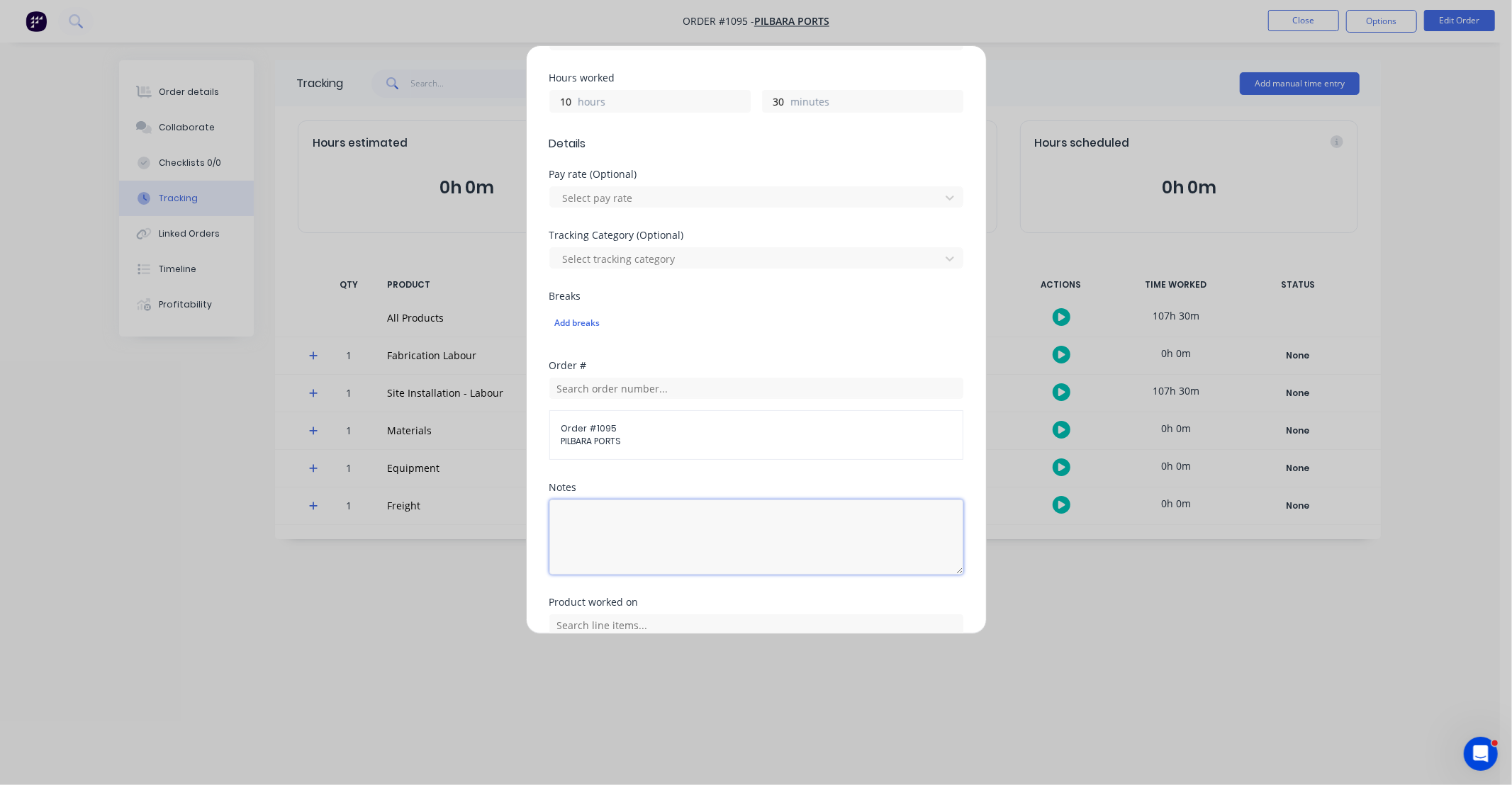
drag, startPoint x: 721, startPoint y: 554, endPoint x: 719, endPoint y: 547, distance: 7.3
click at [720, 553] on textarea at bounding box center [756, 537] width 414 height 75
paste textarea "DCS34817"
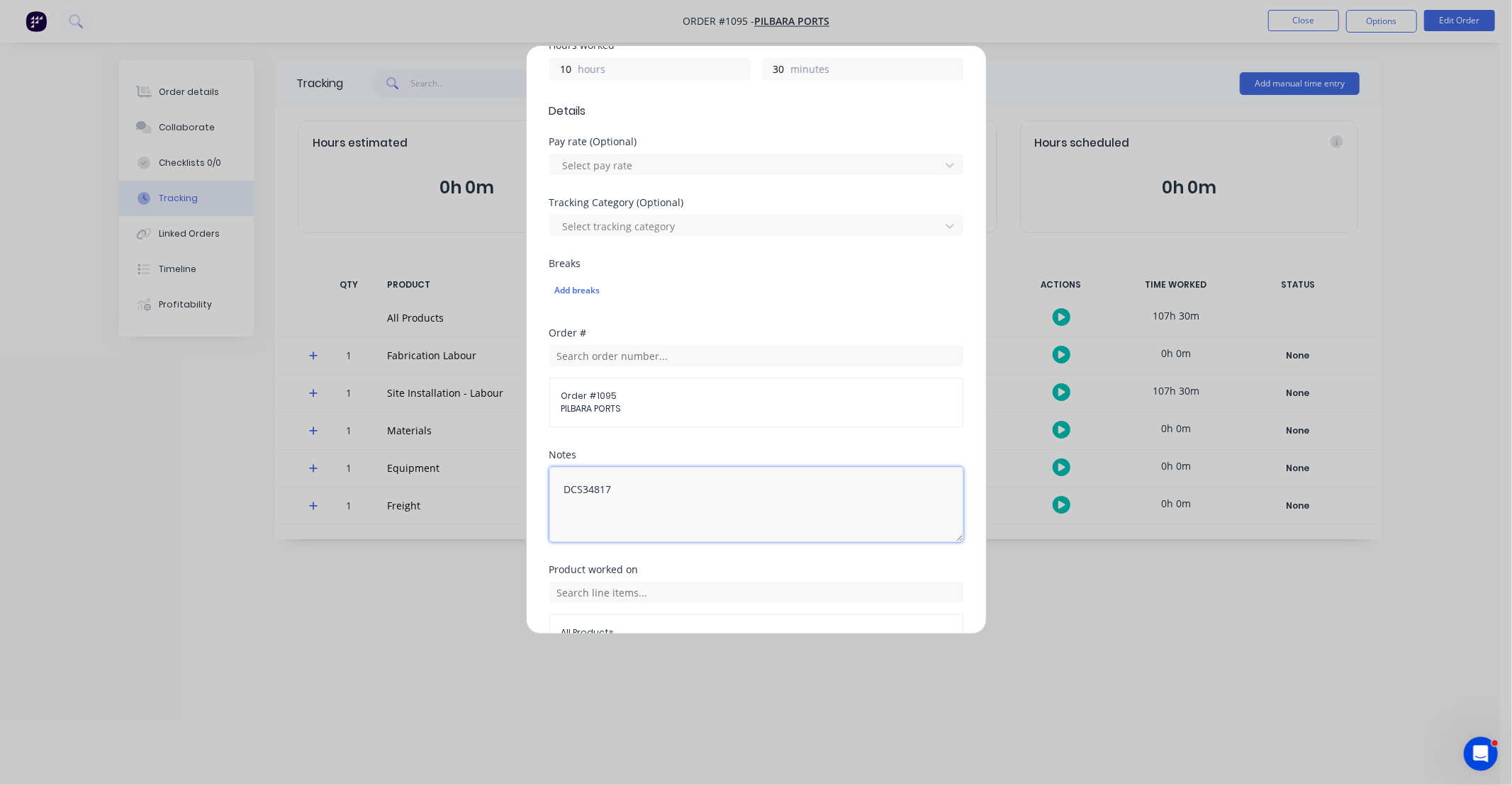
scroll to position [430, 0]
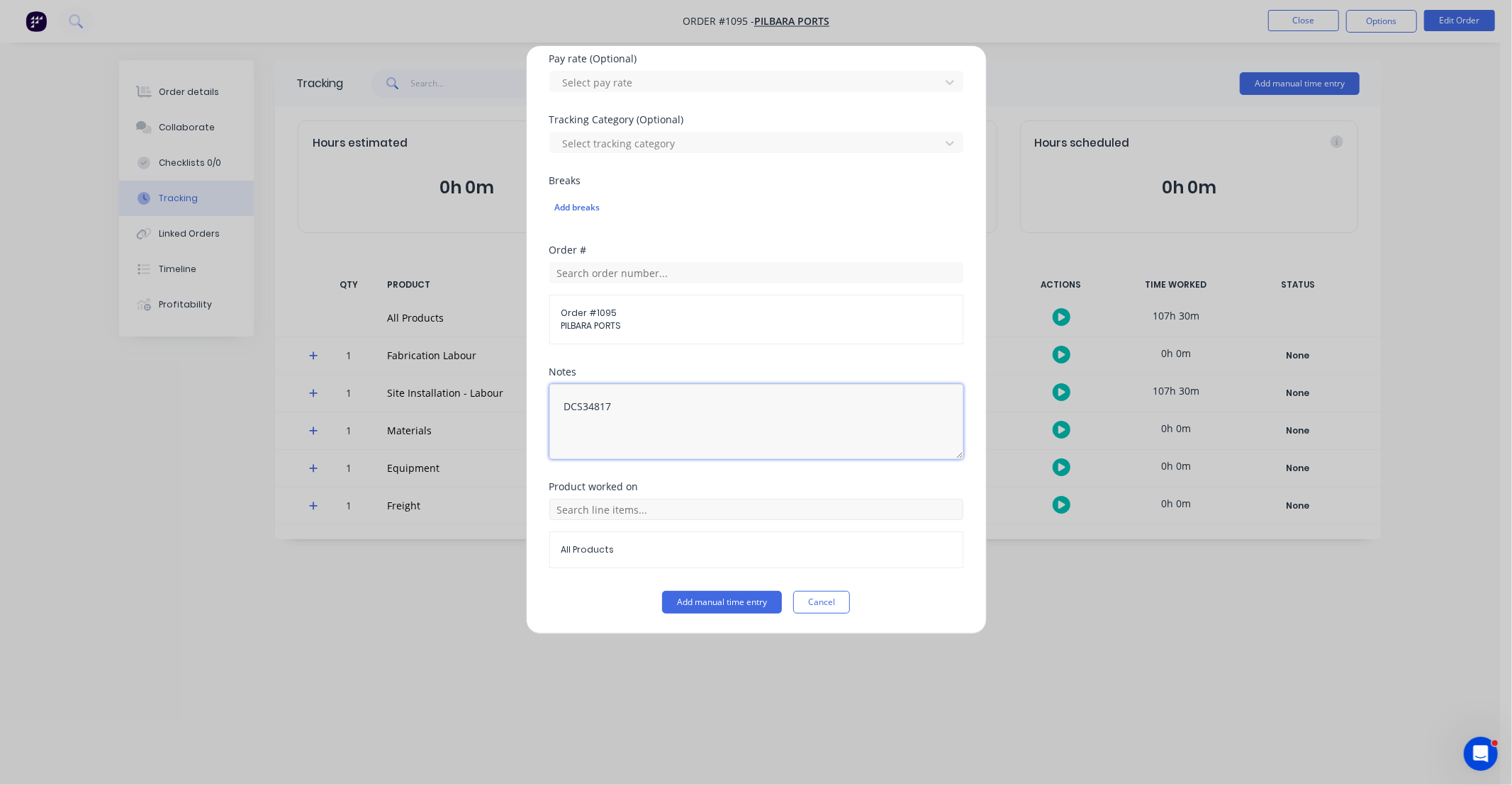
type textarea "DCS34817"
click at [660, 512] on input "text" at bounding box center [756, 509] width 414 height 21
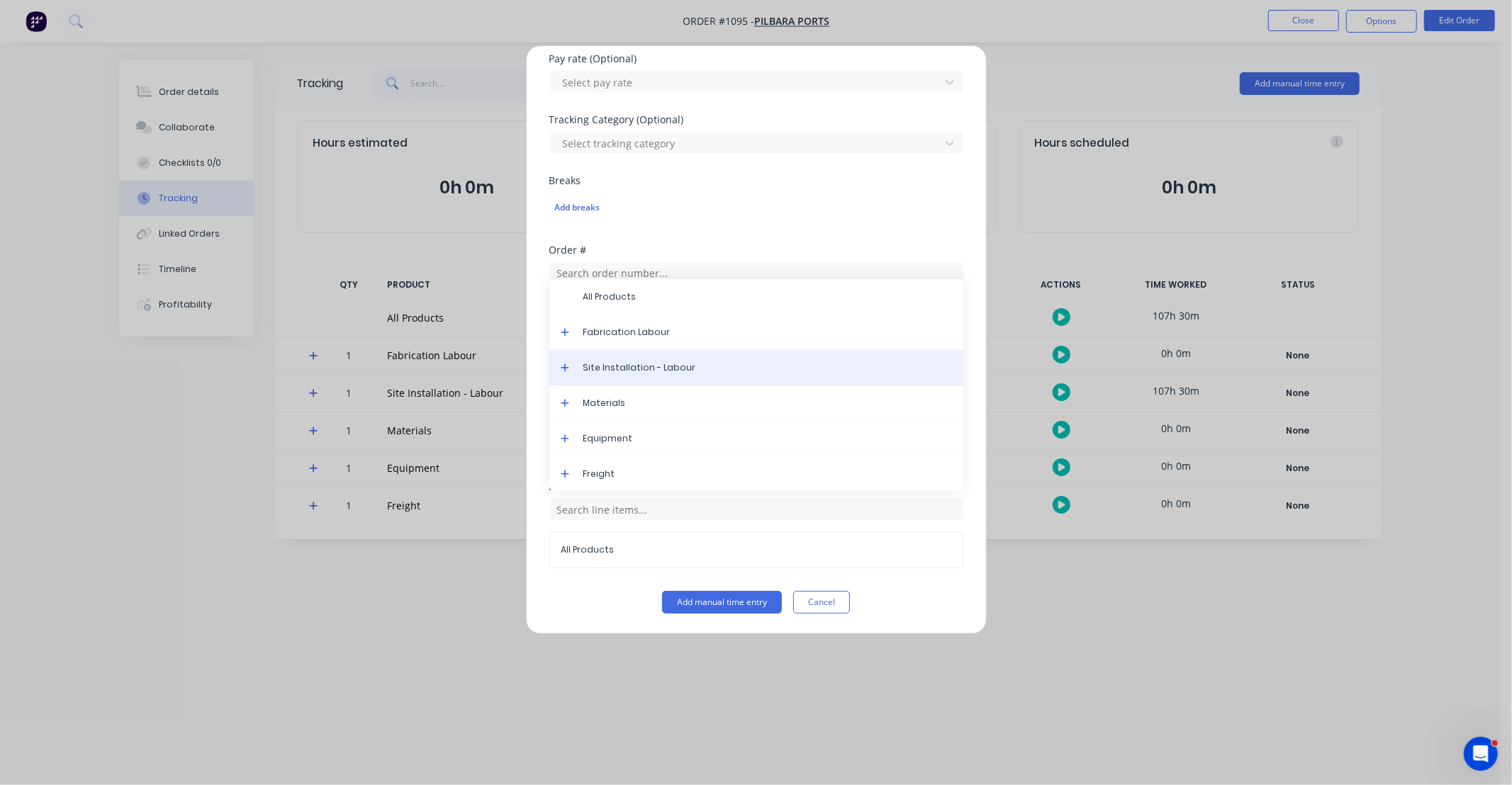
click at [642, 369] on span "Site Installation - Labour" at bounding box center [768, 367] width 369 height 12
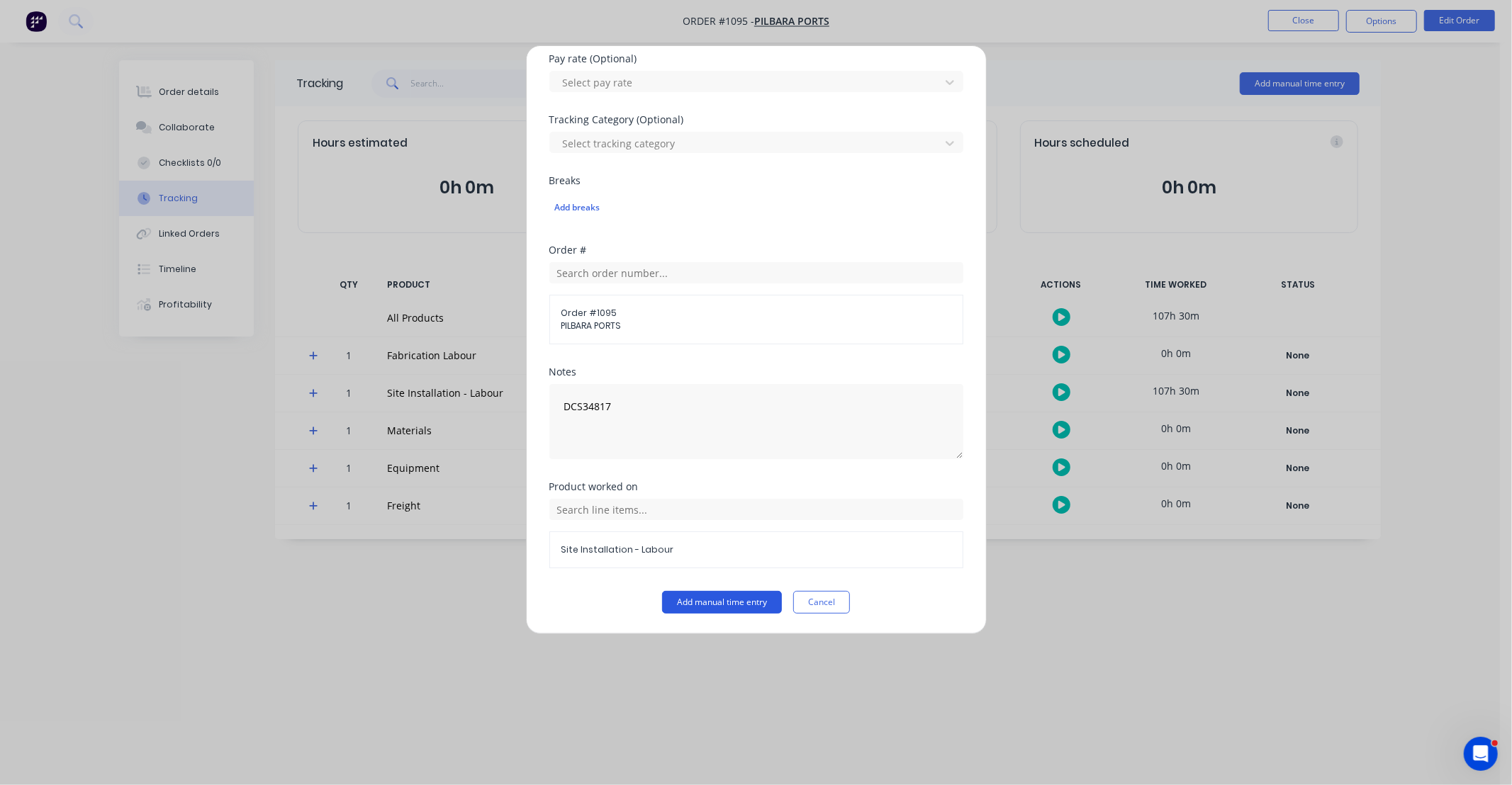
click at [718, 604] on button "Add manual time entry" at bounding box center [722, 602] width 120 height 23
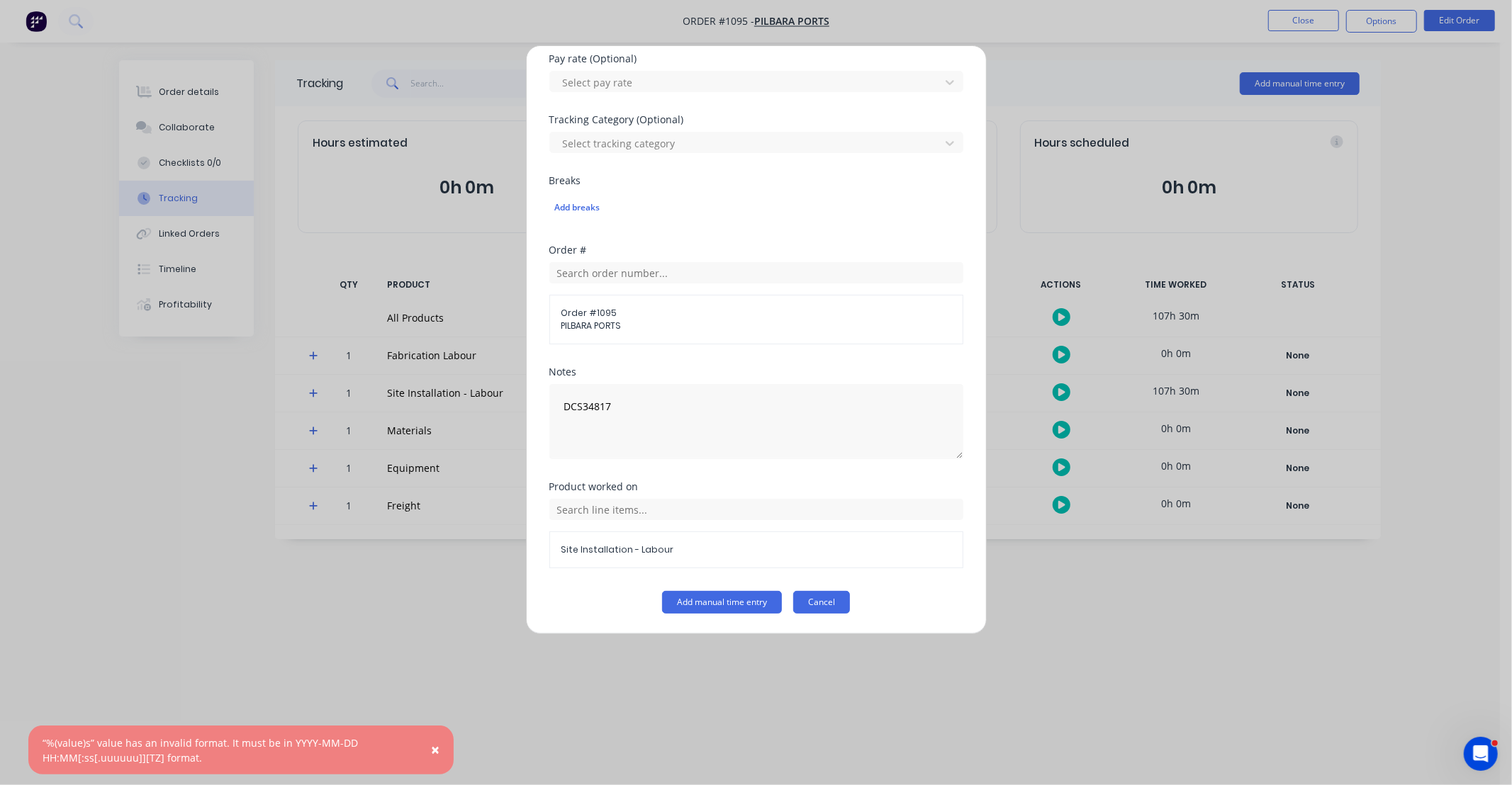
click at [821, 599] on button "Cancel" at bounding box center [821, 602] width 57 height 23
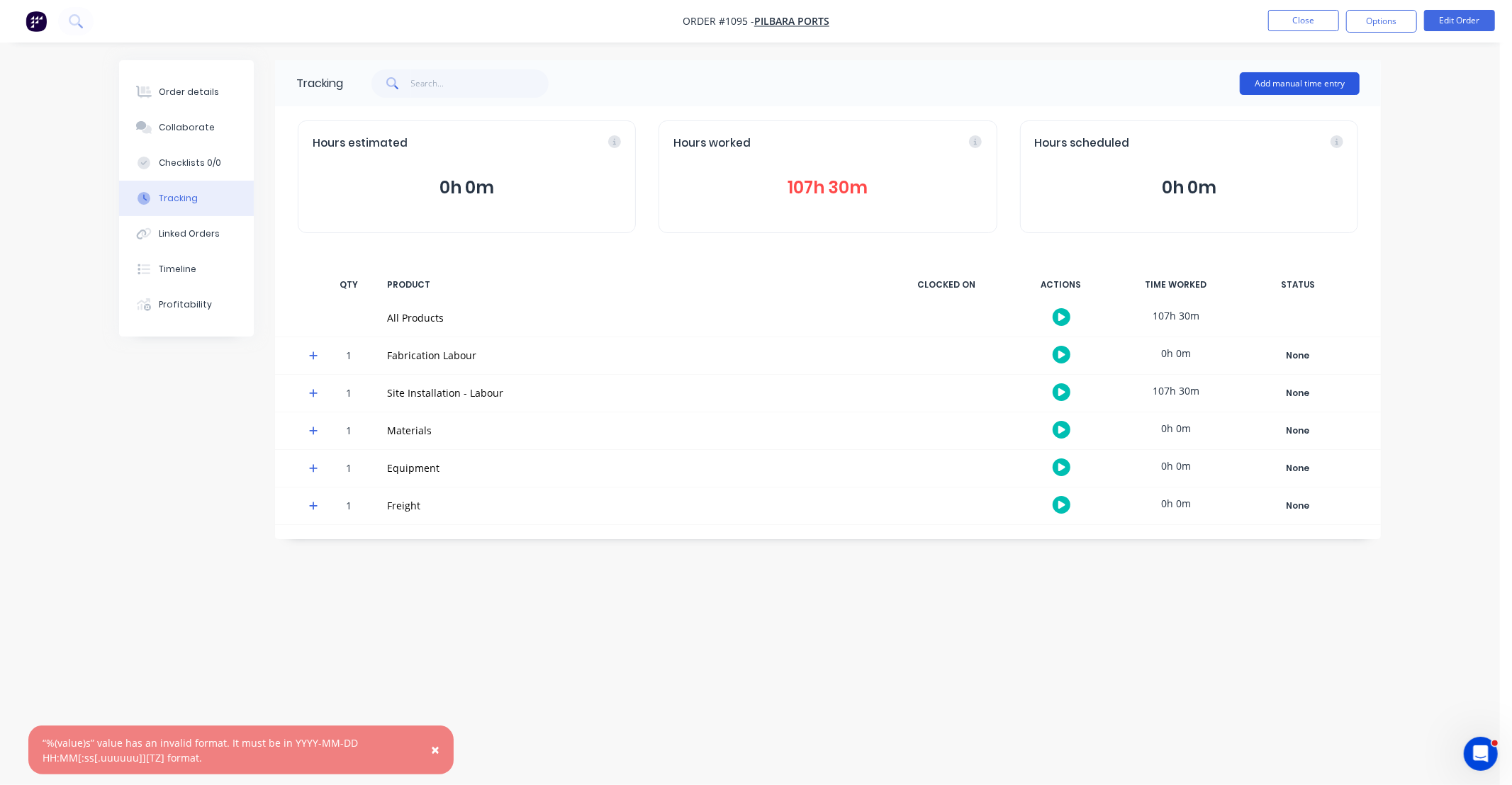
click at [1272, 80] on button "Add manual time entry" at bounding box center [1300, 84] width 120 height 23
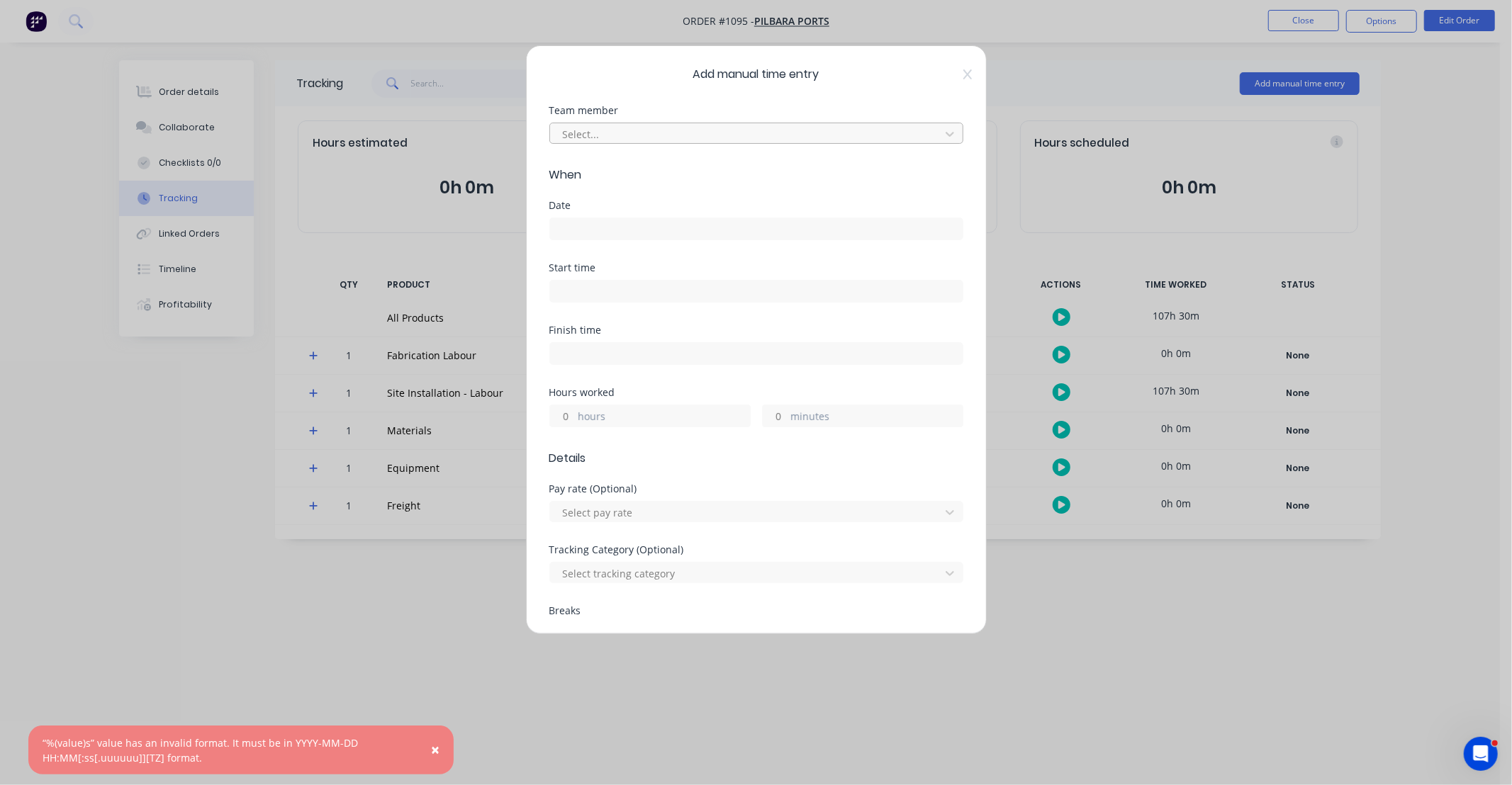
click at [669, 136] on div at bounding box center [747, 135] width 372 height 17
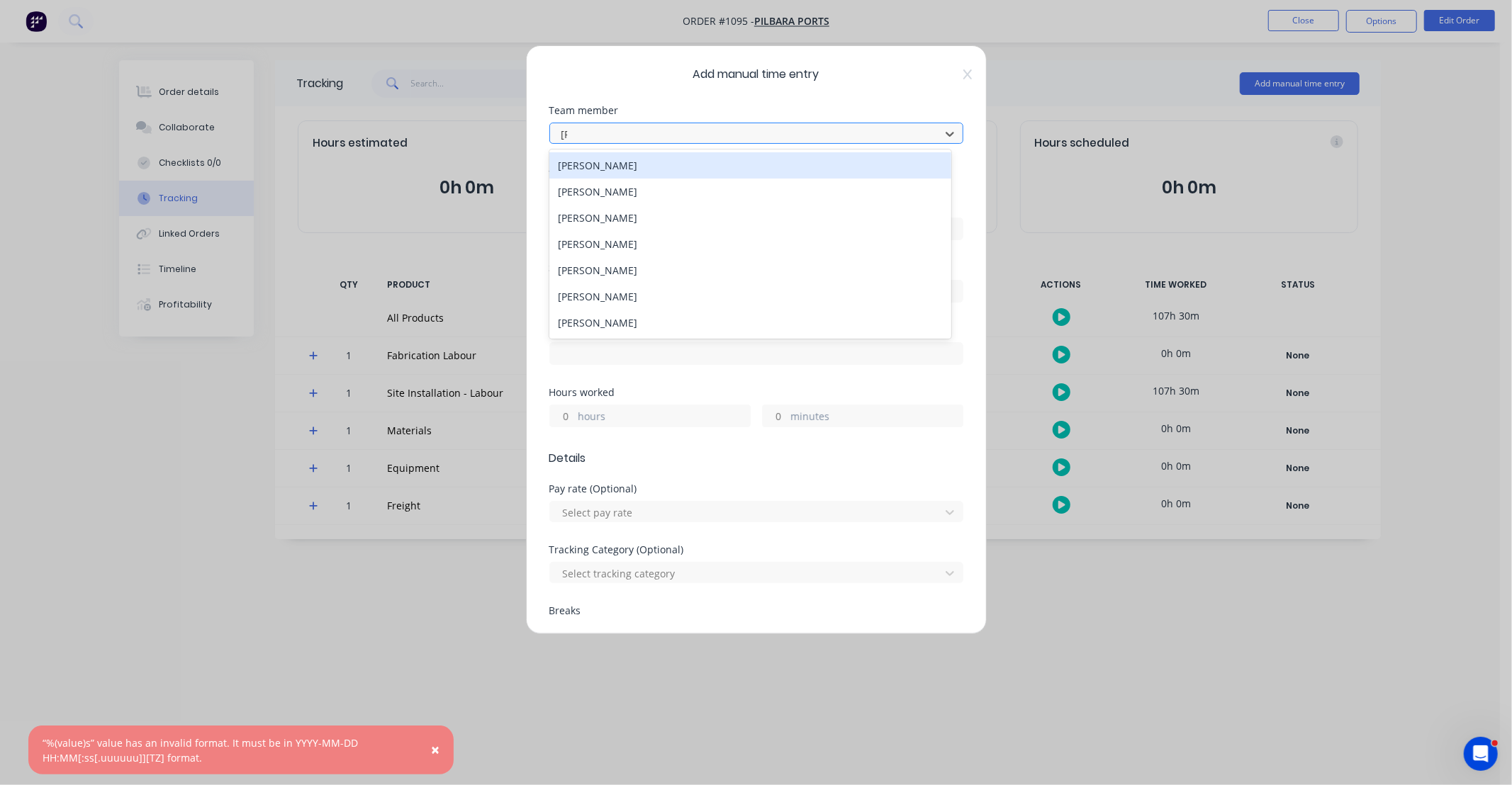
type input "JOS"
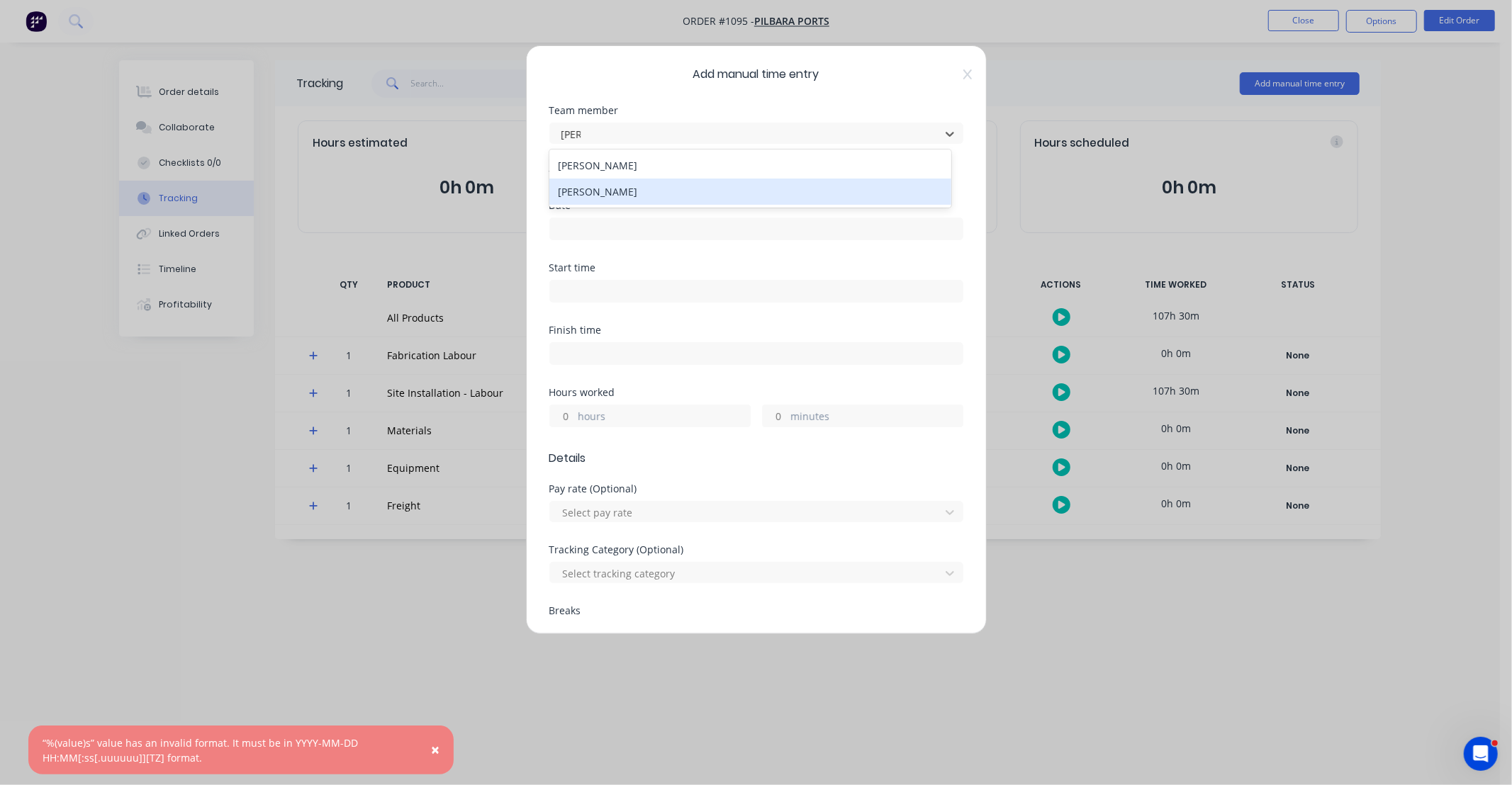
click at [639, 193] on div "[PERSON_NAME]" at bounding box center [751, 191] width 402 height 26
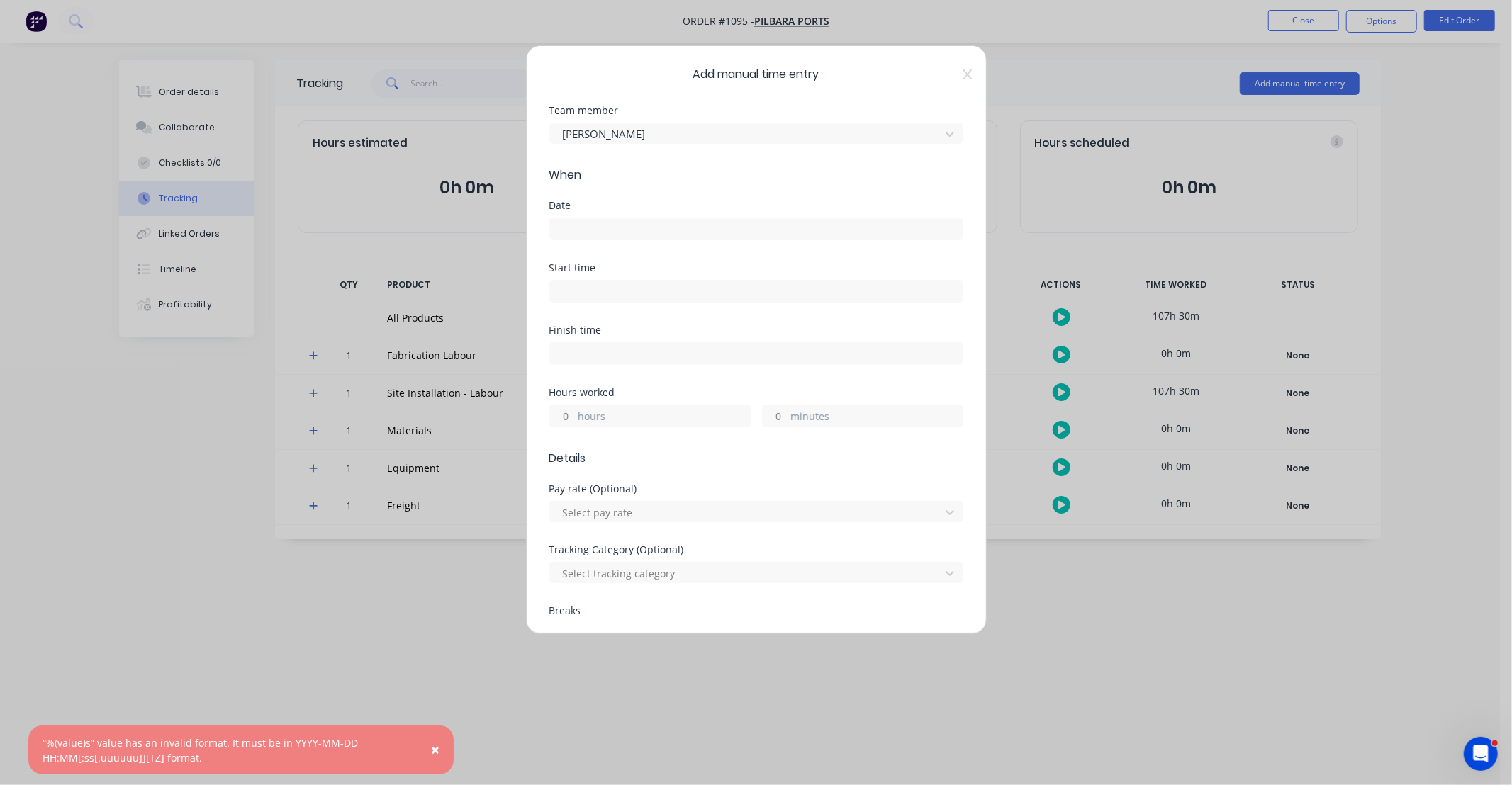
click at [627, 223] on input at bounding box center [756, 229] width 412 height 21
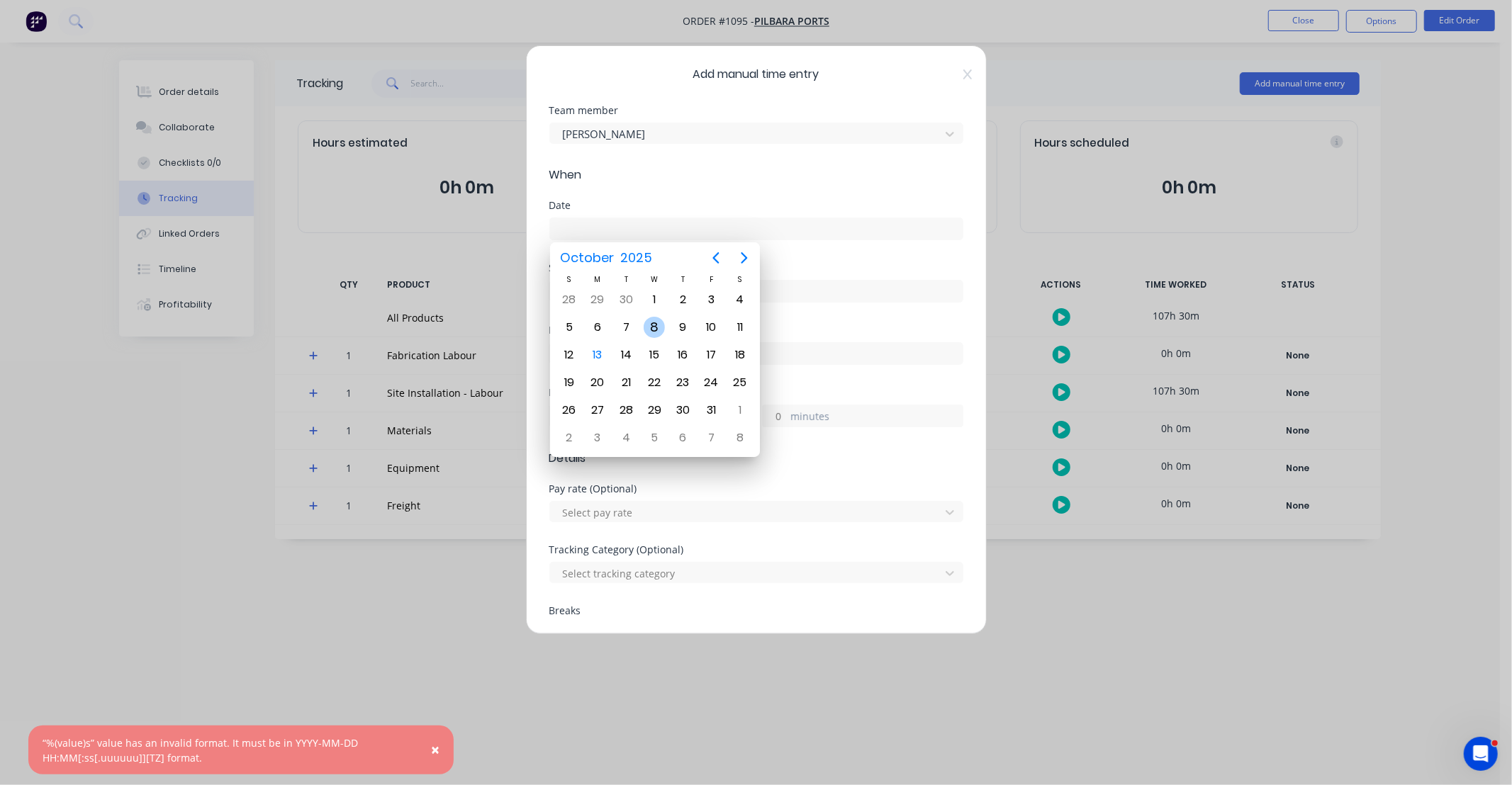
click at [661, 330] on div "8" at bounding box center [655, 328] width 21 height 21
type input "[DATE]"
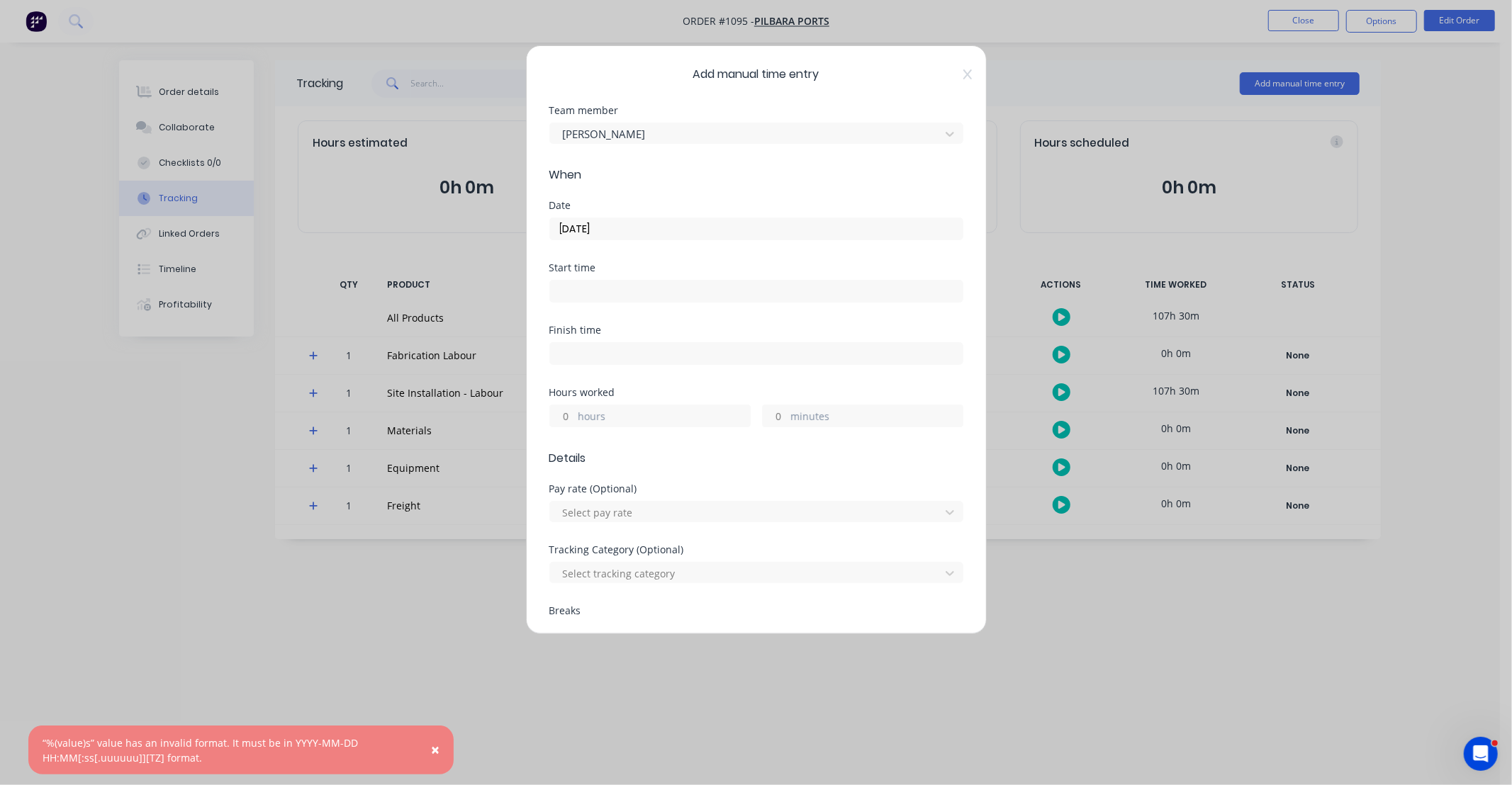
drag, startPoint x: 564, startPoint y: 421, endPoint x: 571, endPoint y: 416, distance: 8.6
click at [566, 421] on input "hours" at bounding box center [562, 416] width 25 height 21
type input "10"
type input "30"
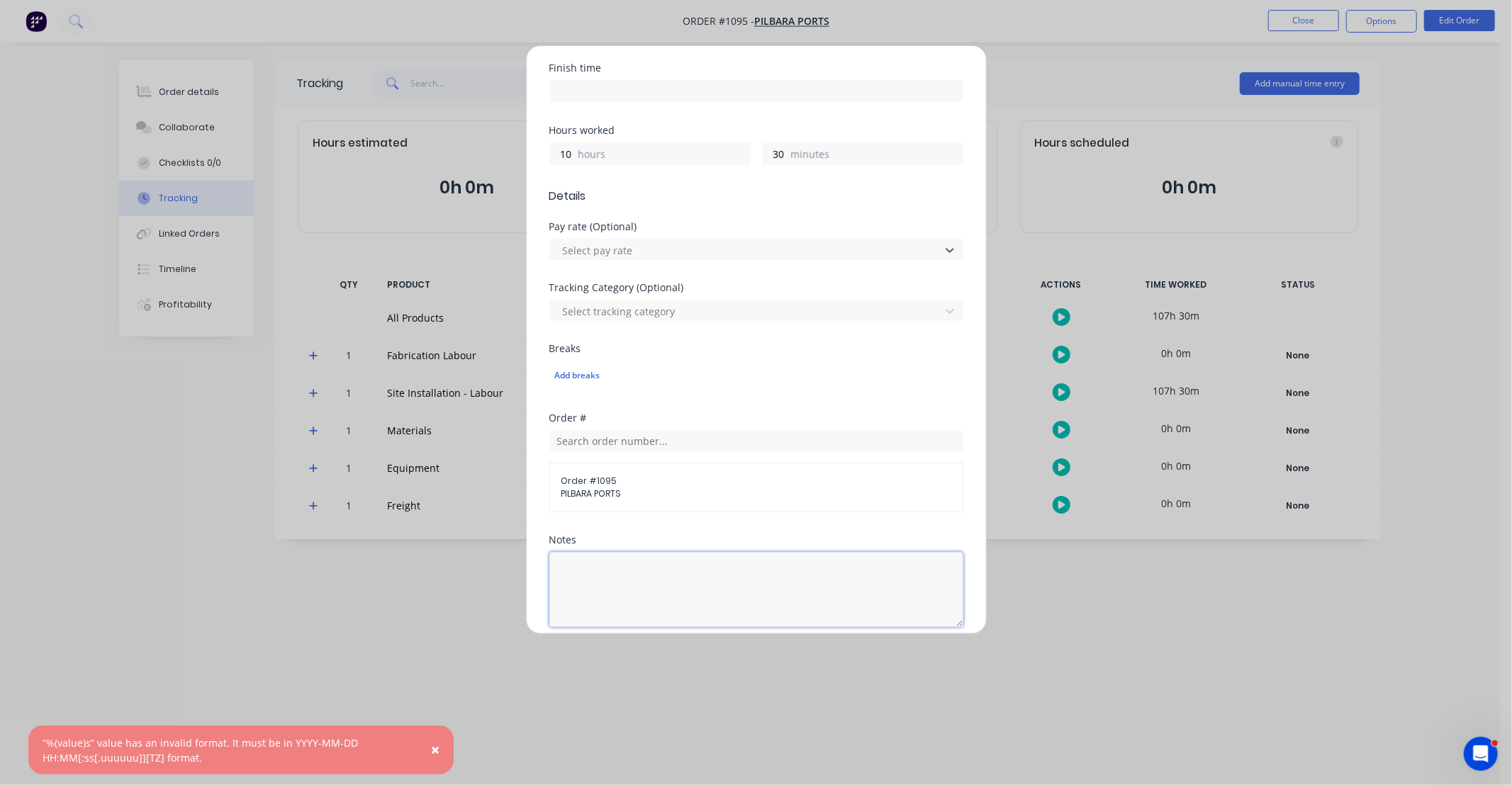
click at [685, 560] on textarea at bounding box center [756, 590] width 414 height 75
paste textarea "DCS34817"
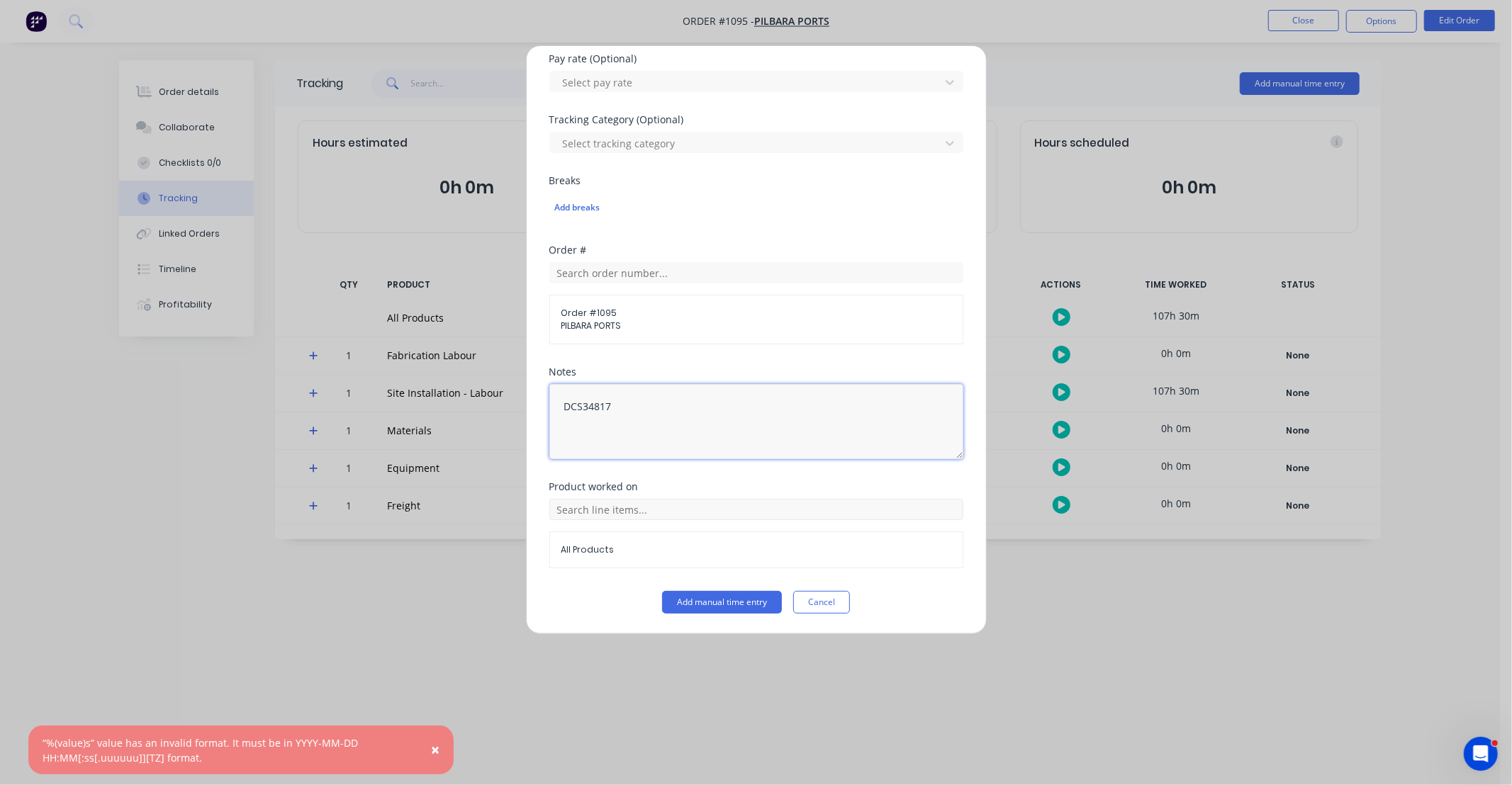
type textarea "DCS34817"
click at [678, 512] on input "text" at bounding box center [756, 509] width 414 height 21
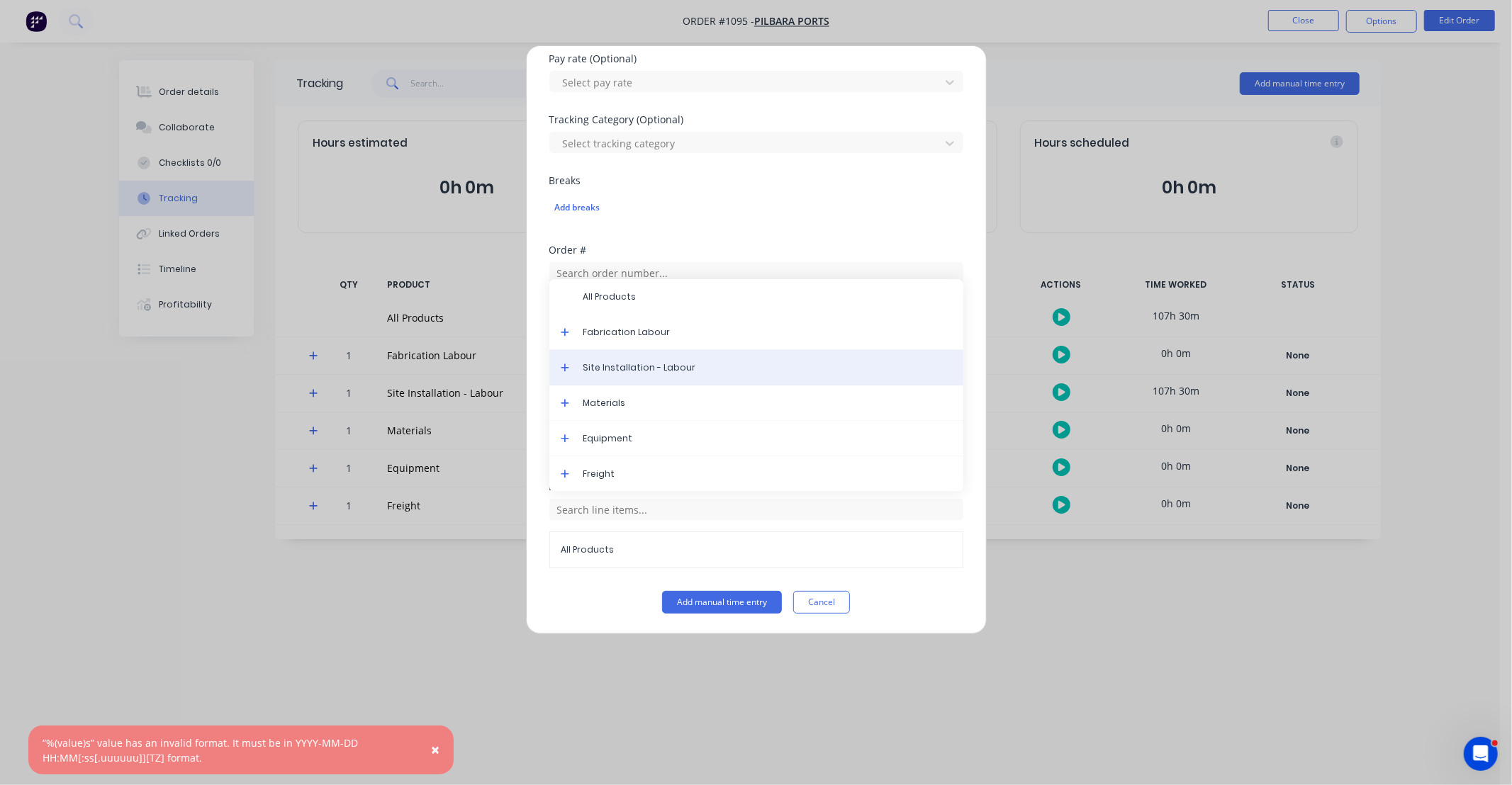
click at [654, 369] on span "Site Installation - Labour" at bounding box center [768, 367] width 369 height 12
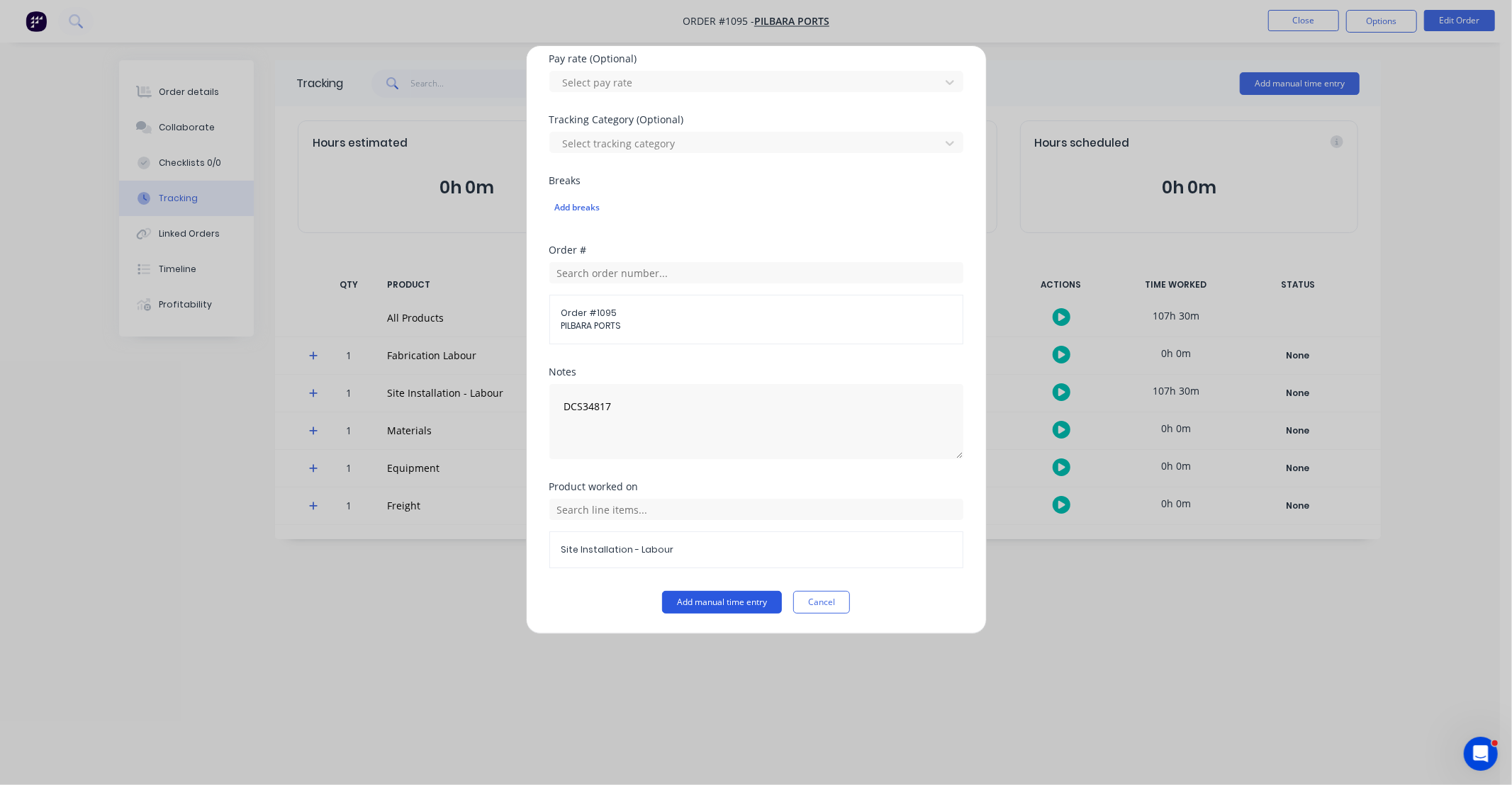
click at [743, 605] on button "Add manual time entry" at bounding box center [722, 602] width 120 height 23
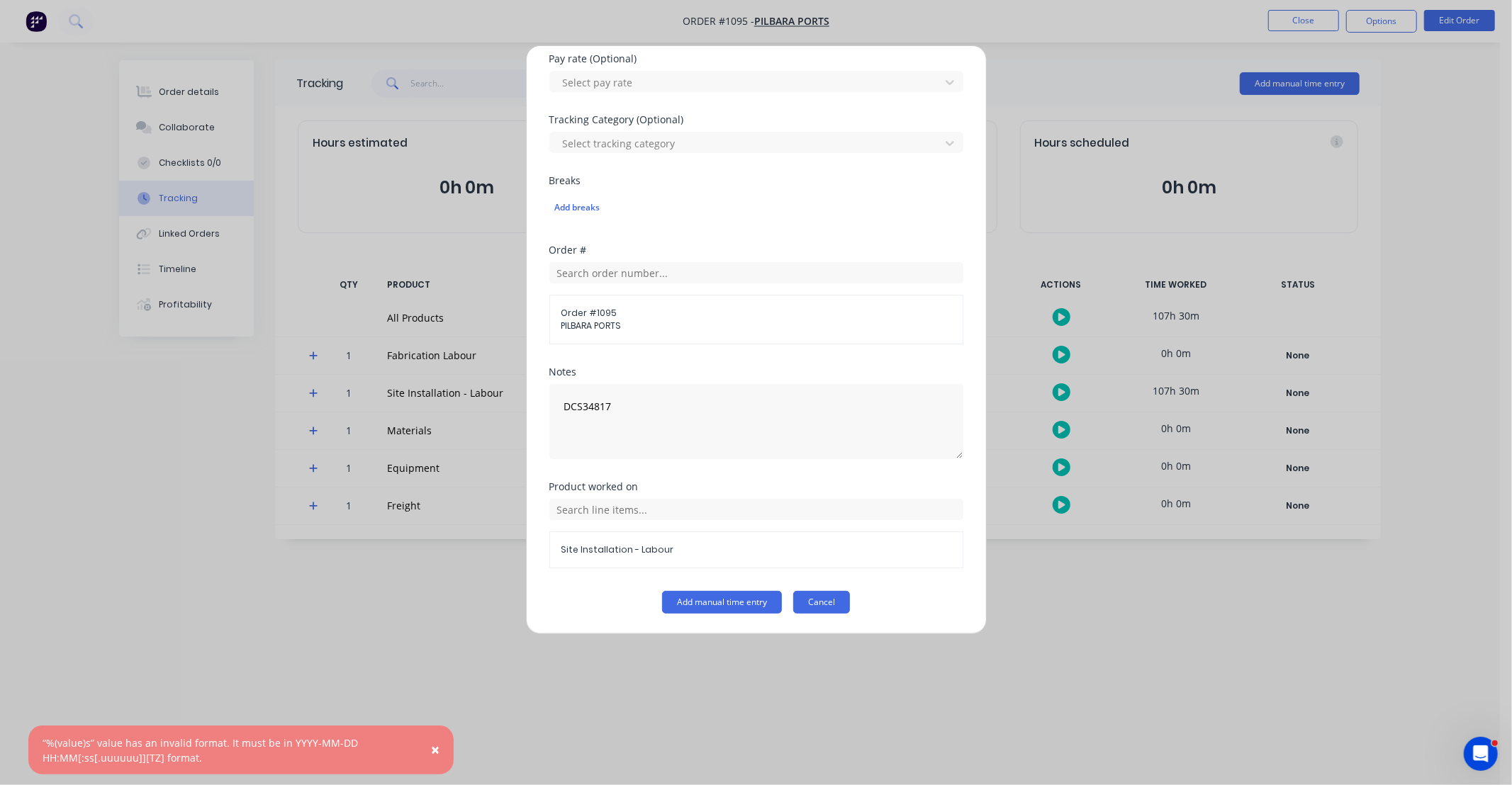
click at [833, 606] on button "Cancel" at bounding box center [821, 602] width 57 height 23
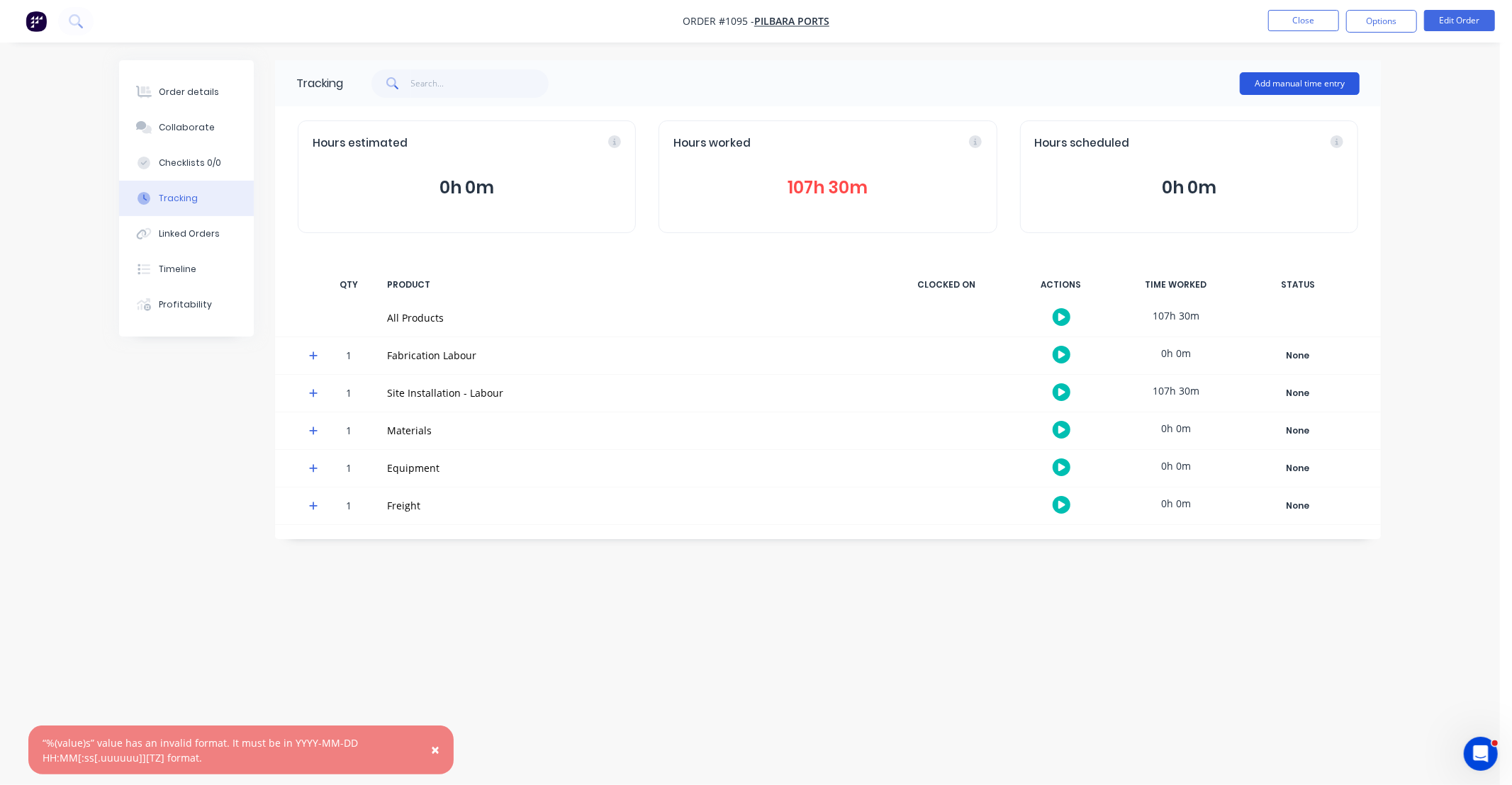
click at [1322, 86] on button "Add manual time entry" at bounding box center [1300, 84] width 120 height 23
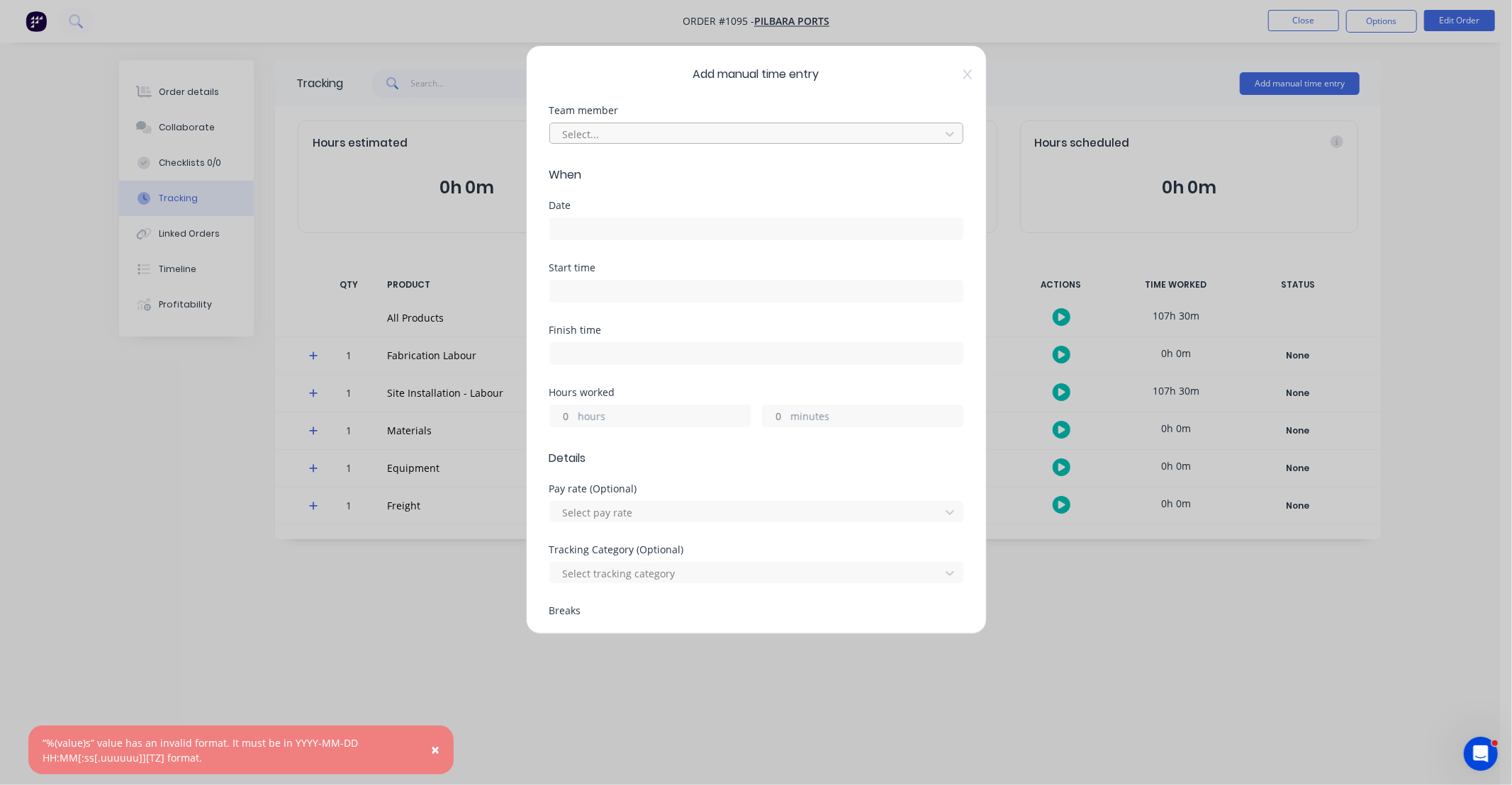
click at [679, 138] on div at bounding box center [747, 135] width 372 height 17
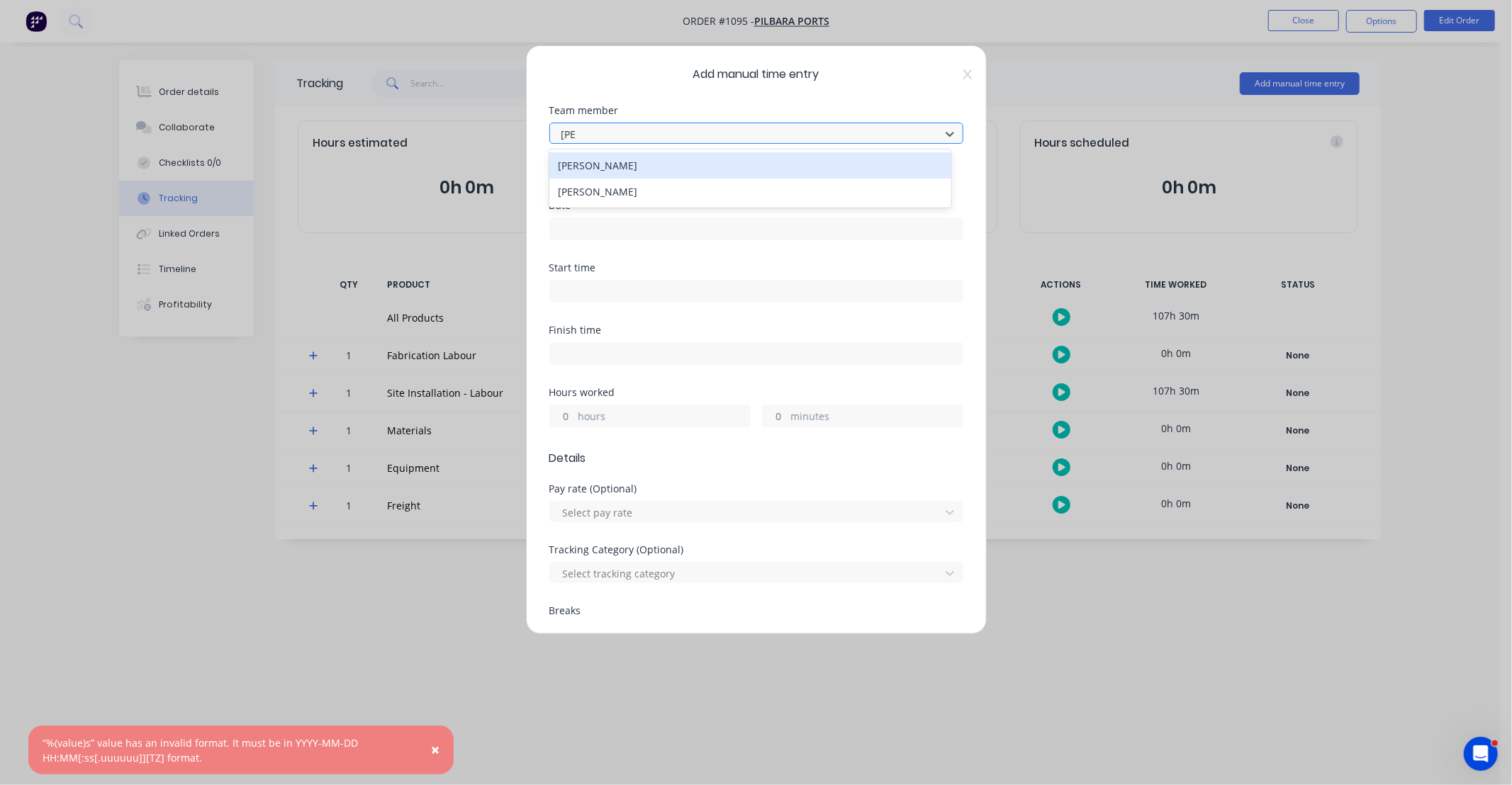
type input "JOSH"
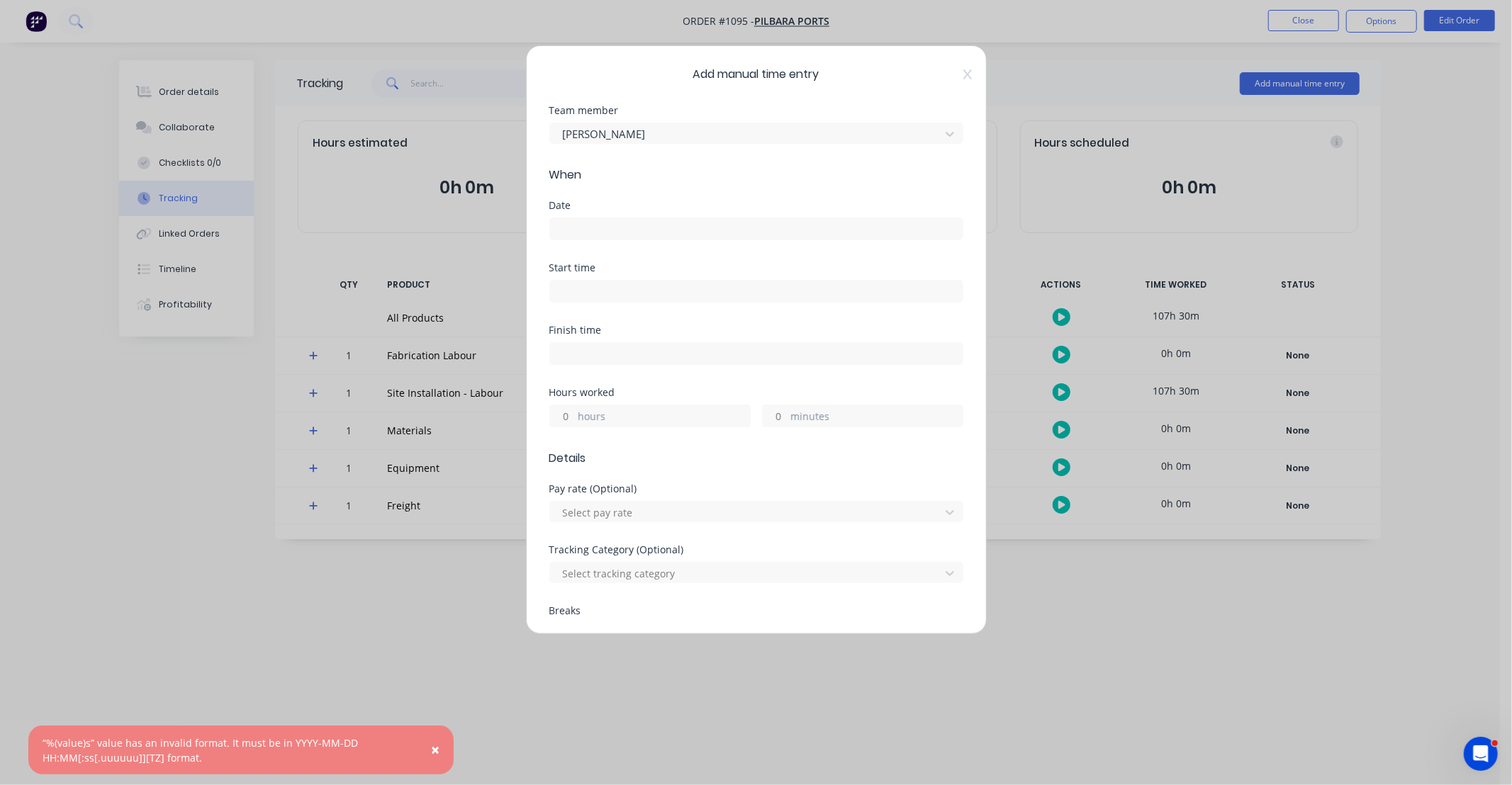
click at [635, 224] on input at bounding box center [756, 229] width 412 height 21
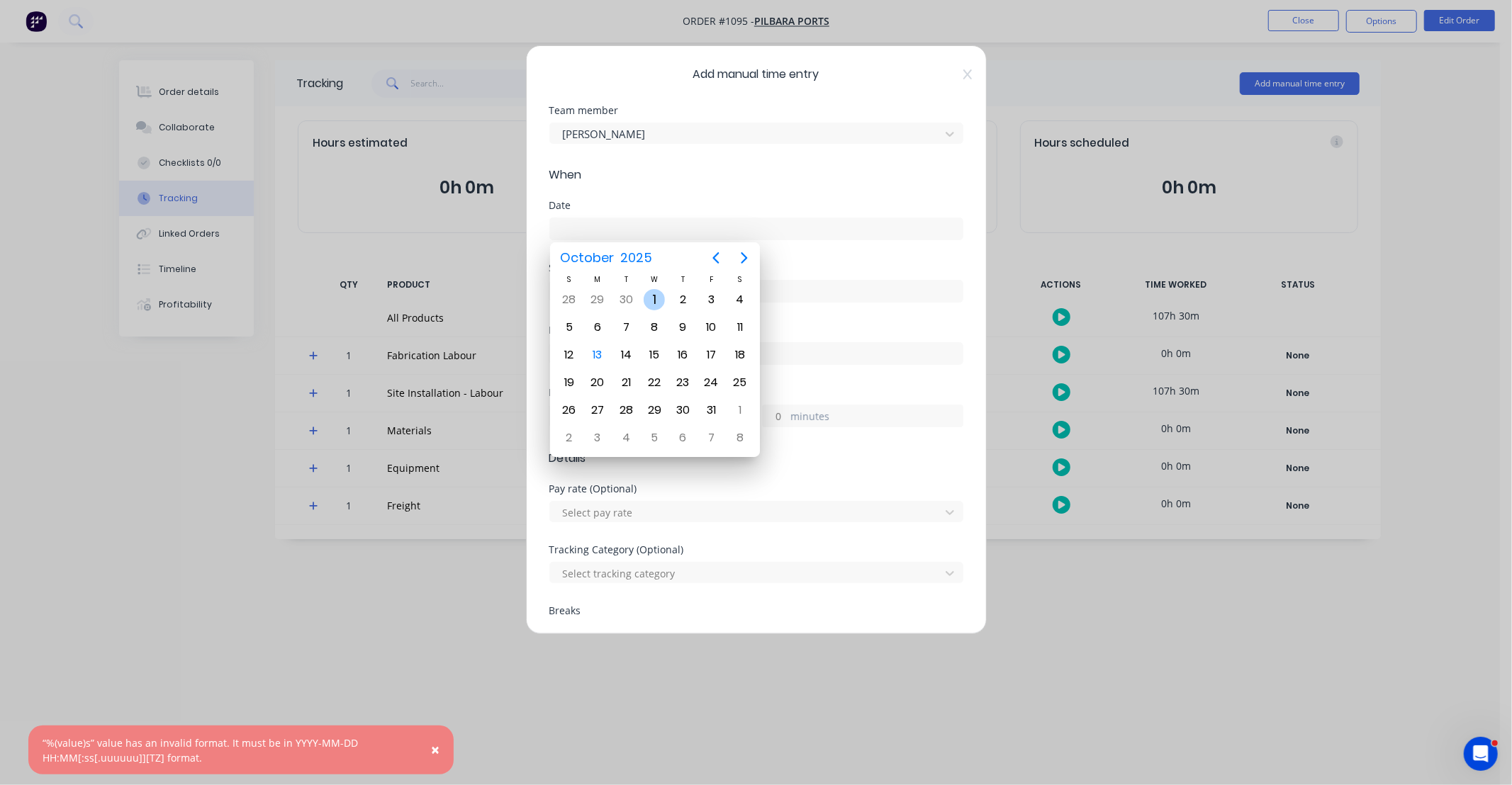
click at [660, 317] on div "8" at bounding box center [655, 328] width 29 height 27
type input "[DATE]"
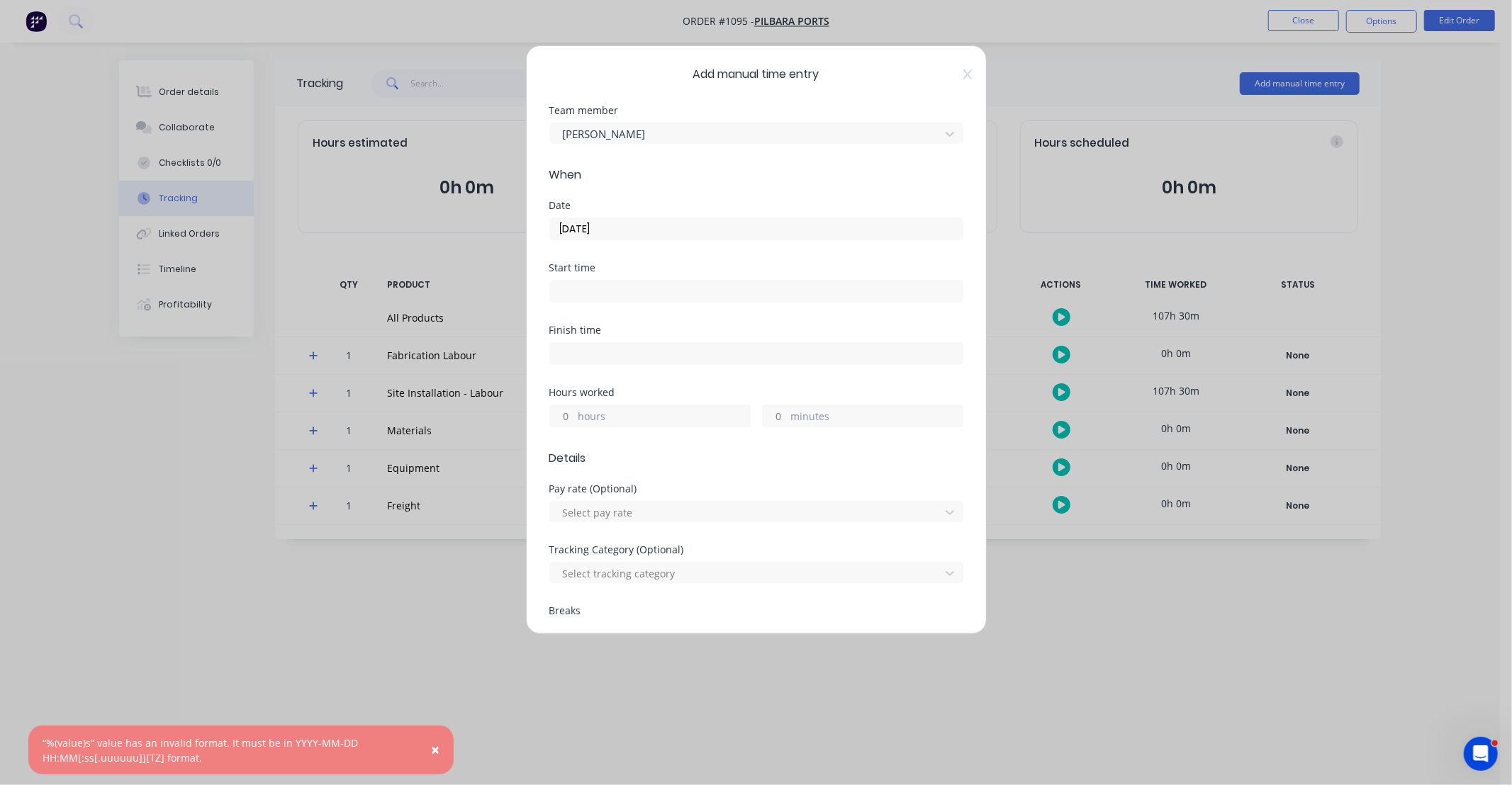
click at [573, 419] on input "hours" at bounding box center [562, 416] width 25 height 21
type input "10"
type input "30"
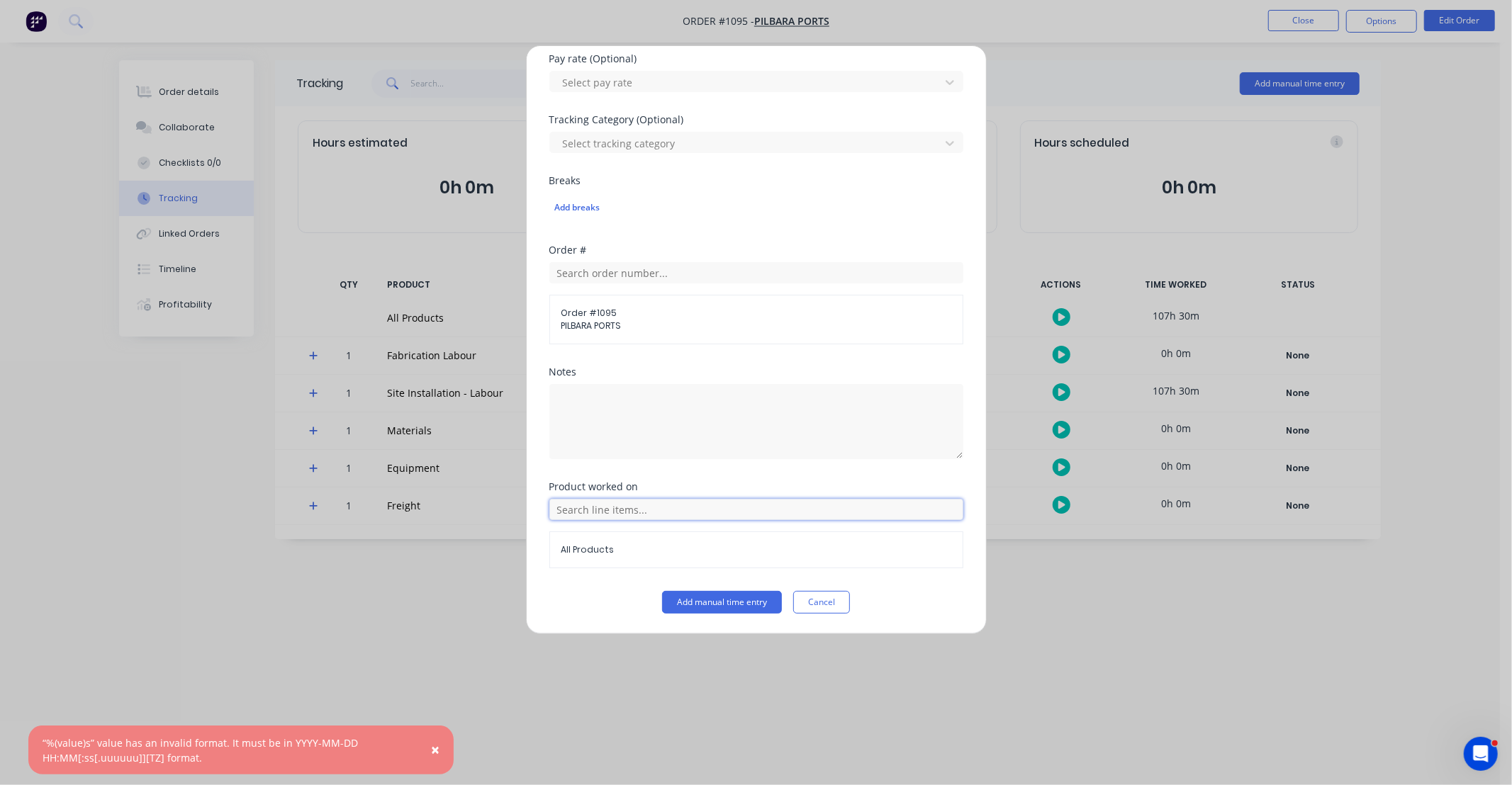
click at [647, 512] on input "text" at bounding box center [756, 509] width 414 height 21
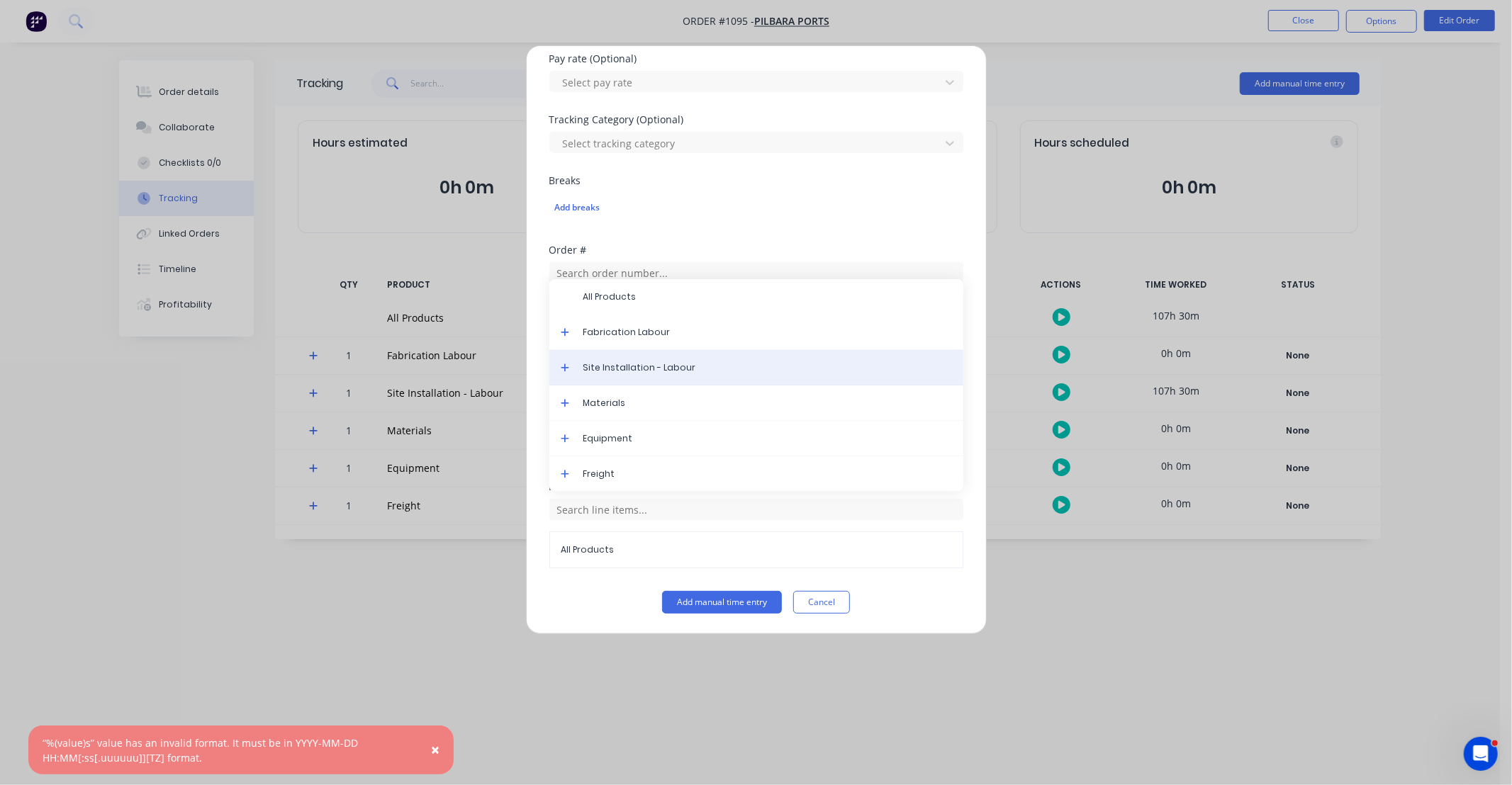
click at [629, 372] on span "Site Installation - Labour" at bounding box center [768, 367] width 369 height 12
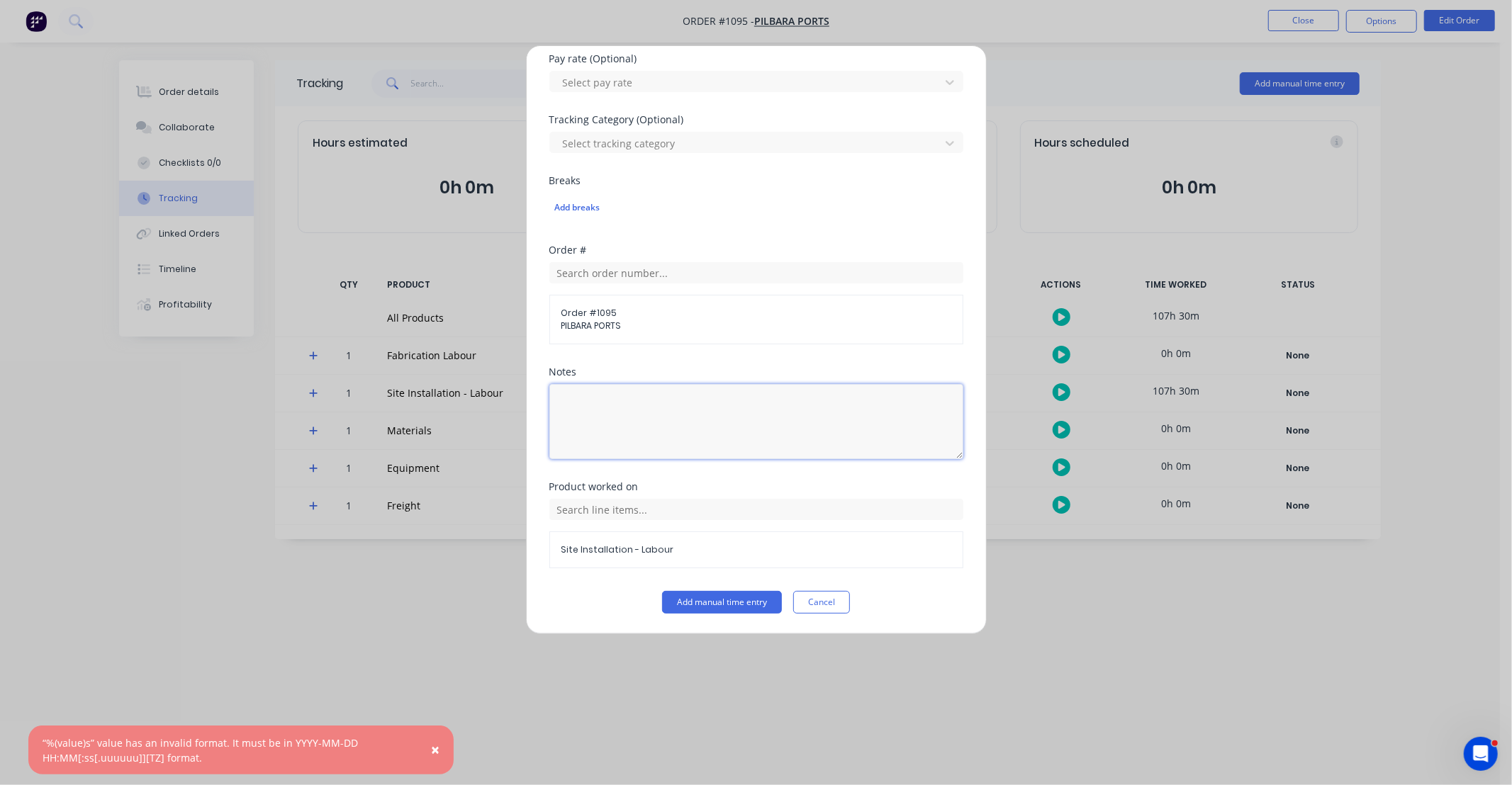
click at [633, 411] on textarea at bounding box center [756, 422] width 414 height 75
paste textarea "DCS34817"
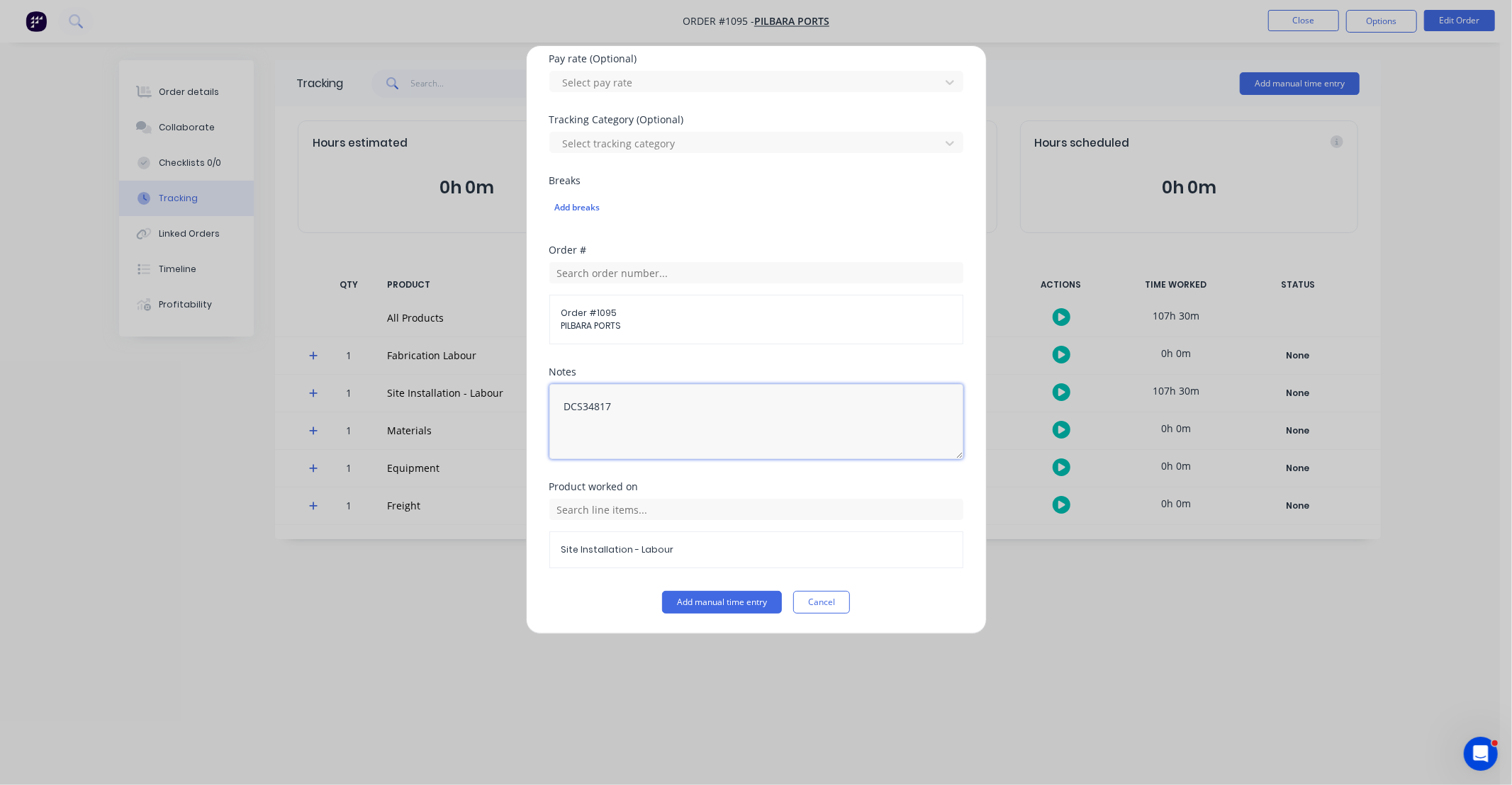
type textarea "DCS34817"
click at [923, 485] on div "Product worked on" at bounding box center [756, 487] width 414 height 10
click at [740, 600] on button "Add manual time entry" at bounding box center [722, 602] width 120 height 23
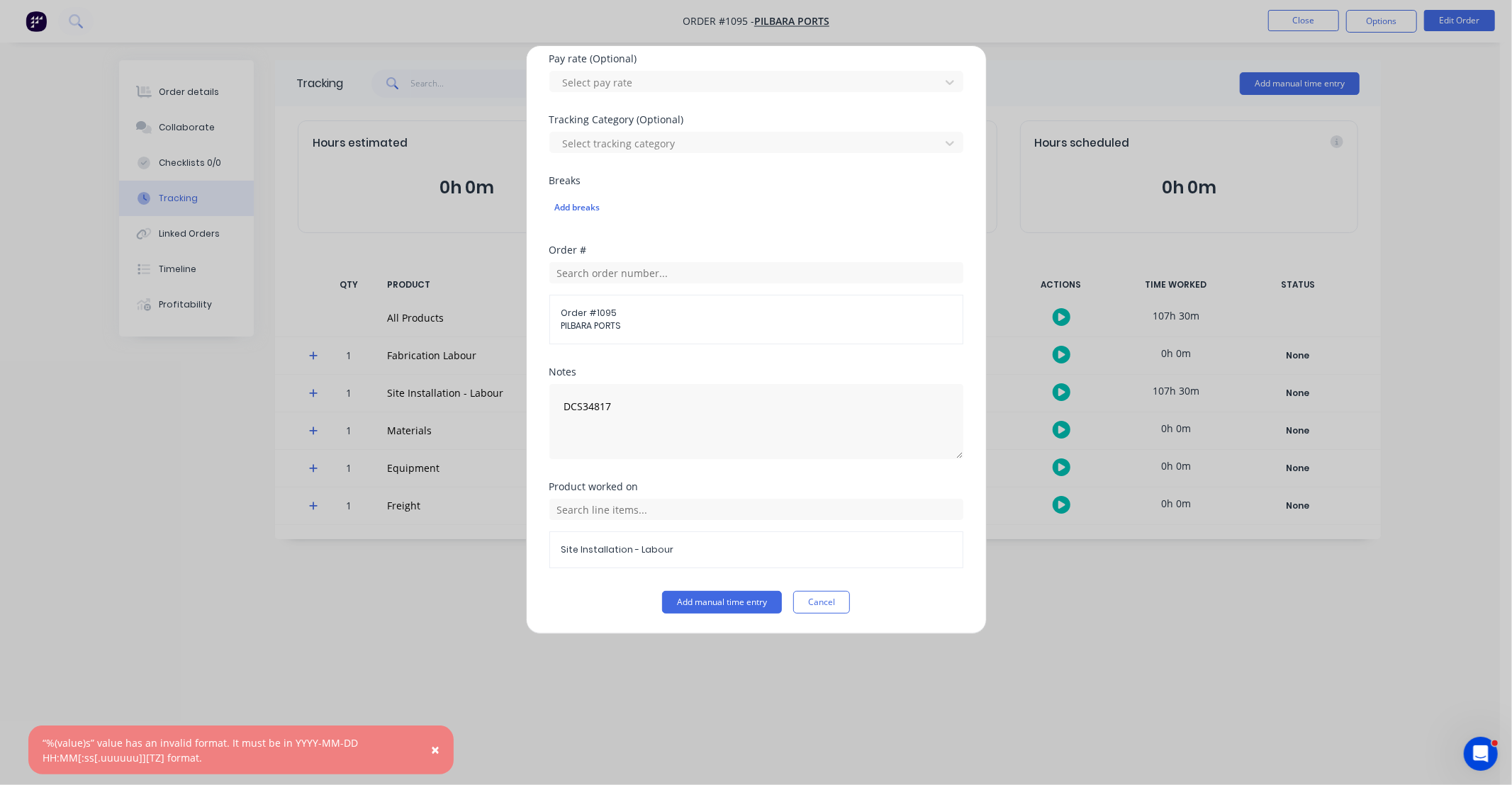
drag, startPoint x: 833, startPoint y: 611, endPoint x: 848, endPoint y: 585, distance: 30.0
click at [833, 606] on button "Cancel" at bounding box center [821, 602] width 57 height 23
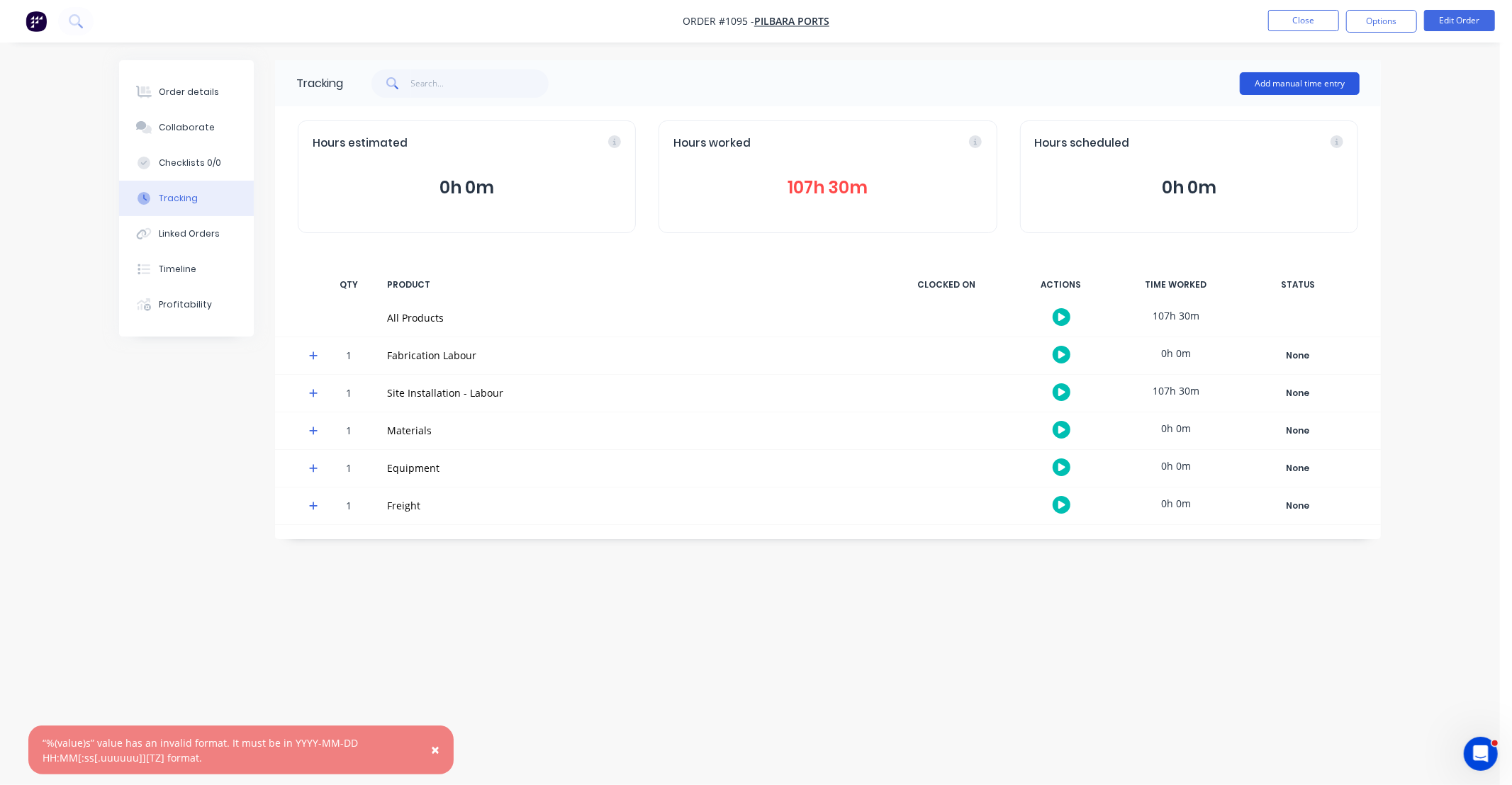
click at [1274, 79] on button "Add manual time entry" at bounding box center [1300, 84] width 120 height 23
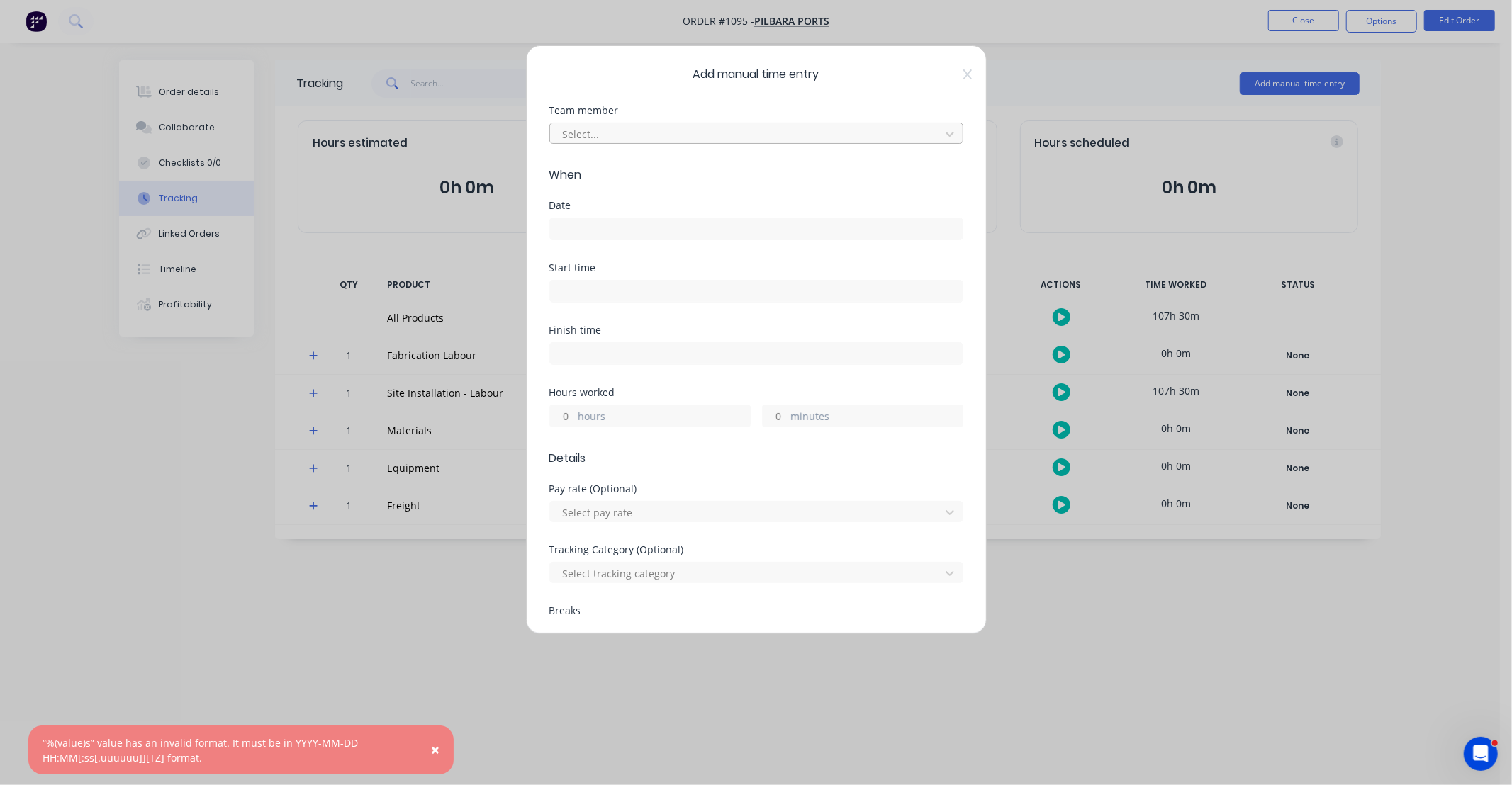
click at [632, 135] on div at bounding box center [747, 135] width 372 height 17
type input "BR"
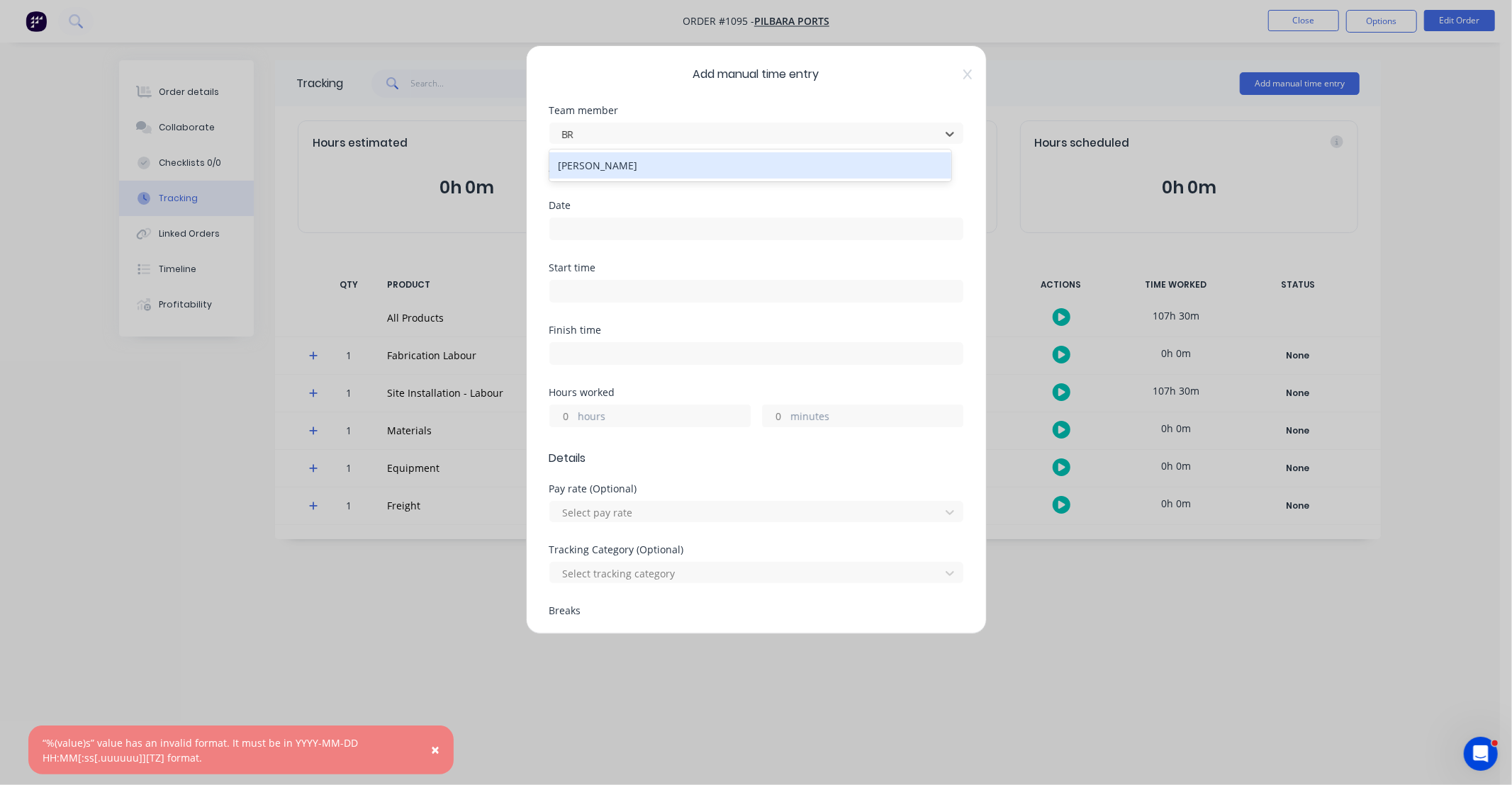
click at [612, 166] on div "[PERSON_NAME]" at bounding box center [751, 165] width 402 height 26
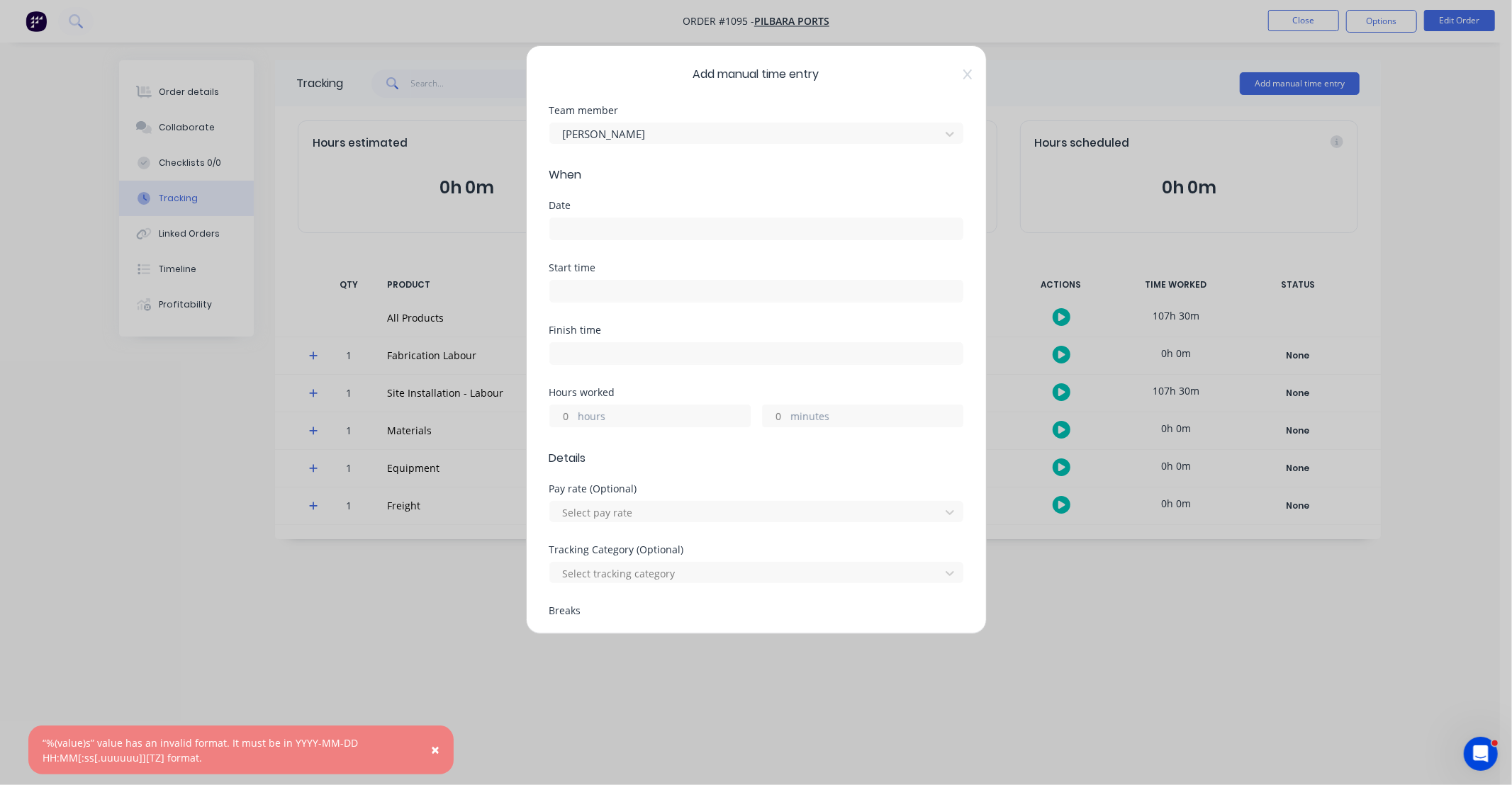
click at [600, 229] on input at bounding box center [756, 229] width 412 height 21
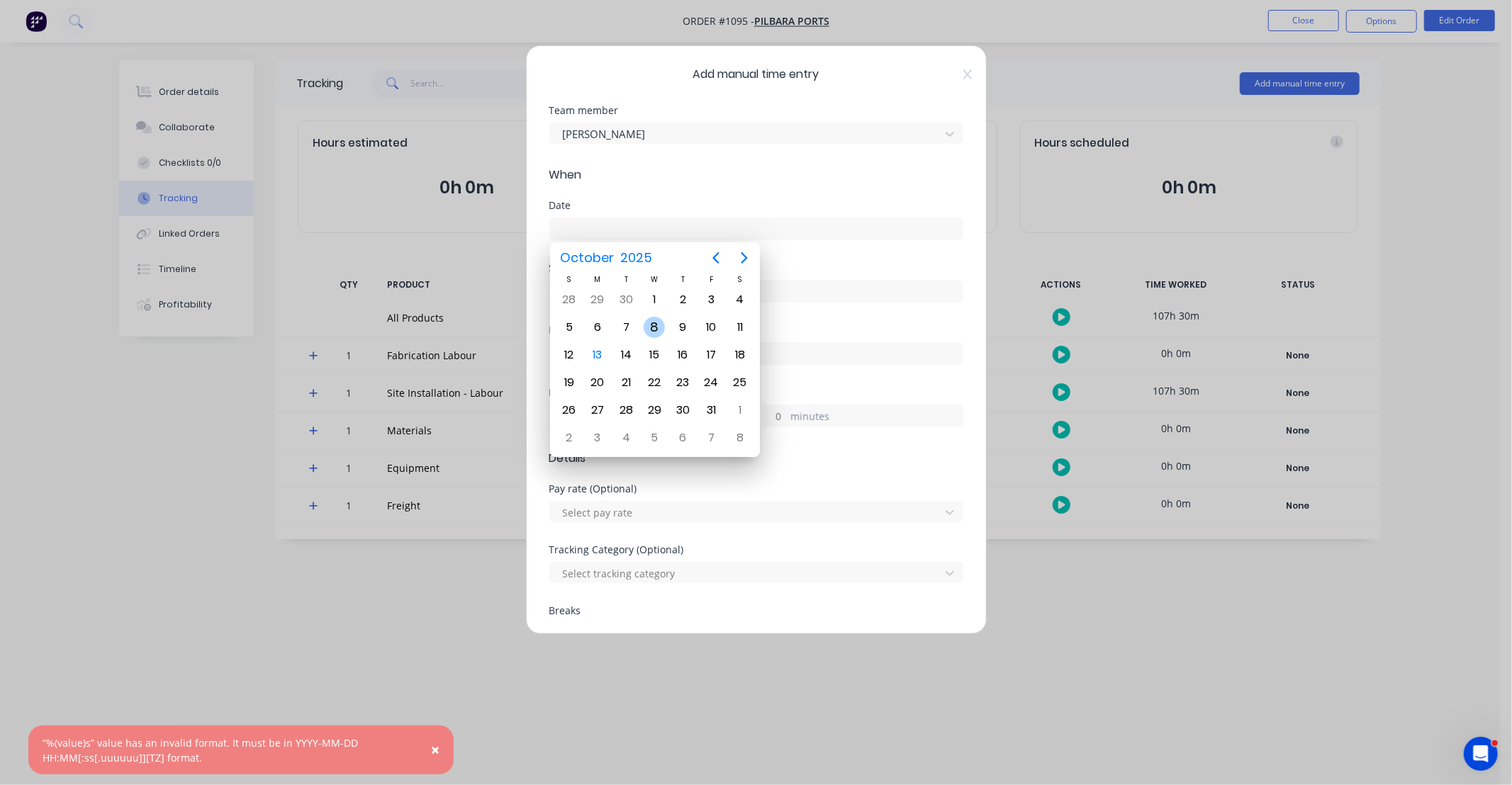
click at [656, 323] on div "8" at bounding box center [655, 328] width 21 height 21
type input "[DATE]"
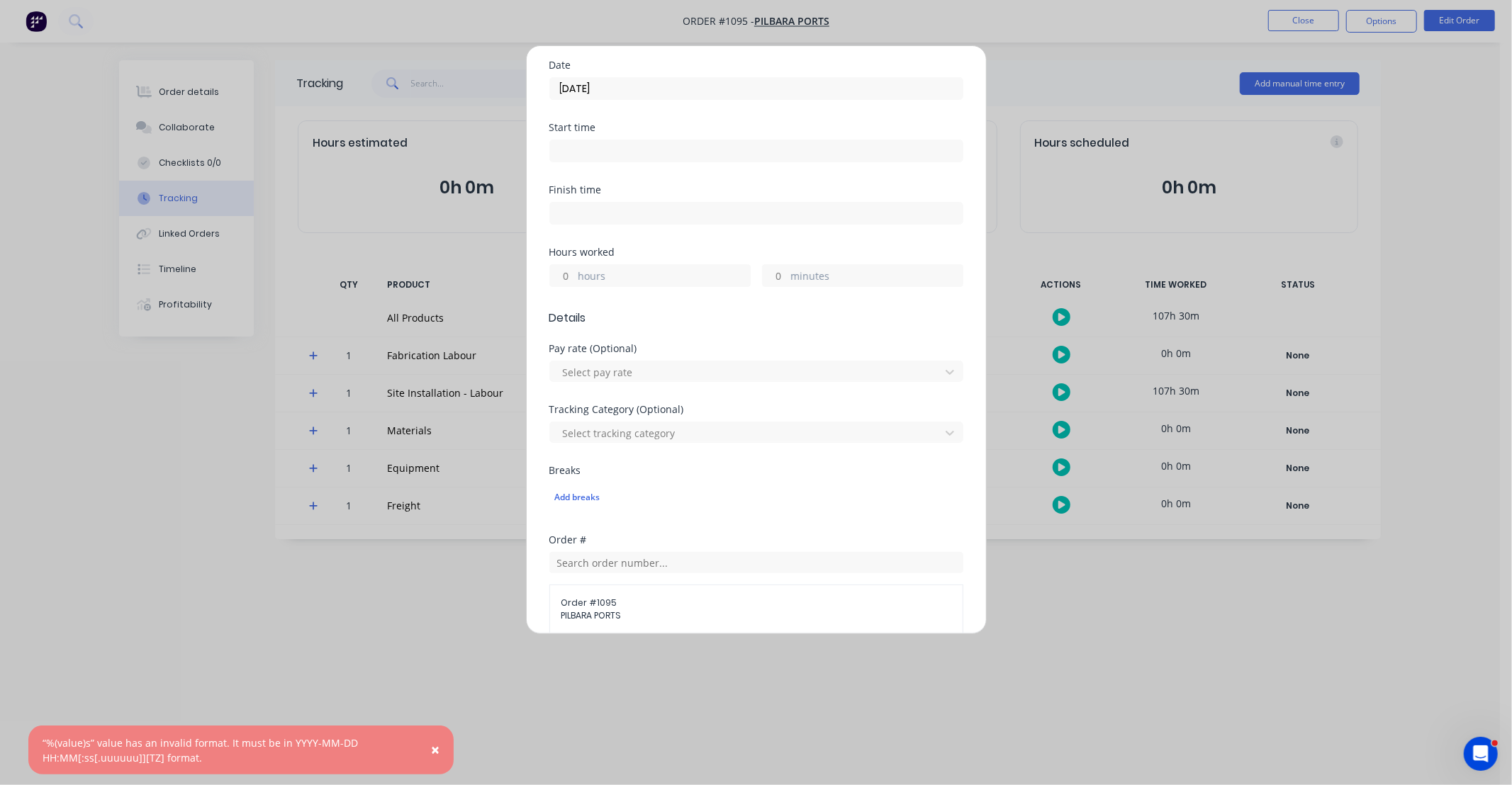
scroll to position [131, 0]
click at [569, 258] on div "Hours worked" at bounding box center [756, 261] width 414 height 10
drag, startPoint x: 569, startPoint y: 285, endPoint x: 651, endPoint y: 227, distance: 100.4
click at [569, 285] on input "hours" at bounding box center [562, 284] width 25 height 21
type input "10"
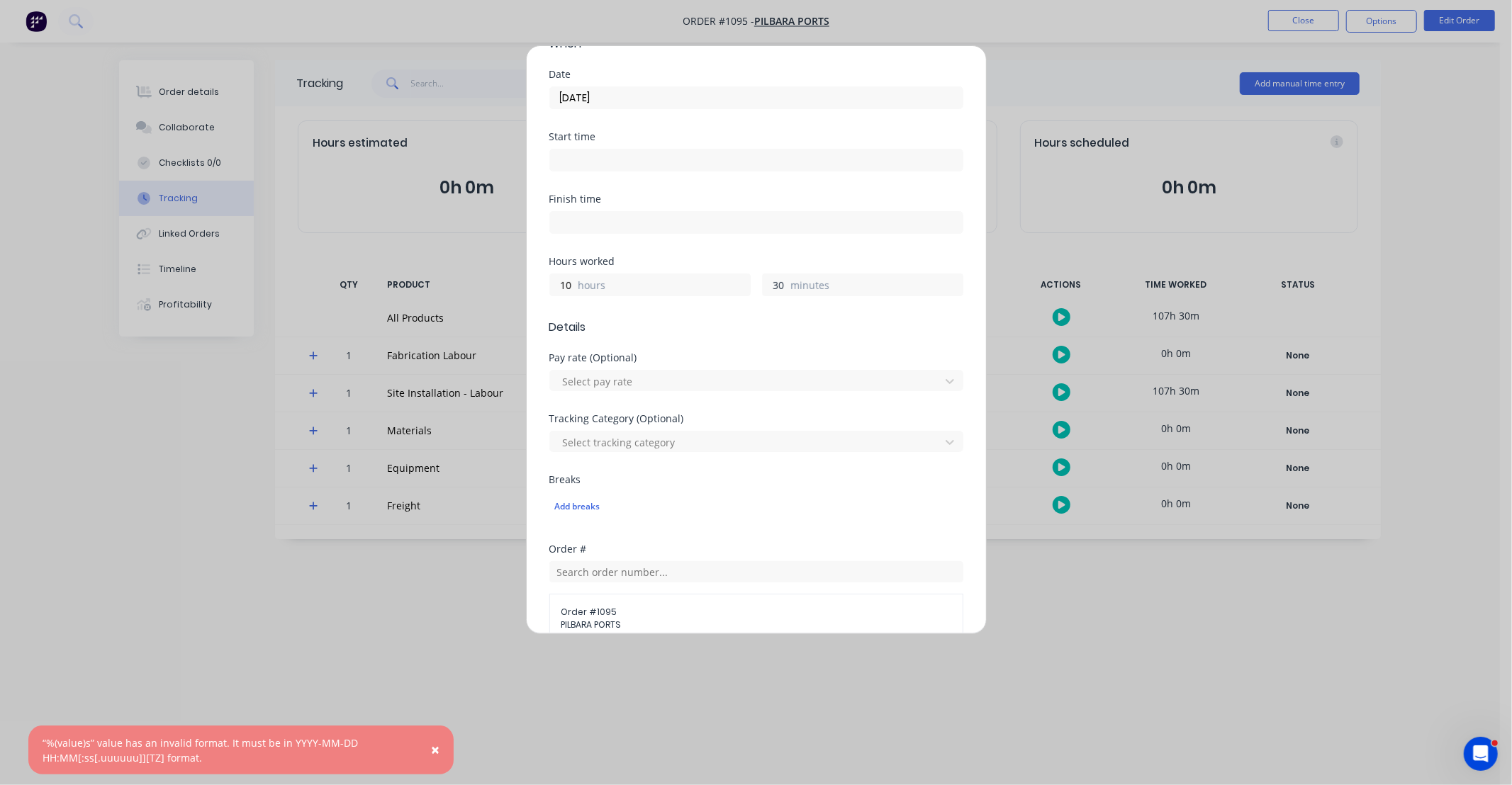
type input "30"
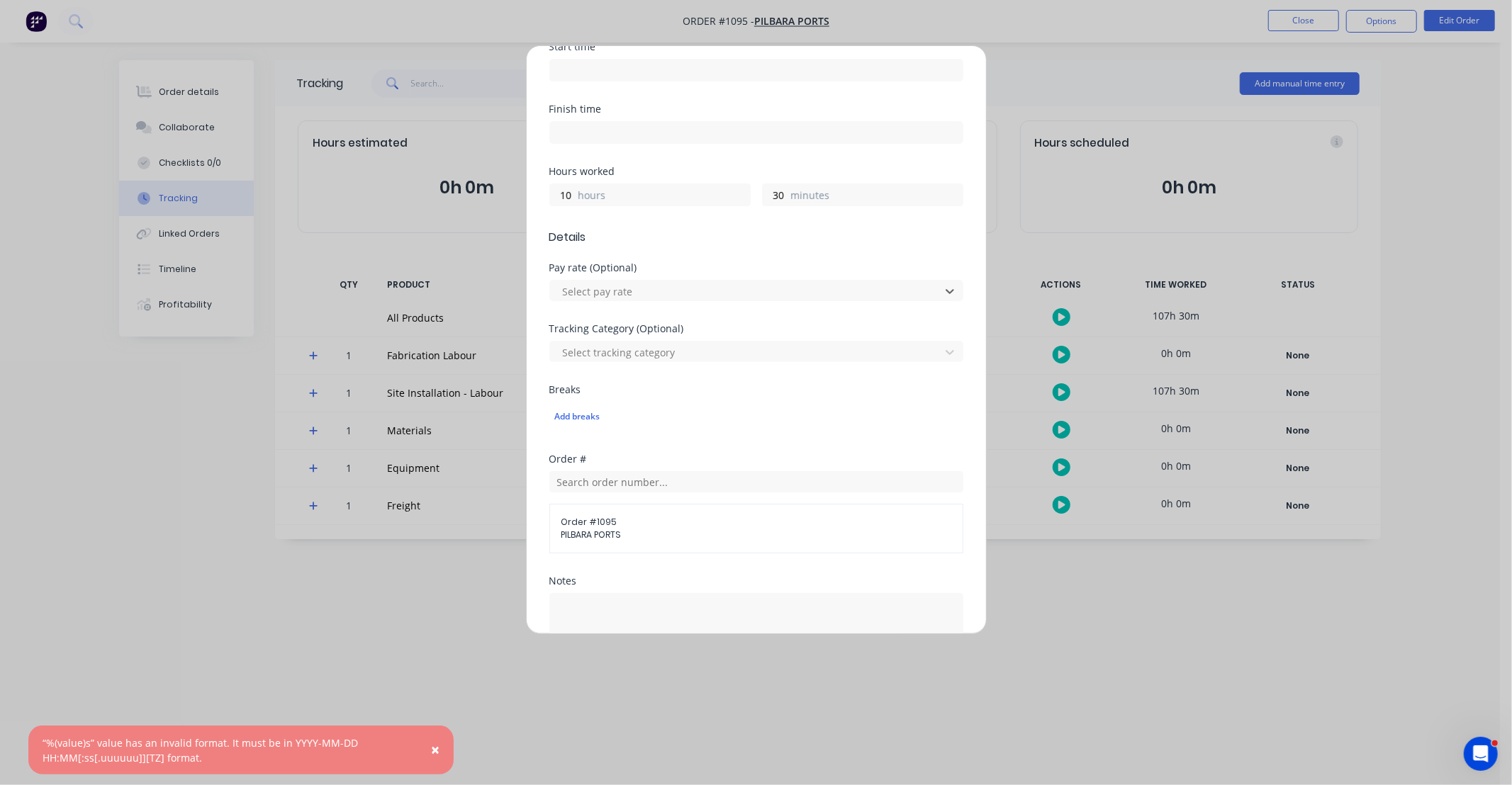
scroll to position [314, 0]
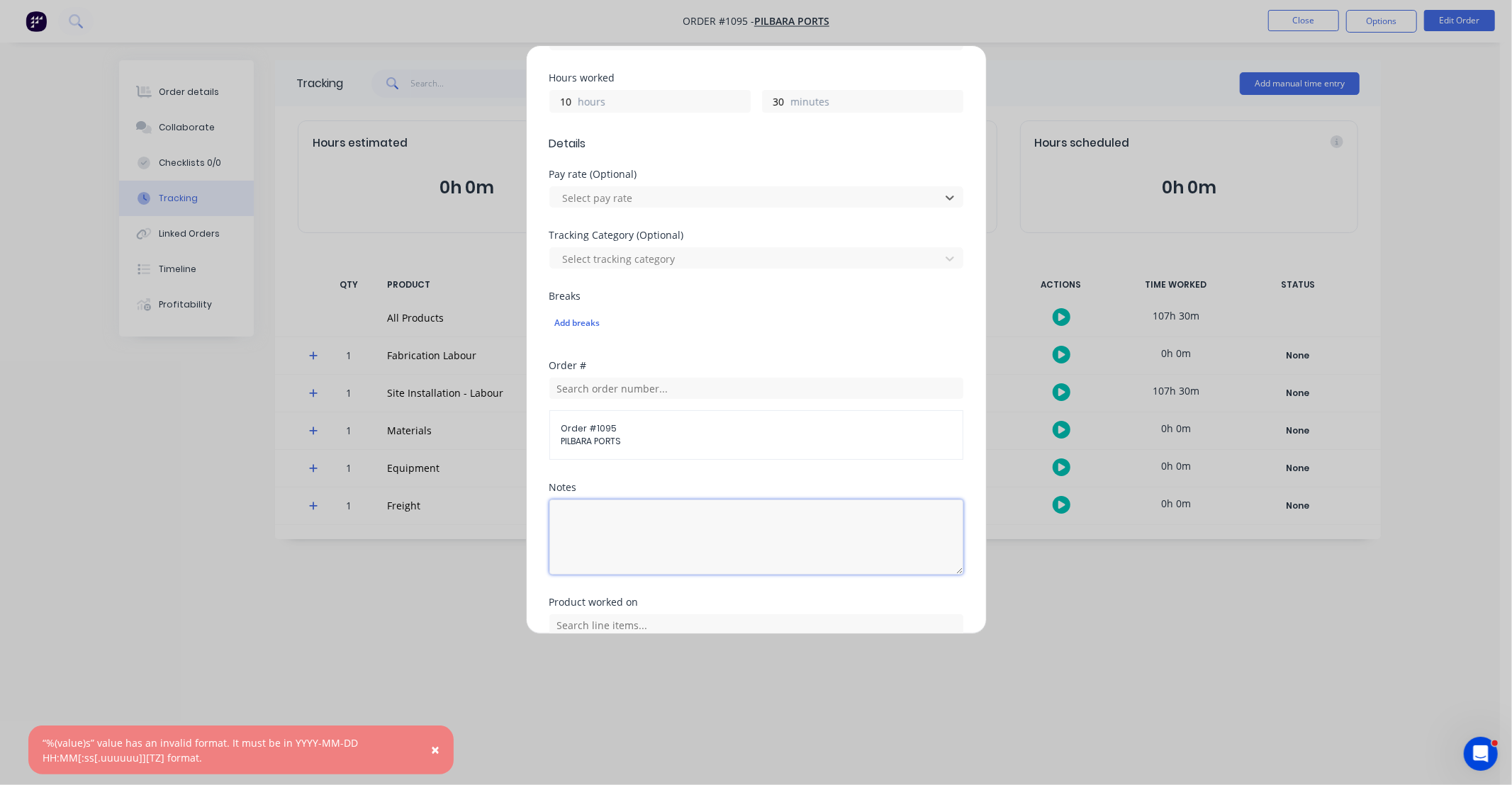
click at [664, 542] on textarea at bounding box center [756, 537] width 414 height 75
paste textarea "DCS34817"
type textarea "DCS34817"
click at [639, 479] on div "Order # Order # 1095 PILBARA PORTS" at bounding box center [756, 421] width 414 height 122
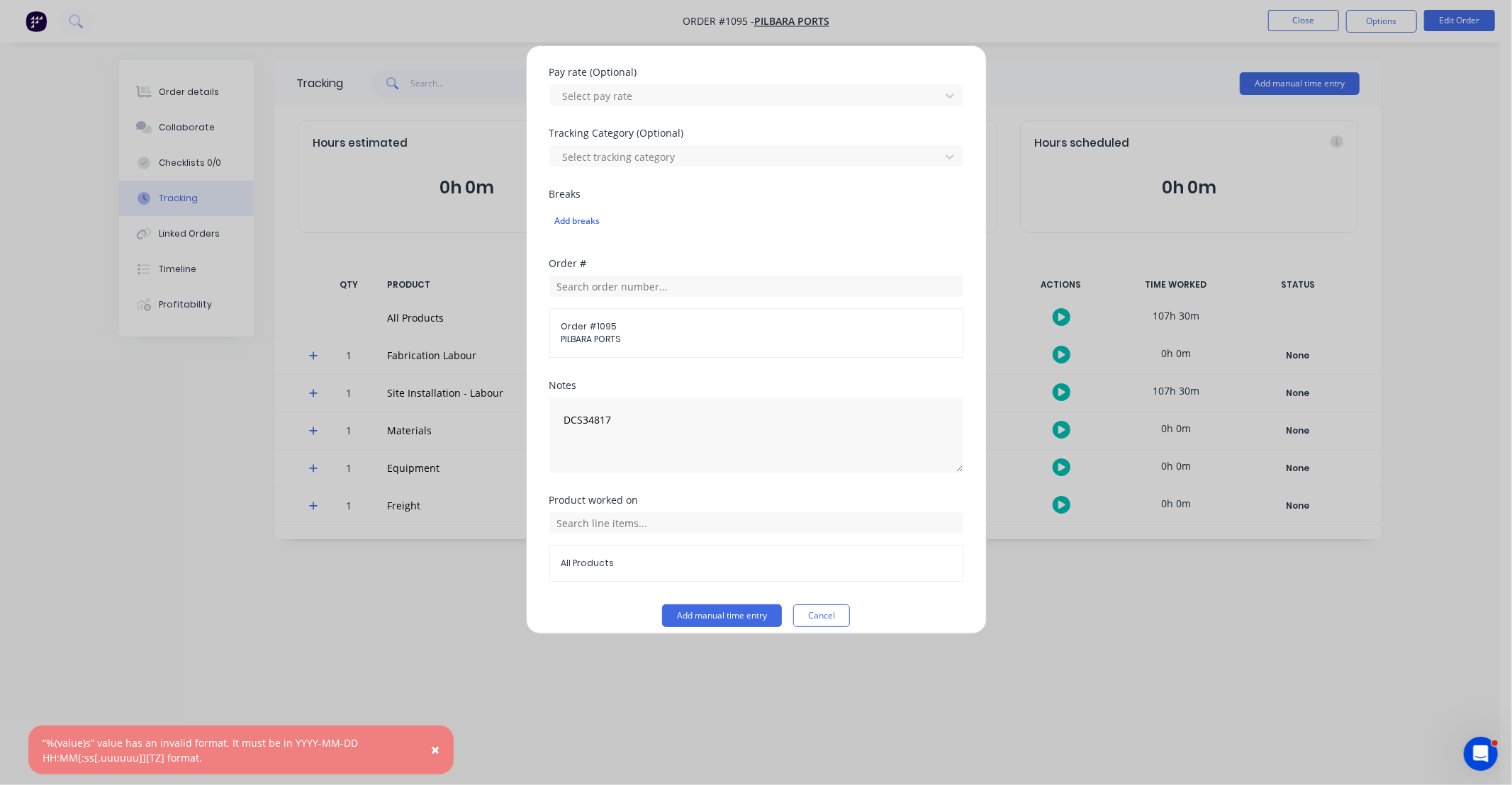
scroll to position [405, 0]
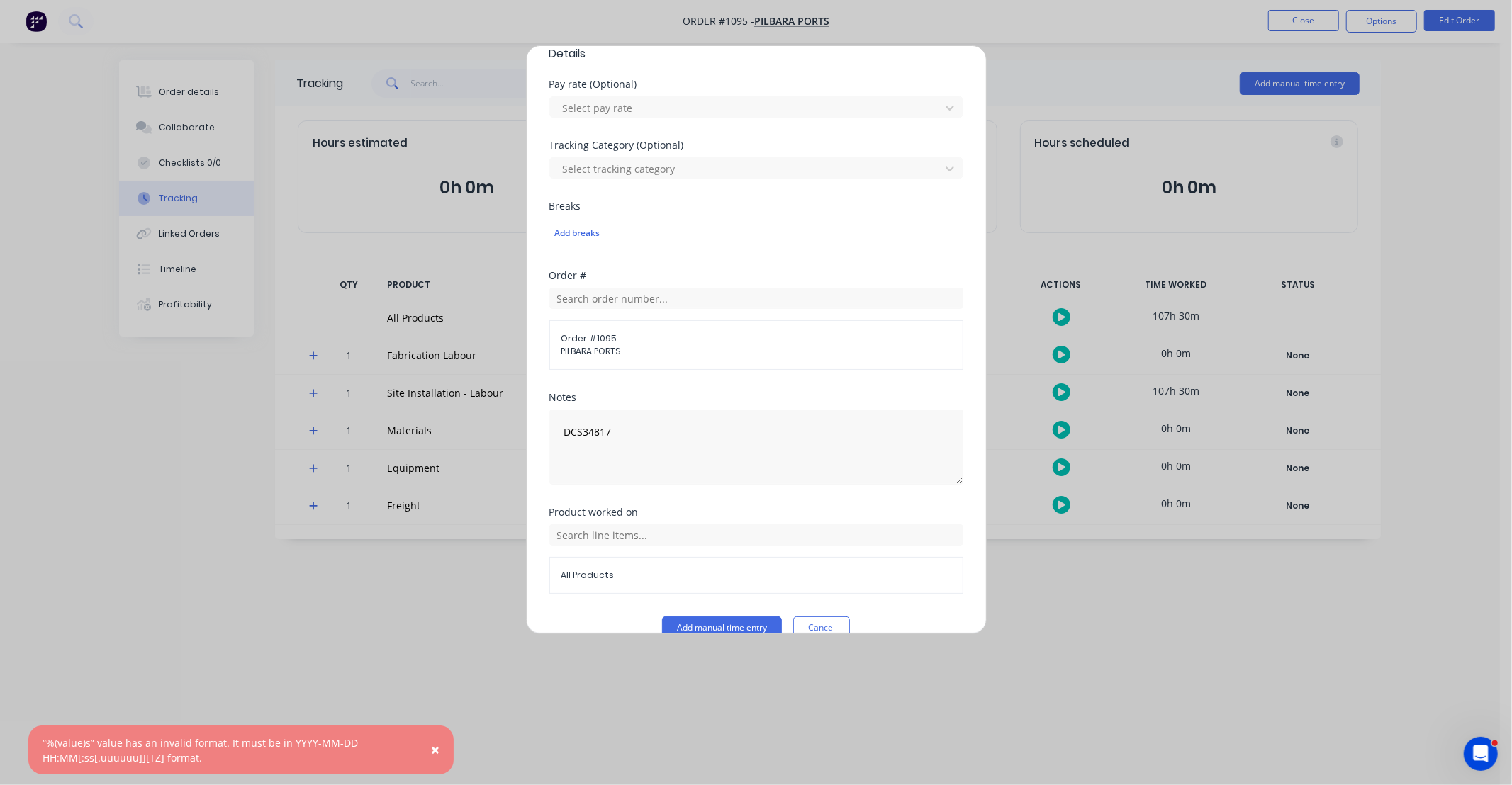
click at [641, 513] on div "Product worked on" at bounding box center [756, 512] width 414 height 10
click at [645, 535] on input "text" at bounding box center [756, 535] width 414 height 21
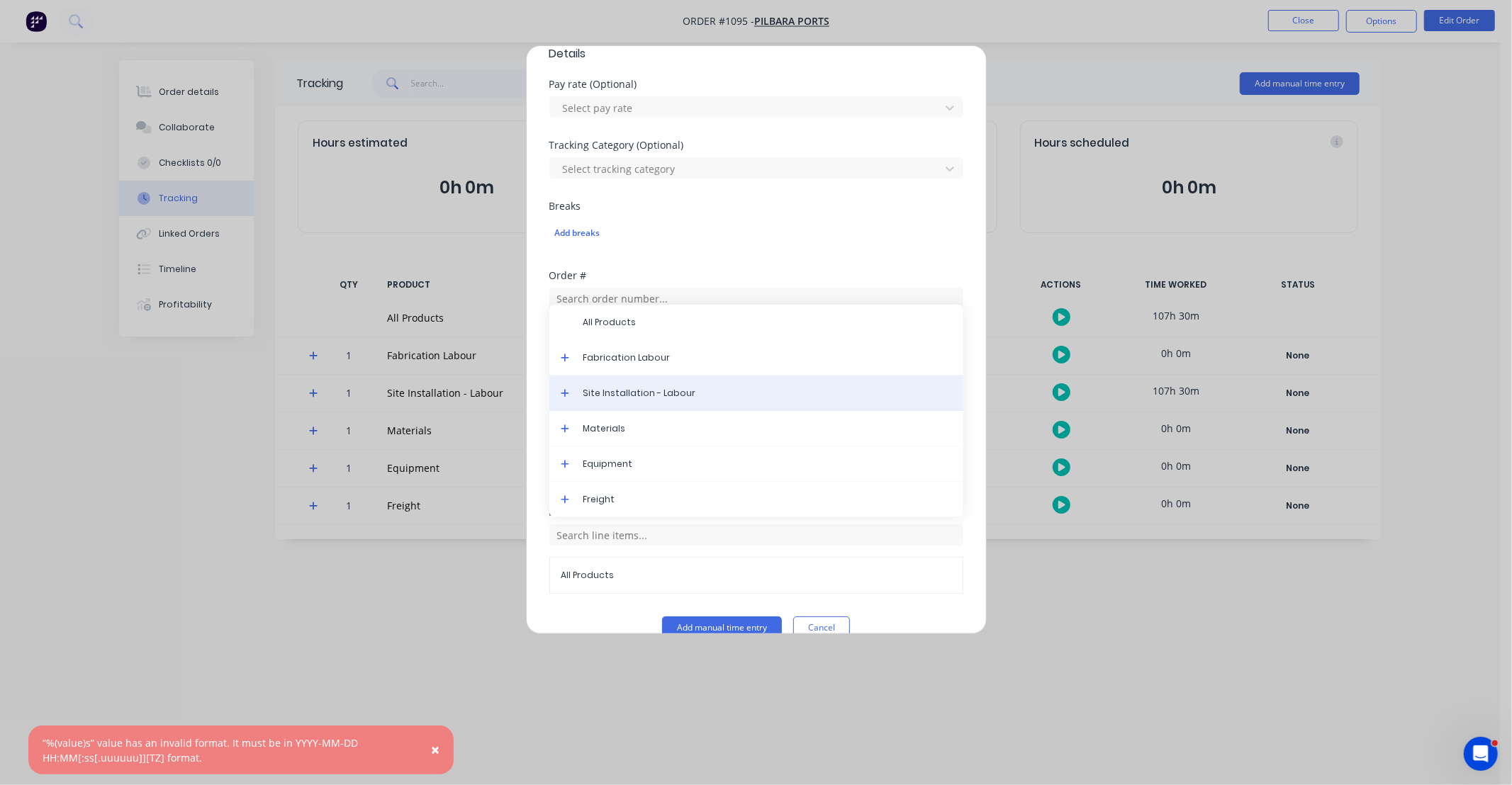
click at [646, 399] on span "Site Installation - Labour" at bounding box center [768, 393] width 369 height 12
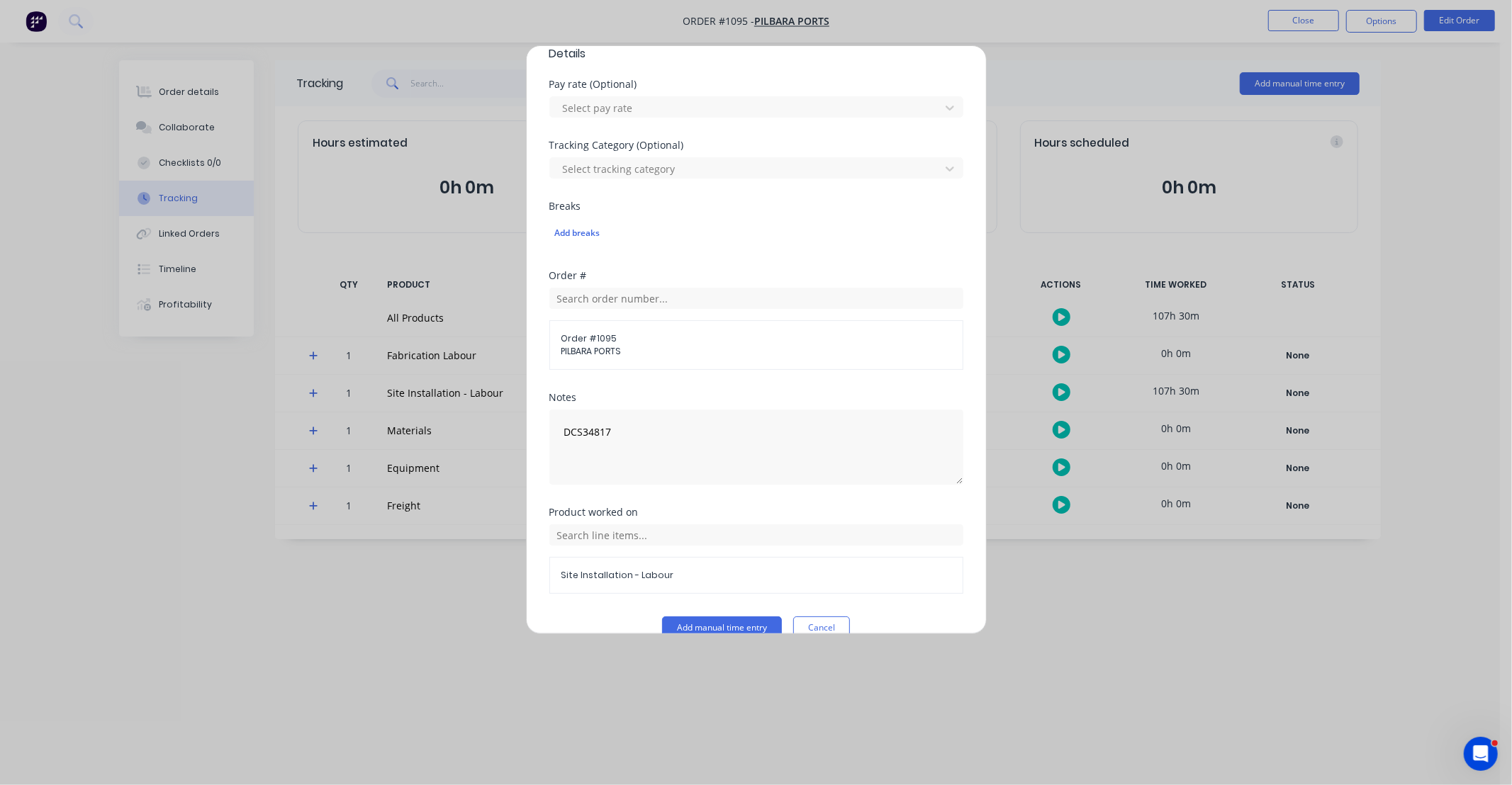
click at [741, 611] on div "Product worked on Site Installation - Labour" at bounding box center [756, 562] width 414 height 110
click at [741, 628] on button "Add manual time entry" at bounding box center [722, 628] width 120 height 23
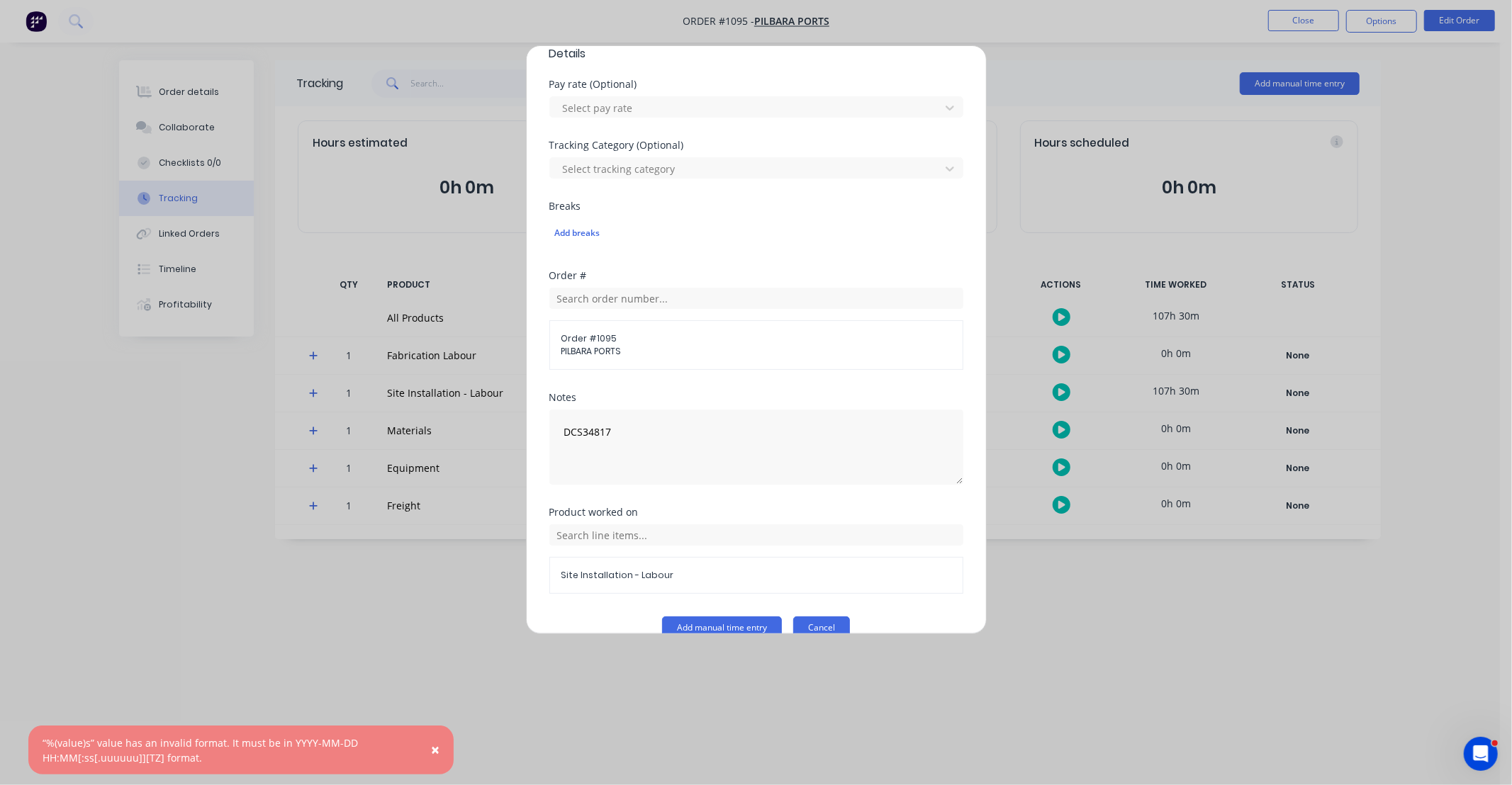
click at [818, 630] on button "Cancel" at bounding box center [821, 628] width 57 height 23
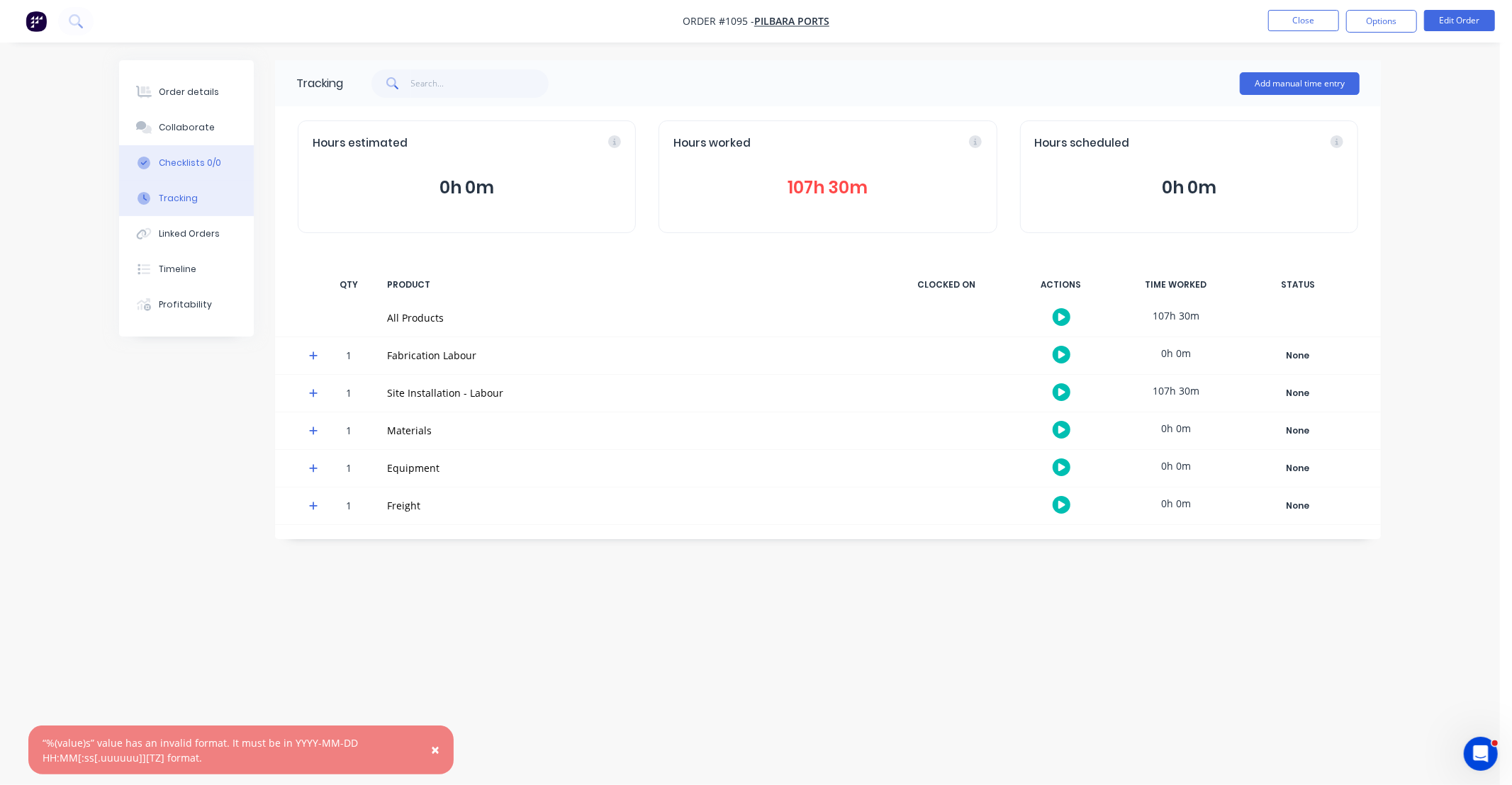
click at [220, 177] on button "Checklists 0/0" at bounding box center [186, 162] width 135 height 36
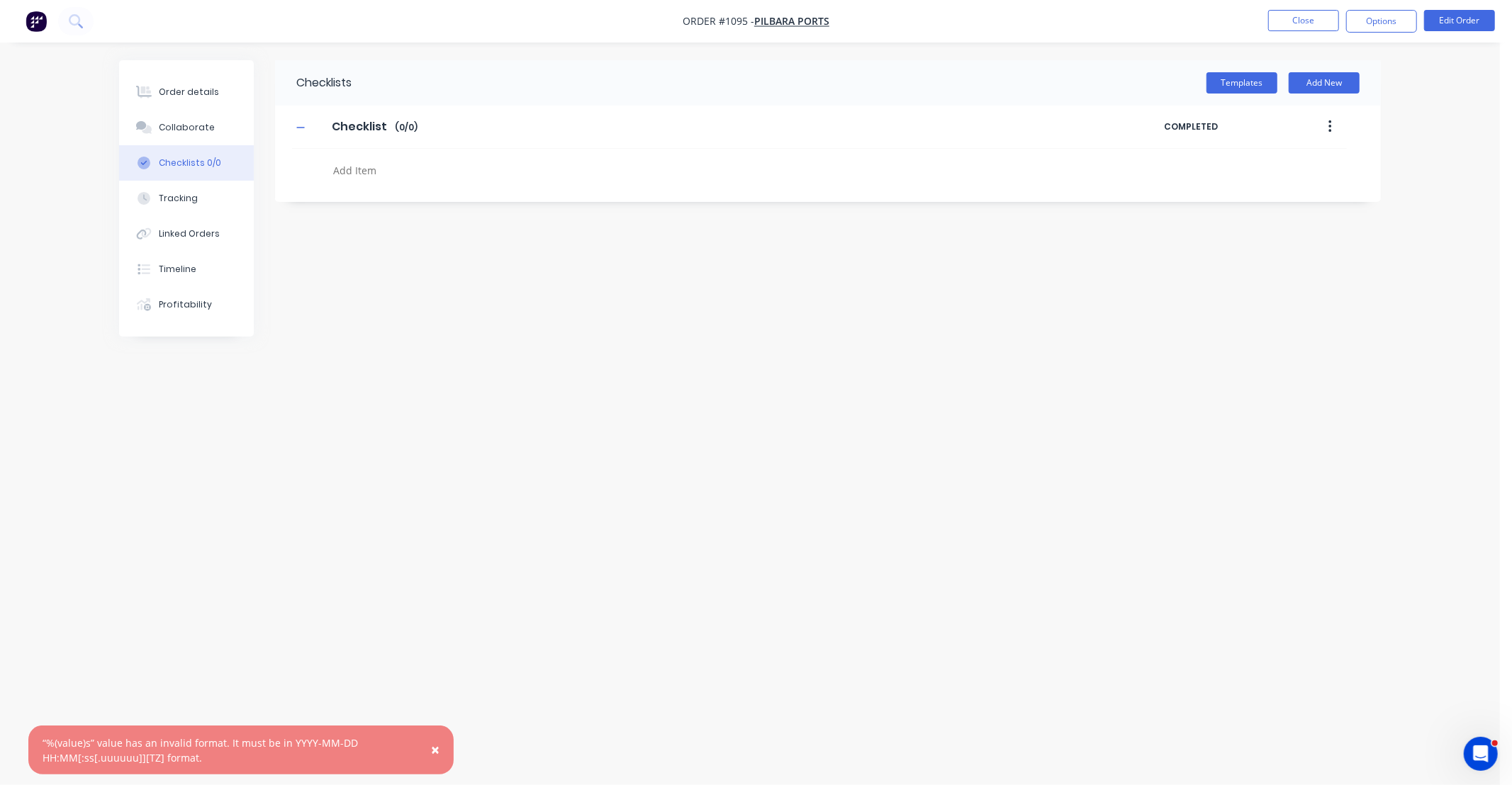
type textarea "x"
click at [164, 194] on div "Tracking" at bounding box center [178, 198] width 39 height 12
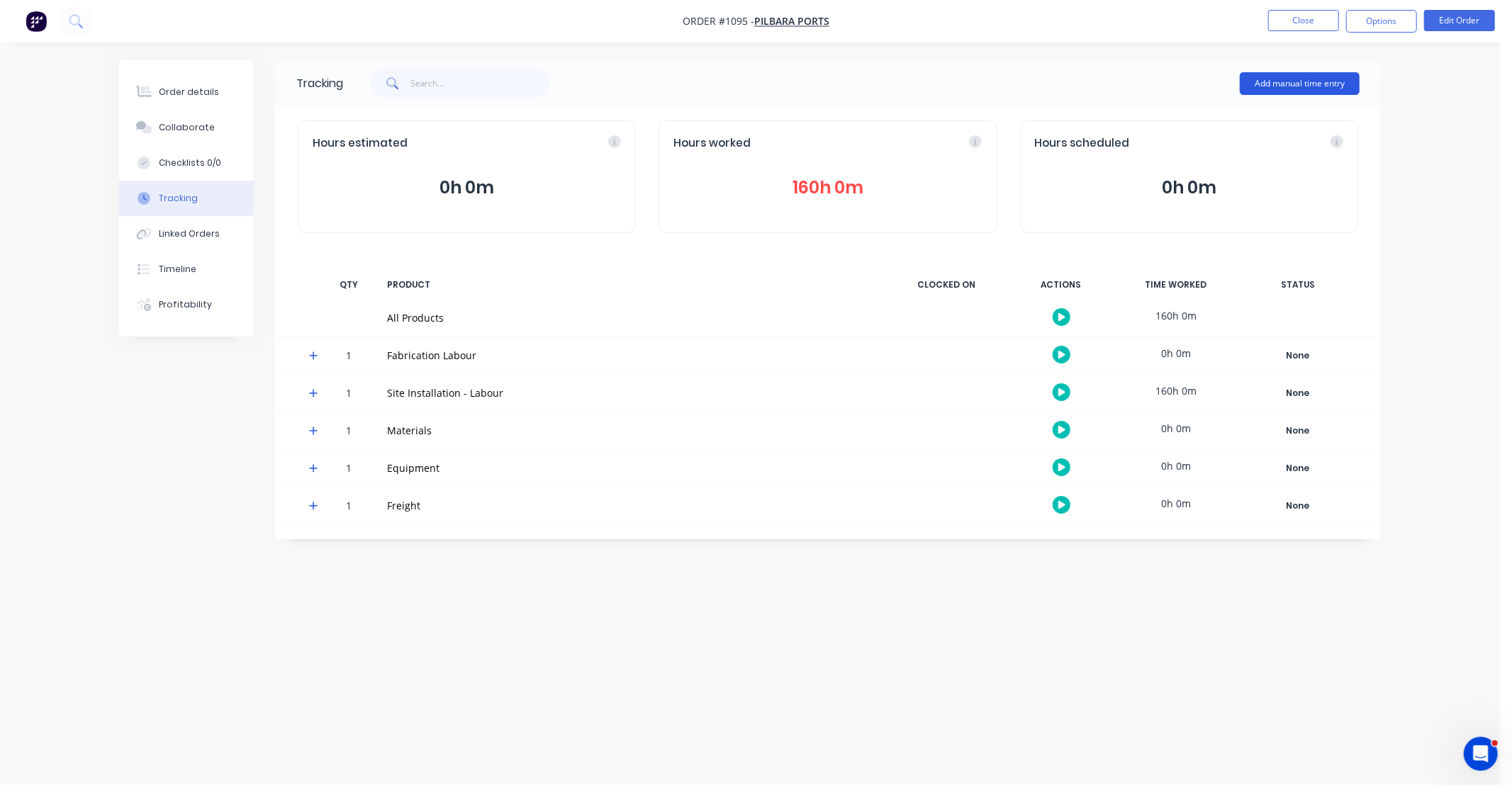
click at [1315, 87] on button "Add manual time entry" at bounding box center [1300, 84] width 120 height 23
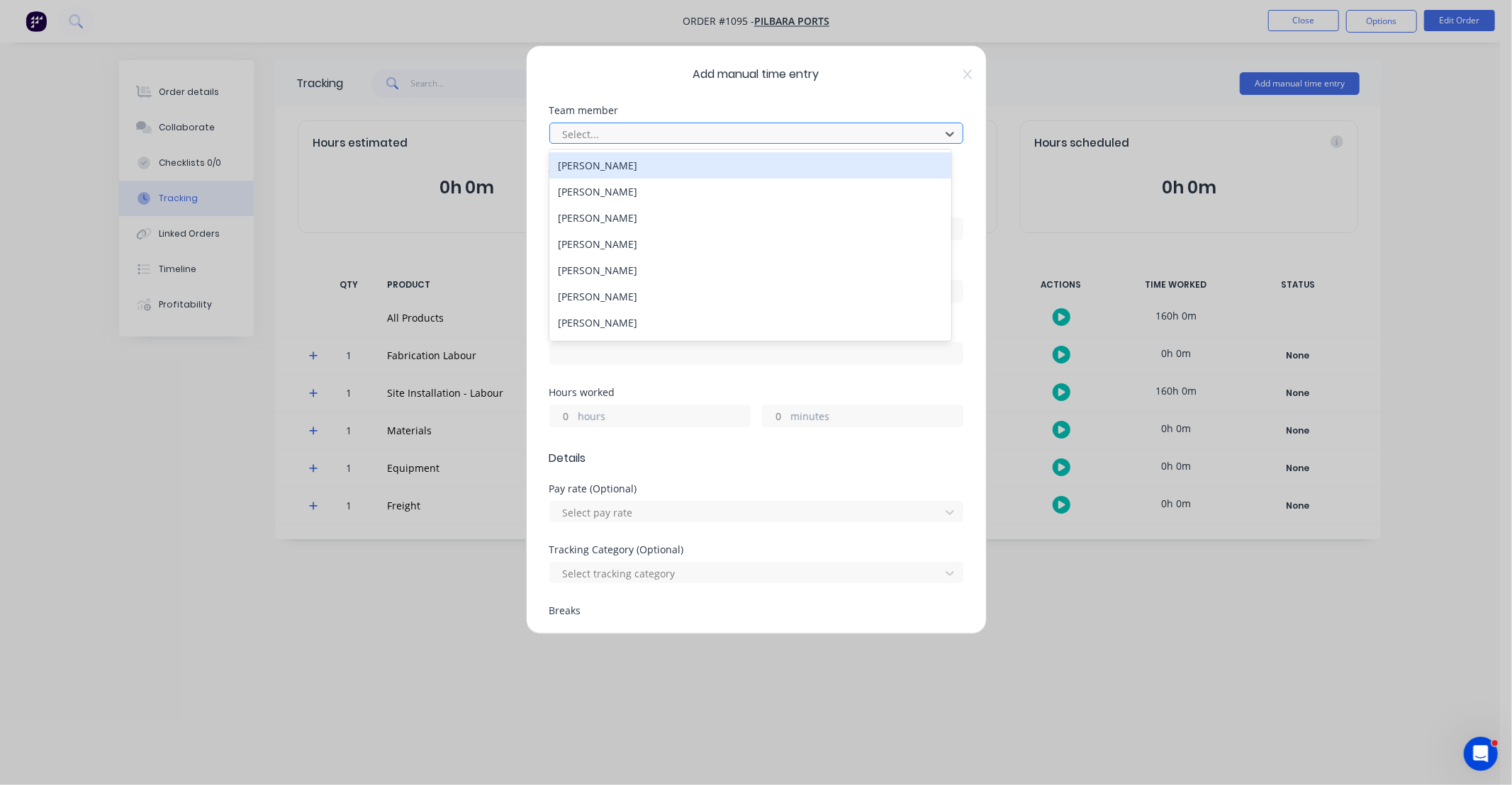
click at [645, 132] on div at bounding box center [747, 135] width 372 height 17
type input "GAV"
click at [625, 167] on div "[PERSON_NAME]" at bounding box center [751, 165] width 402 height 26
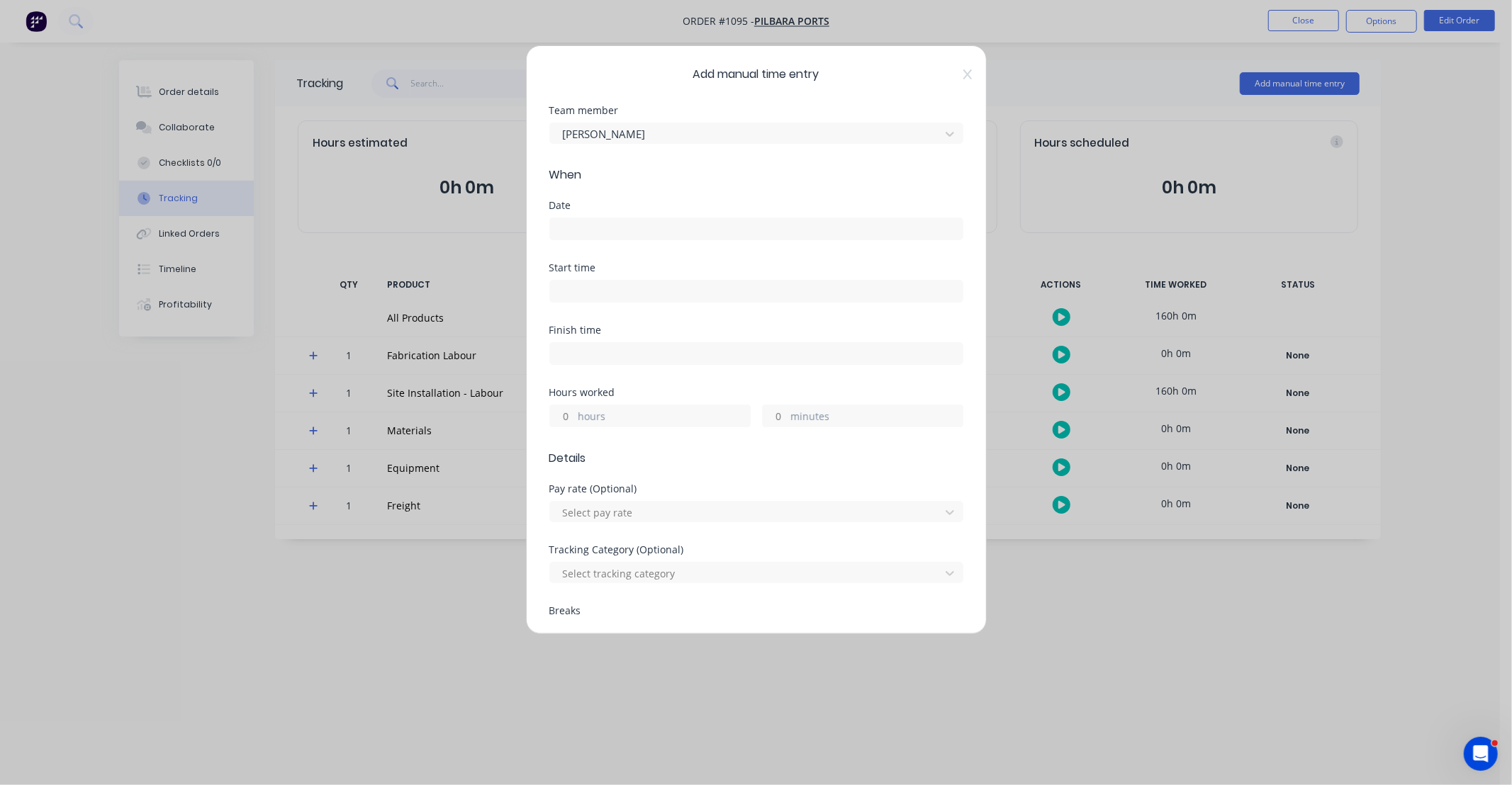
click at [634, 231] on input at bounding box center [756, 229] width 412 height 21
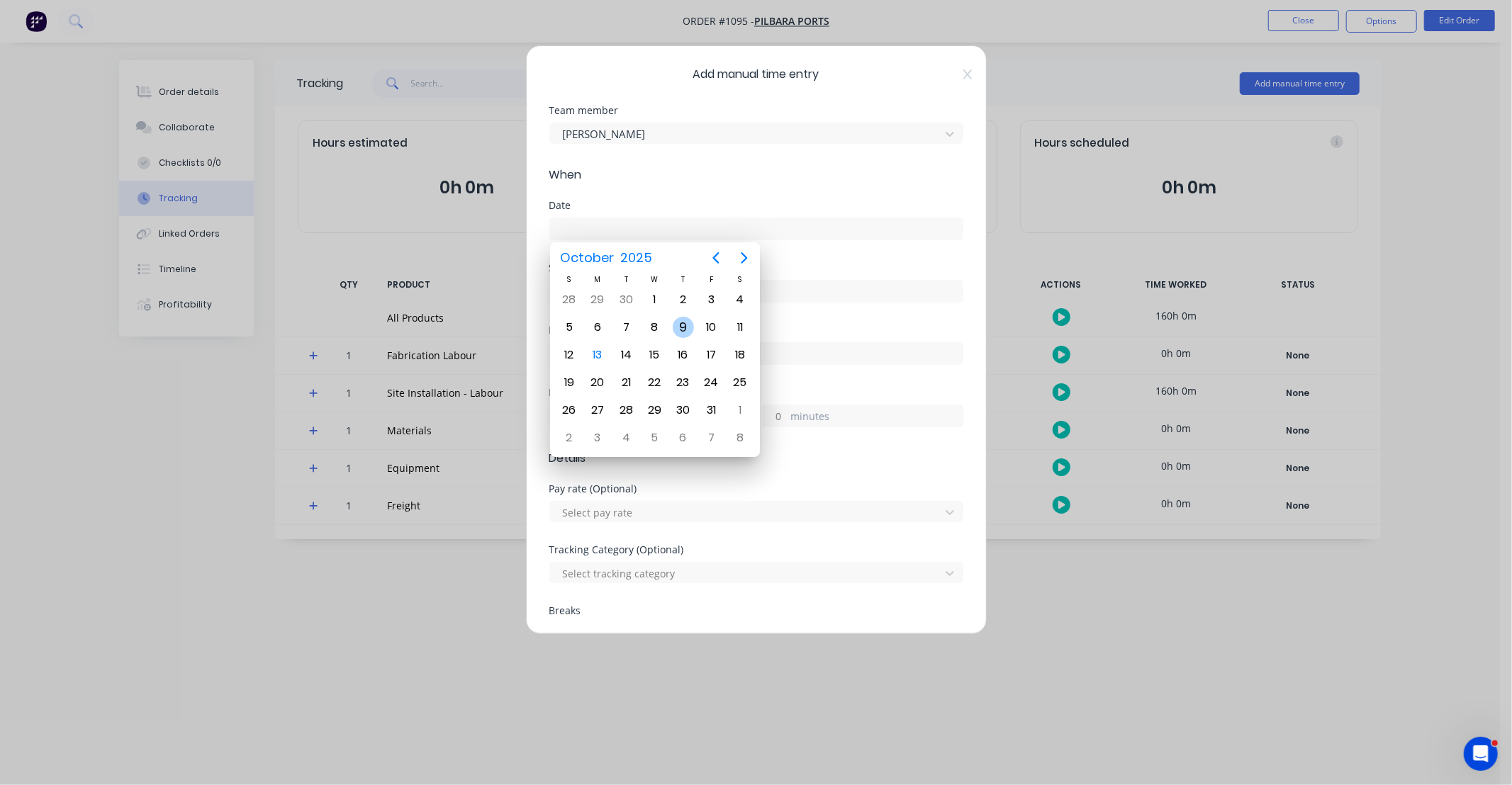
click at [684, 322] on div "9" at bounding box center [683, 328] width 21 height 21
type input "[DATE]"
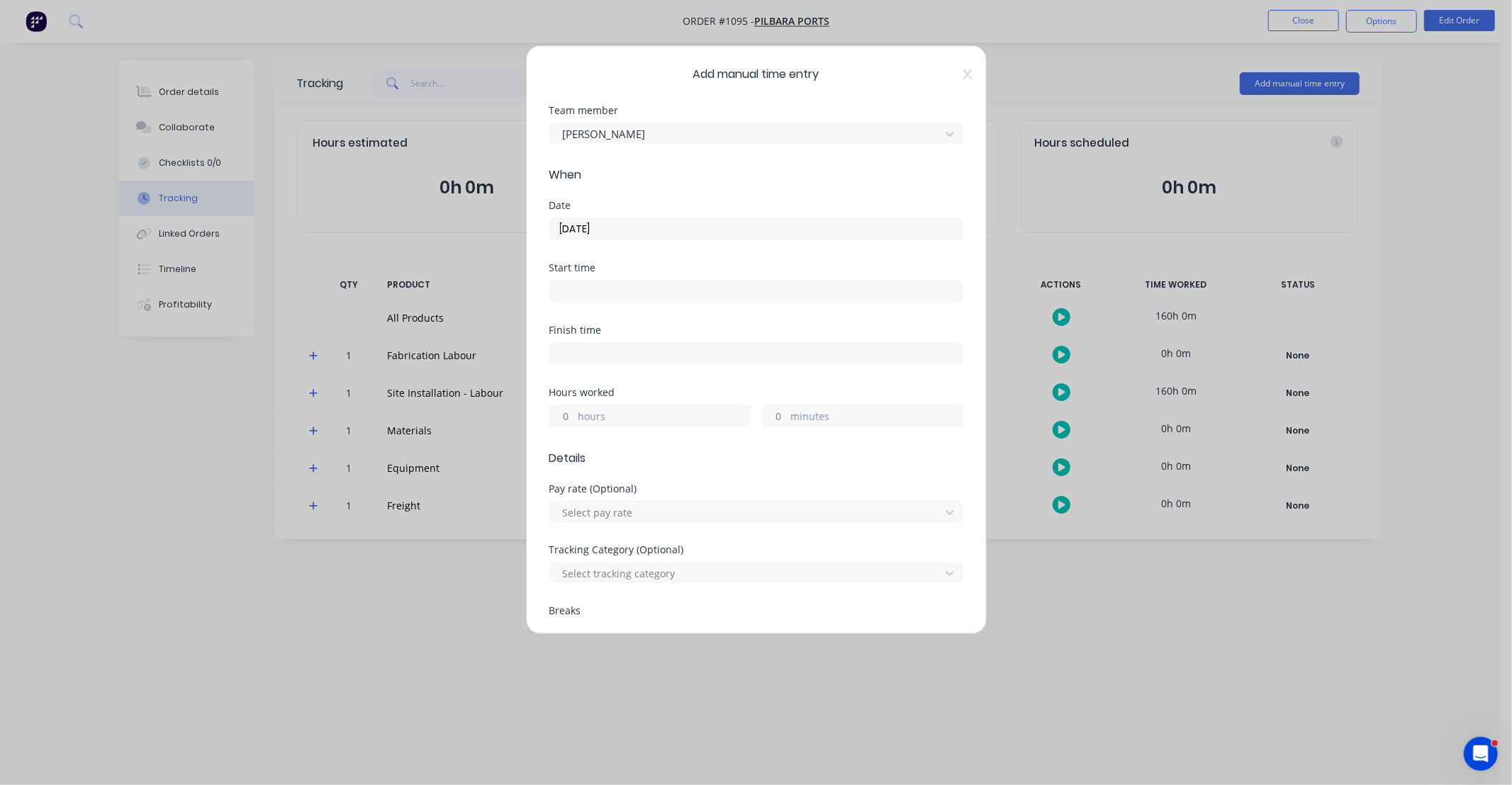
drag, startPoint x: 570, startPoint y: 419, endPoint x: 636, endPoint y: 382, distance: 75.7
click at [570, 418] on input "hours" at bounding box center [562, 416] width 25 height 21
type input "8"
type input "30"
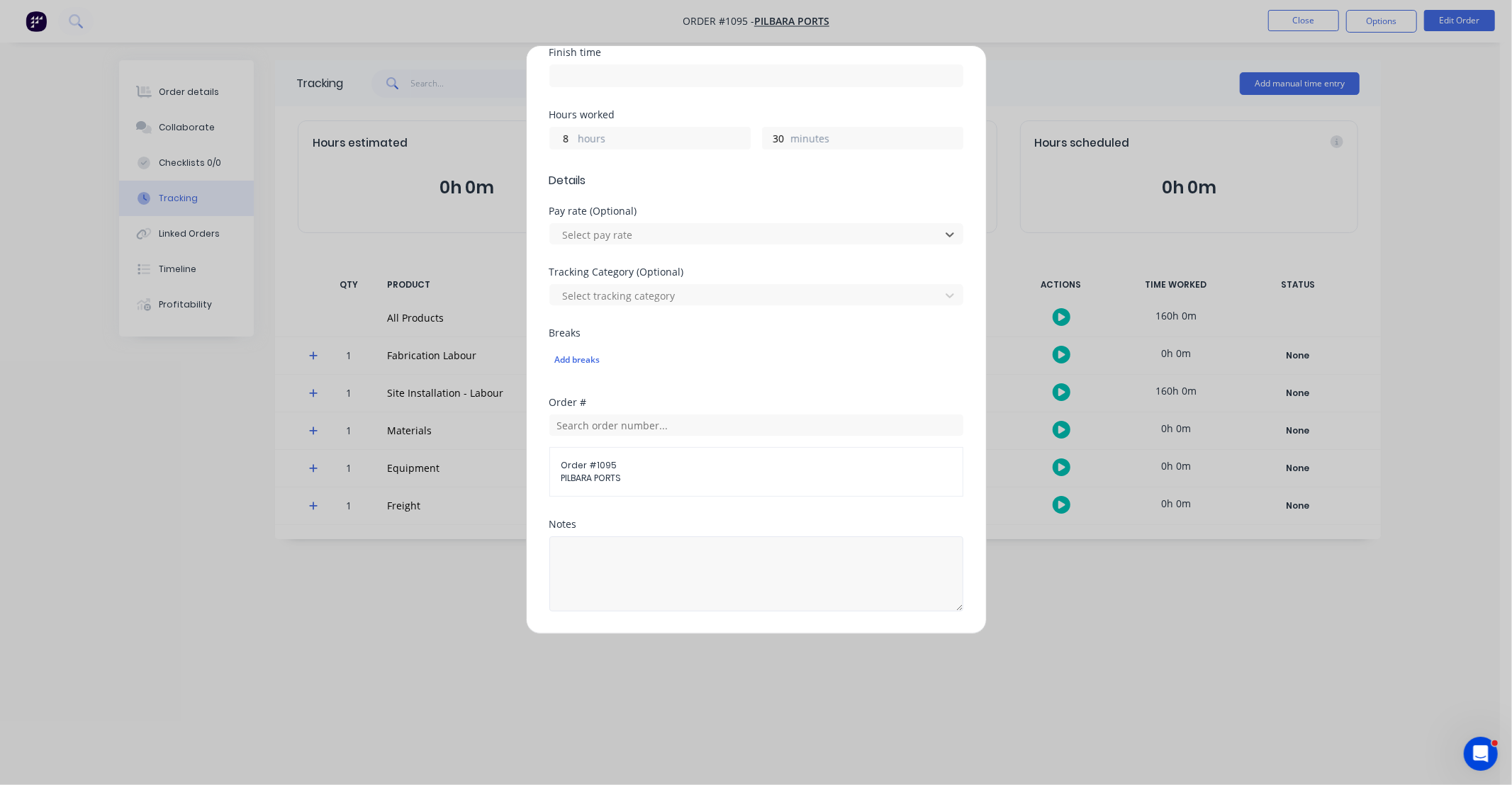
scroll to position [367, 0]
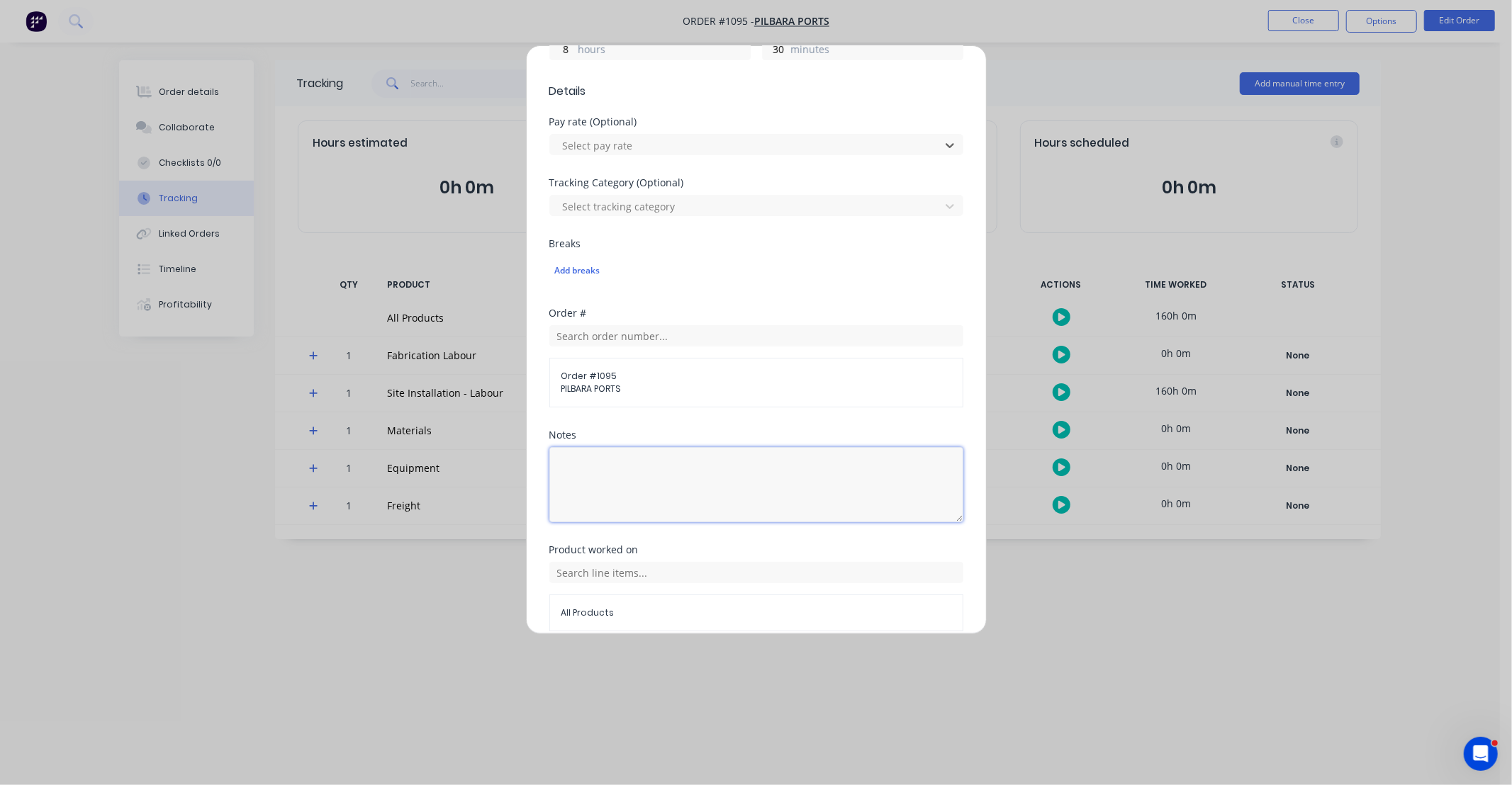
click at [680, 490] on textarea at bounding box center [756, 484] width 414 height 75
type textarea "d"
type textarea "s"
drag, startPoint x: 540, startPoint y: 502, endPoint x: 484, endPoint y: 491, distance: 57.1
click at [445, 503] on div "Add manual time entry Team member Gav Myers When Date 09/10/2025 Start time Fin…" at bounding box center [756, 392] width 1512 height 785
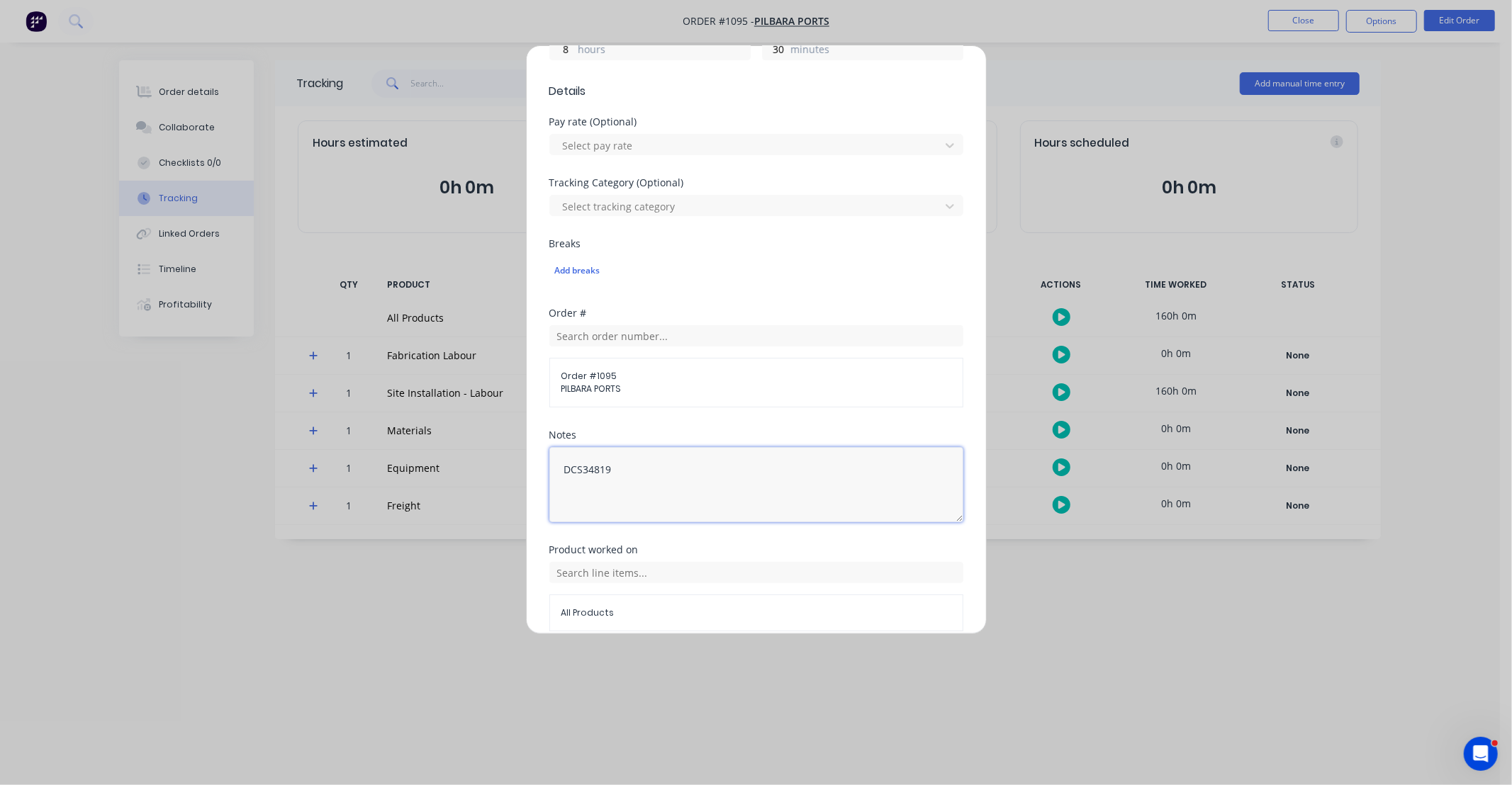
type textarea "DCS34819"
click at [611, 423] on div "Order # Order # 1095 PILBARA PORTS" at bounding box center [756, 369] width 414 height 122
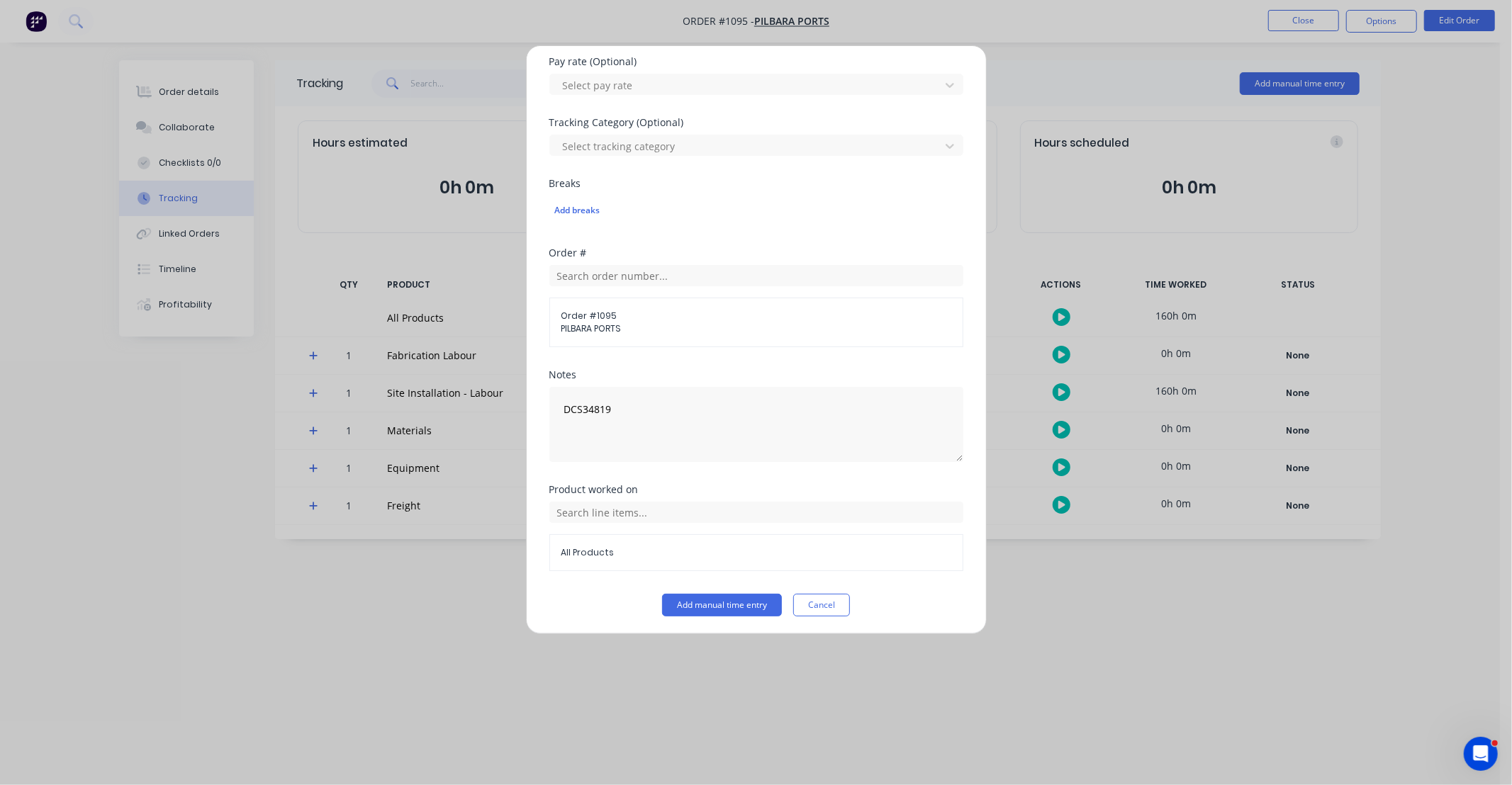
scroll to position [430, 0]
click at [642, 499] on input "text" at bounding box center [756, 509] width 414 height 21
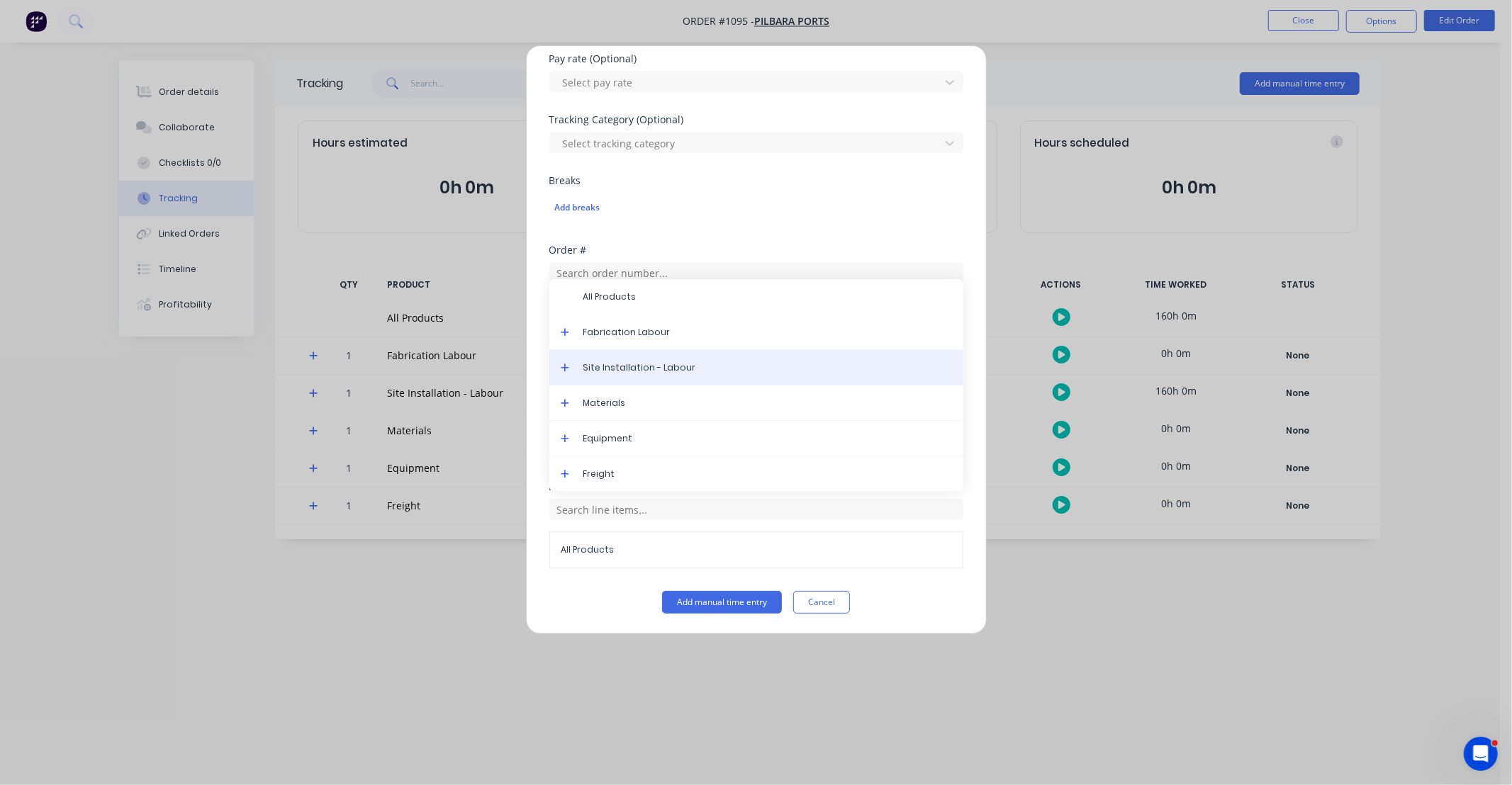
click at [633, 366] on span "Site Installation - Labour" at bounding box center [768, 367] width 369 height 12
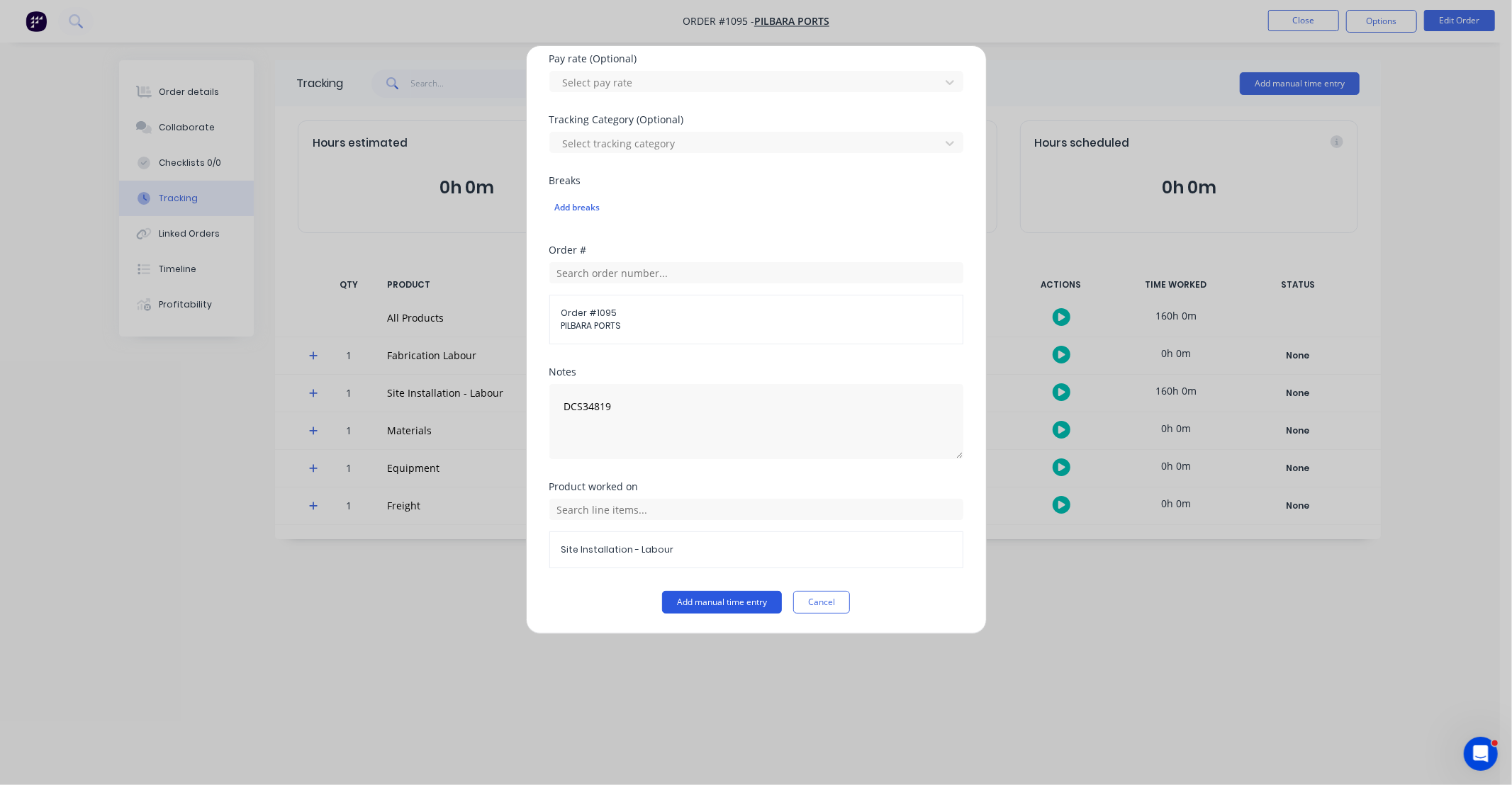
click at [735, 609] on button "Add manual time entry" at bounding box center [722, 602] width 120 height 23
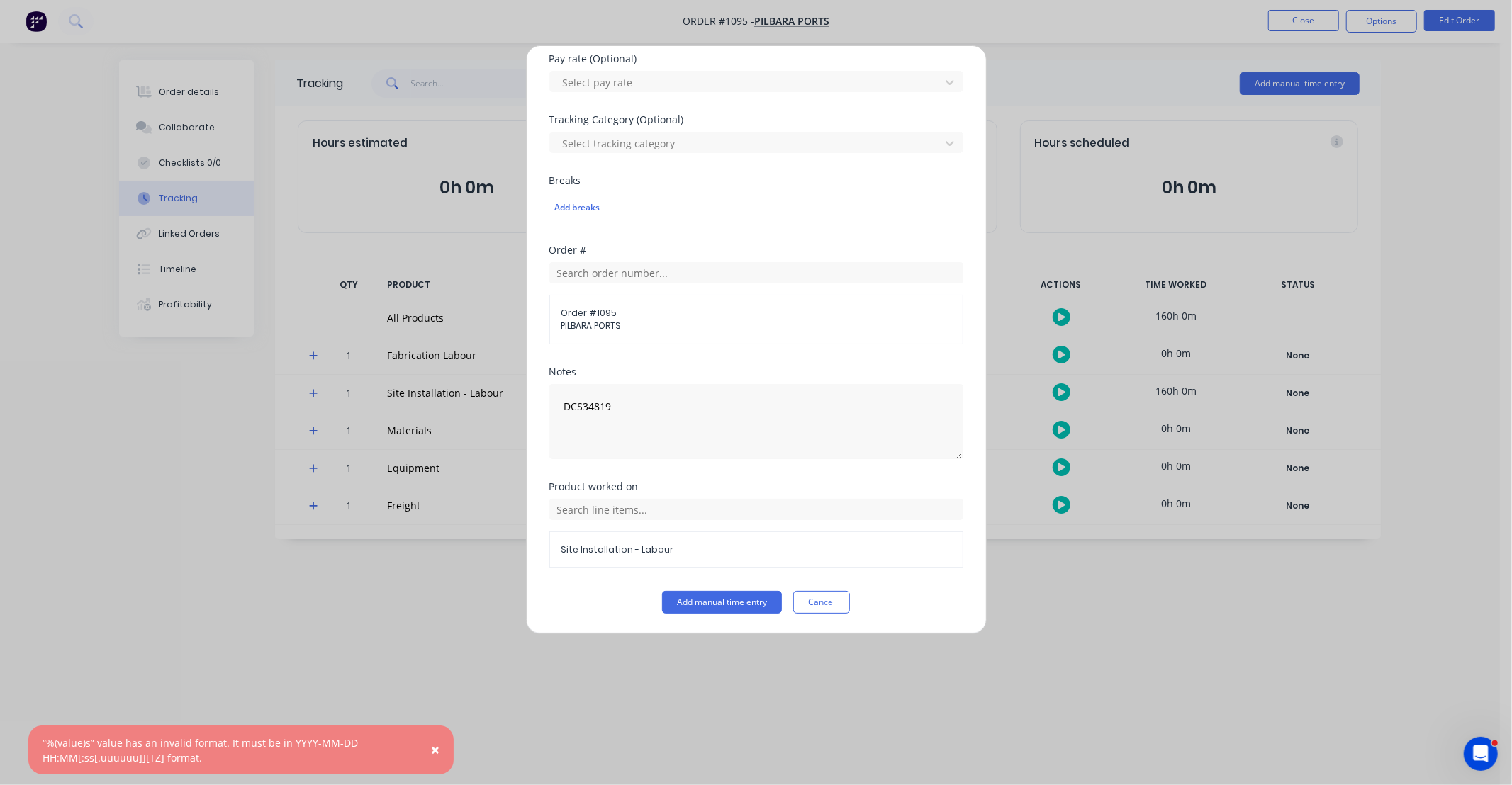
click at [828, 602] on button "Cancel" at bounding box center [821, 602] width 57 height 23
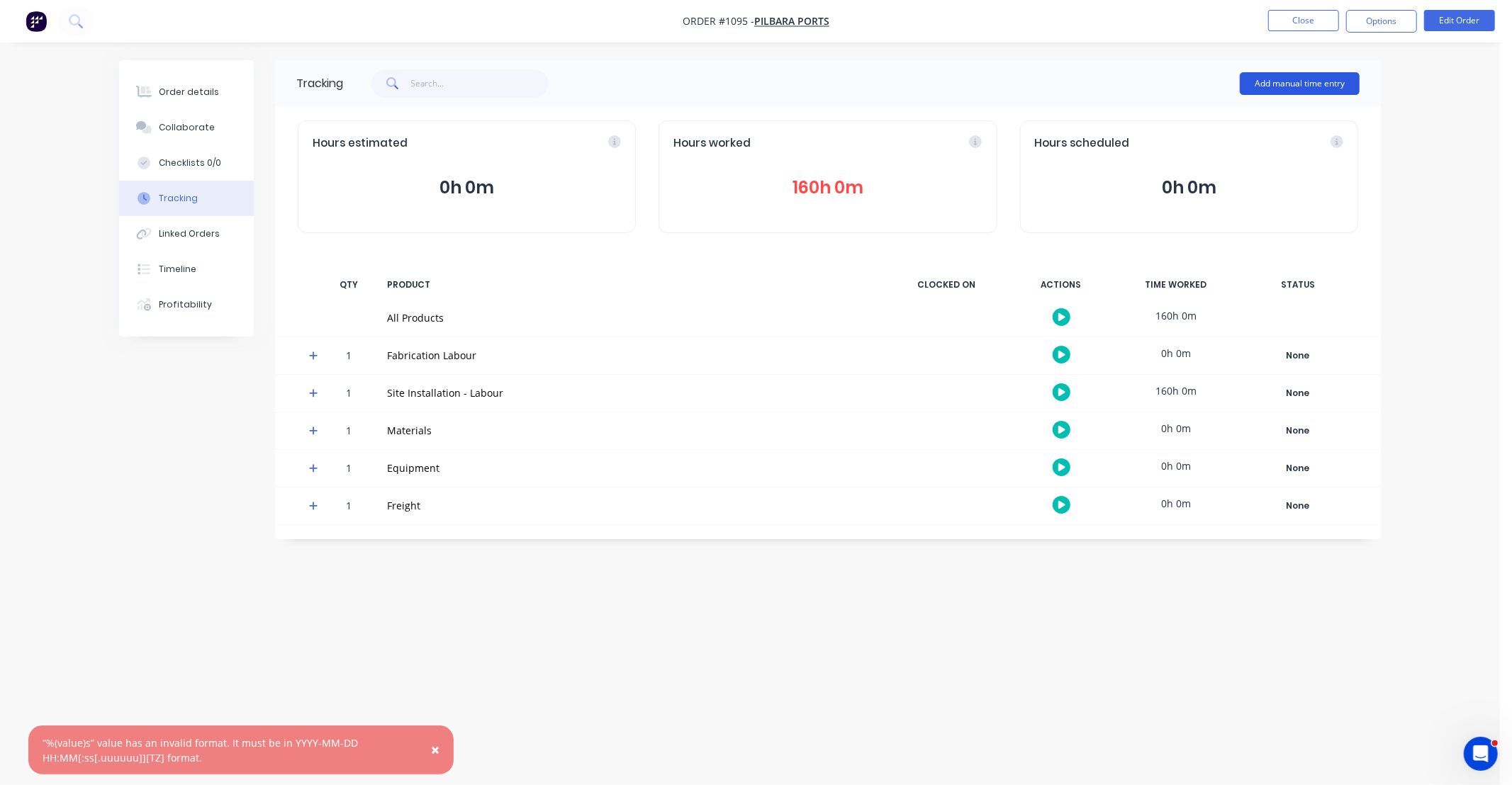
click at [1293, 83] on button "Add manual time entry" at bounding box center [1300, 84] width 120 height 23
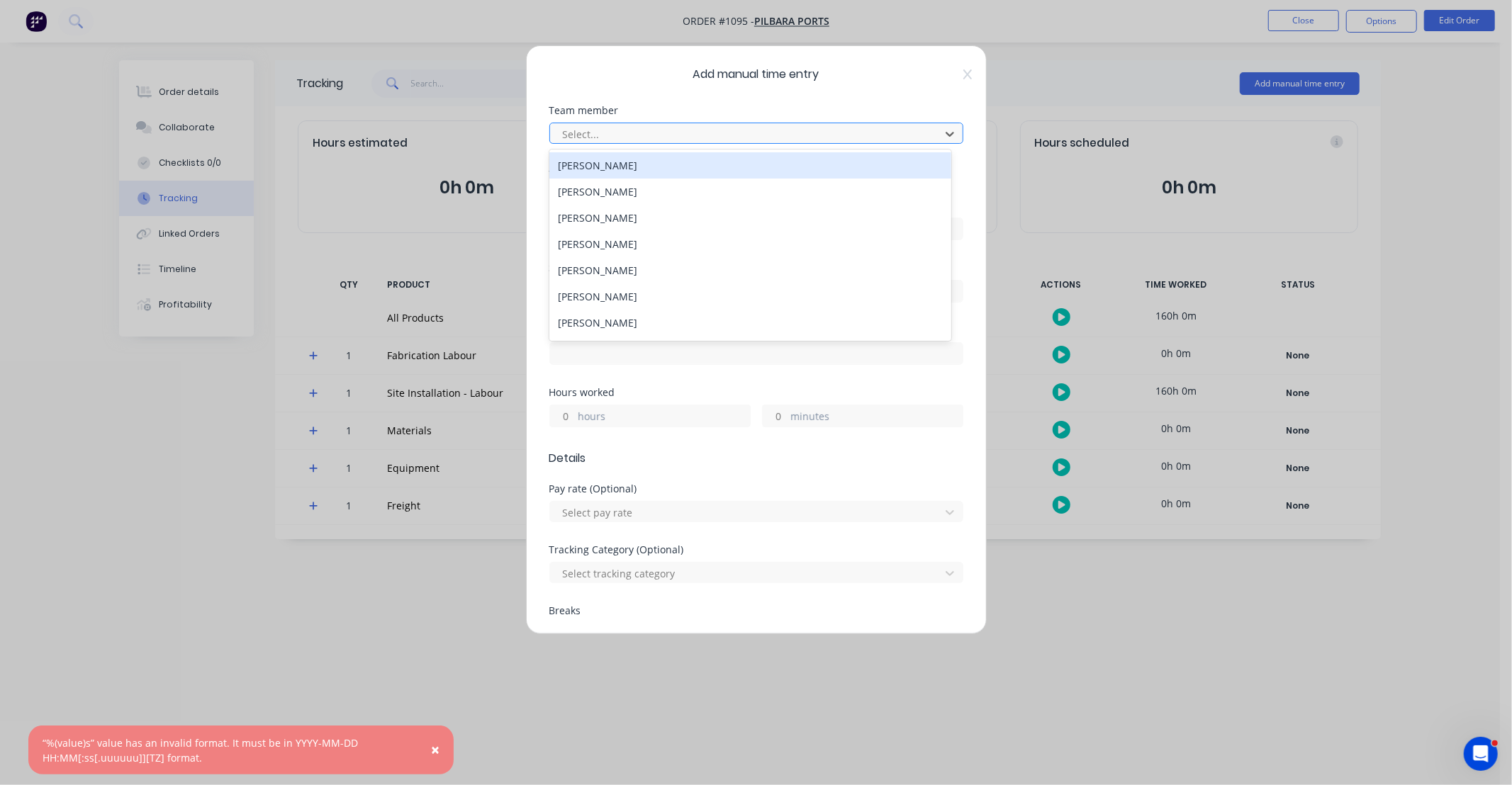
click at [629, 139] on div "Select..." at bounding box center [747, 134] width 380 height 21
type input "cli"
click at [609, 166] on div "[PERSON_NAME]" at bounding box center [751, 165] width 402 height 26
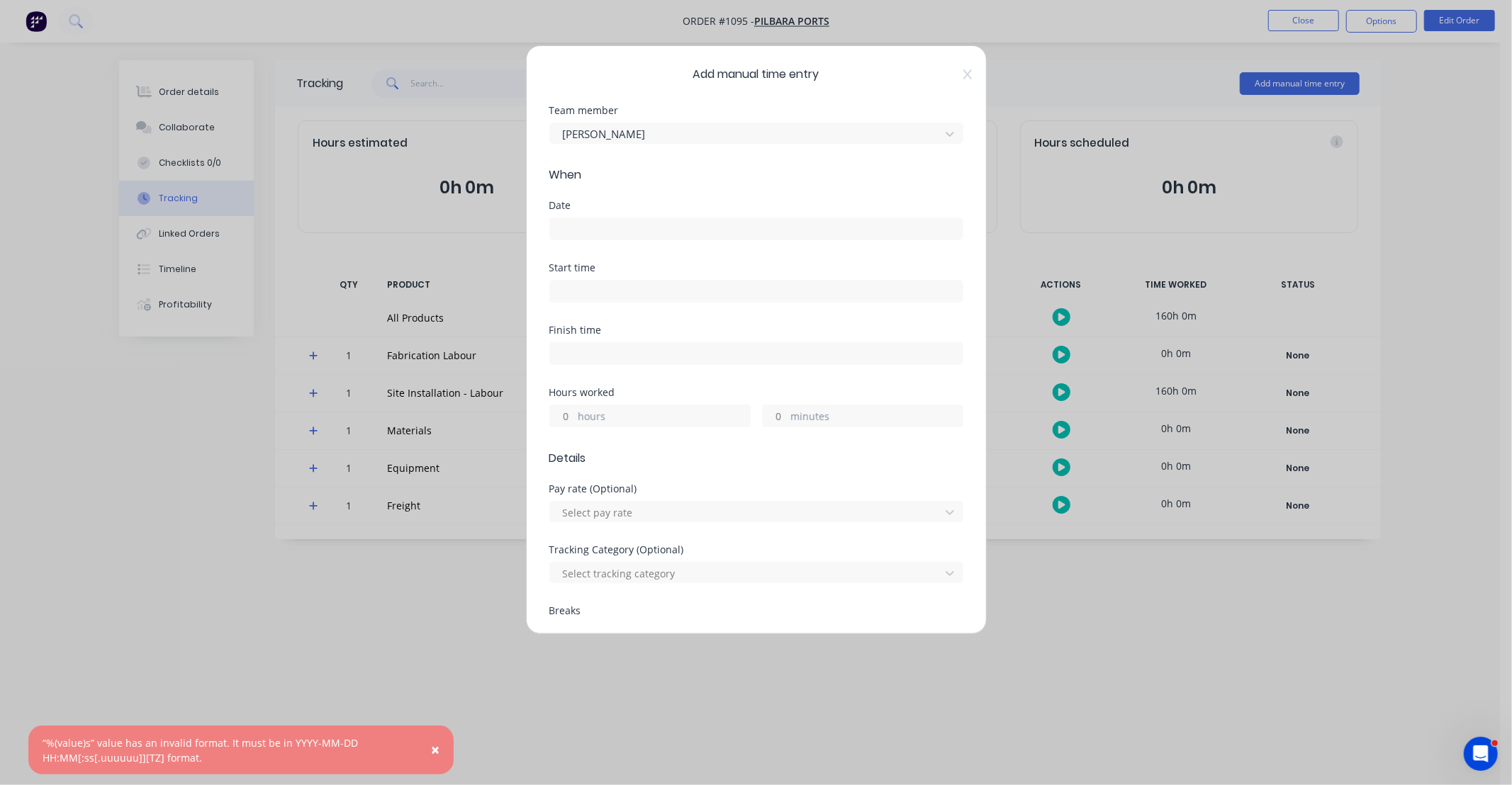
click at [613, 233] on input at bounding box center [756, 229] width 412 height 21
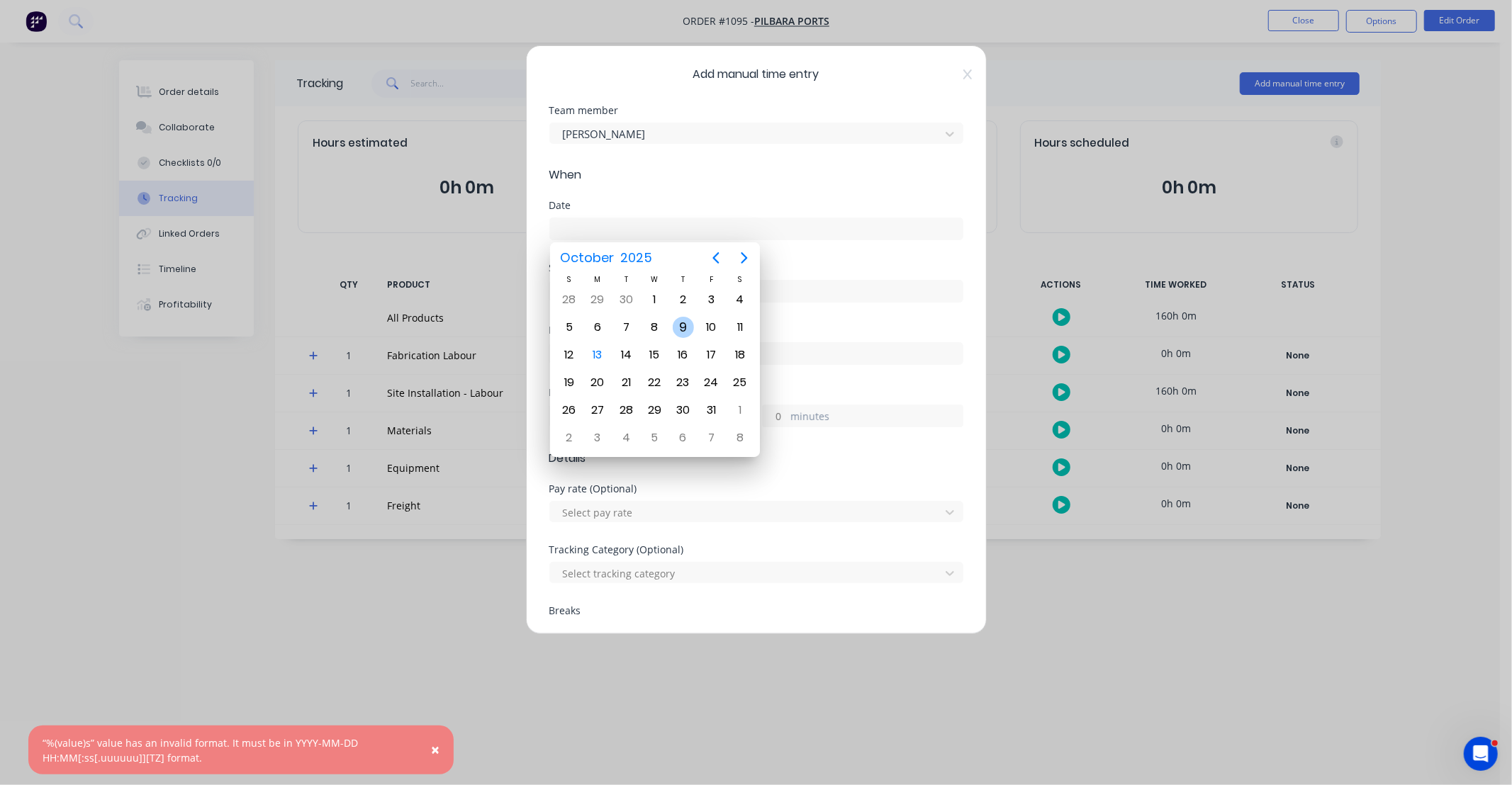
click at [685, 329] on div "9" at bounding box center [683, 328] width 21 height 21
type input "[DATE]"
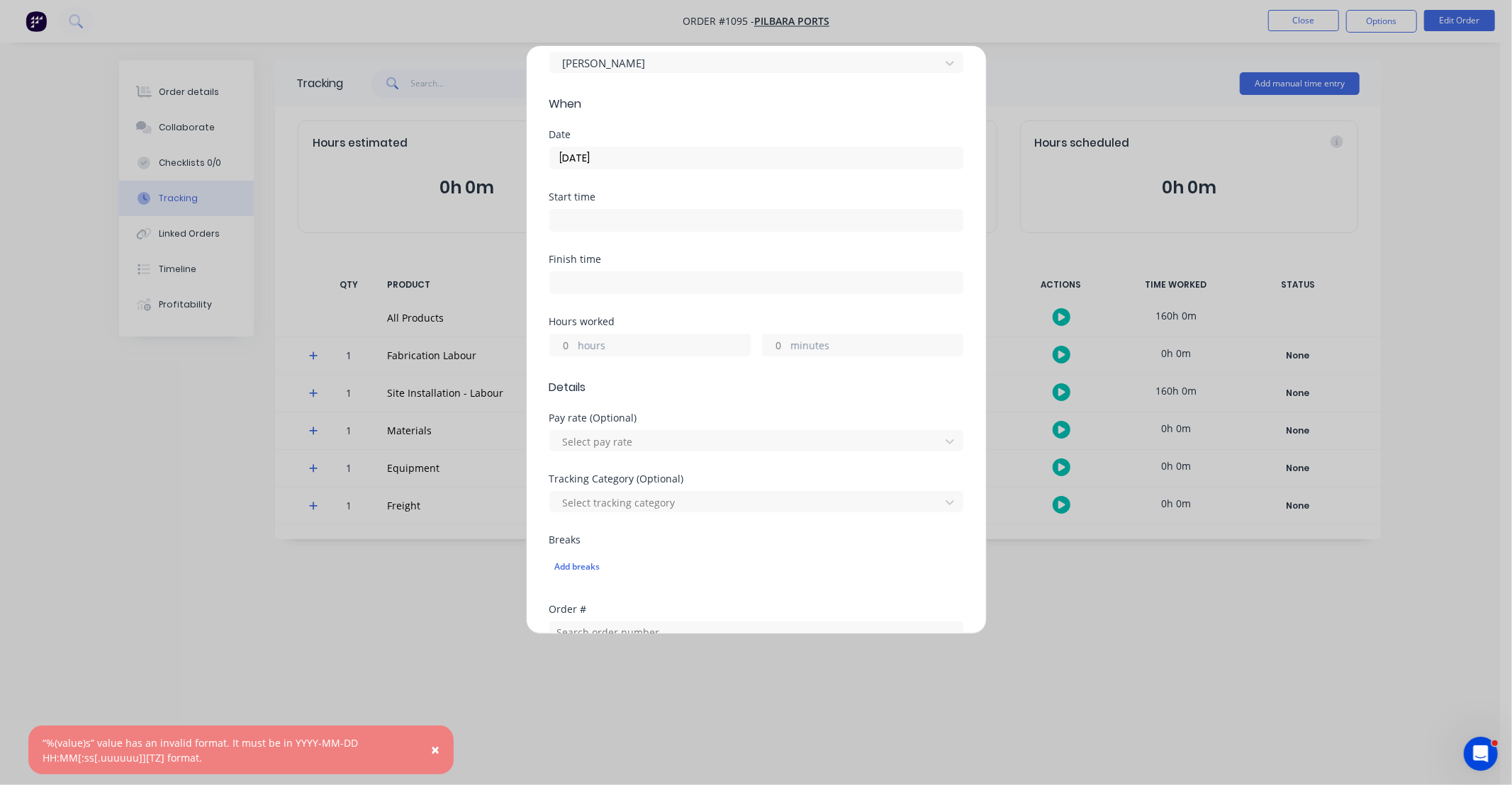
scroll to position [79, 0]
click at [567, 338] on input "hours" at bounding box center [562, 337] width 25 height 21
type input "6"
type input "30"
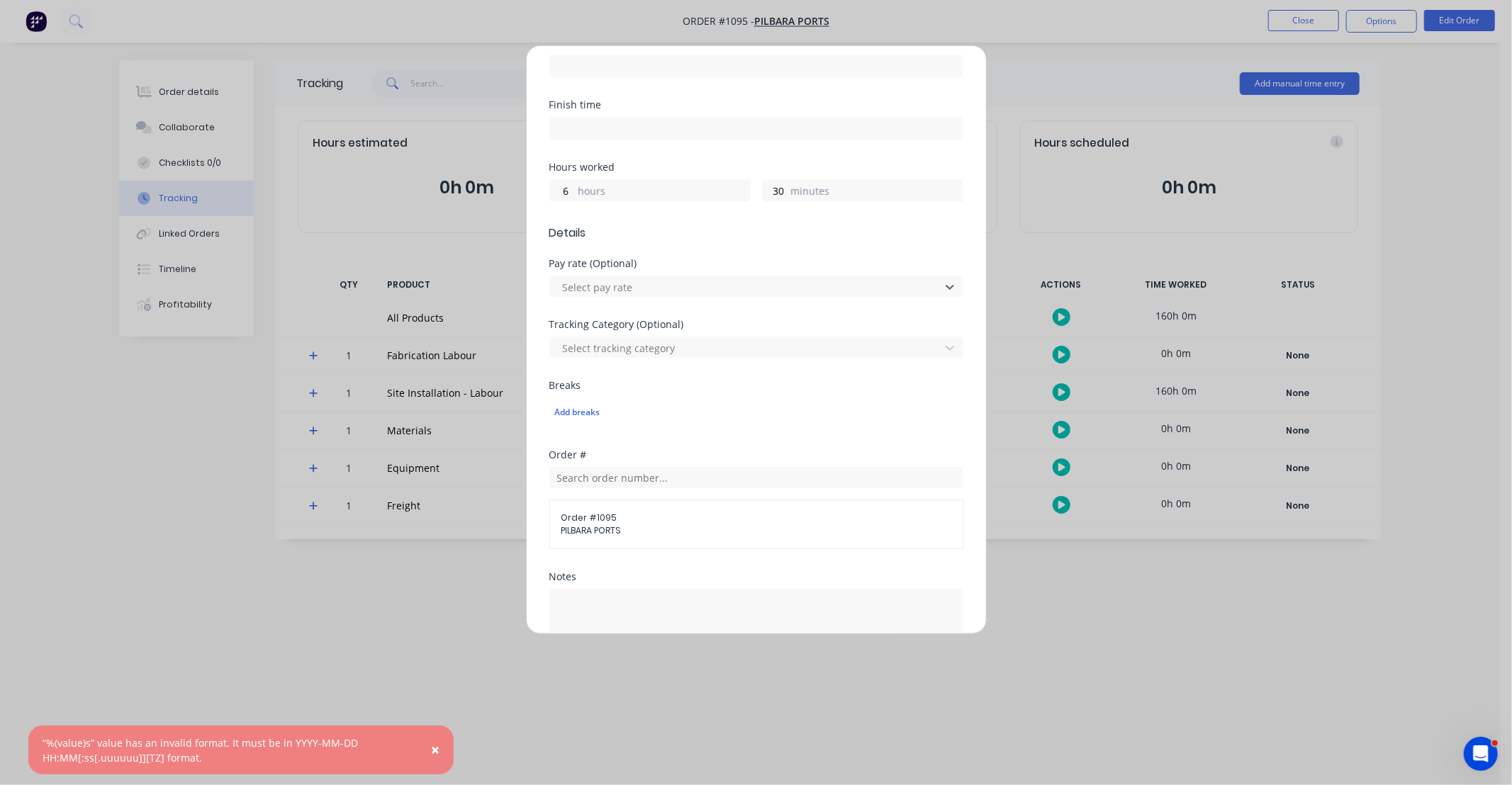
scroll to position [341, 0]
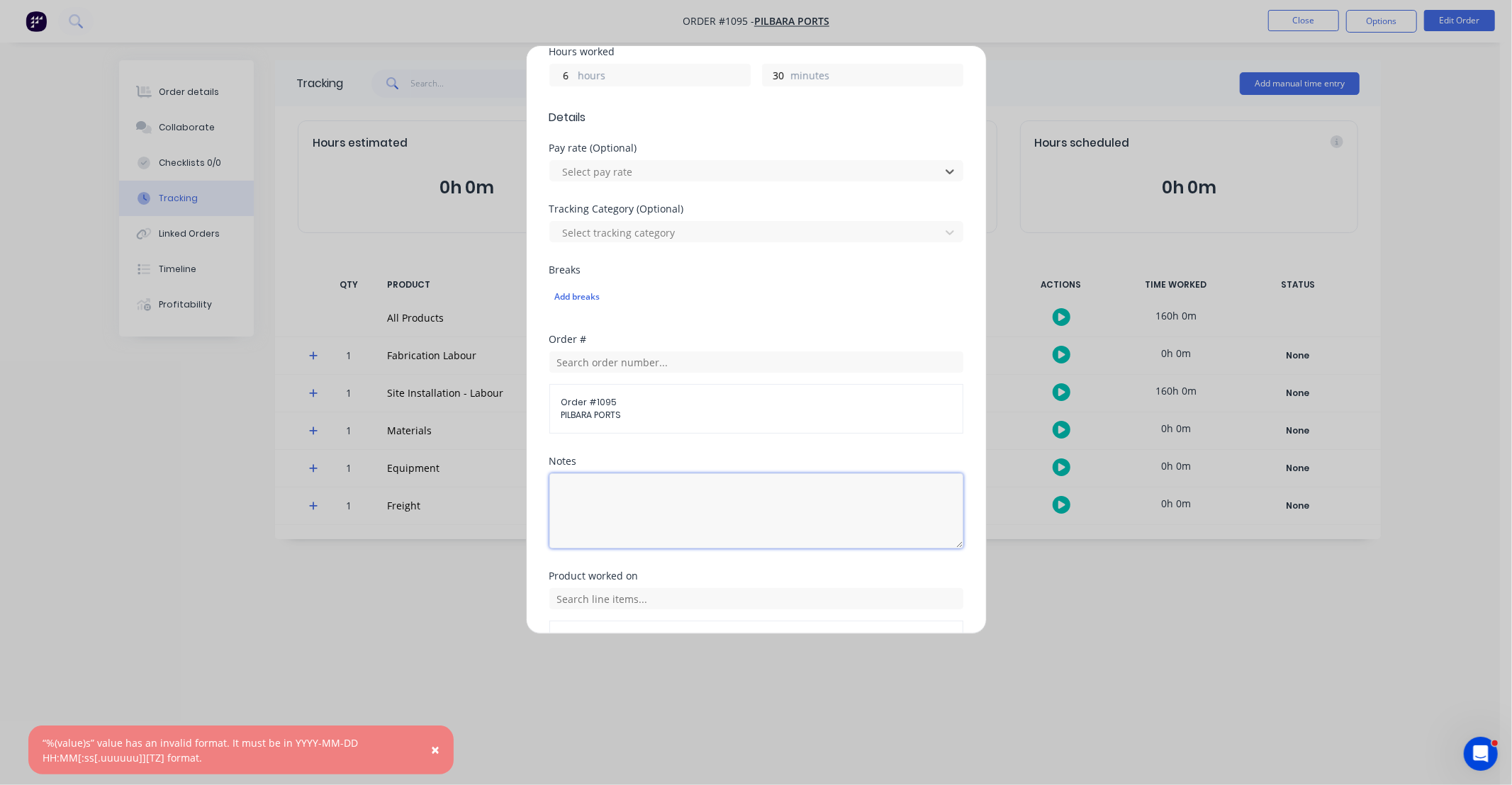
click at [686, 498] on textarea at bounding box center [756, 511] width 414 height 75
paste textarea "DCS34819"
type textarea "DCS34819"
click at [569, 599] on input "text" at bounding box center [756, 599] width 414 height 21
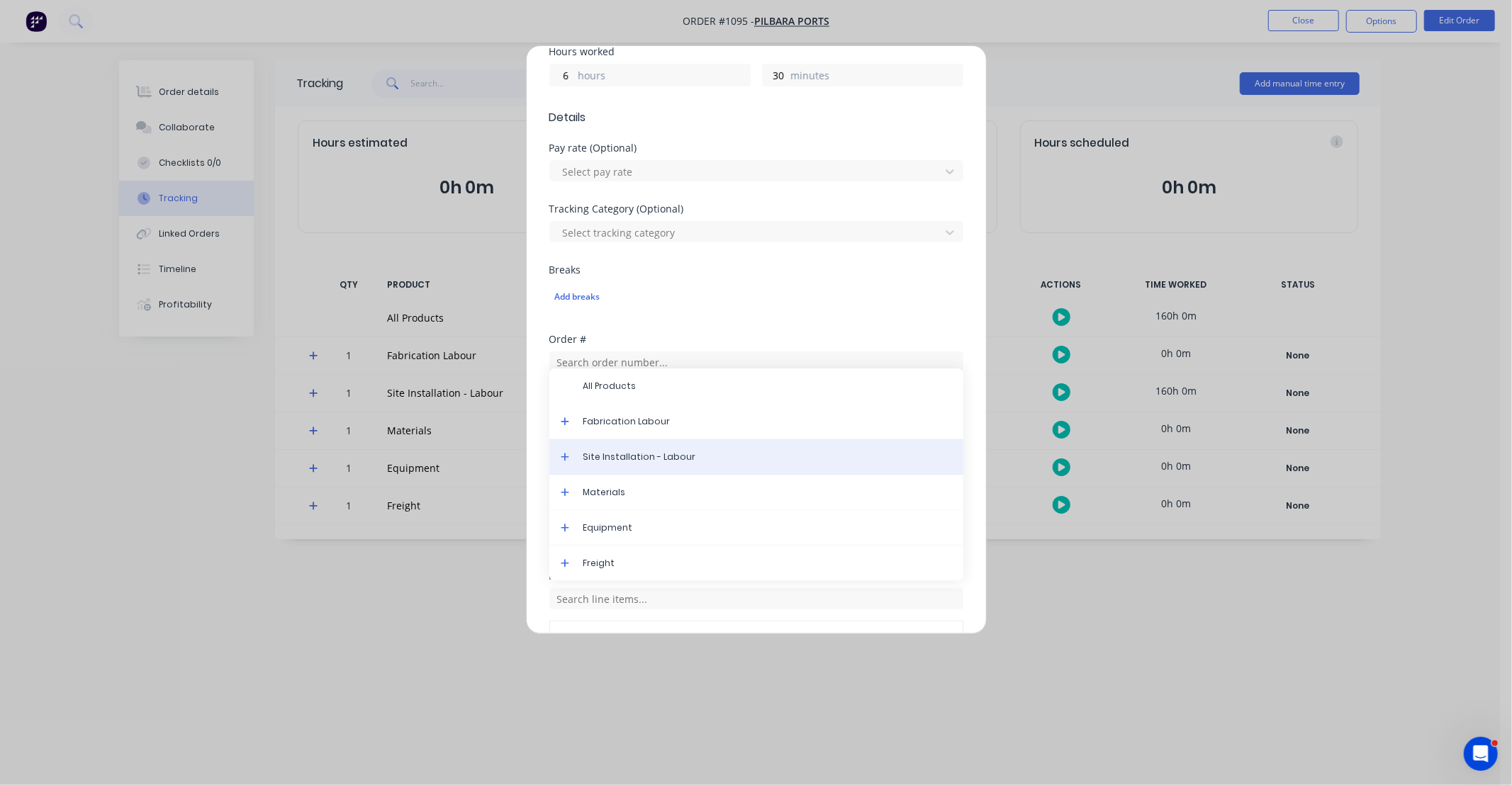
click at [636, 447] on div "Site Installation - Labour" at bounding box center [756, 456] width 414 height 36
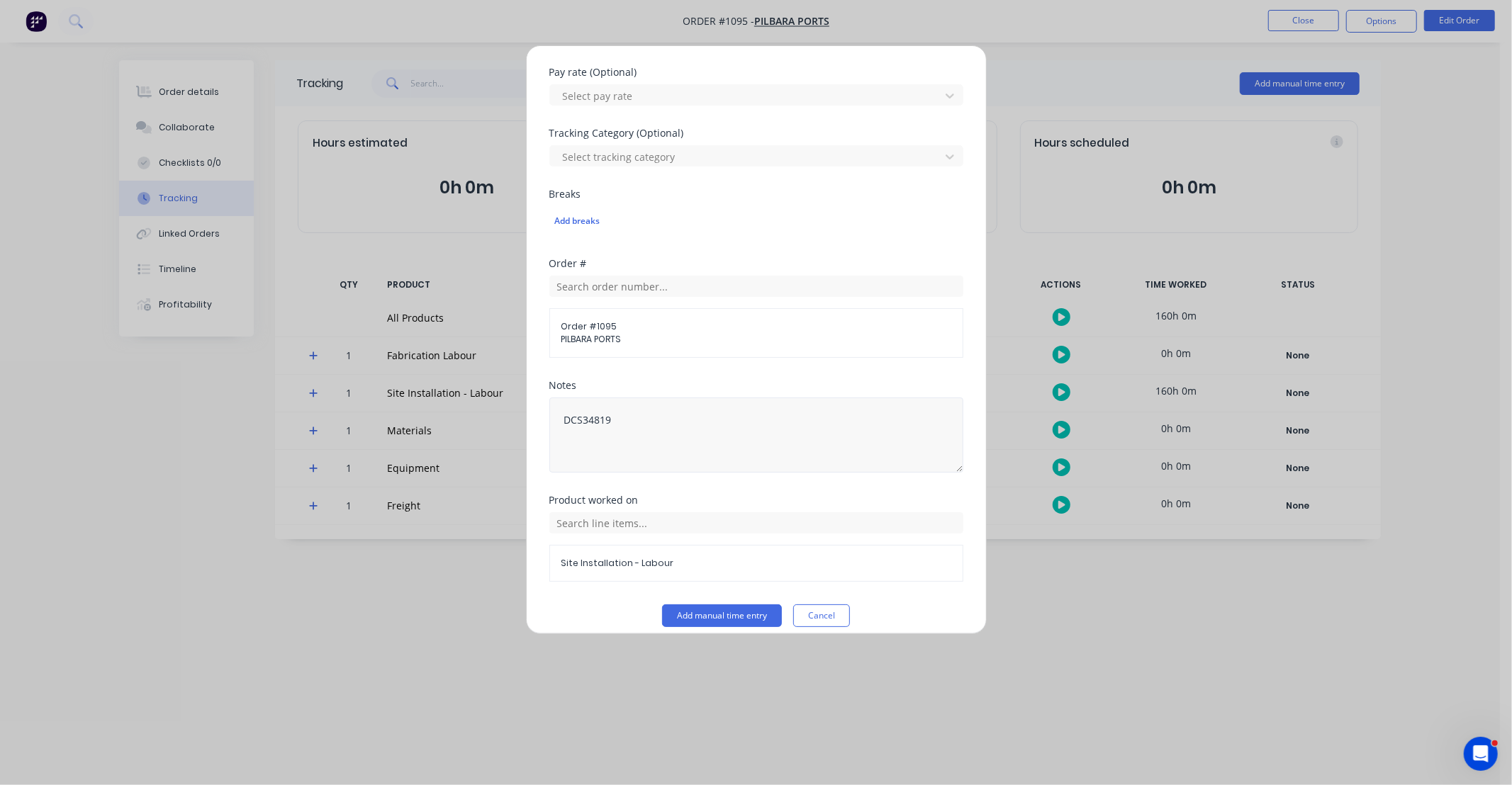
scroll to position [430, 0]
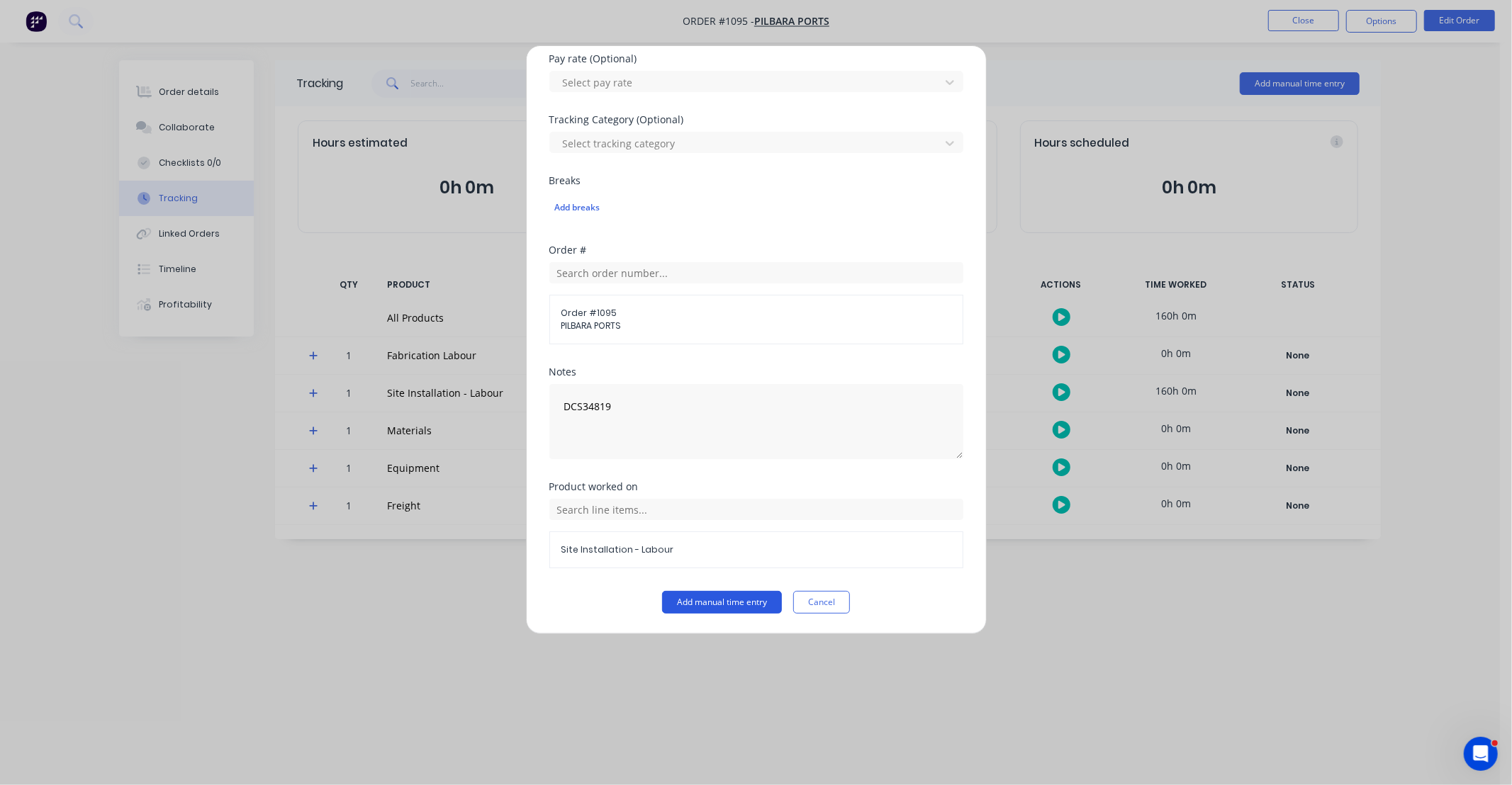
click at [726, 600] on button "Add manual time entry" at bounding box center [722, 602] width 120 height 23
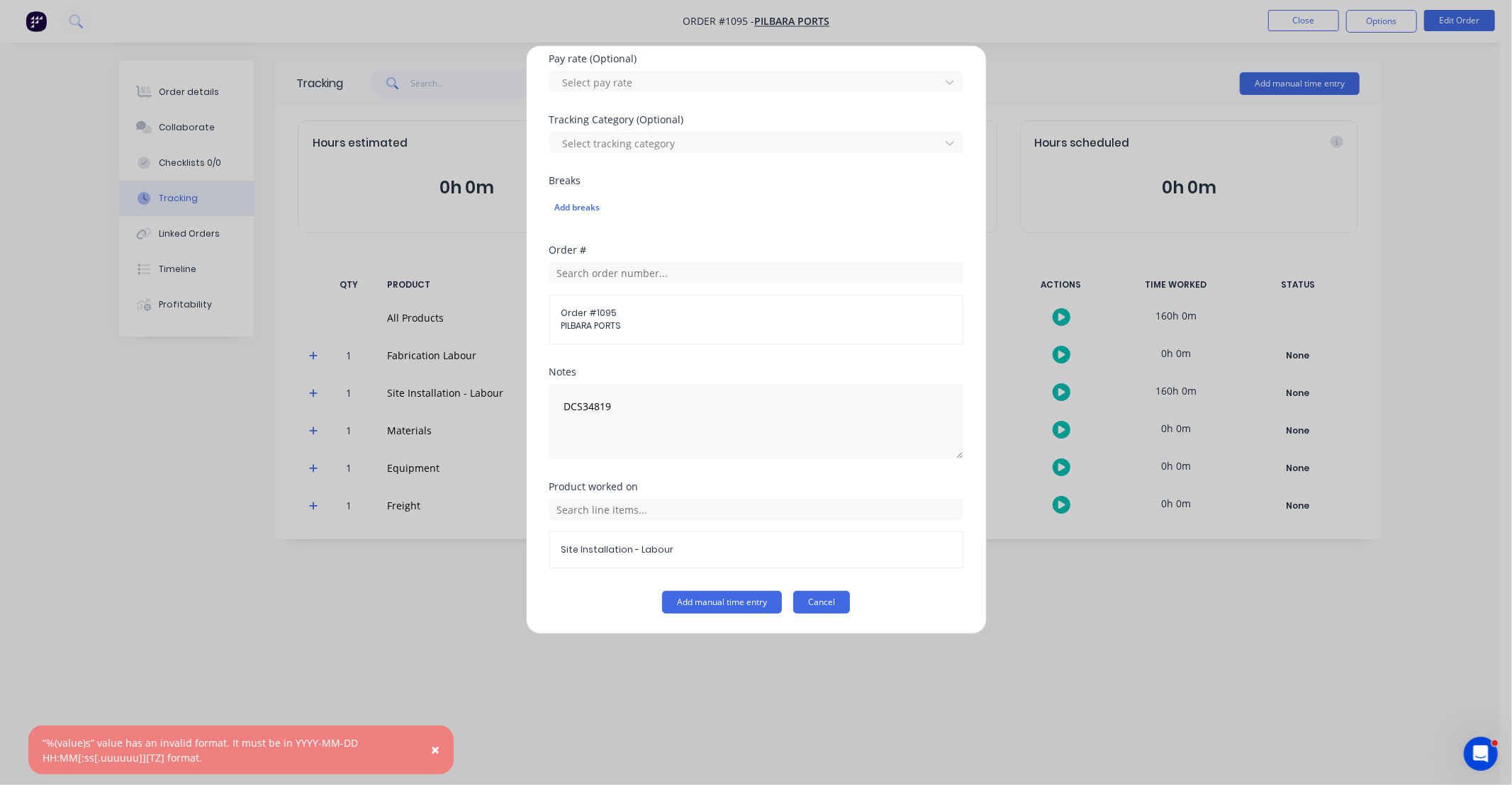
click at [825, 601] on button "Cancel" at bounding box center [821, 602] width 57 height 23
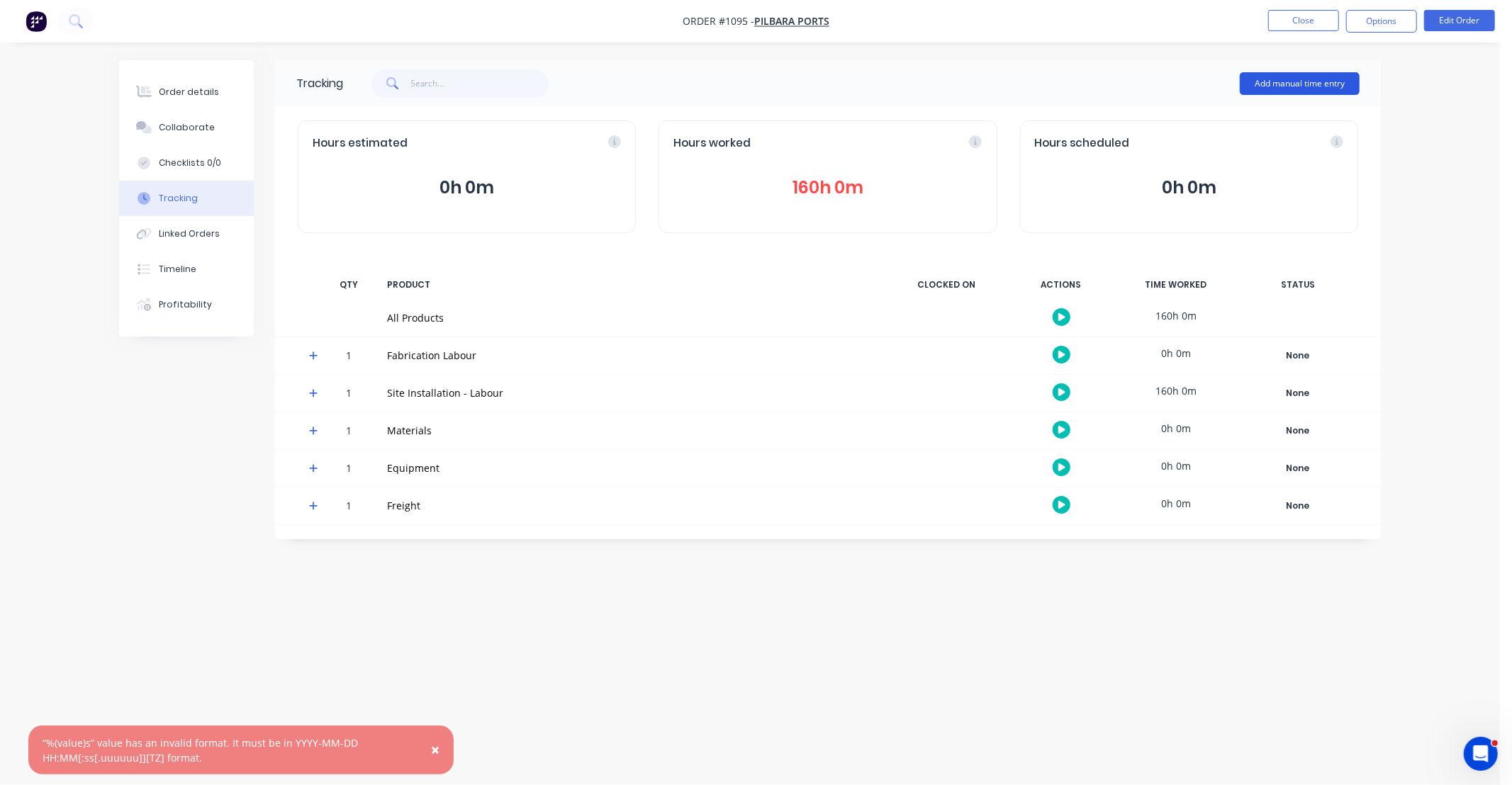
click at [1278, 72] on button "Add manual time entry" at bounding box center [1300, 84] width 120 height 23
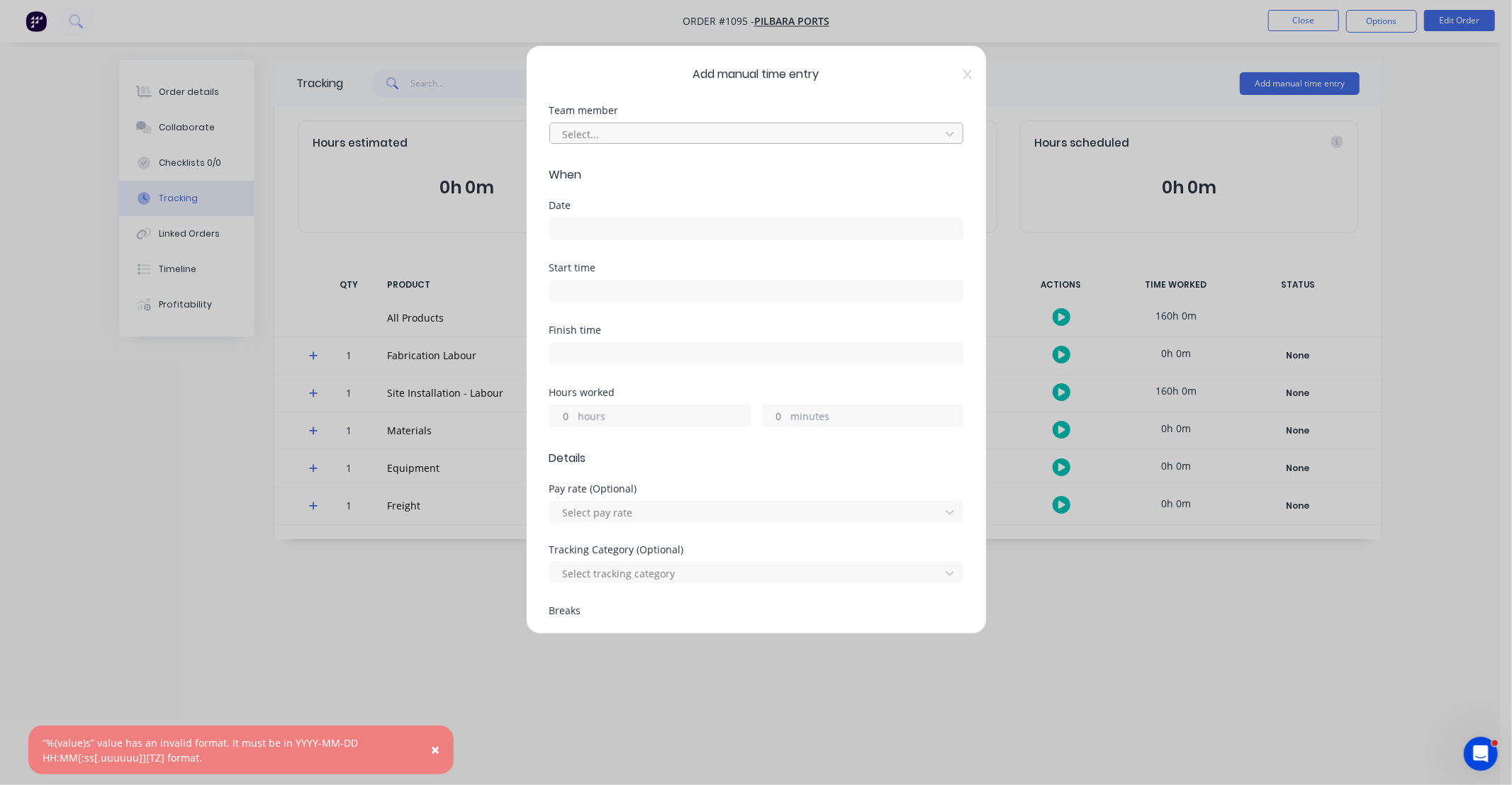
click at [645, 138] on div at bounding box center [747, 135] width 372 height 17
type input "aar"
click at [612, 197] on form "Team member 0 results available for search term aar. Use Up and Down to choose …" at bounding box center [756, 575] width 414 height 939
click at [609, 128] on div at bounding box center [747, 135] width 372 height 17
type input "aa"
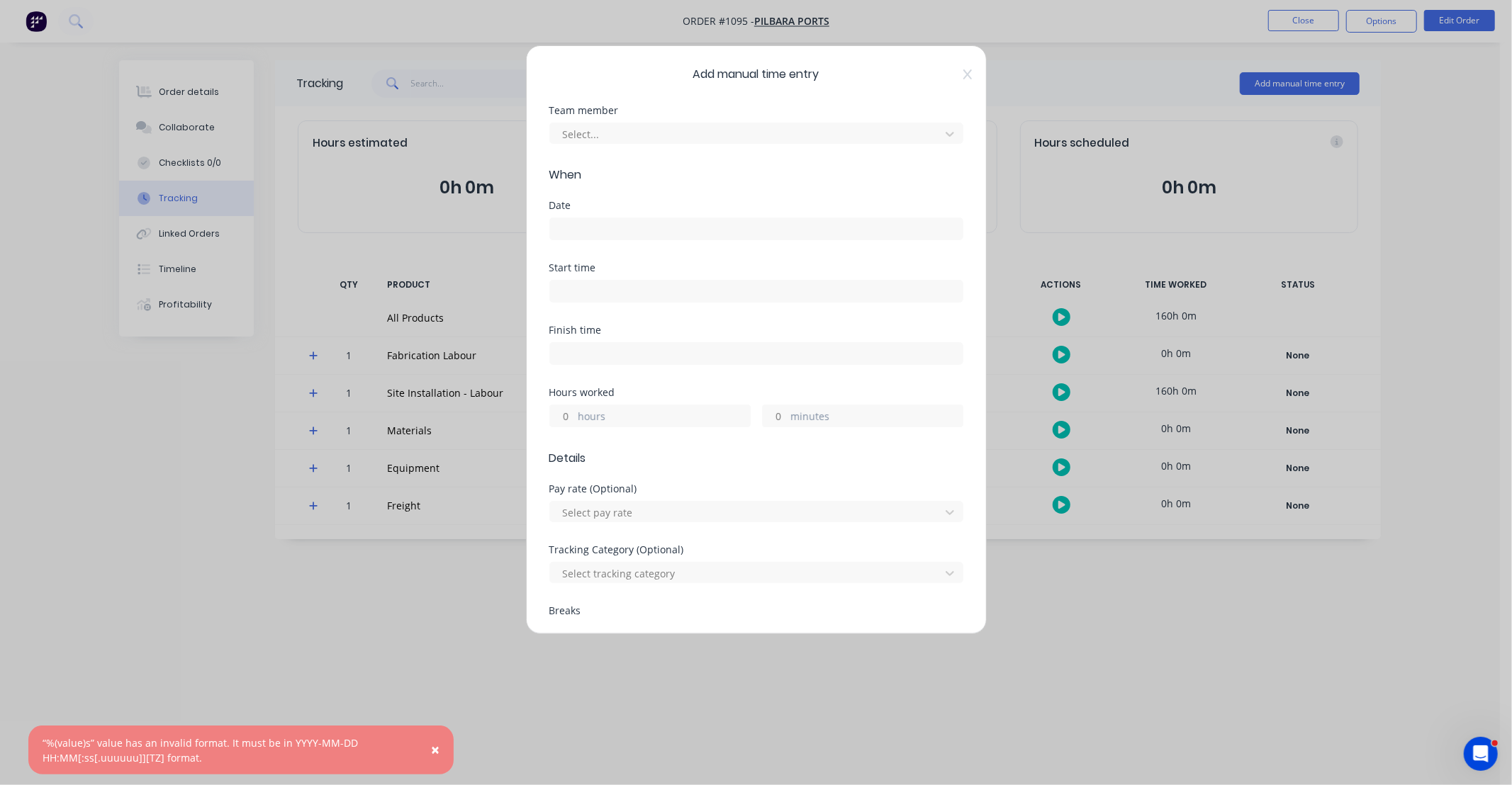
click at [966, 104] on div "Add manual time entry Team member Select... When Date Start time Finish time Ho…" at bounding box center [756, 339] width 460 height 589
click at [963, 79] on icon at bounding box center [967, 75] width 9 height 12
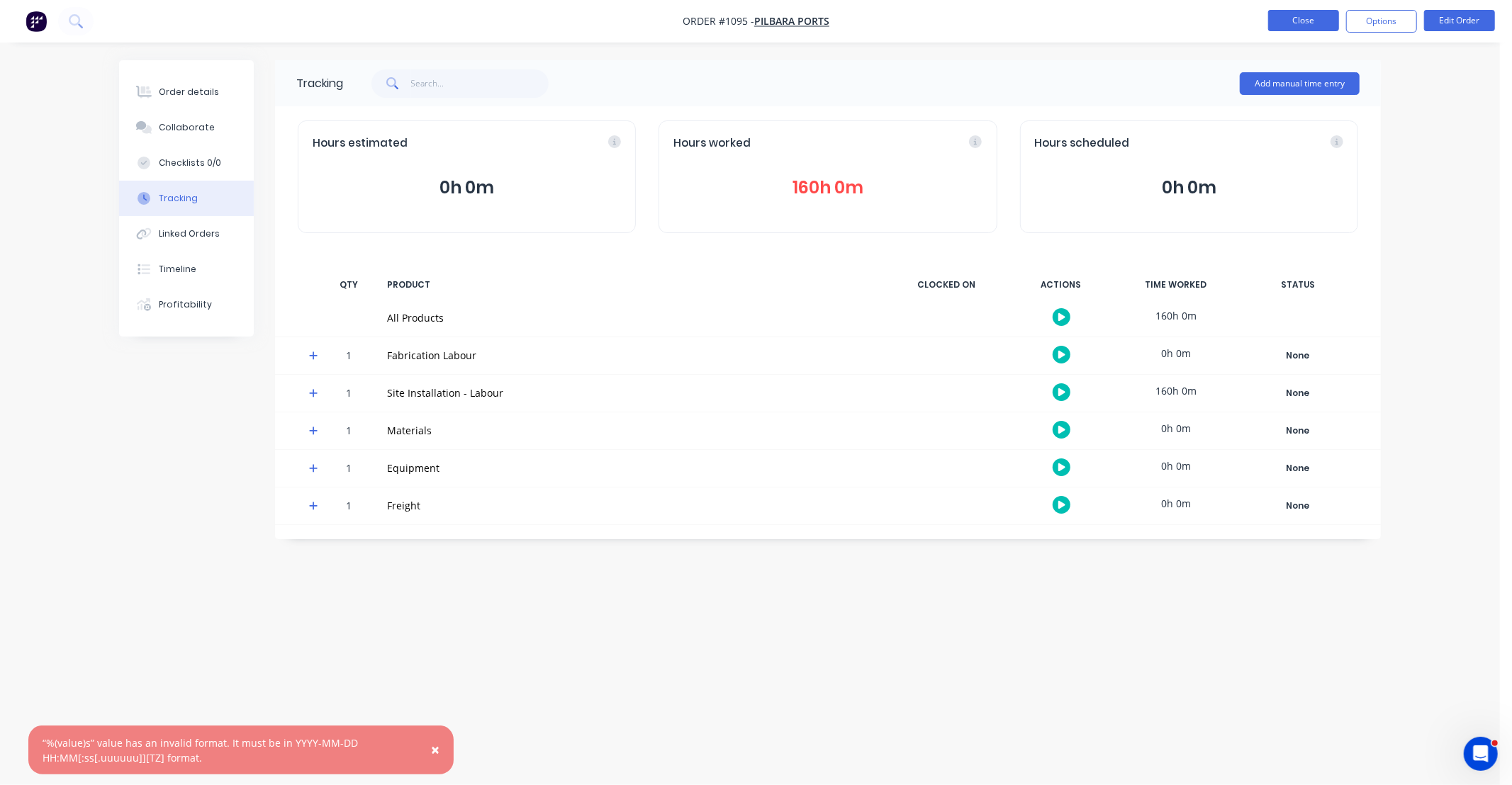
click at [1305, 17] on button "Close" at bounding box center [1304, 20] width 71 height 21
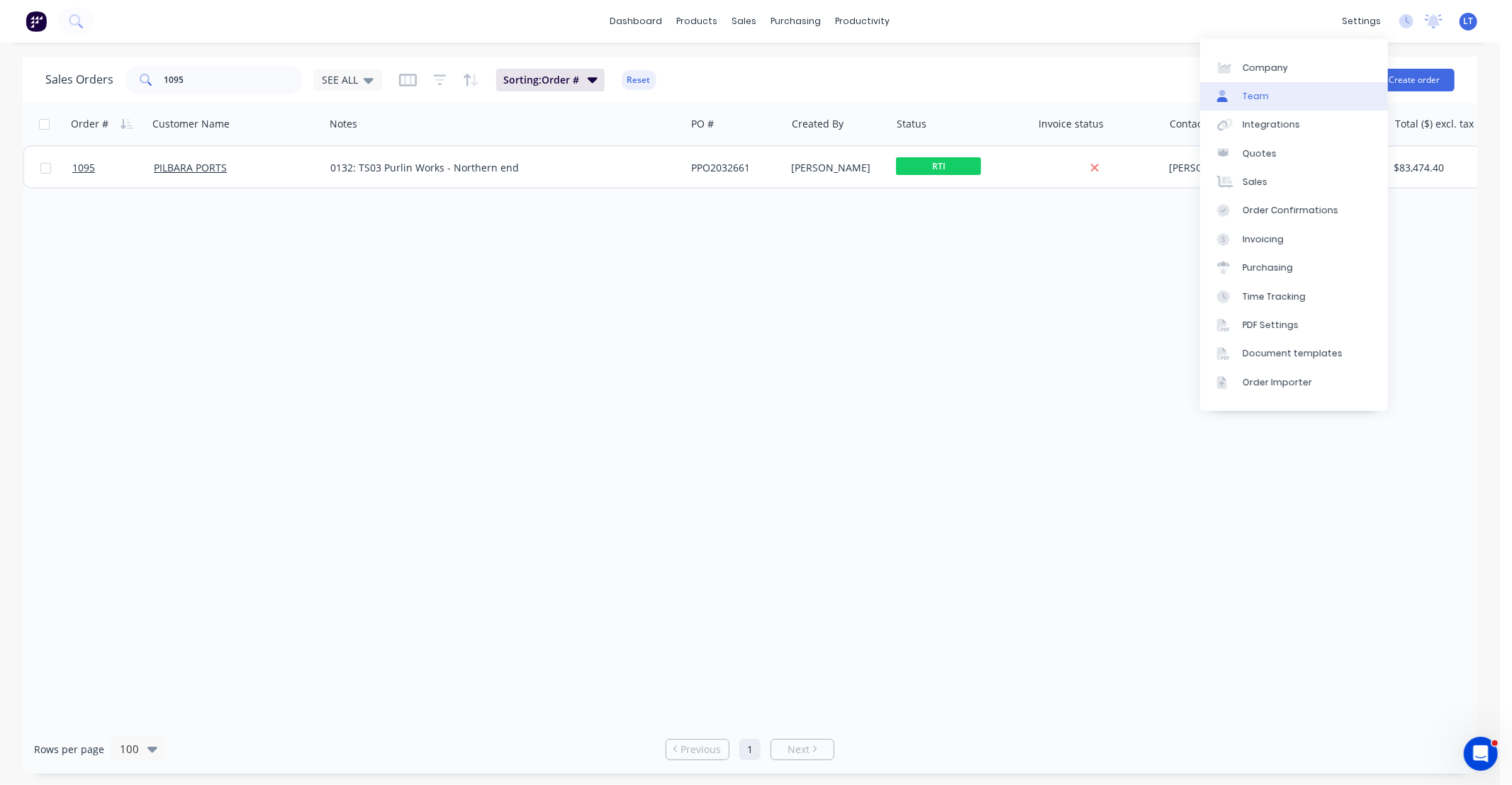
click at [1255, 86] on link "Team" at bounding box center [1294, 97] width 187 height 29
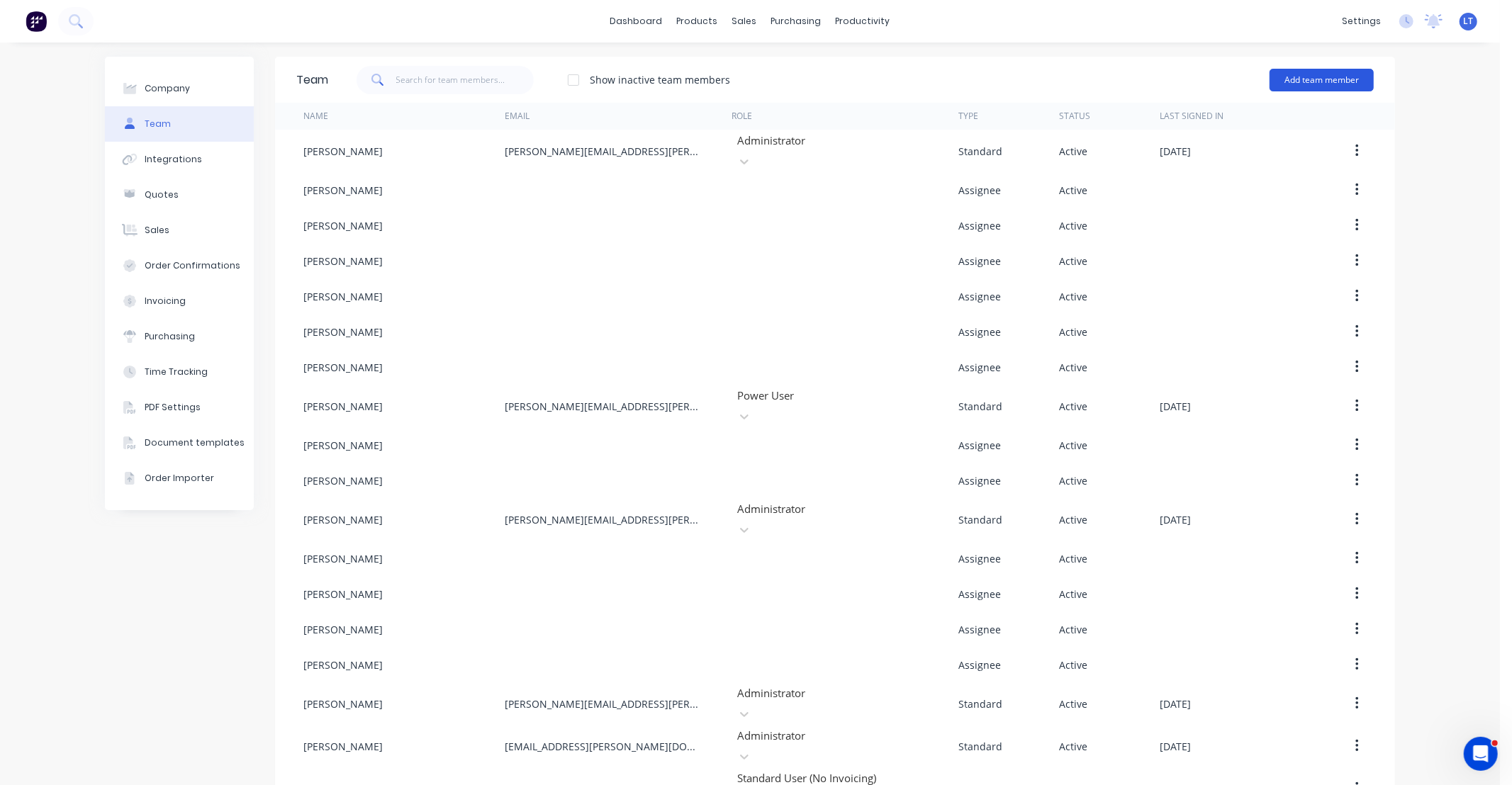
click at [1295, 84] on button "Add team member" at bounding box center [1322, 81] width 104 height 23
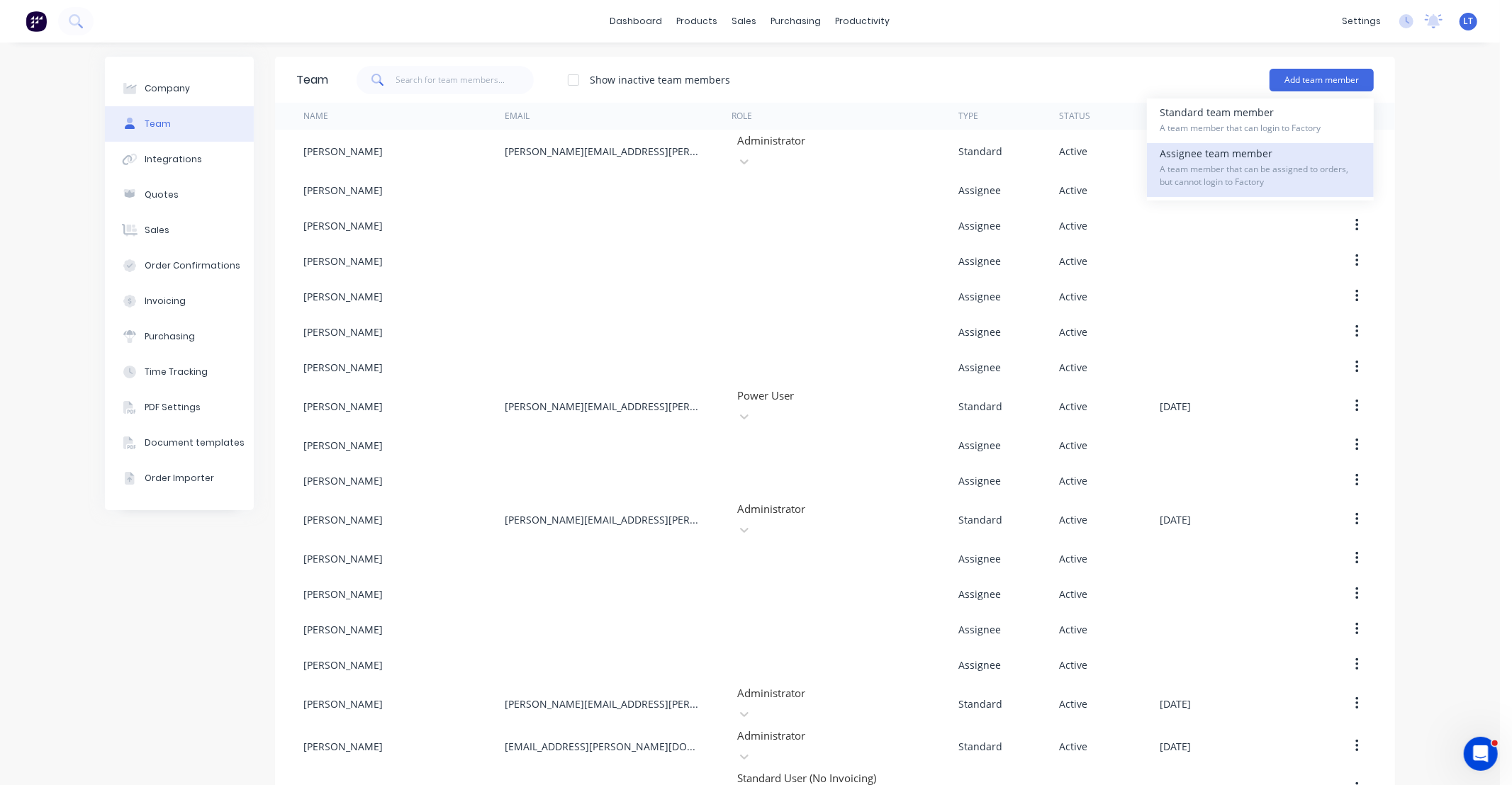
click at [1208, 168] on span "A team member that can be assigned to orders, but cannot login to Factory" at bounding box center [1260, 176] width 201 height 26
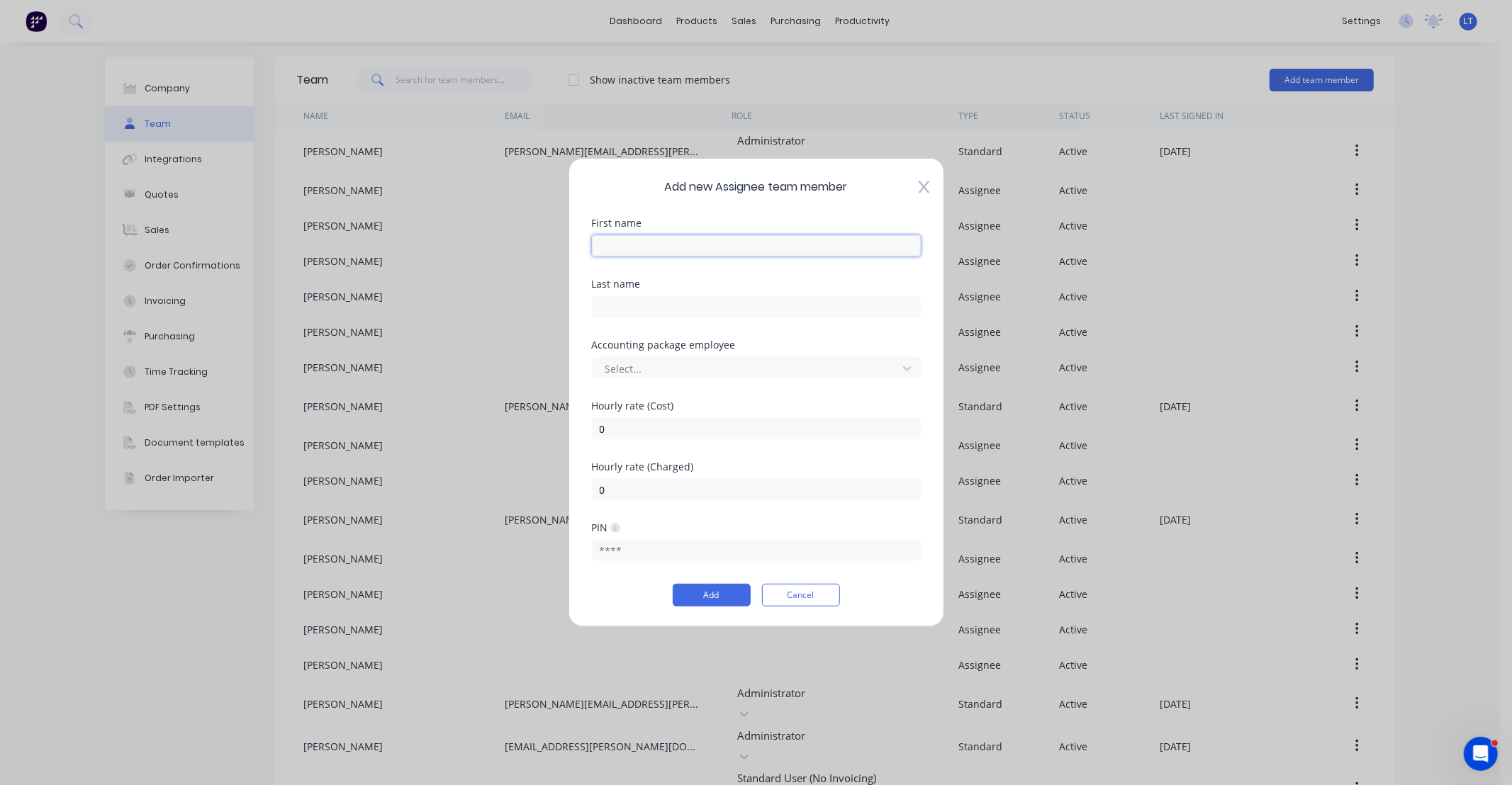
click at [645, 256] on input "text" at bounding box center [756, 246] width 329 height 21
type input "Aaron"
type input "Styles"
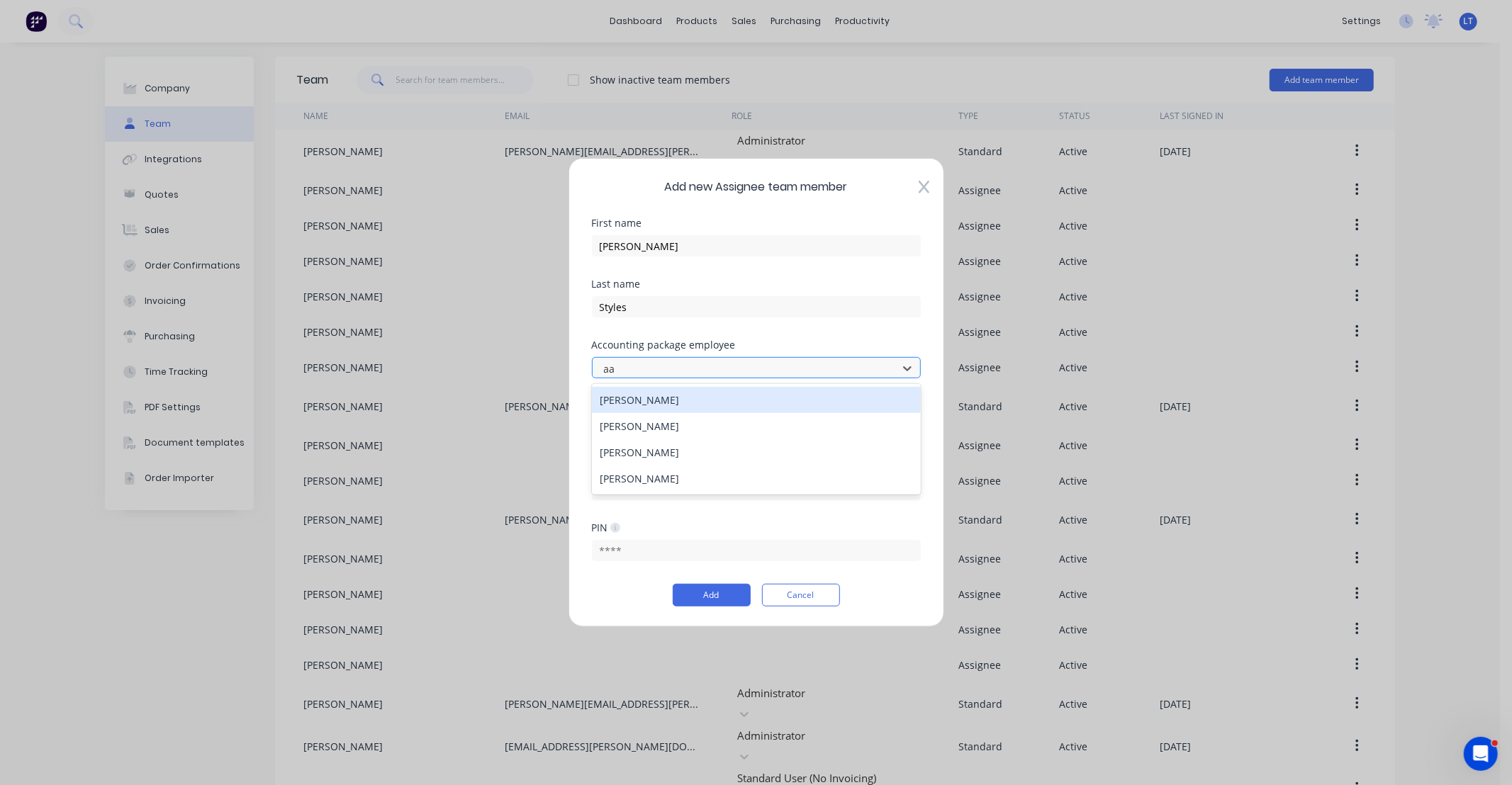
type input "a"
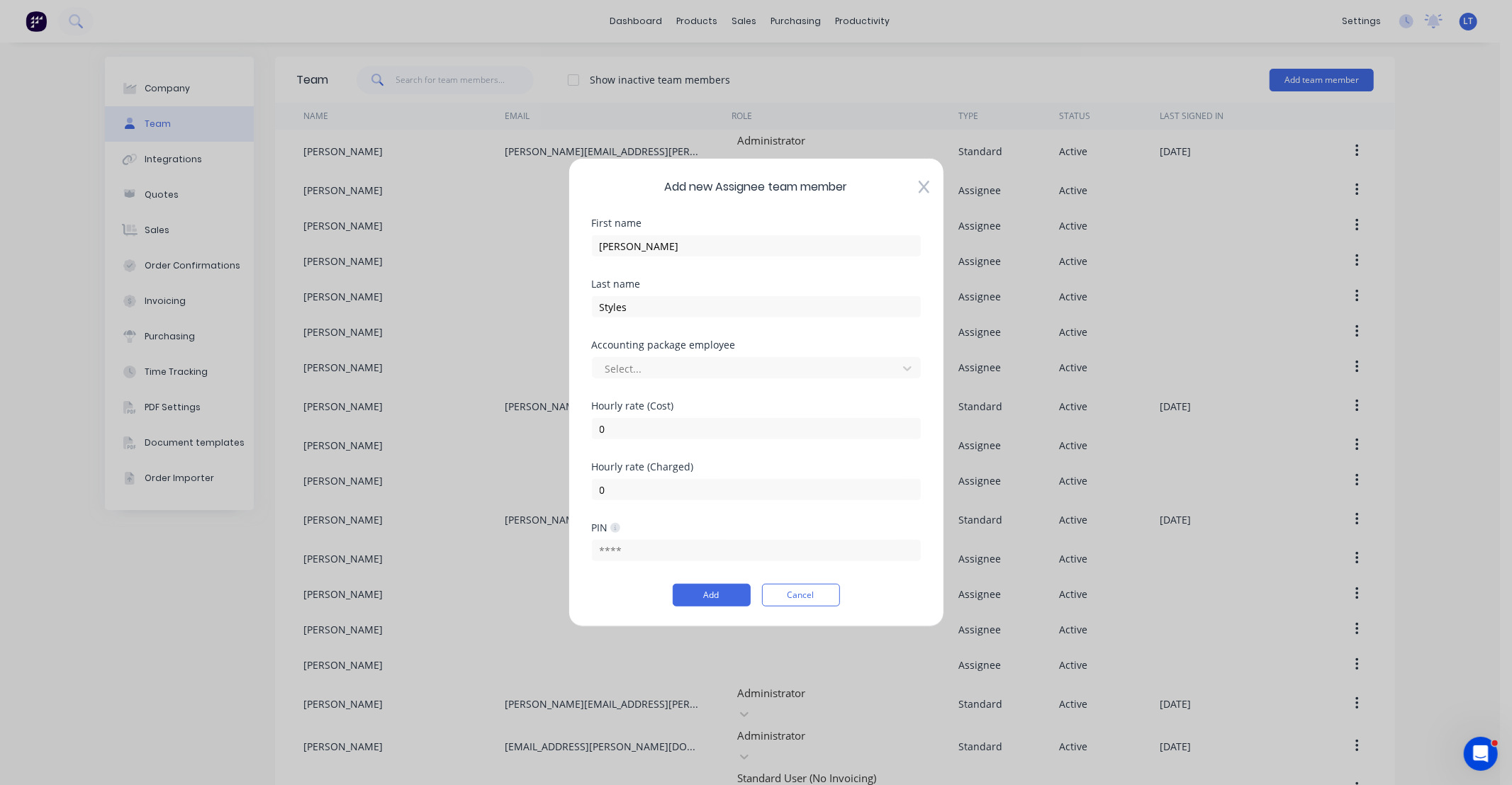
click at [826, 343] on div "Accounting package employee" at bounding box center [756, 345] width 329 height 10
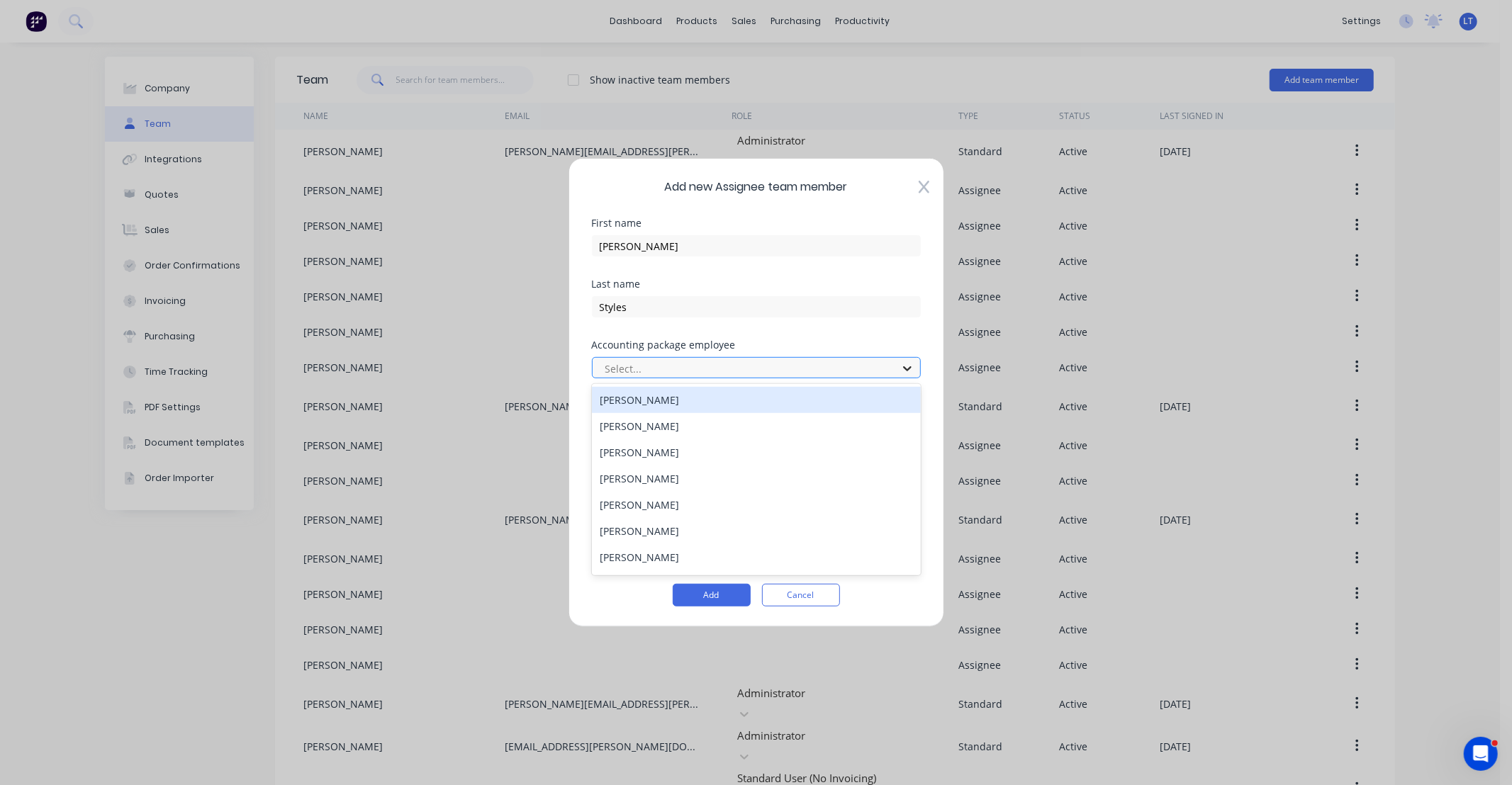
click at [901, 366] on icon at bounding box center [907, 368] width 14 height 14
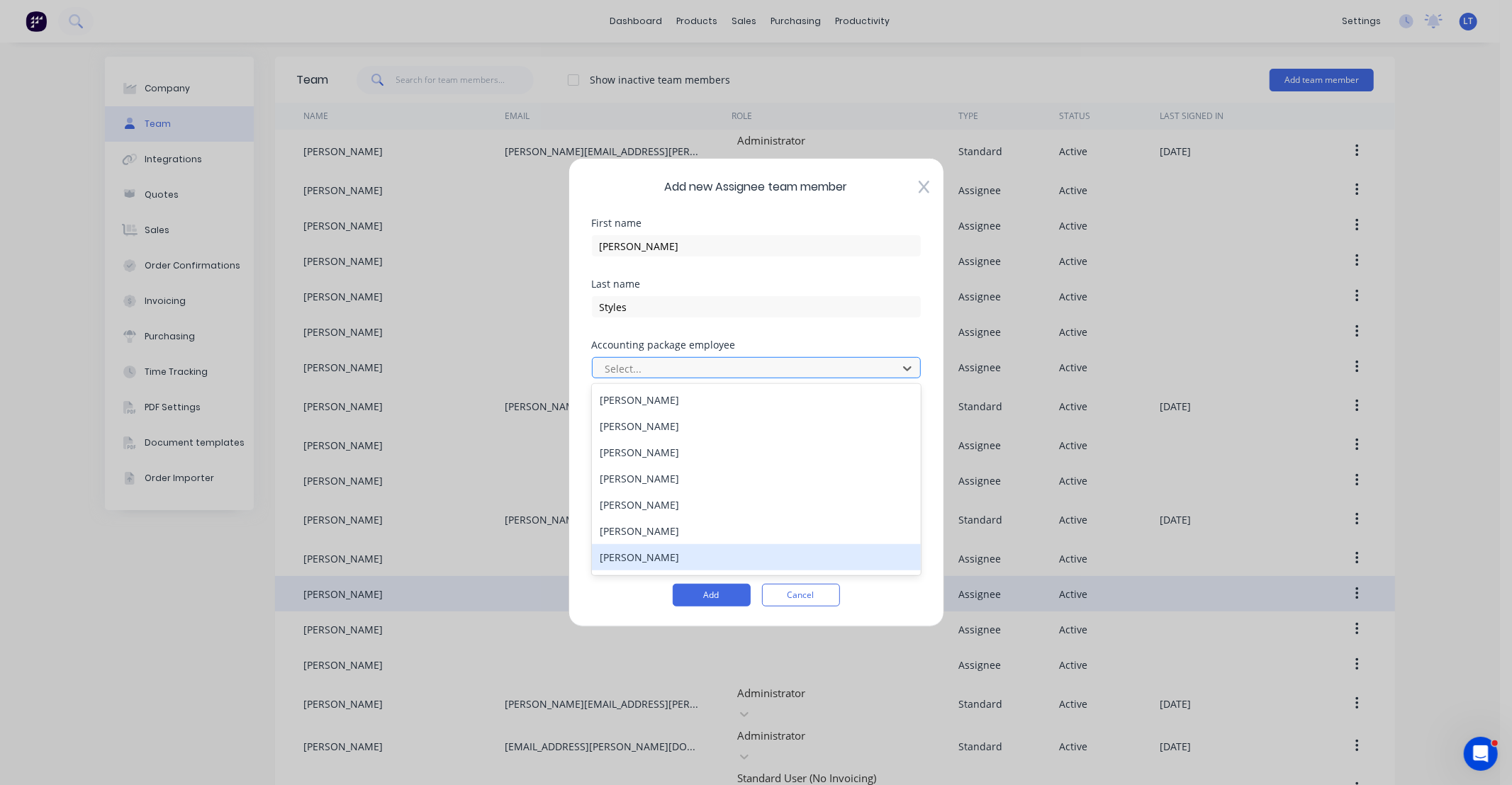
click at [823, 593] on button "Cancel" at bounding box center [801, 596] width 78 height 23
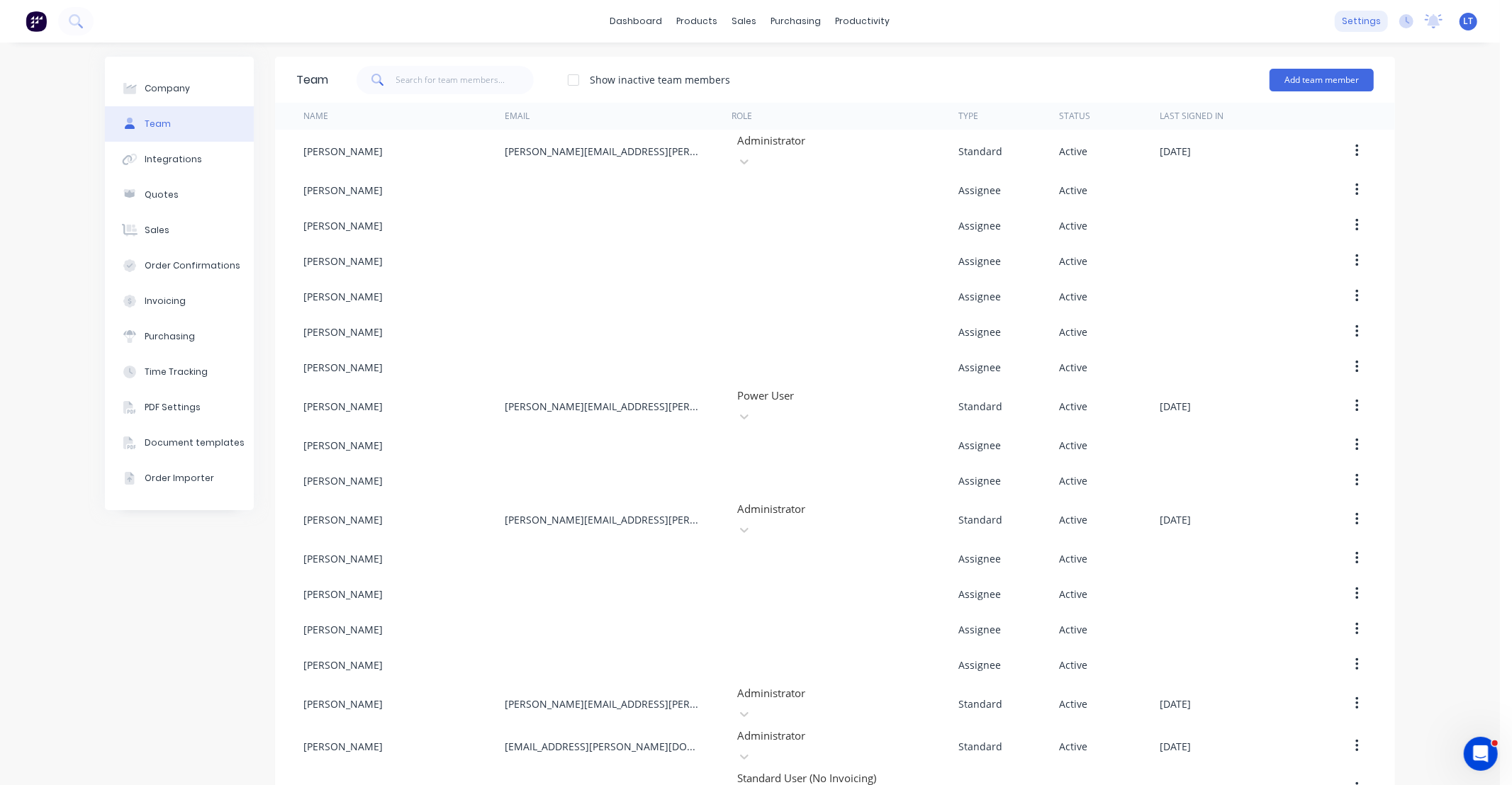
click at [1356, 25] on div "settings" at bounding box center [1361, 21] width 53 height 21
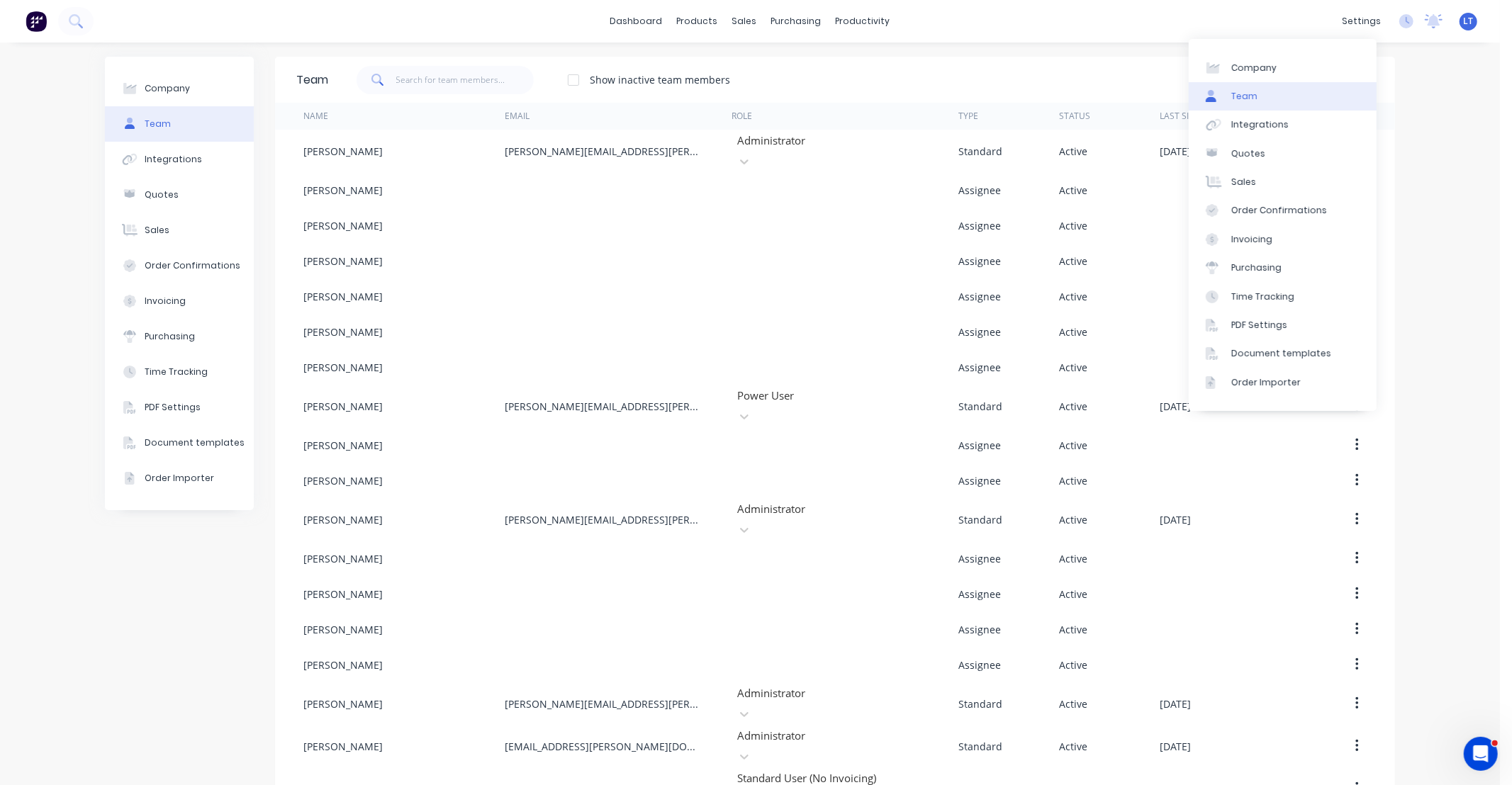
click at [1303, 96] on link "Team" at bounding box center [1282, 97] width 187 height 29
click at [1112, 82] on div "Show inactive team members Add team member" at bounding box center [852, 80] width 1046 height 42
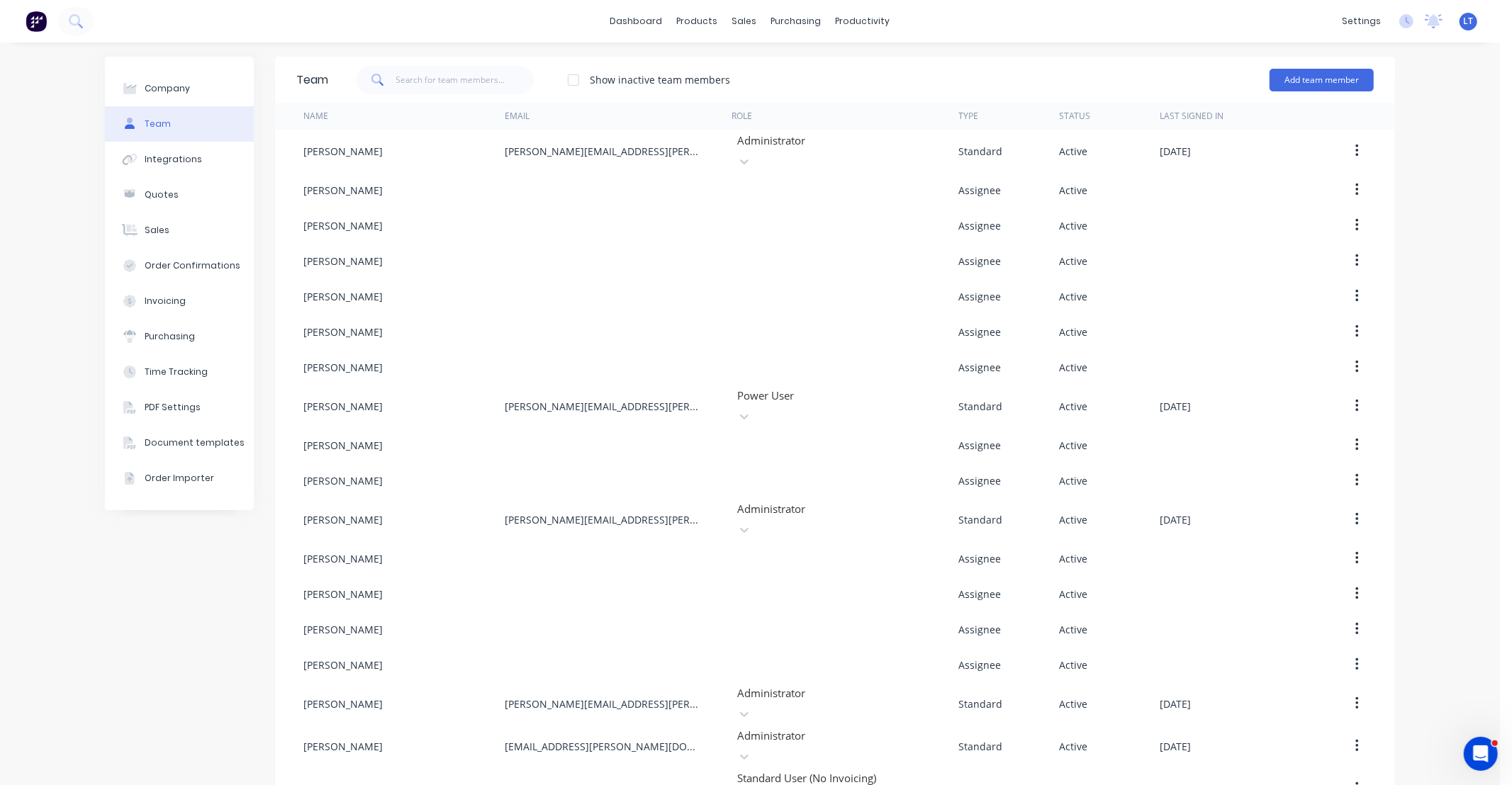
click at [1293, 93] on div "Add team member" at bounding box center [1322, 80] width 104 height 42
click at [1299, 81] on button "Add team member" at bounding box center [1322, 81] width 104 height 23
click at [1164, 176] on span "A team member that can be assigned to orders, but cannot login to Factory" at bounding box center [1260, 176] width 201 height 26
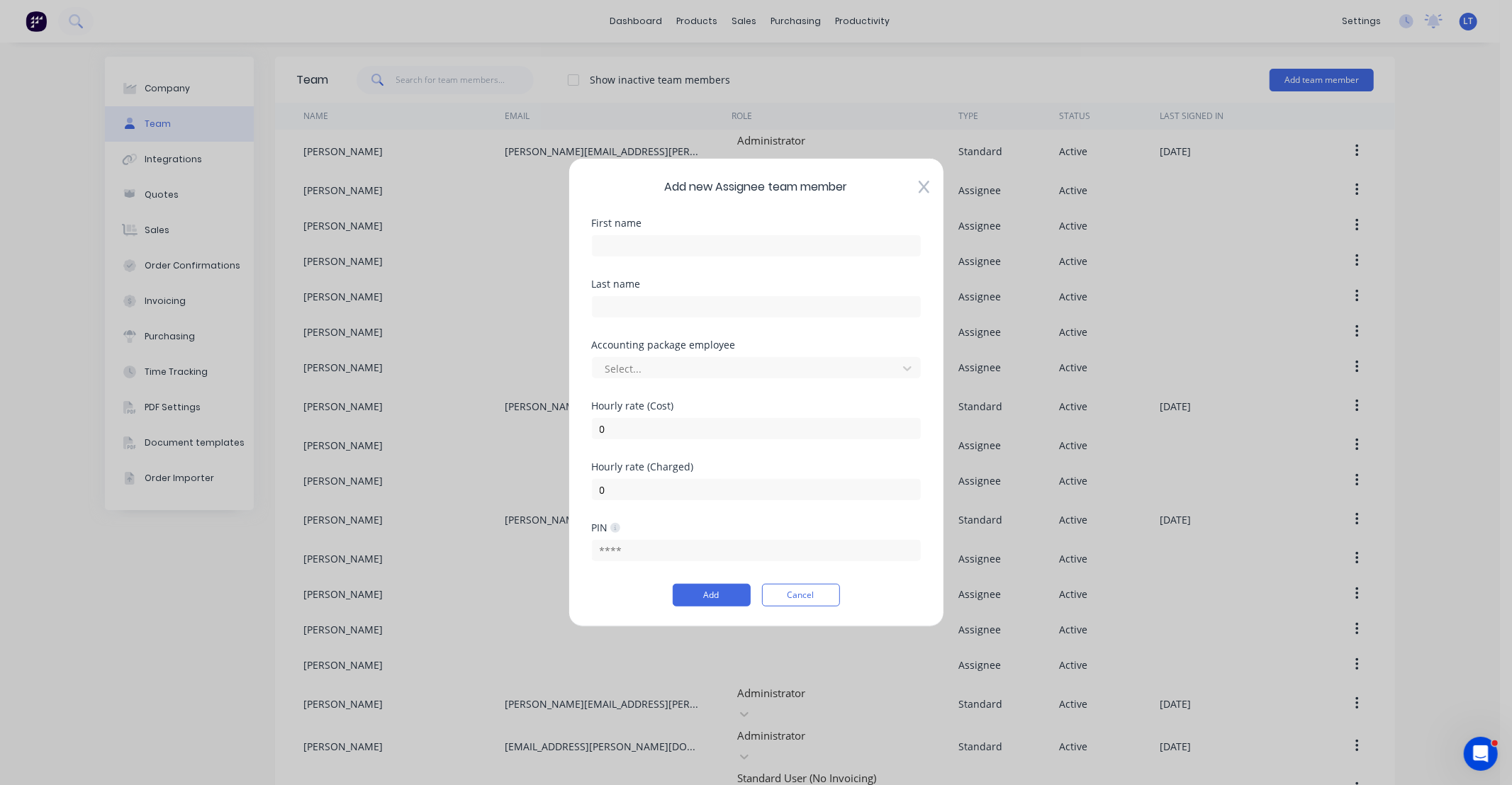
click at [663, 356] on div "Select..." at bounding box center [756, 366] width 329 height 25
click at [670, 365] on div at bounding box center [747, 368] width 286 height 17
type input "aa"
click at [930, 183] on div "Add new Assignee team member First name Last name Accounting package employee 4…" at bounding box center [756, 392] width 376 height 469
click at [928, 189] on icon at bounding box center [924, 186] width 11 height 14
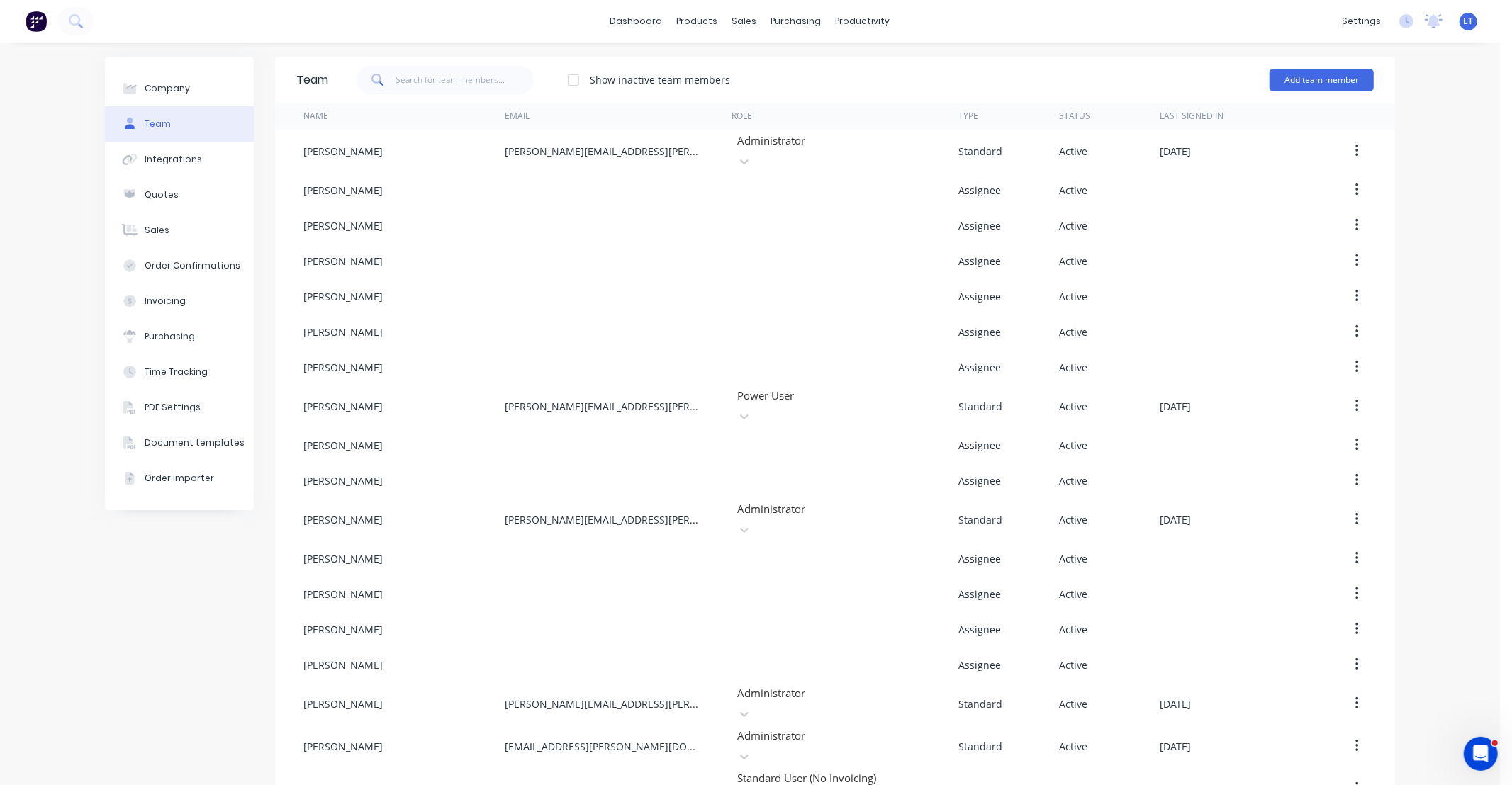
drag, startPoint x: 832, startPoint y: 80, endPoint x: 806, endPoint y: 76, distance: 26.3
click at [798, 72] on div "Show inactive team members Add team member" at bounding box center [852, 80] width 1046 height 42
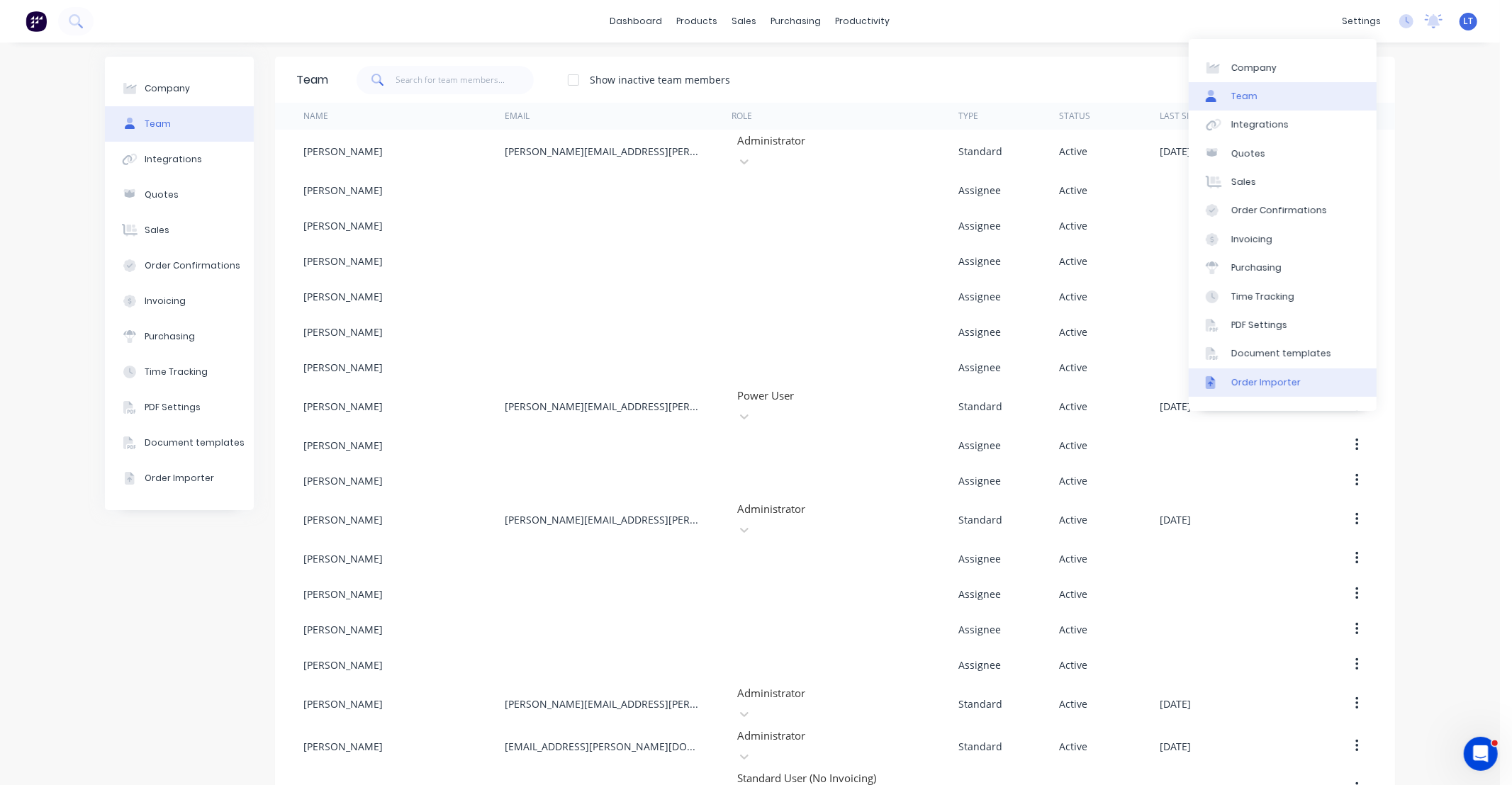
click at [1271, 381] on div "Order Importer" at bounding box center [1266, 382] width 69 height 12
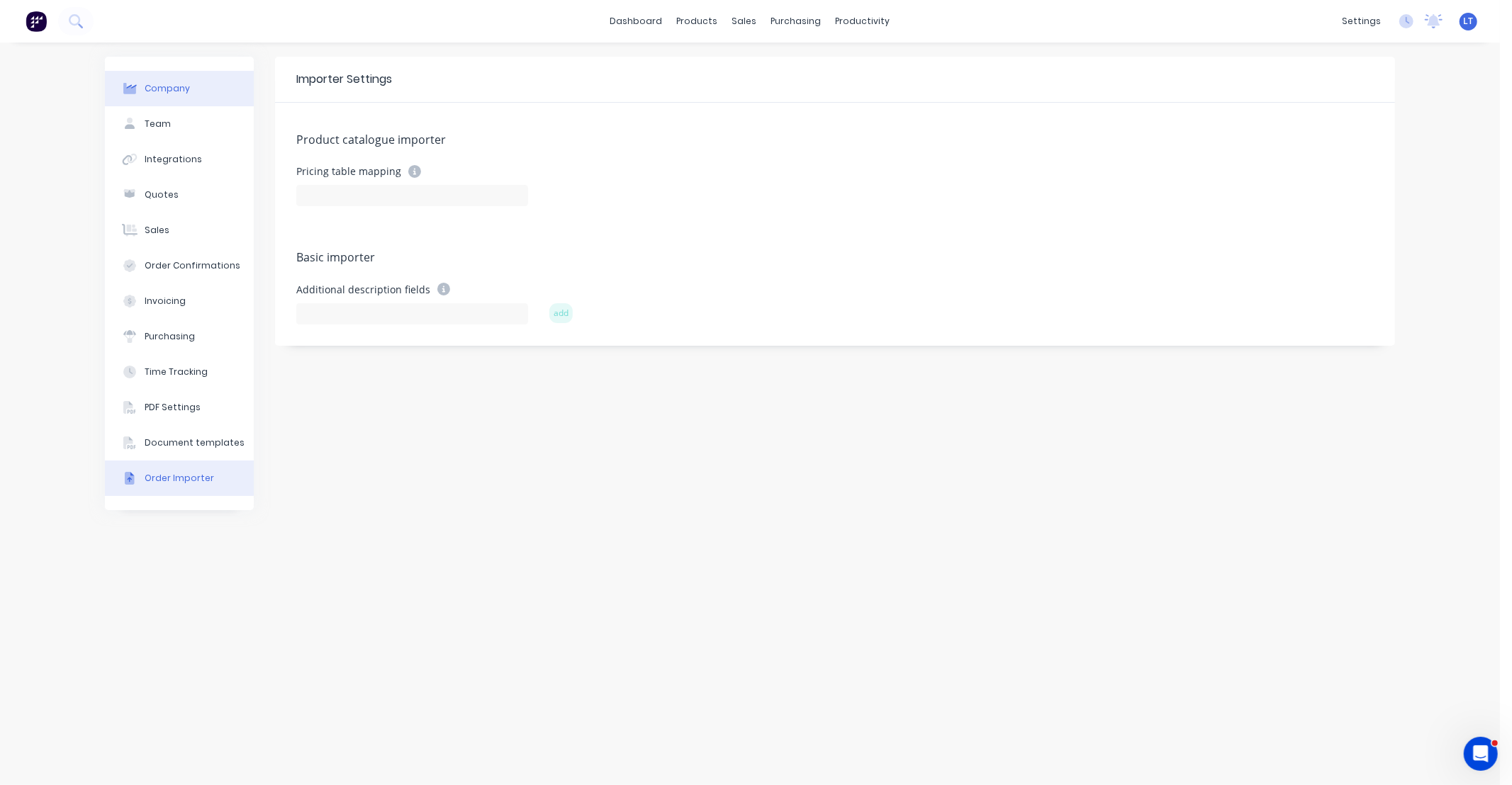
click at [201, 92] on button "Company" at bounding box center [179, 88] width 149 height 36
select select "AU"
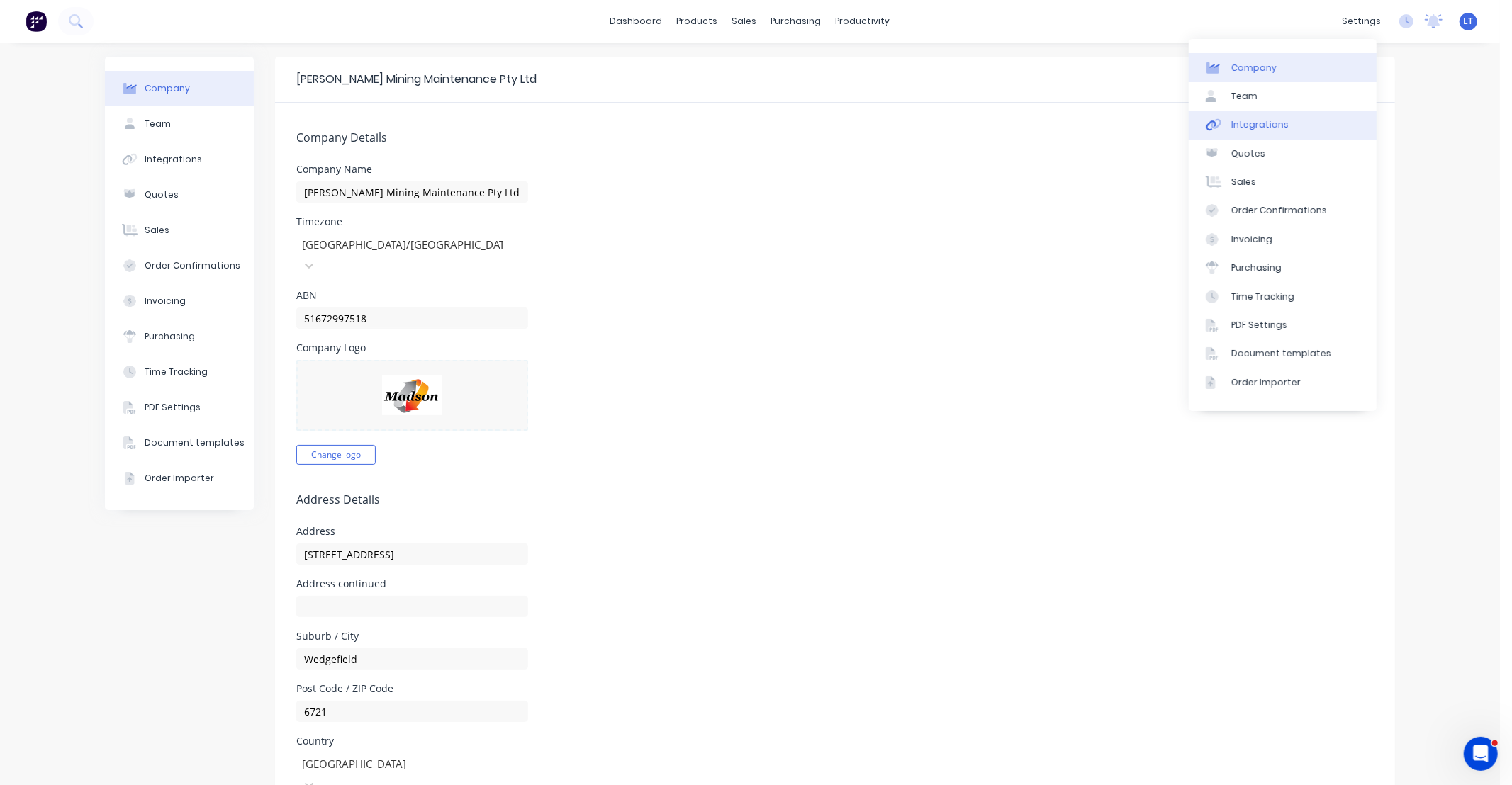
click at [1290, 125] on link "Integrations" at bounding box center [1282, 125] width 187 height 29
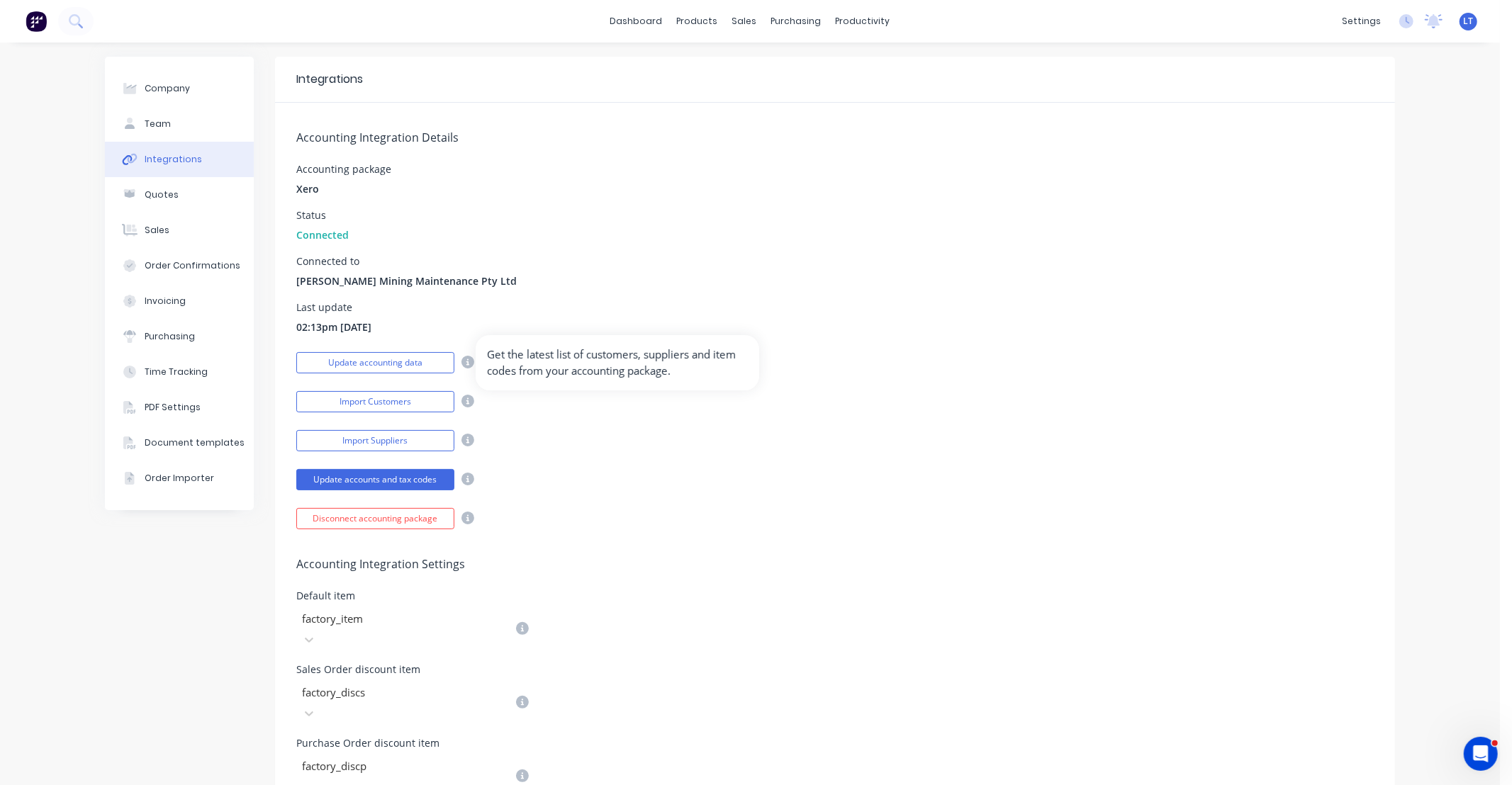
click at [463, 360] on icon at bounding box center [467, 361] width 12 height 12
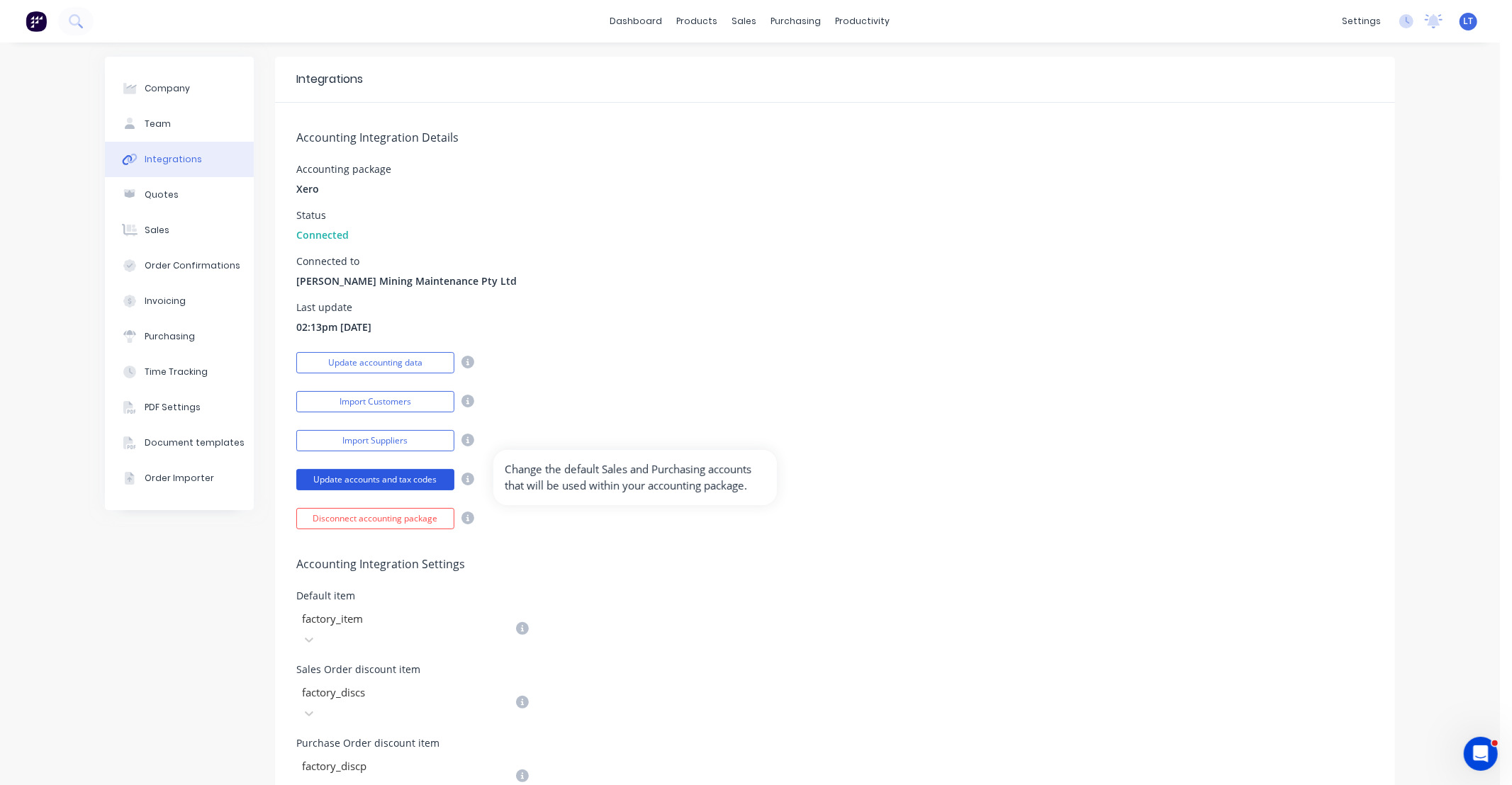
click at [420, 484] on button "Update accounts and tax codes" at bounding box center [375, 479] width 158 height 21
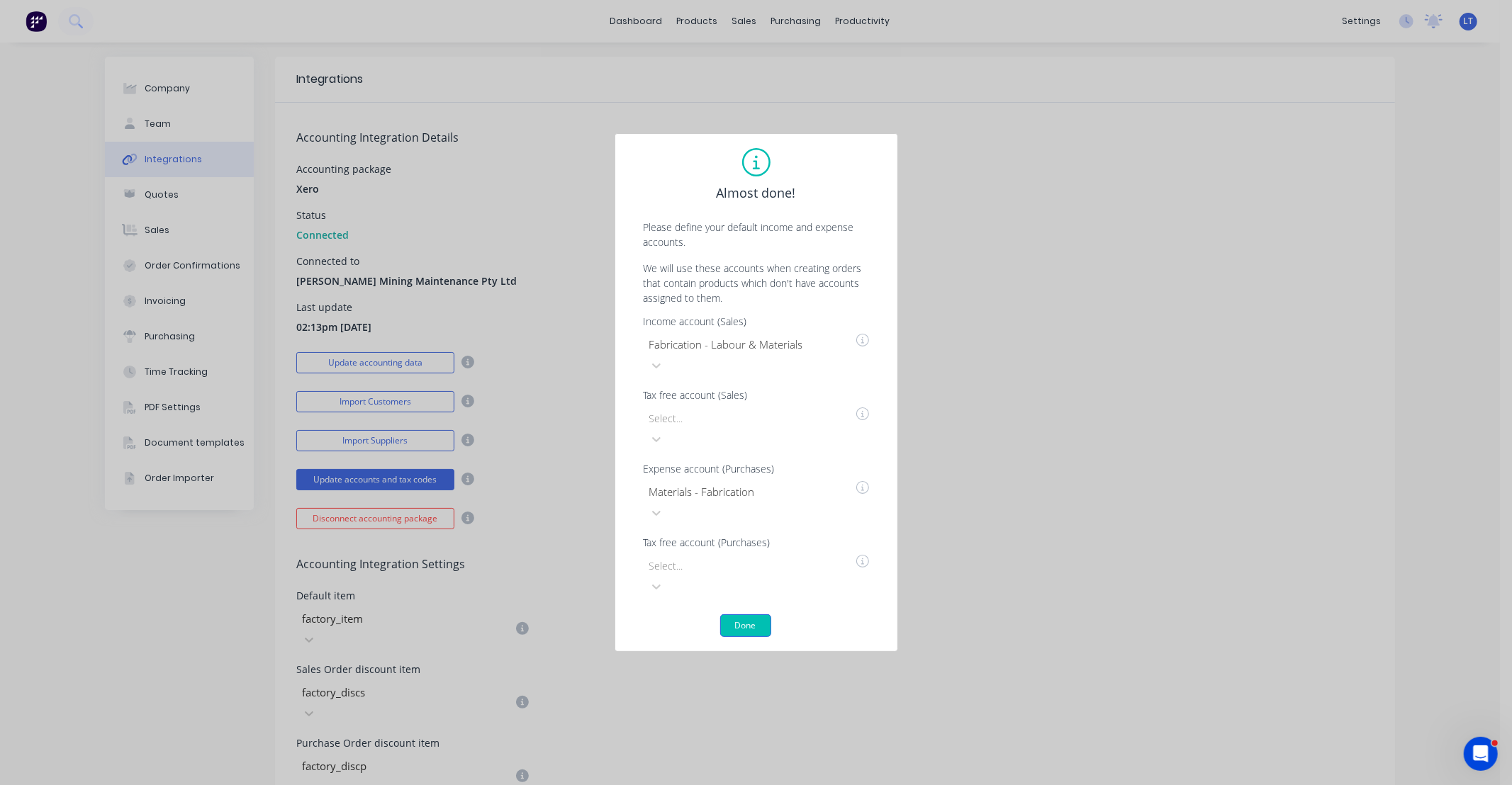
click at [741, 615] on button "Done" at bounding box center [745, 626] width 51 height 23
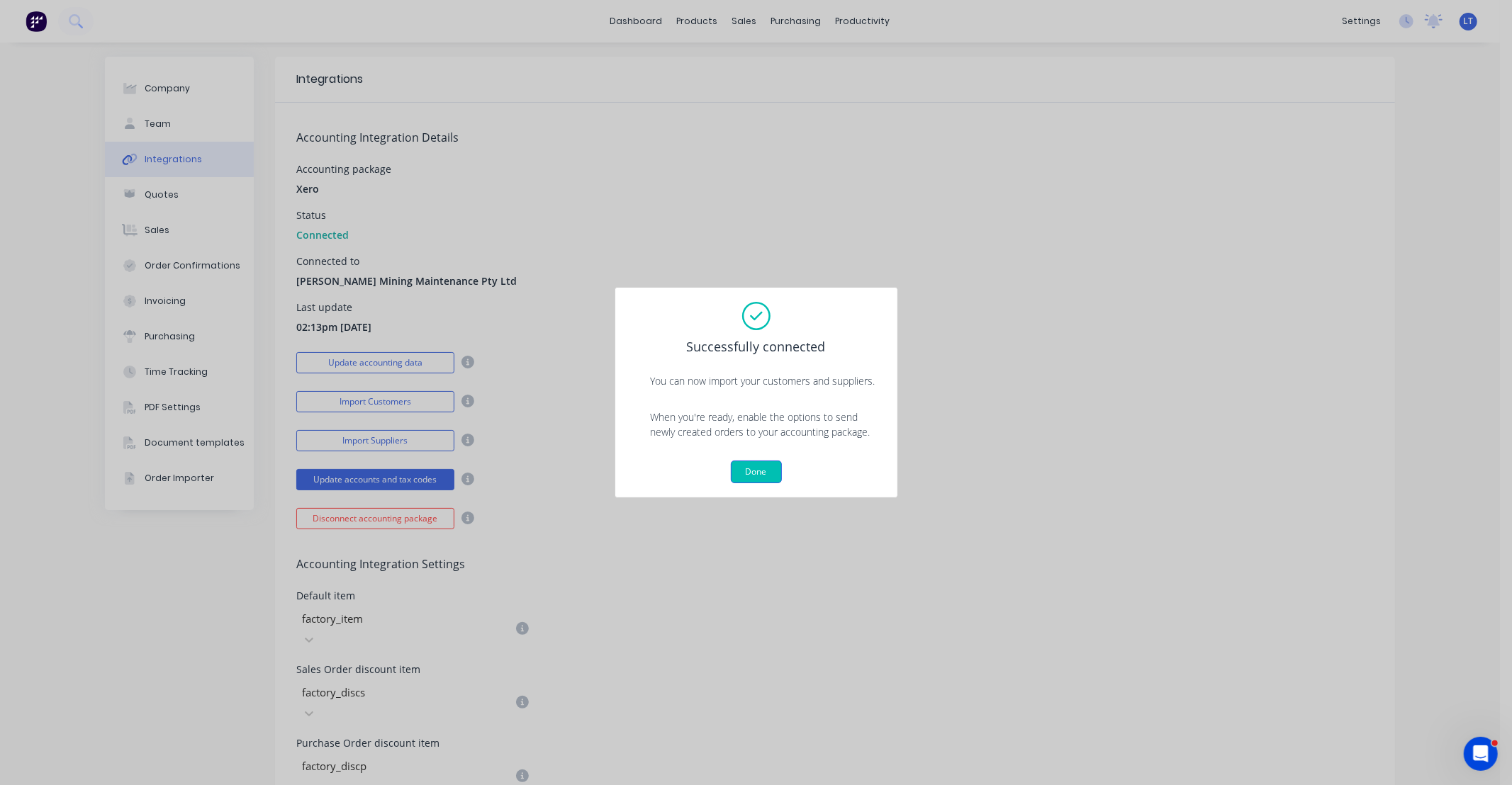
click at [758, 462] on button "Done" at bounding box center [756, 472] width 51 height 23
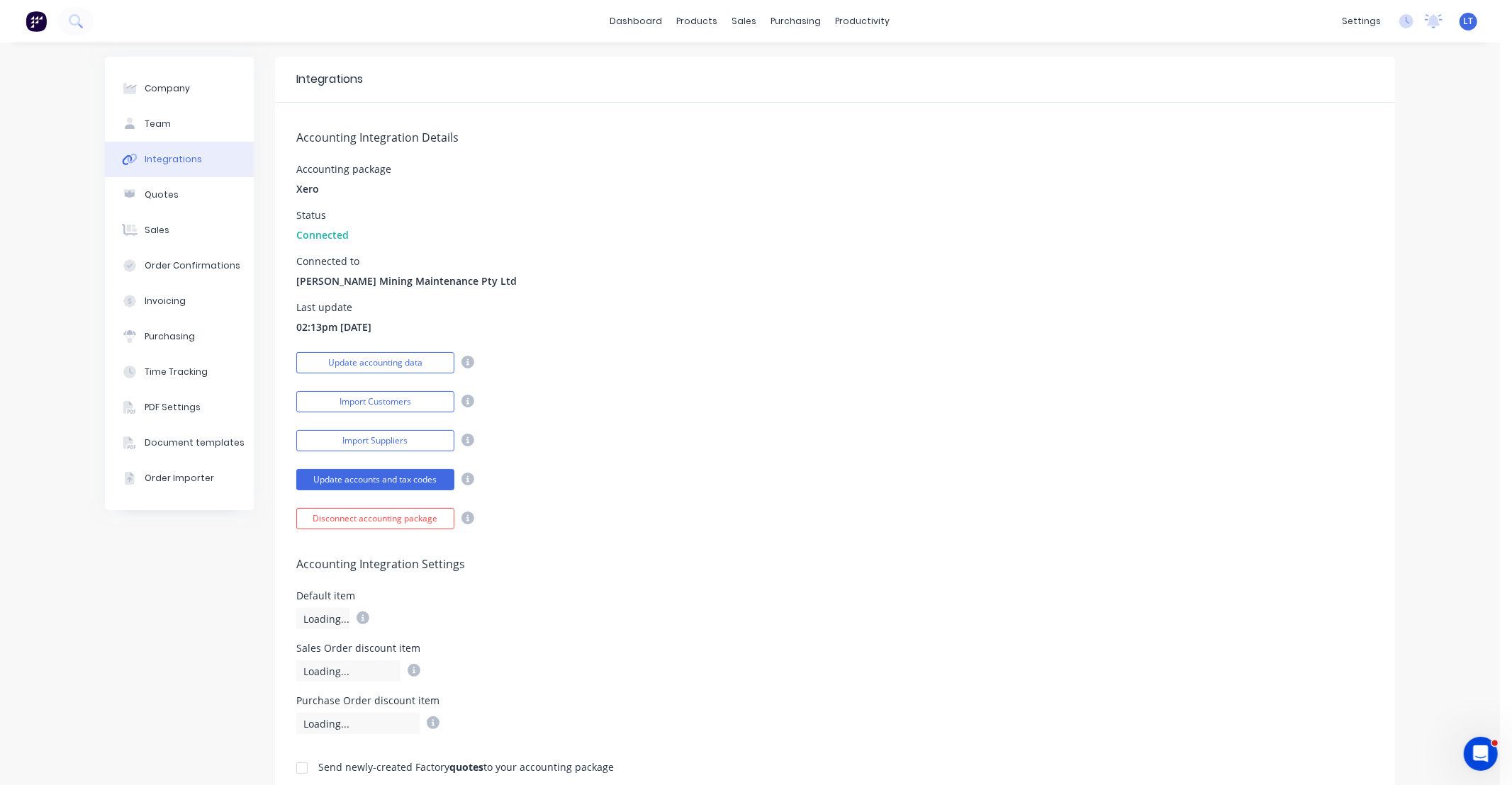
click at [717, 442] on div "Import Suppliers" at bounding box center [834, 439] width 1078 height 25
drag, startPoint x: 713, startPoint y: 439, endPoint x: 621, endPoint y: 420, distance: 93.9
click at [621, 421] on div "Accounting Integration Details Accounting package Xero Status Connected Connect…" at bounding box center [834, 316] width 1120 height 427
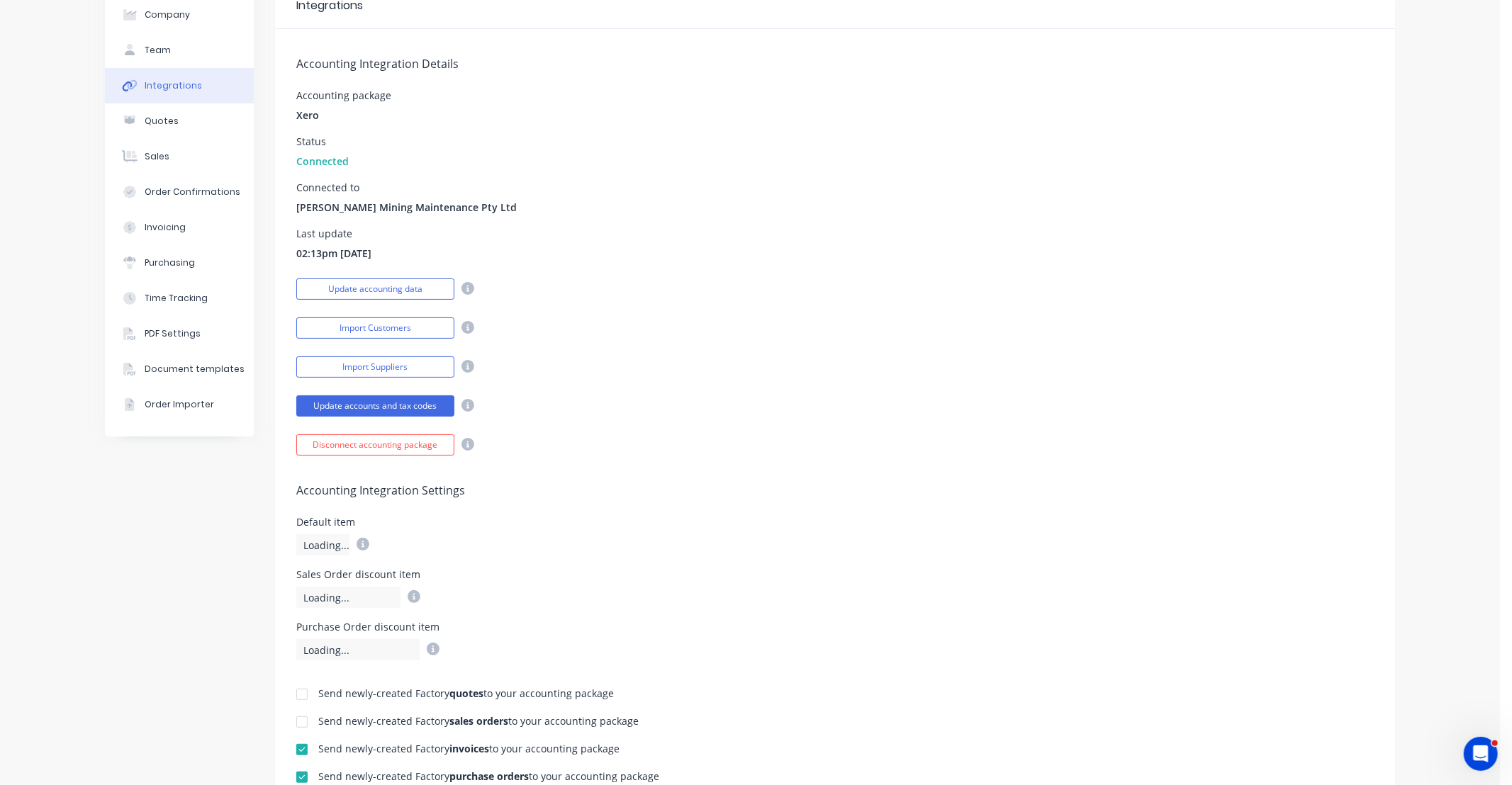
scroll to position [72, 0]
click at [420, 298] on button "Update accounting data" at bounding box center [375, 290] width 158 height 21
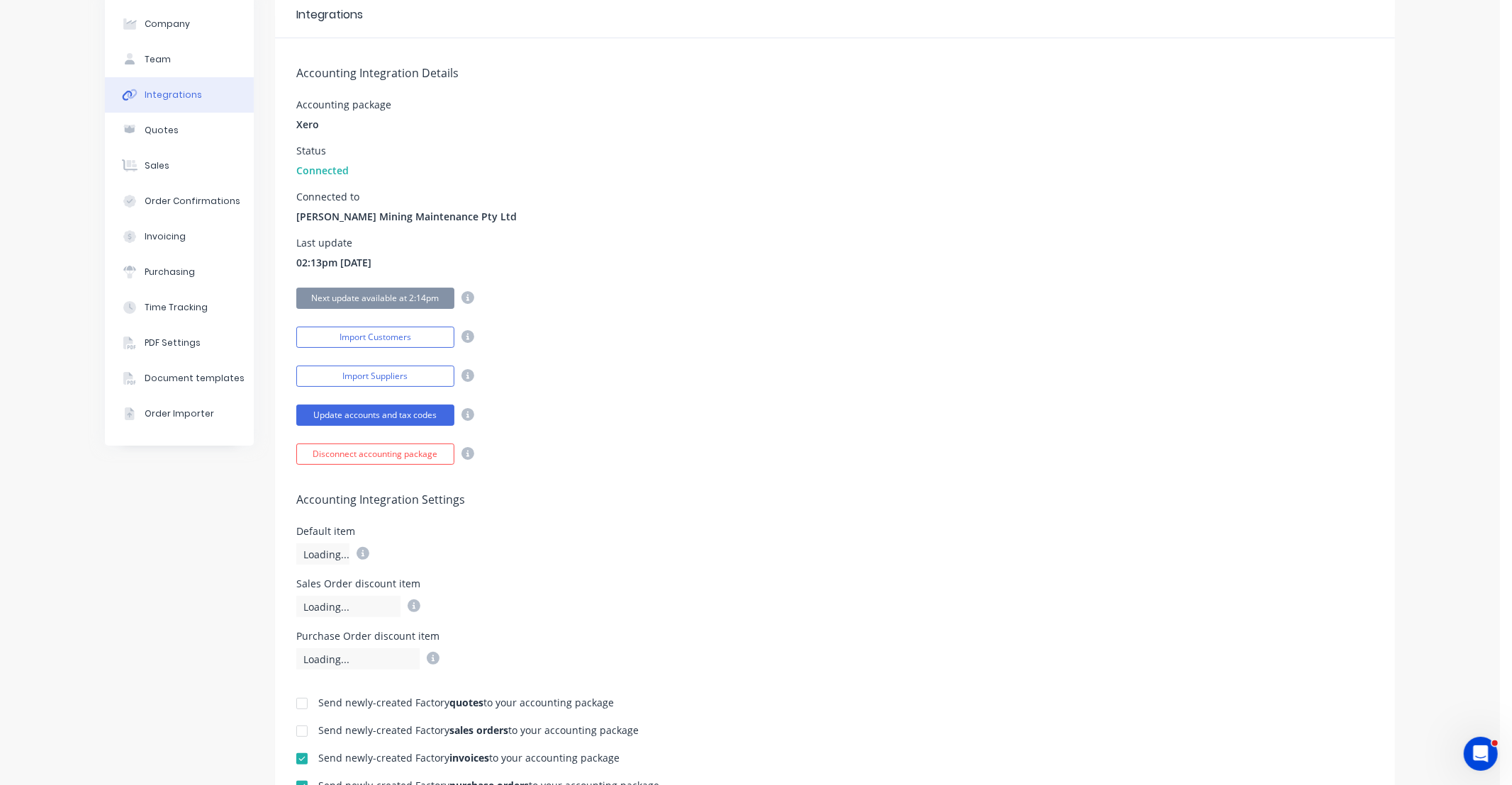
scroll to position [0, 0]
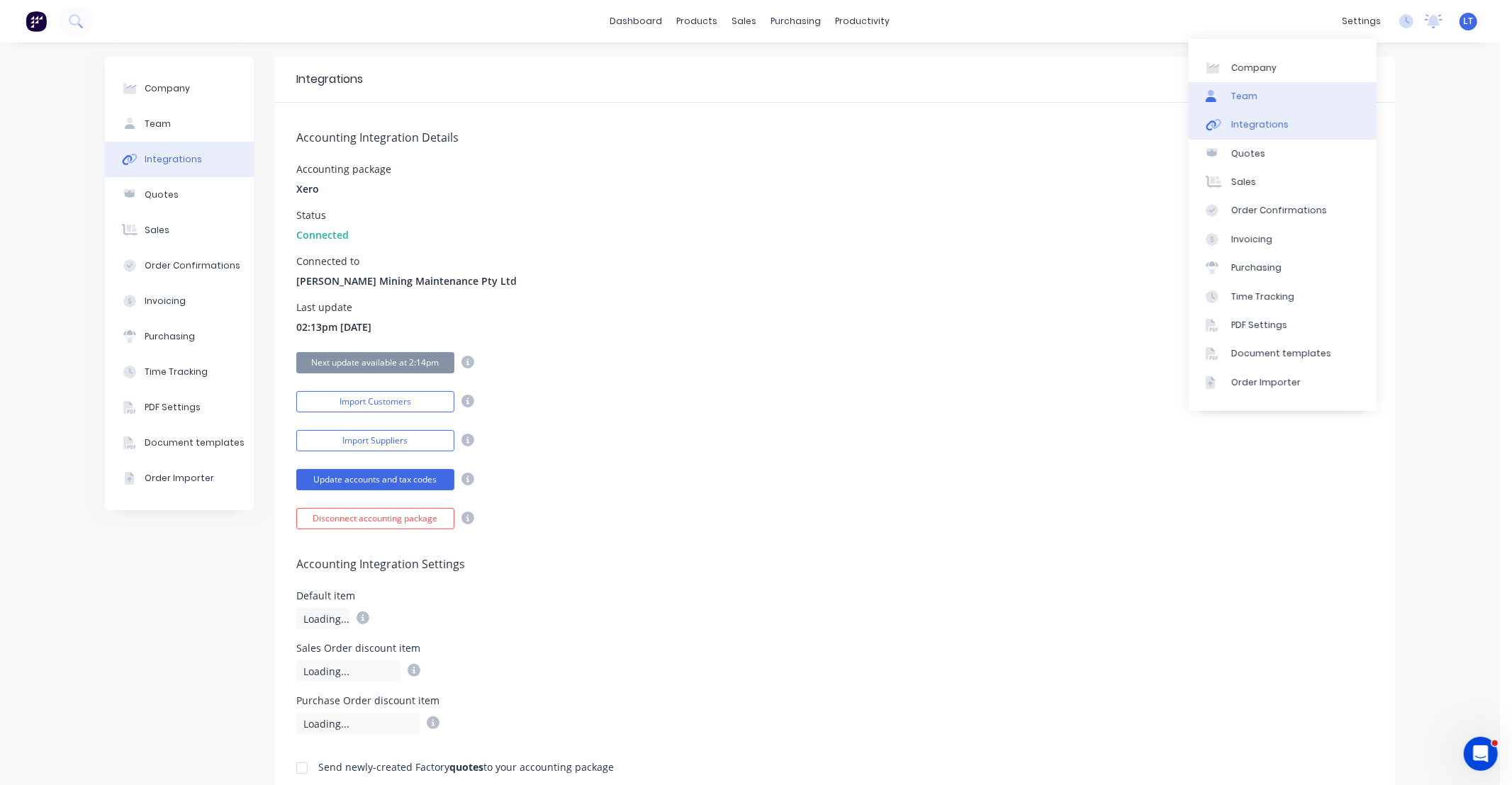
click at [1296, 95] on link "Team" at bounding box center [1282, 97] width 187 height 29
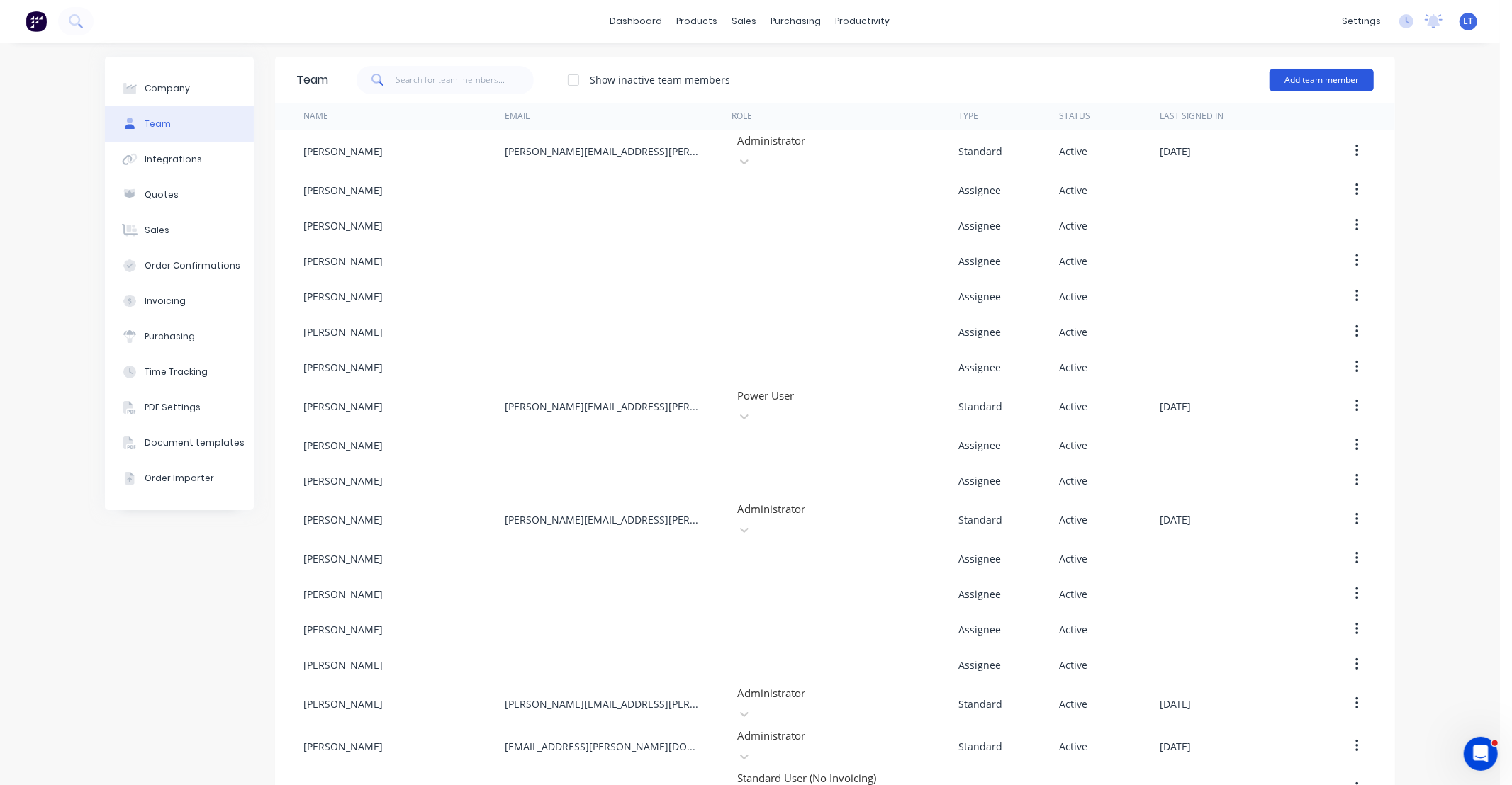
click at [1326, 81] on button "Add team member" at bounding box center [1322, 81] width 104 height 23
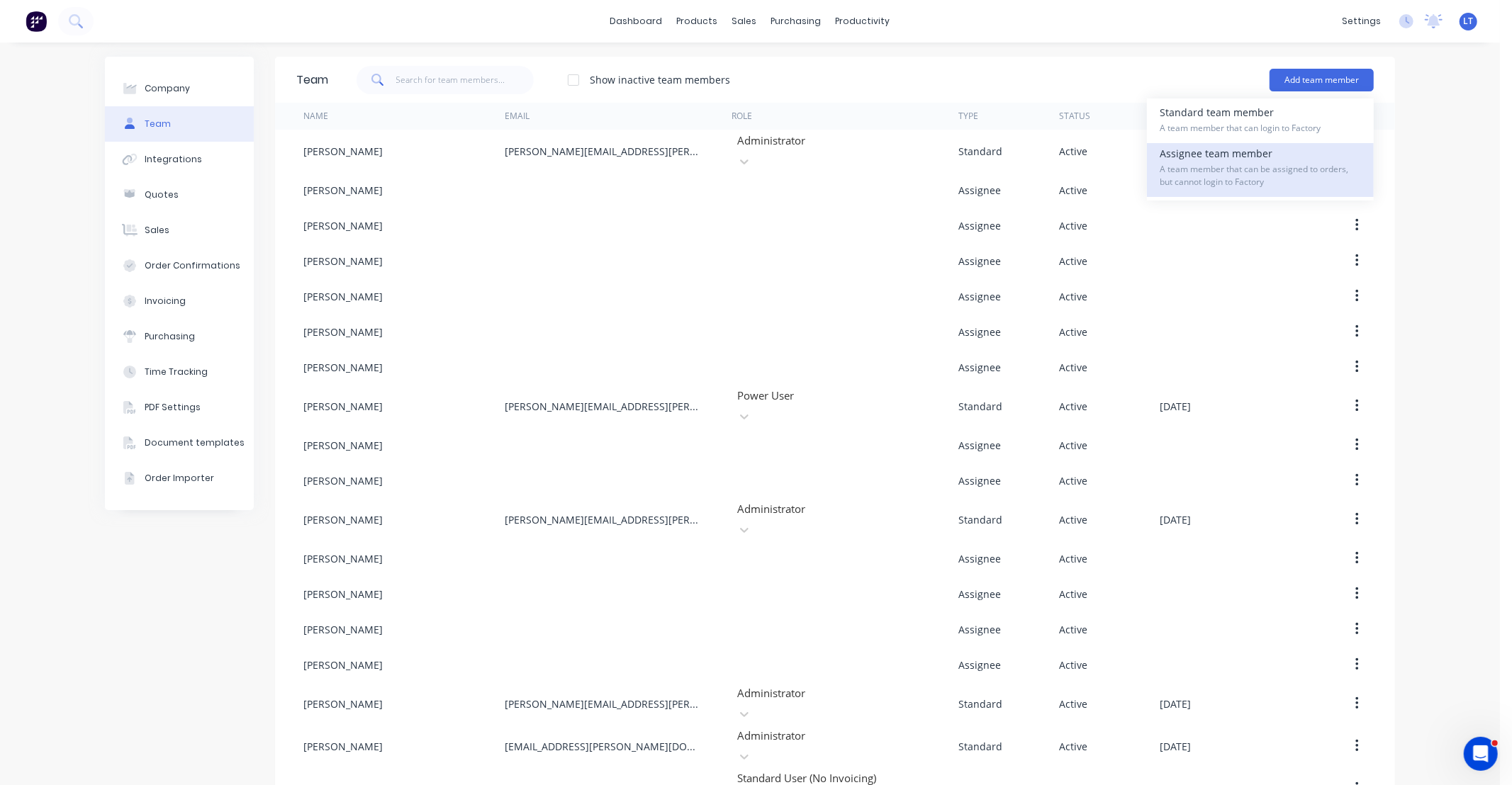
click at [1222, 155] on div "Assignee team member A team member that can be assigned to orders, but cannot l…" at bounding box center [1260, 170] width 201 height 54
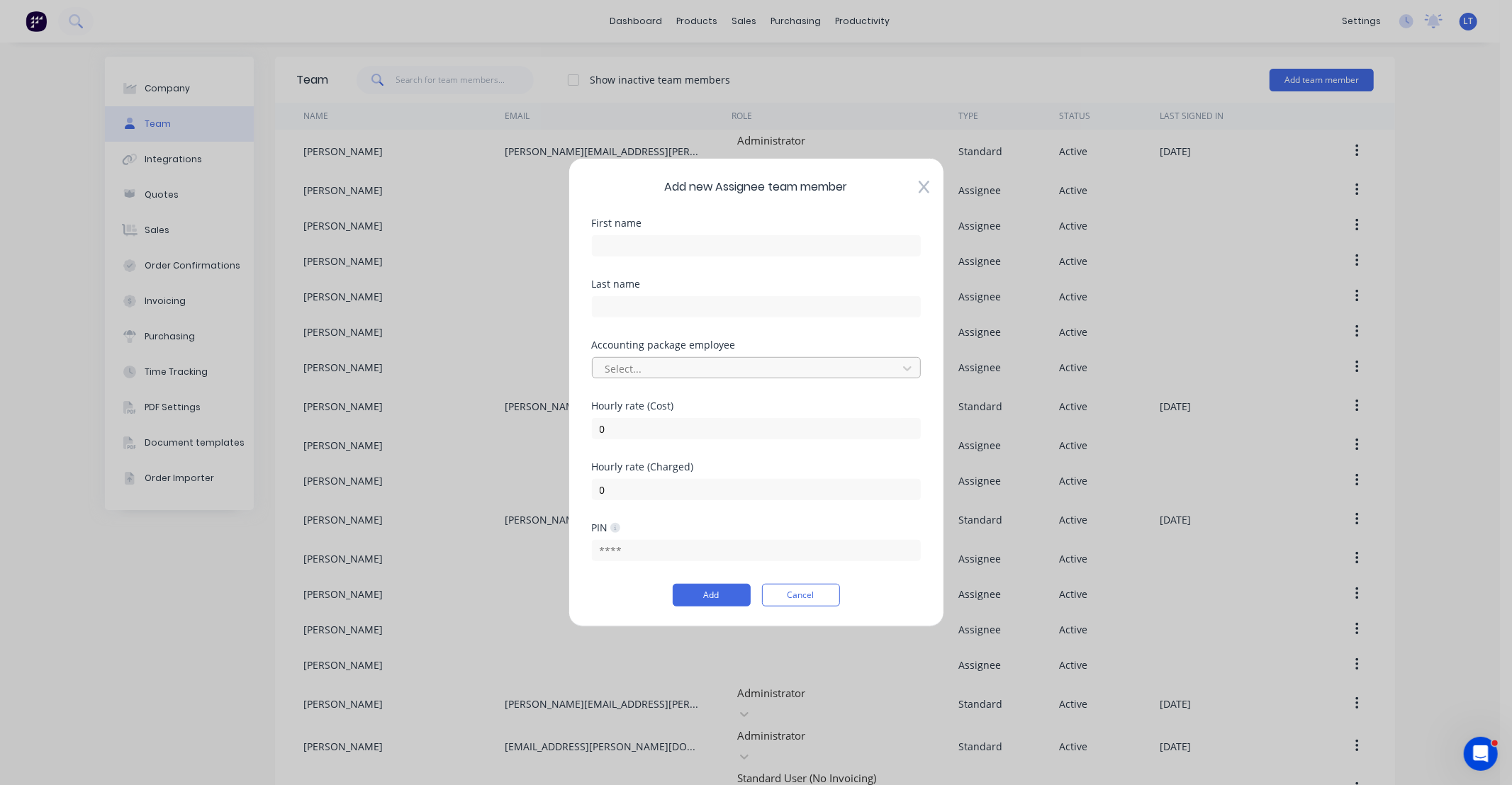
click at [669, 369] on div at bounding box center [747, 368] width 286 height 17
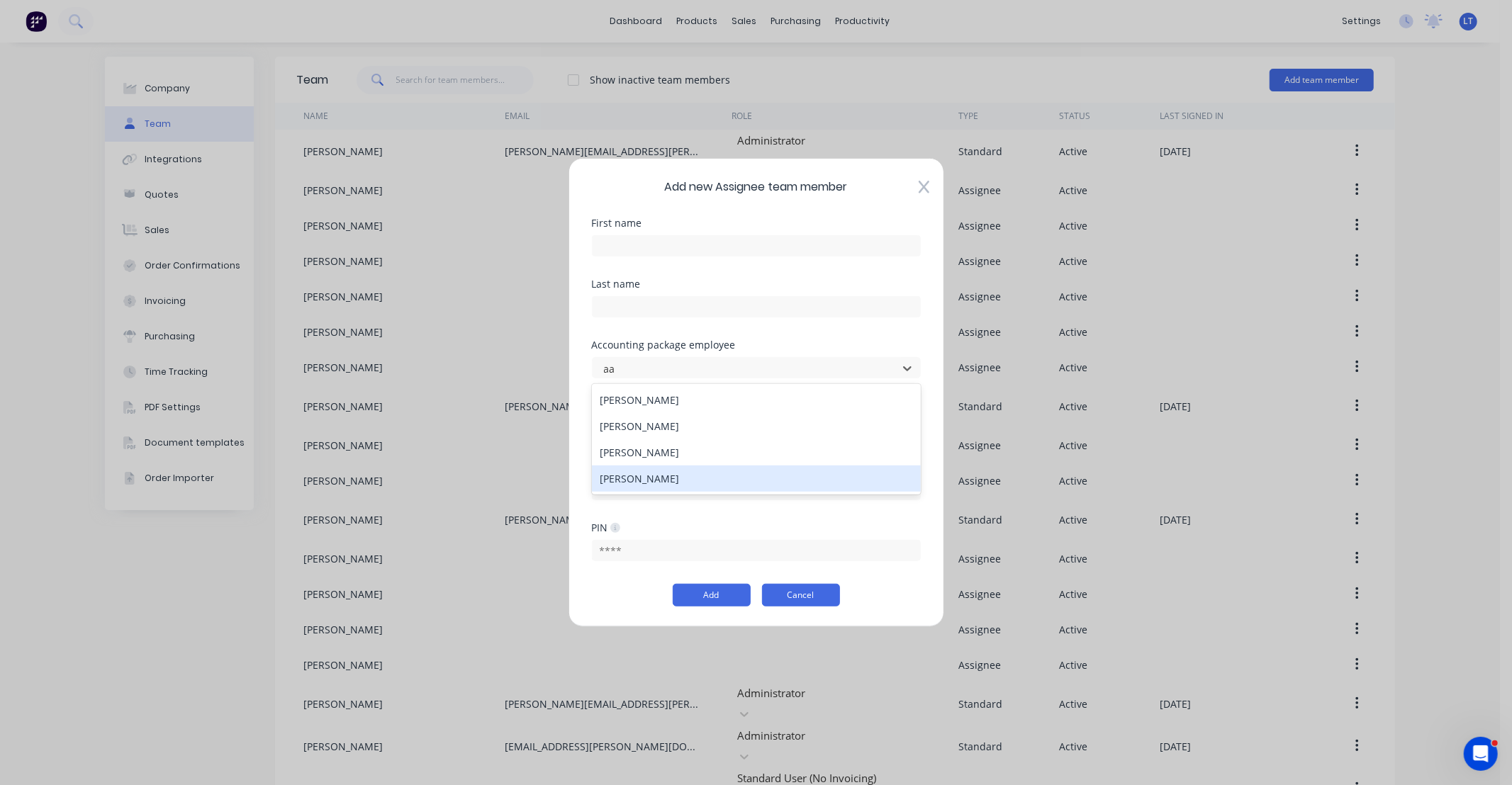
type input "aa"
drag, startPoint x: 801, startPoint y: 597, endPoint x: 805, endPoint y: 562, distance: 35.2
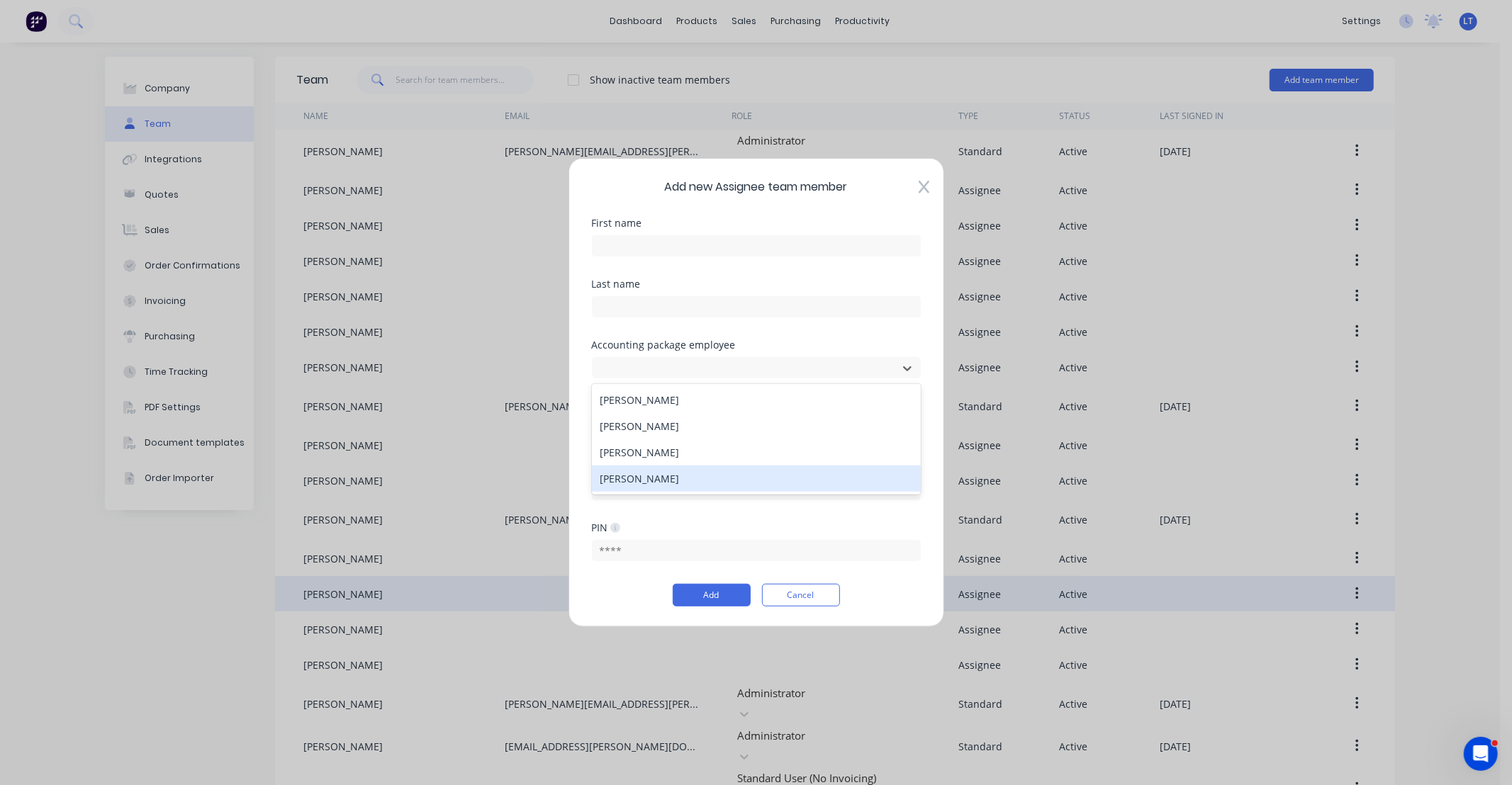
click at [801, 596] on button "Cancel" at bounding box center [801, 596] width 78 height 23
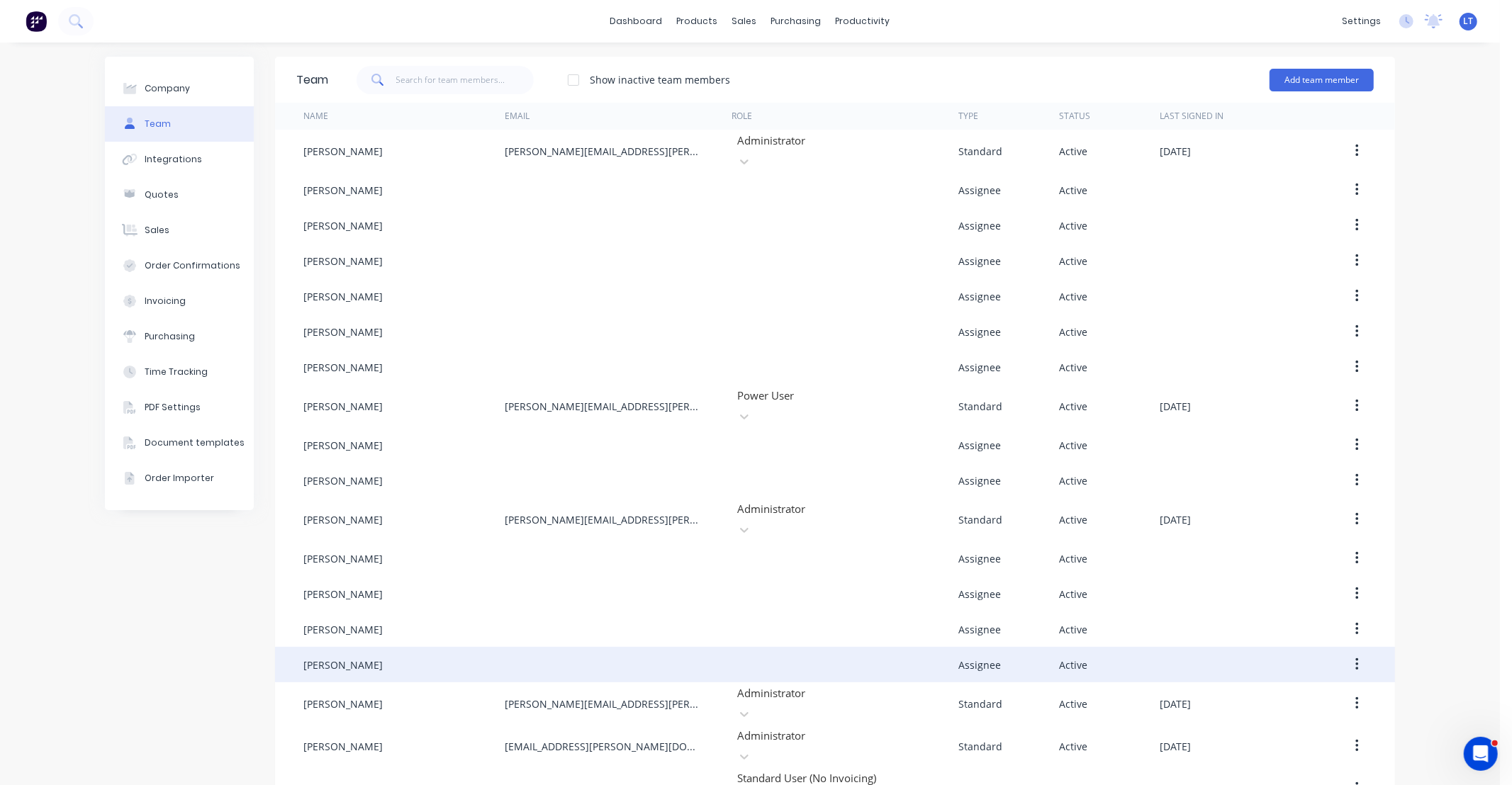
drag, startPoint x: 136, startPoint y: 621, endPoint x: 419, endPoint y: 654, distance: 284.9
click at [80, 615] on div "Company Team Integrations Quotes Sales Order Confirmations Invoicing Purchasing…" at bounding box center [750, 692] width 1500 height 1299
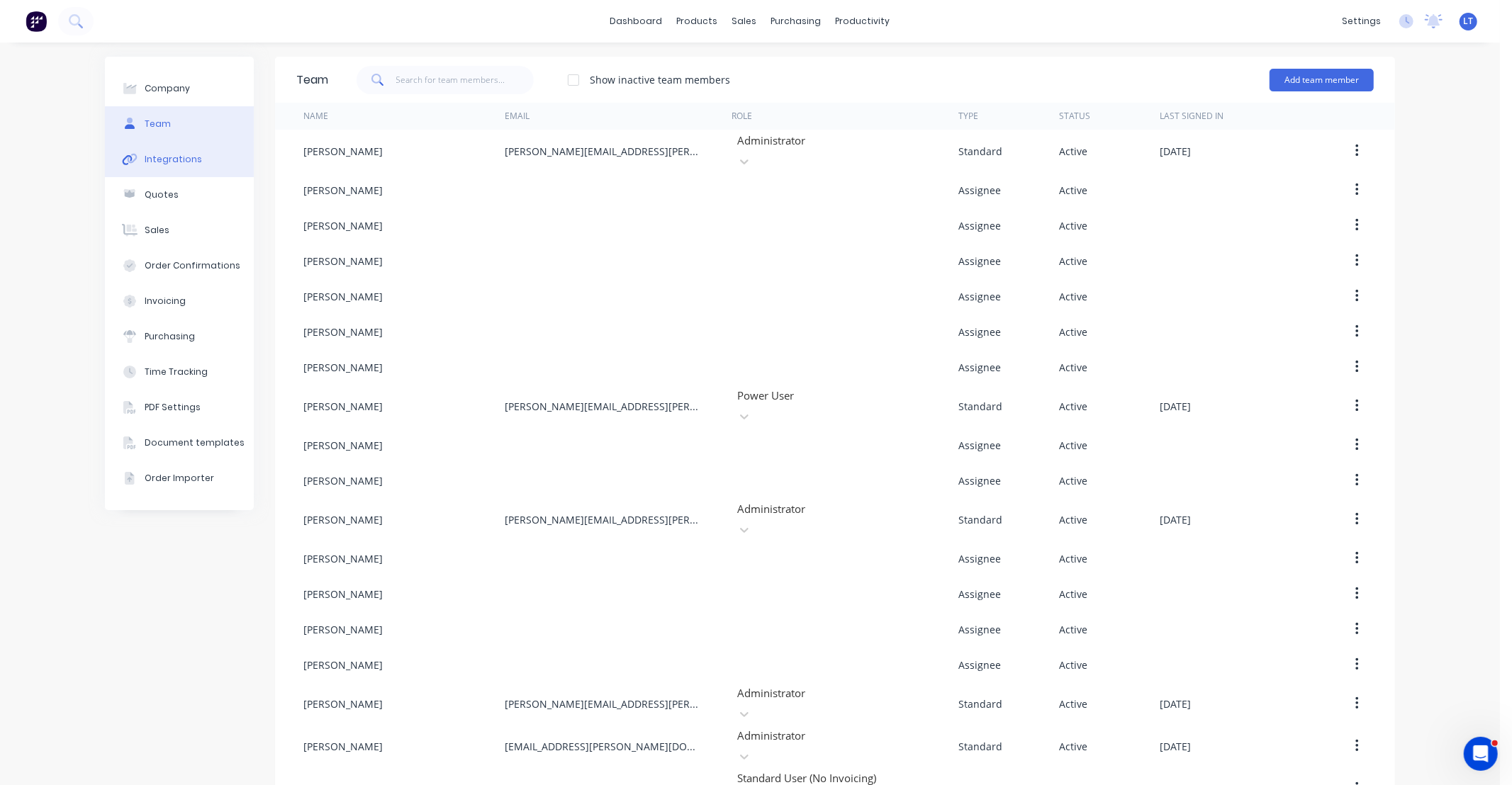
click at [154, 163] on div "Integrations" at bounding box center [173, 159] width 58 height 12
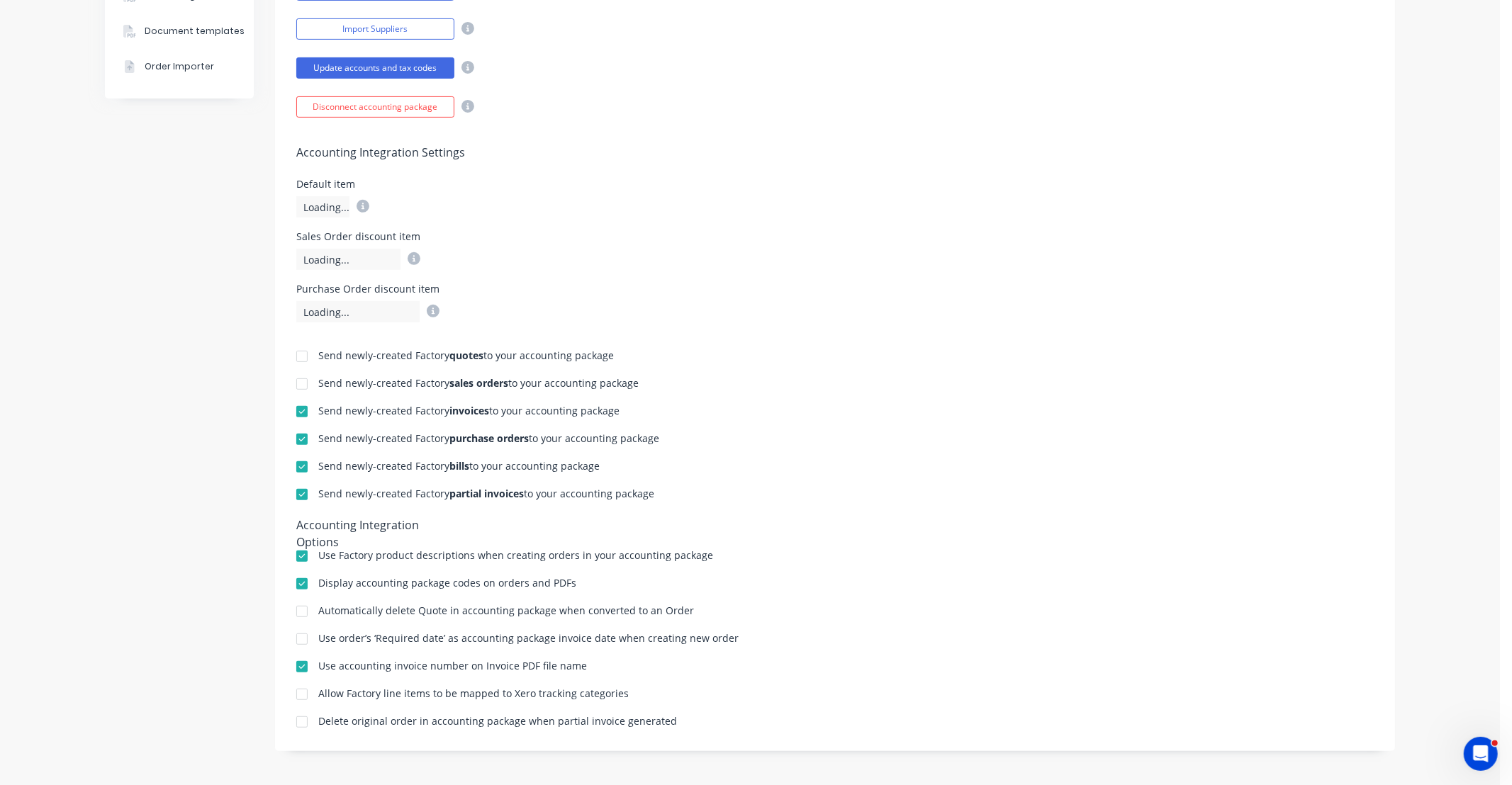
scroll to position [413, 0]
click at [965, 280] on div "Accounting Integration Settings Default item Loading... Sales Order discount it…" at bounding box center [834, 218] width 1120 height 205
drag, startPoint x: 963, startPoint y: 280, endPoint x: 905, endPoint y: 237, distance: 72.2
click at [905, 237] on div "Sales Order discount item Loading..." at bounding box center [834, 250] width 1078 height 38
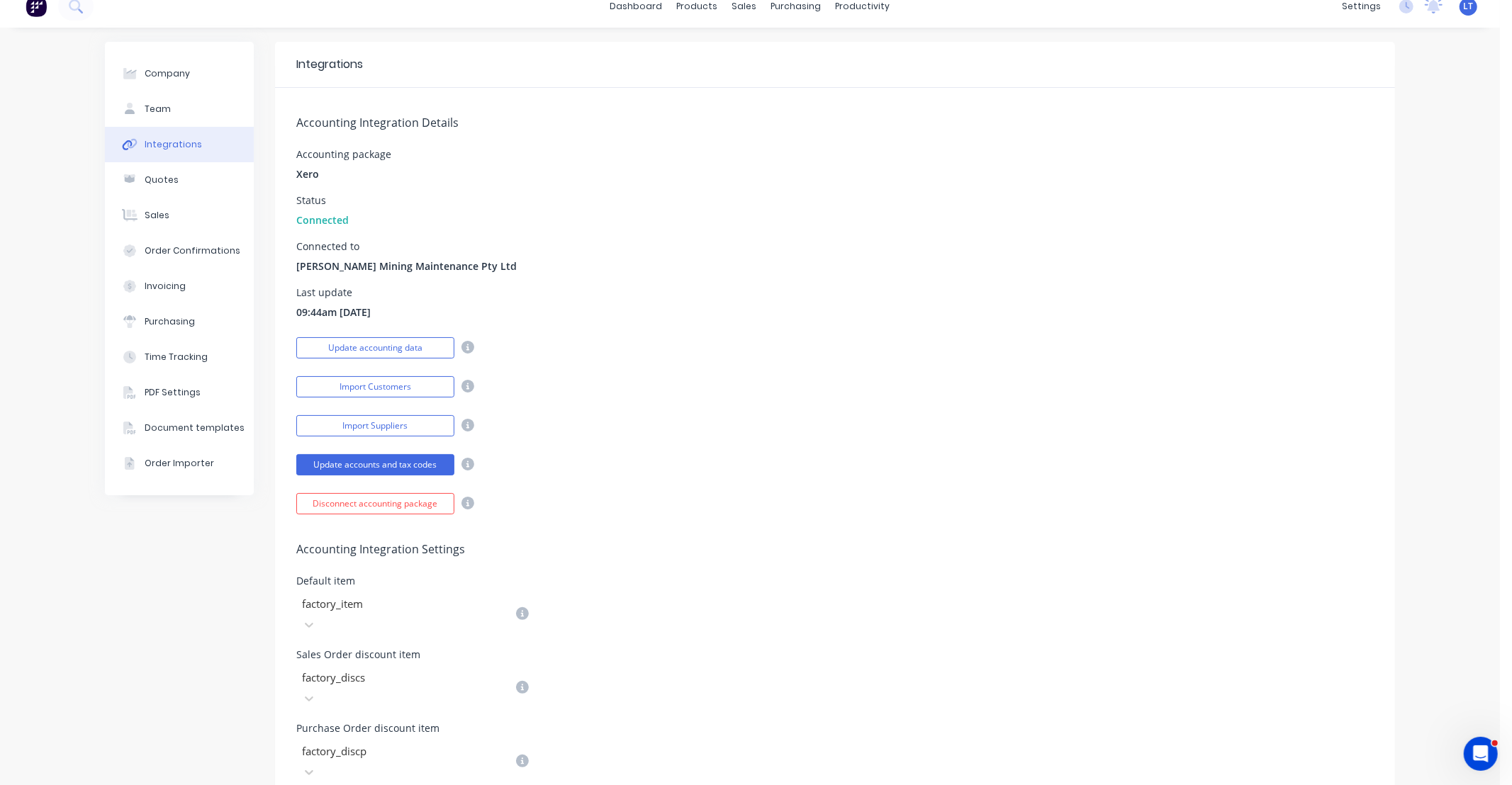
scroll to position [0, 0]
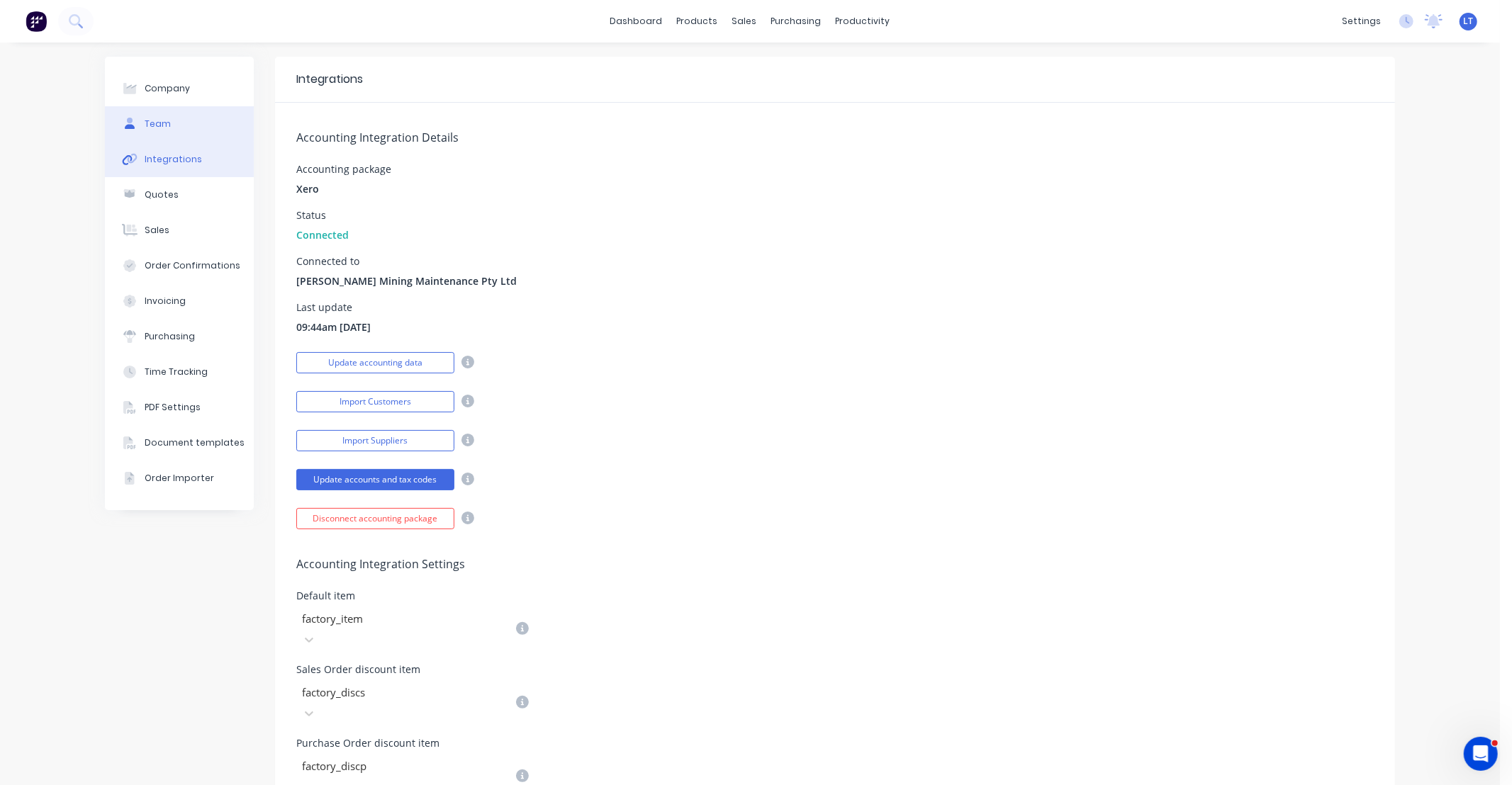
click at [164, 121] on button "Team" at bounding box center [179, 124] width 149 height 36
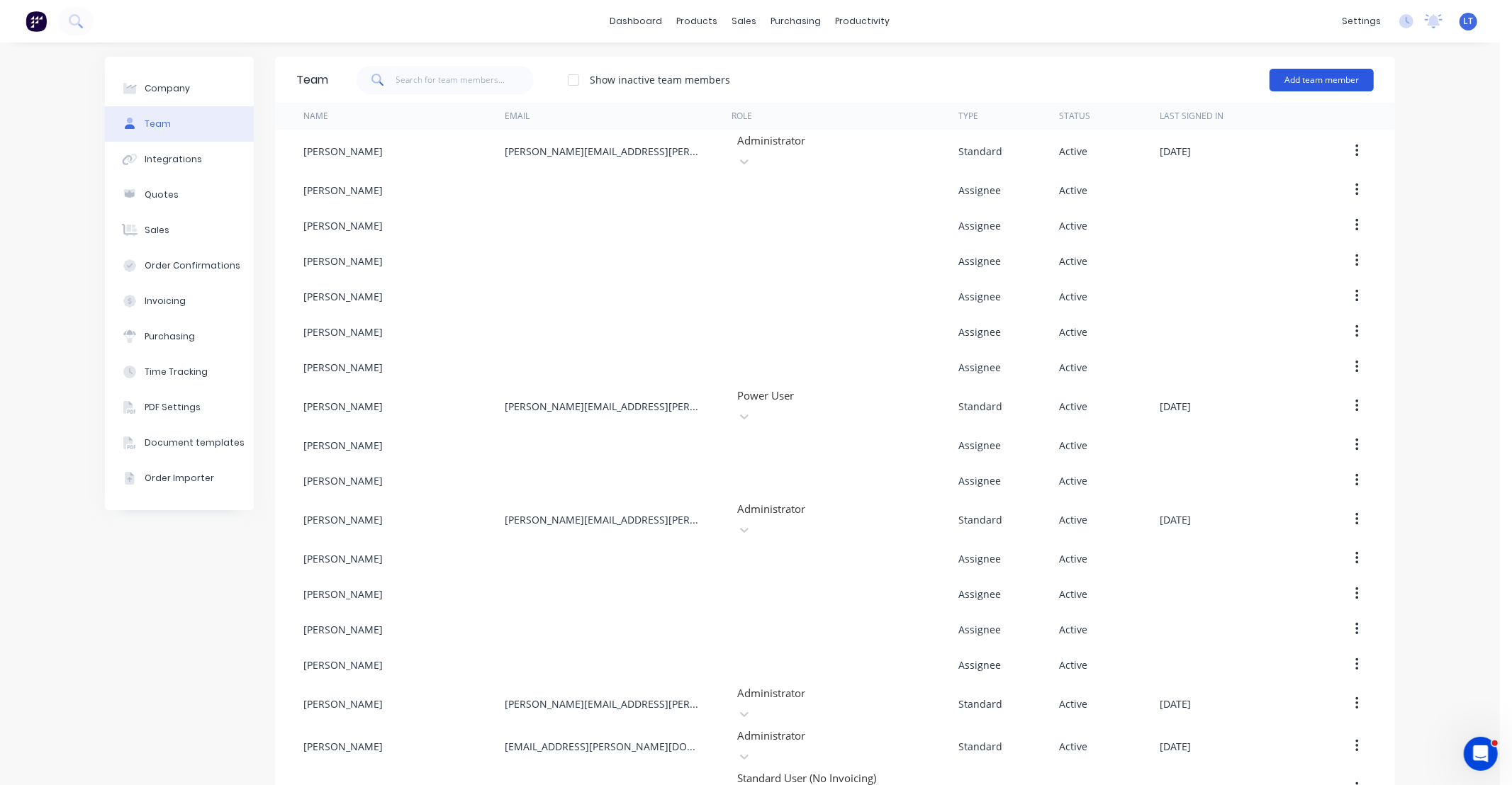
click at [1301, 78] on button "Add team member" at bounding box center [1322, 81] width 104 height 23
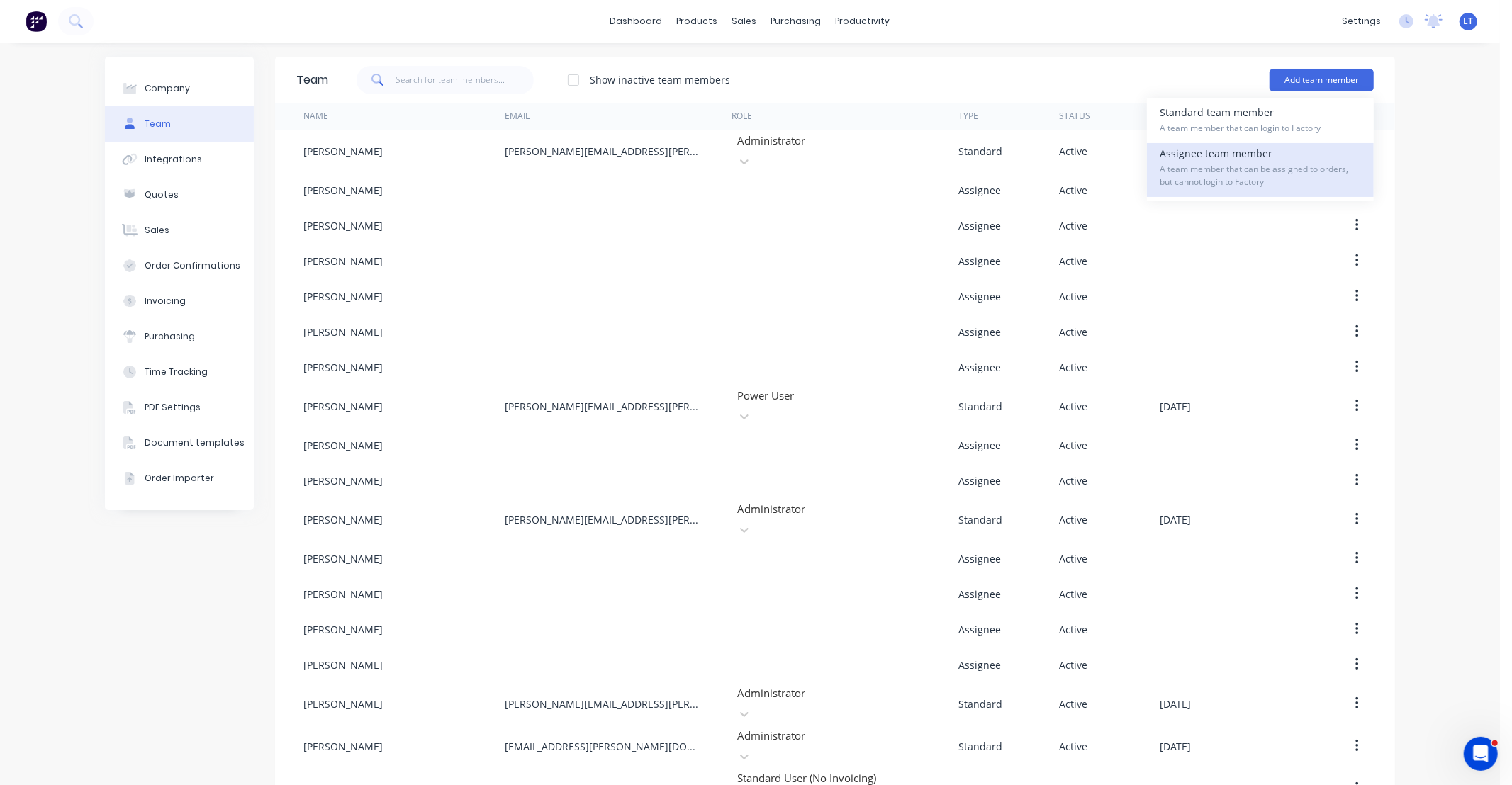
click at [1229, 165] on span "A team member that can be assigned to orders, but cannot login to Factory" at bounding box center [1260, 176] width 201 height 26
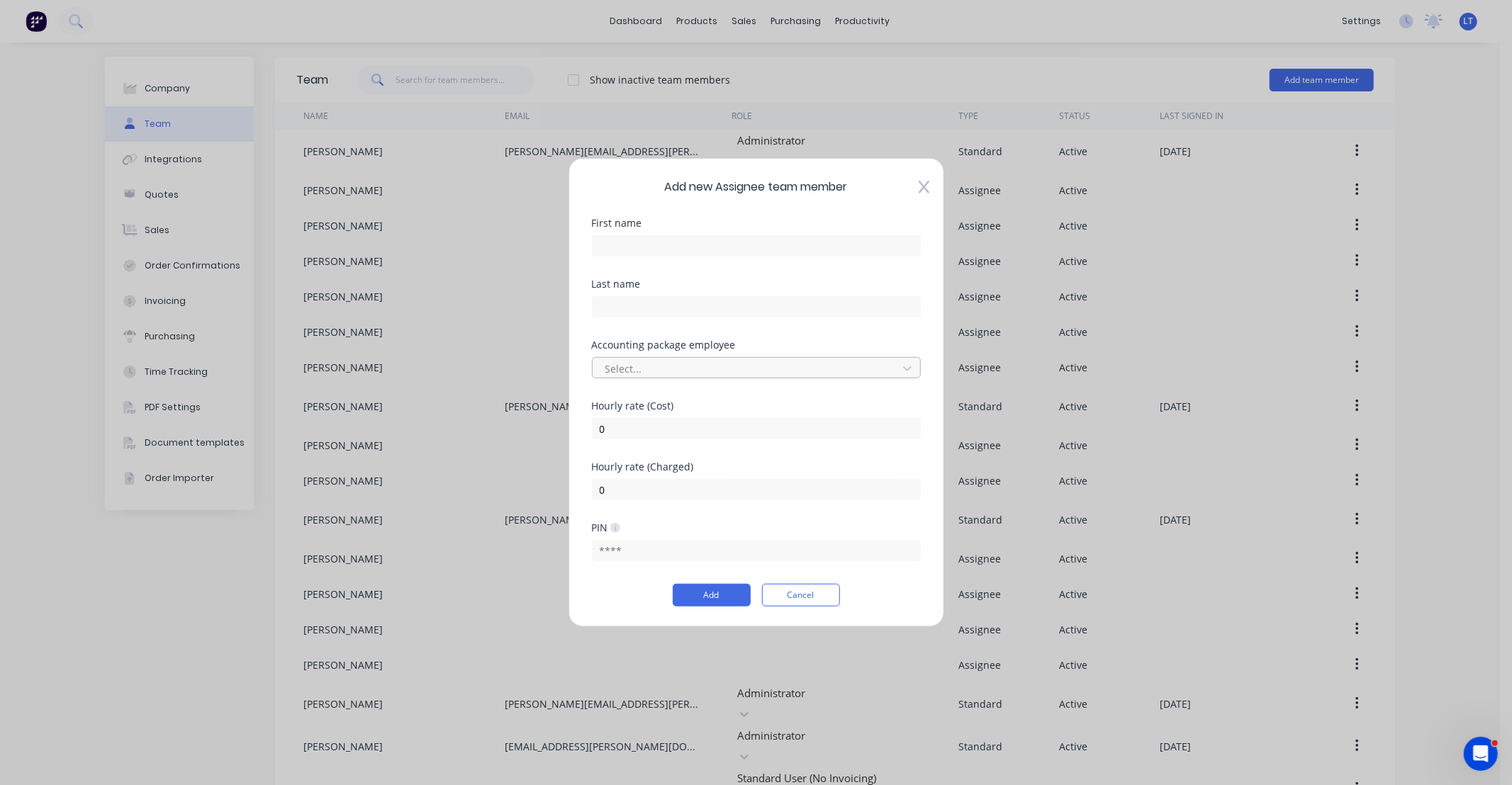
click at [685, 372] on div at bounding box center [747, 368] width 286 height 17
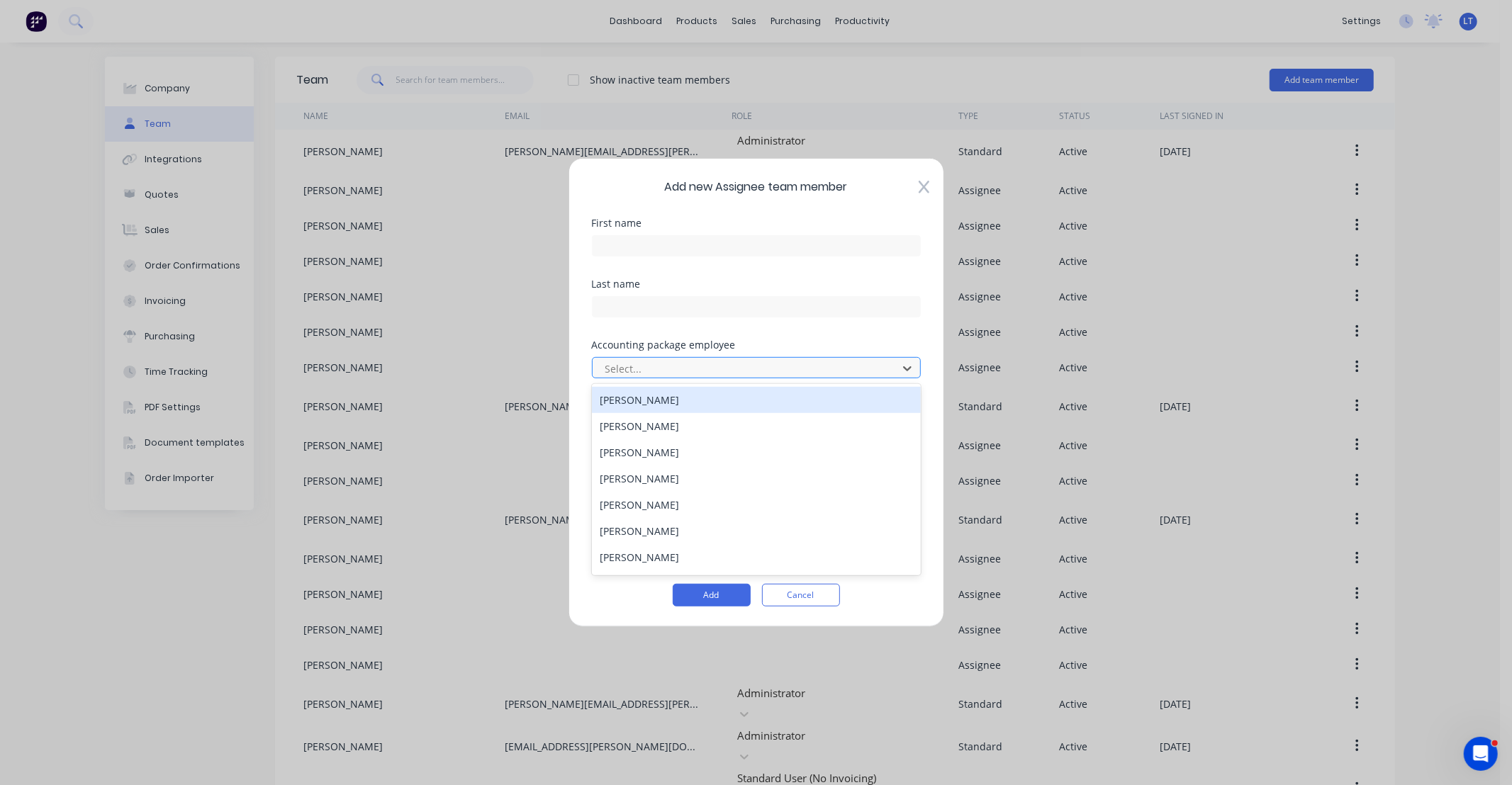
click at [685, 372] on div at bounding box center [747, 368] width 286 height 17
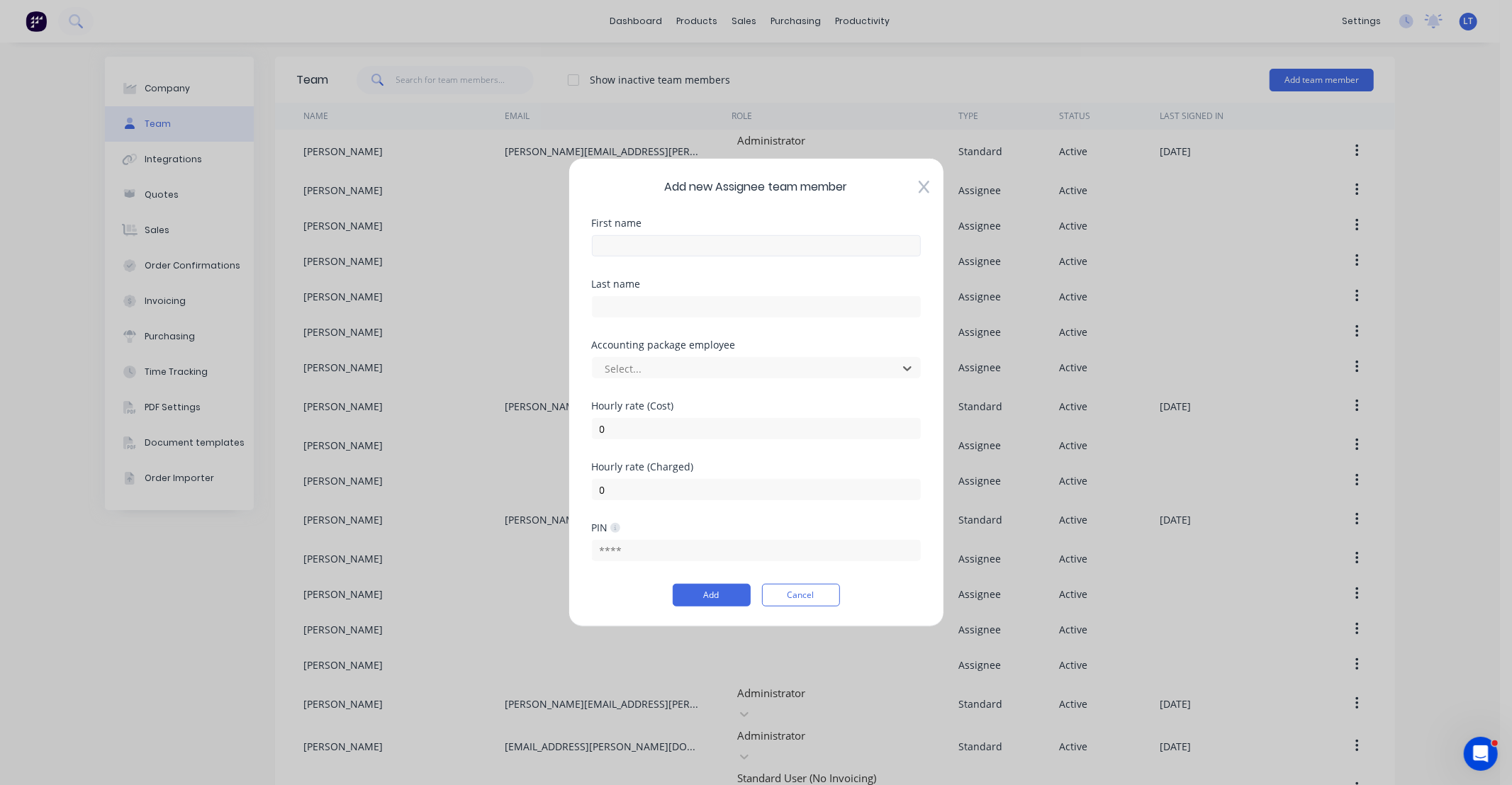
drag, startPoint x: 722, startPoint y: 231, endPoint x: 718, endPoint y: 244, distance: 13.6
click at [722, 231] on div "First name" at bounding box center [756, 237] width 329 height 38
click at [717, 250] on input "text" at bounding box center [756, 246] width 329 height 21
type input "Aaron"
type input "Styles"
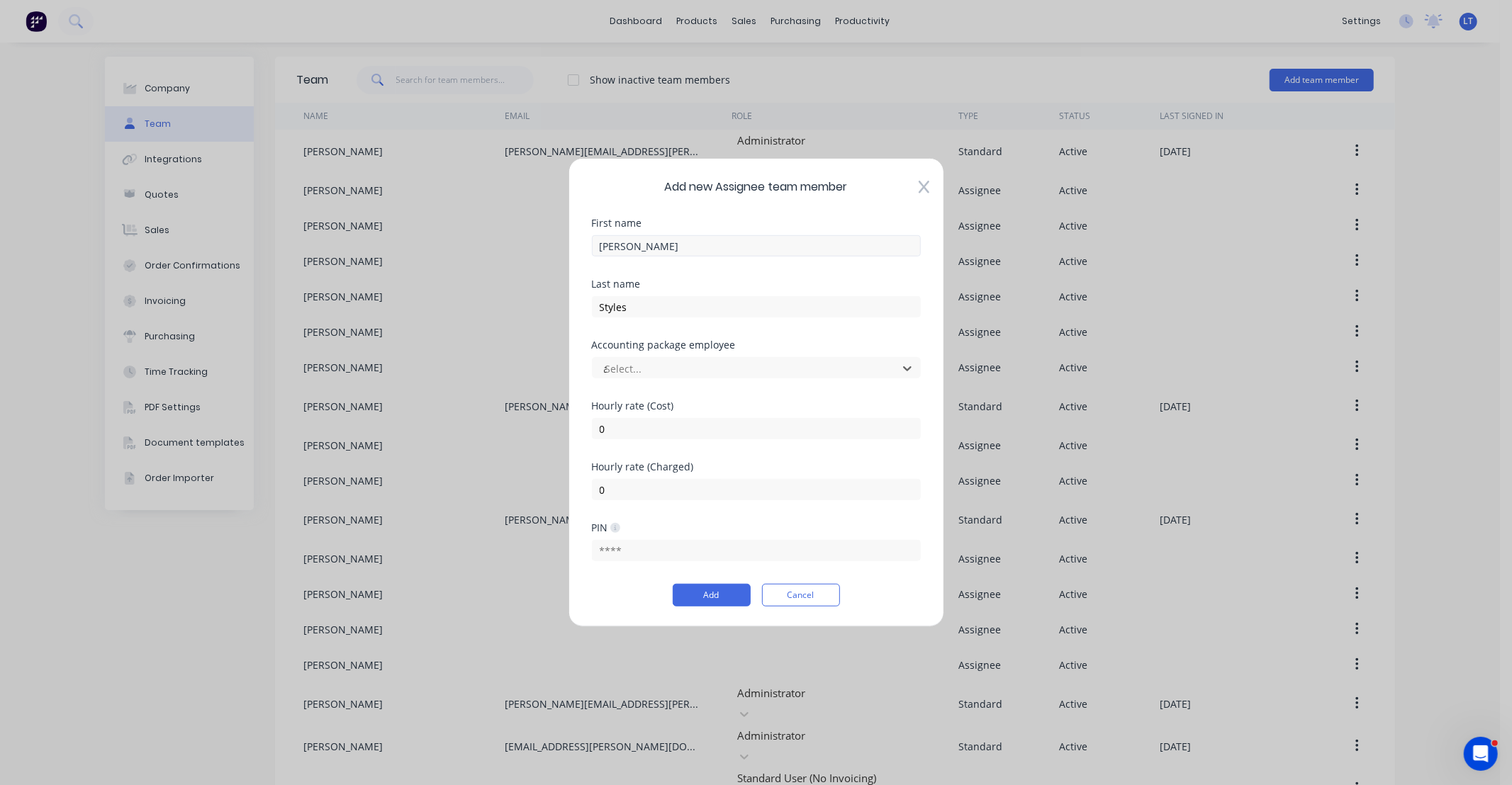
type input "aa"
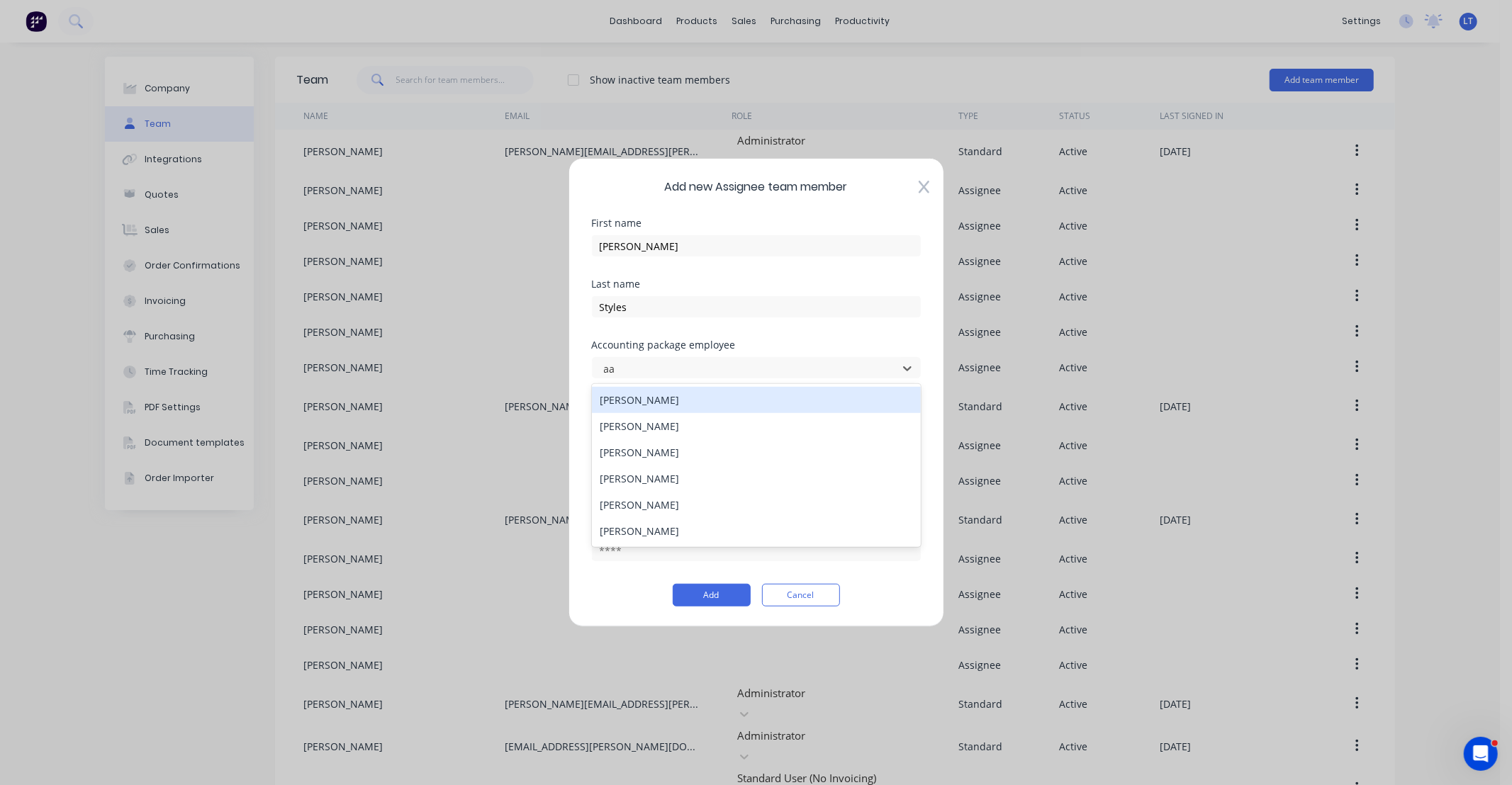
click at [718, 407] on div "Aaron STYLES" at bounding box center [756, 400] width 329 height 26
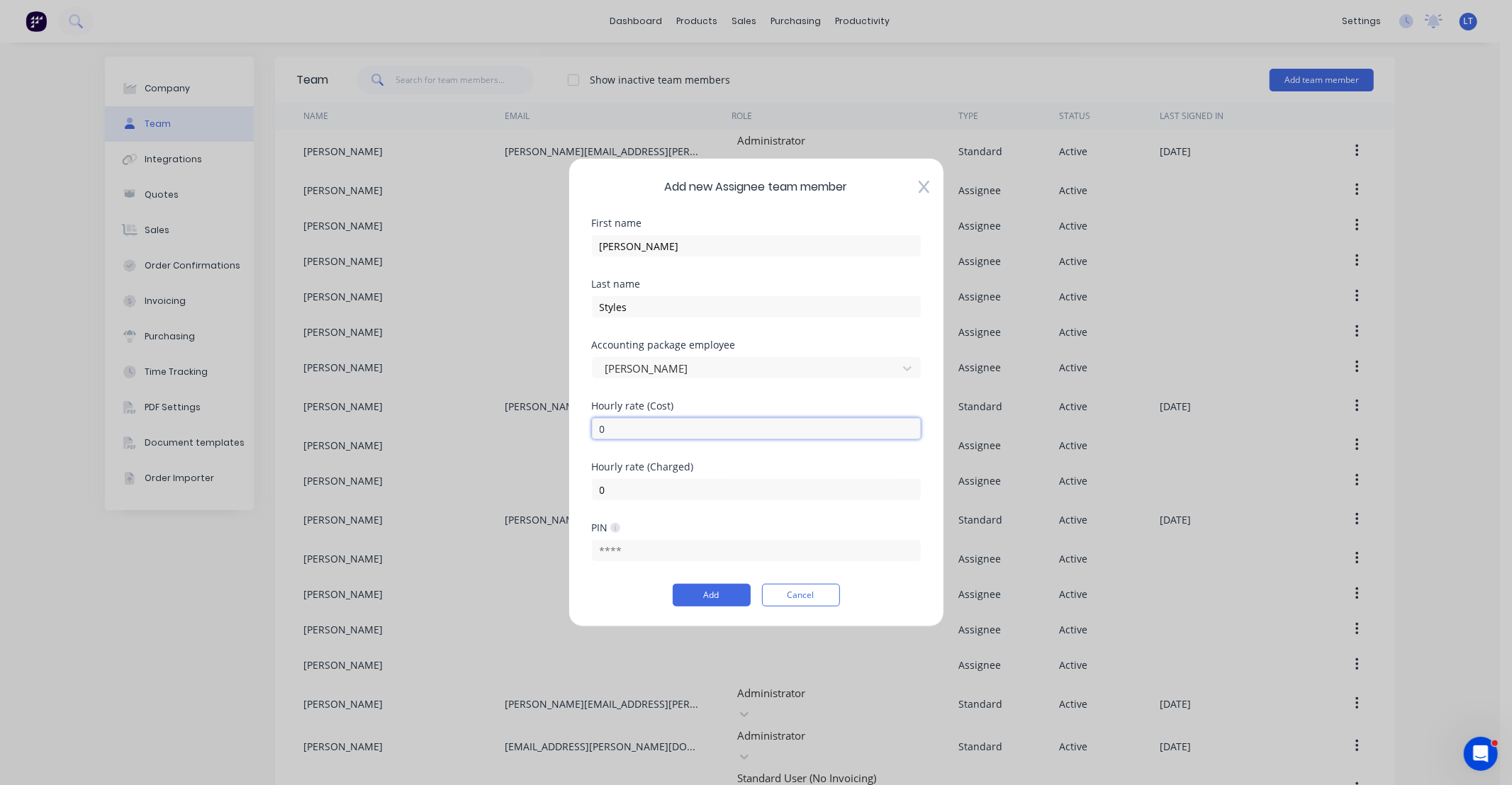
click at [718, 430] on input "0" at bounding box center [756, 429] width 329 height 21
drag, startPoint x: 718, startPoint y: 430, endPoint x: 413, endPoint y: 423, distance: 305.1
click at [413, 423] on div "Add new Assignee team member First name Aaron Last name Styles Accounting packa…" at bounding box center [756, 392] width 1512 height 785
type input "60"
type input "130"
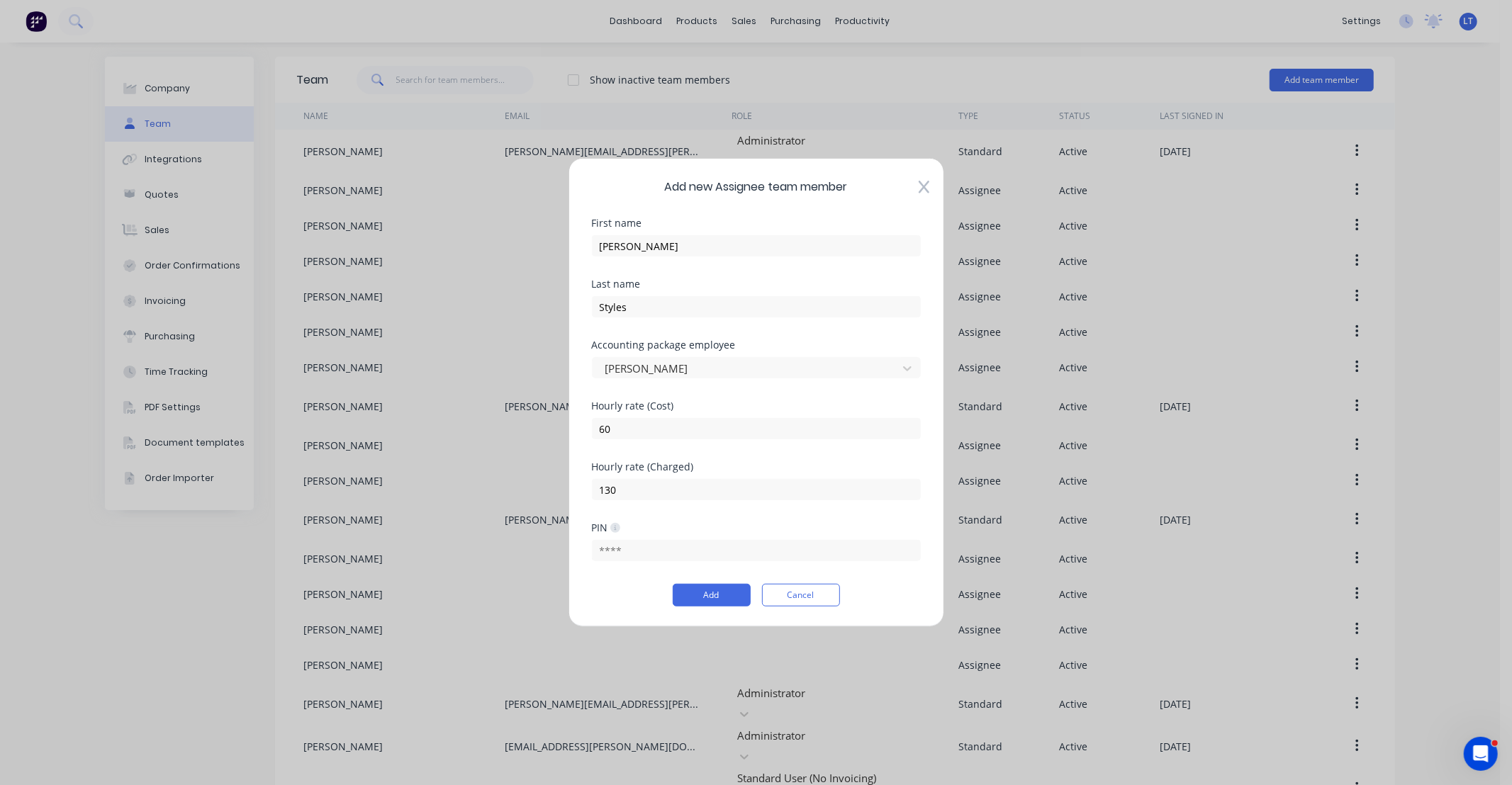
click at [664, 457] on div "Hourly rate (Cost) 60" at bounding box center [756, 430] width 329 height 61
click at [734, 598] on button "Add" at bounding box center [711, 596] width 78 height 23
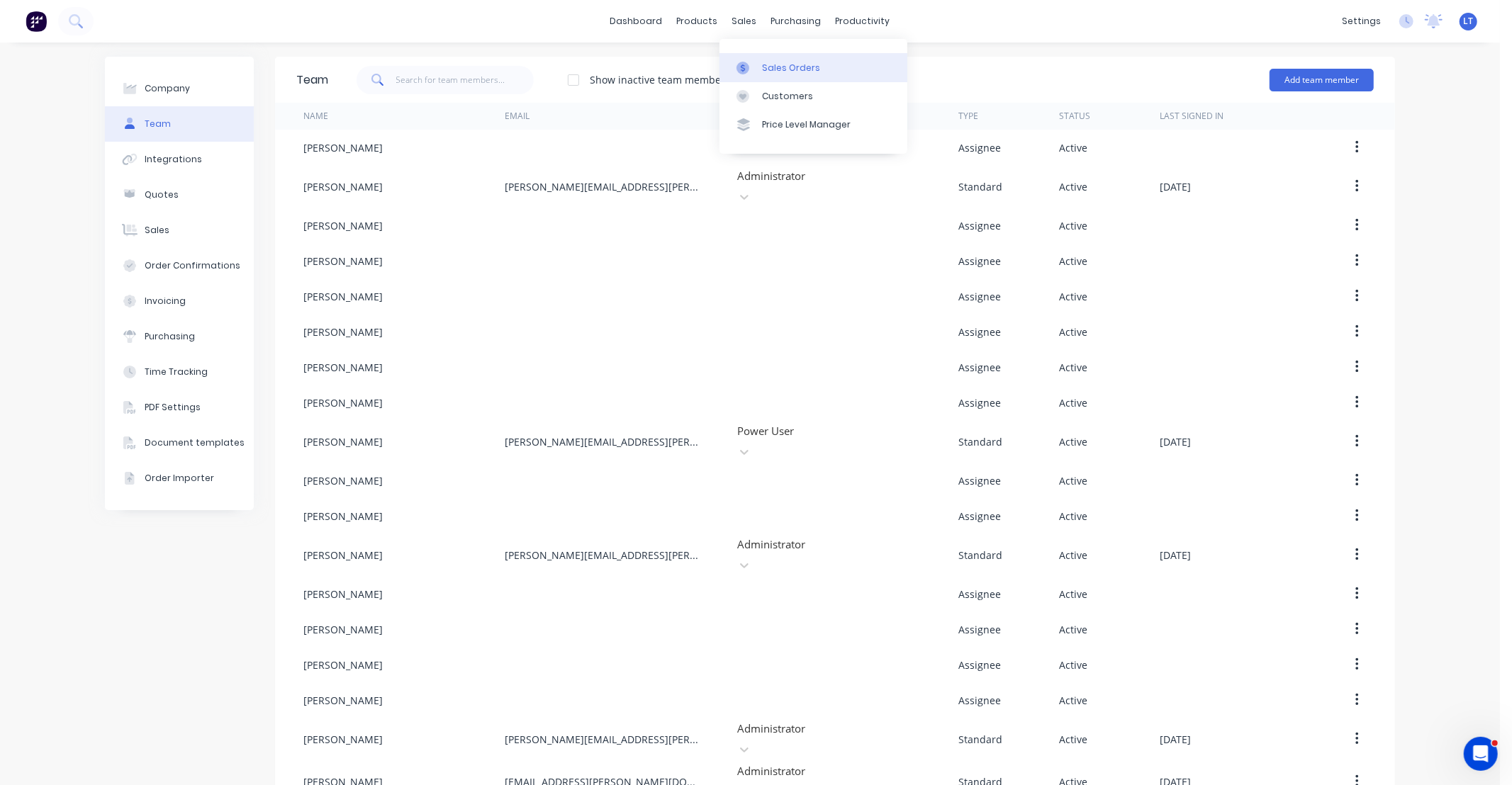
click at [756, 65] on div at bounding box center [747, 67] width 21 height 12
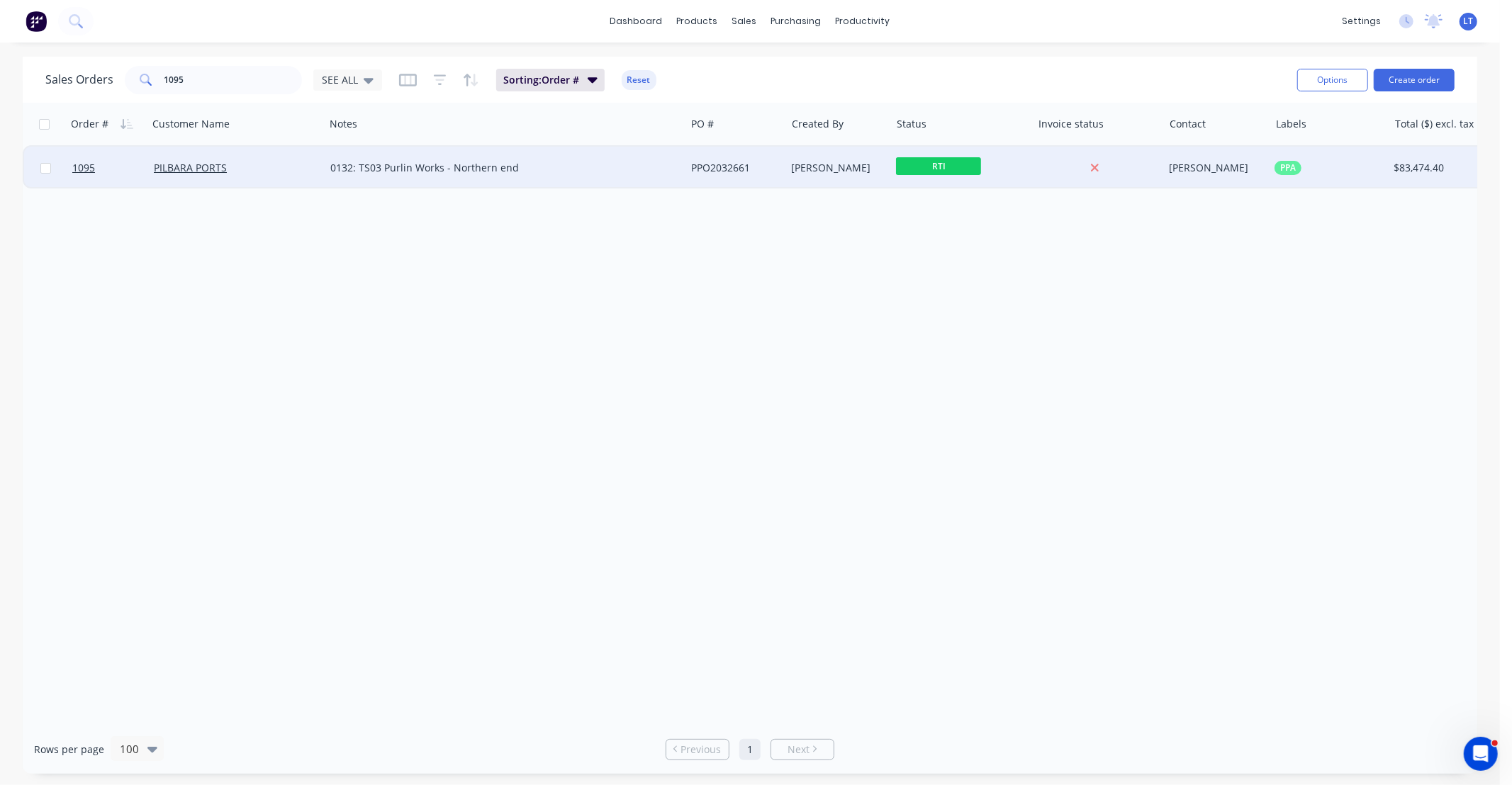
click at [741, 174] on div "PPO2032661" at bounding box center [733, 167] width 85 height 14
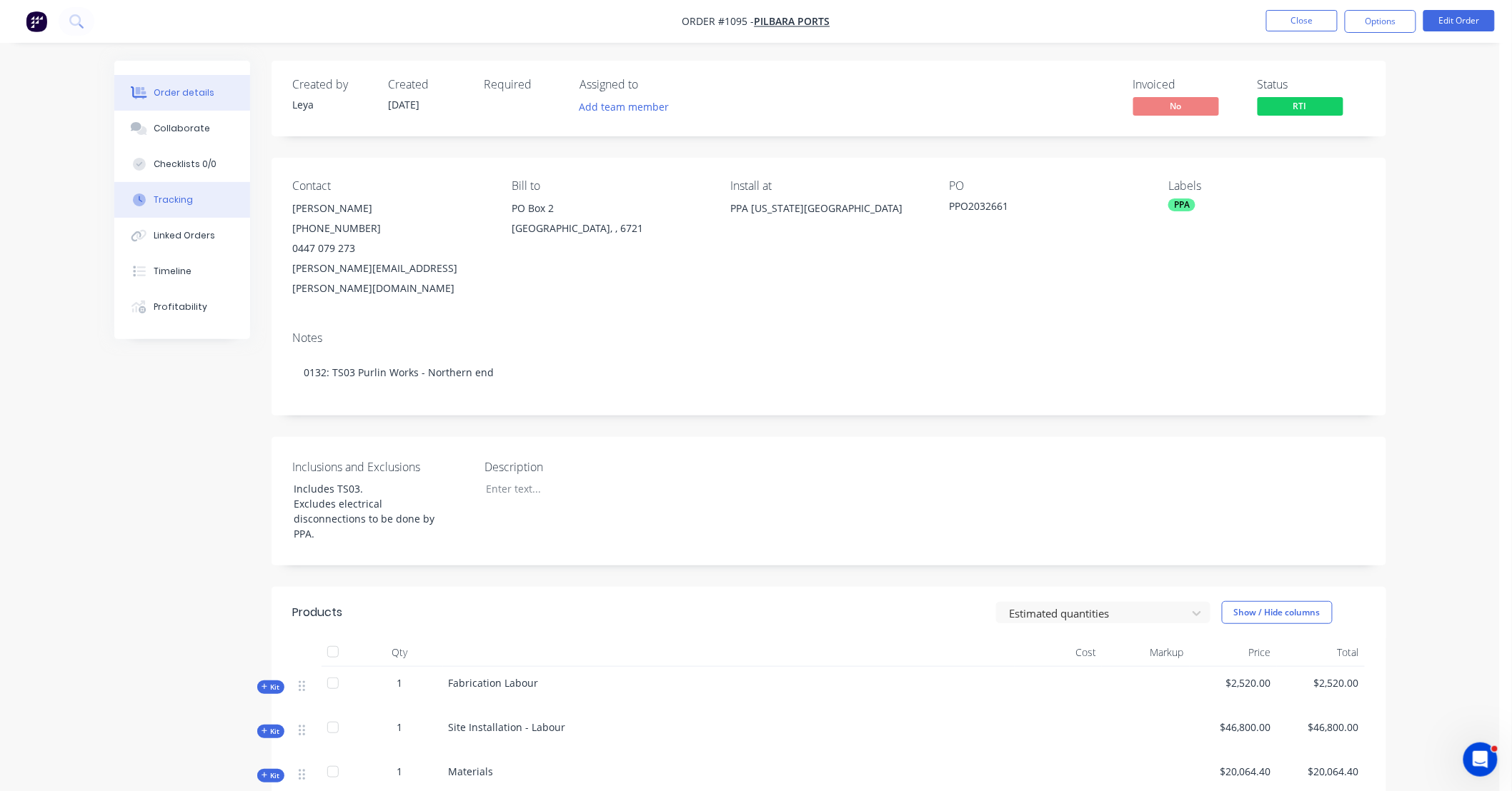
click at [184, 204] on div "Tracking" at bounding box center [173, 199] width 40 height 13
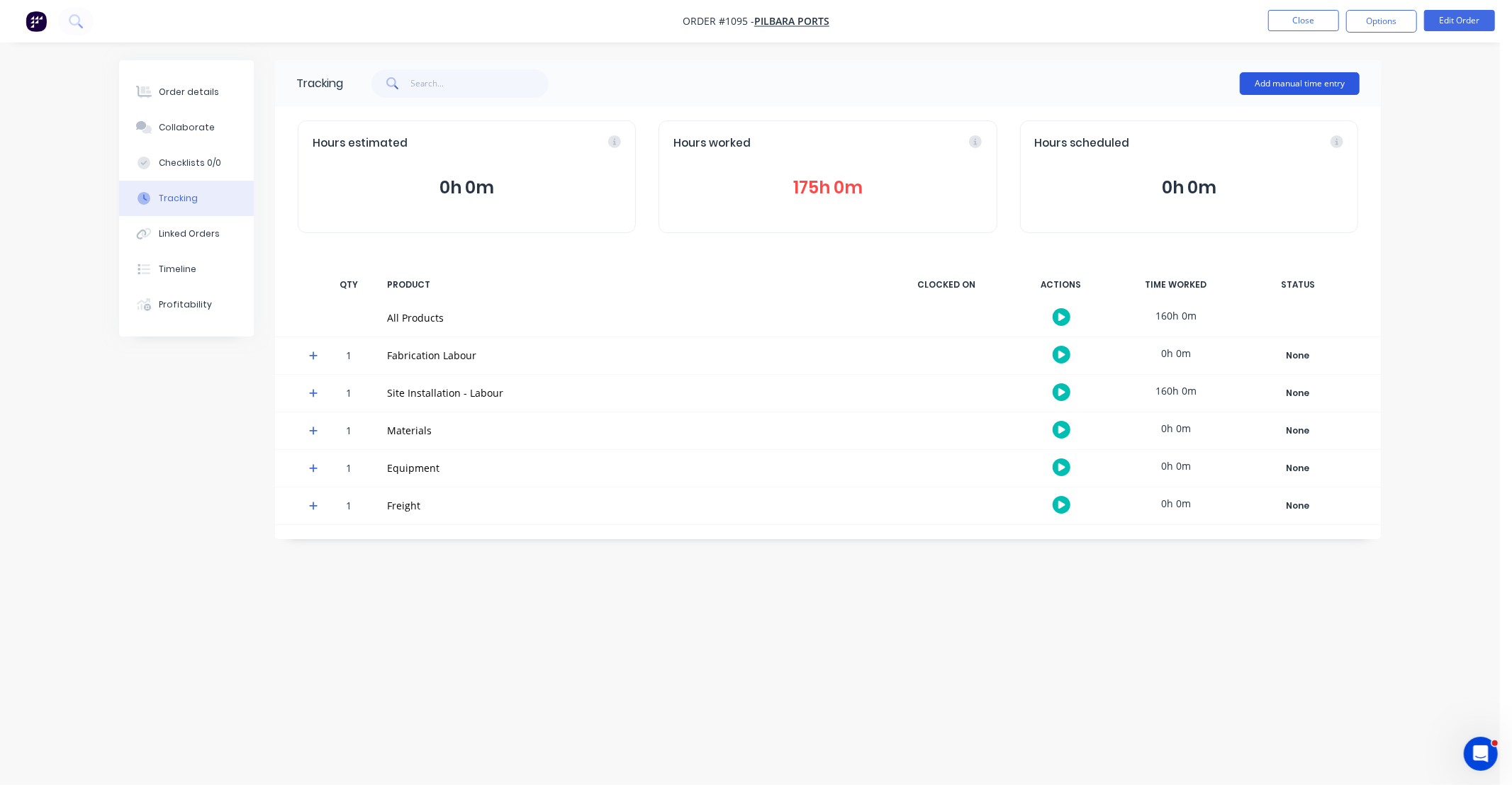
click at [1294, 81] on button "Add manual time entry" at bounding box center [1300, 84] width 120 height 23
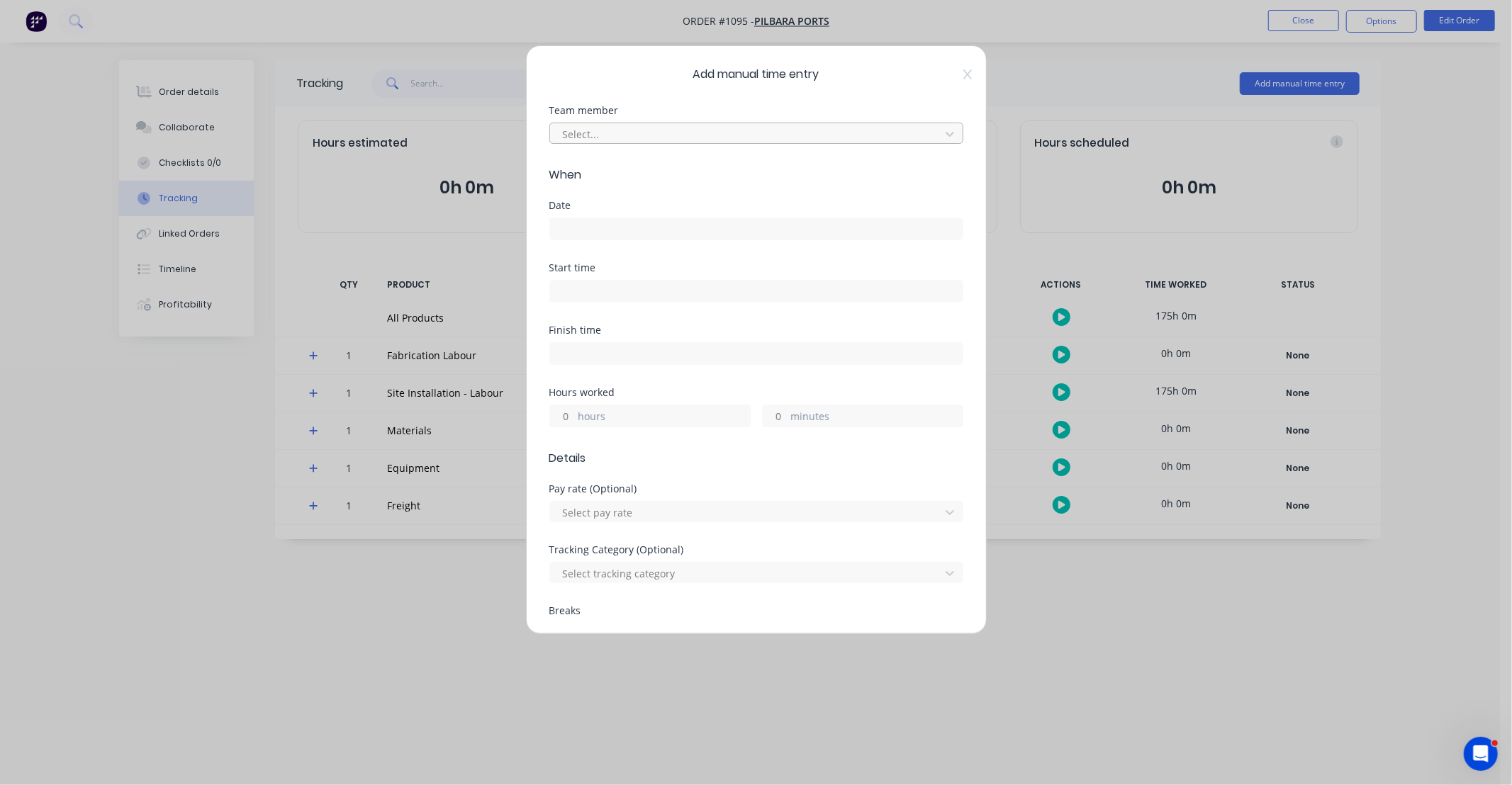
click at [614, 126] on div at bounding box center [747, 135] width 372 height 17
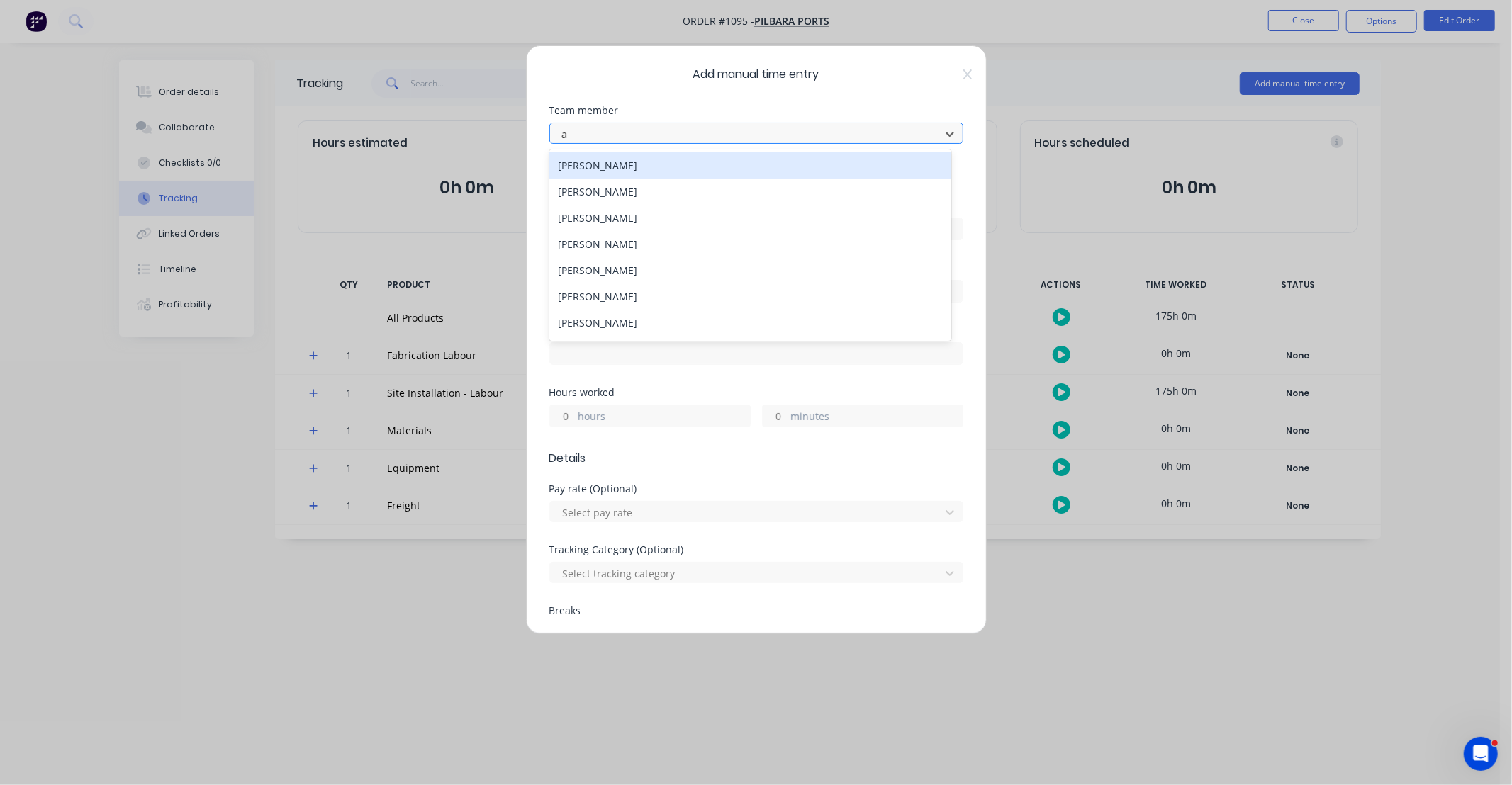
type input "aa"
click at [612, 176] on div "[PERSON_NAME]" at bounding box center [751, 165] width 402 height 26
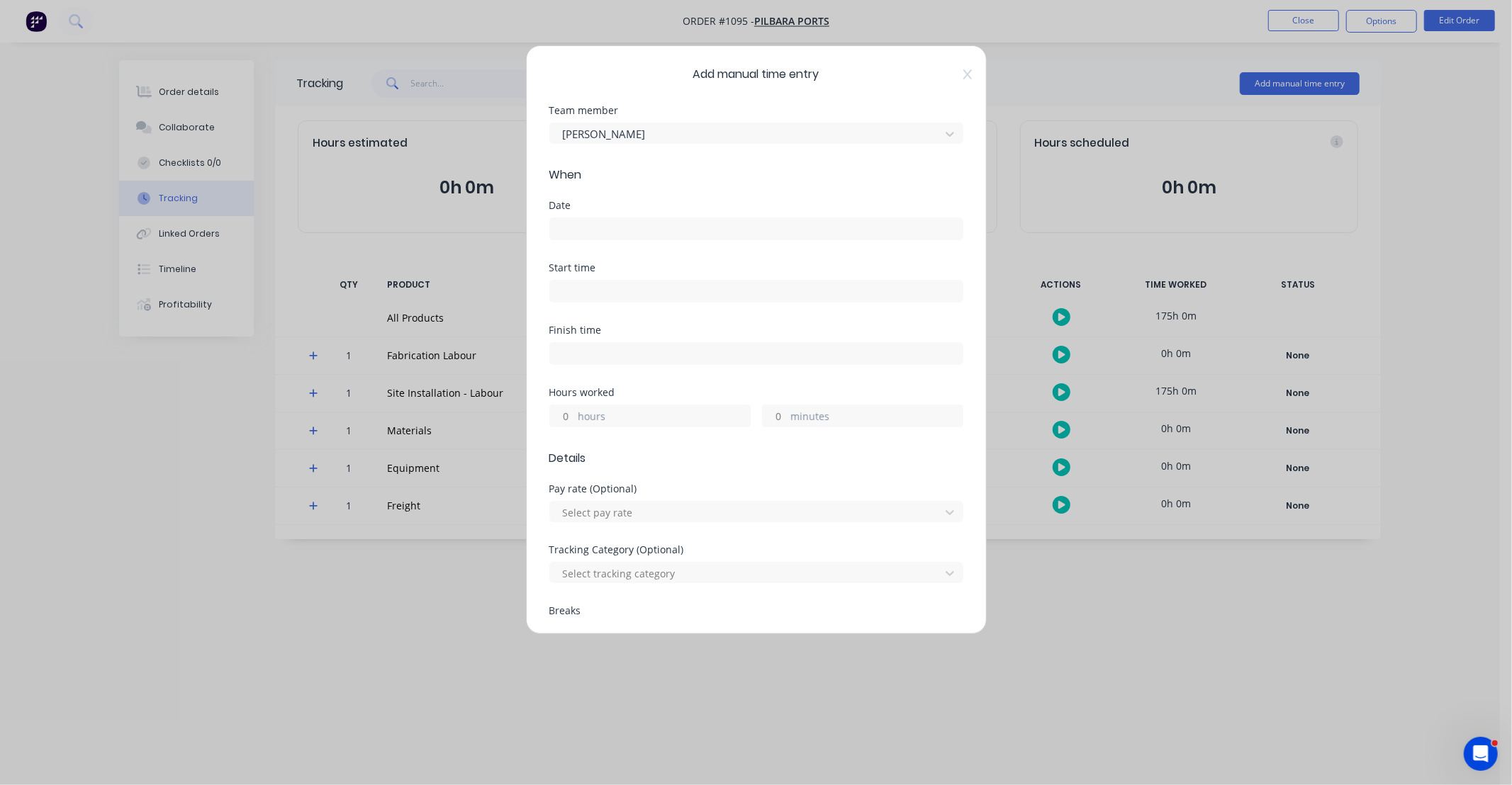
click at [621, 223] on input at bounding box center [756, 229] width 412 height 21
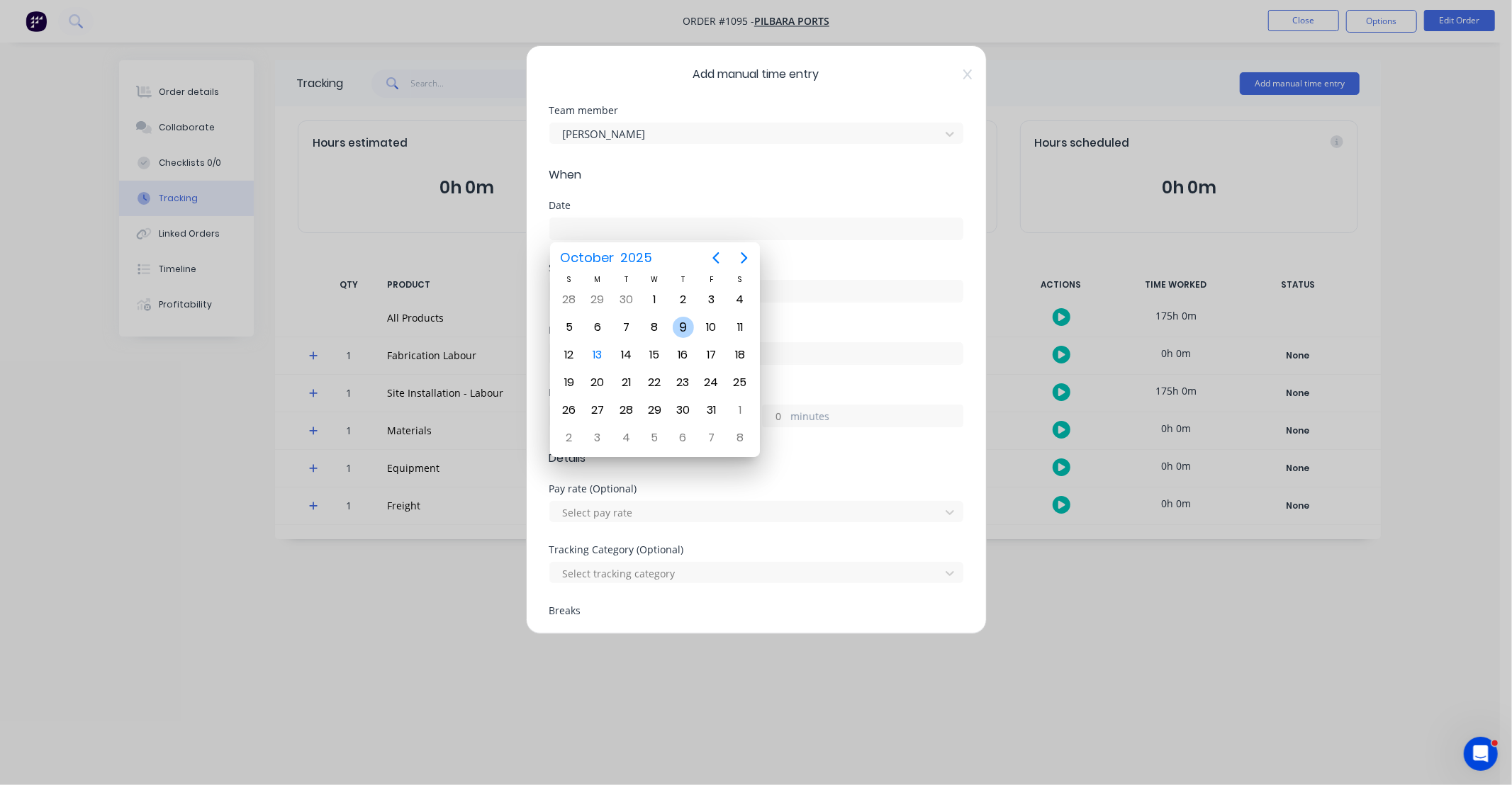
click at [687, 326] on div "9" at bounding box center [683, 328] width 21 height 21
type input "[DATE]"
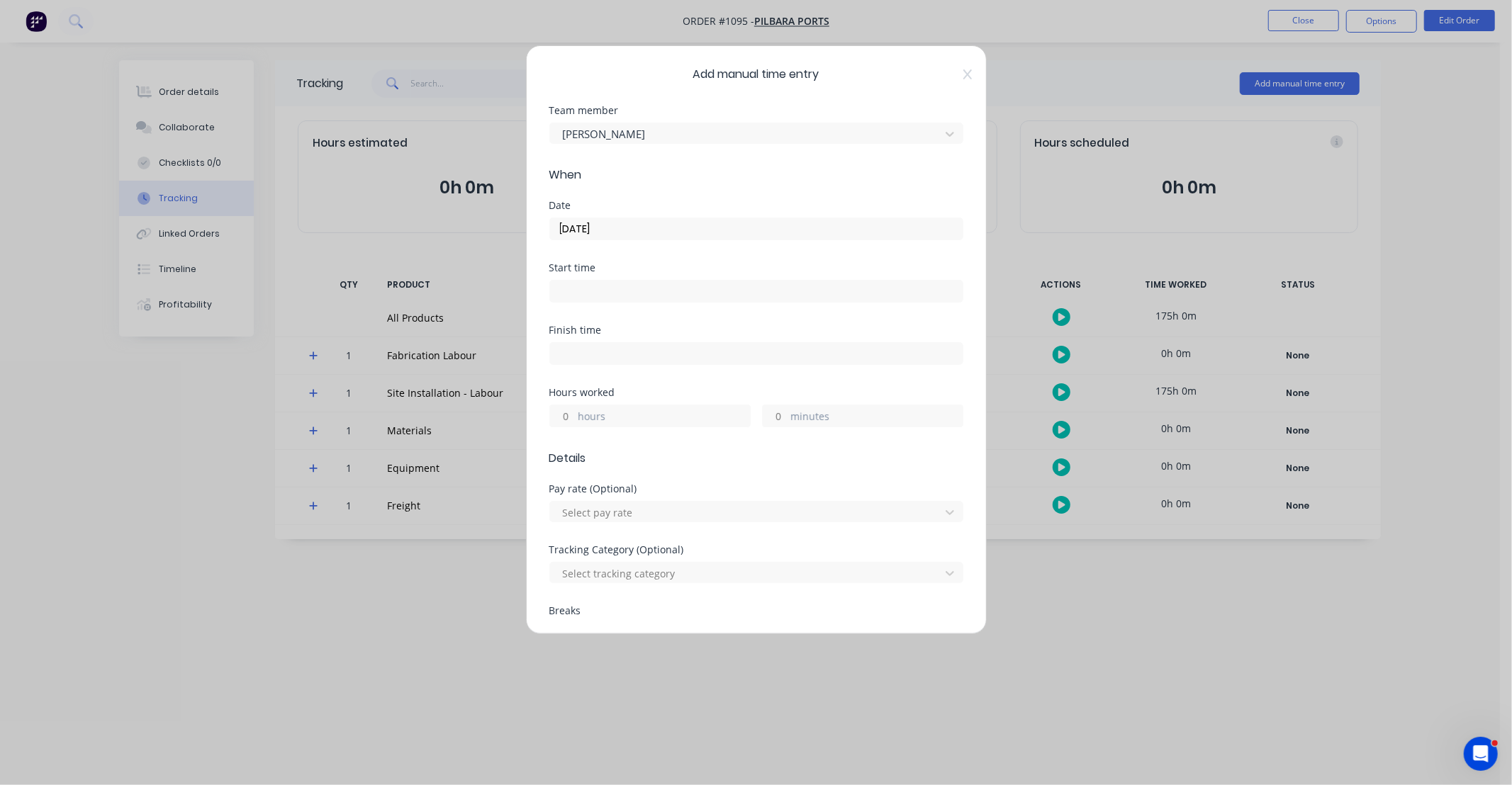
drag, startPoint x: 563, startPoint y: 409, endPoint x: 572, endPoint y: 404, distance: 10.3
click at [563, 409] on input "hours" at bounding box center [562, 416] width 25 height 21
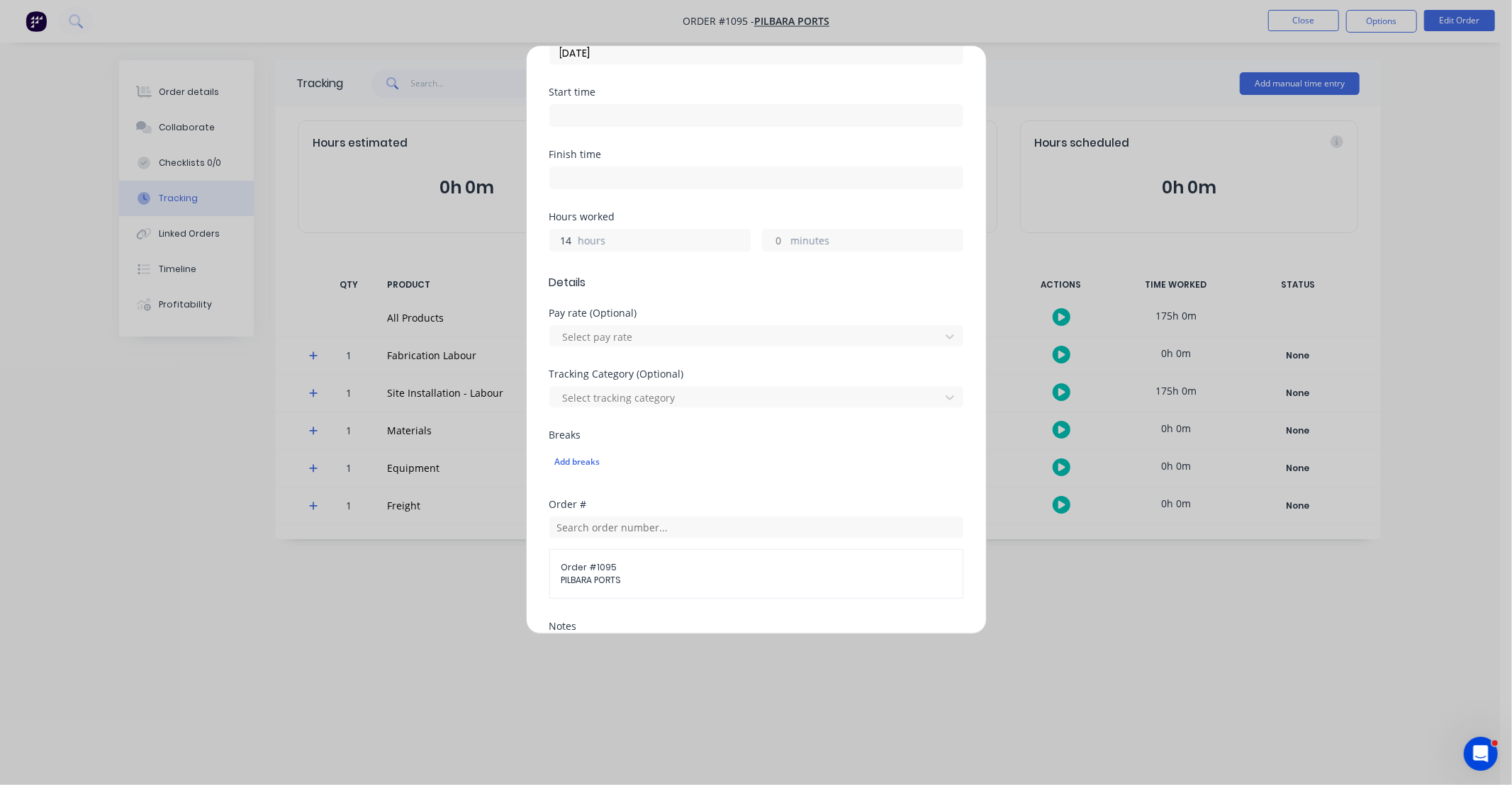
scroll to position [236, 0]
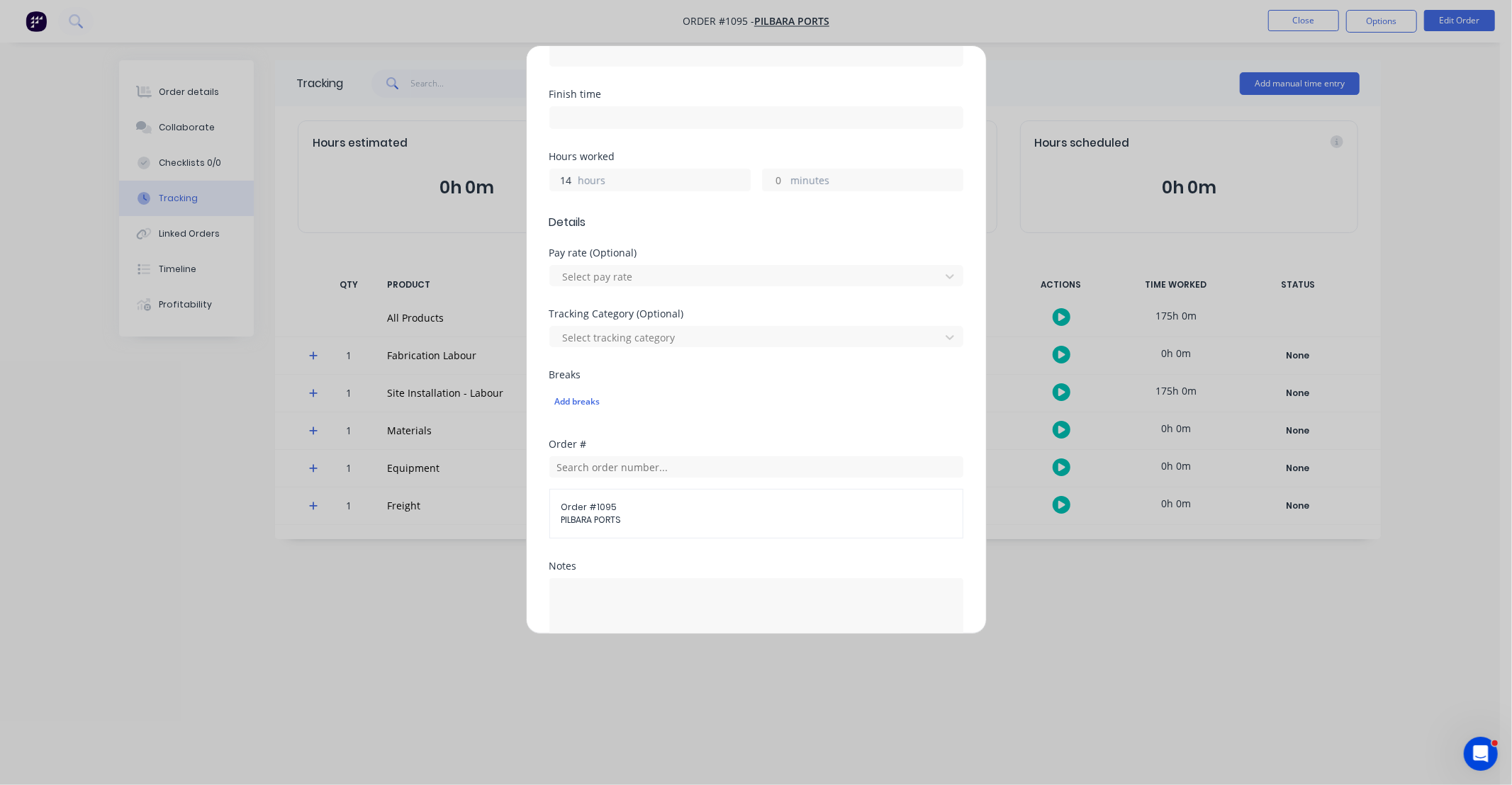
type input "14"
click at [705, 567] on div "Notes" at bounding box center [756, 566] width 414 height 10
click at [705, 589] on textarea at bounding box center [756, 616] width 414 height 75
paste textarea "DCS34819"
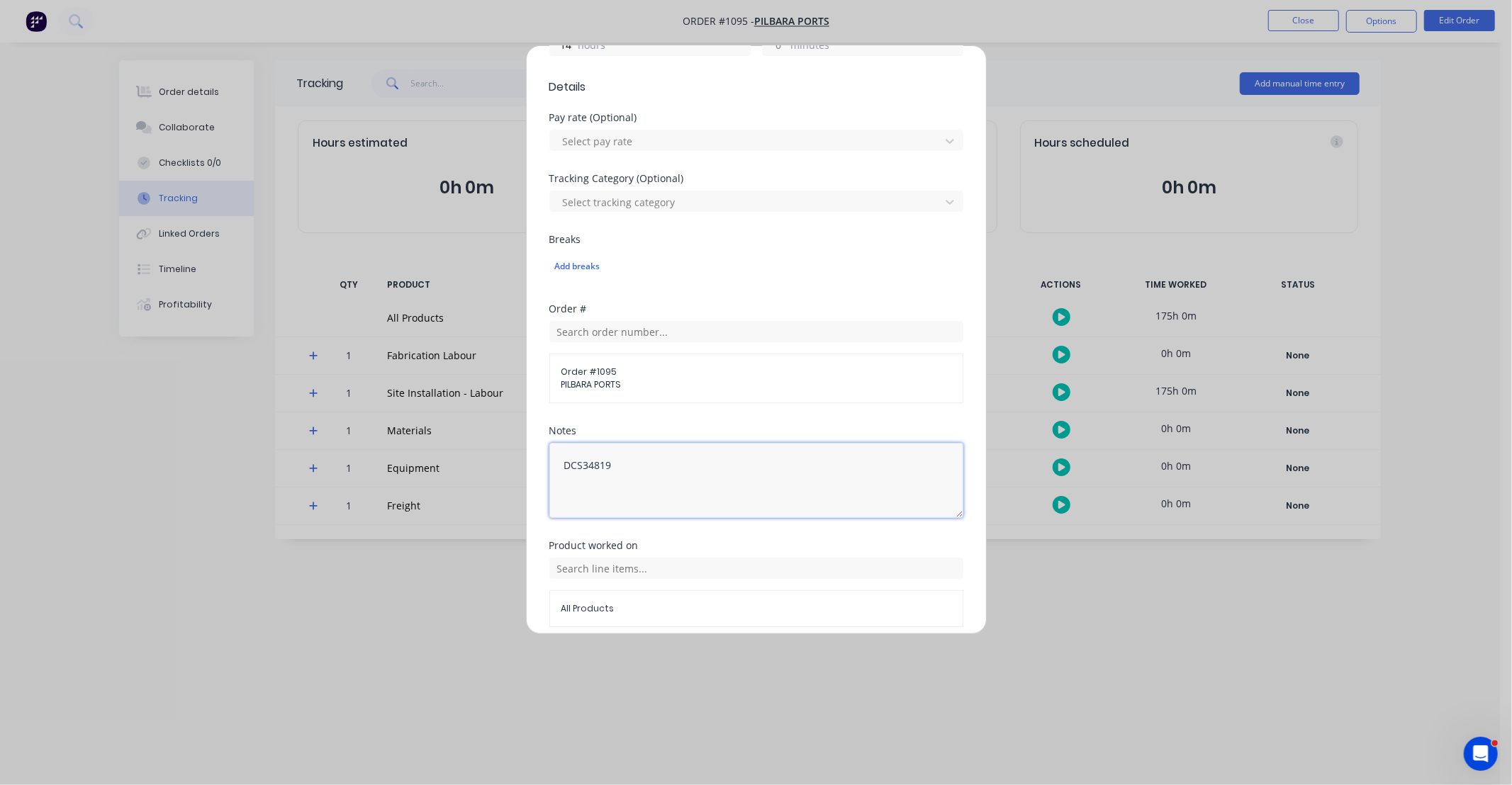
scroll to position [430, 0]
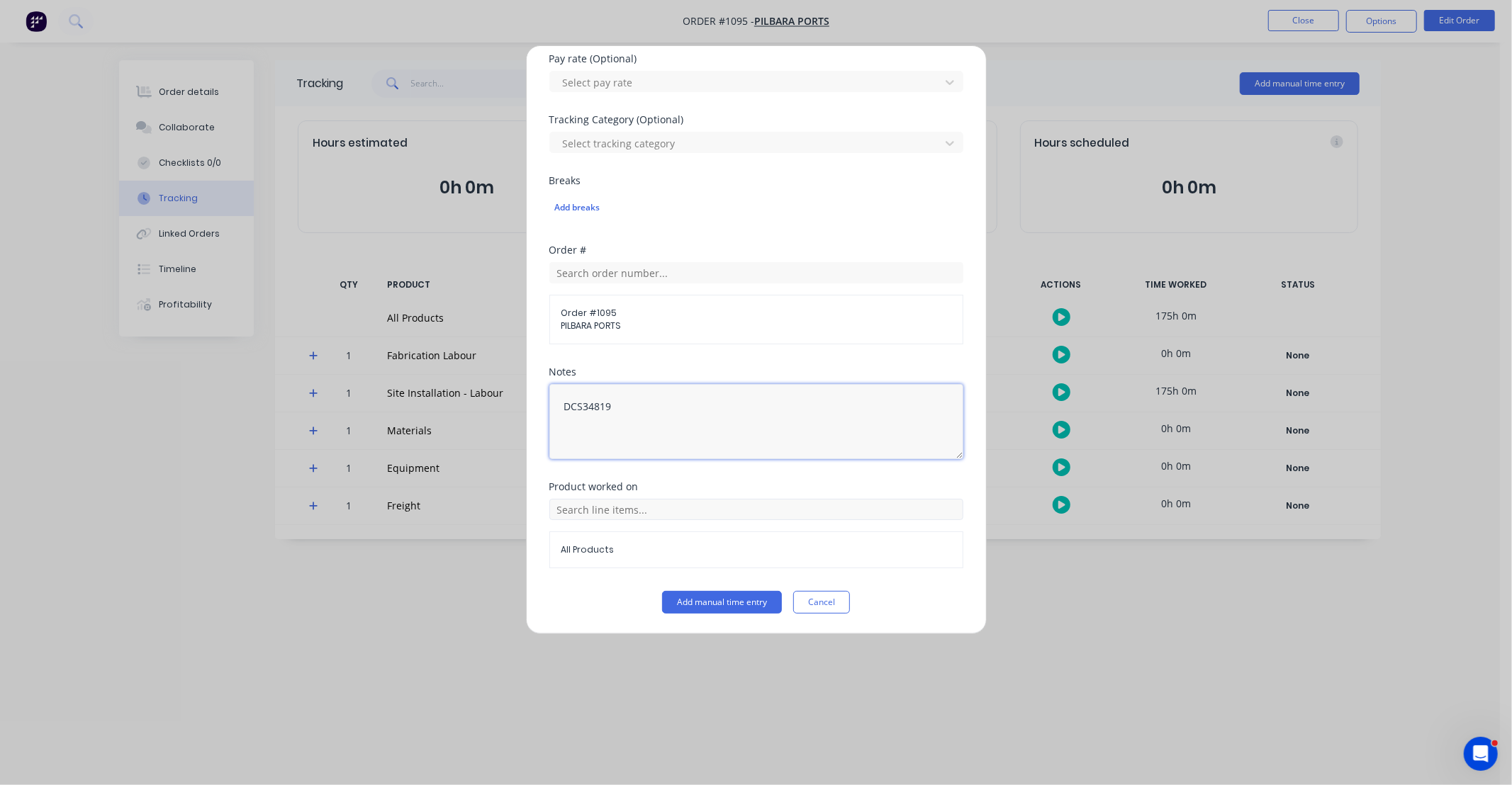
type textarea "DCS34819"
click at [677, 513] on input "text" at bounding box center [756, 509] width 414 height 21
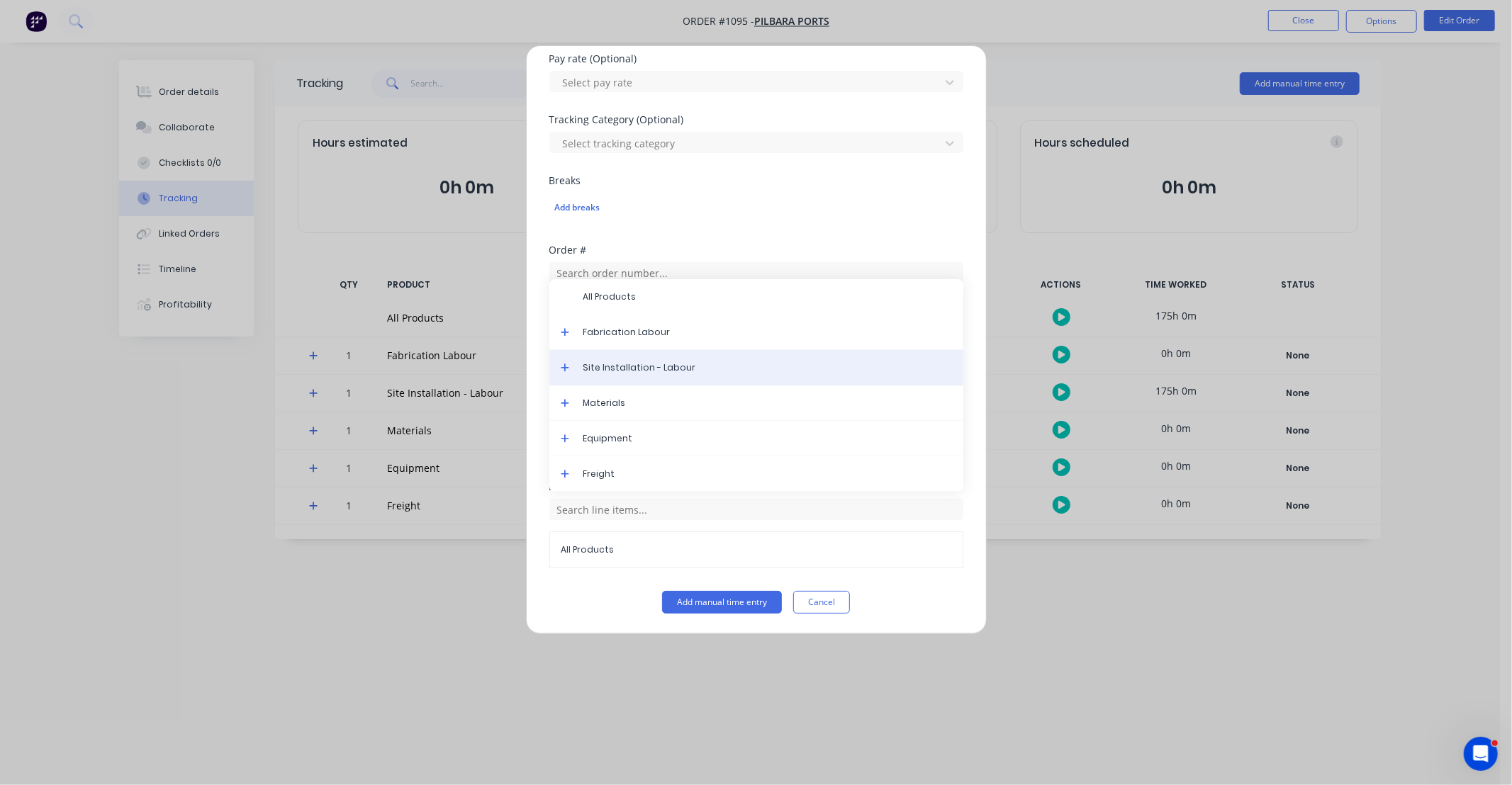
click at [629, 370] on span "Site Installation - Labour" at bounding box center [768, 367] width 369 height 12
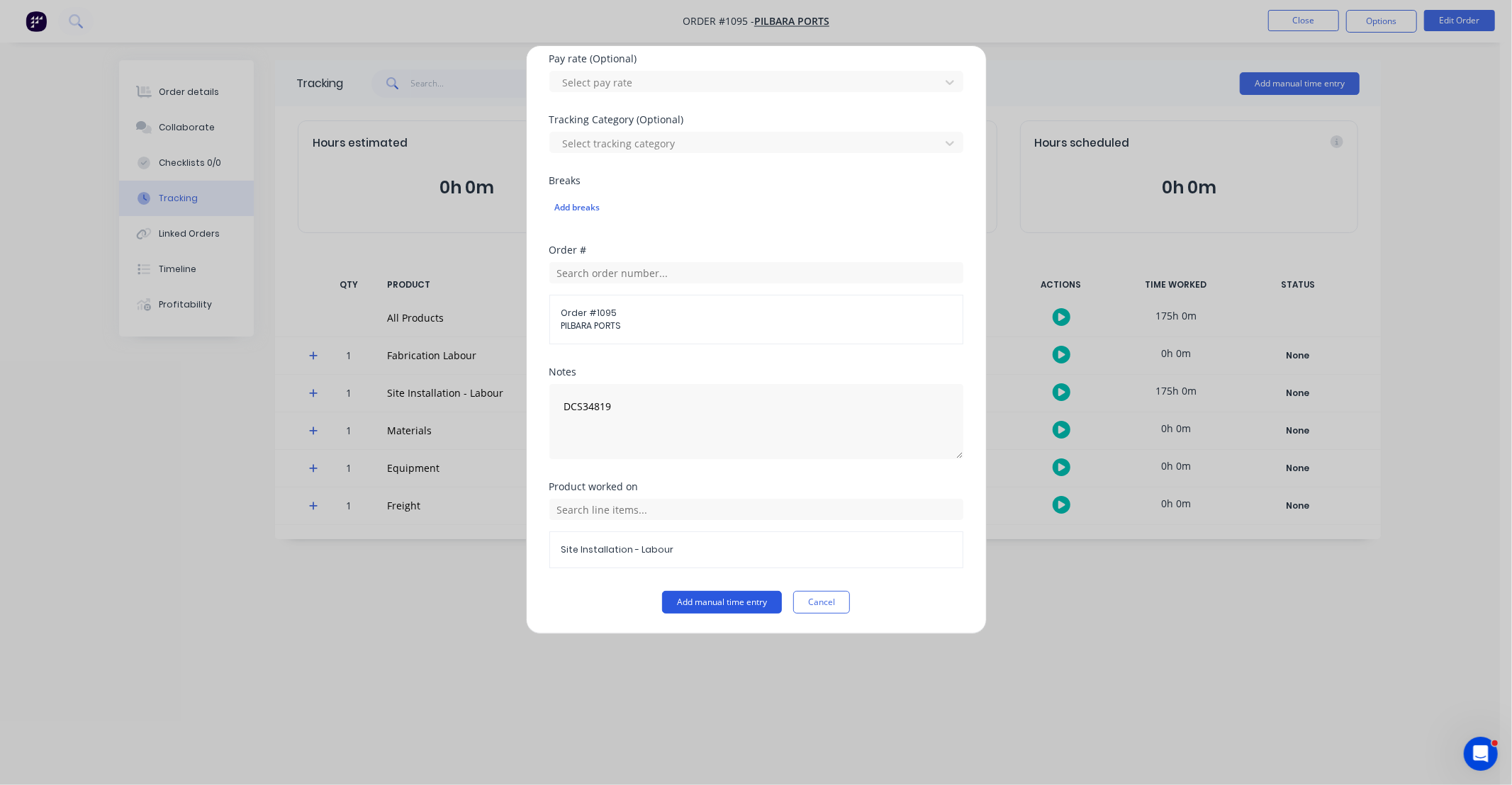
click at [735, 601] on button "Add manual time entry" at bounding box center [722, 602] width 120 height 23
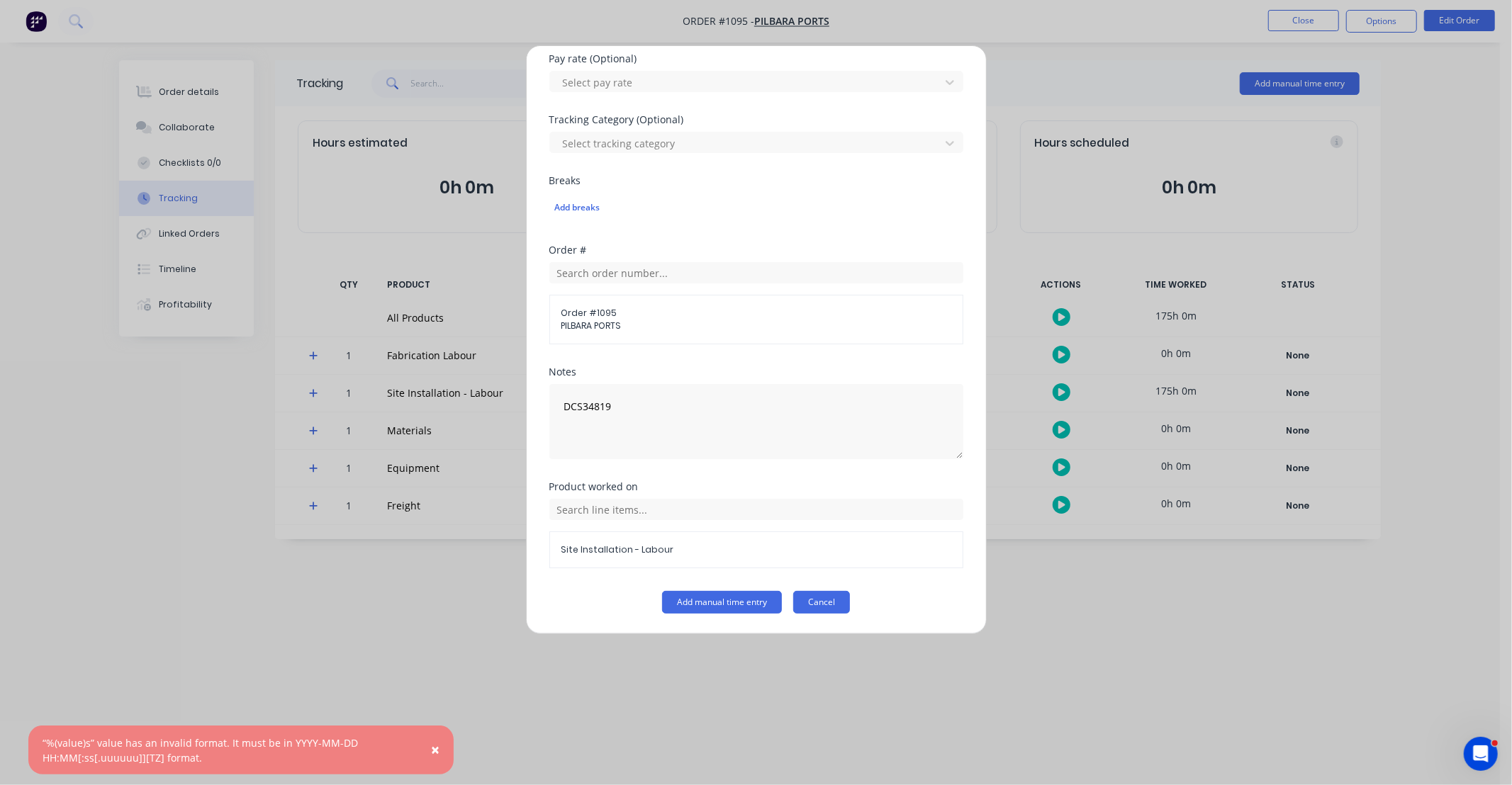
click at [817, 599] on button "Cancel" at bounding box center [821, 602] width 57 height 23
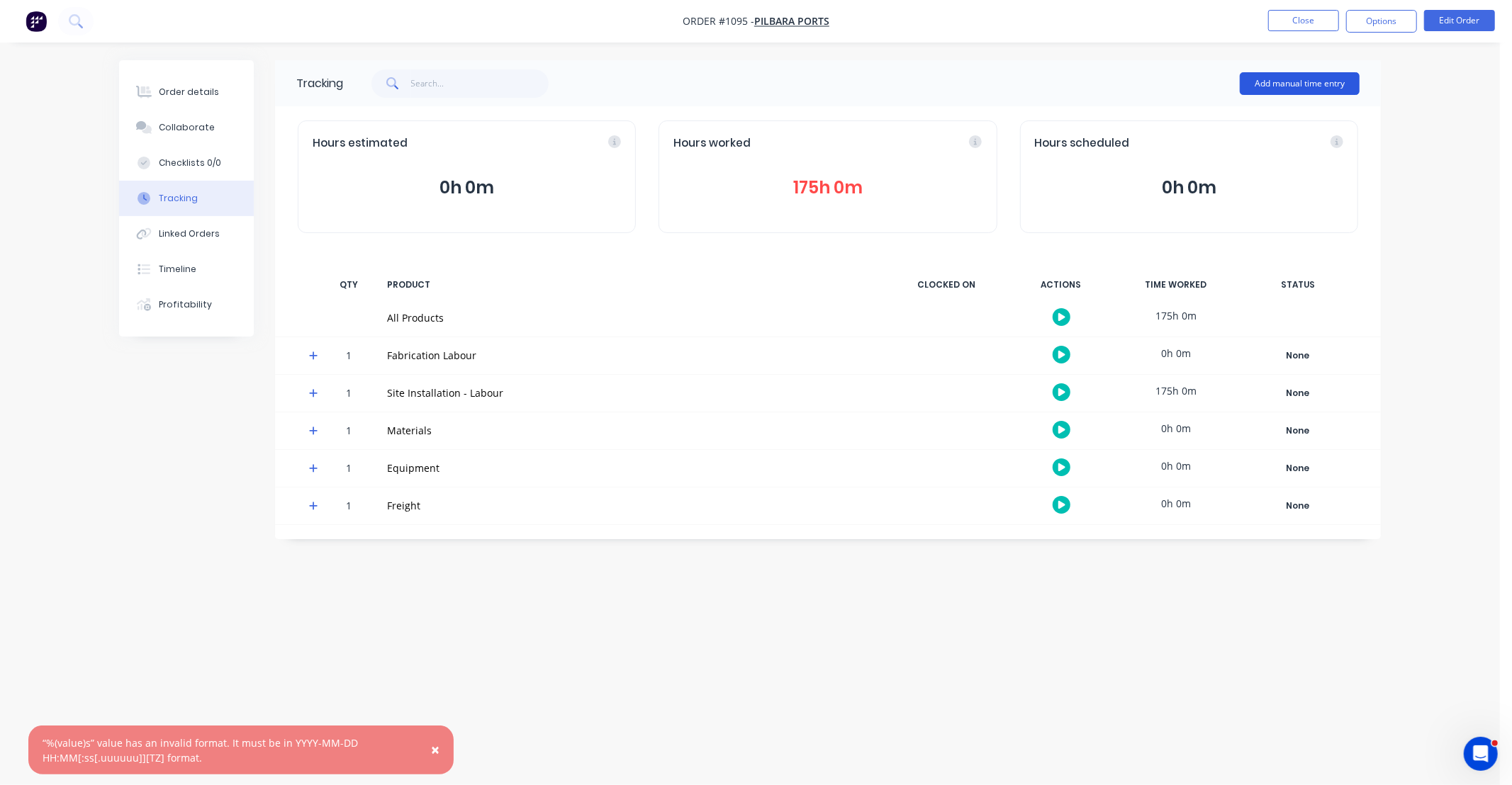
click at [1299, 78] on button "Add manual time entry" at bounding box center [1300, 84] width 120 height 23
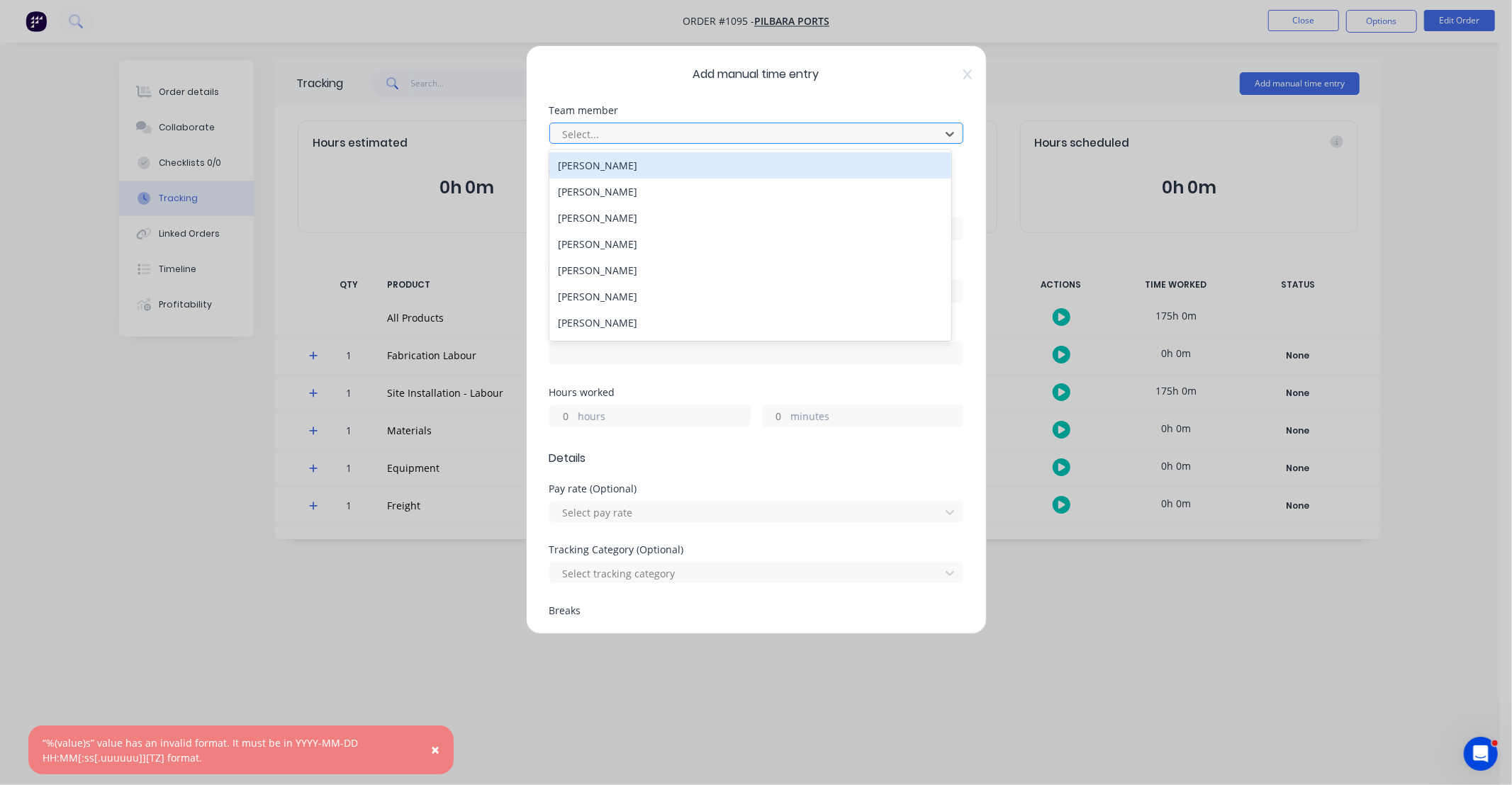
click at [669, 142] on div at bounding box center [747, 135] width 372 height 17
type input "bry"
click at [656, 159] on div "[PERSON_NAME]" at bounding box center [751, 165] width 402 height 26
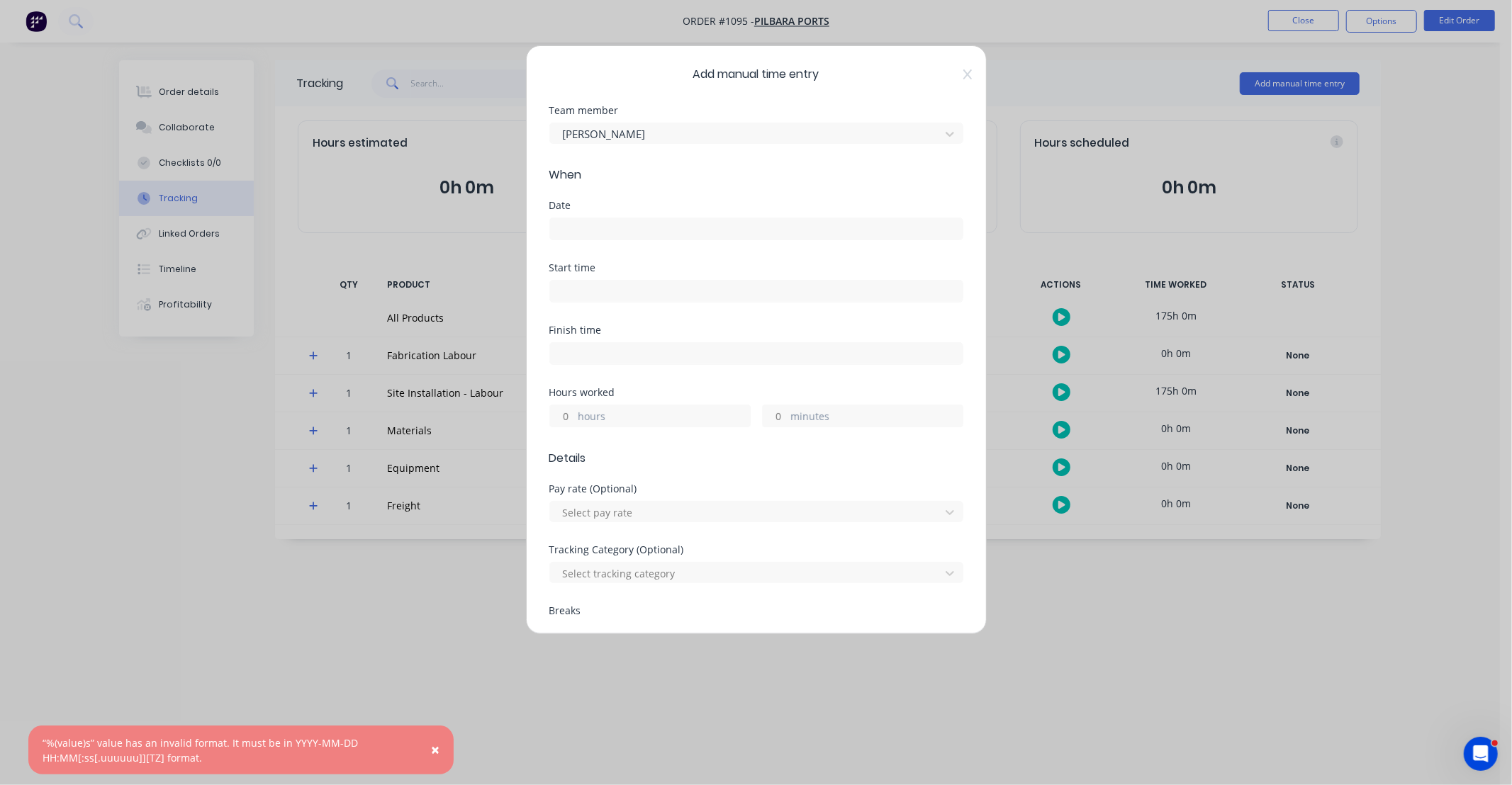
click at [628, 233] on input at bounding box center [756, 229] width 412 height 21
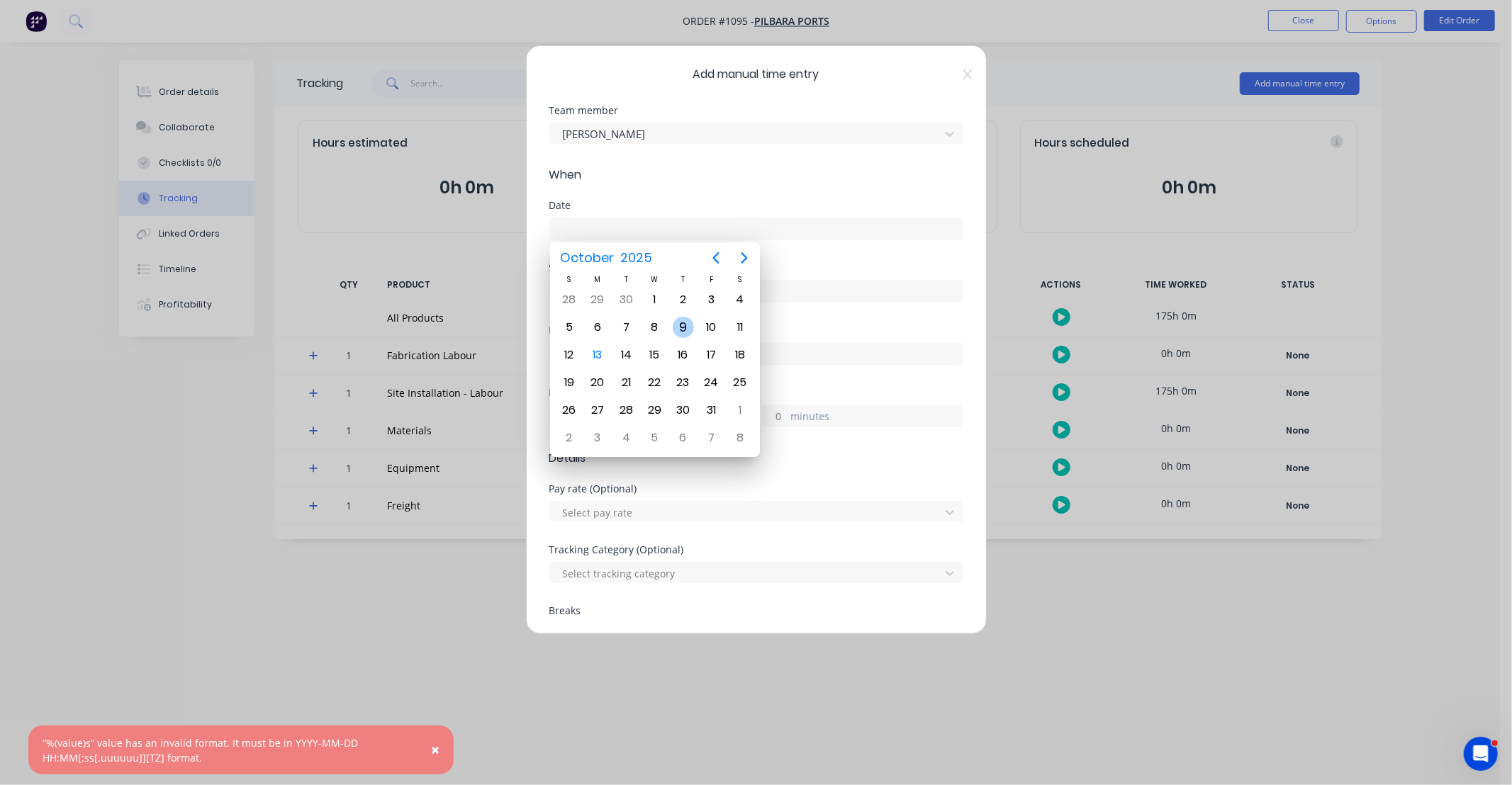
click at [679, 320] on div "9" at bounding box center [683, 328] width 21 height 21
type input "[DATE]"
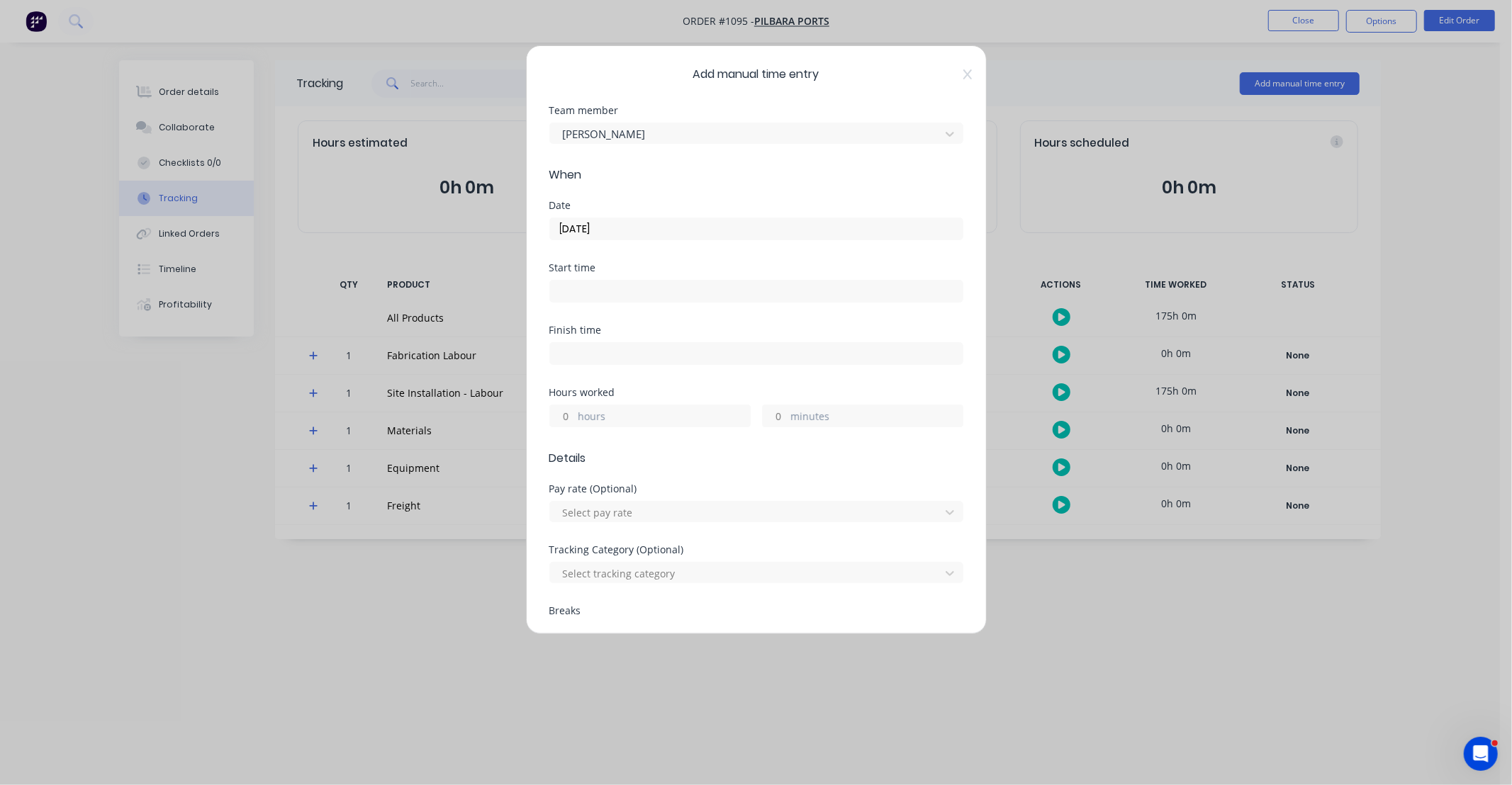
click at [953, 81] on div "Add manual time entry Team member Bryson Noble When Date 09/10/2025 Start time …" at bounding box center [756, 339] width 460 height 589
click at [960, 74] on div "Add manual time entry Team member Bryson Noble When Date 09/10/2025 Start time …" at bounding box center [756, 339] width 460 height 589
click at [963, 74] on icon at bounding box center [967, 74] width 9 height 10
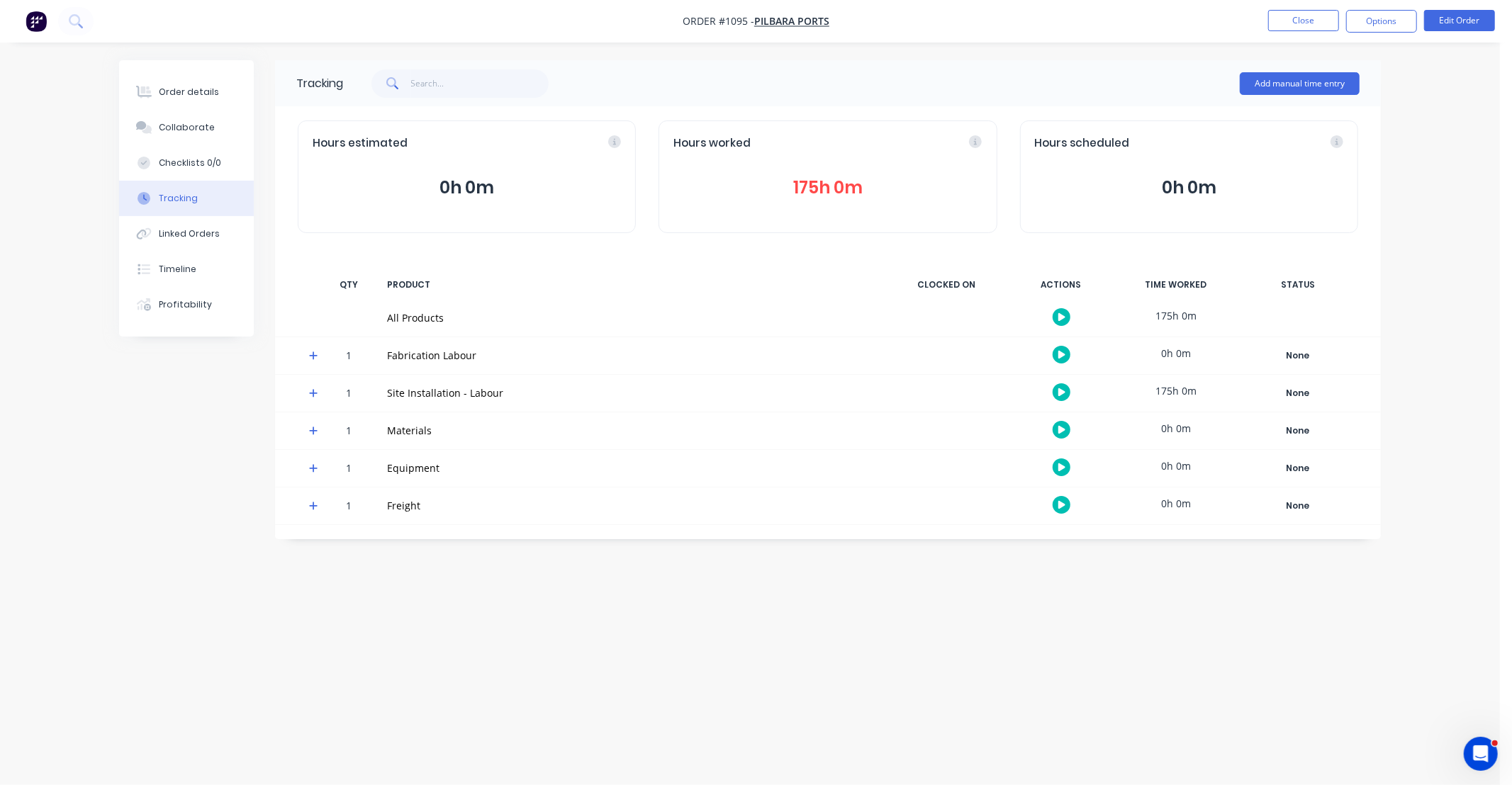
drag, startPoint x: 1004, startPoint y: 576, endPoint x: 997, endPoint y: 574, distance: 7.3
drag, startPoint x: 997, startPoint y: 574, endPoint x: 907, endPoint y: 565, distance: 90.4
click at [907, 565] on div "Tracking Add manual time entry Hours estimated 0h 0m Hours worked 175h 0m Hours…" at bounding box center [750, 366] width 1262 height 611
click at [778, 182] on button "175h 0m" at bounding box center [828, 187] width 309 height 27
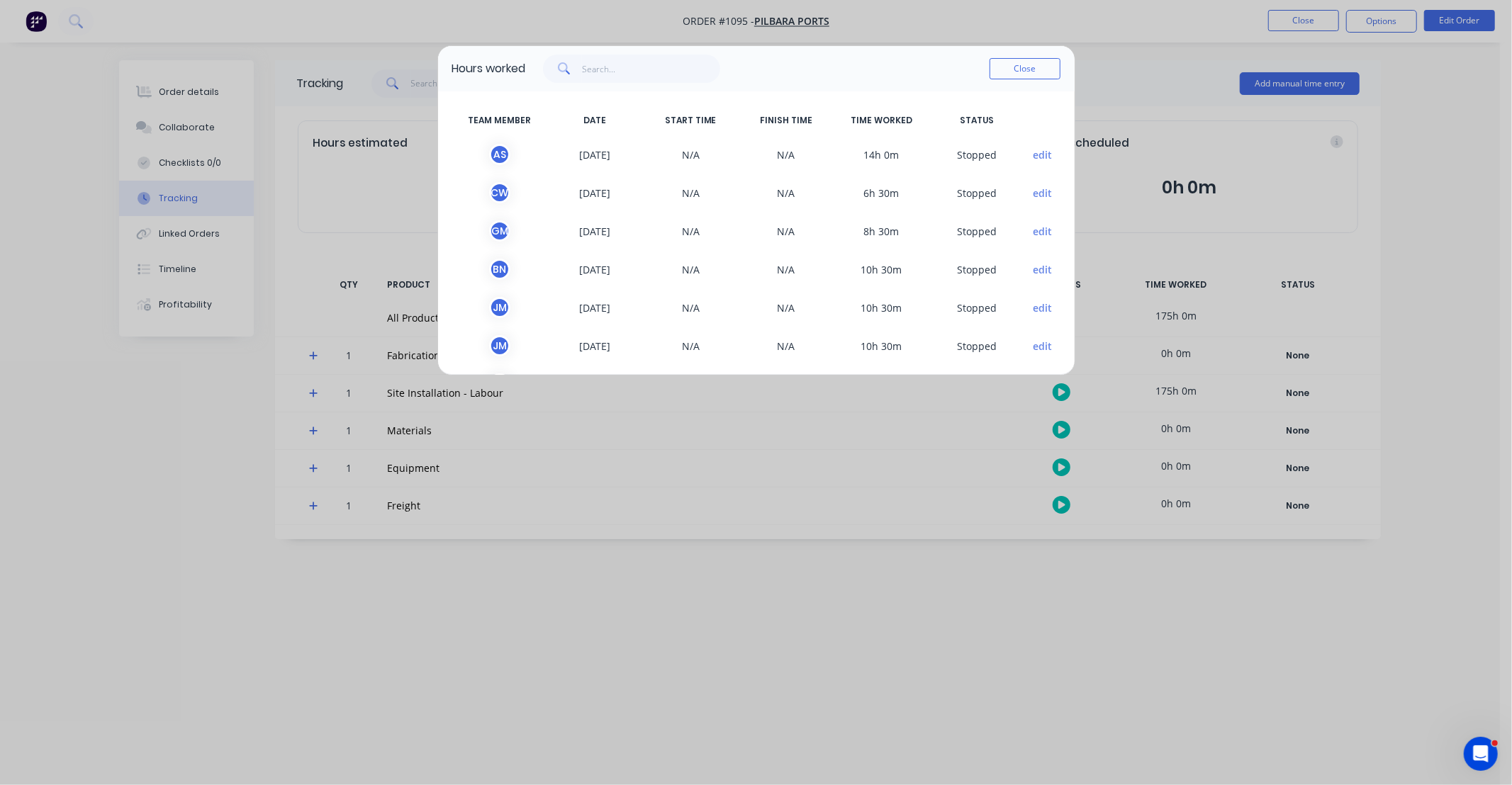
click at [1033, 156] on button "edit" at bounding box center [1043, 154] width 19 height 14
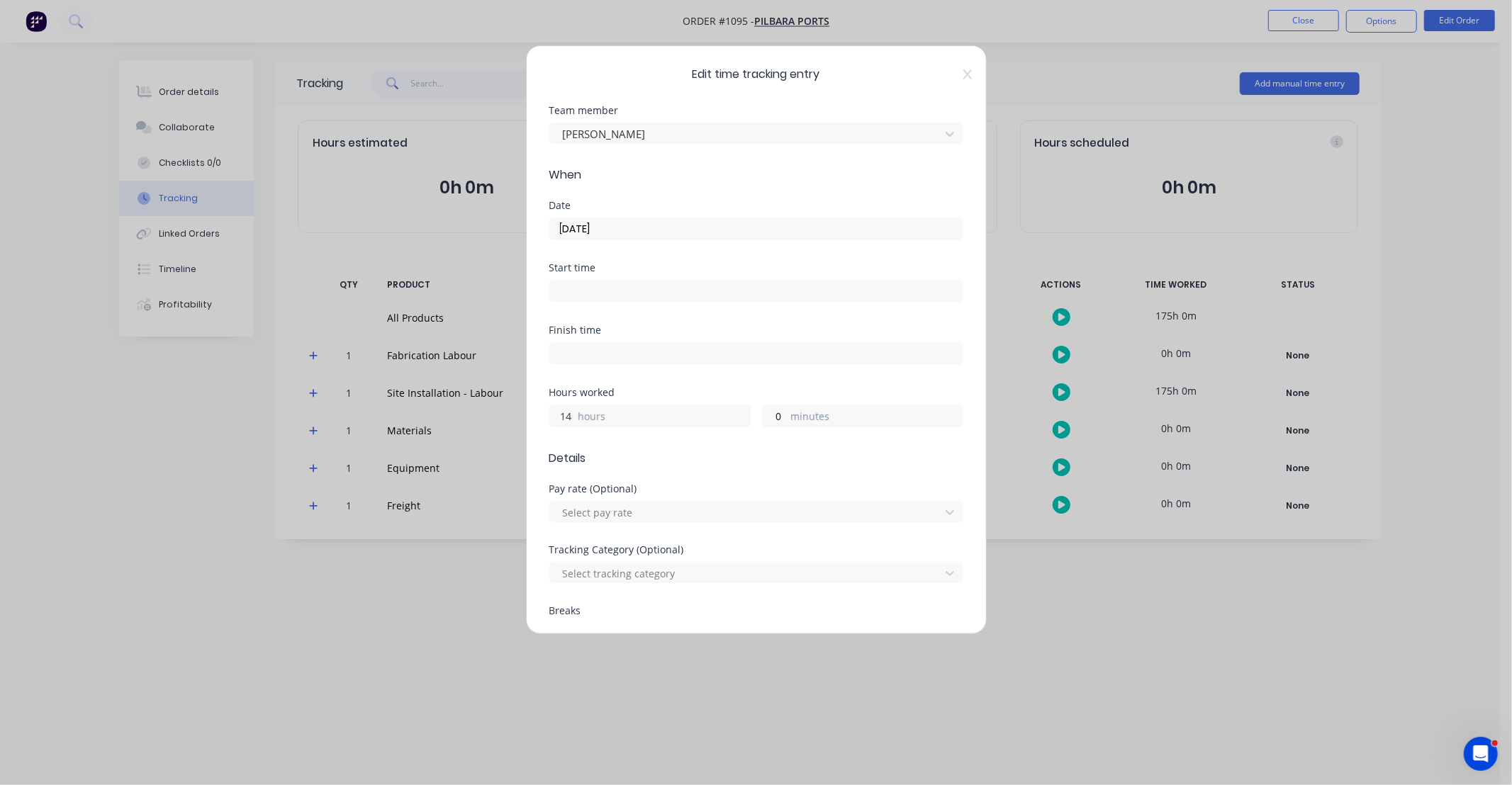
drag, startPoint x: 576, startPoint y: 414, endPoint x: 563, endPoint y: 416, distance: 13.2
click at [563, 416] on div "14 hours" at bounding box center [650, 416] width 201 height 23
click at [563, 420] on input "14" at bounding box center [562, 416] width 25 height 21
type input "13"
click at [660, 397] on div "Hours worked" at bounding box center [756, 392] width 414 height 10
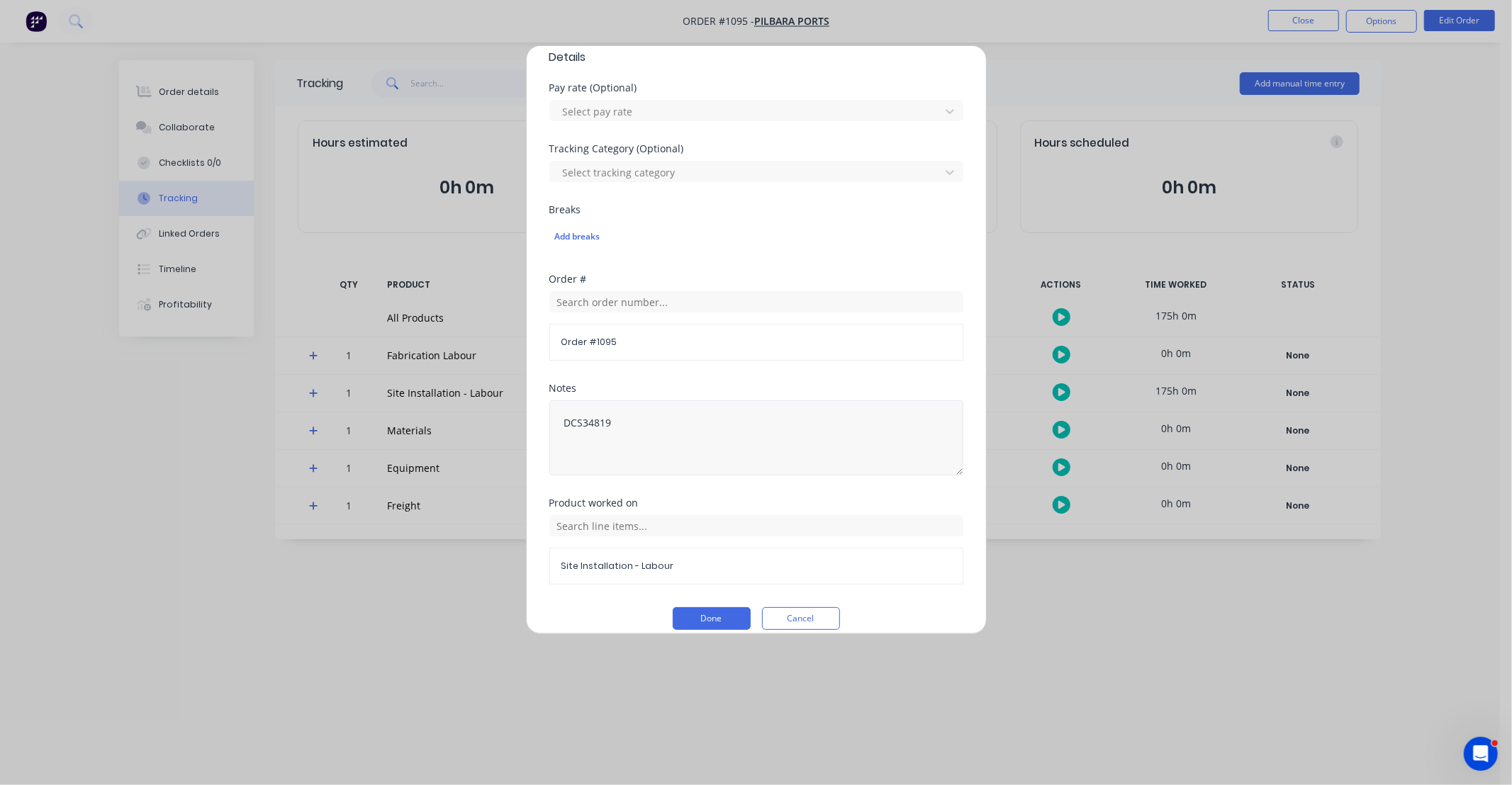
scroll to position [417, 0]
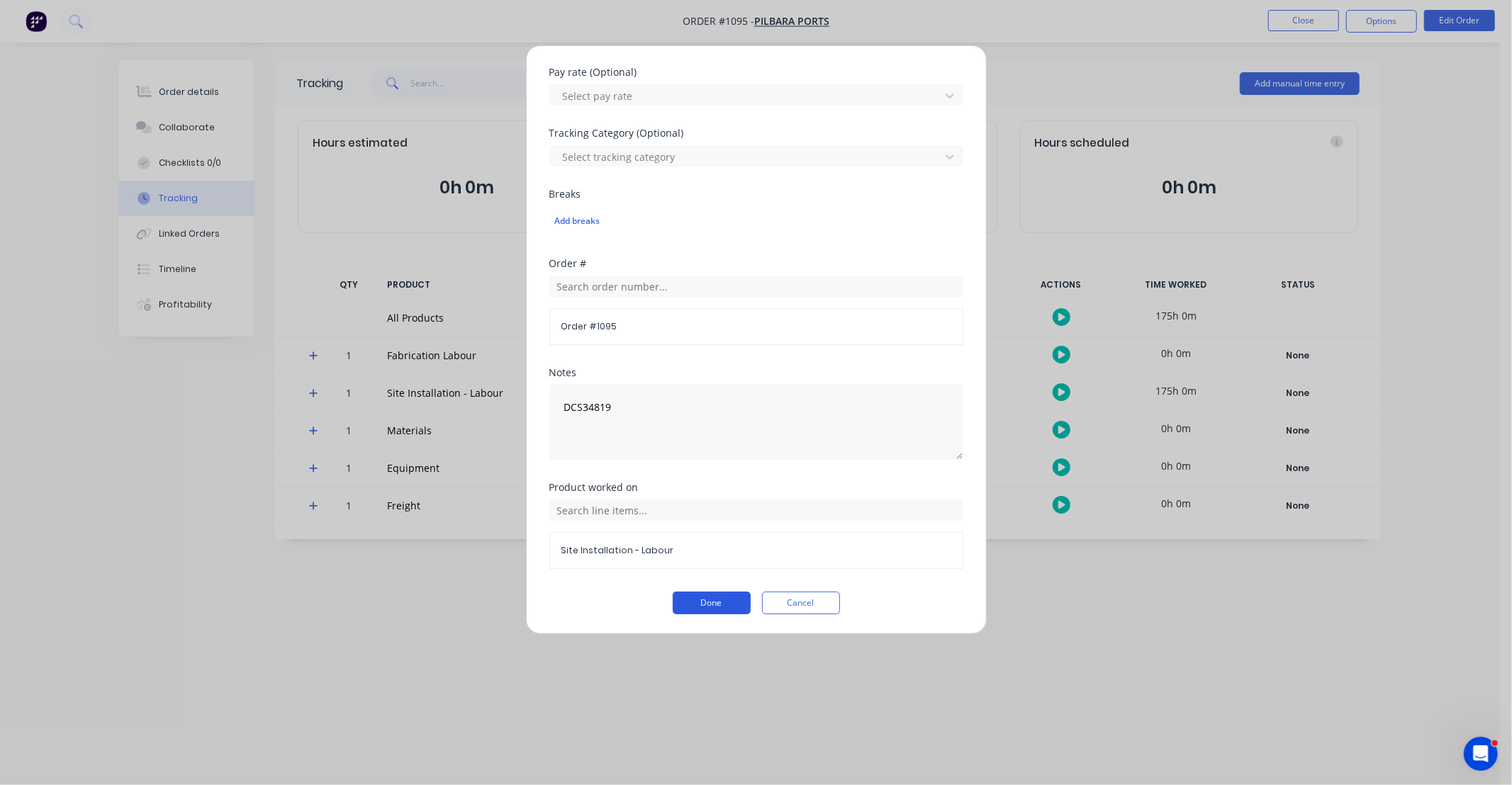
click at [711, 593] on button "Done" at bounding box center [711, 603] width 78 height 23
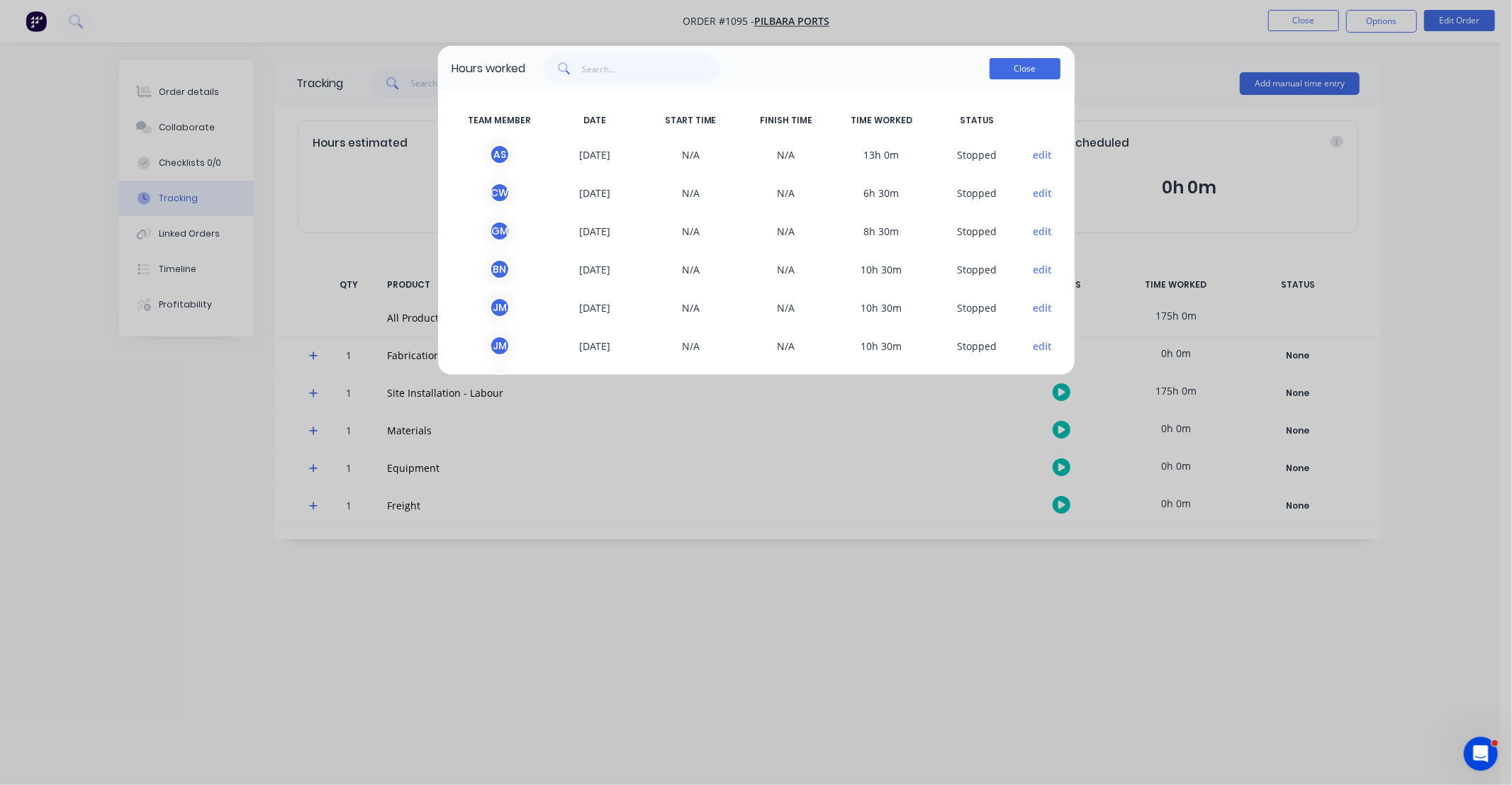
click at [1037, 71] on button "Close" at bounding box center [1026, 68] width 71 height 21
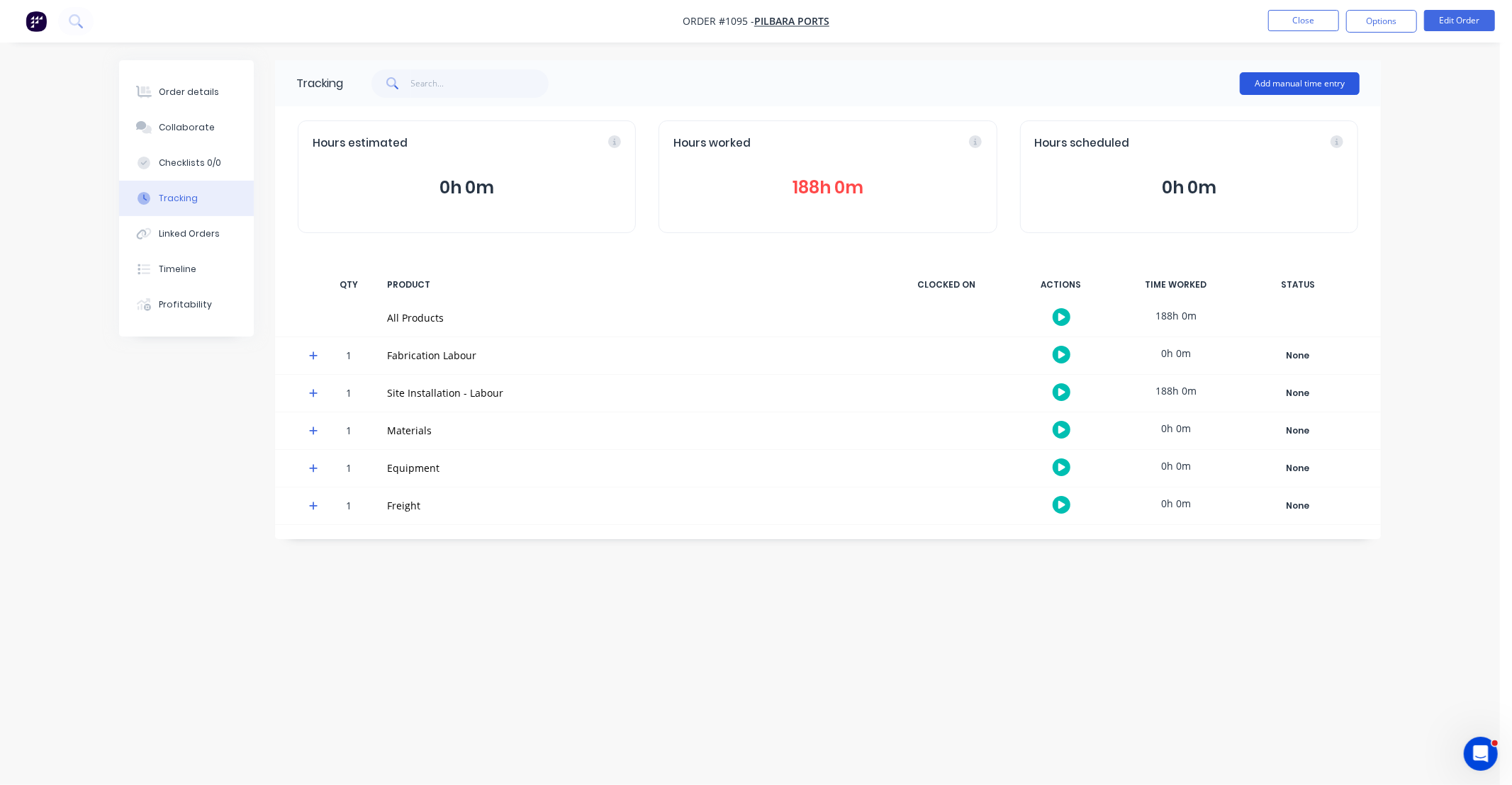
click at [1274, 79] on button "Add manual time entry" at bounding box center [1300, 84] width 120 height 23
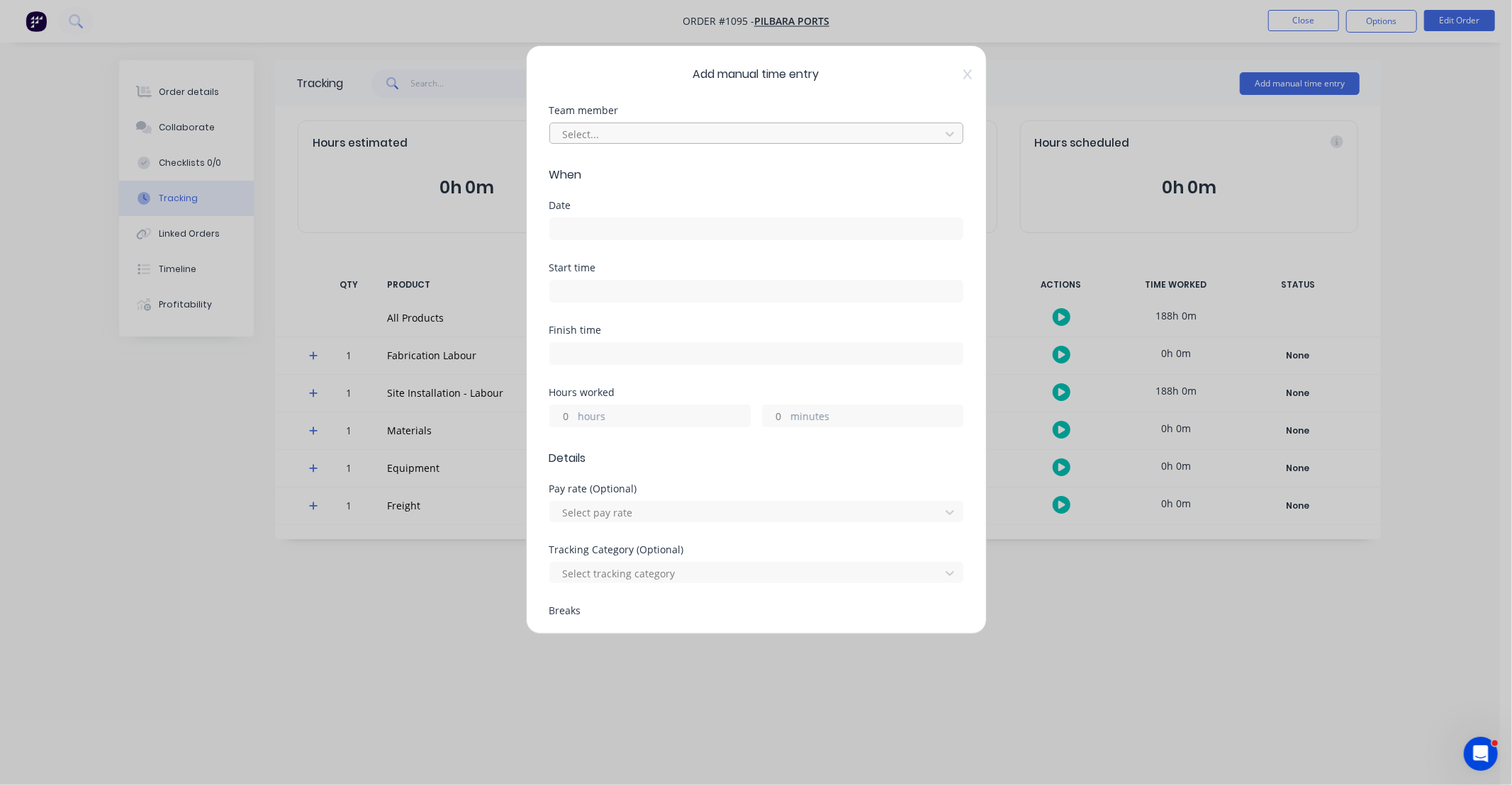
click at [630, 135] on div at bounding box center [747, 135] width 372 height 17
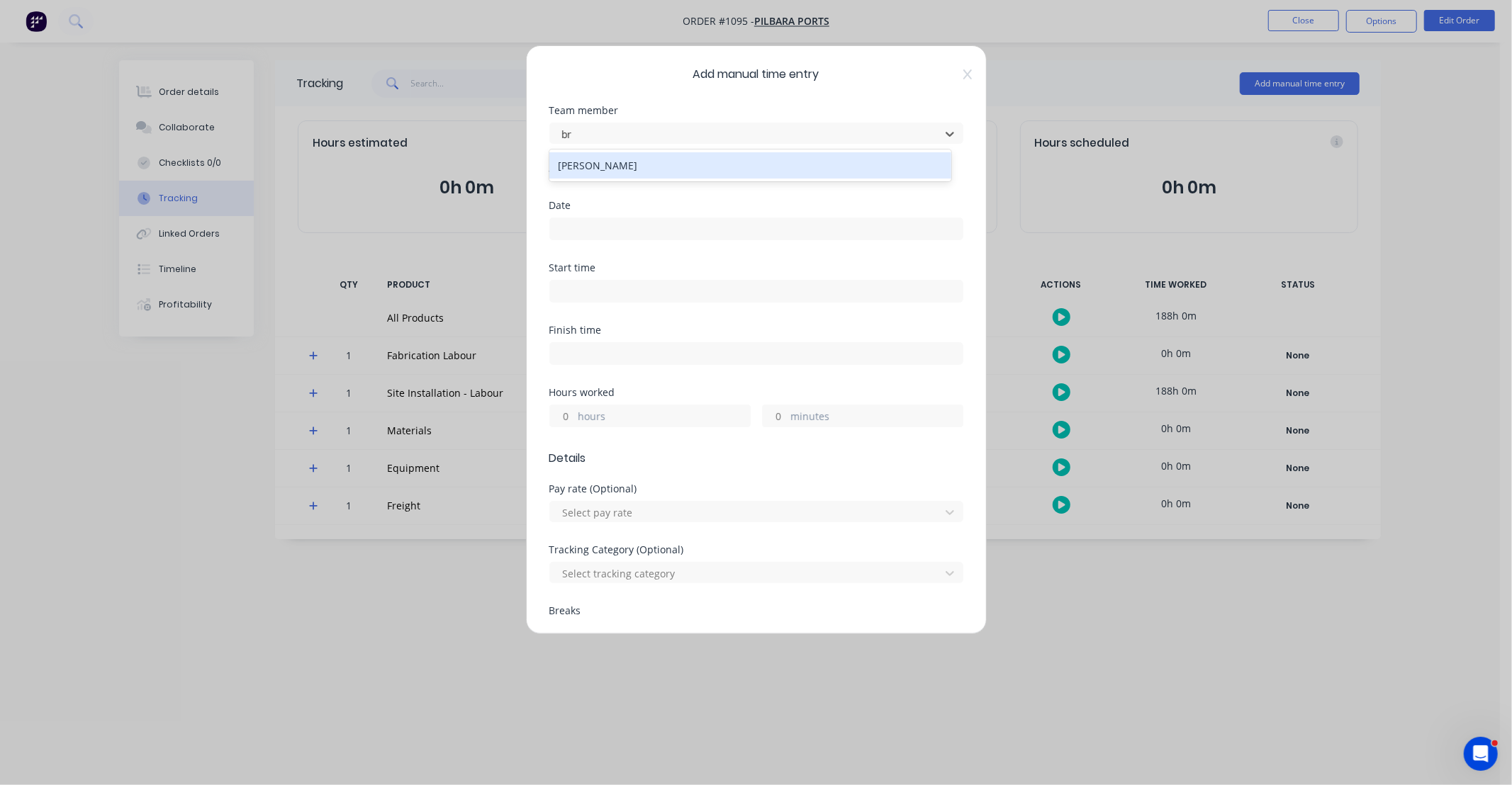
type input "bry"
click at [660, 158] on div "[PERSON_NAME]" at bounding box center [751, 165] width 402 height 26
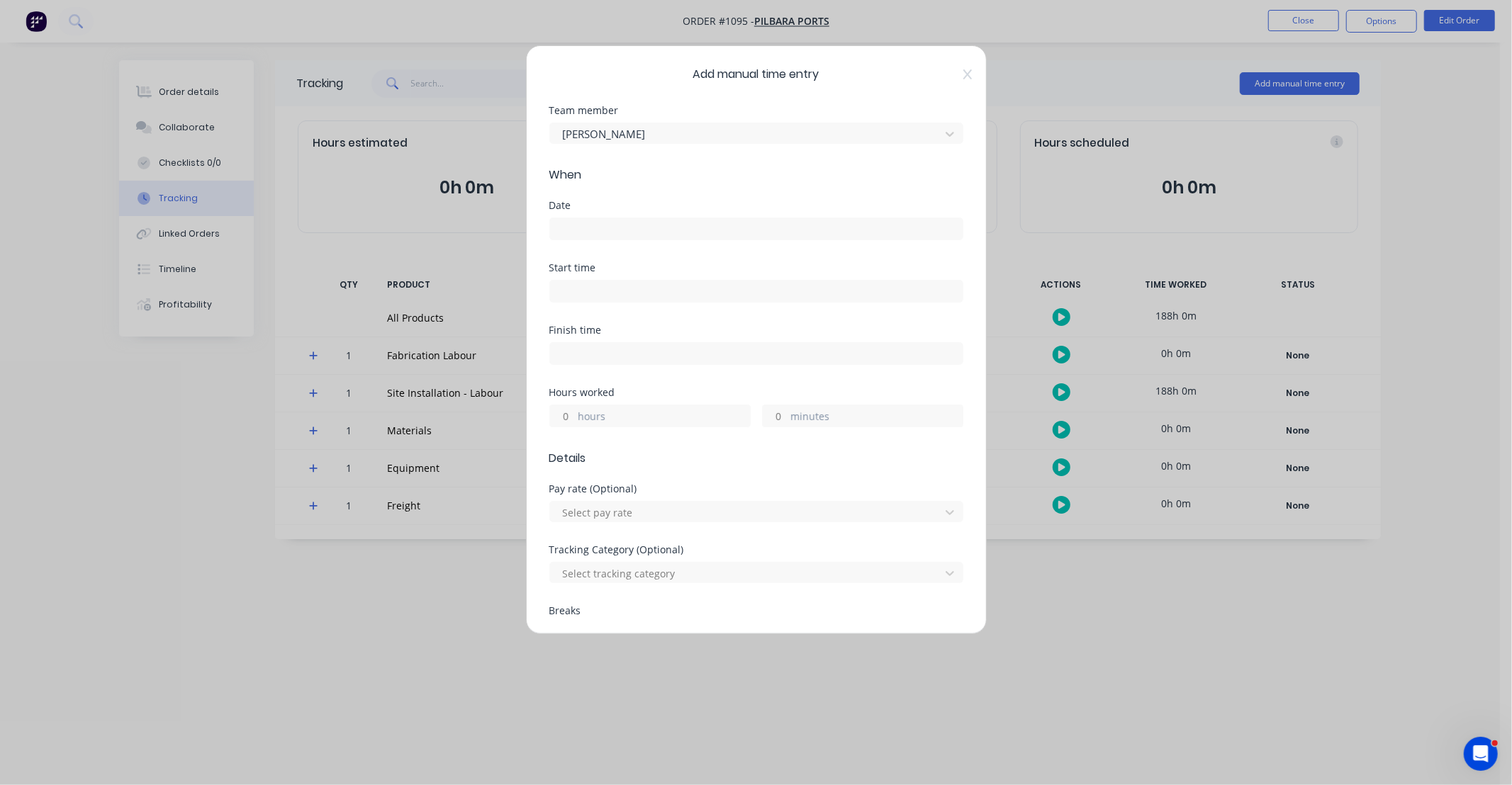
click at [655, 230] on input at bounding box center [756, 229] width 412 height 21
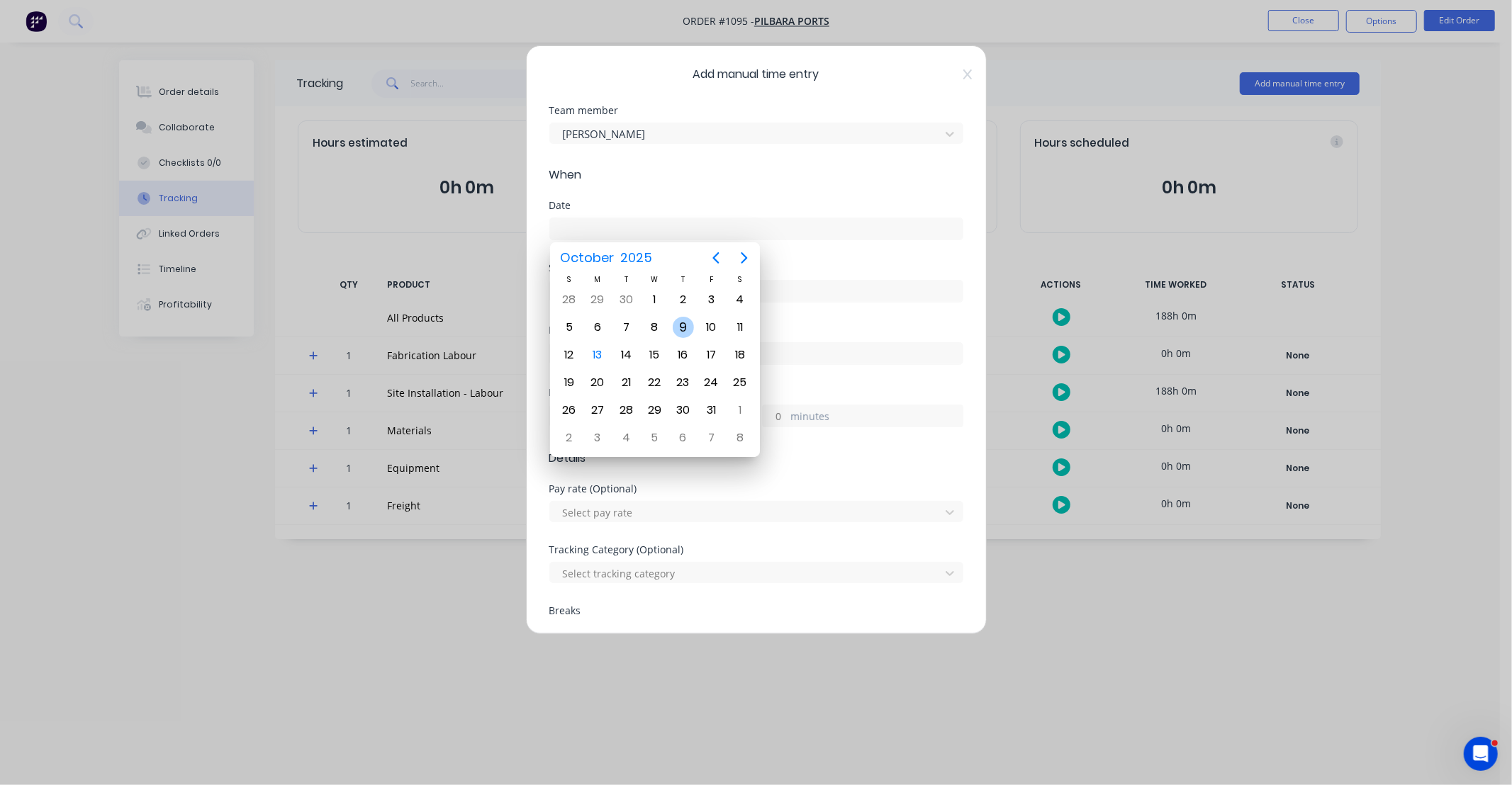
click at [686, 329] on div "9" at bounding box center [683, 328] width 21 height 21
type input "[DATE]"
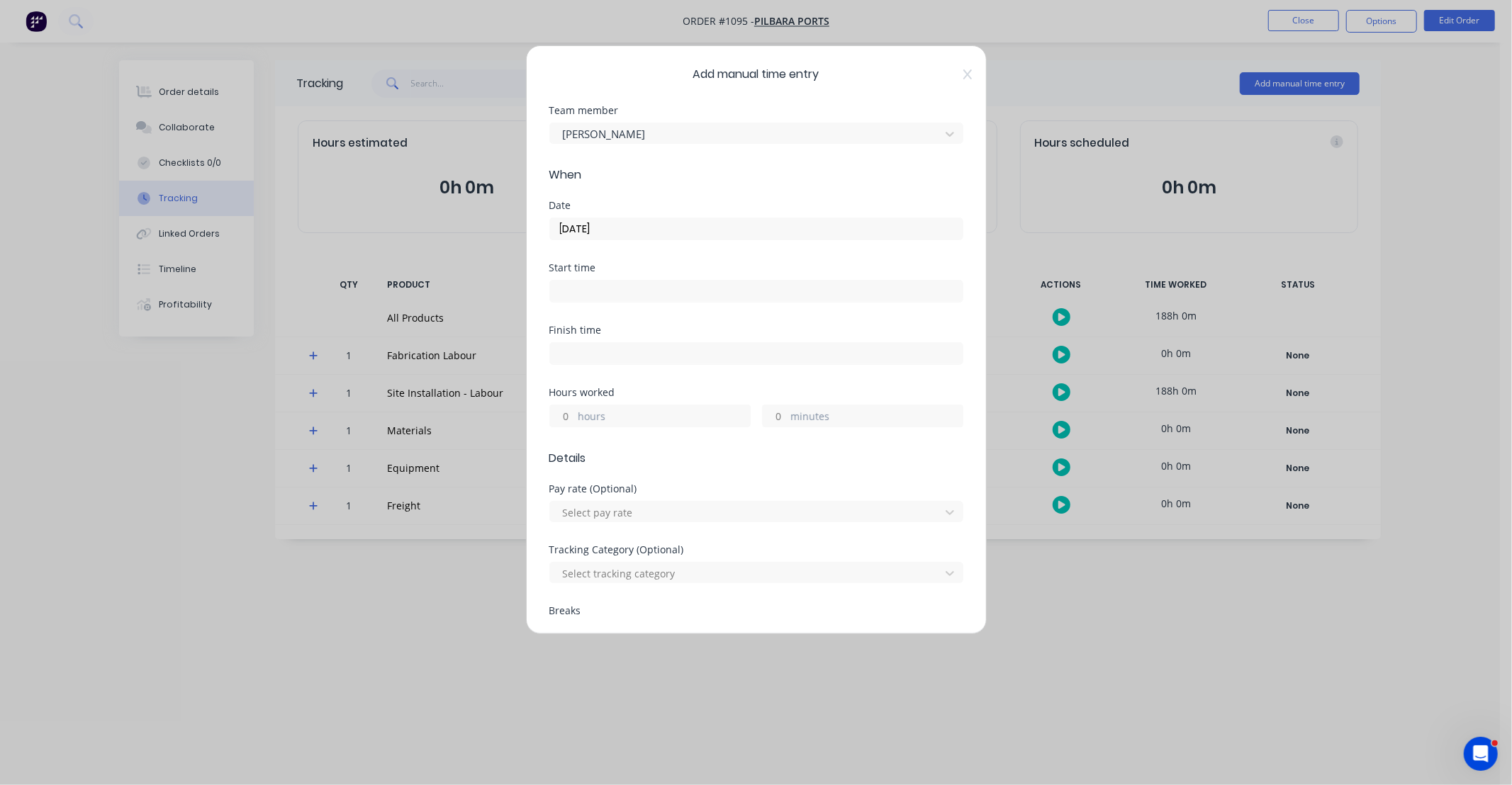
drag, startPoint x: 556, startPoint y: 417, endPoint x: 594, endPoint y: 393, distance: 44.9
click at [556, 417] on input "hours" at bounding box center [562, 416] width 25 height 21
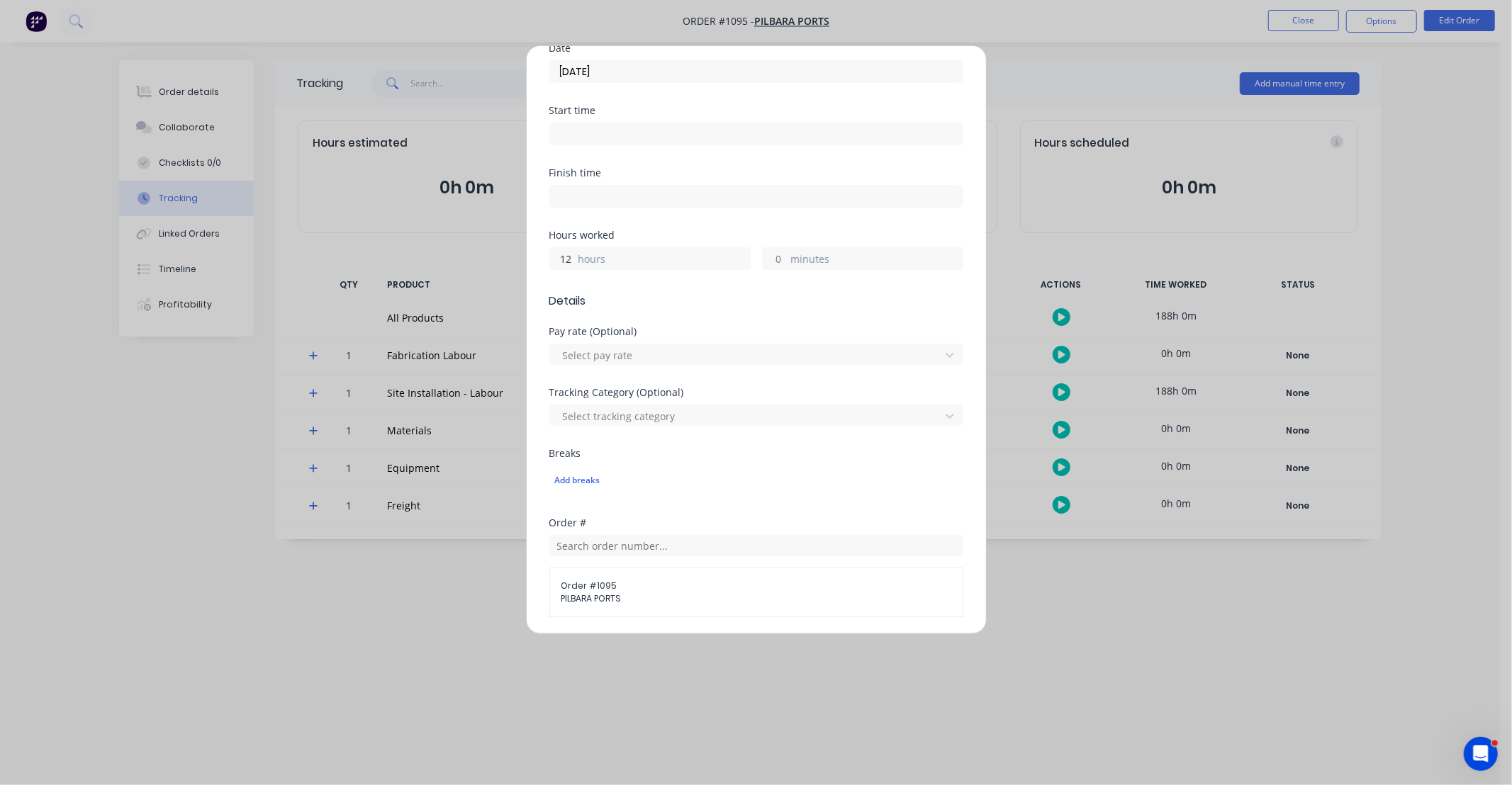
type input "12"
click at [712, 281] on div "Hours worked 12 hours minutes" at bounding box center [756, 261] width 414 height 62
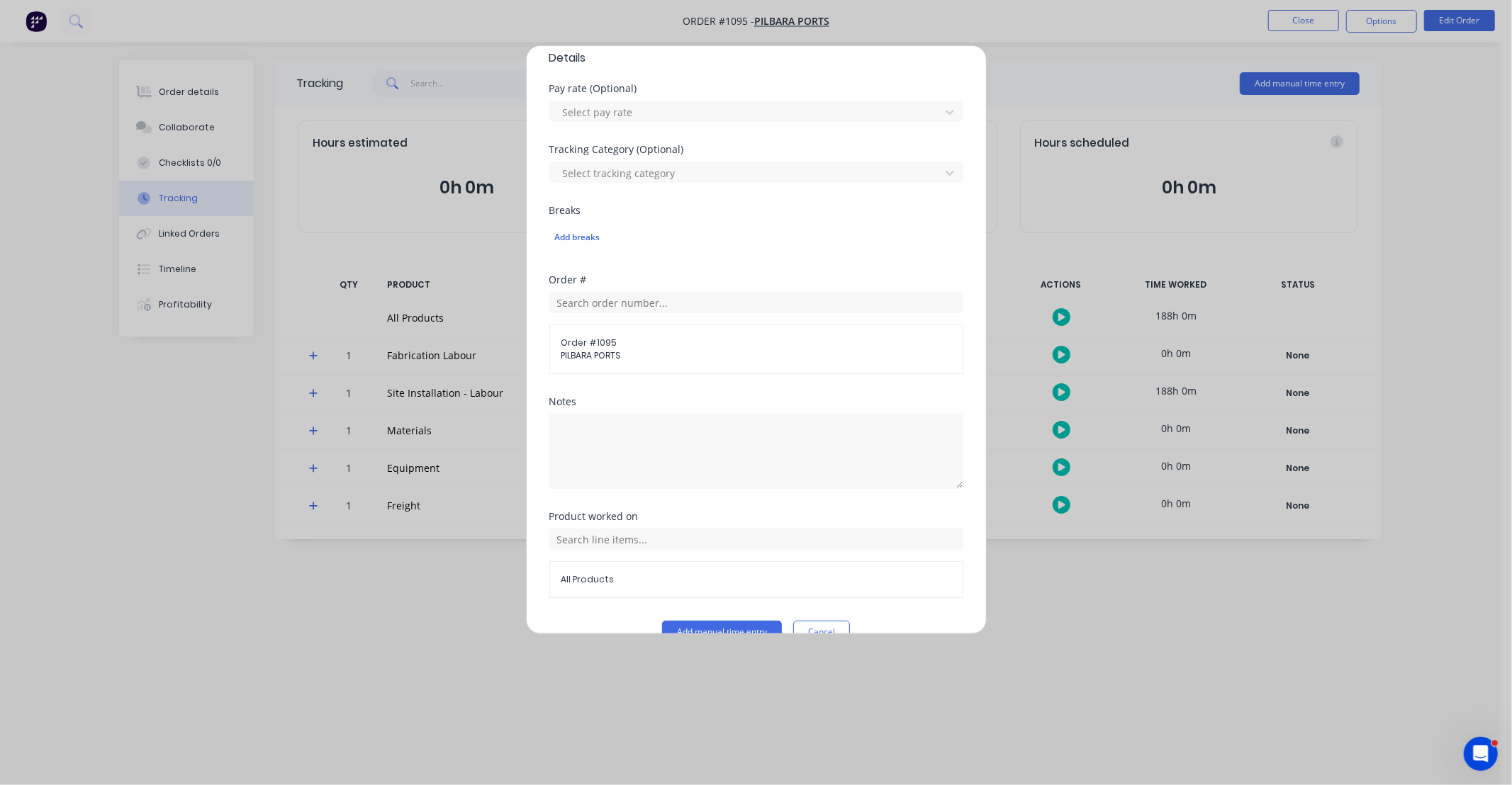
scroll to position [420, 0]
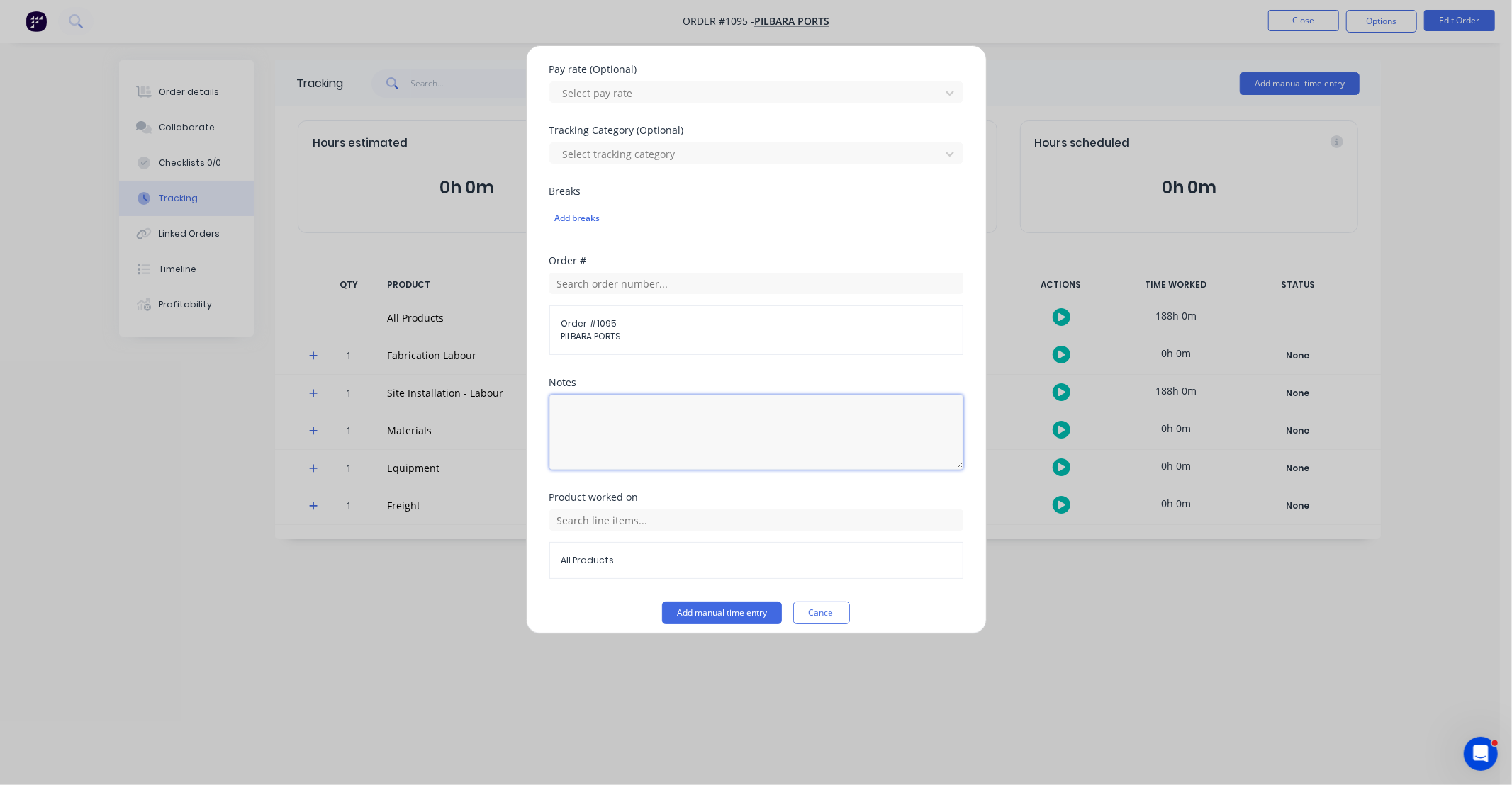
click at [733, 444] on textarea at bounding box center [756, 432] width 414 height 75
paste textarea "DCS34819"
type textarea "DCS34819"
click at [564, 526] on input "text" at bounding box center [756, 520] width 414 height 21
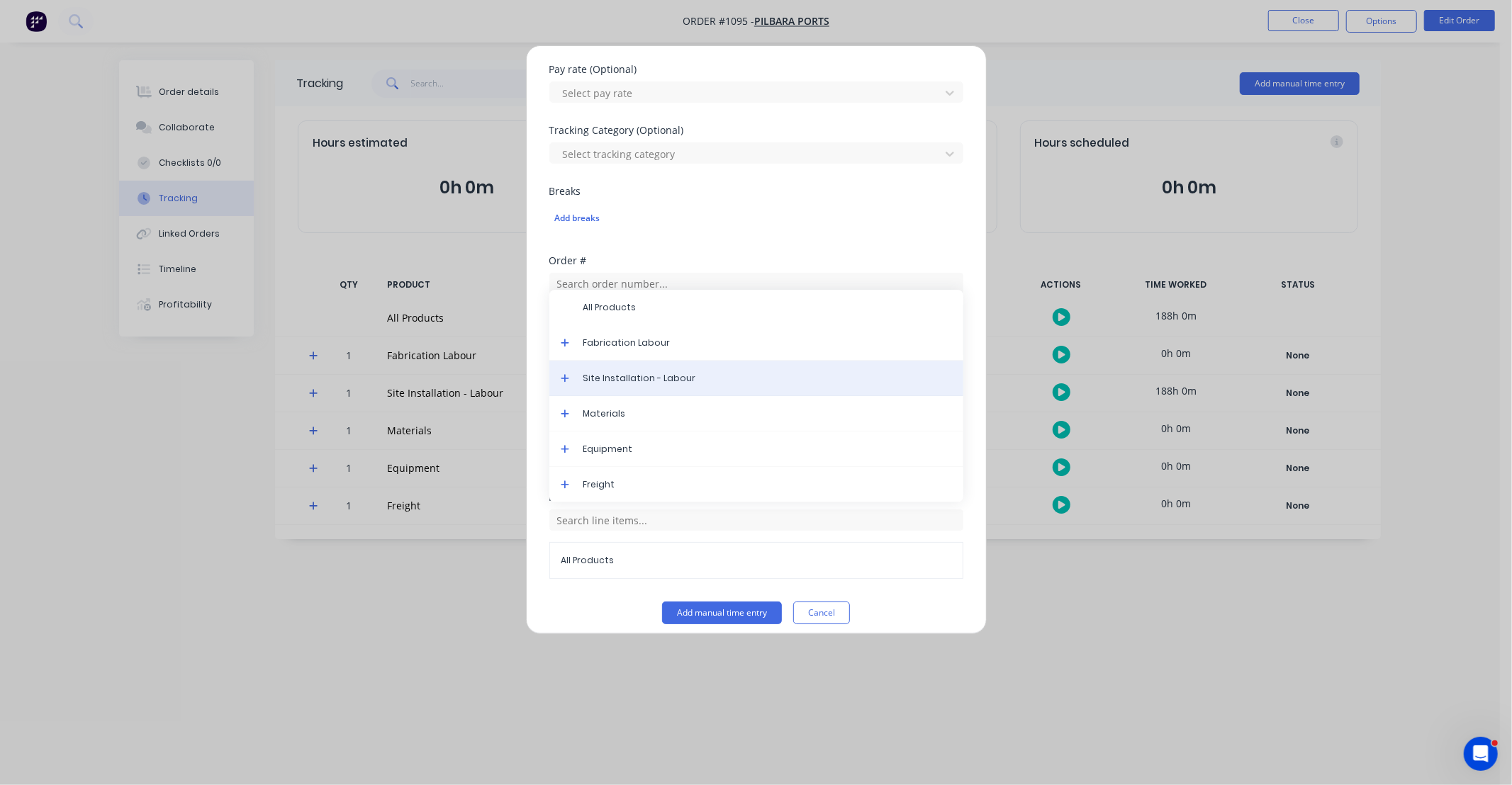
click at [618, 380] on span "Site Installation - Labour" at bounding box center [768, 378] width 369 height 12
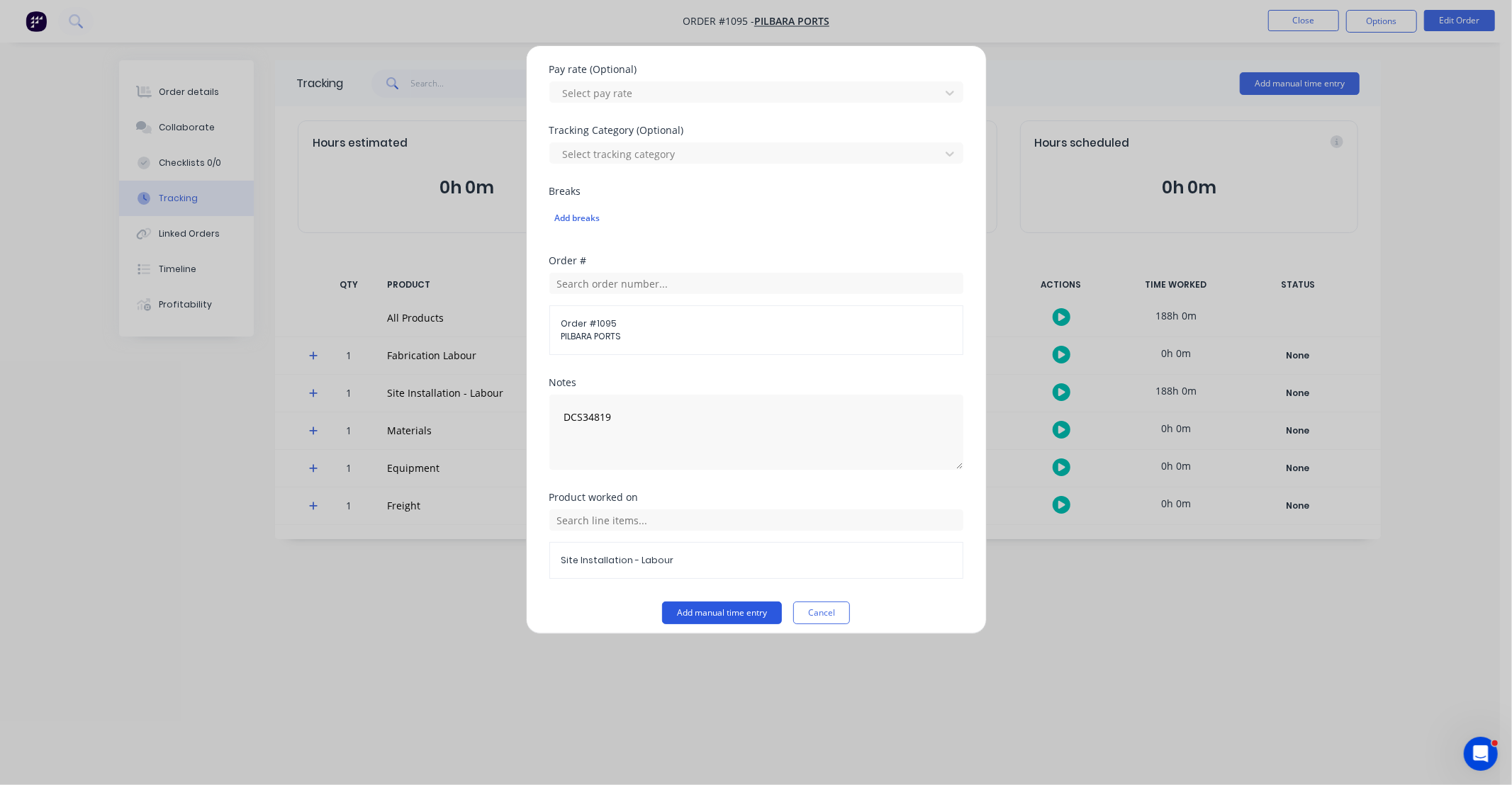
click at [715, 612] on button "Add manual time entry" at bounding box center [722, 613] width 120 height 23
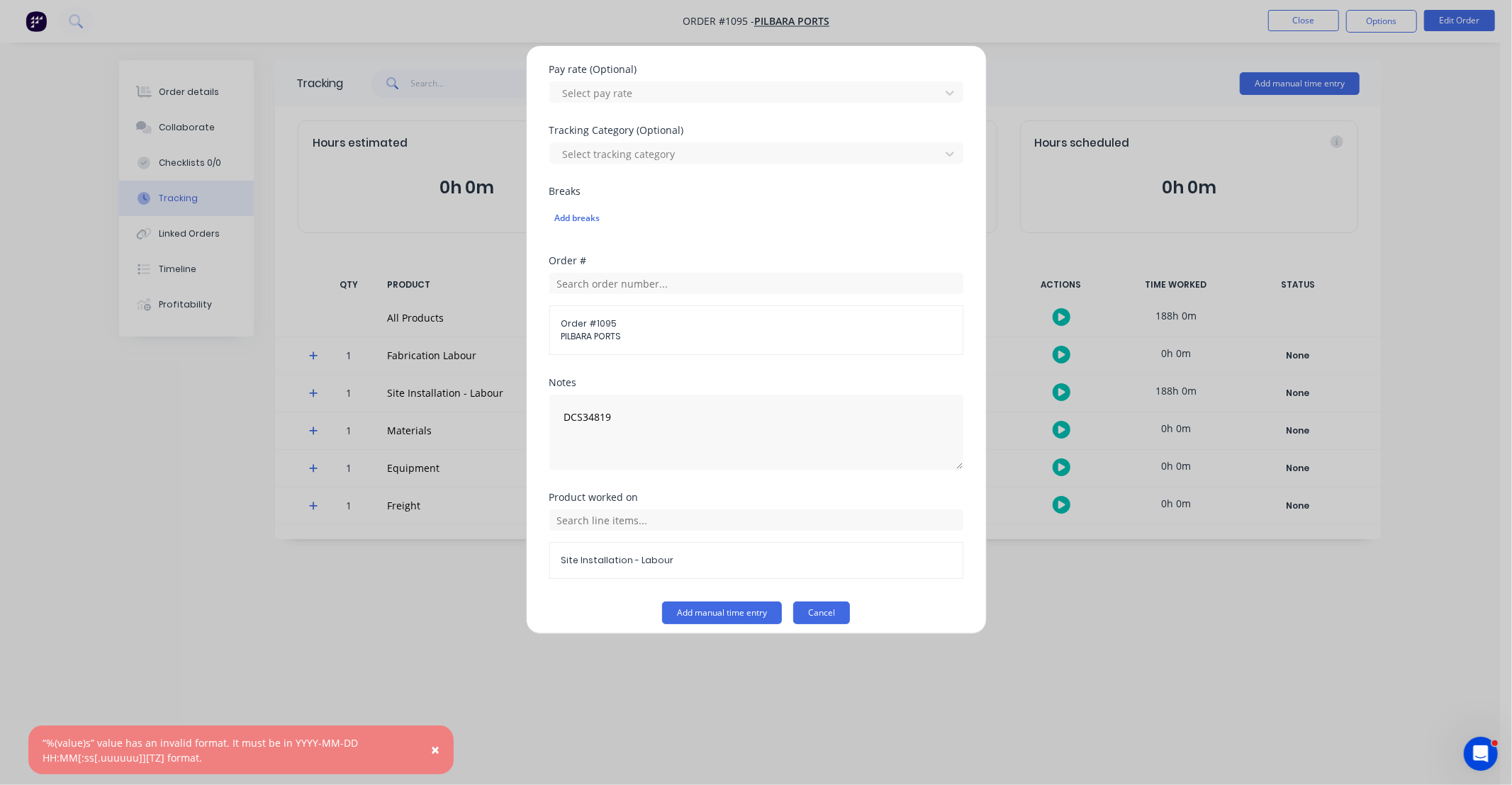
click at [838, 615] on button "Cancel" at bounding box center [821, 613] width 57 height 23
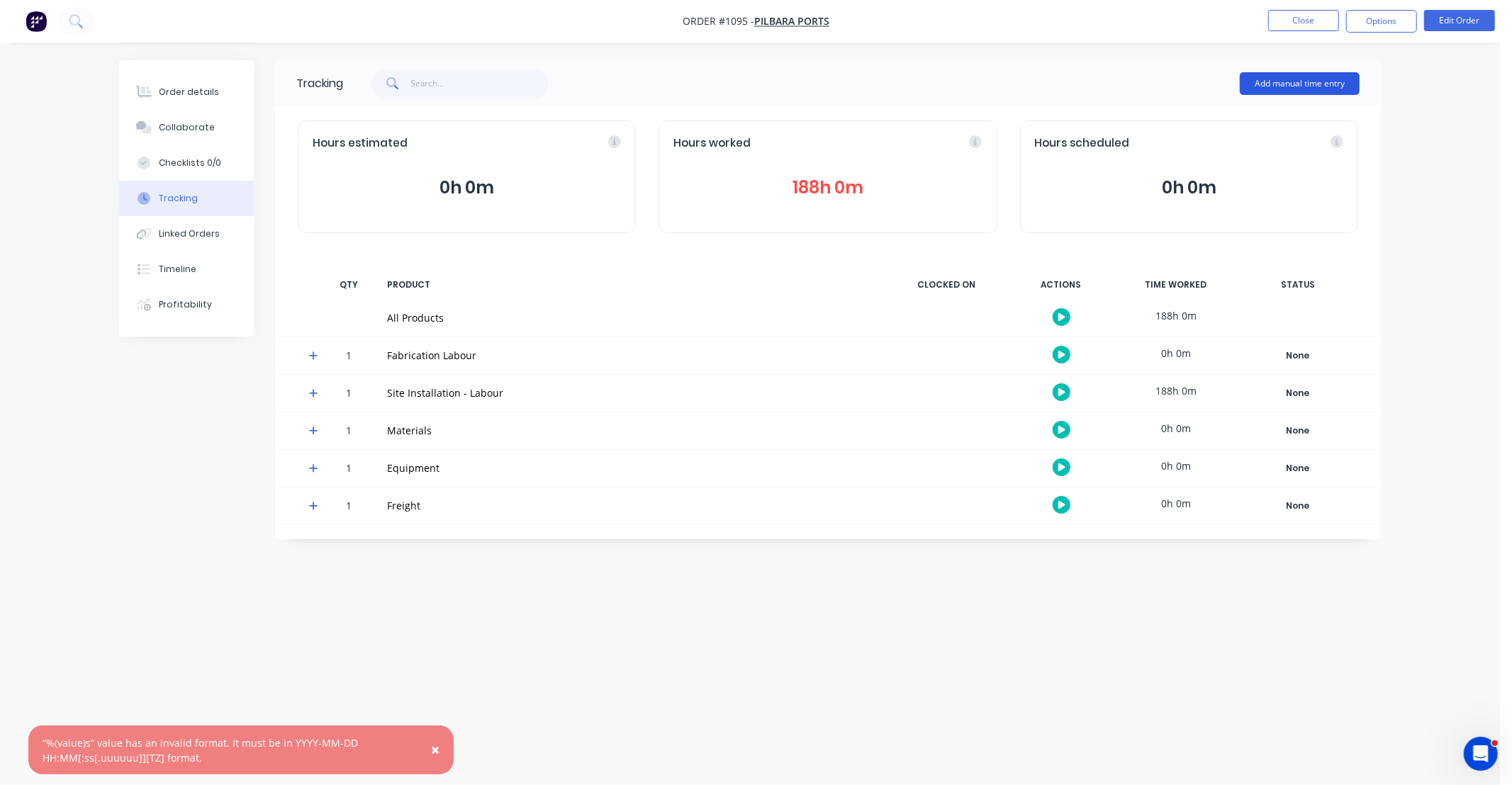
click at [1301, 94] on button "Add manual time entry" at bounding box center [1300, 84] width 120 height 23
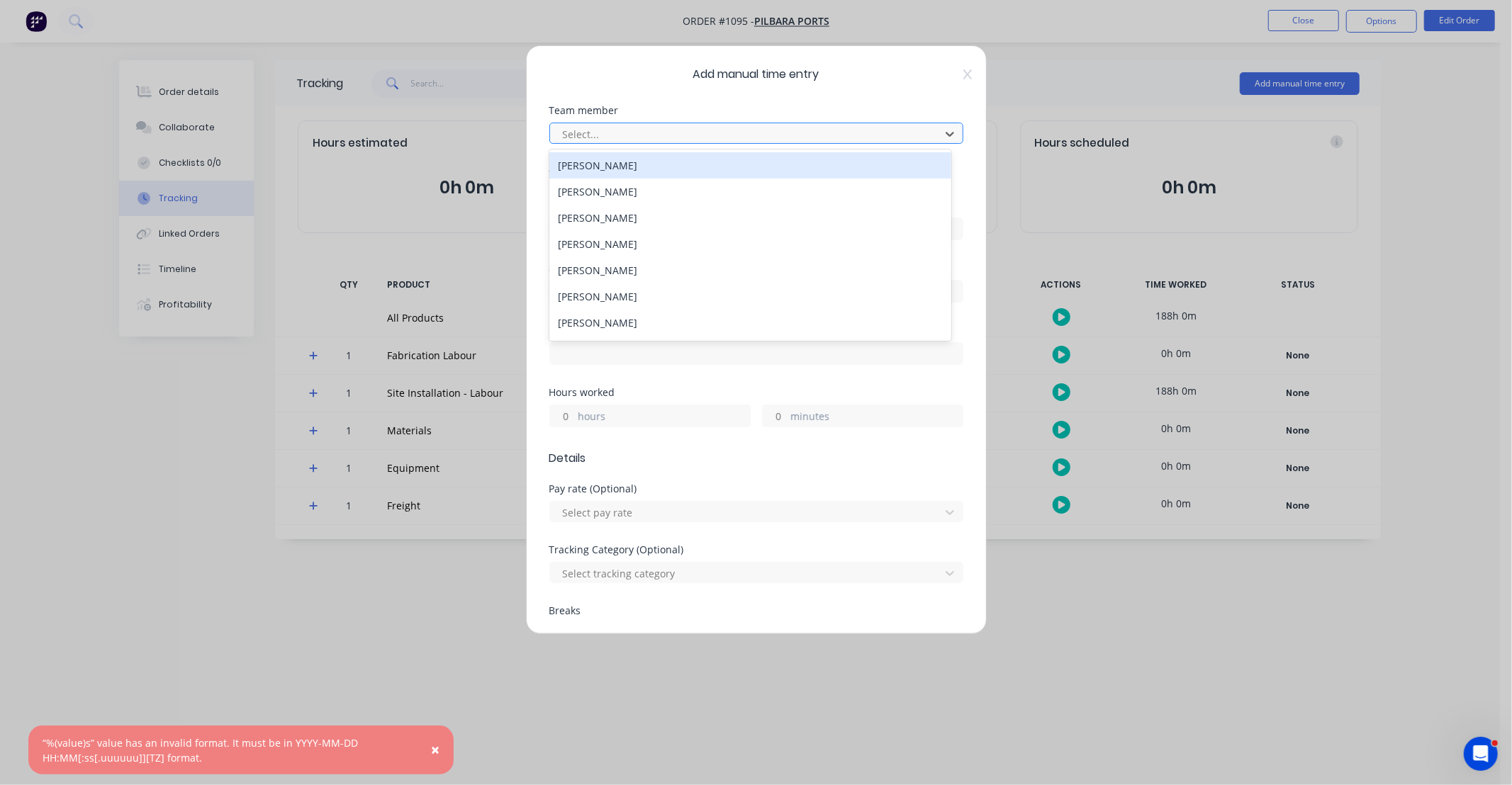
click at [620, 131] on div at bounding box center [747, 135] width 372 height 17
type input "[PERSON_NAME]"
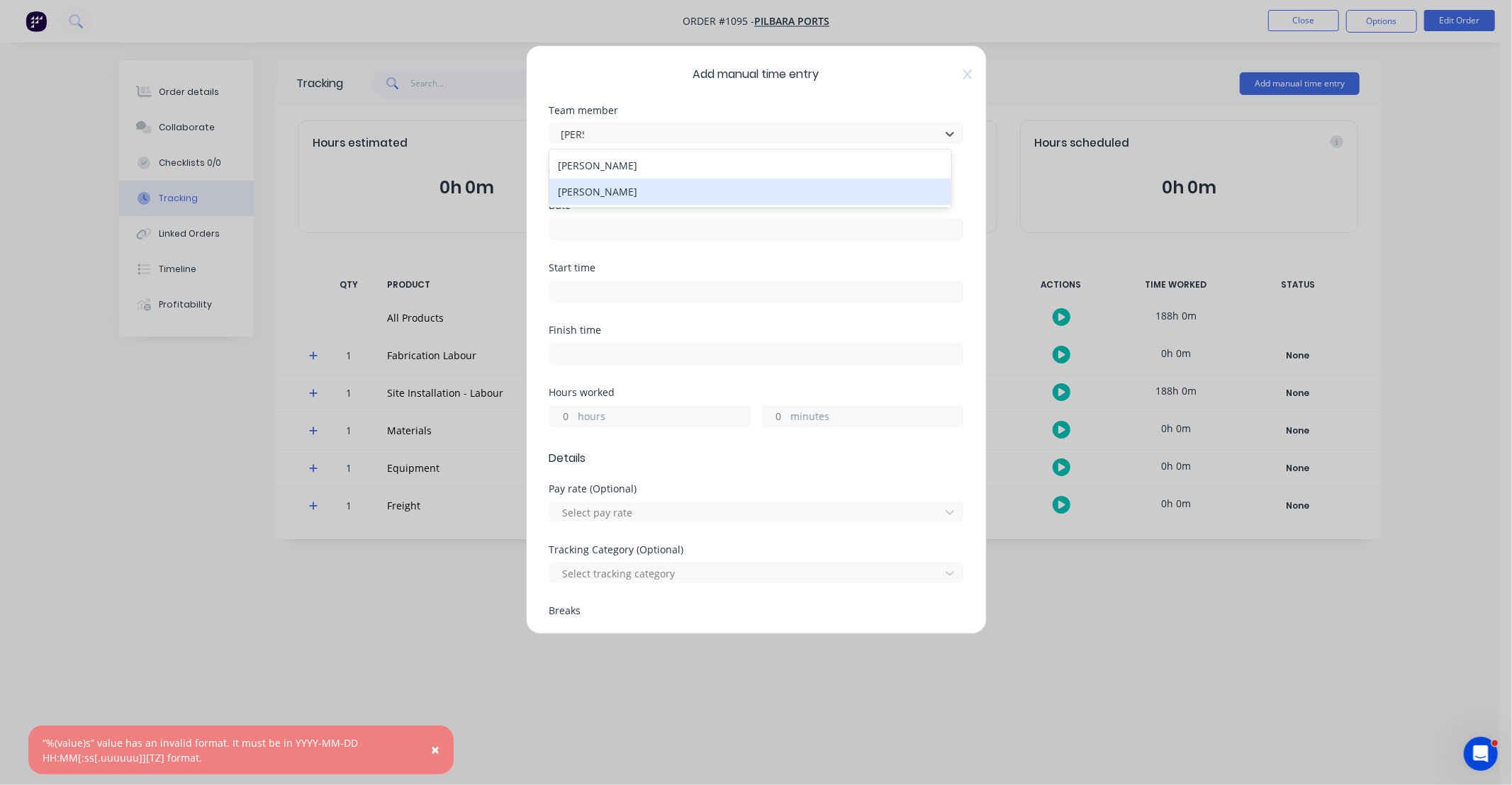
click at [612, 187] on div "[PERSON_NAME]" at bounding box center [751, 191] width 402 height 26
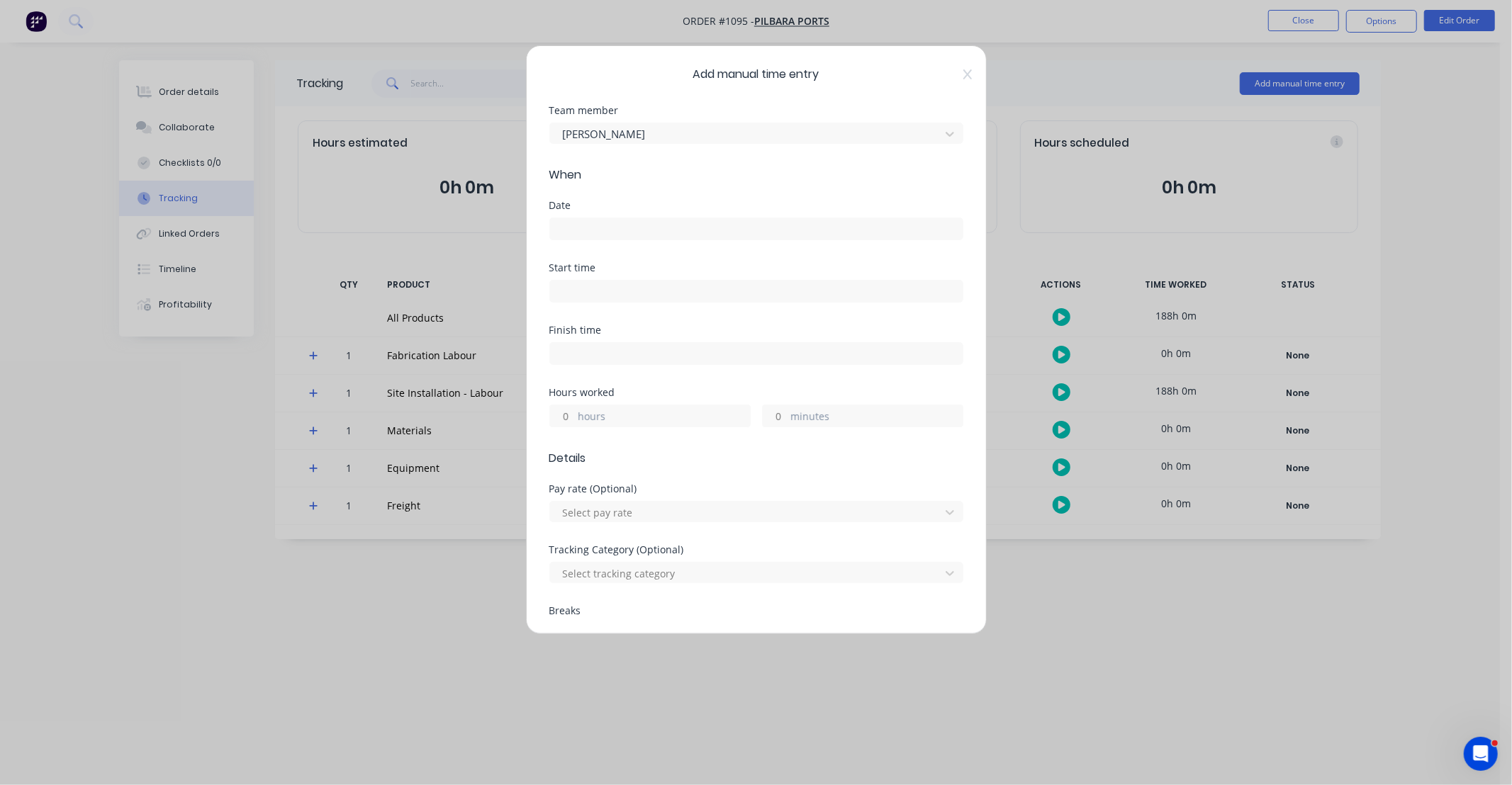
click at [607, 236] on input at bounding box center [756, 229] width 412 height 21
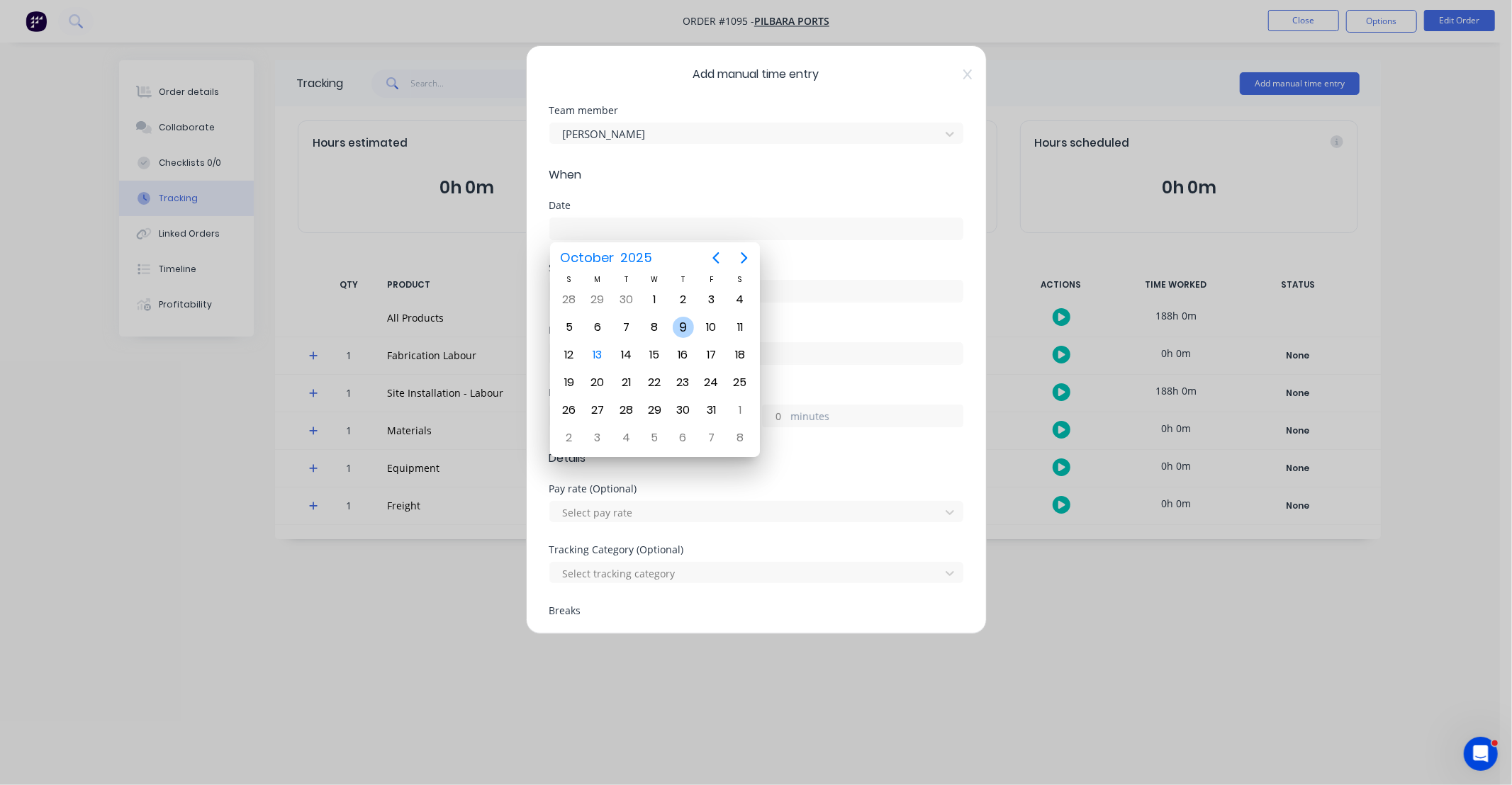
click at [683, 327] on div "9" at bounding box center [683, 328] width 21 height 21
type input "[DATE]"
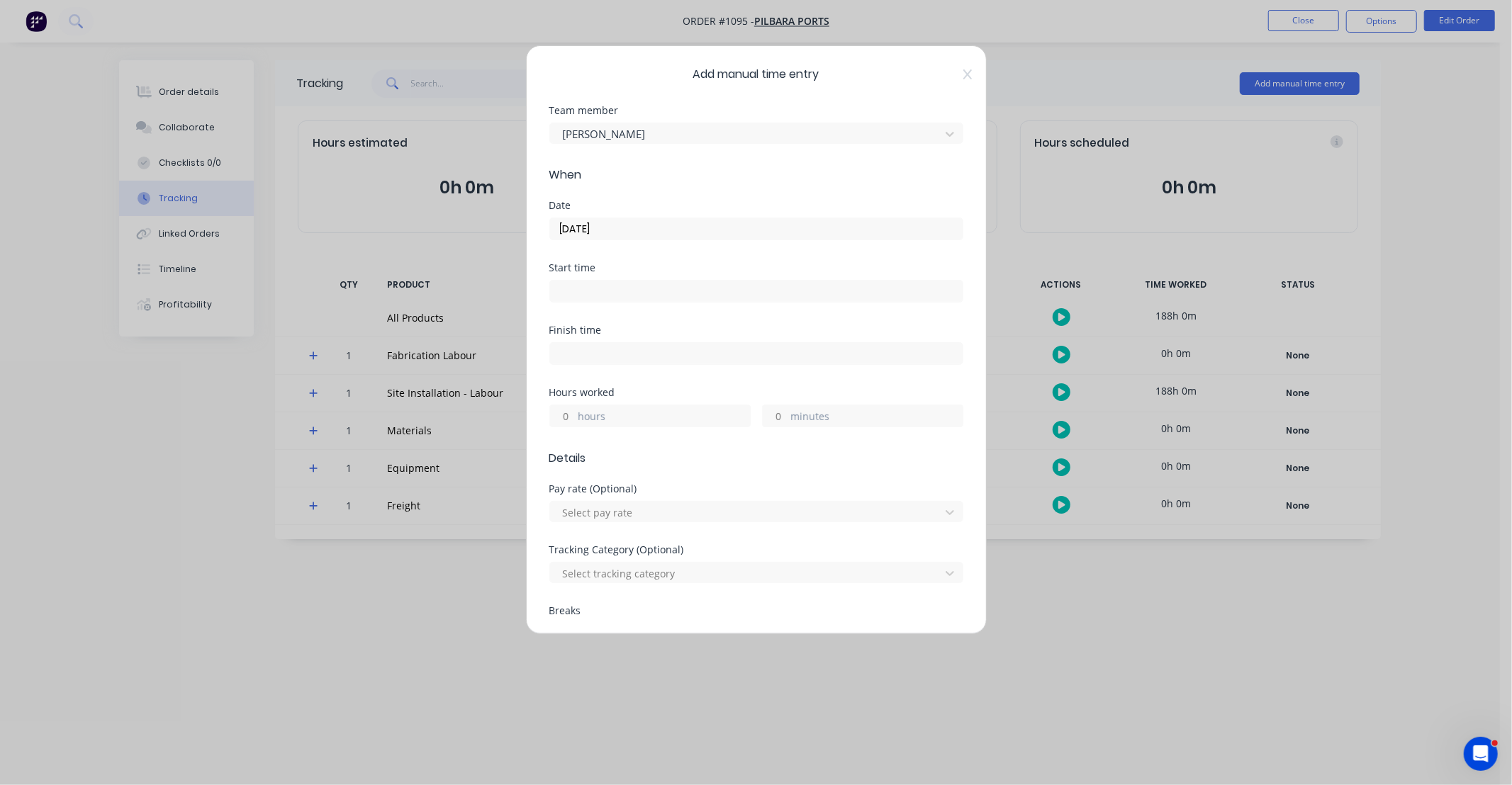
click at [558, 420] on input "hours" at bounding box center [562, 416] width 25 height 21
type input "12"
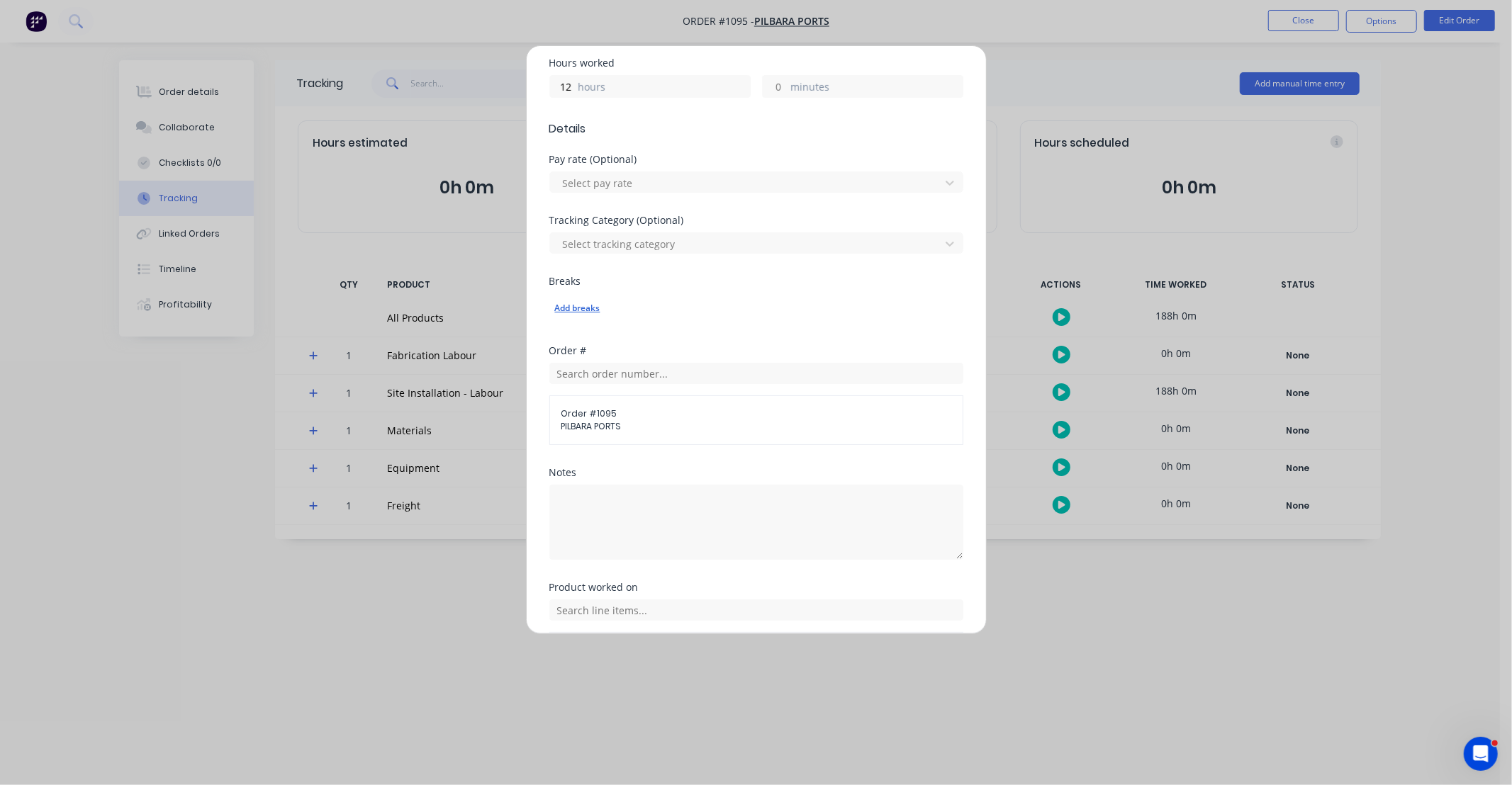
scroll to position [430, 0]
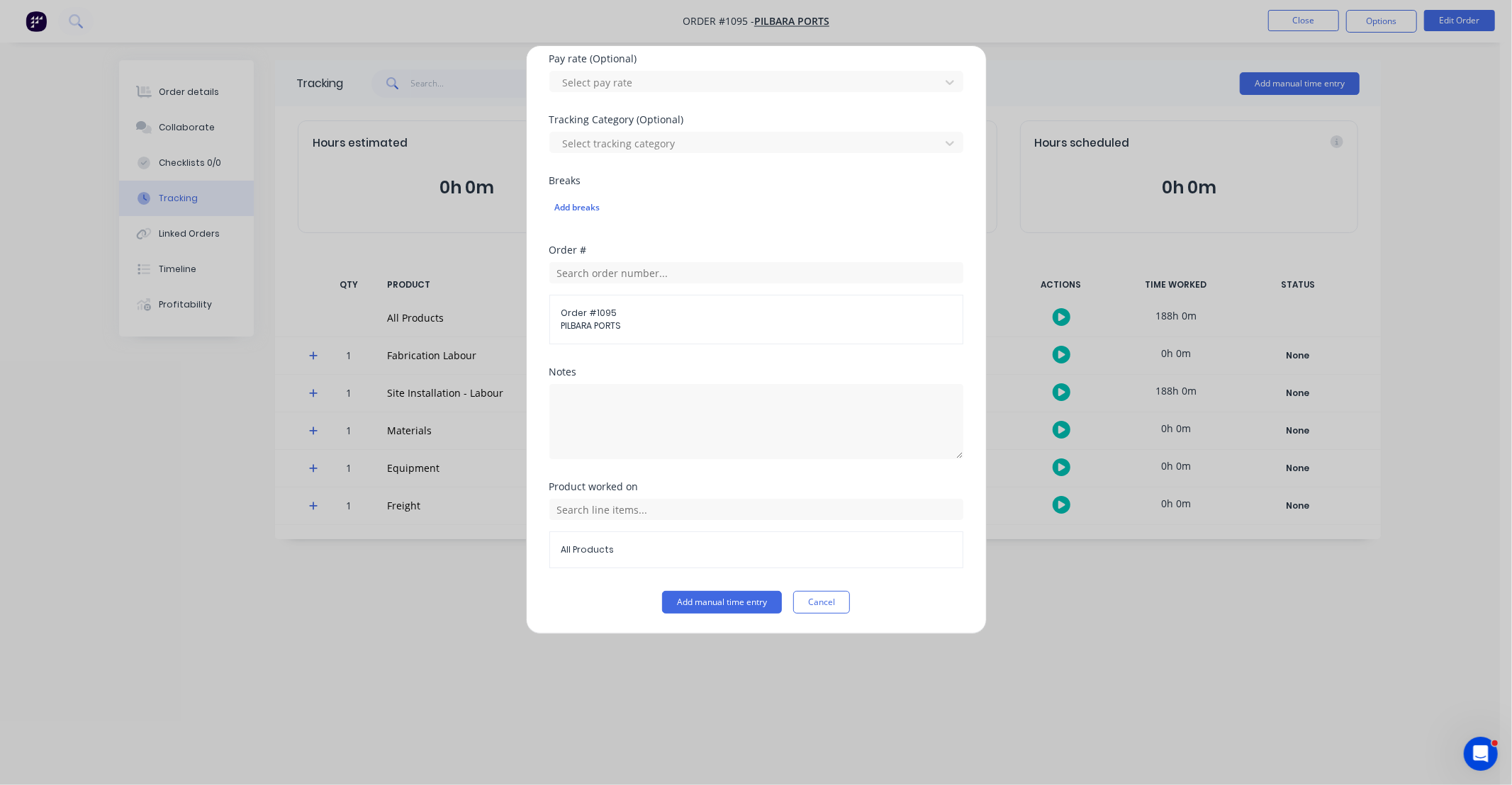
click at [671, 531] on div "All Products" at bounding box center [756, 550] width 414 height 37
click at [672, 515] on input "text" at bounding box center [756, 509] width 414 height 21
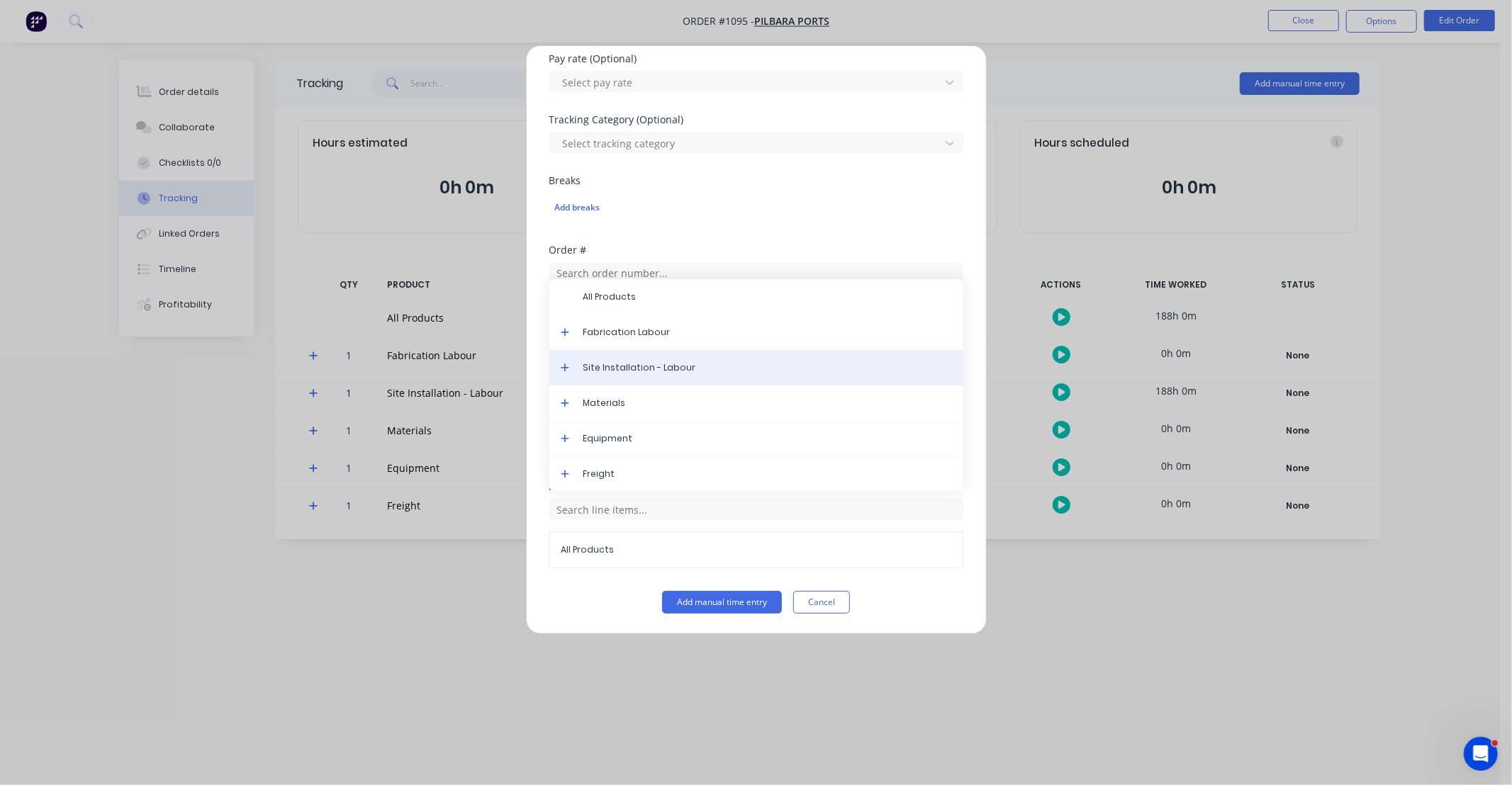
click at [615, 371] on span "Site Installation - Labour" at bounding box center [768, 367] width 369 height 12
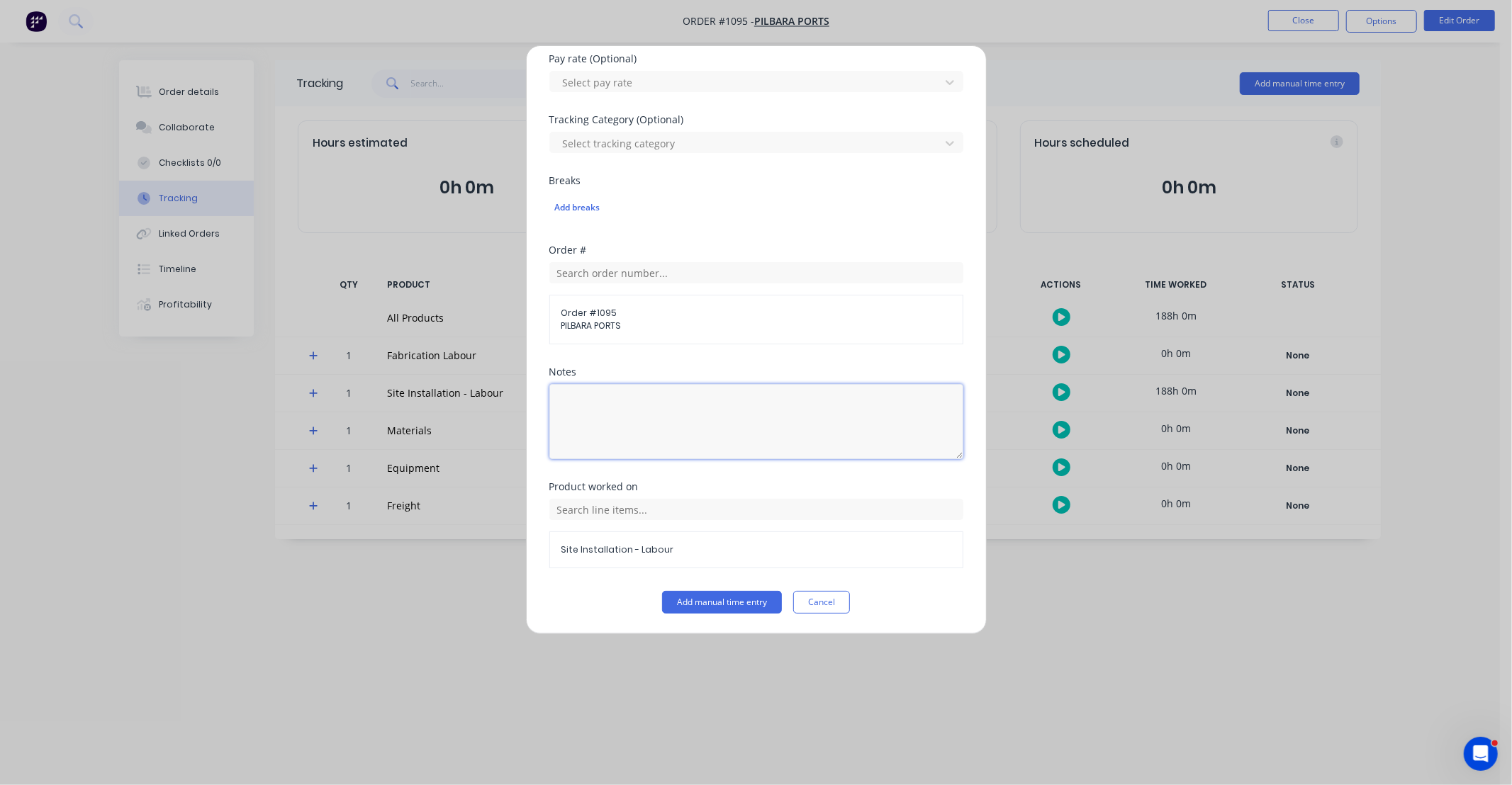
click at [626, 415] on textarea at bounding box center [756, 422] width 414 height 75
paste textarea "DCS34819"
type textarea "DCS34819"
click at [748, 605] on button "Add manual time entry" at bounding box center [722, 602] width 120 height 23
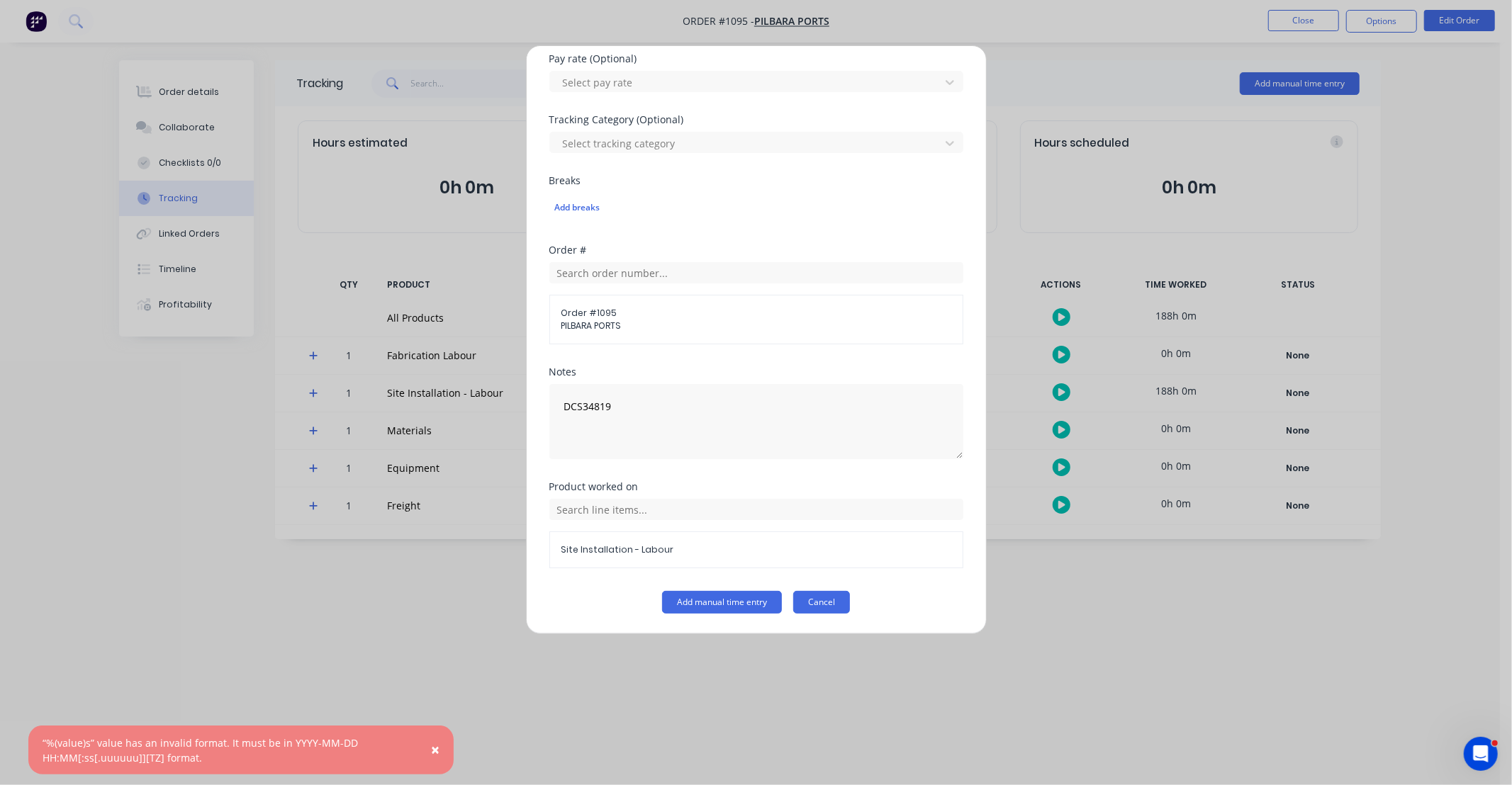
click at [834, 606] on button "Cancel" at bounding box center [821, 602] width 57 height 23
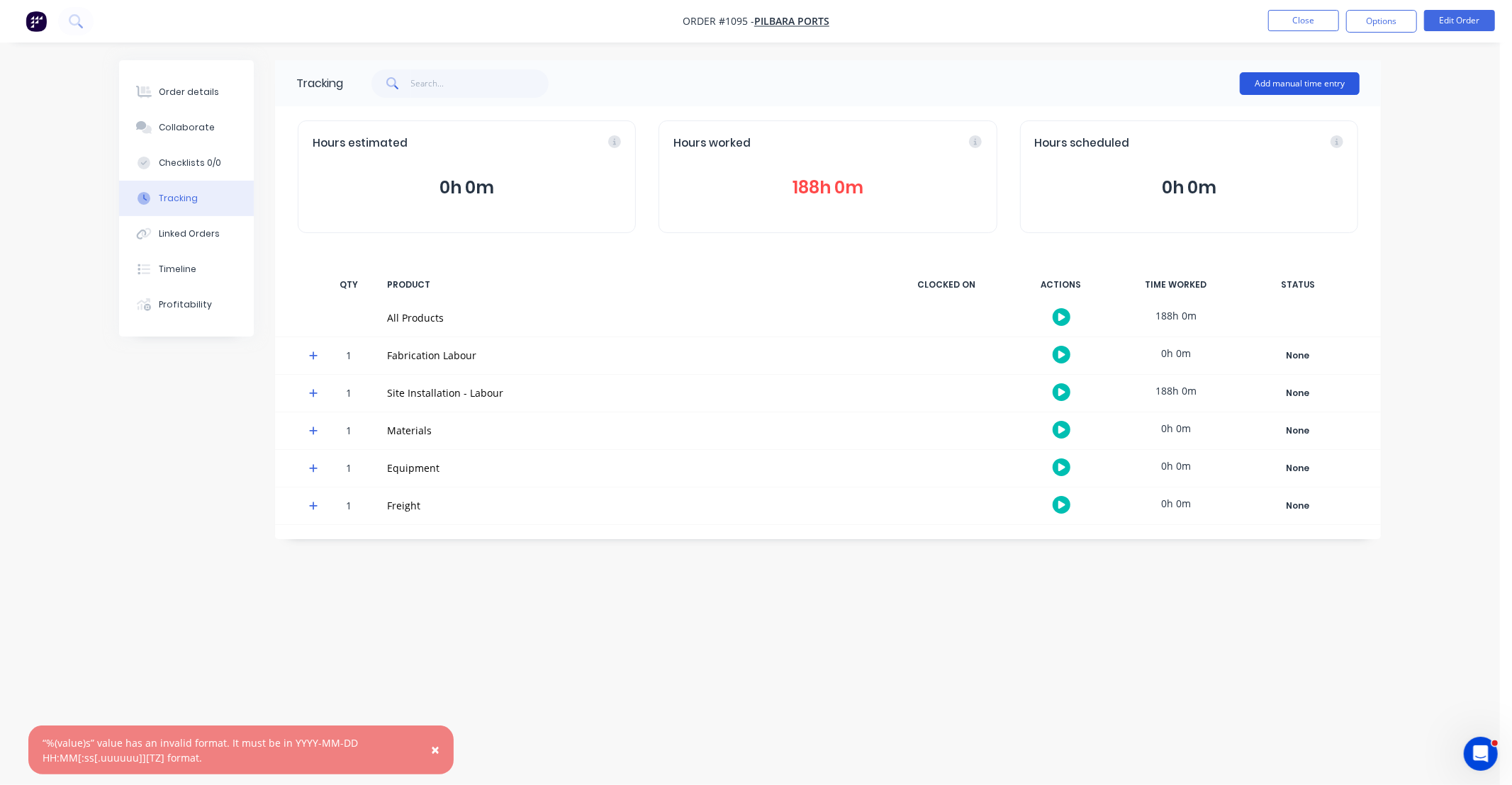
click at [1324, 74] on button "Add manual time entry" at bounding box center [1300, 84] width 120 height 23
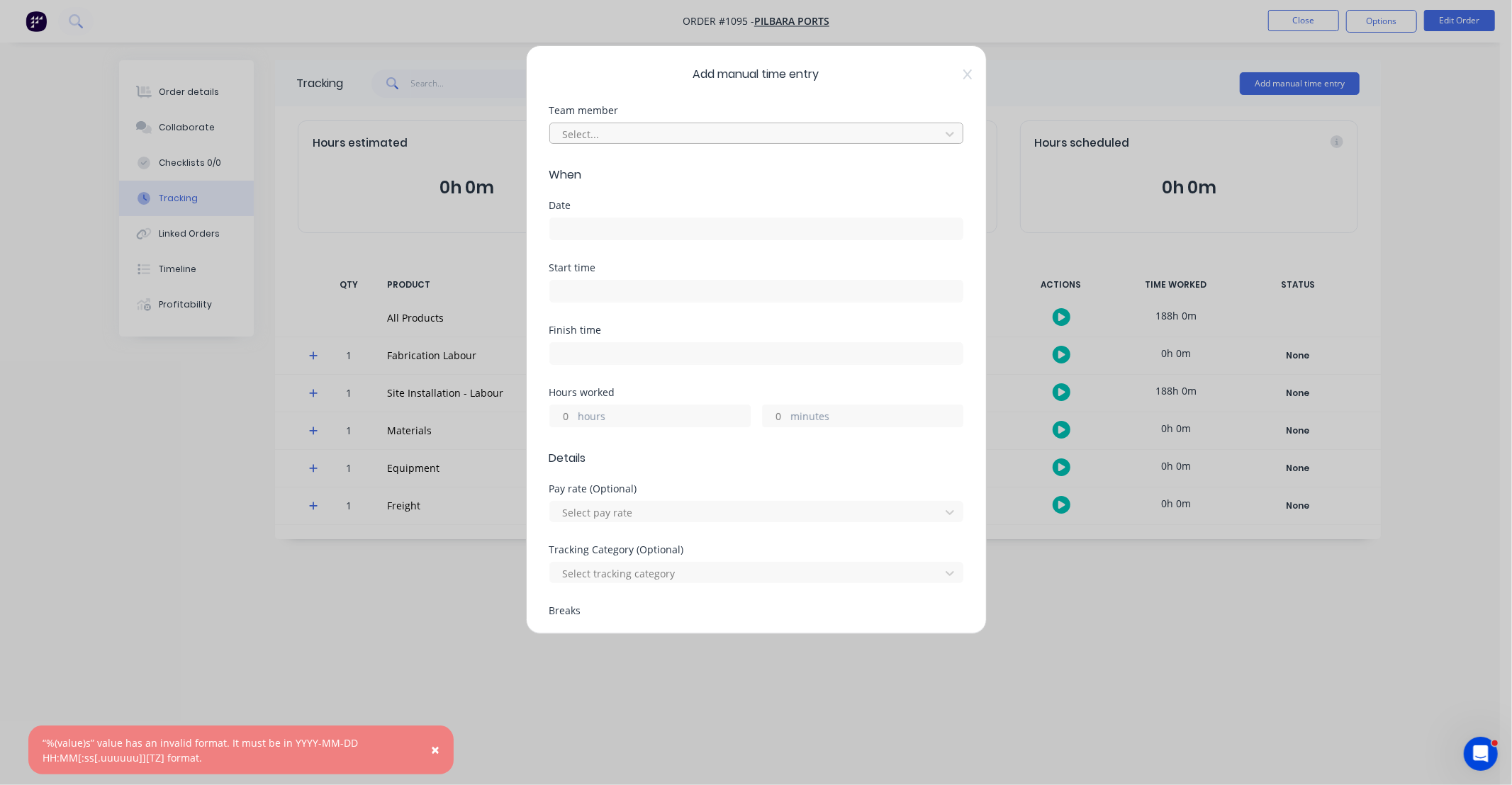
click at [610, 128] on div at bounding box center [747, 135] width 372 height 17
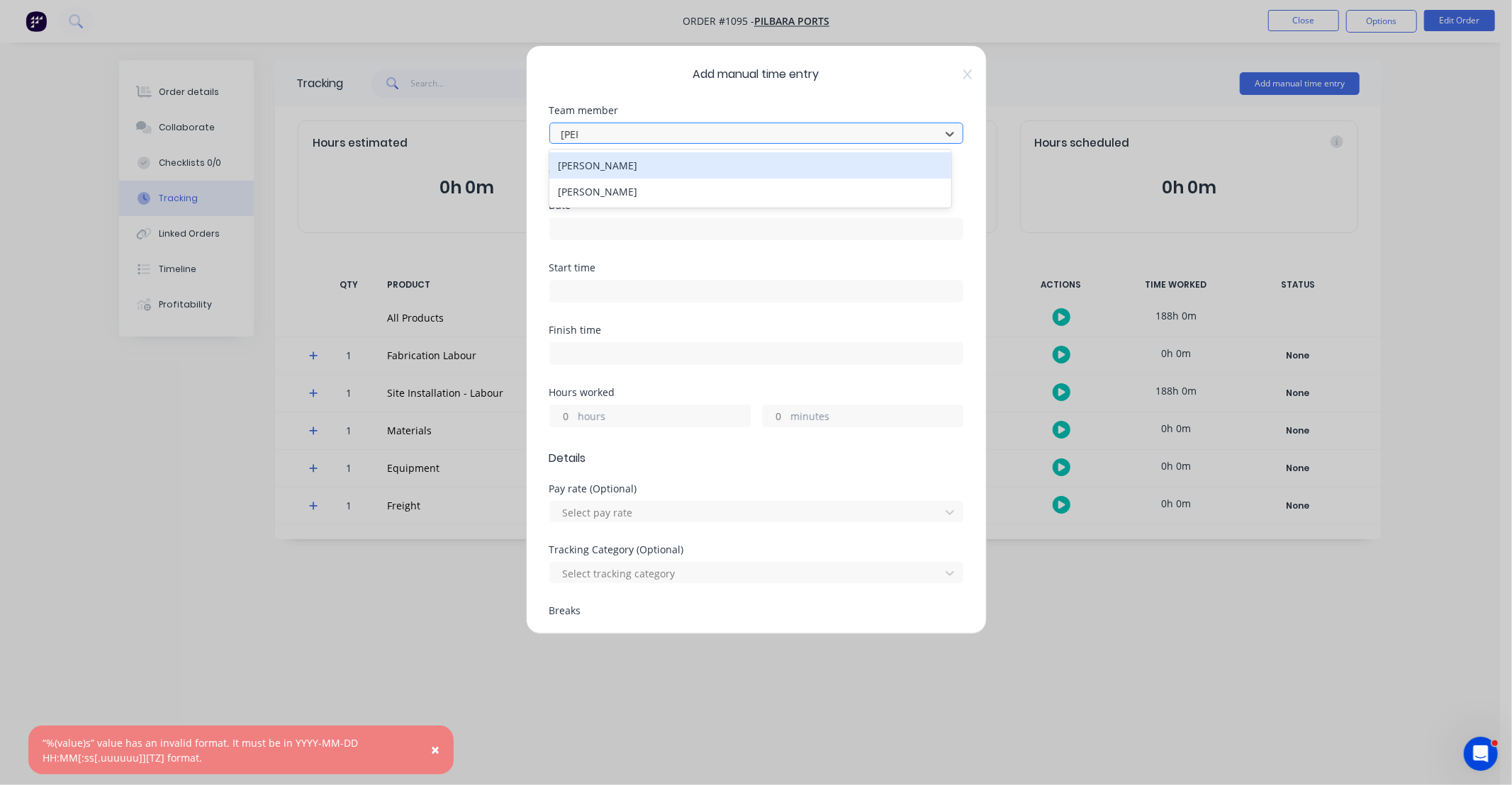
type input "[PERSON_NAME]"
click at [612, 166] on div "[PERSON_NAME]" at bounding box center [751, 165] width 402 height 26
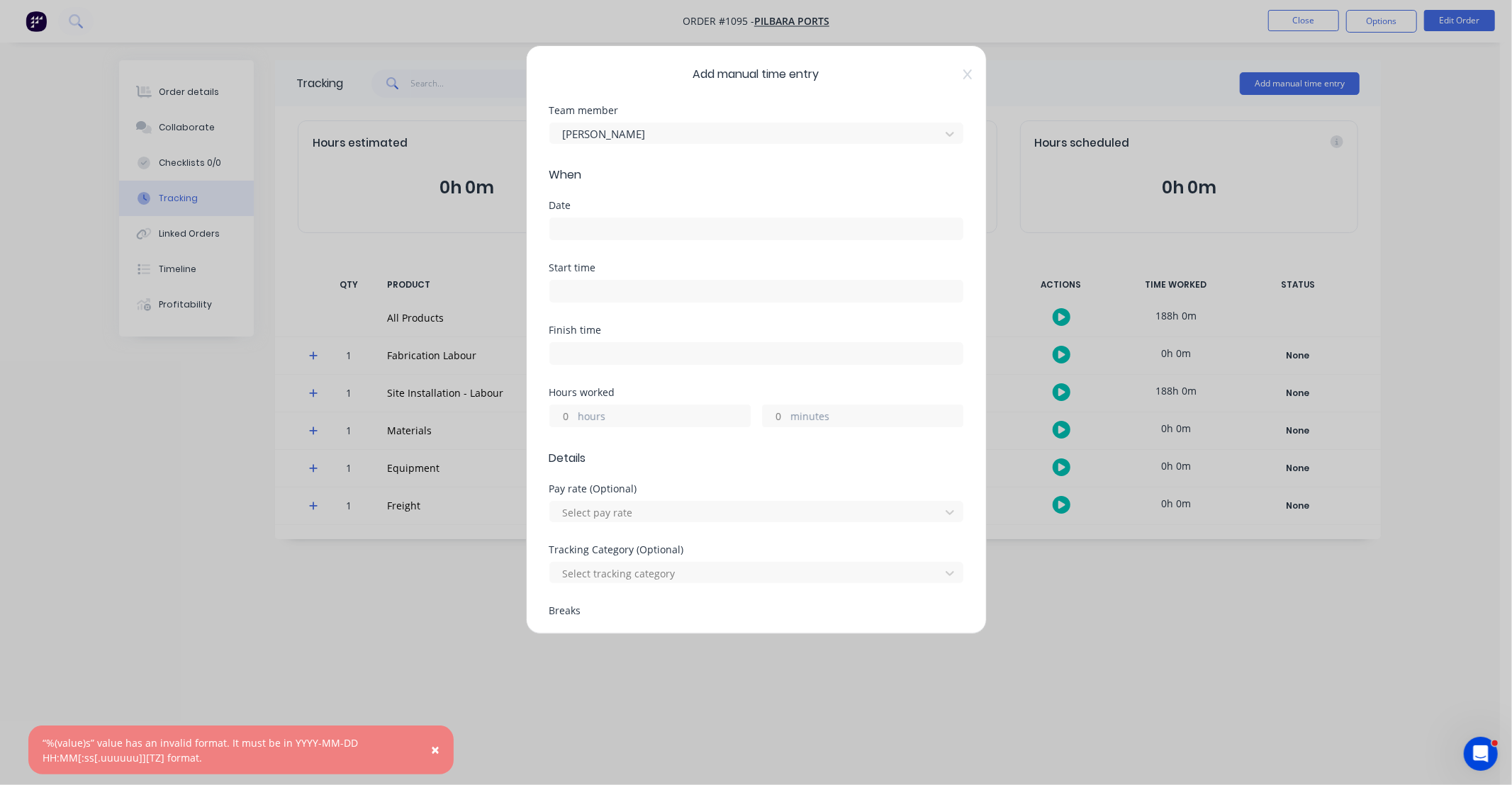
click at [615, 214] on div at bounding box center [756, 227] width 414 height 26
click at [629, 226] on input at bounding box center [756, 229] width 412 height 21
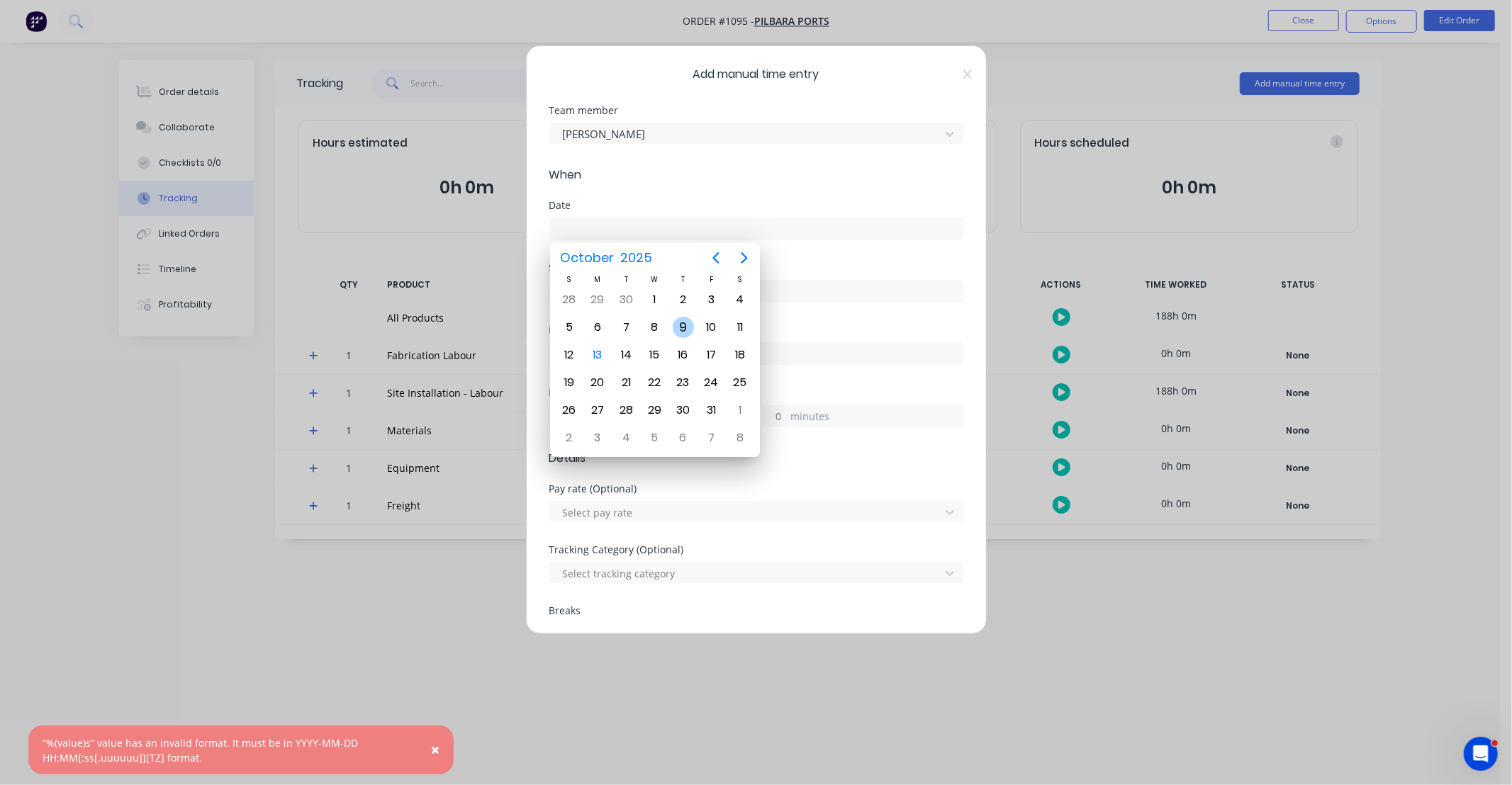
click at [683, 328] on div "9" at bounding box center [683, 328] width 21 height 21
type input "[DATE]"
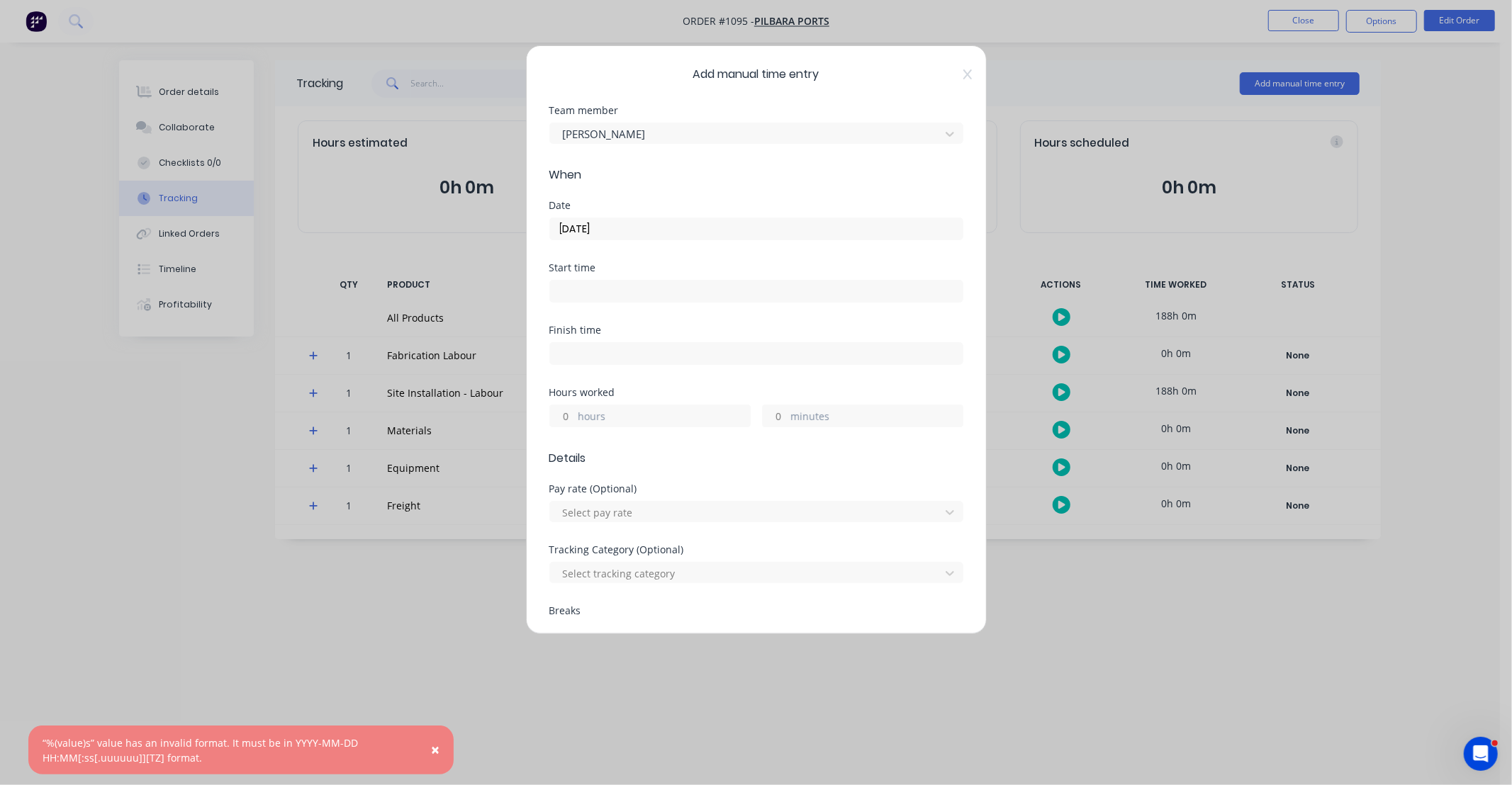
click at [569, 419] on input "hours" at bounding box center [562, 416] width 25 height 21
type input "8"
type input "30"
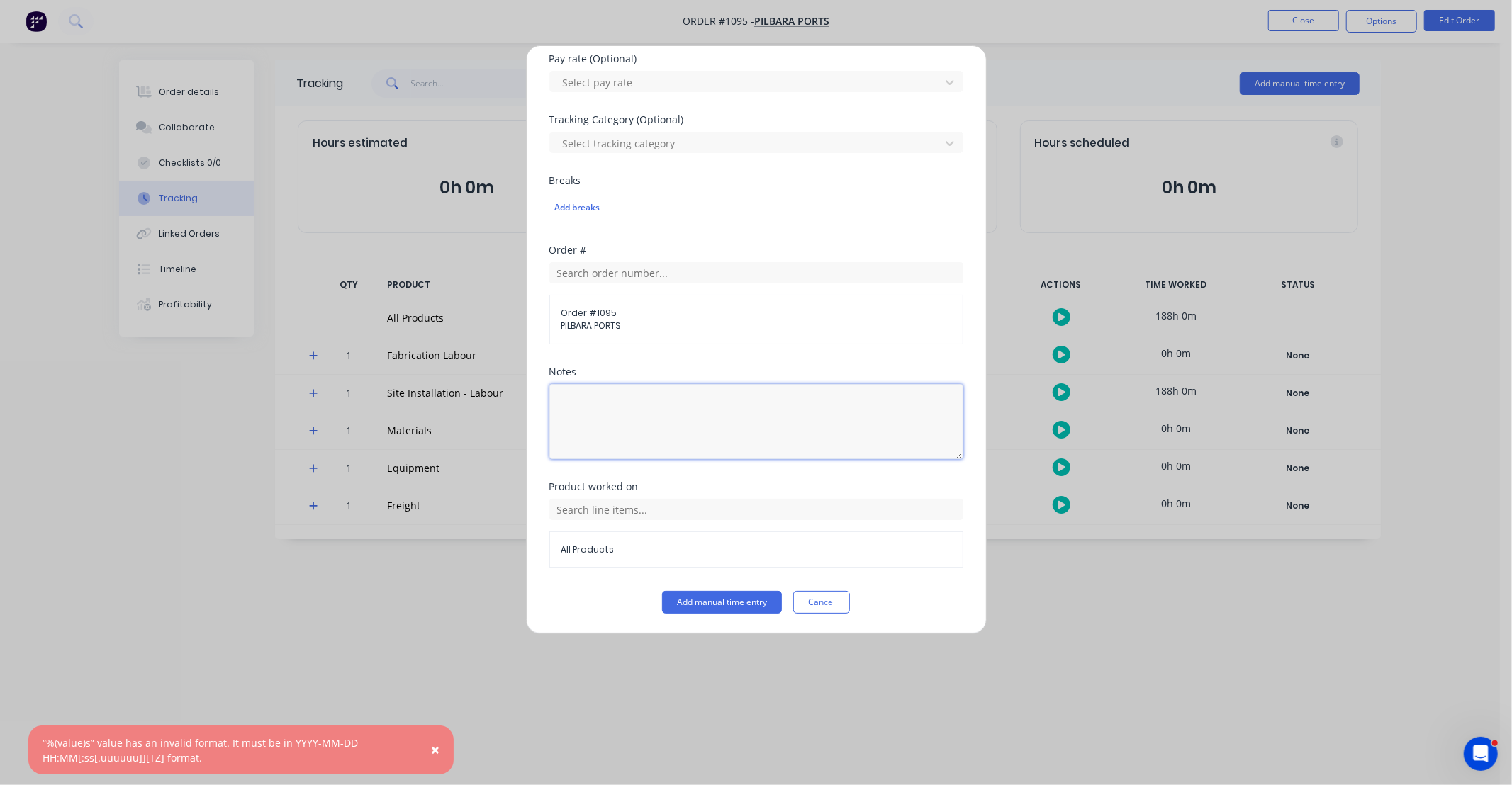
click at [676, 434] on textarea at bounding box center [756, 422] width 414 height 75
paste textarea "DCS34819"
type textarea "DCS34819"
click at [565, 512] on input "text" at bounding box center [756, 509] width 414 height 21
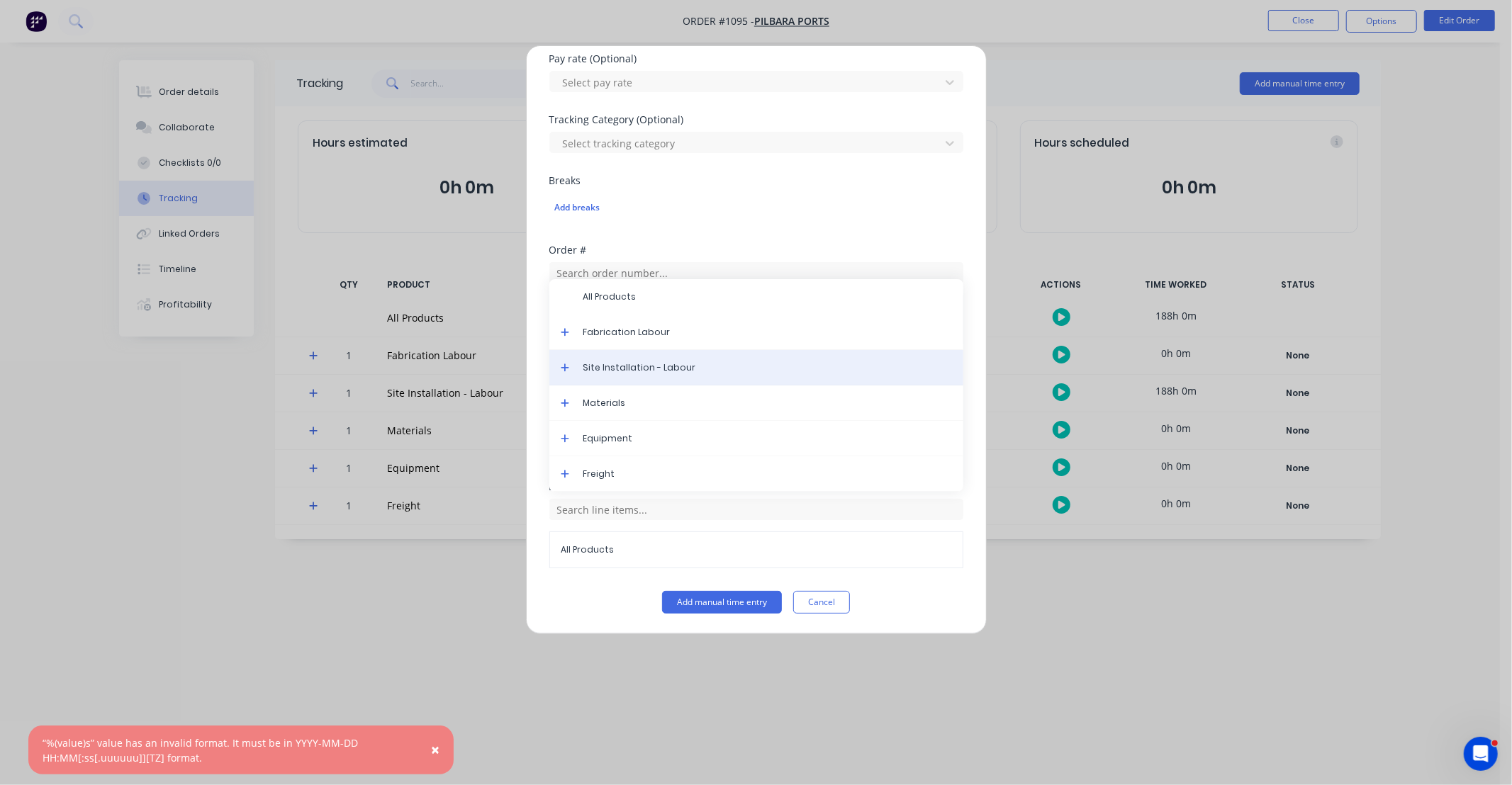
click at [622, 363] on span "Site Installation - Labour" at bounding box center [768, 367] width 369 height 12
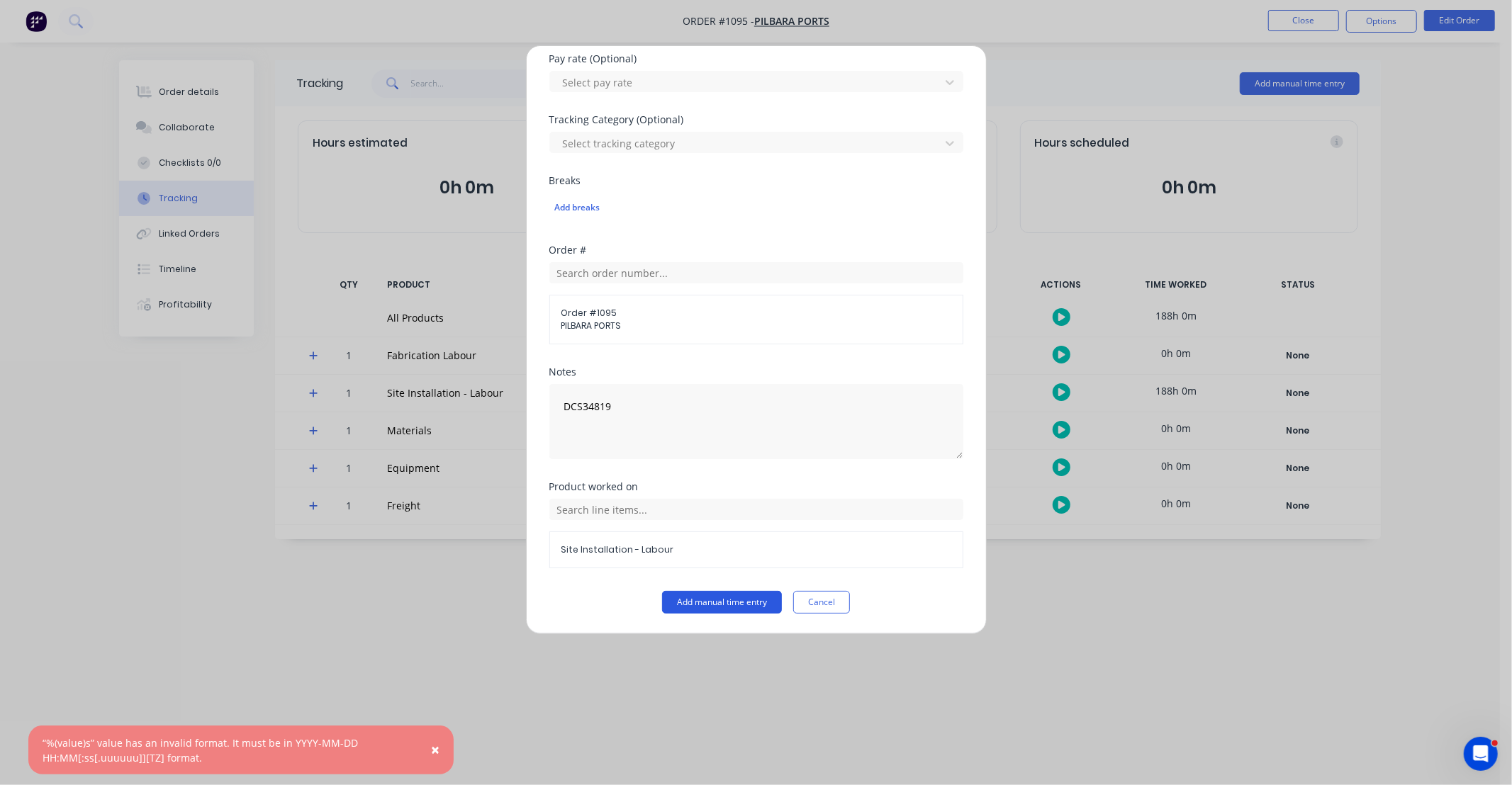
click at [705, 600] on button "Add manual time entry" at bounding box center [722, 602] width 120 height 23
click at [823, 599] on button "Cancel" at bounding box center [821, 602] width 57 height 23
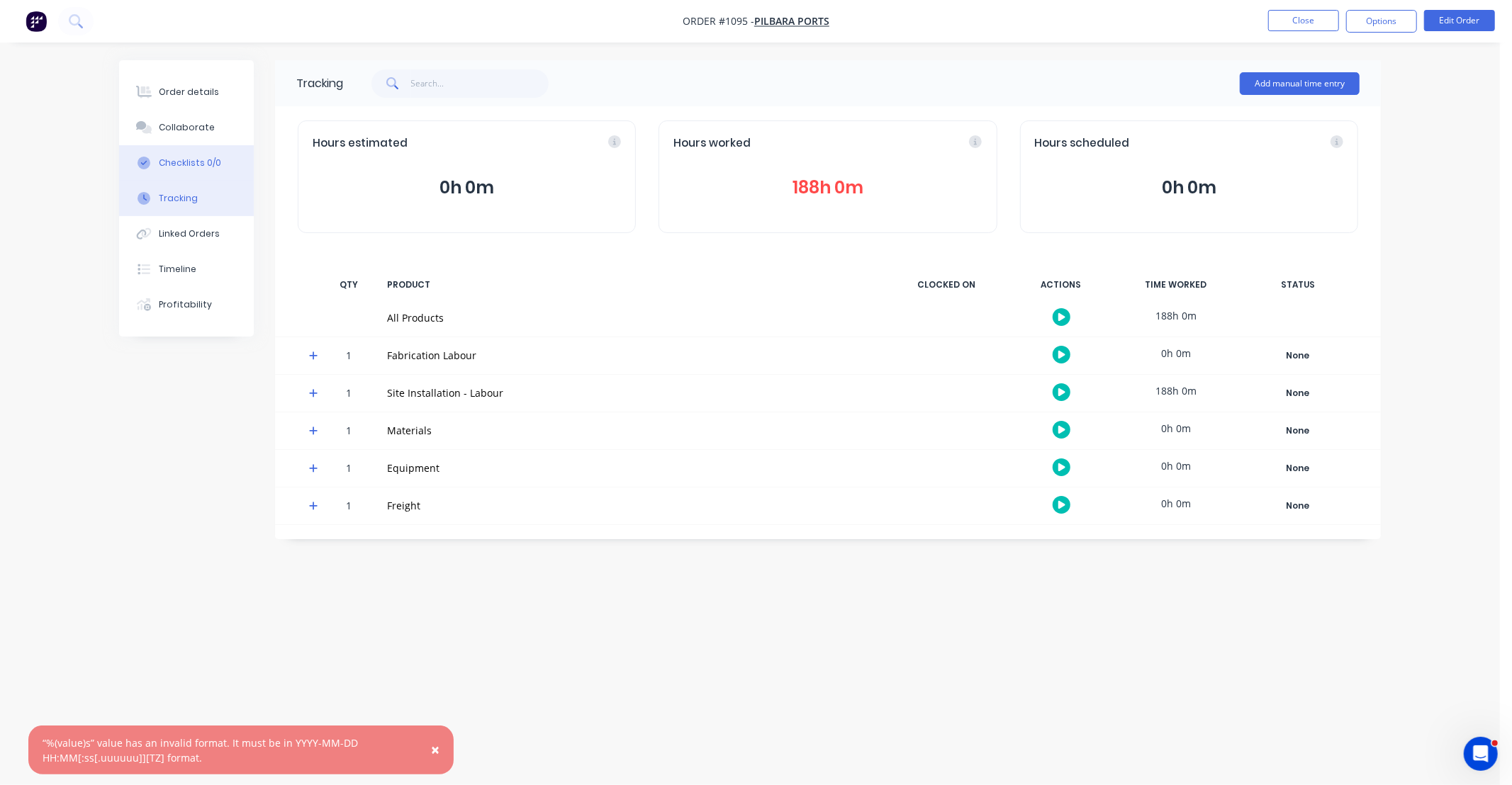
click at [199, 168] on div "Checklists 0/0" at bounding box center [189, 162] width 62 height 12
type textarea "x"
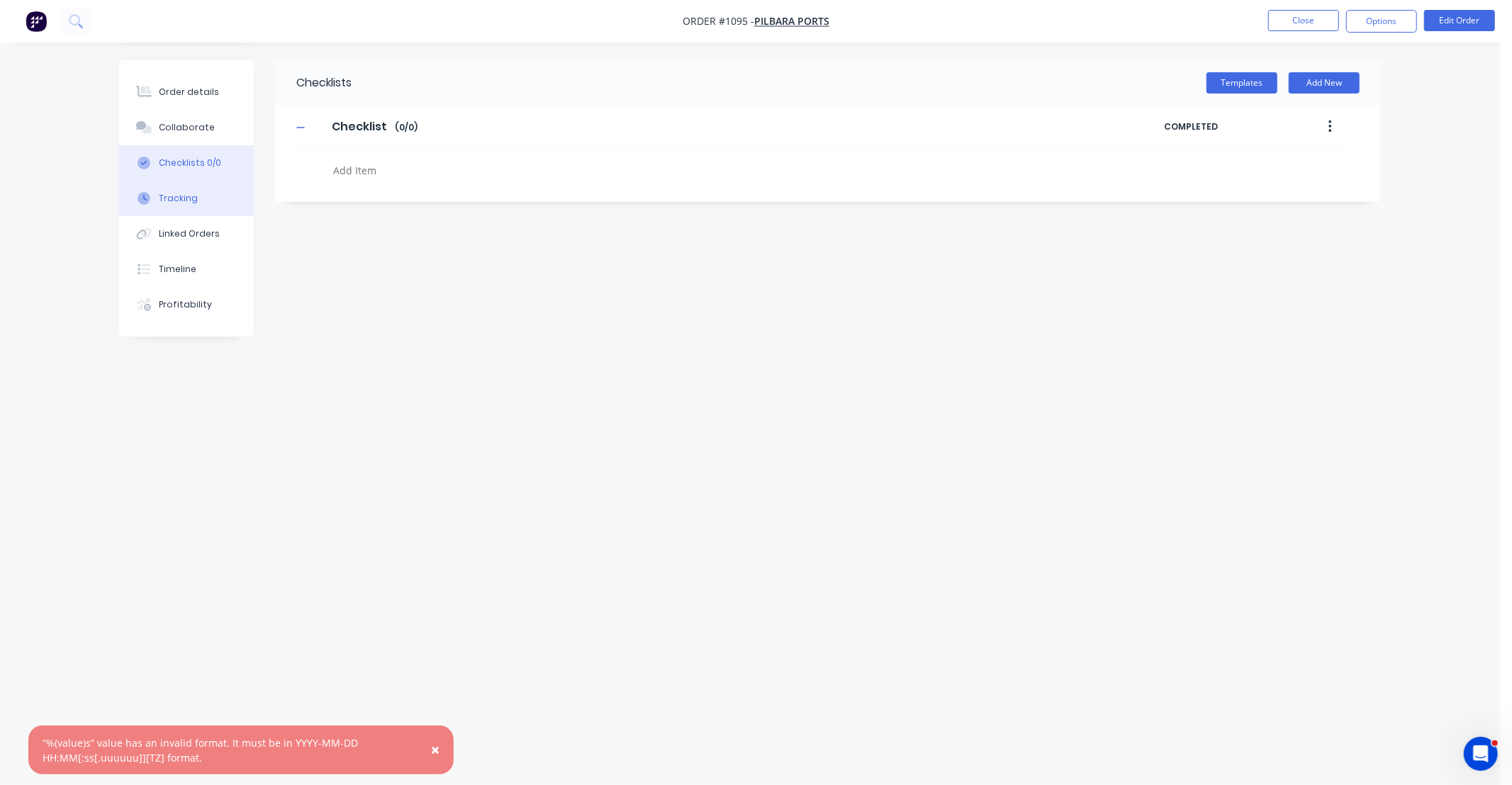
click at [180, 201] on div "Tracking" at bounding box center [178, 198] width 39 height 12
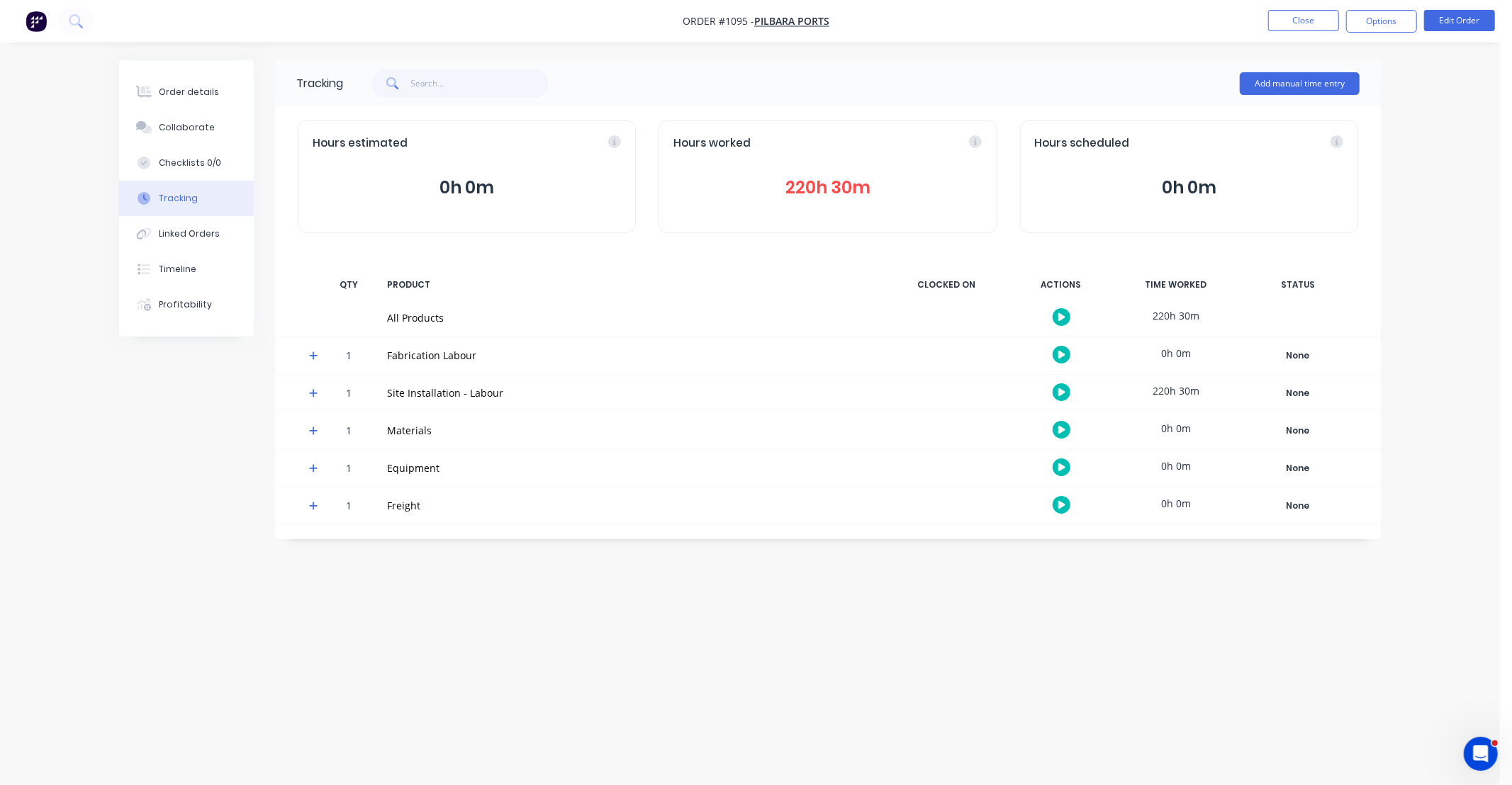
click at [706, 560] on div "Tracking Add manual time entry Hours estimated 0h 0m Hours worked 220h 30m Hour…" at bounding box center [750, 366] width 1262 height 611
drag, startPoint x: 706, startPoint y: 560, endPoint x: 663, endPoint y: 563, distance: 43.1
click at [663, 563] on div "Tracking Add manual time entry Hours estimated 0h 0m Hours worked 220h 30m Hour…" at bounding box center [750, 366] width 1262 height 611
drag, startPoint x: 625, startPoint y: 576, endPoint x: 510, endPoint y: 579, distance: 115.0
click at [510, 579] on div "Tracking Add manual time entry Hours estimated 0h 0m Hours worked 220h 30m Hour…" at bounding box center [750, 366] width 1262 height 611
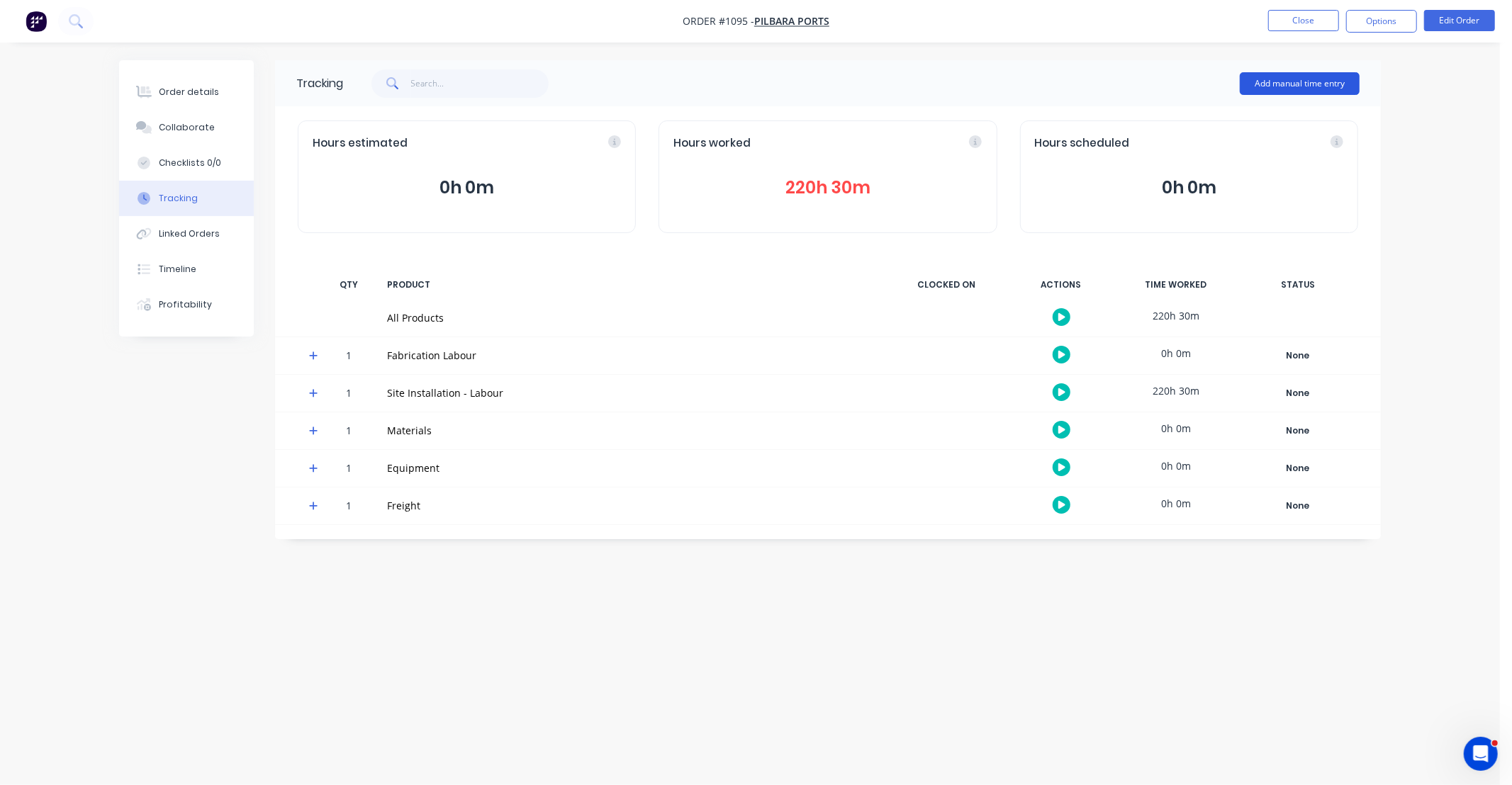
click at [1308, 86] on button "Add manual time entry" at bounding box center [1300, 84] width 120 height 23
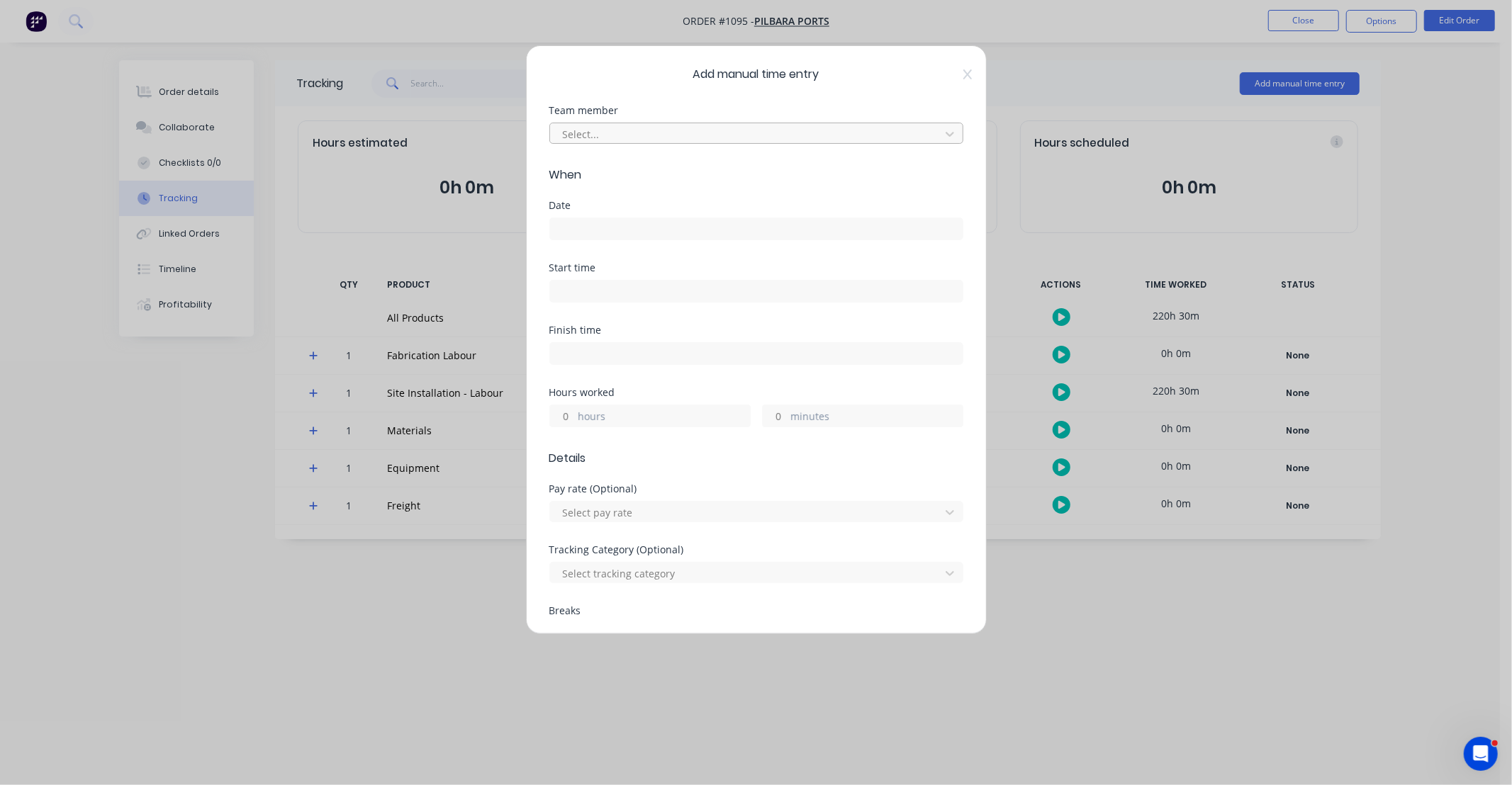
click at [620, 137] on div at bounding box center [747, 135] width 372 height 17
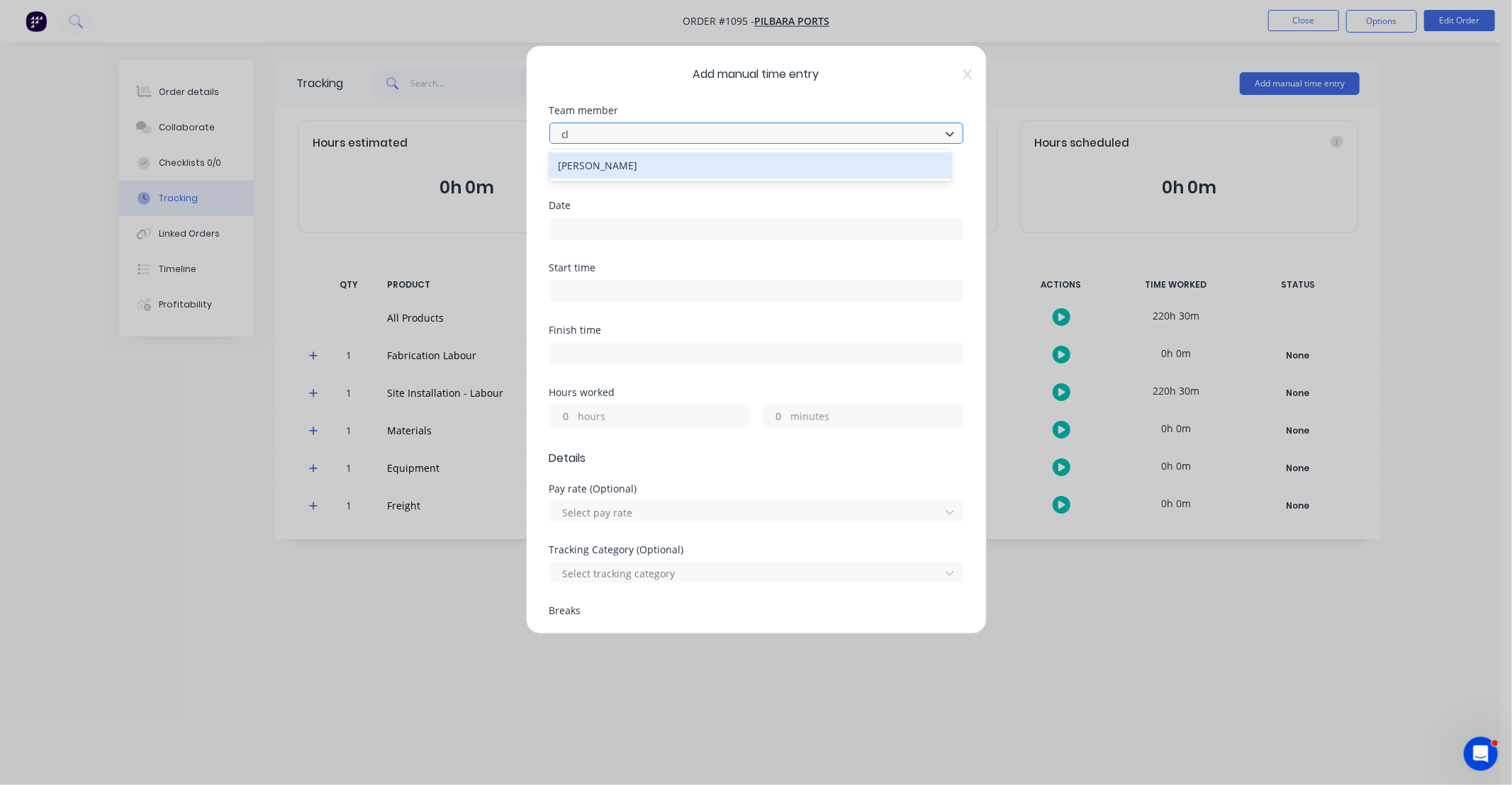
type input "cli"
click at [617, 163] on div "[PERSON_NAME]" at bounding box center [751, 165] width 402 height 26
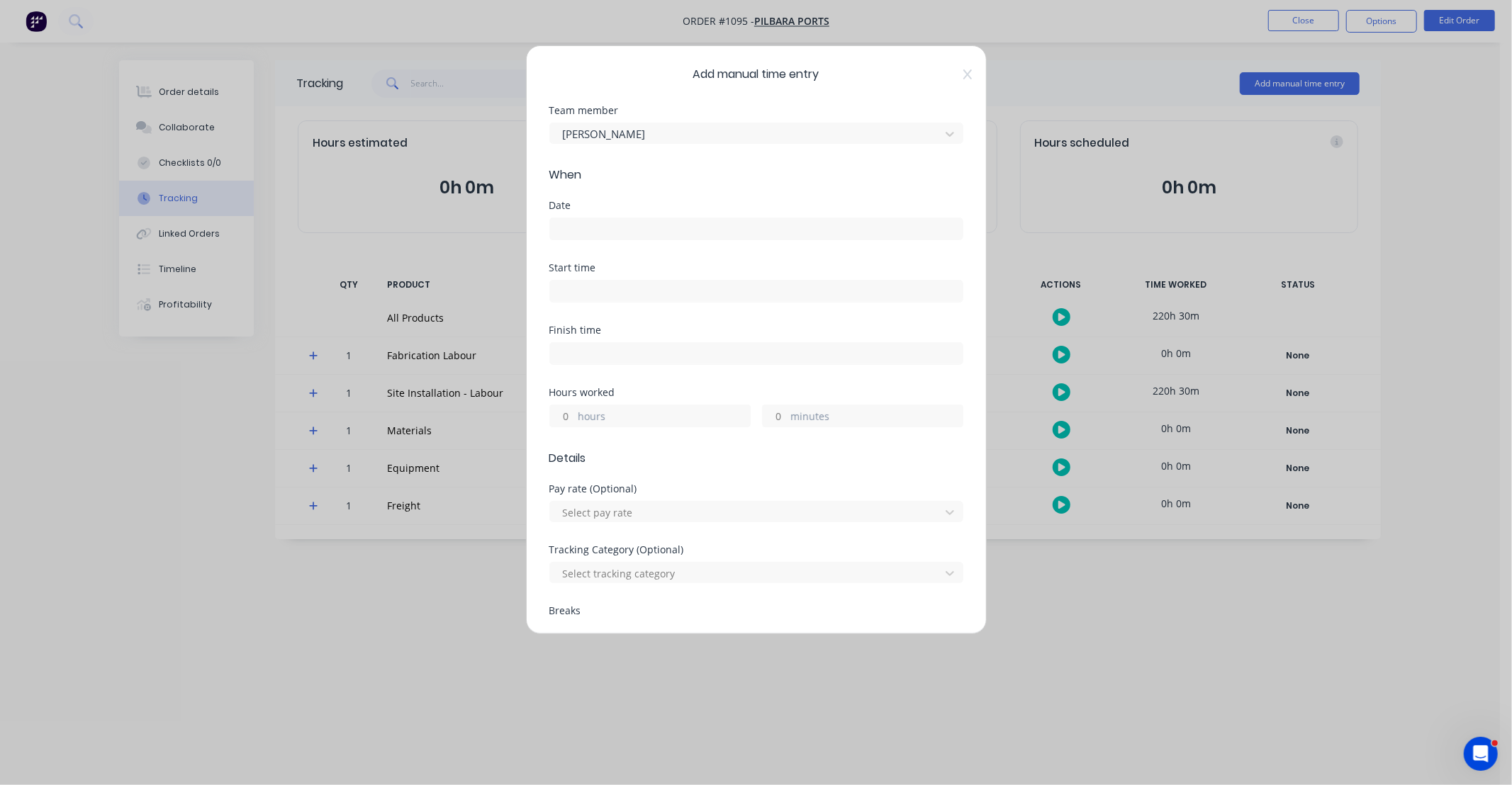
click at [625, 229] on input at bounding box center [756, 229] width 412 height 21
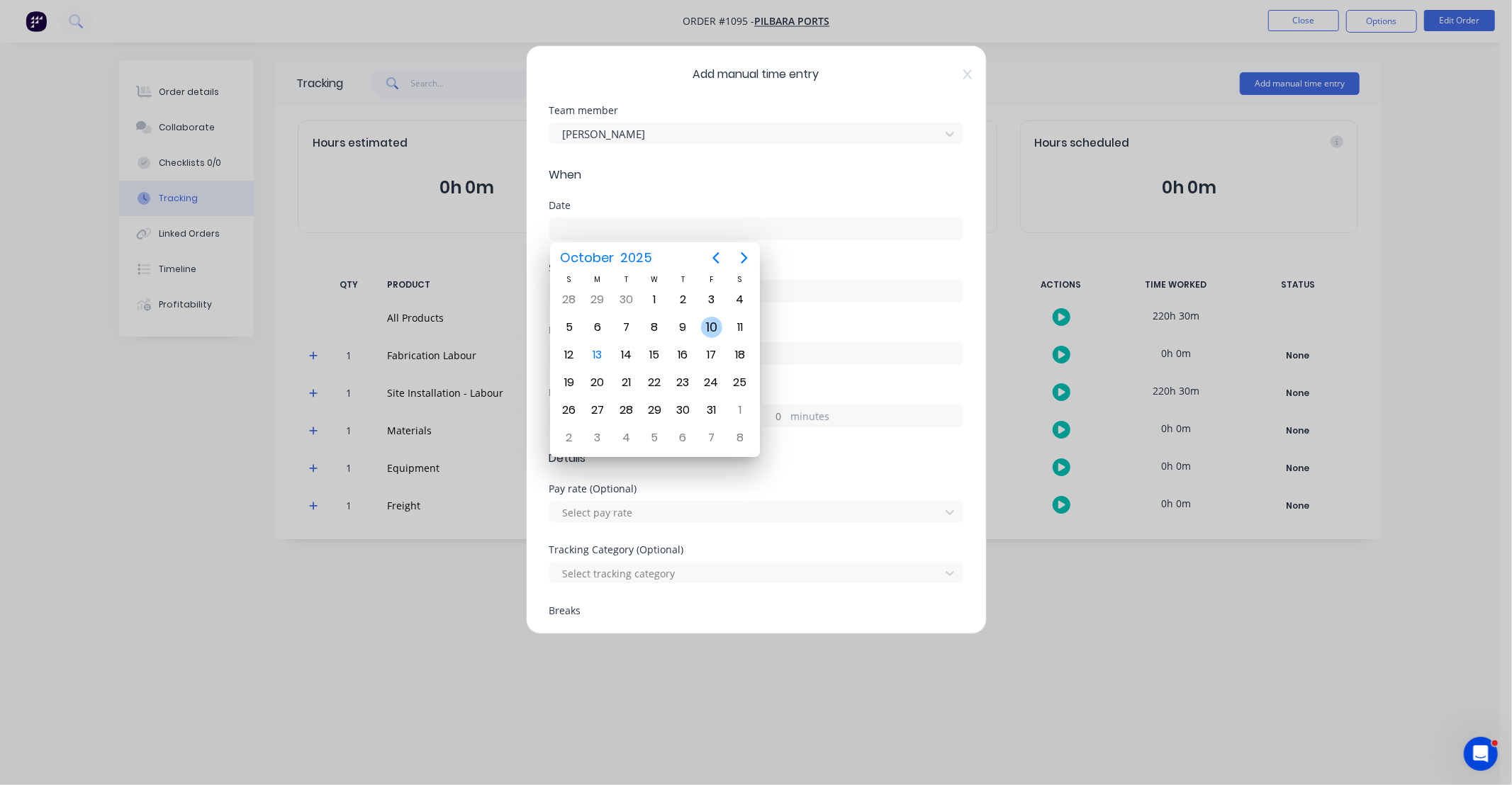
click at [717, 320] on div "10" at bounding box center [711, 328] width 21 height 21
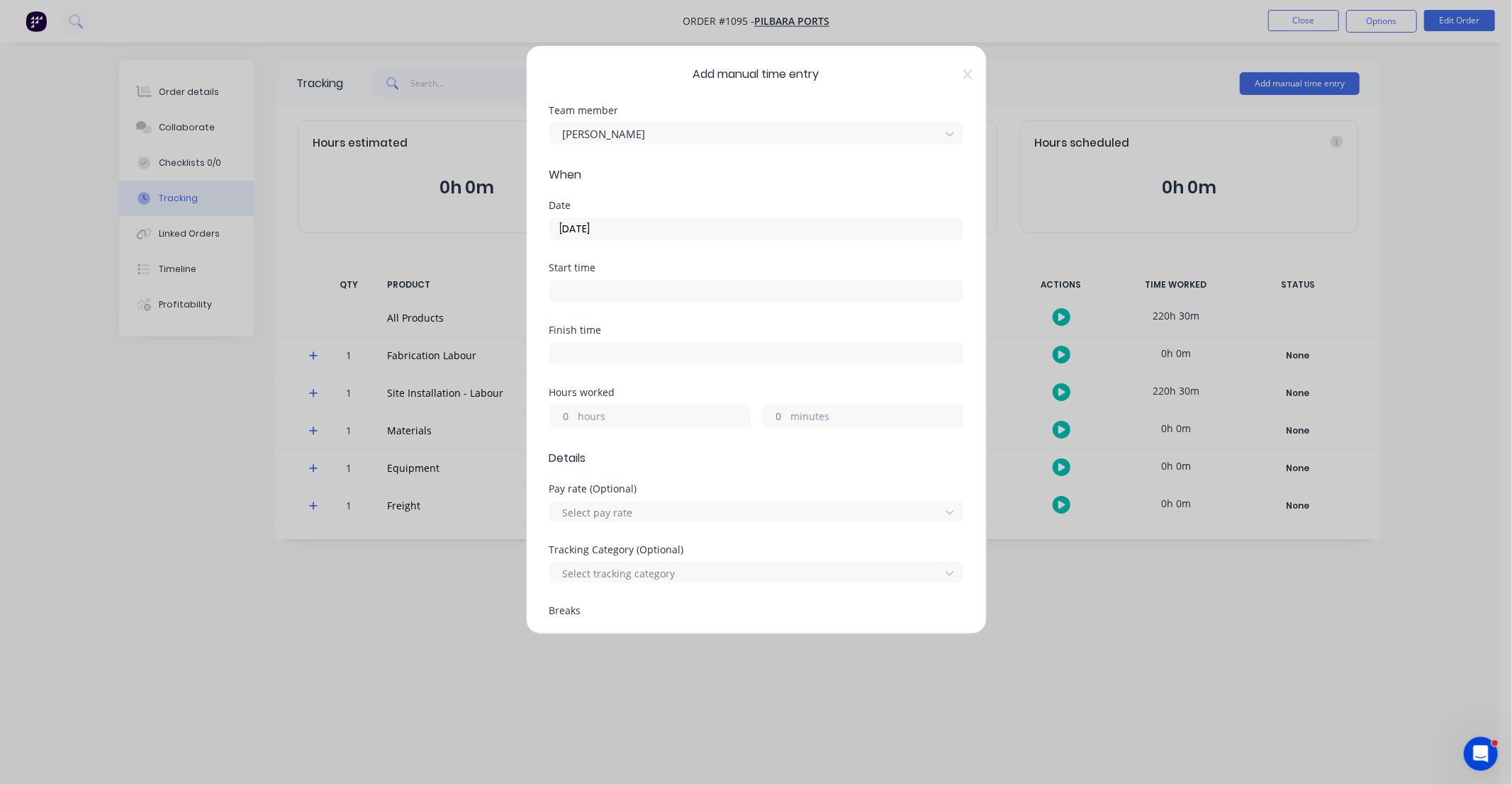
type input "[DATE]"
drag, startPoint x: 566, startPoint y: 412, endPoint x: 620, endPoint y: 379, distance: 63.3
click at [566, 413] on input "hours" at bounding box center [562, 416] width 25 height 21
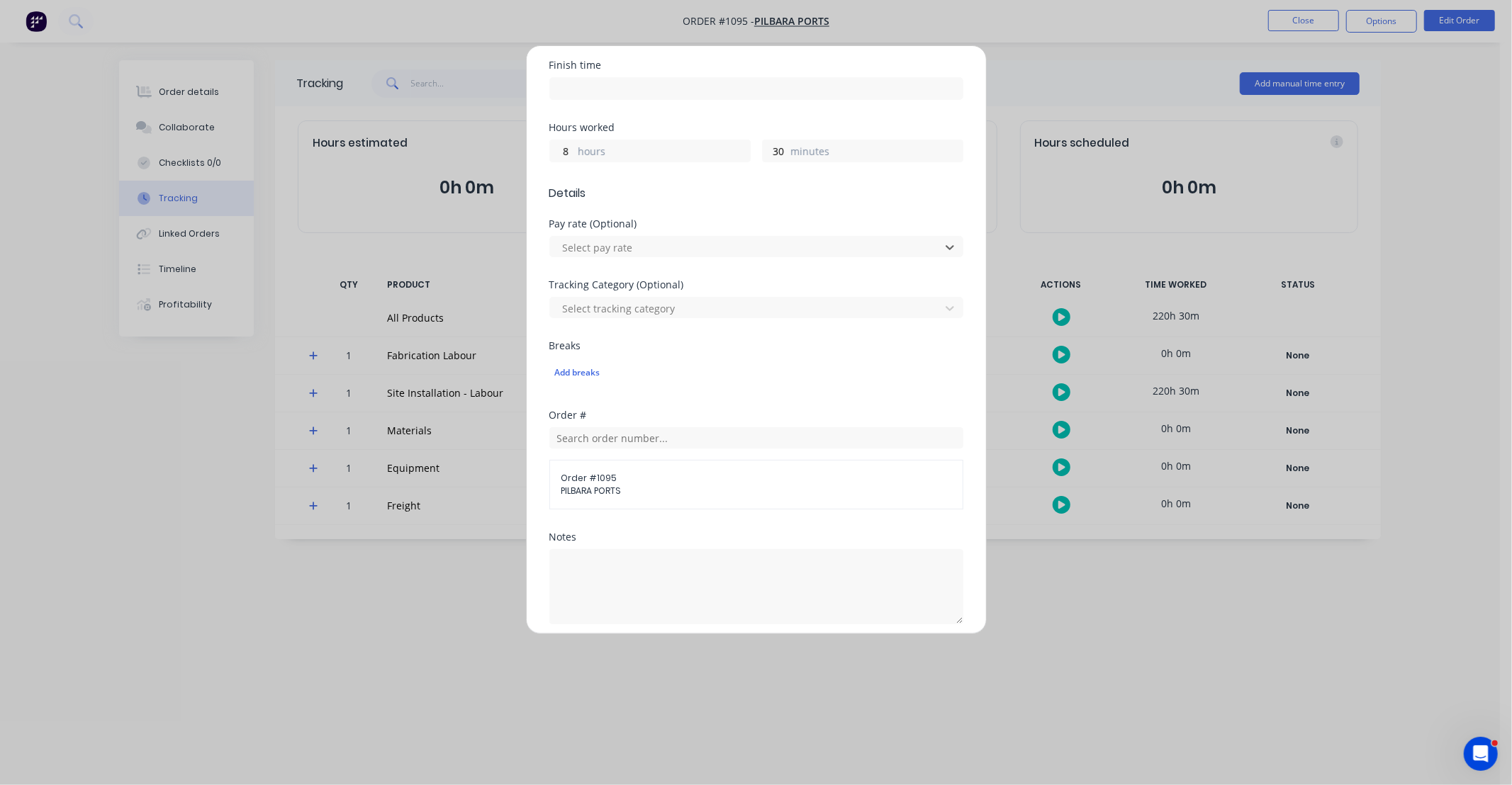
scroll to position [288, 0]
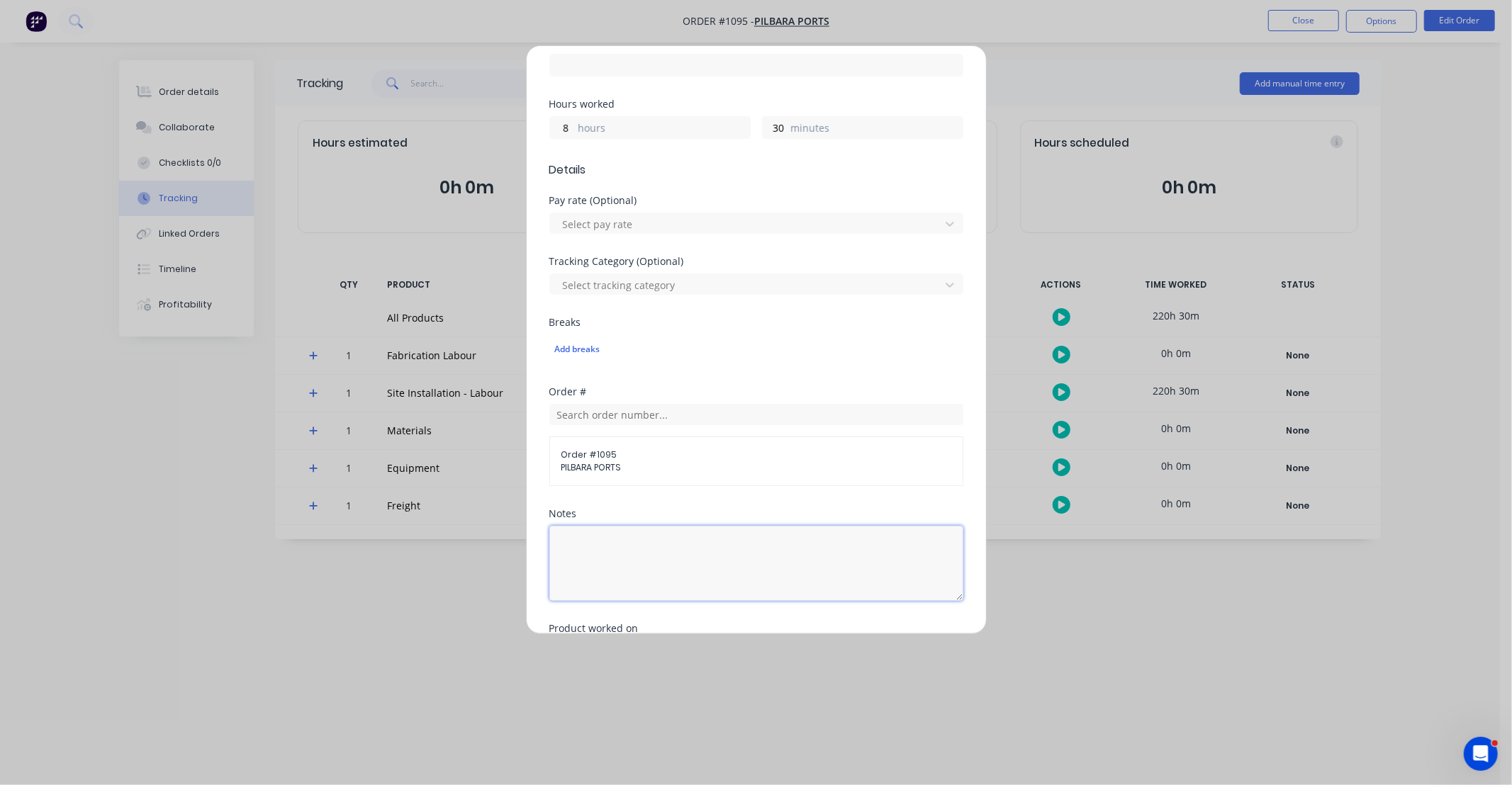
drag, startPoint x: 712, startPoint y: 584, endPoint x: 720, endPoint y: 569, distance: 17.0
click at [712, 584] on textarea at bounding box center [756, 563] width 414 height 75
drag, startPoint x: 450, startPoint y: 554, endPoint x: 462, endPoint y: 552, distance: 12.2
click at [447, 554] on div "Add manual time entry Team member Clint Ward When Date 10/10/2025 Start time Fi…" at bounding box center [756, 392] width 1512 height 785
click at [632, 514] on div "Notes" at bounding box center [756, 514] width 414 height 10
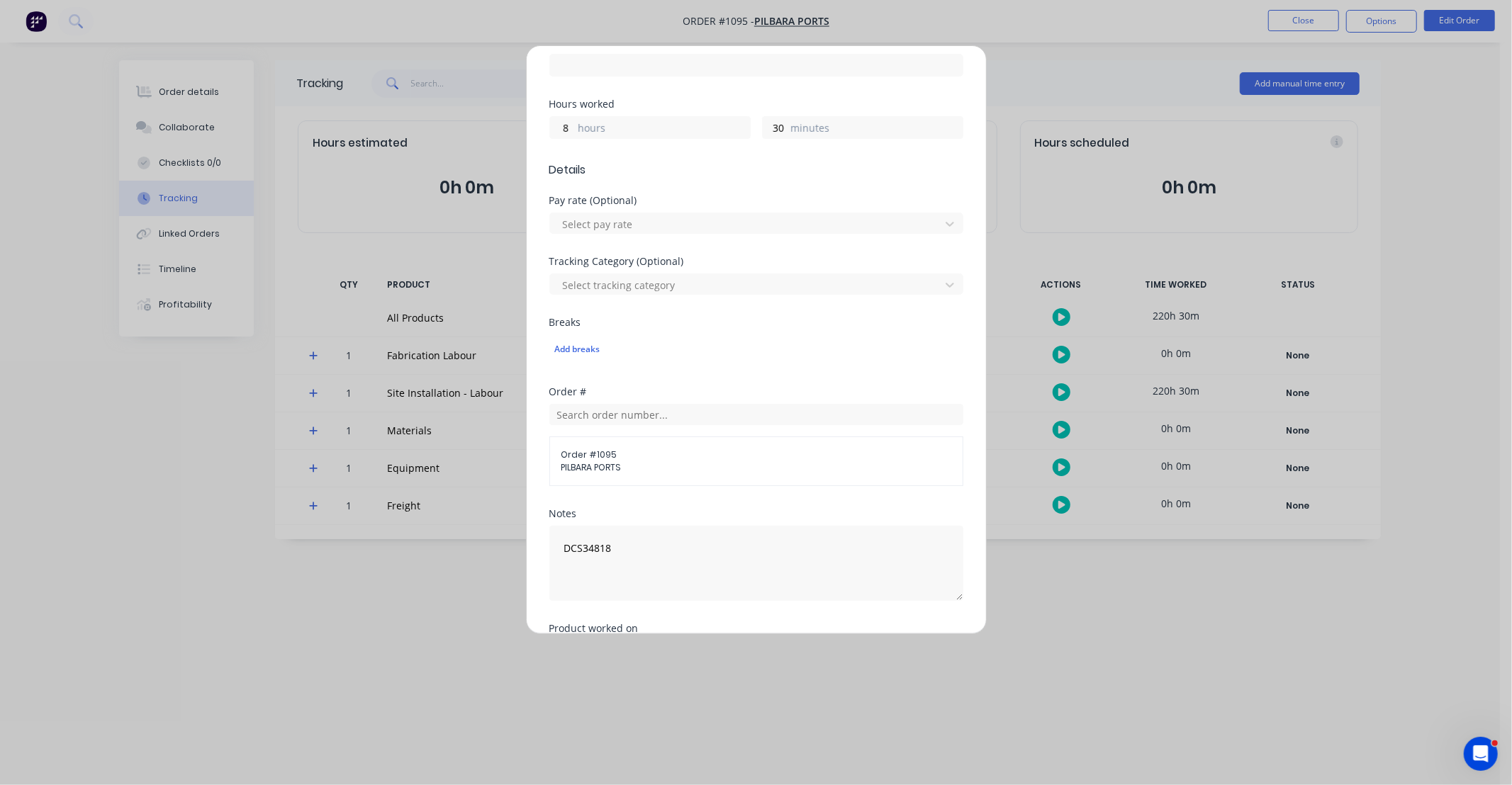
scroll to position [430, 0]
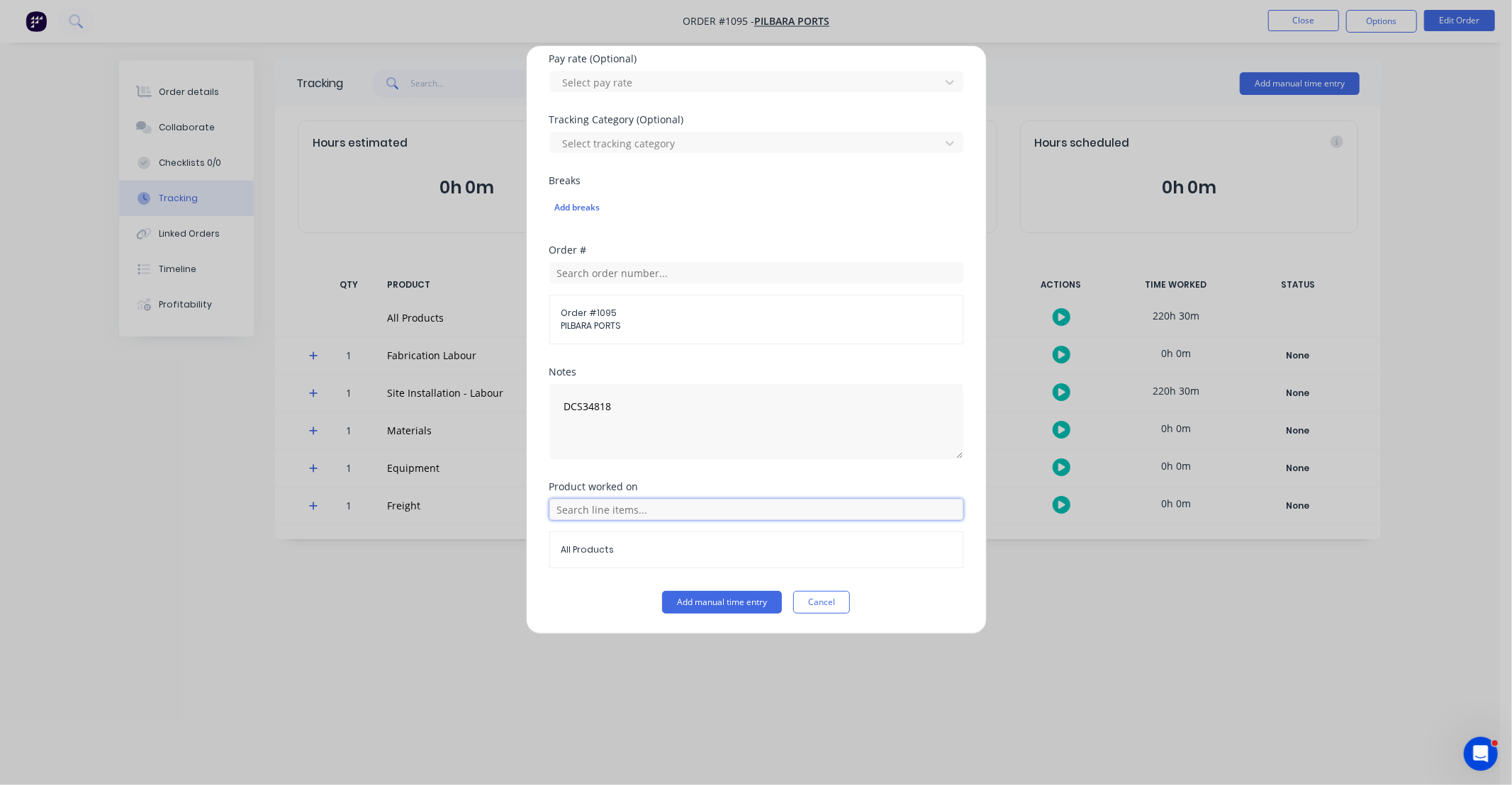
click at [647, 503] on input "text" at bounding box center [756, 509] width 414 height 21
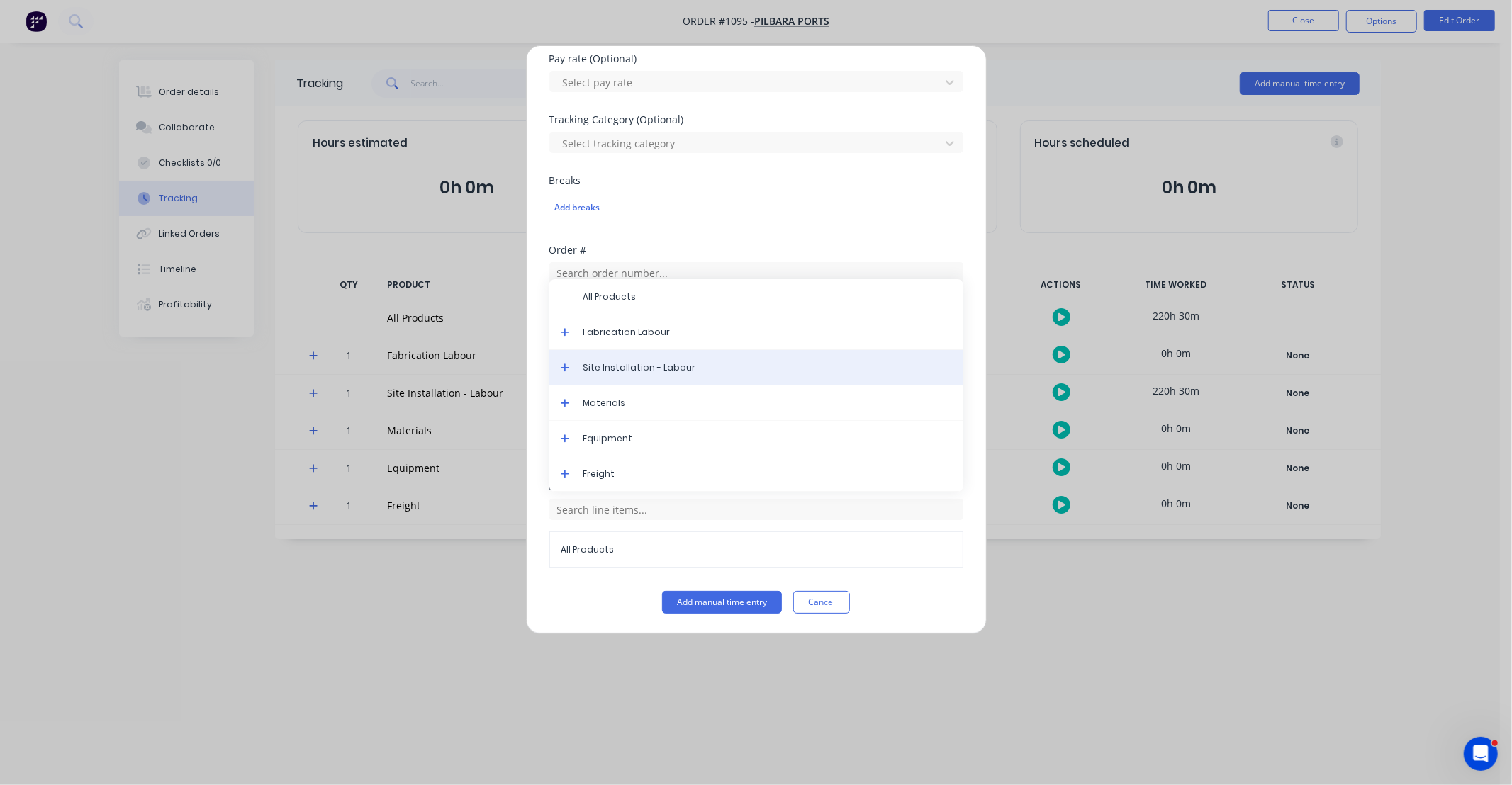
click at [645, 376] on div "Site Installation - Labour" at bounding box center [756, 367] width 414 height 36
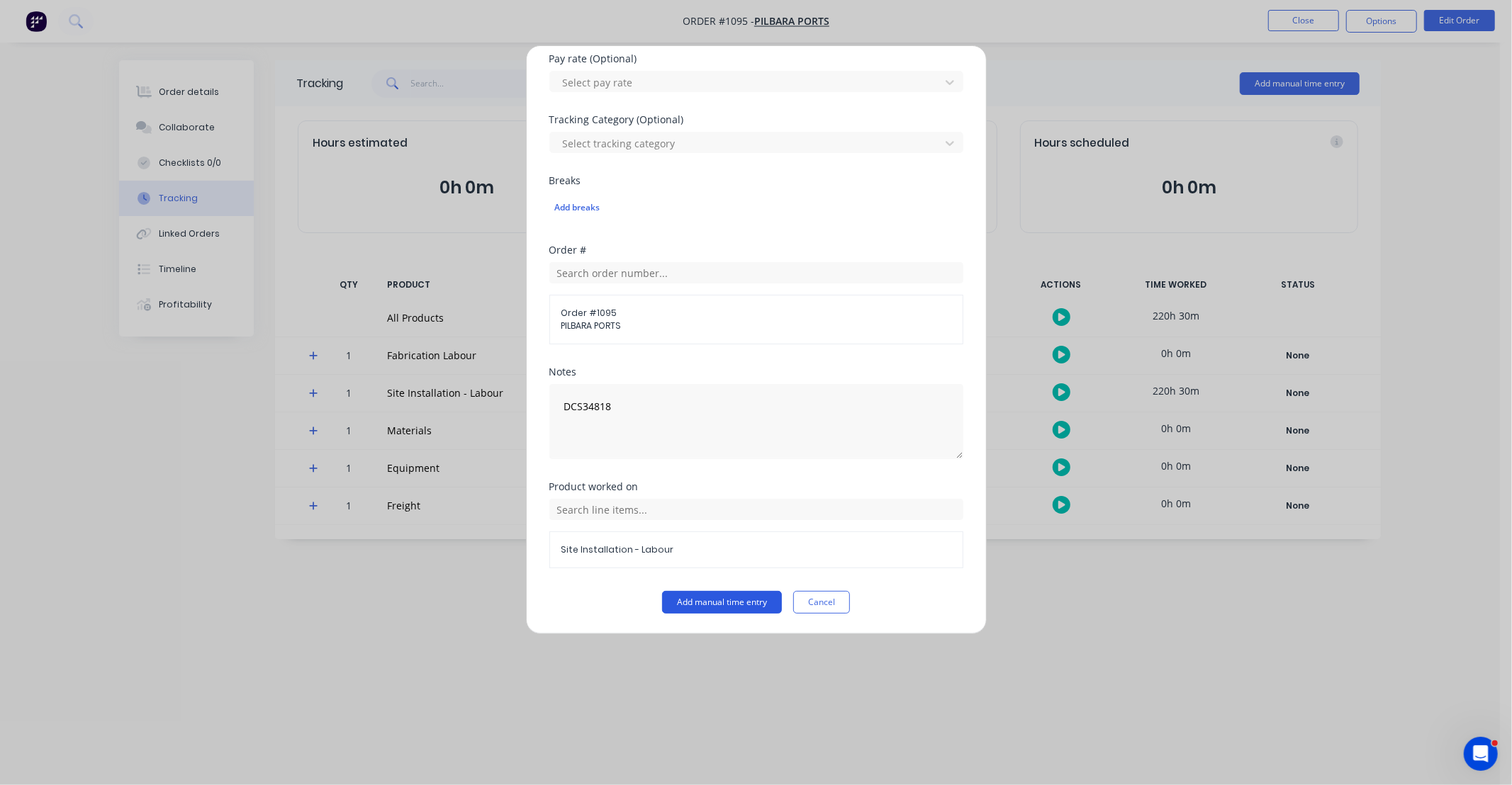
click at [734, 602] on button "Add manual time entry" at bounding box center [722, 602] width 120 height 23
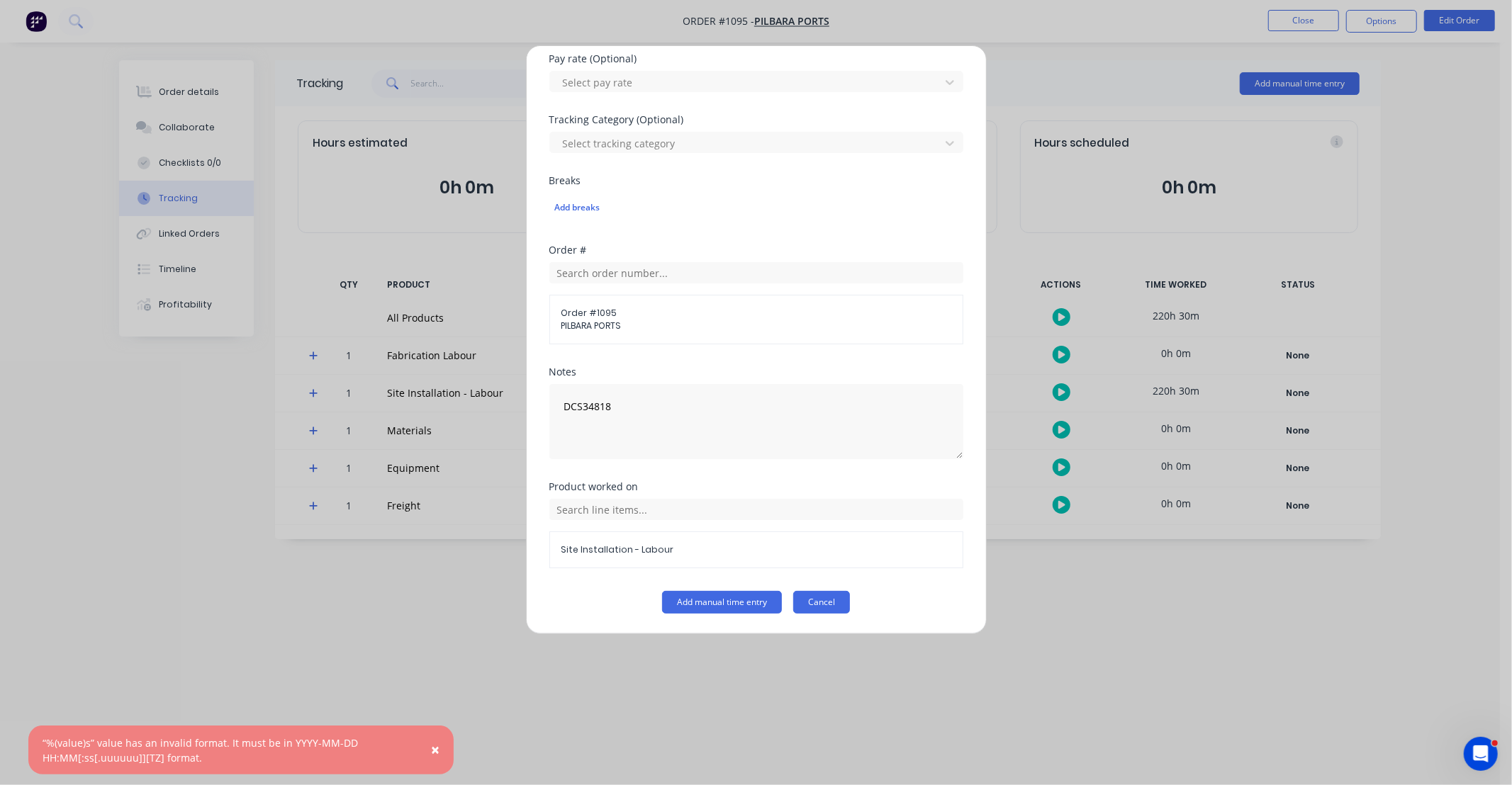
click at [825, 600] on button "Cancel" at bounding box center [821, 602] width 57 height 23
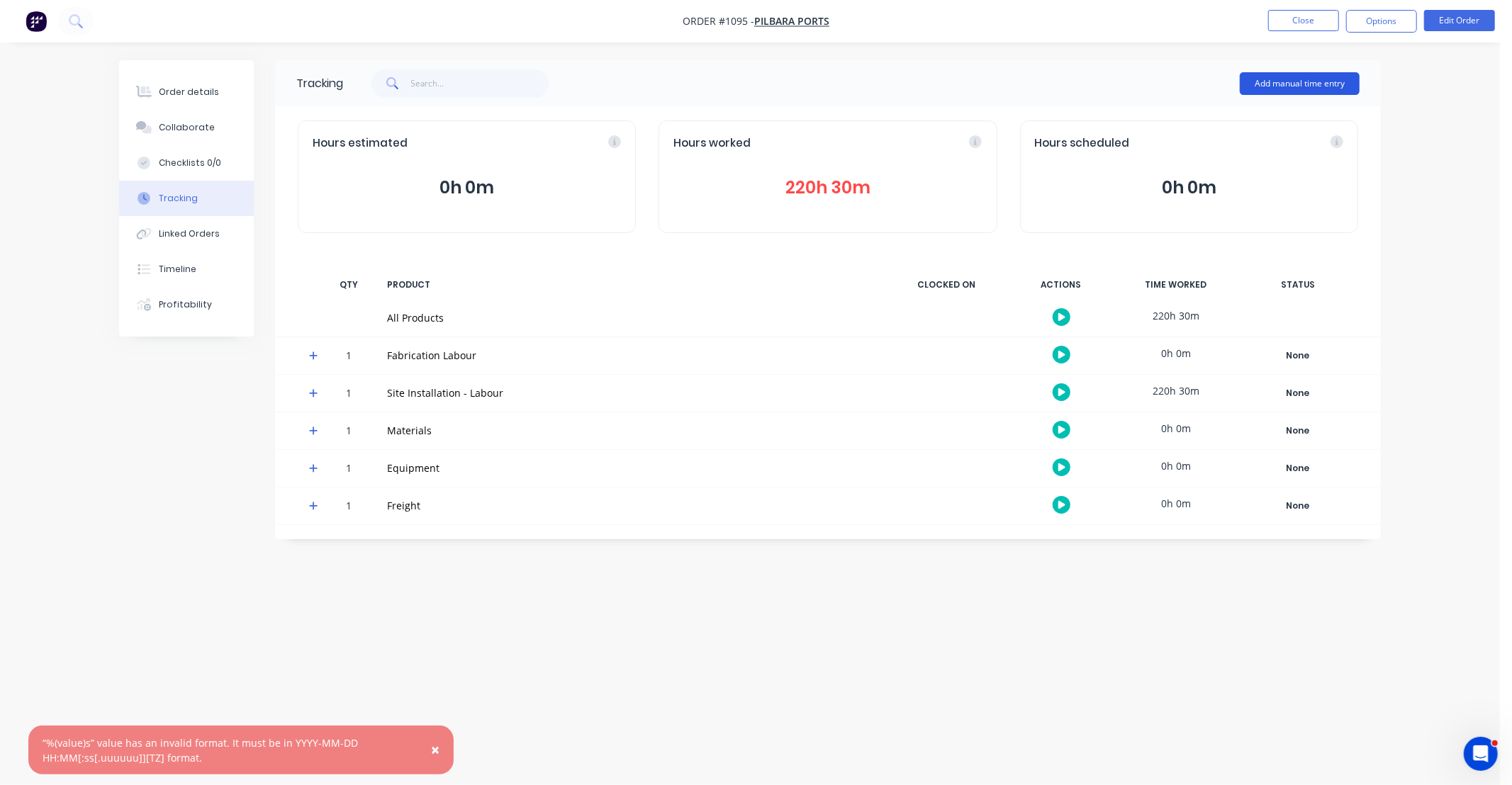
click at [1299, 86] on button "Add manual time entry" at bounding box center [1300, 84] width 120 height 23
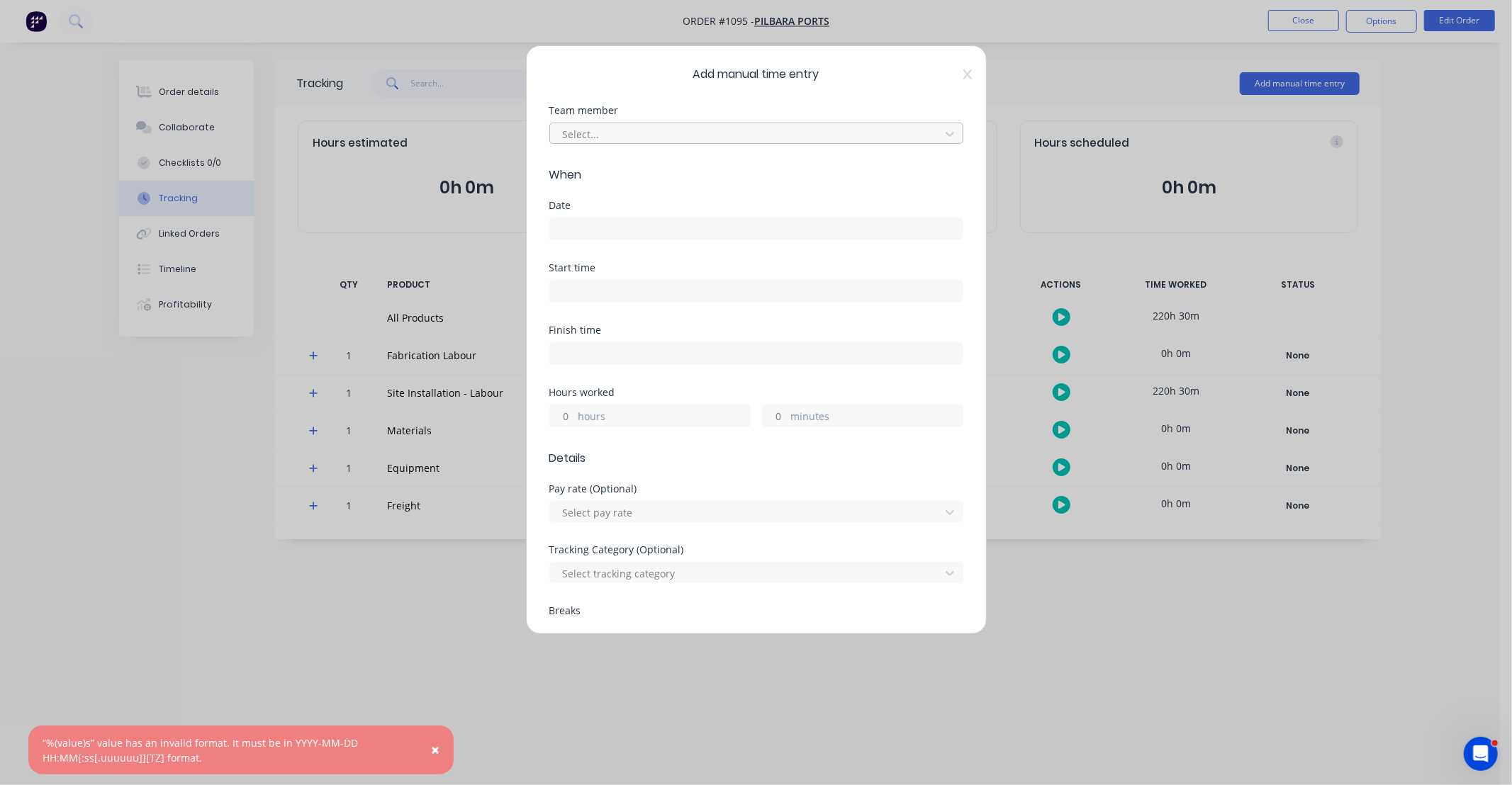
click at [733, 133] on div at bounding box center [747, 135] width 372 height 17
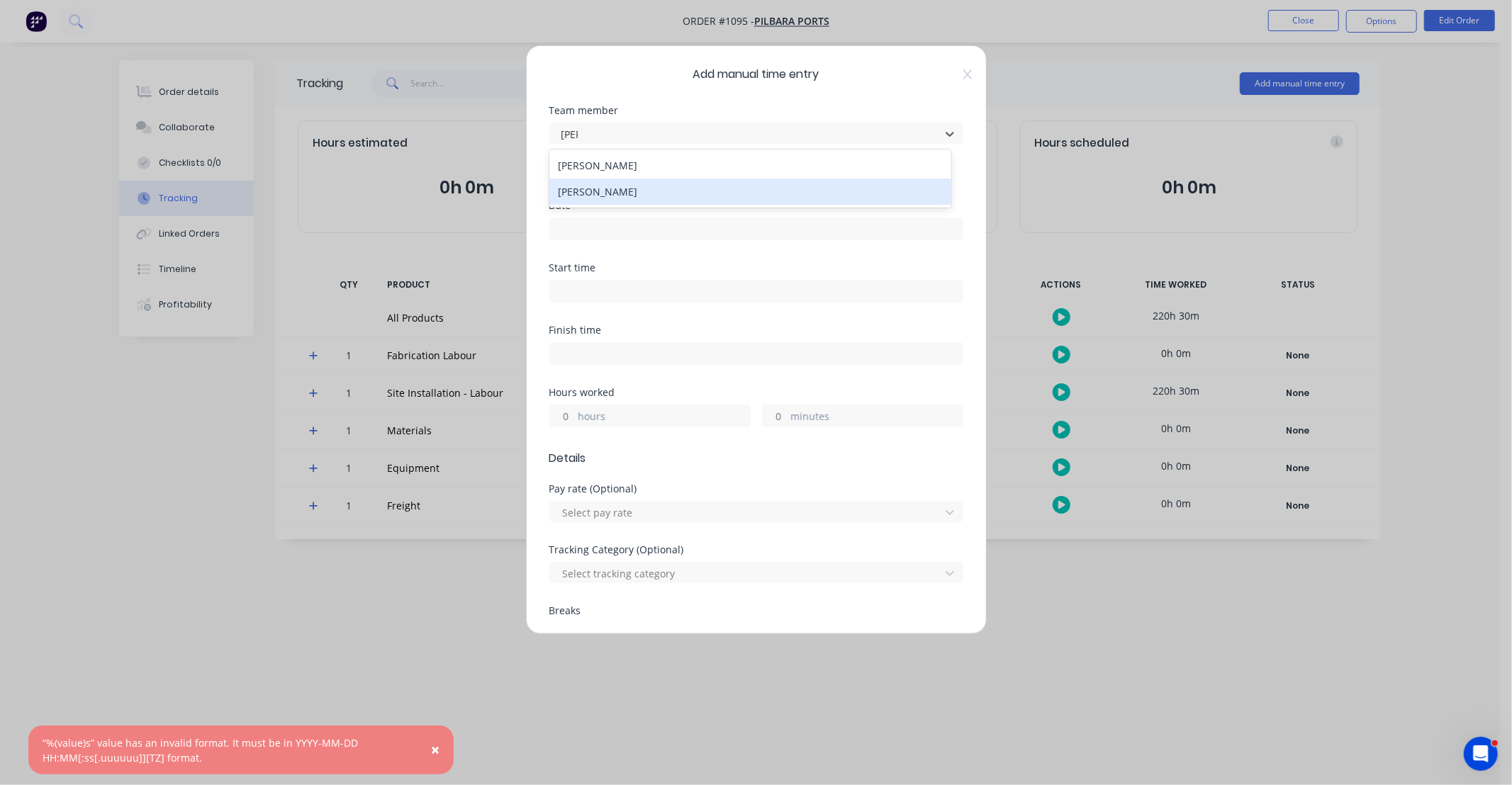
click at [657, 186] on div "[PERSON_NAME]" at bounding box center [751, 191] width 402 height 26
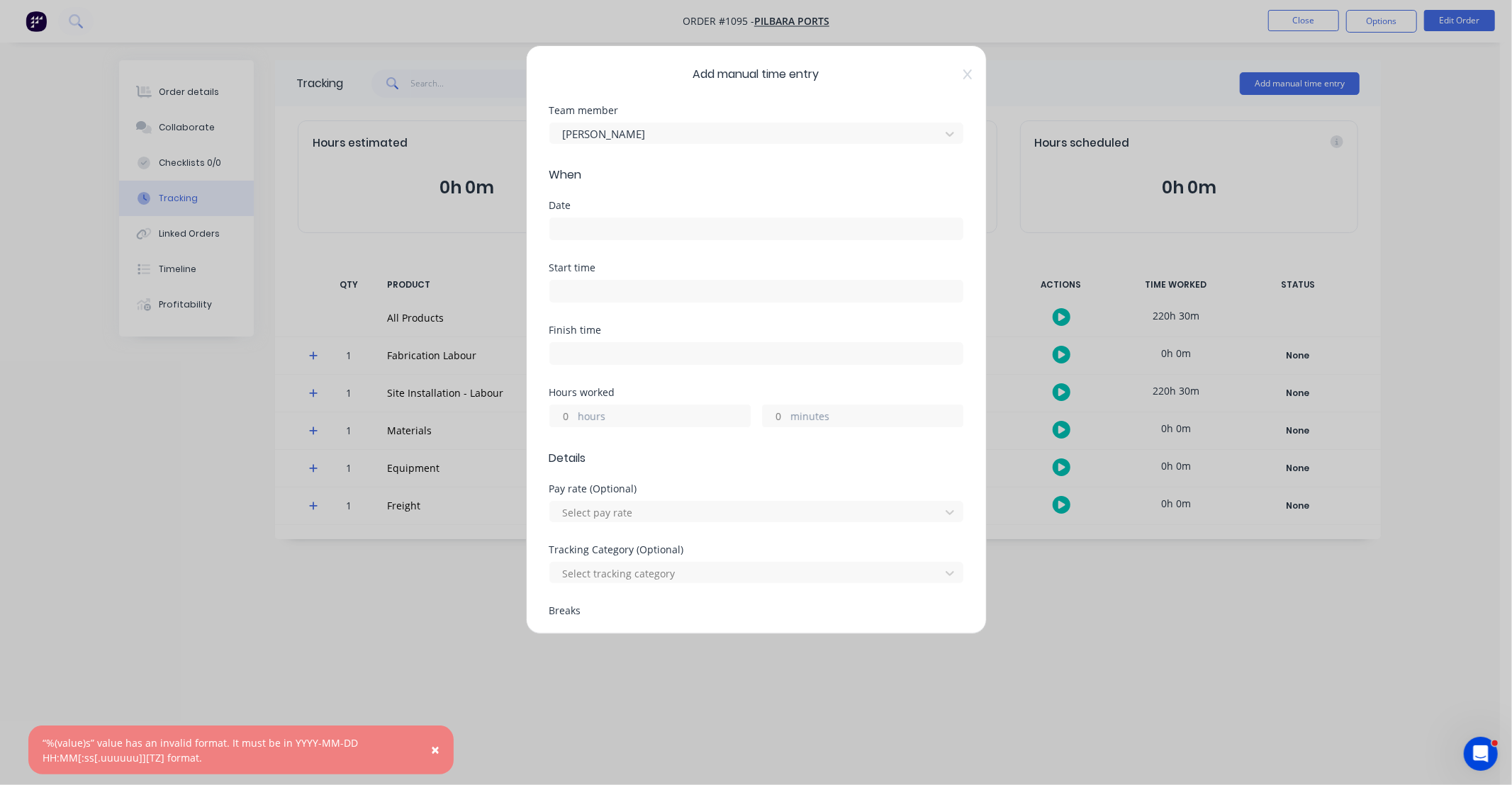
click at [636, 226] on input at bounding box center [756, 229] width 412 height 21
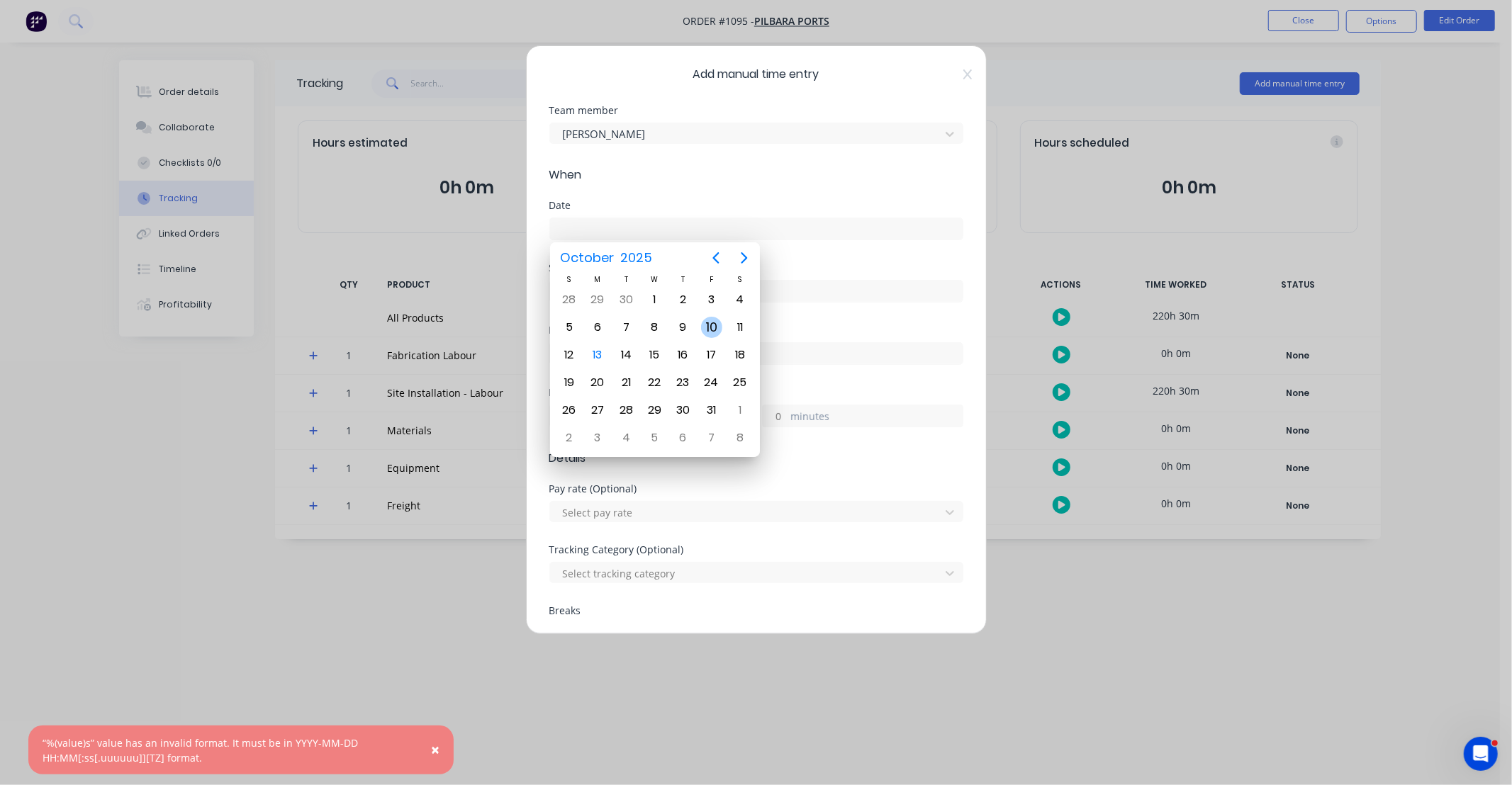
click at [699, 323] on div "10" at bounding box center [712, 328] width 29 height 27
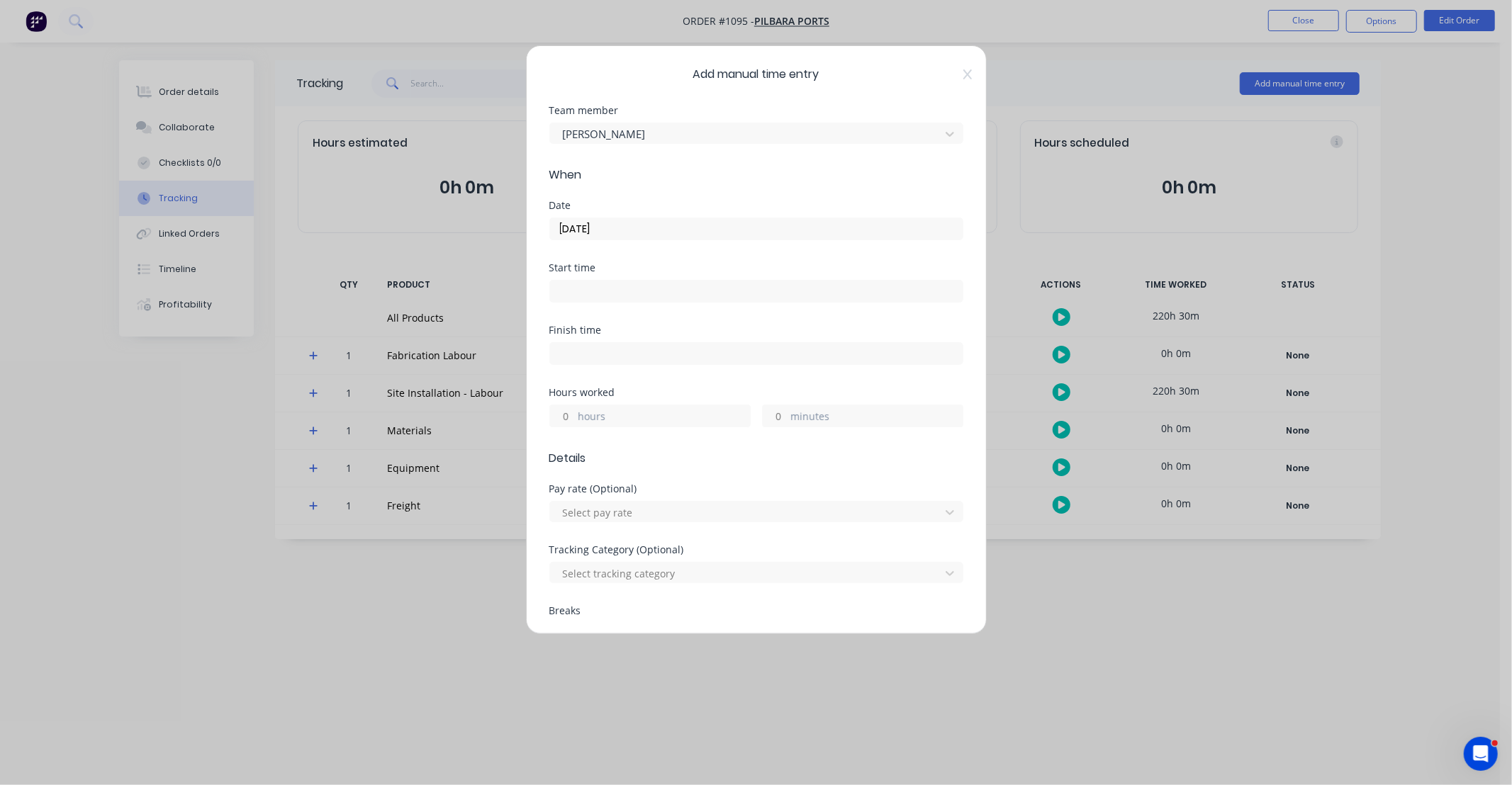
click at [560, 424] on input "hours" at bounding box center [562, 416] width 25 height 21
click at [647, 369] on div "Finish time" at bounding box center [756, 356] width 414 height 62
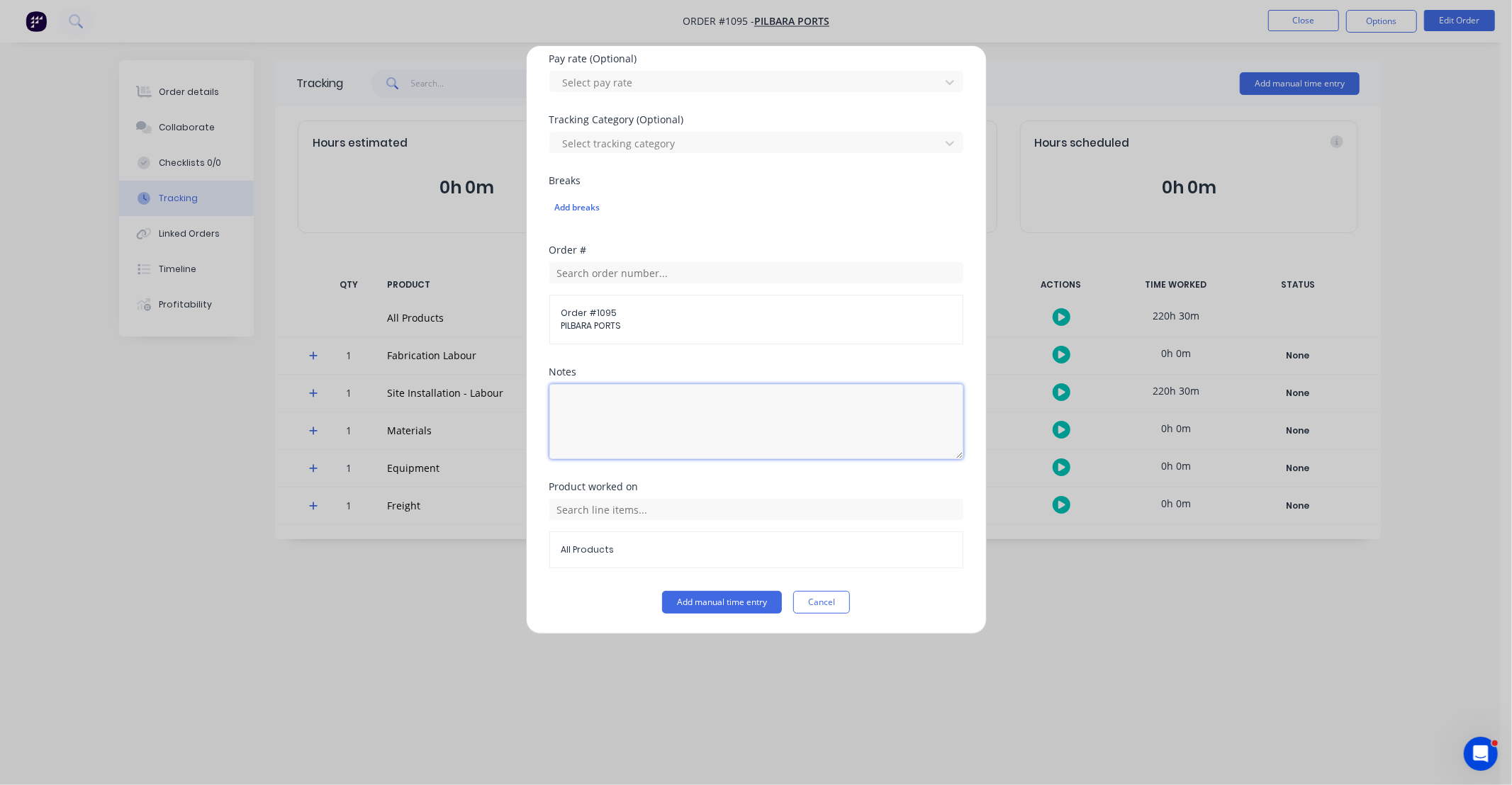
click at [693, 443] on textarea at bounding box center [756, 422] width 414 height 75
paste textarea "DCS34818"
click at [672, 367] on div "Notes" at bounding box center [756, 372] width 414 height 10
click at [664, 512] on input "text" at bounding box center [756, 509] width 414 height 21
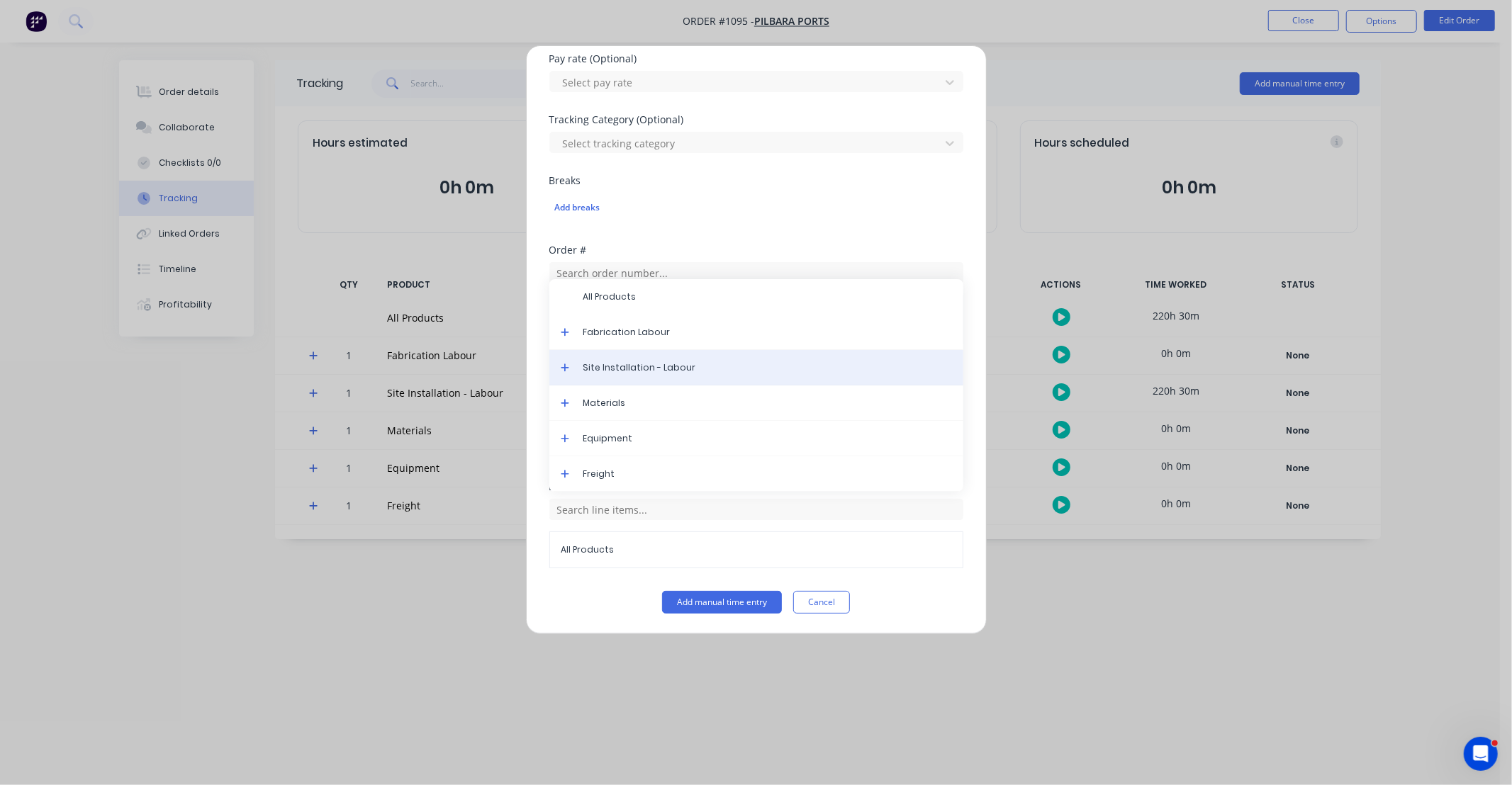
click at [641, 374] on span "Site Installation - Labour" at bounding box center [768, 367] width 369 height 12
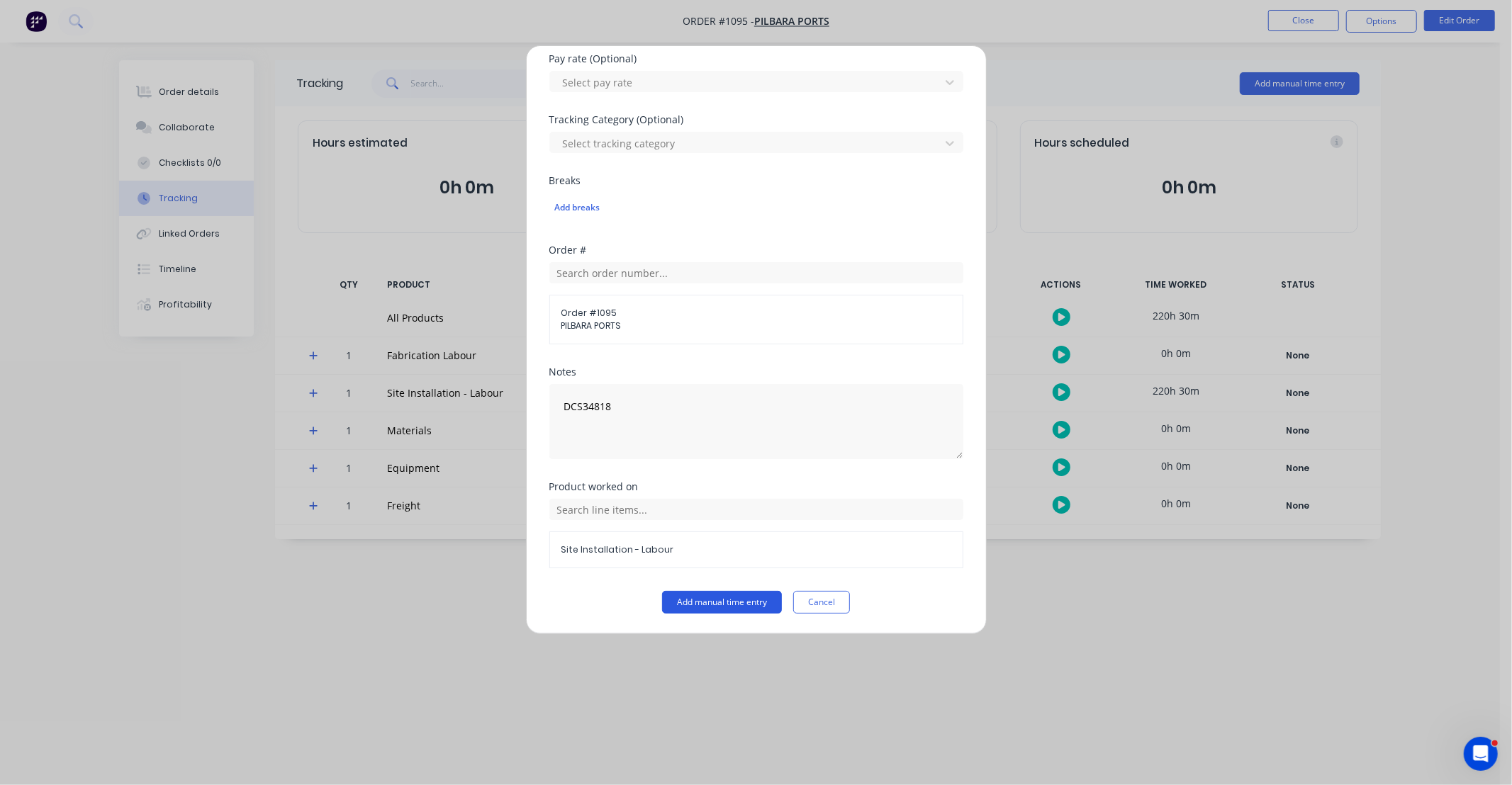
click at [722, 599] on button "Add manual time entry" at bounding box center [722, 602] width 120 height 23
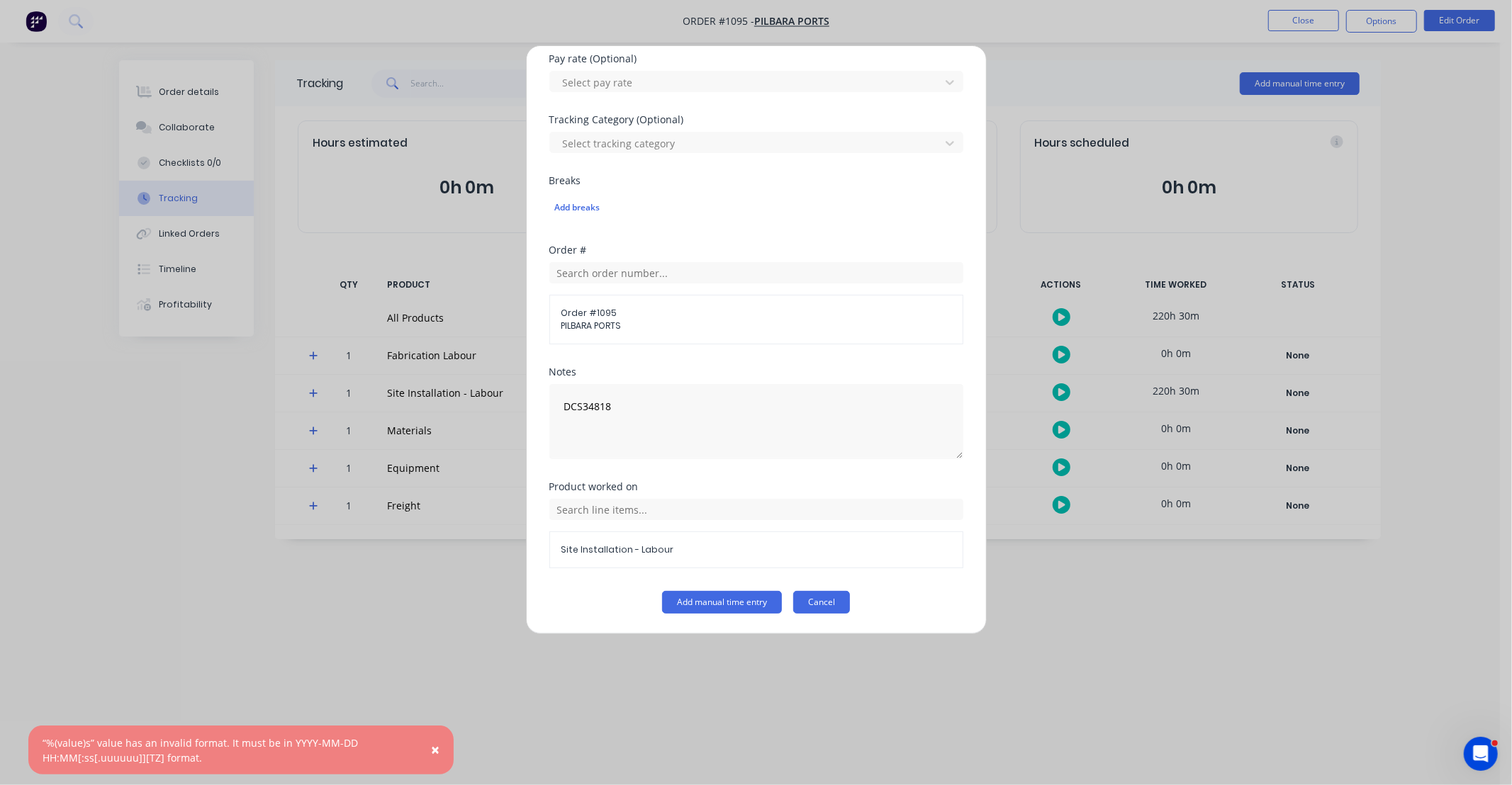
click at [815, 592] on button "Cancel" at bounding box center [821, 602] width 57 height 23
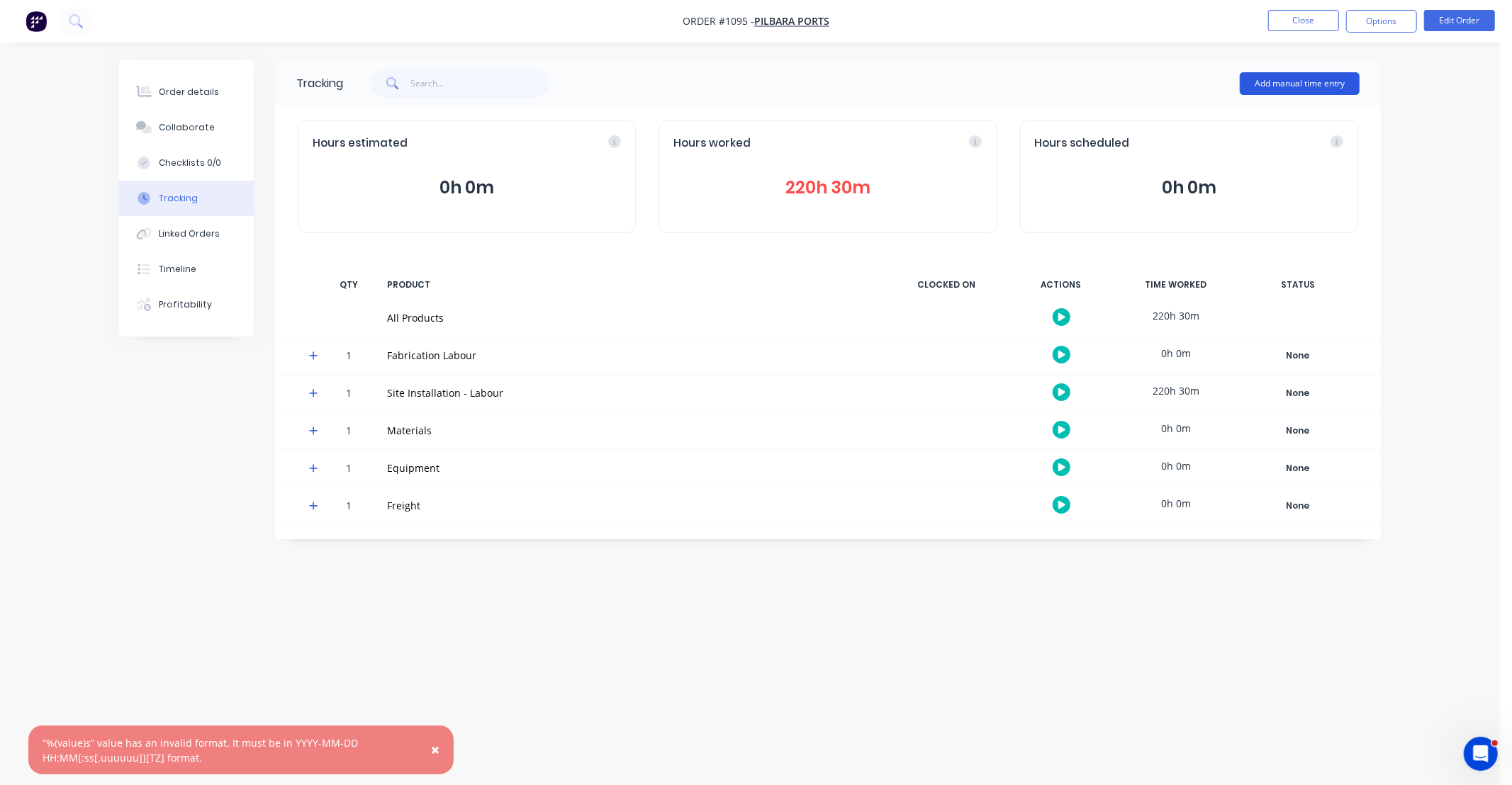
click at [1287, 90] on button "Add manual time entry" at bounding box center [1300, 84] width 120 height 23
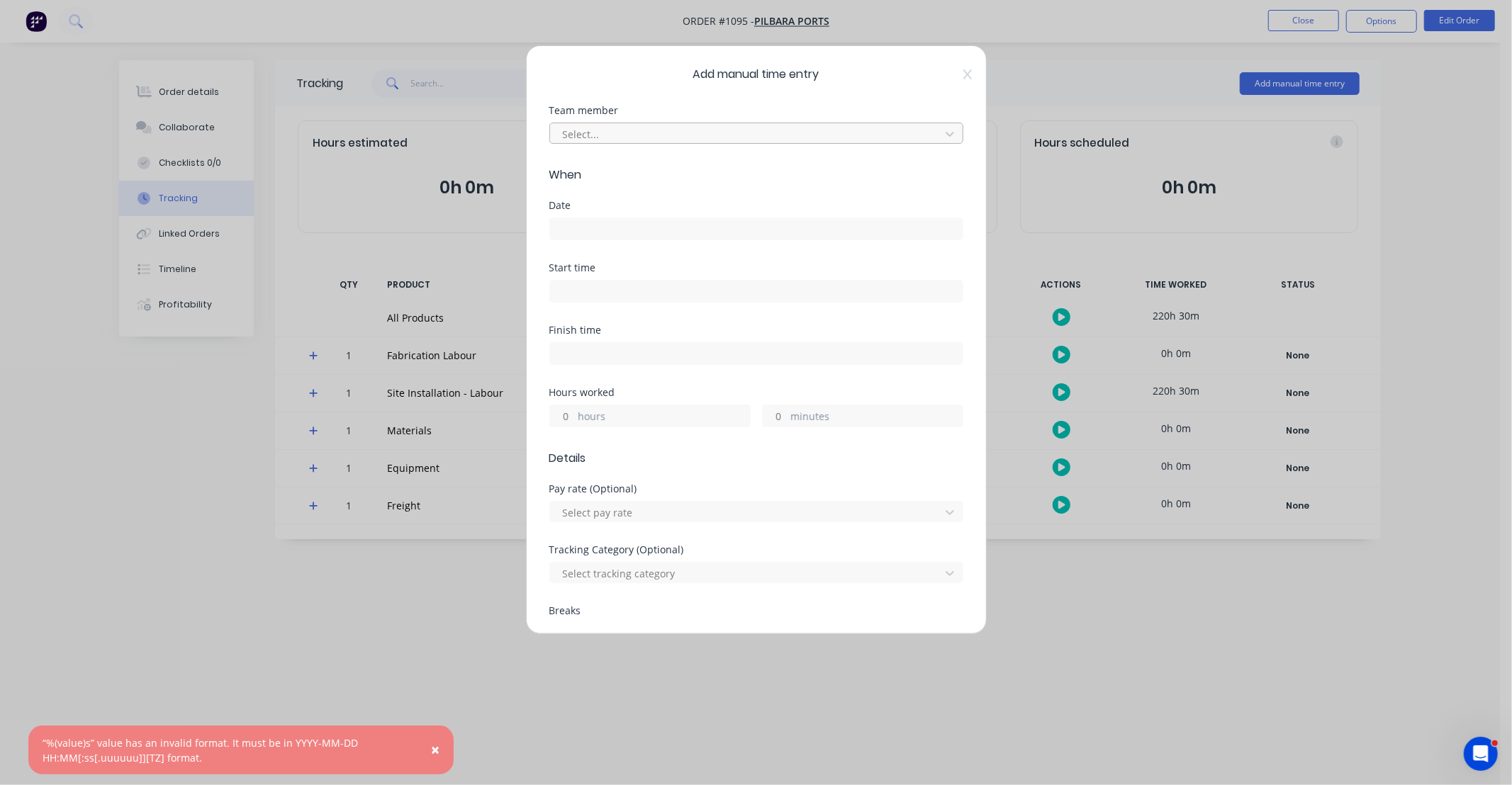
click at [636, 134] on div at bounding box center [747, 135] width 372 height 17
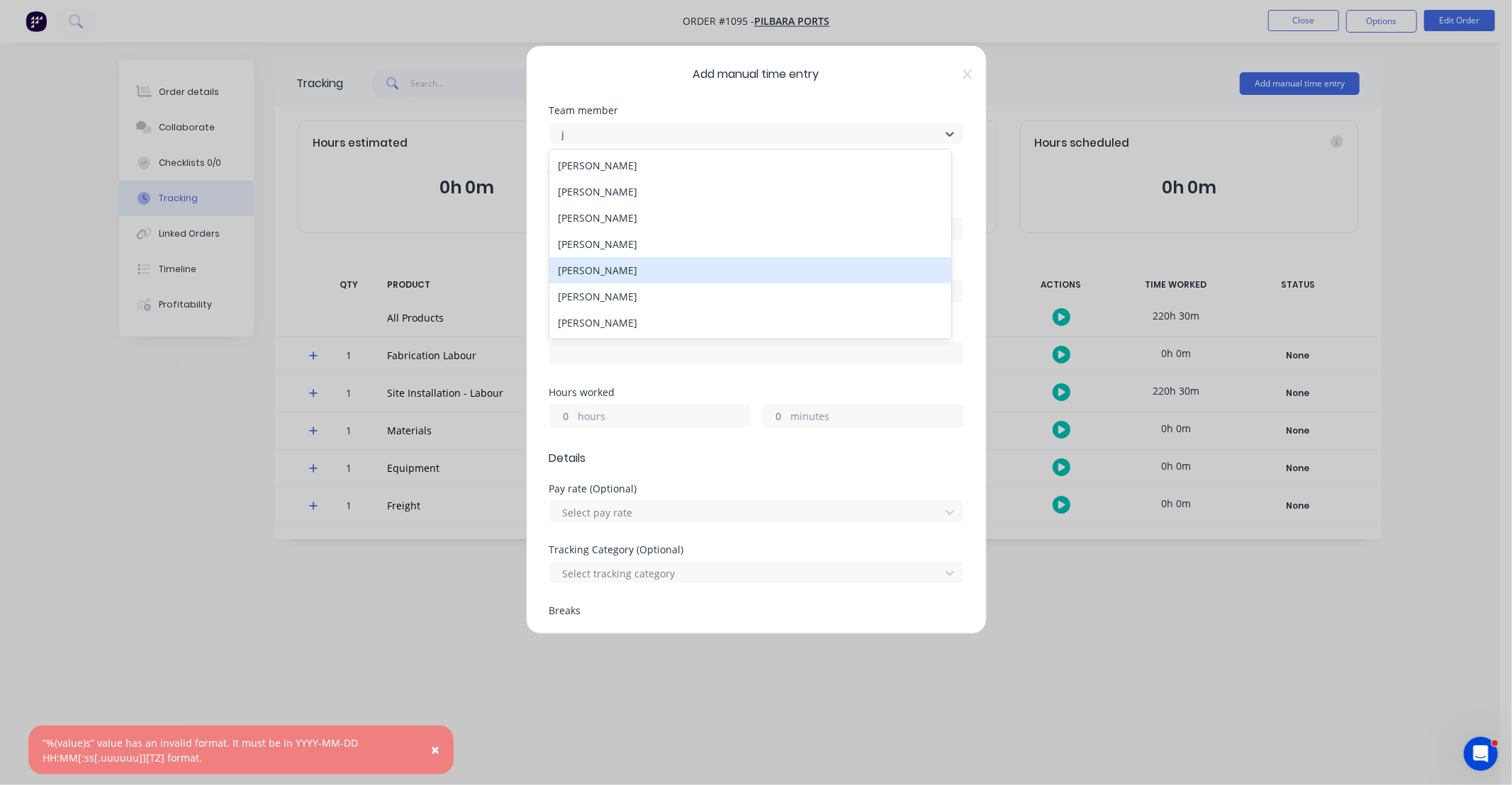
click at [642, 268] on div "[PERSON_NAME]" at bounding box center [751, 270] width 402 height 26
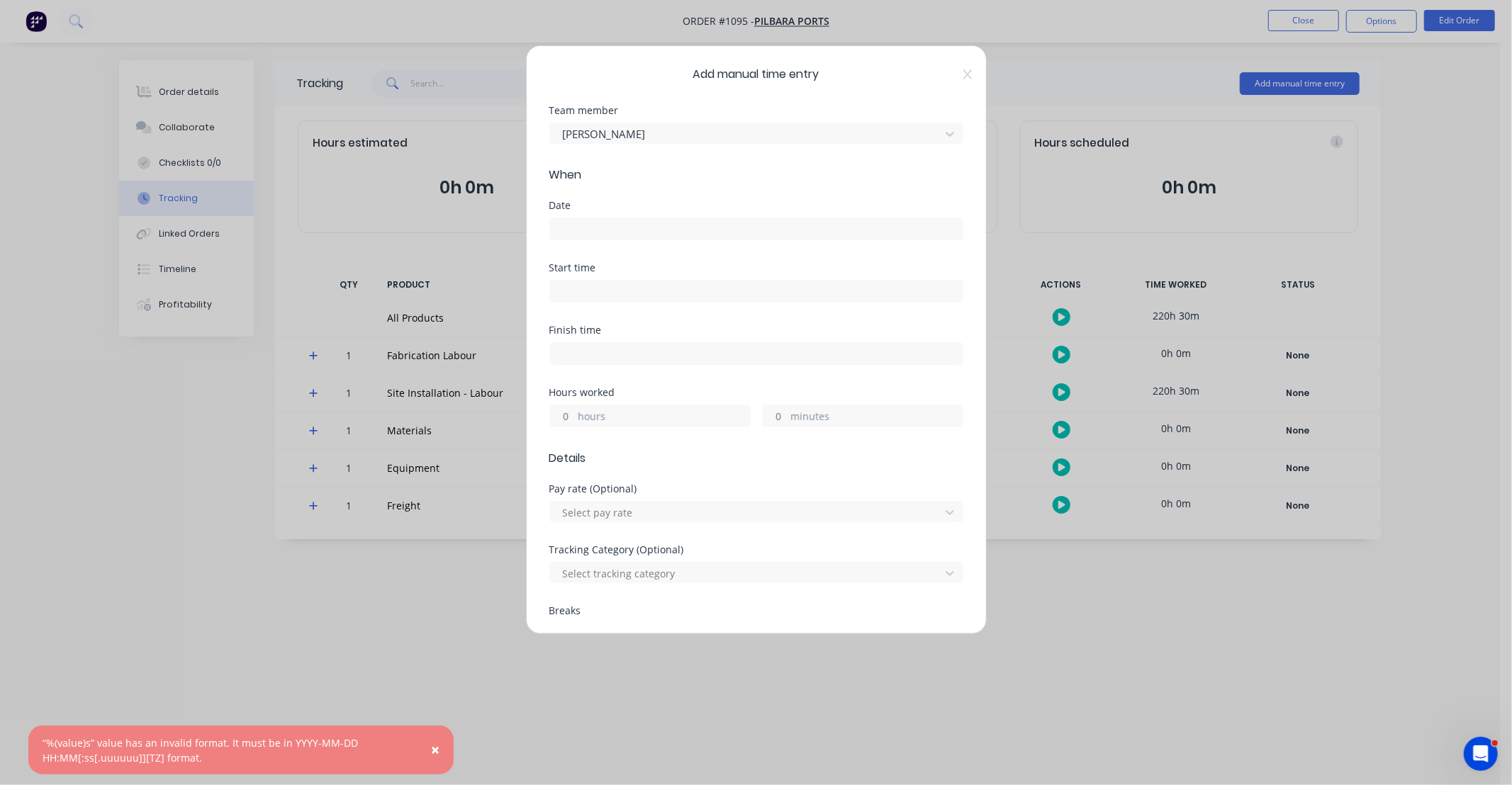
click at [621, 224] on input at bounding box center [756, 229] width 412 height 21
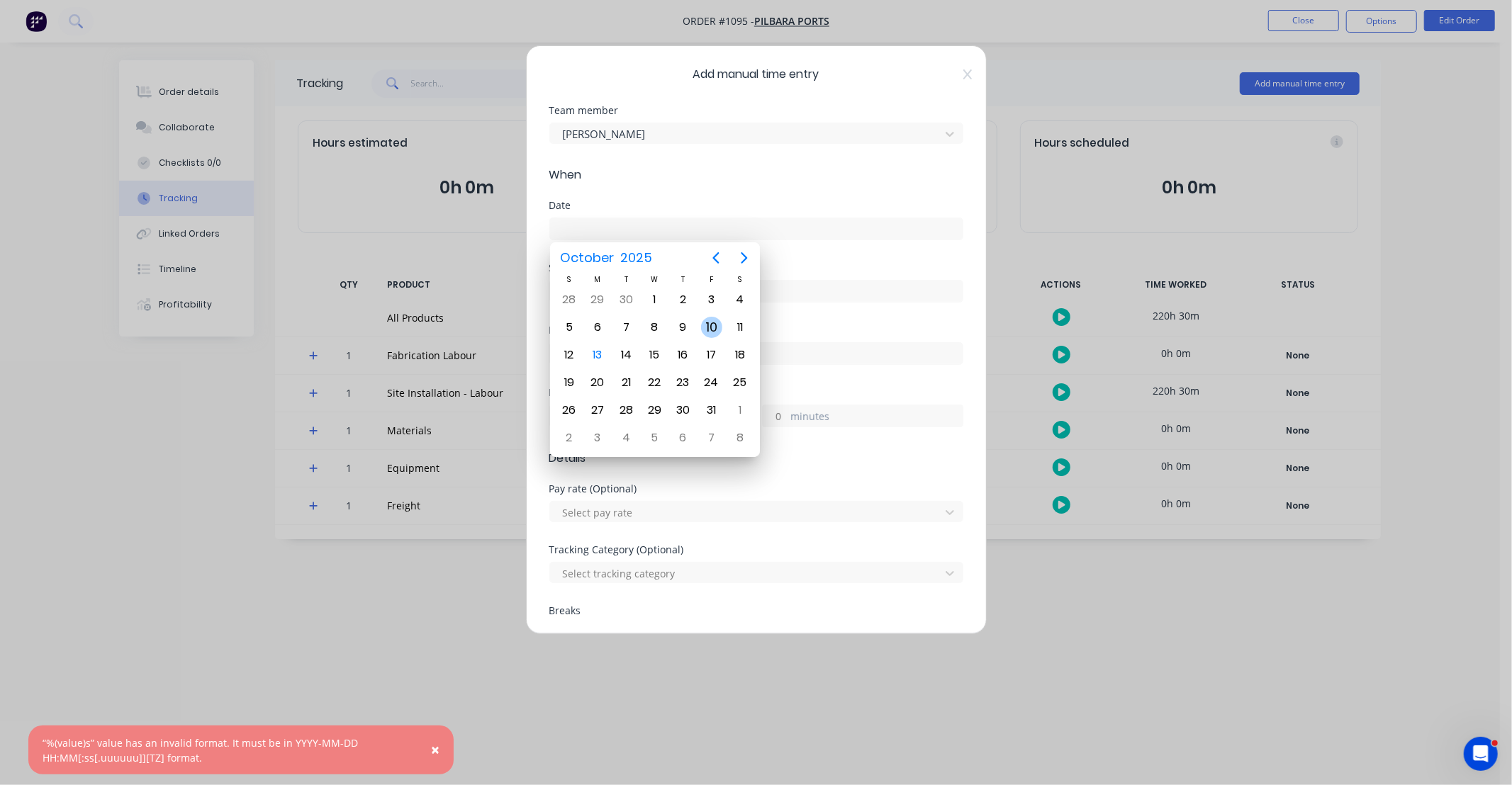
click at [709, 323] on div "10" at bounding box center [711, 328] width 21 height 21
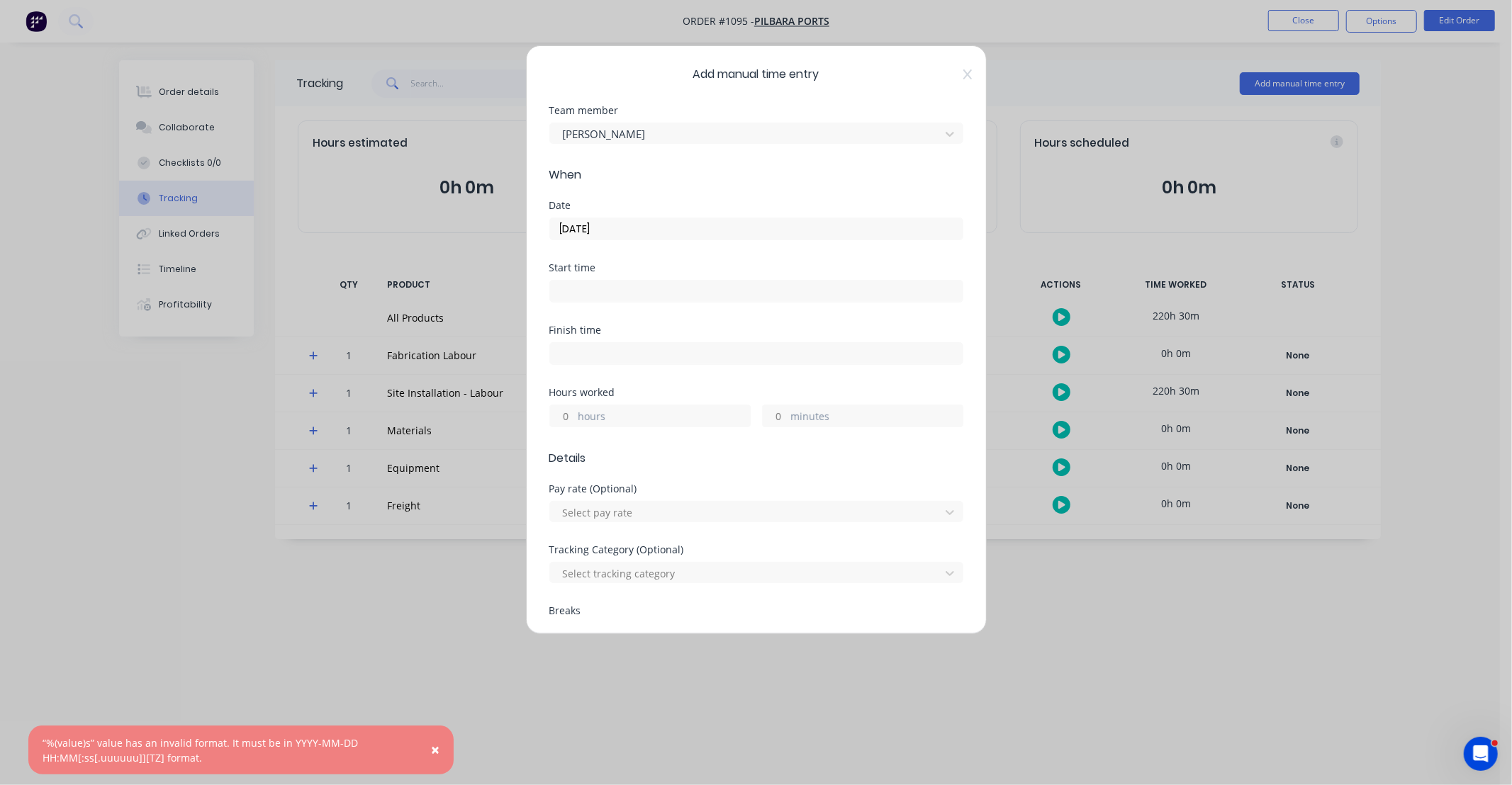
drag, startPoint x: 567, startPoint y: 416, endPoint x: 619, endPoint y: 401, distance: 54.1
click at [567, 416] on input "hours" at bounding box center [562, 416] width 25 height 21
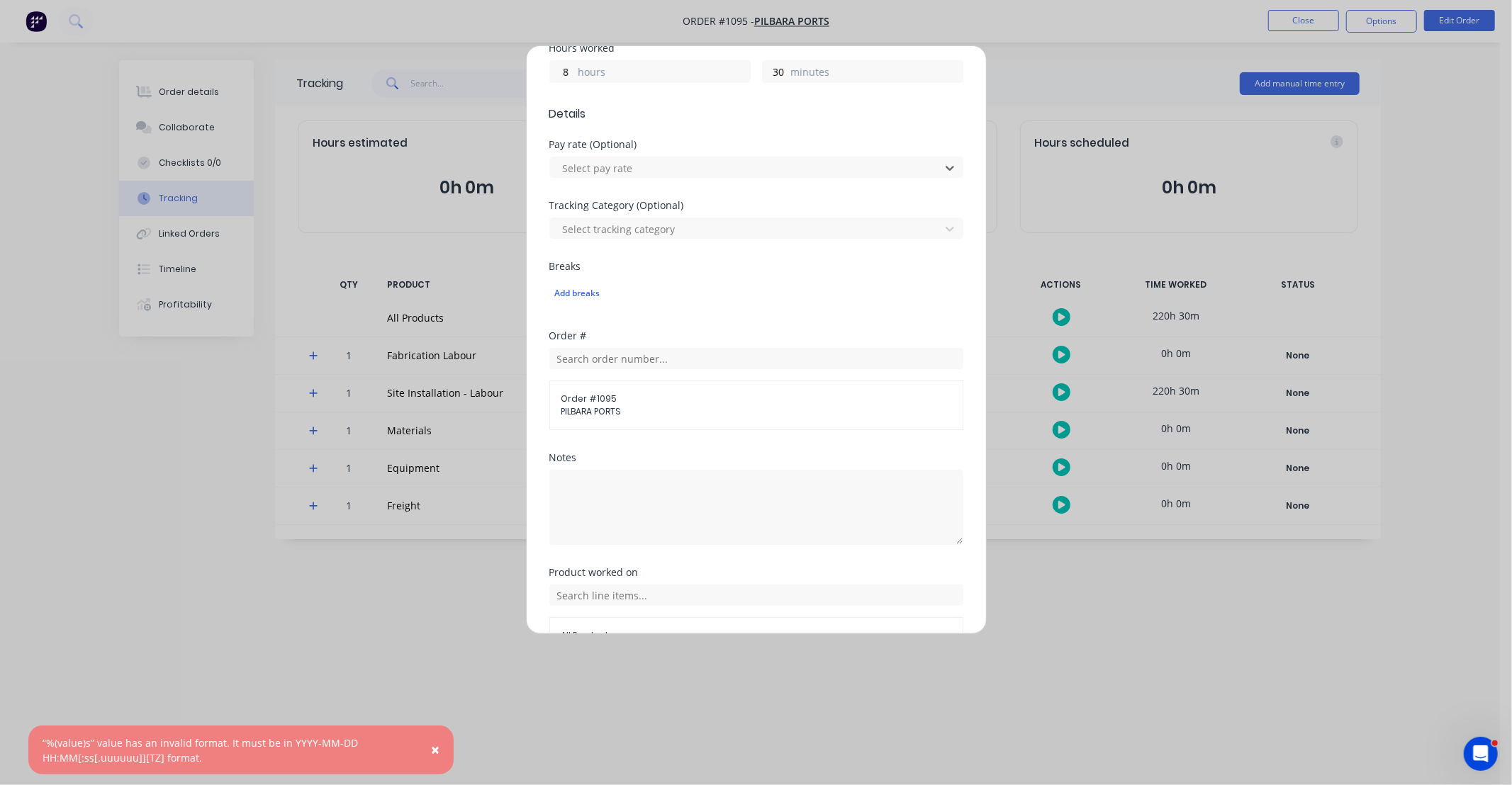
scroll to position [367, 0]
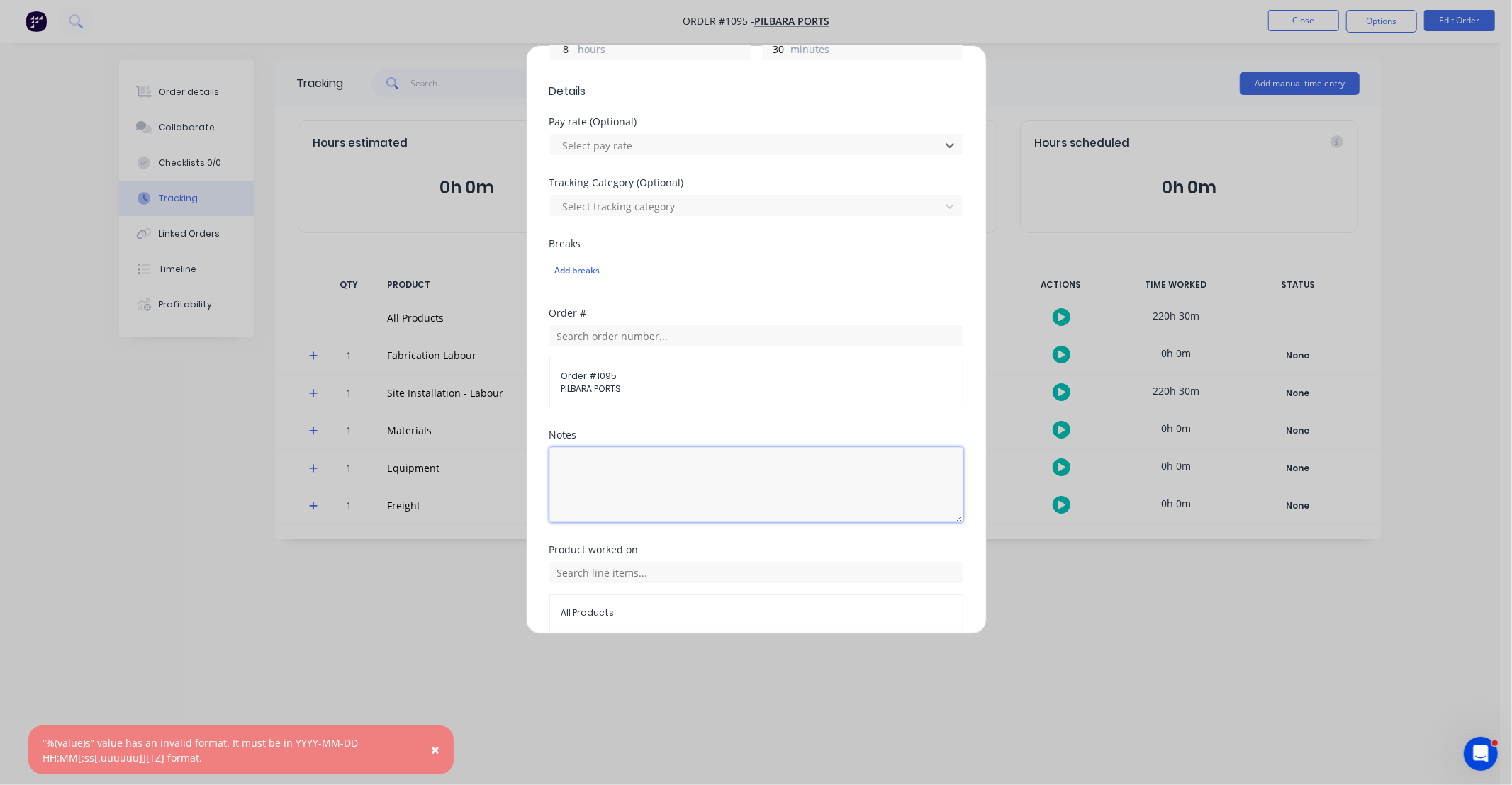
click at [682, 486] on textarea at bounding box center [756, 484] width 414 height 75
paste textarea "DCS34818"
click at [560, 572] on input "text" at bounding box center [756, 573] width 414 height 21
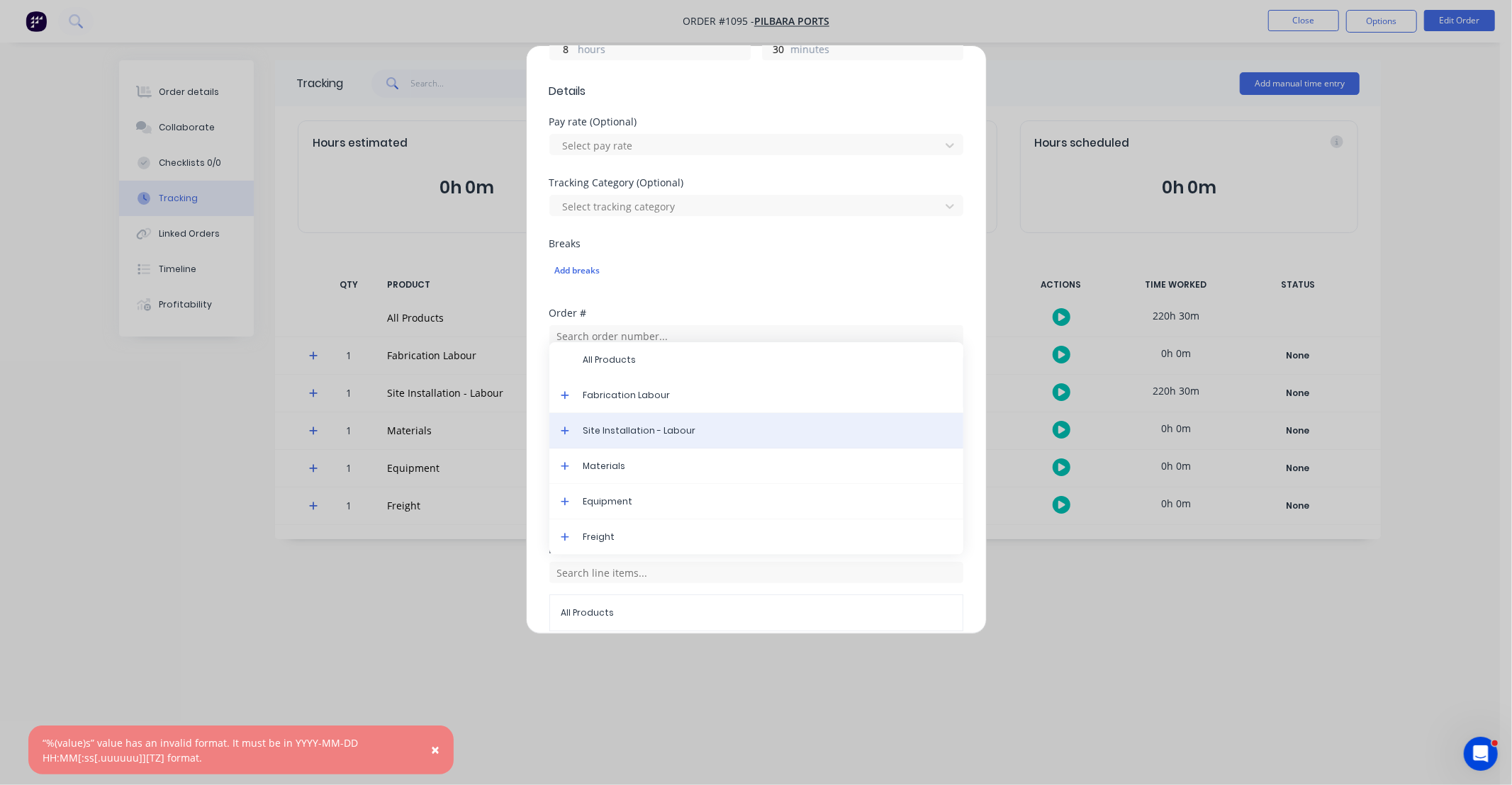
click at [618, 430] on span "Site Installation - Labour" at bounding box center [768, 430] width 369 height 12
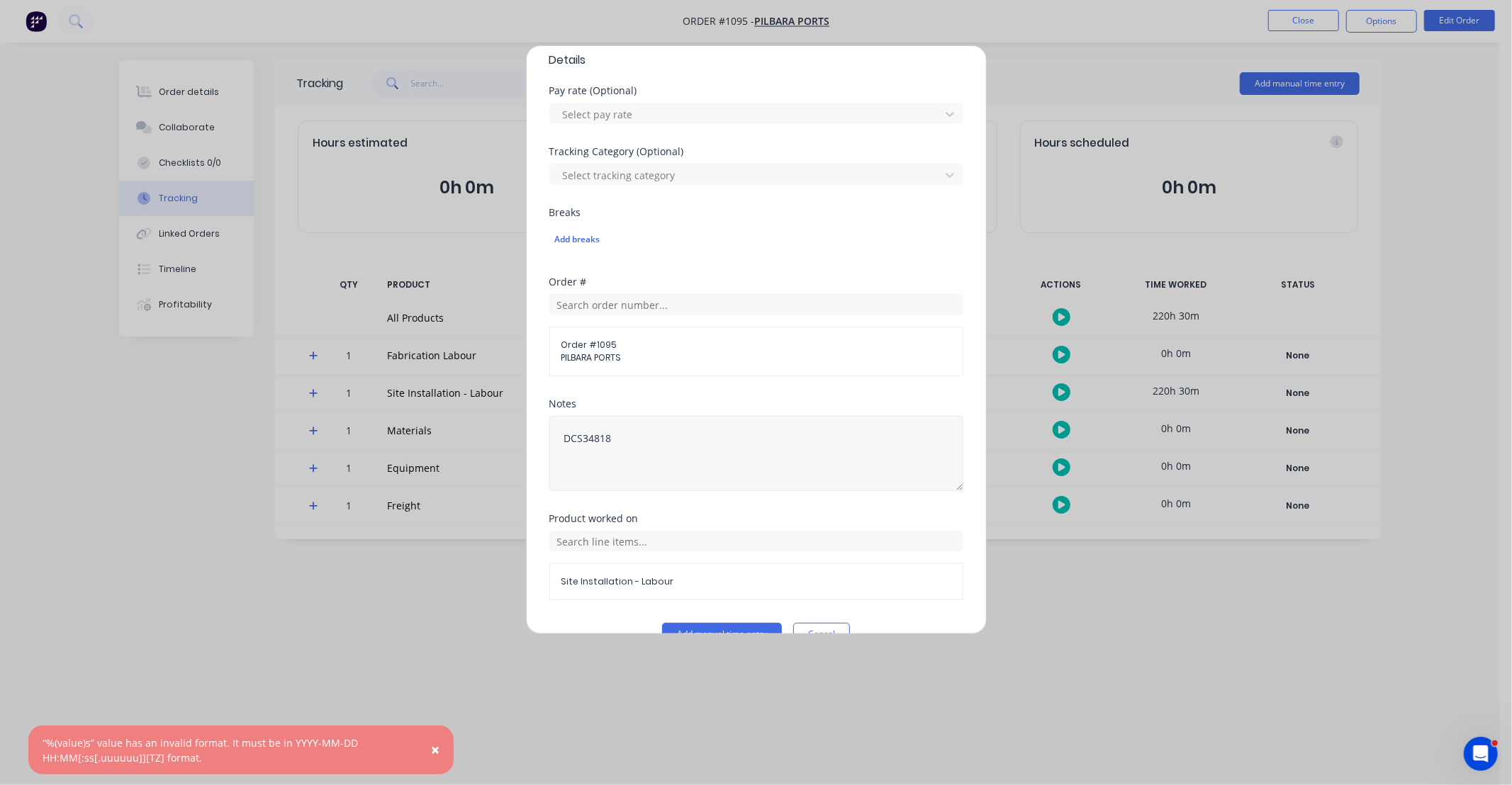
scroll to position [430, 0]
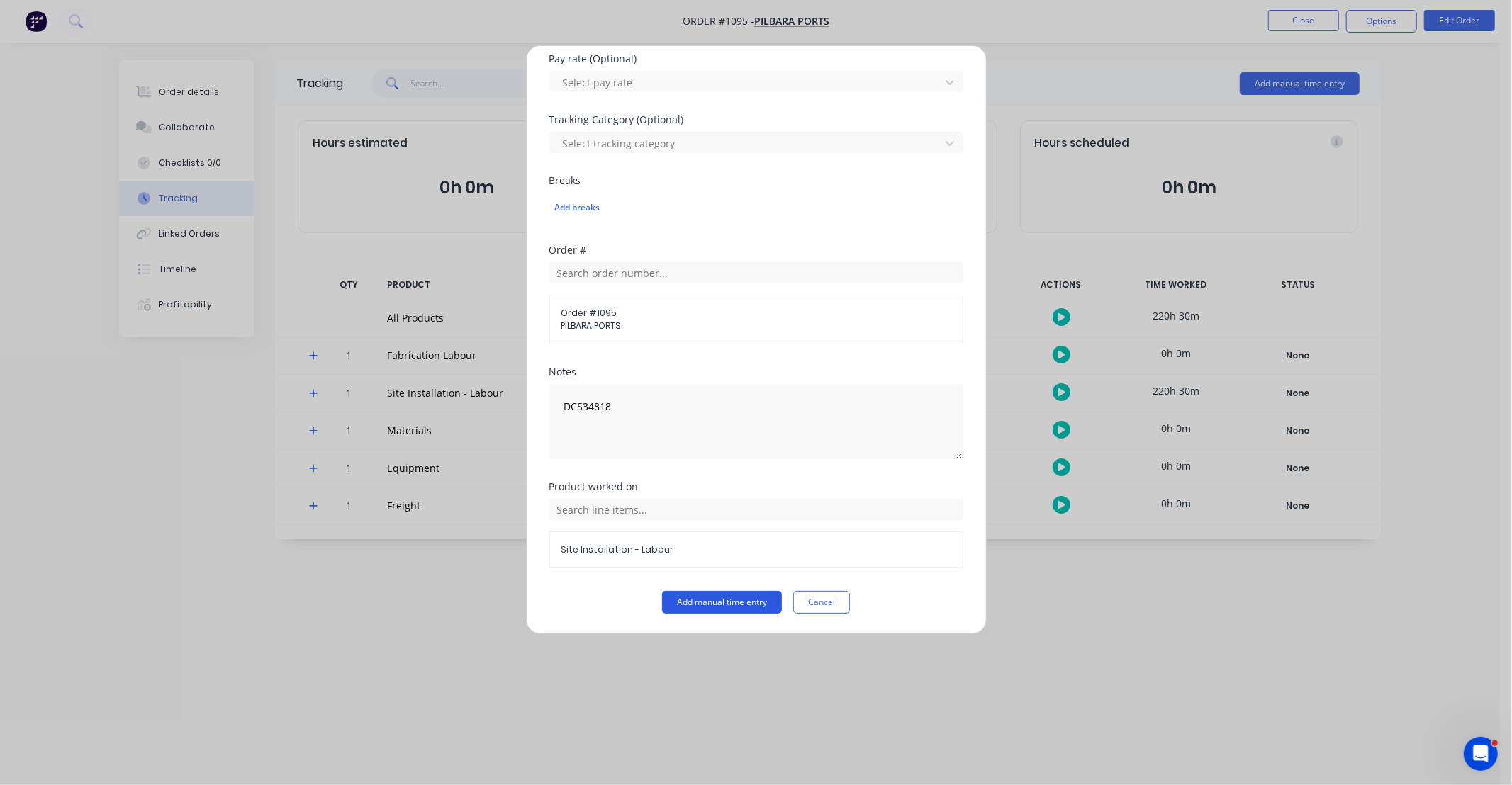
click at [731, 601] on button "Add manual time entry" at bounding box center [722, 602] width 120 height 23
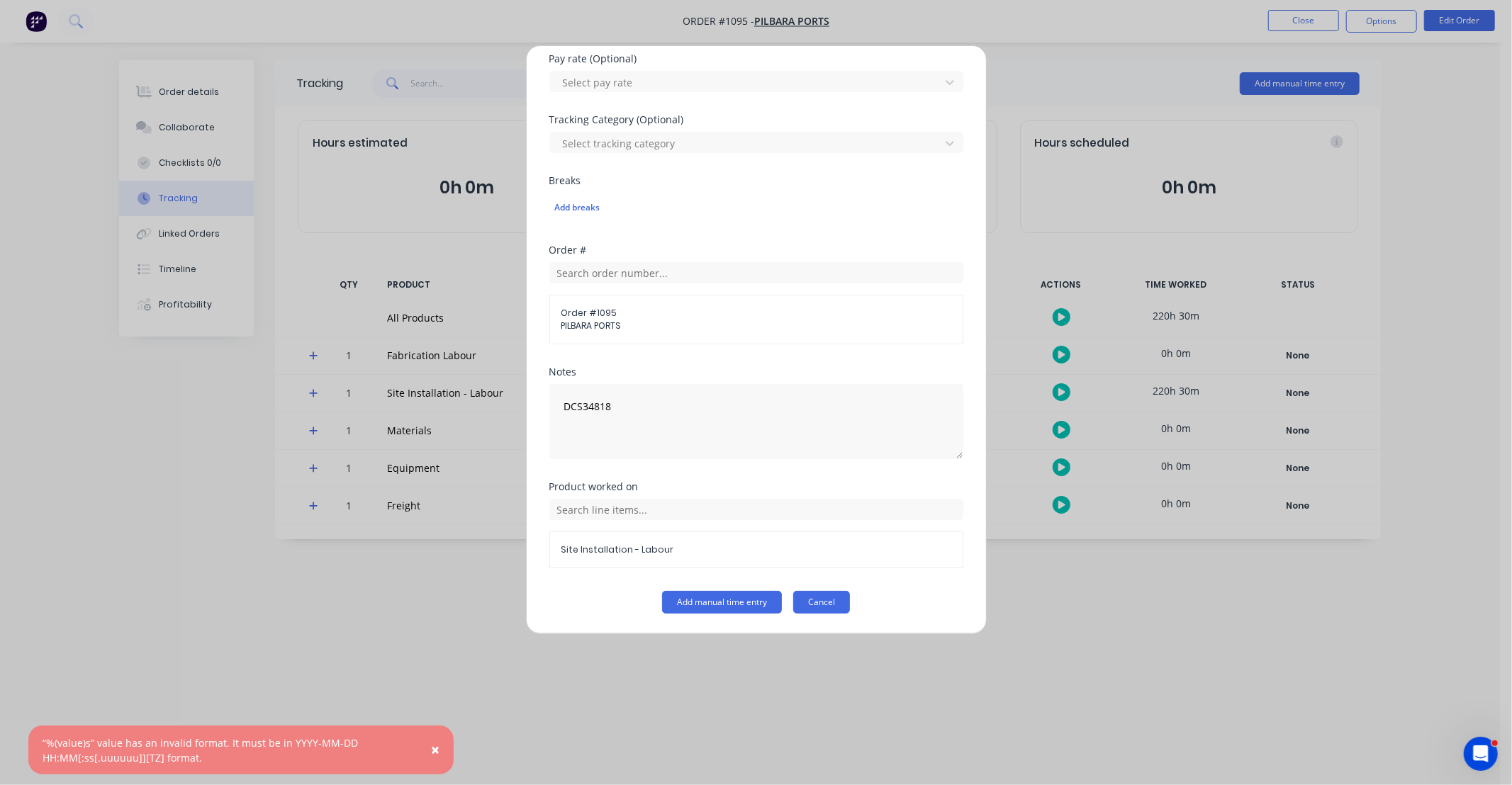
click at [836, 603] on button "Cancel" at bounding box center [821, 602] width 57 height 23
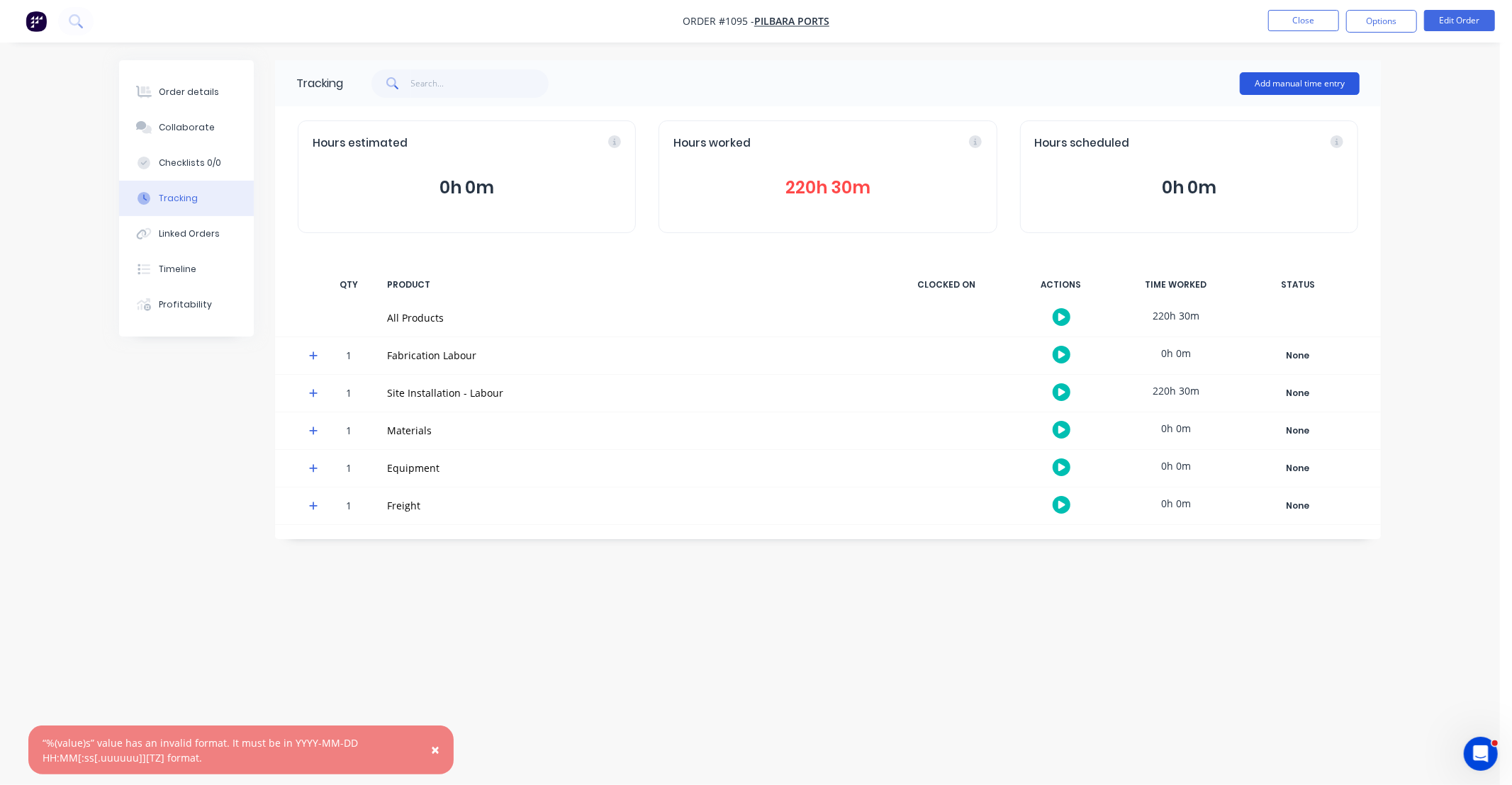
click at [1301, 79] on button "Add manual time entry" at bounding box center [1300, 84] width 120 height 23
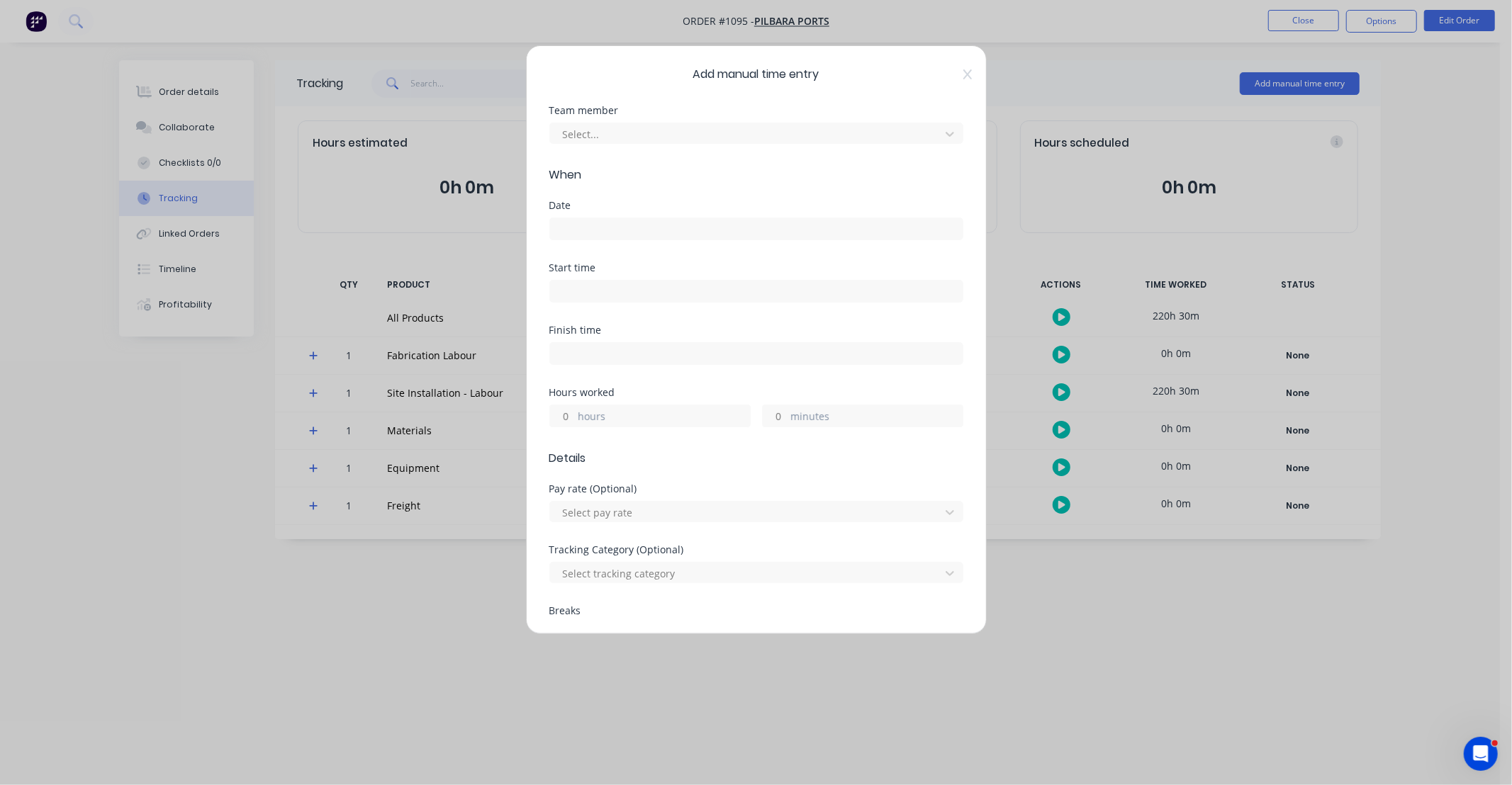
click at [963, 73] on icon at bounding box center [967, 75] width 9 height 12
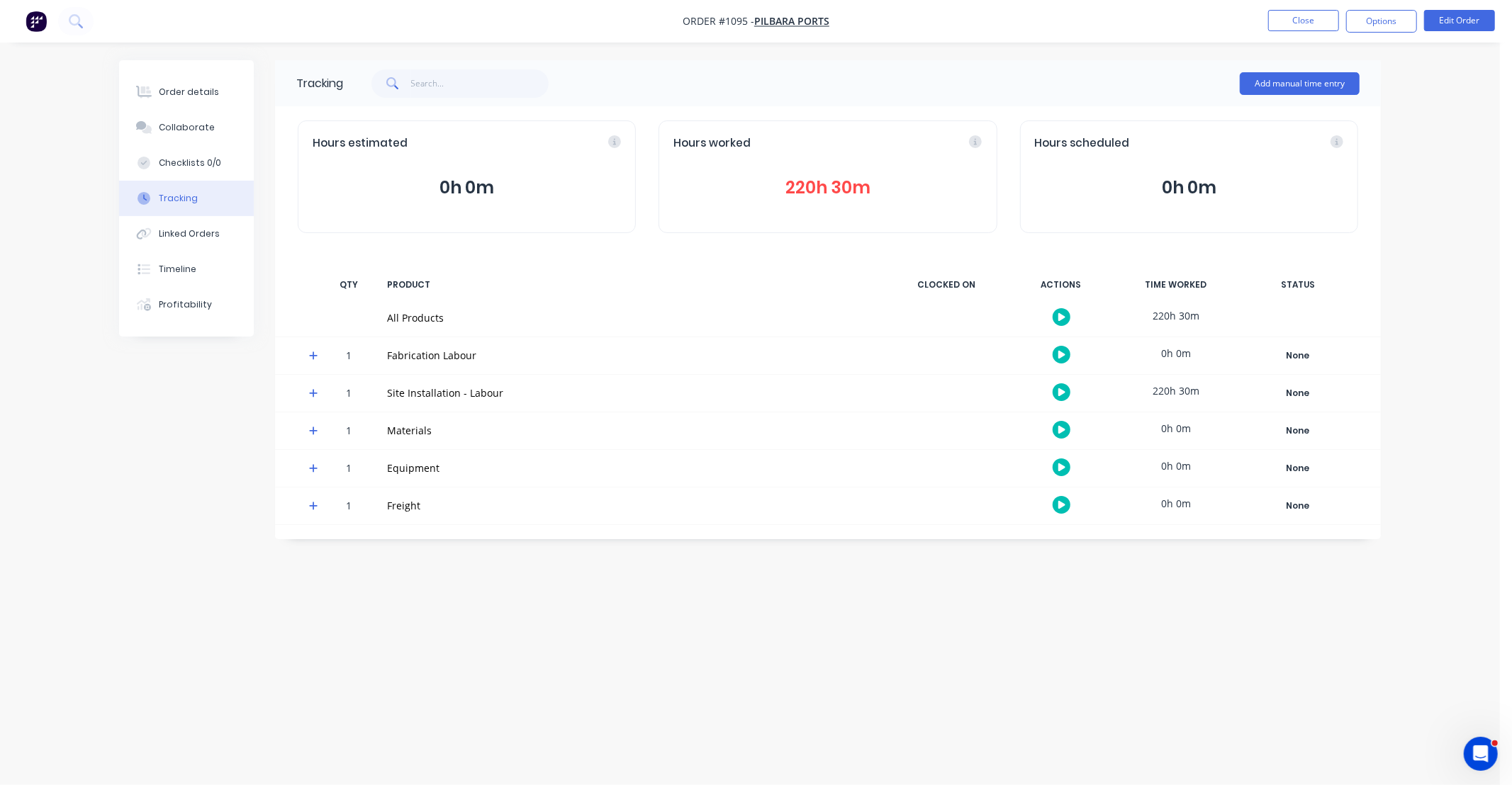
click at [851, 181] on button "220h 30m" at bounding box center [828, 187] width 309 height 27
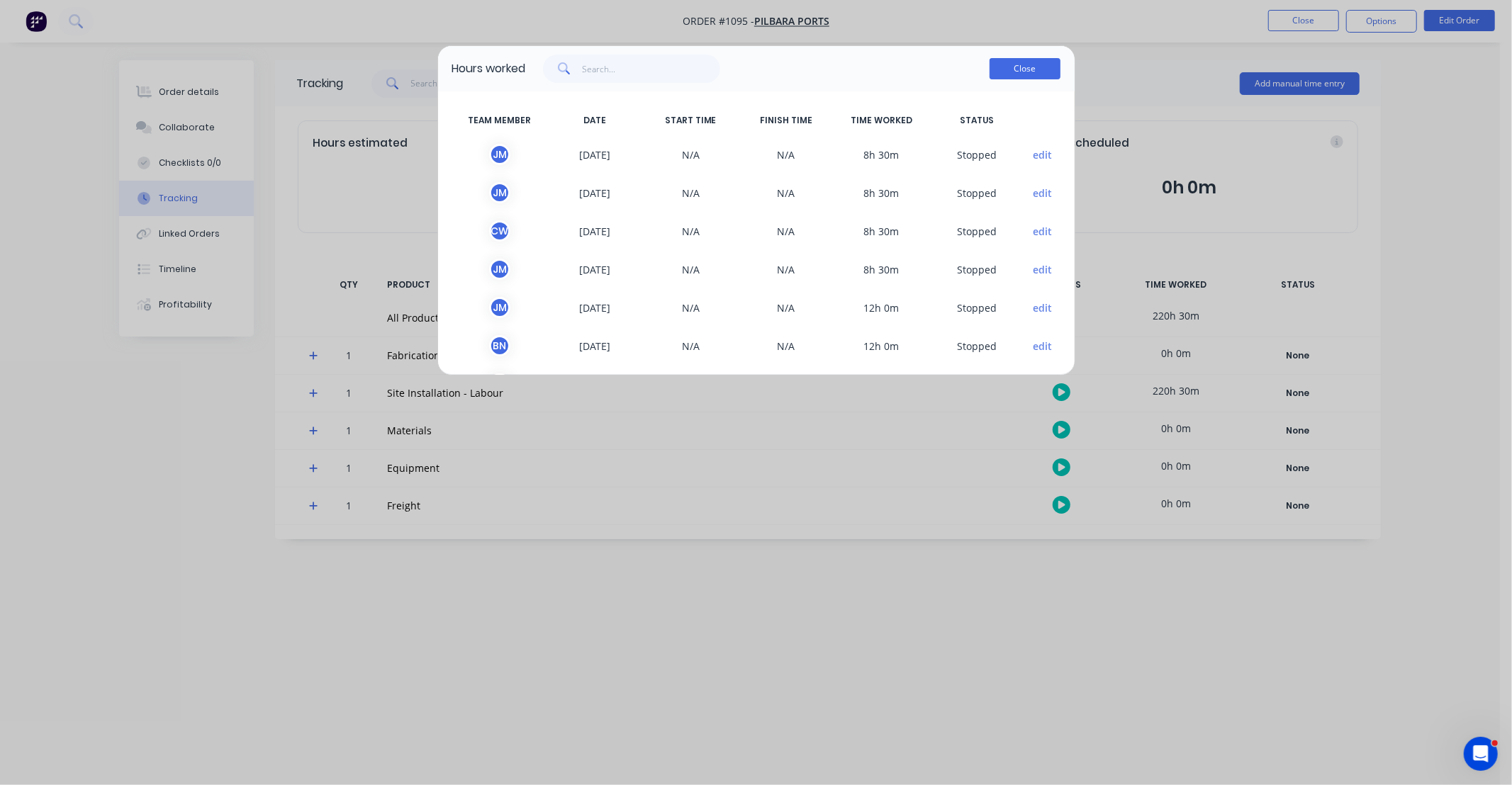
click at [1012, 77] on button "Close" at bounding box center [1026, 68] width 71 height 21
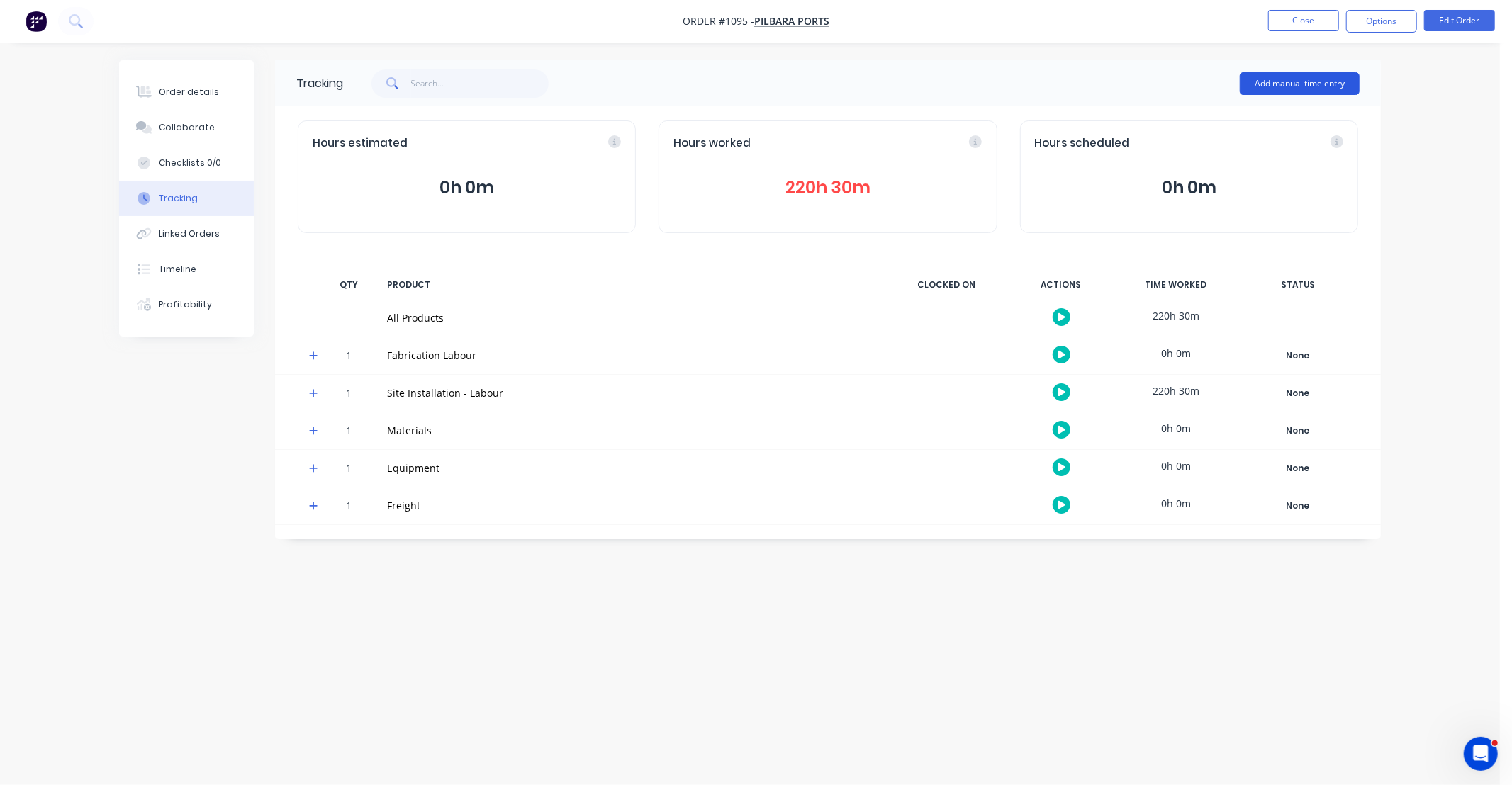
click at [1315, 86] on button "Add manual time entry" at bounding box center [1300, 84] width 120 height 23
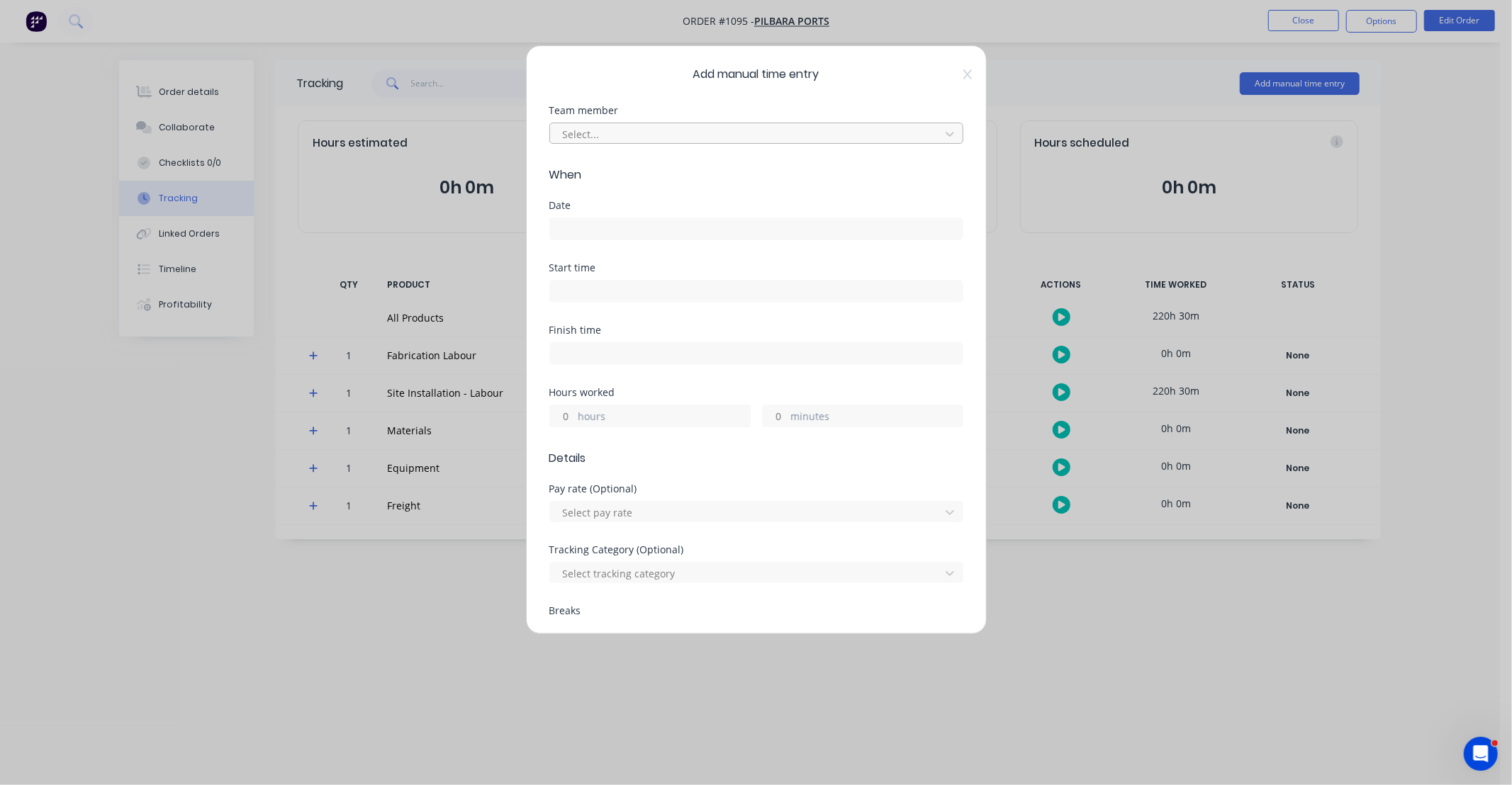
click at [709, 134] on div at bounding box center [747, 135] width 372 height 17
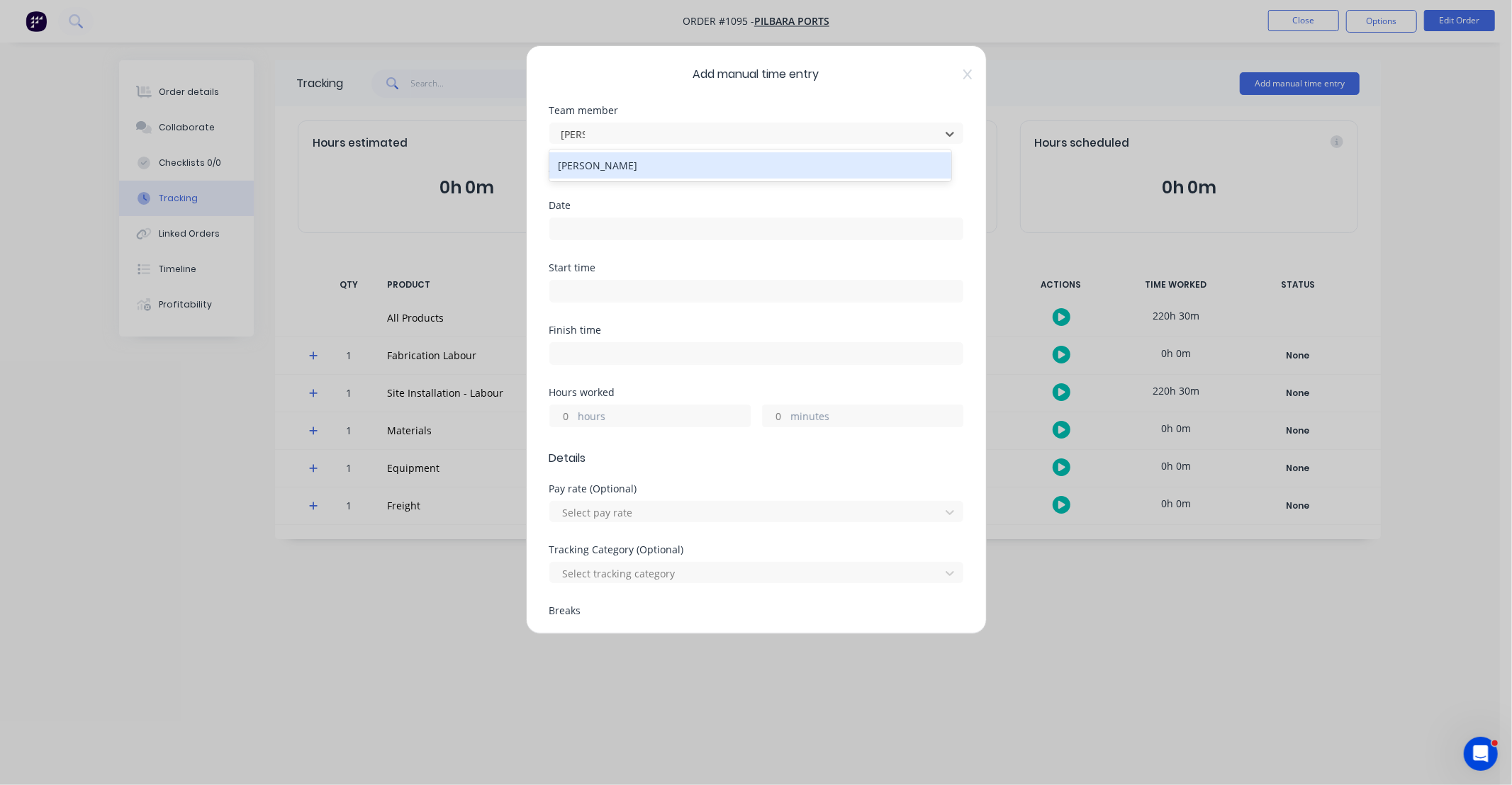
click at [665, 165] on div "[PERSON_NAME]" at bounding box center [751, 165] width 402 height 26
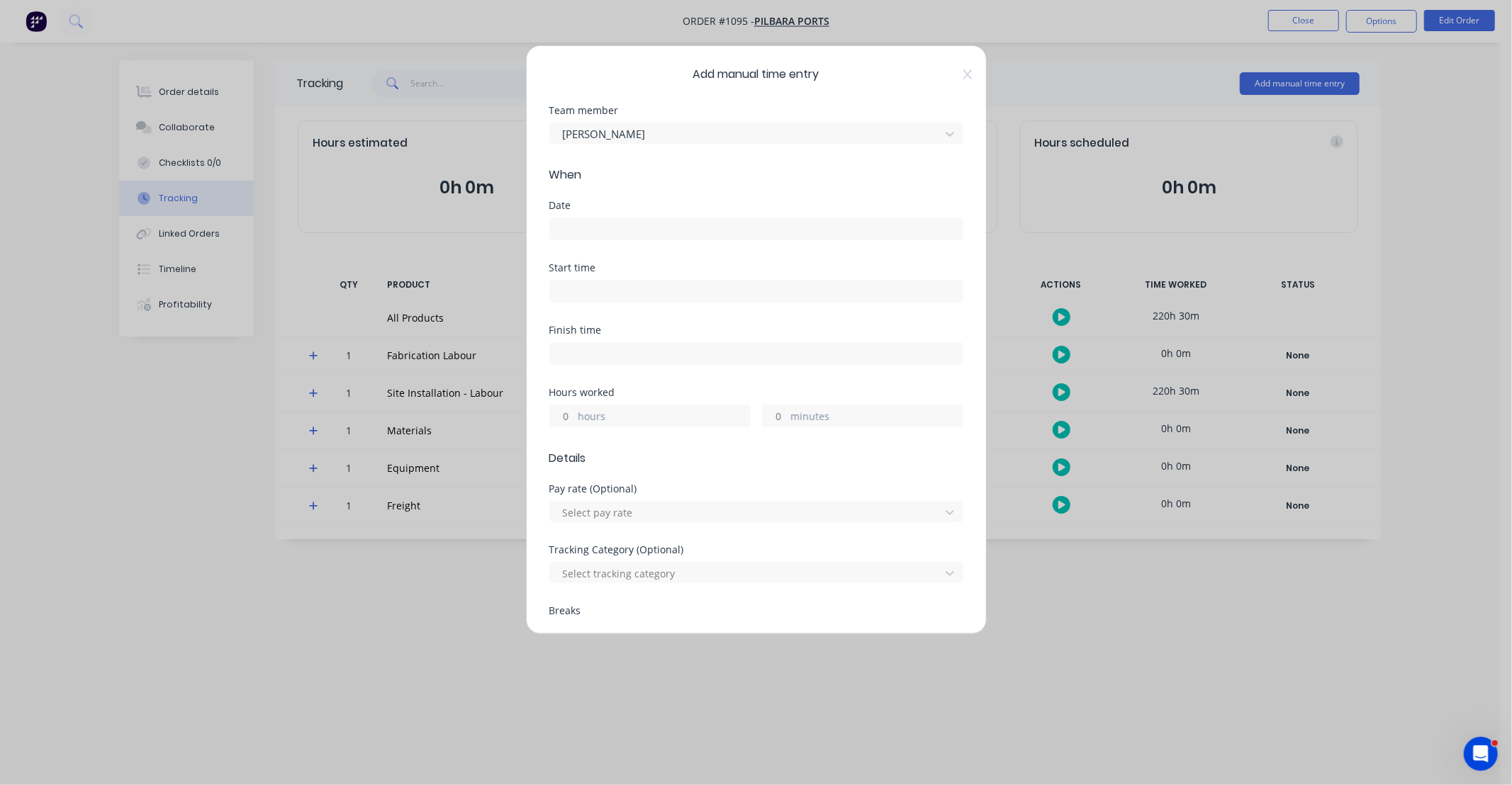
click at [644, 233] on input at bounding box center [756, 229] width 412 height 21
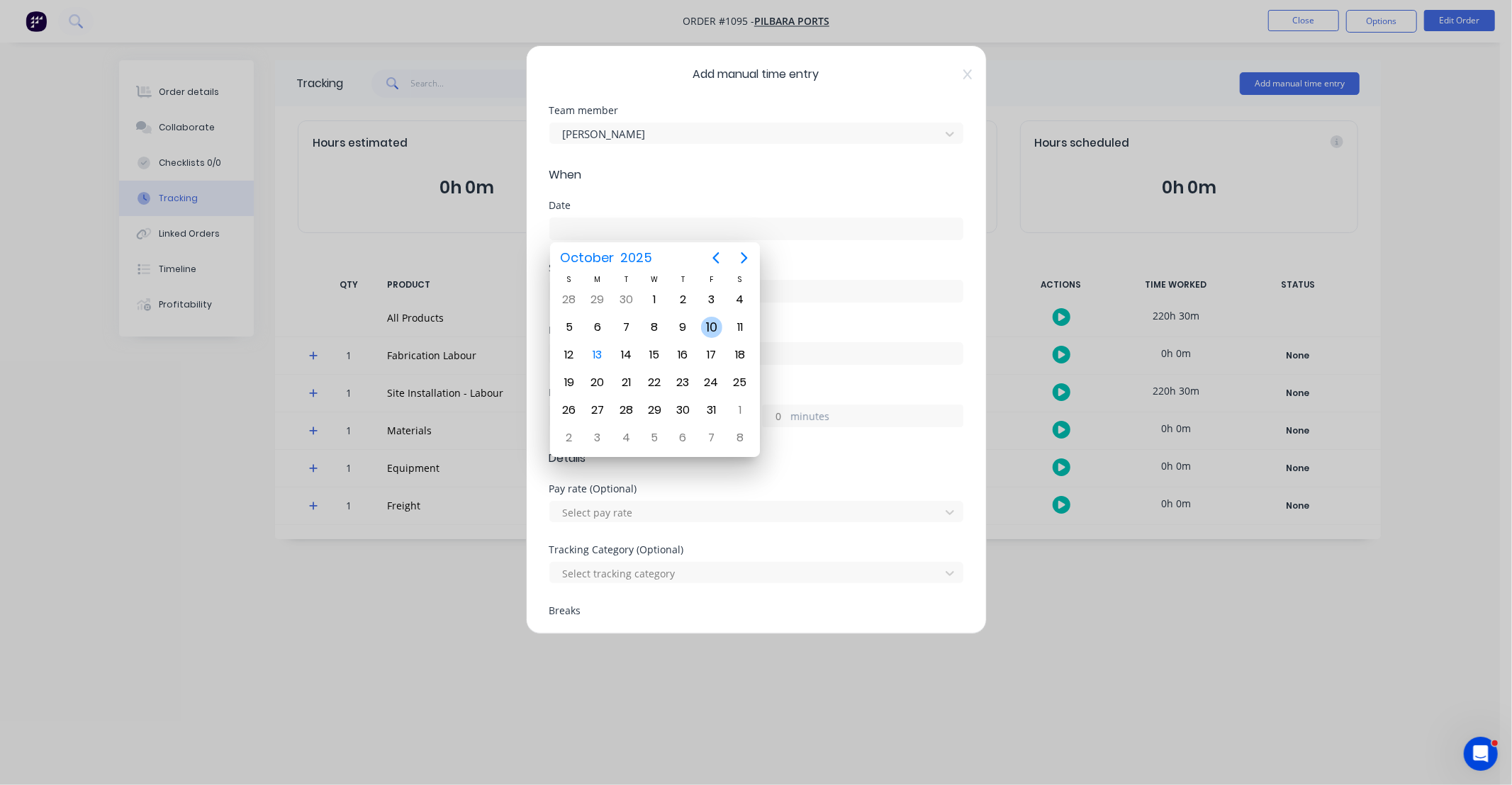
click at [712, 327] on div "10" at bounding box center [711, 328] width 21 height 21
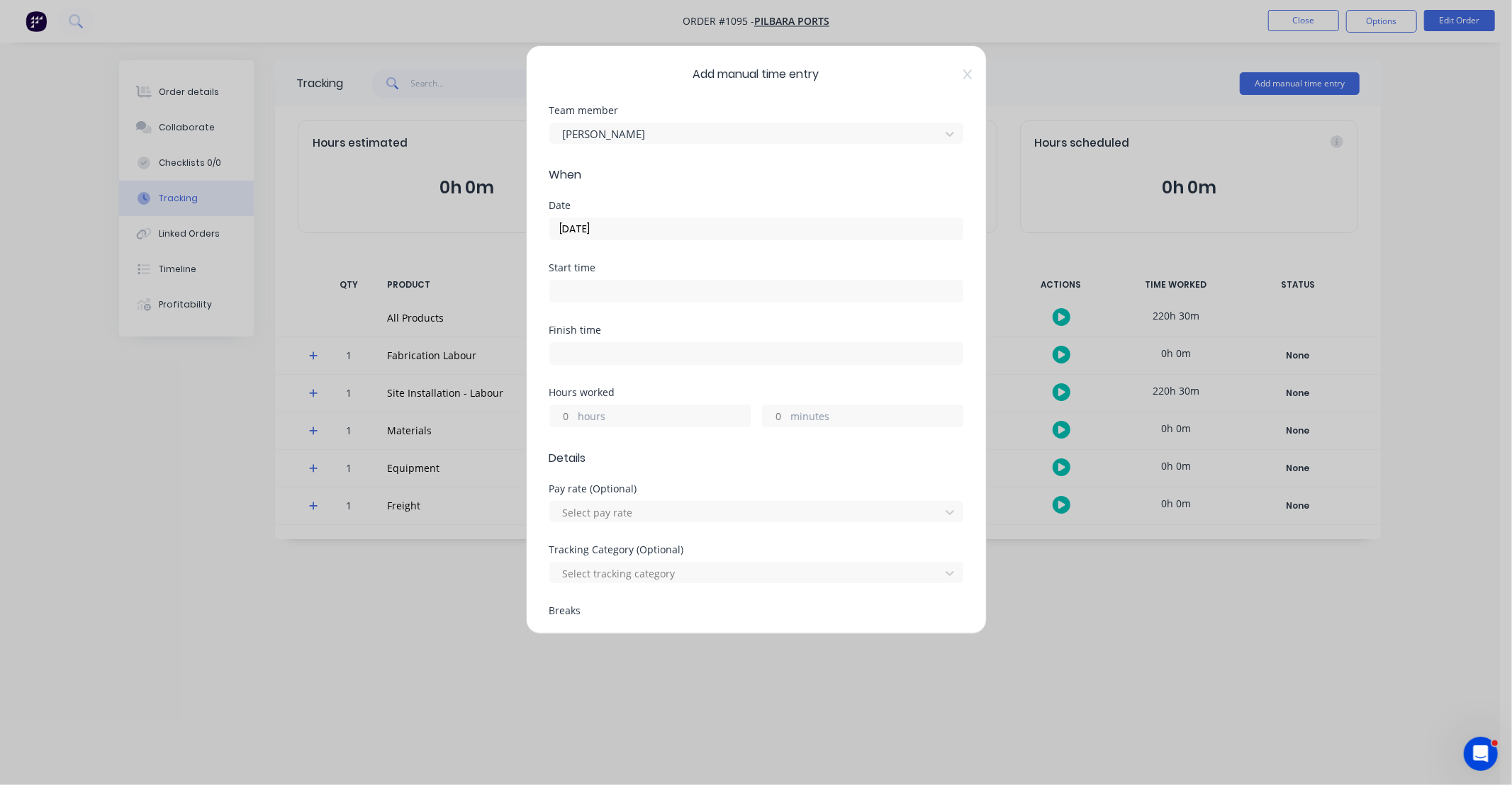
drag, startPoint x: 561, startPoint y: 413, endPoint x: 554, endPoint y: 409, distance: 8.1
click at [561, 413] on input "hours" at bounding box center [562, 416] width 25 height 21
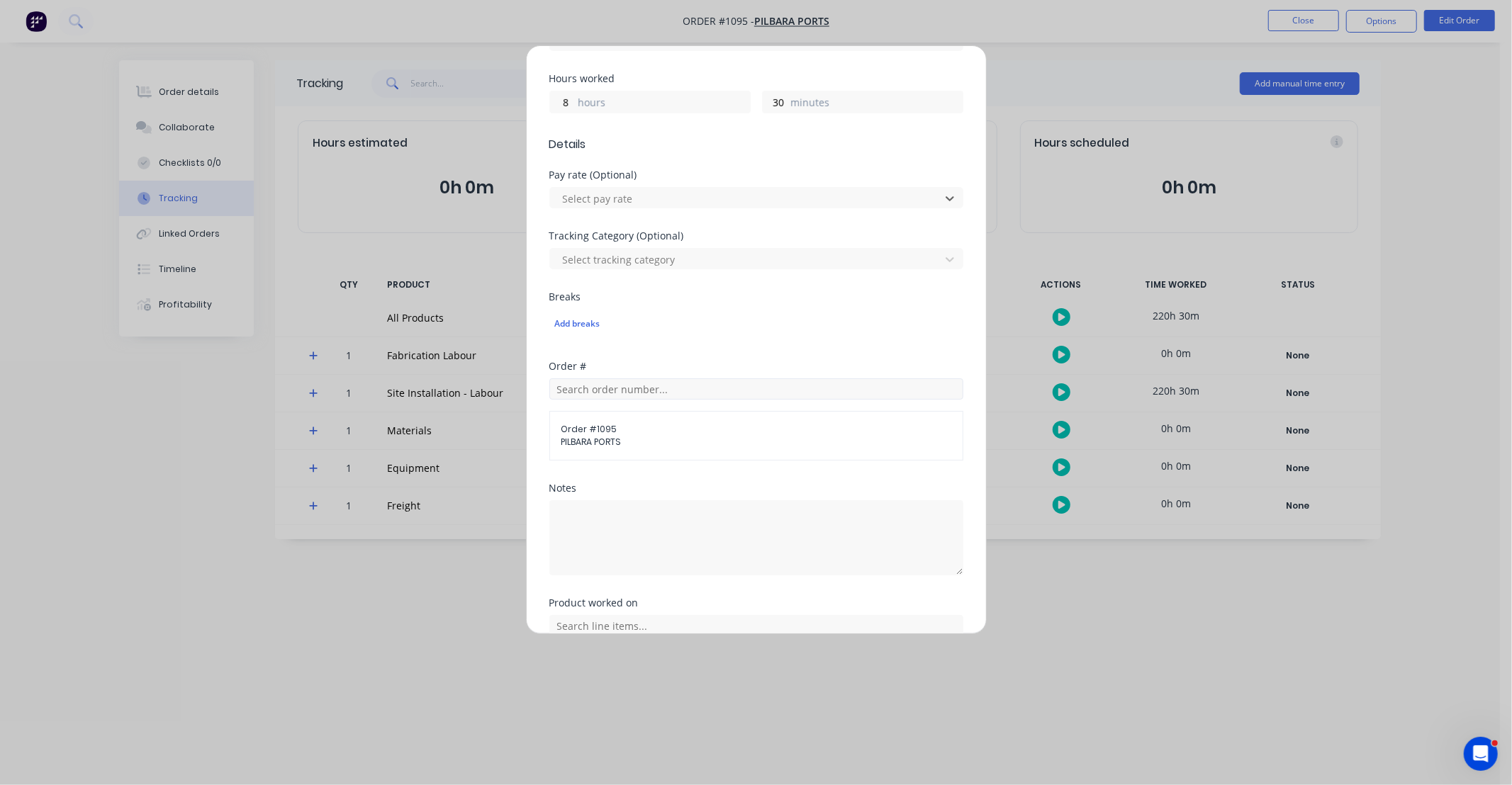
scroll to position [314, 0]
click at [677, 535] on textarea at bounding box center [756, 537] width 414 height 75
paste textarea "DCS34818"
click at [577, 625] on input "text" at bounding box center [756, 626] width 414 height 21
click at [626, 484] on span "Site Installation - Labour" at bounding box center [768, 482] width 369 height 12
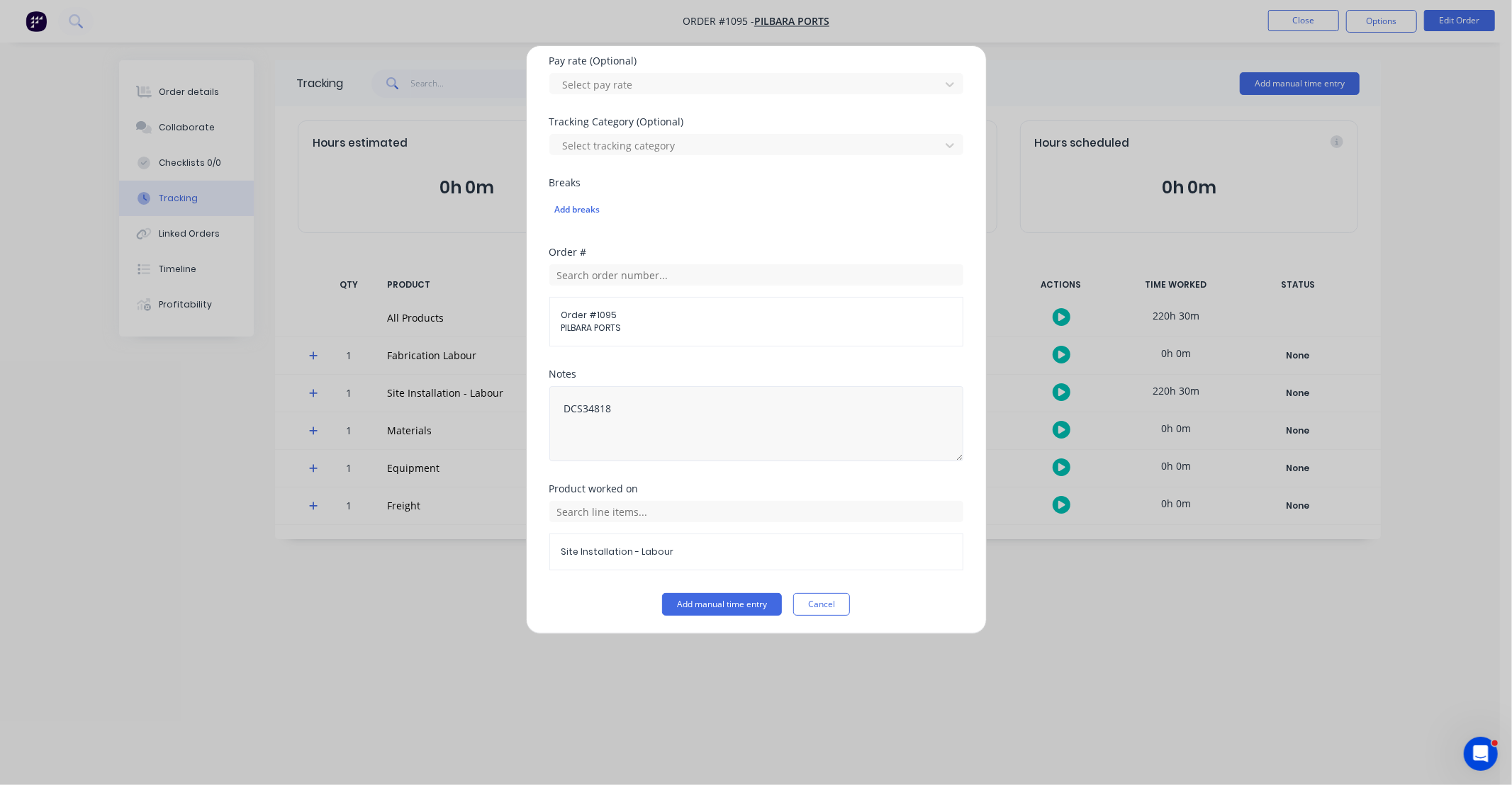
scroll to position [430, 0]
click at [702, 506] on input "text" at bounding box center [756, 509] width 414 height 21
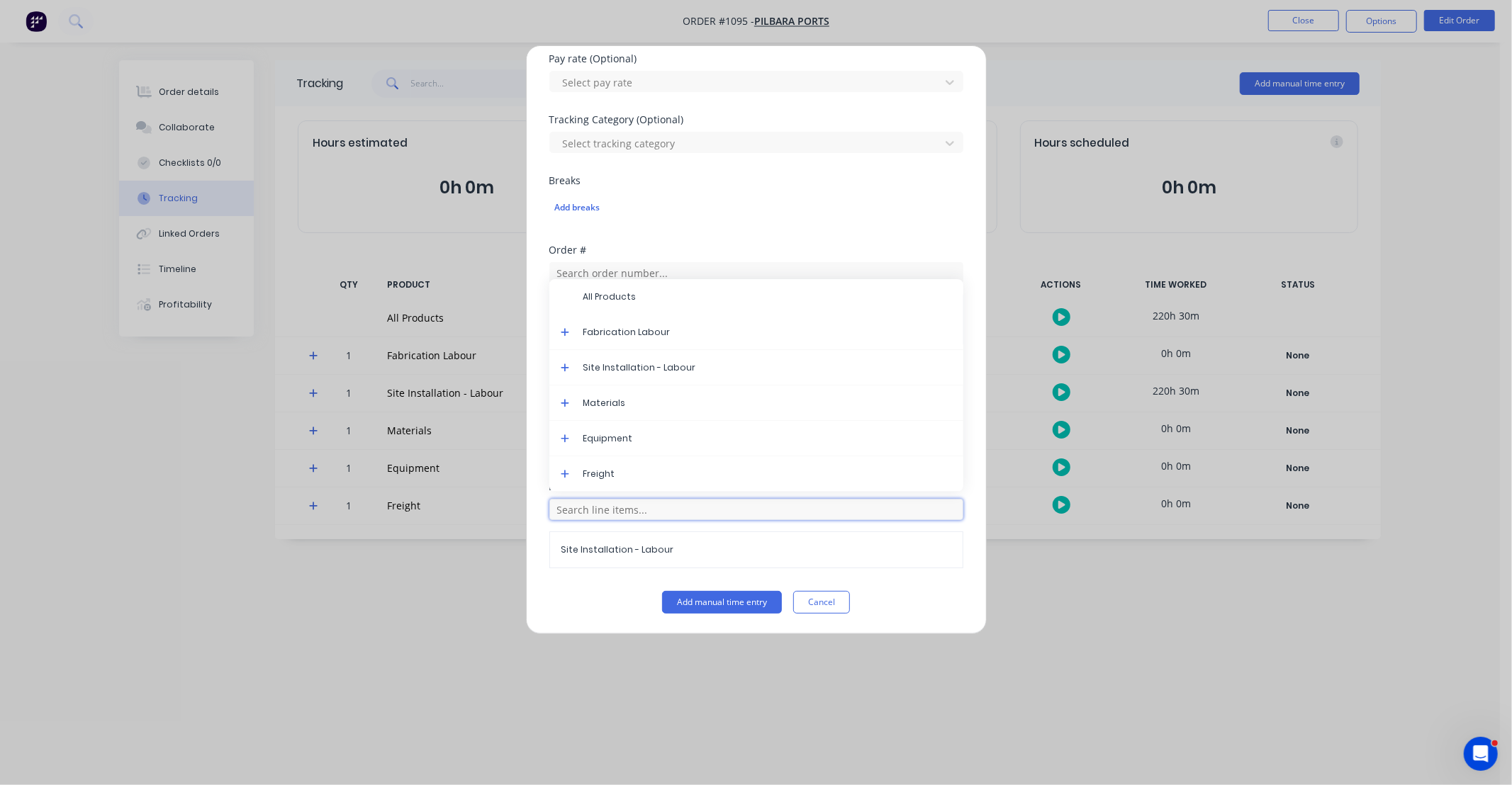
click at [690, 507] on input "text" at bounding box center [756, 509] width 414 height 21
click at [714, 606] on button "Add manual time entry" at bounding box center [722, 602] width 120 height 23
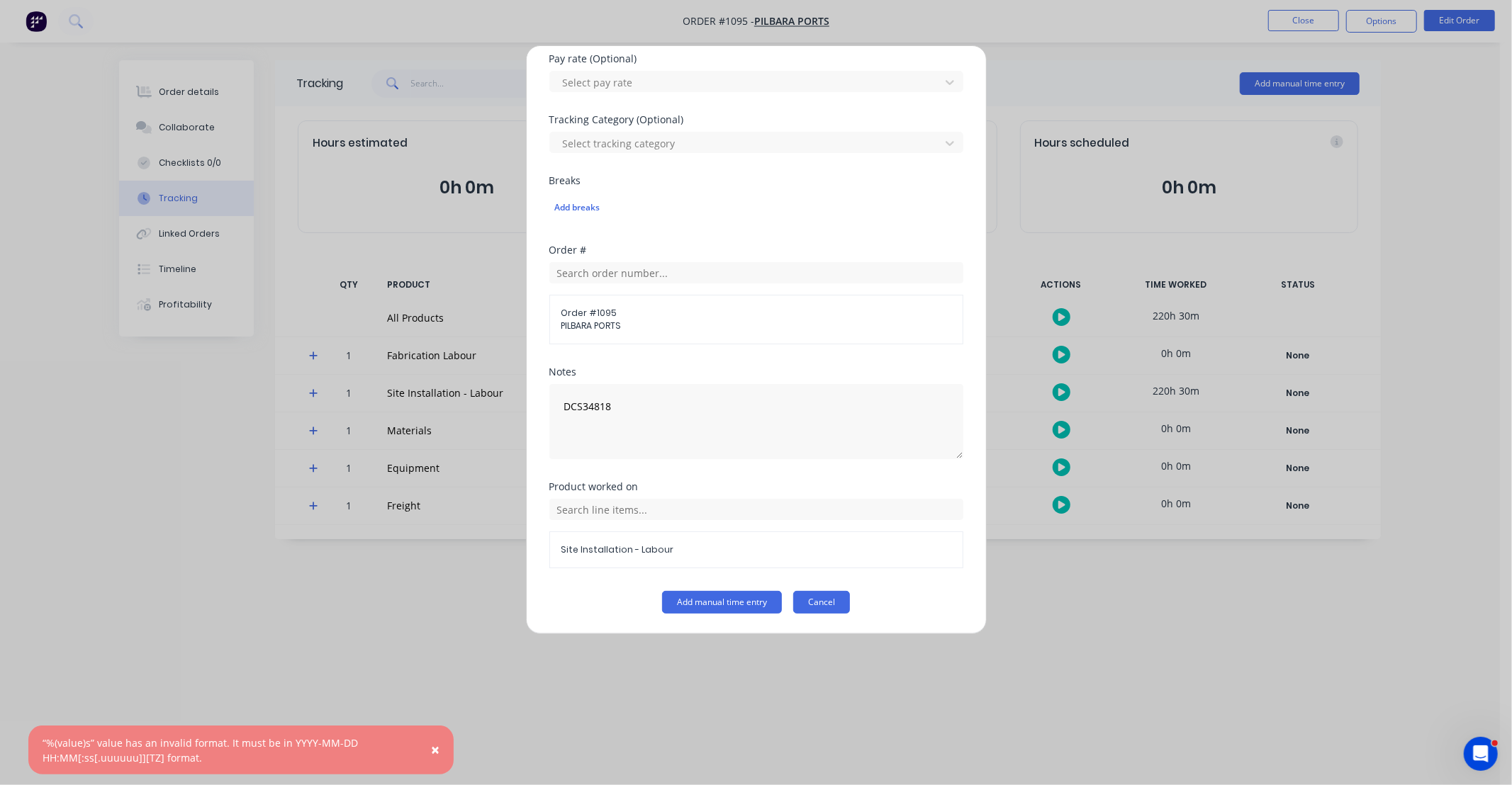
drag, startPoint x: 821, startPoint y: 622, endPoint x: 819, endPoint y: 607, distance: 15.1
click at [819, 608] on div "Add manual time entry Team member Bryson Noble When Date 10/10/2025 Start time …" at bounding box center [756, 339] width 460 height 589
drag, startPoint x: 819, startPoint y: 607, endPoint x: 974, endPoint y: 438, distance: 229.3
click at [830, 596] on button "Cancel" at bounding box center [821, 602] width 57 height 23
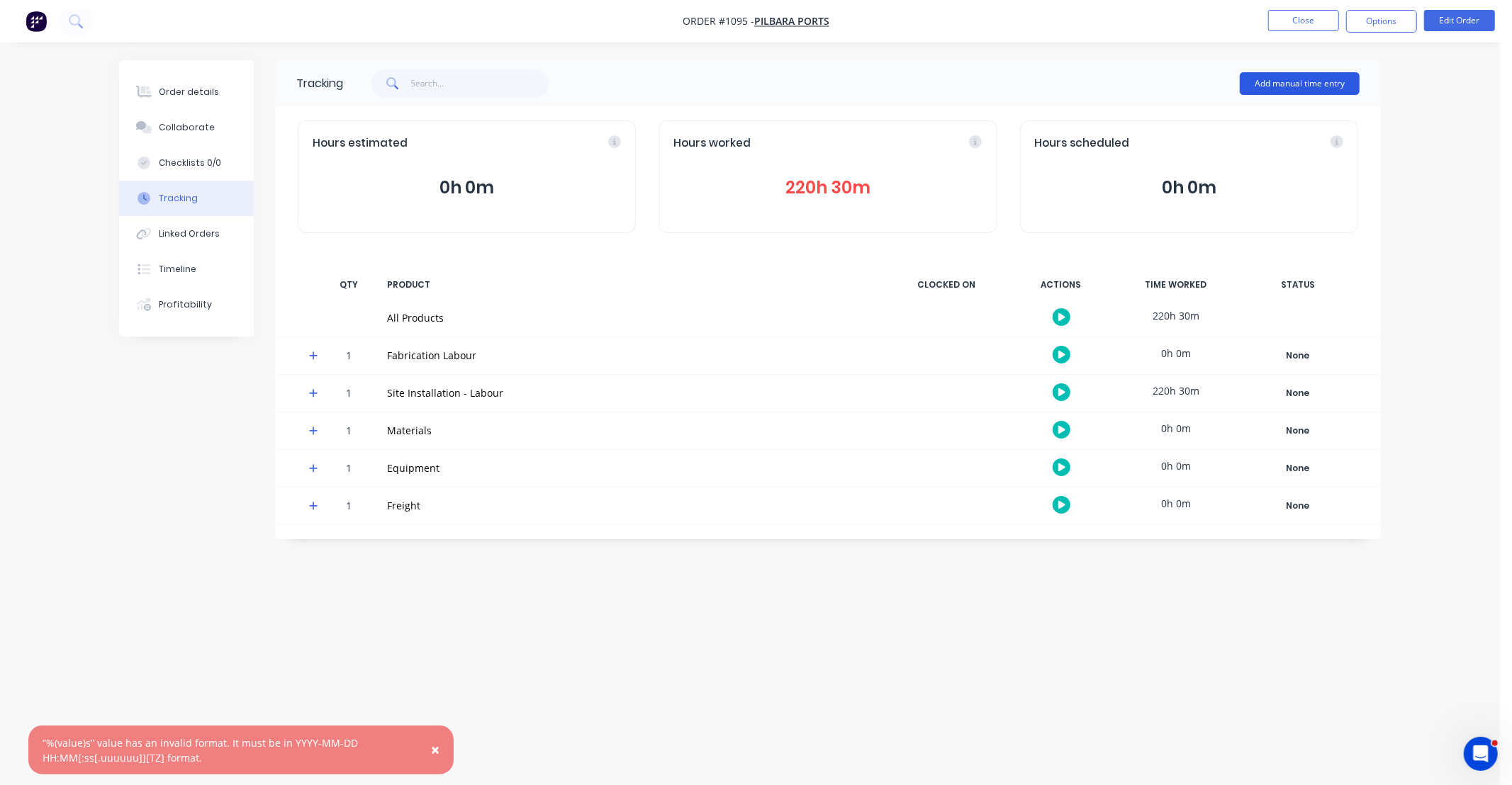
click at [1285, 93] on button "Add manual time entry" at bounding box center [1300, 84] width 120 height 23
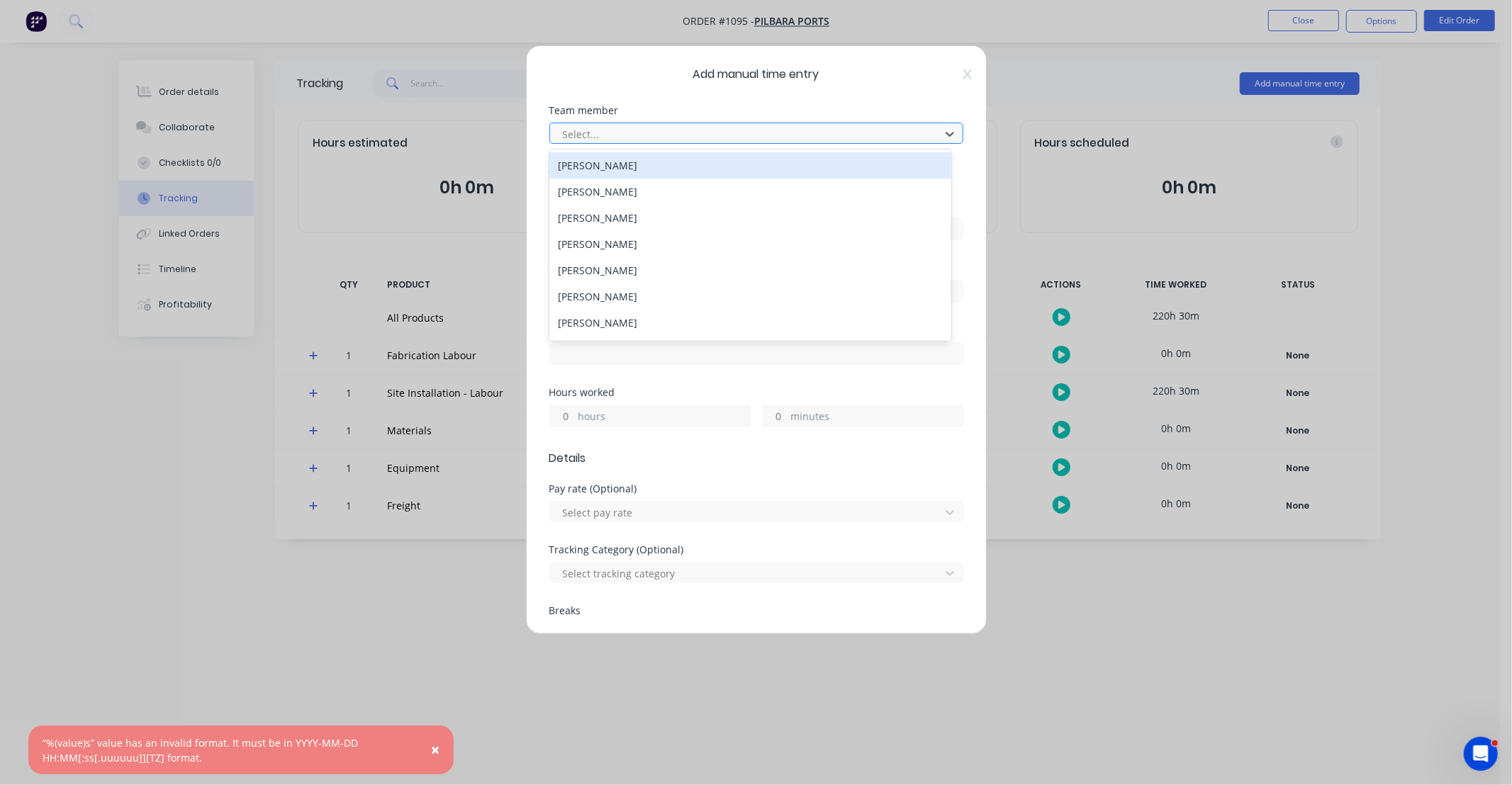
click at [663, 128] on div at bounding box center [747, 135] width 372 height 17
click at [634, 159] on div "[PERSON_NAME]" at bounding box center [751, 165] width 402 height 26
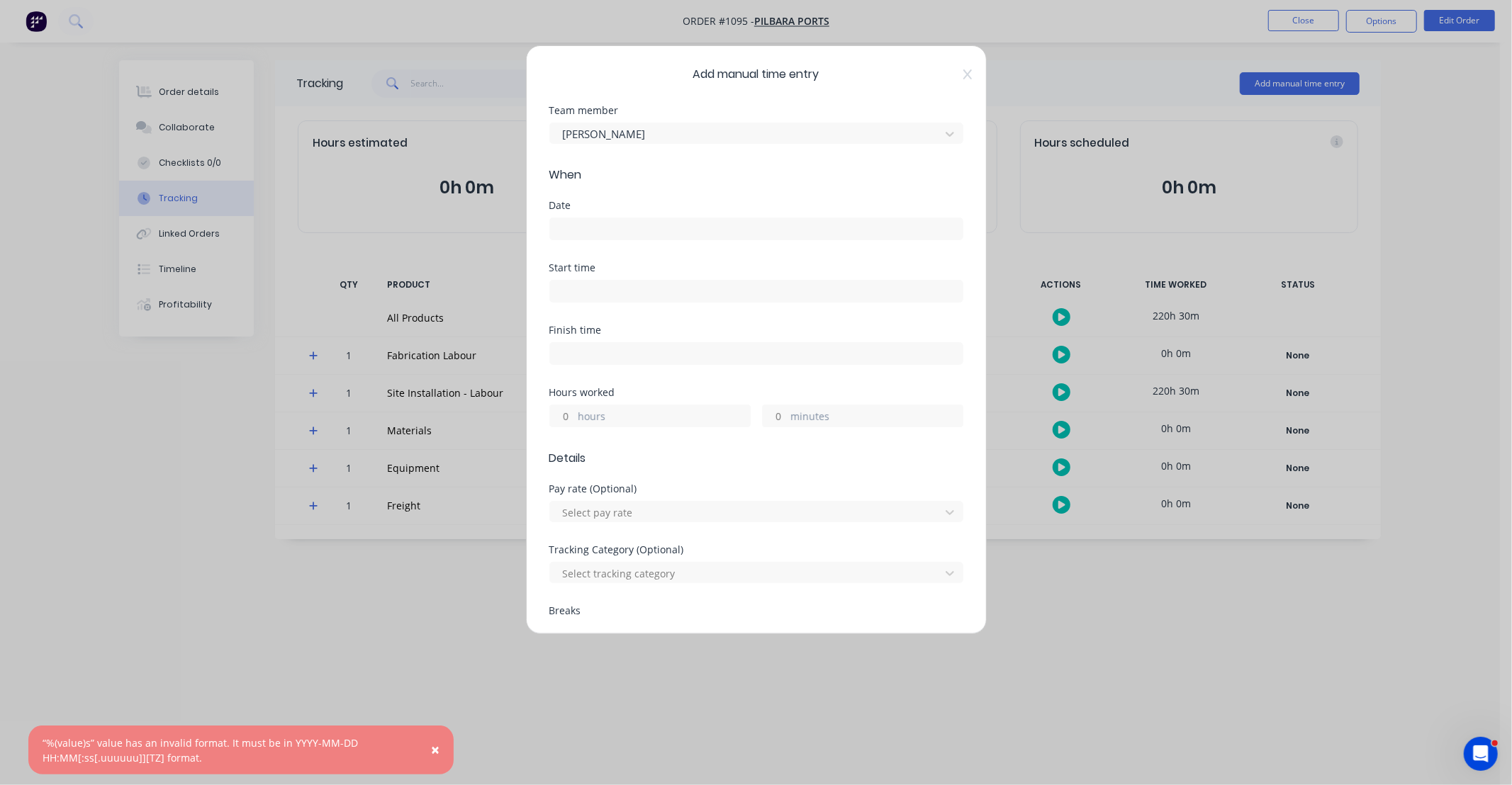
click at [630, 215] on div at bounding box center [756, 227] width 414 height 26
click at [642, 224] on input at bounding box center [756, 229] width 412 height 21
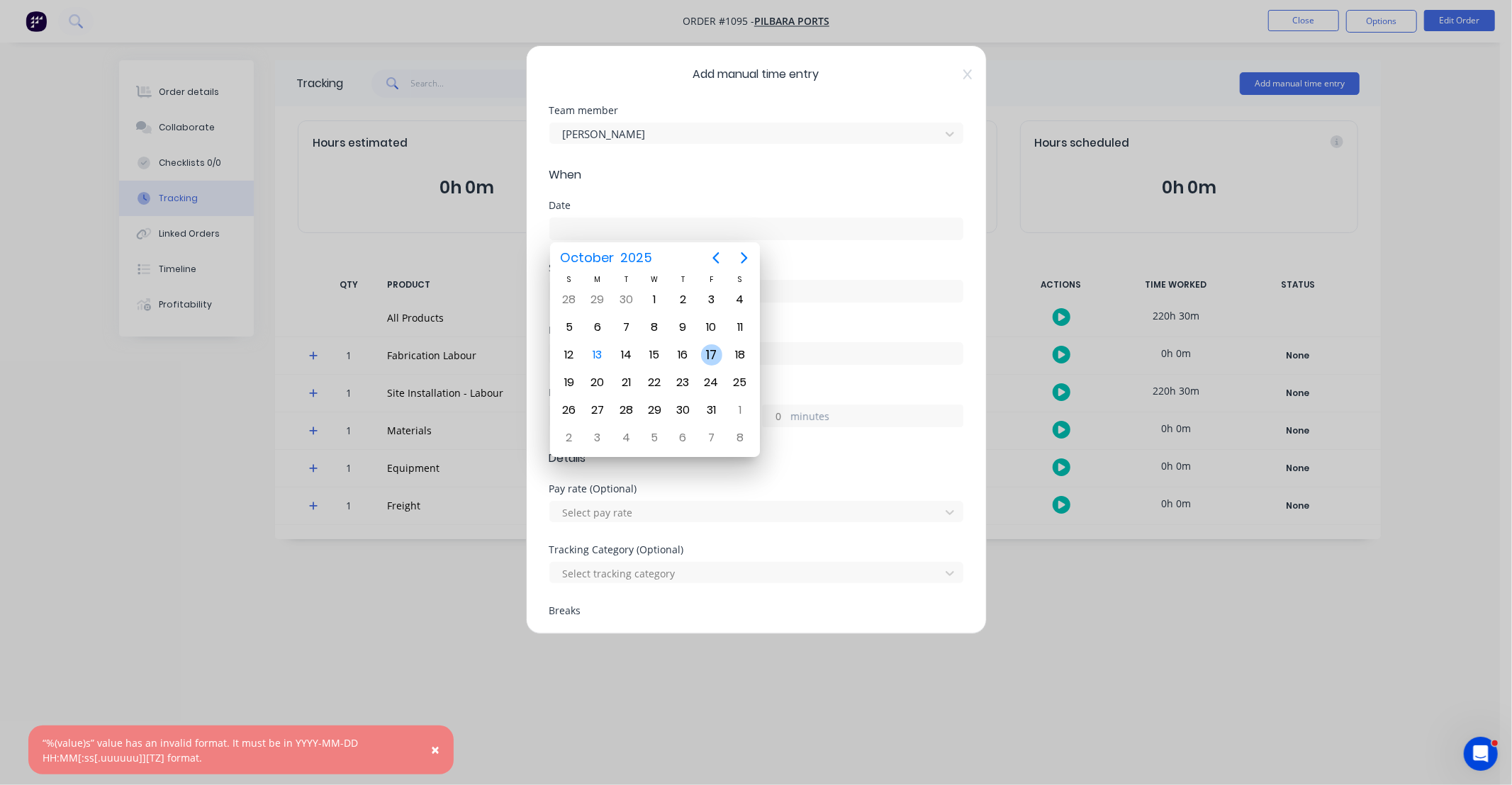
click at [712, 320] on div "10" at bounding box center [711, 328] width 21 height 21
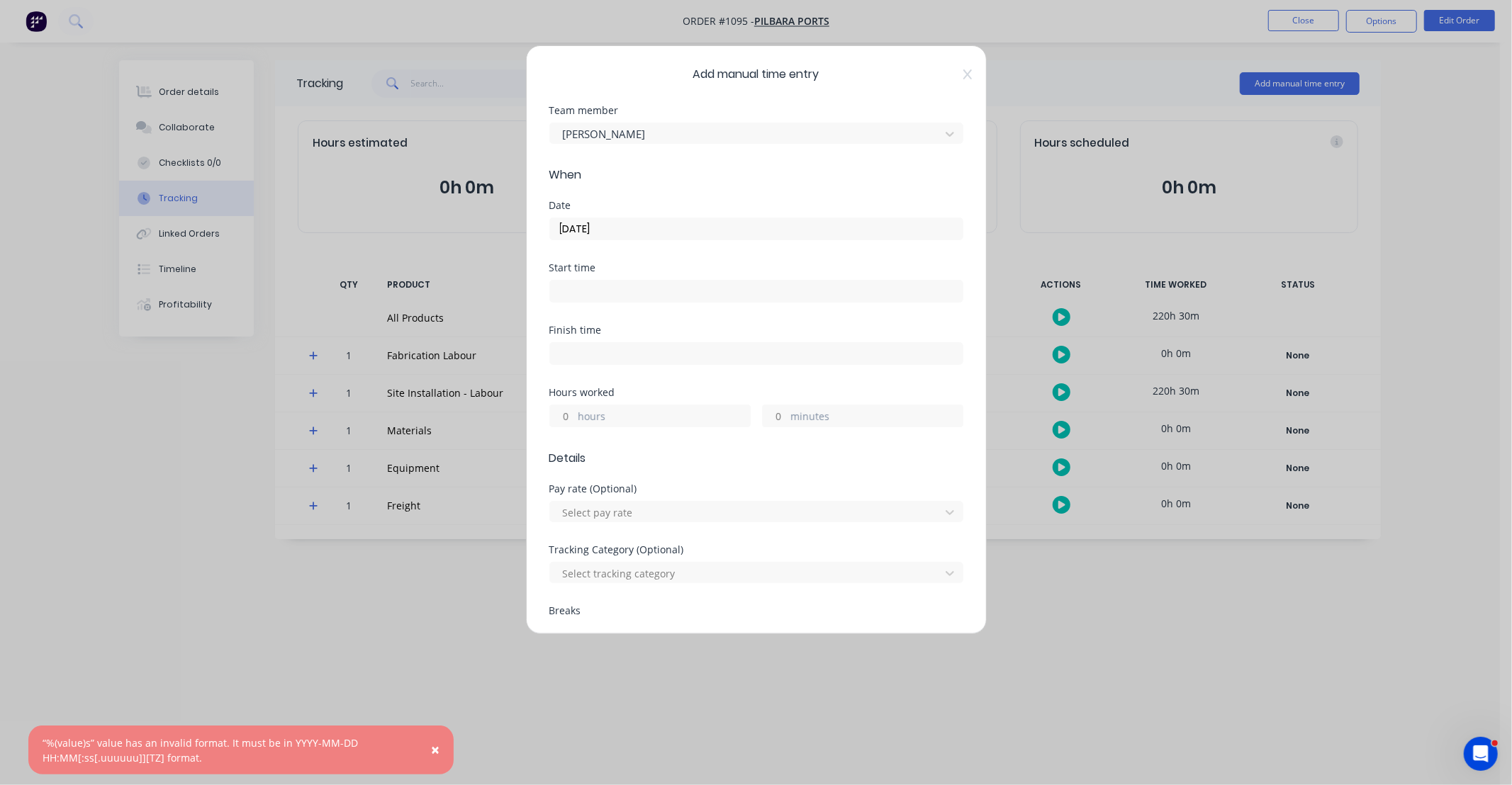
drag, startPoint x: 569, startPoint y: 415, endPoint x: 651, endPoint y: 350, distance: 104.6
click at [569, 415] on input "hours" at bounding box center [562, 416] width 25 height 21
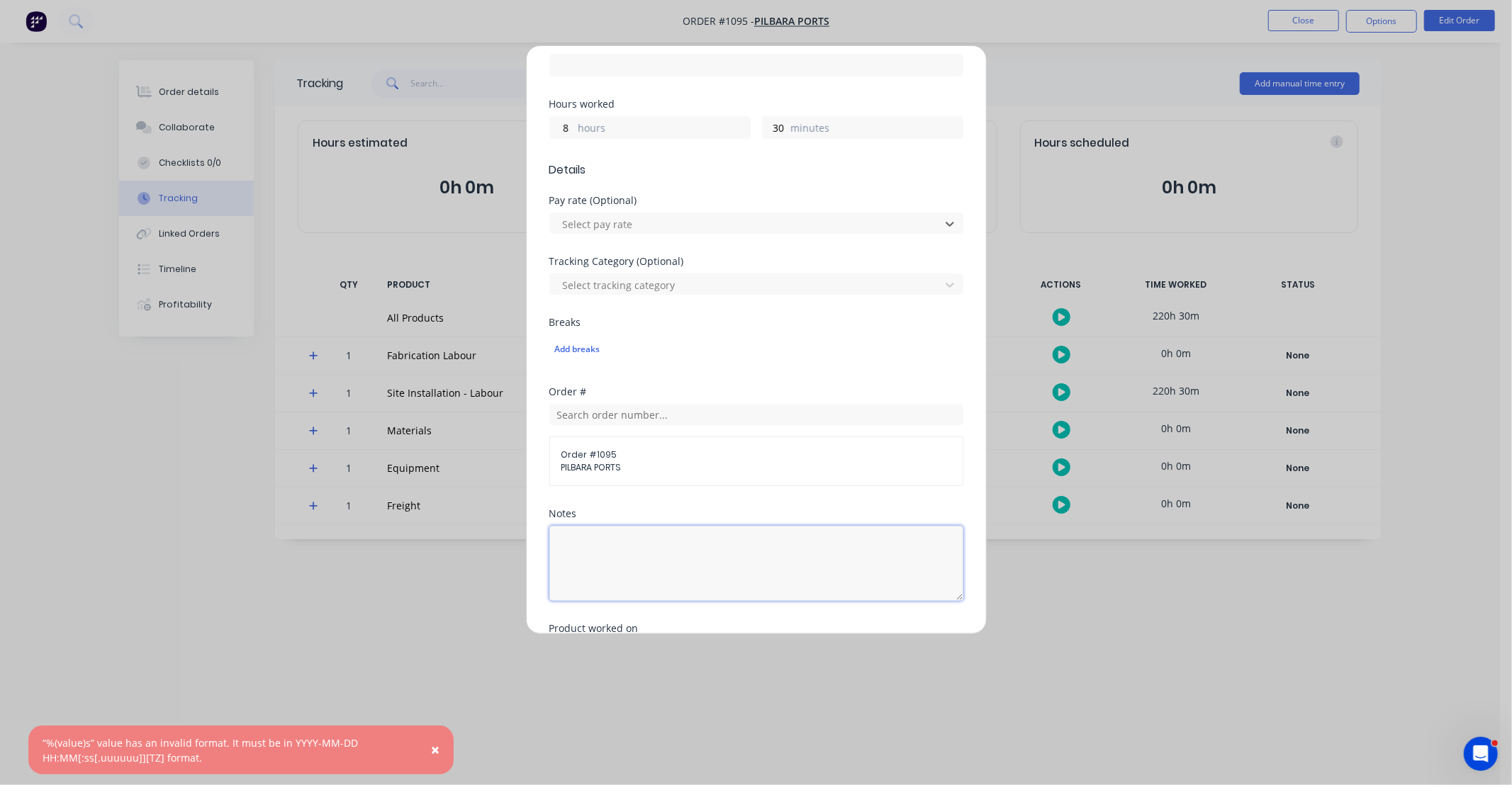
click at [660, 554] on textarea at bounding box center [756, 563] width 414 height 75
paste textarea "DCS34818"
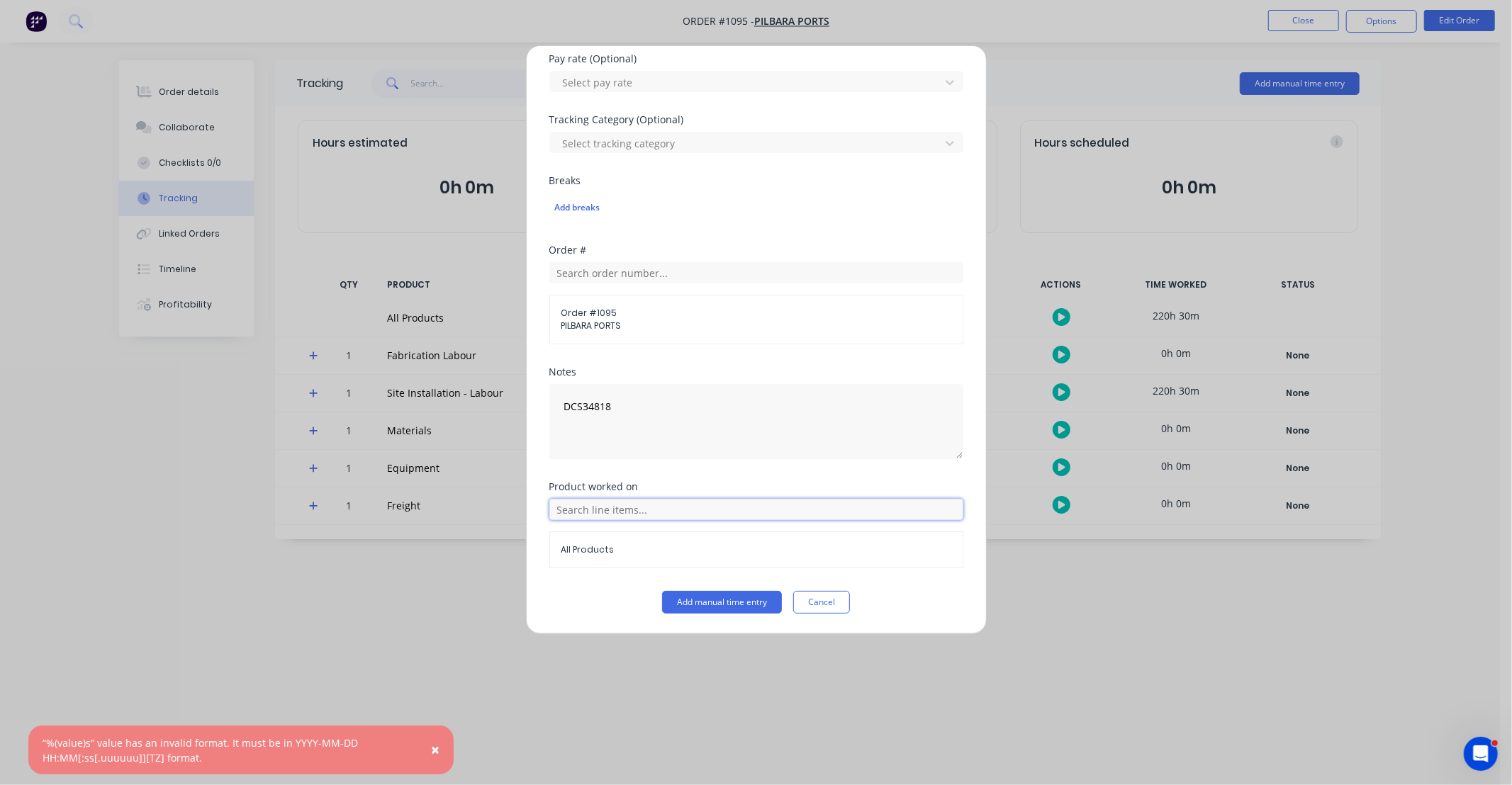
click at [636, 516] on input "text" at bounding box center [756, 509] width 414 height 21
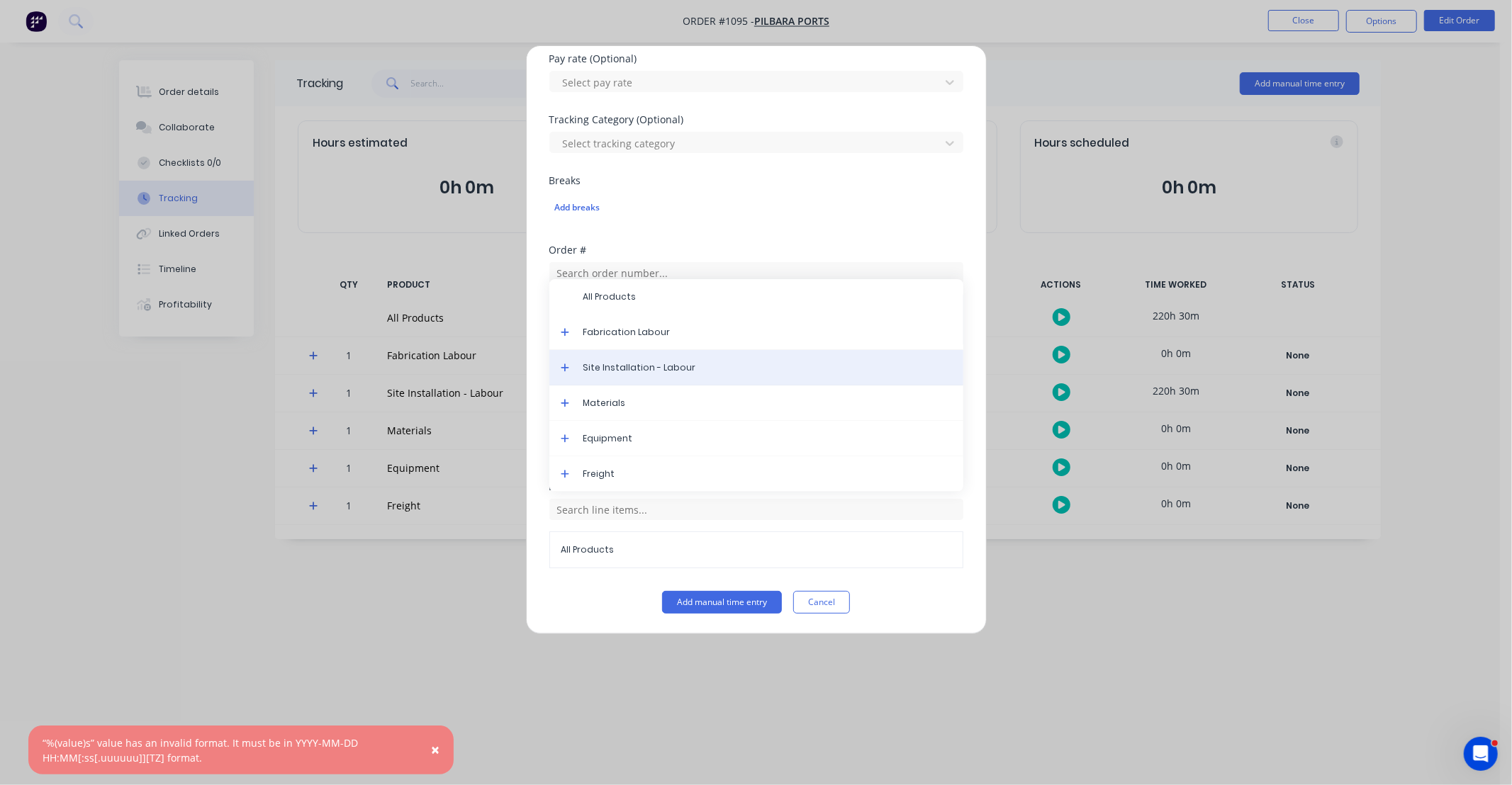
click at [632, 367] on span "Site Installation - Labour" at bounding box center [768, 367] width 369 height 12
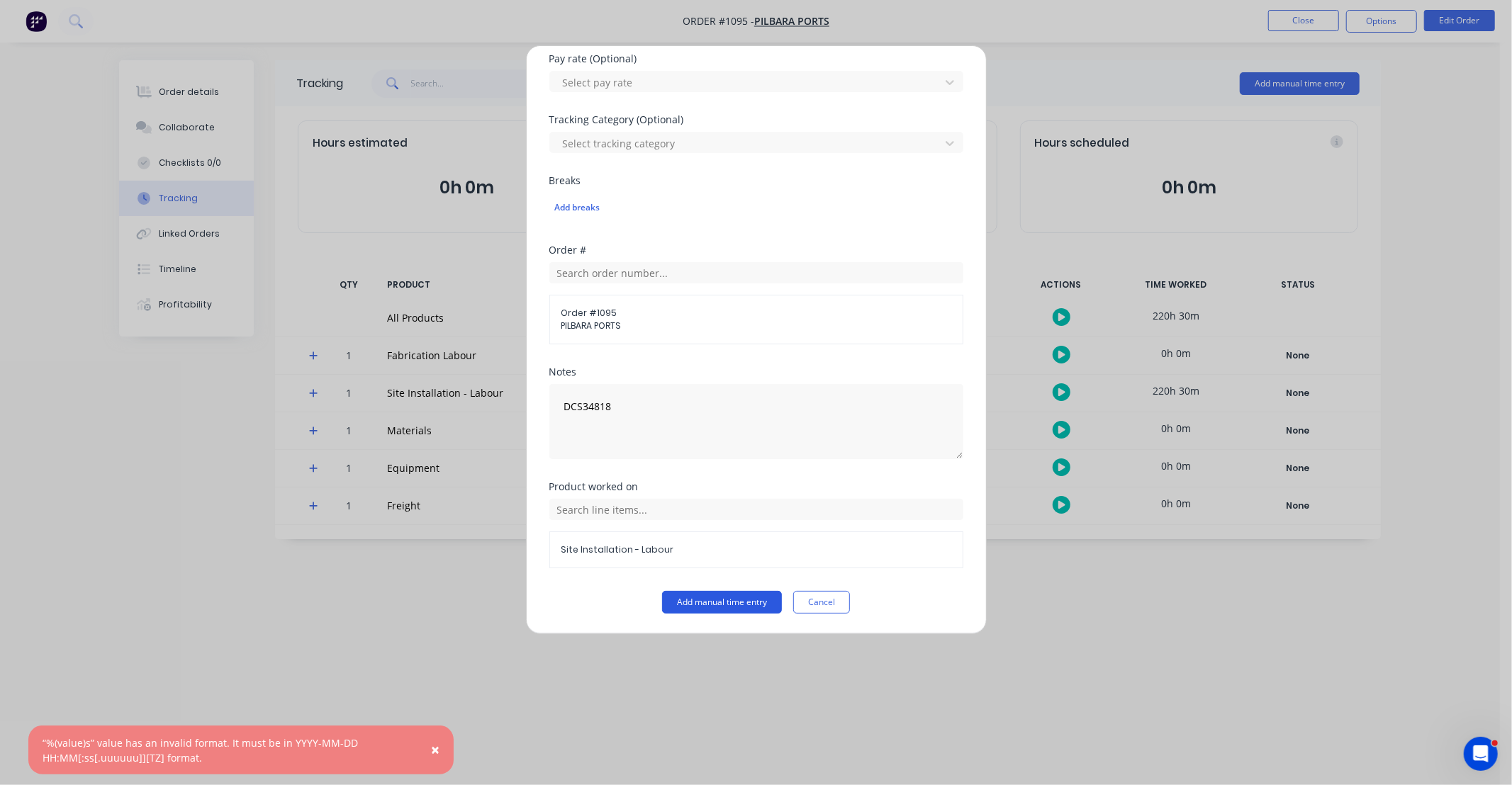
click at [718, 592] on button "Add manual time entry" at bounding box center [722, 602] width 120 height 23
drag, startPoint x: 830, startPoint y: 607, endPoint x: 842, endPoint y: 588, distance: 22.5
click at [832, 603] on button "Cancel" at bounding box center [821, 602] width 57 height 23
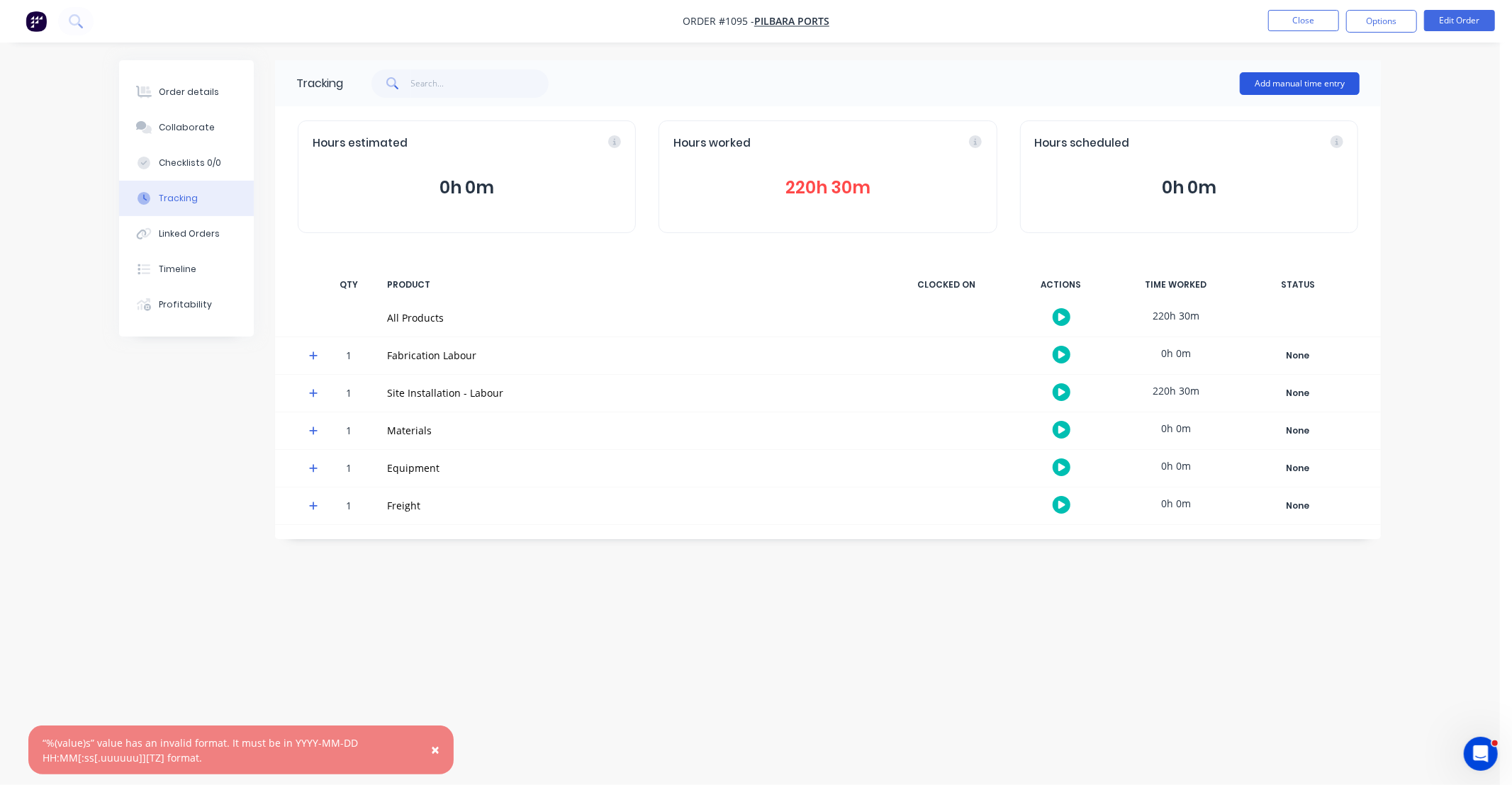
click at [1252, 77] on button "Add manual time entry" at bounding box center [1300, 84] width 120 height 23
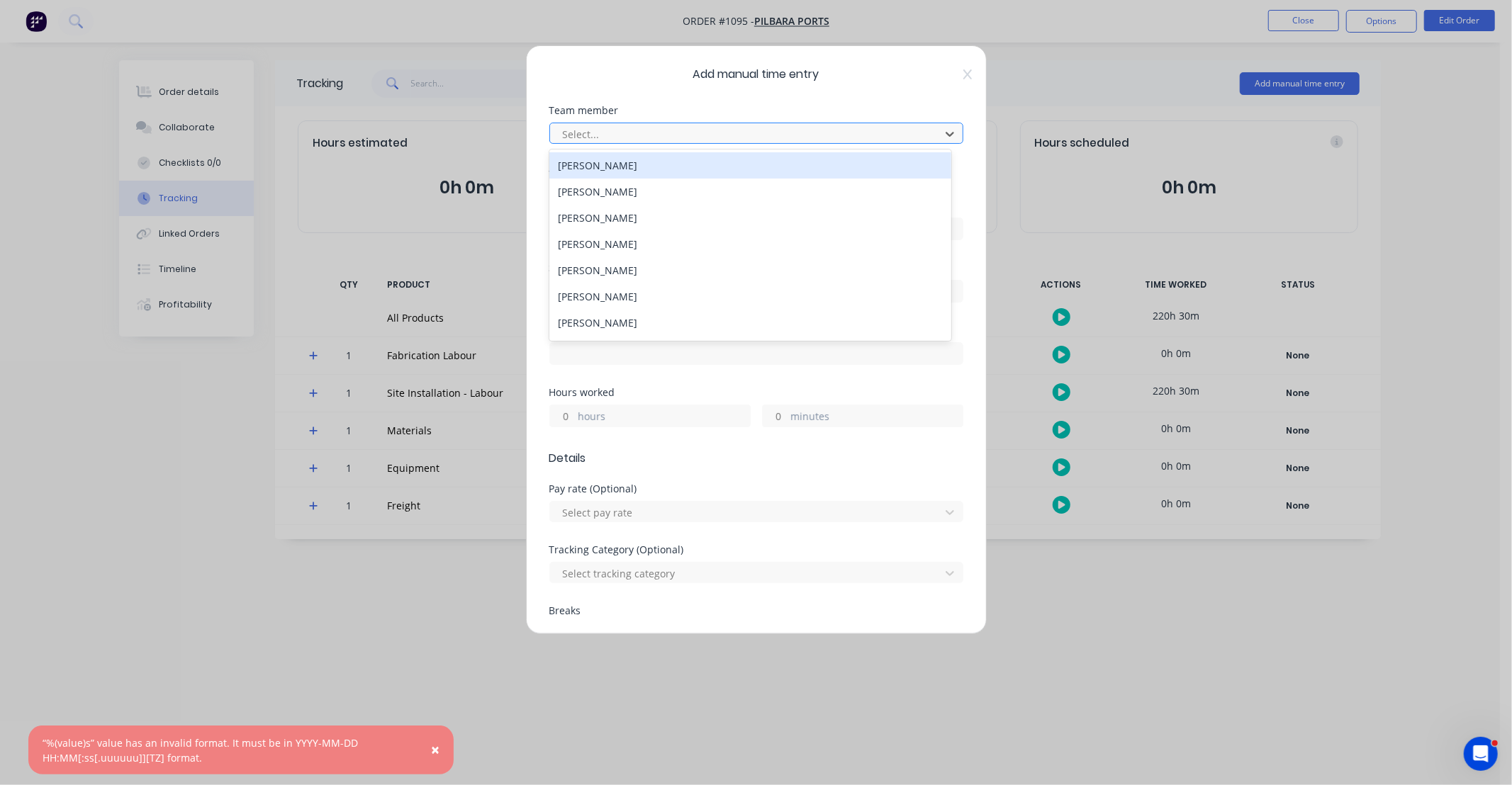
click at [627, 131] on div at bounding box center [747, 135] width 372 height 17
click at [625, 167] on div "[PERSON_NAME]" at bounding box center [751, 165] width 402 height 26
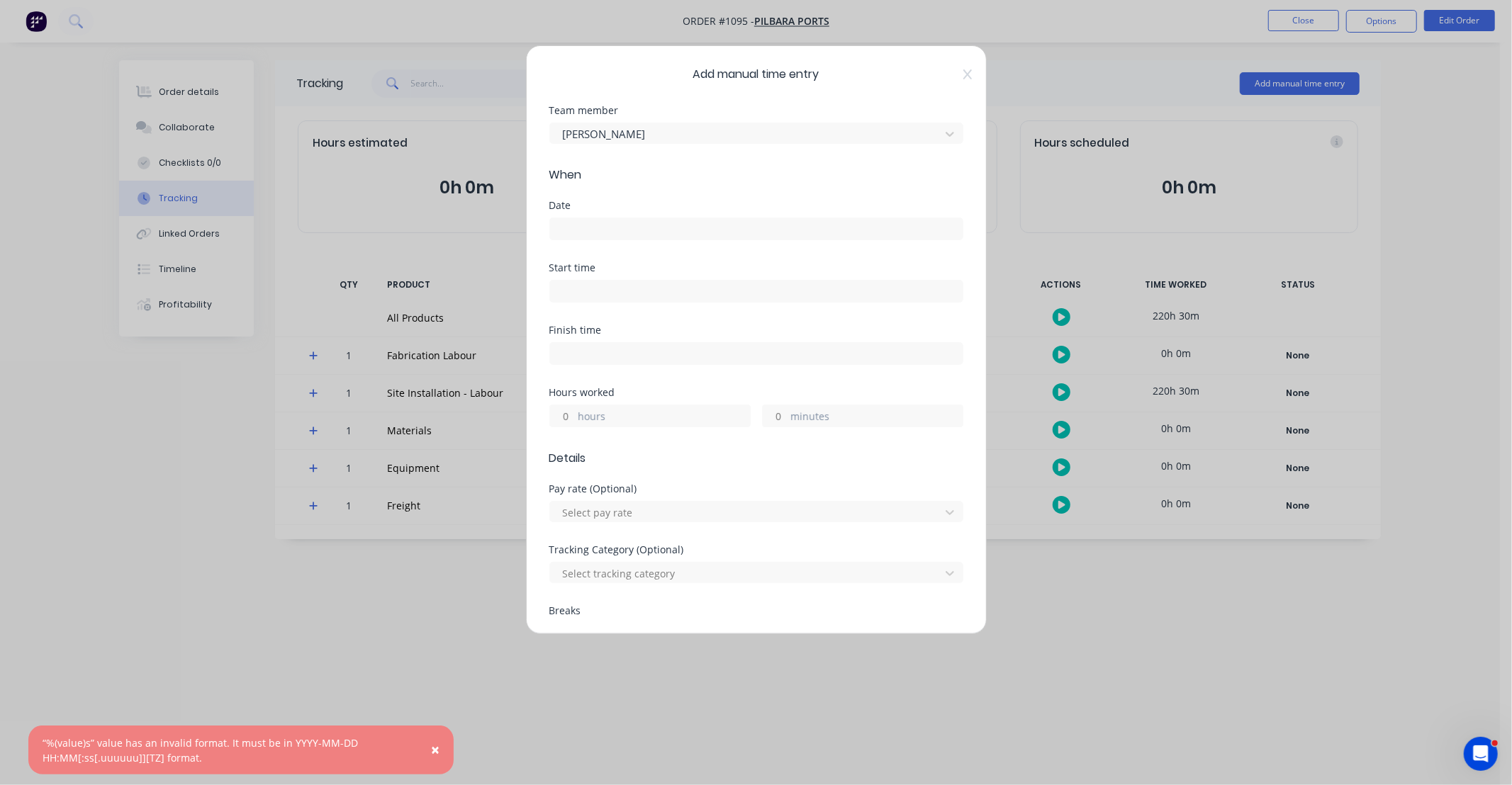
click at [626, 233] on input at bounding box center [756, 229] width 412 height 21
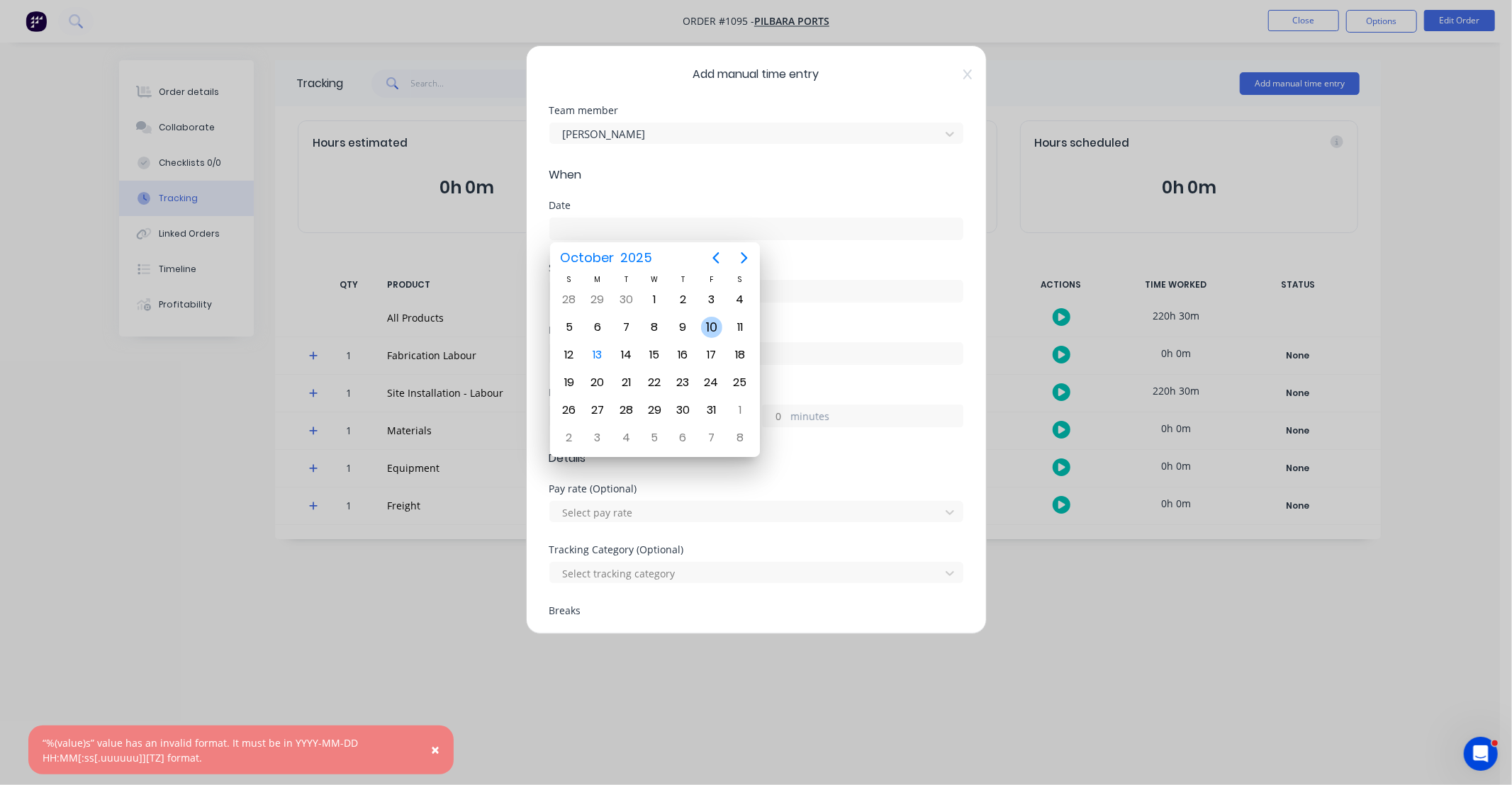
click at [706, 327] on div "10" at bounding box center [711, 328] width 21 height 21
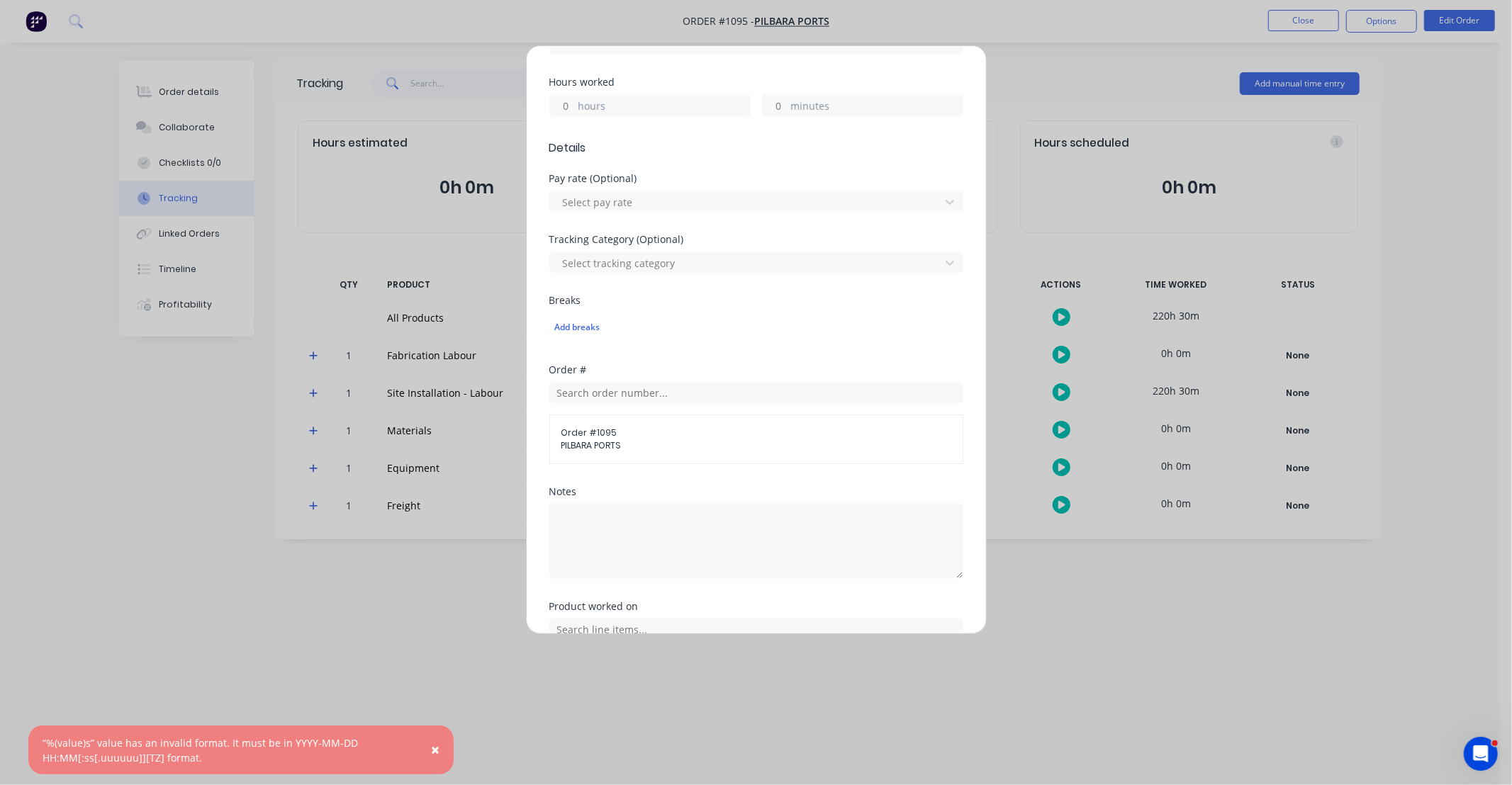
scroll to position [299, 0]
drag, startPoint x: 562, startPoint y: 115, endPoint x: 625, endPoint y: 96, distance: 65.8
click at [562, 115] on input "hours" at bounding box center [562, 117] width 25 height 21
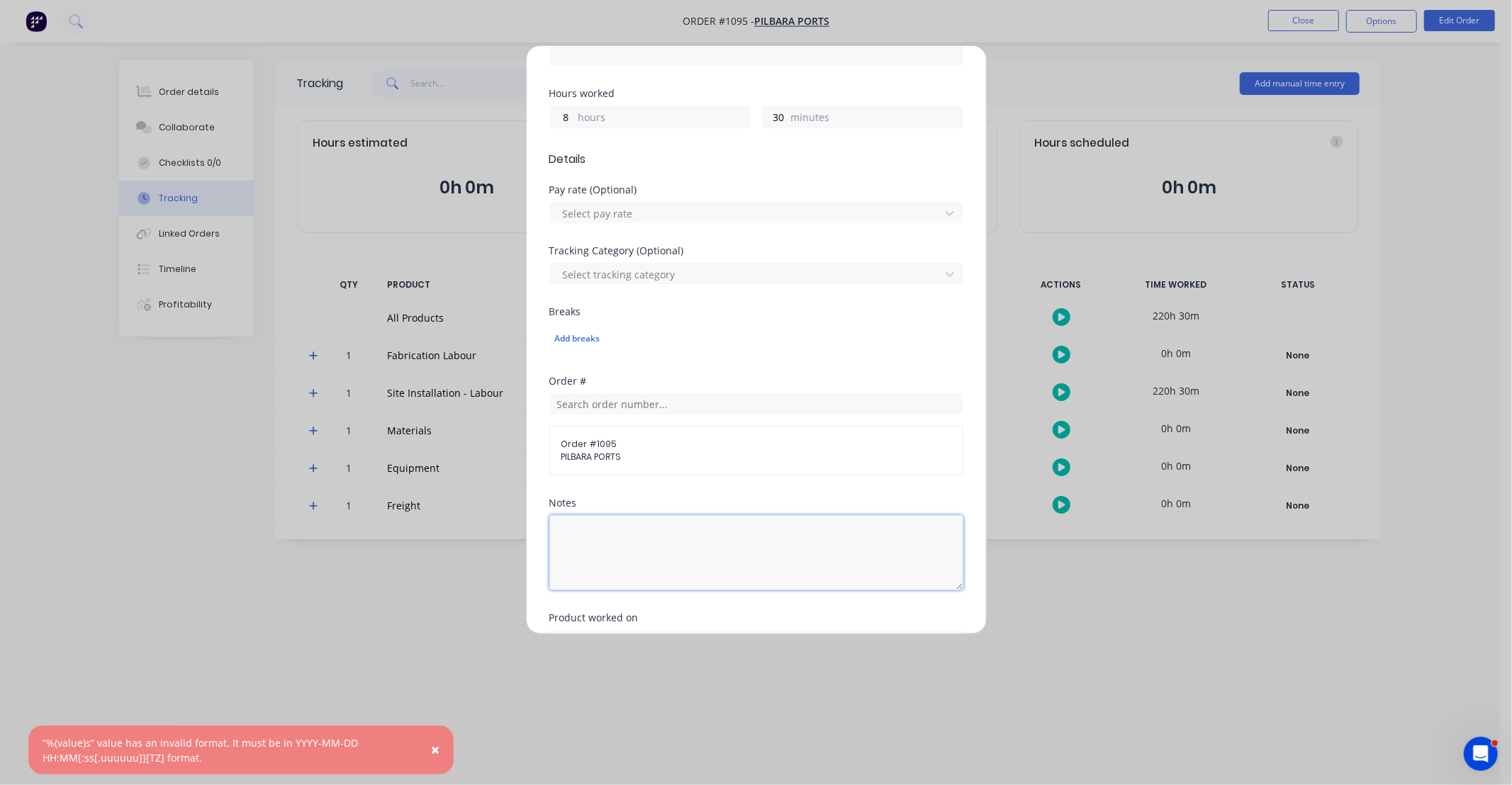
drag, startPoint x: 621, startPoint y: 557, endPoint x: 647, endPoint y: 531, distance: 36.8
click at [623, 555] on textarea at bounding box center [756, 552] width 414 height 75
paste textarea "DCS34818"
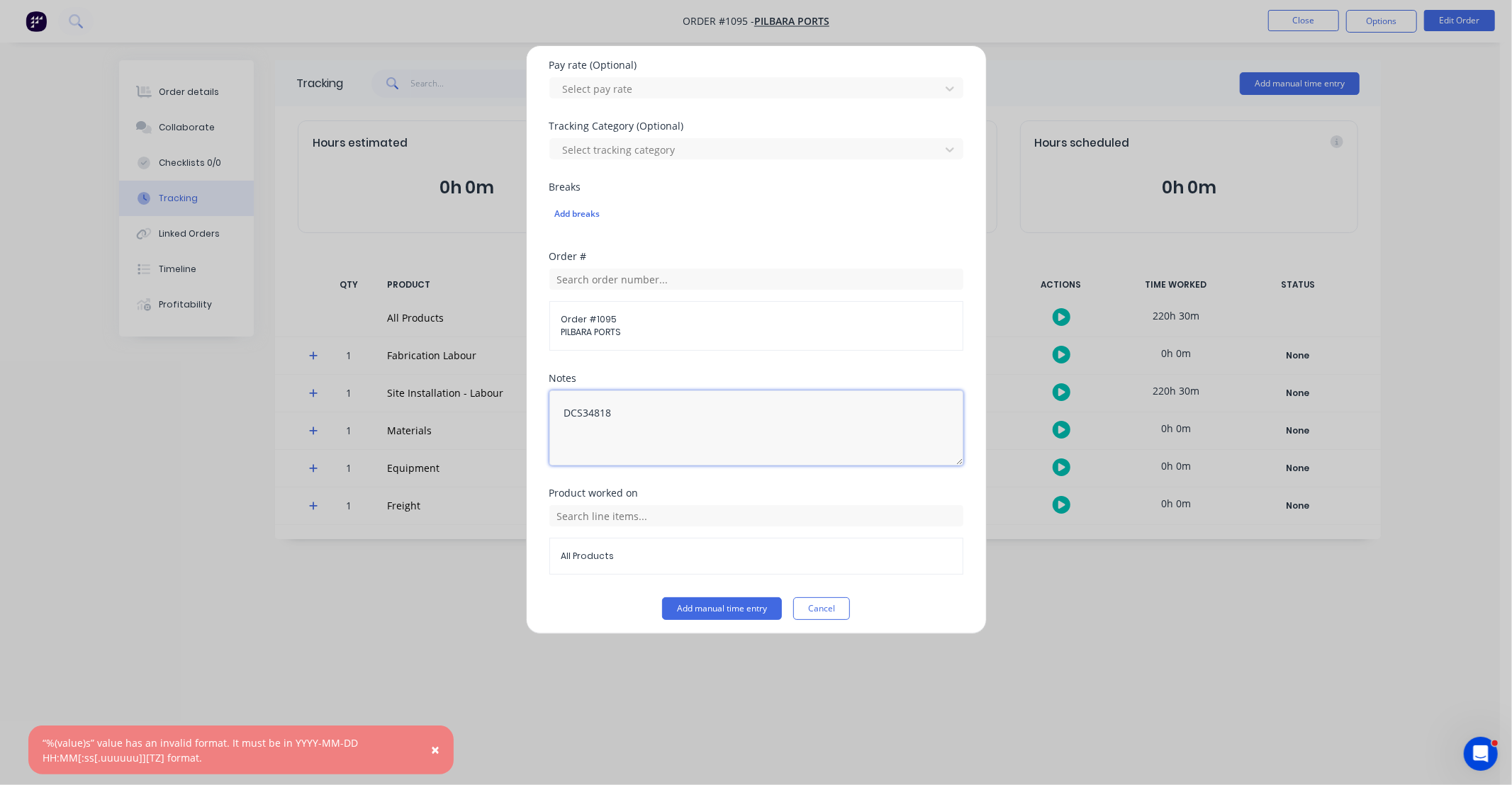
scroll to position [430, 0]
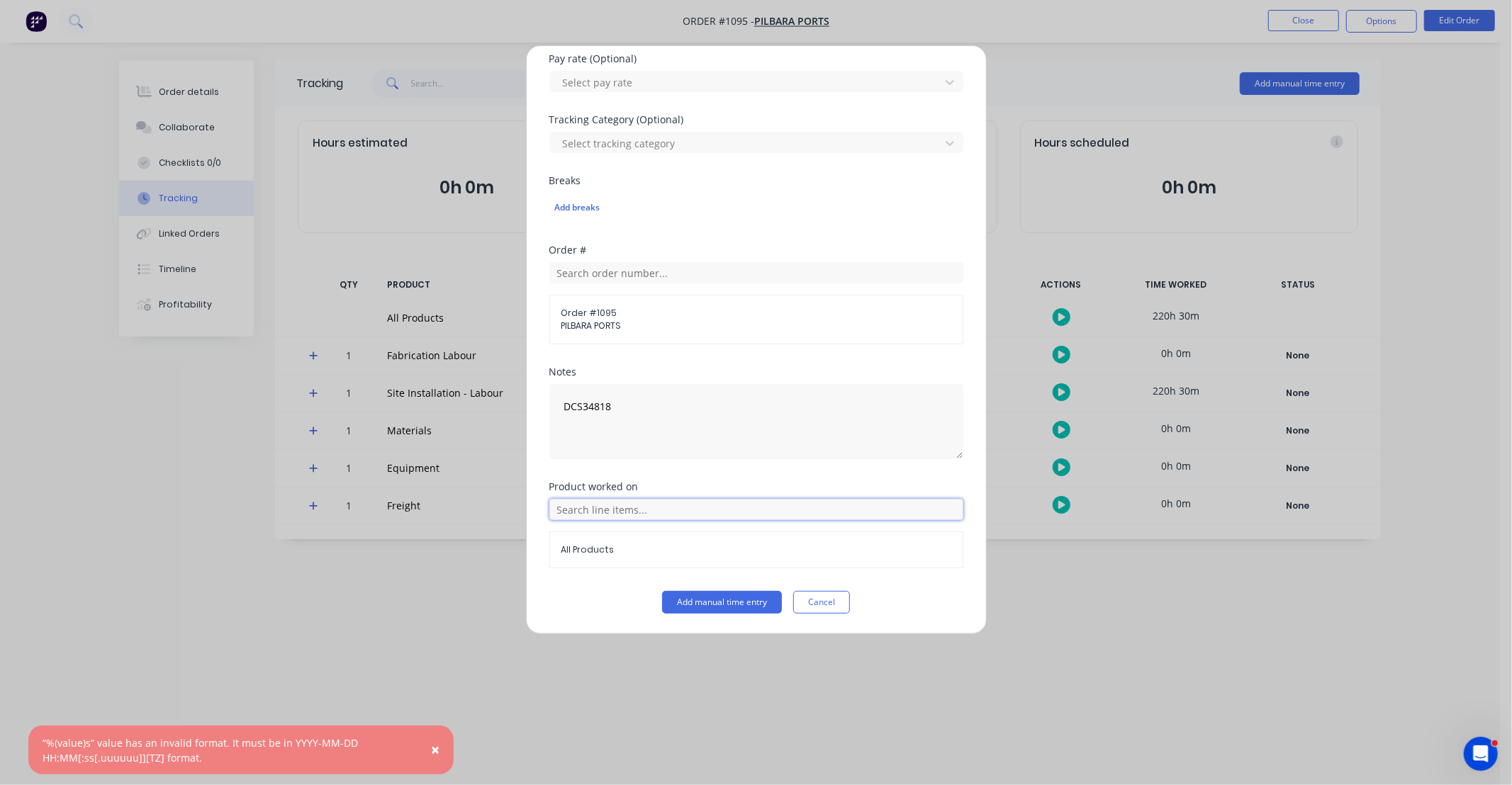
click at [660, 515] on input "text" at bounding box center [756, 509] width 414 height 21
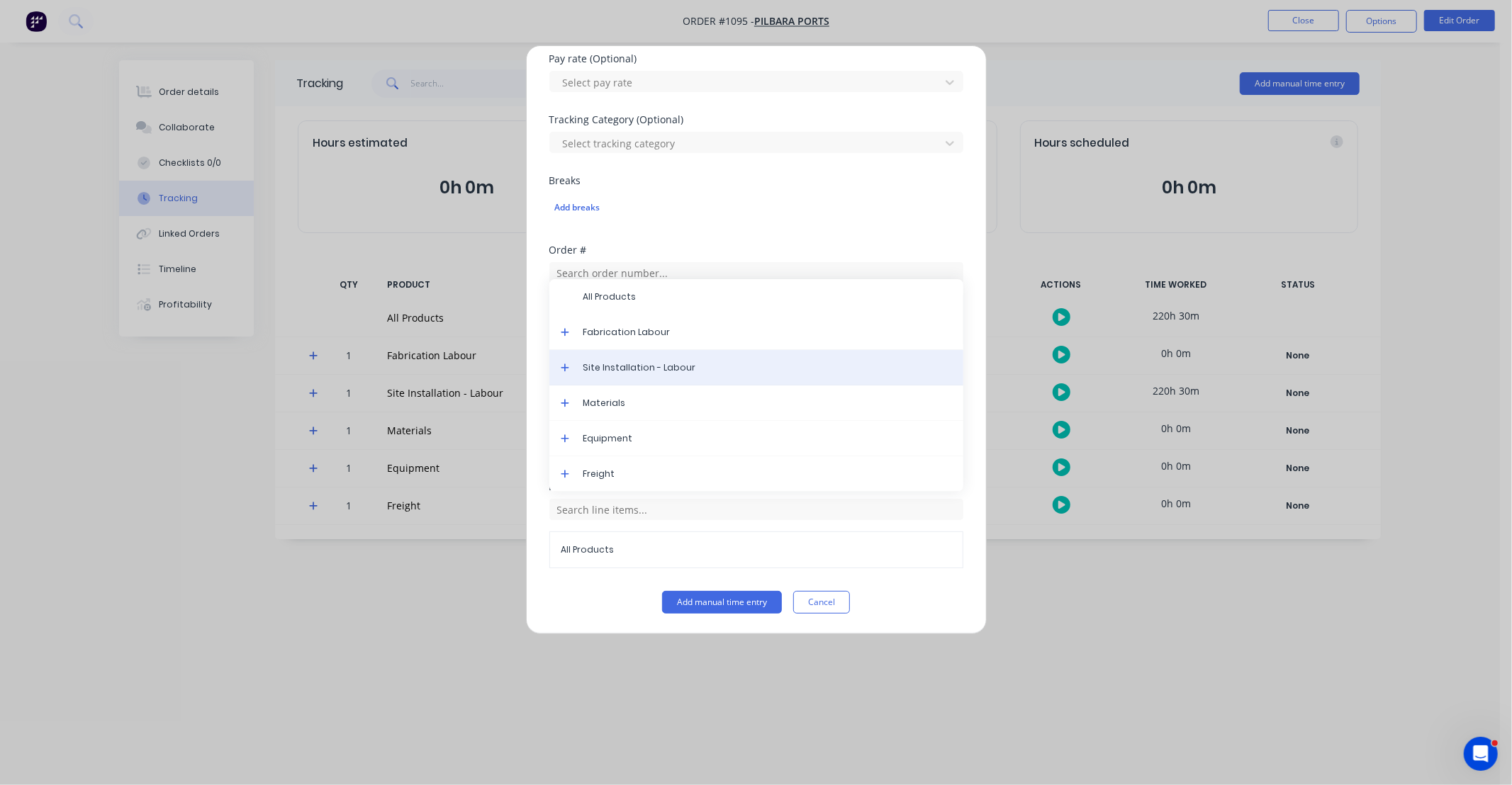
click at [638, 372] on span "Site Installation - Labour" at bounding box center [768, 367] width 369 height 12
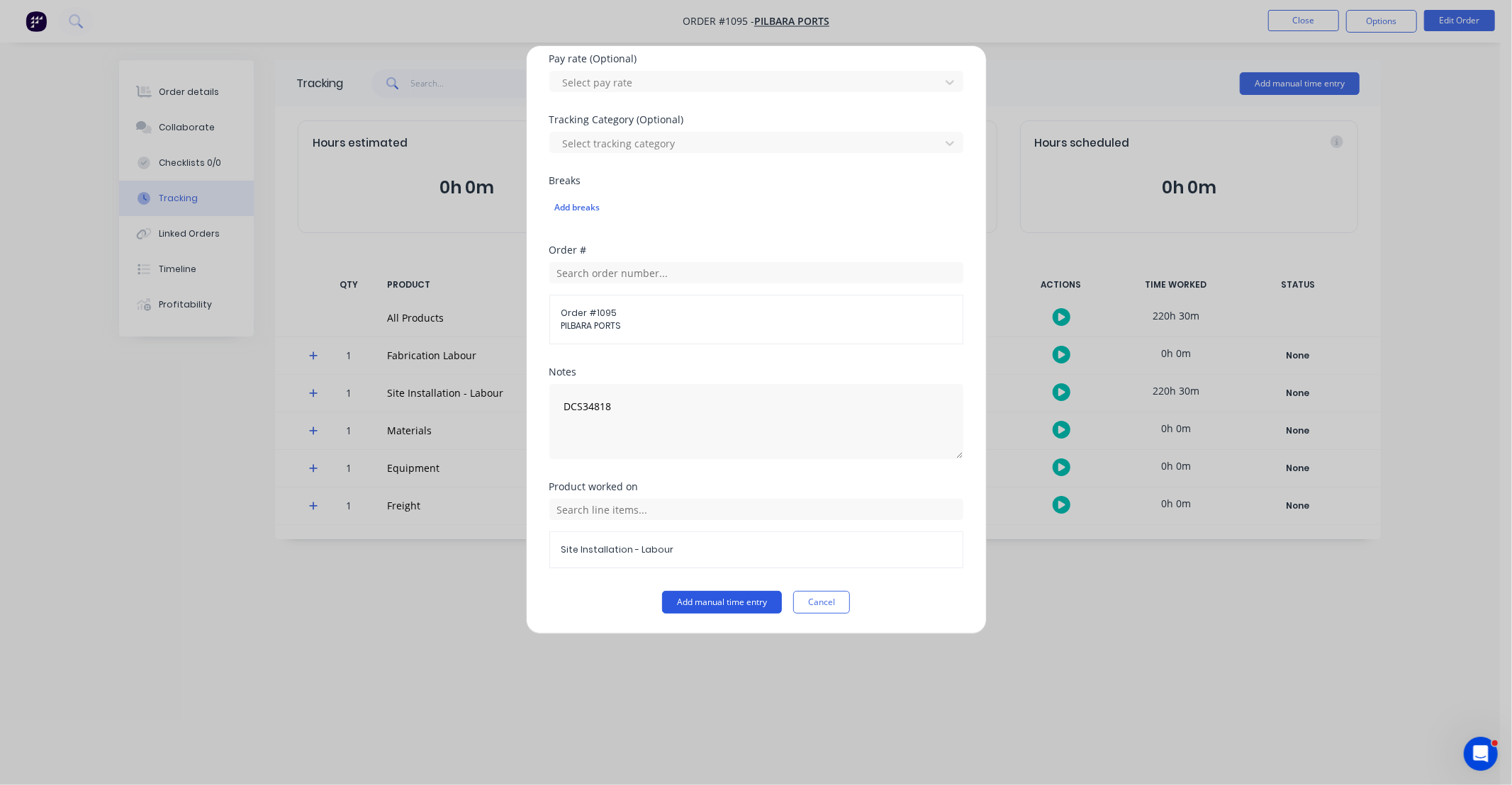
click at [722, 596] on button "Add manual time entry" at bounding box center [722, 602] width 120 height 23
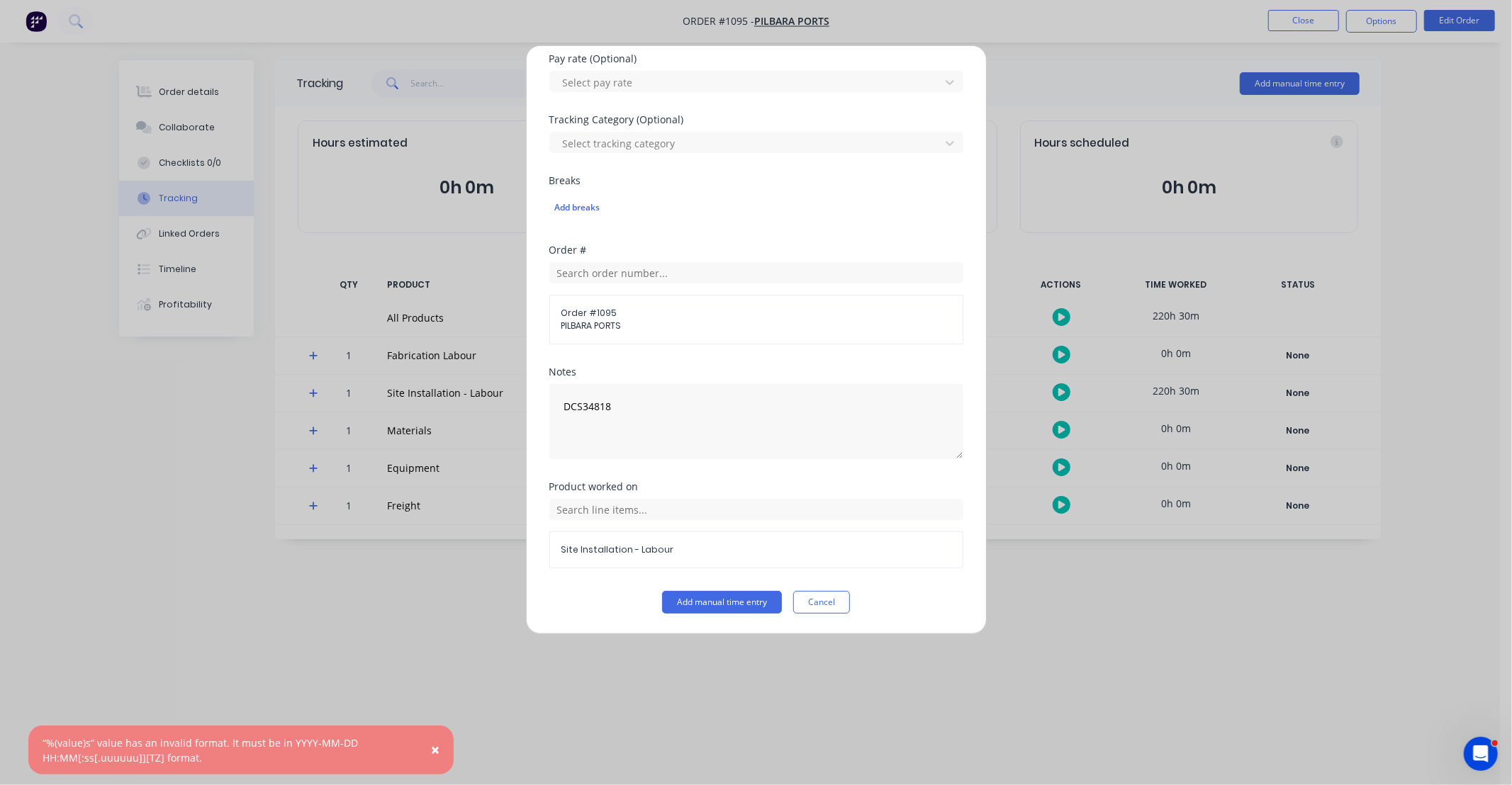
click at [830, 587] on div "Product worked on Site Installation - Labour" at bounding box center [756, 537] width 414 height 110
click at [829, 604] on button "Cancel" at bounding box center [821, 602] width 57 height 23
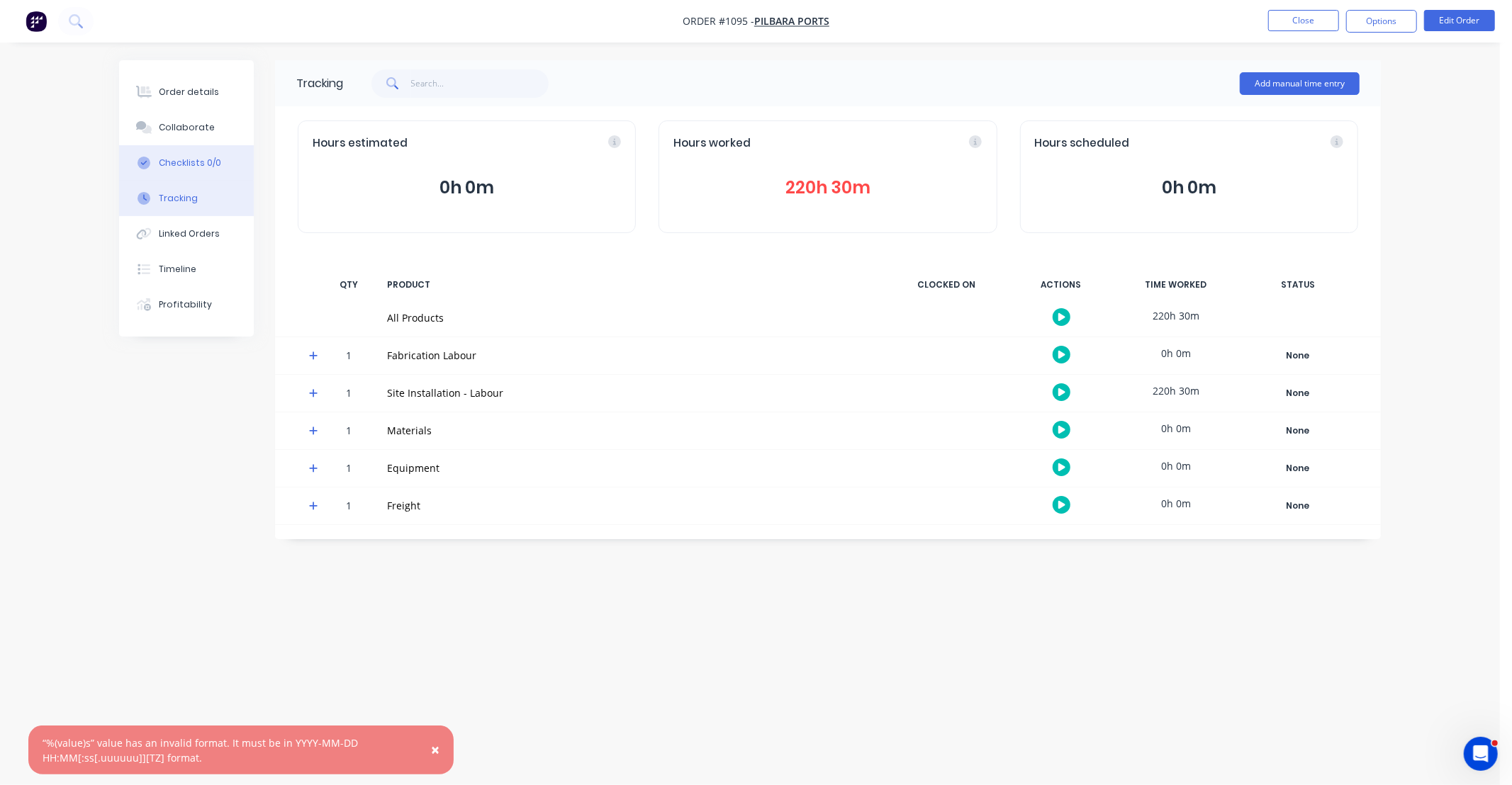
click at [201, 164] on div "Checklists 0/0" at bounding box center [189, 162] width 62 height 12
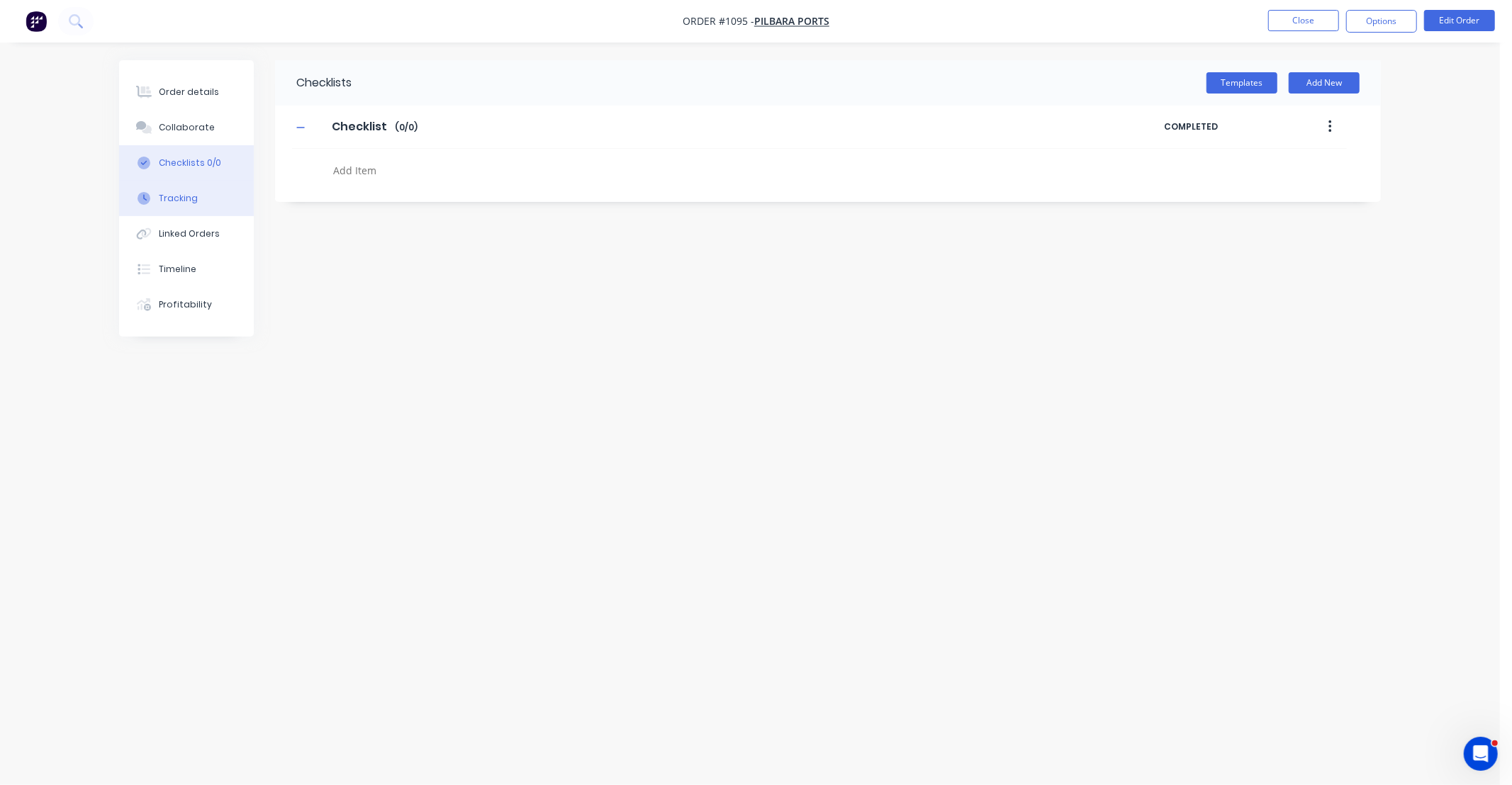
click at [172, 203] on div "Tracking" at bounding box center [178, 198] width 39 height 12
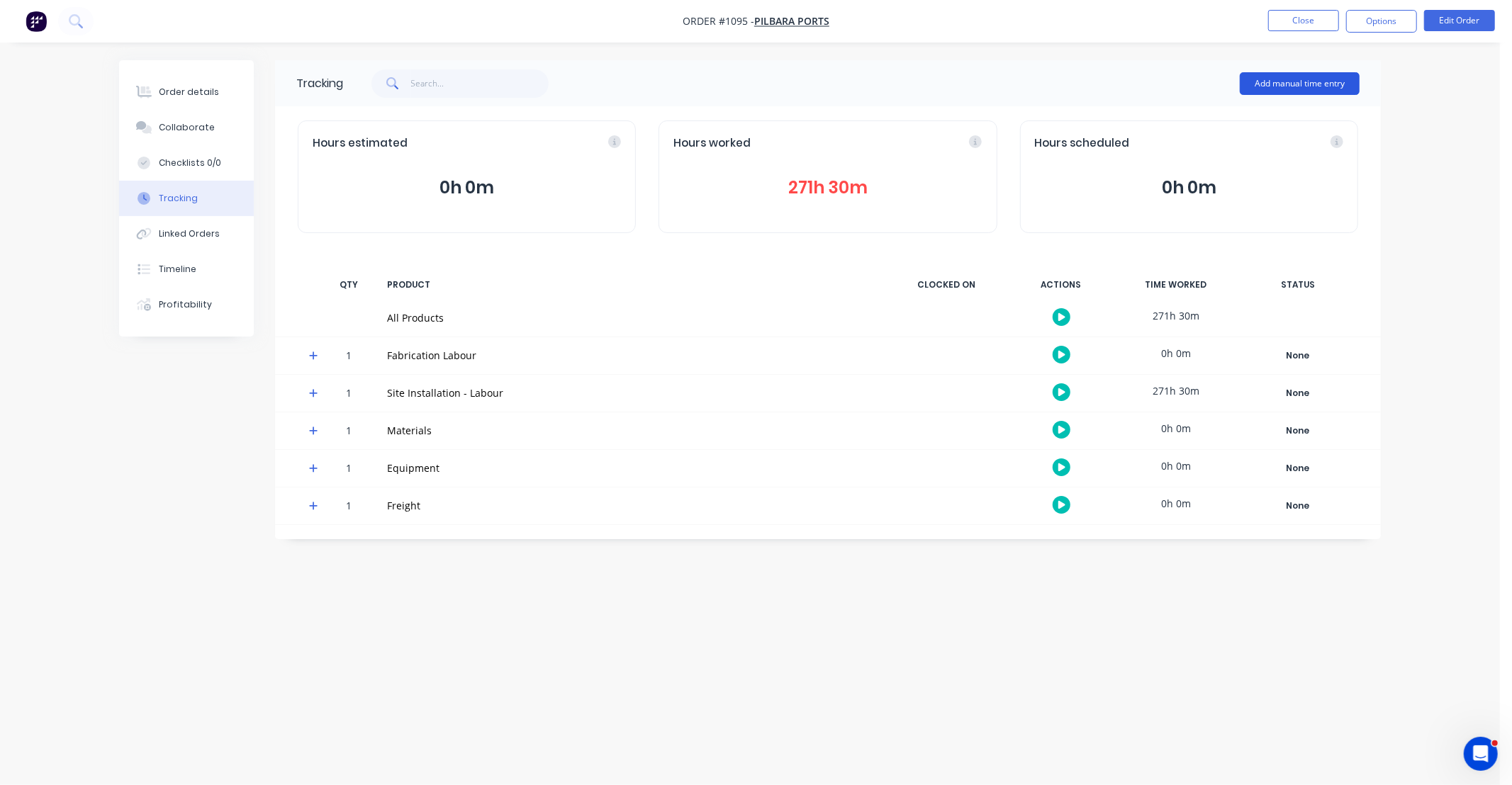
click at [1271, 86] on button "Add manual time entry" at bounding box center [1300, 84] width 120 height 23
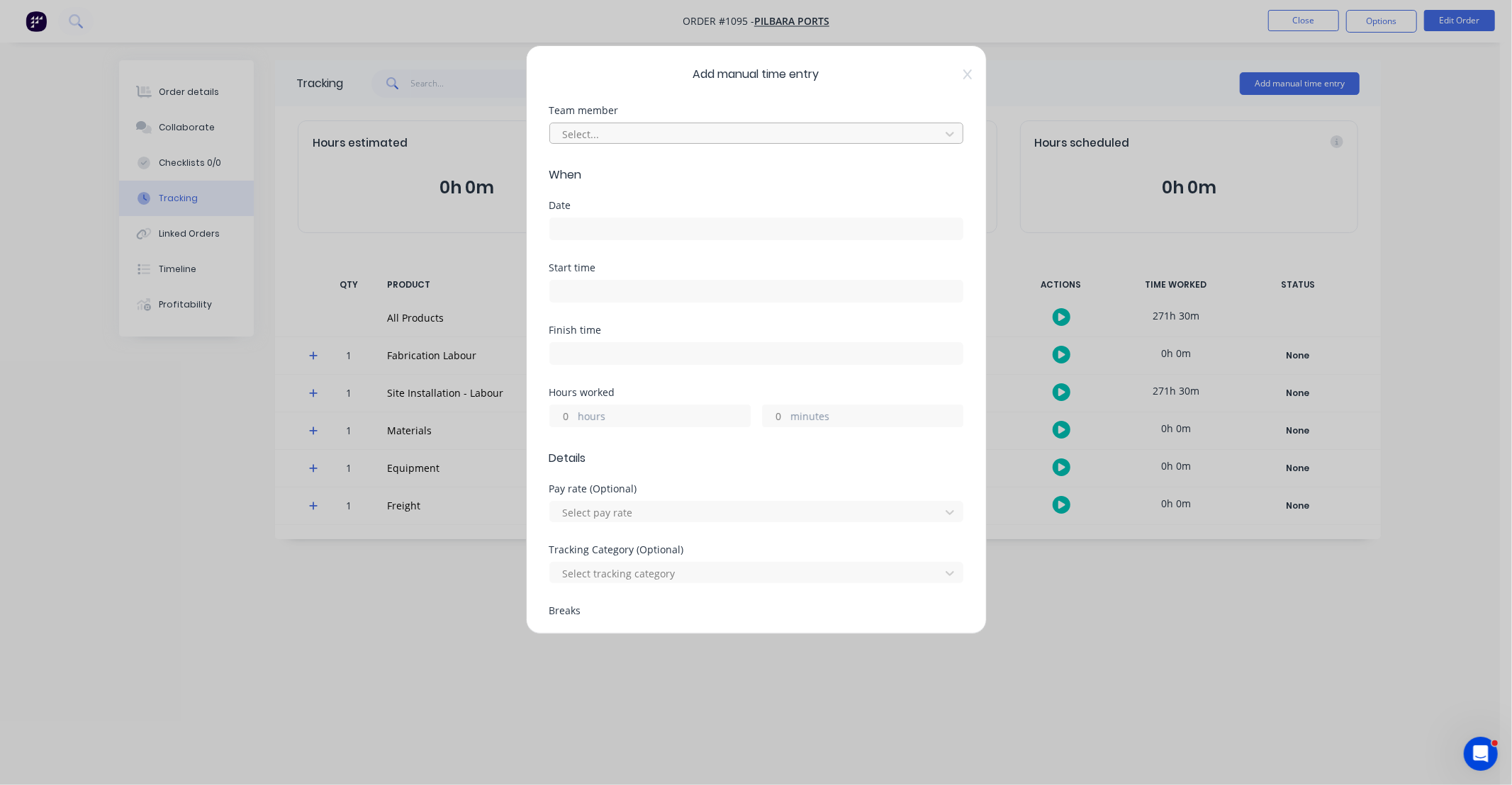
drag, startPoint x: 656, startPoint y: 146, endPoint x: 656, endPoint y: 137, distance: 9.0
click at [656, 140] on div "Team member Select..." at bounding box center [756, 135] width 414 height 61
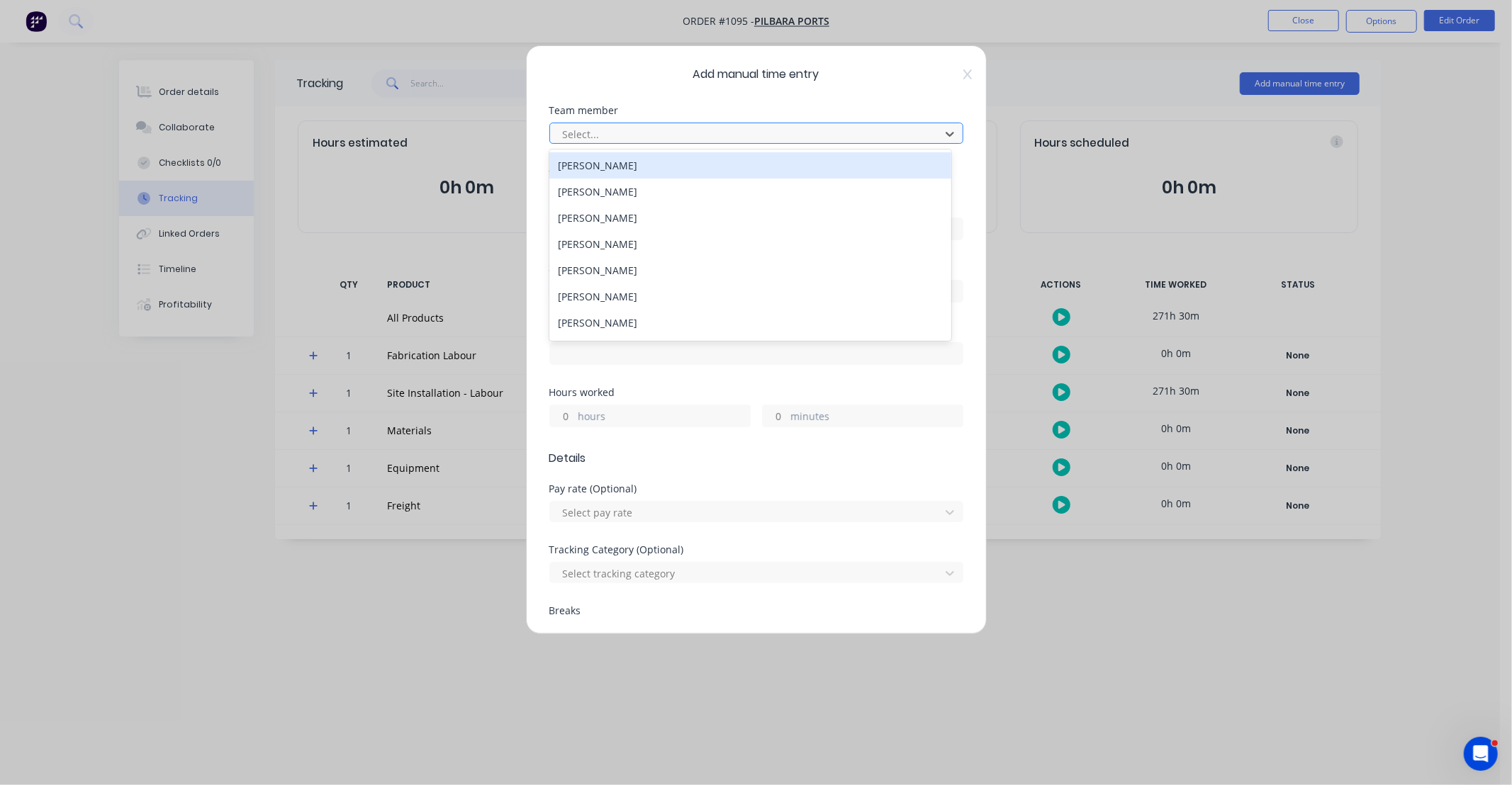
click at [656, 137] on div at bounding box center [747, 135] width 372 height 17
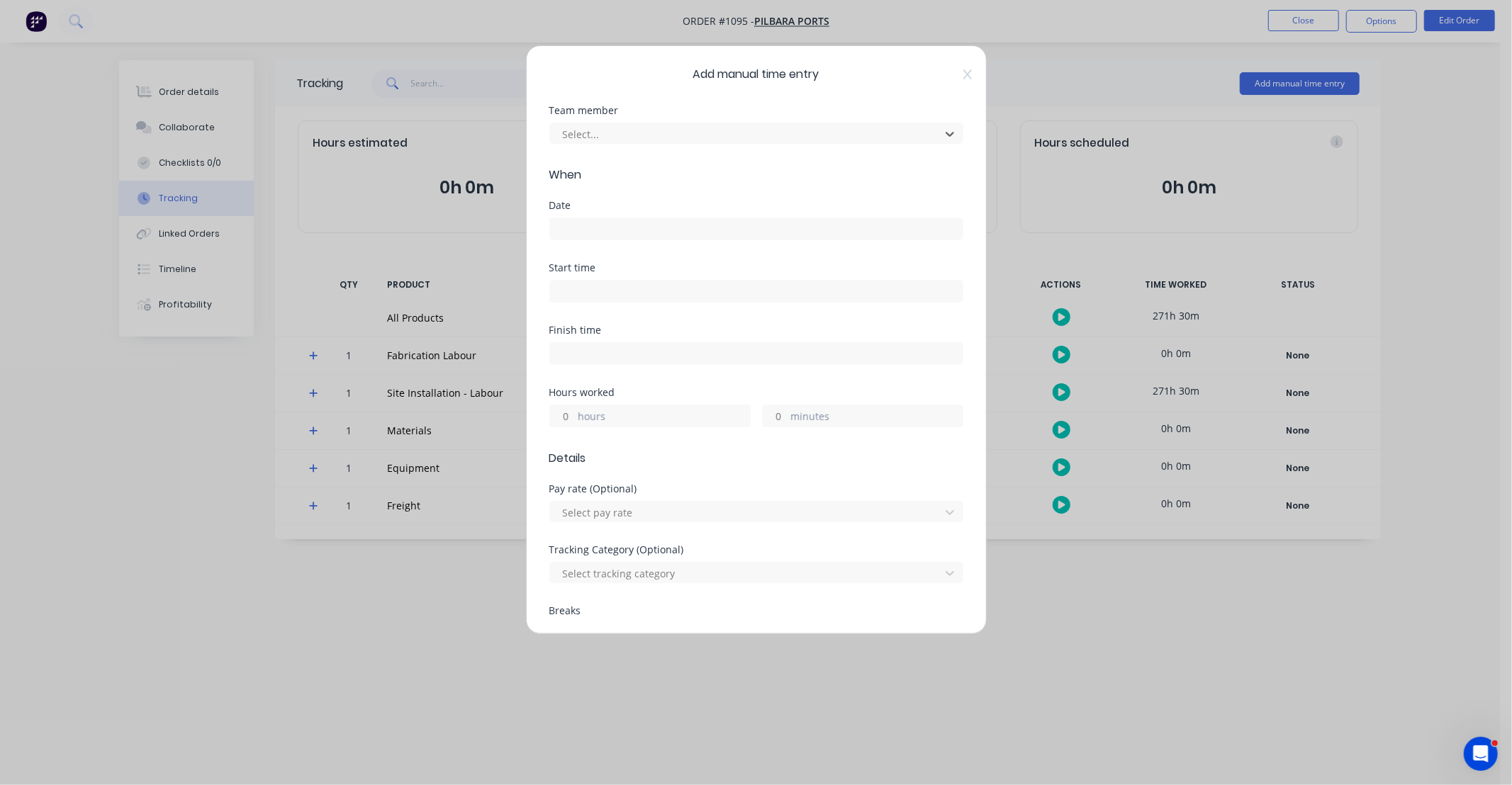
drag, startPoint x: 635, startPoint y: 134, endPoint x: 514, endPoint y: 123, distance: 121.5
click at [633, 133] on div at bounding box center [747, 135] width 372 height 17
click at [620, 132] on div at bounding box center [747, 135] width 372 height 17
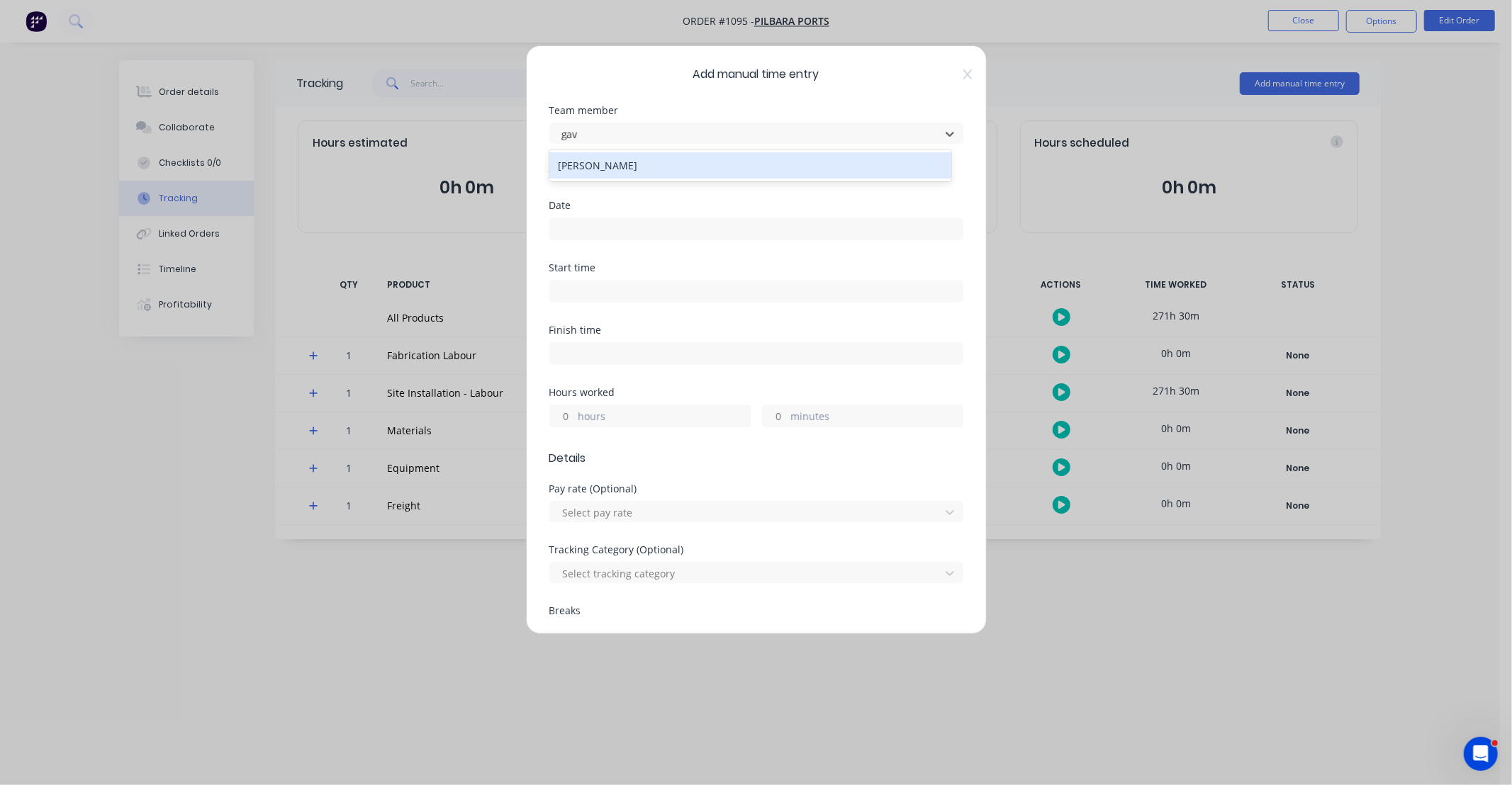
click at [609, 161] on div "[PERSON_NAME]" at bounding box center [751, 165] width 402 height 26
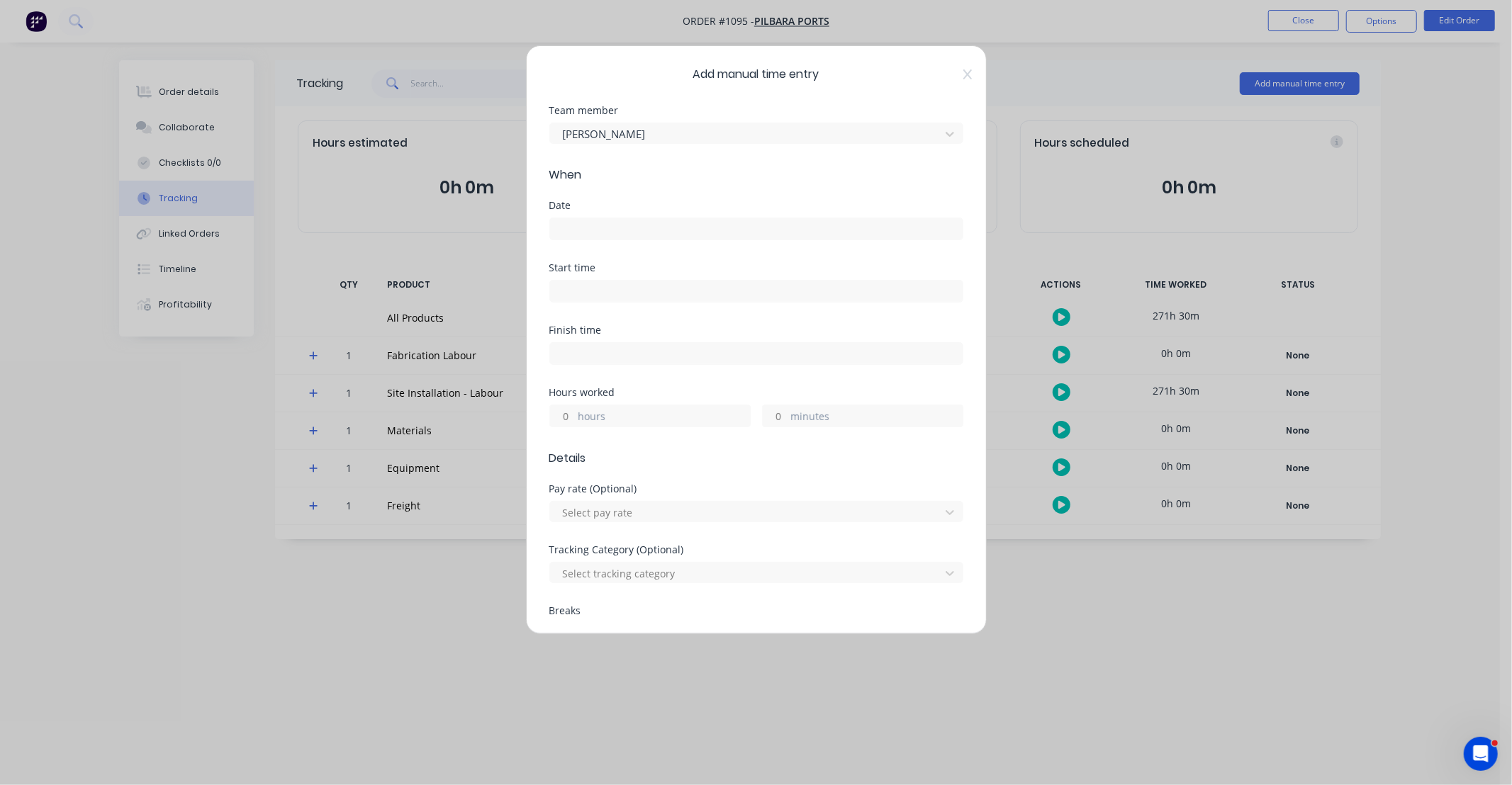
click at [629, 223] on input at bounding box center [756, 229] width 412 height 21
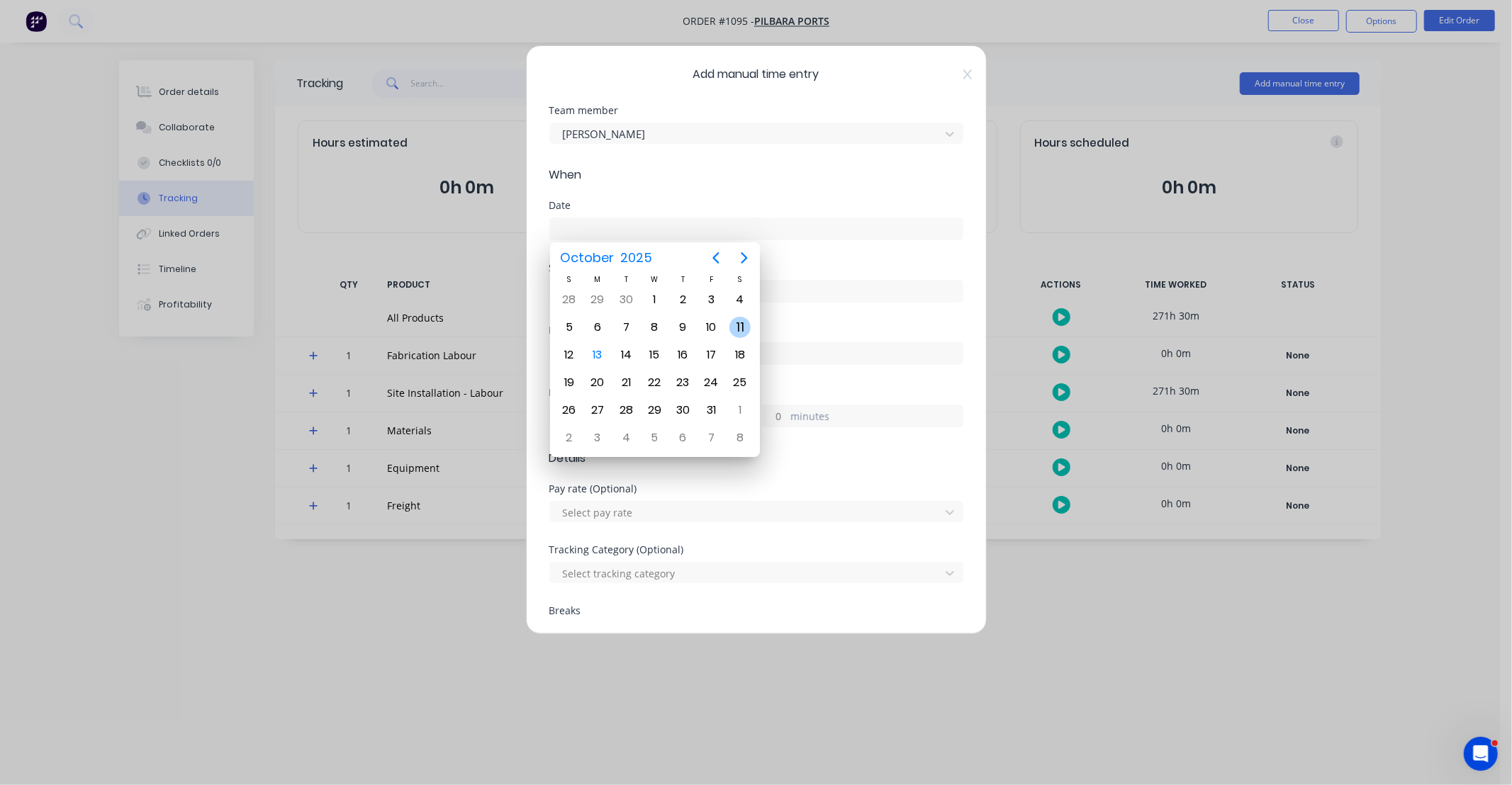
click at [733, 334] on div "11" at bounding box center [740, 328] width 29 height 27
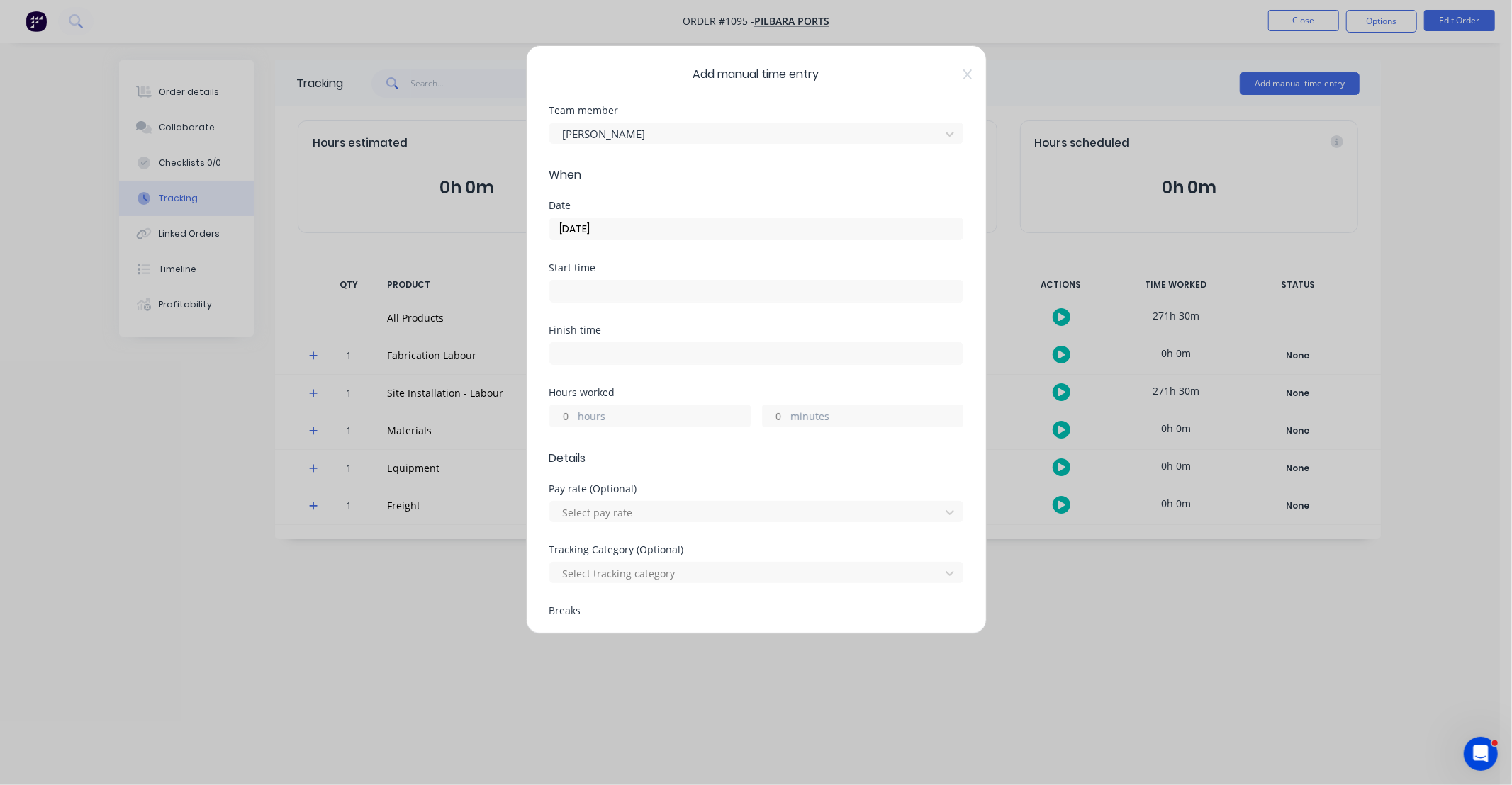
click at [563, 420] on input "hours" at bounding box center [562, 416] width 25 height 21
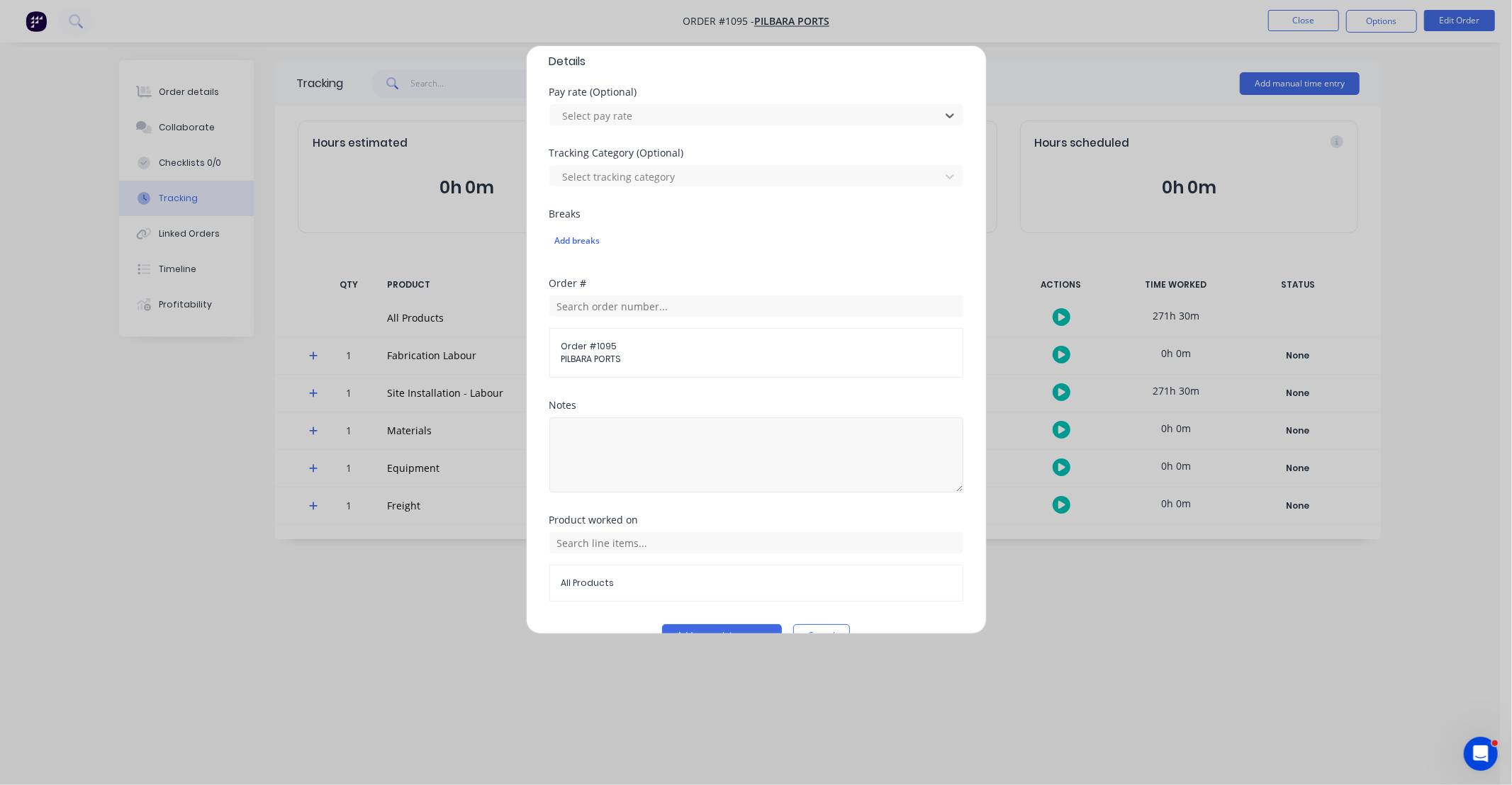
scroll to position [430, 0]
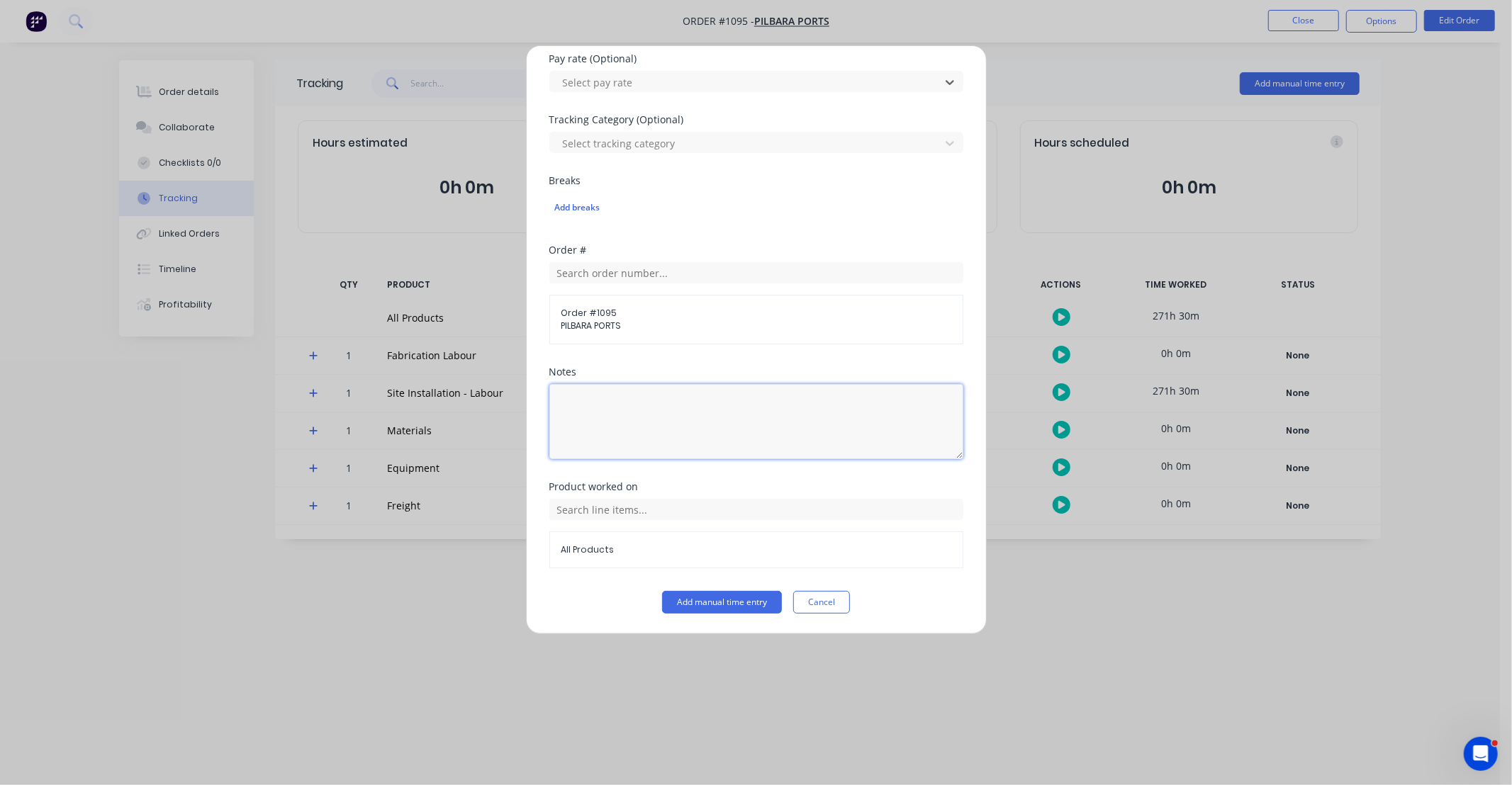
click at [746, 418] on textarea at bounding box center [756, 422] width 414 height 75
drag, startPoint x: 762, startPoint y: 409, endPoint x: 350, endPoint y: 412, distance: 412.0
click at [358, 414] on div "Add manual time entry Team member Gav Myers When Date 11/10/2025 Start time Fin…" at bounding box center [756, 392] width 1512 height 785
click at [629, 510] on input "text" at bounding box center [756, 509] width 414 height 21
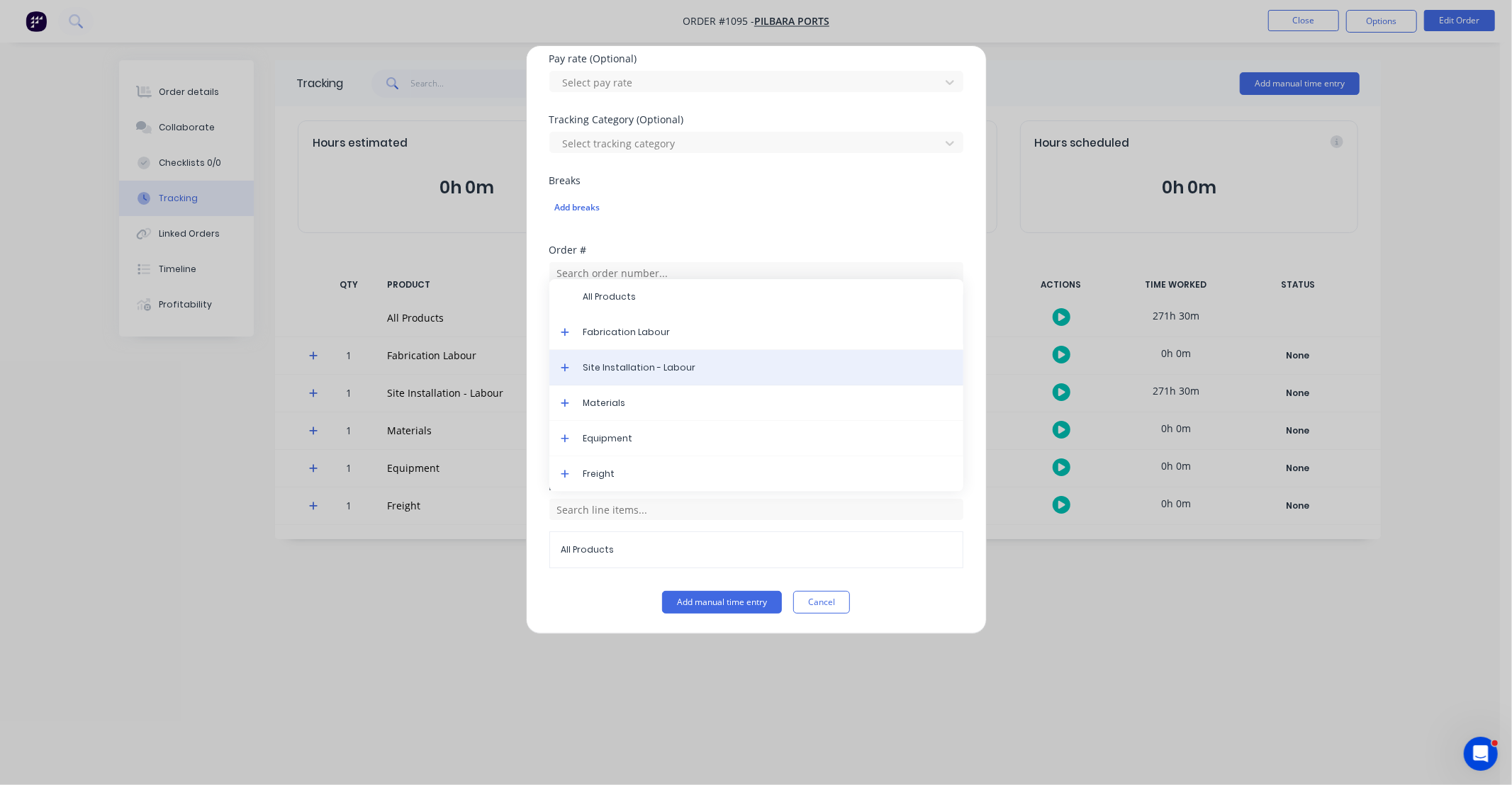
click at [627, 372] on span "Site Installation - Labour" at bounding box center [768, 367] width 369 height 12
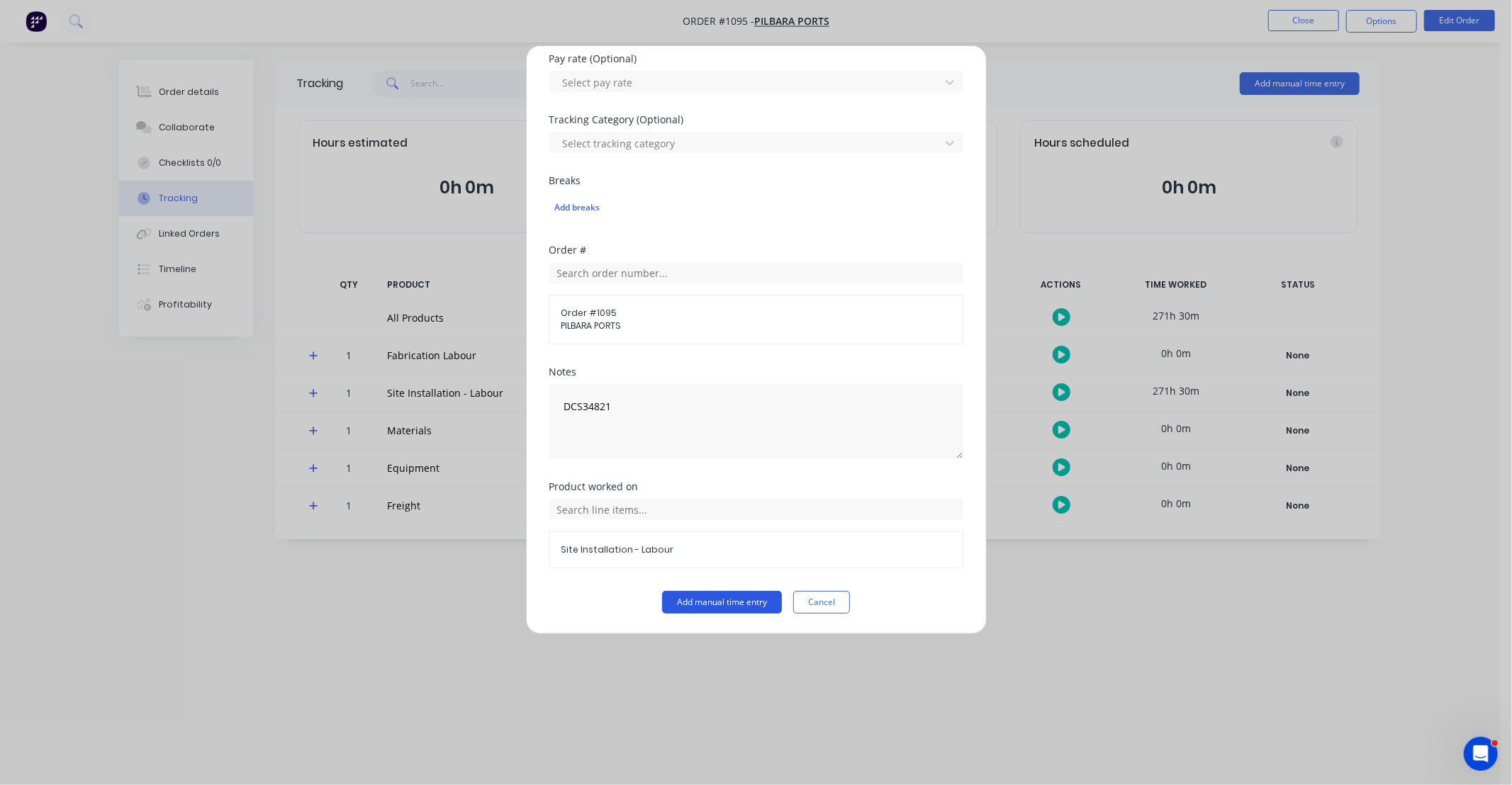
click at [718, 603] on button "Add manual time entry" at bounding box center [722, 602] width 120 height 23
click at [820, 606] on button "Cancel" at bounding box center [821, 602] width 57 height 23
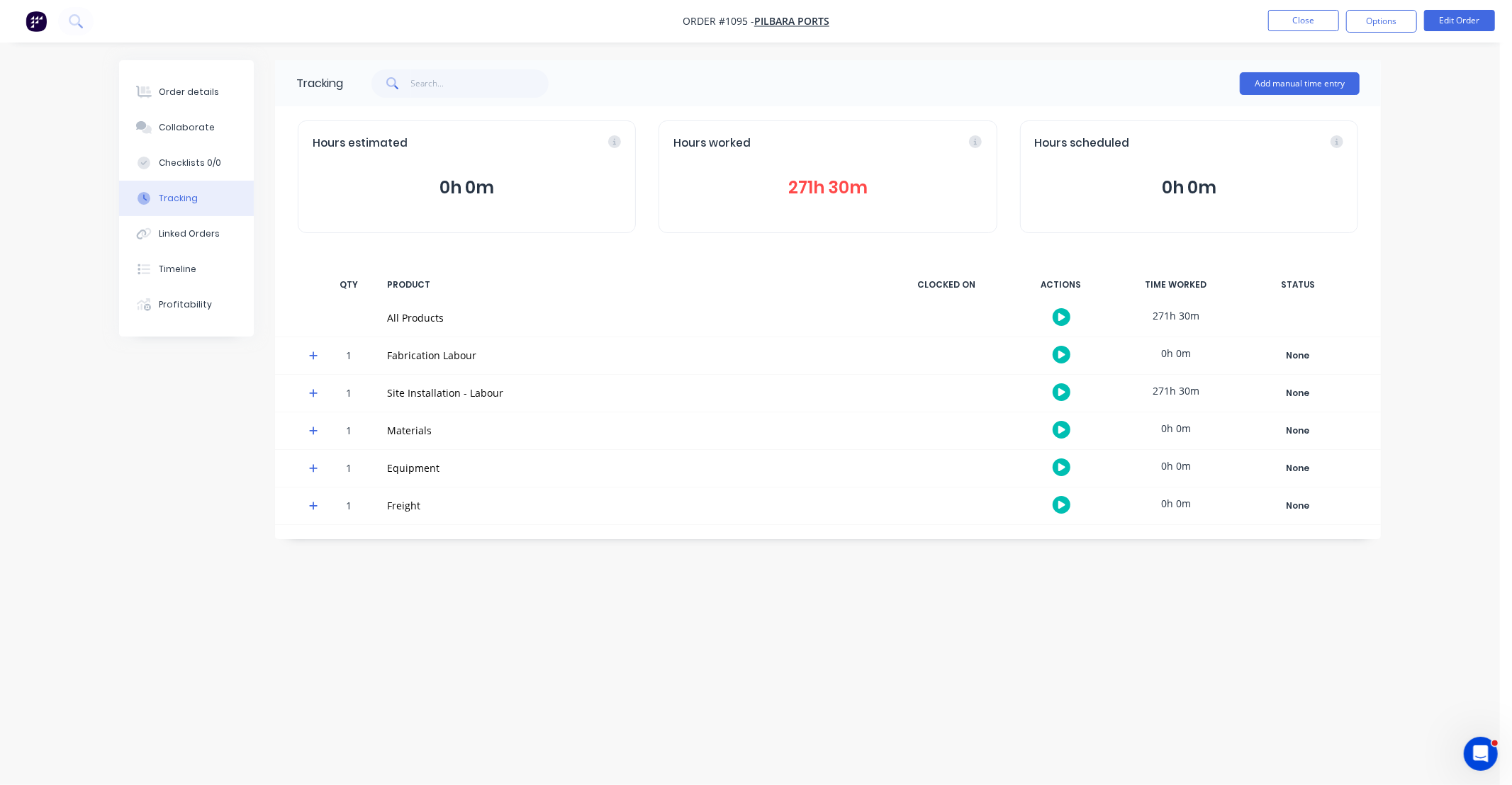
click at [839, 183] on button "271h 30m" at bounding box center [828, 187] width 309 height 27
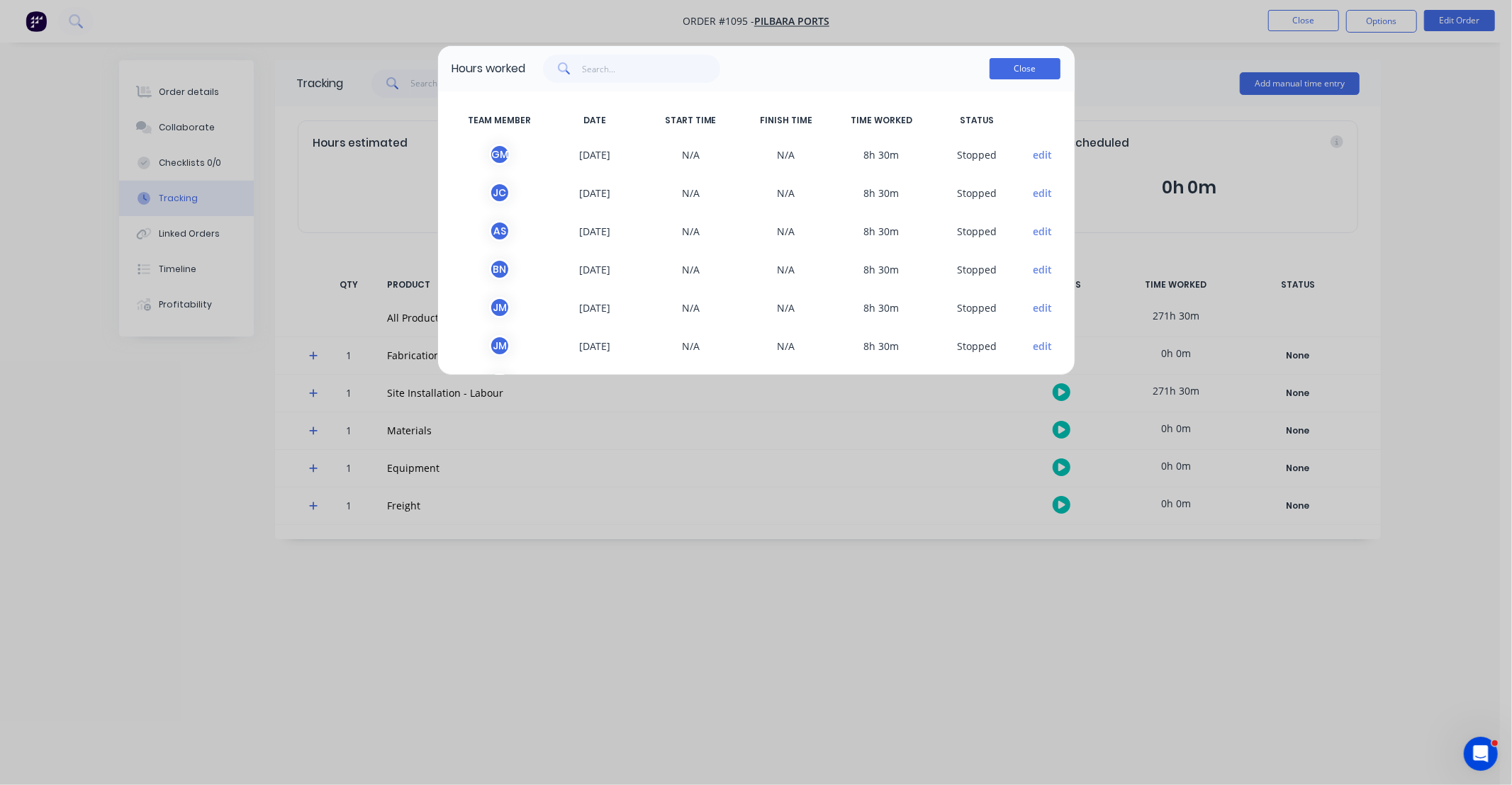
click at [1039, 71] on button "Close" at bounding box center [1026, 68] width 71 height 21
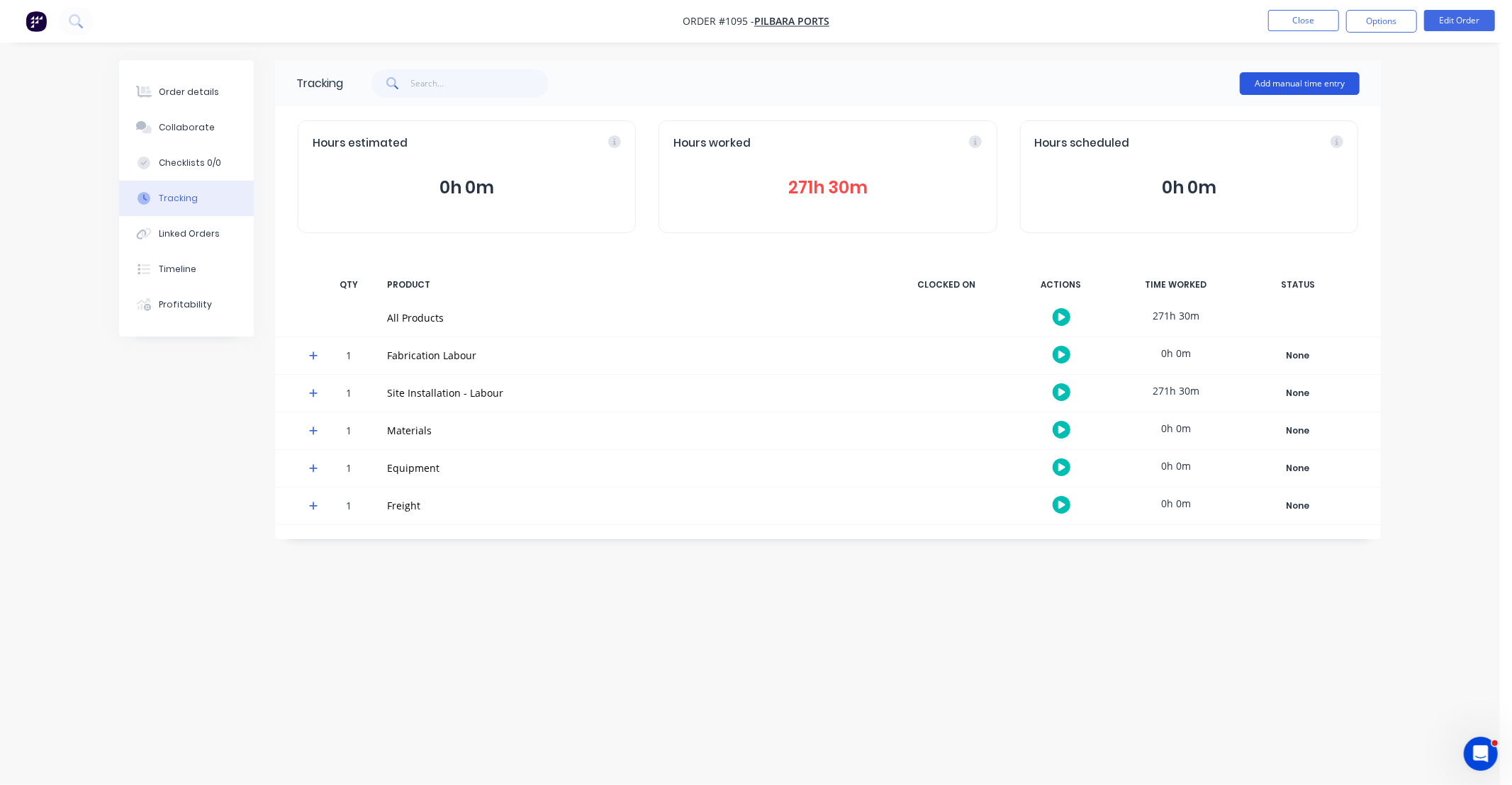
click at [1321, 86] on button "Add manual time entry" at bounding box center [1300, 84] width 120 height 23
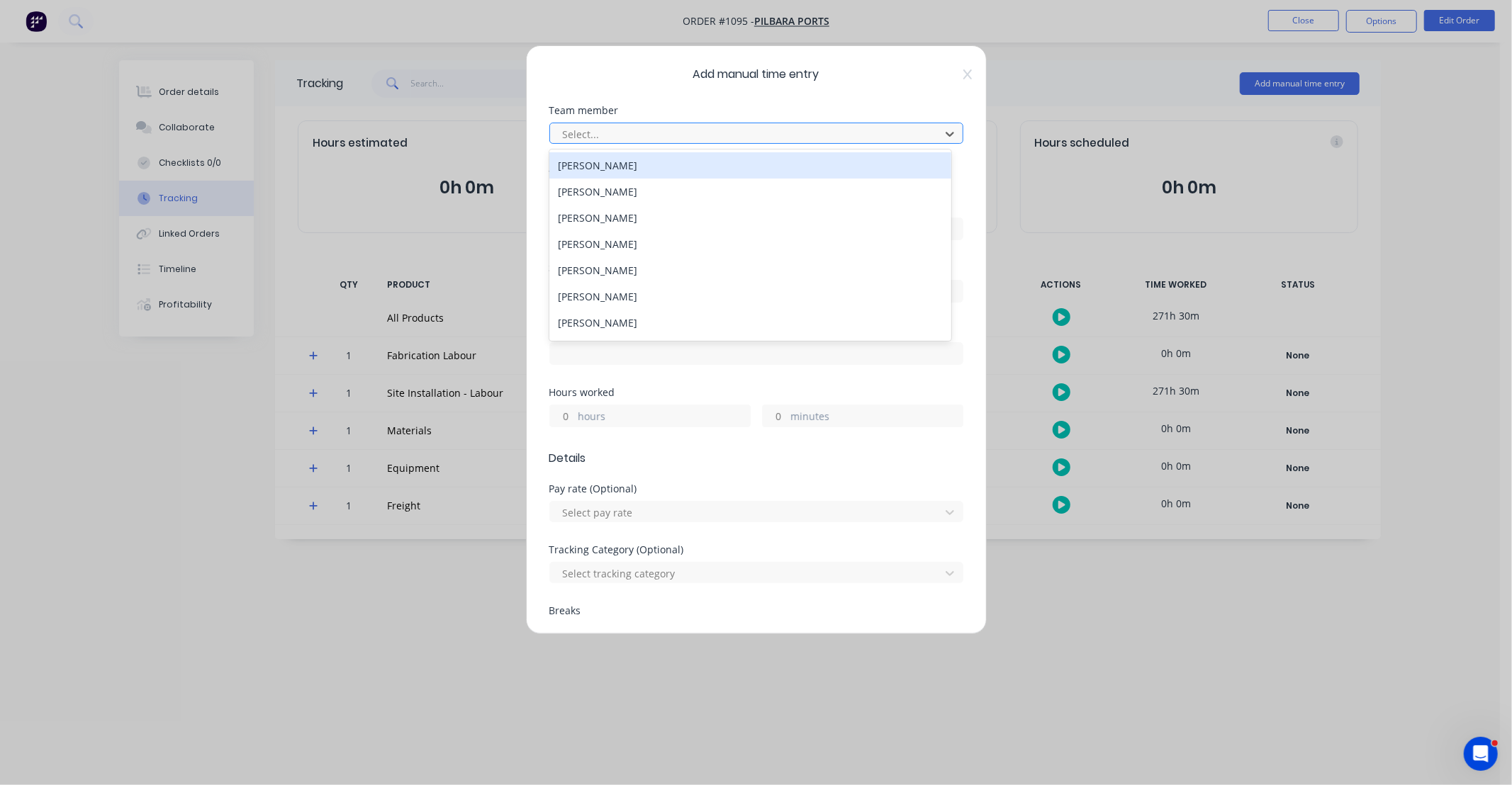
click at [611, 132] on div at bounding box center [747, 135] width 372 height 17
click at [607, 163] on div "[PERSON_NAME]" at bounding box center [751, 165] width 402 height 26
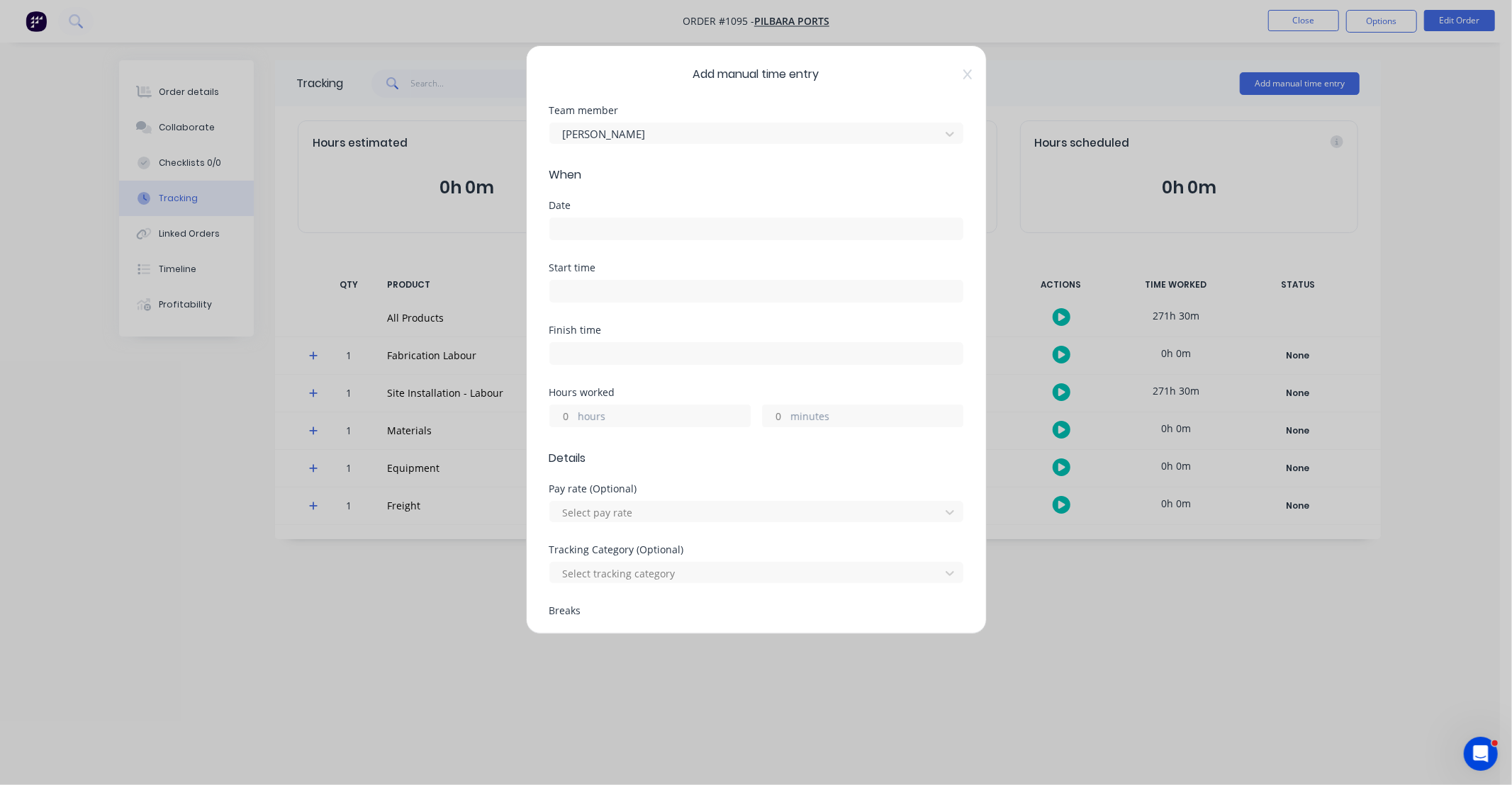
click at [615, 226] on input at bounding box center [756, 229] width 412 height 21
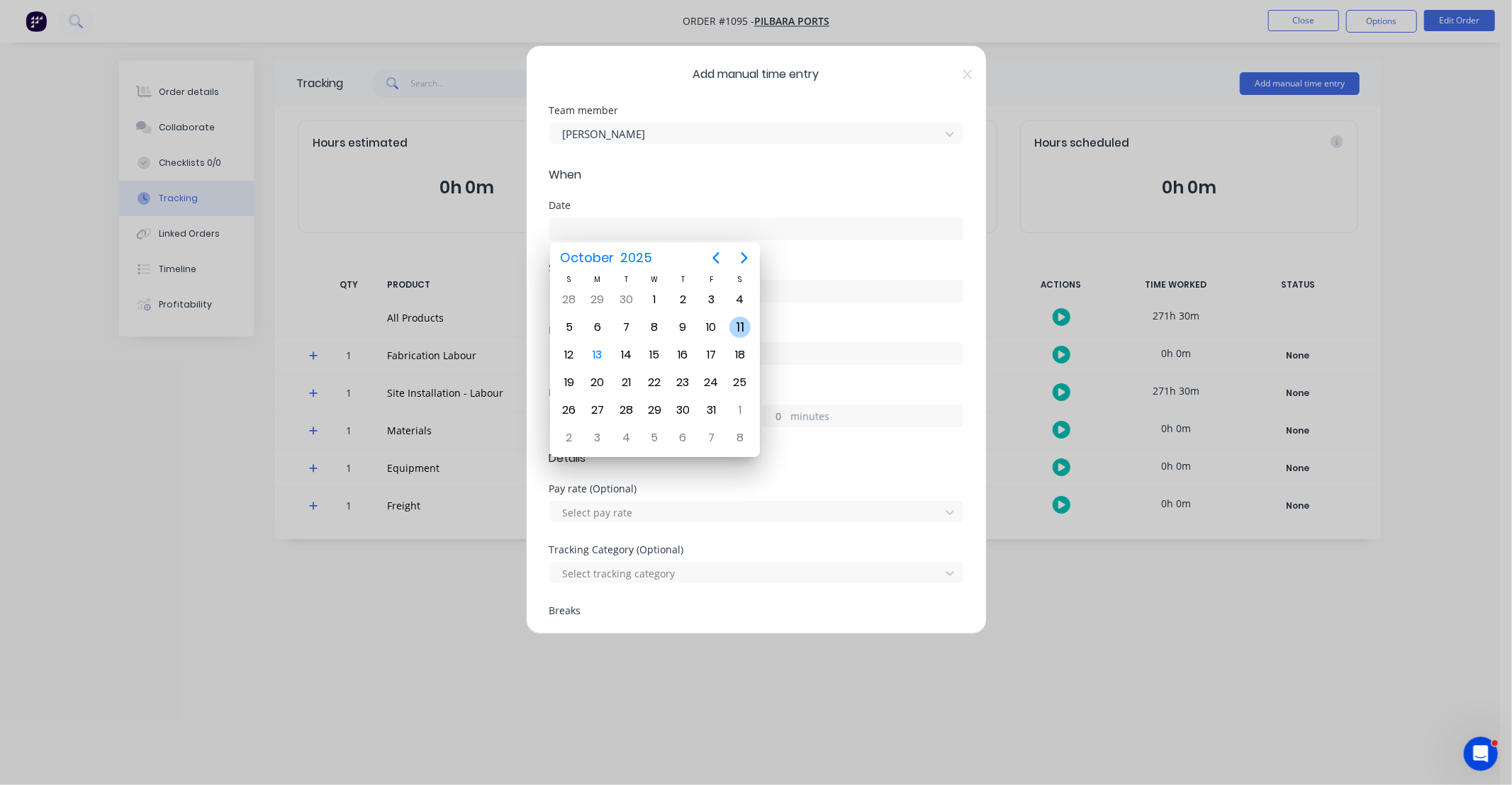
click at [740, 324] on div "11" at bounding box center [740, 328] width 21 height 21
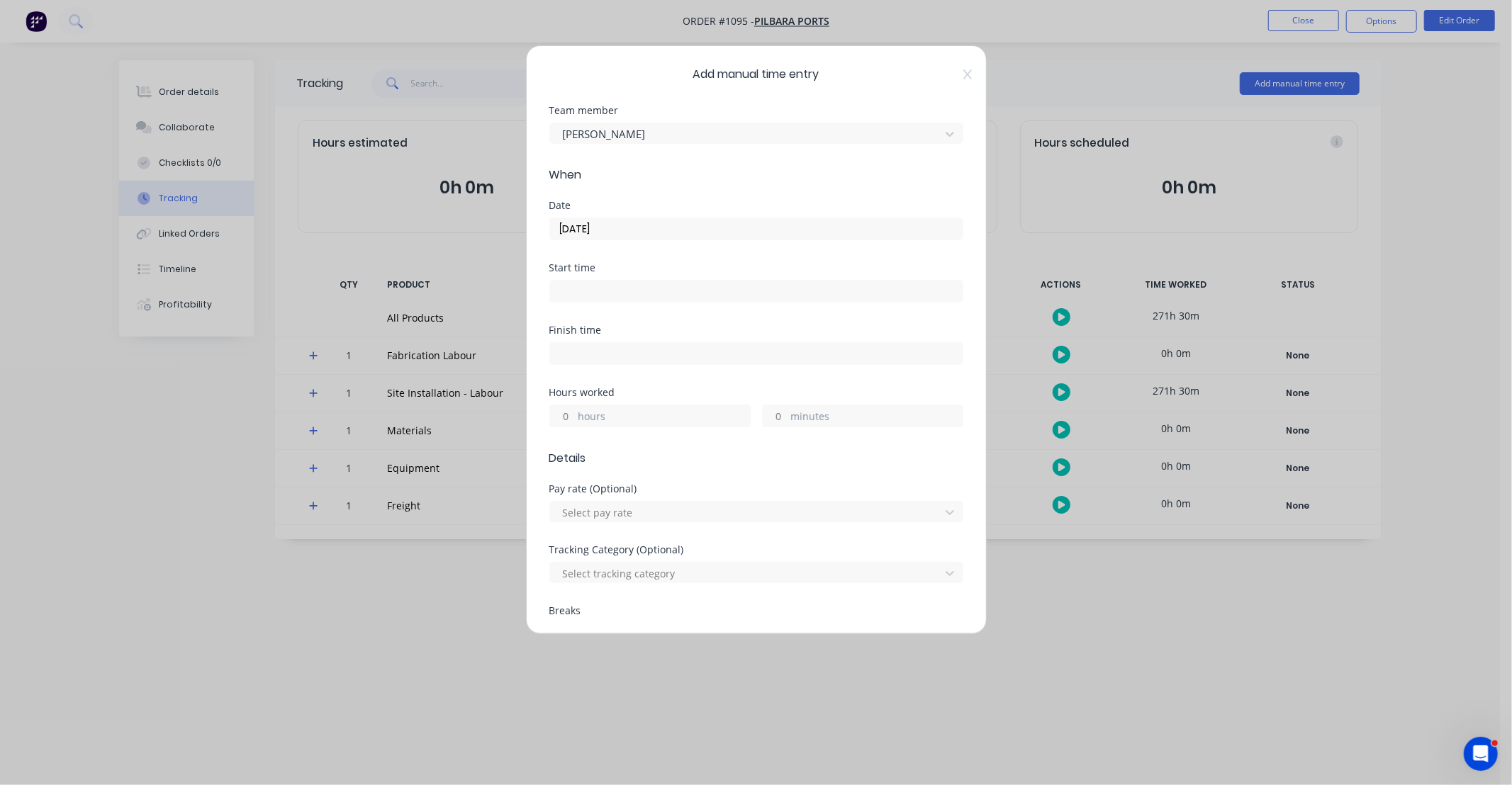
click at [570, 414] on input "hours" at bounding box center [562, 416] width 25 height 21
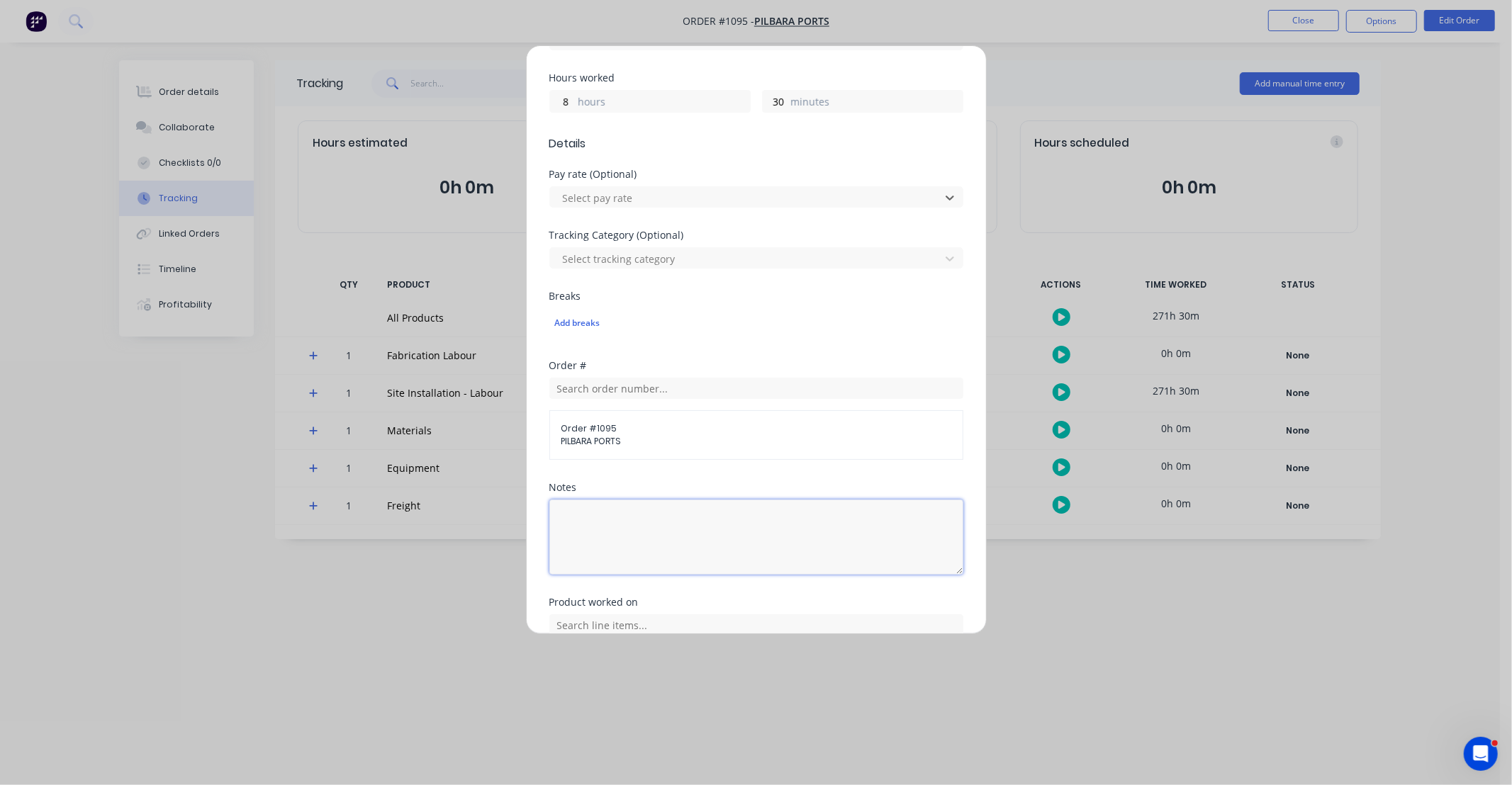
click at [682, 519] on textarea at bounding box center [756, 537] width 414 height 75
paste textarea "D"
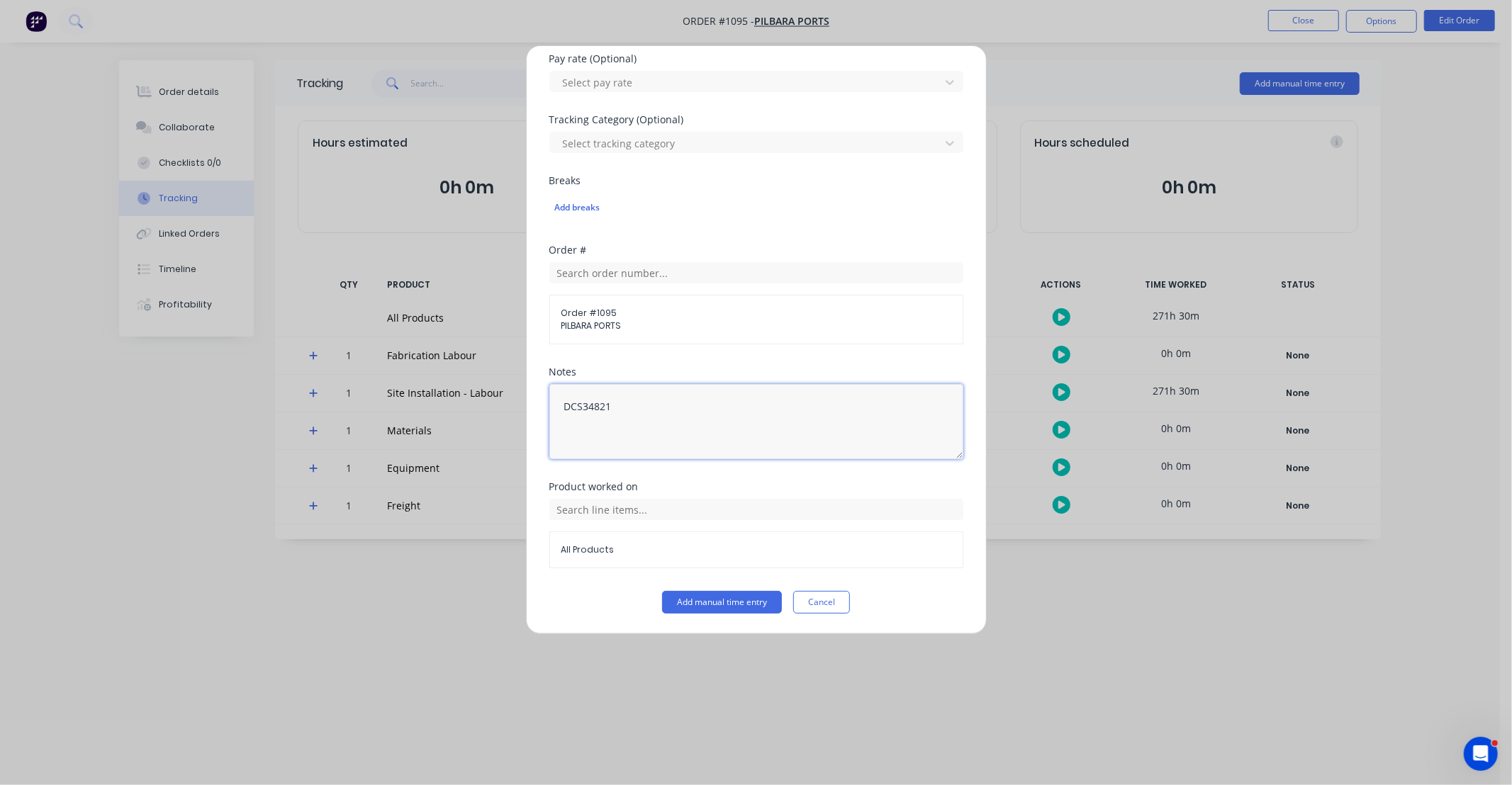
drag, startPoint x: 754, startPoint y: 436, endPoint x: 427, endPoint y: 452, distance: 327.4
click at [427, 452] on div "Add manual time entry Team member Clint Ward When Date 11/10/2025 Start time Fi…" at bounding box center [756, 392] width 1512 height 785
click at [704, 526] on div "All Products" at bounding box center [756, 533] width 414 height 69
click at [693, 513] on input "text" at bounding box center [756, 509] width 414 height 21
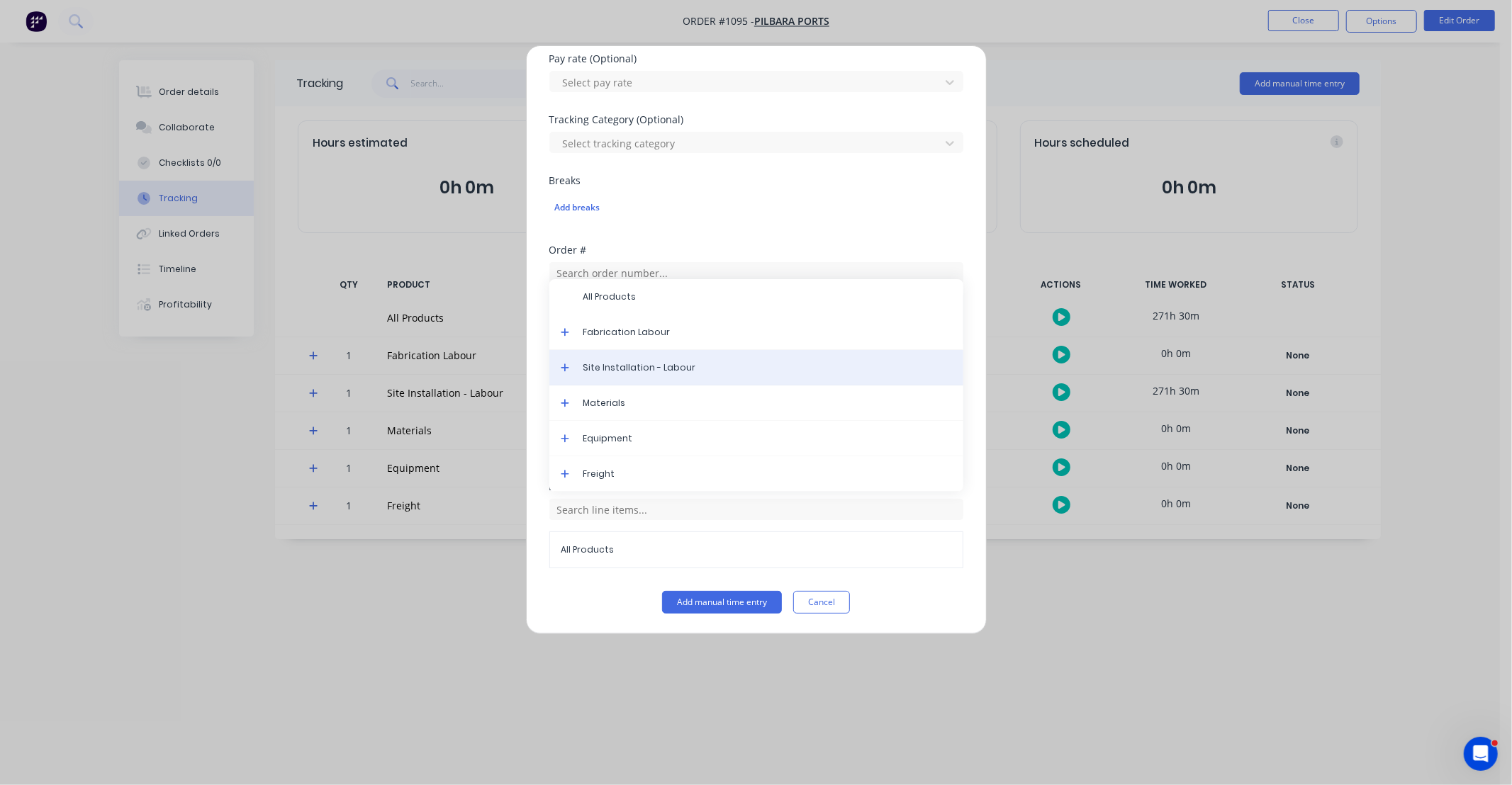
click at [657, 370] on span "Site Installation - Labour" at bounding box center [768, 367] width 369 height 12
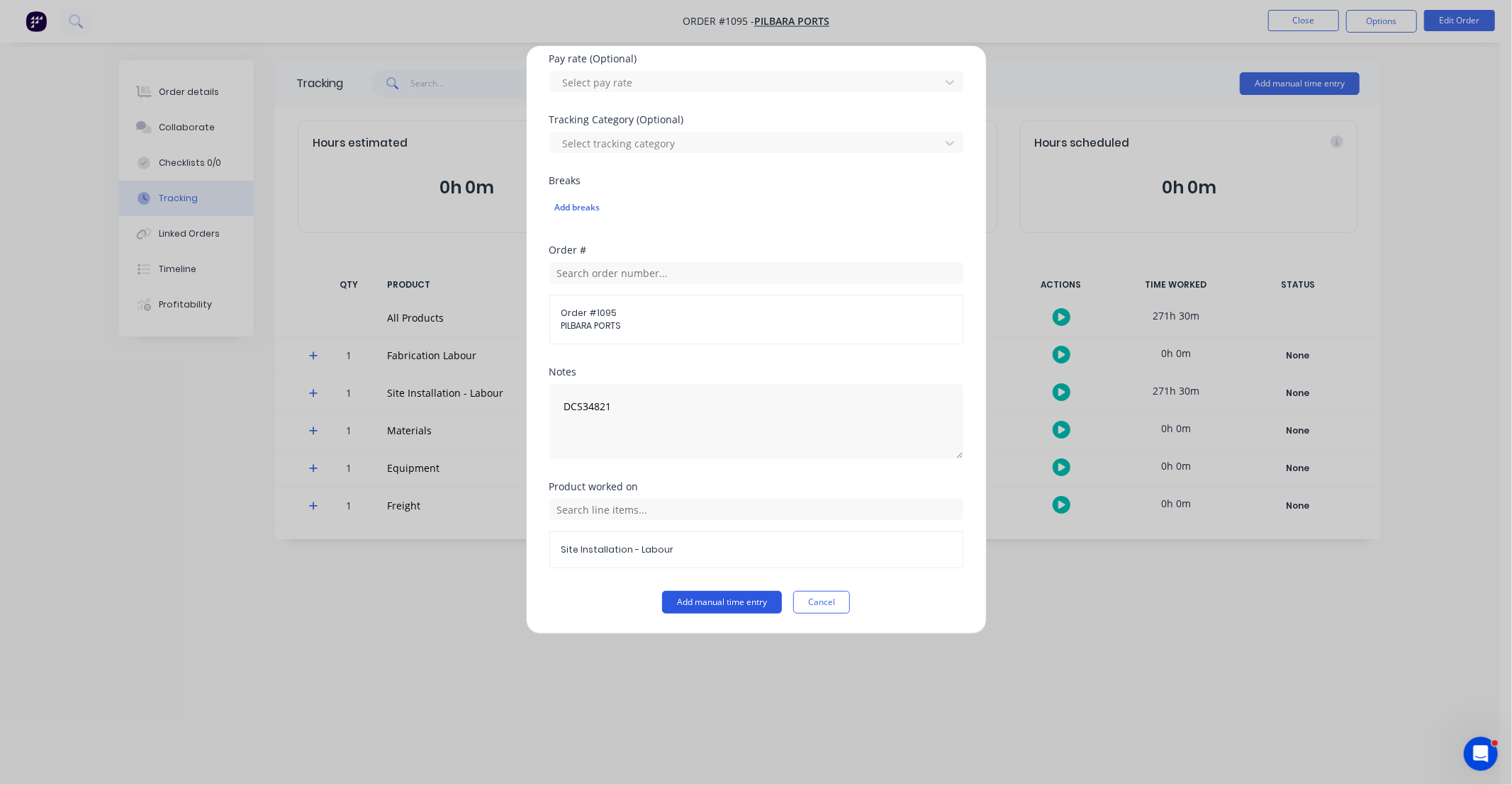
click at [729, 599] on button "Add manual time entry" at bounding box center [722, 602] width 120 height 23
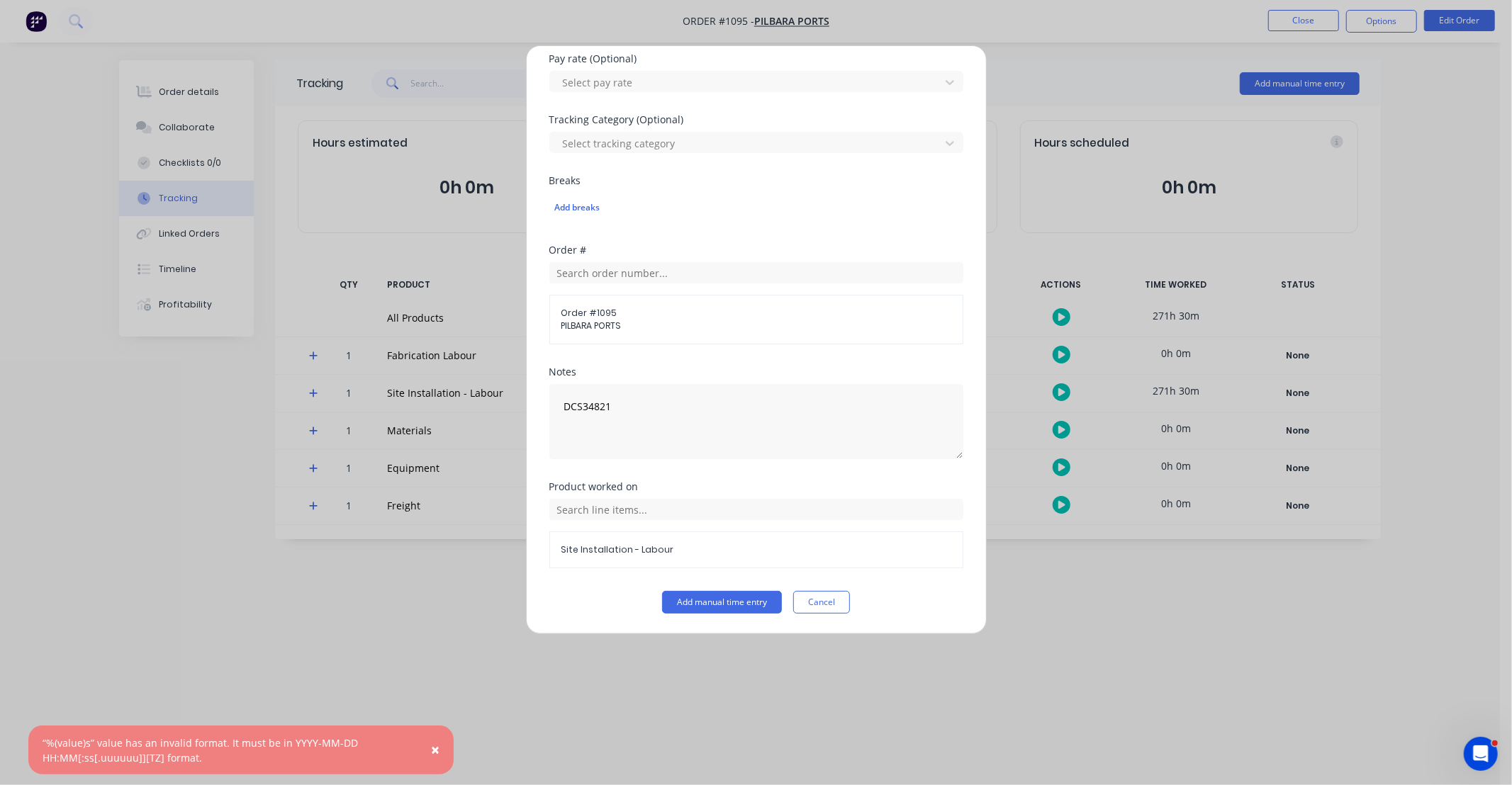
click at [819, 596] on button "Cancel" at bounding box center [821, 602] width 57 height 23
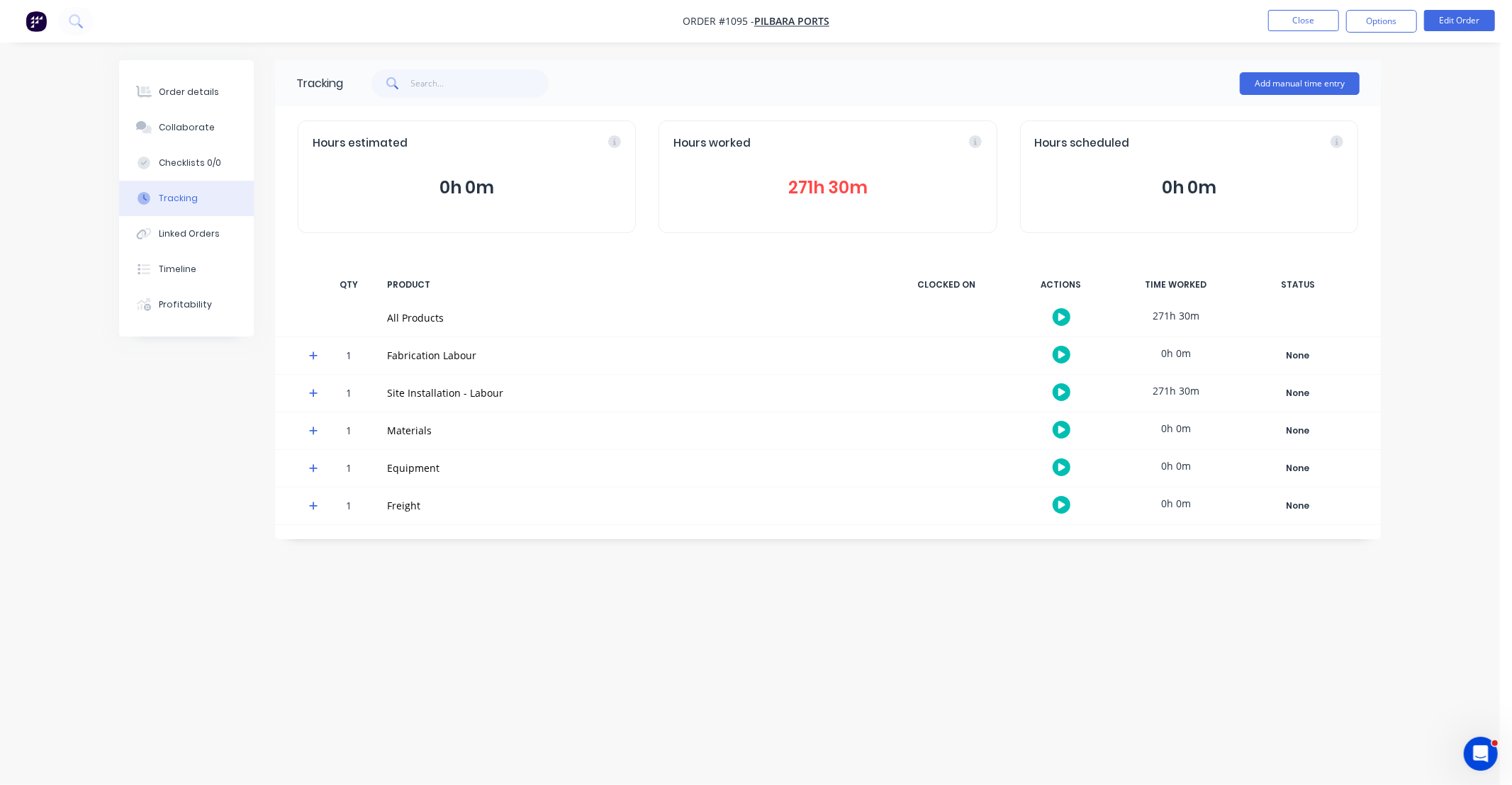
click at [839, 193] on button "271h 30m" at bounding box center [828, 187] width 309 height 27
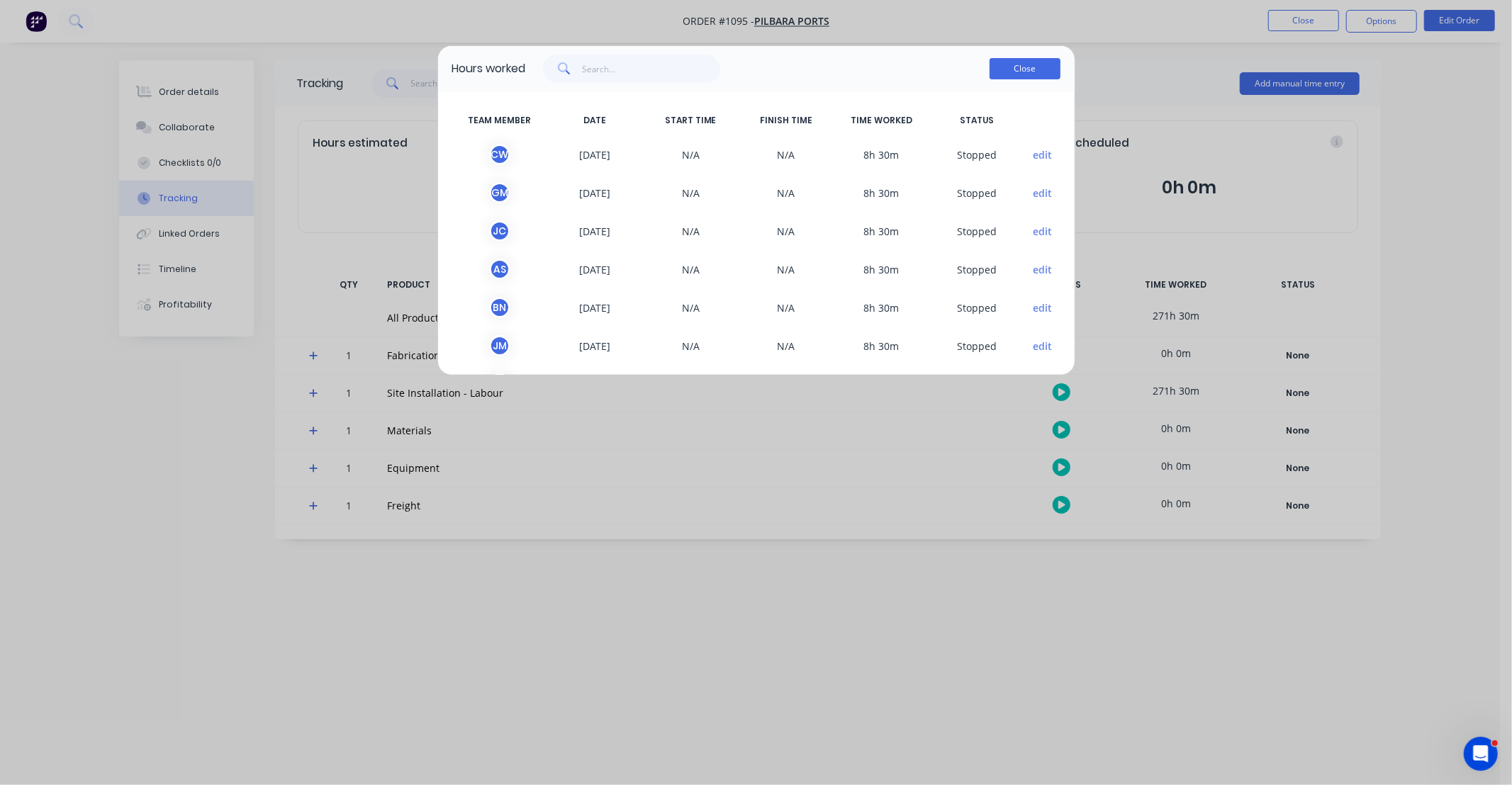
click at [1012, 69] on button "Close" at bounding box center [1026, 68] width 71 height 21
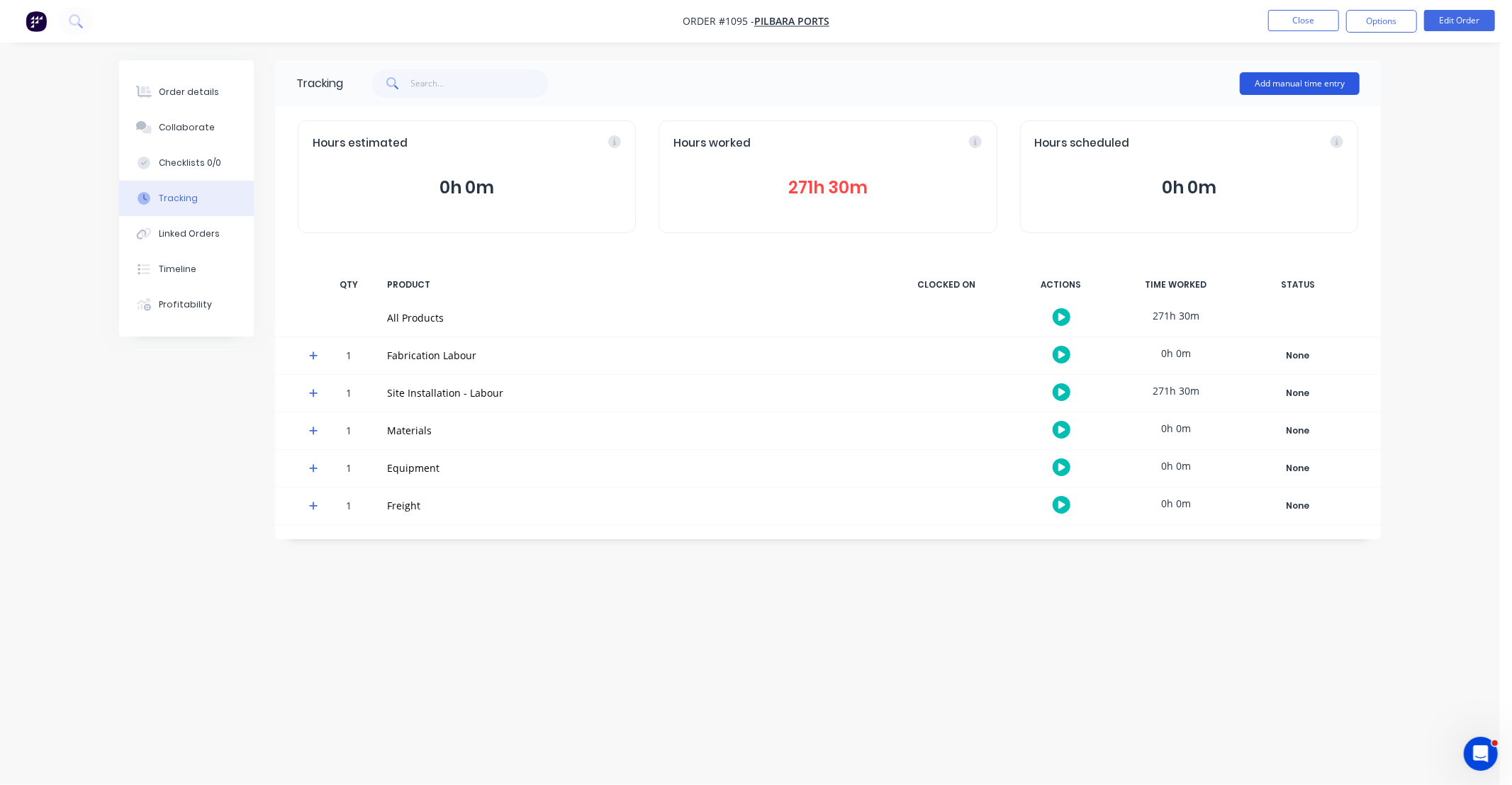
click at [1306, 88] on button "Add manual time entry" at bounding box center [1300, 84] width 120 height 23
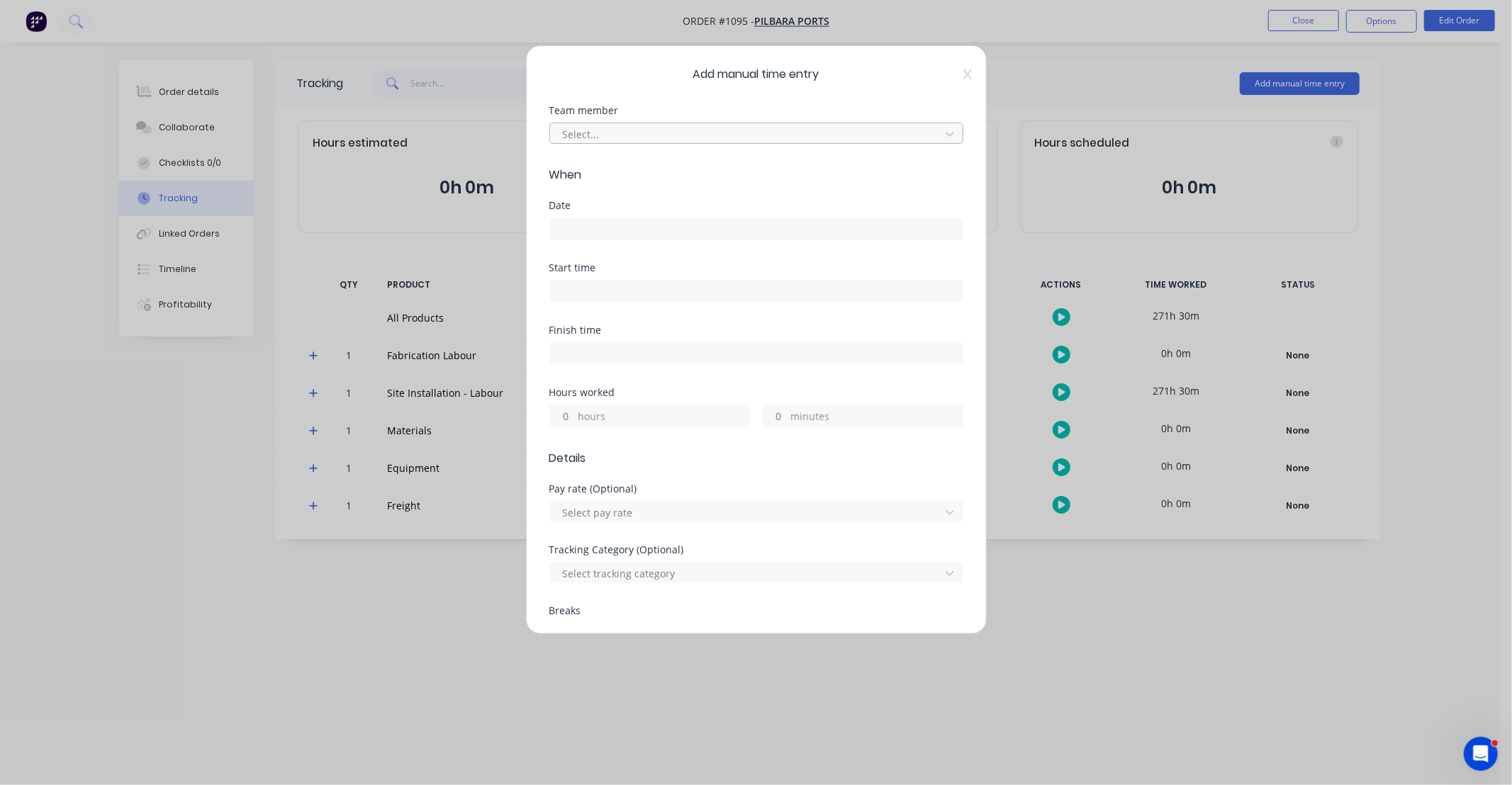
click at [691, 143] on div "Select..." at bounding box center [747, 134] width 380 height 21
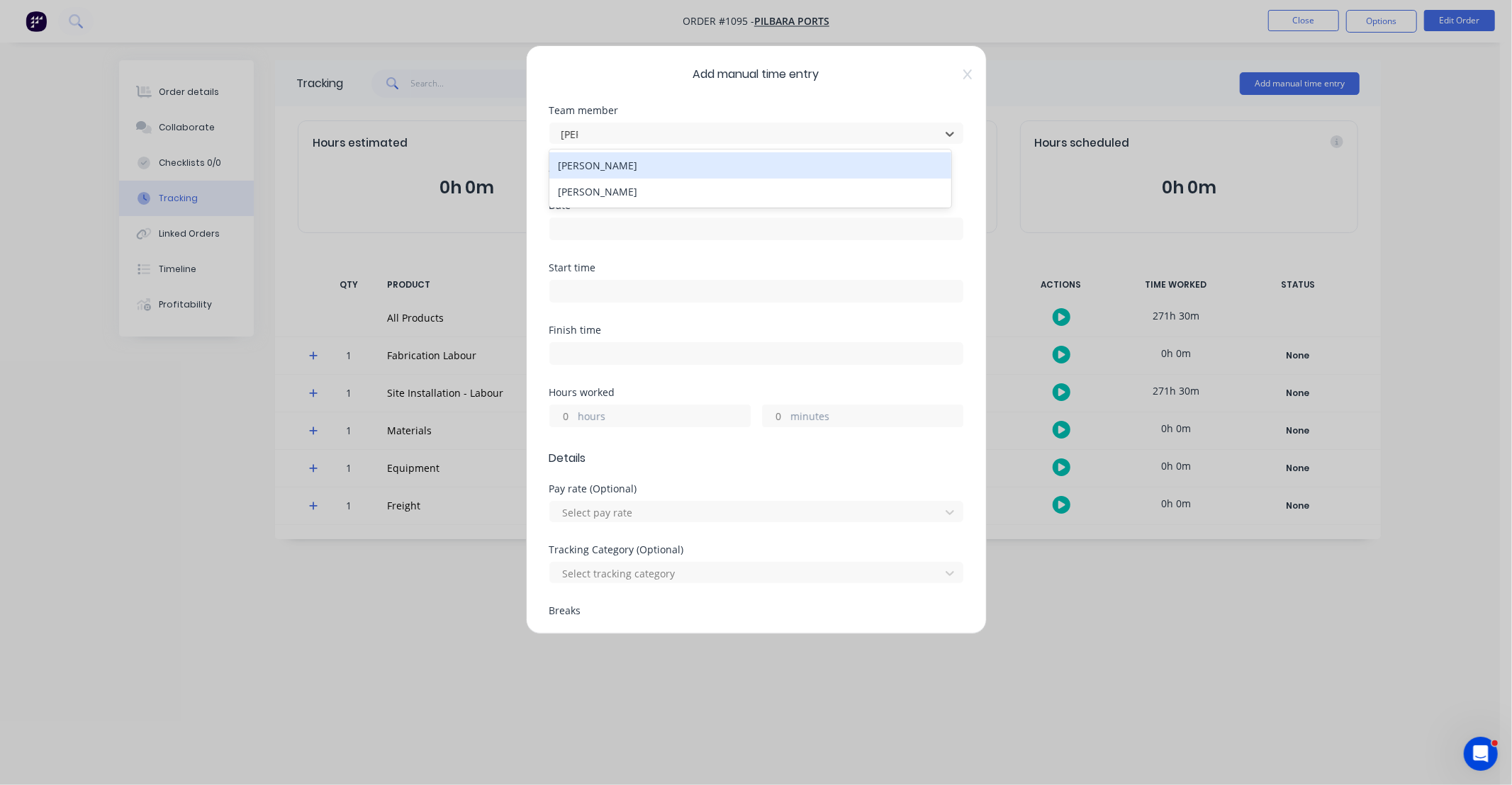
click at [668, 167] on div "[PERSON_NAME]" at bounding box center [751, 165] width 402 height 26
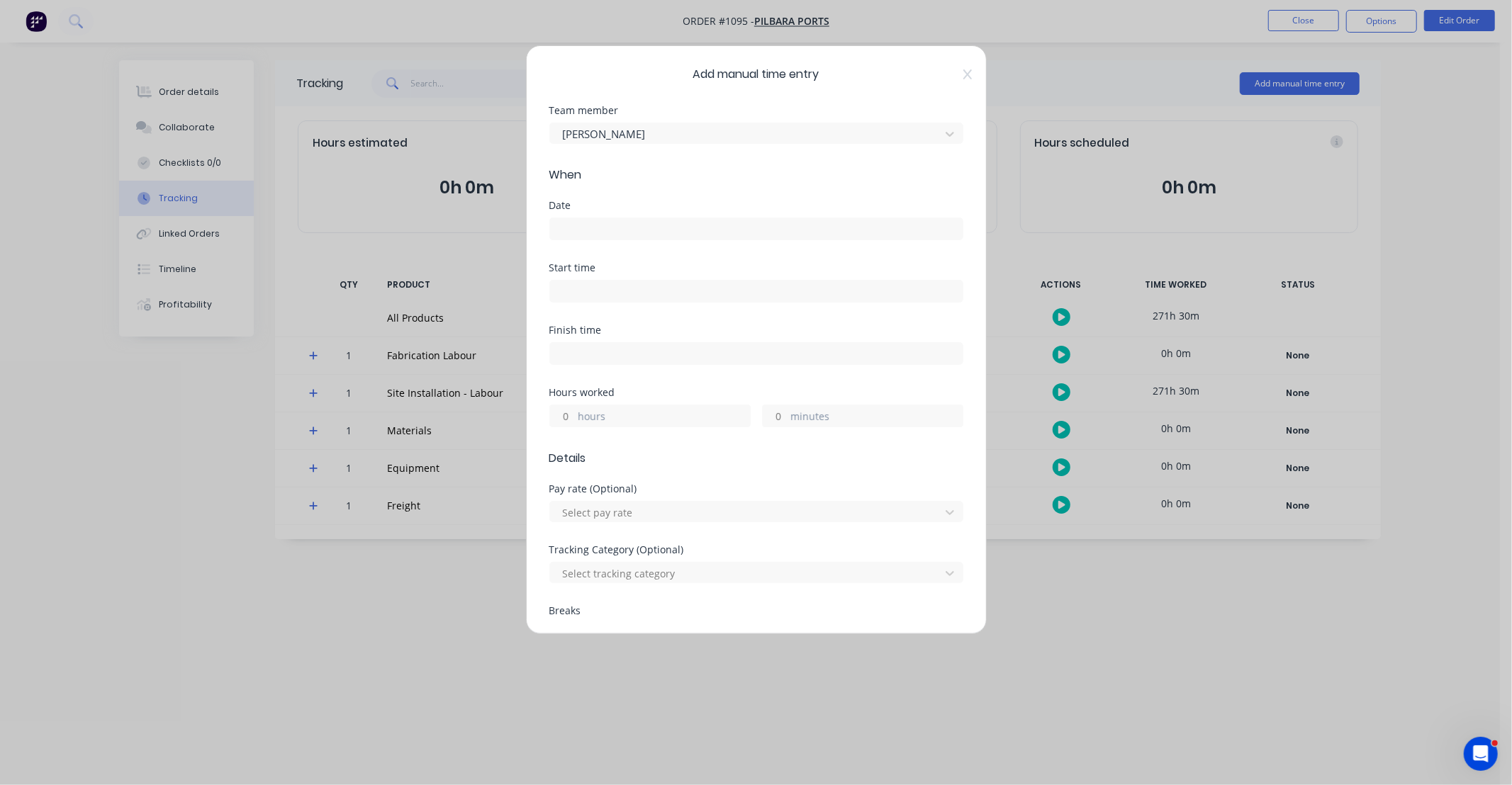
click at [636, 241] on div "Date" at bounding box center [756, 232] width 414 height 62
click at [636, 234] on input at bounding box center [756, 229] width 412 height 21
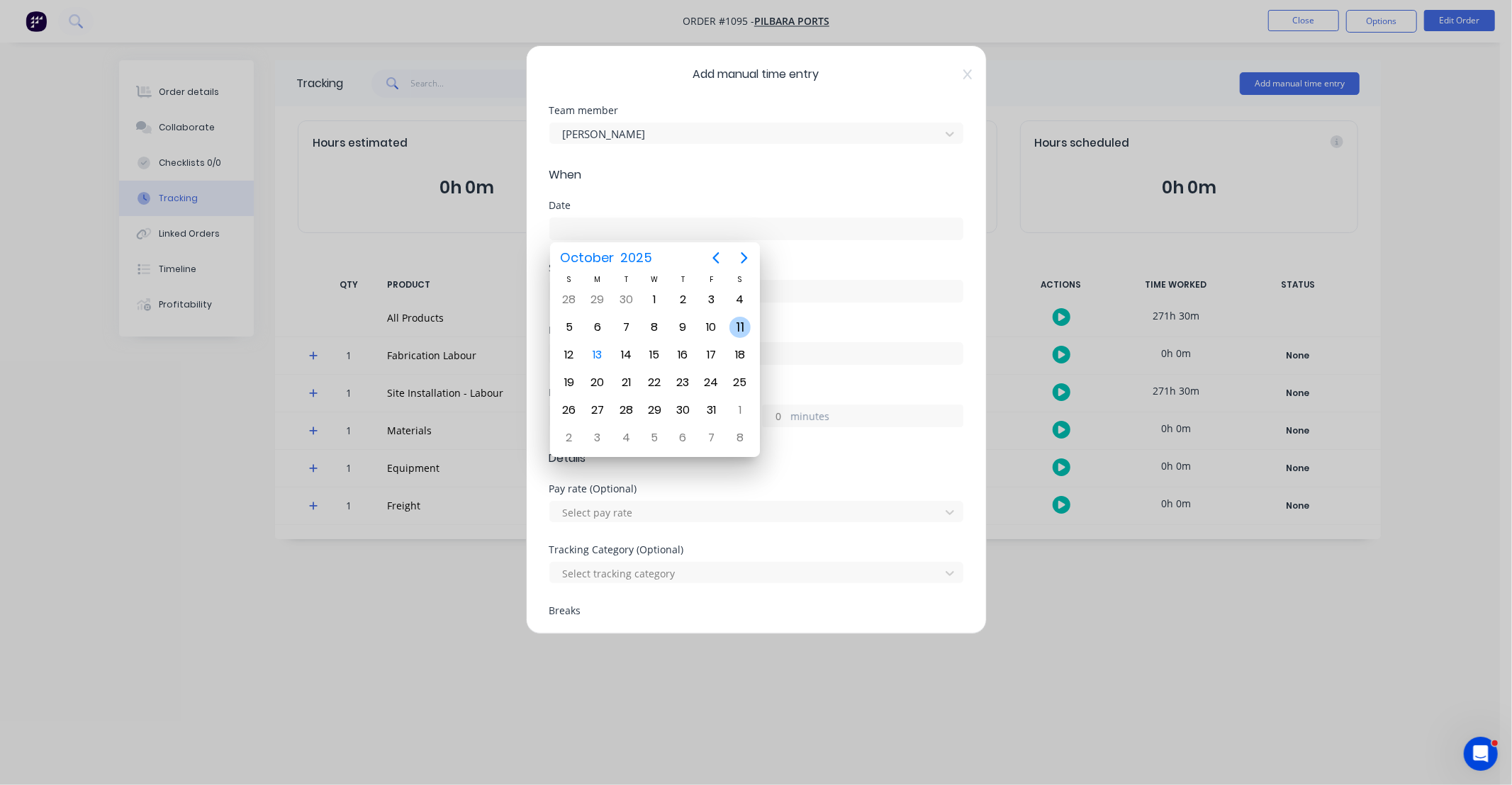
click at [742, 328] on div "11" at bounding box center [740, 328] width 21 height 21
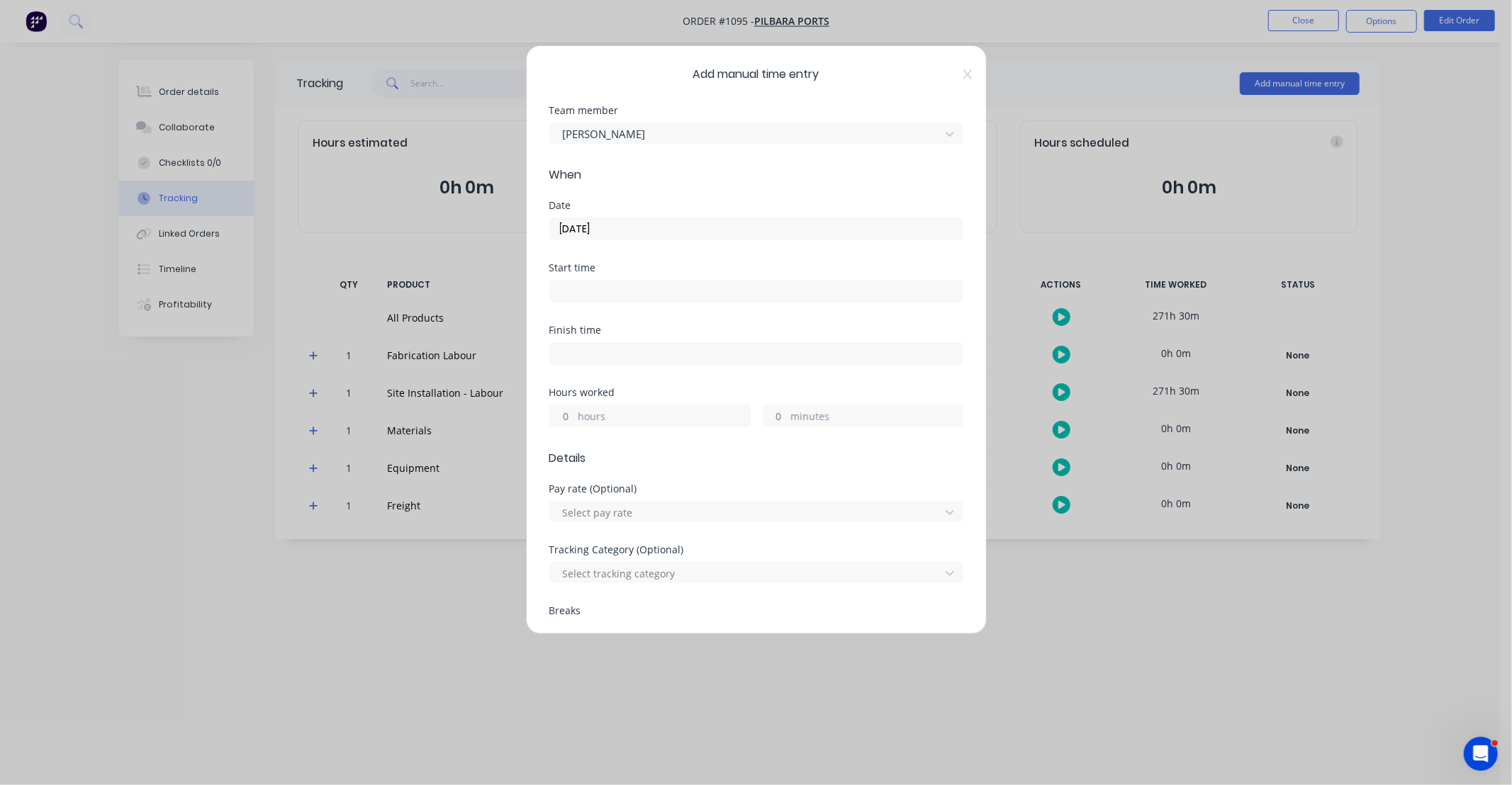
click at [569, 420] on input "hours" at bounding box center [562, 416] width 25 height 21
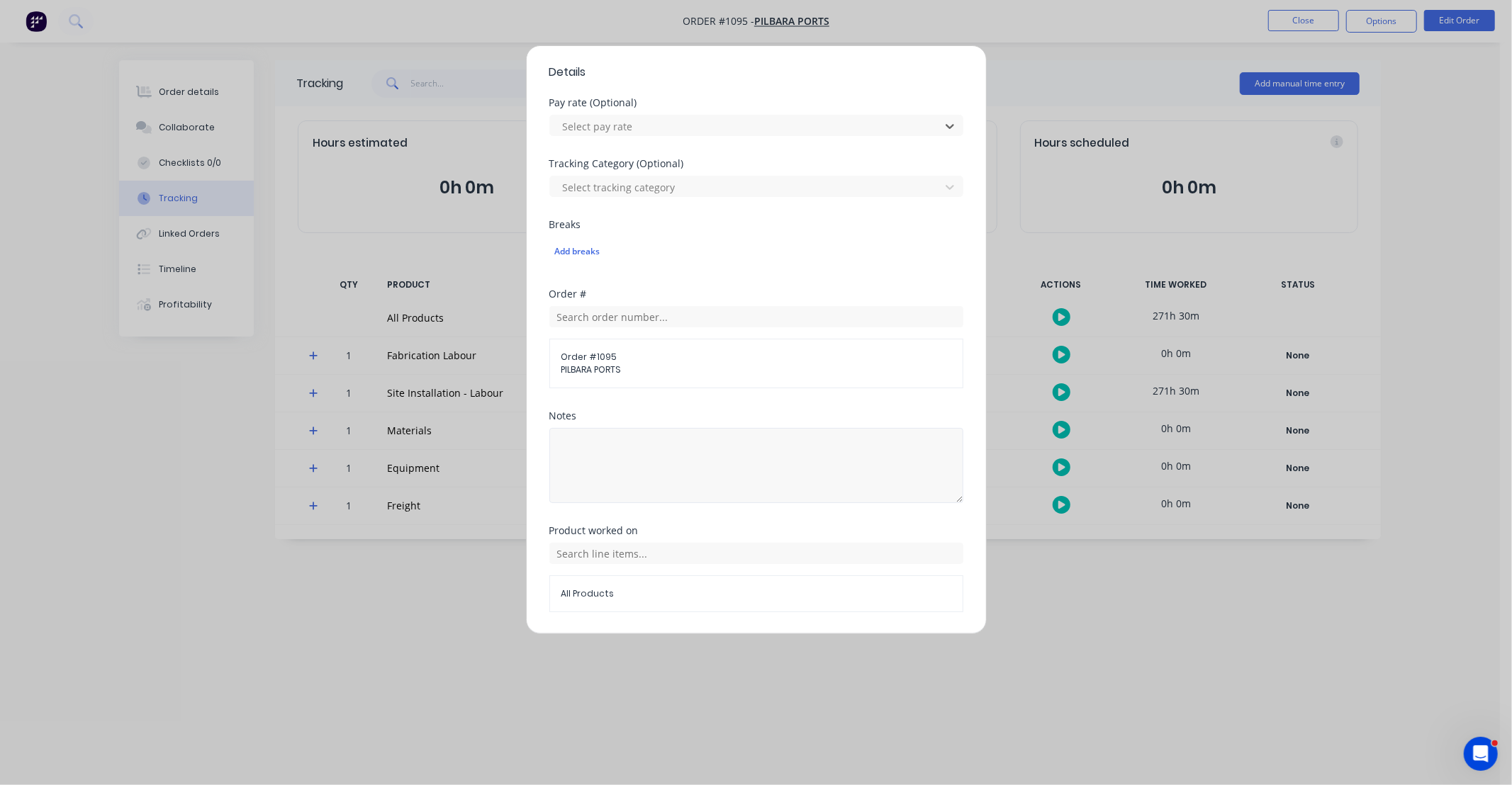
scroll to position [393, 0]
click at [668, 437] on textarea at bounding box center [756, 458] width 414 height 75
paste textarea "DCS34821"
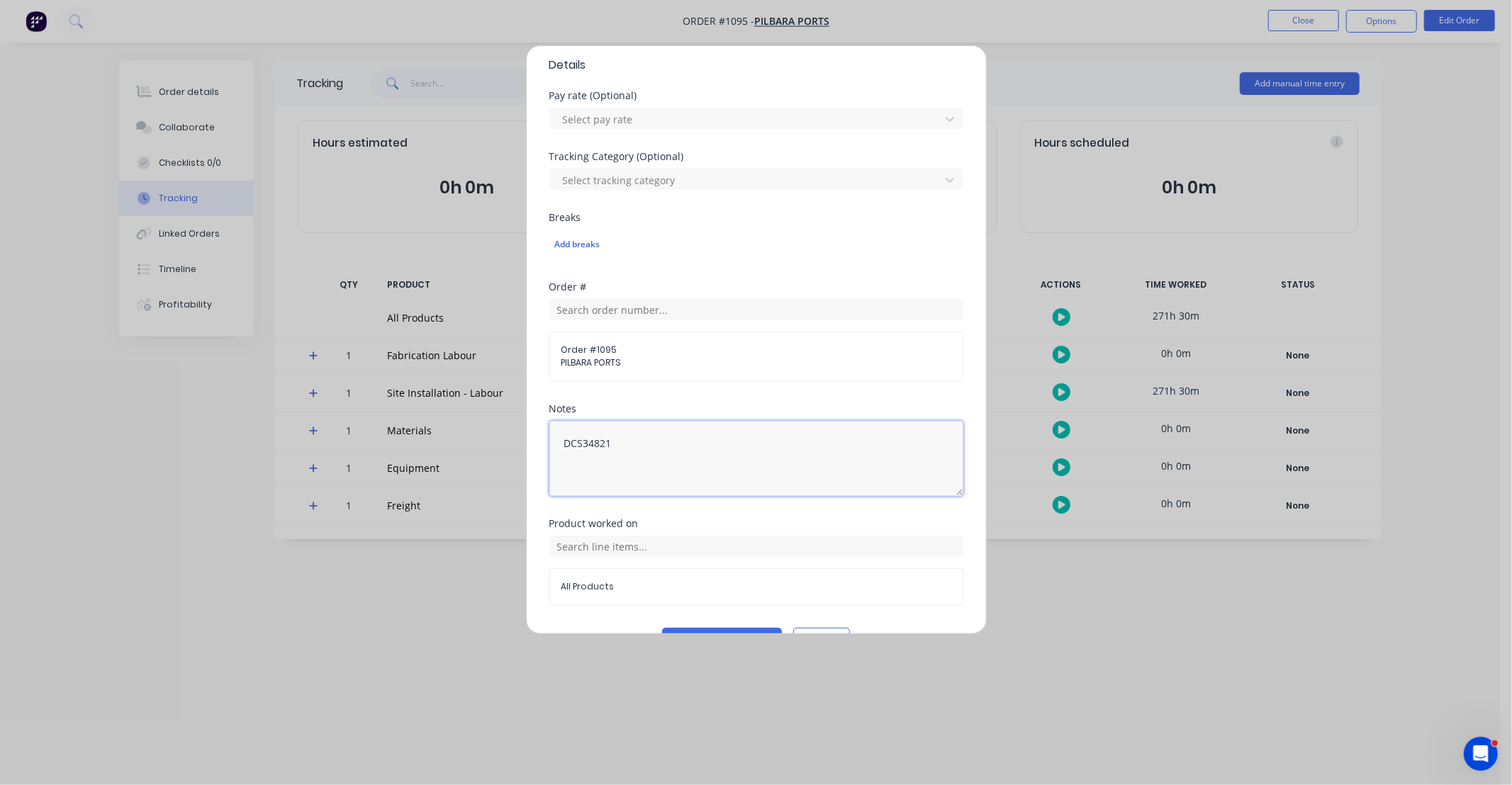
scroll to position [430, 0]
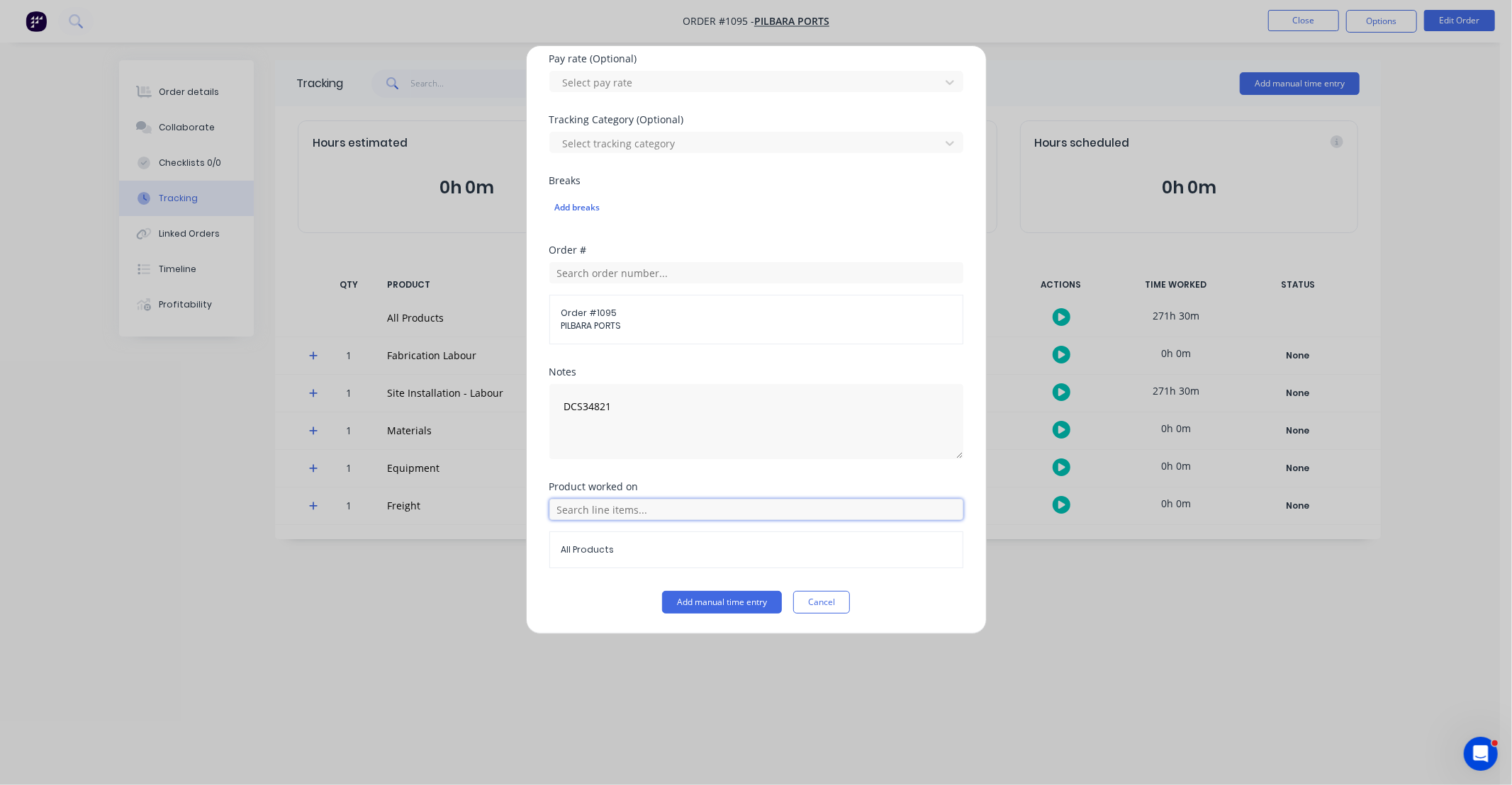
click at [648, 501] on input "text" at bounding box center [756, 509] width 414 height 21
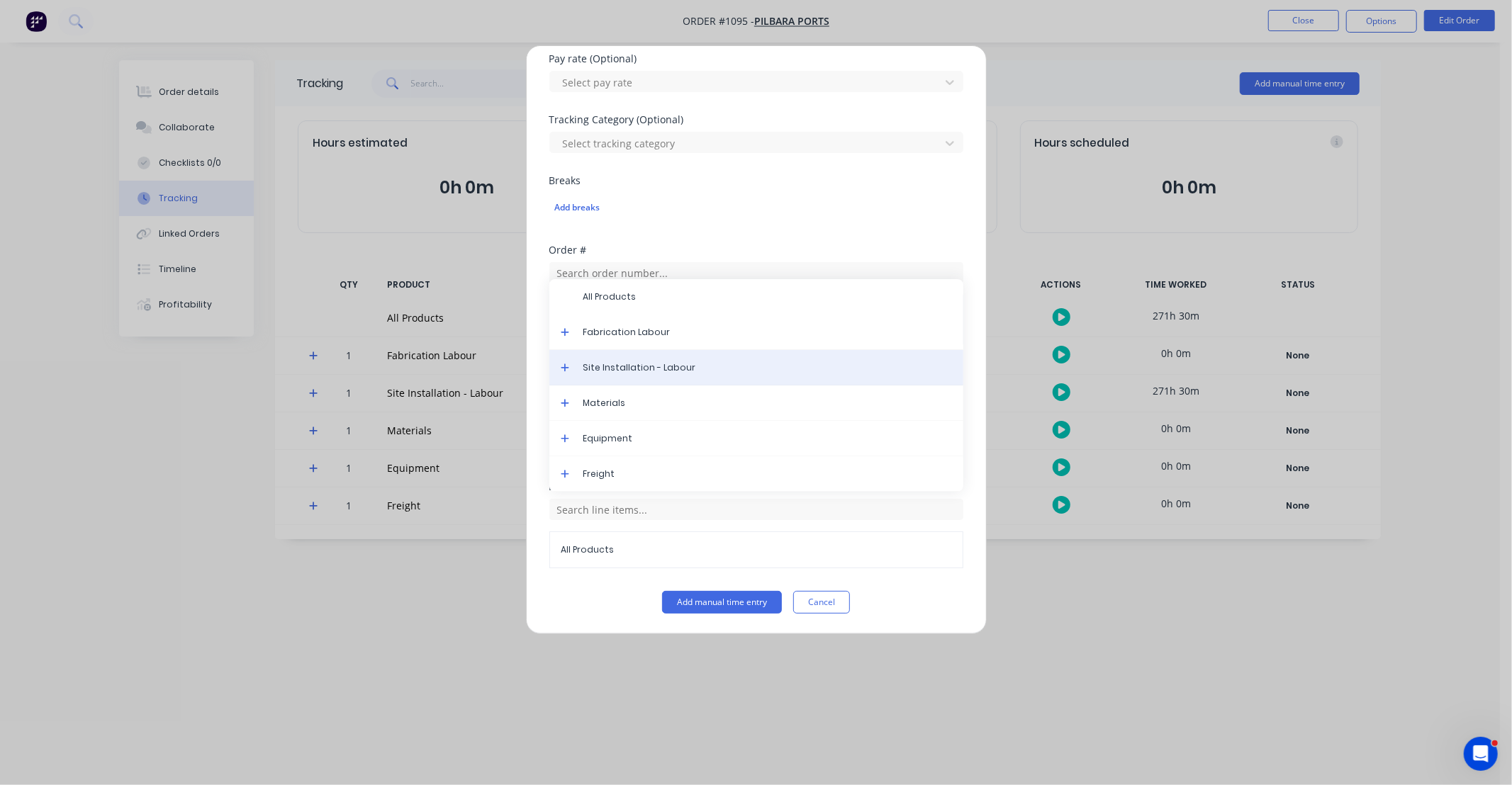
click at [629, 360] on div "Site Installation - Labour" at bounding box center [756, 367] width 414 height 36
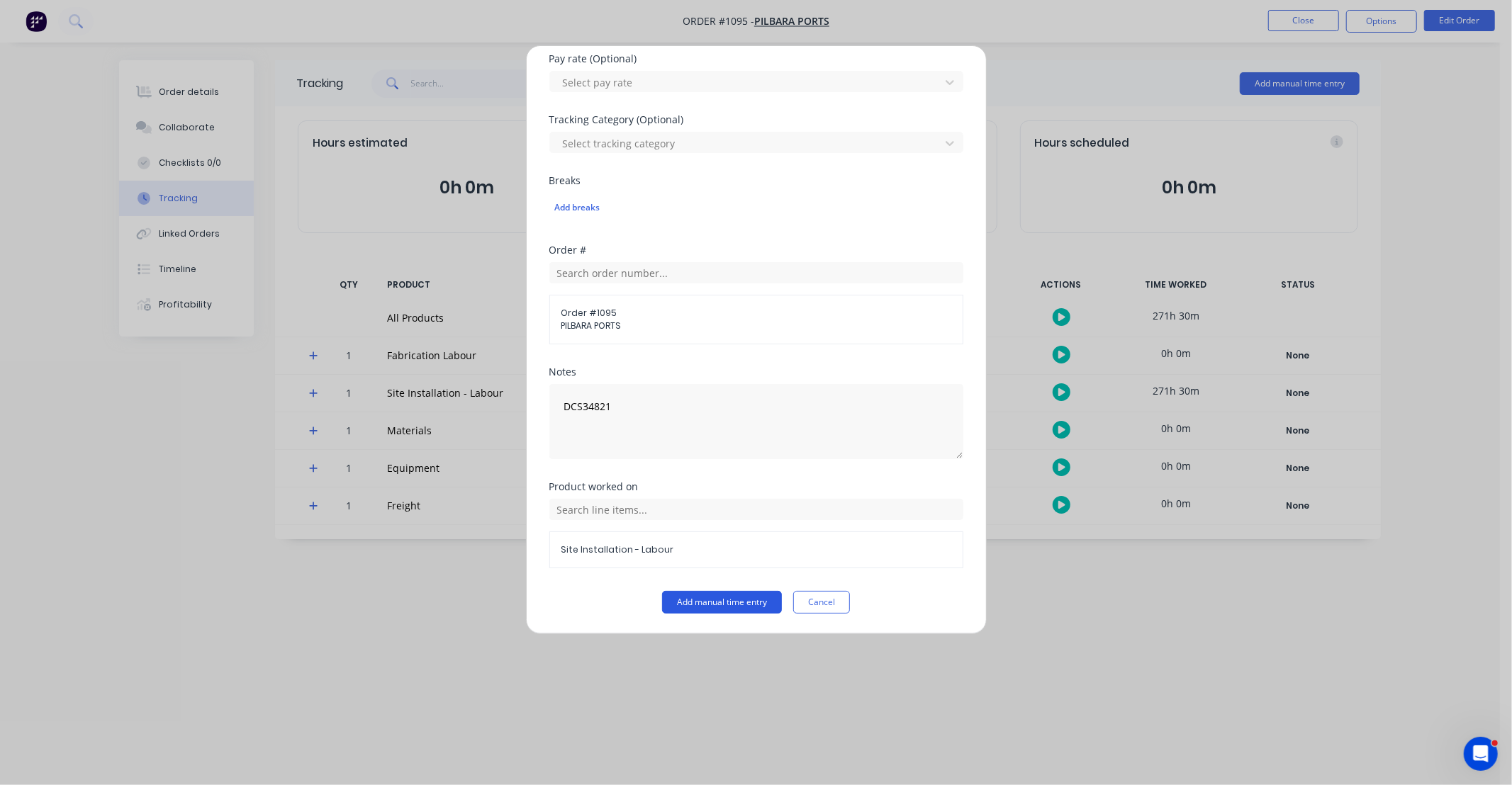
click at [754, 609] on button "Add manual time entry" at bounding box center [722, 602] width 120 height 23
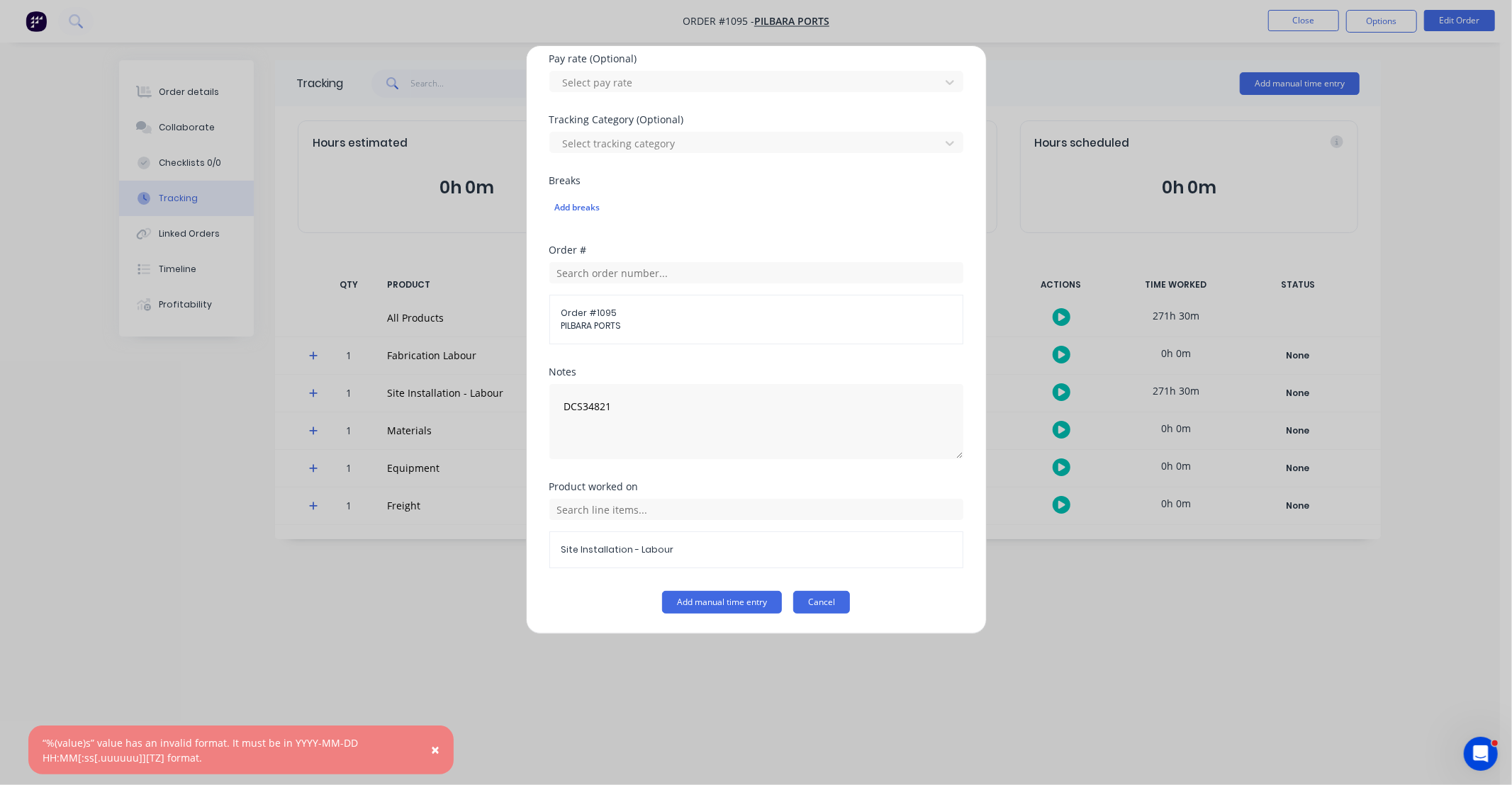
click at [826, 602] on button "Cancel" at bounding box center [821, 602] width 57 height 23
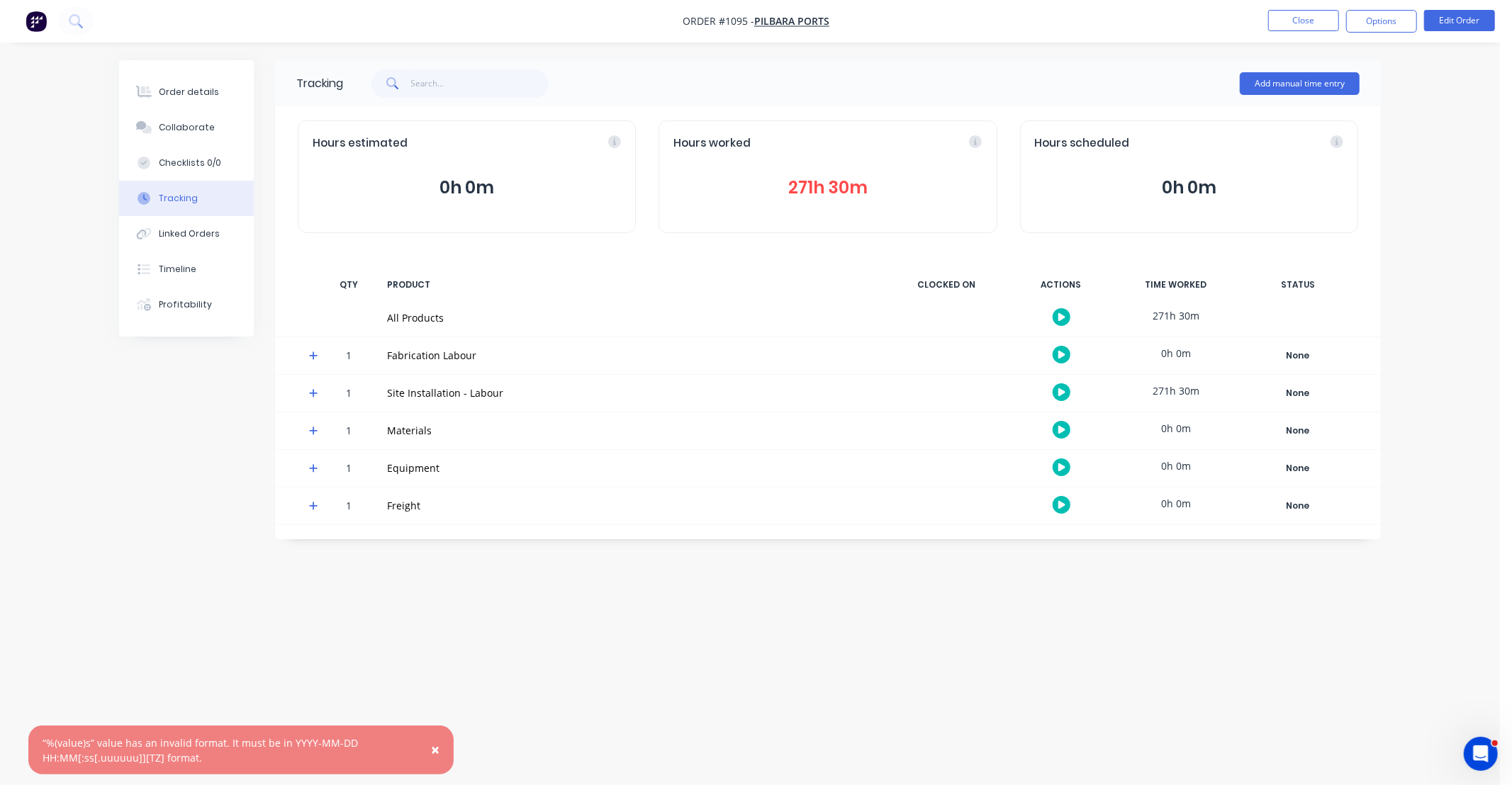
click at [1317, 96] on div "Add manual time entry" at bounding box center [1300, 84] width 120 height 42
click at [1280, 82] on button "Add manual time entry" at bounding box center [1300, 84] width 120 height 23
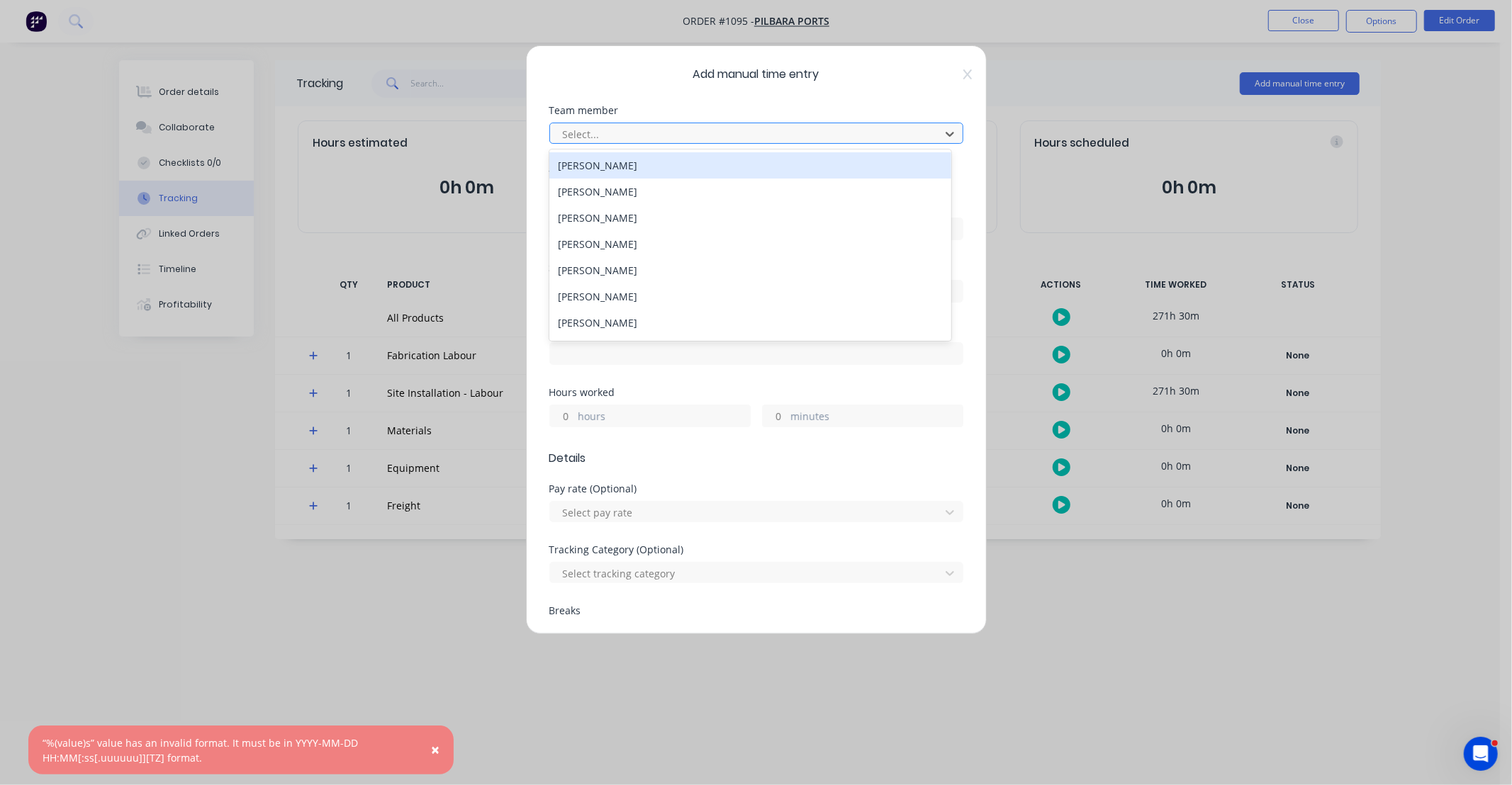
click at [672, 131] on div at bounding box center [747, 135] width 372 height 17
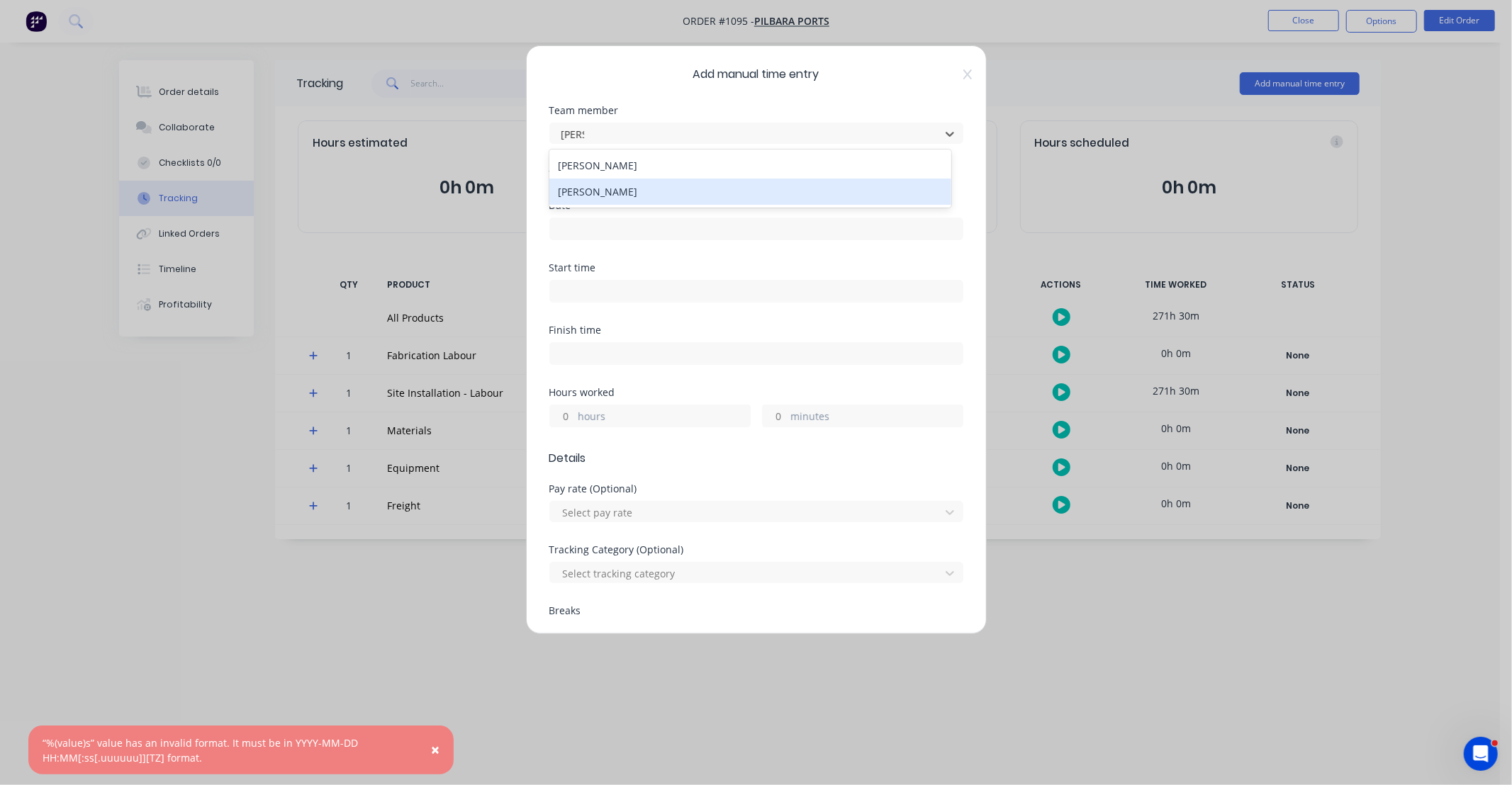
click at [668, 193] on div "[PERSON_NAME]" at bounding box center [751, 191] width 402 height 26
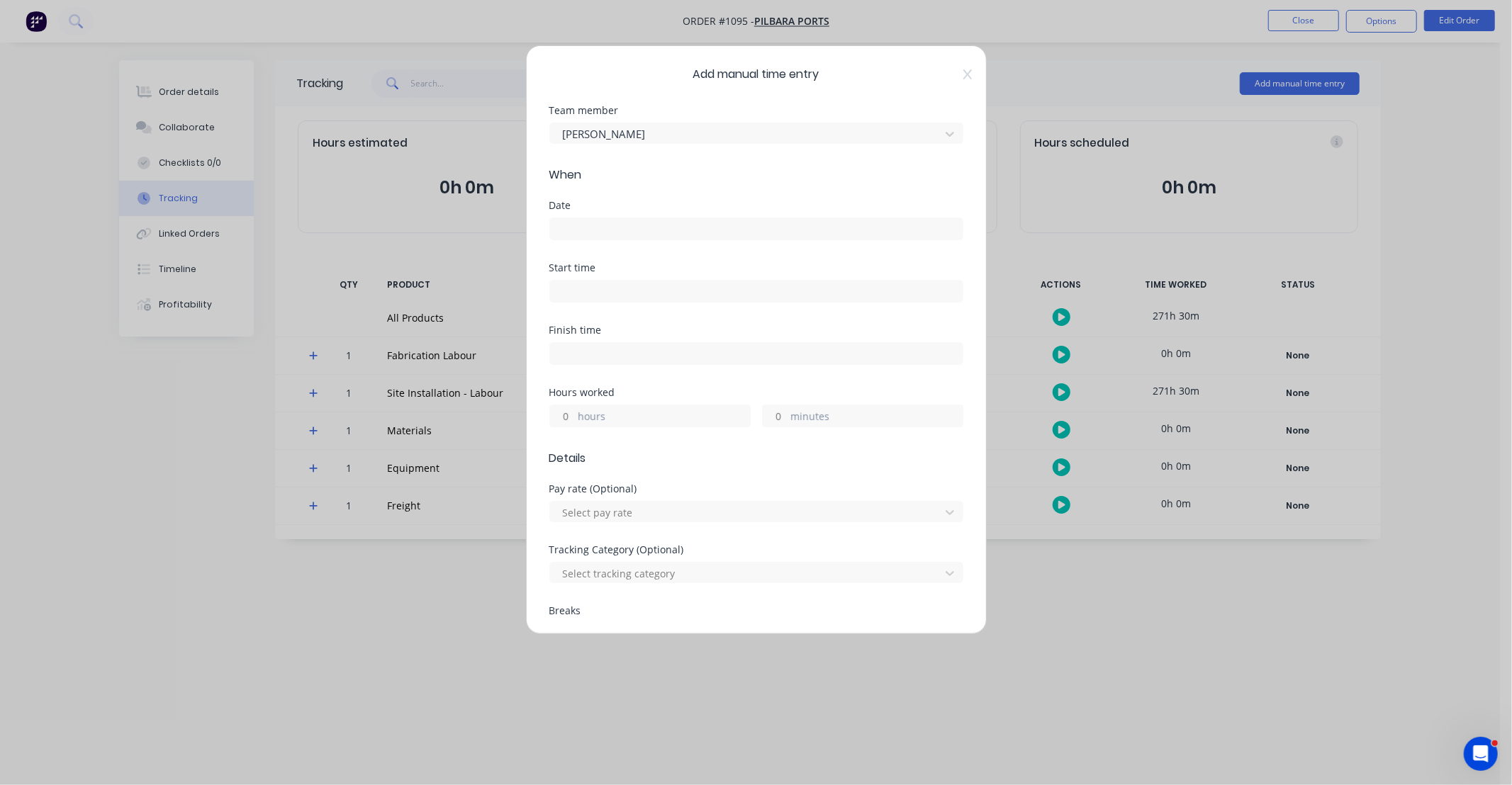
click at [622, 226] on input at bounding box center [756, 229] width 412 height 21
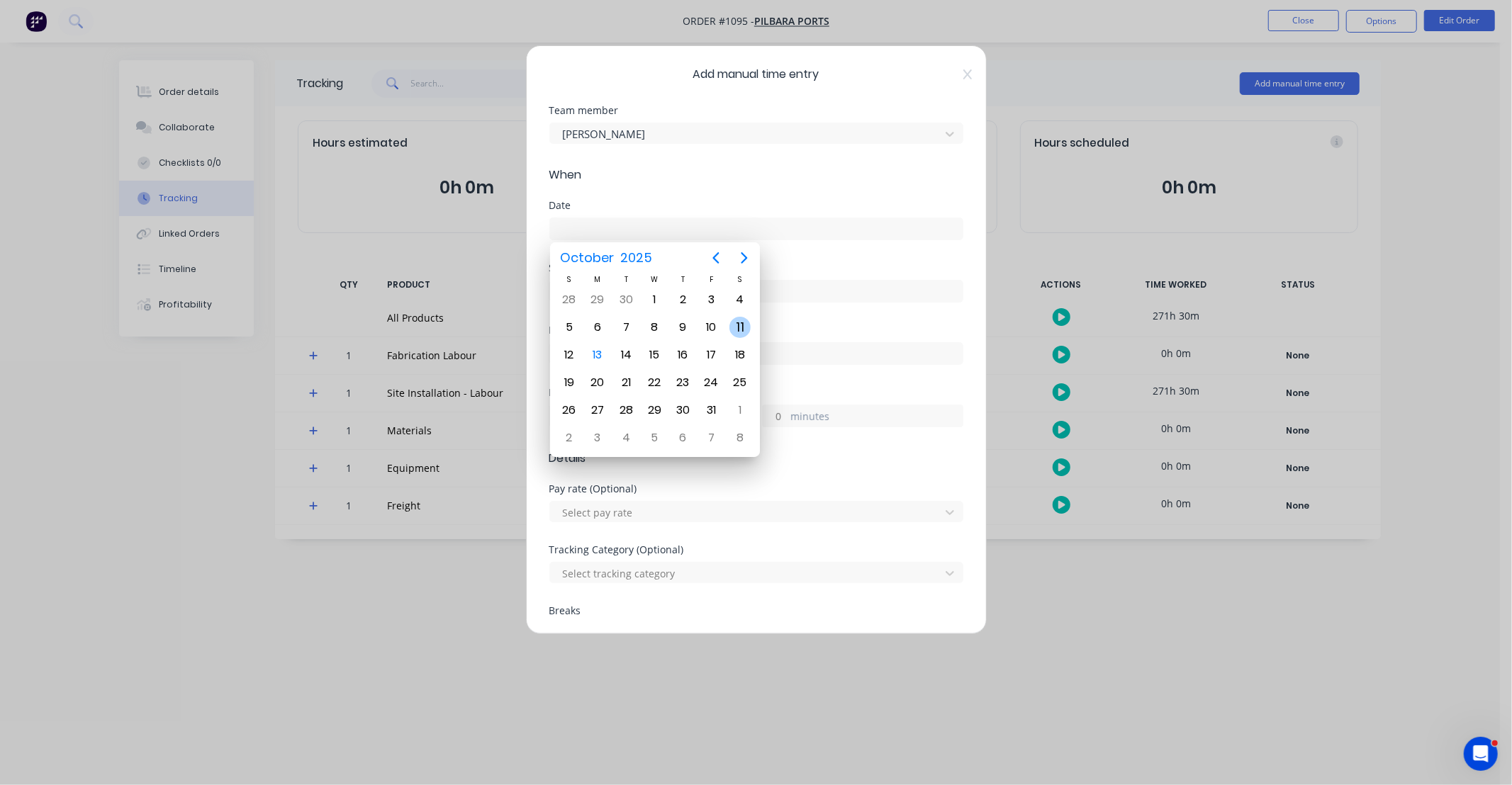
click at [740, 323] on div "11" at bounding box center [740, 328] width 21 height 21
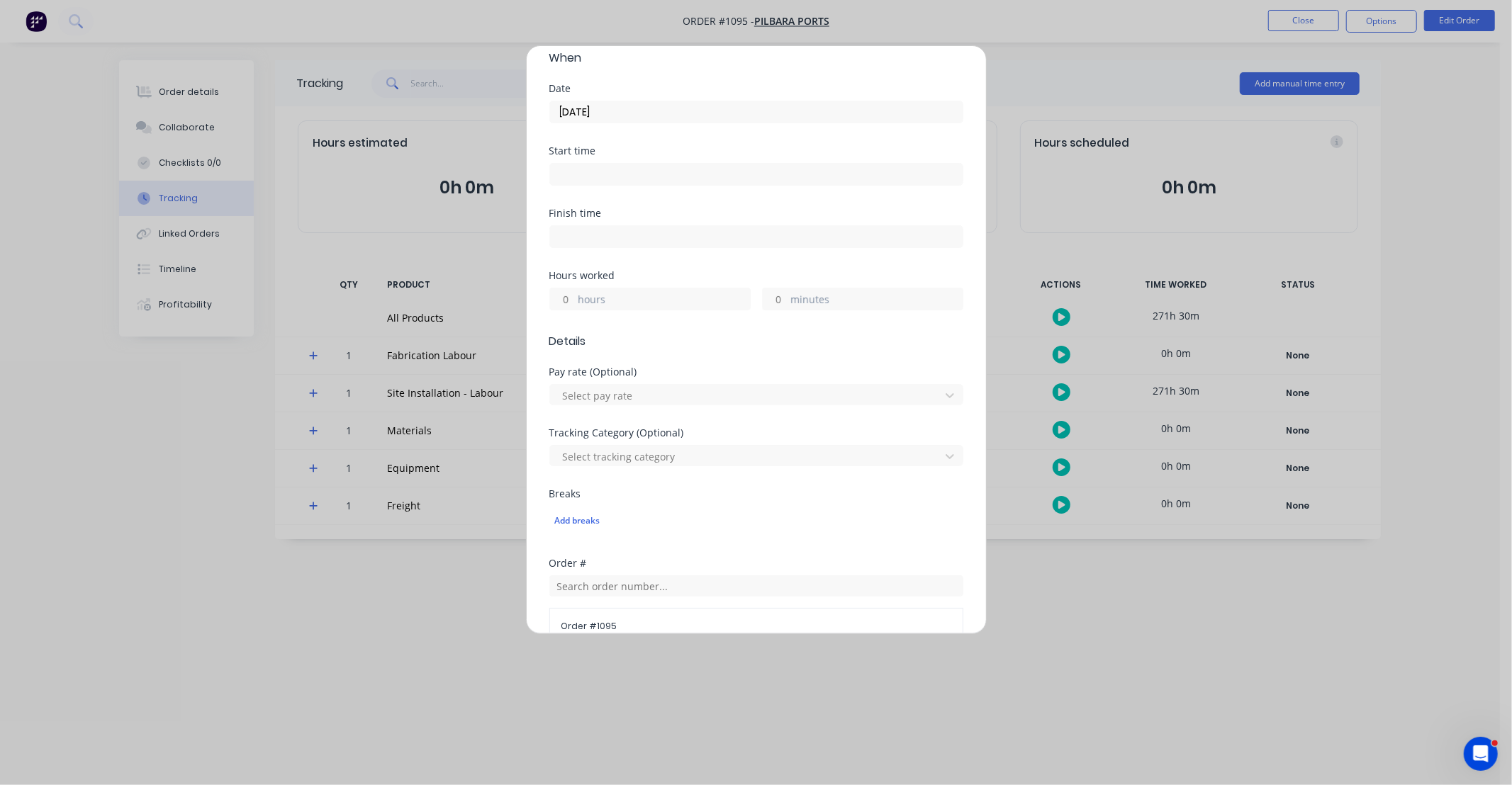
scroll to position [131, 0]
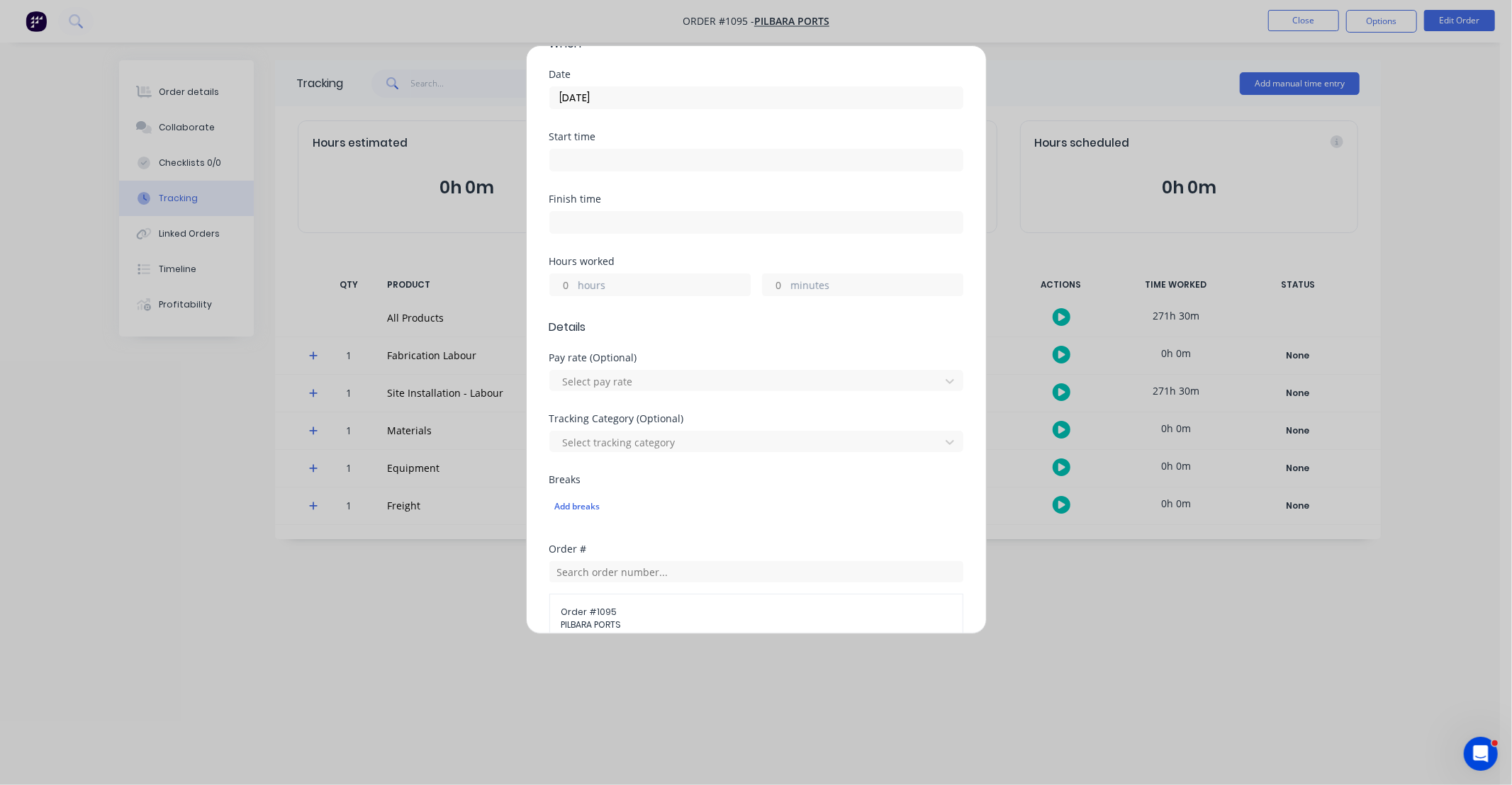
click at [569, 283] on input "hours" at bounding box center [562, 284] width 25 height 21
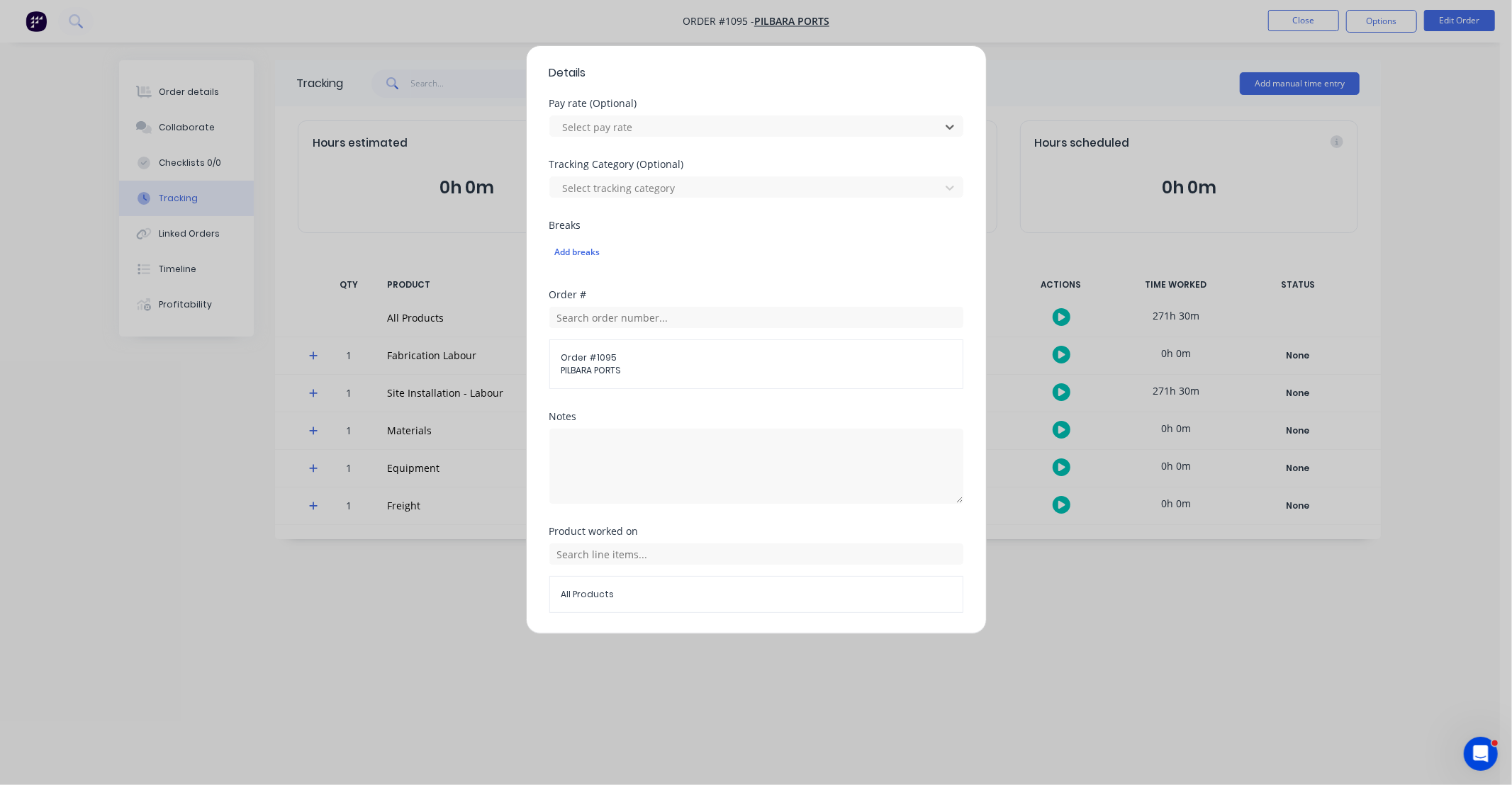
scroll to position [393, 0]
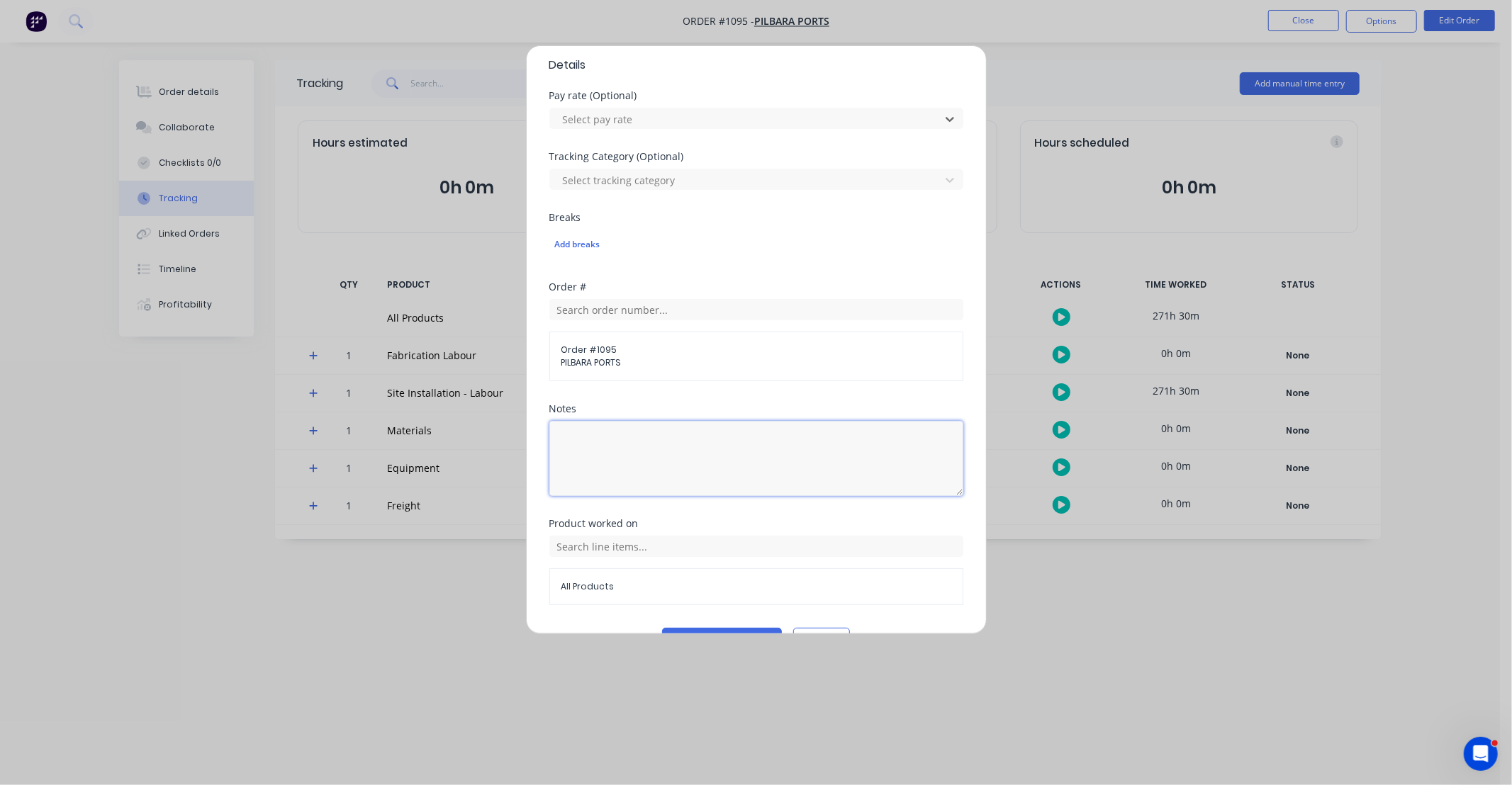
click at [661, 444] on textarea at bounding box center [756, 458] width 414 height 75
paste textarea "DCS34821"
click at [654, 550] on input "text" at bounding box center [756, 547] width 414 height 21
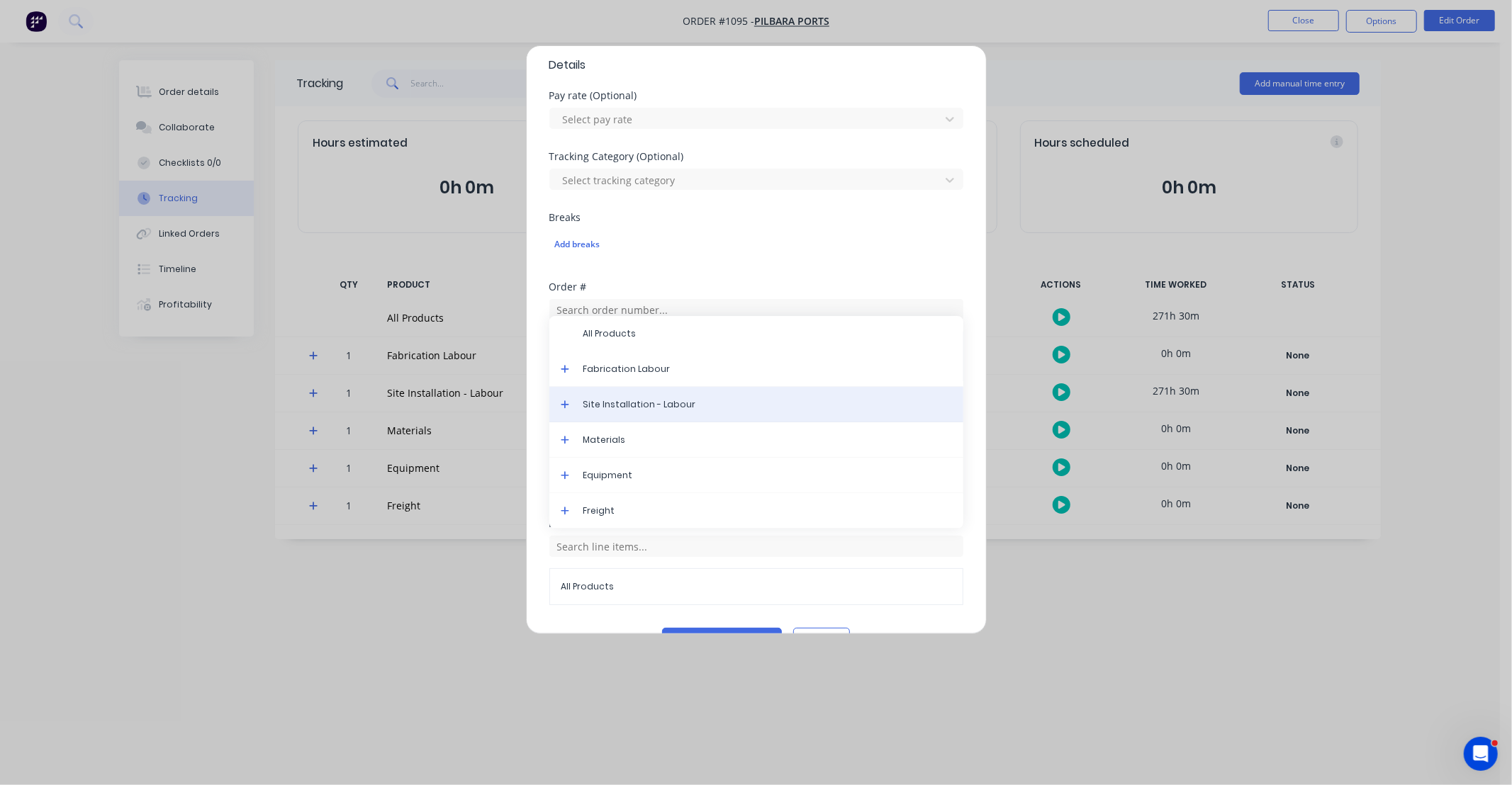
click at [629, 411] on span "Site Installation - Labour" at bounding box center [768, 405] width 369 height 12
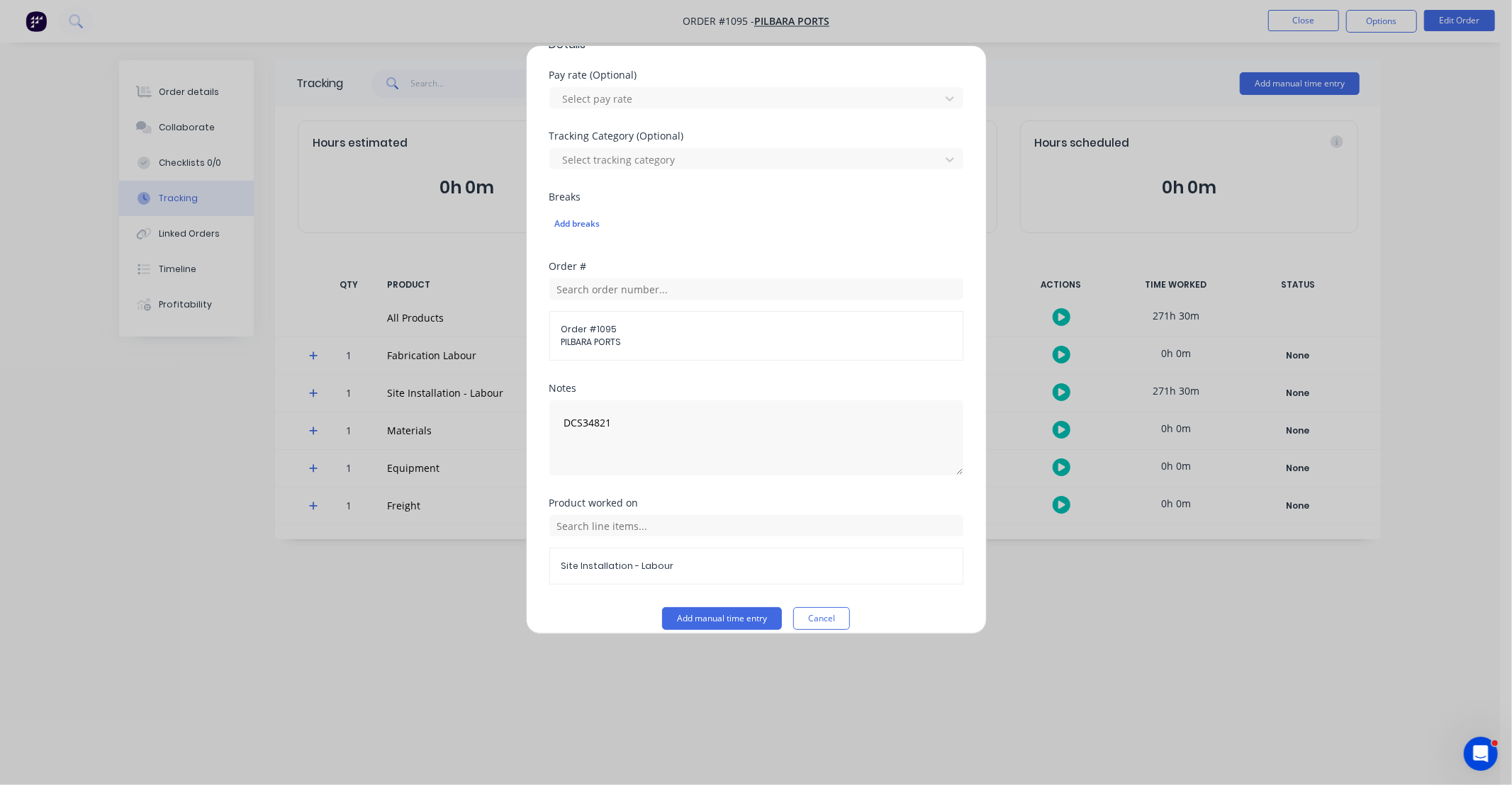
scroll to position [405, 0]
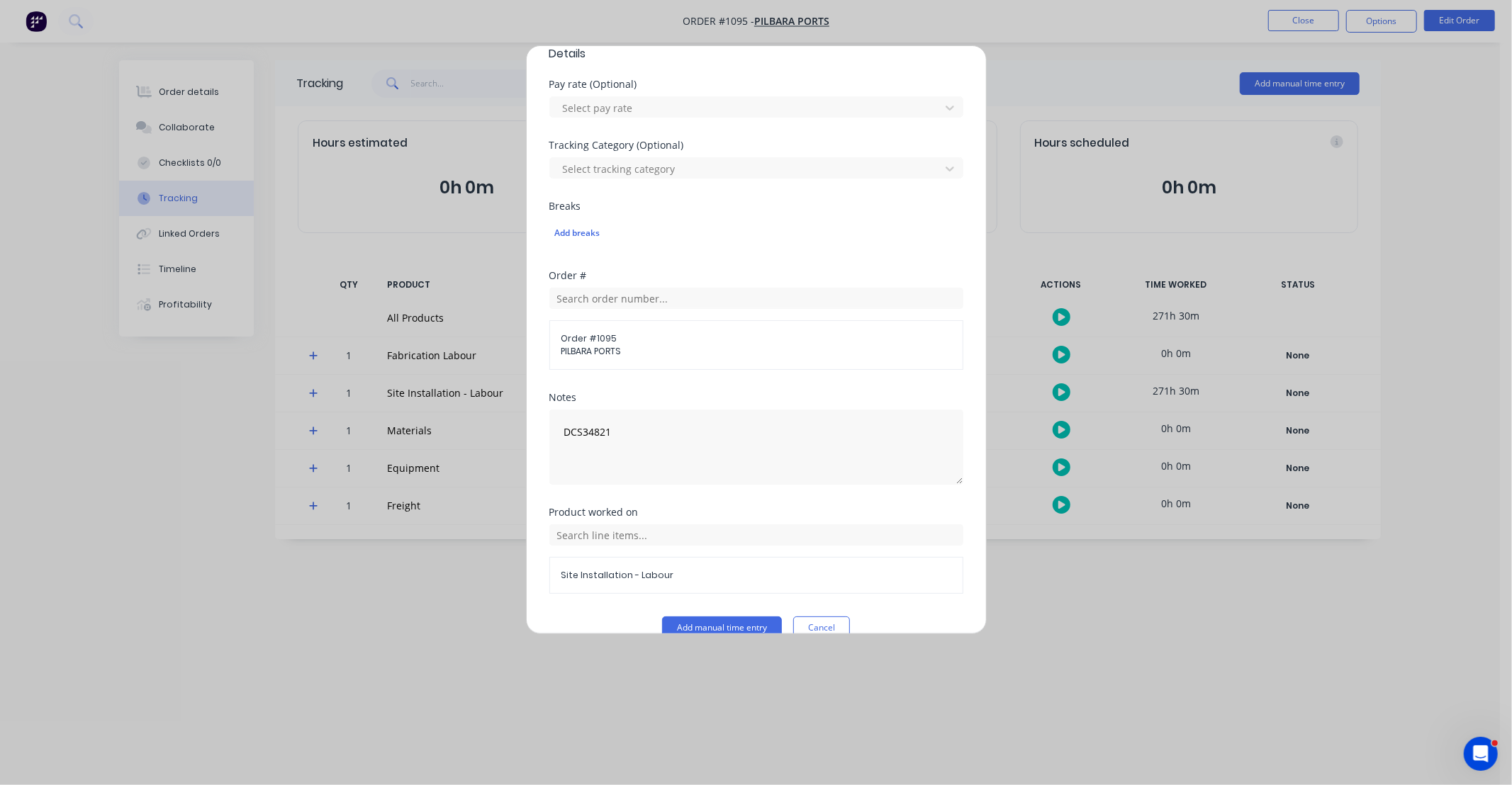
click at [740, 606] on div "Product worked on Site Installation - Labour" at bounding box center [756, 562] width 414 height 110
click at [744, 623] on button "Add manual time entry" at bounding box center [722, 628] width 120 height 23
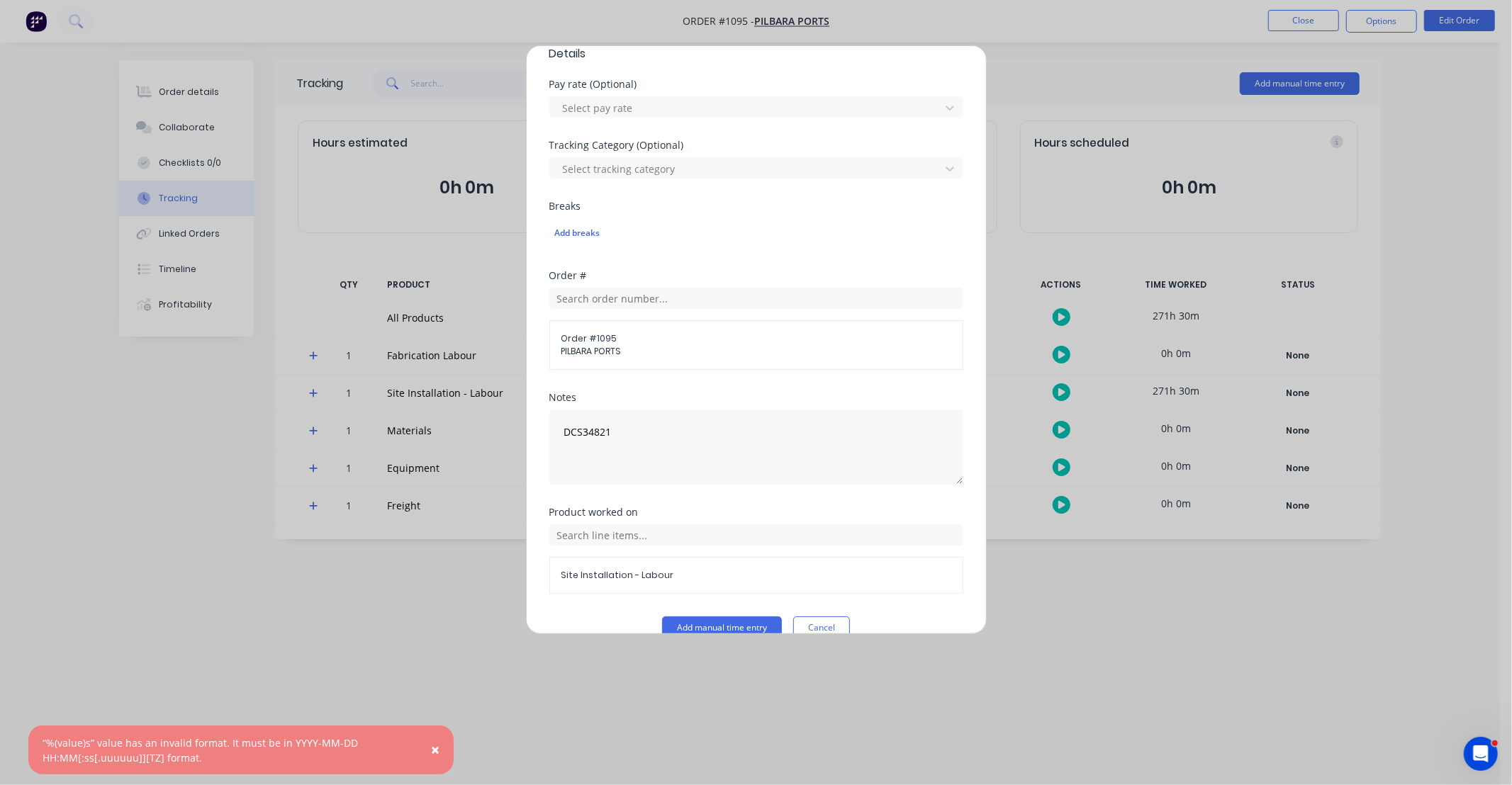
click at [813, 626] on button "Cancel" at bounding box center [821, 628] width 57 height 23
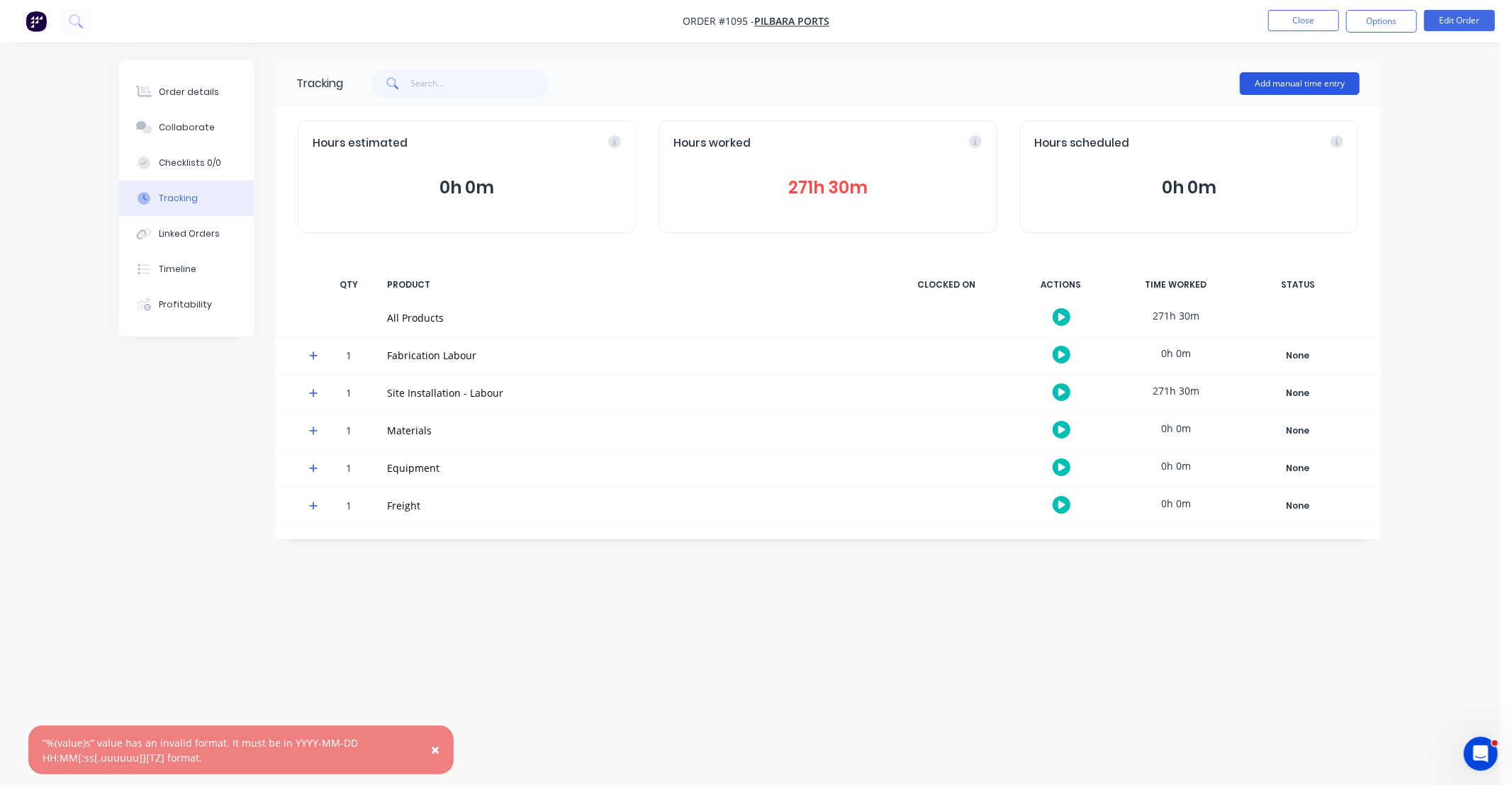
click at [1272, 86] on button "Add manual time entry" at bounding box center [1300, 84] width 120 height 23
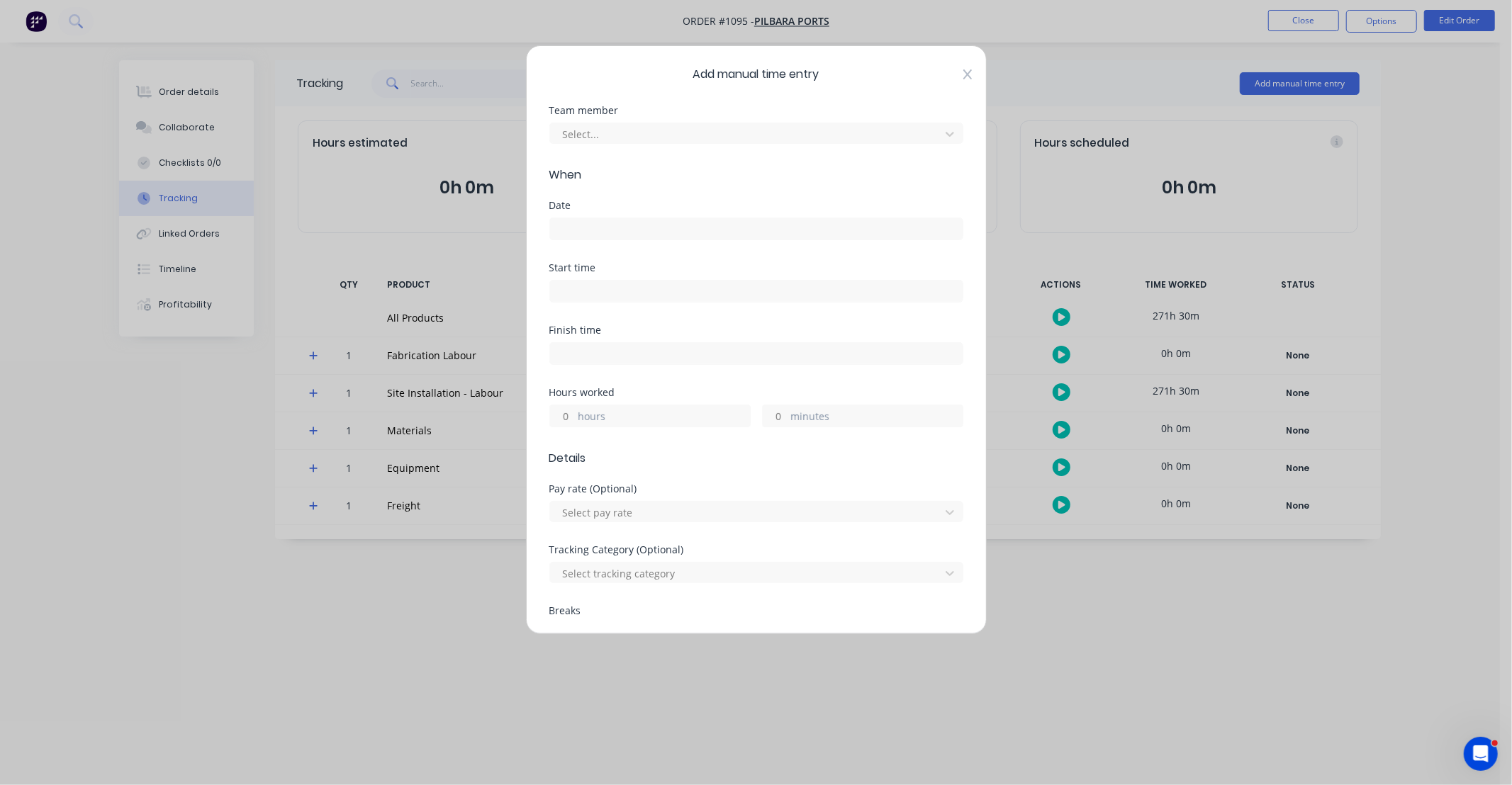
click at [963, 72] on icon at bounding box center [967, 74] width 9 height 10
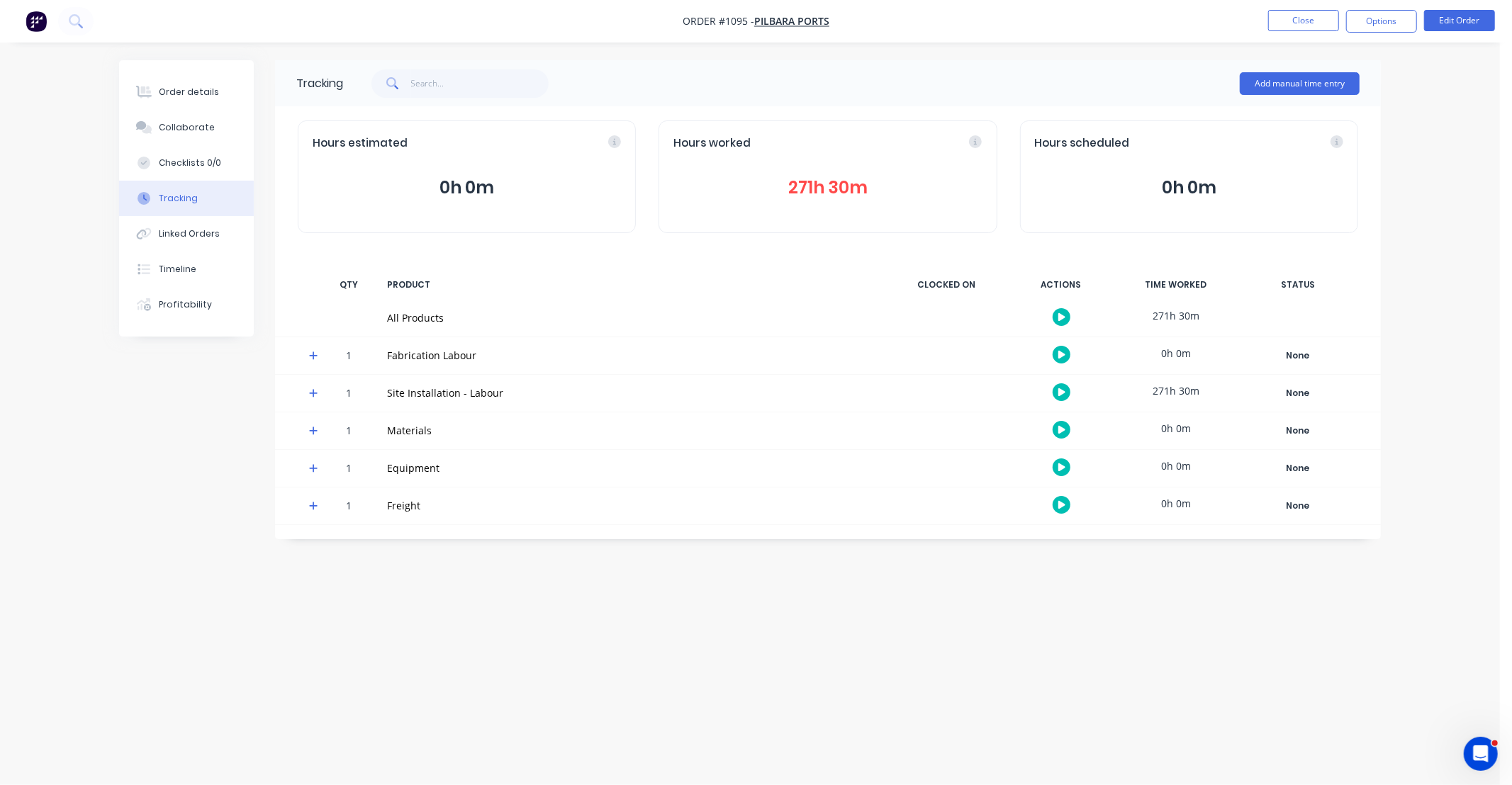
click at [844, 187] on button "271h 30m" at bounding box center [828, 187] width 309 height 27
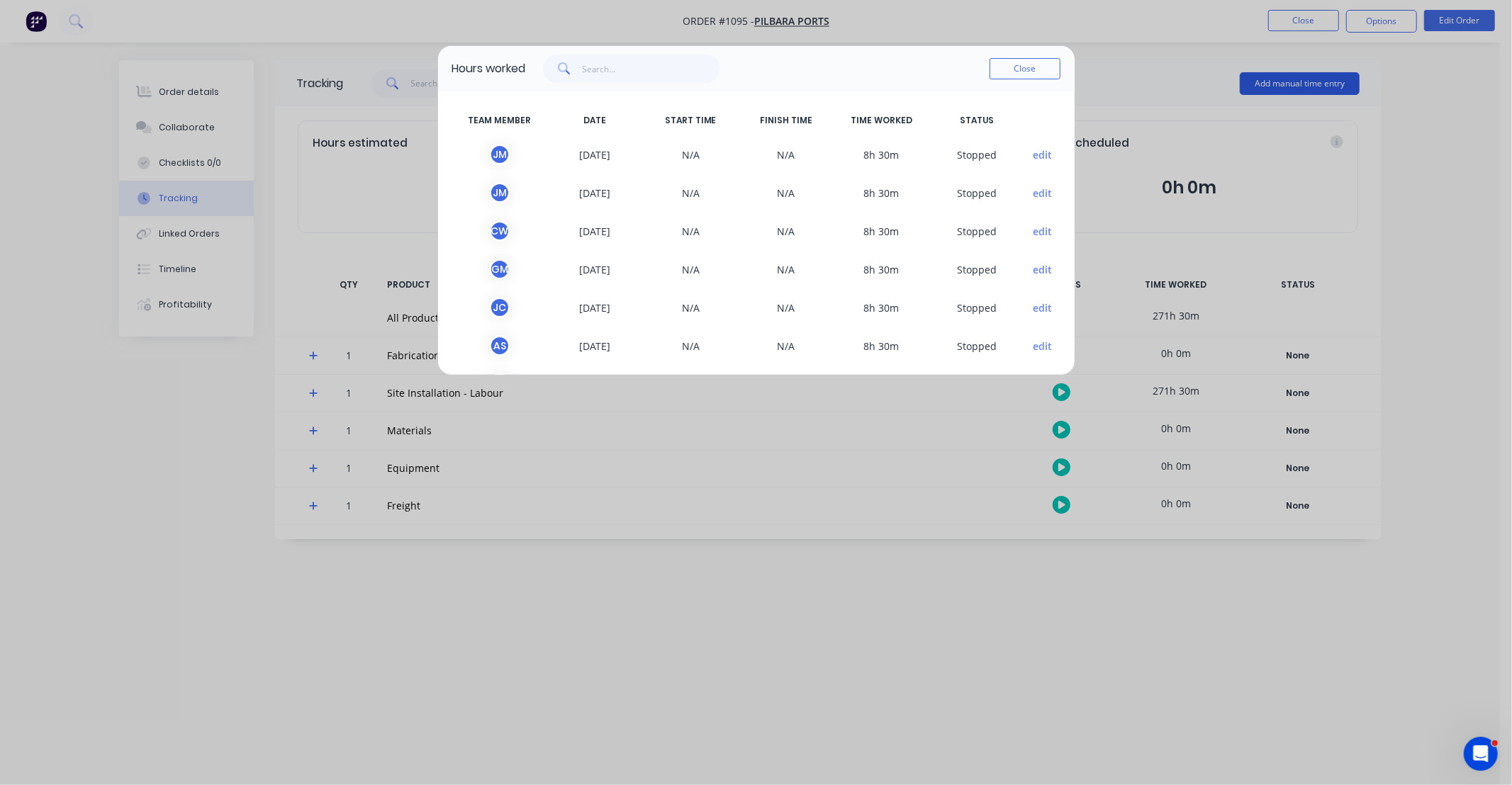
drag, startPoint x: 1021, startPoint y: 71, endPoint x: 1262, endPoint y: 75, distance: 241.0
click at [1022, 71] on button "Close" at bounding box center [1026, 68] width 71 height 21
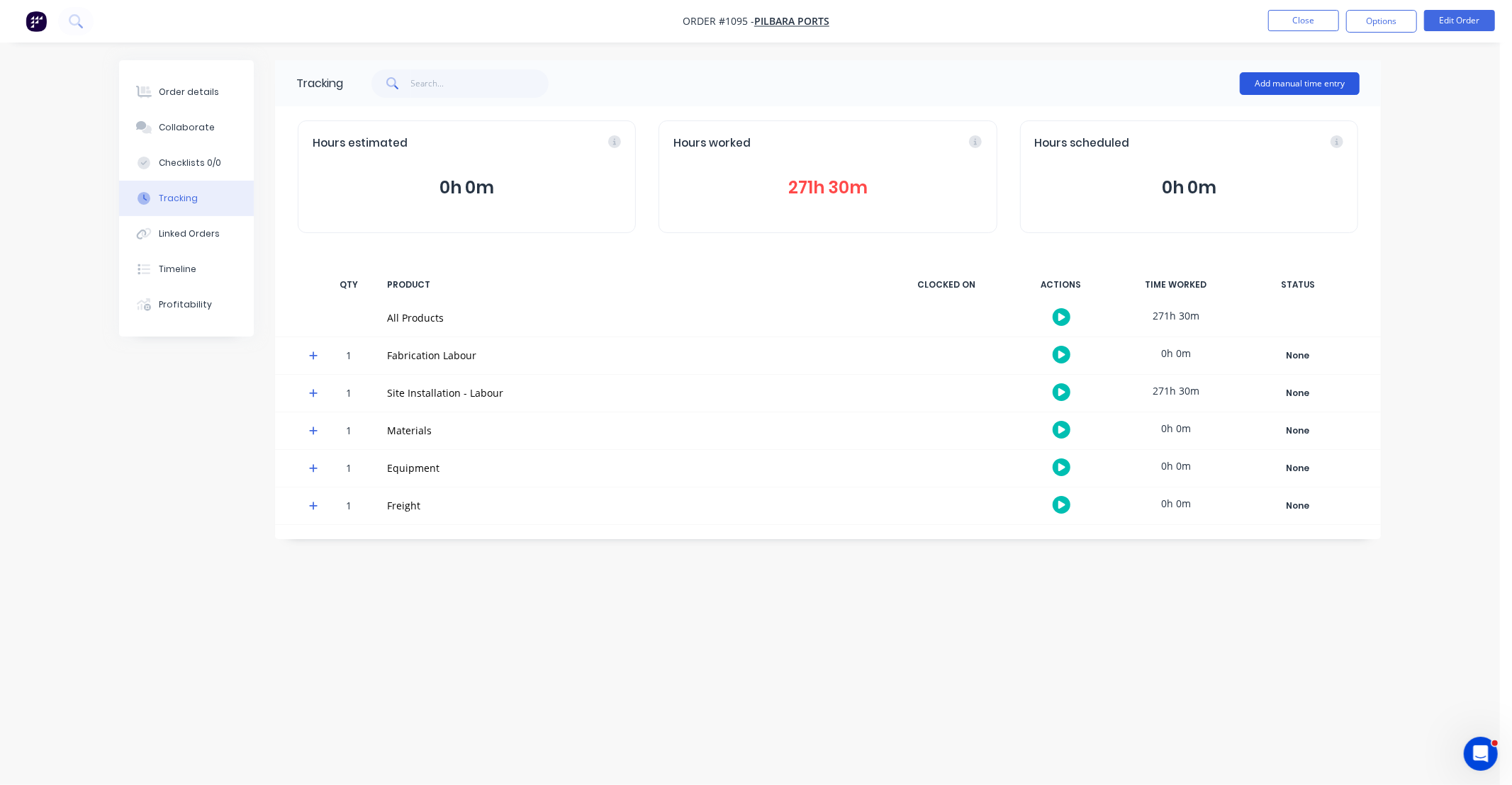
click at [1278, 78] on button "Add manual time entry" at bounding box center [1300, 84] width 120 height 23
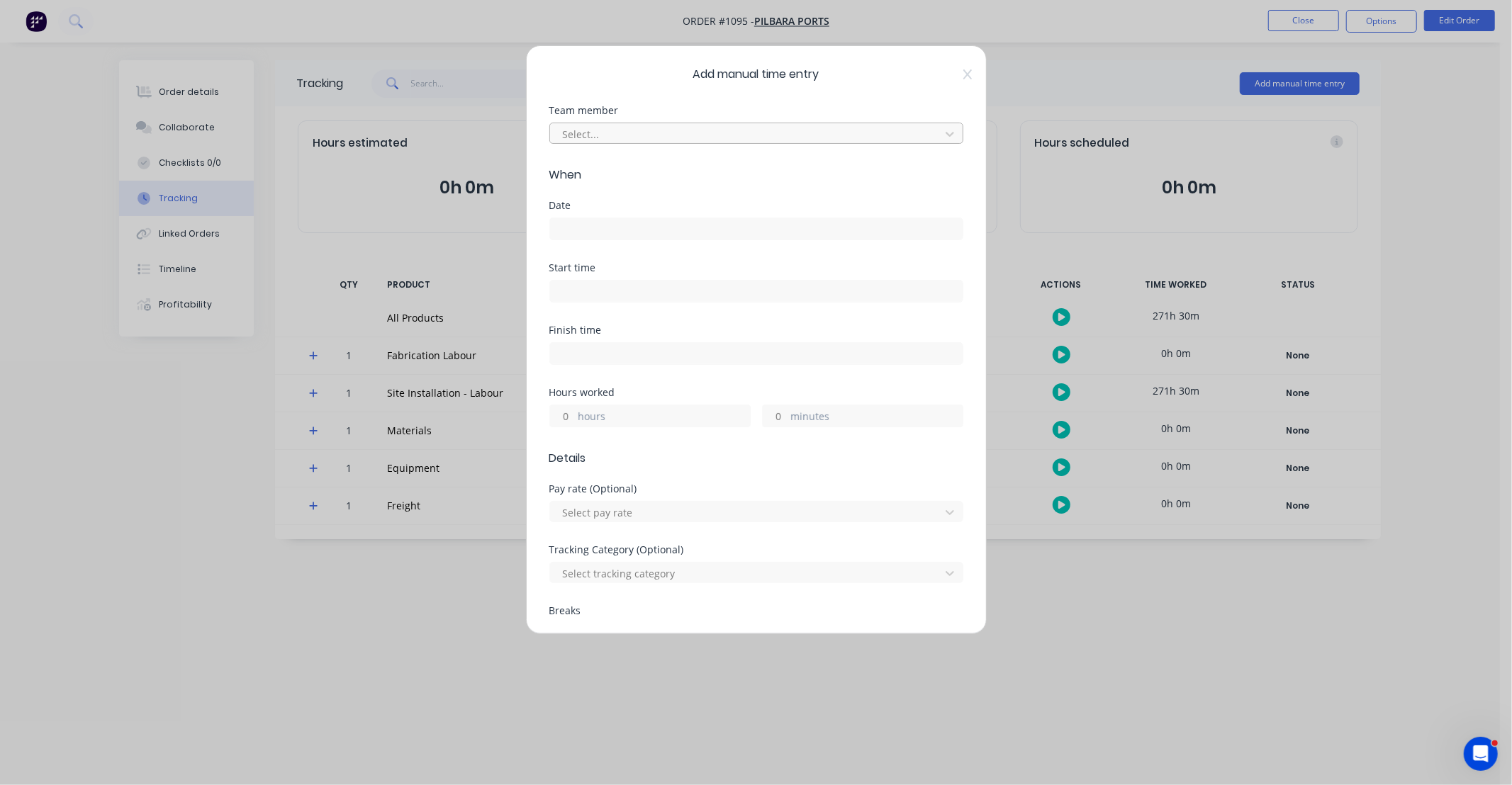
click at [649, 132] on div at bounding box center [747, 135] width 372 height 17
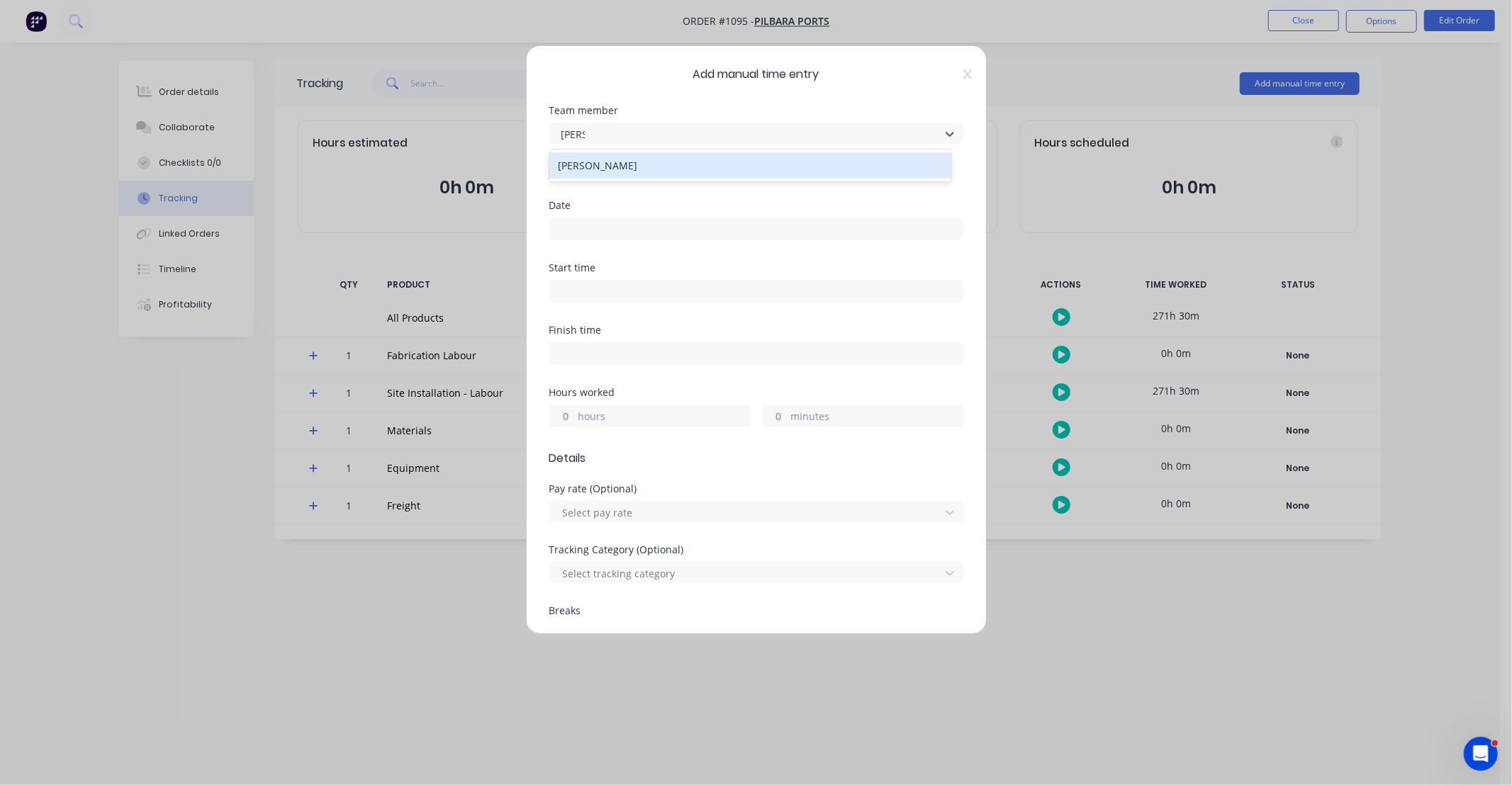
click at [632, 166] on div "[PERSON_NAME]" at bounding box center [751, 165] width 402 height 26
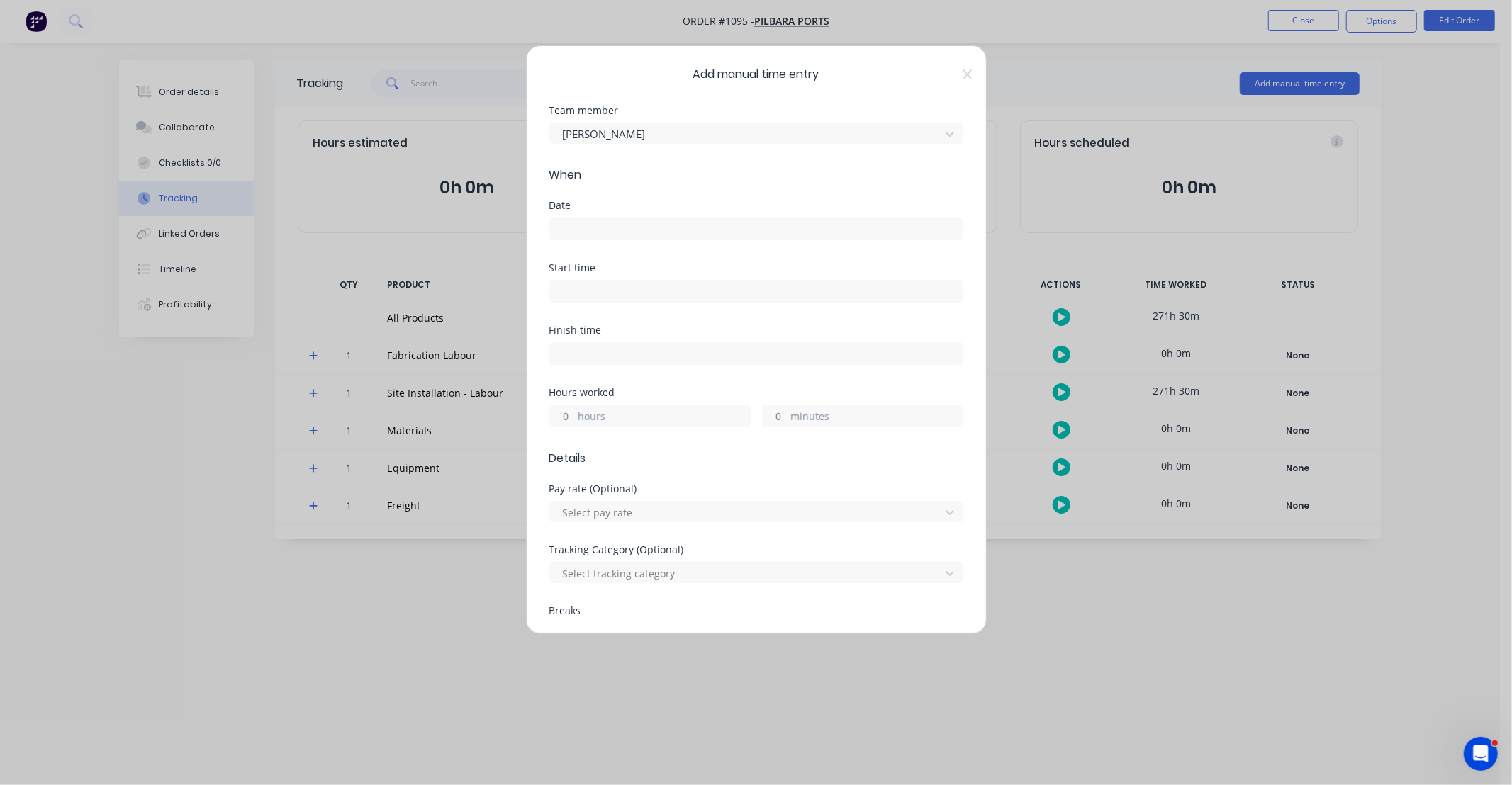
click at [618, 231] on input at bounding box center [756, 229] width 412 height 21
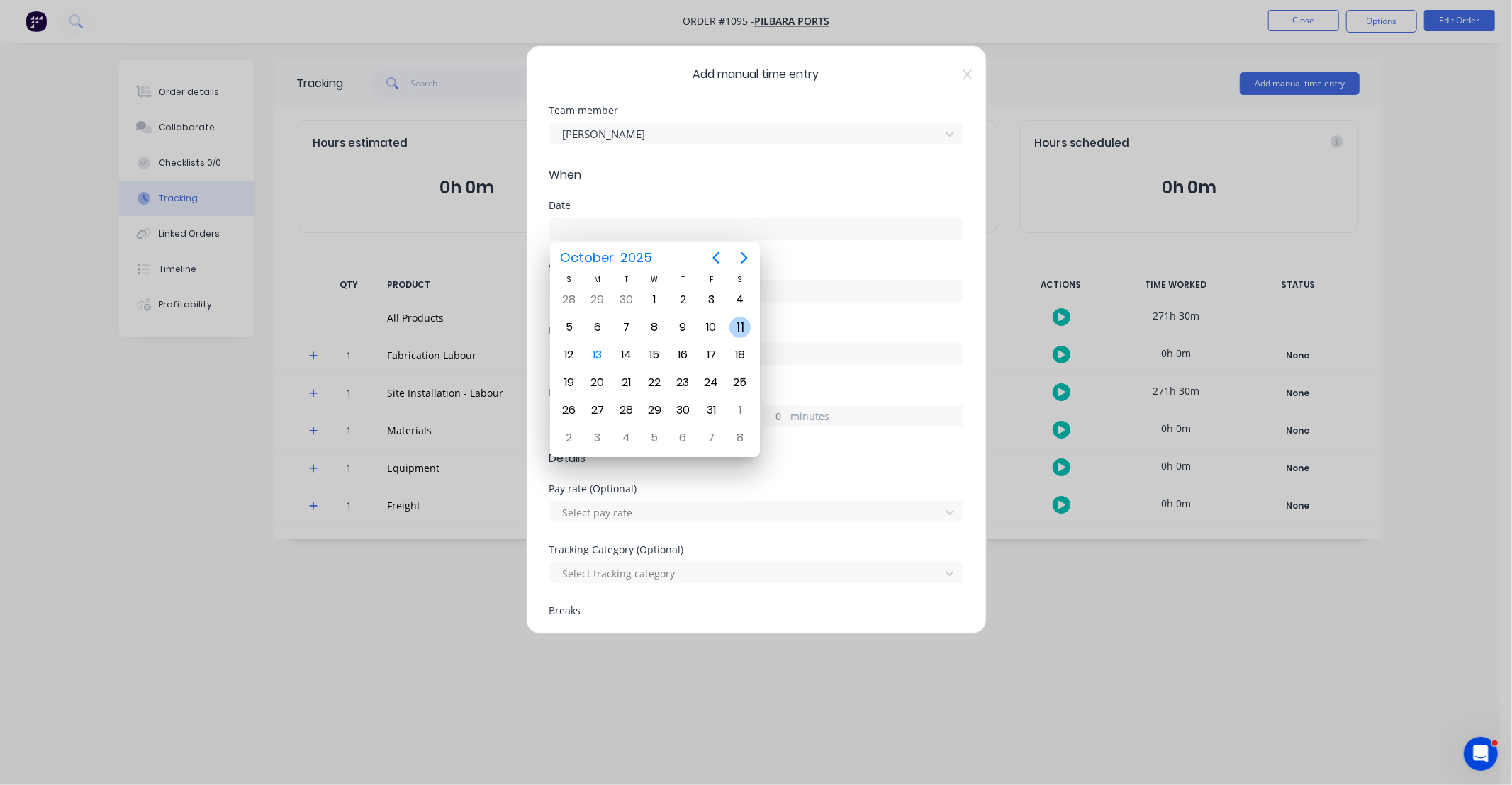
click at [740, 328] on div "11" at bounding box center [740, 328] width 21 height 21
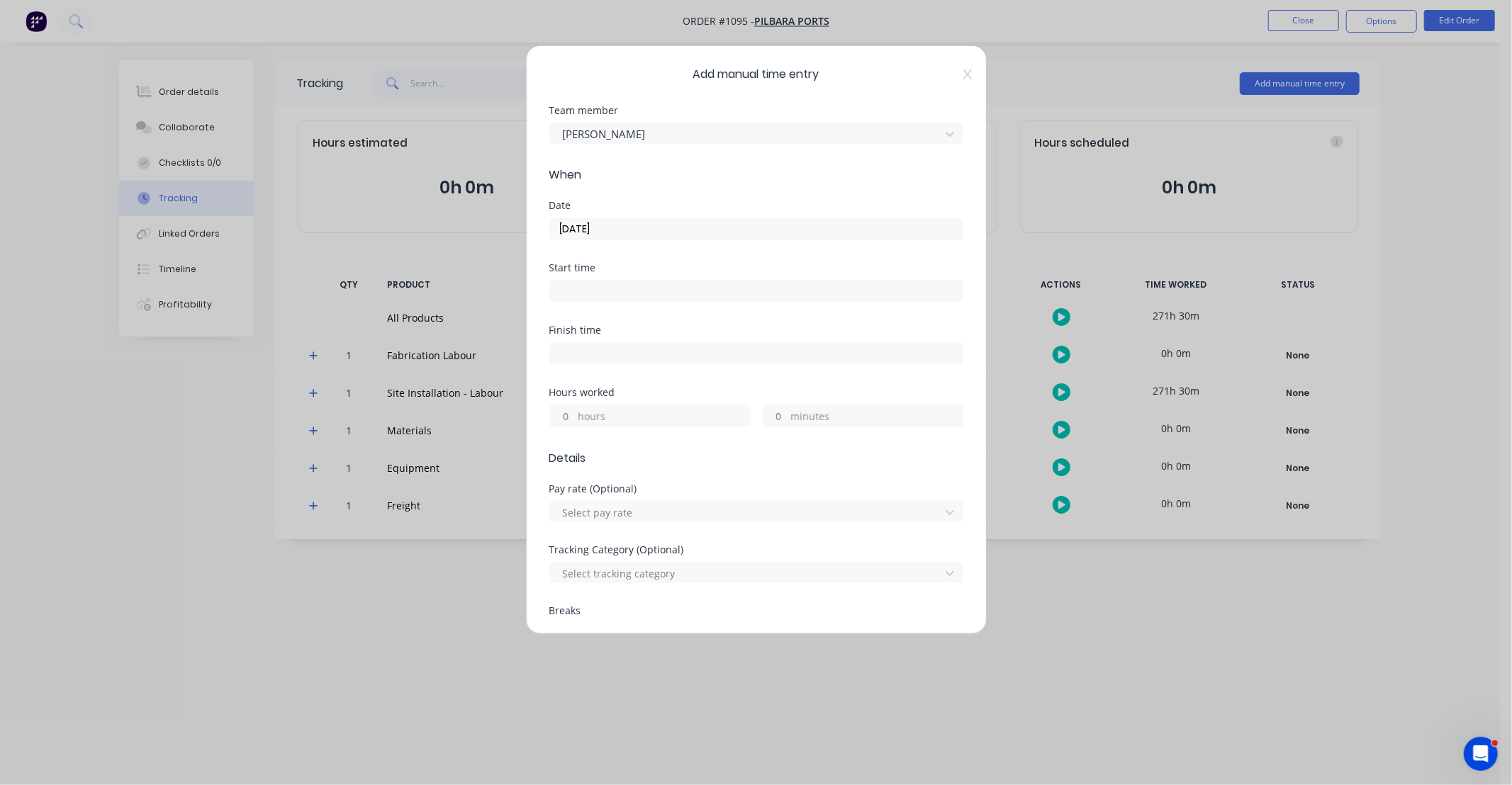
scroll to position [79, 0]
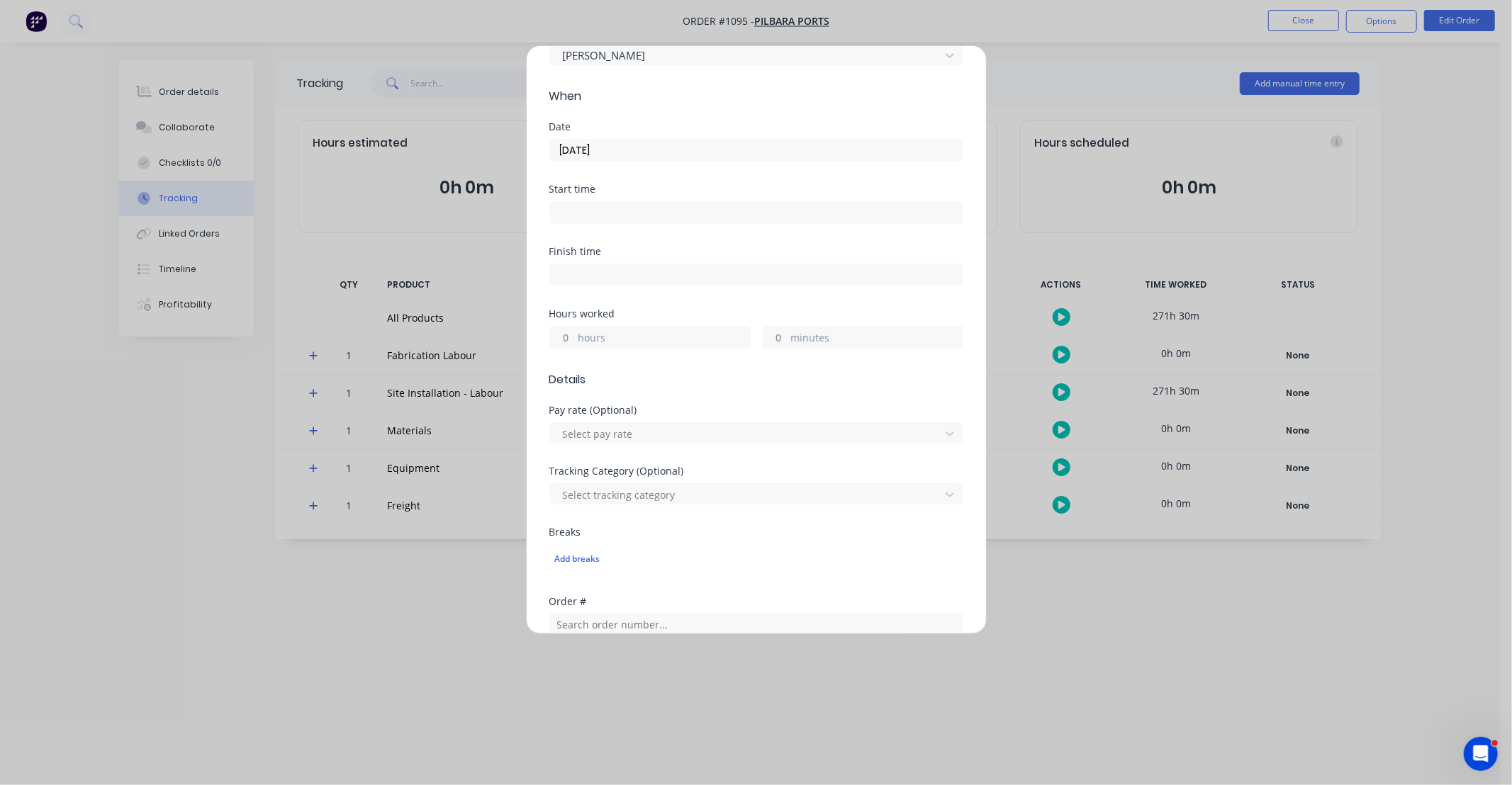
click at [563, 338] on input "hours" at bounding box center [562, 337] width 25 height 21
click at [722, 307] on div "Finish time" at bounding box center [756, 278] width 414 height 62
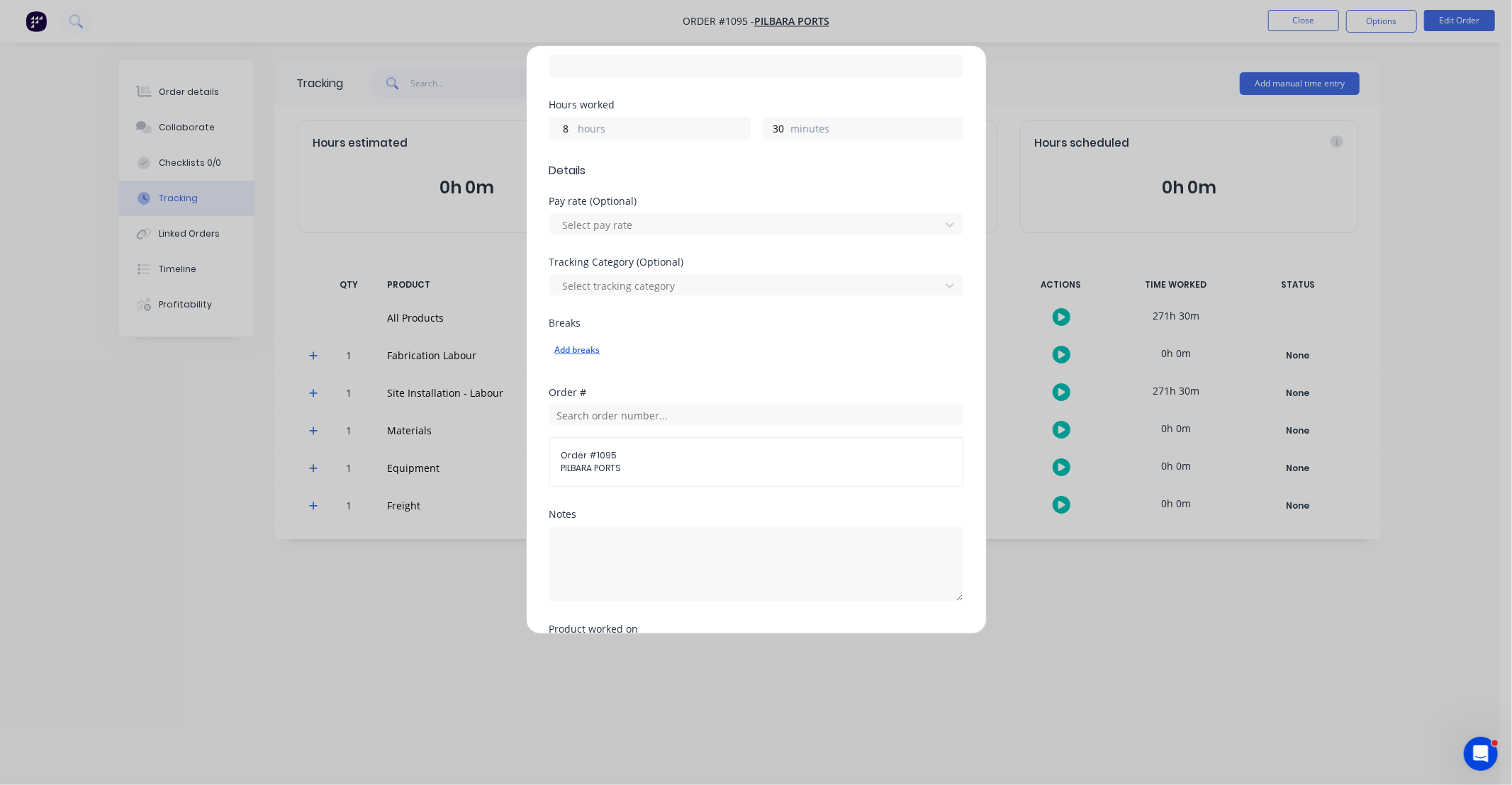
scroll to position [288, 0]
click at [719, 528] on textarea at bounding box center [756, 563] width 414 height 75
paste textarea "DCS34821"
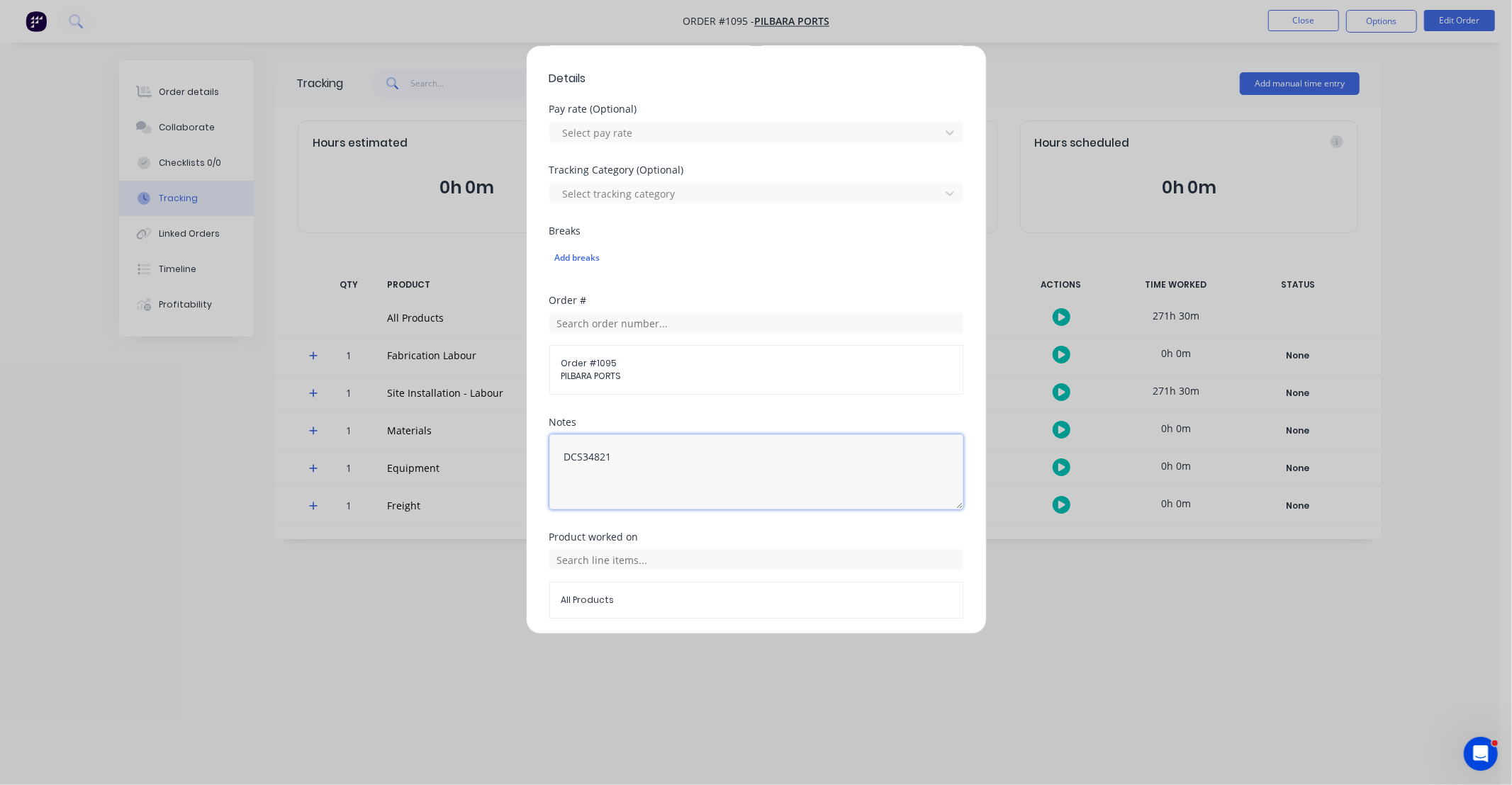
scroll to position [430, 0]
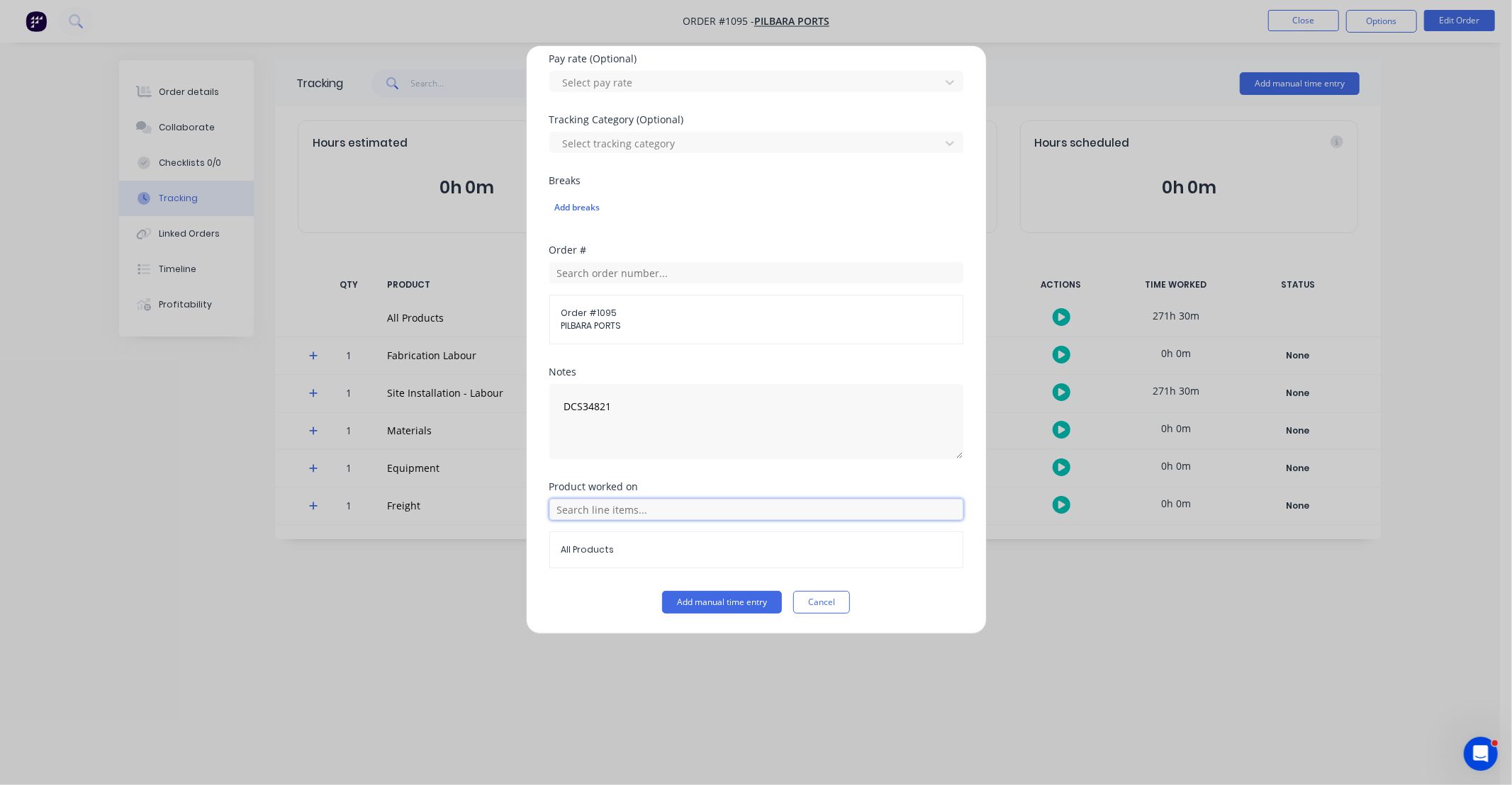
click at [642, 500] on input "text" at bounding box center [756, 509] width 414 height 21
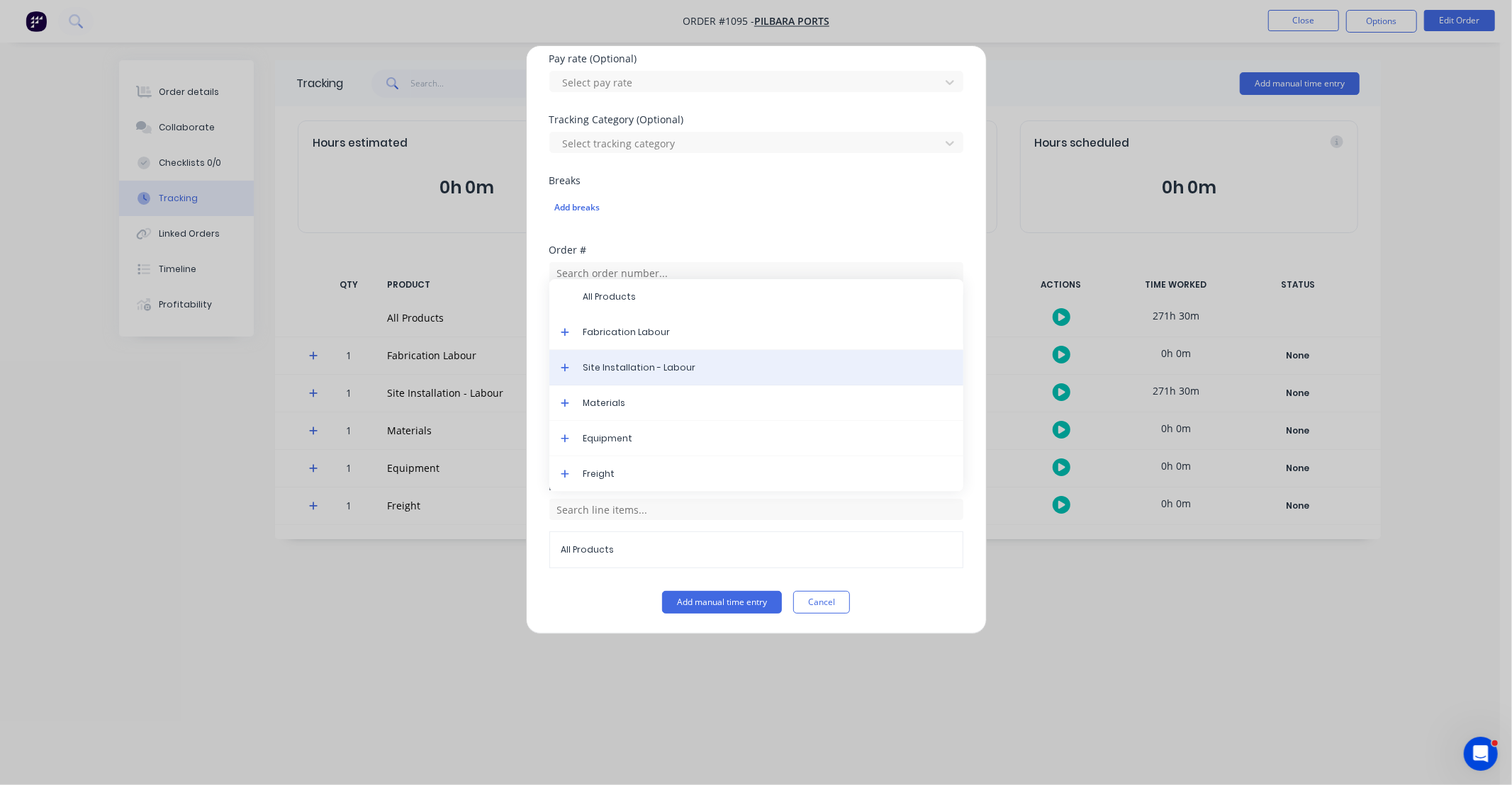
click at [638, 365] on span "Site Installation - Labour" at bounding box center [768, 367] width 369 height 12
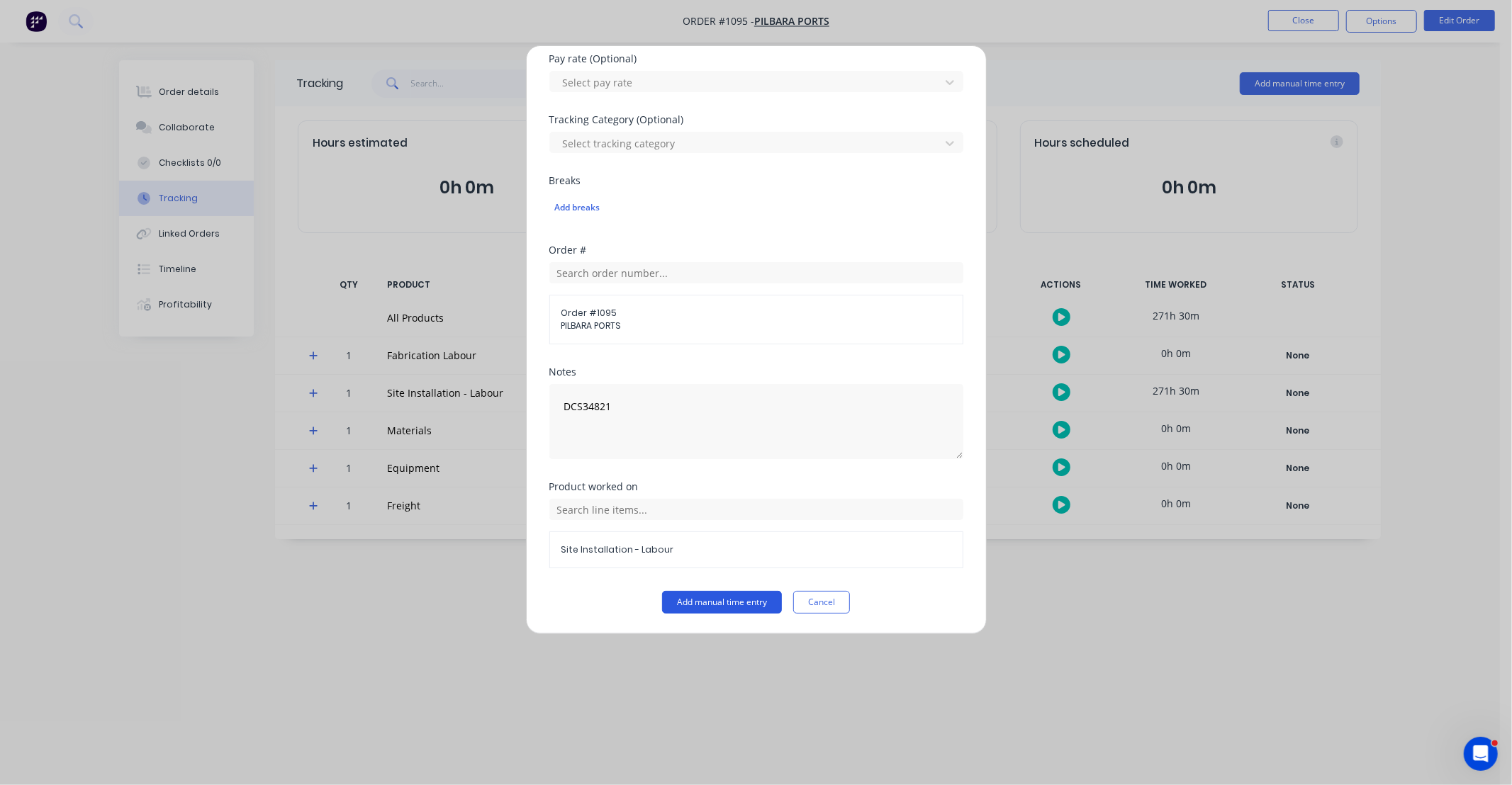
click at [739, 598] on button "Add manual time entry" at bounding box center [722, 602] width 120 height 23
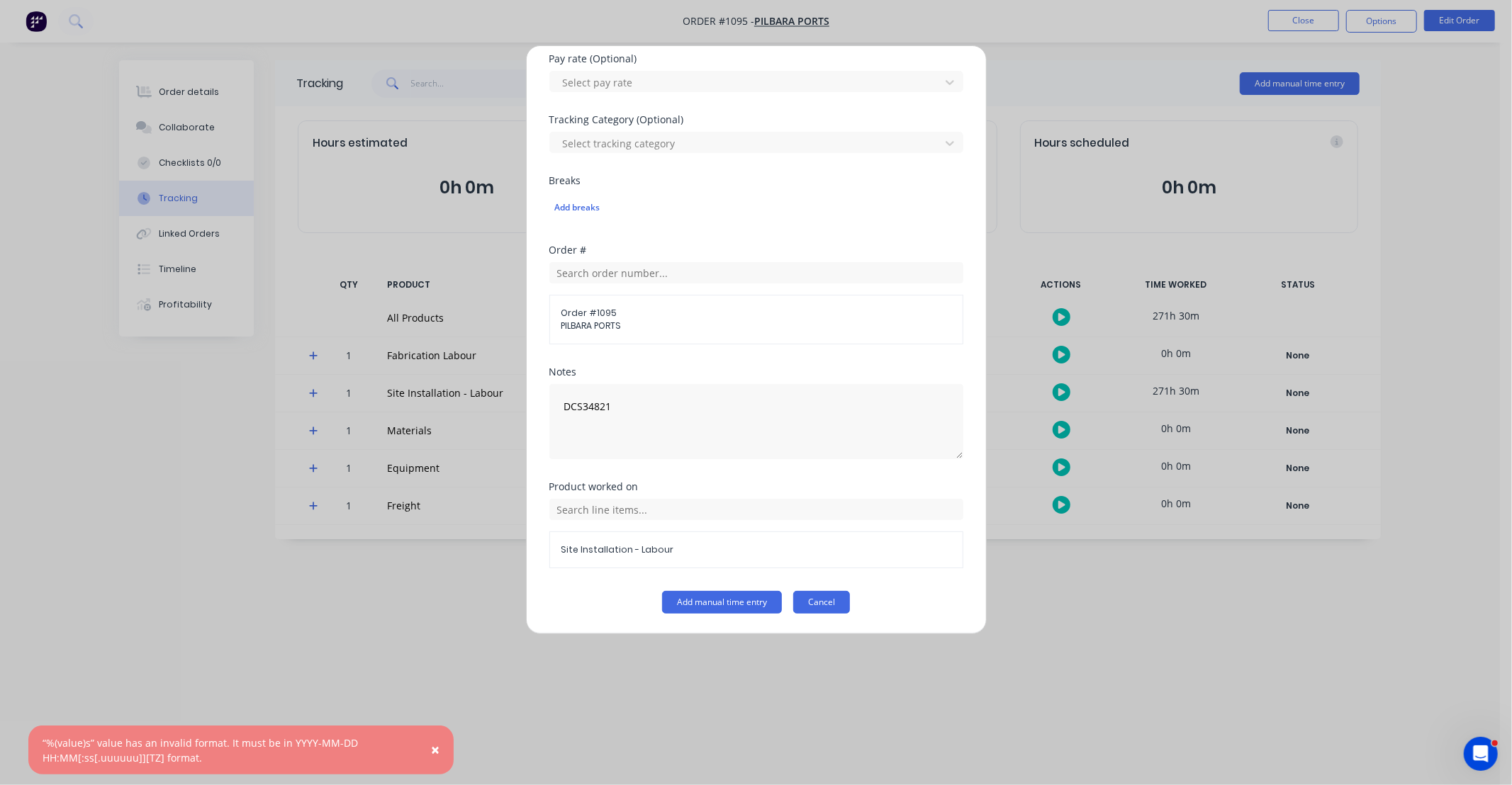
click at [819, 609] on button "Cancel" at bounding box center [821, 602] width 57 height 23
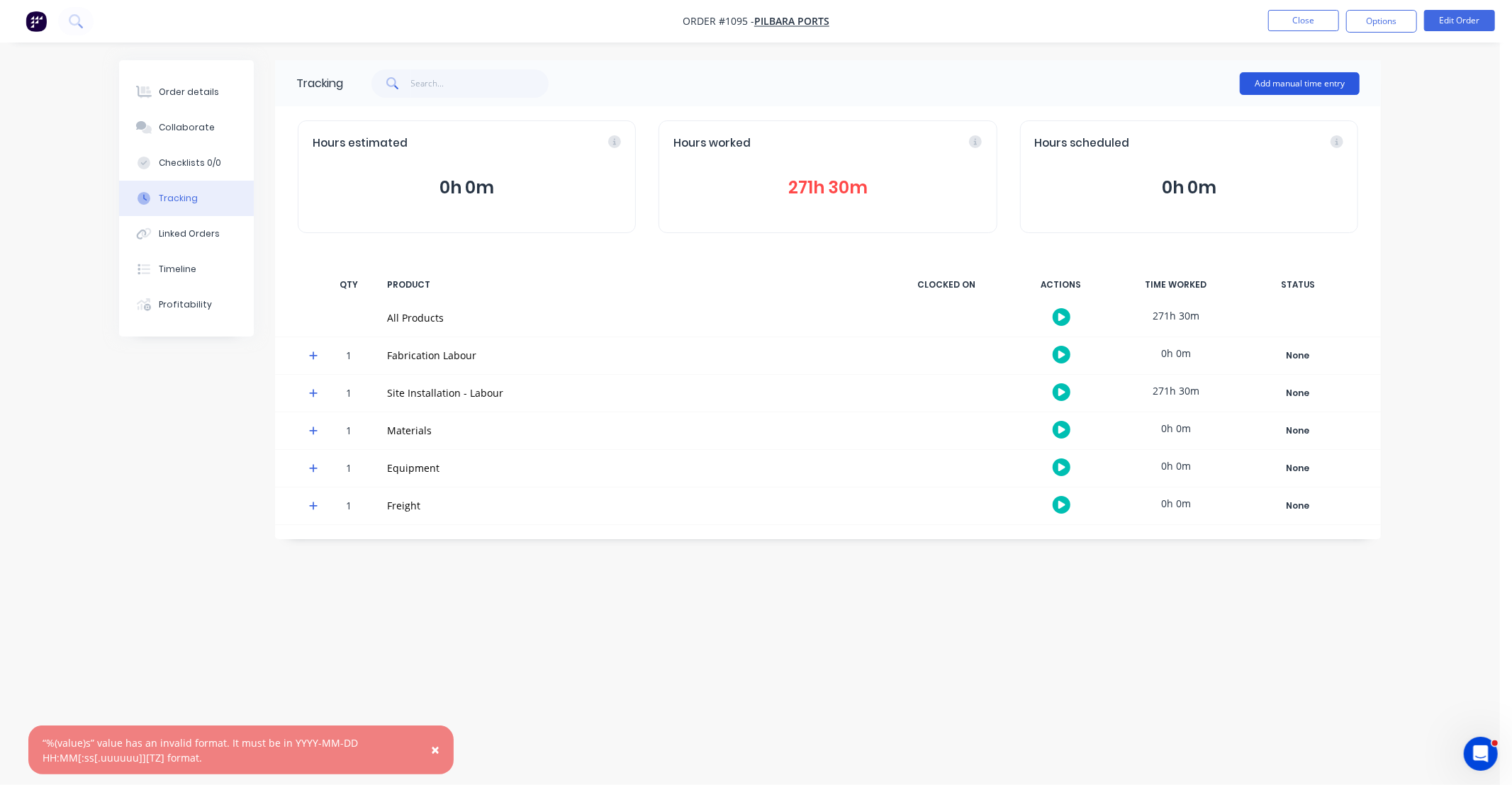
click at [1292, 83] on button "Add manual time entry" at bounding box center [1300, 84] width 120 height 23
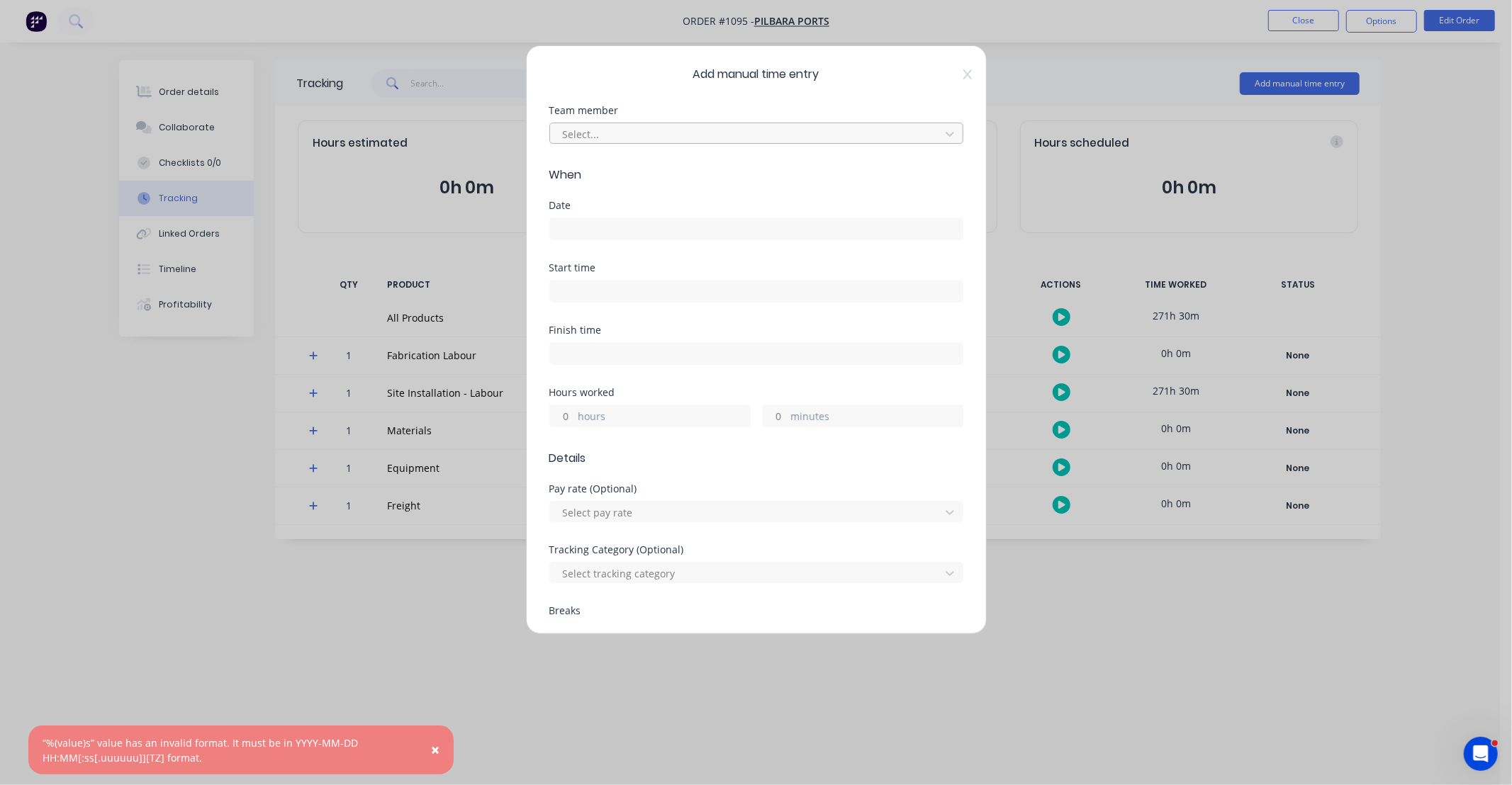
click at [681, 136] on div at bounding box center [747, 135] width 372 height 17
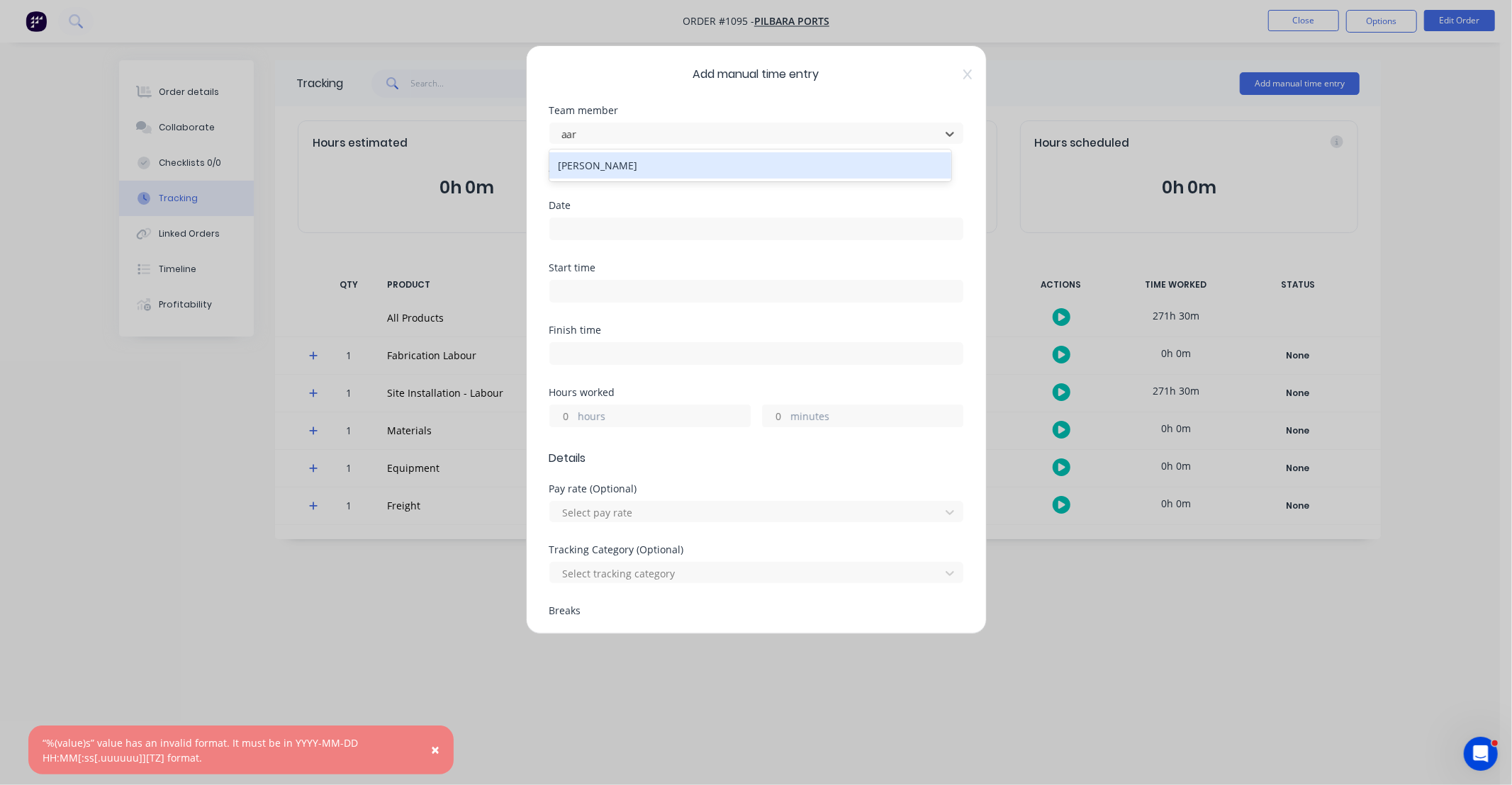
click at [644, 167] on div "[PERSON_NAME]" at bounding box center [751, 165] width 402 height 26
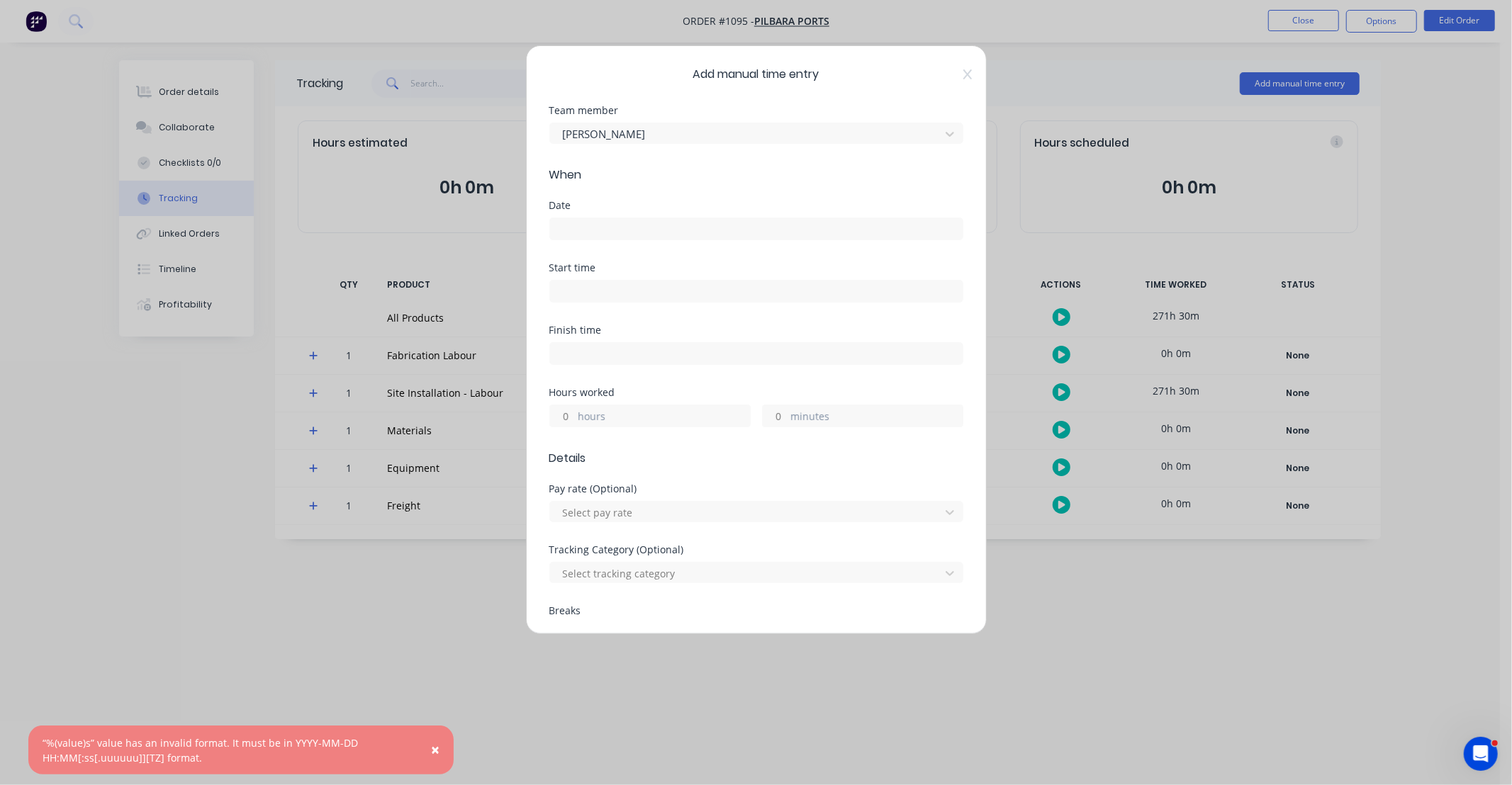
click at [642, 231] on input at bounding box center [756, 229] width 412 height 21
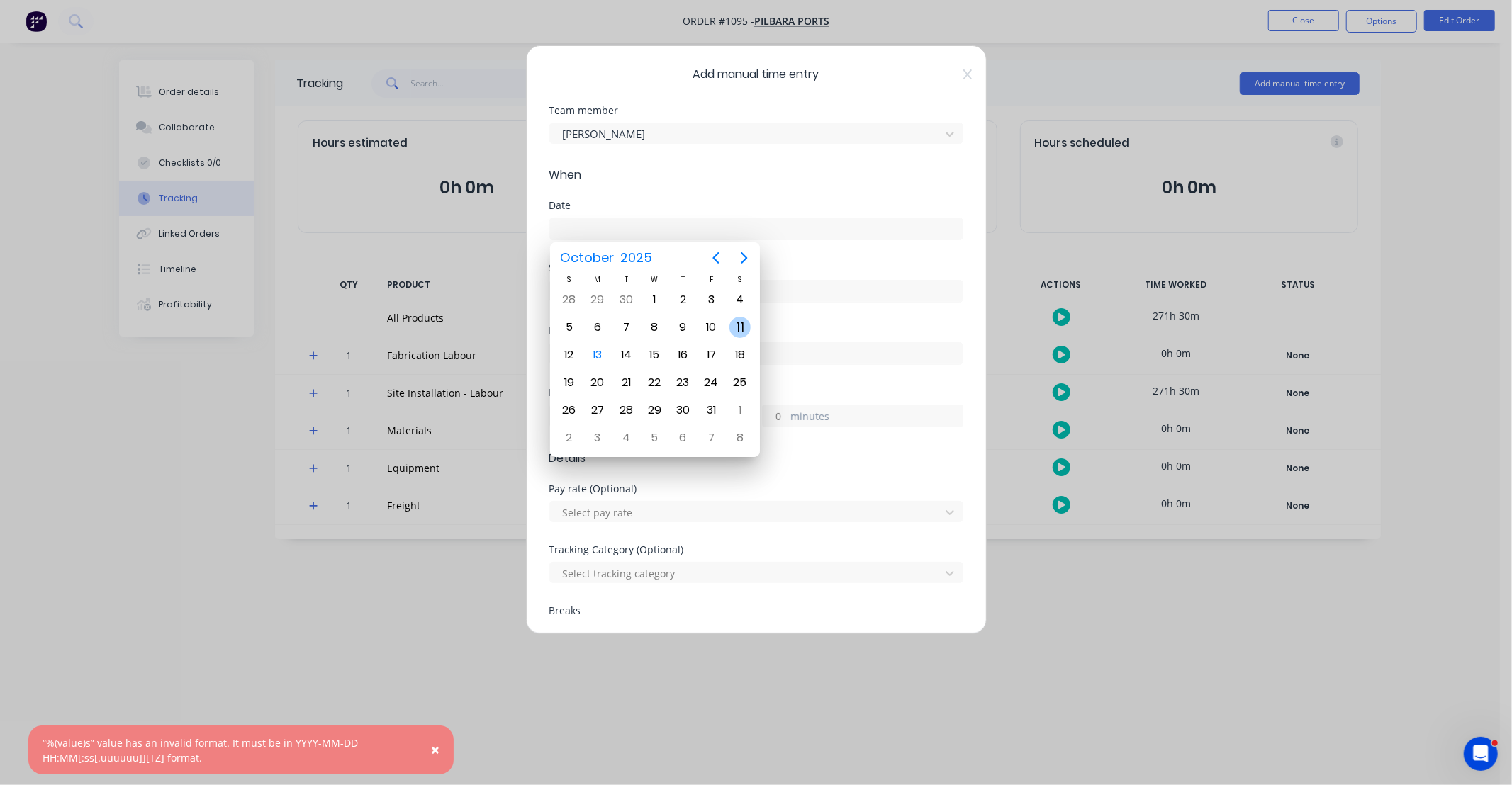
click at [733, 328] on div "11" at bounding box center [740, 328] width 21 height 21
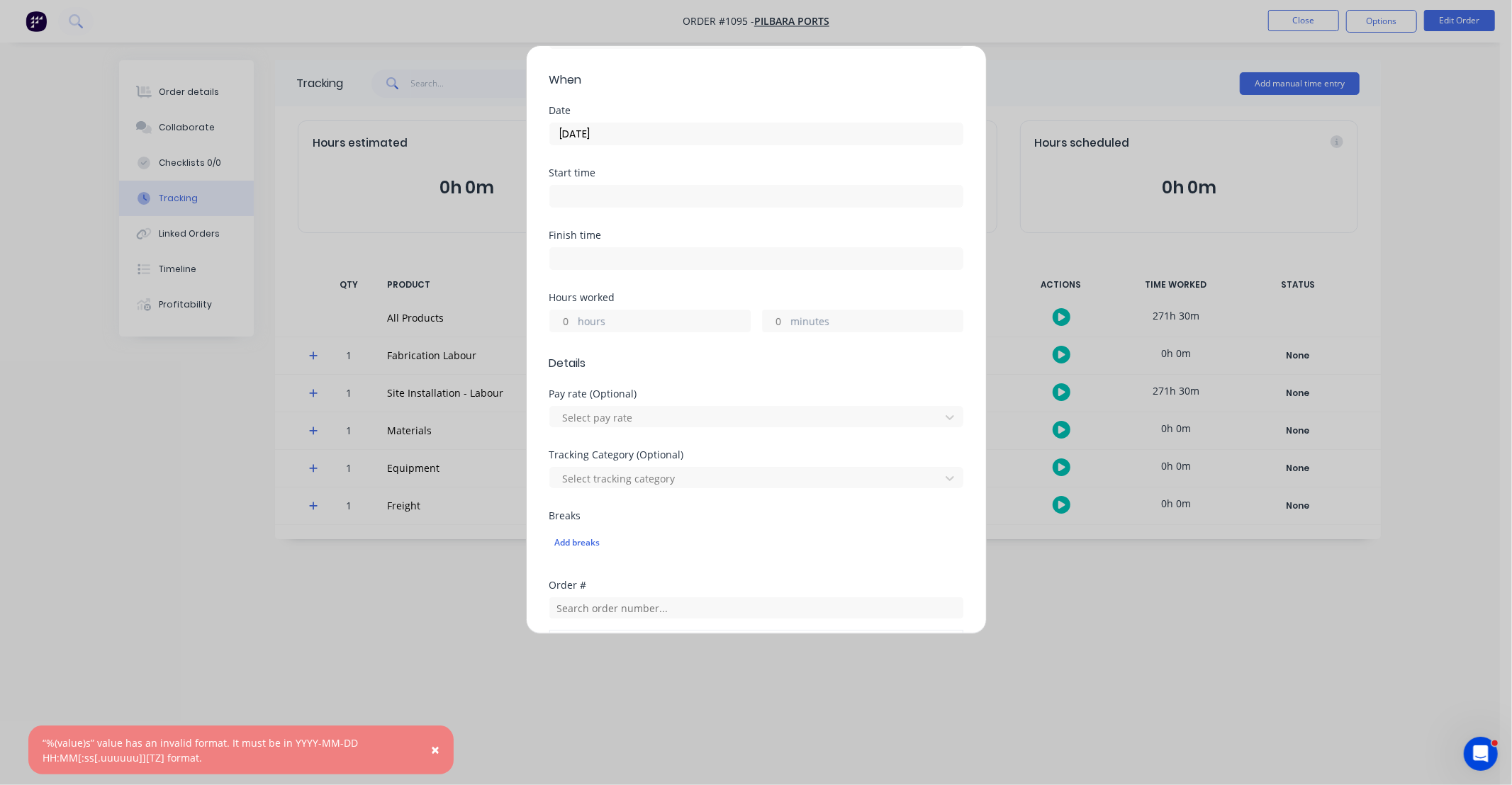
scroll to position [104, 0]
drag, startPoint x: 561, startPoint y: 312, endPoint x: 585, endPoint y: 304, distance: 25.3
click at [561, 312] on input "hours" at bounding box center [562, 311] width 25 height 21
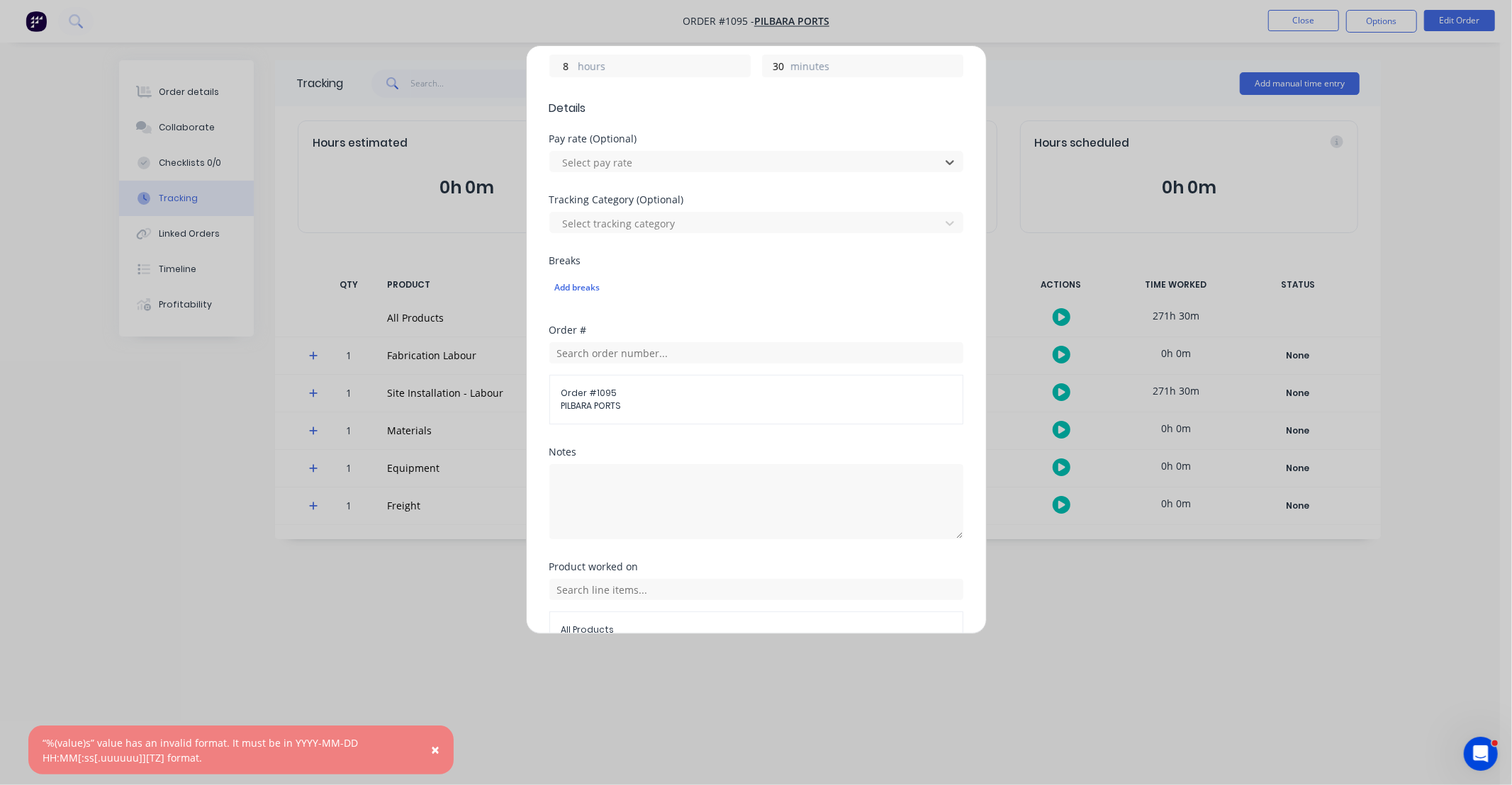
scroll to position [420, 0]
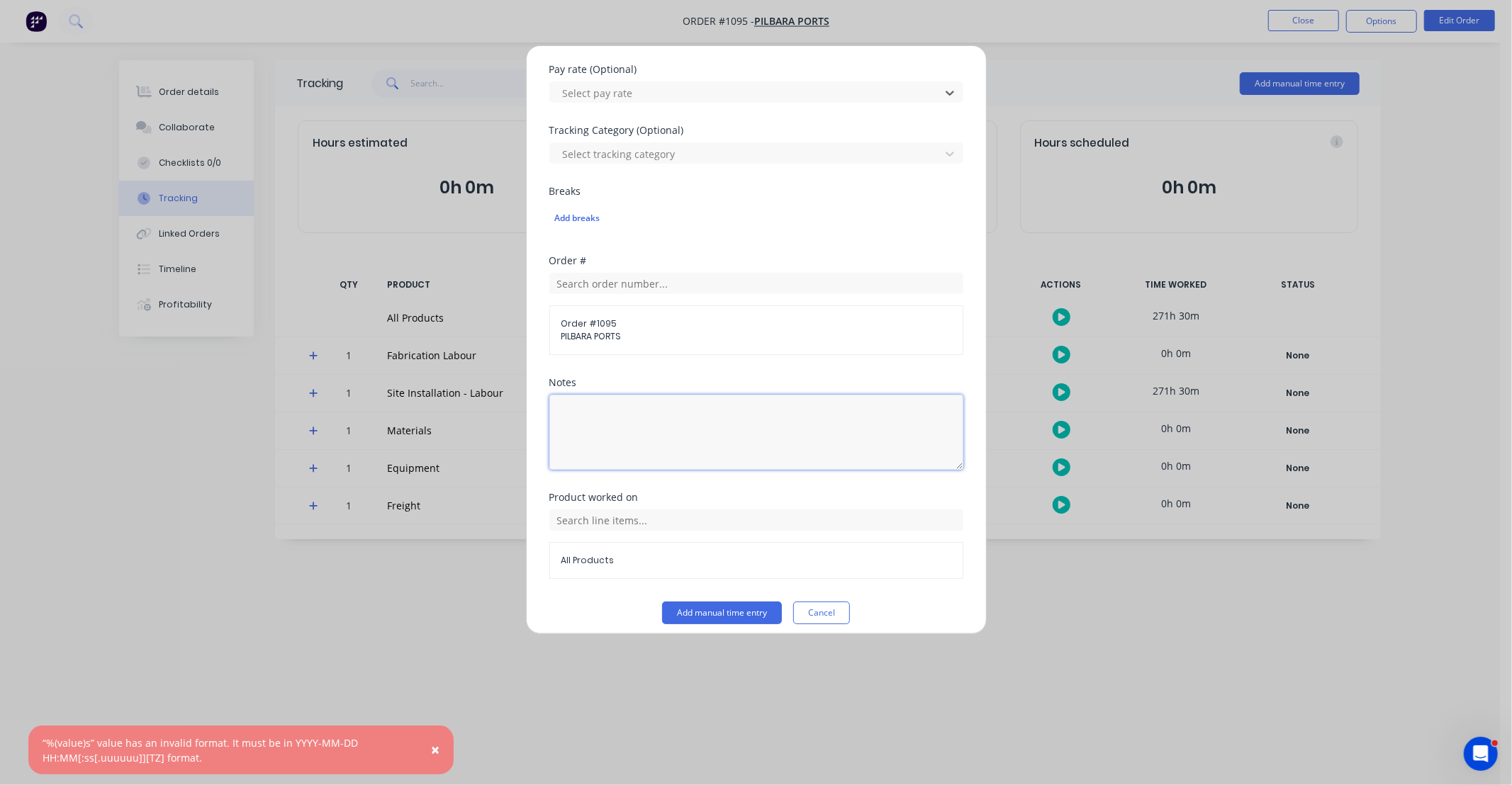
click at [702, 433] on textarea at bounding box center [756, 432] width 414 height 75
paste textarea "DCS34821"
click at [633, 529] on input "text" at bounding box center [756, 520] width 414 height 21
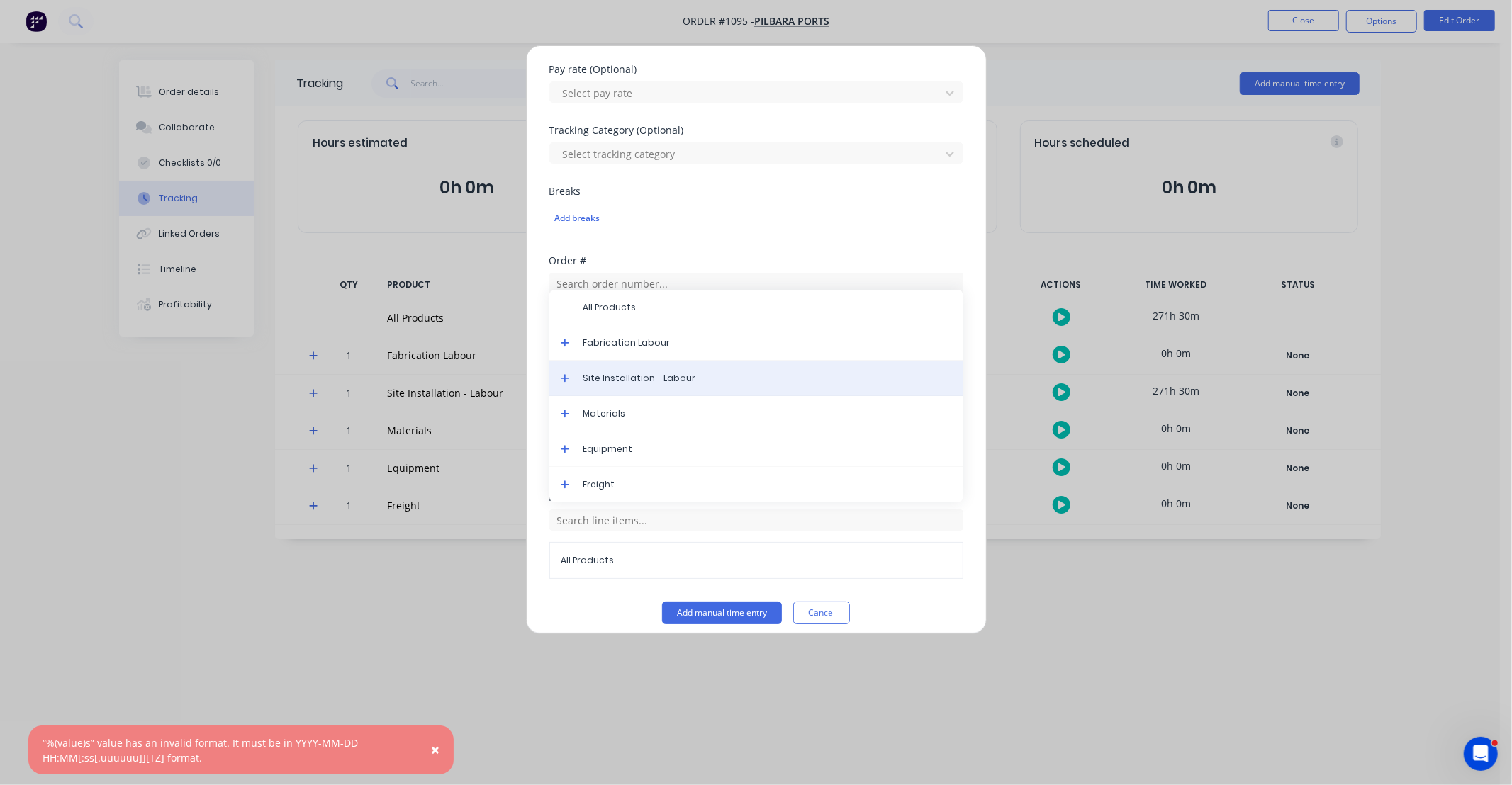
click at [653, 374] on span "Site Installation - Labour" at bounding box center [768, 378] width 369 height 12
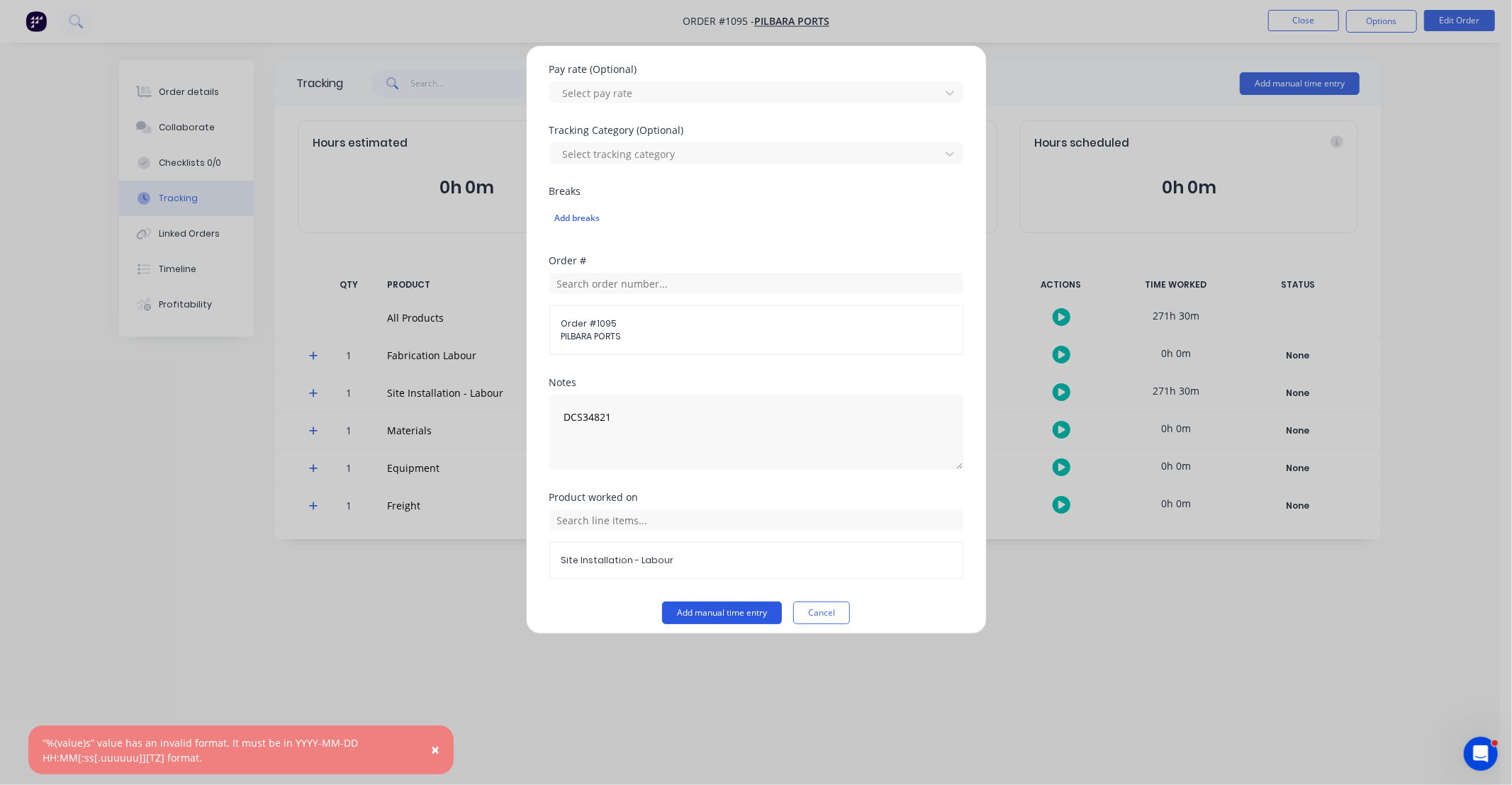
click at [709, 610] on button "Add manual time entry" at bounding box center [722, 613] width 120 height 23
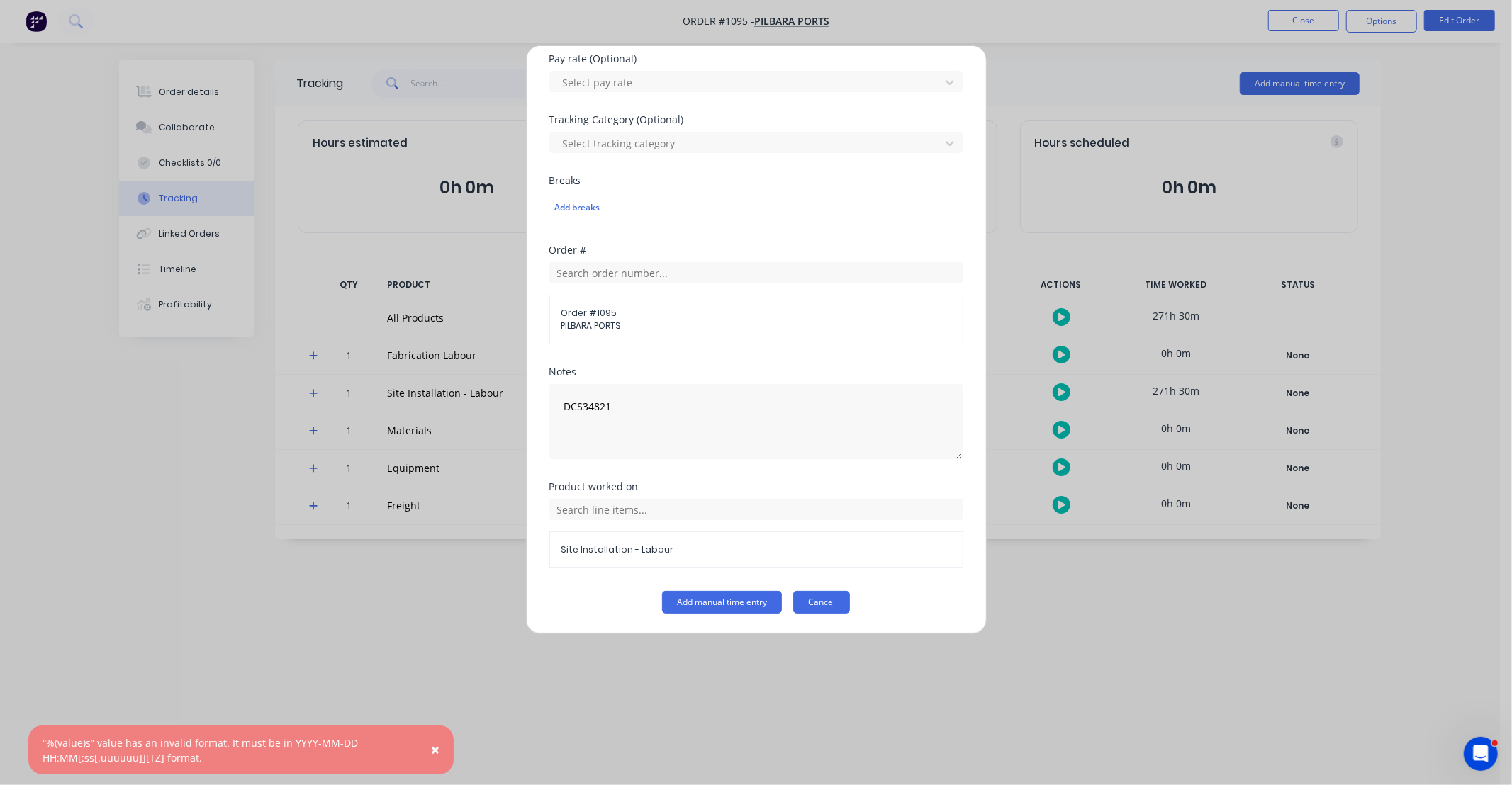
click at [811, 606] on button "Cancel" at bounding box center [821, 602] width 57 height 23
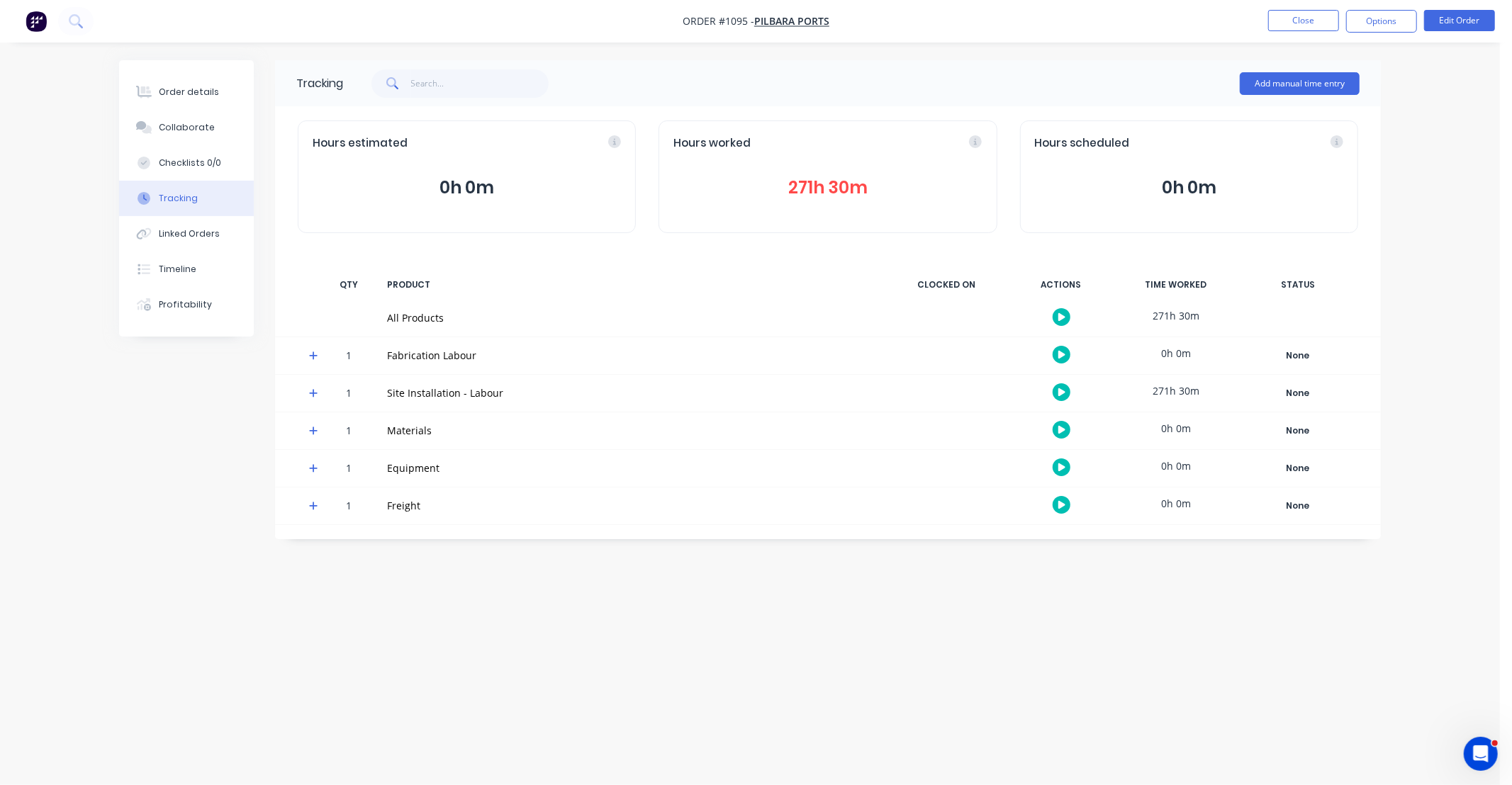
click at [833, 185] on button "271h 30m" at bounding box center [828, 187] width 309 height 27
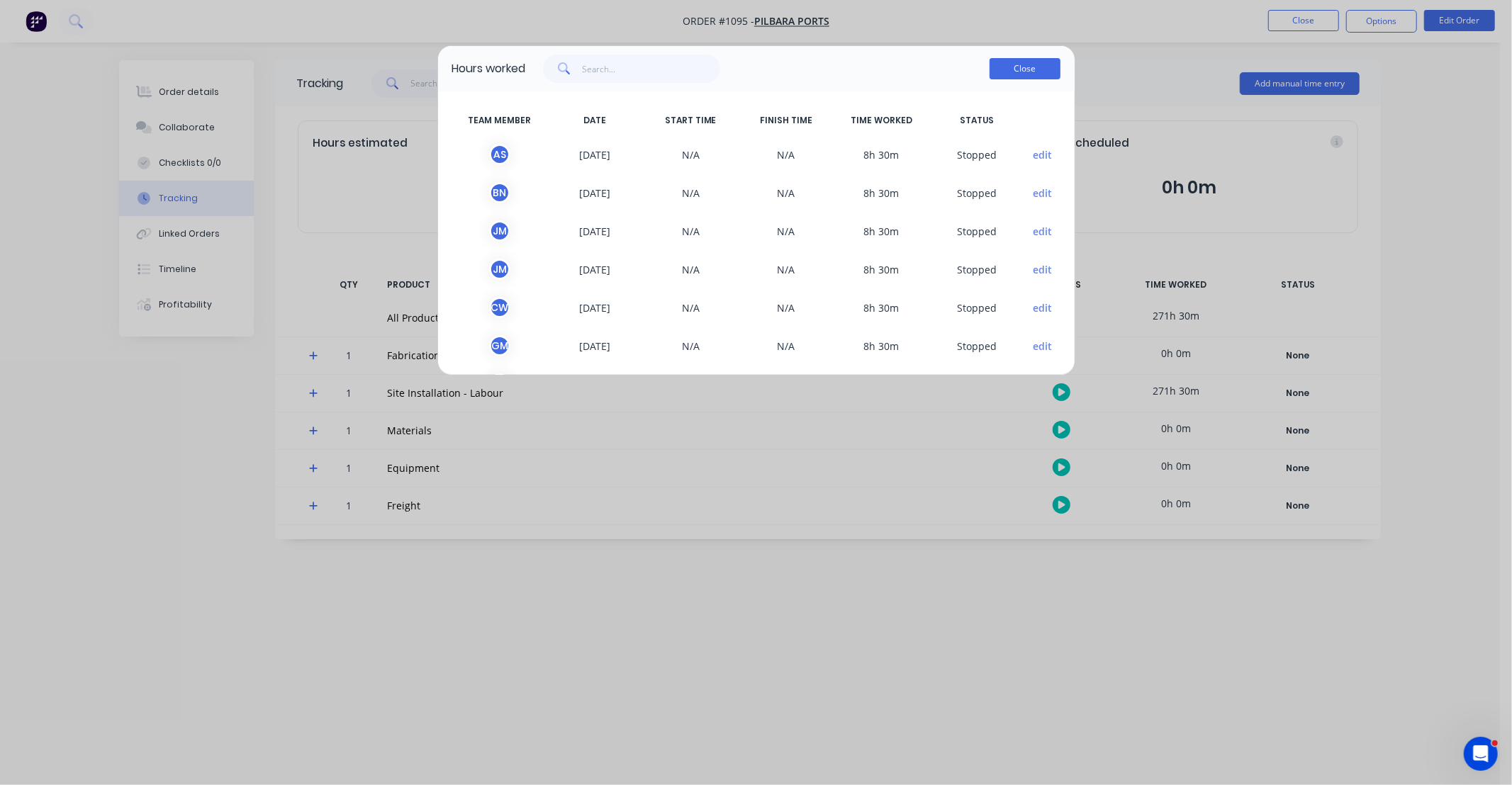
click at [1042, 73] on button "Close" at bounding box center [1026, 68] width 71 height 21
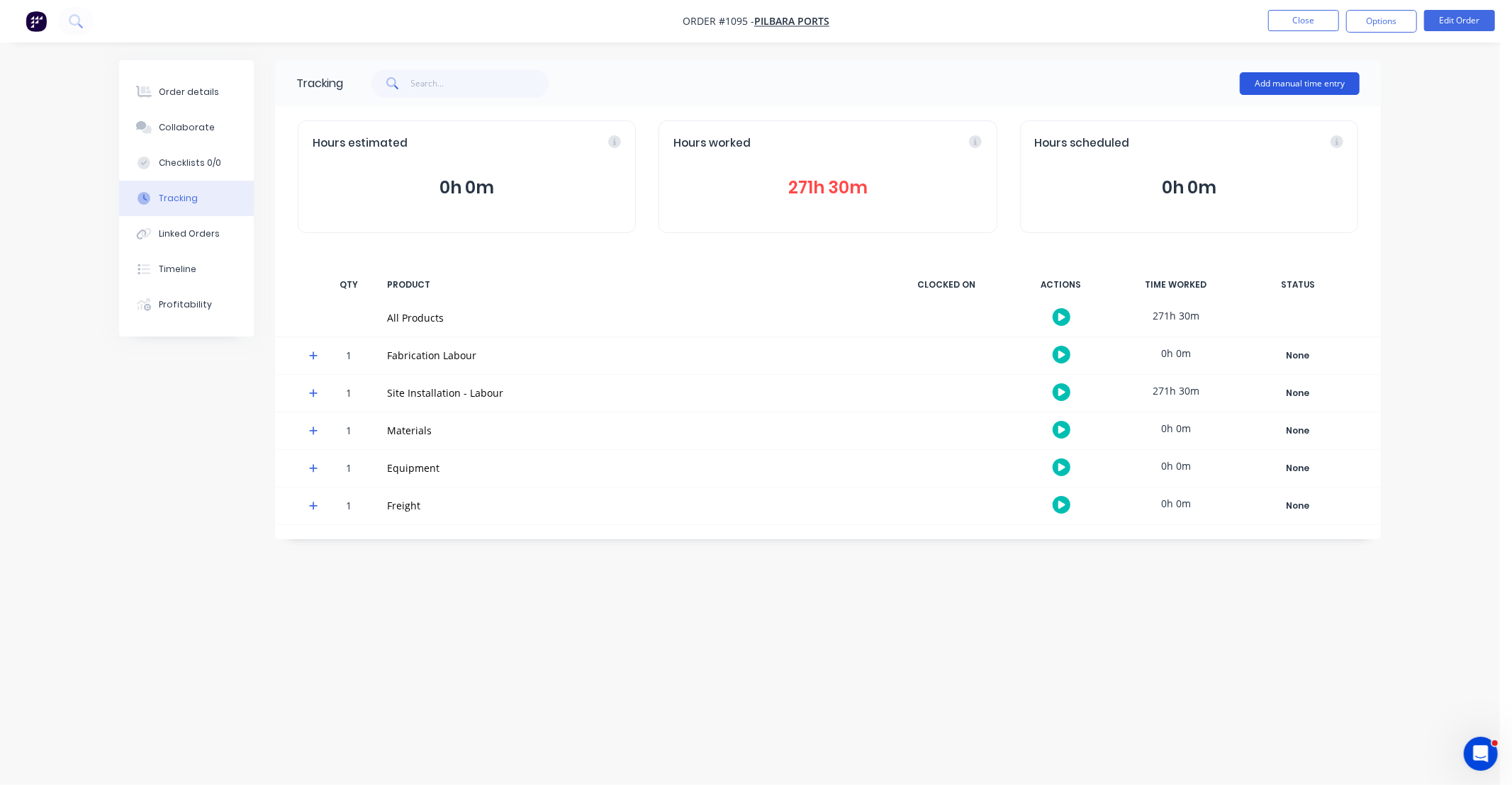
click at [1337, 73] on button "Add manual time entry" at bounding box center [1300, 84] width 120 height 23
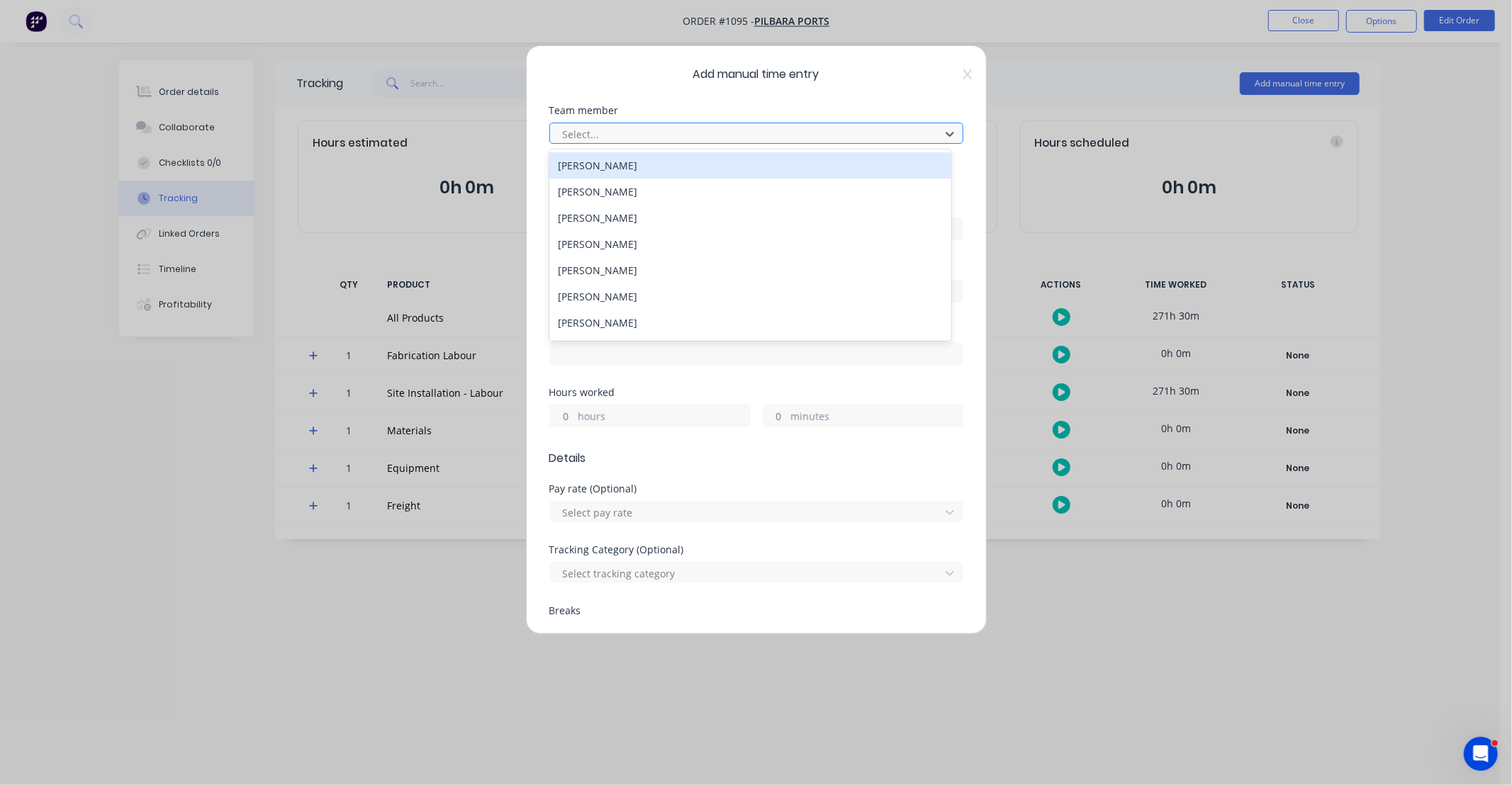
click at [629, 135] on div at bounding box center [747, 135] width 372 height 17
click at [620, 169] on div "[PERSON_NAME]" at bounding box center [751, 165] width 402 height 26
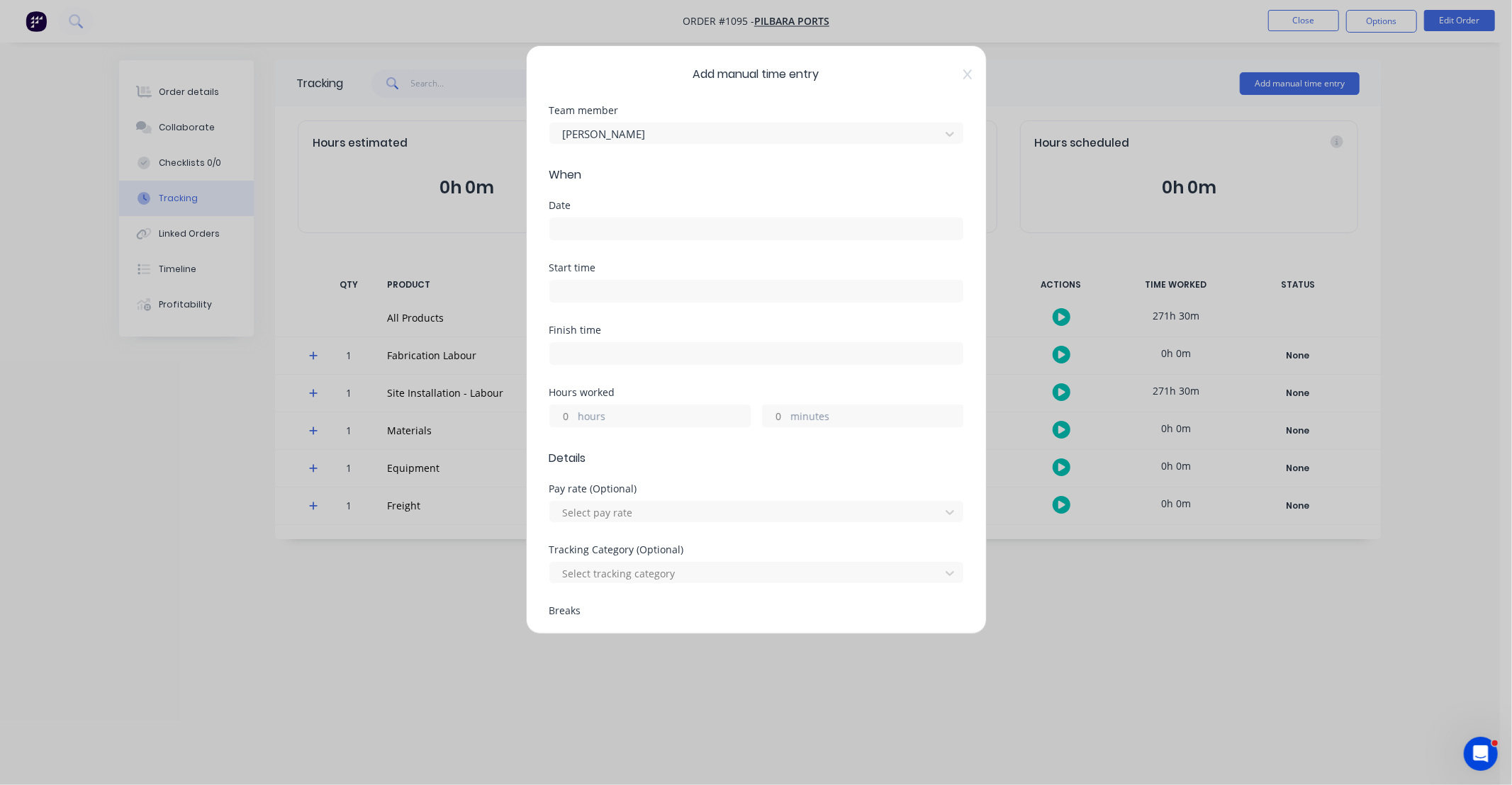
click at [617, 217] on label at bounding box center [756, 229] width 414 height 23
click at [617, 218] on input at bounding box center [756, 229] width 412 height 21
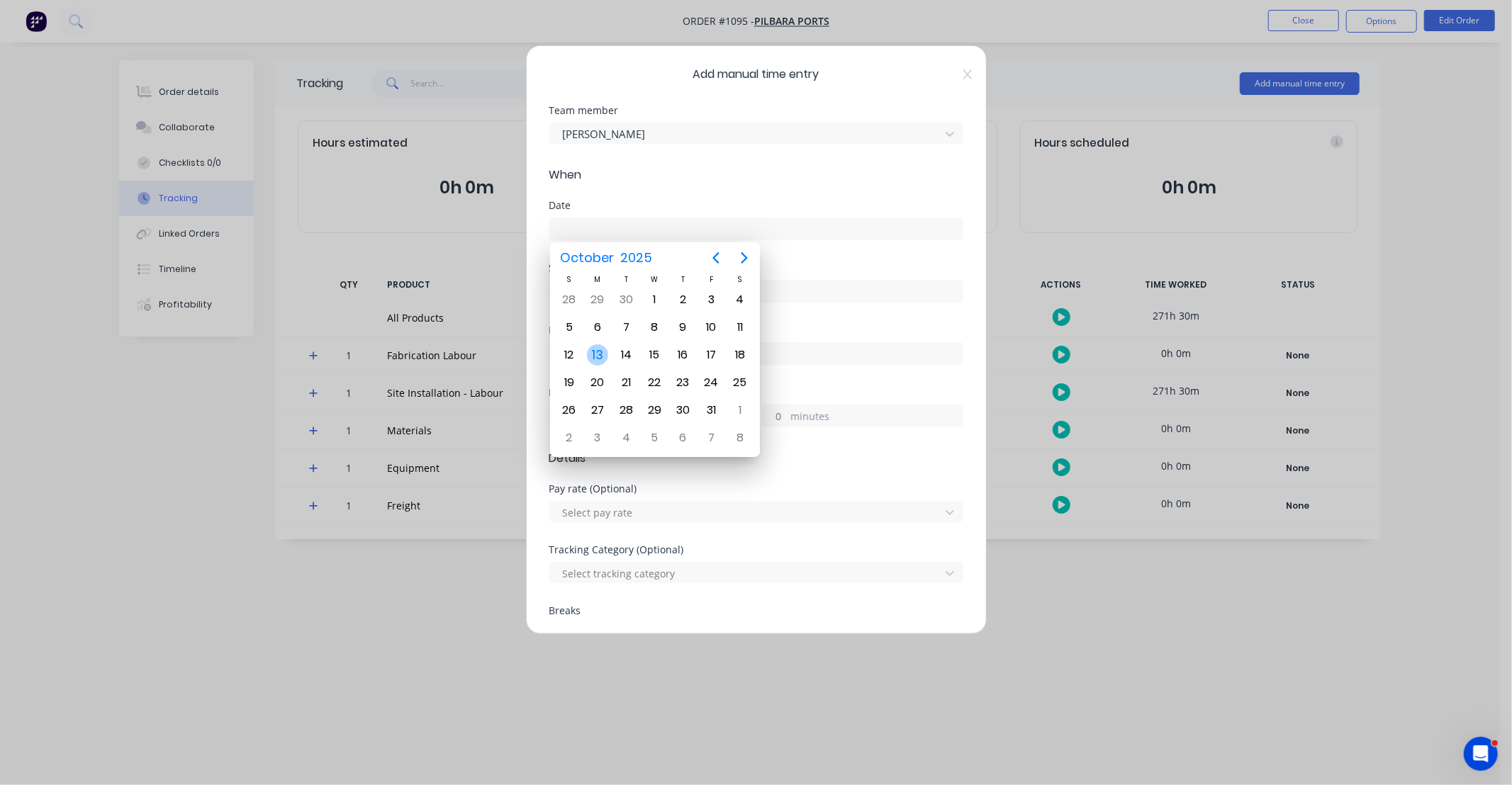
click at [578, 356] on div "12" at bounding box center [570, 356] width 29 height 27
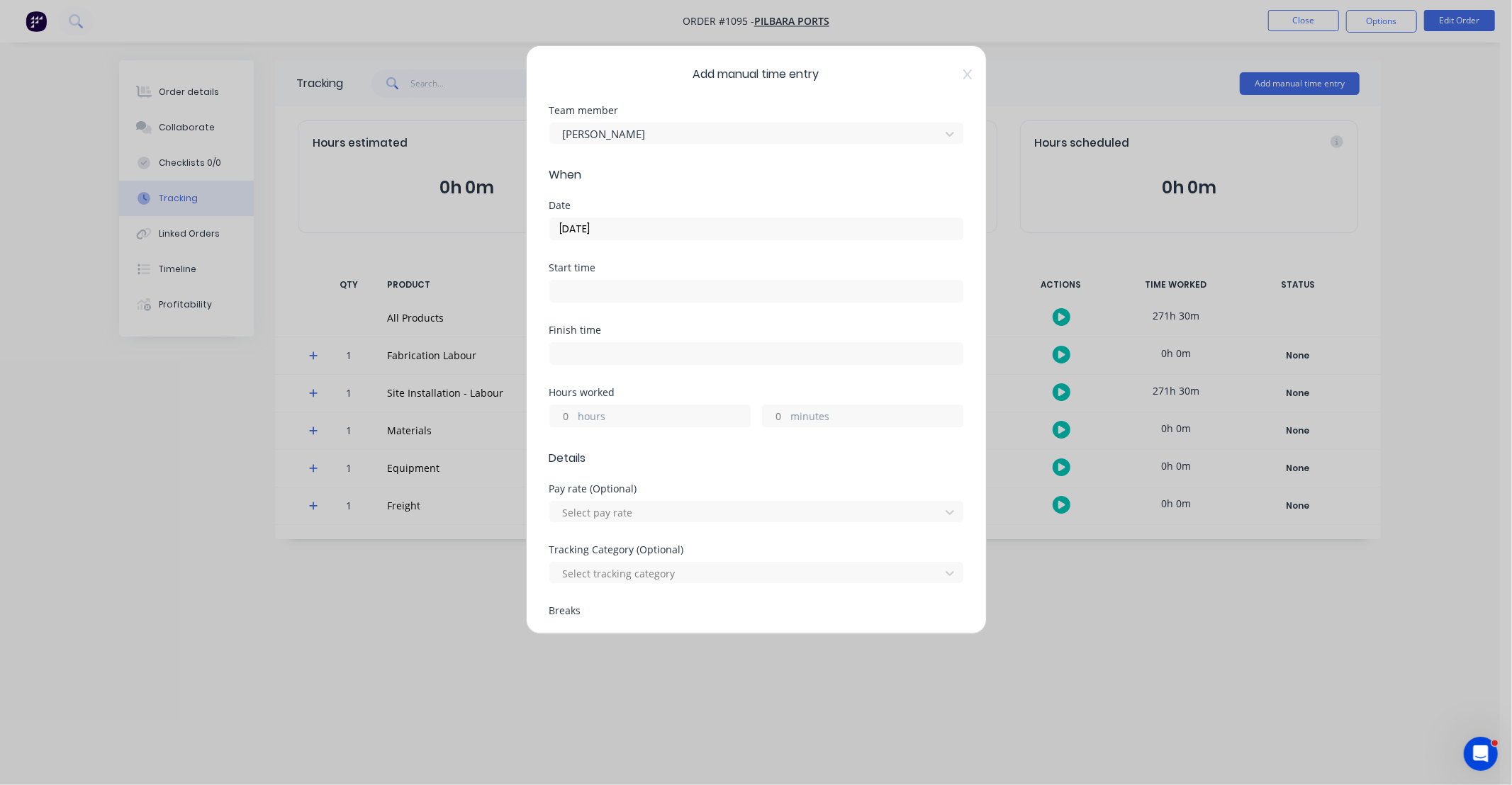
click at [565, 426] on input "hours" at bounding box center [562, 416] width 25 height 21
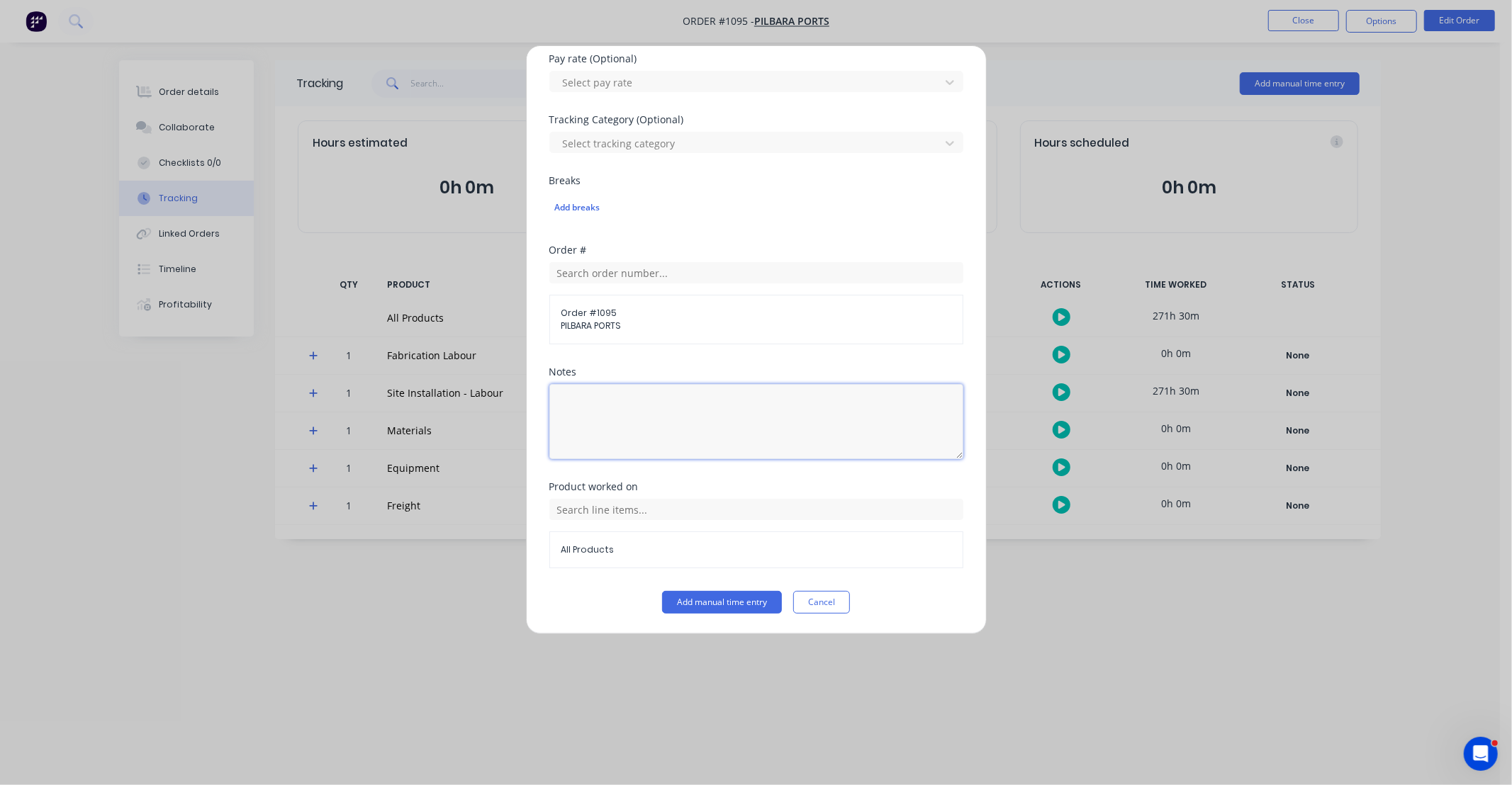
click at [724, 412] on textarea at bounding box center [756, 422] width 414 height 75
click at [689, 525] on div "All Products" at bounding box center [756, 533] width 414 height 69
click at [690, 514] on input "text" at bounding box center [756, 509] width 414 height 21
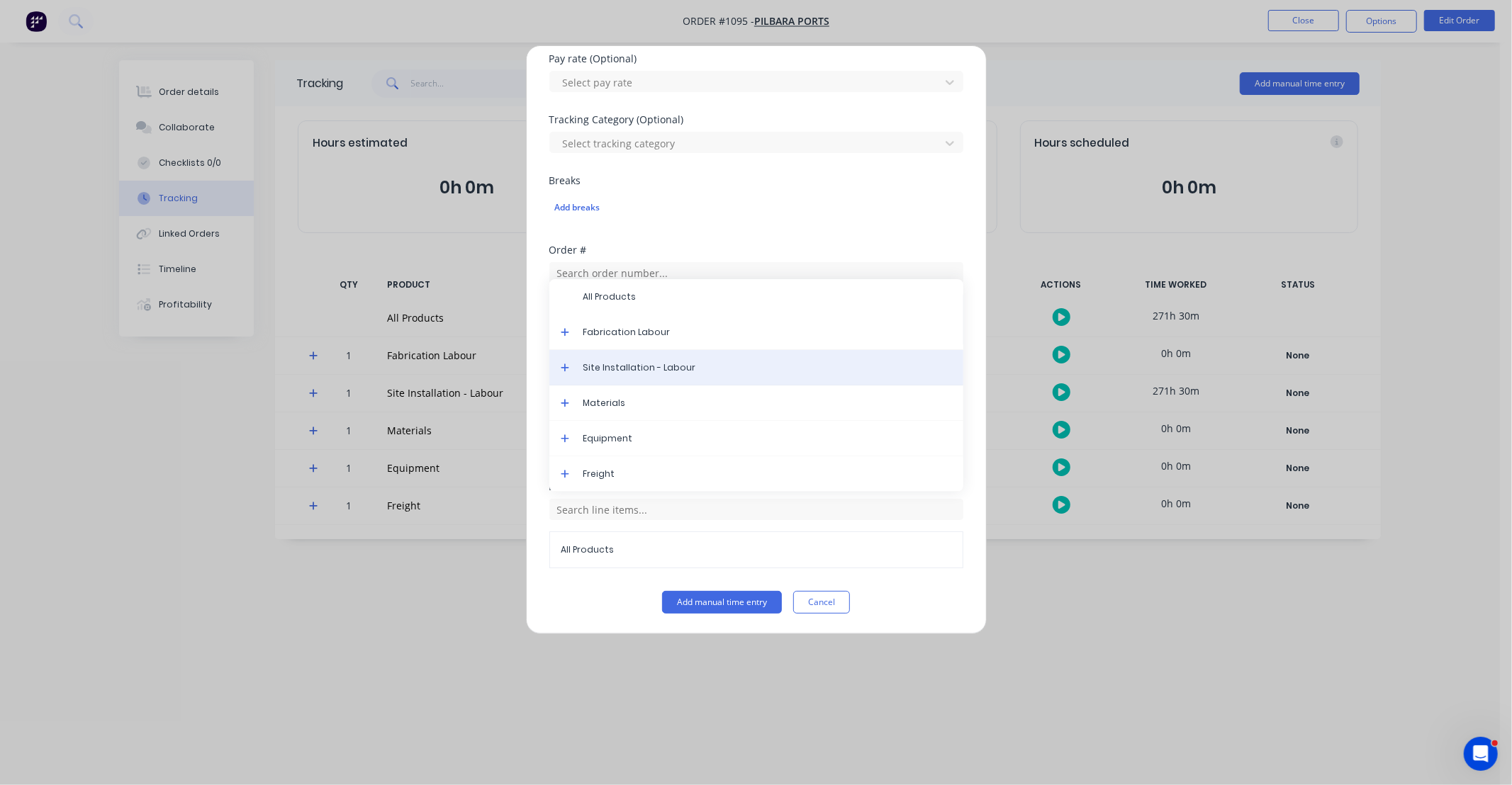
click at [663, 370] on span "Site Installation - Labour" at bounding box center [768, 367] width 369 height 12
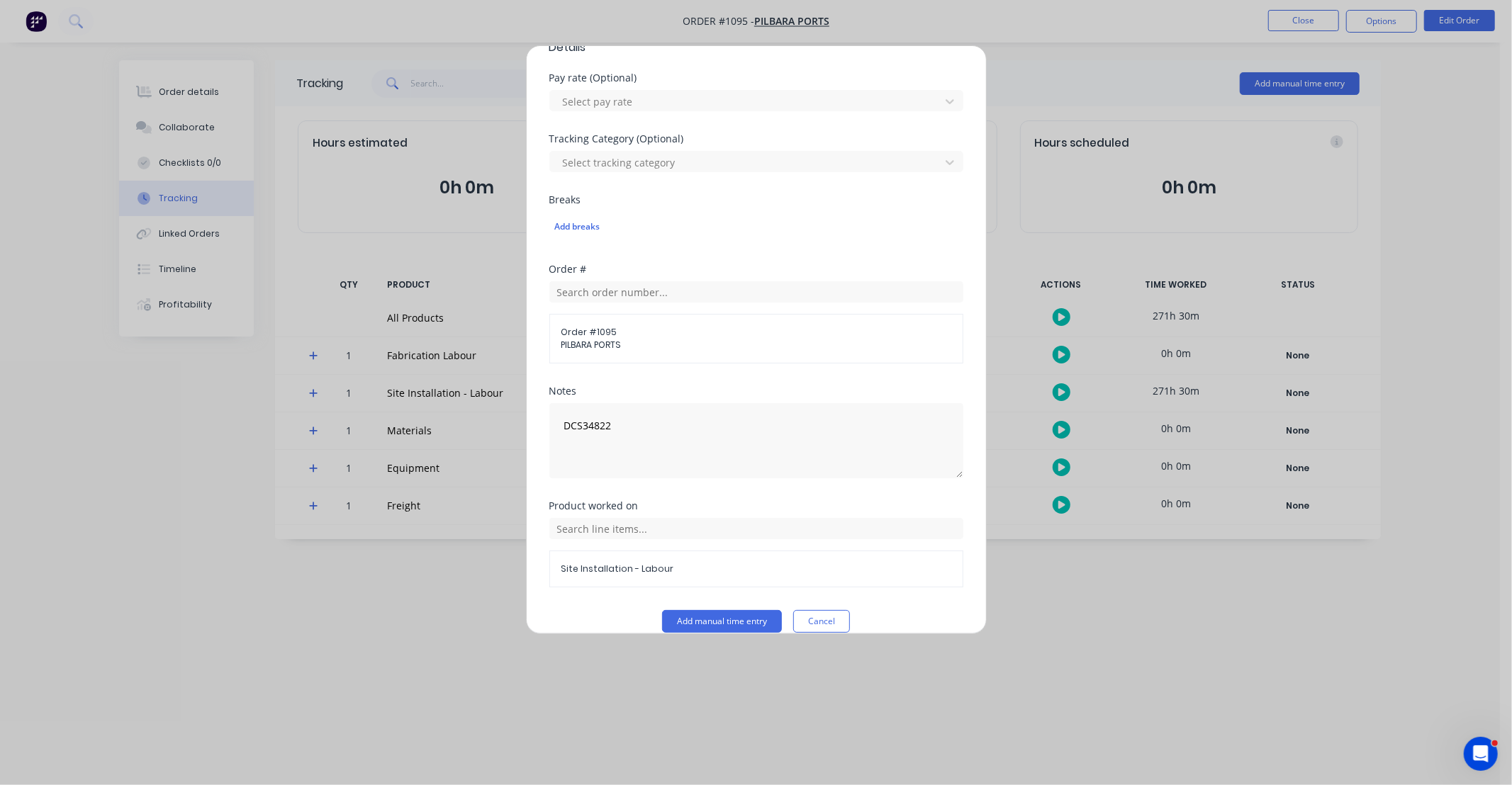
scroll to position [405, 0]
click at [745, 620] on button "Add manual time entry" at bounding box center [722, 628] width 120 height 23
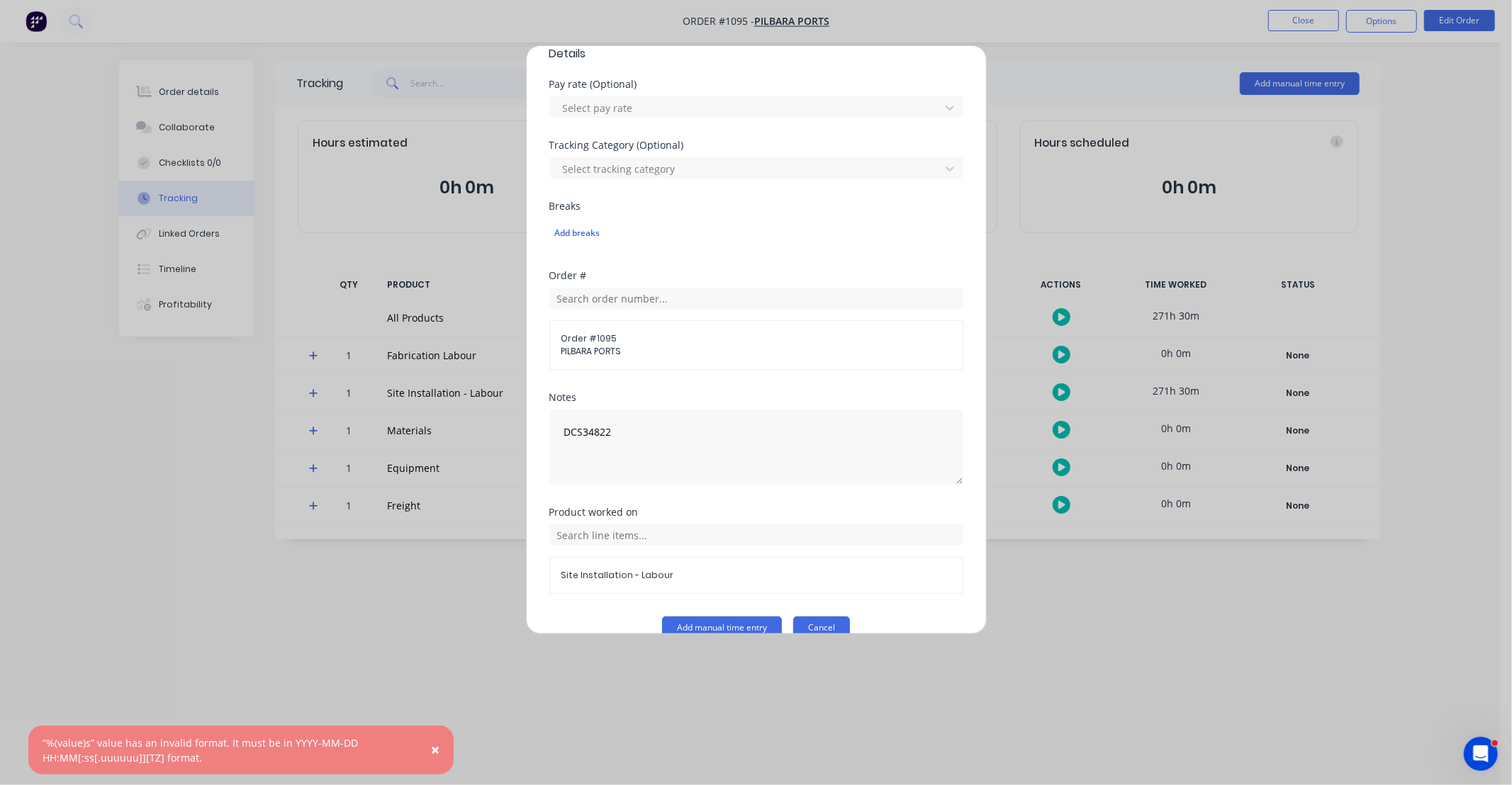
click at [830, 622] on button "Cancel" at bounding box center [821, 628] width 57 height 23
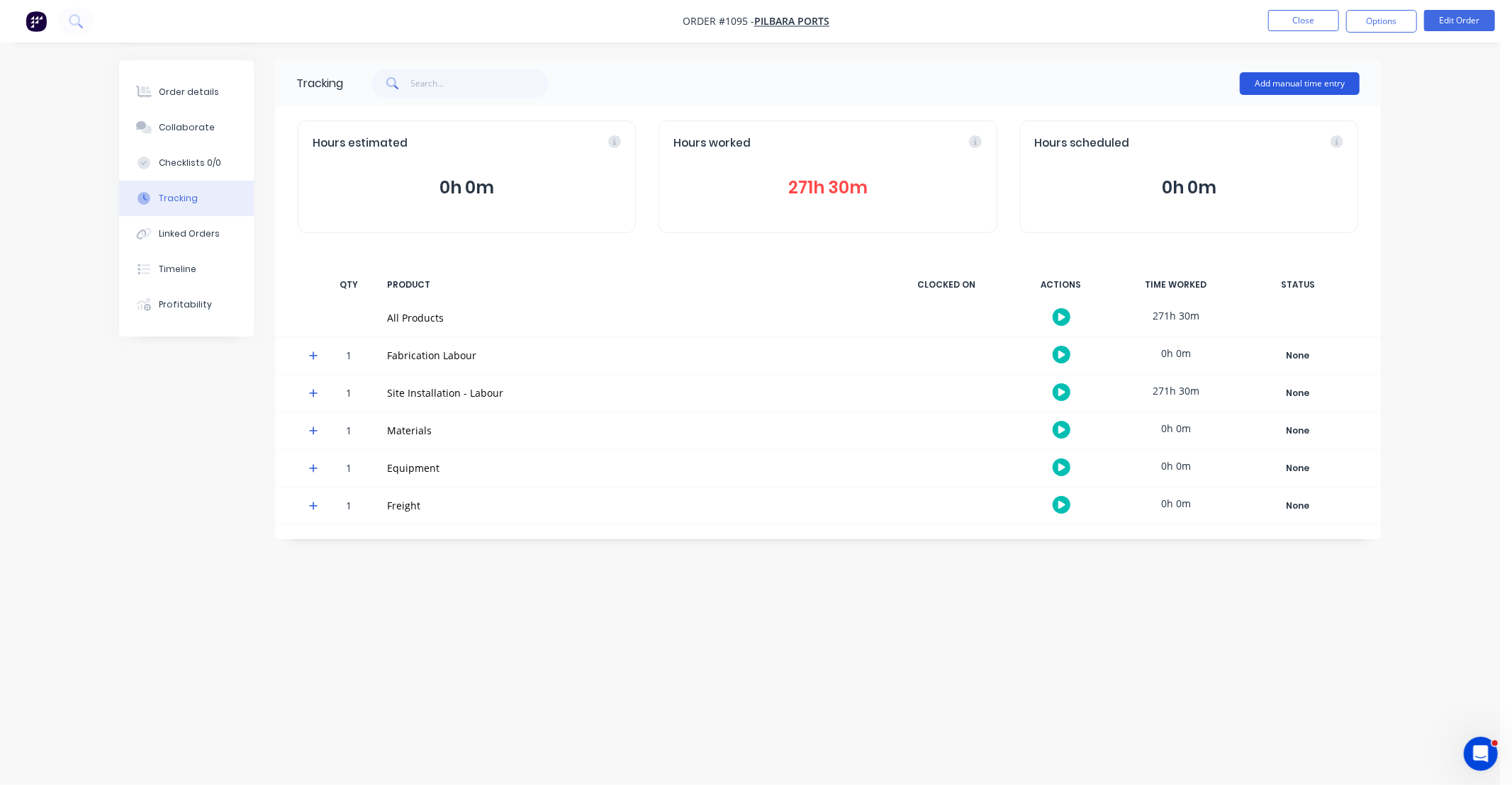
click at [1280, 76] on button "Add manual time entry" at bounding box center [1300, 84] width 120 height 23
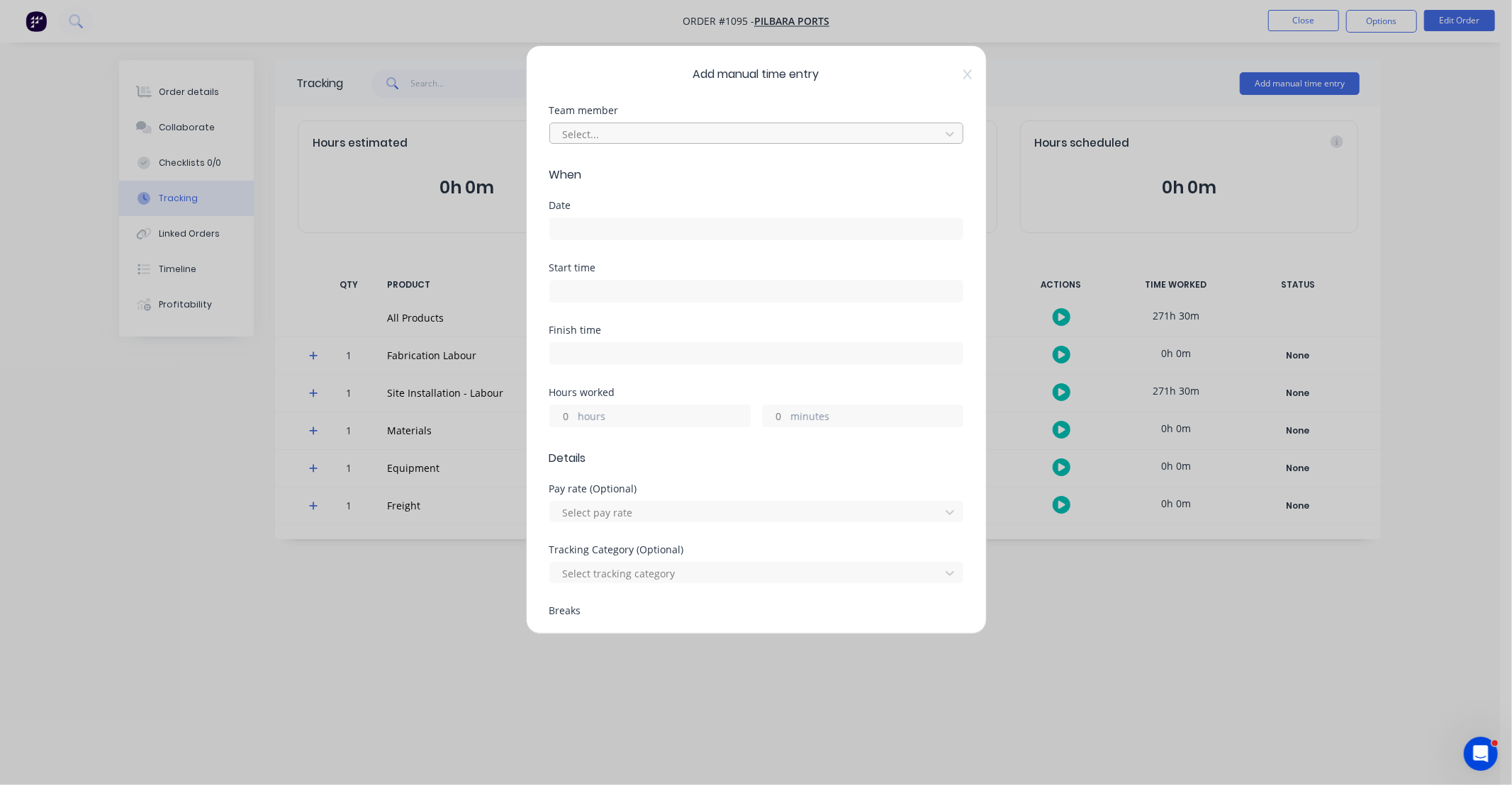
click at [609, 142] on div at bounding box center [747, 135] width 372 height 17
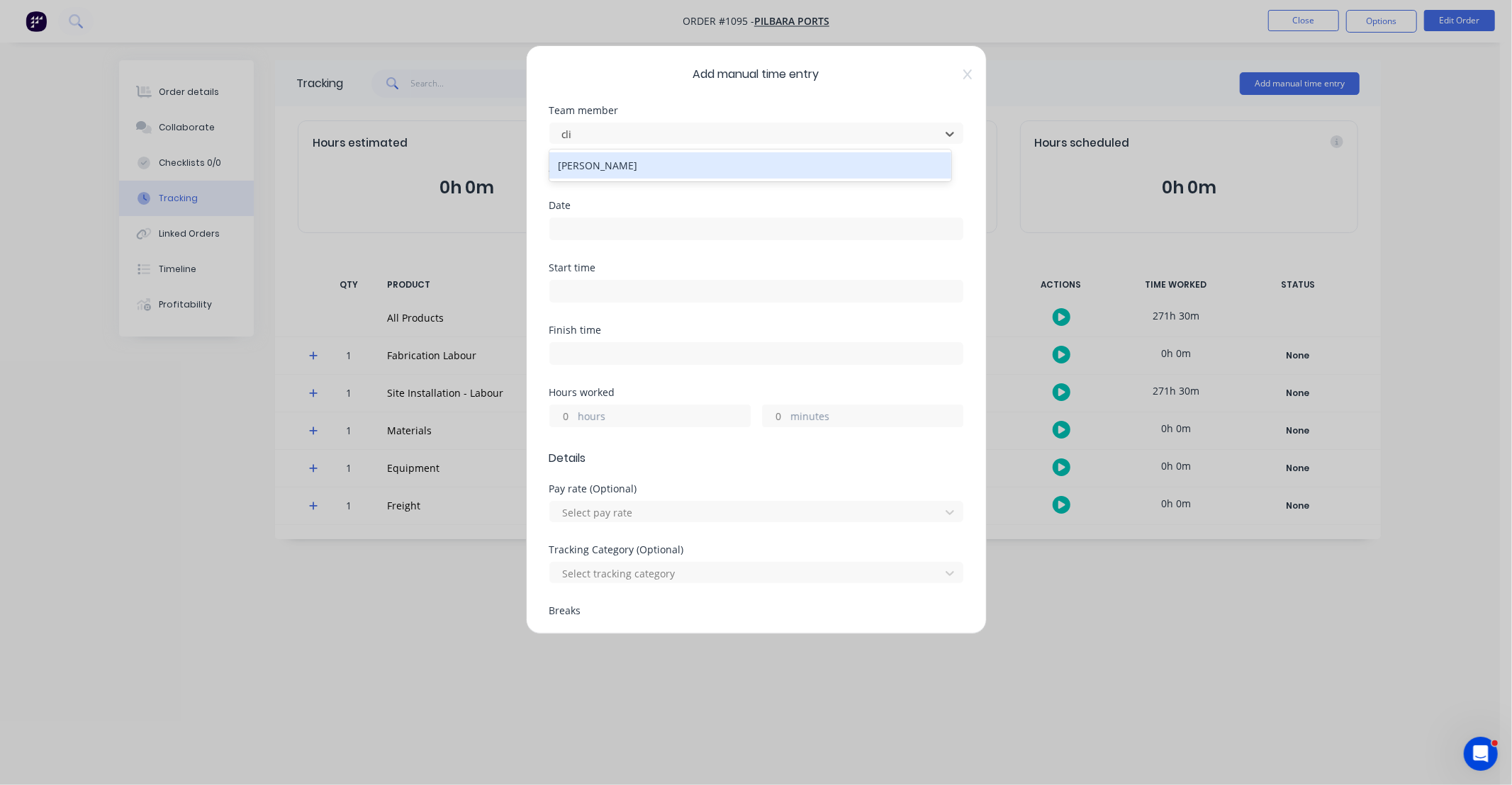
click at [620, 166] on div "[PERSON_NAME]" at bounding box center [751, 165] width 402 height 26
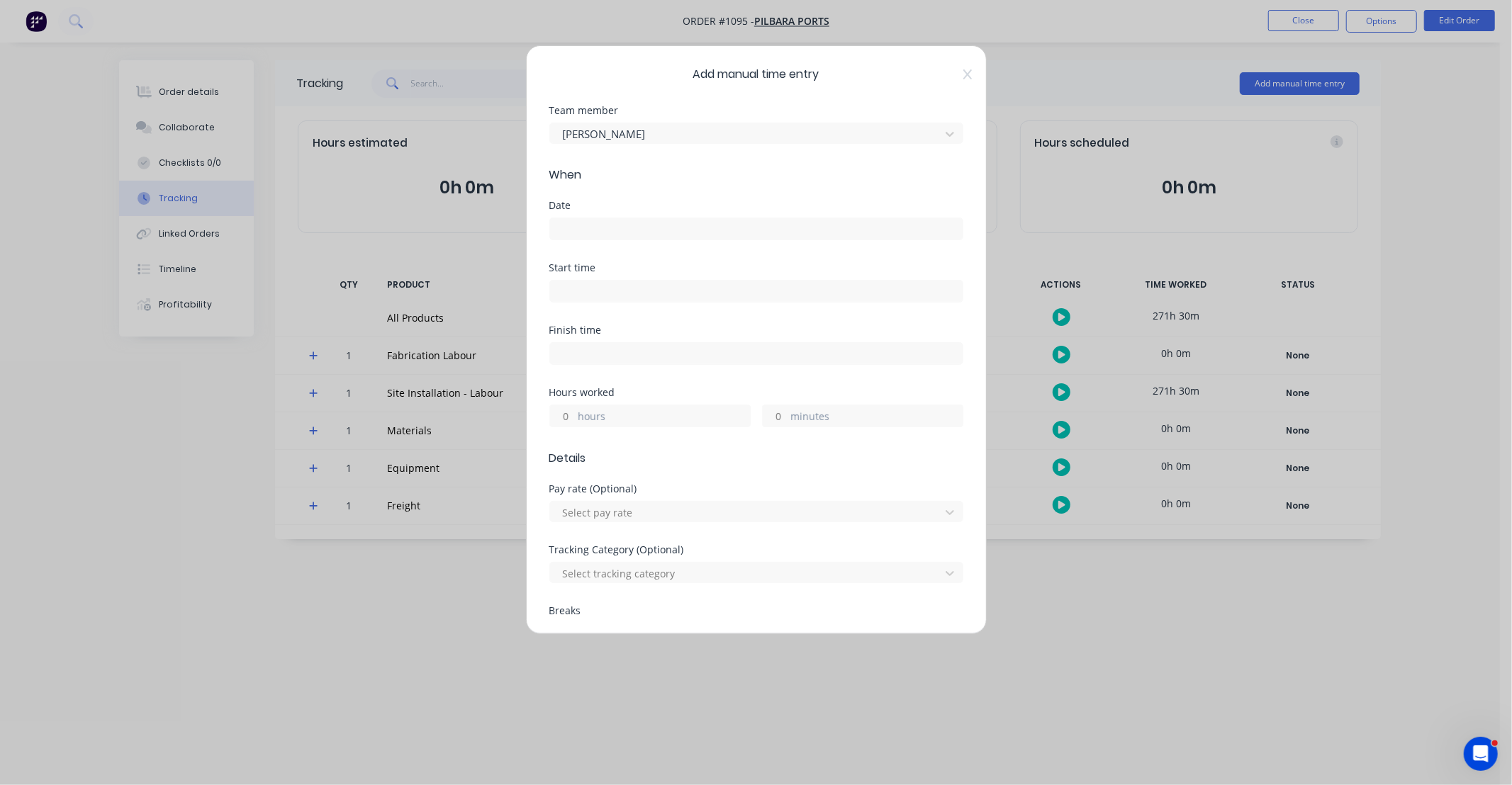
click at [632, 222] on input at bounding box center [756, 229] width 412 height 21
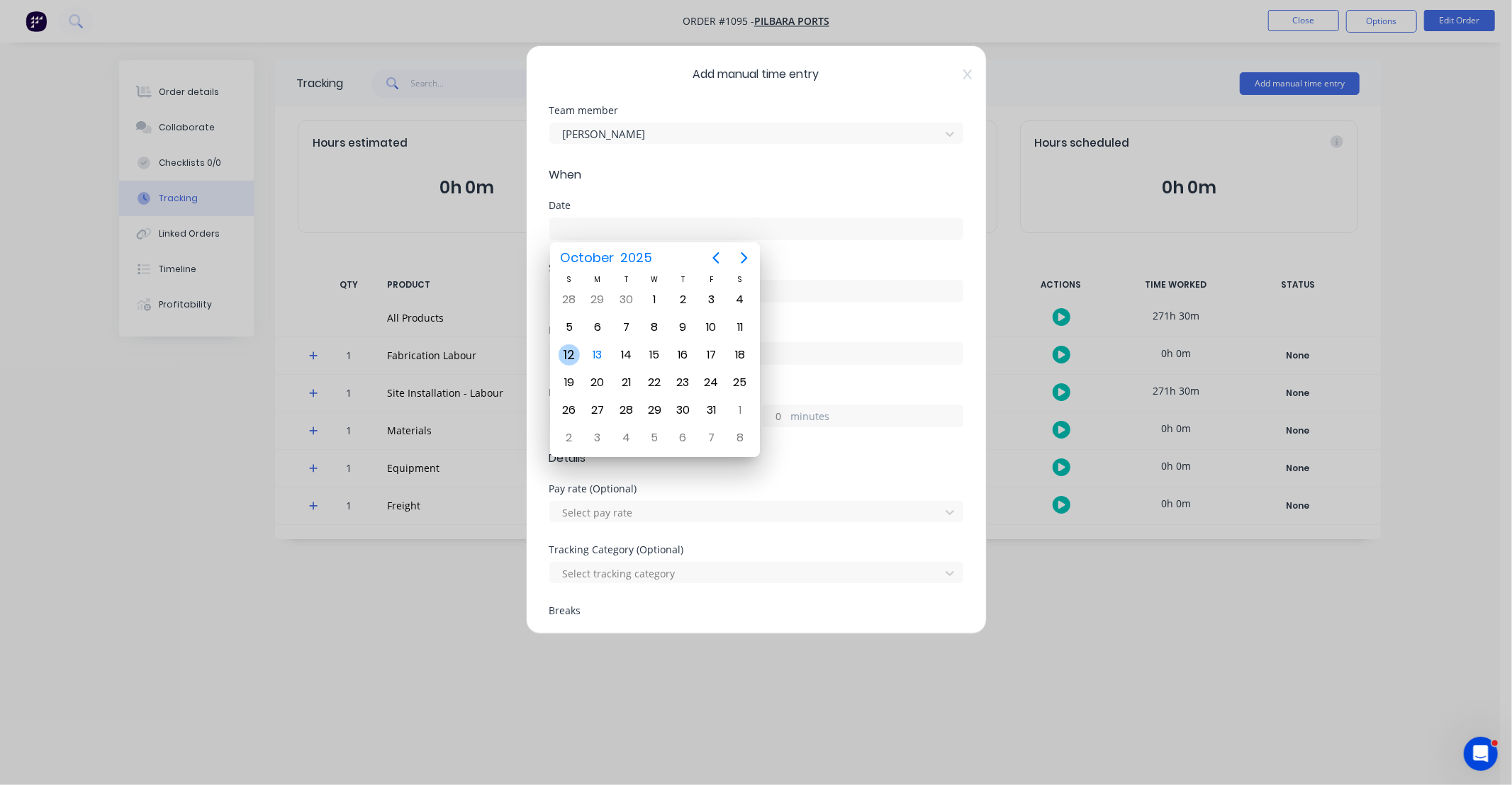
click at [569, 350] on div "12" at bounding box center [569, 355] width 21 height 21
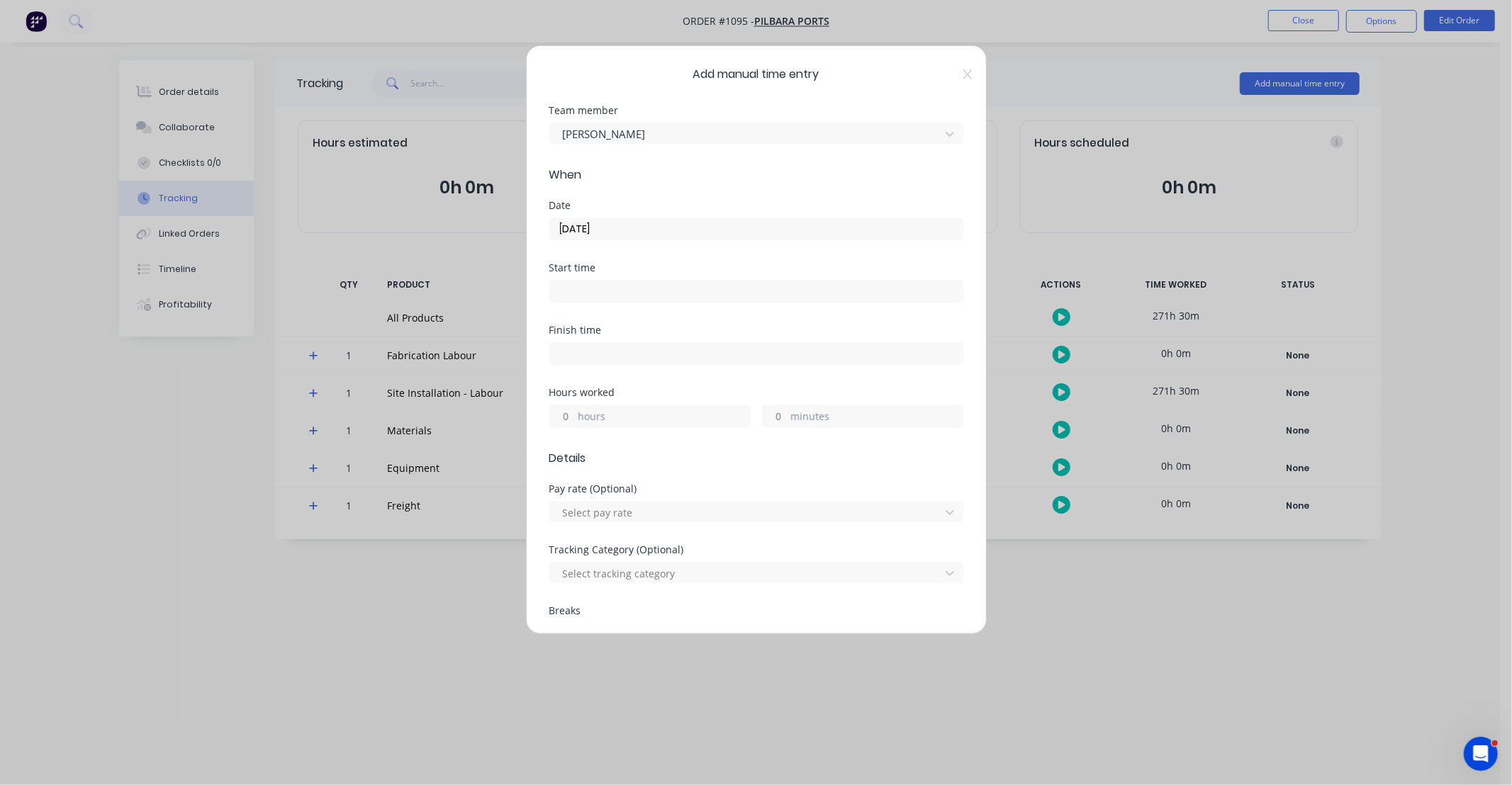
drag, startPoint x: 563, startPoint y: 420, endPoint x: 693, endPoint y: 346, distance: 149.6
click at [563, 420] on input "hours" at bounding box center [562, 416] width 25 height 21
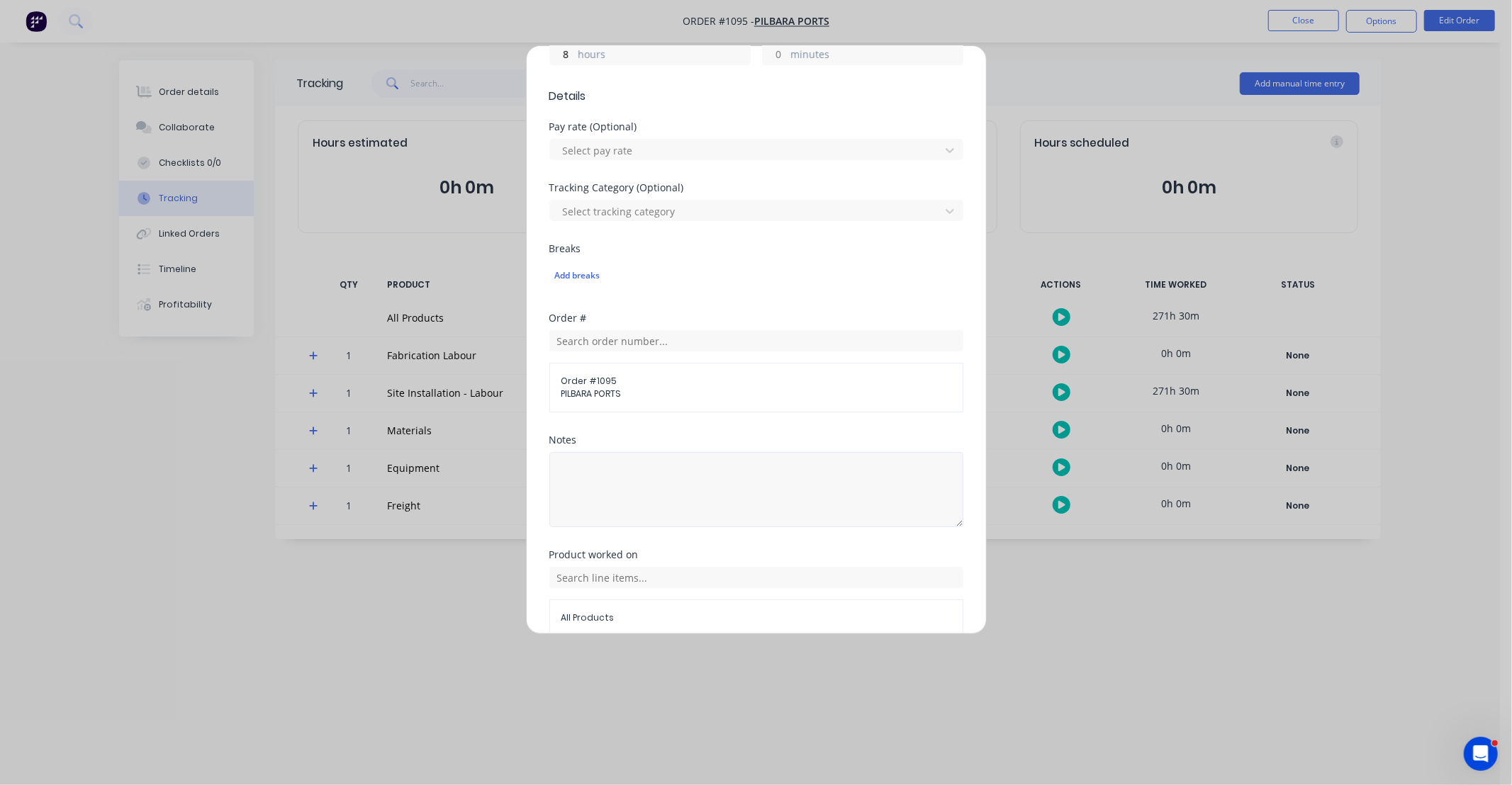
scroll to position [367, 0]
click at [684, 582] on input "text" at bounding box center [756, 573] width 414 height 21
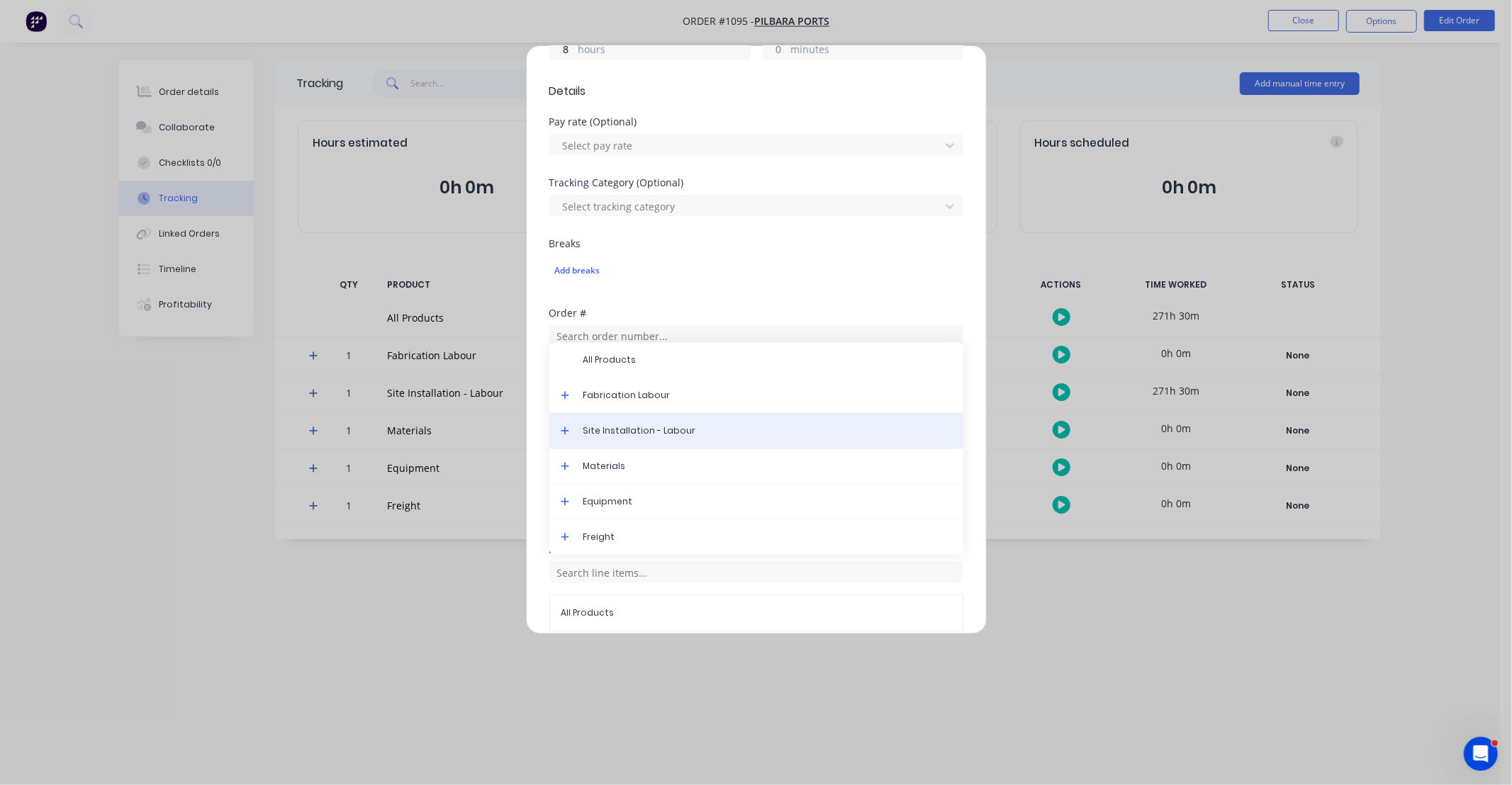
click at [644, 434] on span "Site Installation - Labour" at bounding box center [768, 430] width 369 height 12
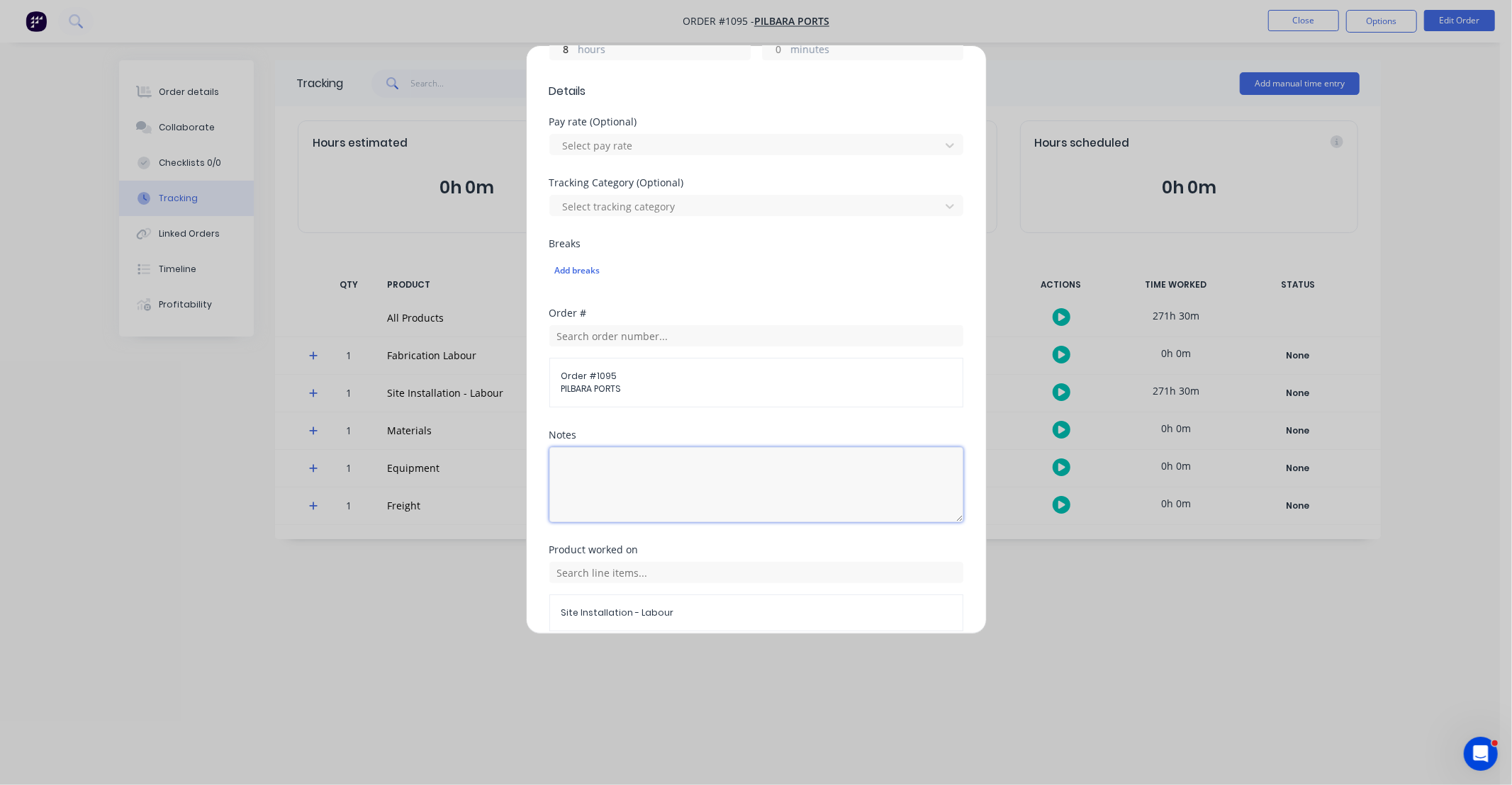
click at [642, 463] on textarea at bounding box center [756, 484] width 414 height 75
paste textarea "DCS34821"
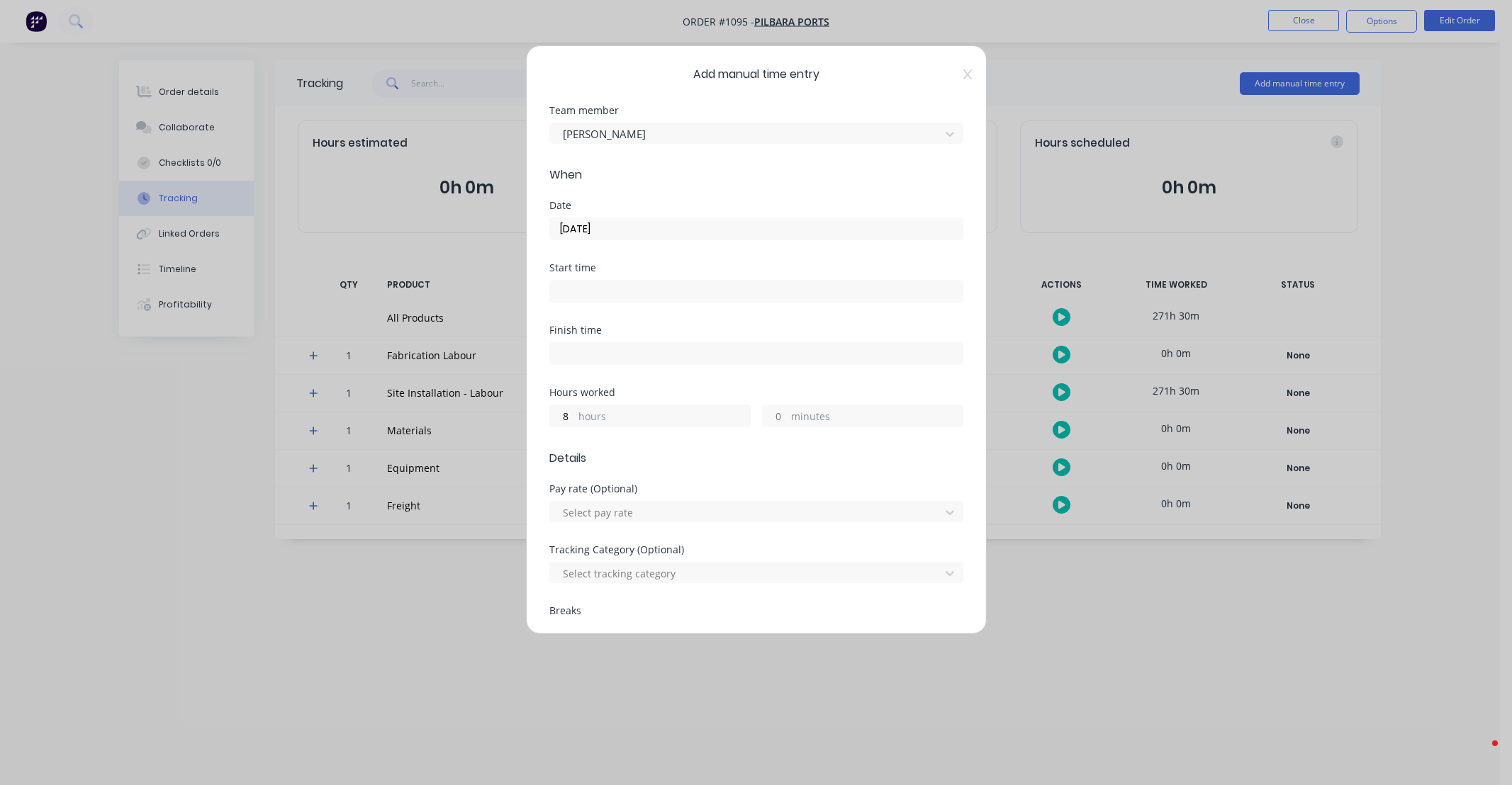
type textarea "DCS34821"
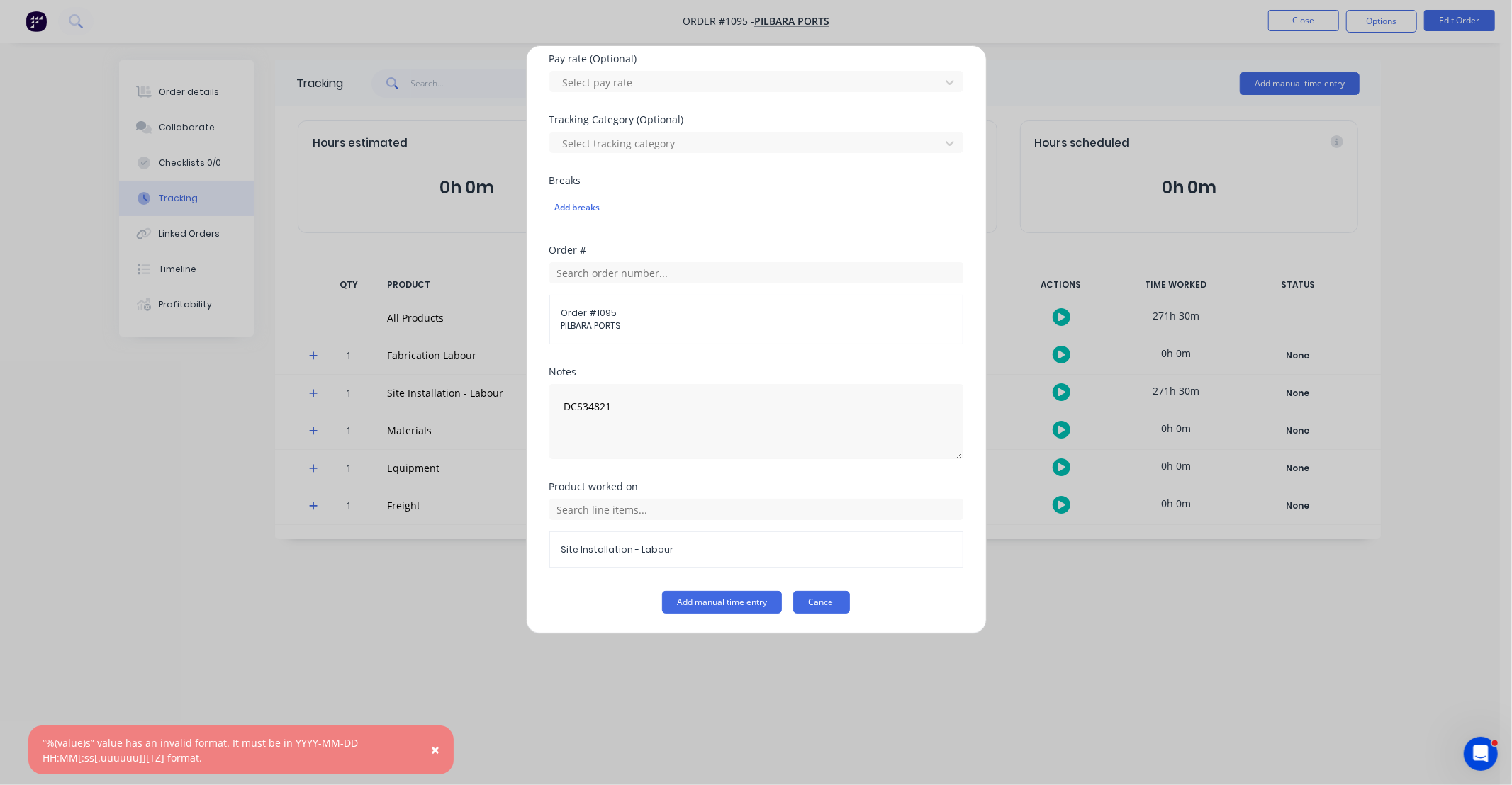
click at [834, 601] on button "Cancel" at bounding box center [821, 602] width 57 height 23
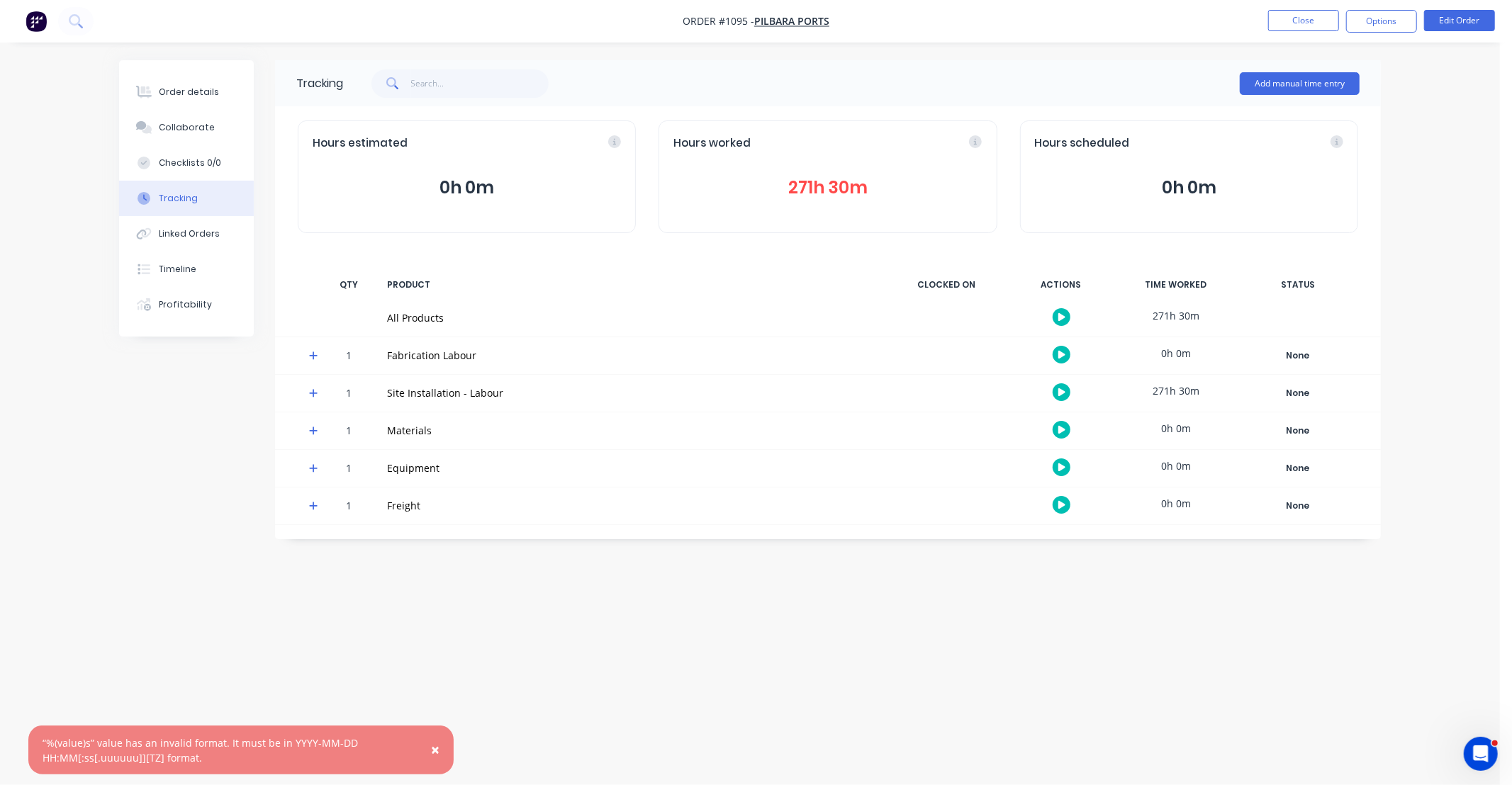
click at [867, 171] on div "Hours worked 271h 30m" at bounding box center [828, 176] width 338 height 112
click at [853, 182] on button "271h 30m" at bounding box center [828, 187] width 309 height 27
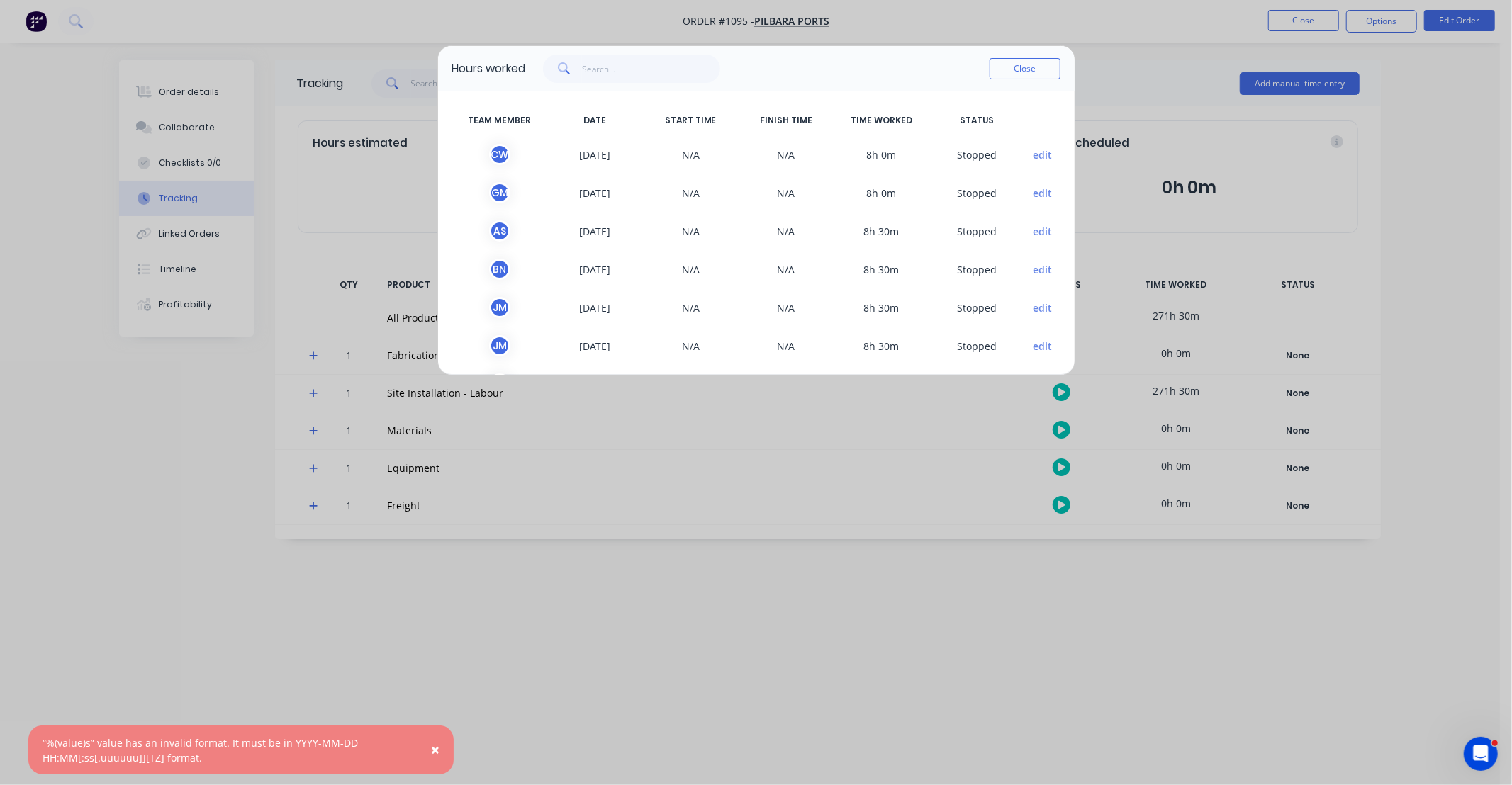
click at [1033, 193] on button "edit" at bounding box center [1043, 192] width 19 height 14
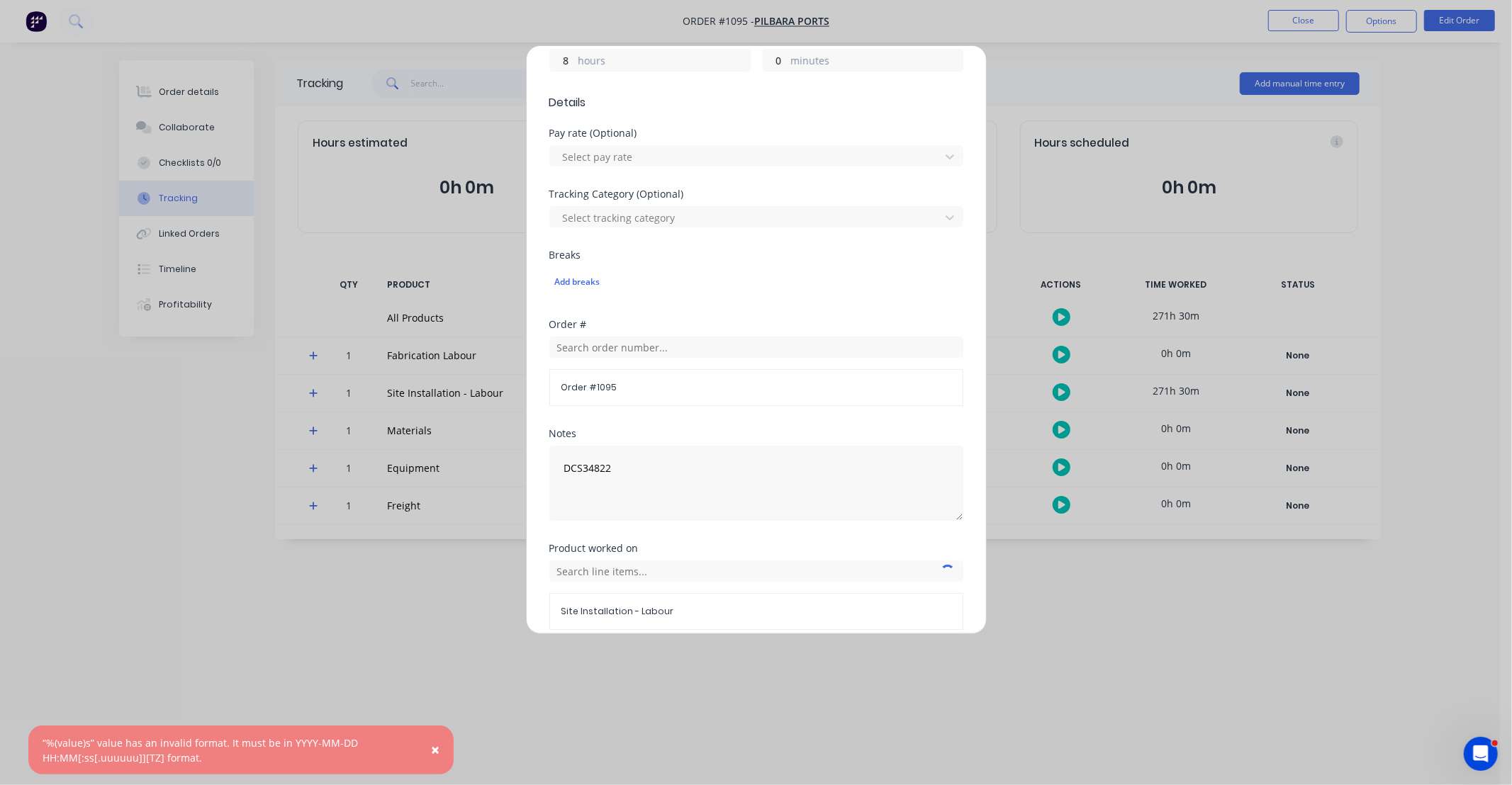
scroll to position [417, 0]
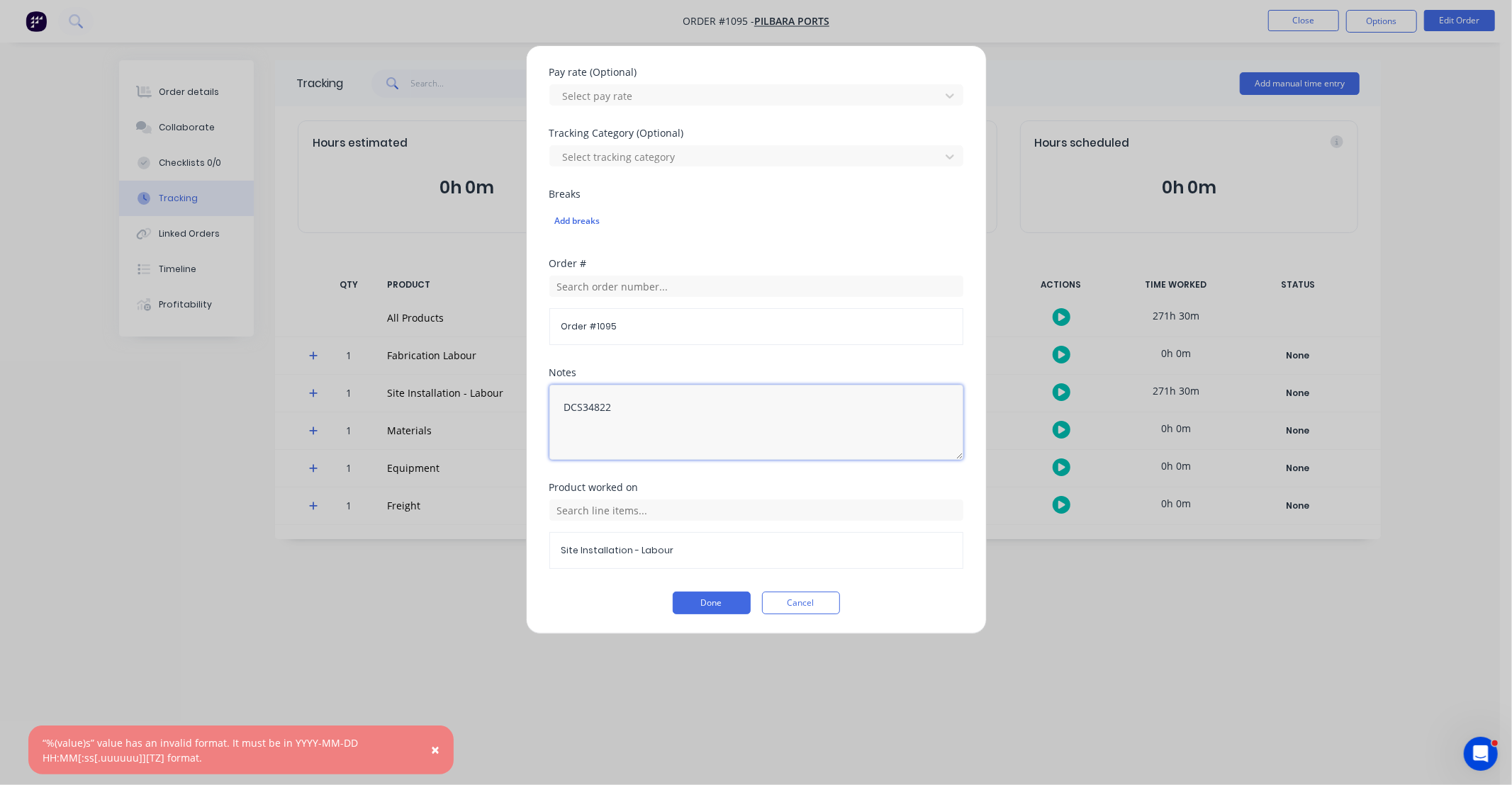
drag, startPoint x: 638, startPoint y: 419, endPoint x: 485, endPoint y: 416, distance: 153.0
click at [485, 416] on div "Edit time tracking entry Team member [PERSON_NAME] When Date [DATE] Start time …" at bounding box center [756, 392] width 1512 height 785
click at [717, 599] on button "Done" at bounding box center [711, 603] width 78 height 23
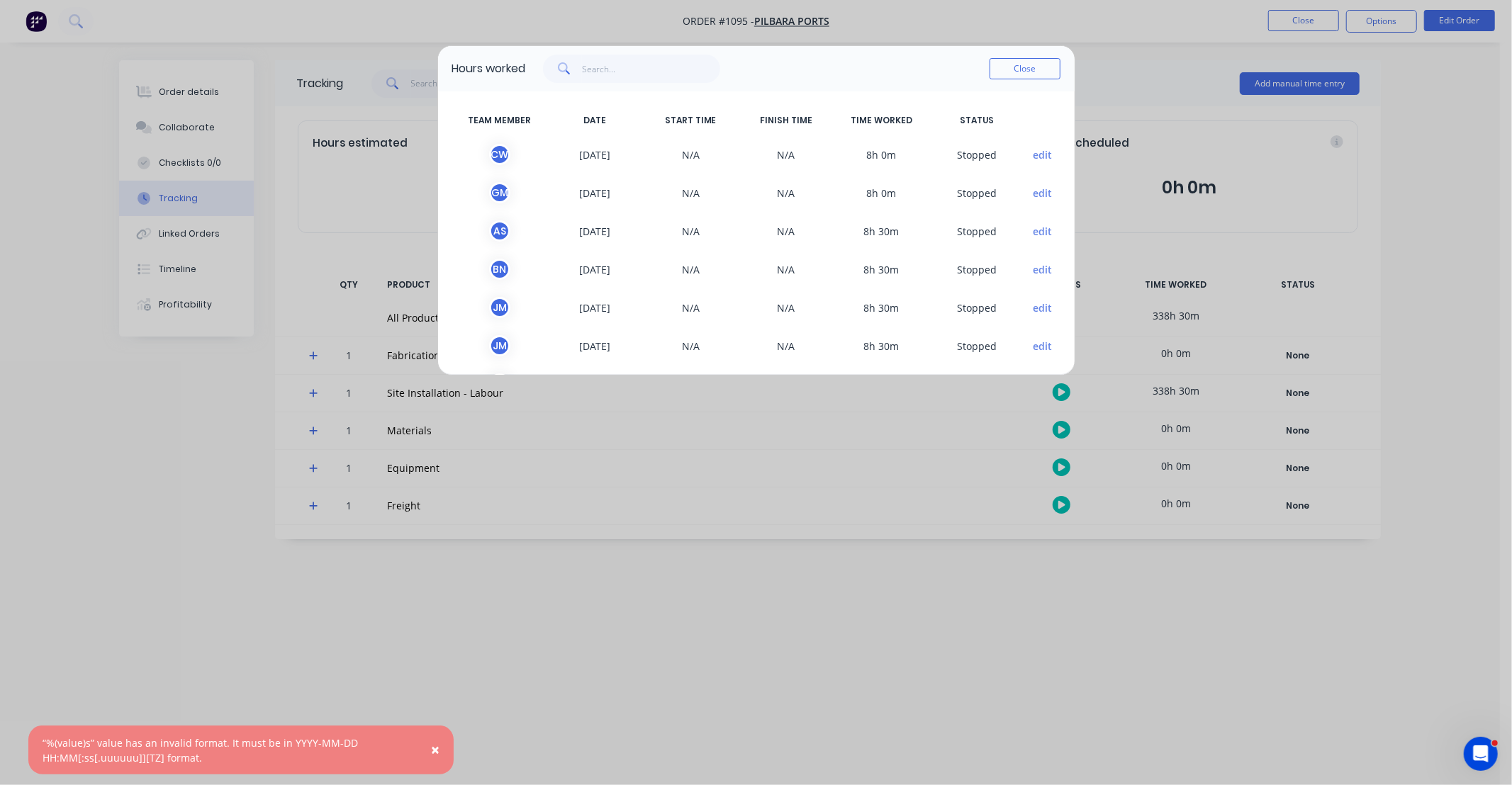
click at [1033, 151] on button "edit" at bounding box center [1043, 154] width 19 height 14
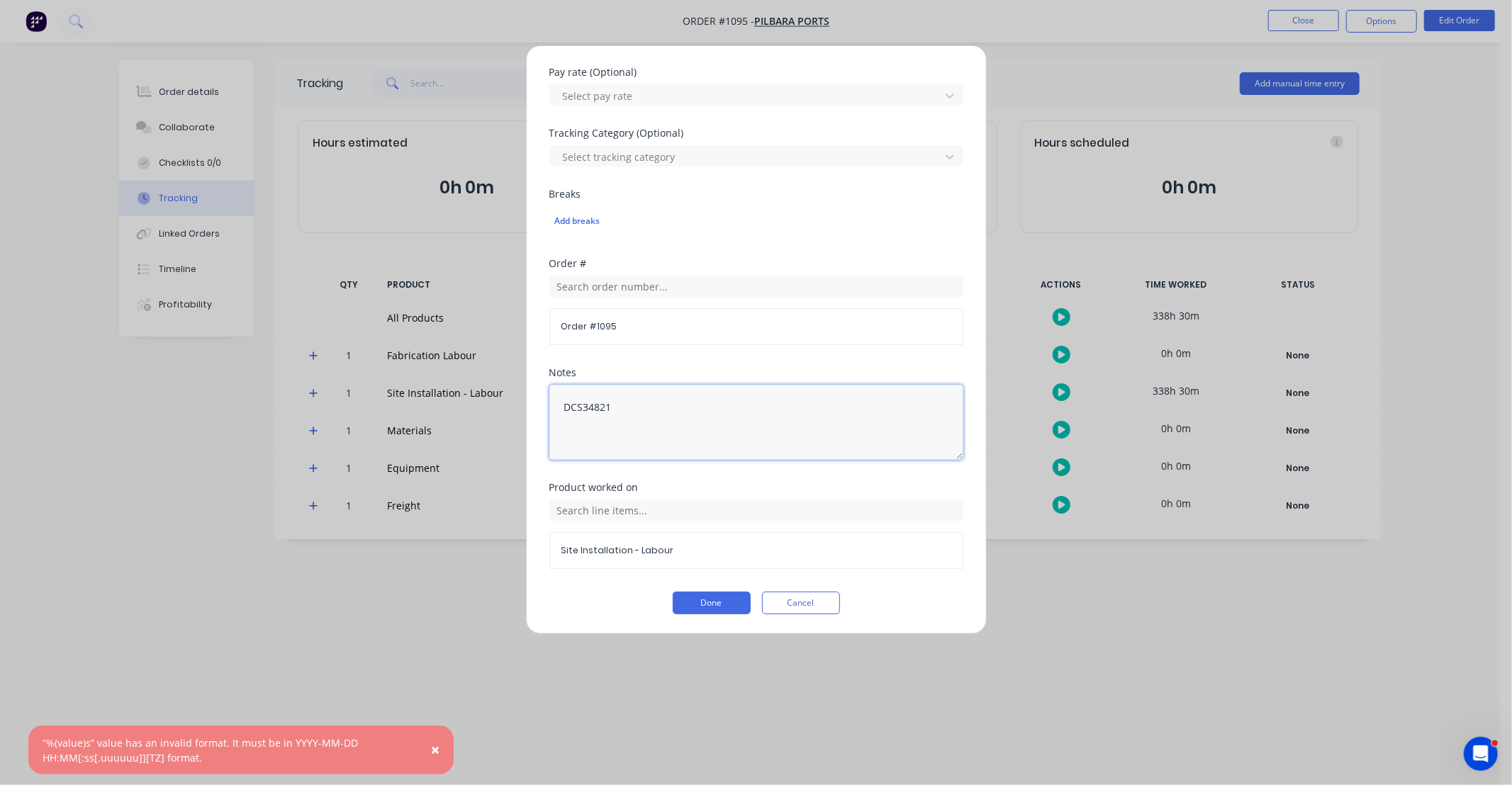
drag, startPoint x: 680, startPoint y: 420, endPoint x: 480, endPoint y: 419, distance: 200.0
click at [480, 419] on div "Edit time tracking entry Team member [PERSON_NAME] When Date [DATE] Start time …" at bounding box center [756, 392] width 1512 height 785
paste textarea "2"
type textarea "DCS34822"
click at [712, 603] on button "Done" at bounding box center [711, 603] width 78 height 23
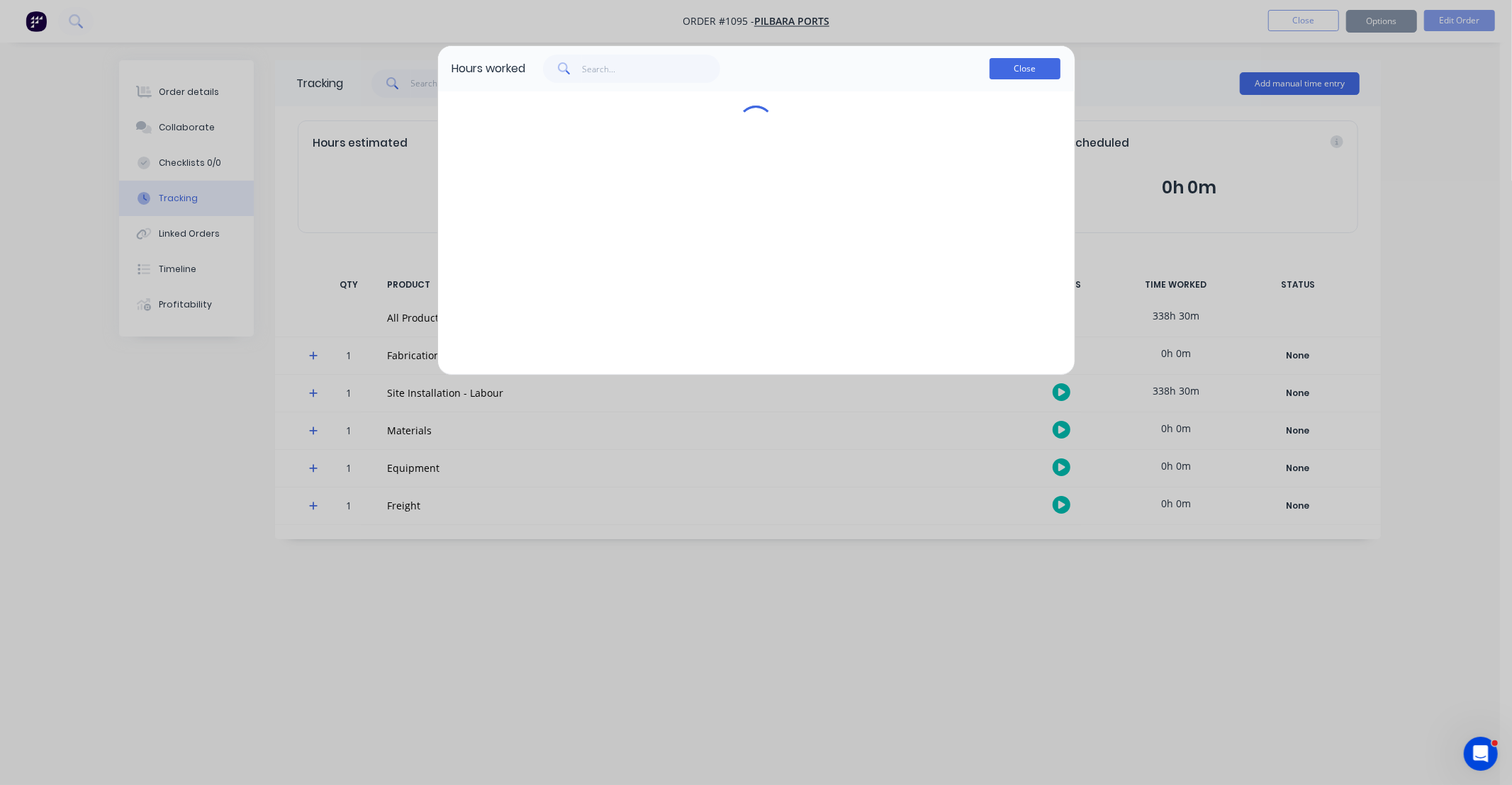
click at [1026, 71] on button "Close" at bounding box center [1026, 68] width 71 height 21
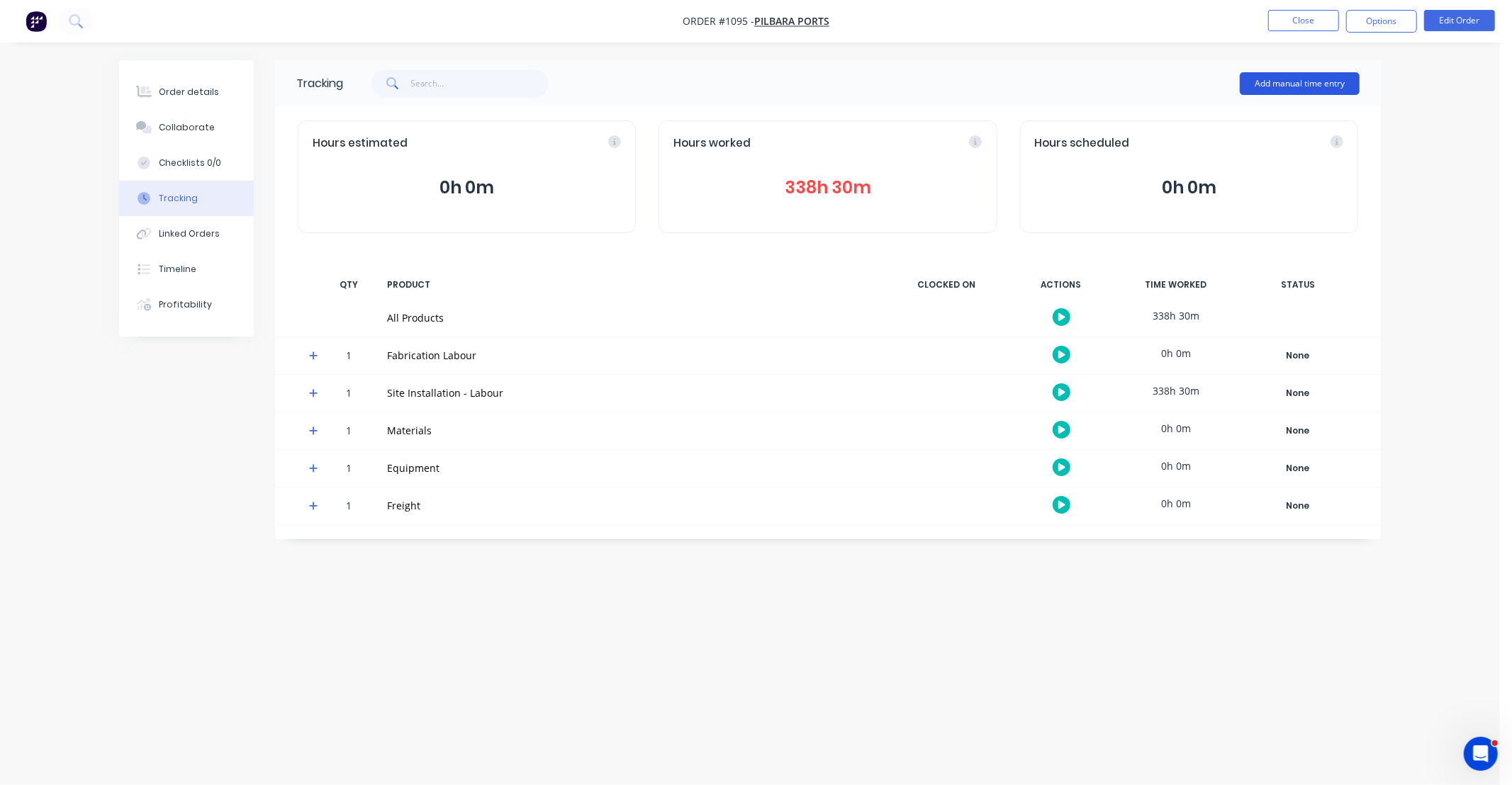
click at [1293, 87] on button "Add manual time entry" at bounding box center [1300, 84] width 120 height 23
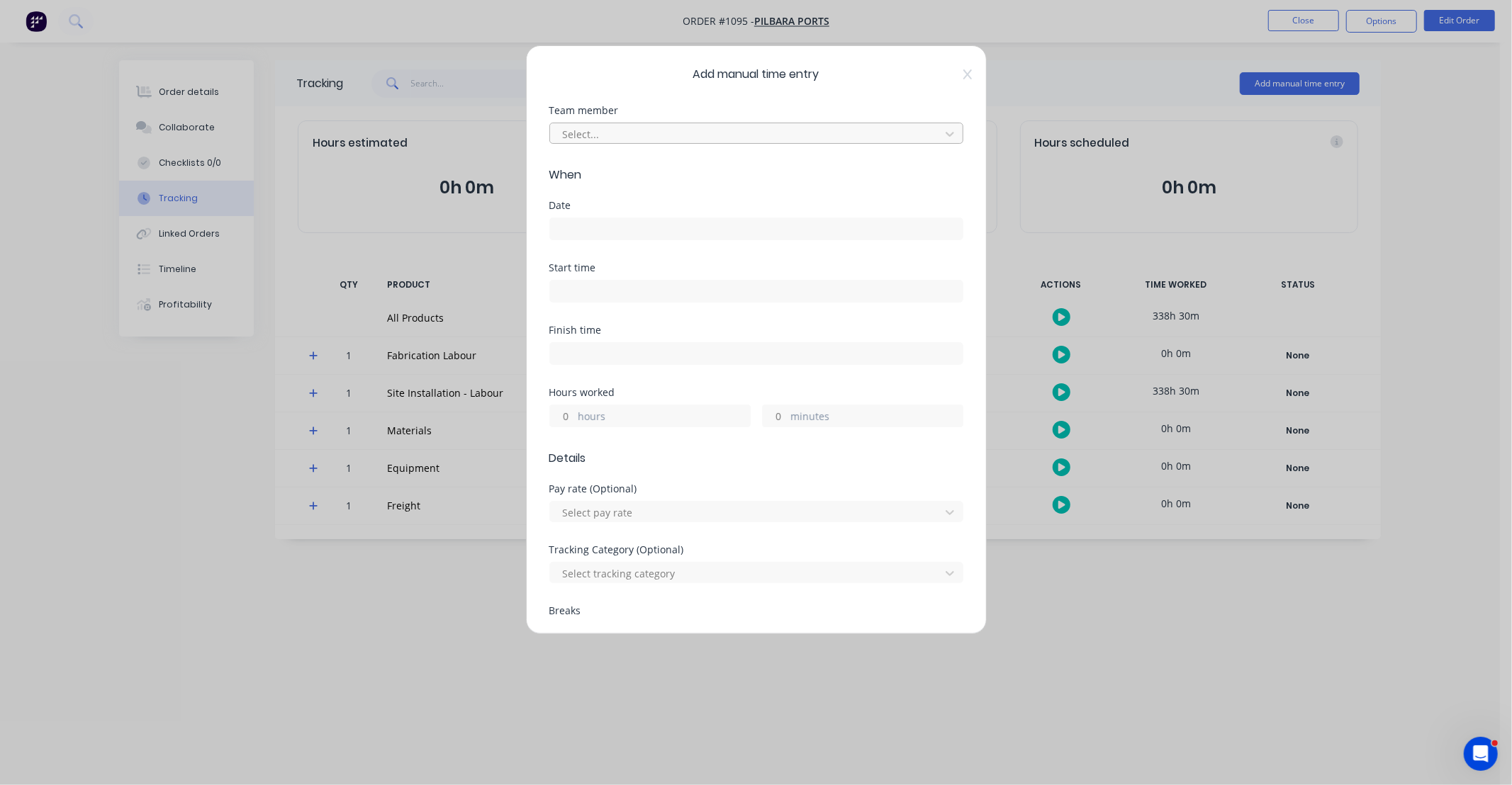
click at [657, 134] on div at bounding box center [747, 135] width 372 height 17
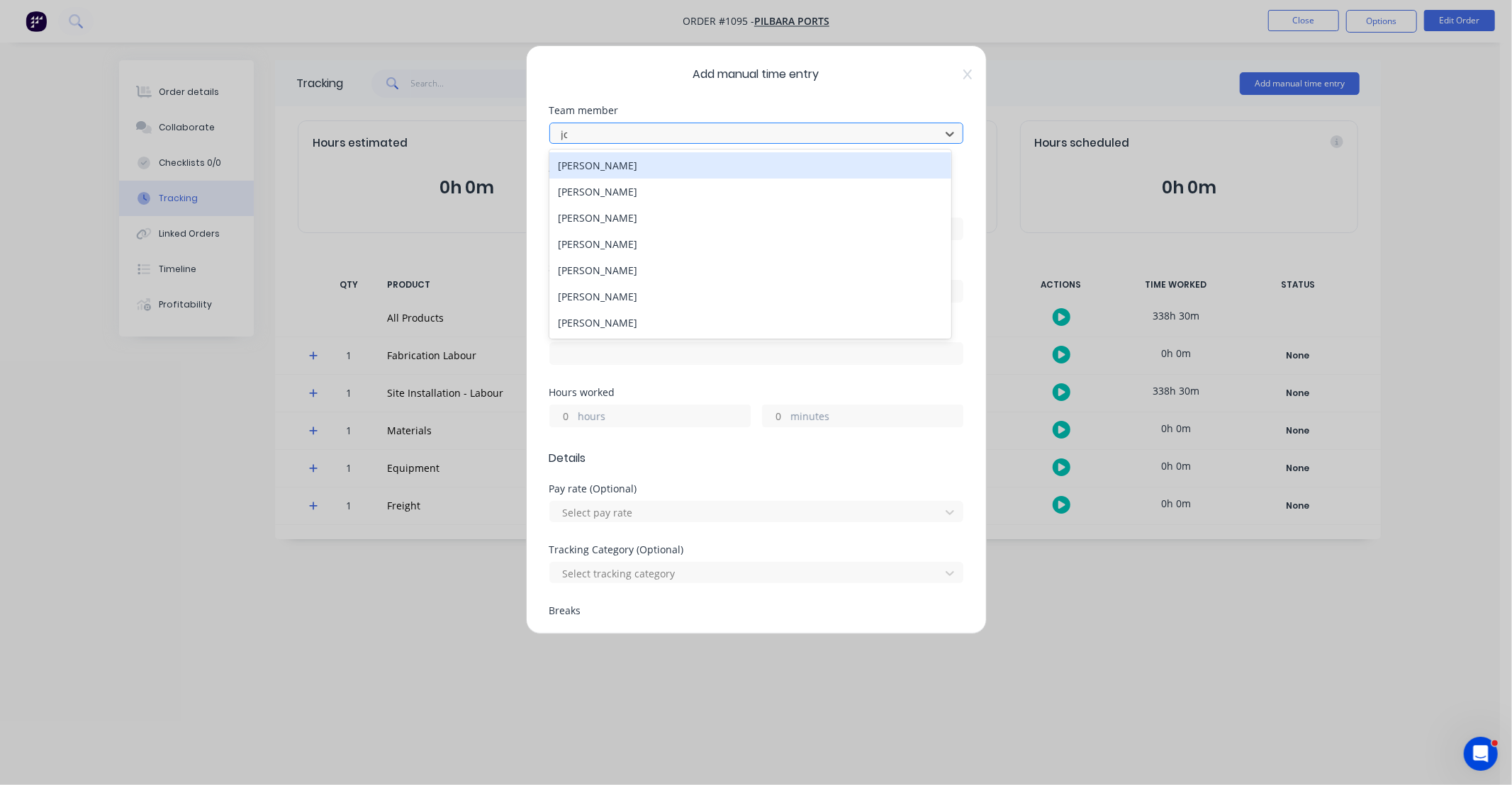
type input "[PERSON_NAME]"
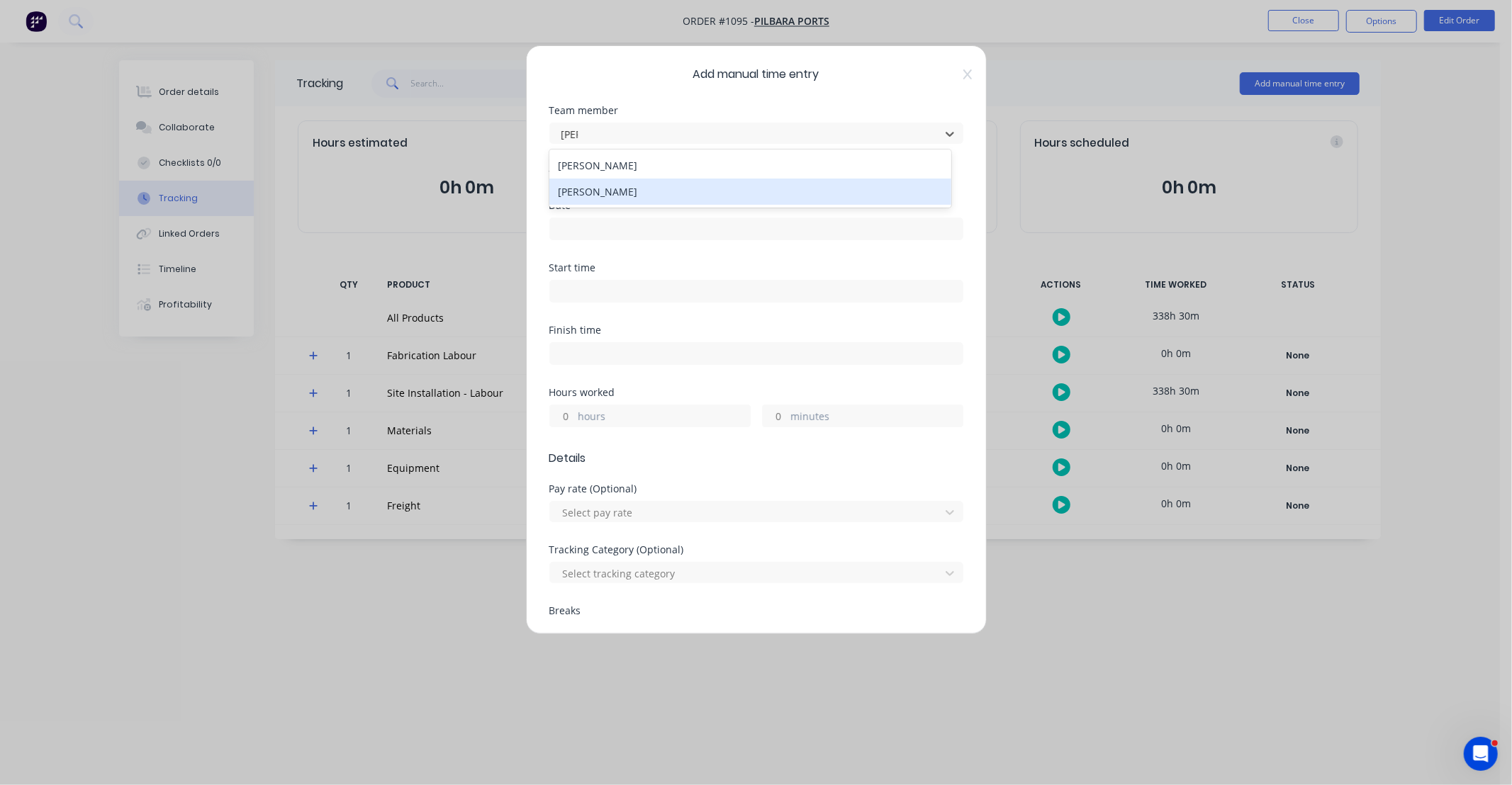
click at [654, 188] on div "[PERSON_NAME]" at bounding box center [751, 191] width 402 height 26
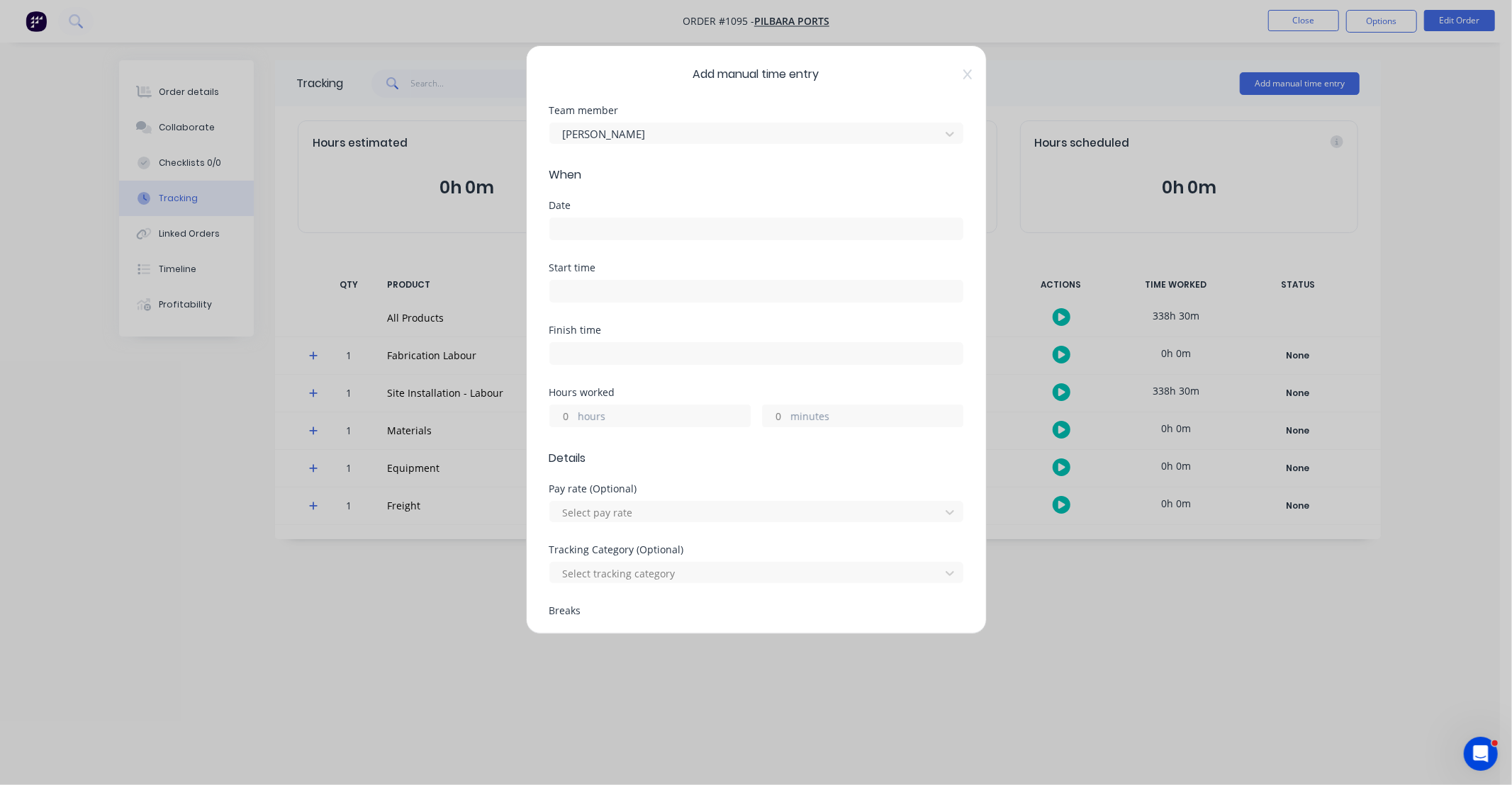
click at [649, 224] on input at bounding box center [756, 229] width 412 height 21
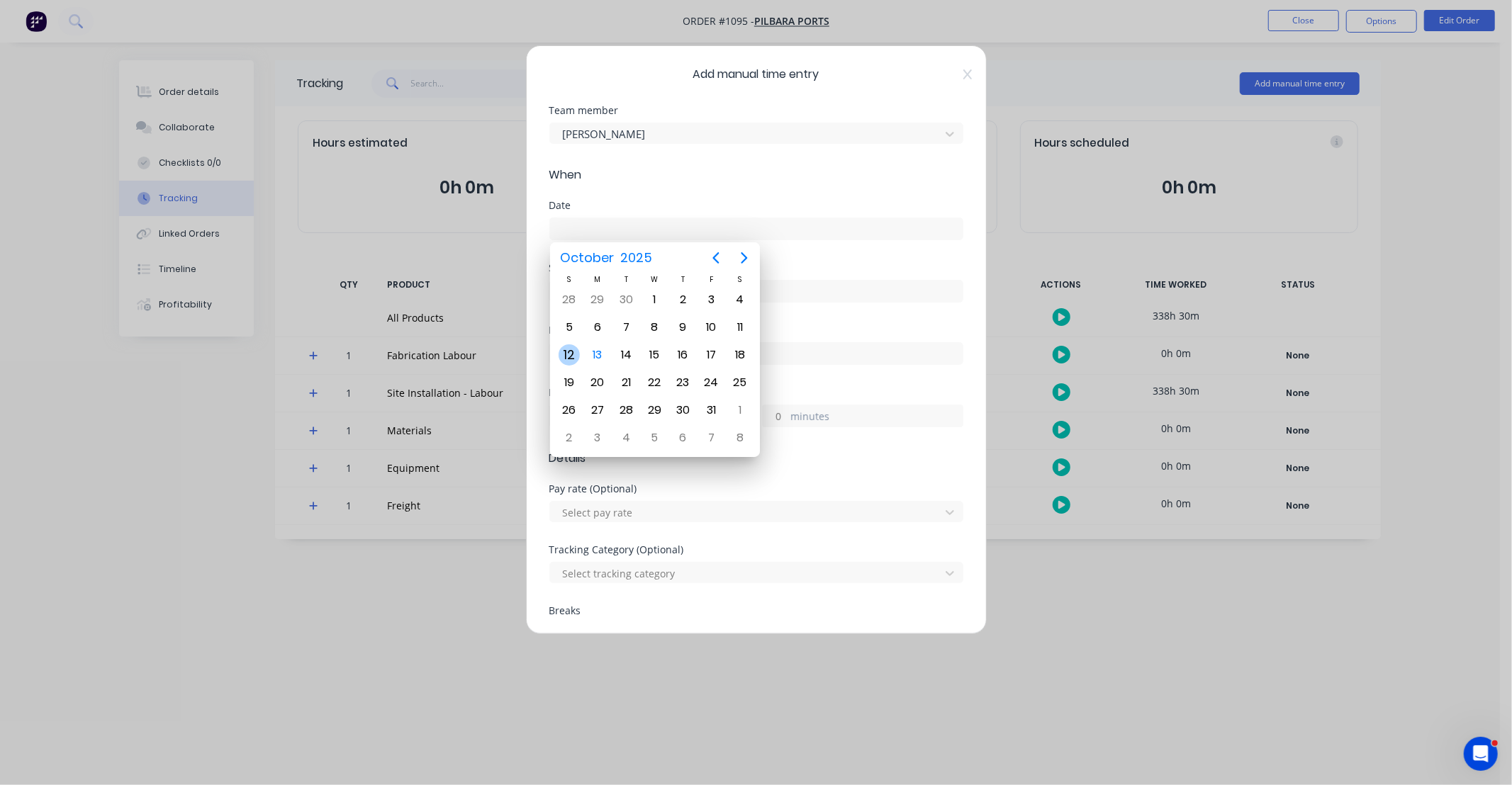
click at [572, 352] on div "12" at bounding box center [569, 355] width 21 height 21
type input "[DATE]"
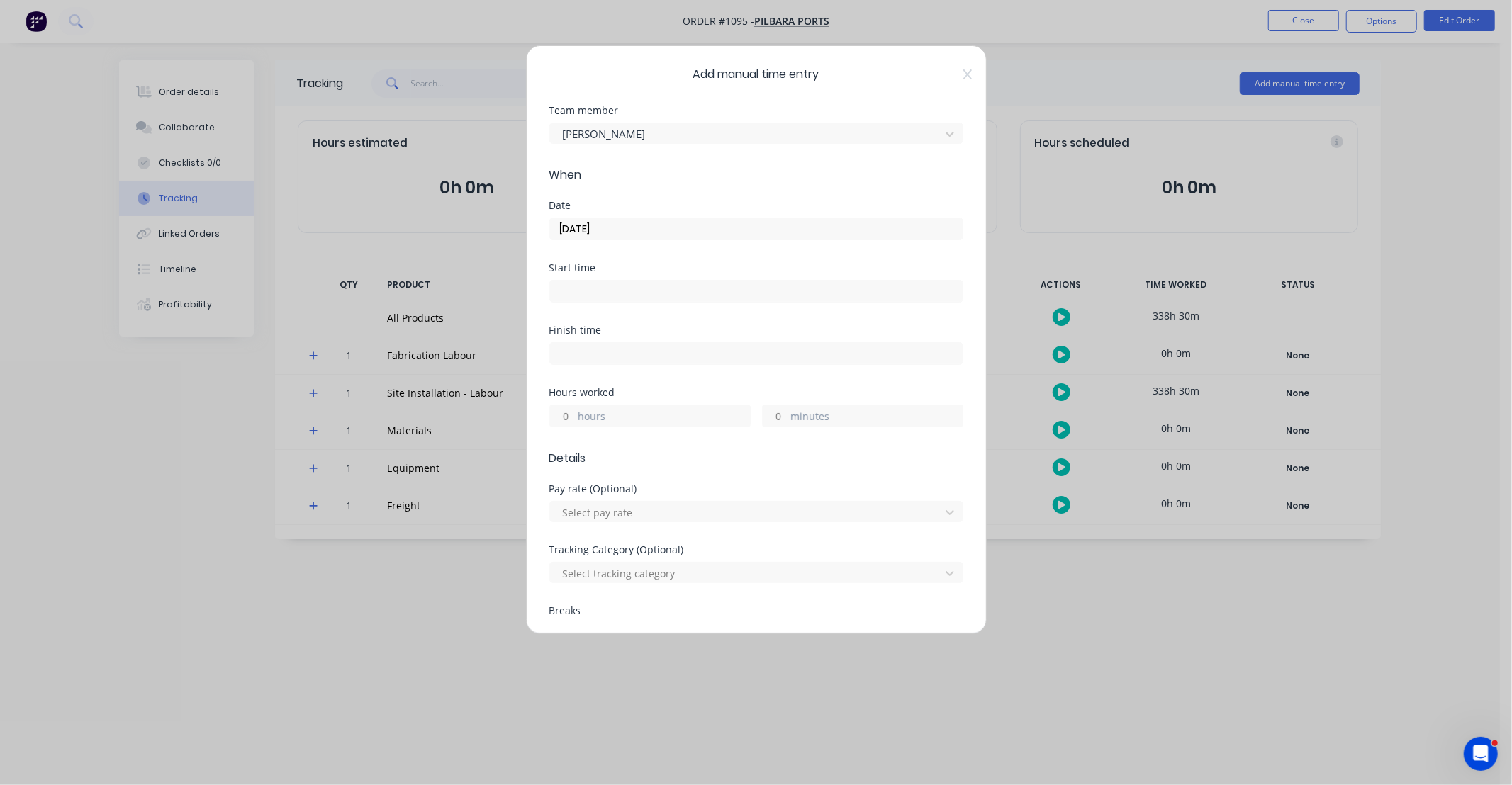
click at [567, 415] on input "hours" at bounding box center [562, 416] width 25 height 21
type input "11"
click at [613, 377] on div "Finish time" at bounding box center [756, 356] width 414 height 62
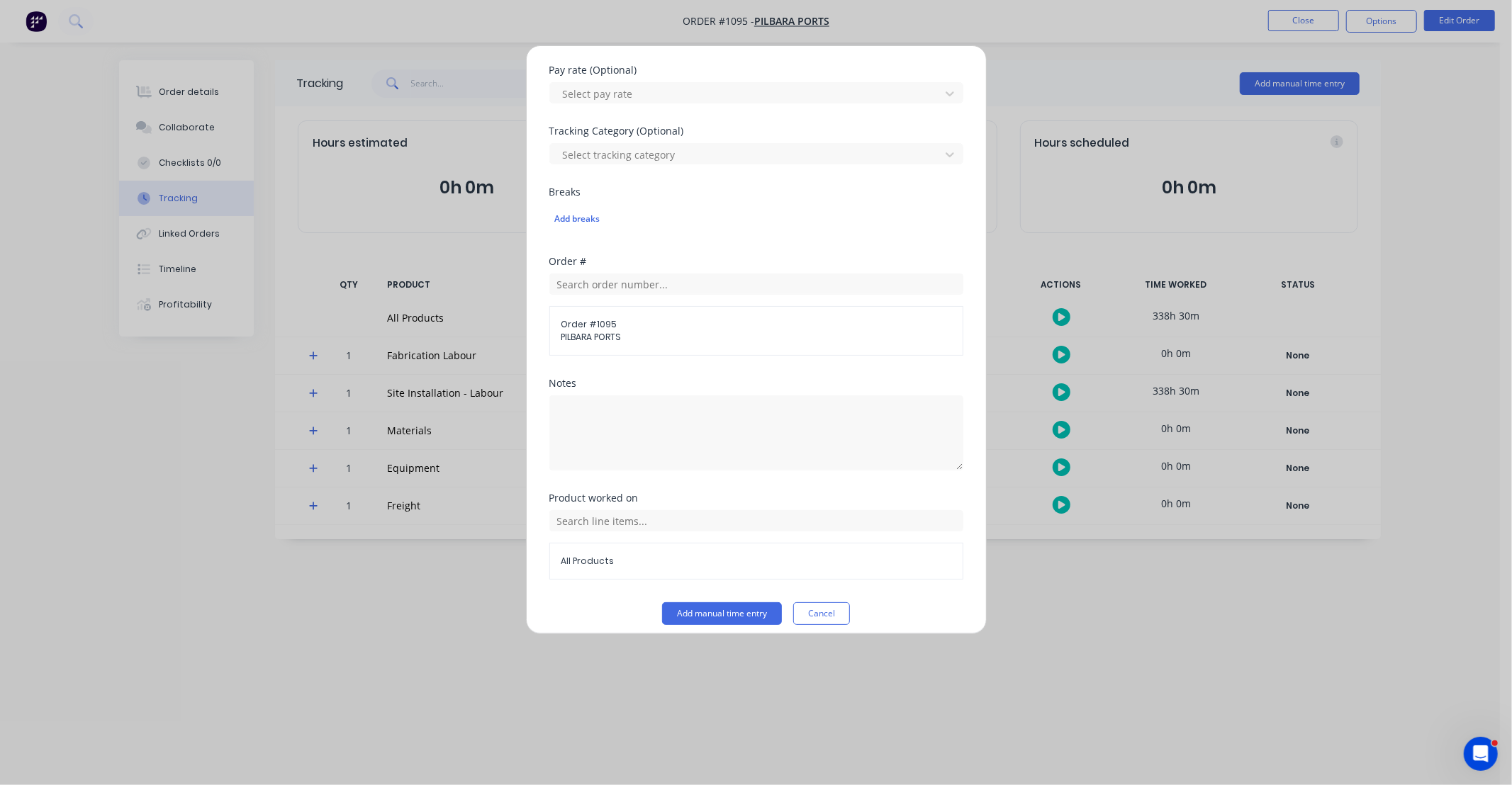
scroll to position [430, 0]
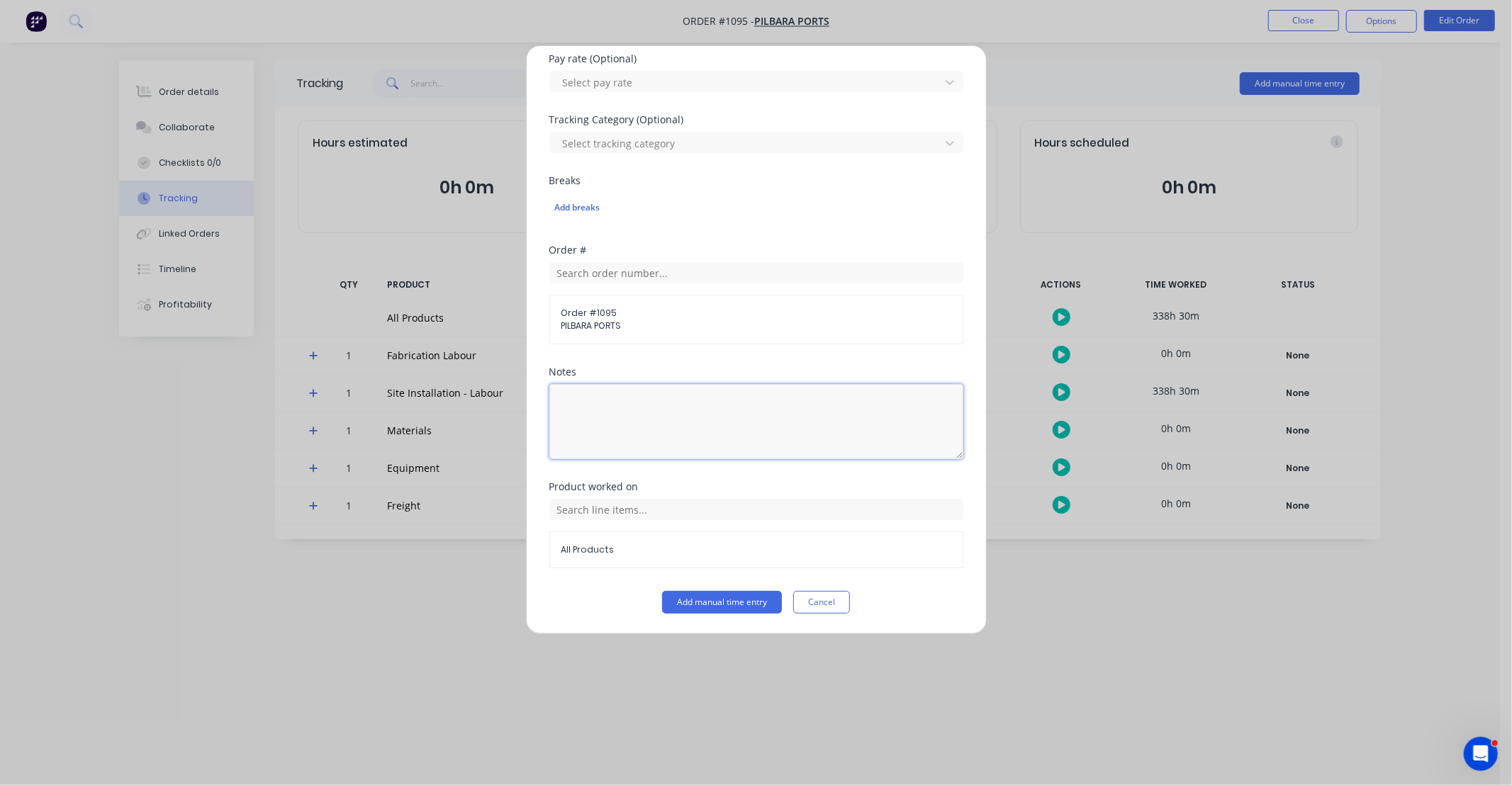
click at [674, 411] on textarea at bounding box center [756, 422] width 414 height 75
paste textarea "DCS34822"
type textarea "DCS34822"
click at [653, 517] on input "text" at bounding box center [756, 509] width 414 height 21
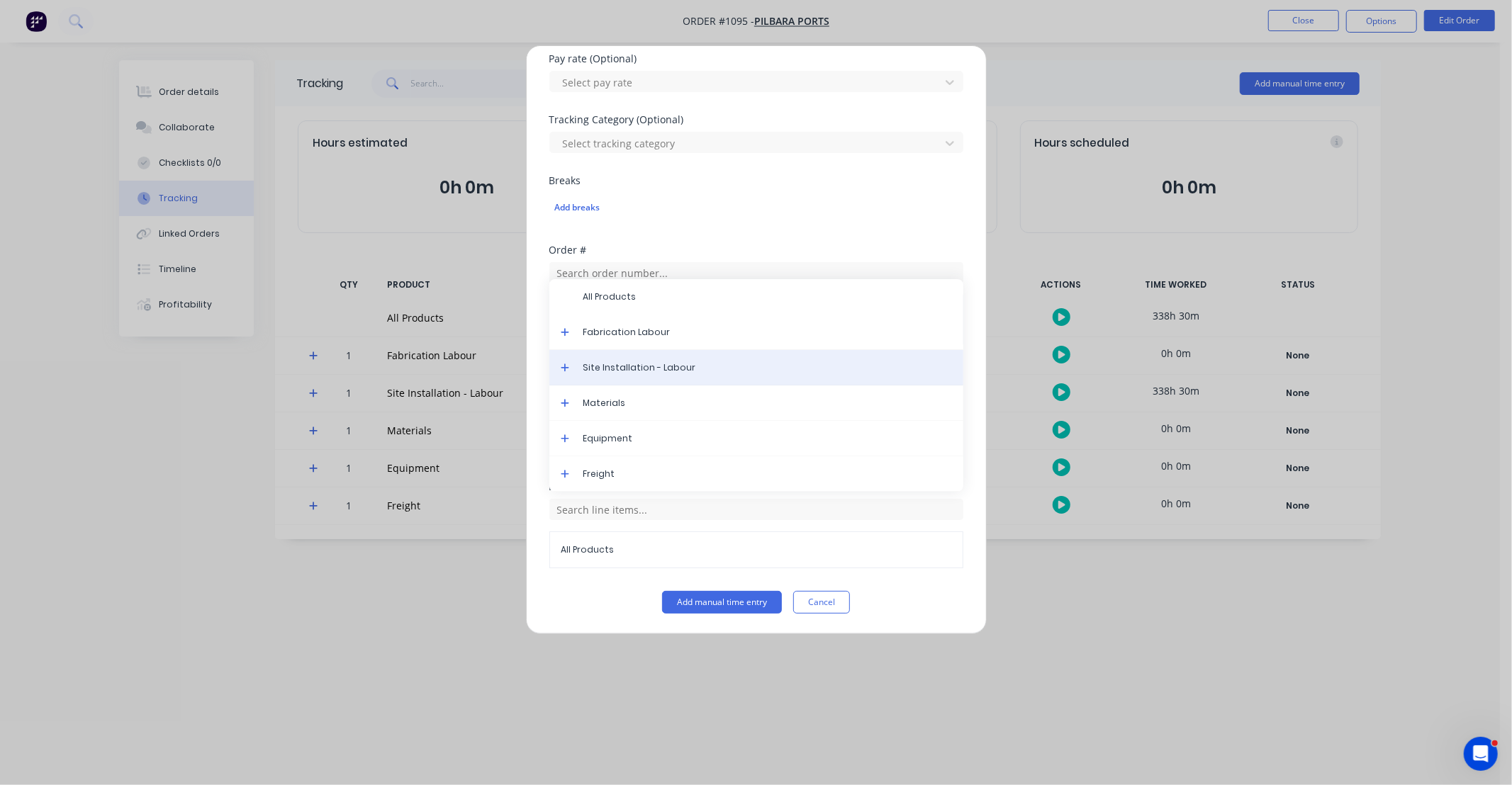
click at [643, 363] on span "Site Installation - Labour" at bounding box center [768, 367] width 369 height 12
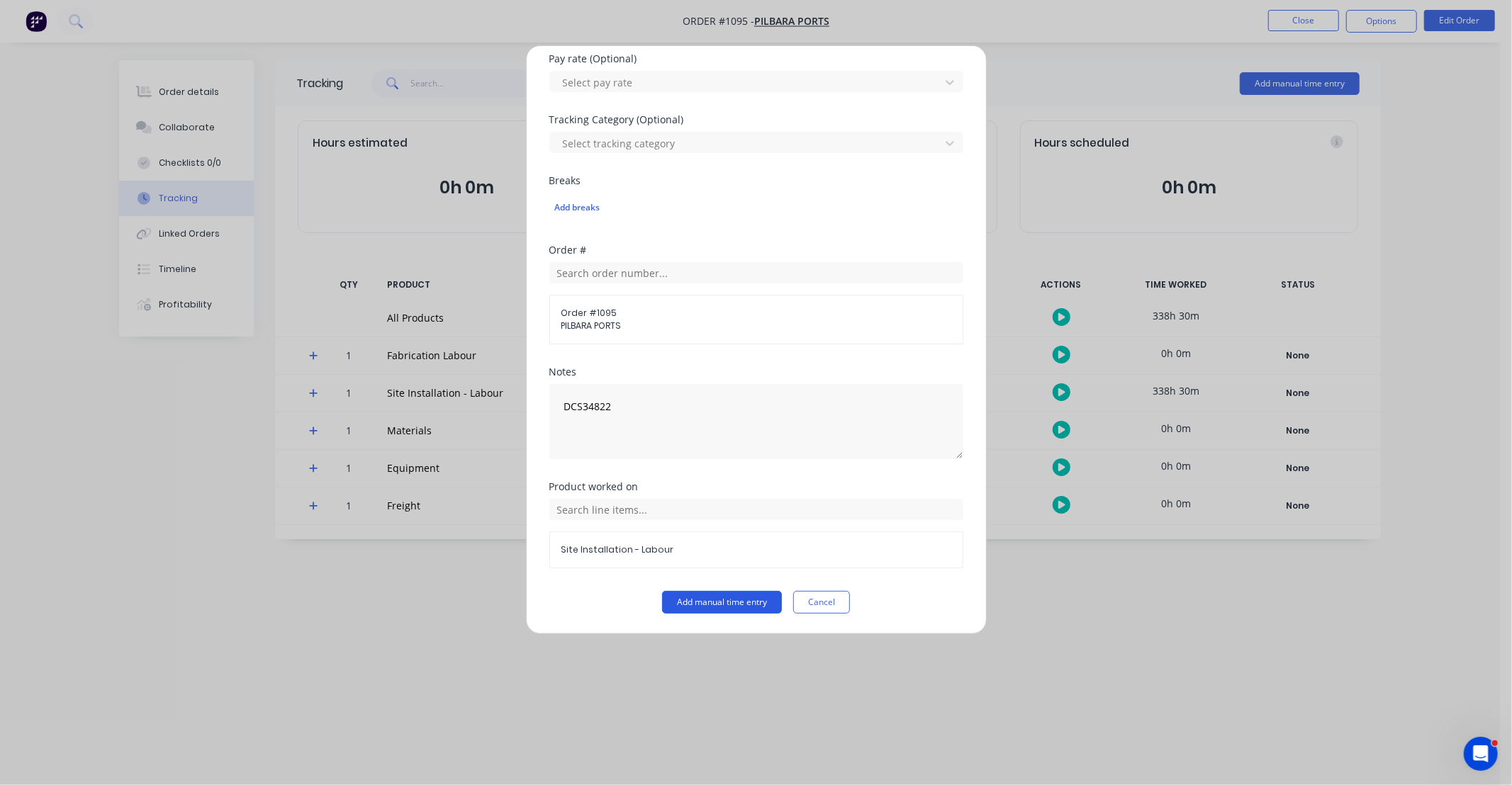
click at [739, 603] on button "Add manual time entry" at bounding box center [722, 602] width 120 height 23
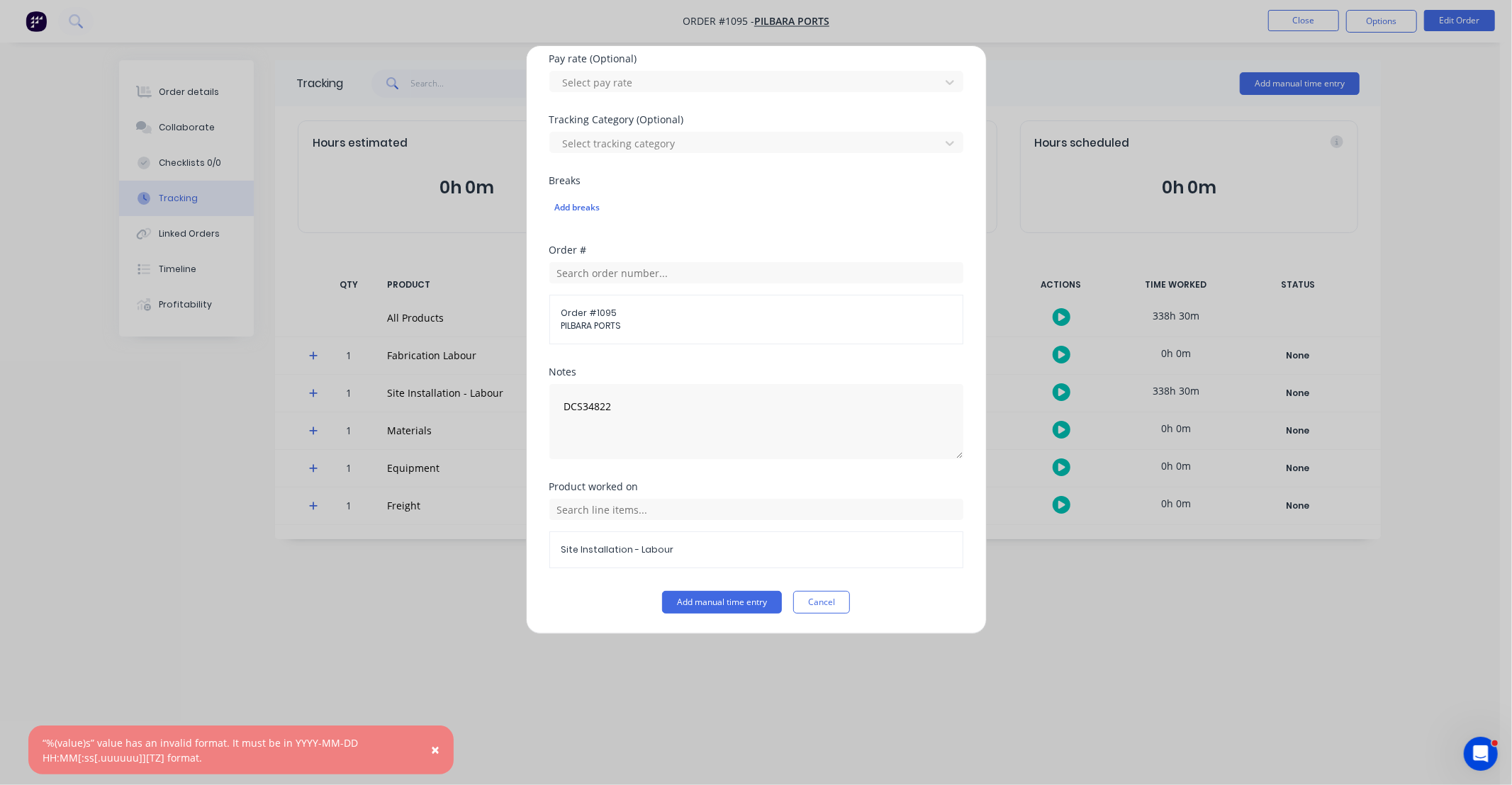
drag, startPoint x: 823, startPoint y: 606, endPoint x: 975, endPoint y: 370, distance: 280.7
click at [823, 608] on button "Cancel" at bounding box center [821, 602] width 57 height 23
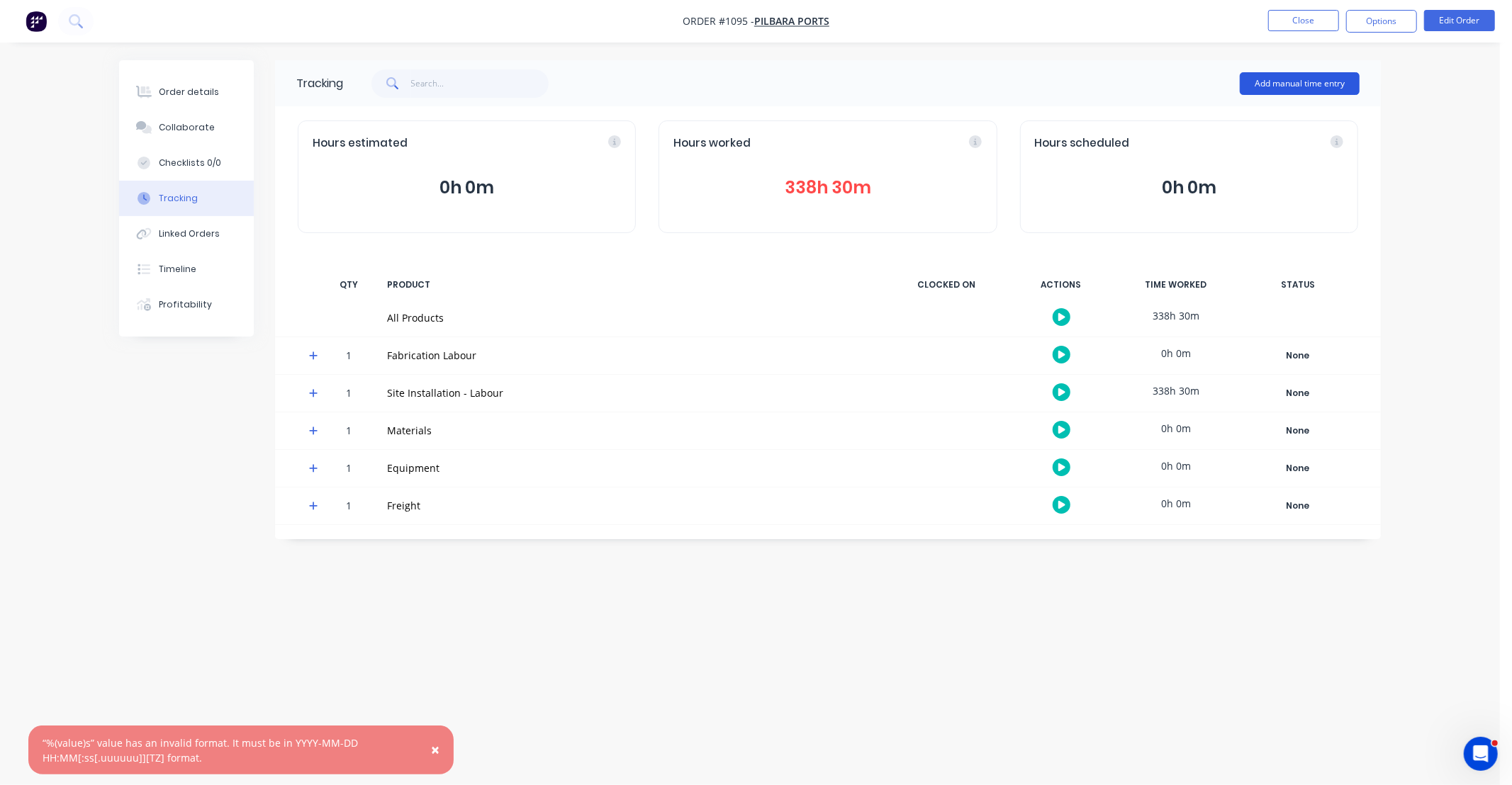
click at [1286, 83] on button "Add manual time entry" at bounding box center [1300, 84] width 120 height 23
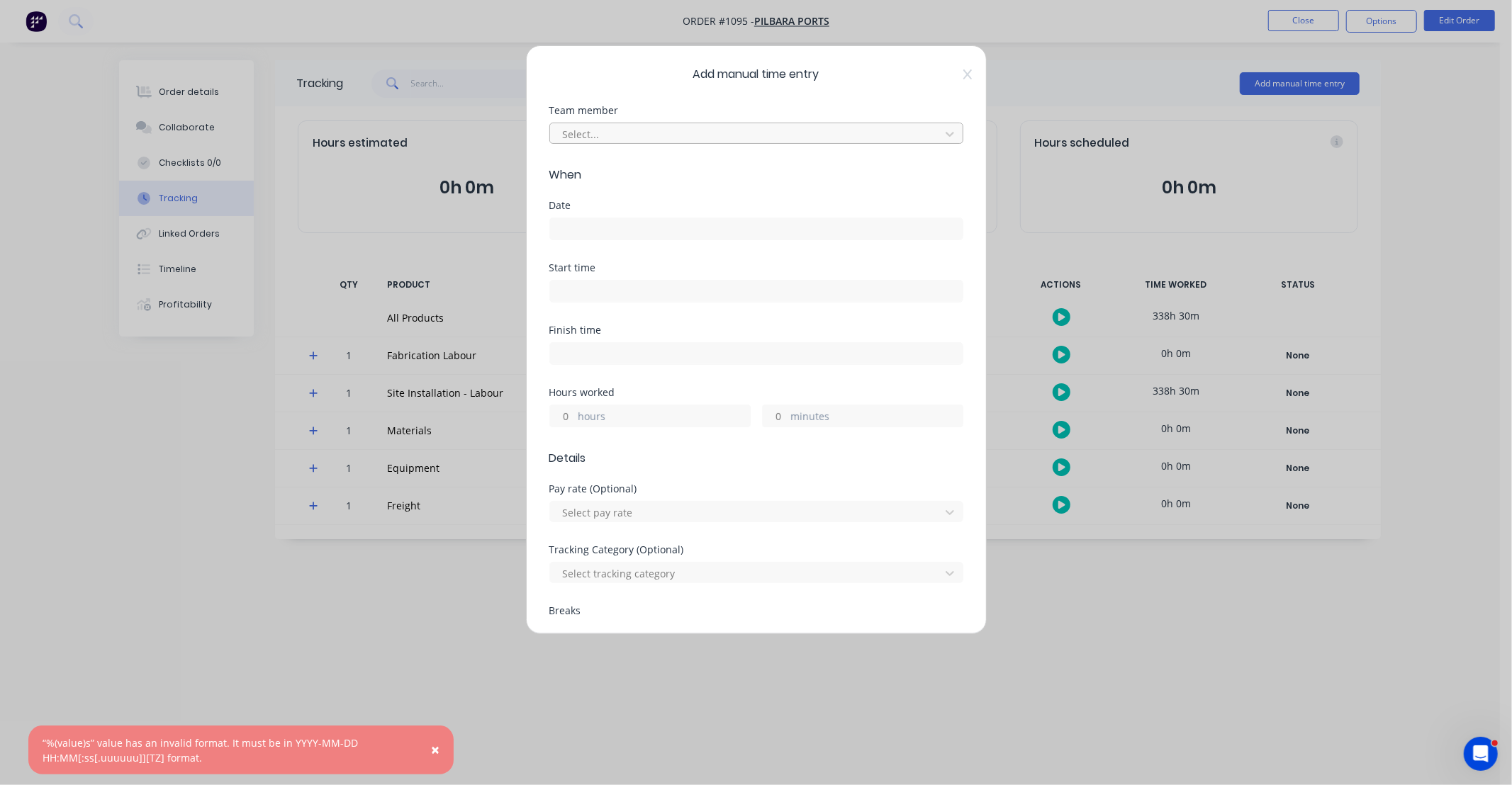
click at [631, 142] on div at bounding box center [747, 135] width 372 height 17
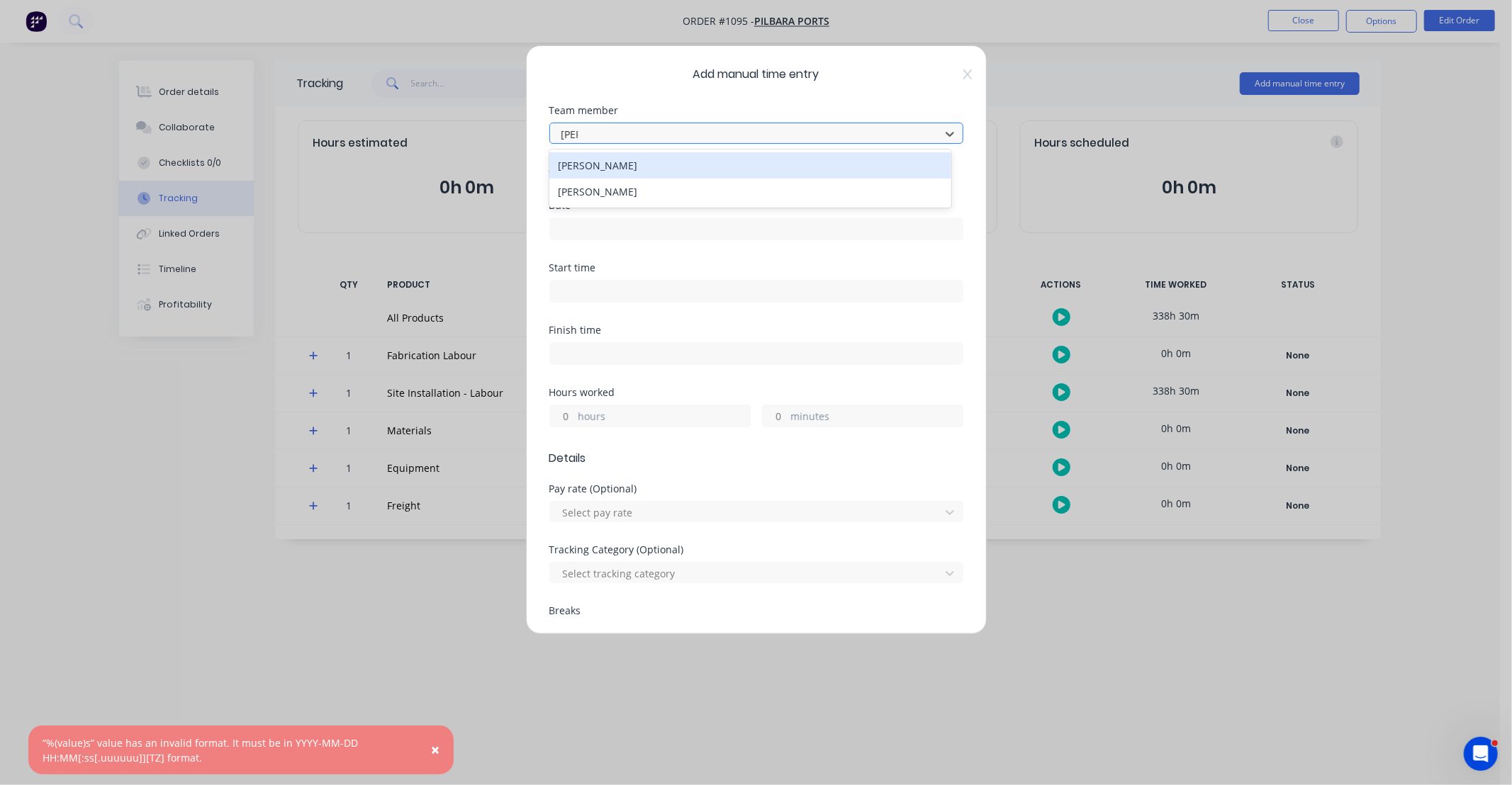
type input "[PERSON_NAME]"
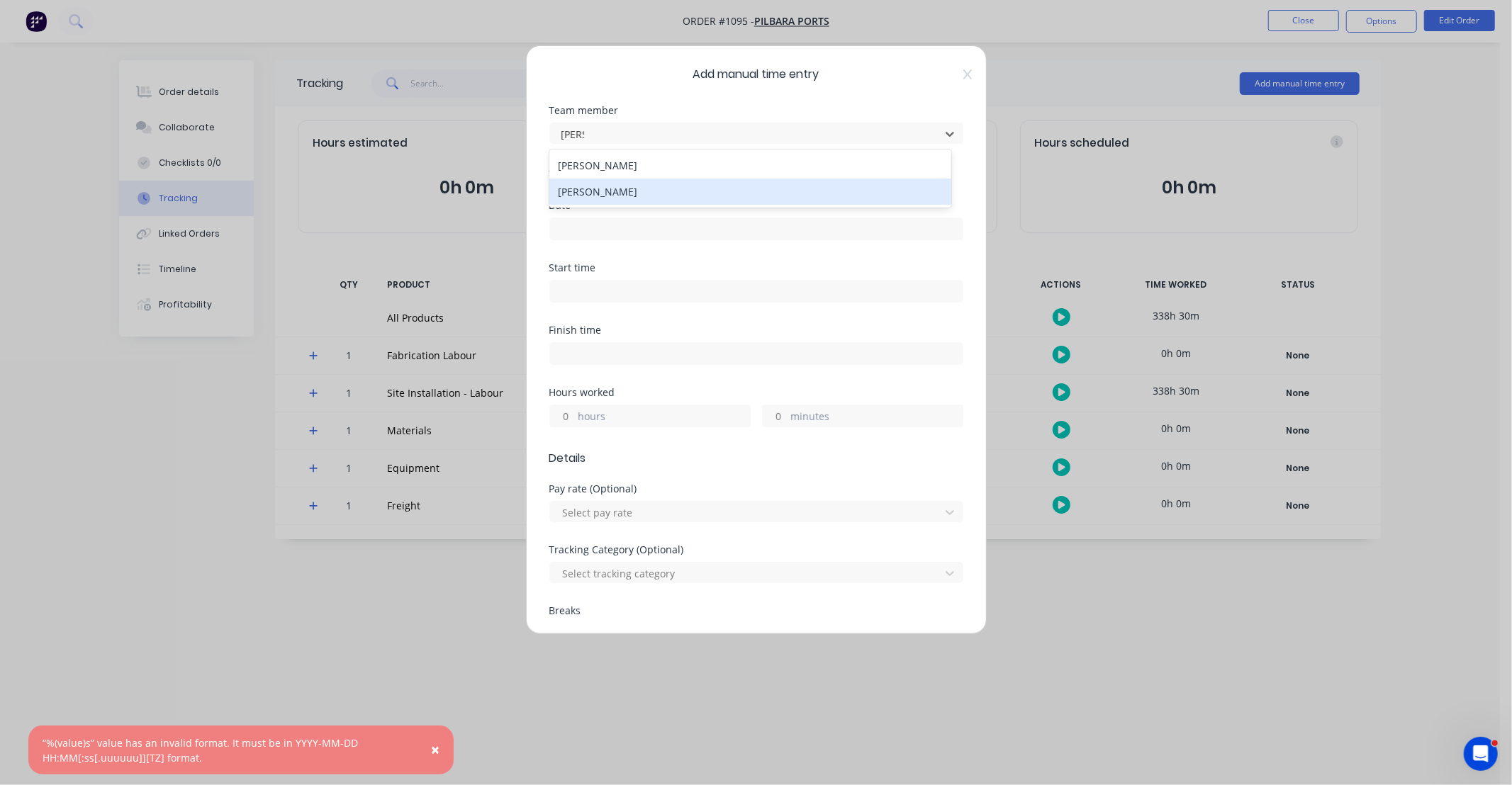
drag, startPoint x: 627, startPoint y: 179, endPoint x: 630, endPoint y: 171, distance: 8.5
click at [629, 172] on div "[PERSON_NAME] [PERSON_NAME]" at bounding box center [751, 179] width 402 height 58
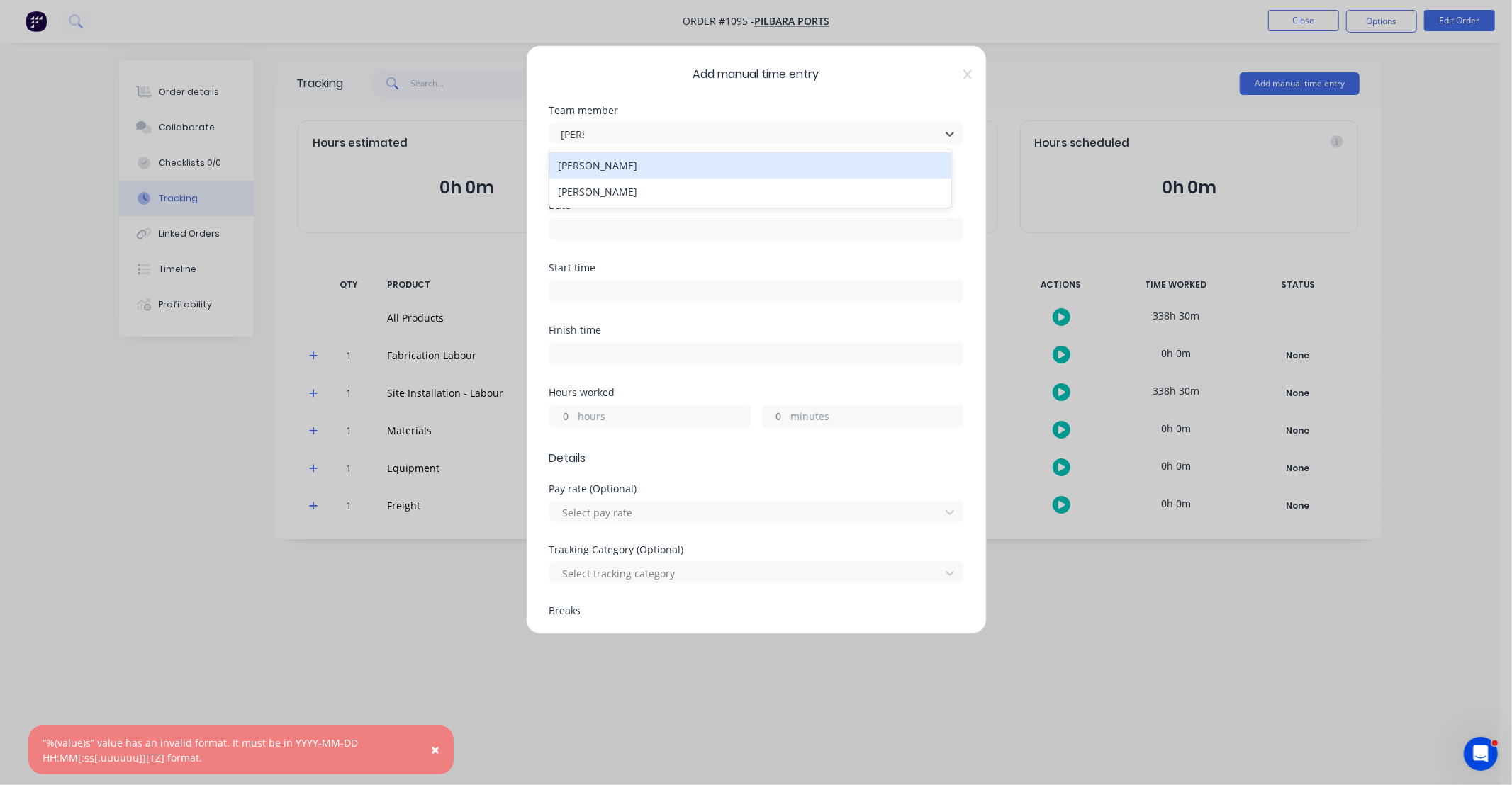
click at [634, 154] on div "[PERSON_NAME]" at bounding box center [751, 165] width 402 height 26
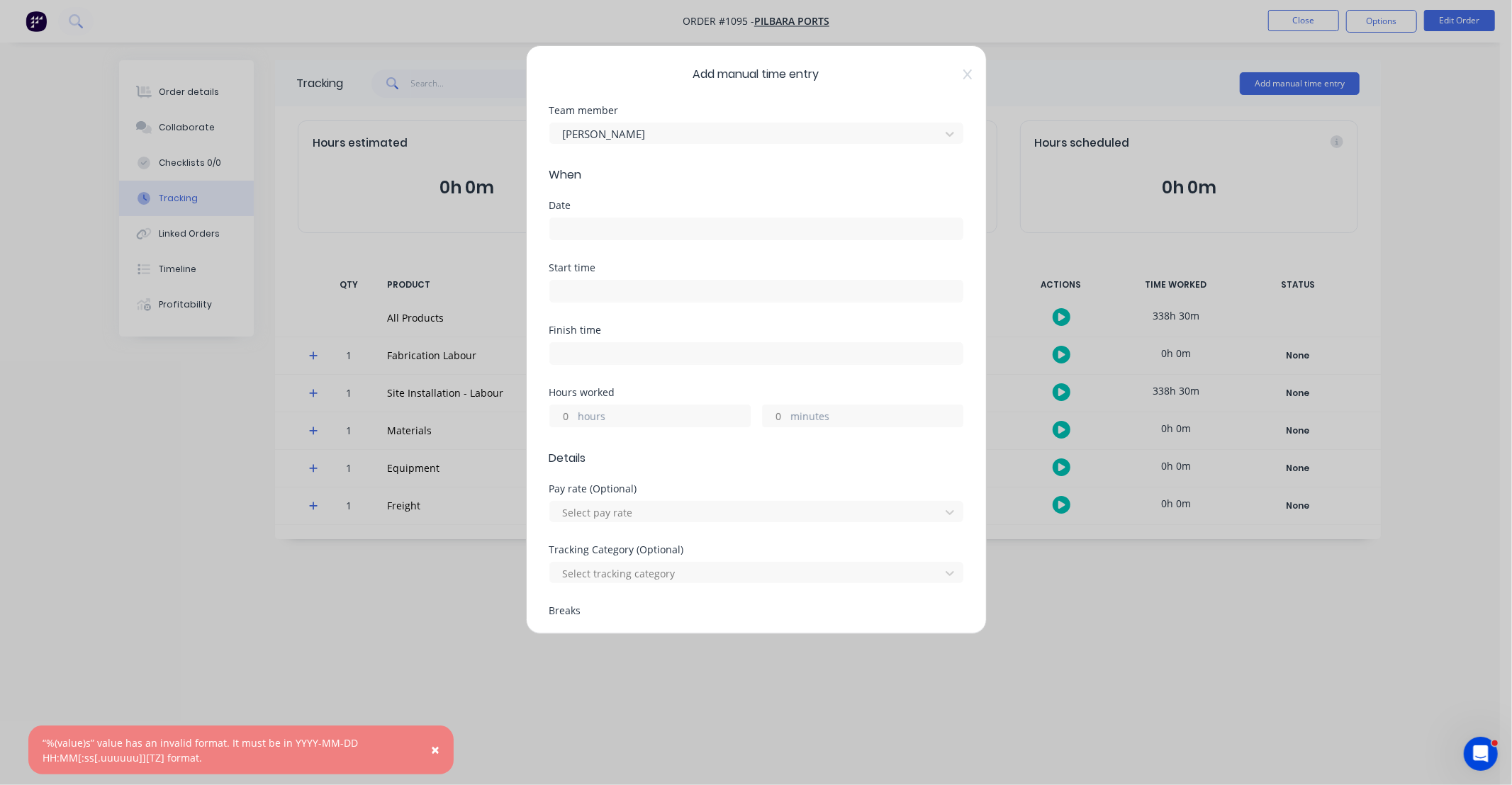
click at [613, 223] on input at bounding box center [756, 229] width 412 height 21
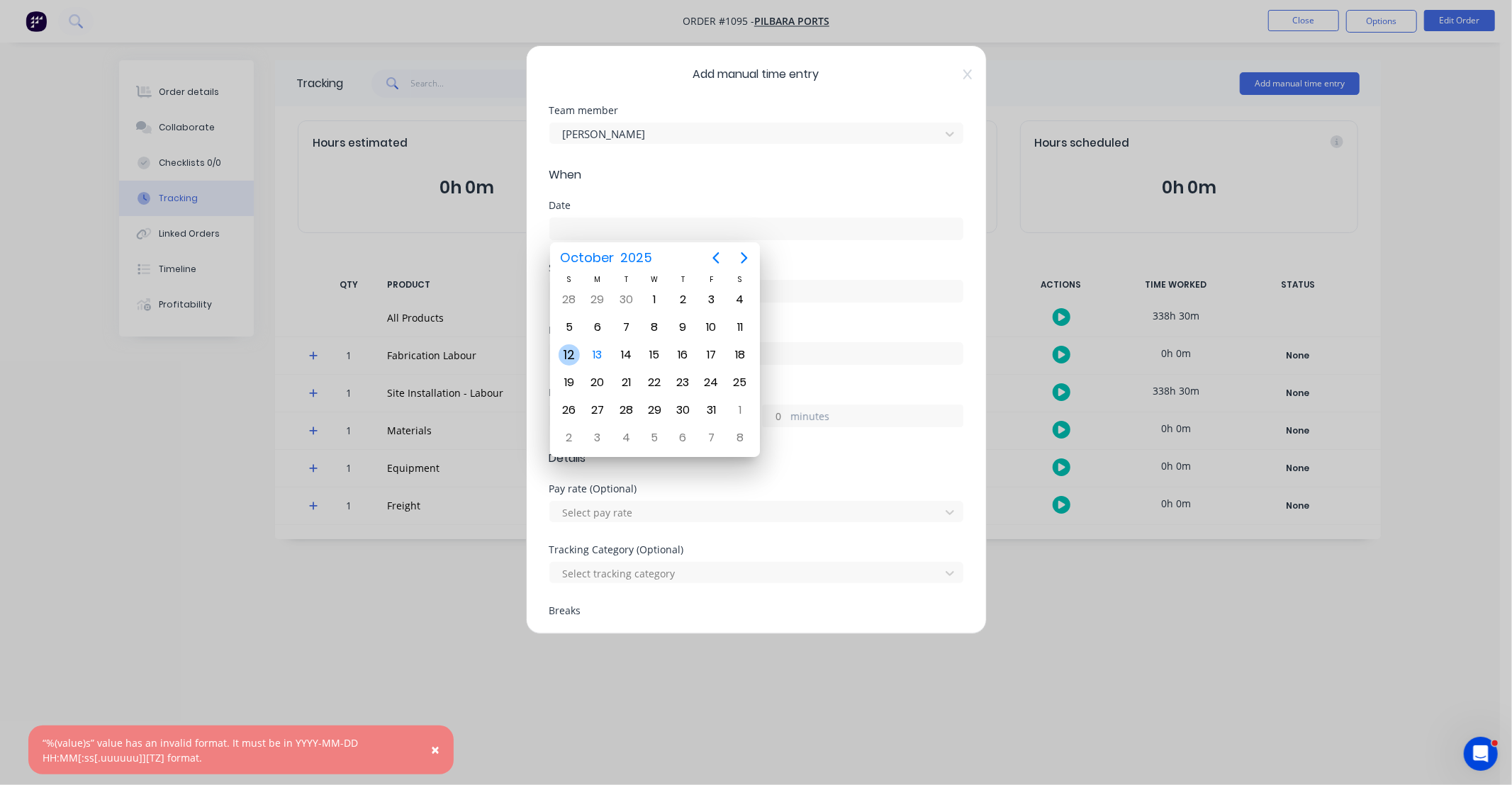
click at [572, 350] on div "12" at bounding box center [569, 355] width 21 height 21
type input "[DATE]"
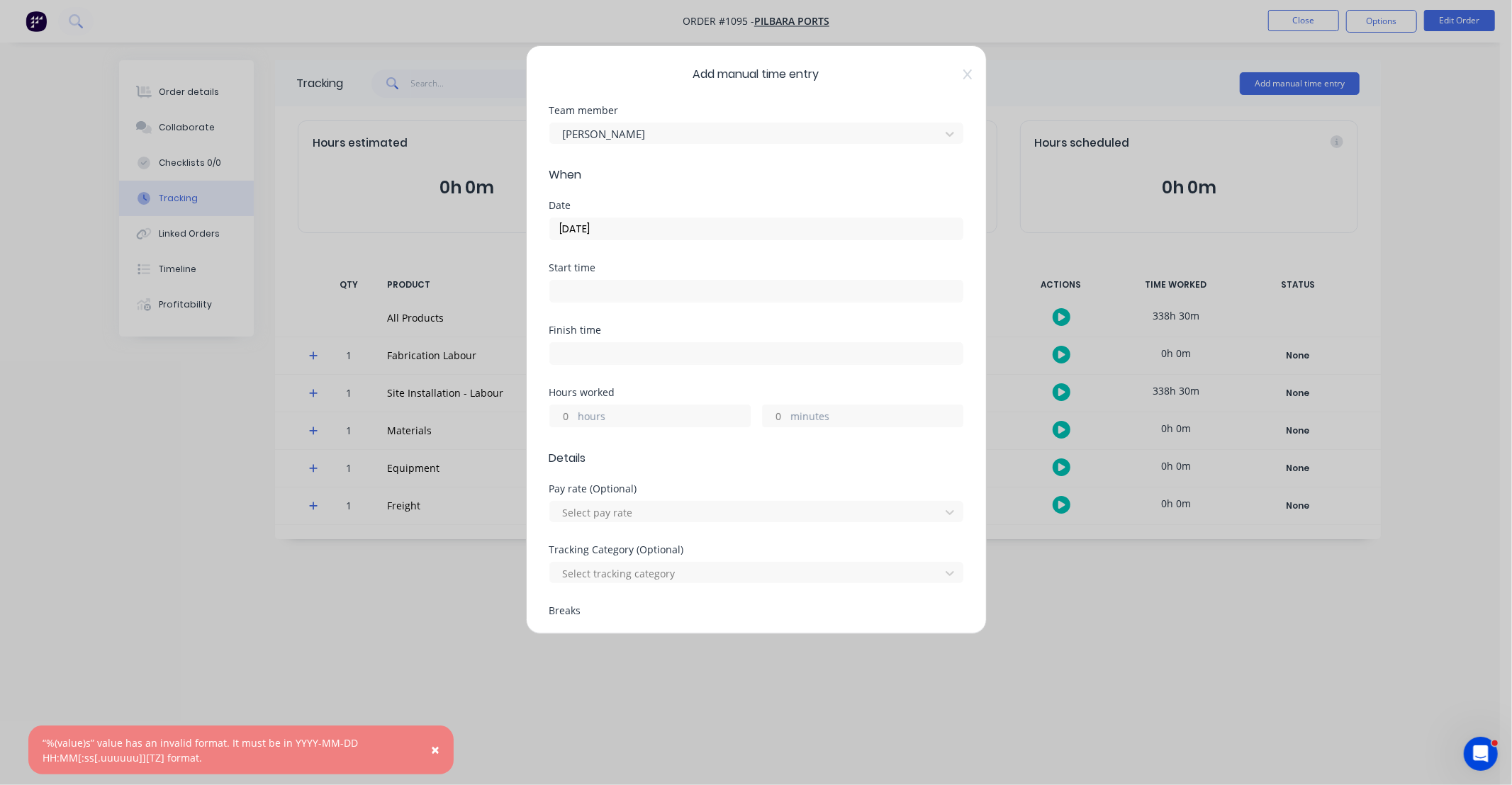
click at [566, 417] on input "hours" at bounding box center [562, 416] width 25 height 21
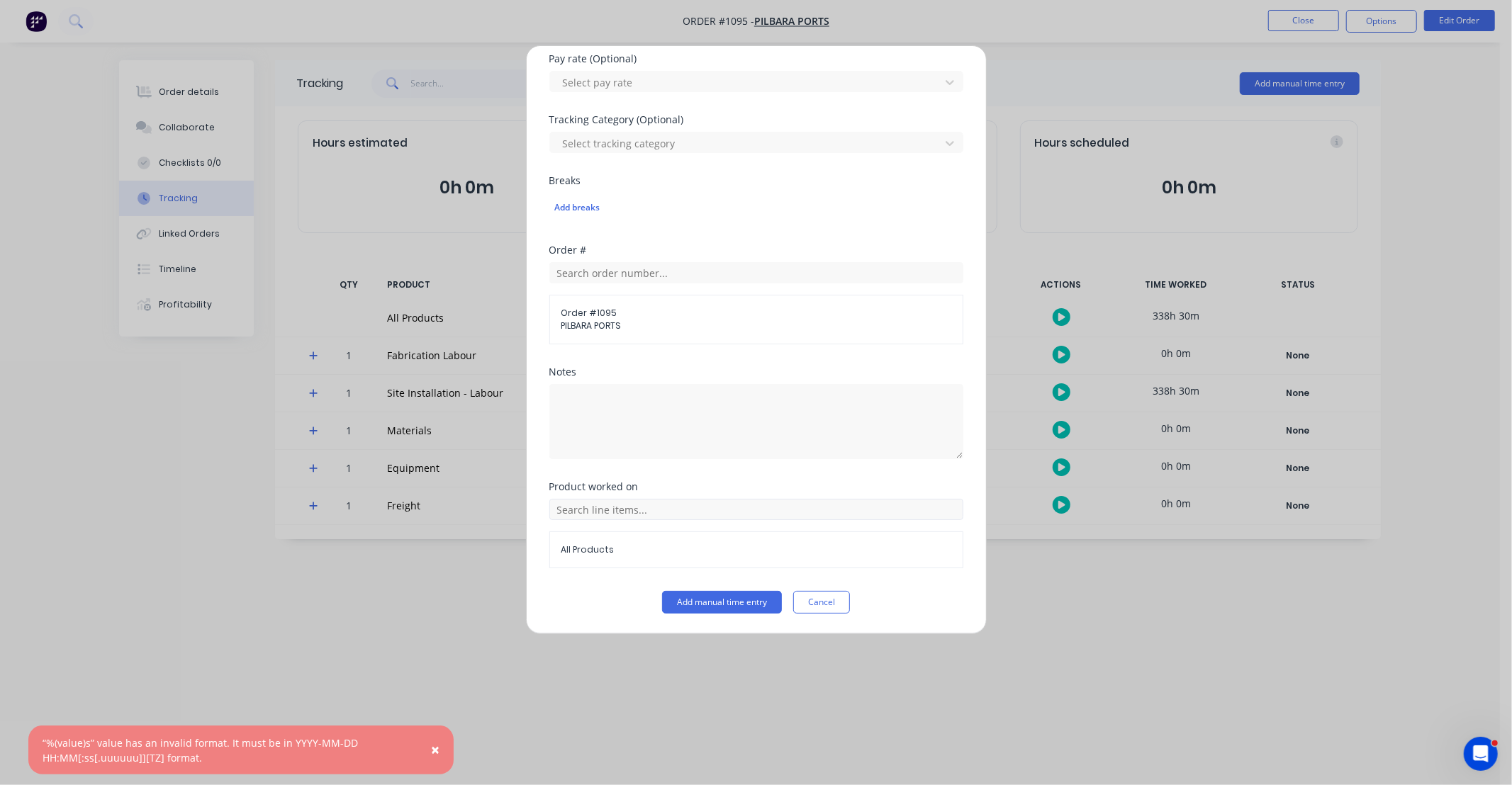
type input "8"
click at [647, 512] on input "text" at bounding box center [756, 509] width 414 height 21
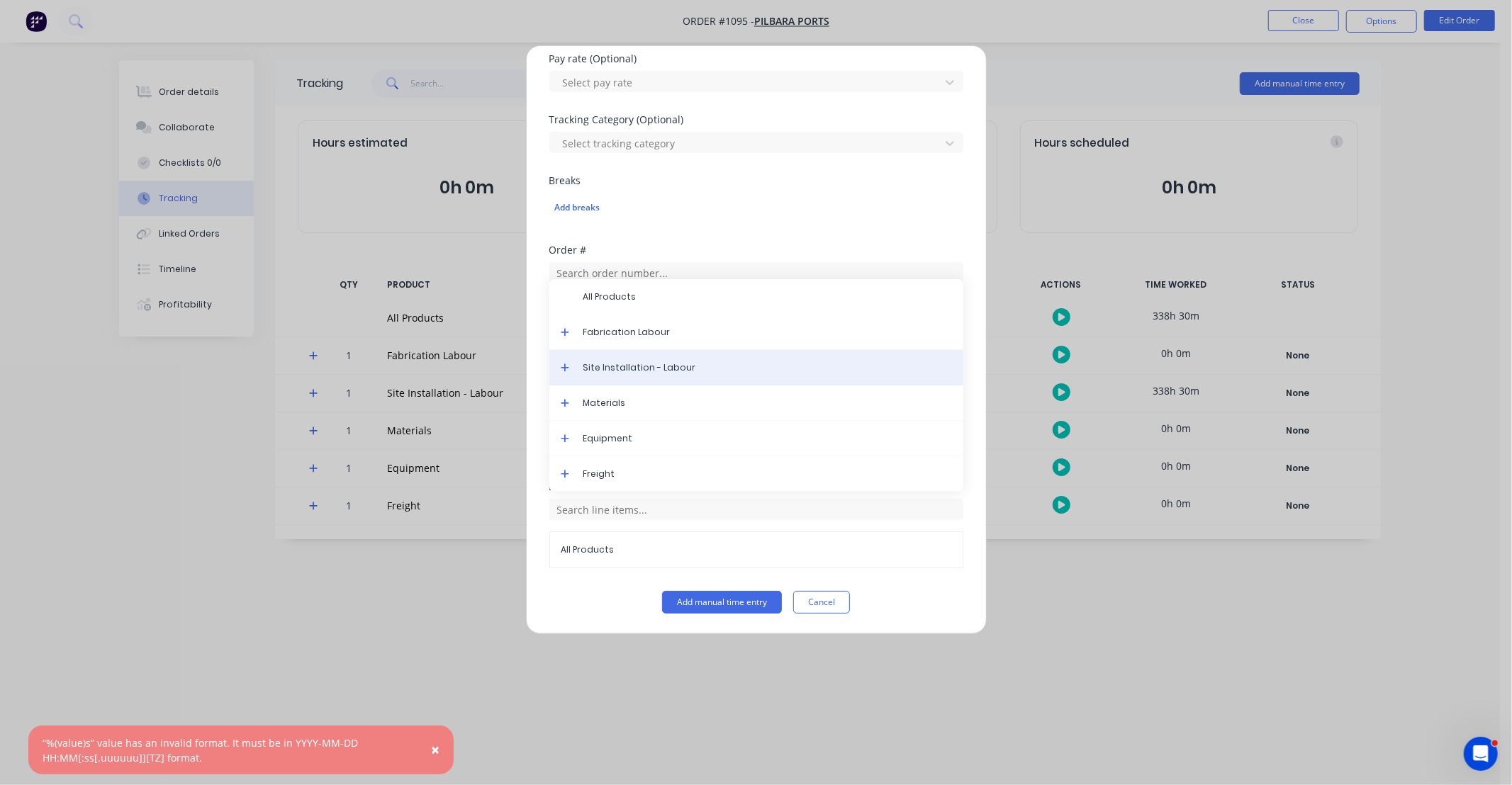
click at [632, 366] on span "Site Installation - Labour" at bounding box center [768, 367] width 369 height 12
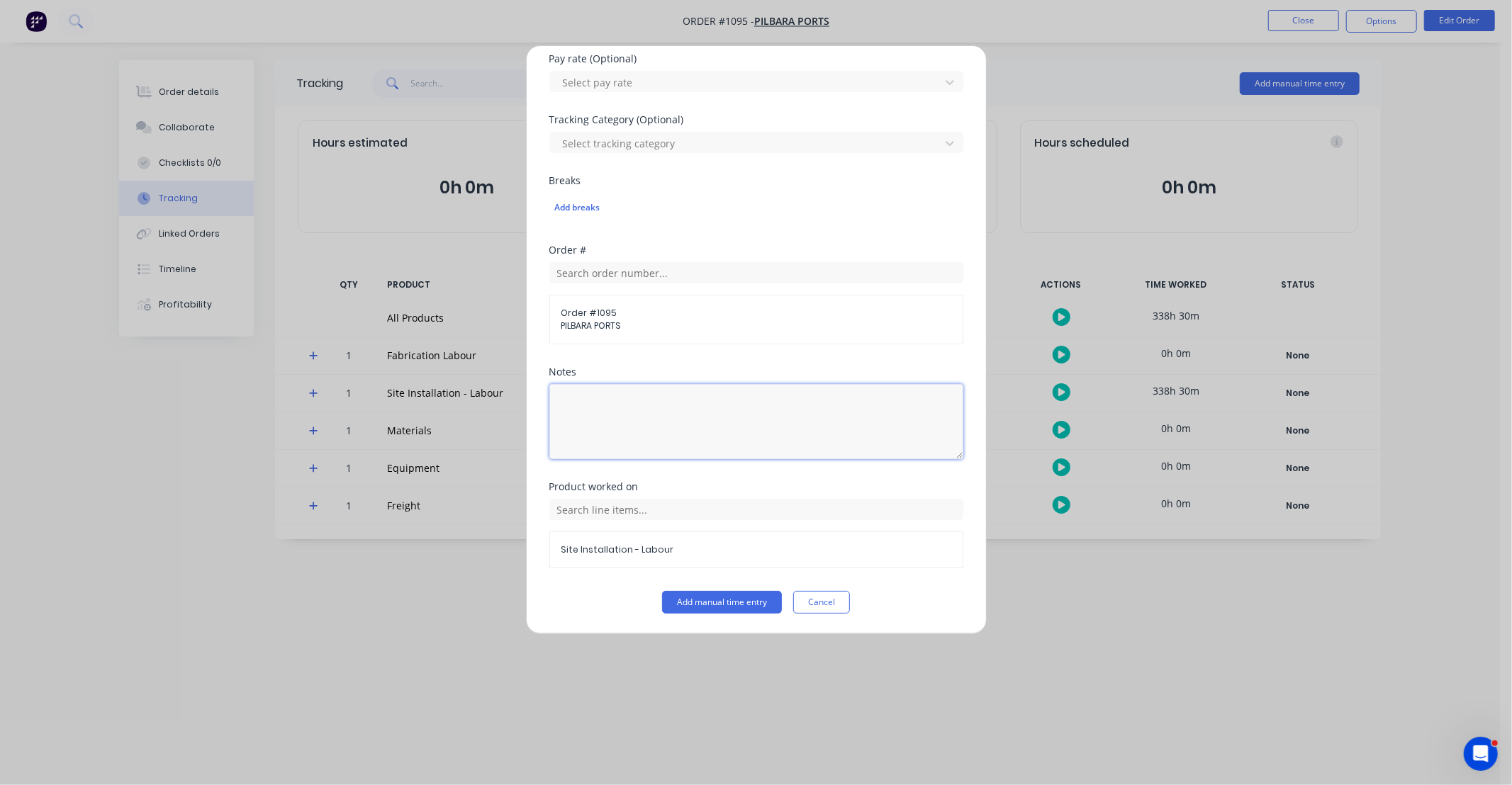
click at [642, 416] on textarea at bounding box center [756, 422] width 414 height 75
paste textarea "DCS34822"
type textarea "DCS34822"
click at [727, 599] on button "Add manual time entry" at bounding box center [722, 602] width 120 height 23
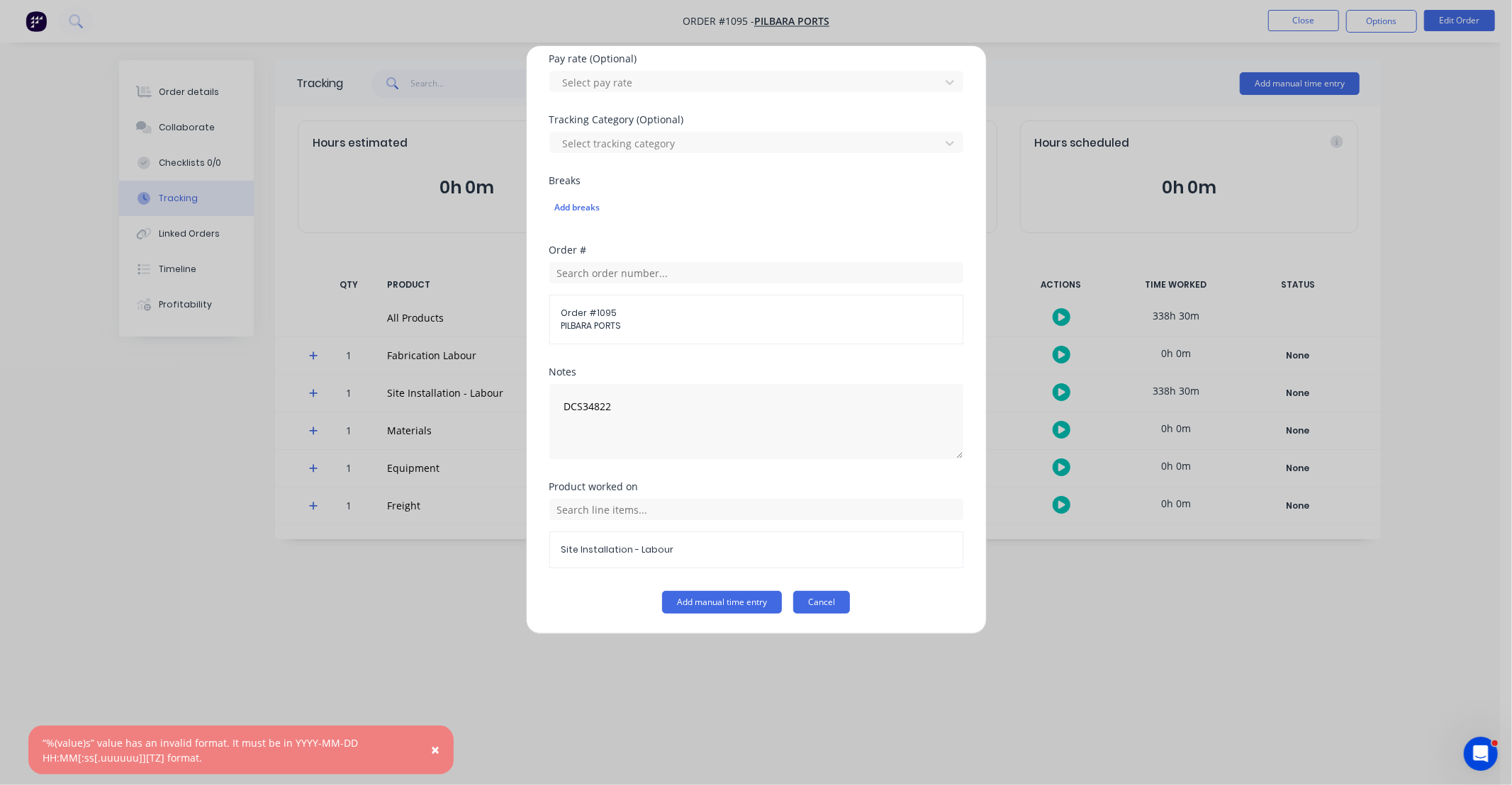
click at [820, 606] on button "Cancel" at bounding box center [821, 602] width 57 height 23
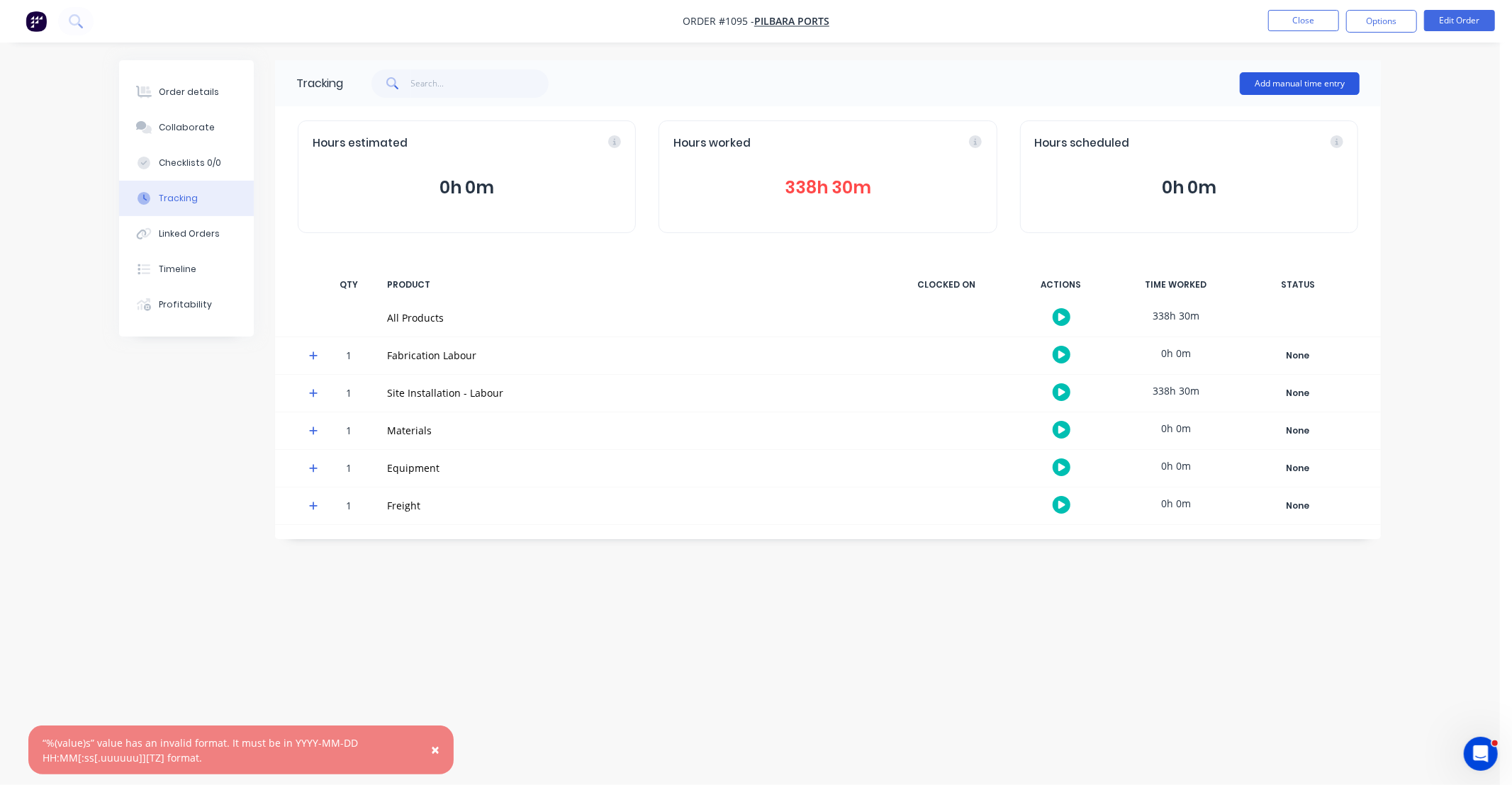
click at [1310, 82] on button "Add manual time entry" at bounding box center [1300, 84] width 120 height 23
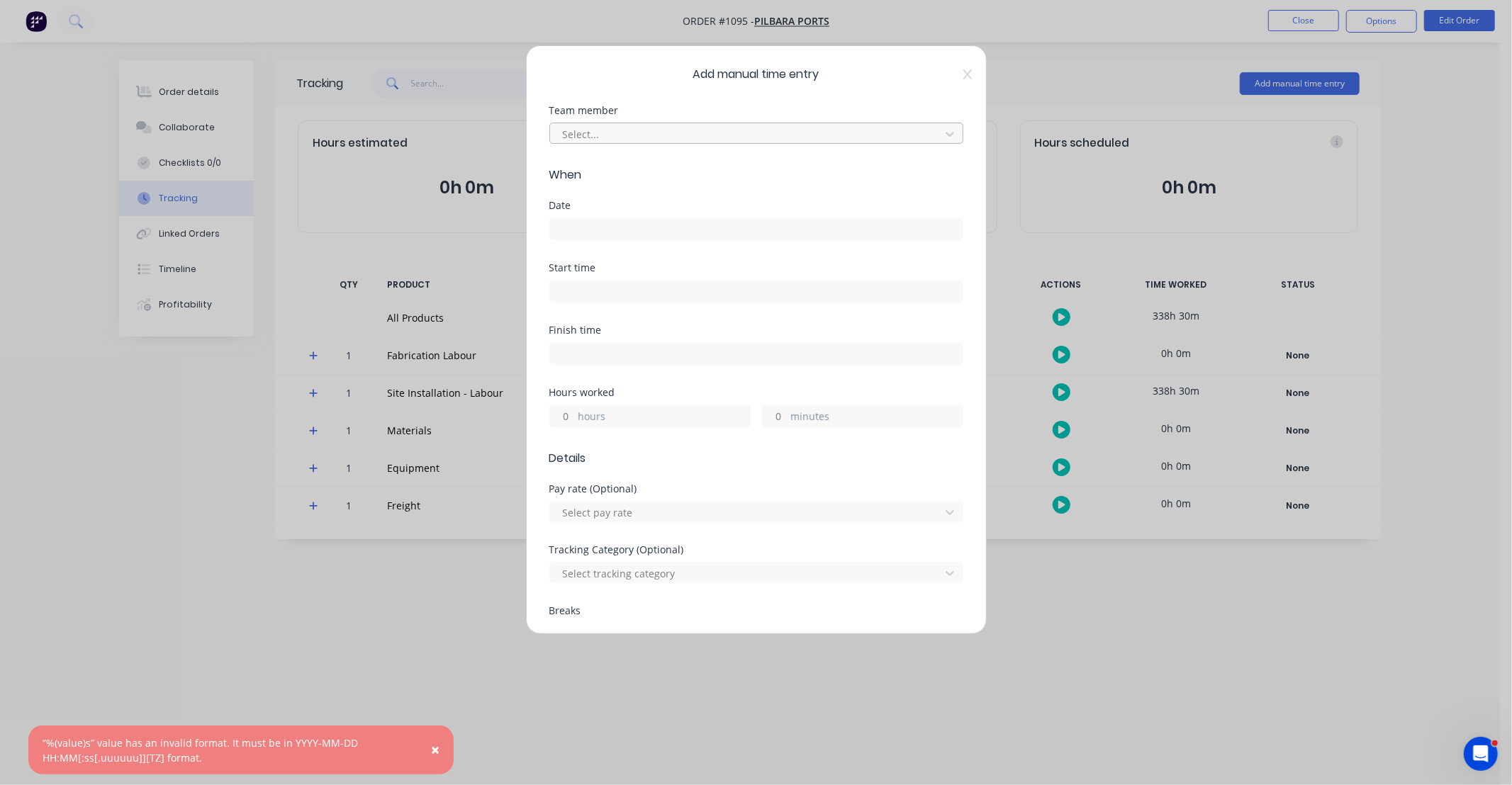
click at [619, 142] on div at bounding box center [747, 135] width 372 height 17
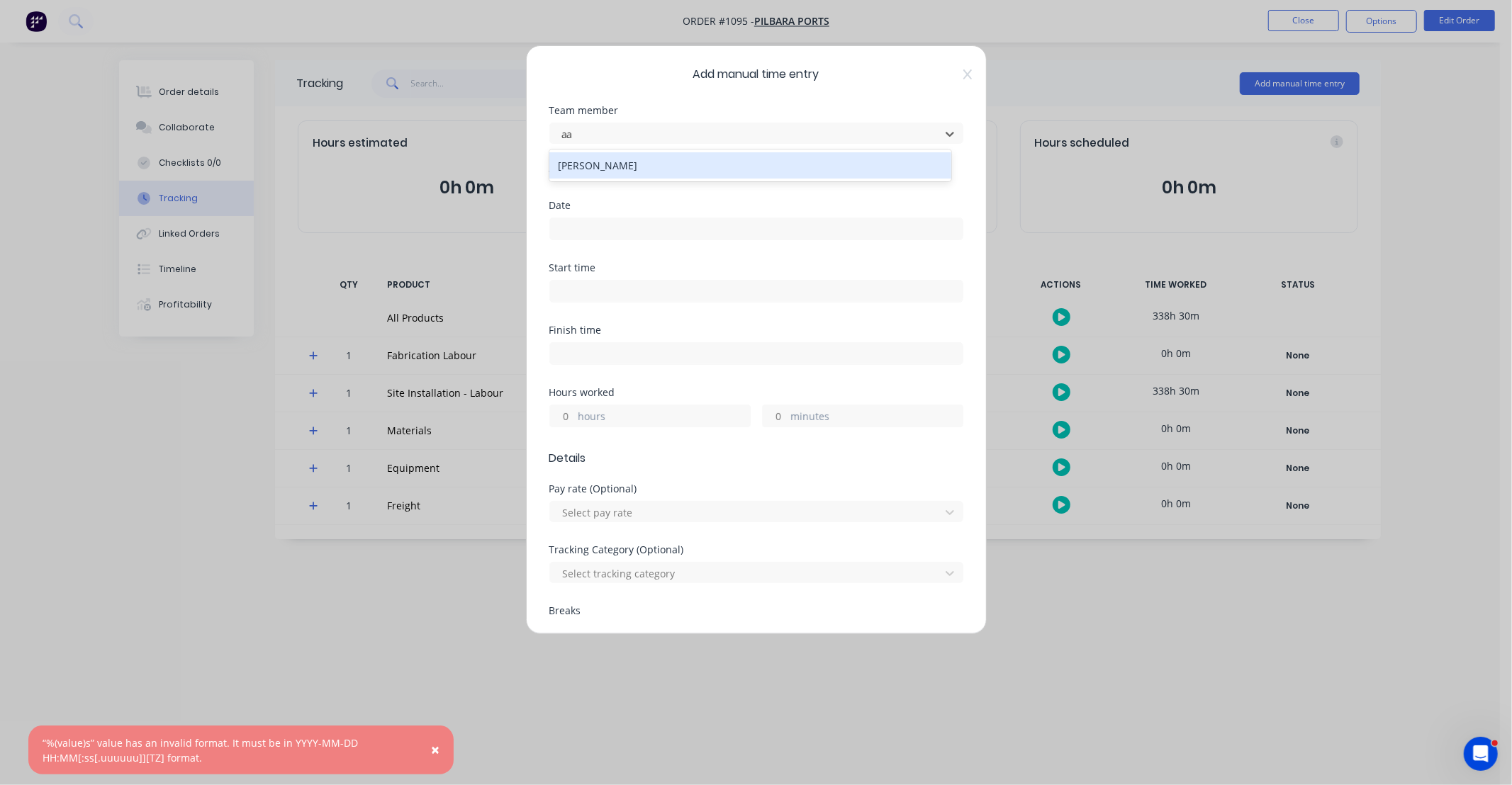
type input "aar"
click at [626, 166] on div "[PERSON_NAME]" at bounding box center [751, 165] width 402 height 26
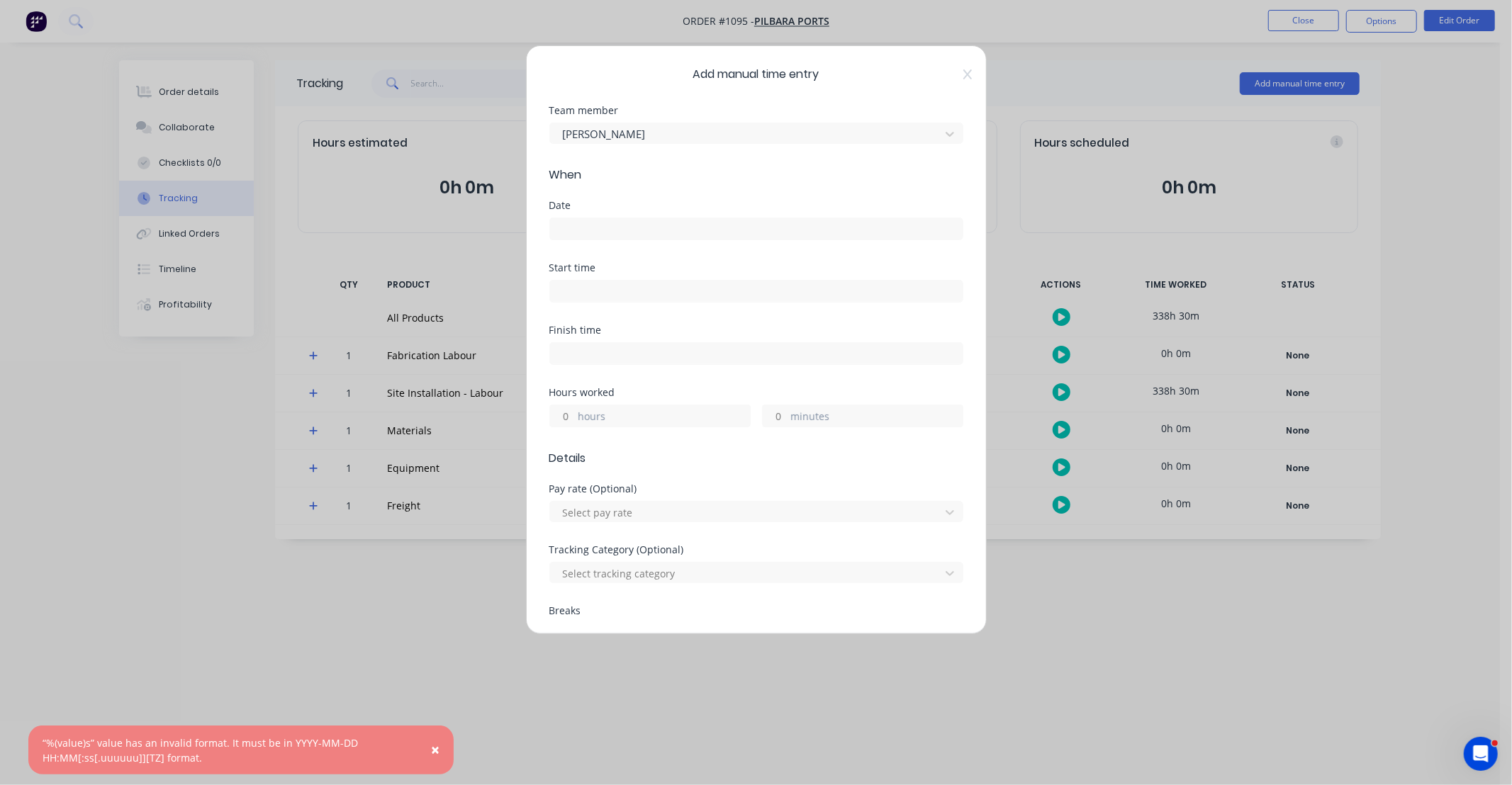
click at [642, 222] on input at bounding box center [756, 229] width 412 height 21
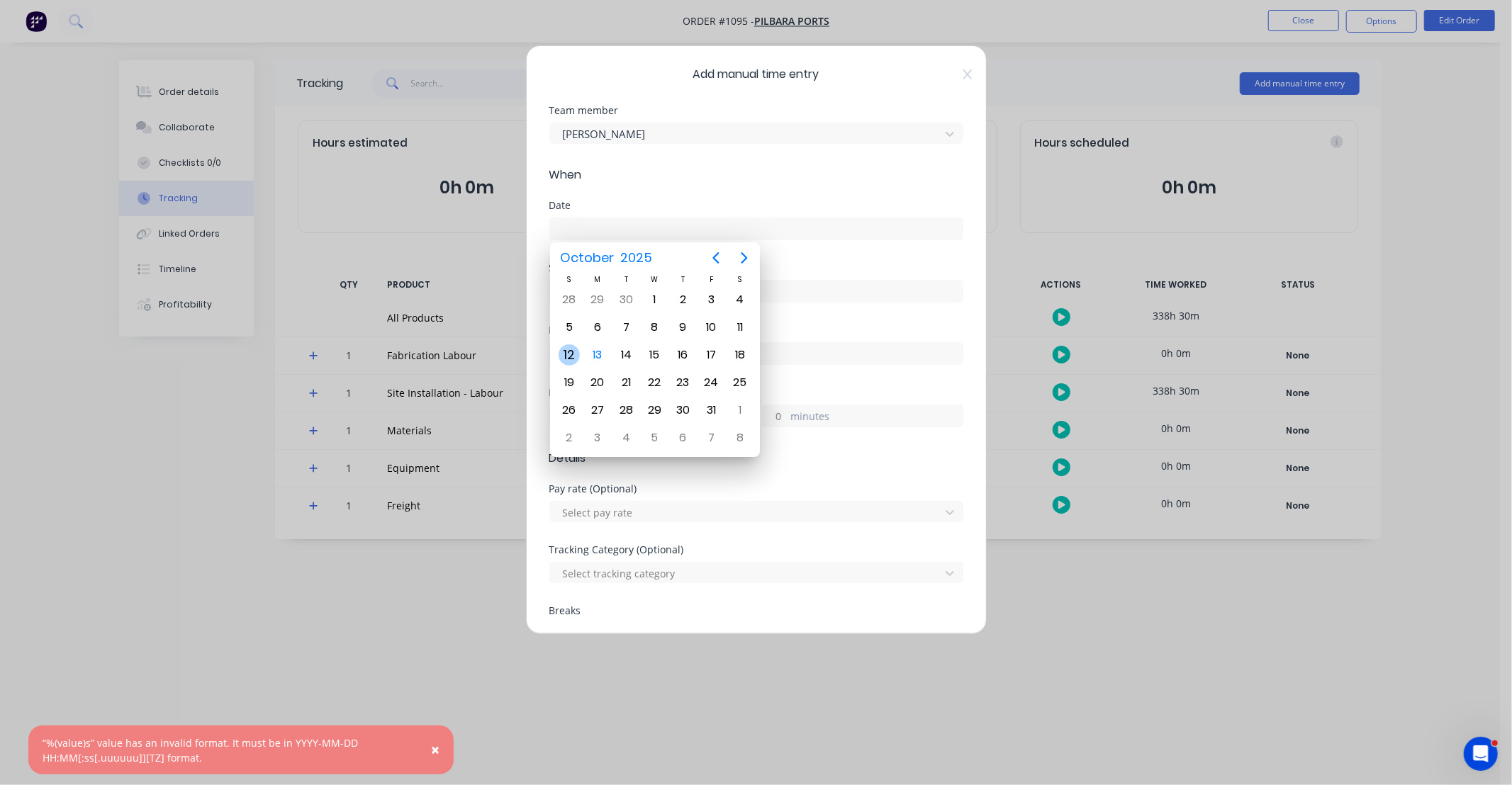
click at [564, 356] on div "12" at bounding box center [569, 355] width 21 height 21
type input "[DATE]"
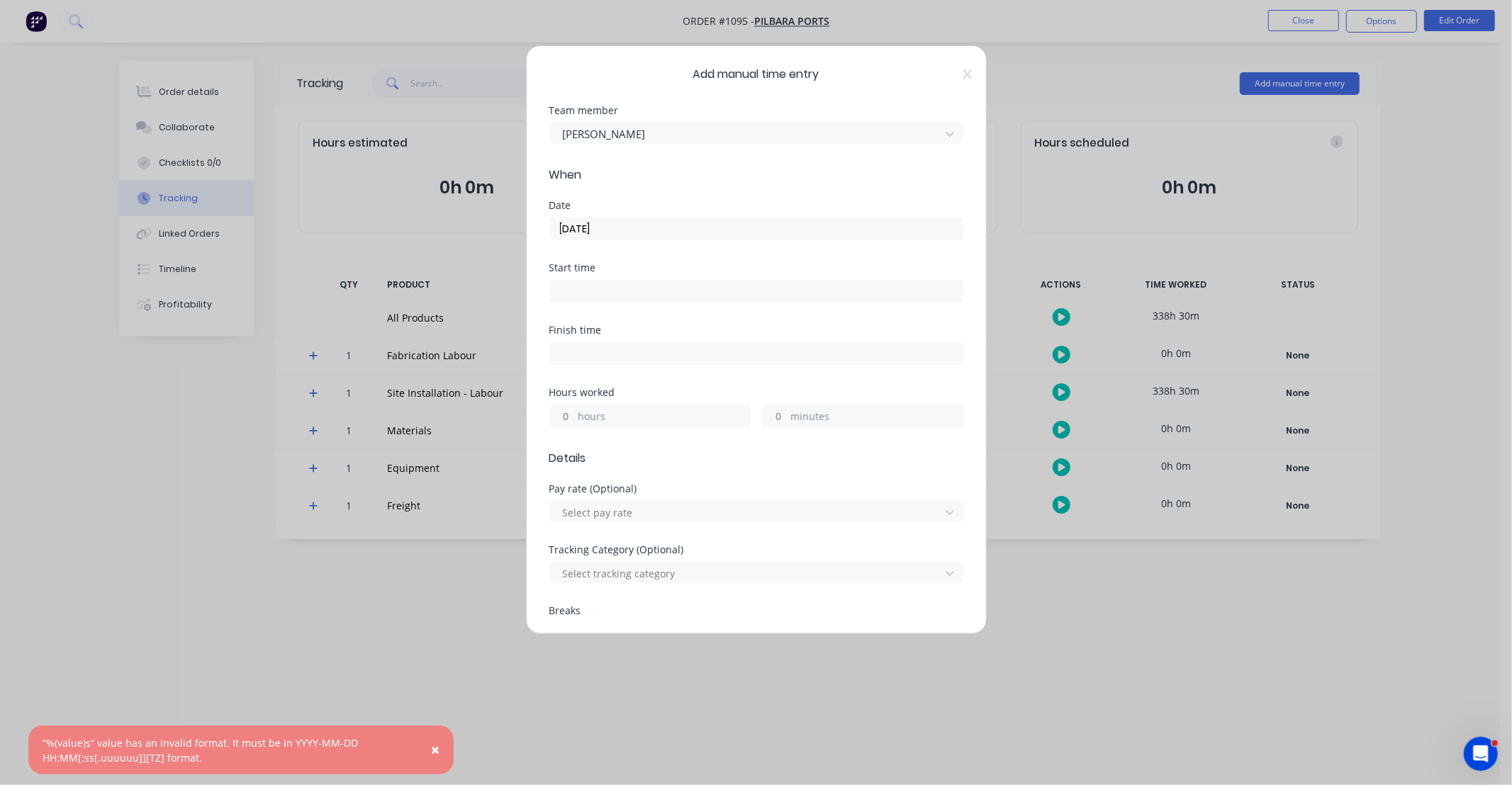
click at [568, 416] on input "hours" at bounding box center [562, 416] width 25 height 21
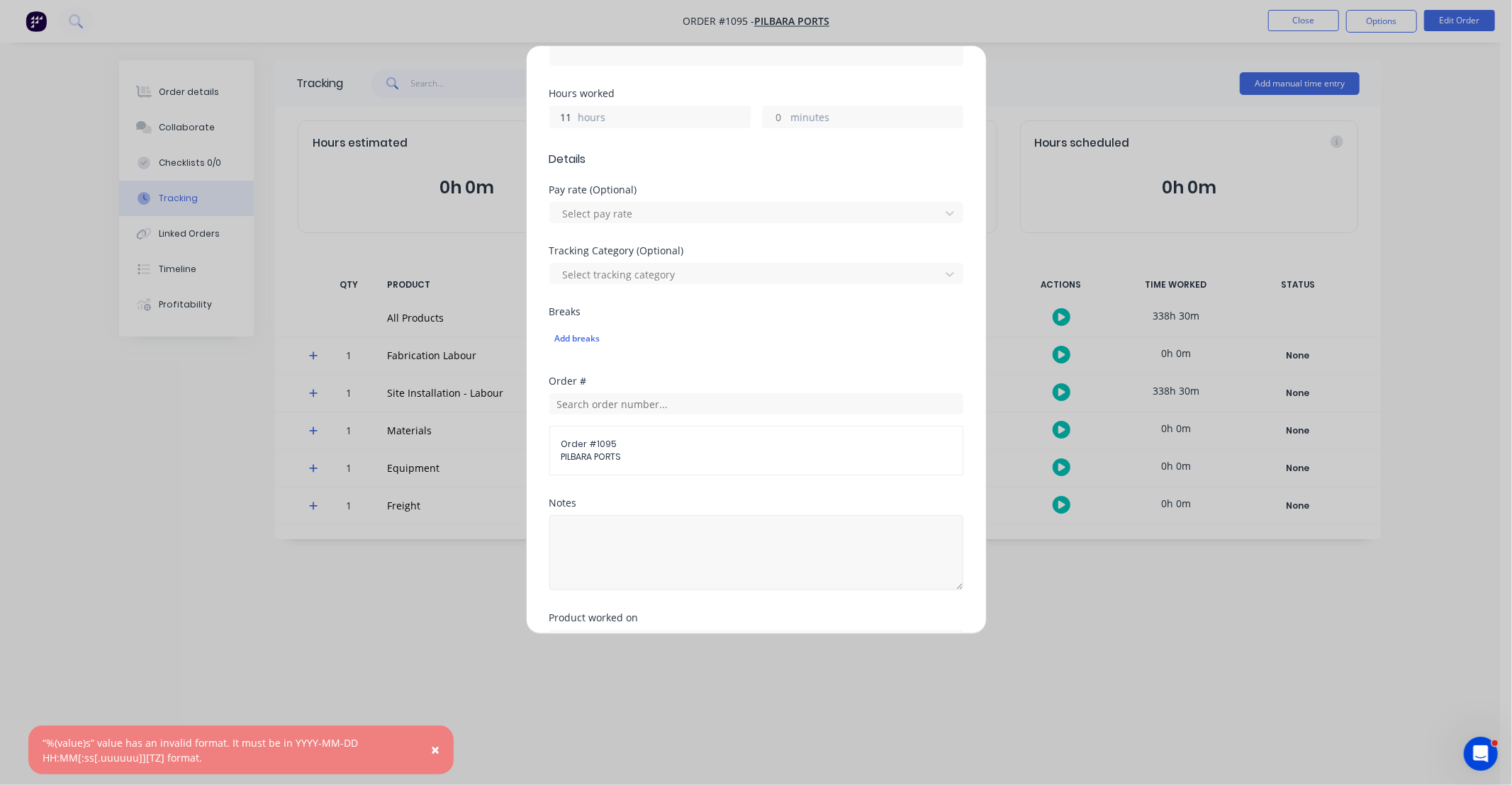
type input "11"
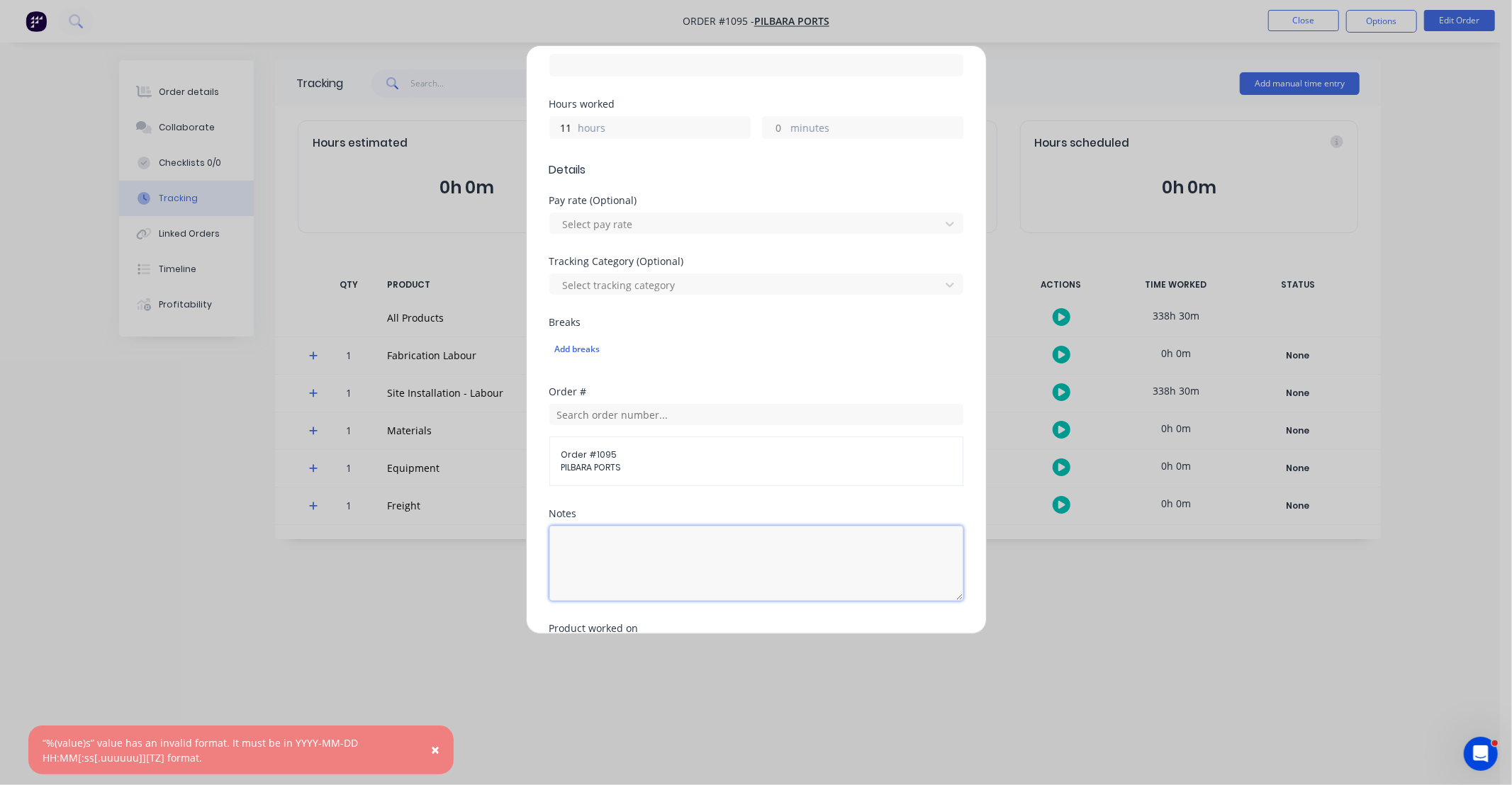
click at [670, 535] on textarea at bounding box center [756, 563] width 414 height 75
paste textarea "DCS34822"
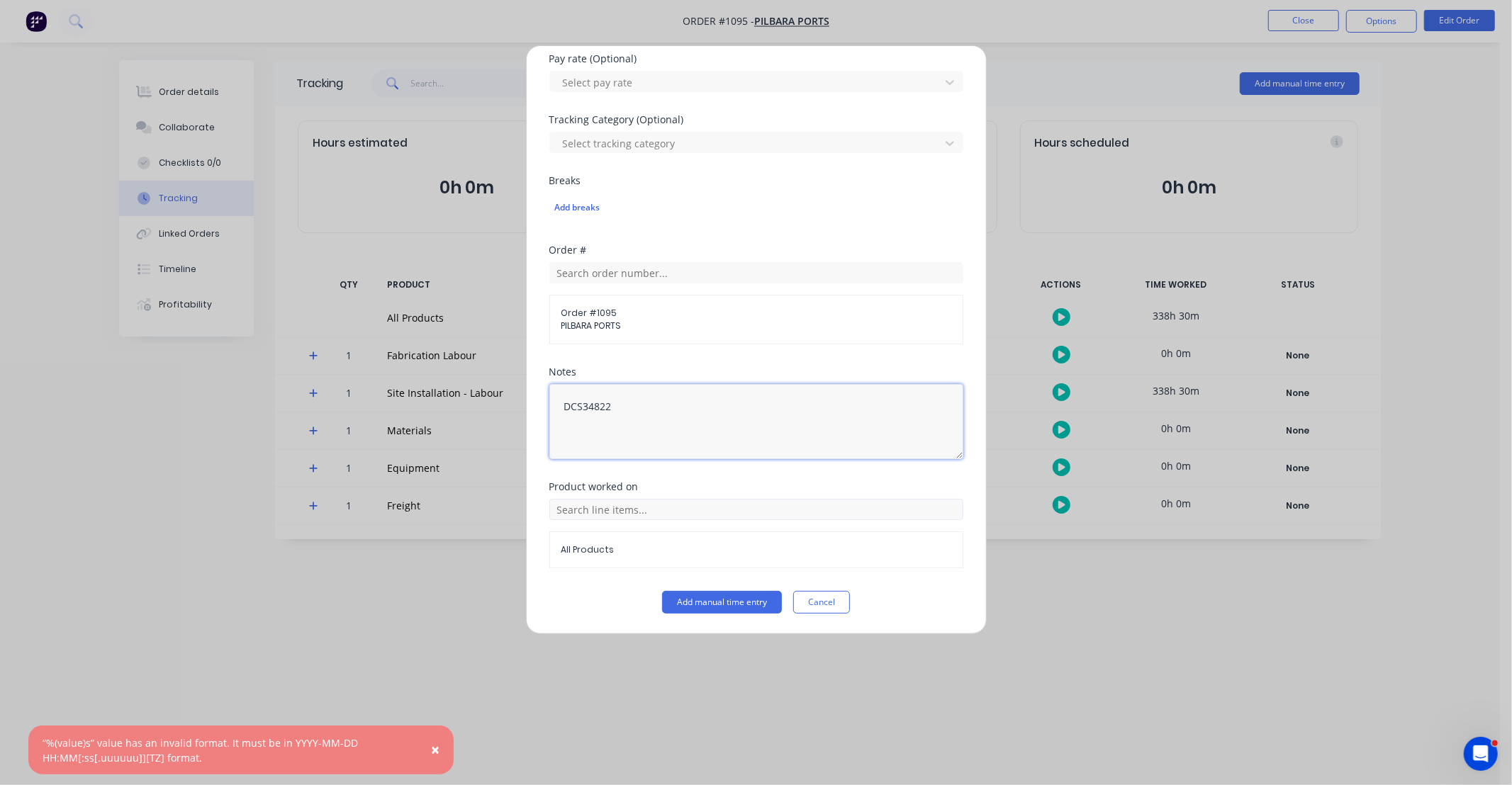
type textarea "DCS34822"
click at [690, 512] on input "text" at bounding box center [756, 509] width 414 height 21
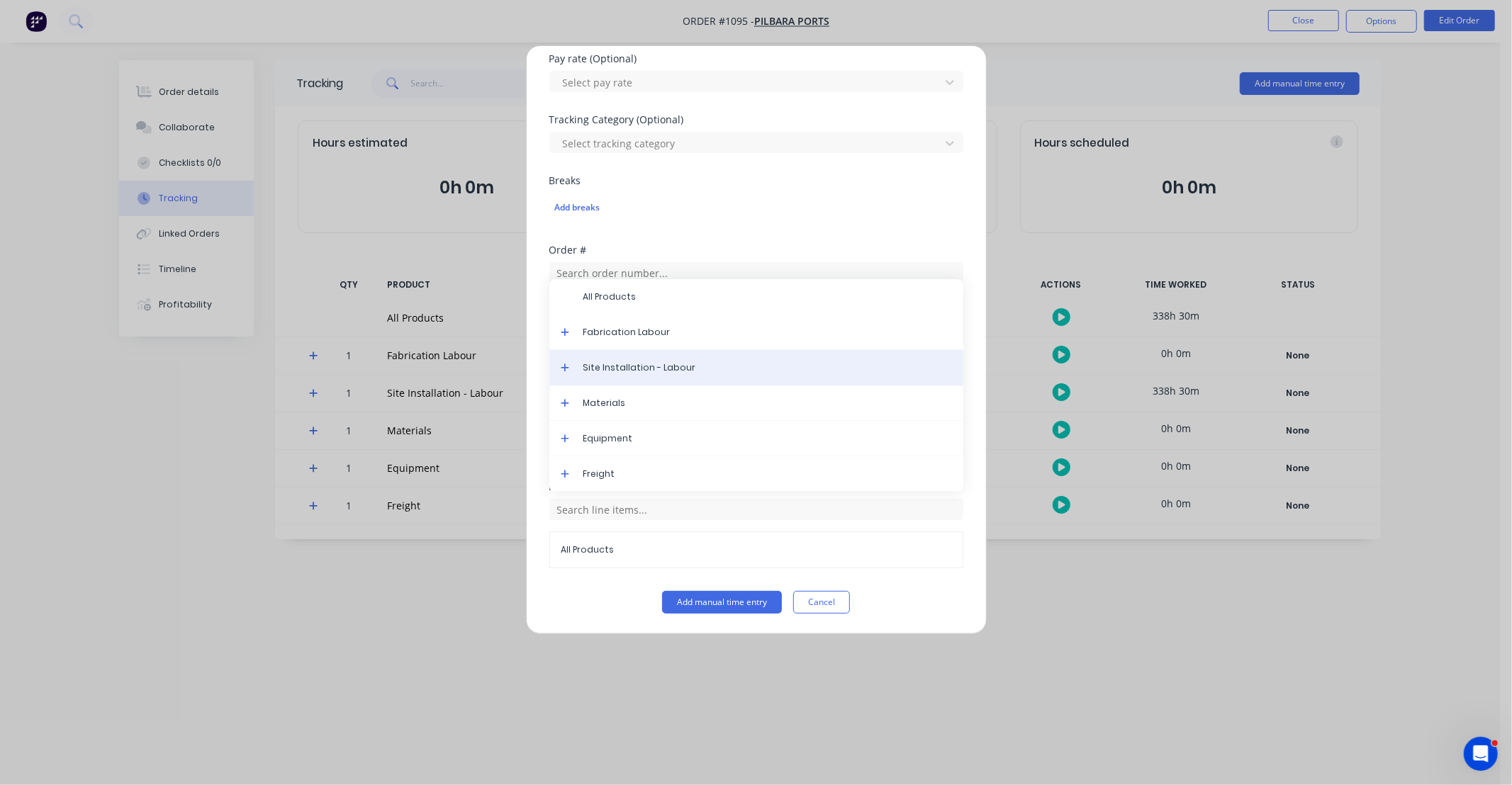
click at [633, 370] on span "Site Installation - Labour" at bounding box center [768, 367] width 369 height 12
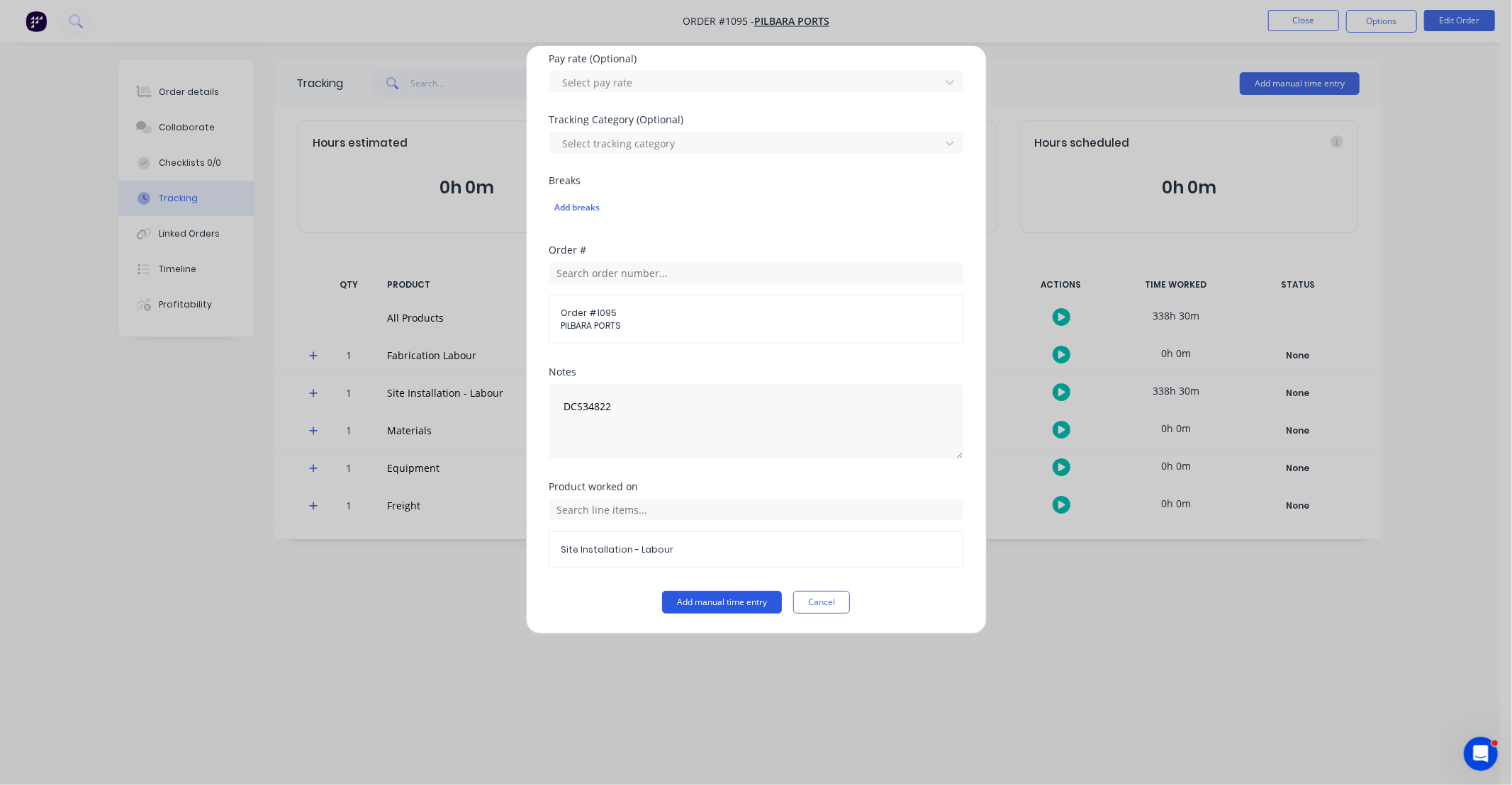
click at [742, 612] on button "Add manual time entry" at bounding box center [722, 602] width 120 height 23
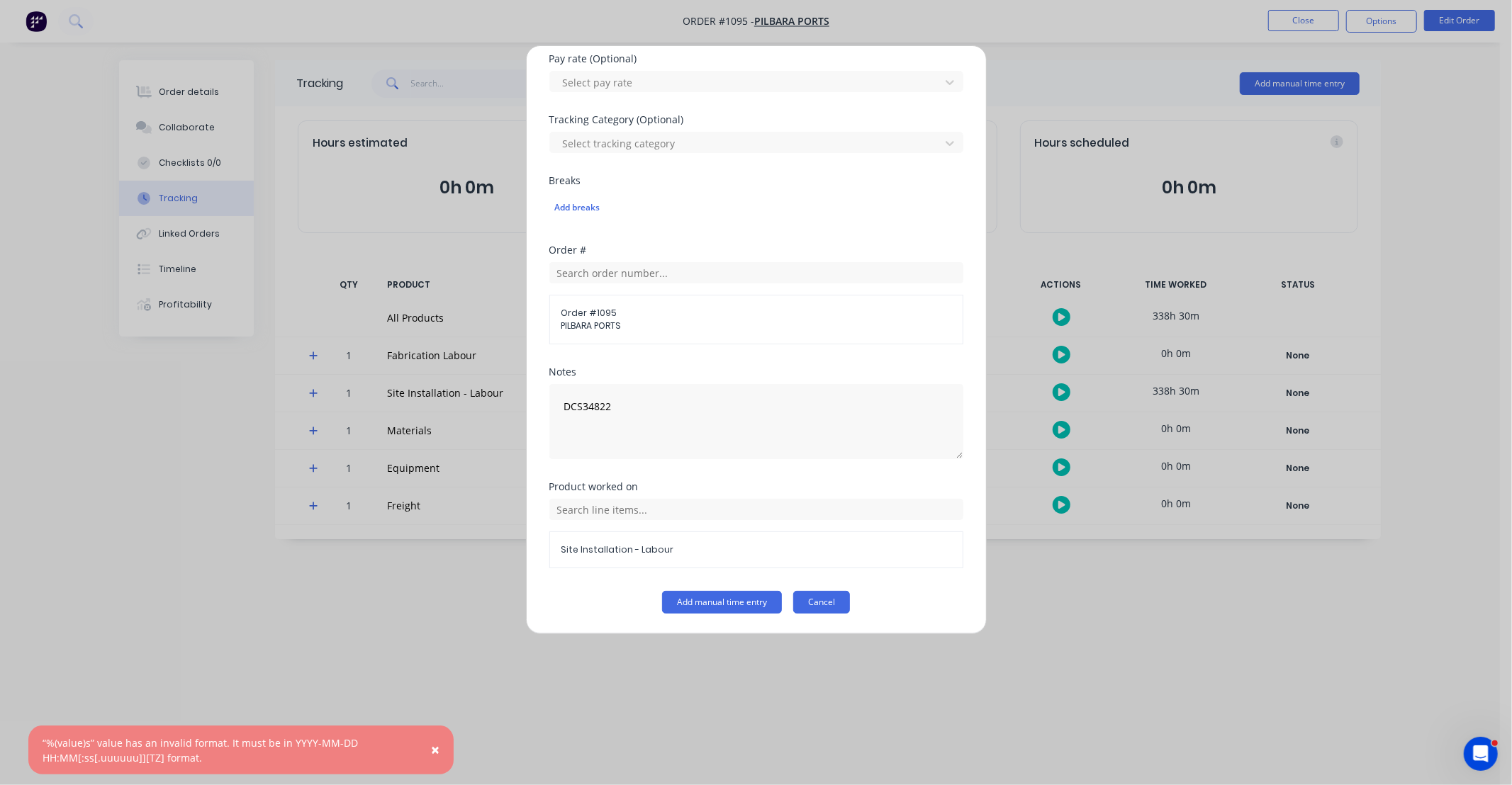
click at [834, 602] on button "Cancel" at bounding box center [821, 602] width 57 height 23
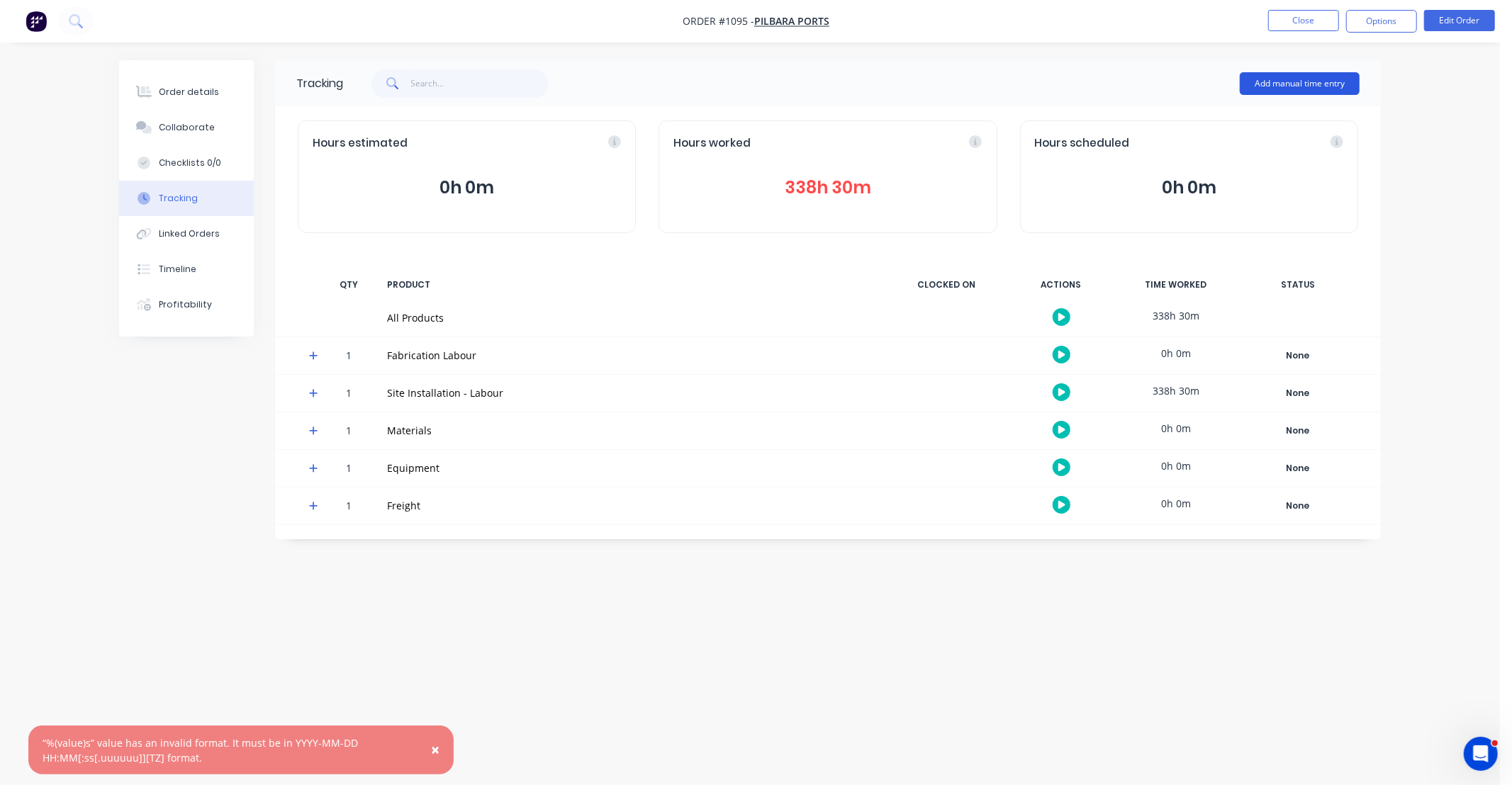
click at [1302, 80] on button "Add manual time entry" at bounding box center [1300, 84] width 120 height 23
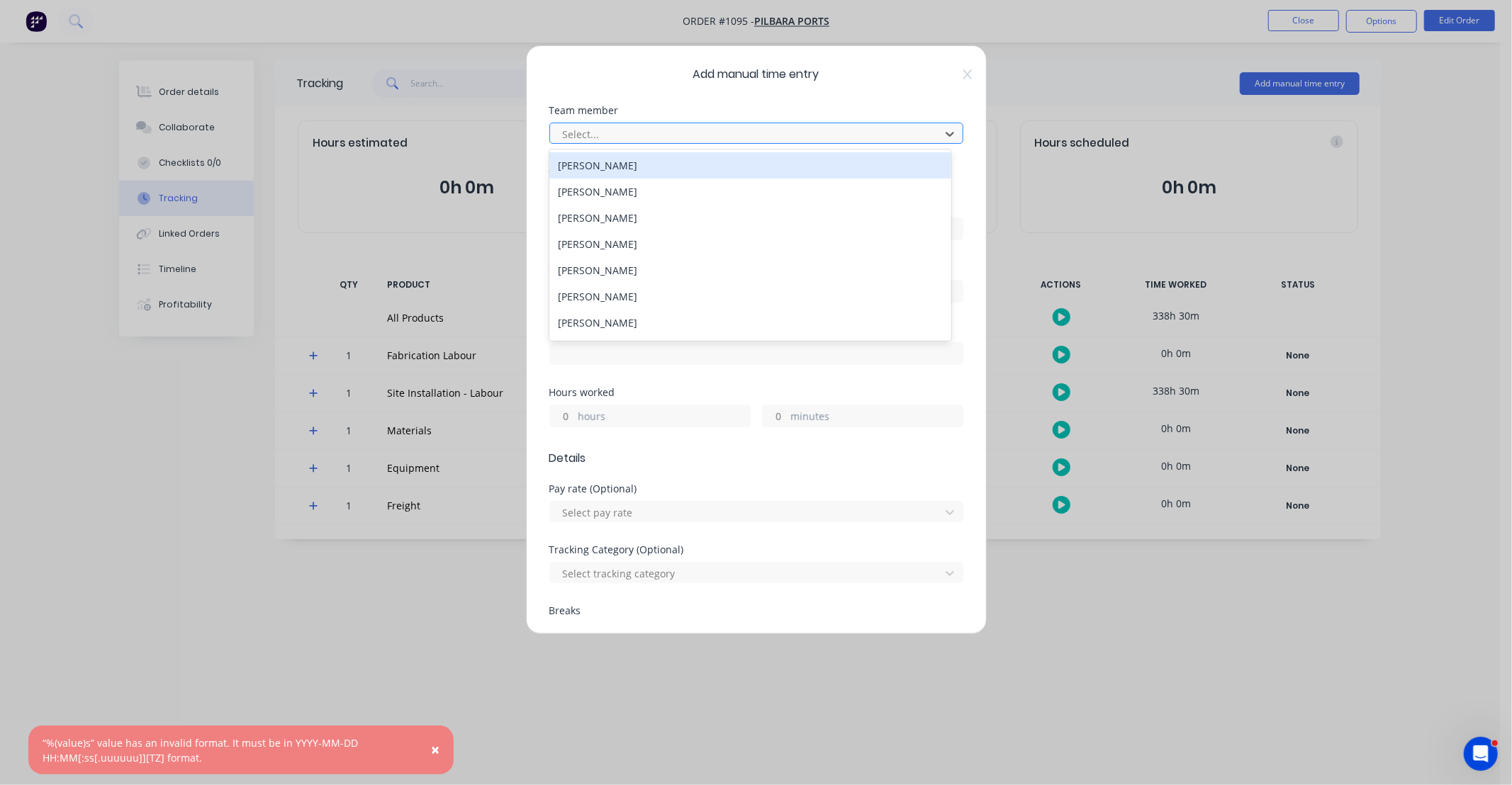
click at [662, 135] on div at bounding box center [747, 135] width 372 height 17
type input "[PERSON_NAME]"
click at [627, 169] on div "[PERSON_NAME]" at bounding box center [751, 165] width 402 height 26
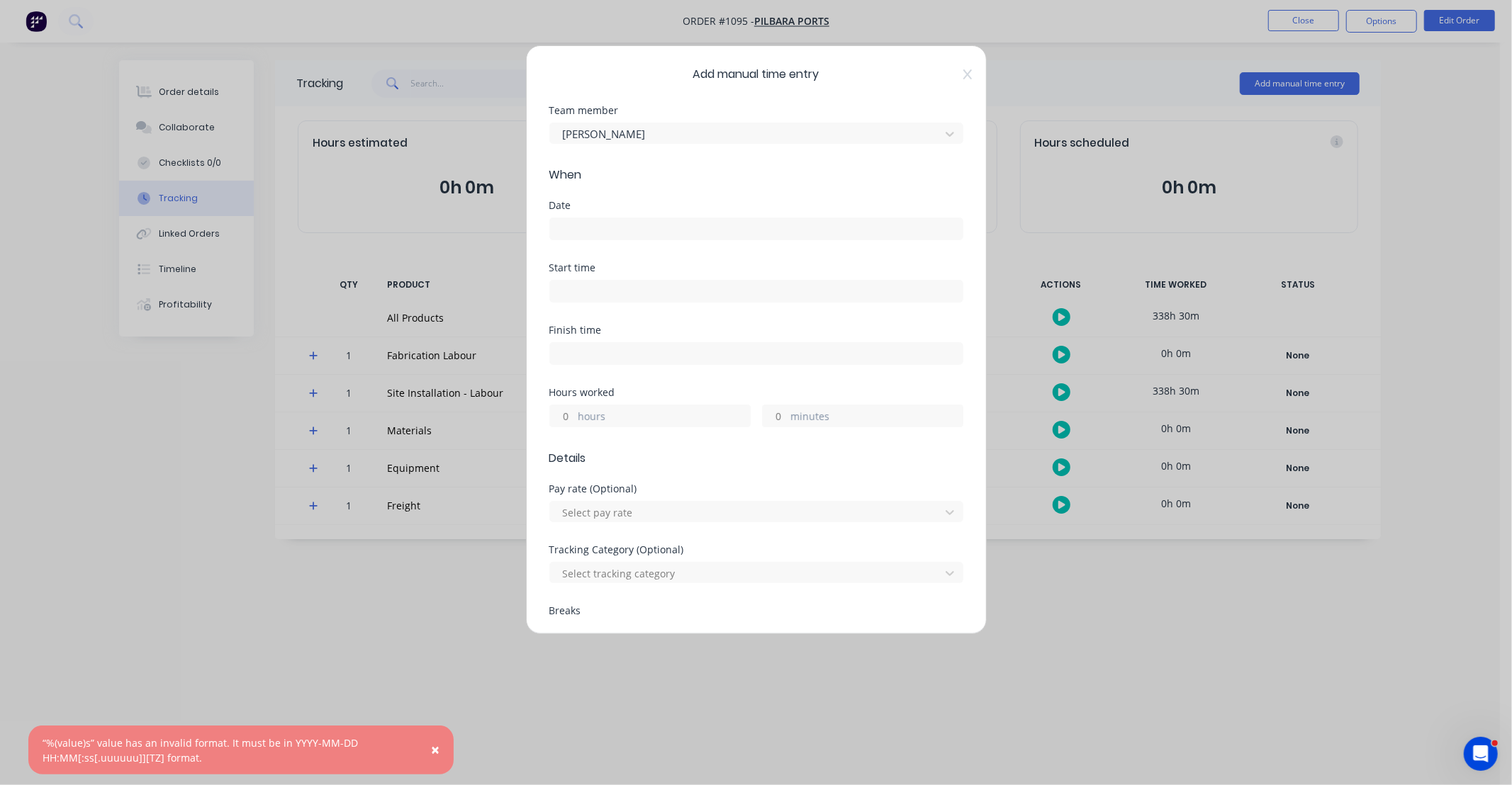
click at [626, 221] on label at bounding box center [756, 229] width 414 height 23
click at [626, 221] on input at bounding box center [756, 229] width 412 height 21
click at [610, 231] on input at bounding box center [756, 229] width 412 height 21
click at [609, 236] on input at bounding box center [756, 229] width 412 height 21
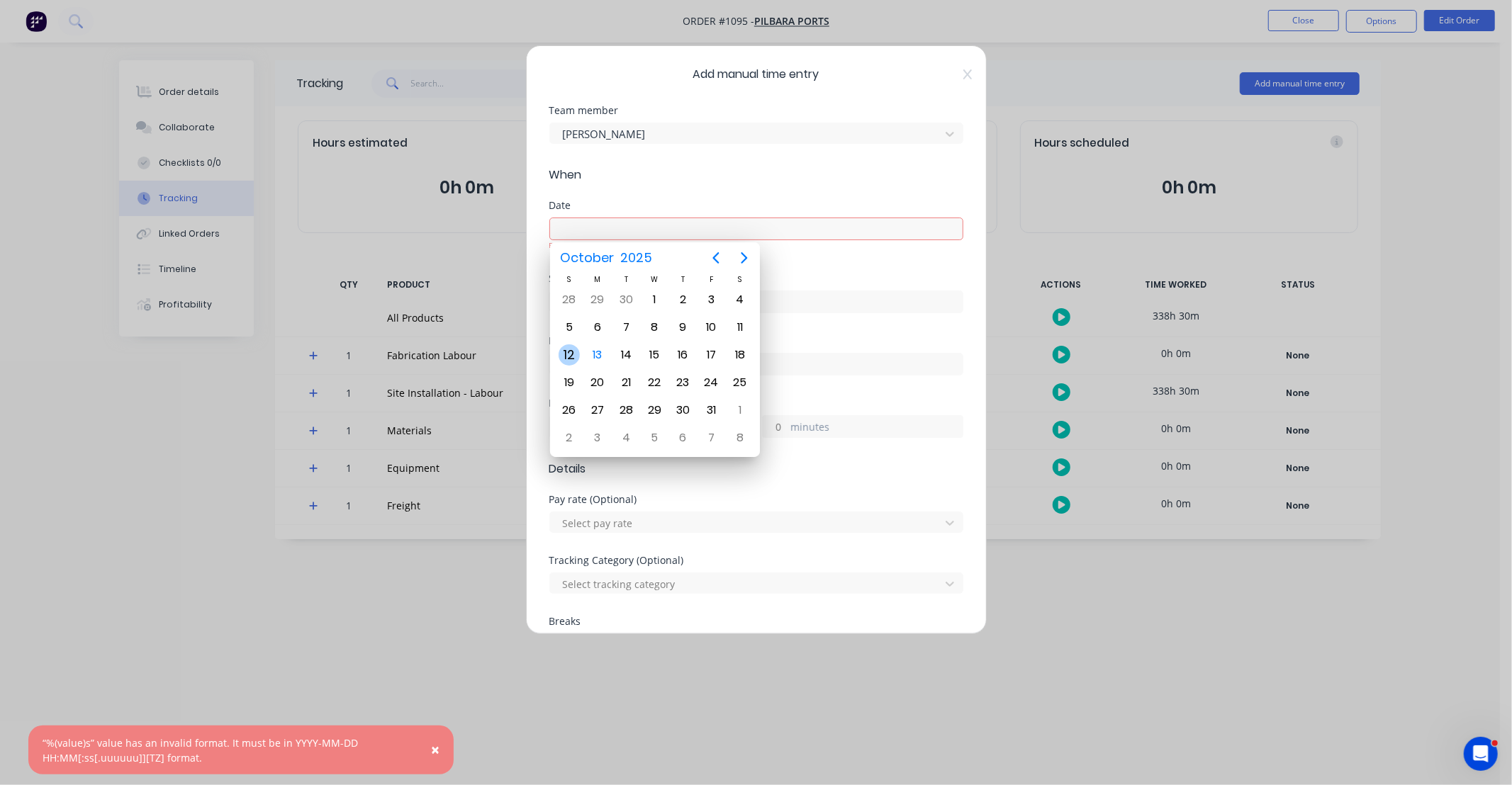
click at [576, 347] on div "12" at bounding box center [569, 355] width 21 height 21
type input "[DATE]"
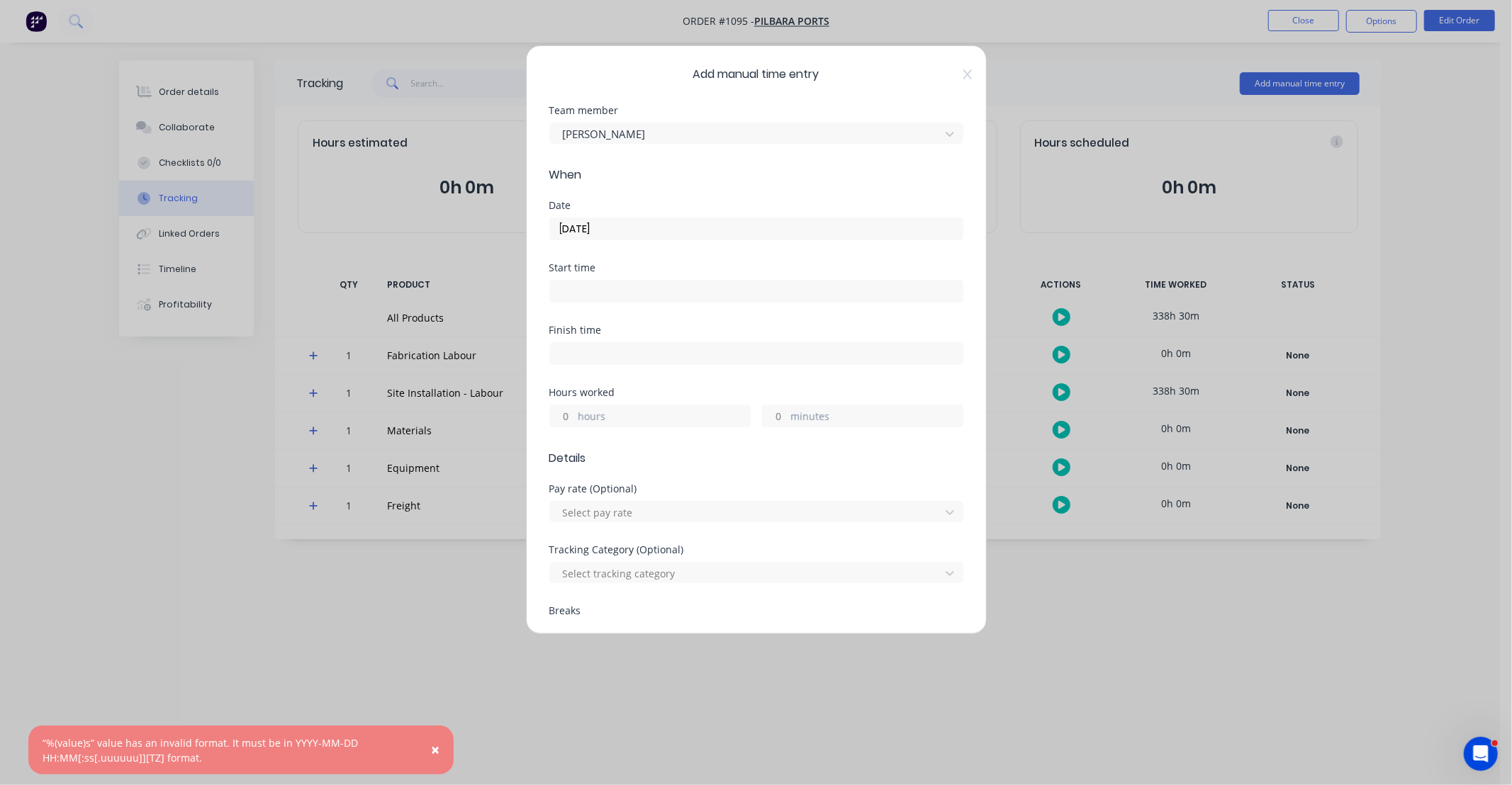
drag, startPoint x: 567, startPoint y: 416, endPoint x: 629, endPoint y: 339, distance: 98.9
click at [567, 416] on input "hours" at bounding box center [562, 416] width 25 height 21
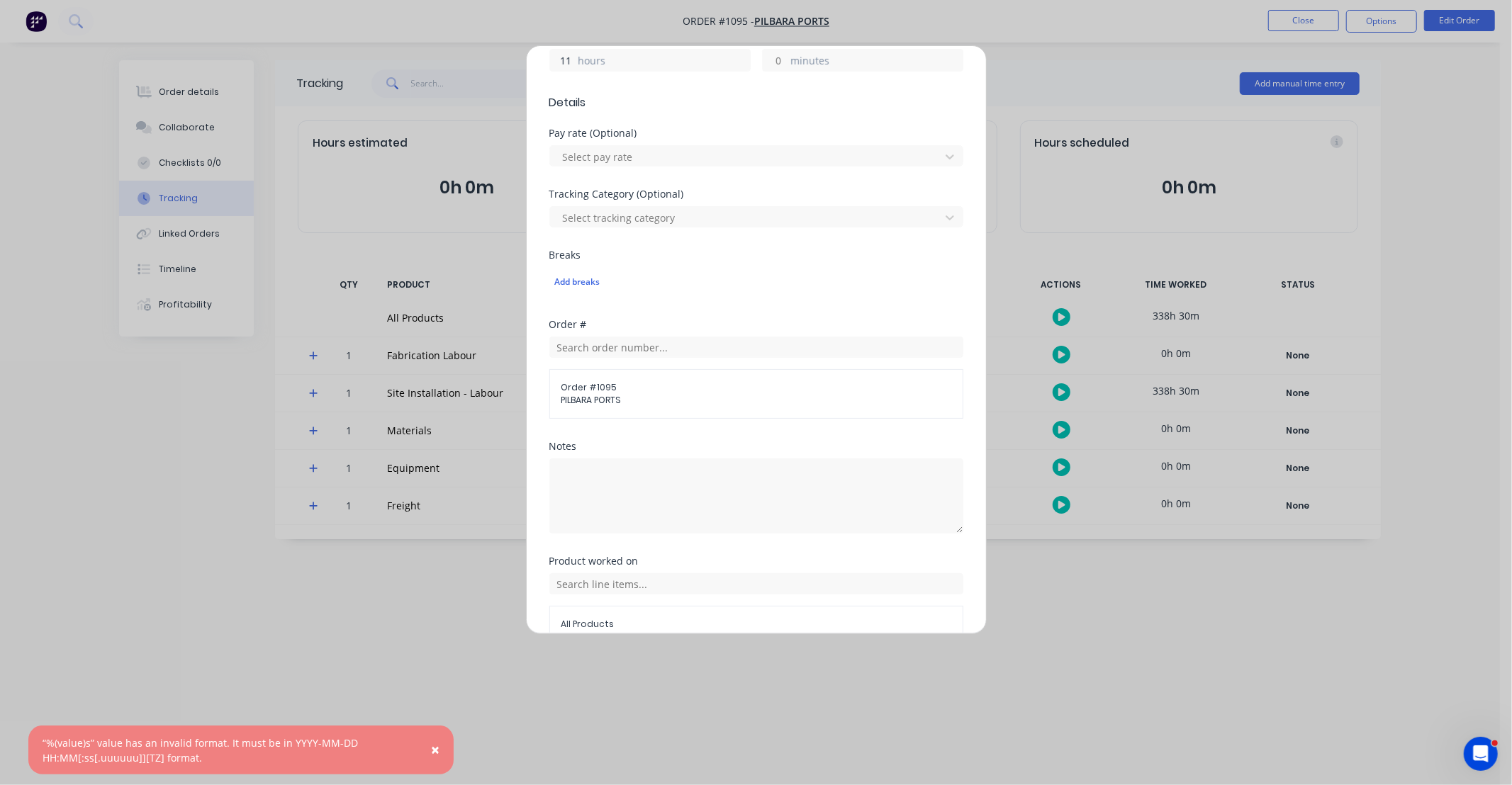
scroll to position [367, 0]
type input "11"
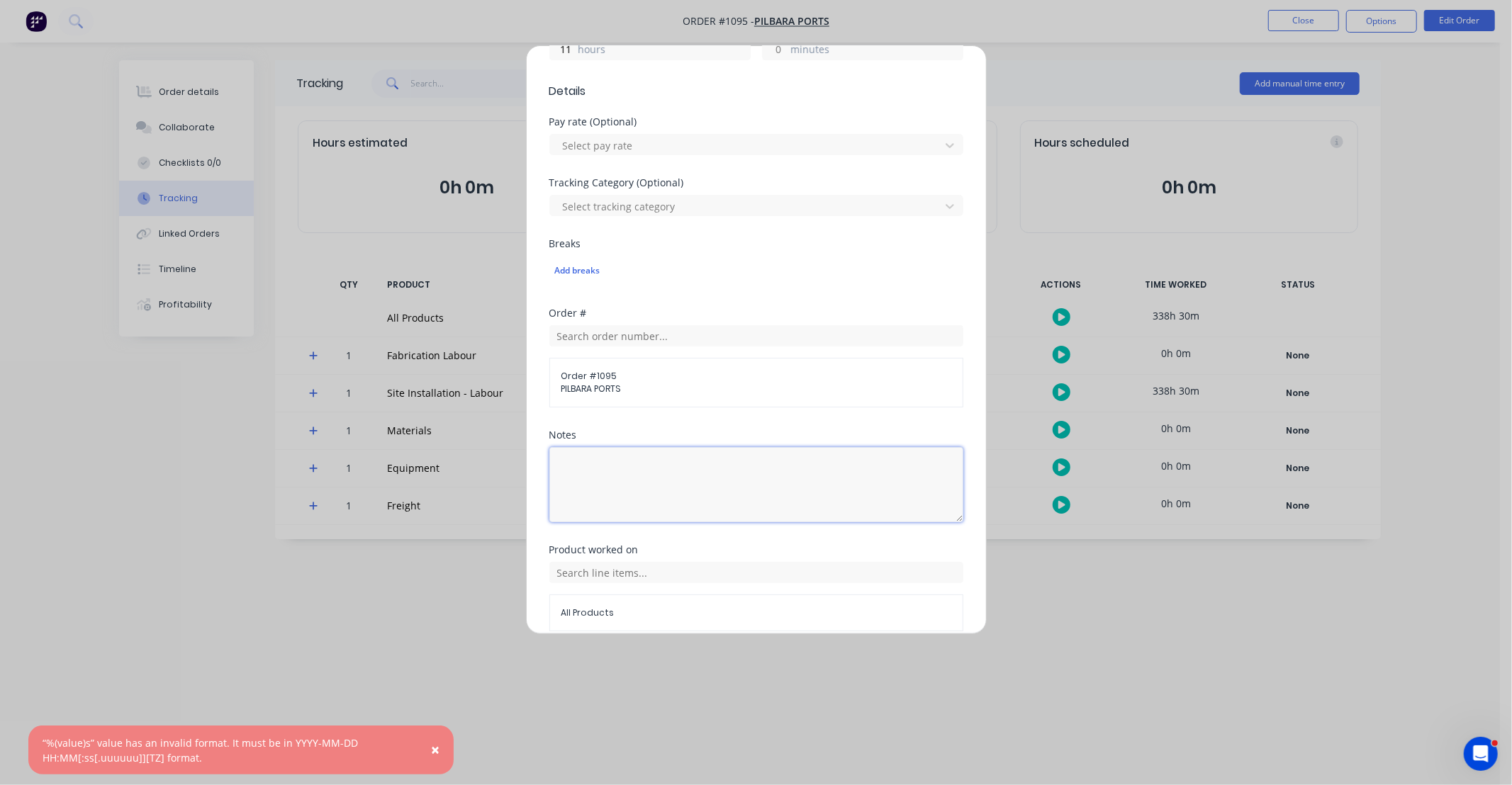
click at [626, 479] on textarea at bounding box center [756, 484] width 414 height 75
paste textarea "DCS34822"
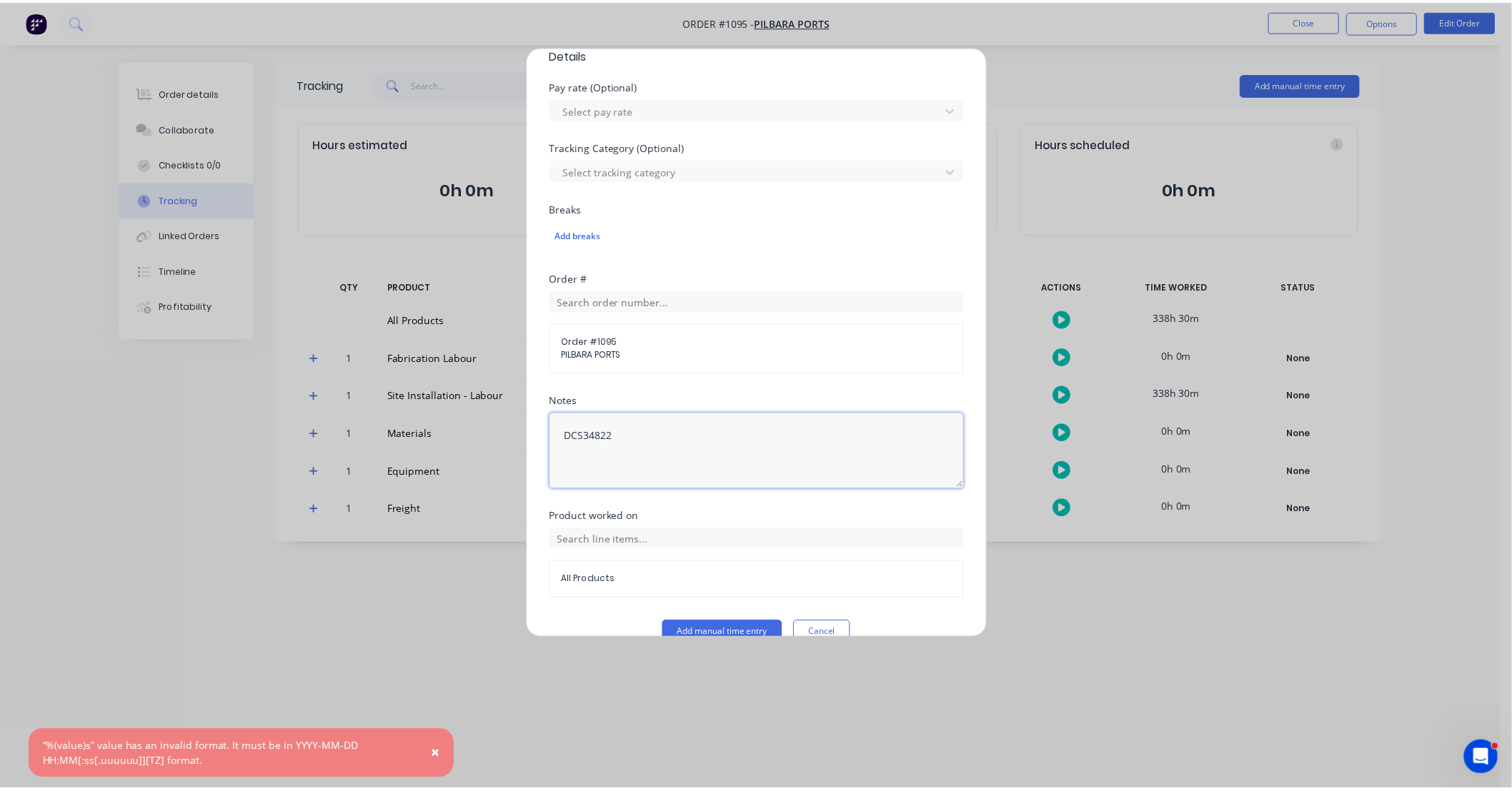
scroll to position [434, 0]
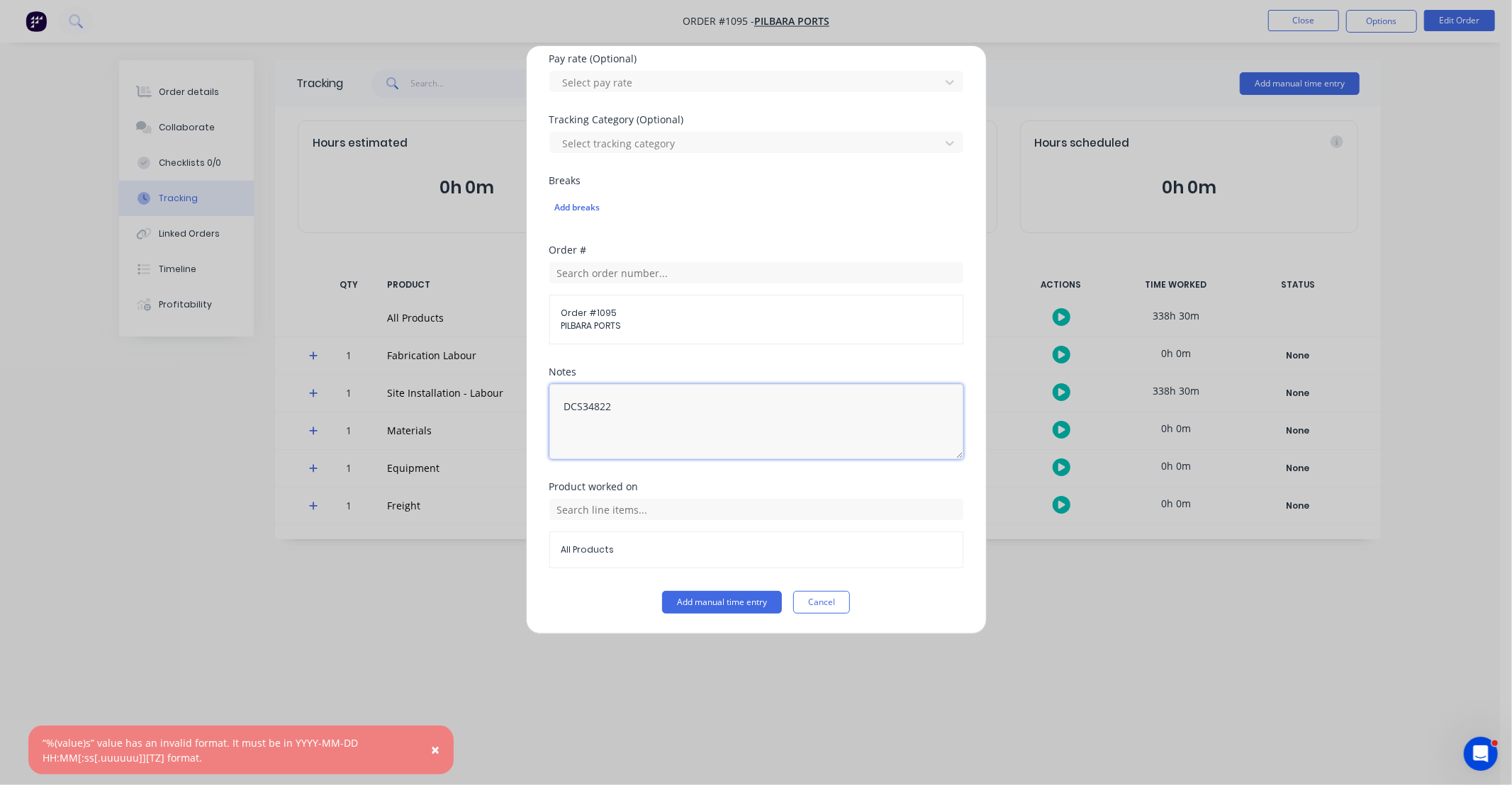
type textarea "DCS34822"
click at [657, 496] on div "All Products" at bounding box center [756, 532] width 414 height 73
click at [657, 506] on input "text" at bounding box center [756, 509] width 414 height 21
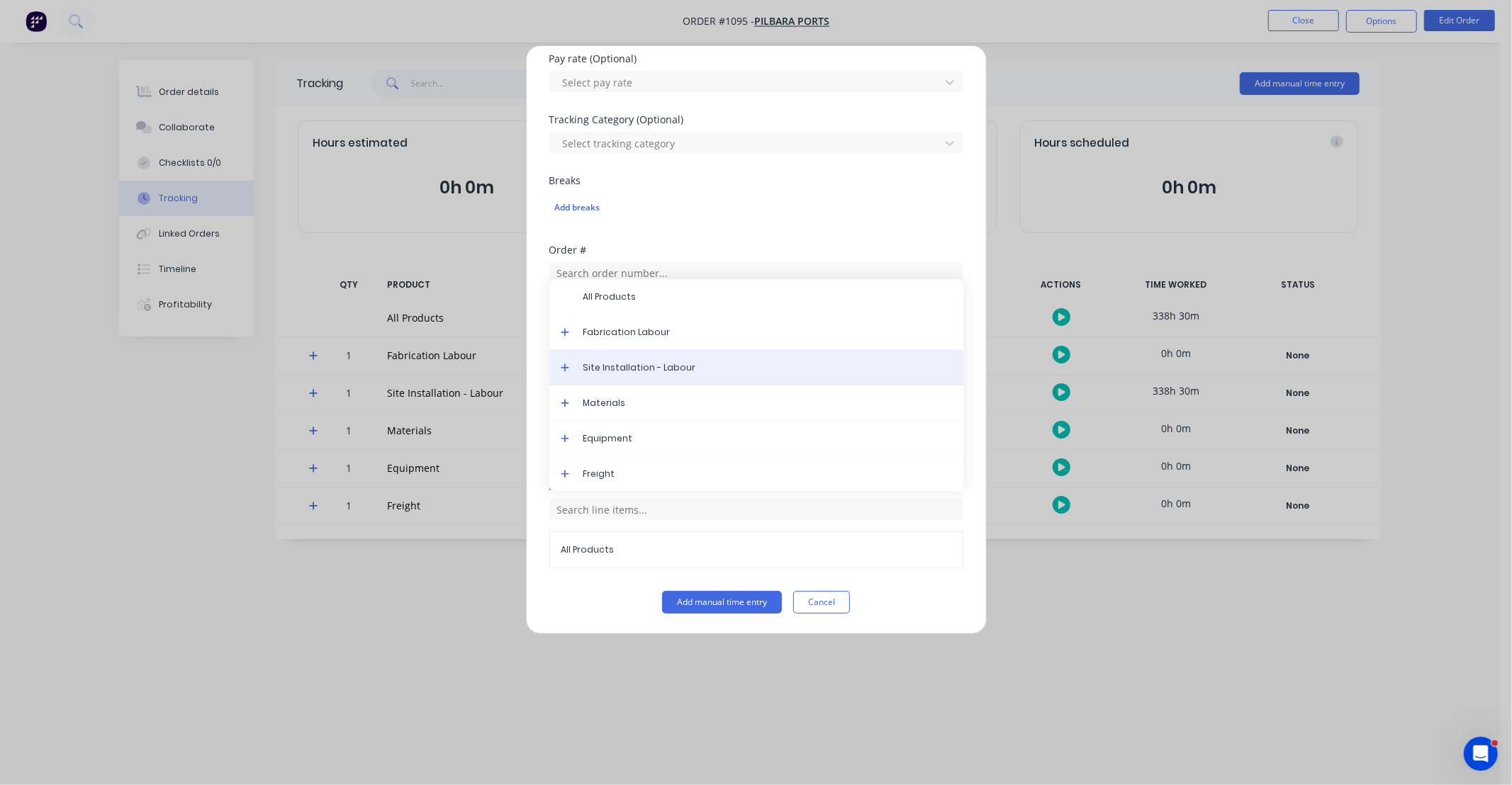
click at [661, 361] on span "Site Installation - Labour" at bounding box center [768, 367] width 369 height 12
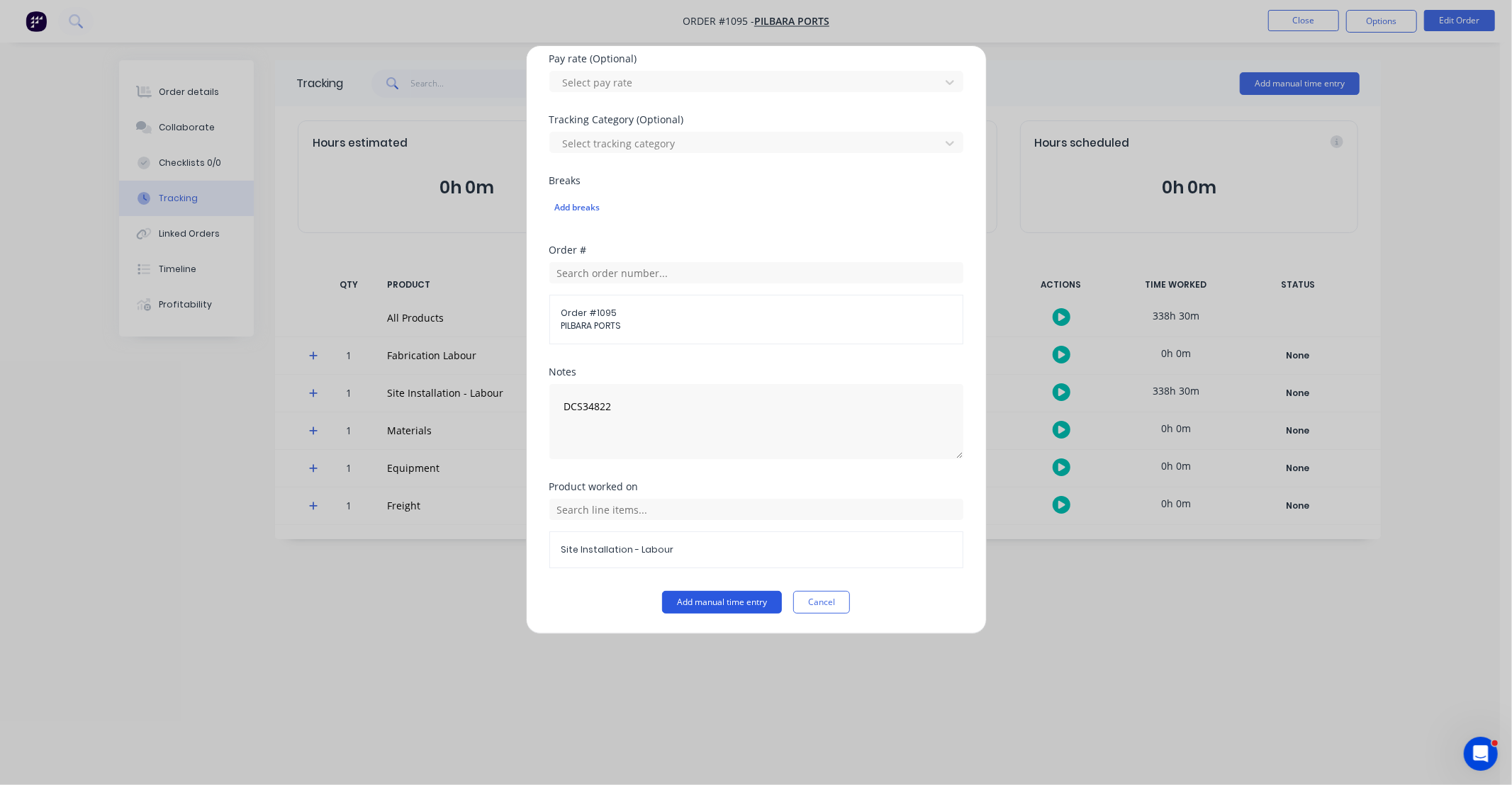
click at [726, 601] on button "Add manual time entry" at bounding box center [722, 602] width 120 height 23
click at [820, 603] on button "Cancel" at bounding box center [821, 602] width 57 height 23
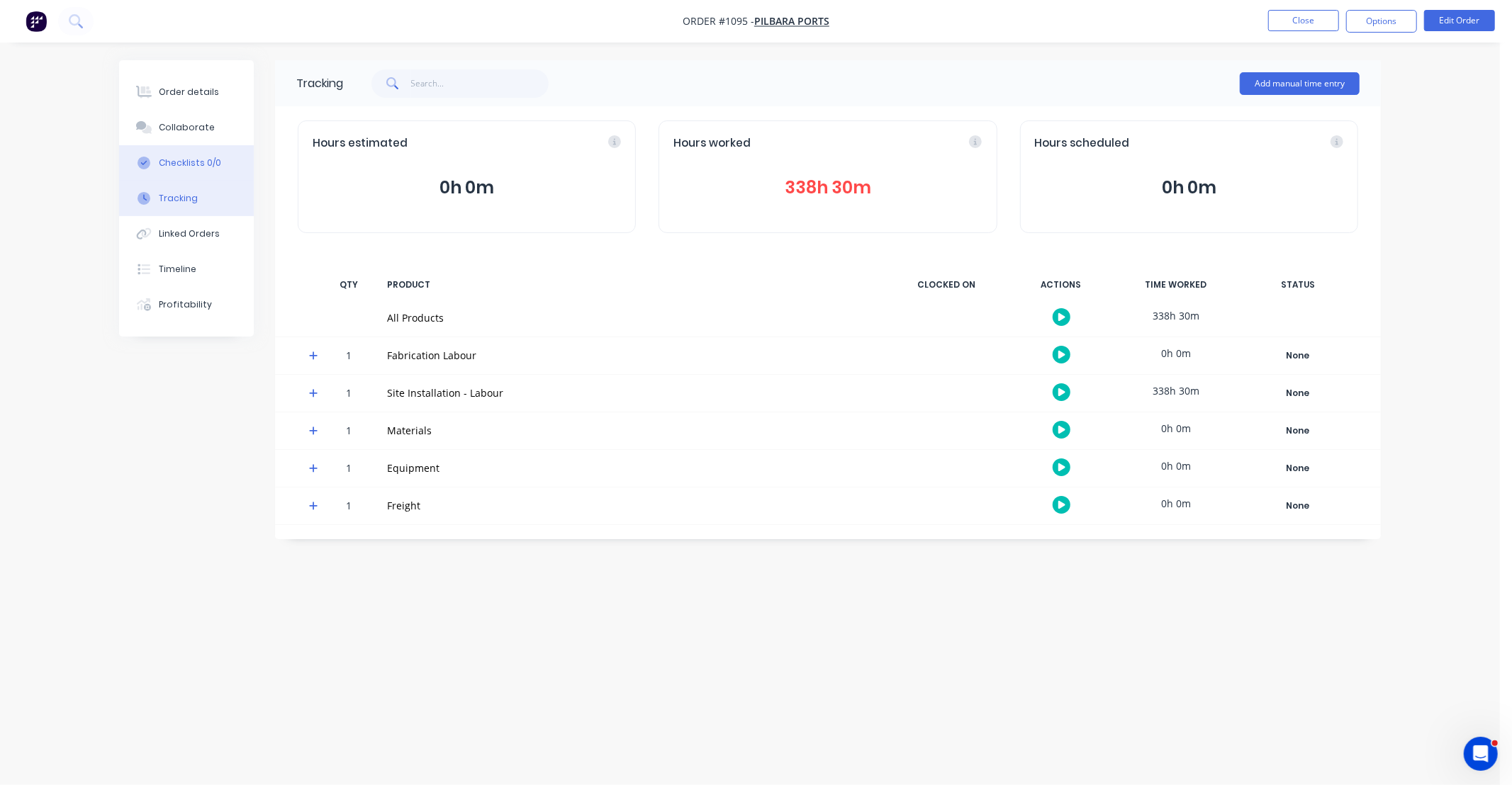
click at [186, 176] on button "Checklists 0/0" at bounding box center [186, 162] width 135 height 36
type textarea "x"
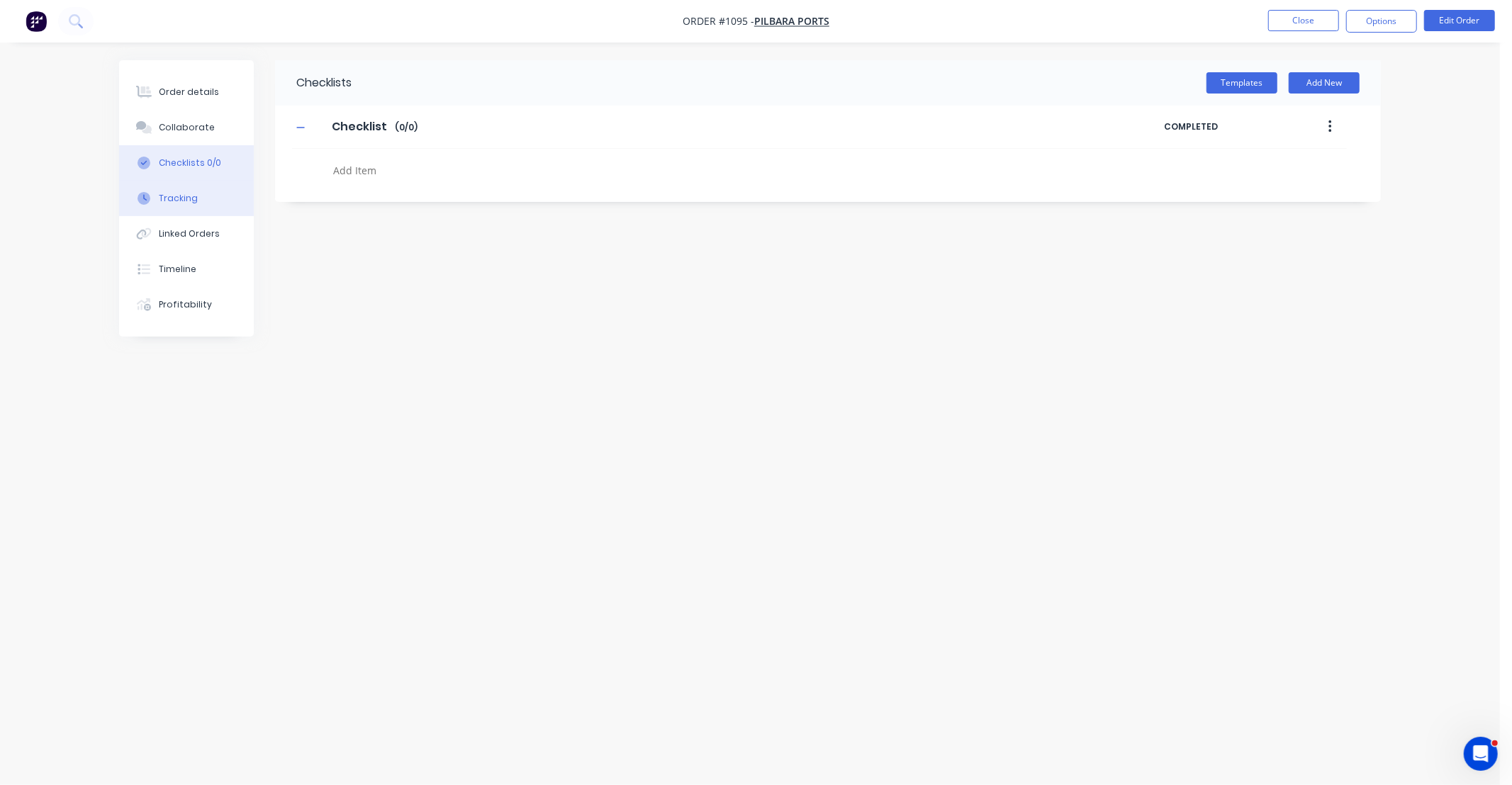
click at [185, 197] on div "Tracking" at bounding box center [178, 198] width 39 height 12
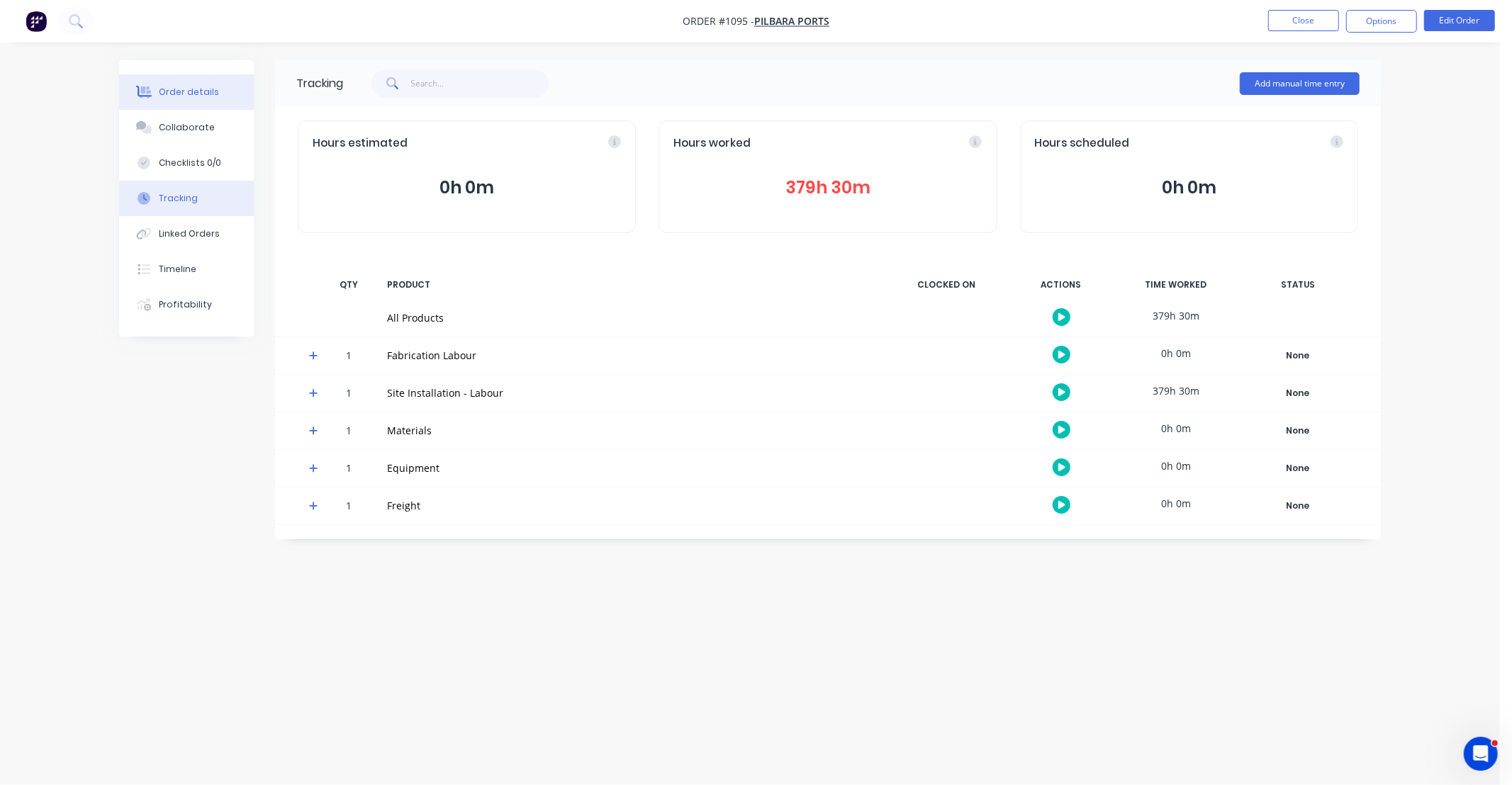
click at [195, 99] on button "Order details" at bounding box center [186, 91] width 135 height 36
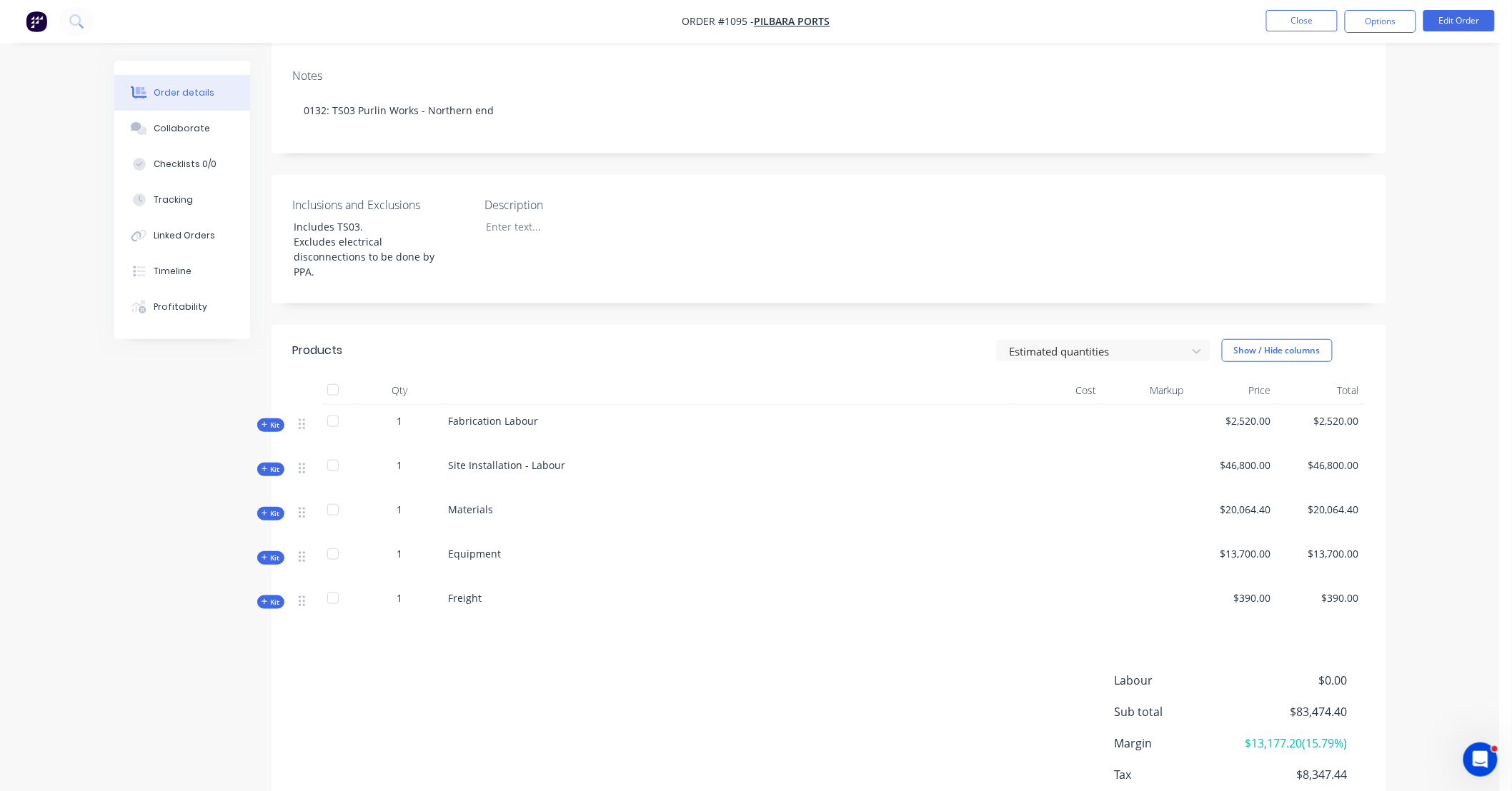
scroll to position [264, 0]
click at [285, 450] on div "Qty Cost Markup Price Total Kit 1 Fabrication Labour $2,520.00 $2,520.00 Kit 1 …" at bounding box center [828, 500] width 1115 height 250
click at [277, 462] on span "Kit" at bounding box center [270, 467] width 18 height 11
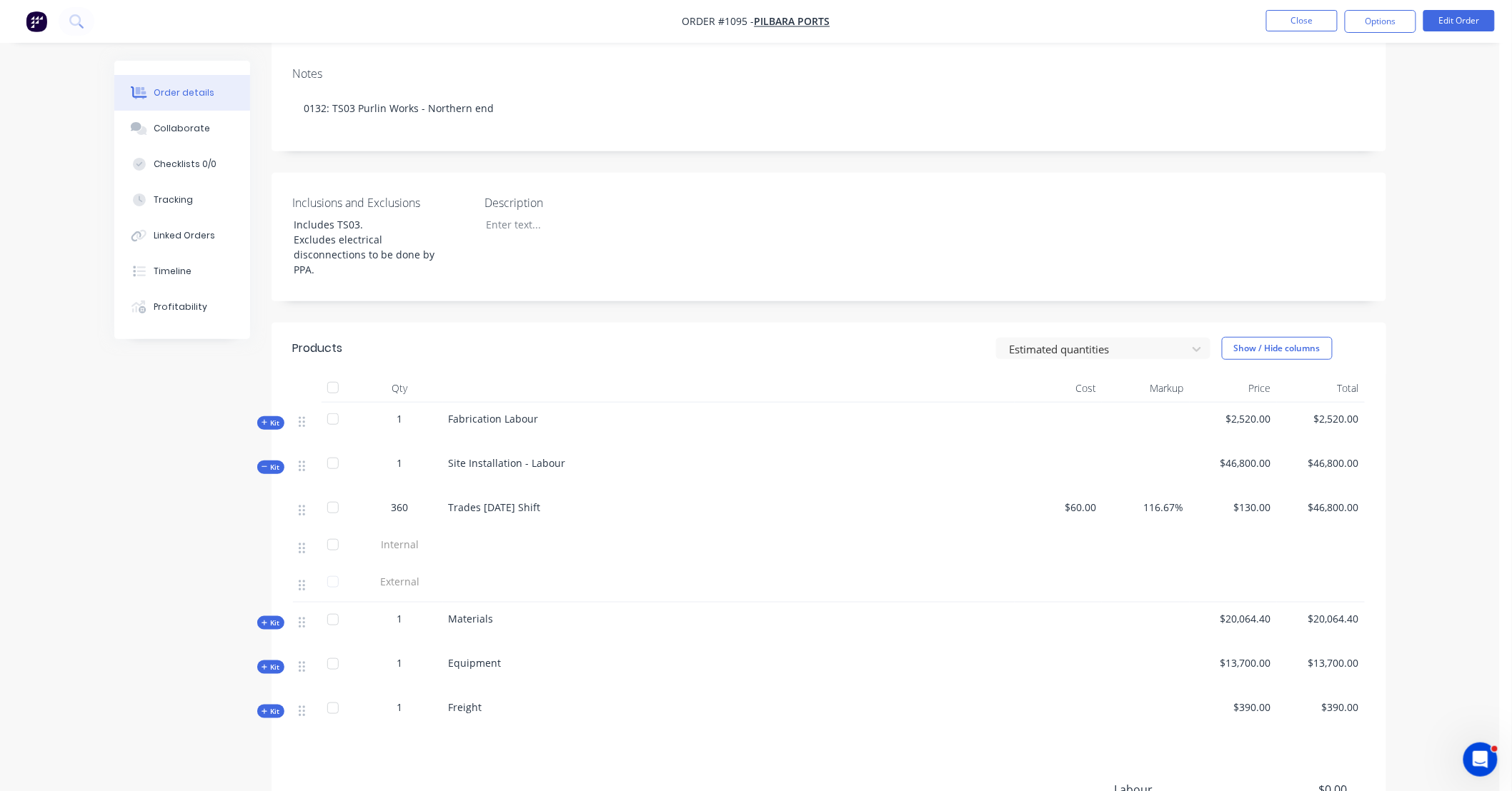
click at [669, 285] on div "Created by [PERSON_NAME] Created [DATE] Required Assigned to Add team member In…" at bounding box center [828, 382] width 1115 height 1171
drag, startPoint x: 669, startPoint y: 285, endPoint x: 623, endPoint y: 283, distance: 46.0
click at [623, 283] on div "Created by [PERSON_NAME] Created [DATE] Required Assigned to Add team member In…" at bounding box center [828, 382] width 1115 height 1171
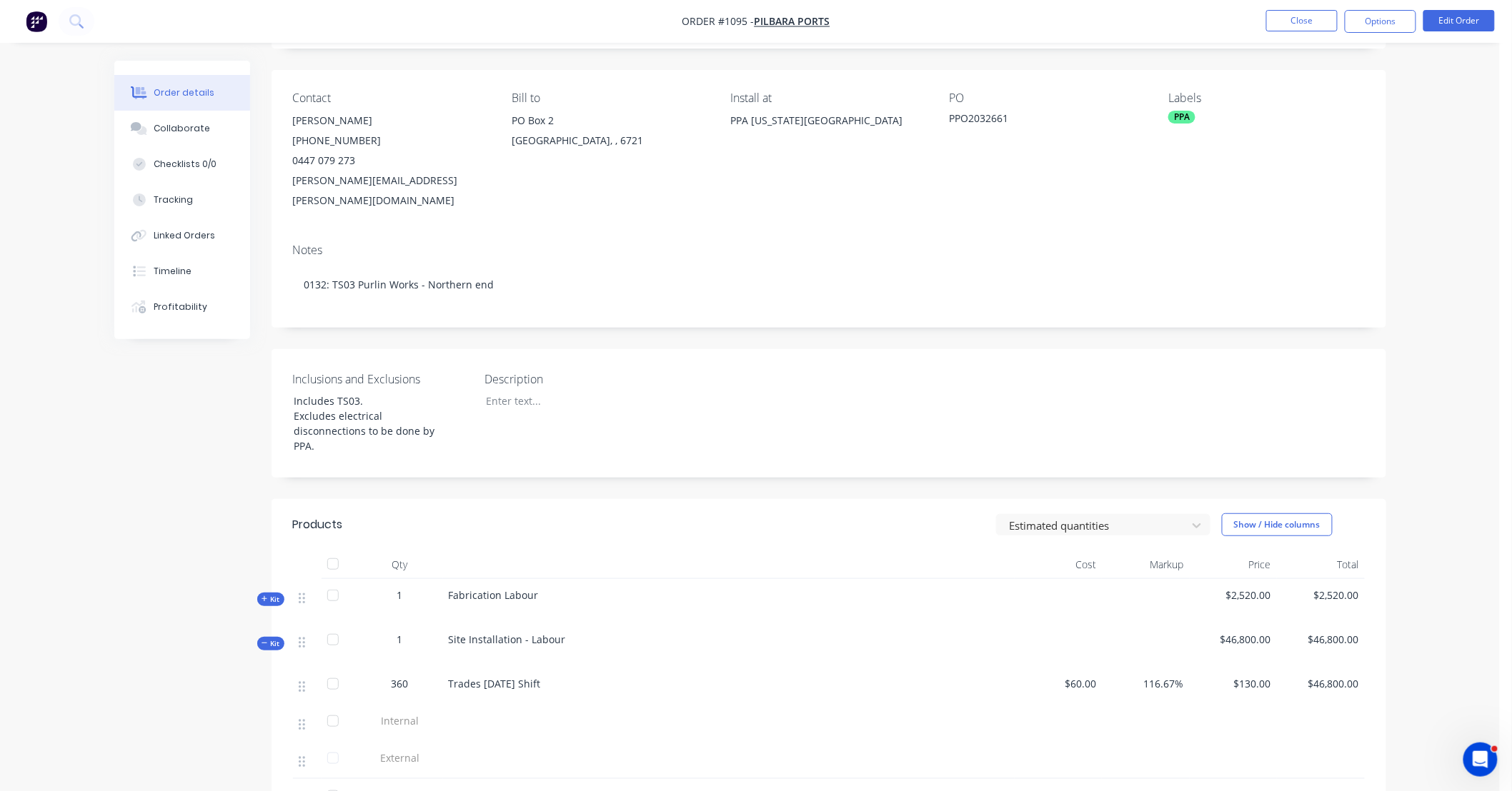
scroll to position [0, 0]
